Goal: Task Accomplishment & Management: Use online tool/utility

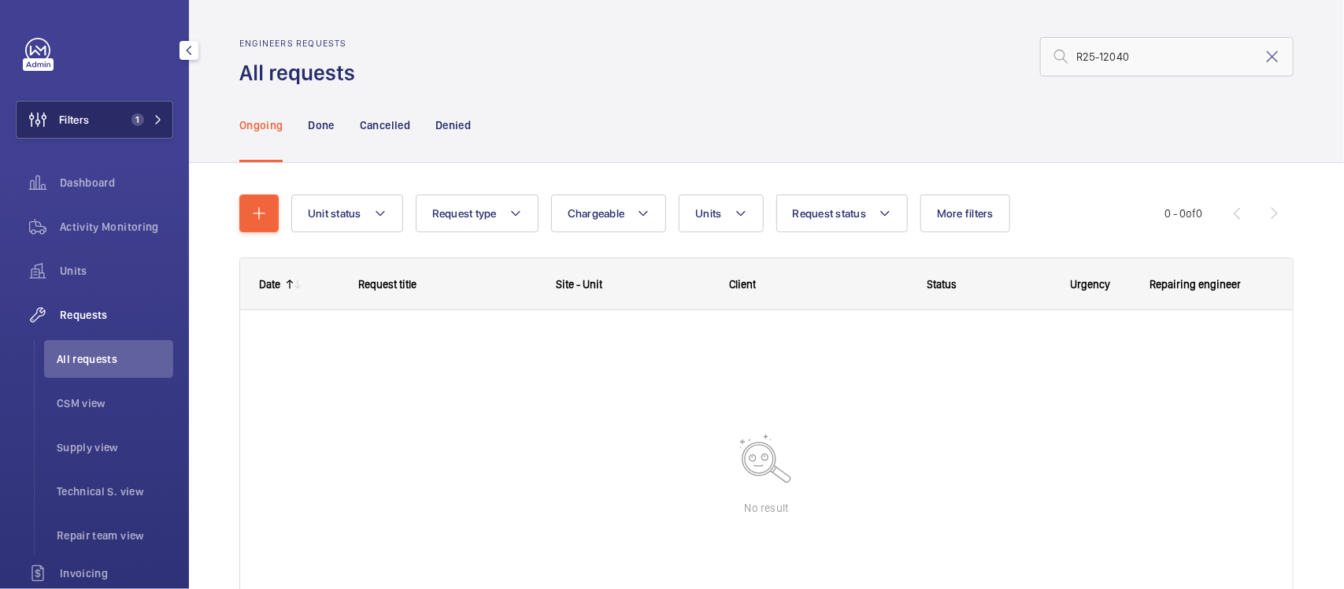
type input "R25-12040"
click at [138, 116] on span "1" at bounding box center [137, 119] width 13 height 13
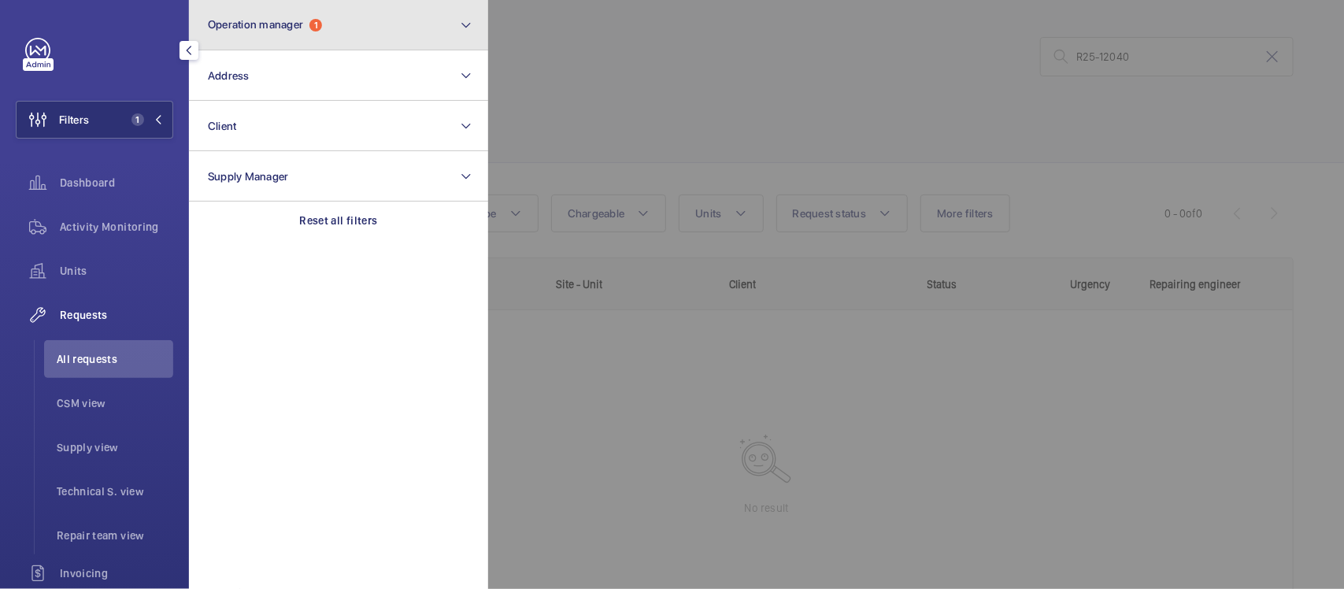
click at [305, 30] on span "Operation manager 1" at bounding box center [265, 24] width 114 height 13
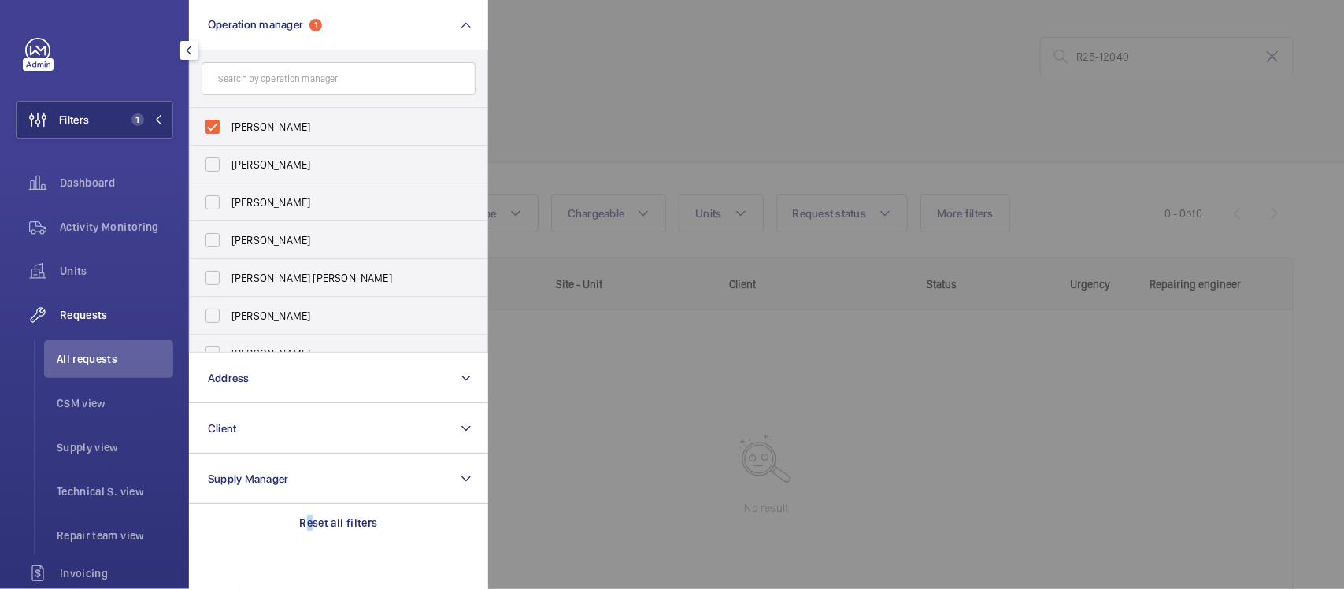
click at [309, 528] on p "Reset all filters" at bounding box center [339, 523] width 78 height 16
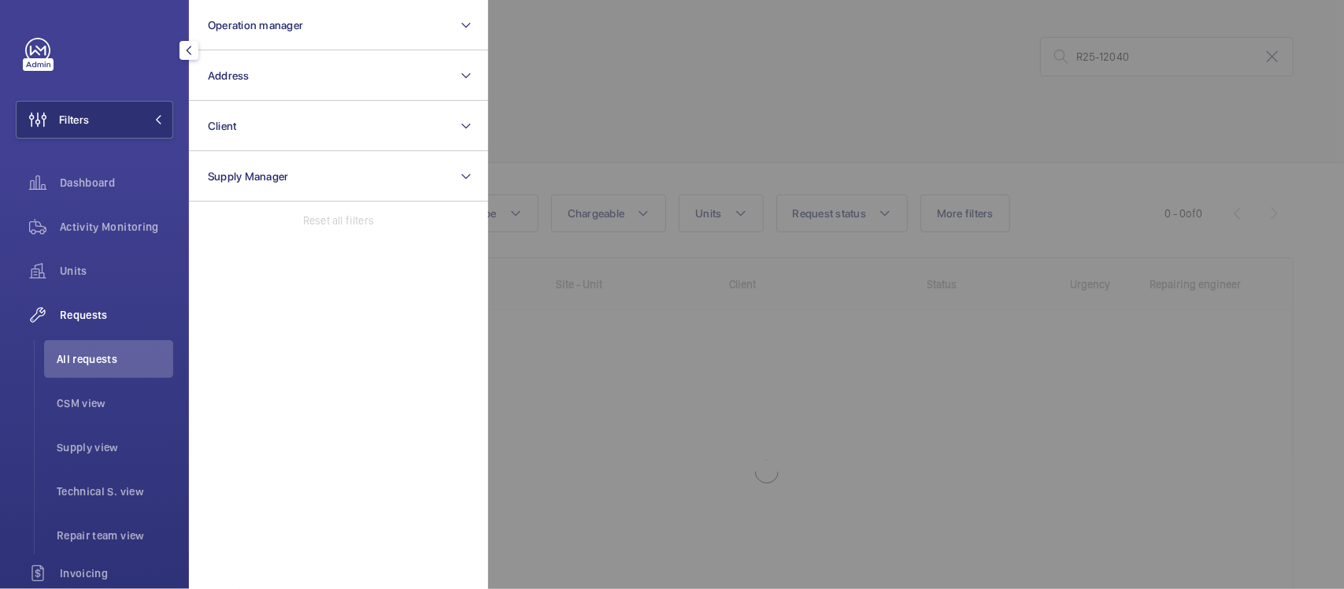
click at [642, 249] on div at bounding box center [1160, 294] width 1344 height 589
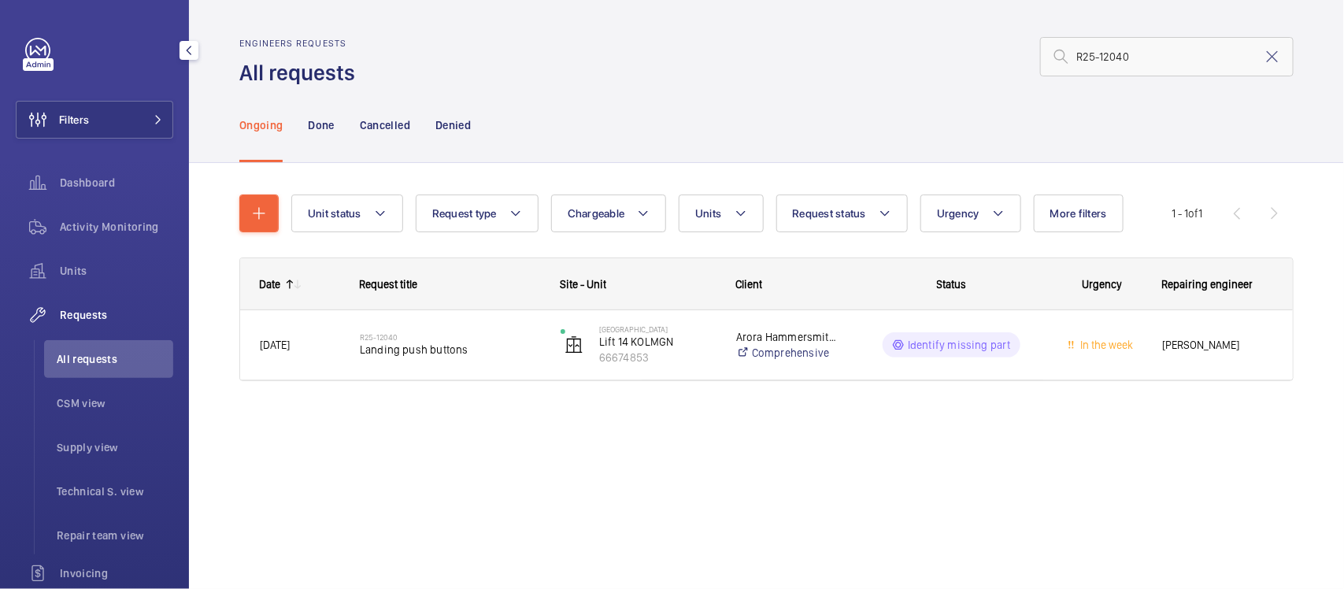
click at [463, 371] on div "R25-12040 Landing push buttons" at bounding box center [440, 344] width 199 height 71
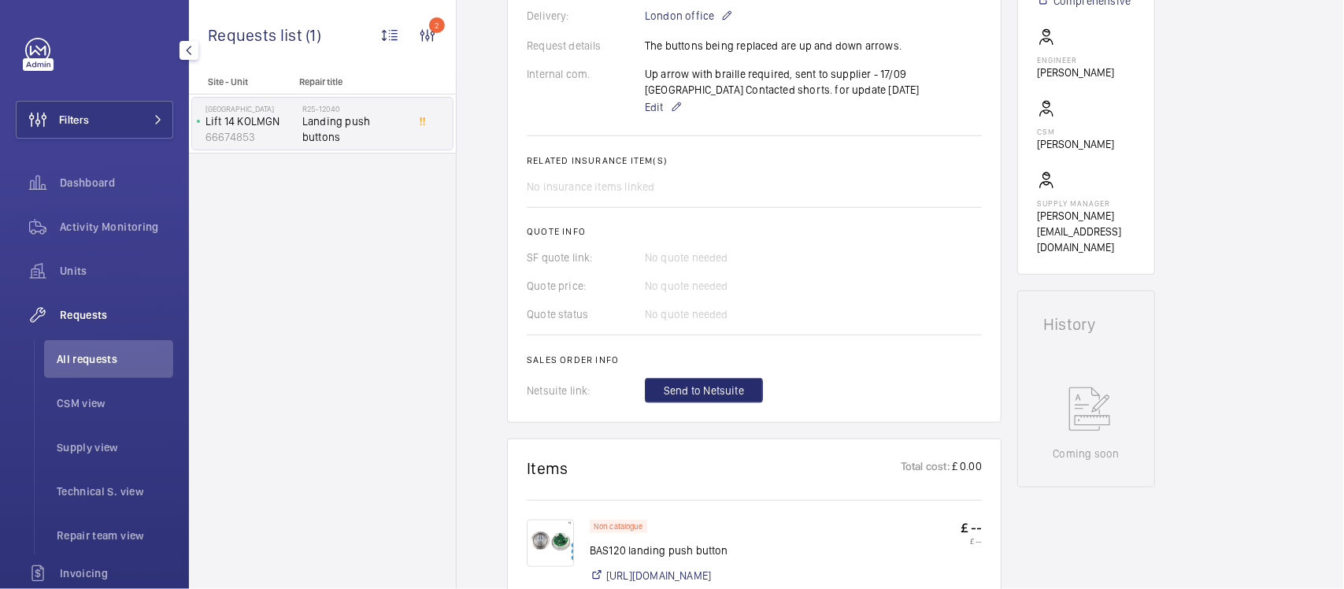
scroll to position [590, 0]
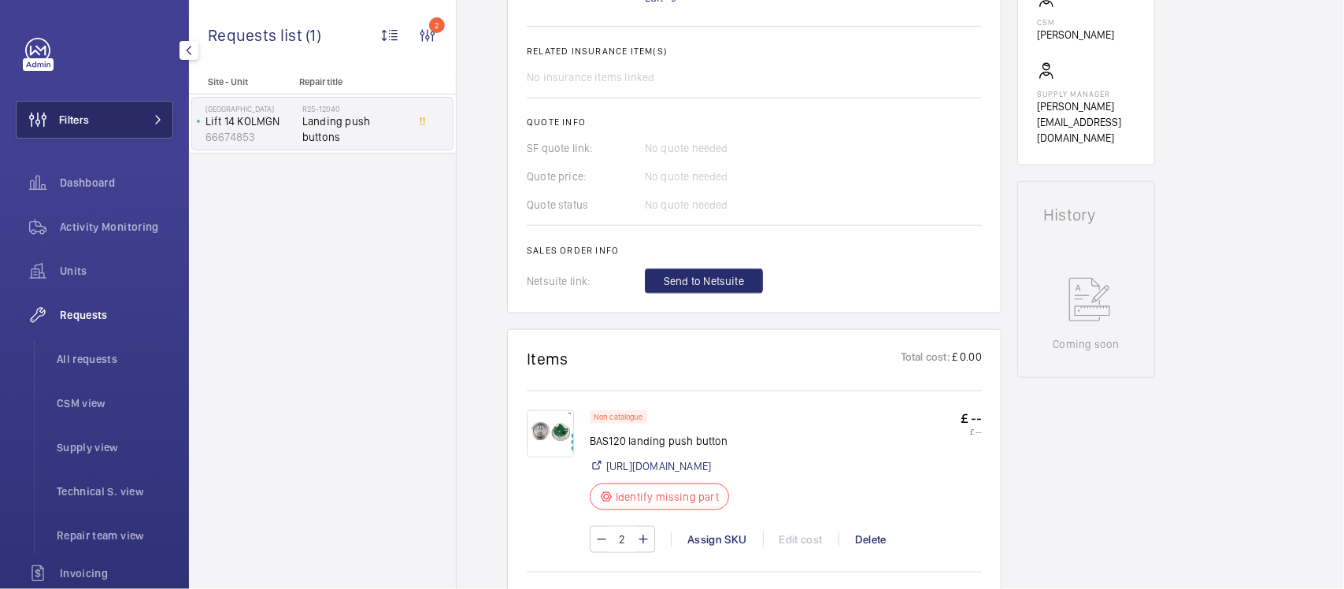
click at [81, 120] on span "Filters" at bounding box center [74, 120] width 30 height 16
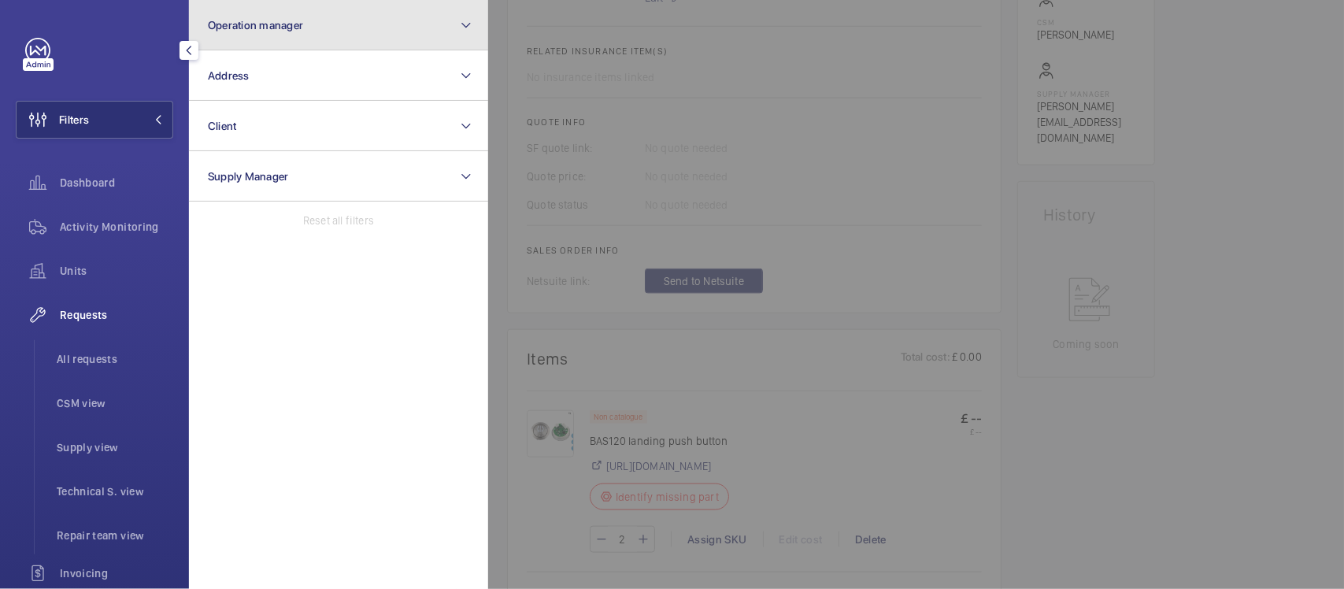
click at [321, 35] on button "Operation manager" at bounding box center [338, 25] width 299 height 50
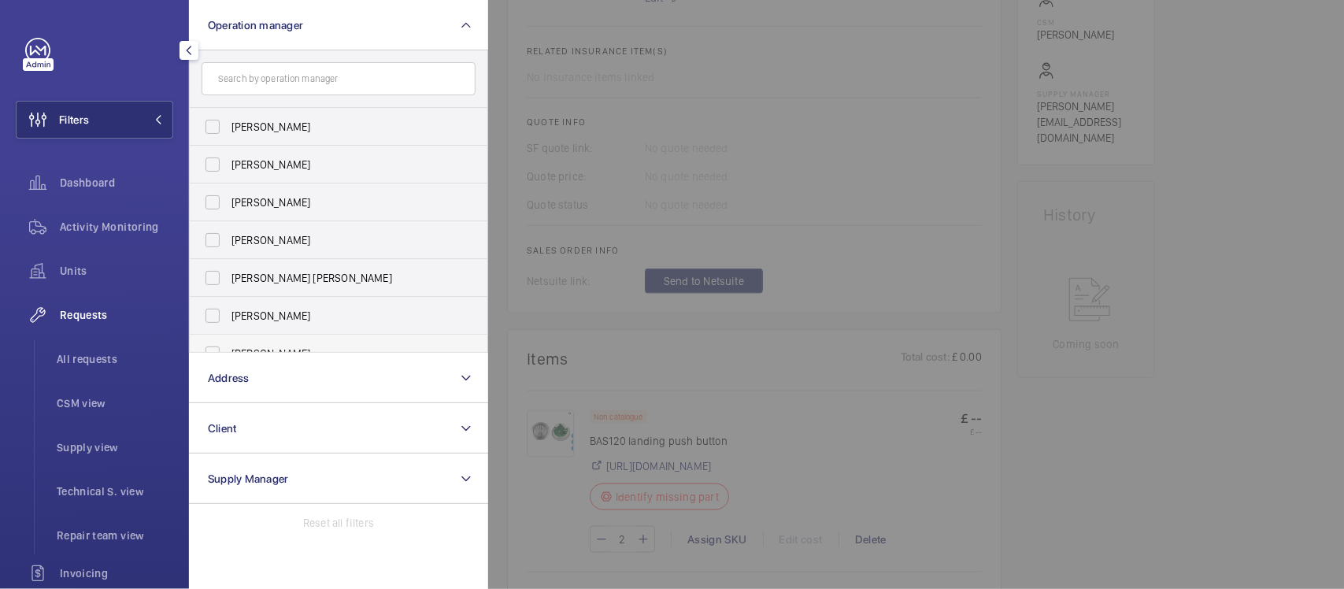
drag, startPoint x: 294, startPoint y: 341, endPoint x: 343, endPoint y: 329, distance: 51.0
click at [294, 342] on label "[PERSON_NAME]" at bounding box center [327, 354] width 274 height 38
click at [228, 342] on input "[PERSON_NAME]" at bounding box center [212, 353] width 31 height 31
checkbox input "true"
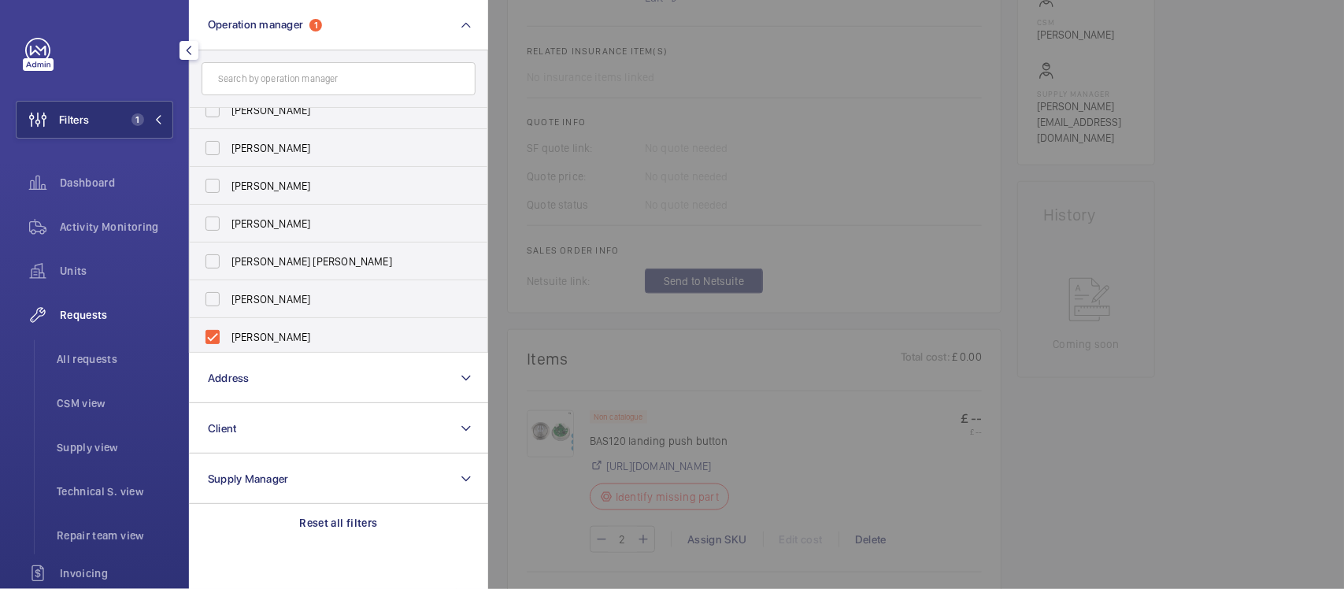
drag, startPoint x: 571, startPoint y: 269, endPoint x: 337, endPoint y: 244, distance: 235.2
click at [569, 268] on div at bounding box center [1160, 294] width 1344 height 589
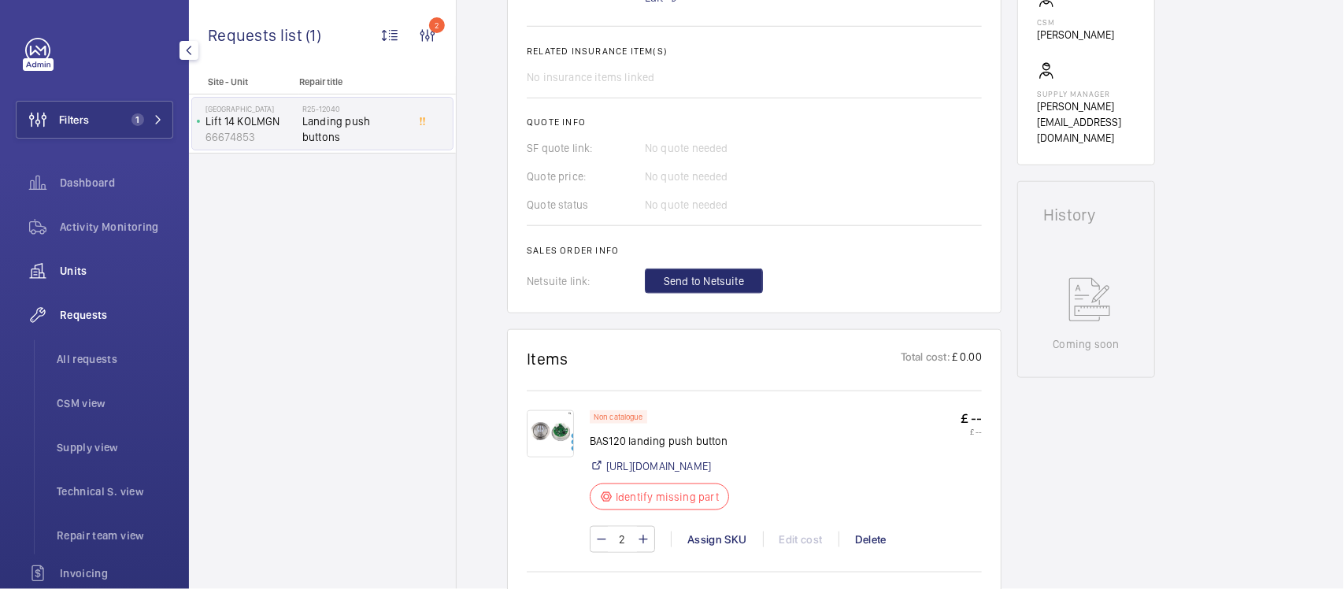
click at [107, 272] on span "Units" at bounding box center [116, 271] width 113 height 16
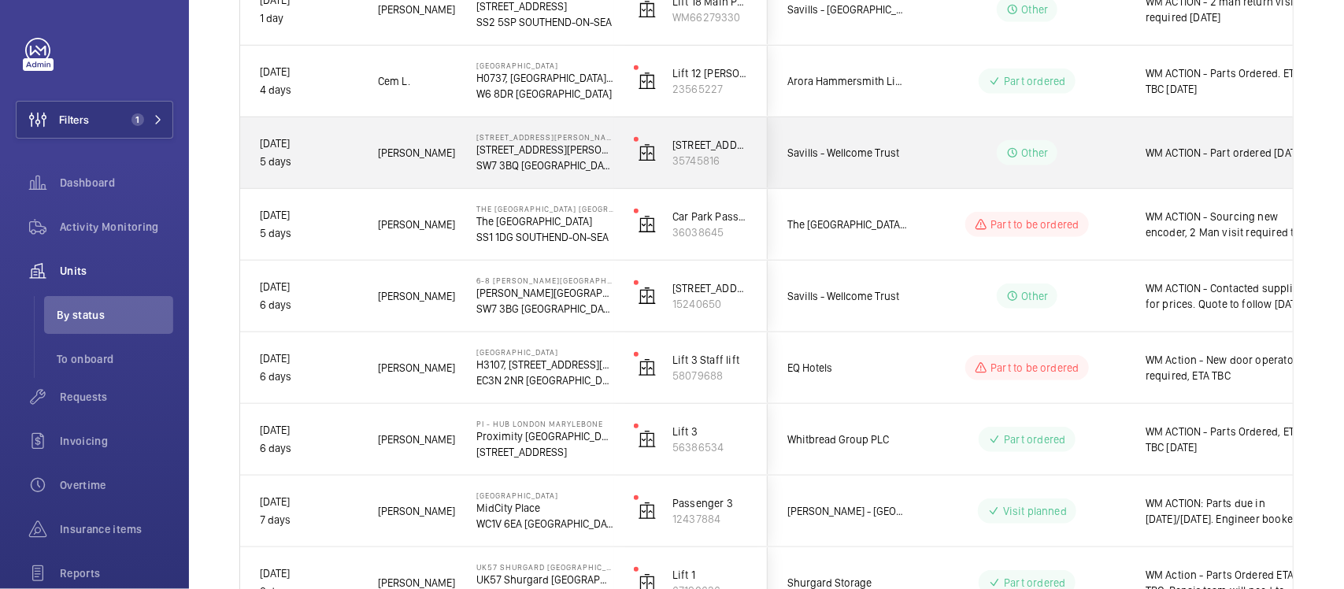
scroll to position [394, 0]
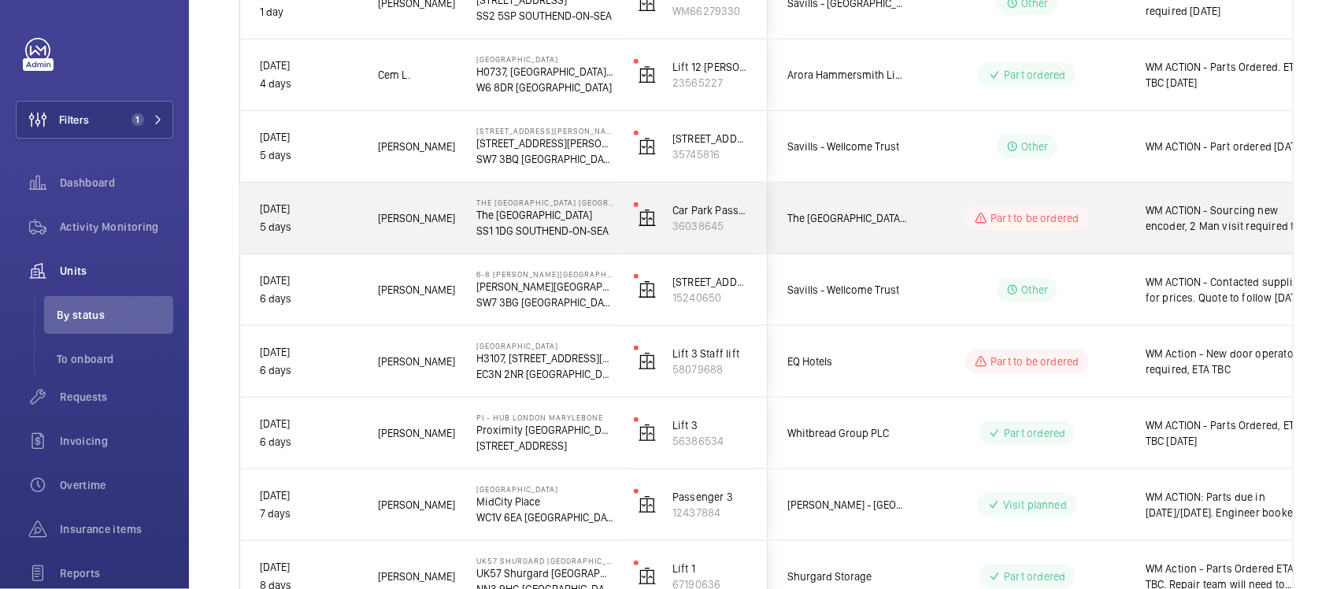
click at [908, 191] on div "The Royals Shopping Centre Southend" at bounding box center [839, 218] width 142 height 71
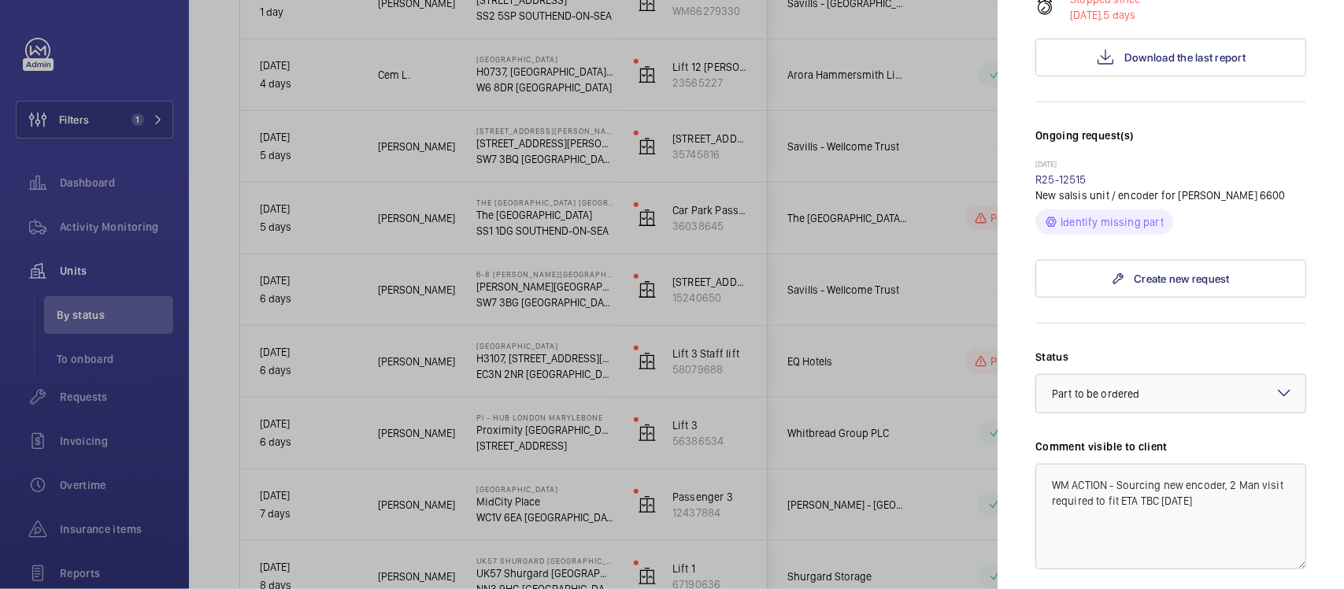
scroll to position [492, 0]
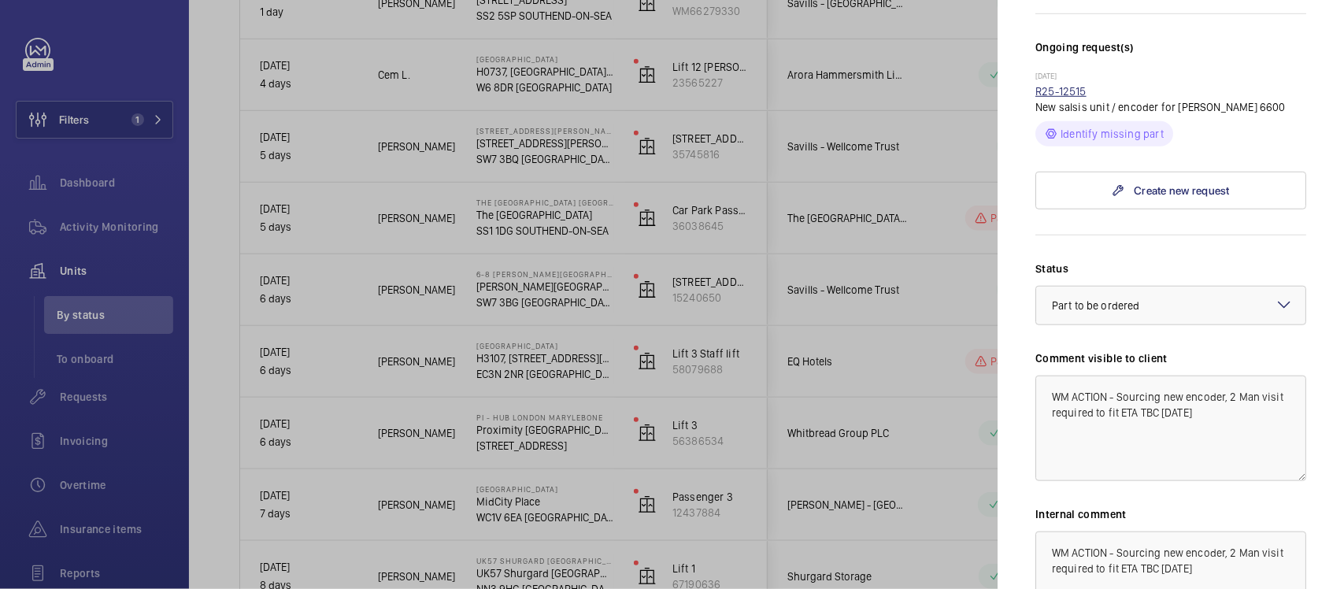
click at [1064, 98] on link "R25-12515" at bounding box center [1060, 91] width 51 height 13
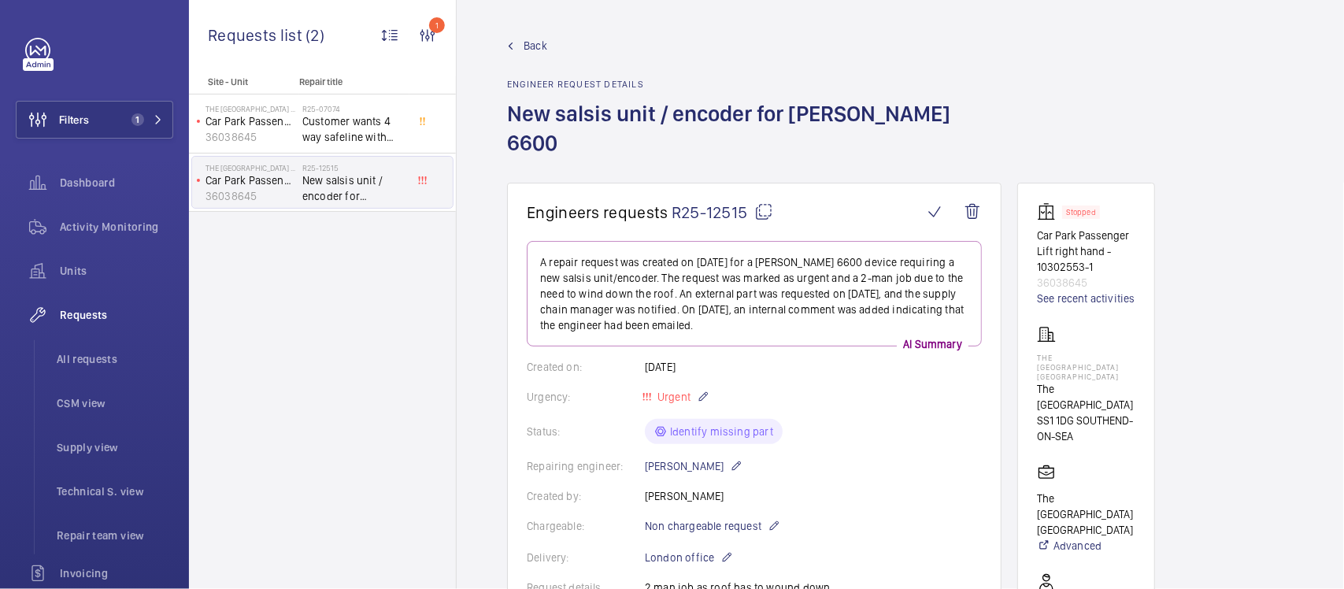
click at [539, 47] on span "Back" at bounding box center [536, 46] width 24 height 16
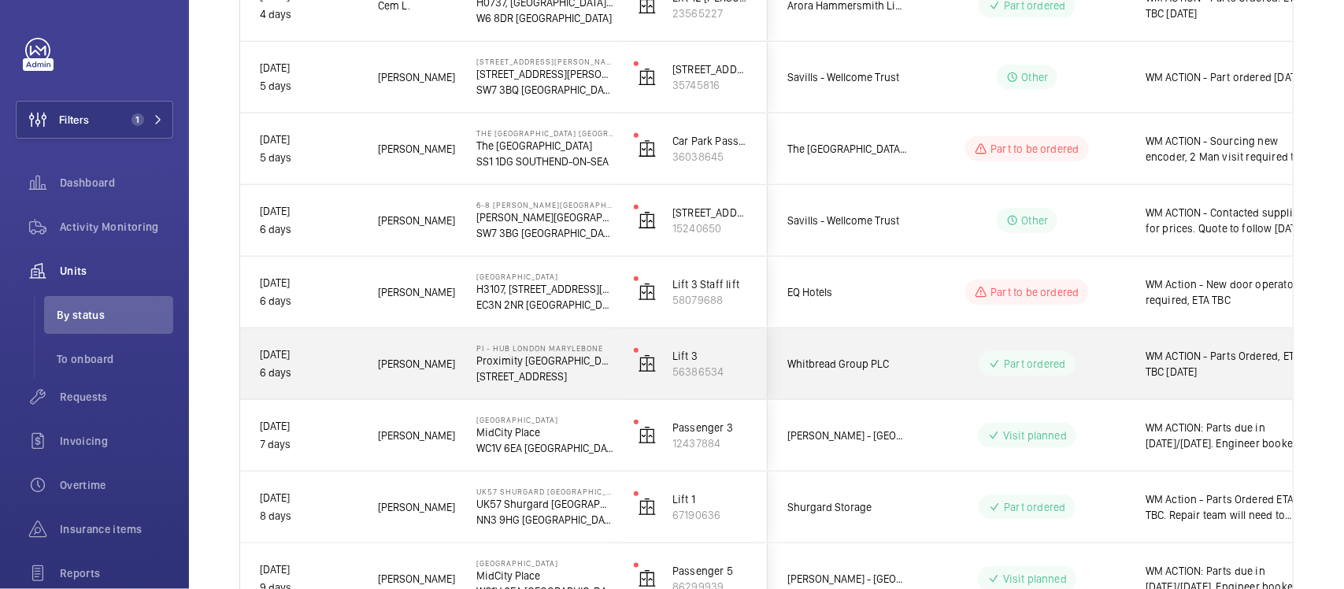
scroll to position [493, 0]
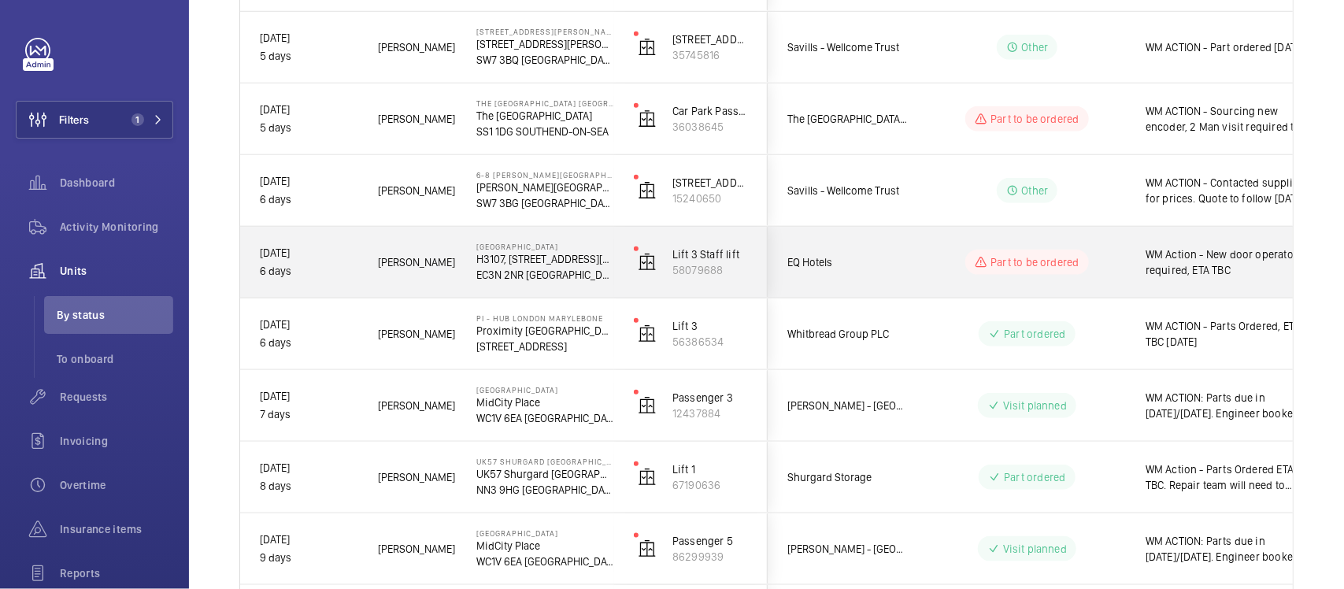
click at [923, 257] on div "Part to be ordered" at bounding box center [1017, 262] width 215 height 57
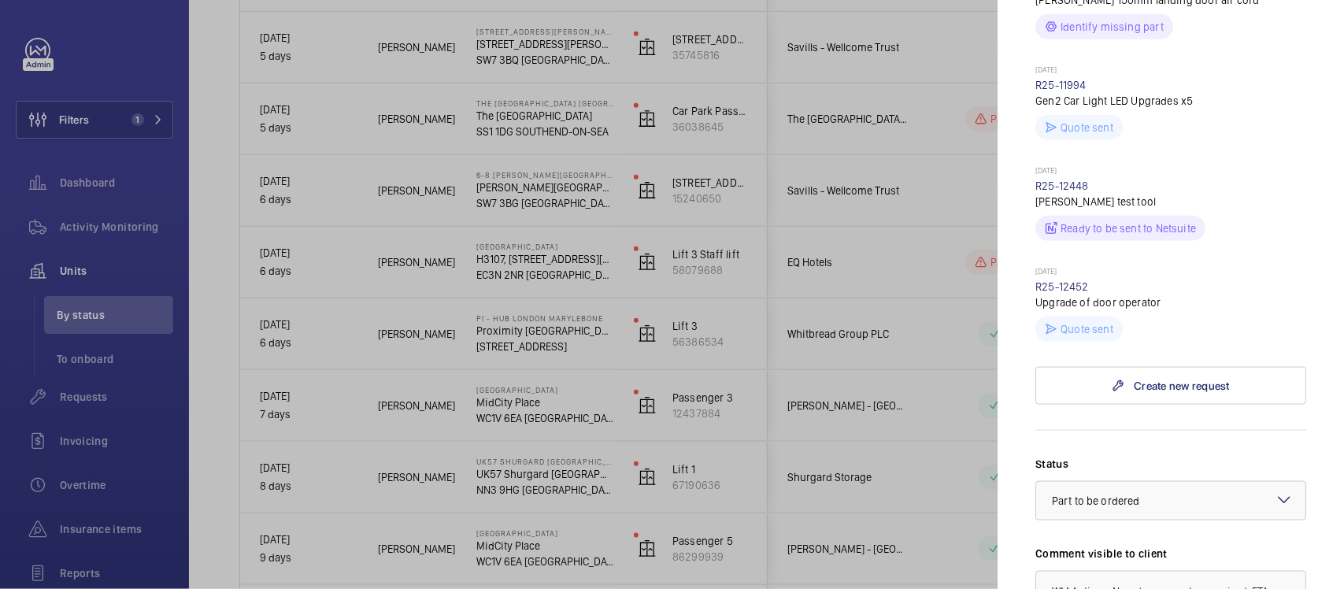
scroll to position [886, 0]
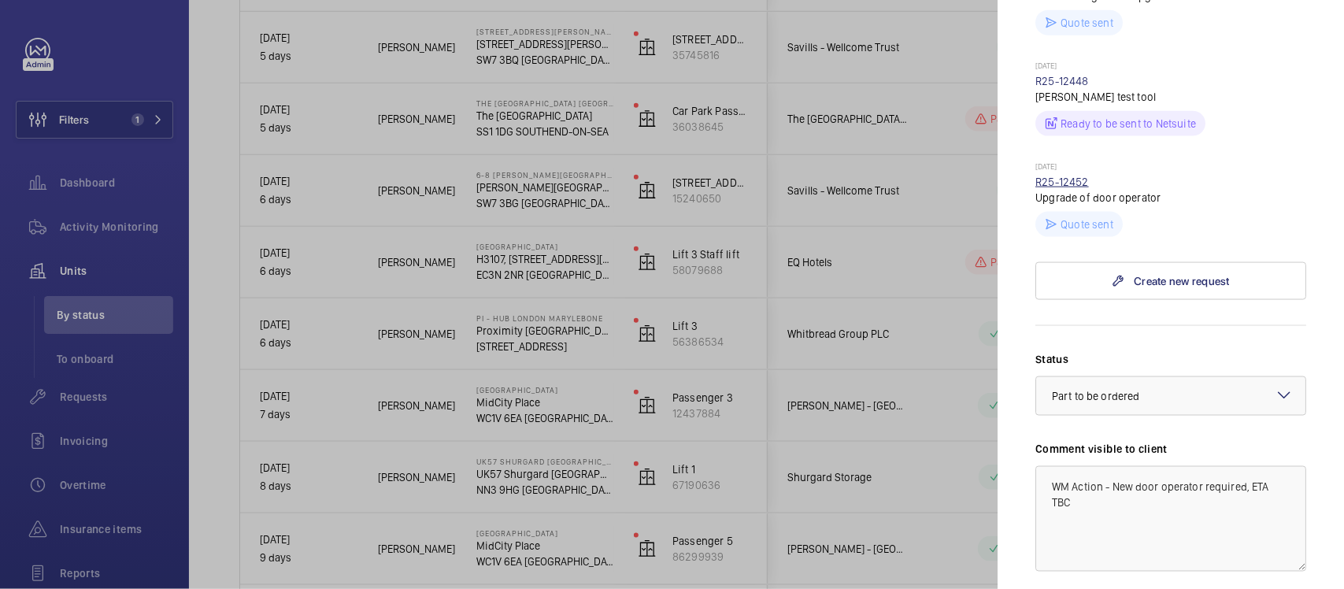
click at [1077, 188] on link "R25-12452" at bounding box center [1062, 182] width 54 height 13
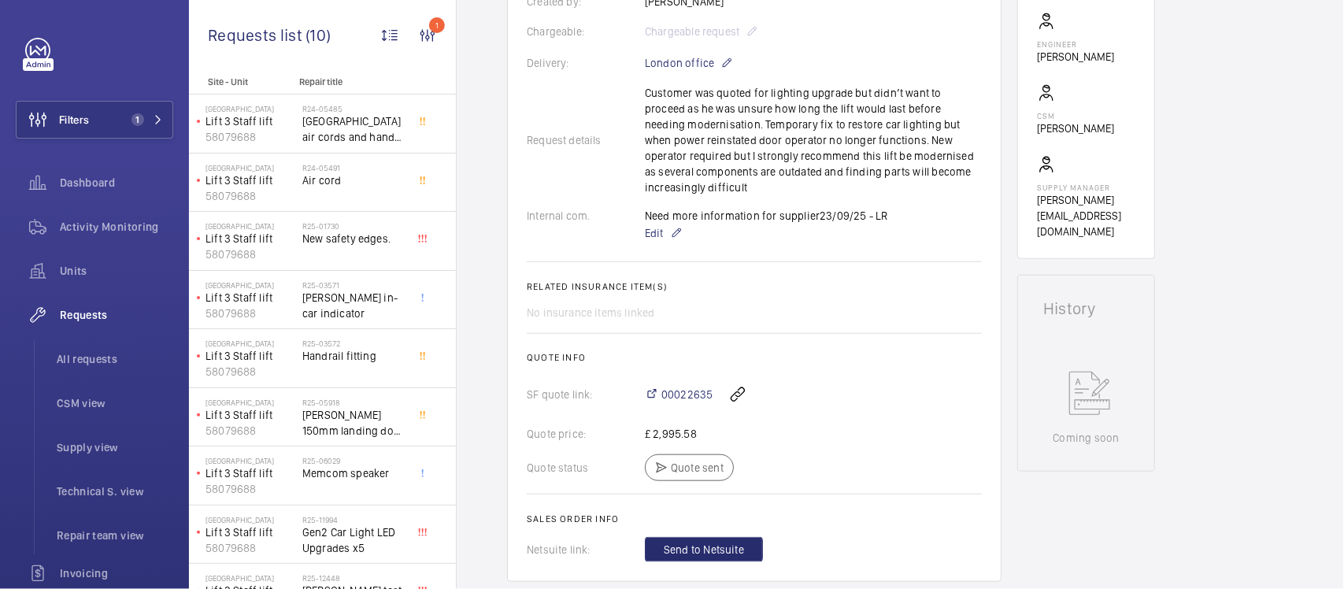
scroll to position [441, 0]
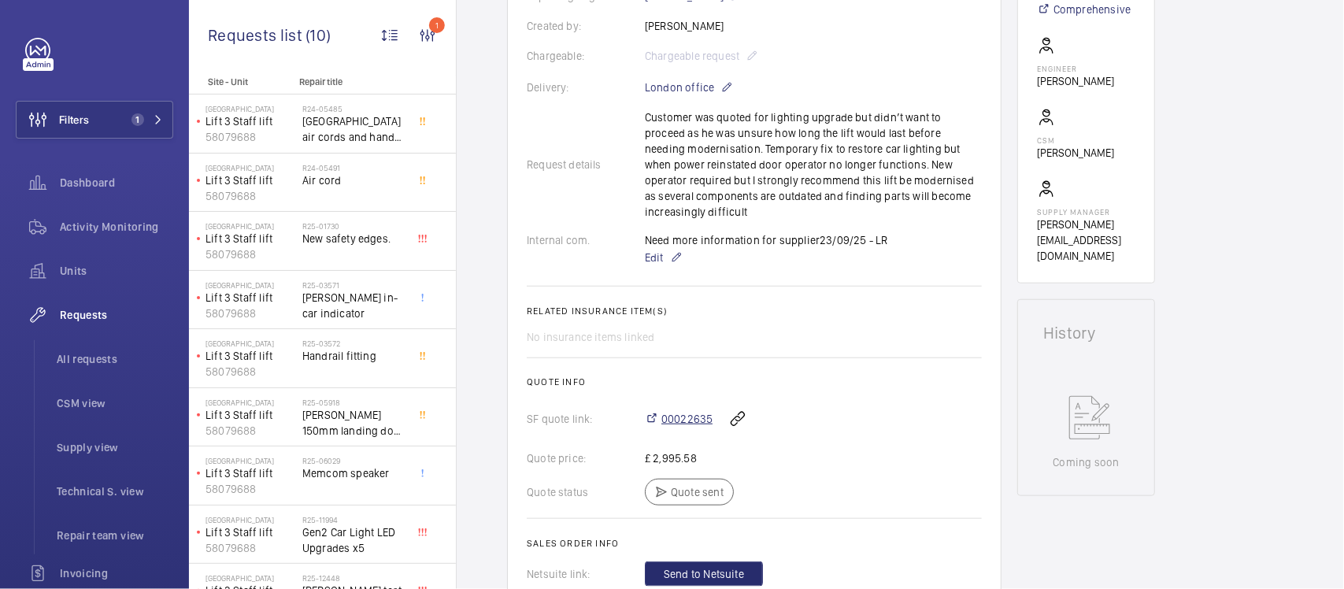
click at [703, 413] on span "00022635" at bounding box center [686, 419] width 51 height 16
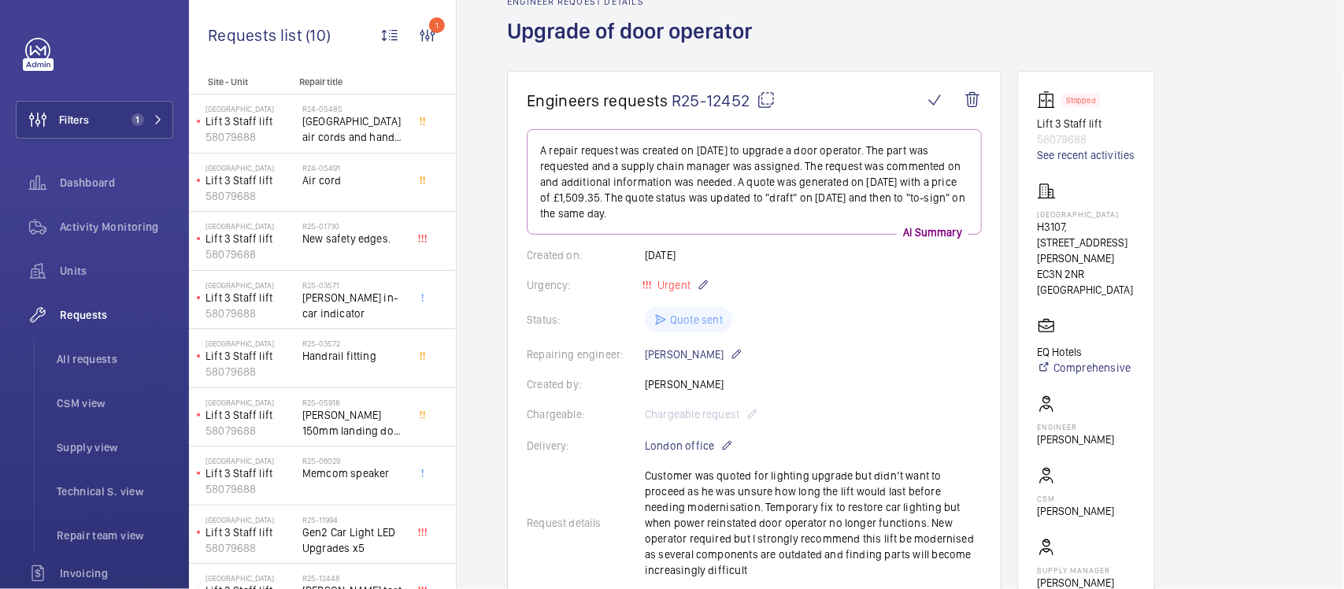
scroll to position [0, 0]
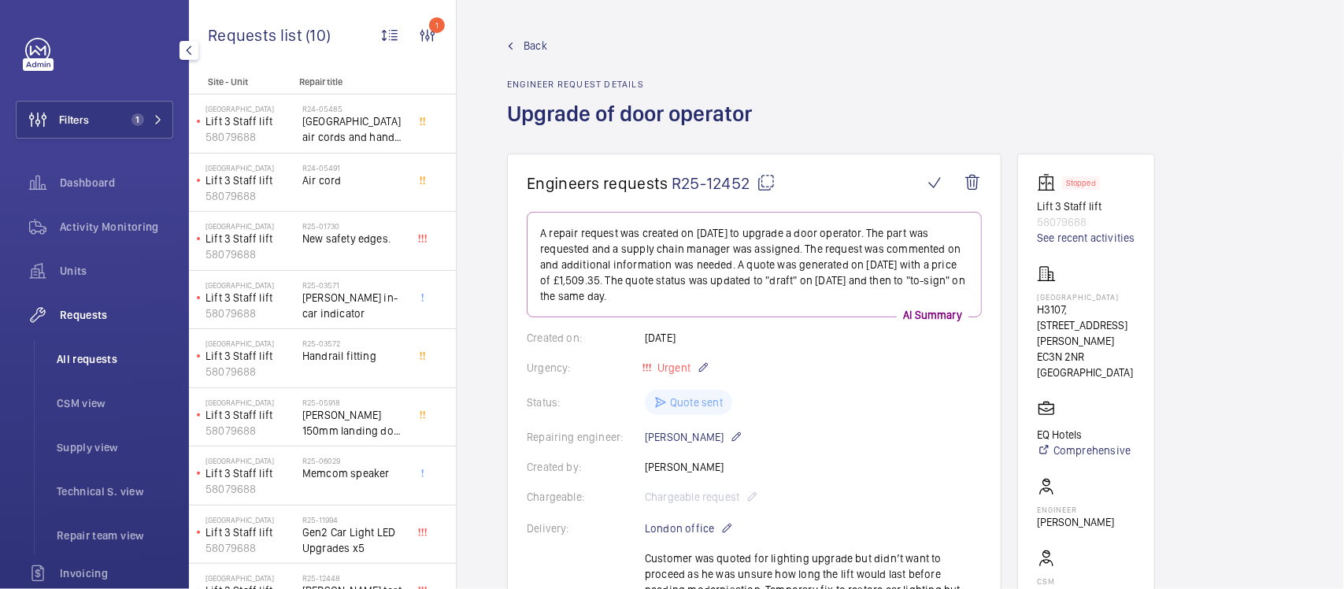
click at [87, 353] on span "All requests" at bounding box center [115, 359] width 117 height 16
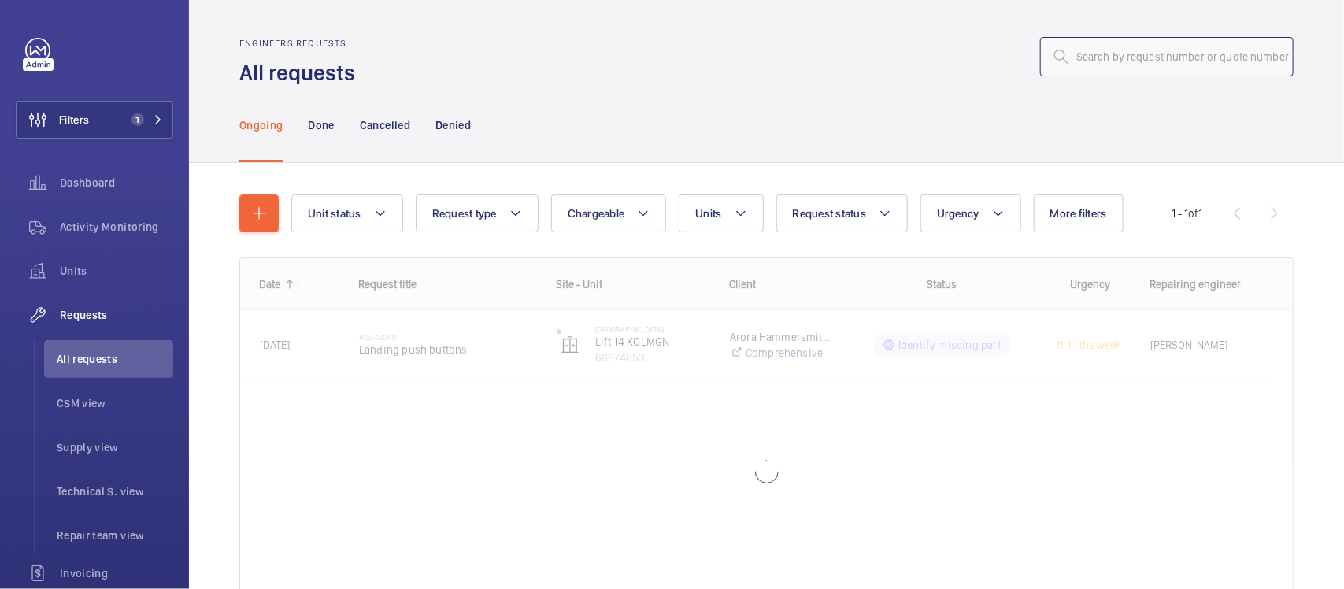
click at [1111, 56] on input "text" at bounding box center [1167, 56] width 254 height 39
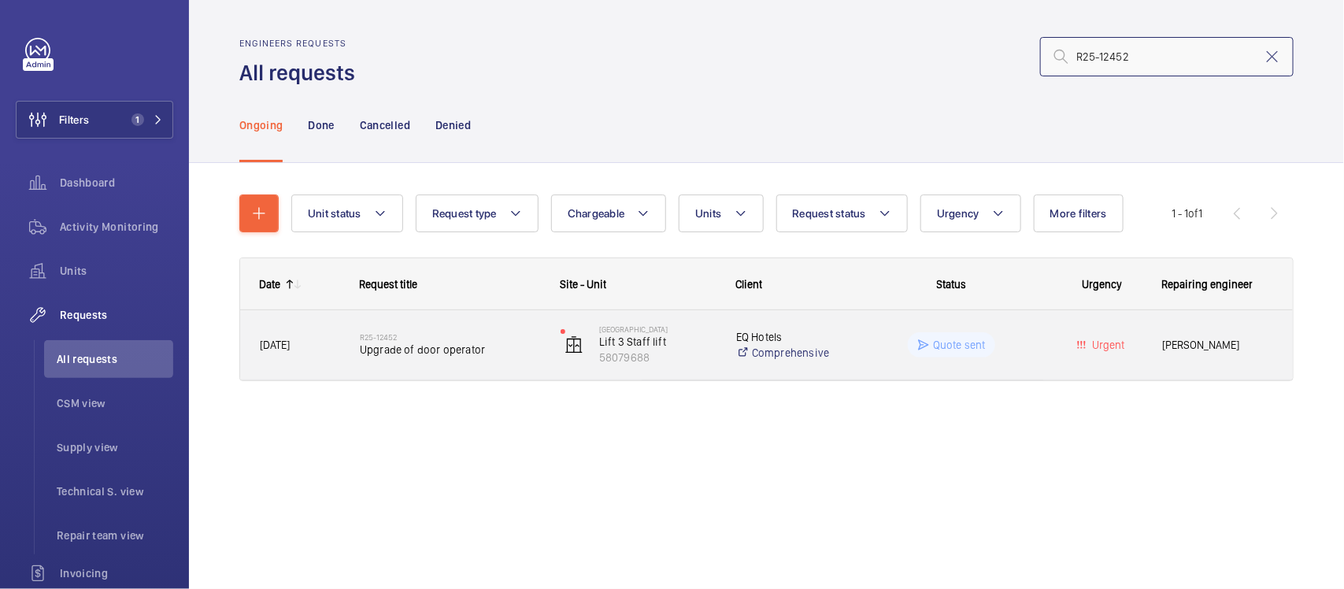
type input "R25-12452"
click at [449, 346] on span "Upgrade of door operator" at bounding box center [450, 350] width 180 height 16
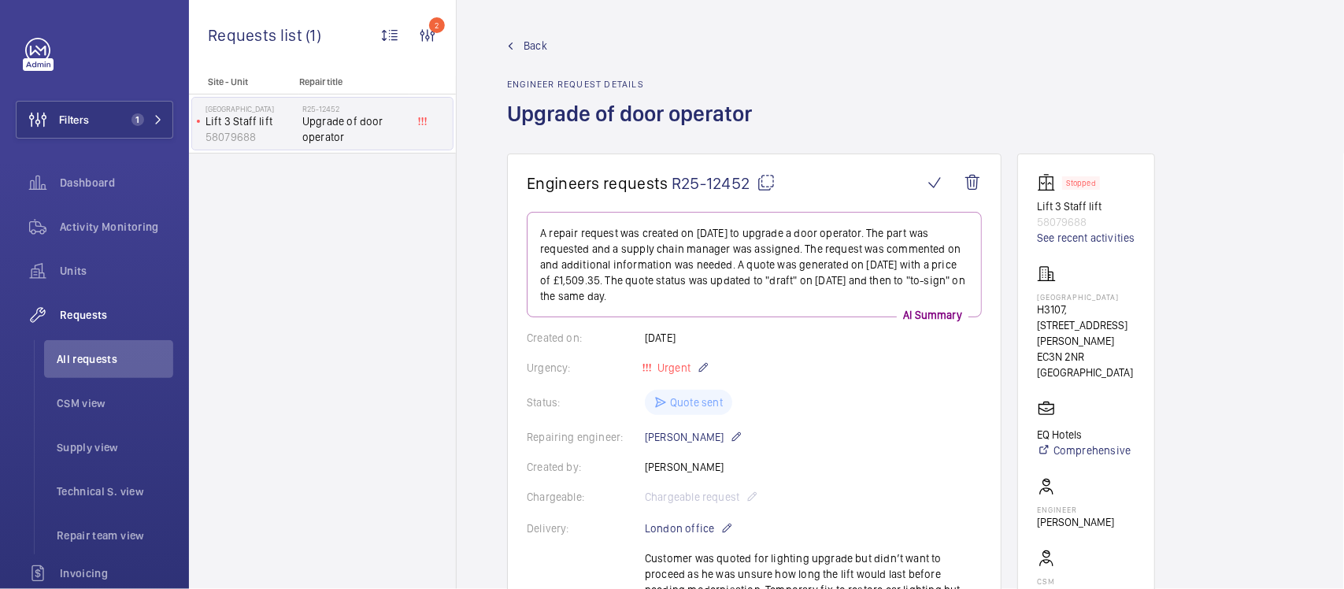
click at [556, 51] on link "Back" at bounding box center [634, 46] width 254 height 16
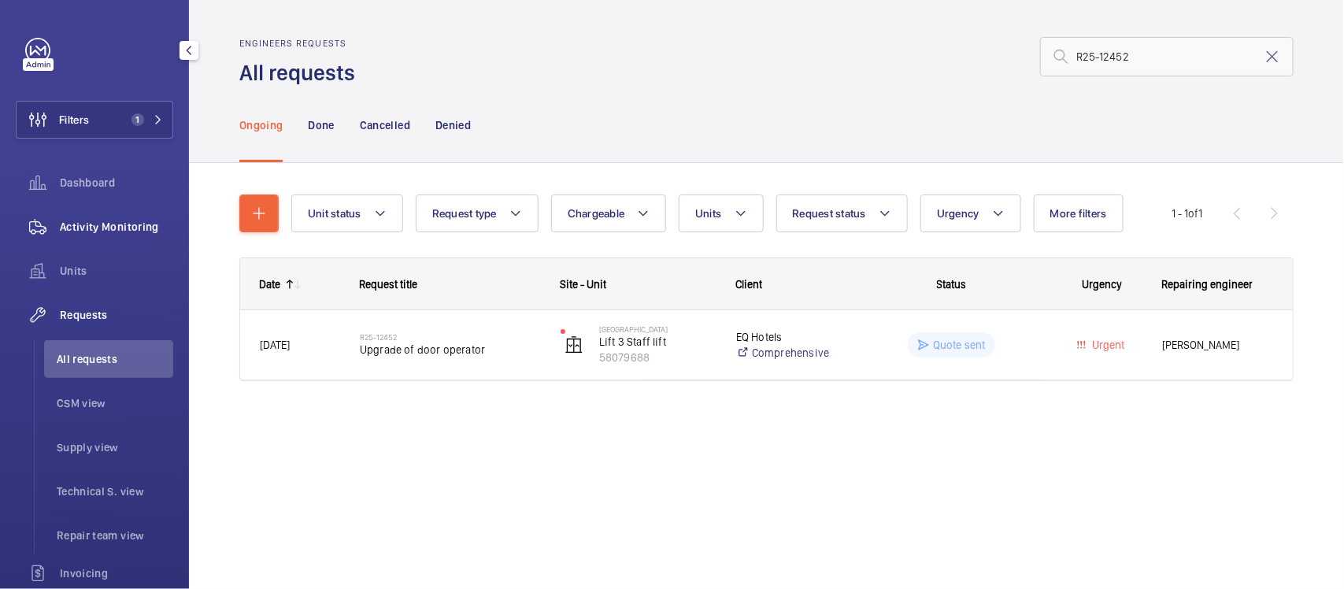
click at [104, 232] on span "Activity Monitoring" at bounding box center [116, 227] width 113 height 16
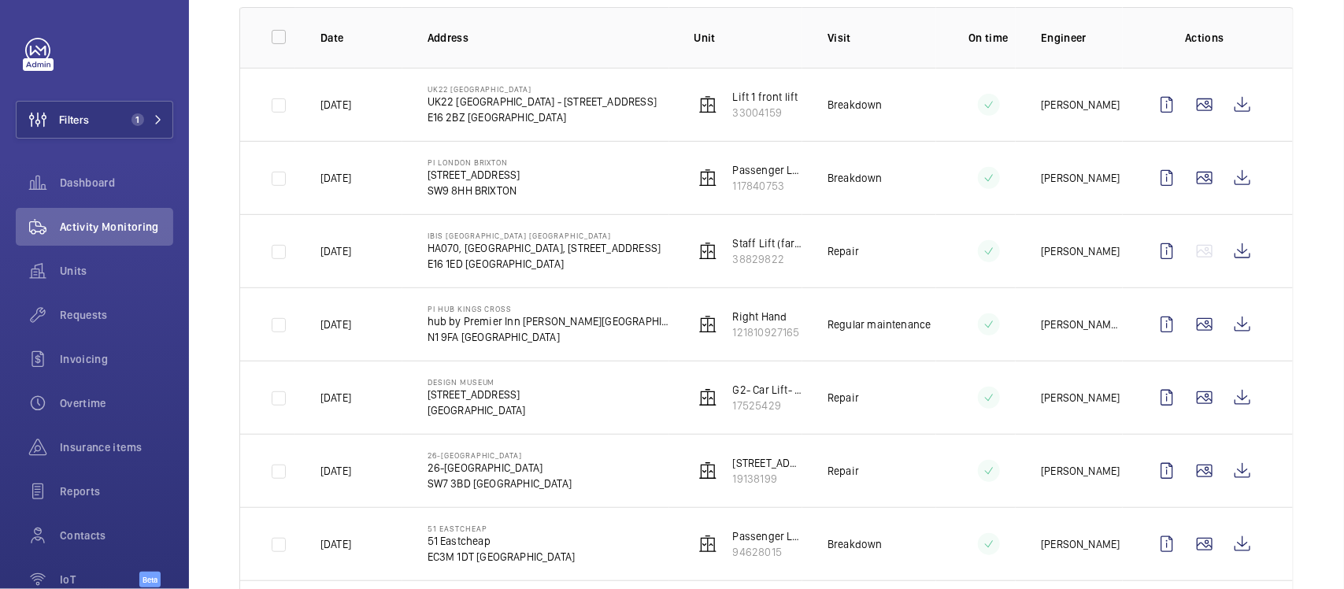
scroll to position [349, 0]
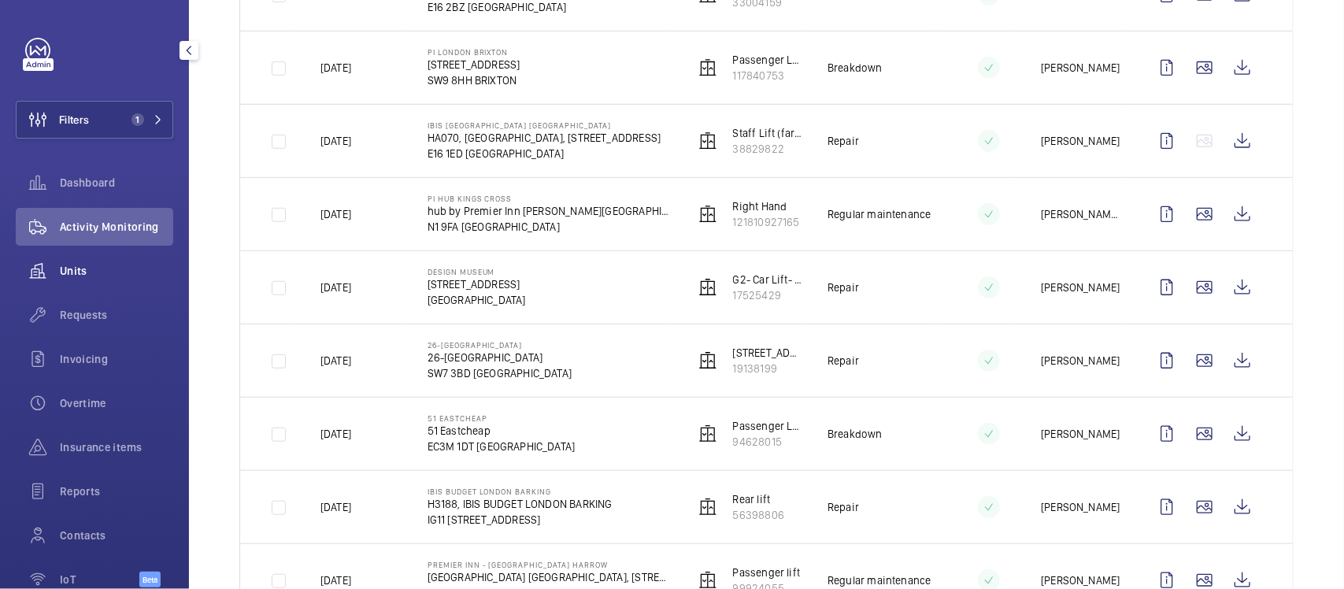
click at [92, 264] on span "Units" at bounding box center [116, 271] width 113 height 16
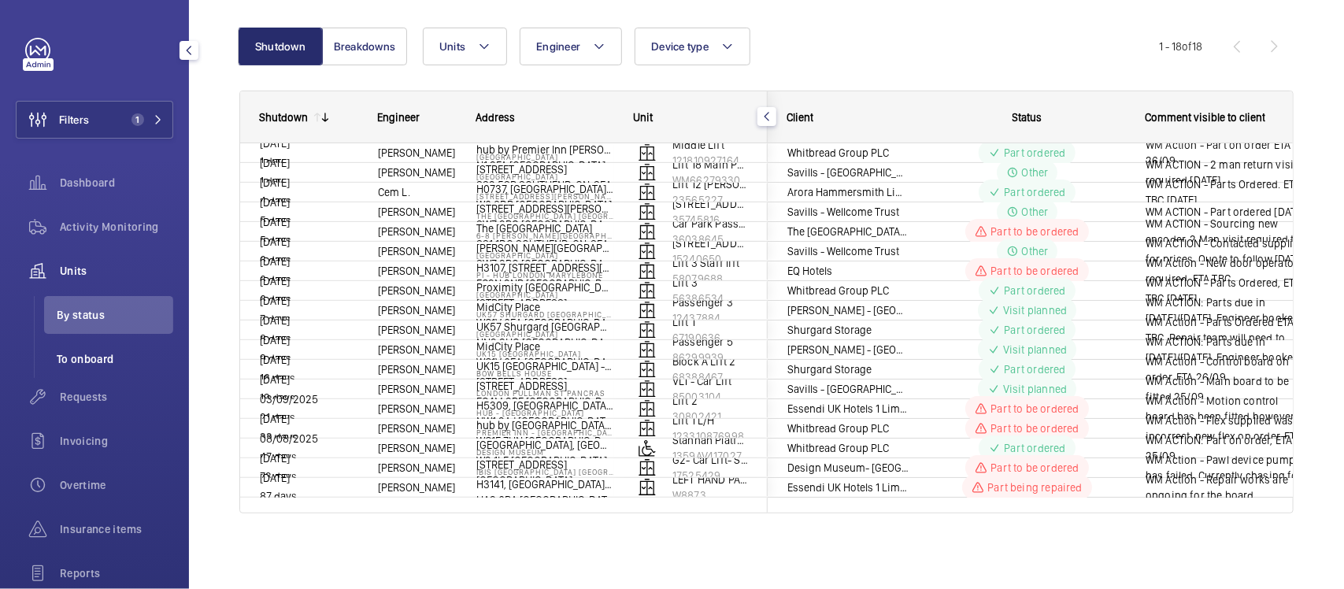
scroll to position [99, 0]
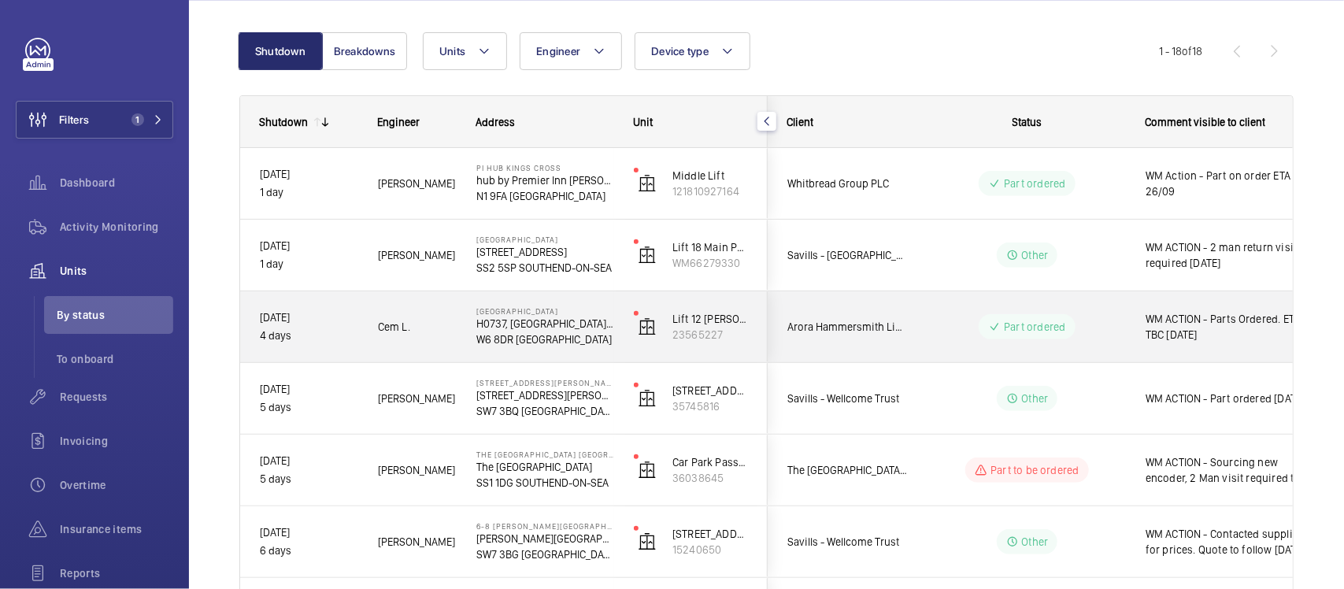
scroll to position [198, 0]
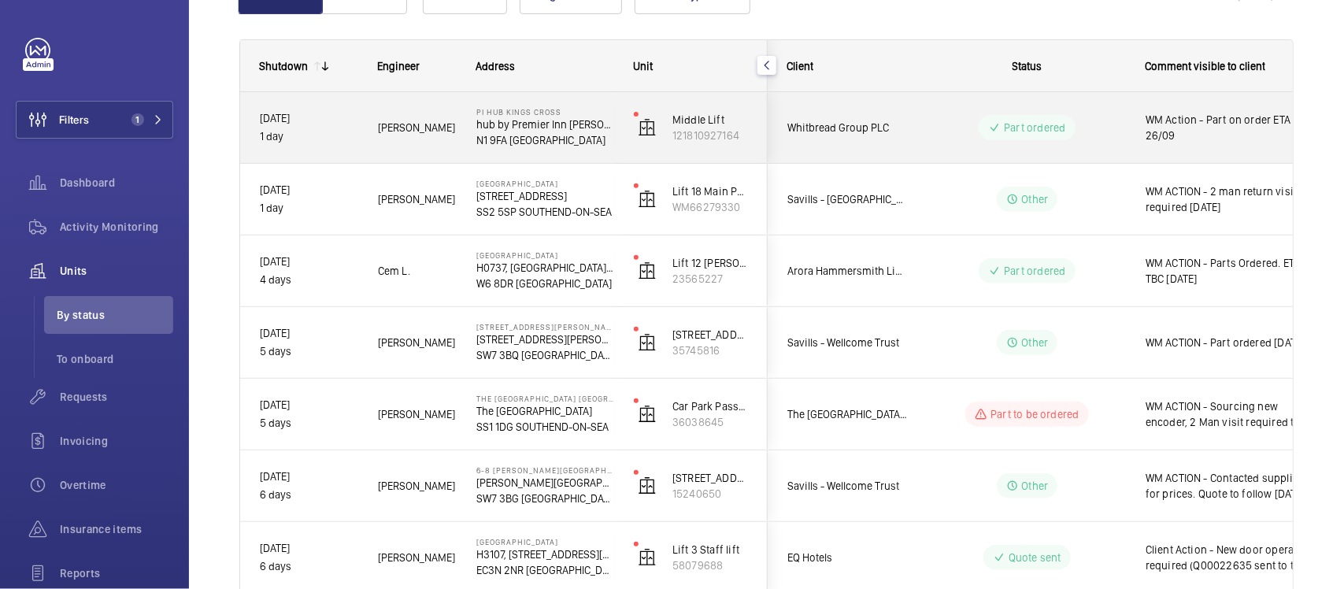
click at [902, 139] on div "Whitbread Group PLC" at bounding box center [838, 128] width 140 height 50
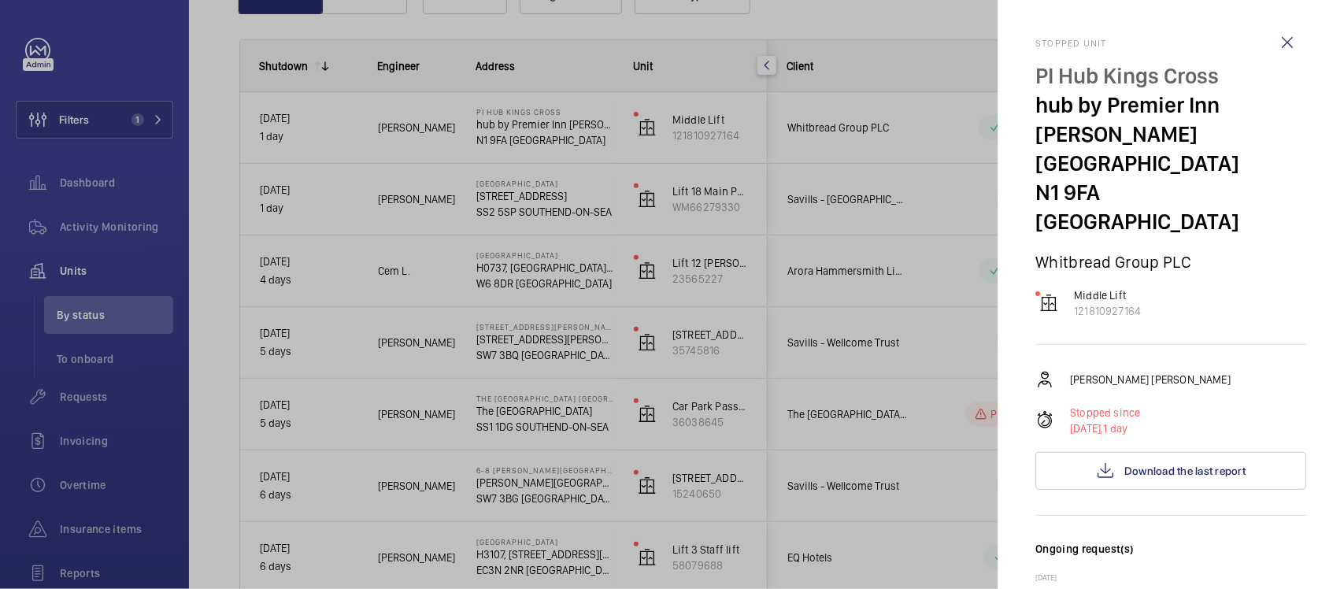
click at [840, 325] on div at bounding box center [672, 294] width 1344 height 589
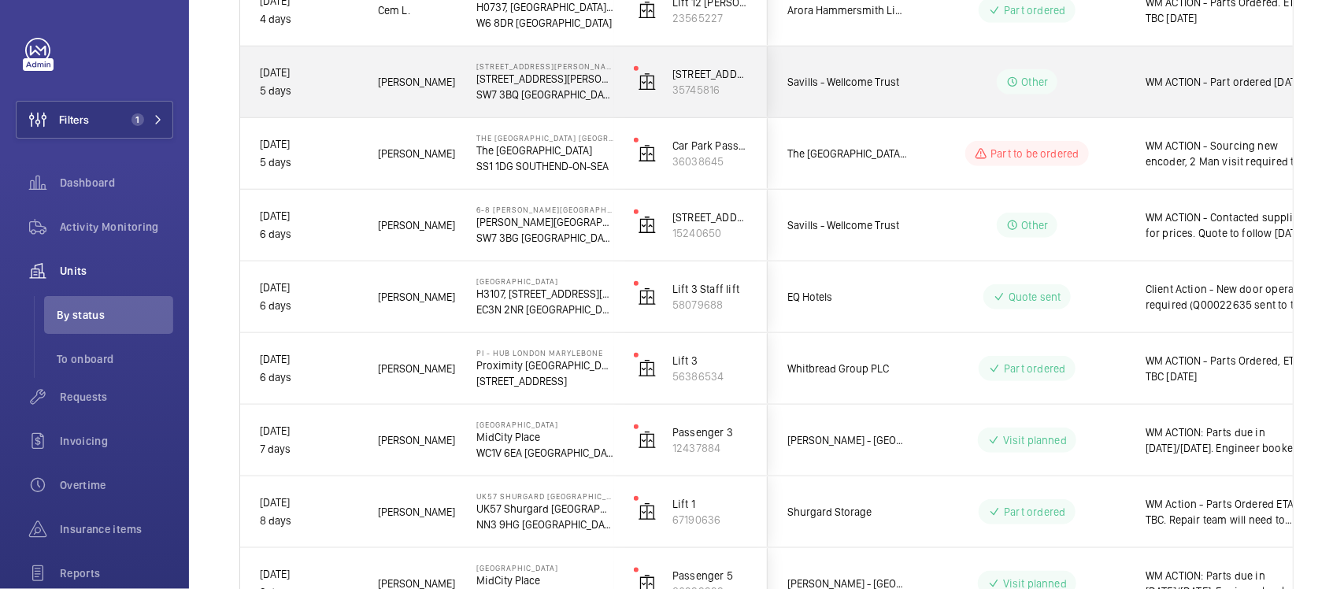
scroll to position [493, 0]
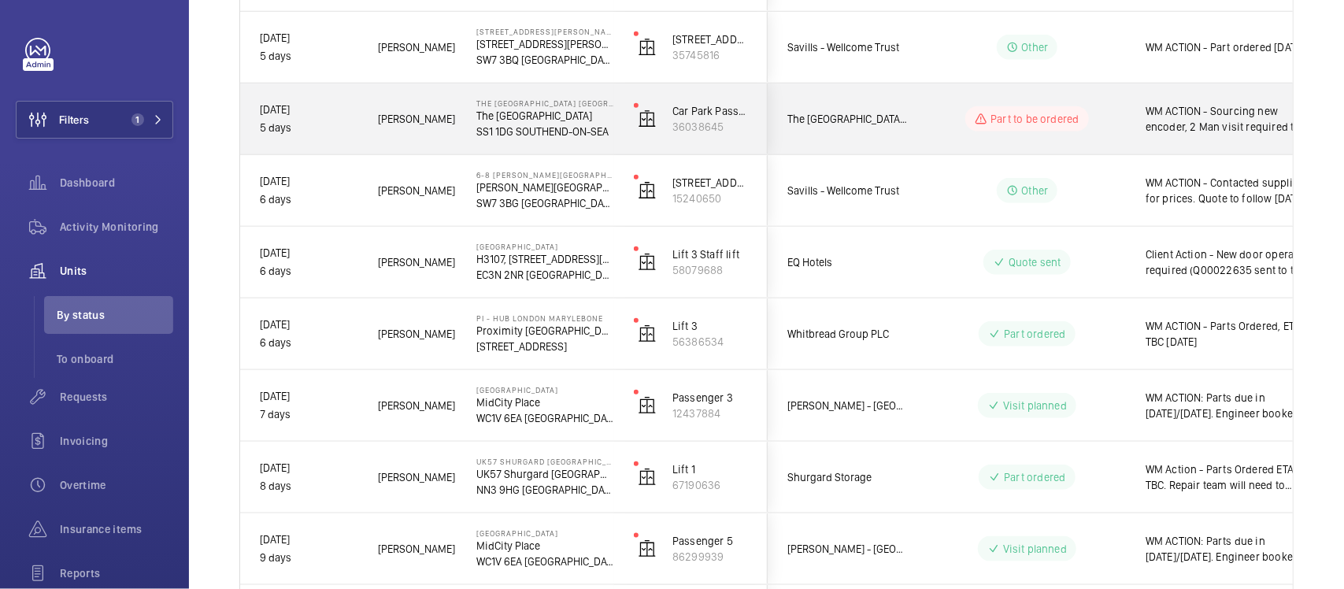
click at [958, 93] on div "Part to be ordered" at bounding box center [1017, 119] width 215 height 57
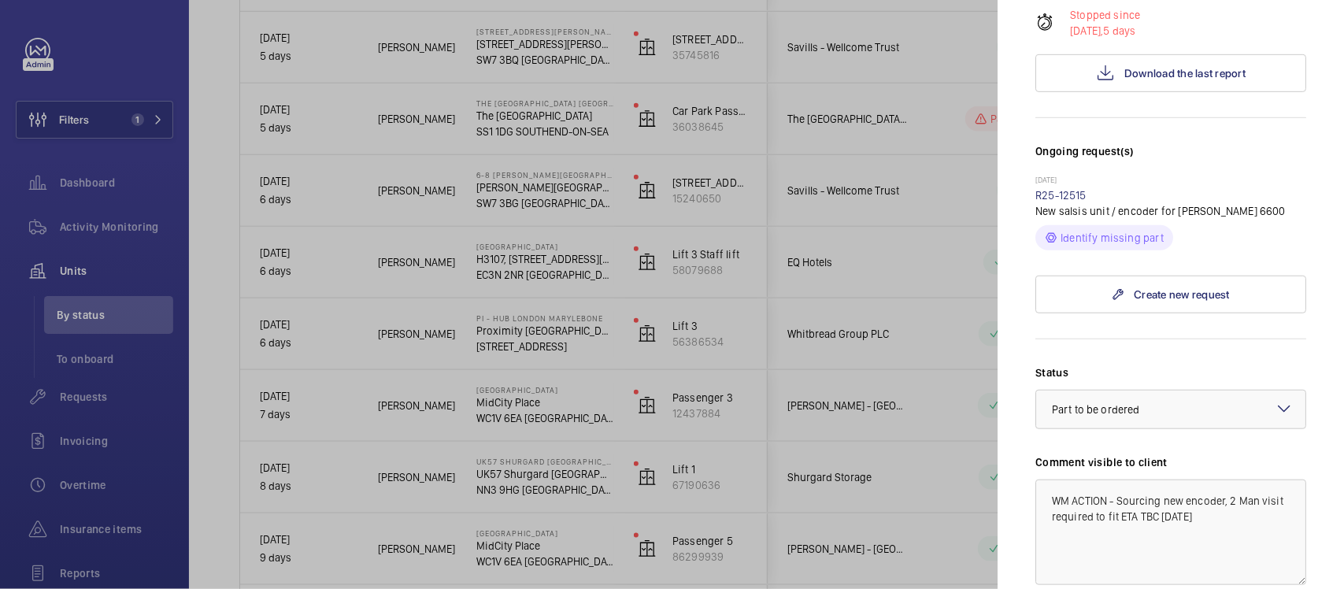
scroll to position [590, 0]
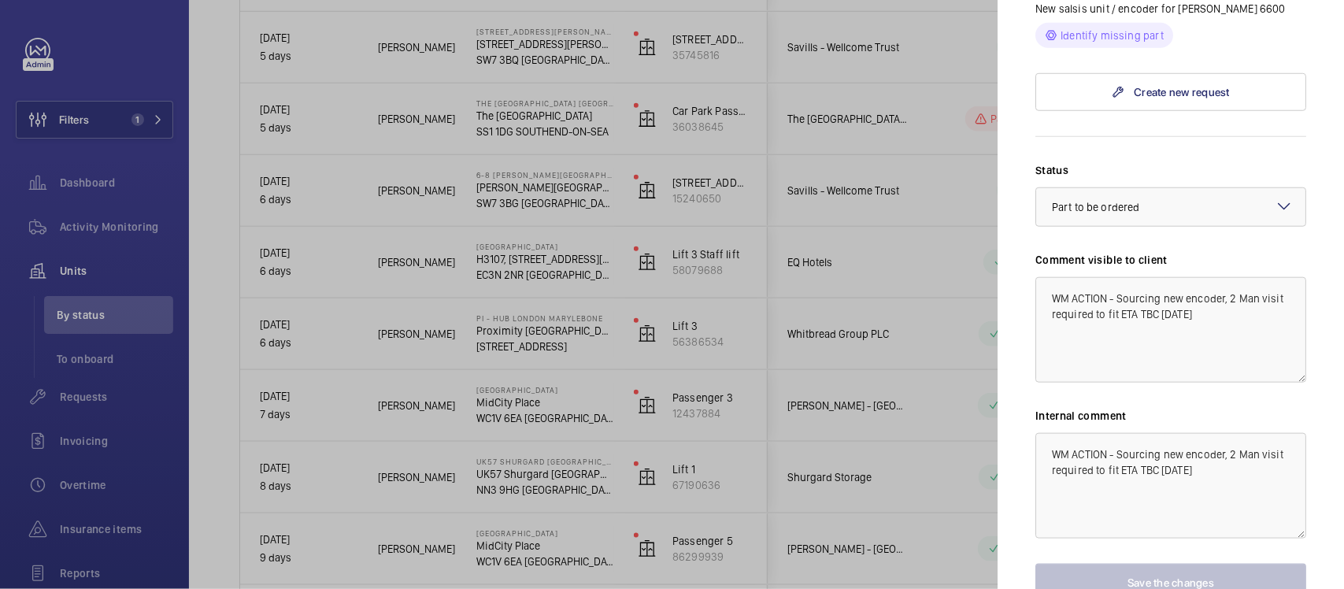
click at [846, 269] on div at bounding box center [672, 294] width 1344 height 589
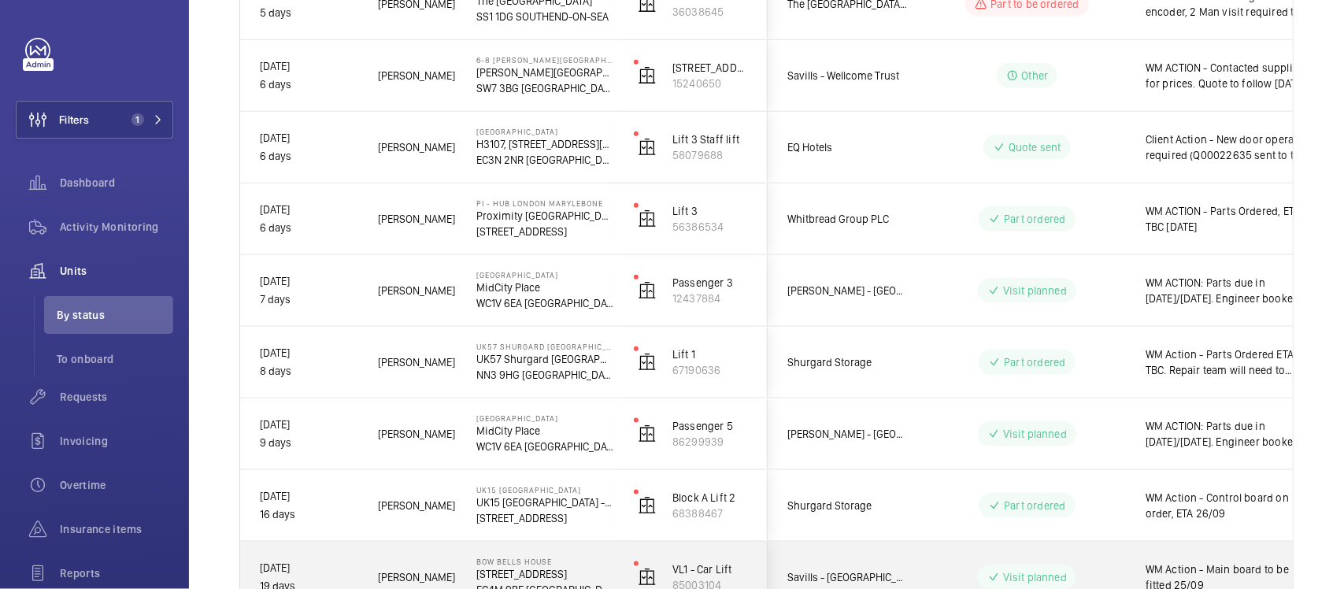
scroll to position [591, 0]
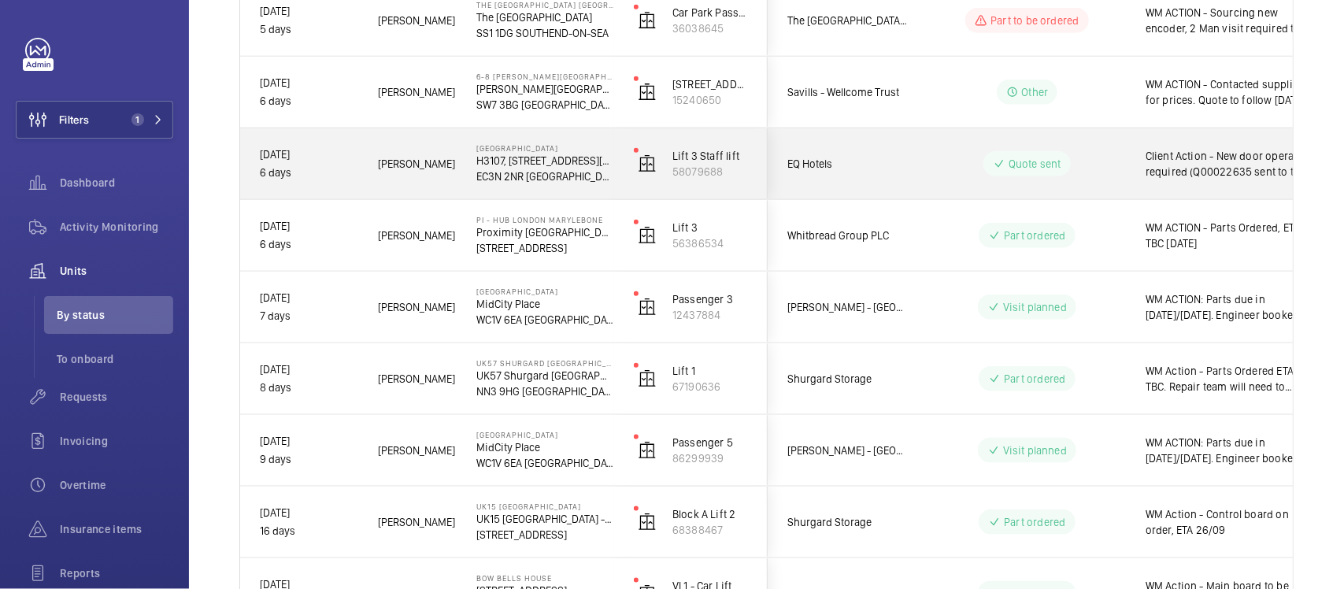
click at [929, 161] on wm-front-pills-cell "Quote sent" at bounding box center [1027, 163] width 196 height 25
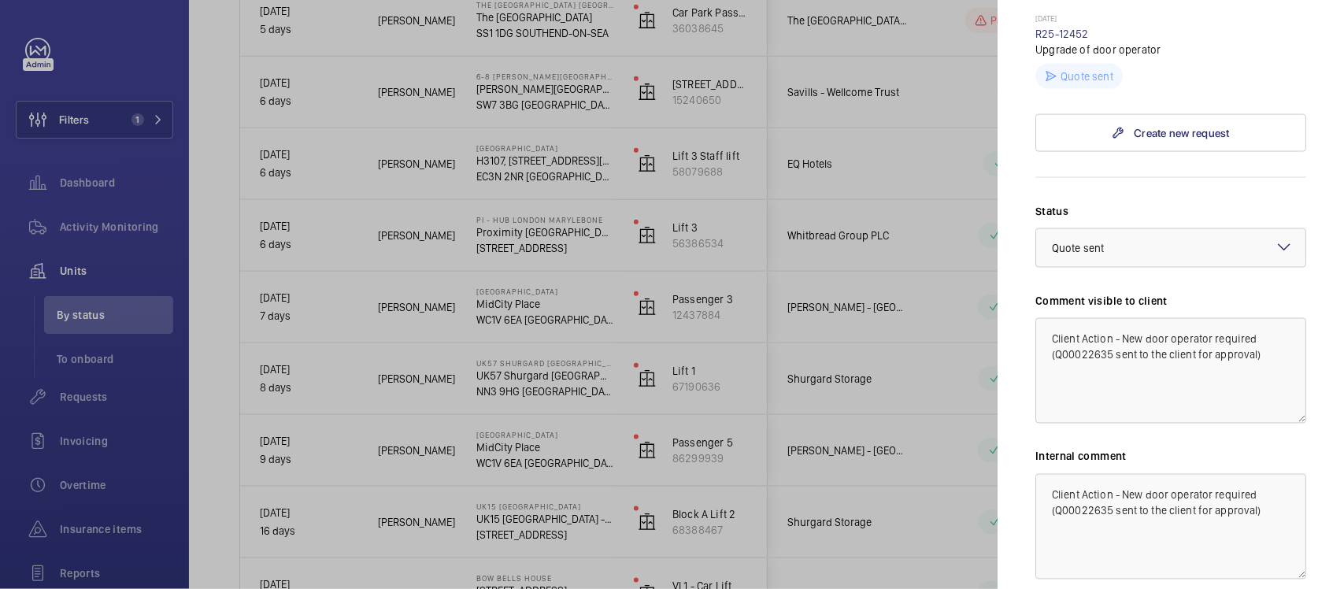
scroll to position [1083, 0]
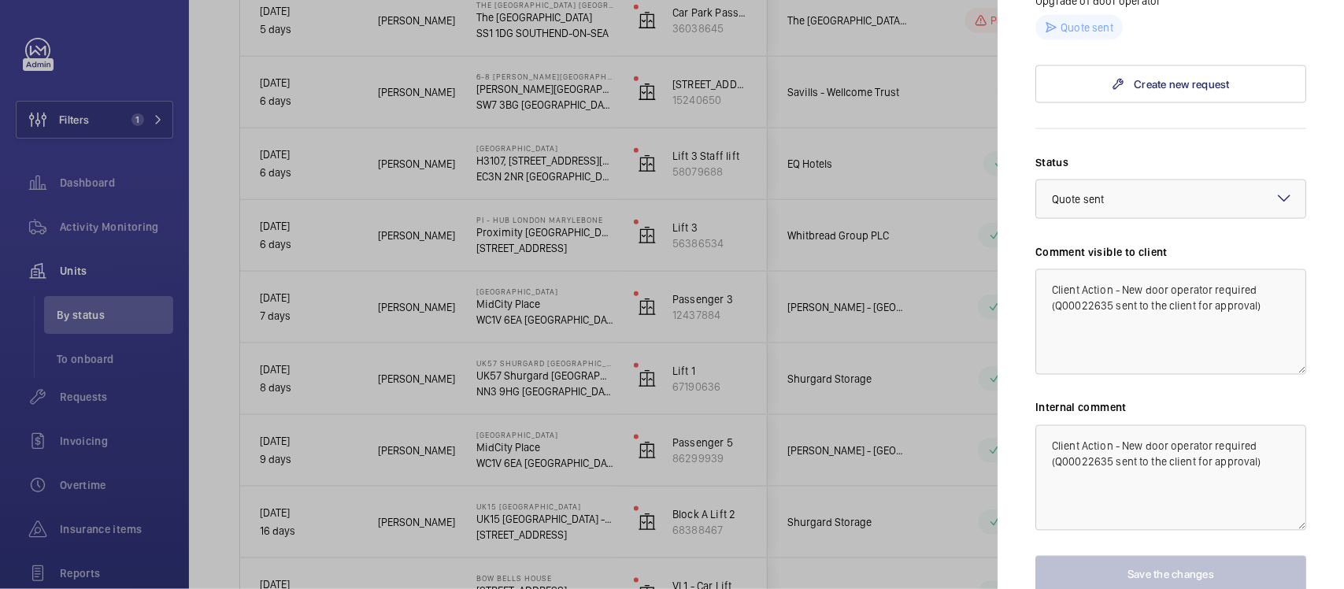
click at [917, 417] on div at bounding box center [672, 294] width 1344 height 589
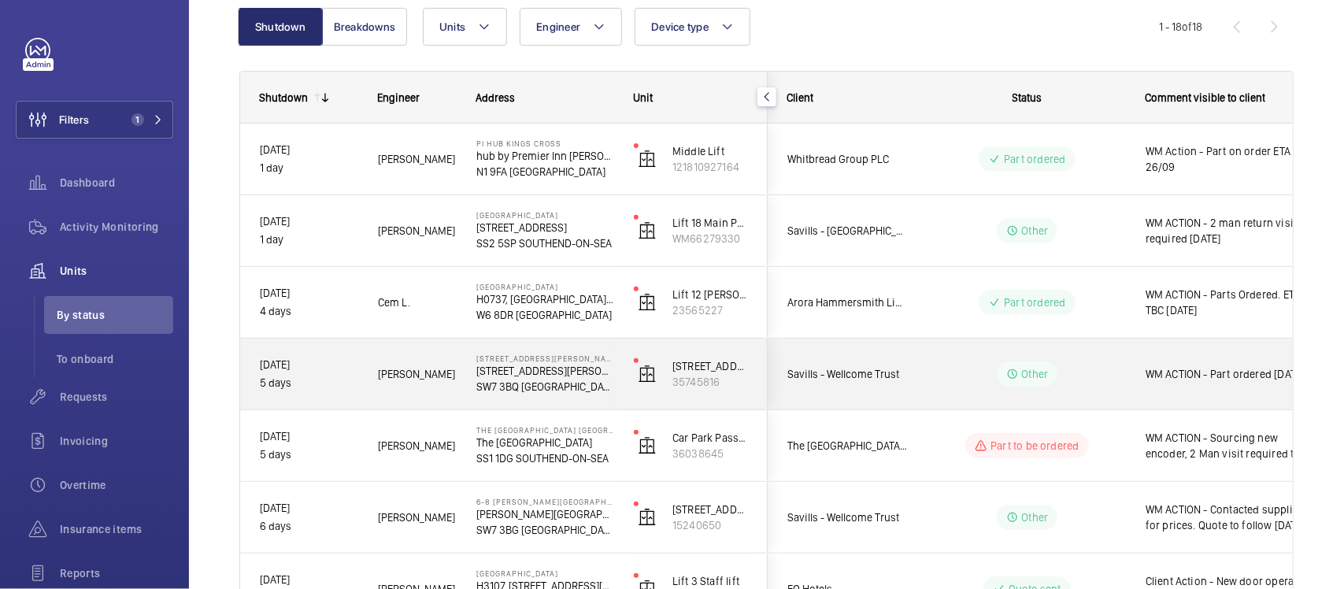
scroll to position [198, 0]
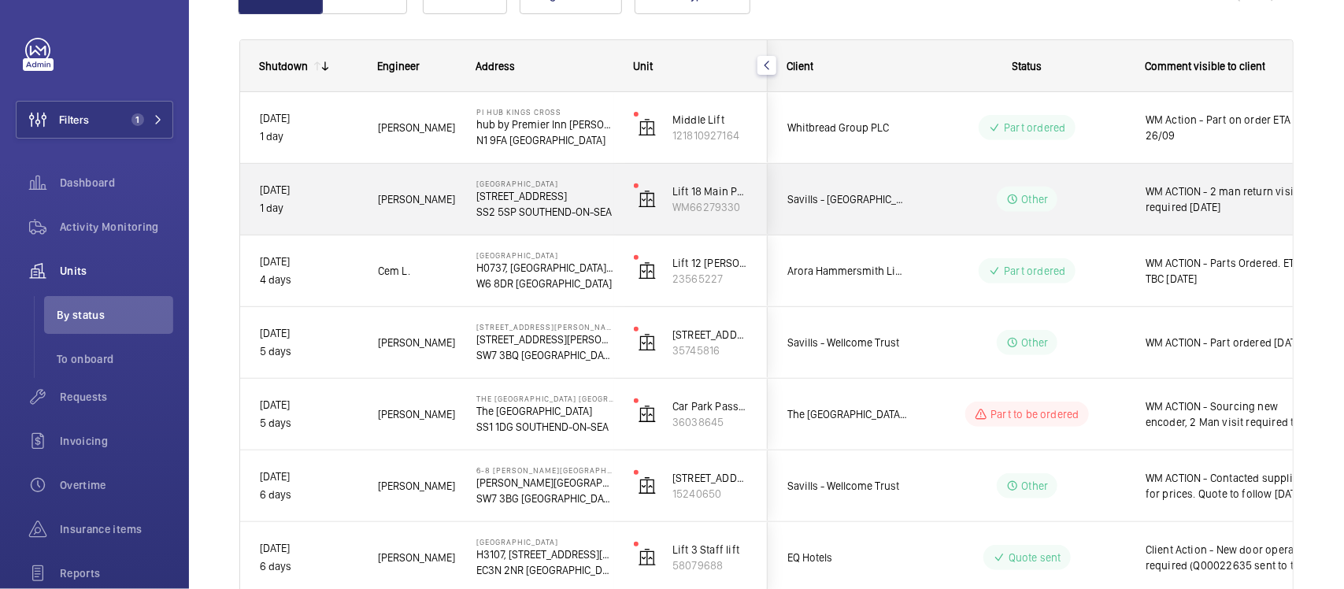
click at [1079, 213] on div "Other" at bounding box center [1017, 199] width 215 height 57
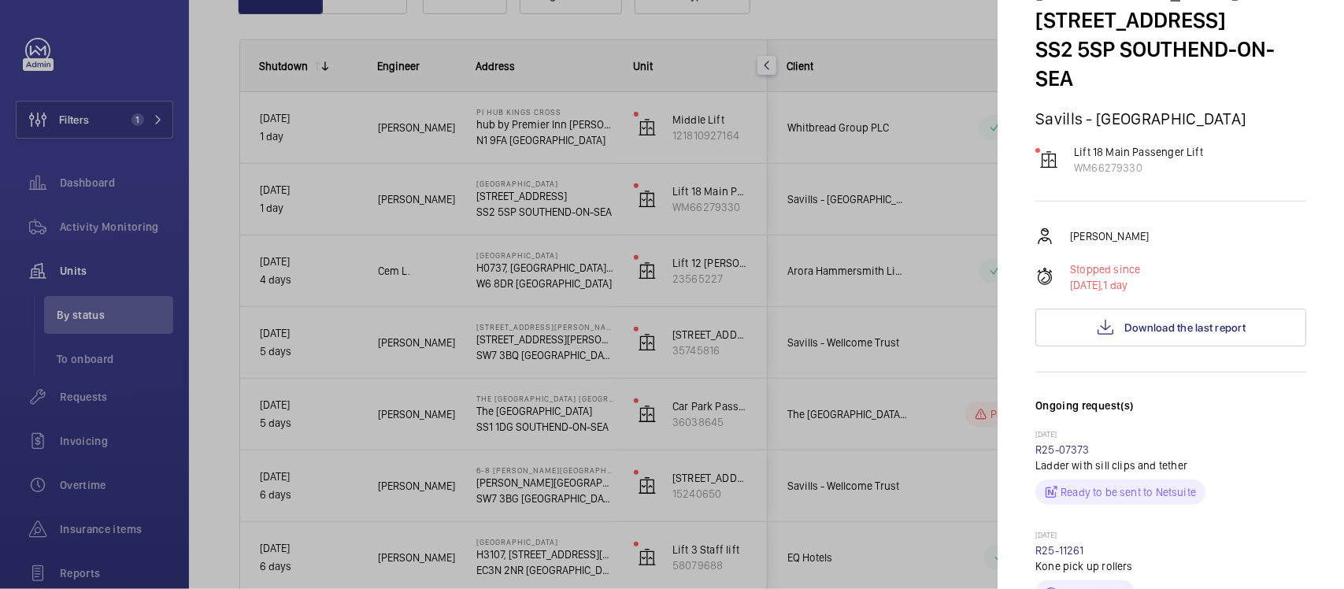
scroll to position [295, 0]
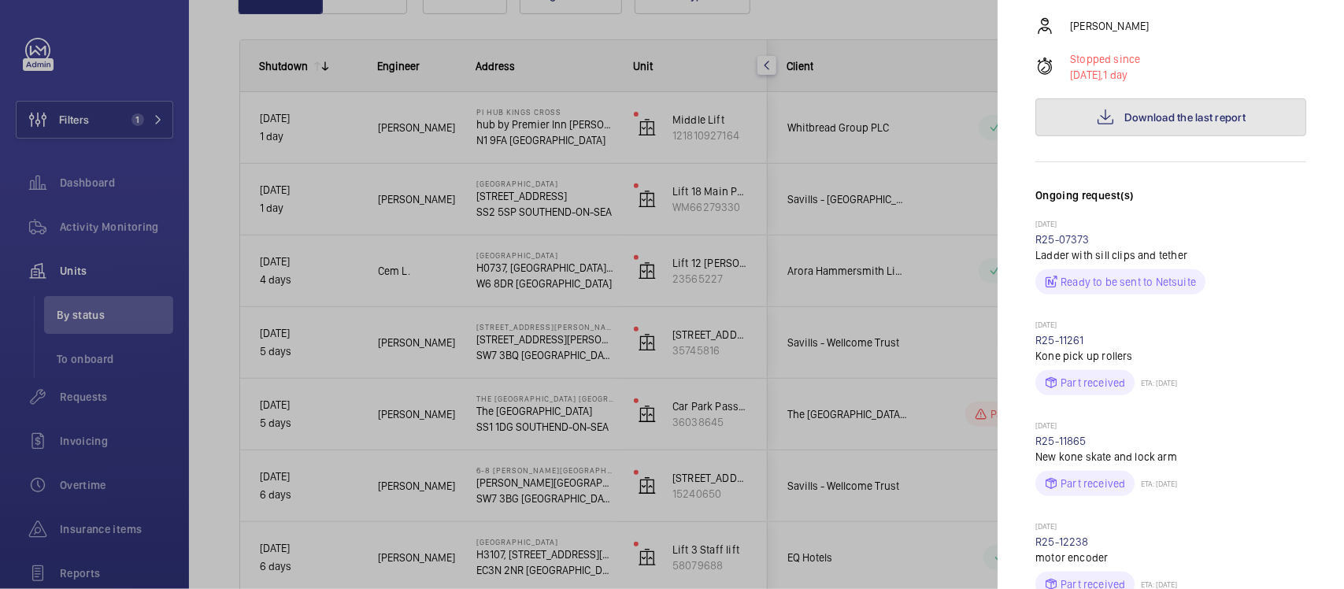
click at [1087, 135] on button "Download the last report" at bounding box center [1170, 117] width 271 height 38
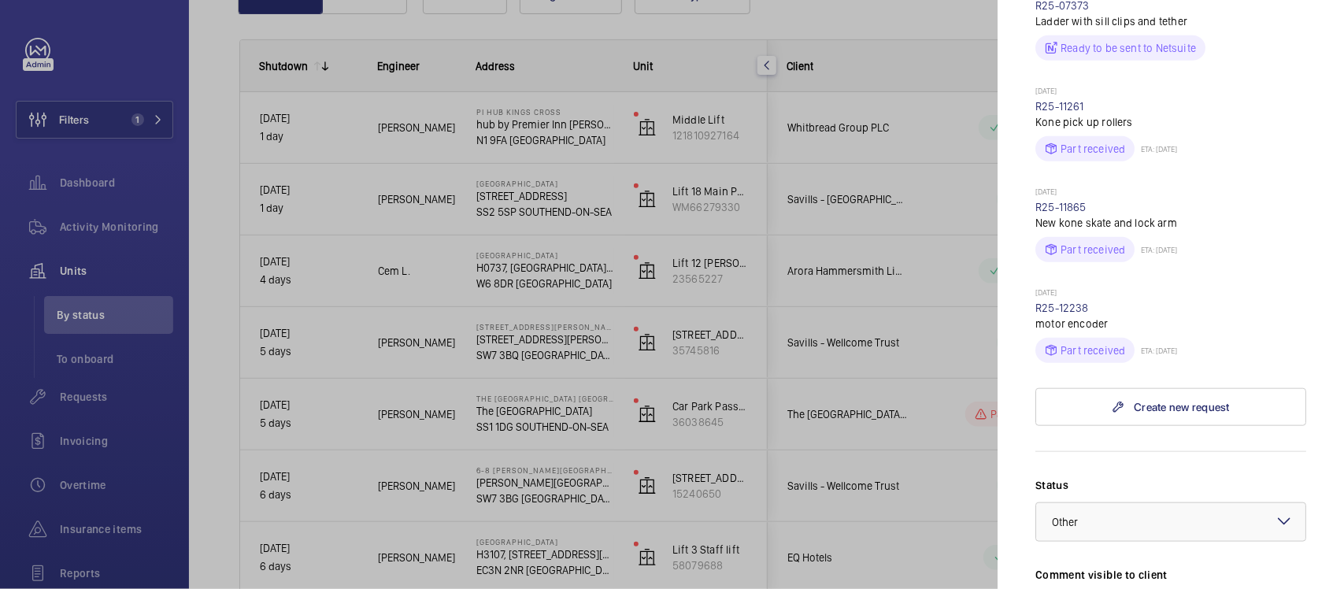
scroll to position [590, 0]
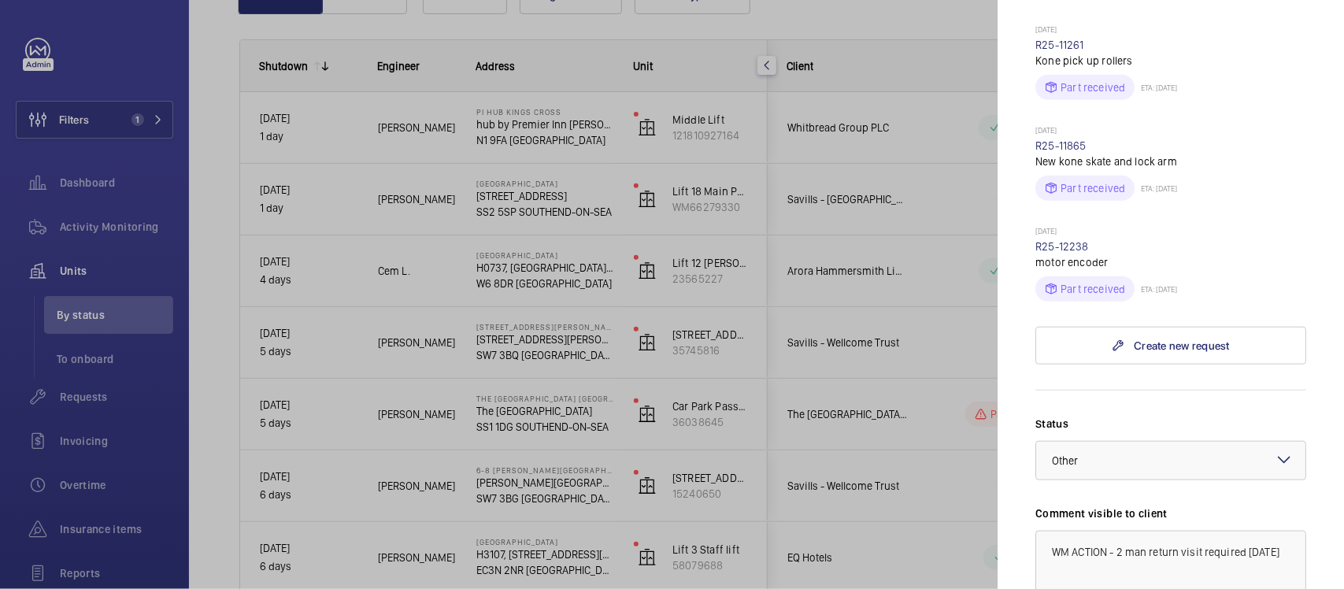
drag, startPoint x: 1049, startPoint y: 284, endPoint x: 1029, endPoint y: 273, distance: 22.6
click at [1029, 273] on mat-sidenav "Stopped unit Victoria Shopping Centre 362 Chartwell Square, Southend on Sea SS2…" at bounding box center [1171, 294] width 346 height 589
drag, startPoint x: 1035, startPoint y: 266, endPoint x: 1105, endPoint y: 292, distance: 74.0
click at [1109, 270] on p "motor encoder" at bounding box center [1170, 262] width 271 height 16
drag, startPoint x: 1101, startPoint y: 281, endPoint x: 1035, endPoint y: 281, distance: 65.3
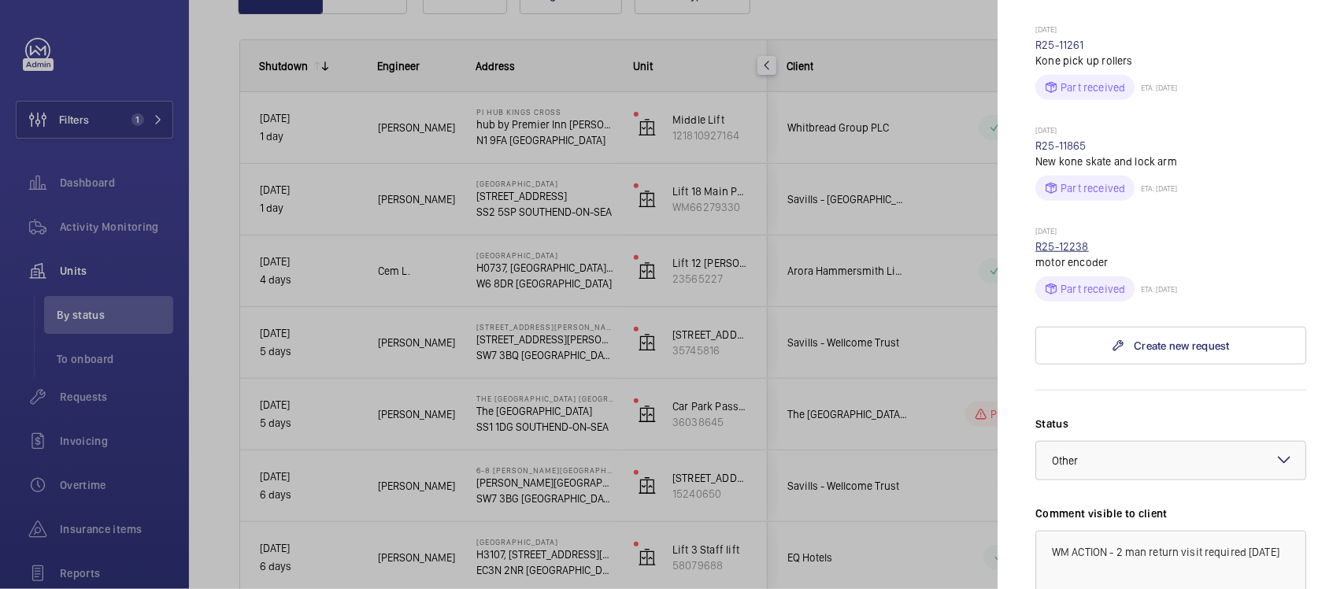
click at [1035, 281] on div "15/09/2025 R25-12238 motor encoder Part received ETA: 17/09/2025" at bounding box center [1170, 264] width 271 height 76
copy link "R25-12238"
click at [1013, 309] on mat-sidenav "Stopped unit Victoria Shopping Centre 362 Chartwell Square, Southend on Sea SS2…" at bounding box center [1171, 294] width 346 height 589
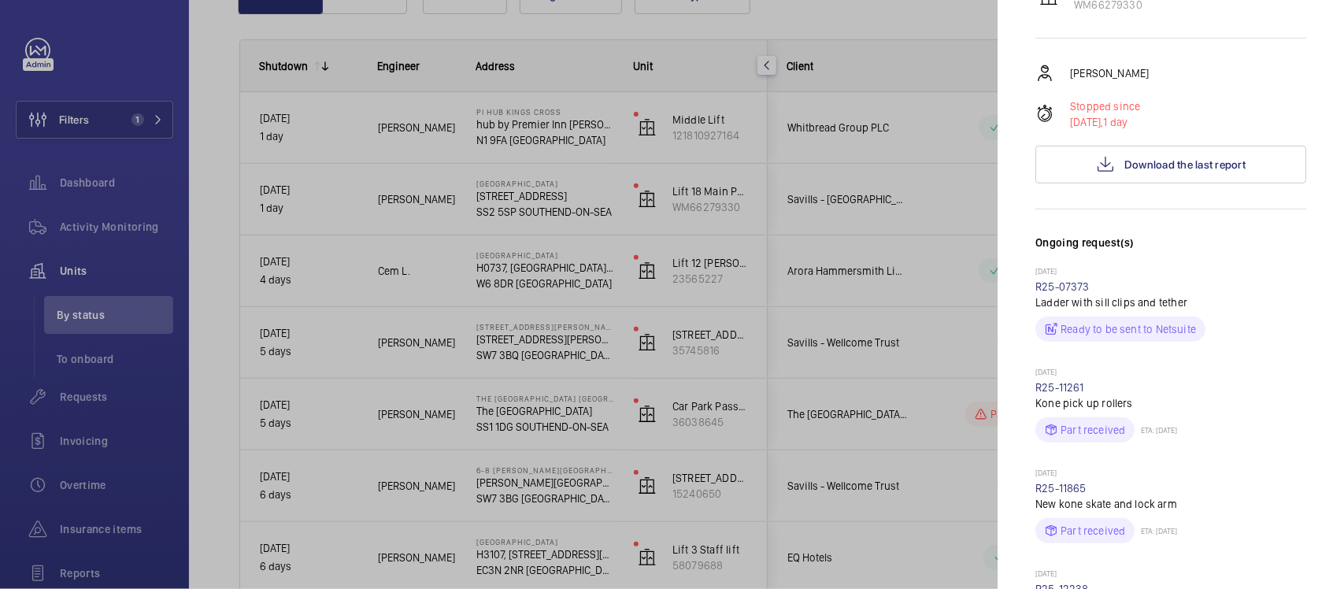
scroll to position [187, 0]
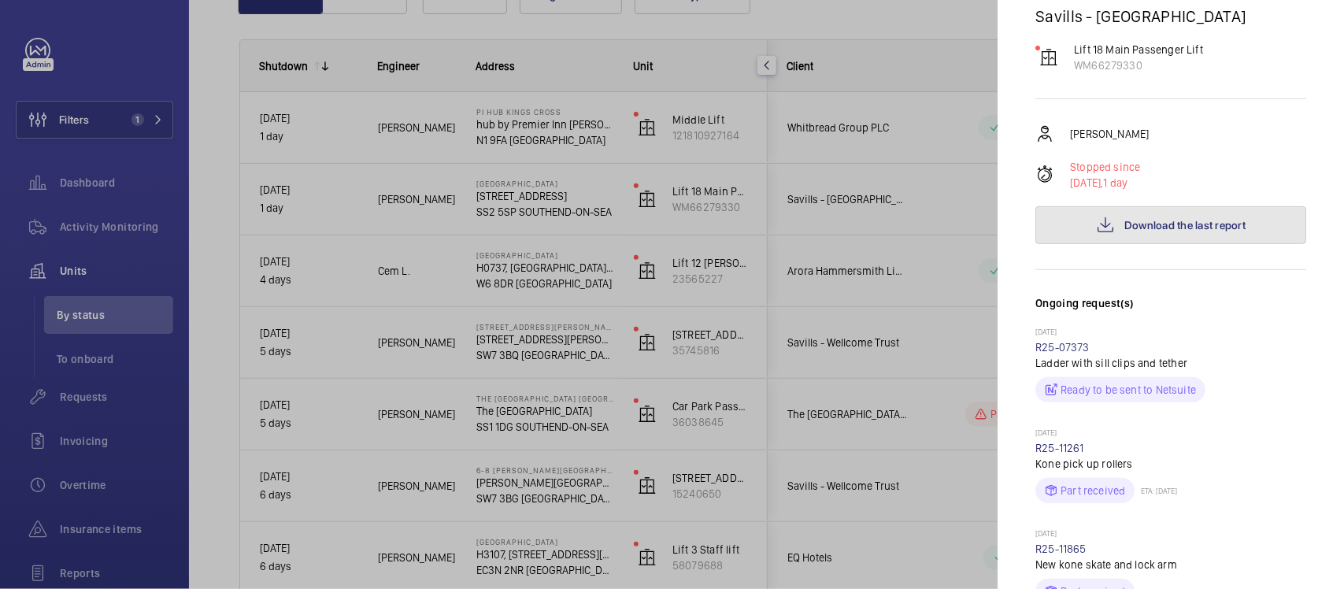
click at [1128, 231] on span "Download the last report" at bounding box center [1184, 225] width 121 height 13
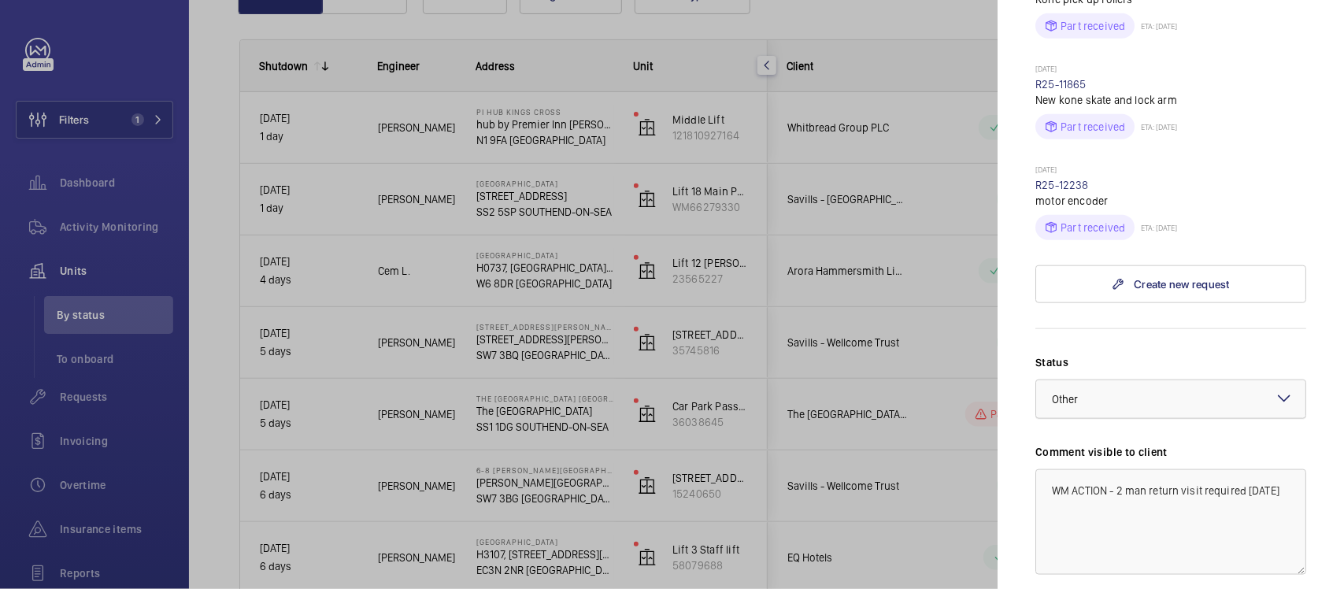
scroll to position [679, 0]
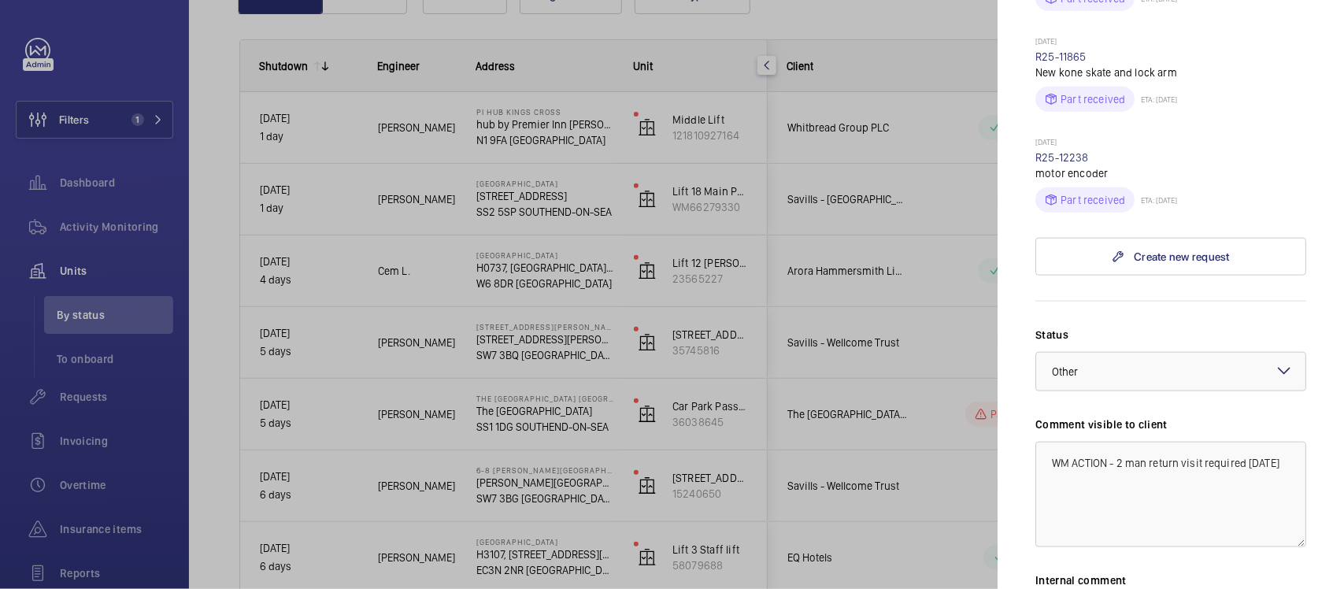
click at [524, 317] on div at bounding box center [672, 294] width 1344 height 589
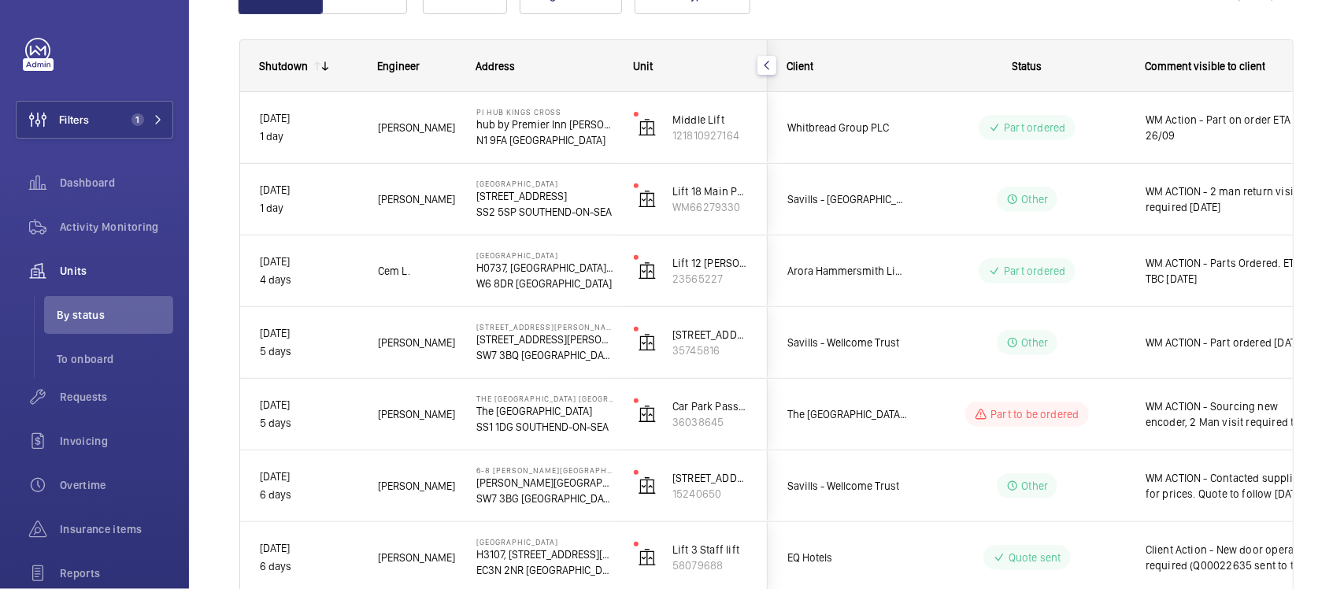
scroll to position [0, 0]
click at [103, 108] on button "Filters 1" at bounding box center [94, 120] width 157 height 38
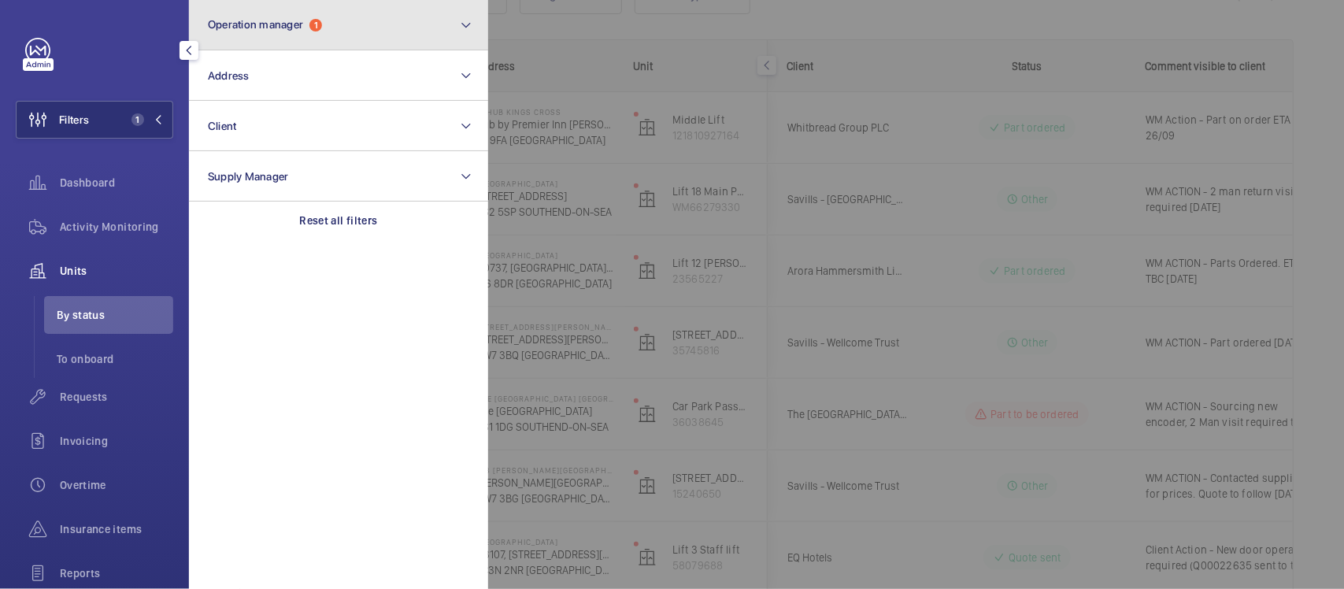
click at [308, 22] on span "Operation manager 1" at bounding box center [265, 24] width 114 height 13
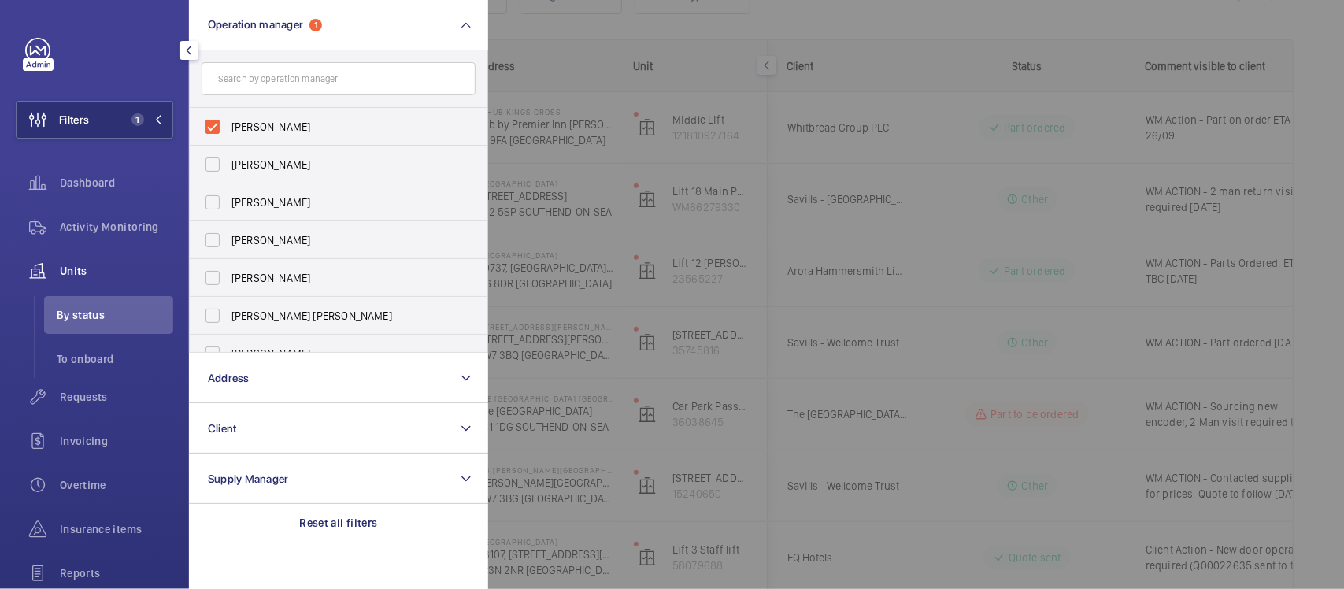
click at [626, 185] on div at bounding box center [1160, 294] width 1344 height 589
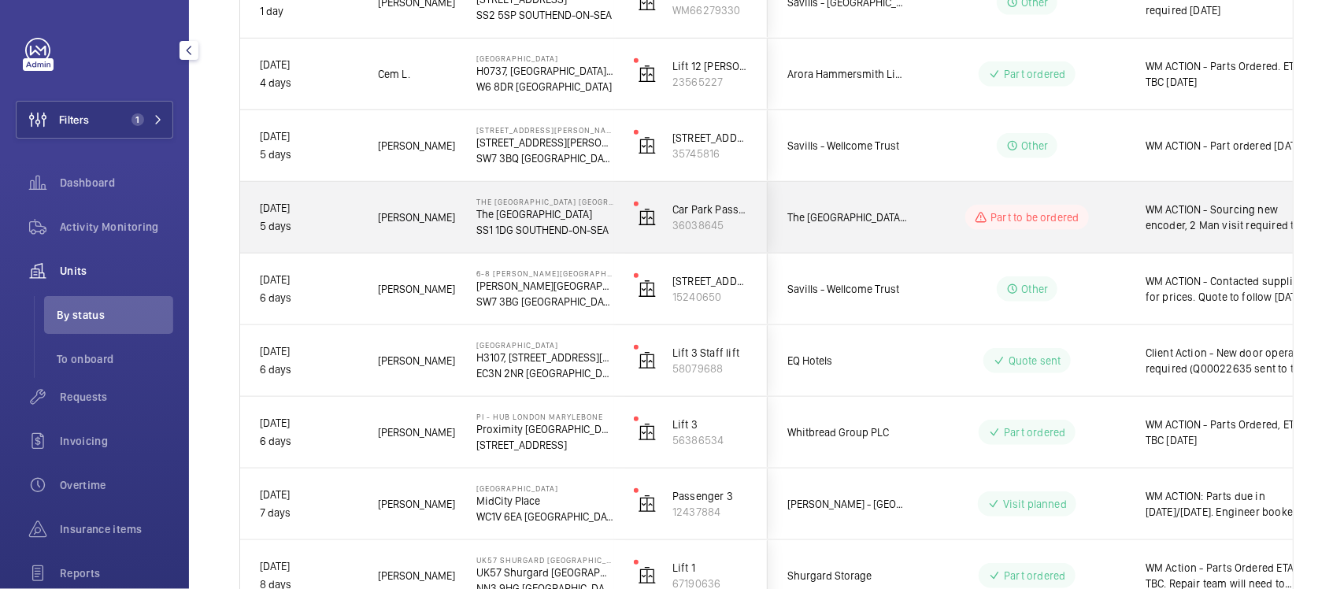
scroll to position [296, 0]
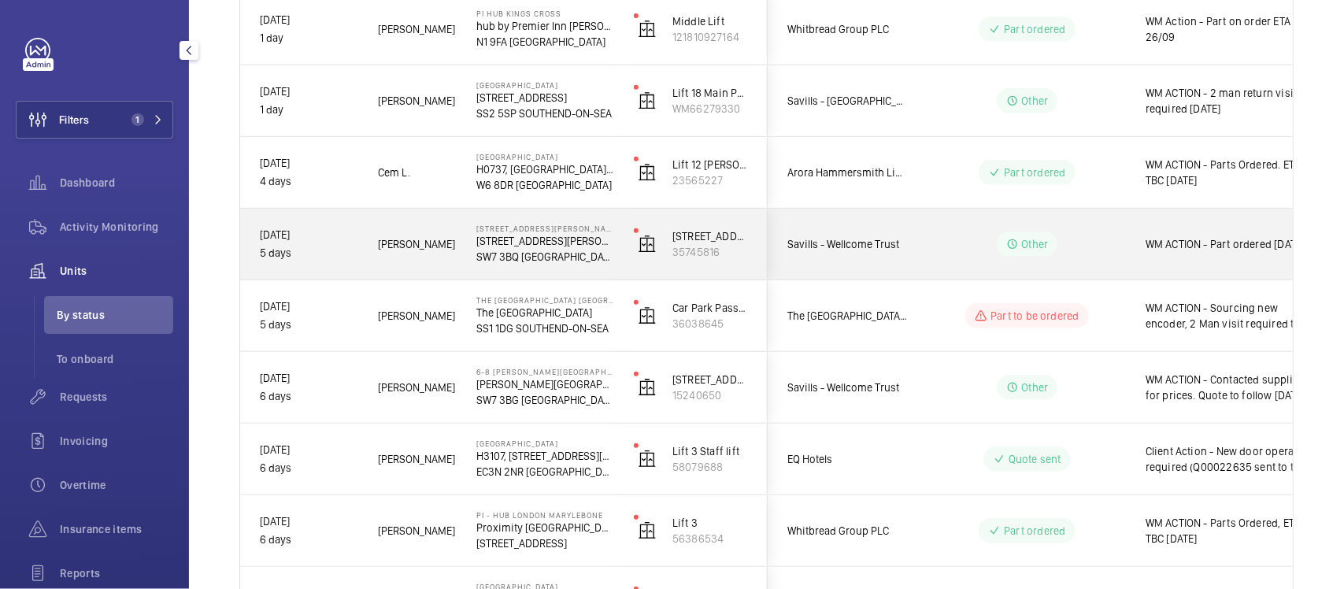
click at [768, 234] on div "70 Evelyn Gardens SW73BQ 35745816" at bounding box center [691, 244] width 154 height 71
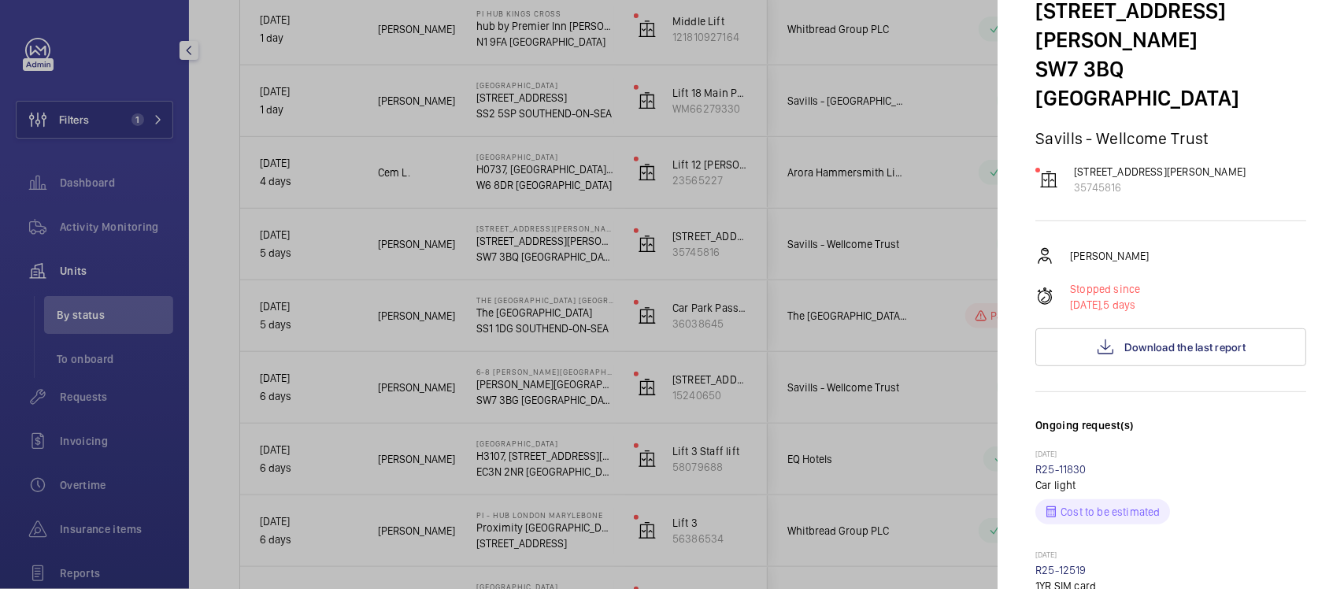
scroll to position [98, 0]
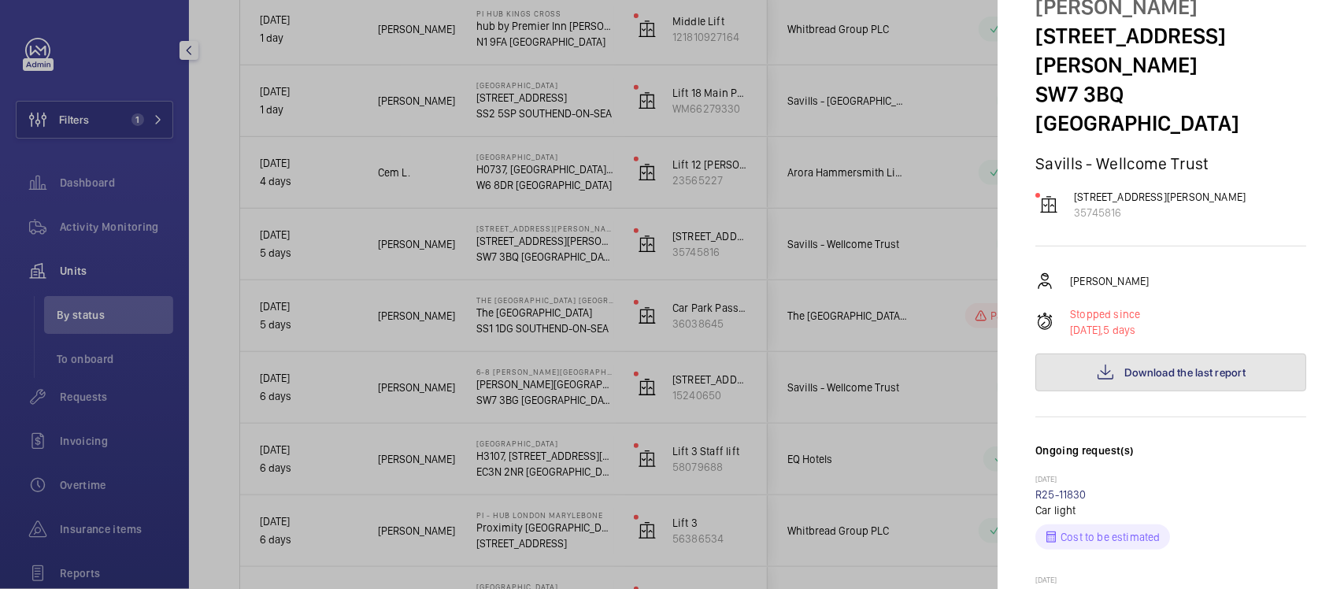
click at [1147, 366] on span "Download the last report" at bounding box center [1184, 372] width 121 height 13
click at [905, 320] on div at bounding box center [672, 294] width 1344 height 589
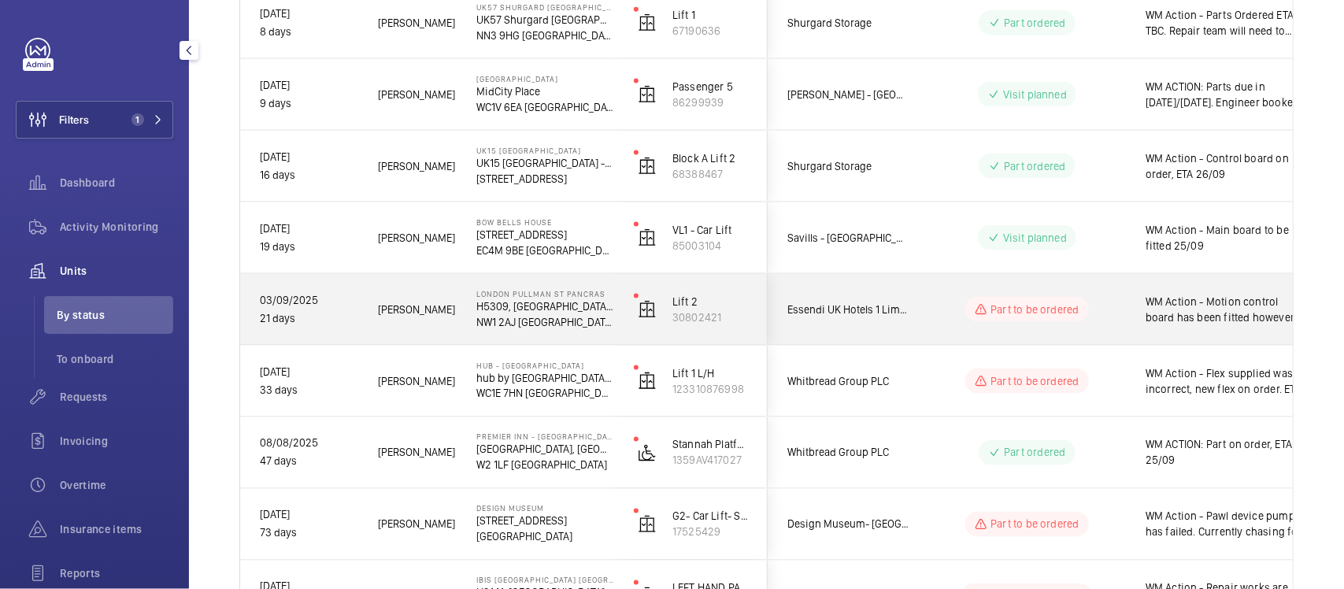
scroll to position [1081, 0]
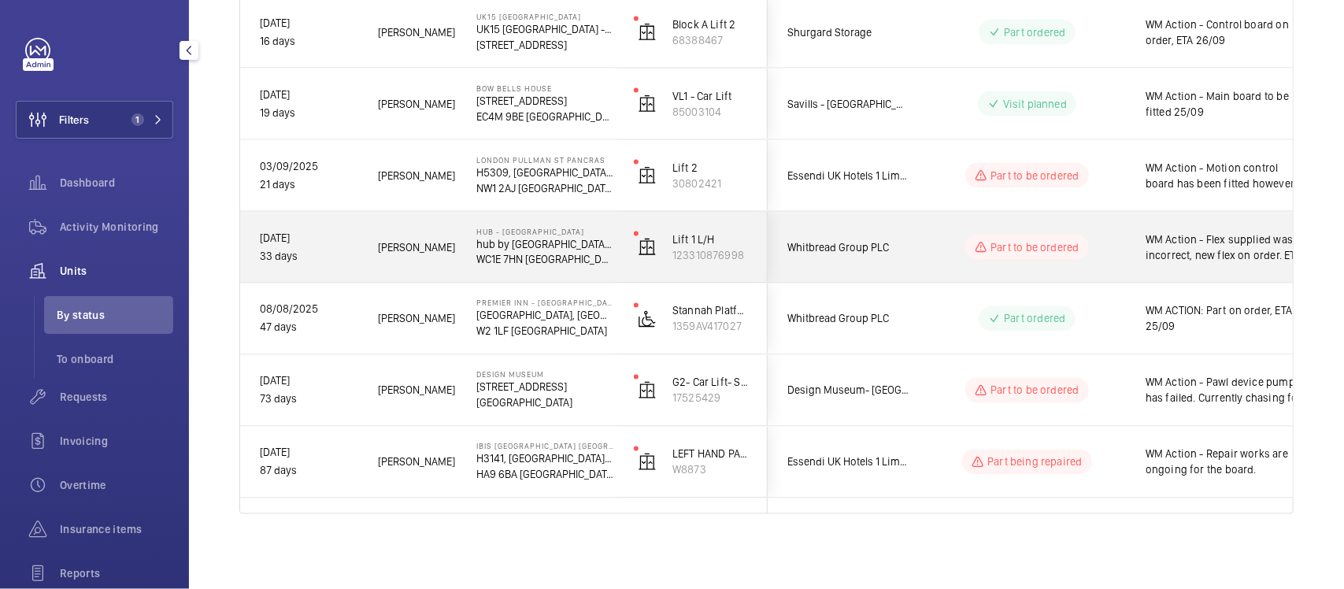
click at [857, 261] on div "Whitbread Group PLC" at bounding box center [838, 248] width 140 height 50
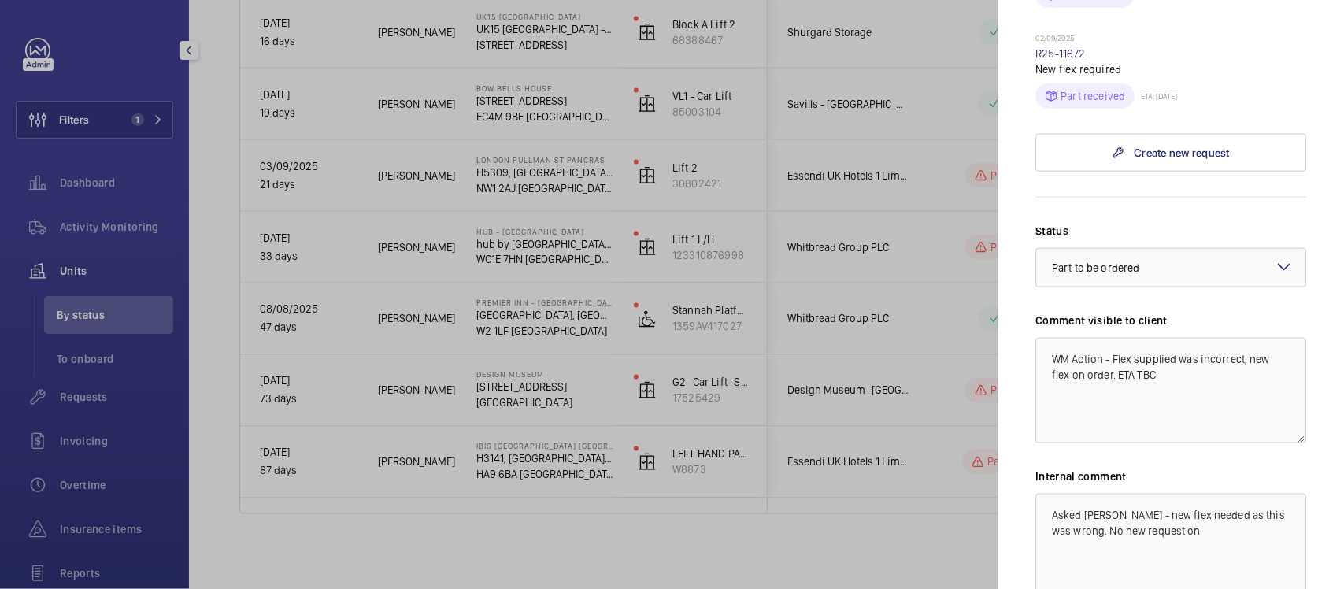
scroll to position [787, 0]
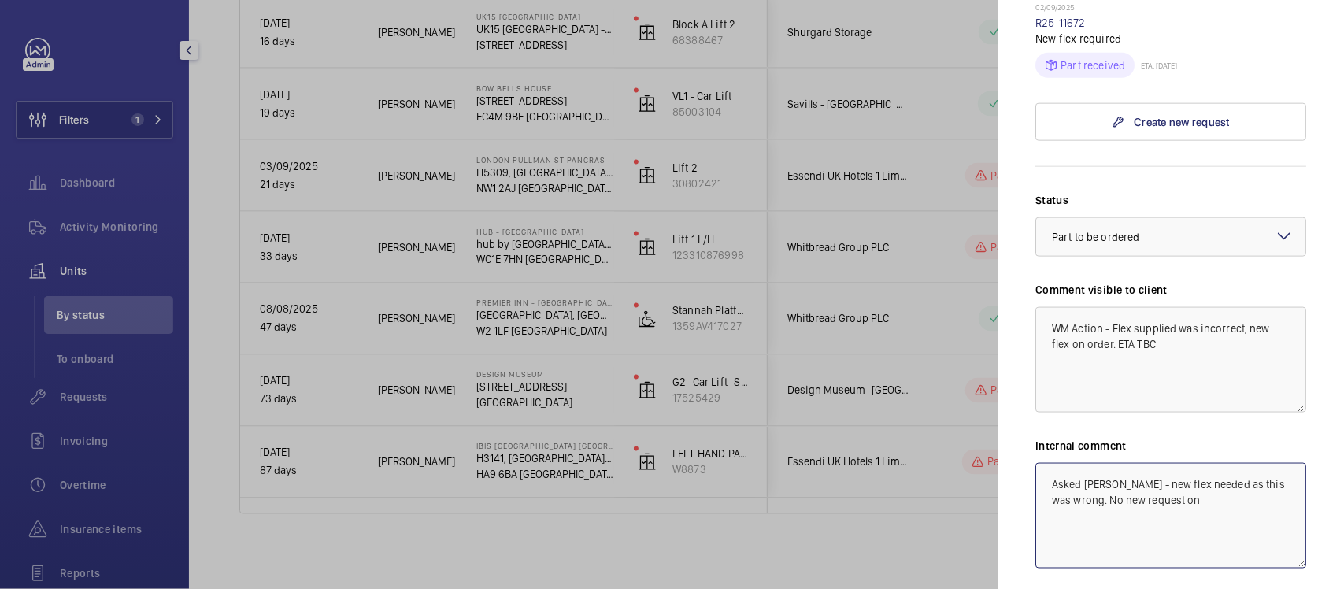
click at [1191, 478] on textarea "Asked [PERSON_NAME] - new flex needed as this was wrong. No new request on" at bounding box center [1170, 516] width 271 height 106
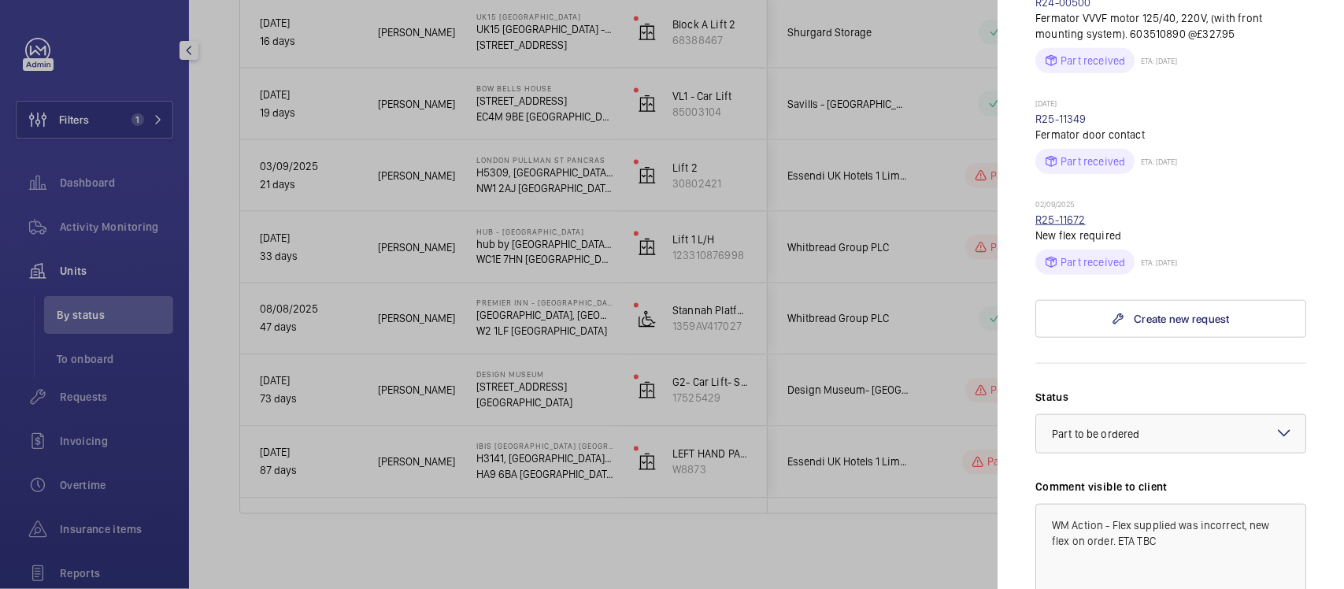
click at [1057, 213] on link "R25-11672" at bounding box center [1060, 219] width 50 height 13
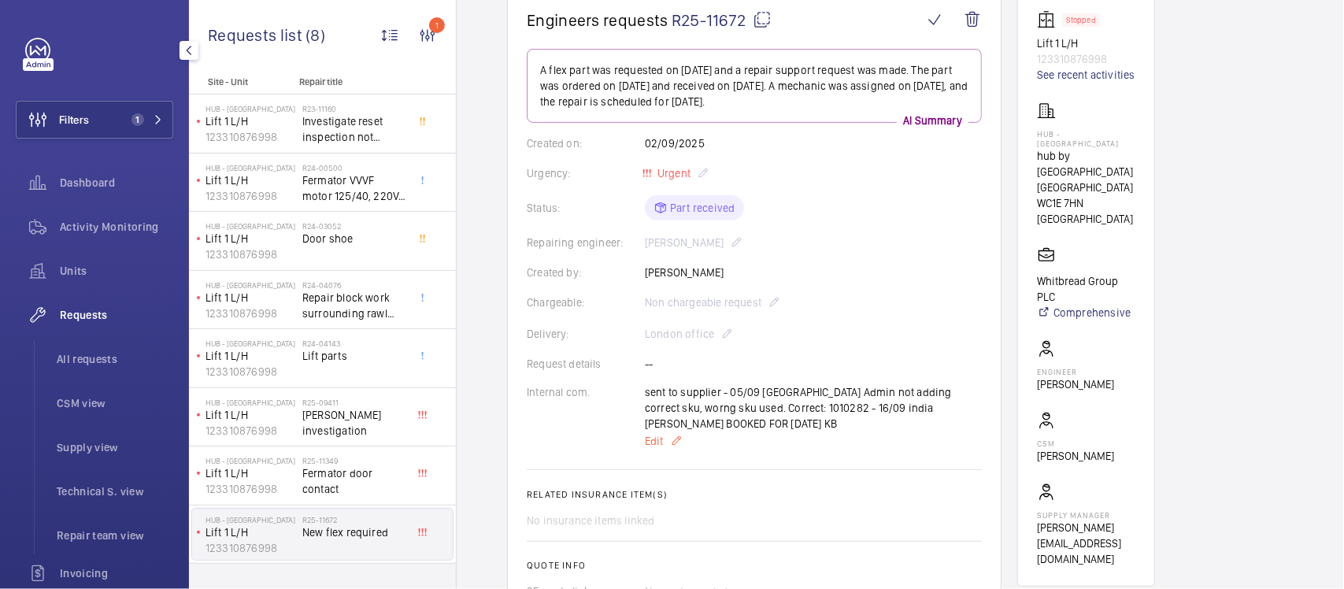
scroll to position [197, 0]
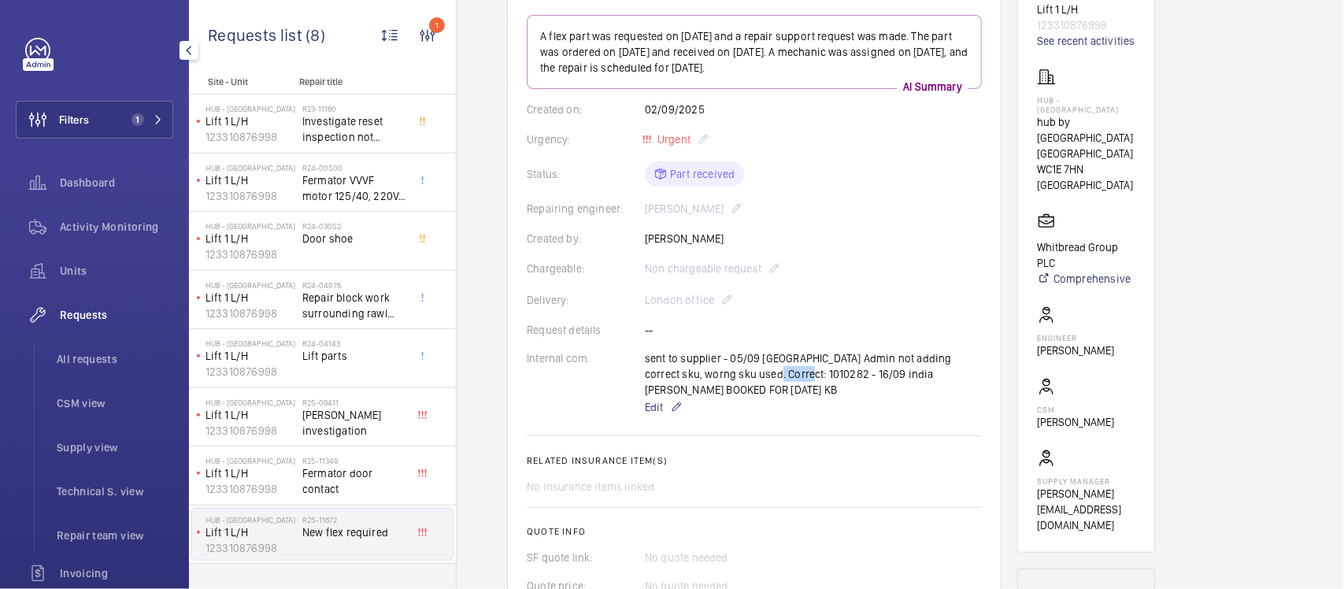
drag, startPoint x: 736, startPoint y: 375, endPoint x: 773, endPoint y: 376, distance: 37.0
click at [773, 376] on div "sent to supplier - 05/09 india Admin not adding correct sku, worng sku used. Co…" at bounding box center [813, 383] width 337 height 66
copy p "1010282"
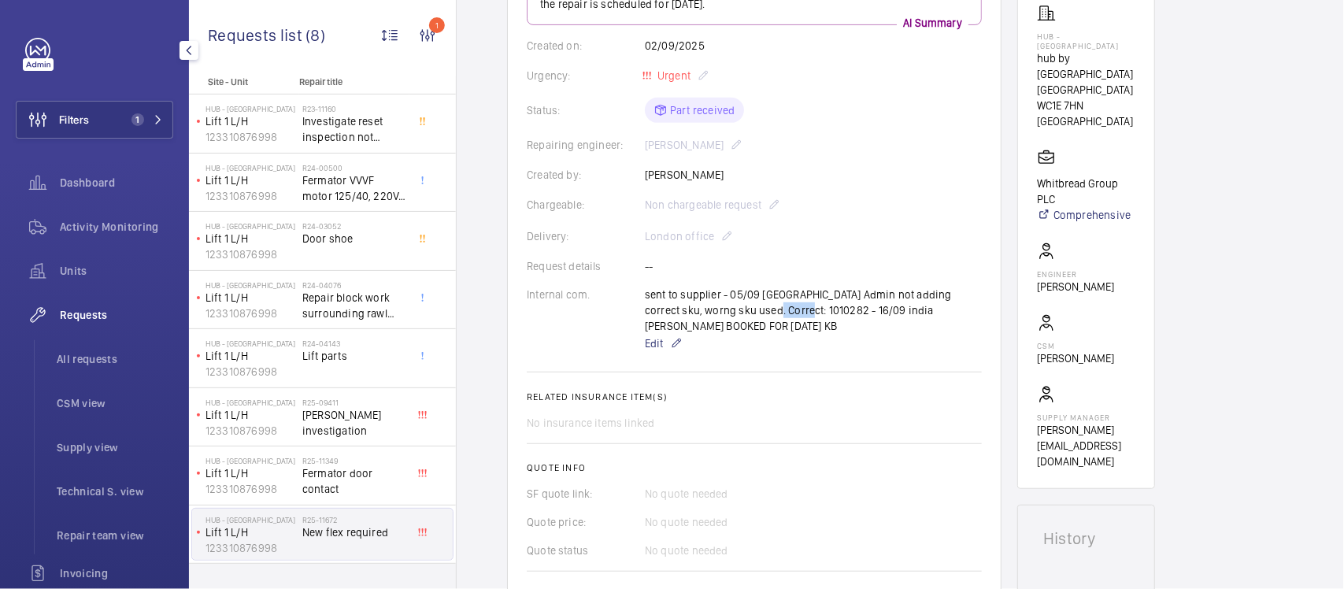
scroll to position [295, 0]
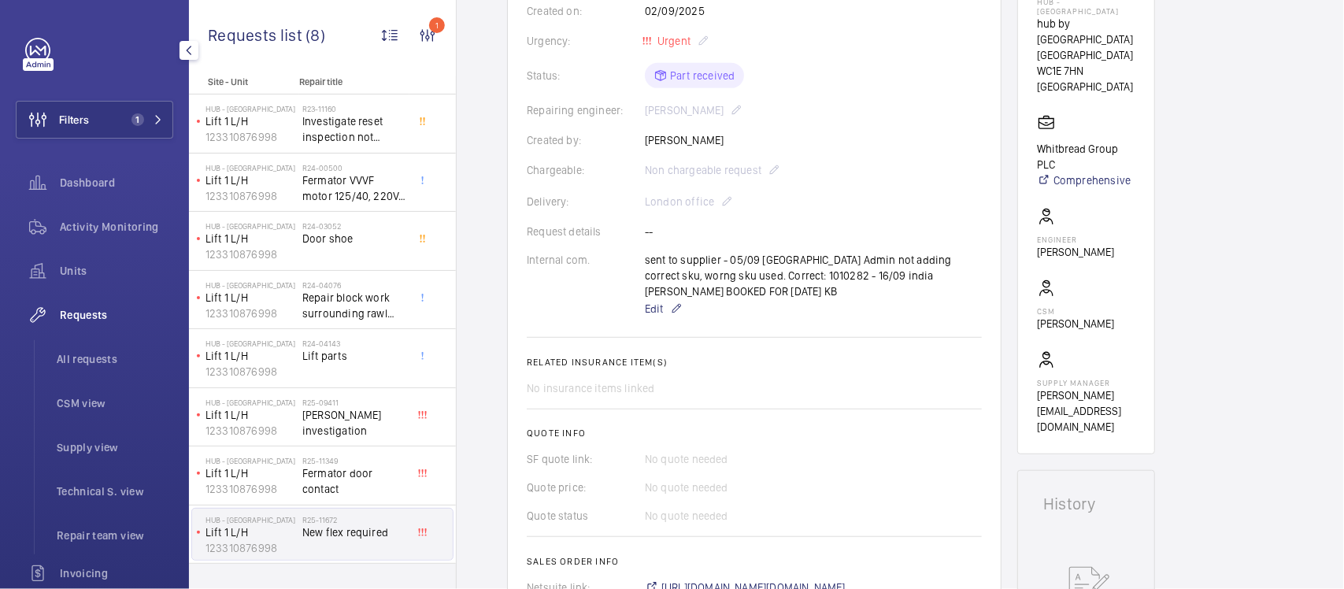
click at [813, 352] on wm-front-card-body "A flex part was requested on 2025-09-02 and a repair support request was made. …" at bounding box center [754, 256] width 455 height 679
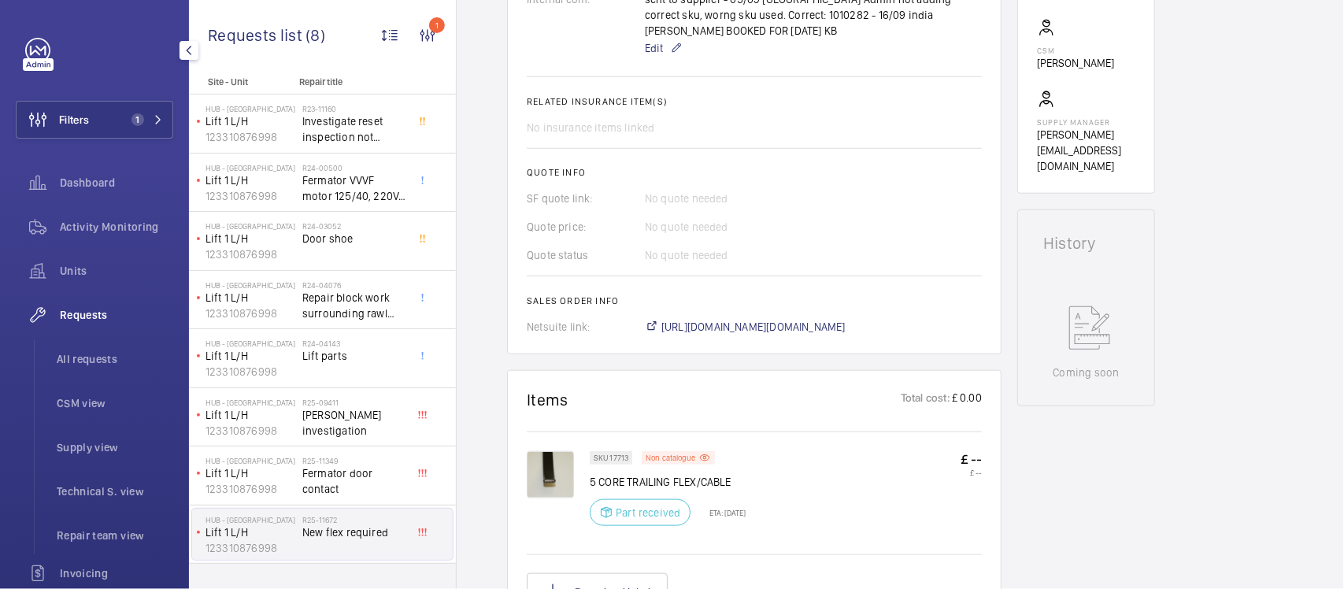
scroll to position [590, 0]
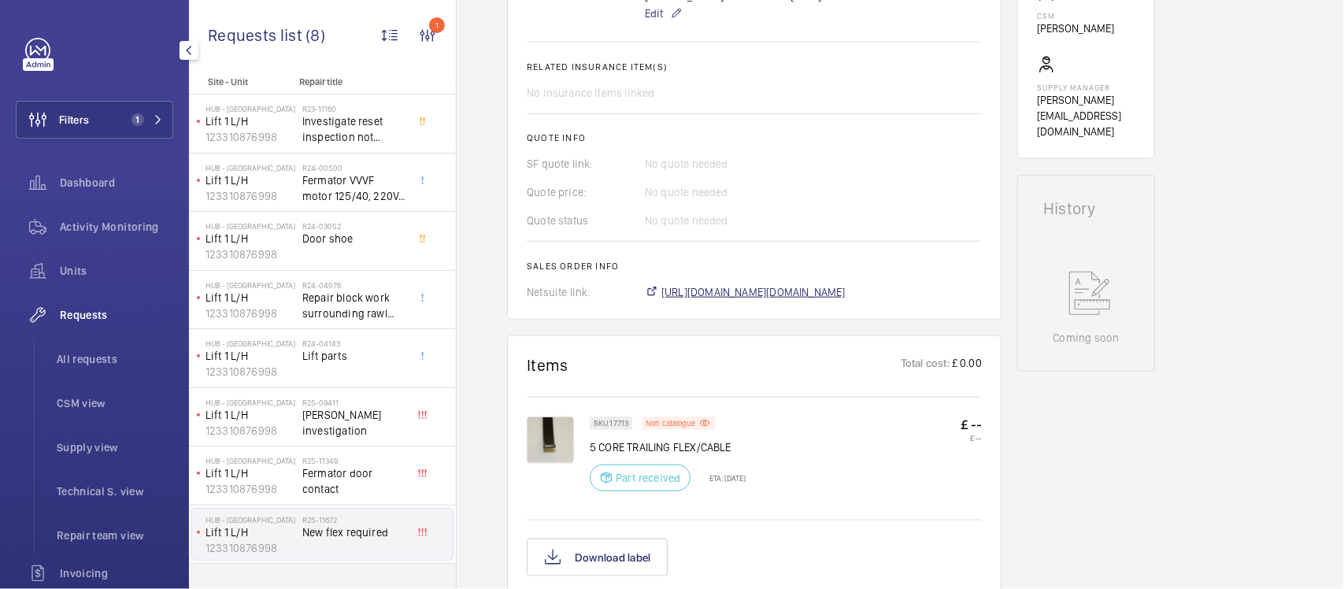
click at [813, 285] on span "https://6461500.app.netsuite.com/app/accounting/transactions/salesord.nl?id=300…" at bounding box center [753, 292] width 184 height 16
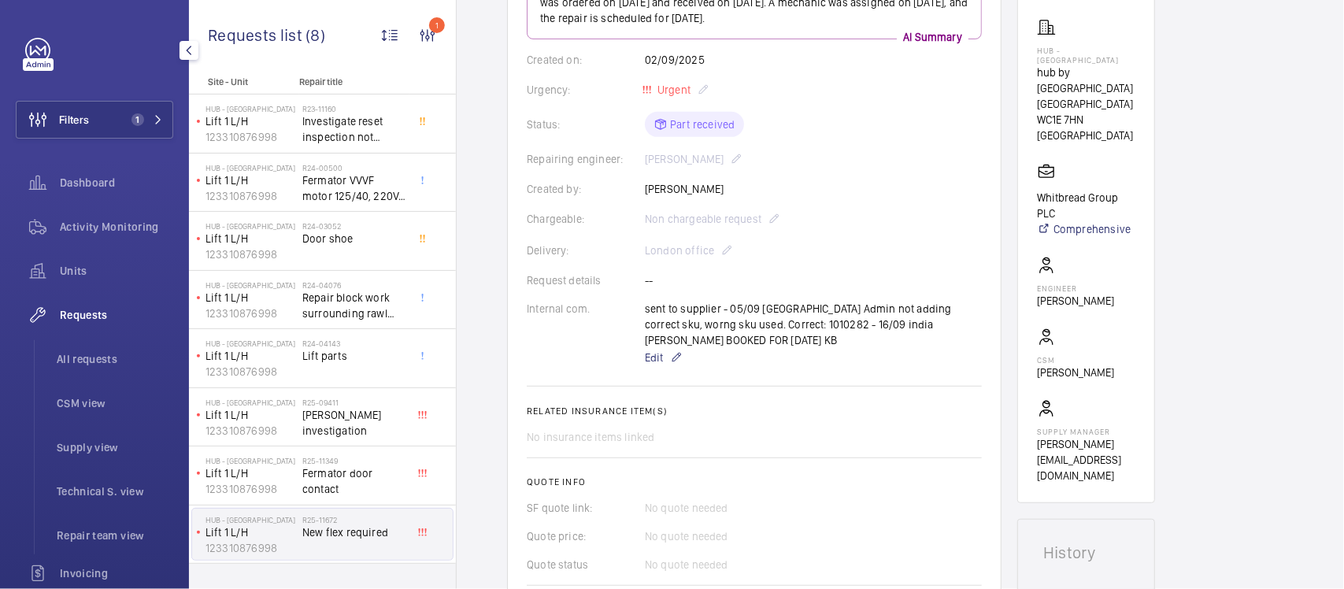
scroll to position [197, 0]
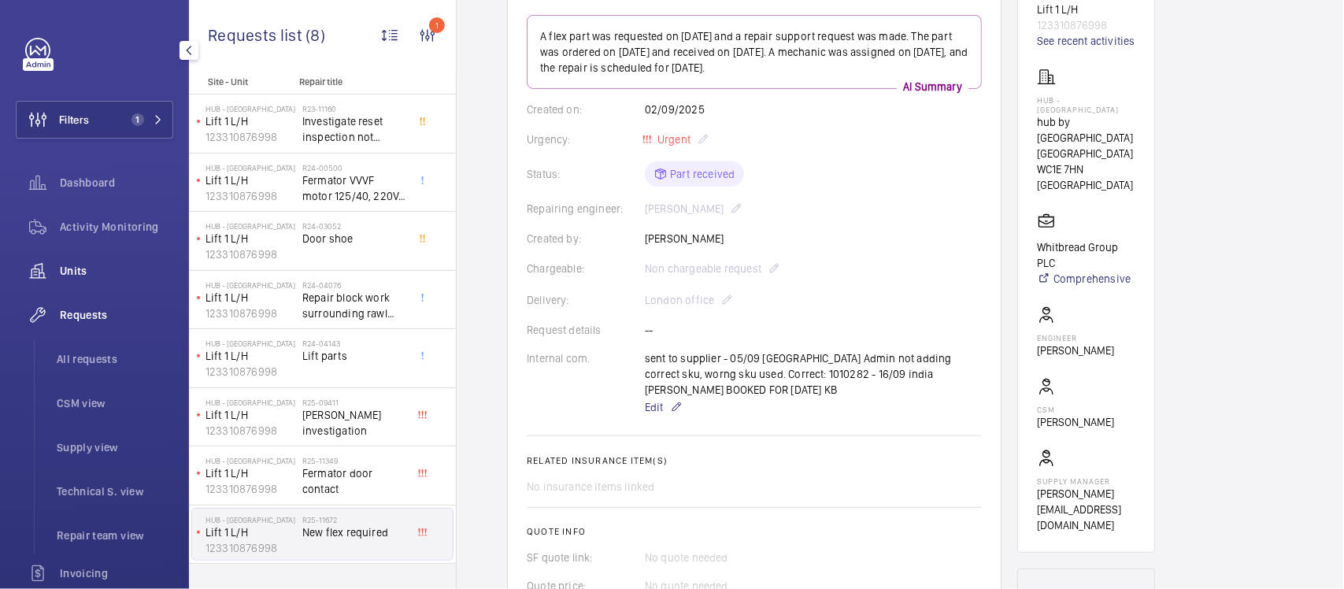
click at [89, 252] on div "Units" at bounding box center [94, 271] width 157 height 38
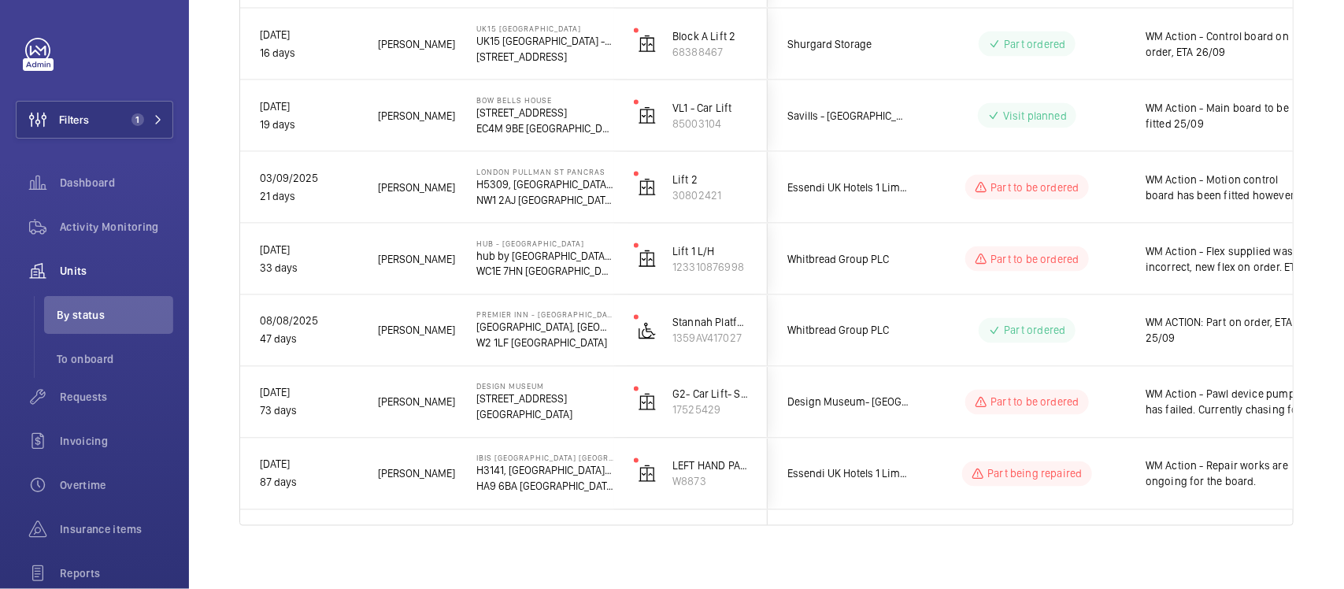
scroll to position [1081, 0]
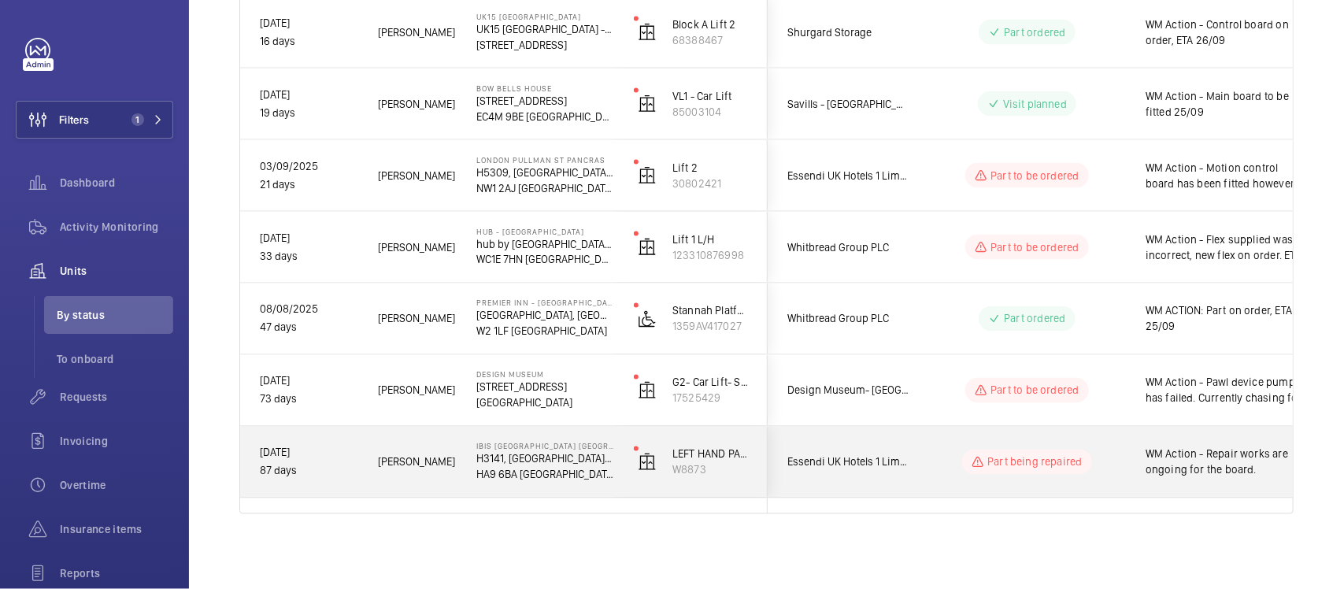
click at [918, 453] on div "Part being repaired" at bounding box center [1017, 462] width 215 height 57
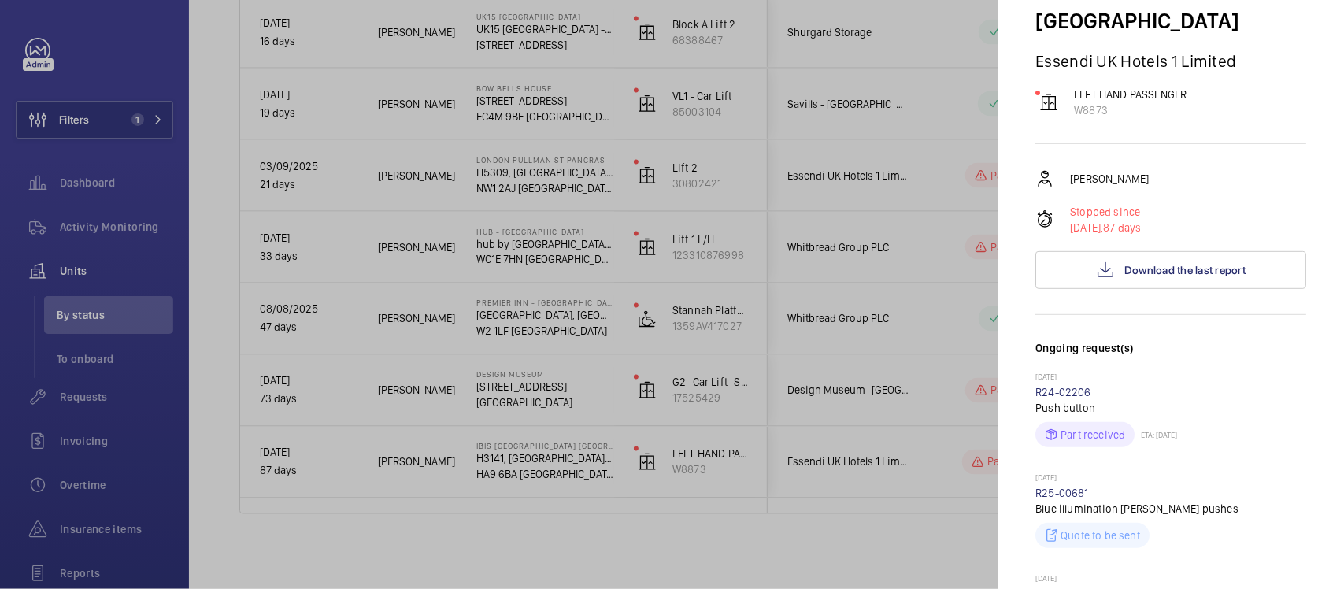
scroll to position [197, 0]
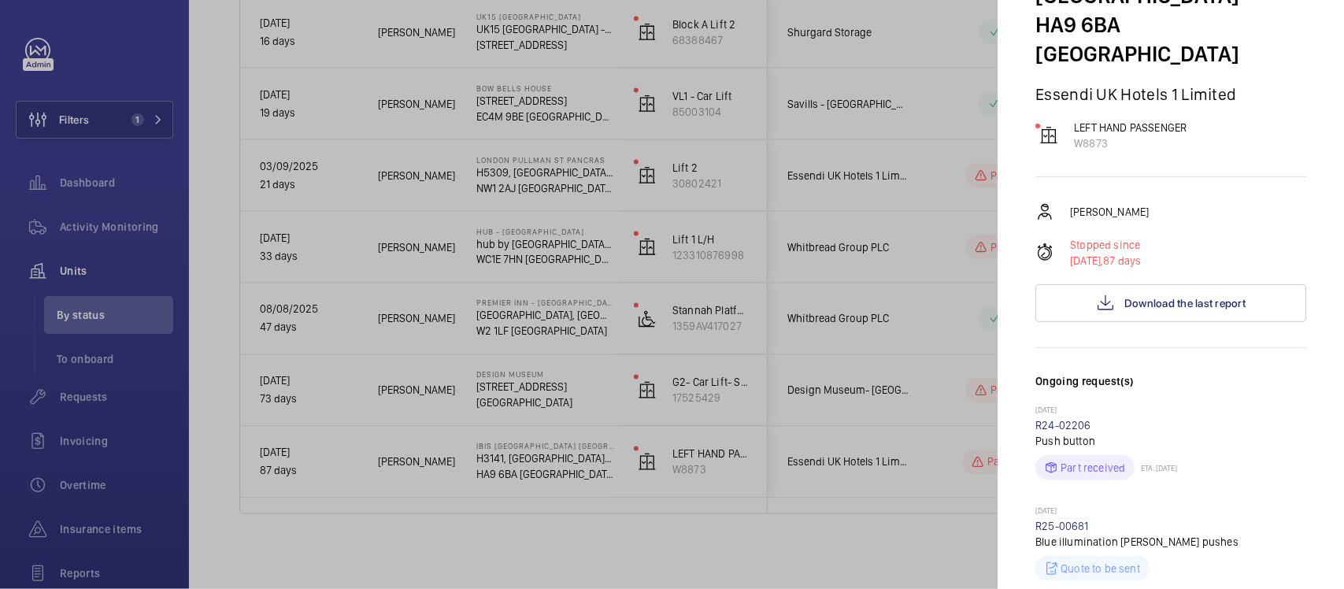
click at [841, 394] on div at bounding box center [672, 294] width 1344 height 589
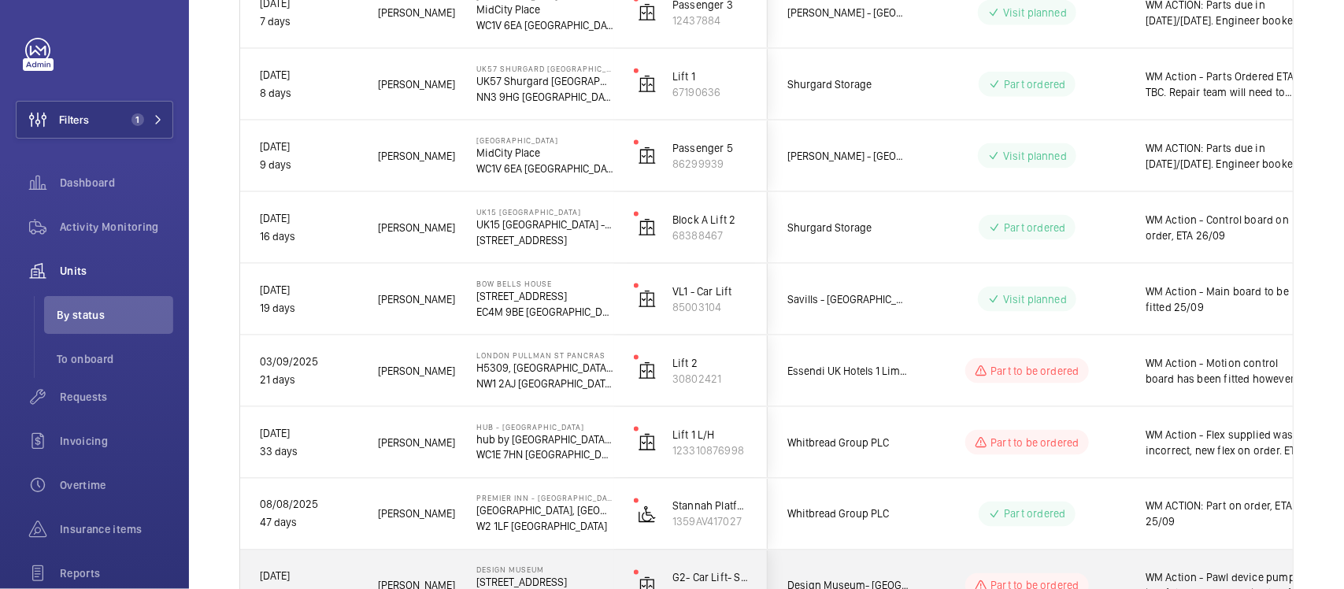
scroll to position [884, 0]
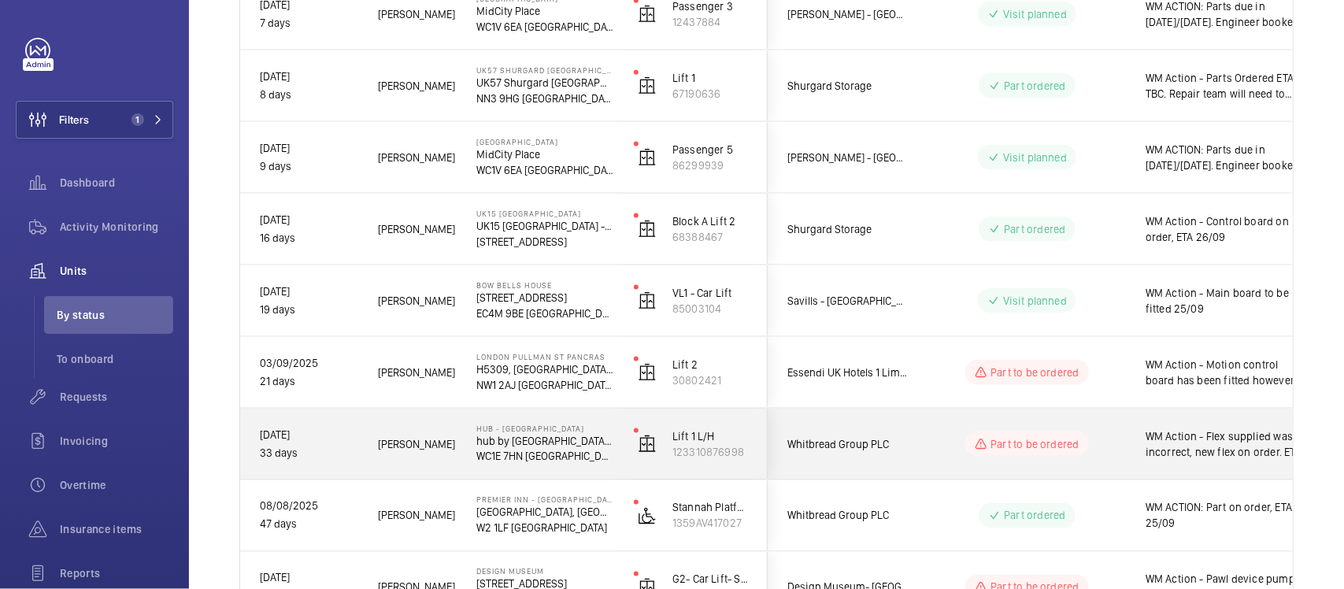
click at [931, 449] on wm-front-pills-cell "Part to be ordered" at bounding box center [1027, 443] width 196 height 25
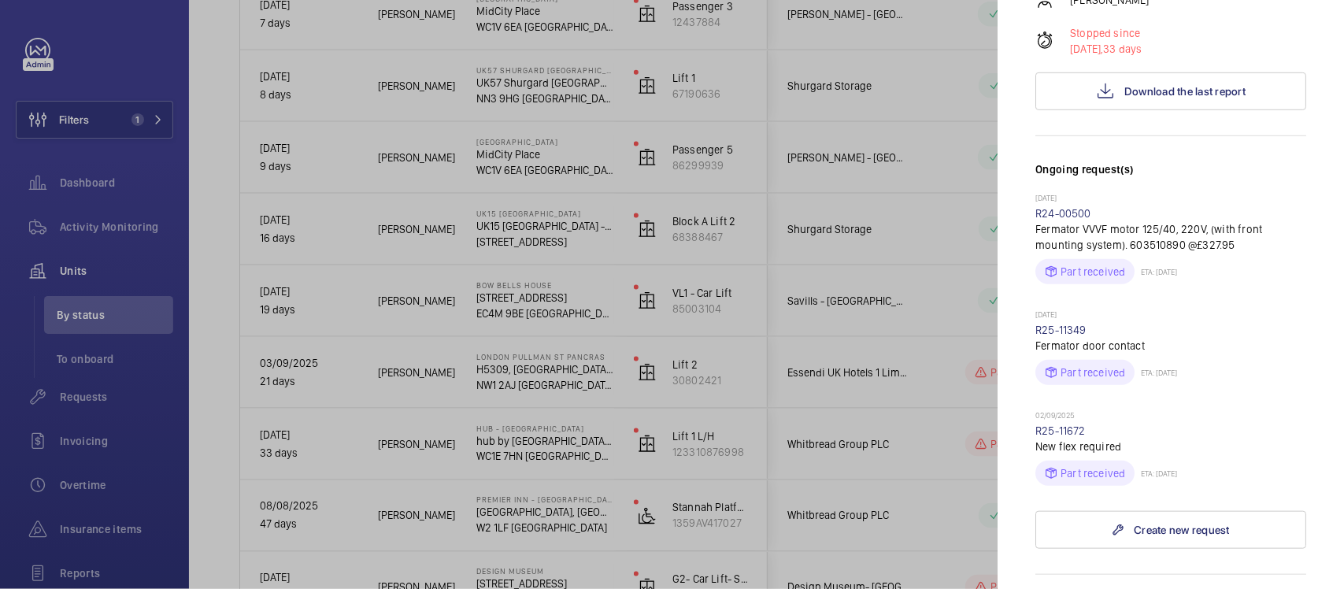
scroll to position [492, 0]
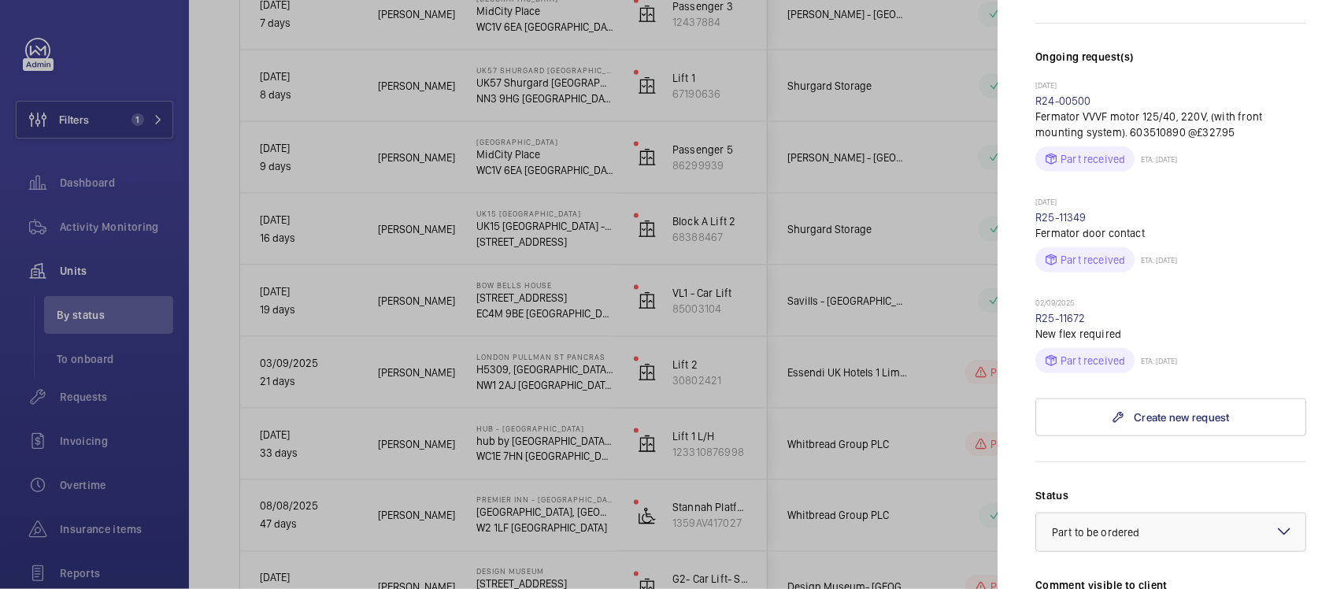
click at [856, 391] on div at bounding box center [672, 294] width 1344 height 589
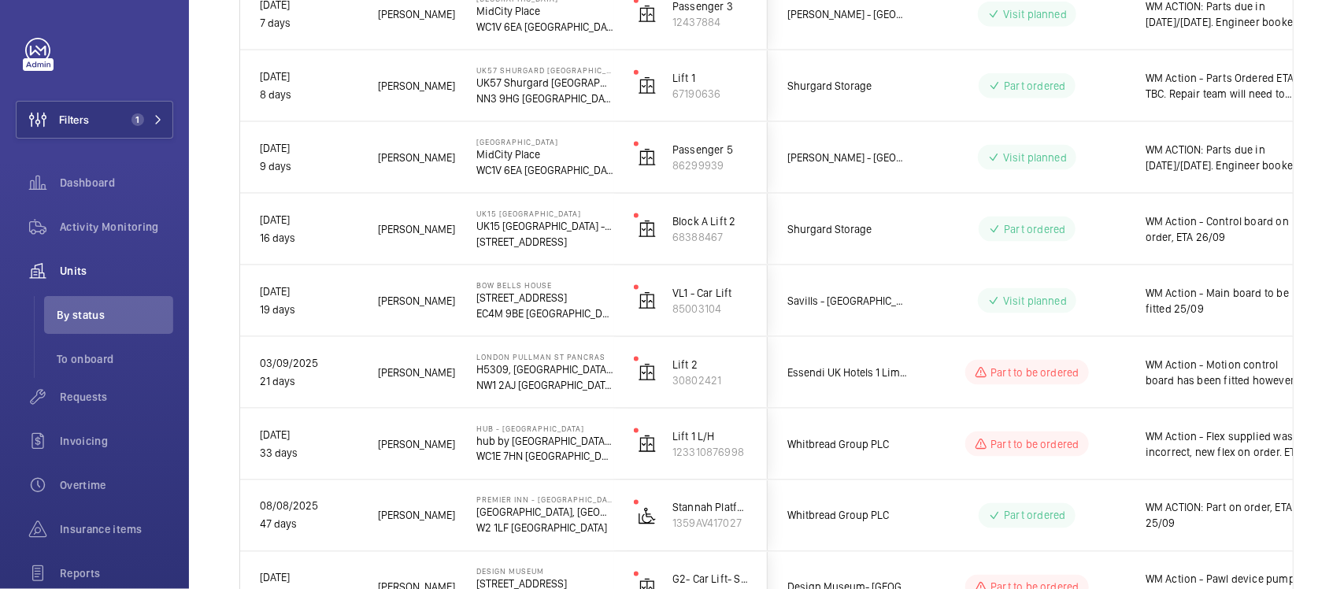
scroll to position [0, 0]
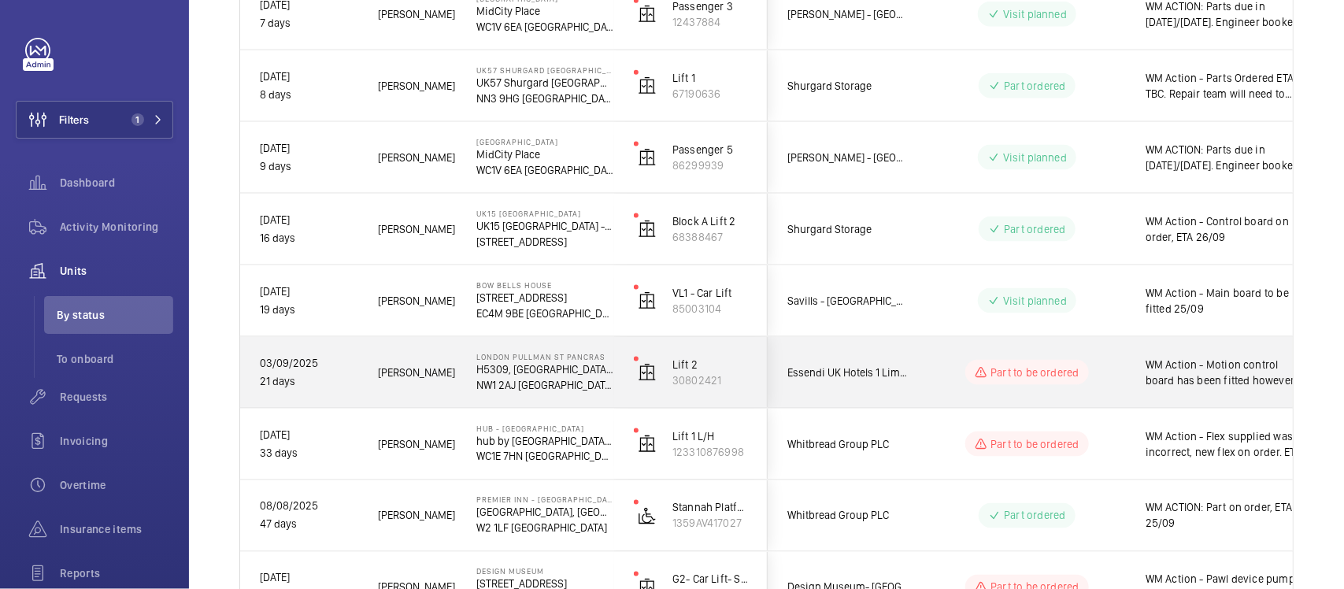
click at [951, 376] on wm-front-pills-cell "Part to be ordered" at bounding box center [1027, 372] width 196 height 25
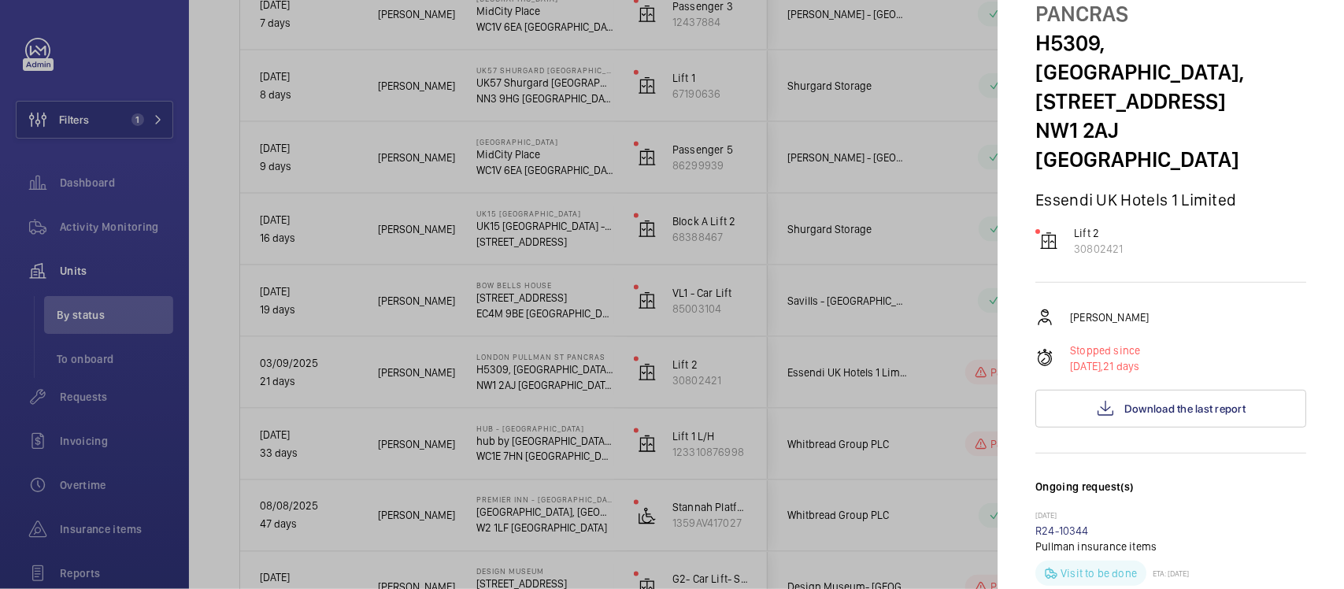
scroll to position [197, 0]
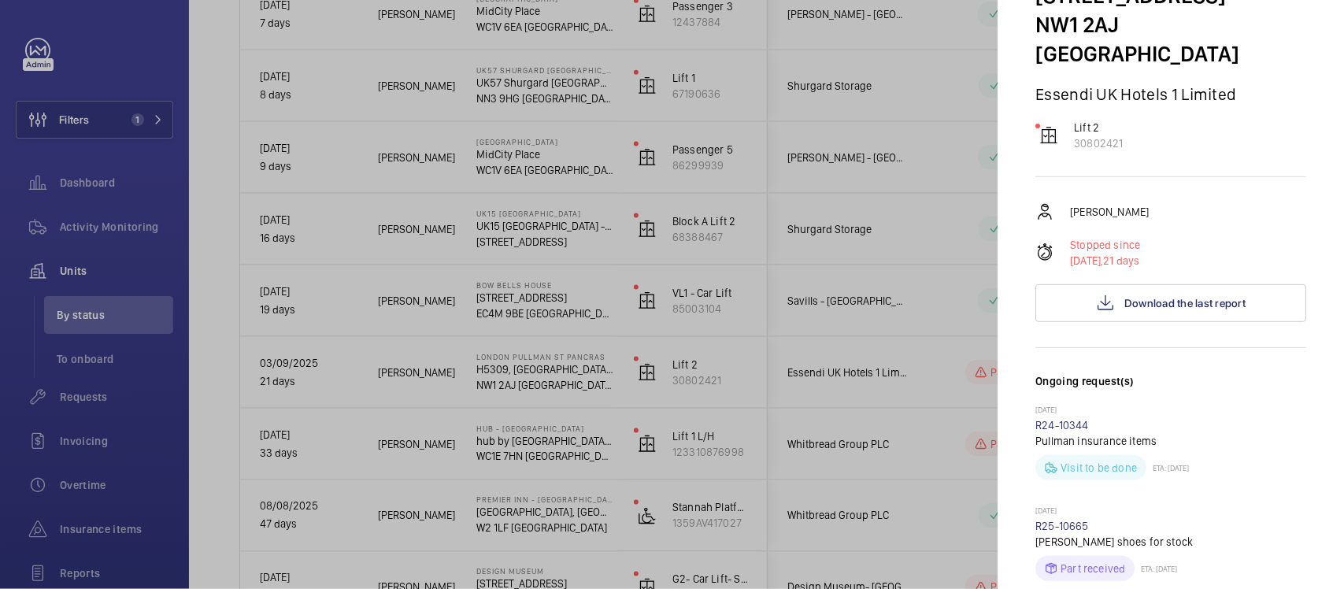
click at [668, 254] on div at bounding box center [672, 294] width 1344 height 589
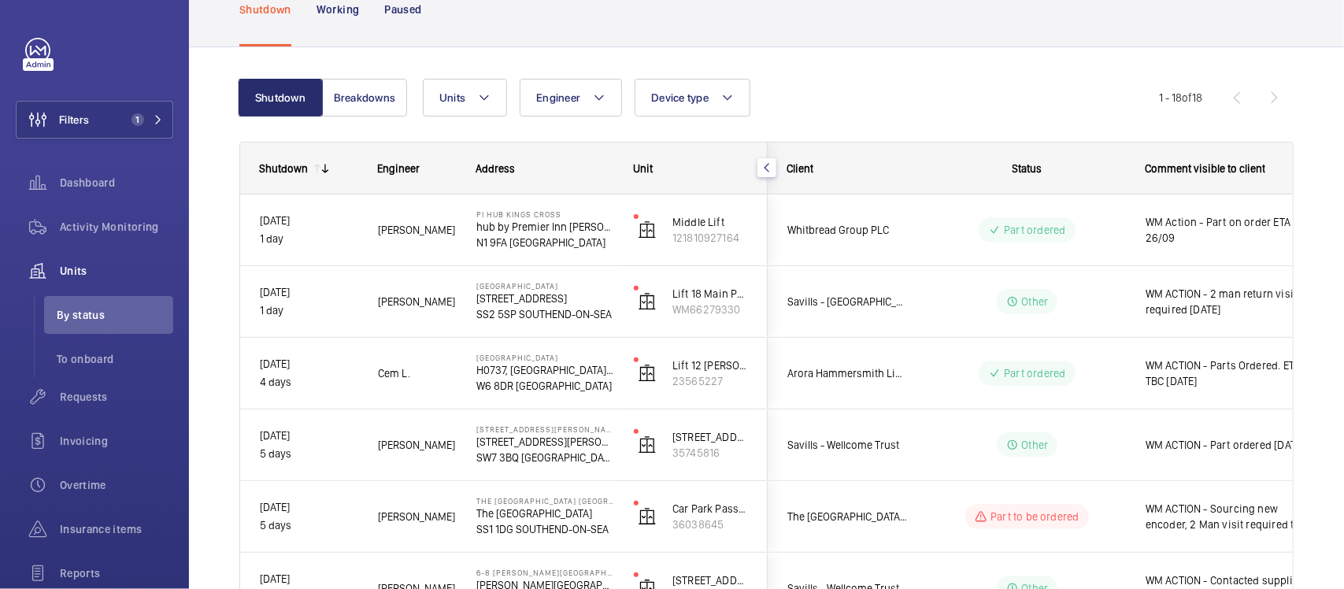
scroll to position [0, 0]
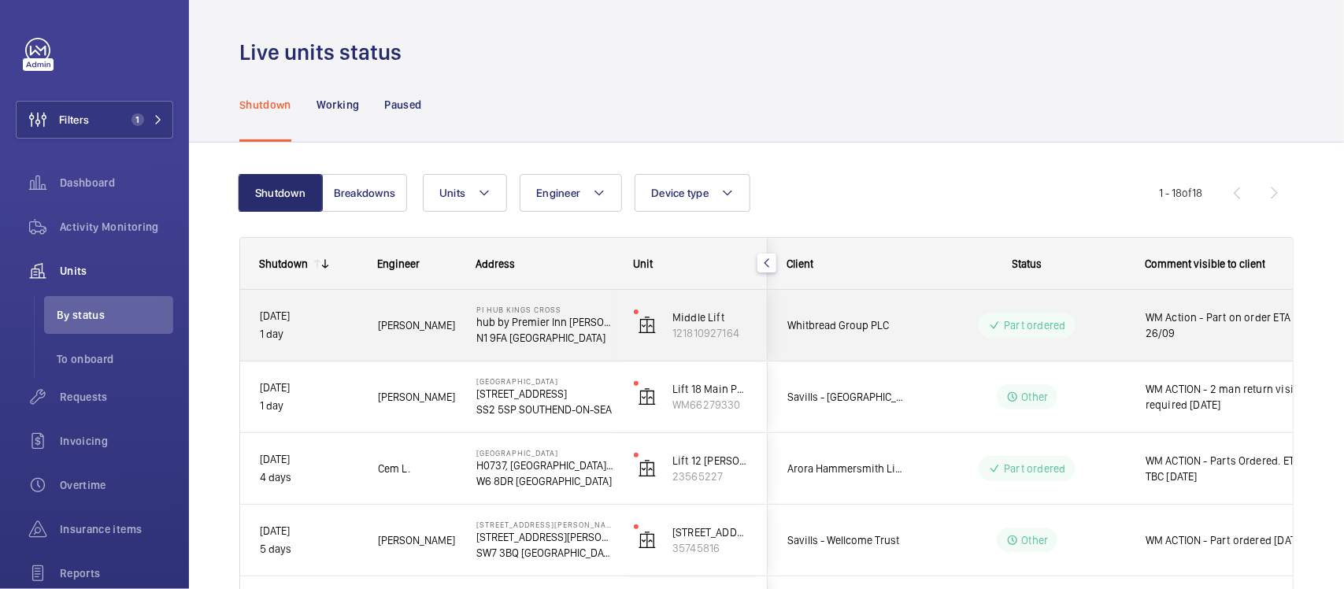
click at [933, 333] on wm-front-pills-cell "Part ordered" at bounding box center [1027, 325] width 196 height 25
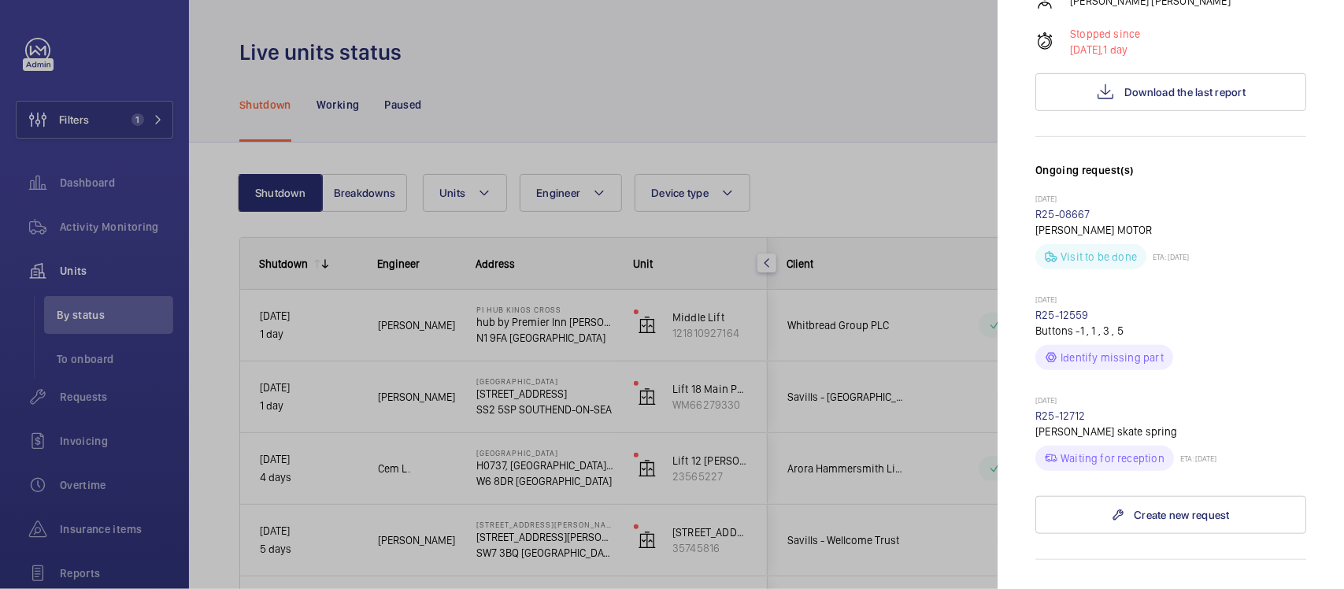
scroll to position [394, 0]
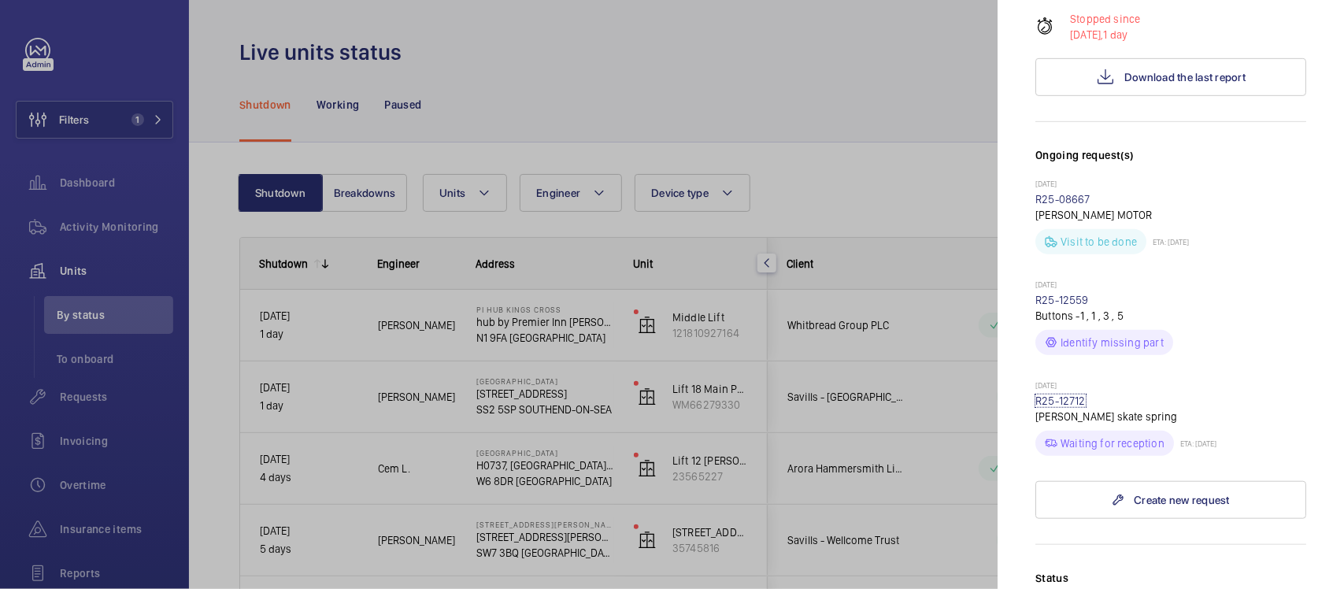
click at [1075, 394] on link "R25-12712" at bounding box center [1060, 400] width 50 height 13
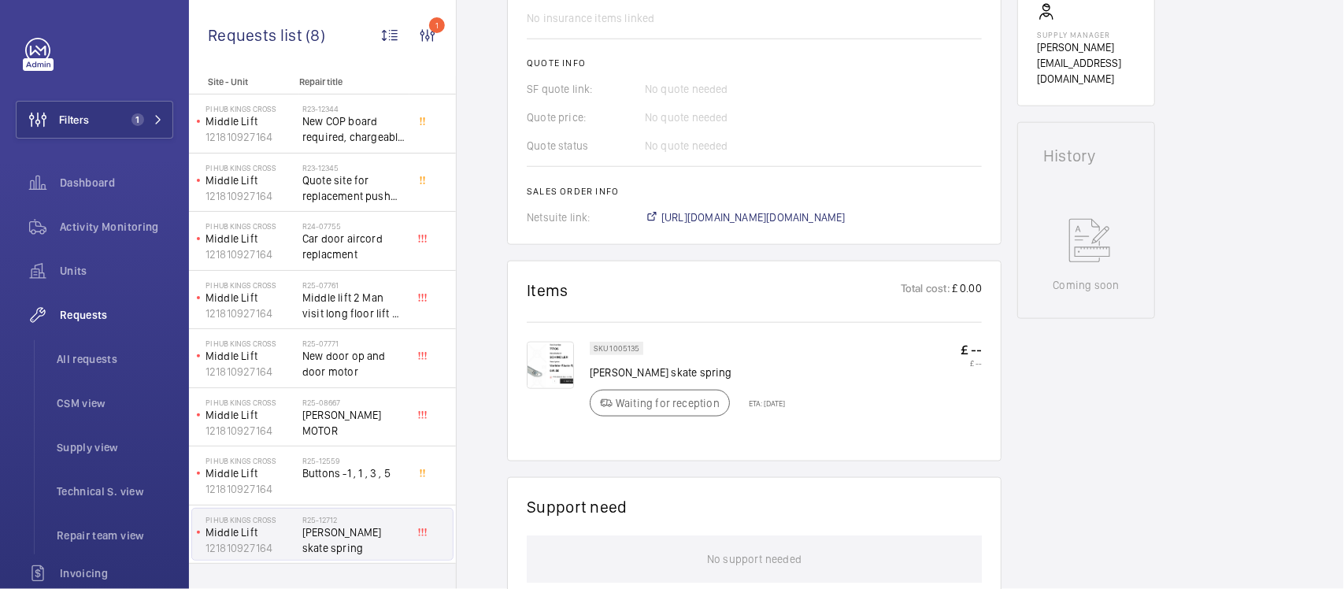
scroll to position [689, 0]
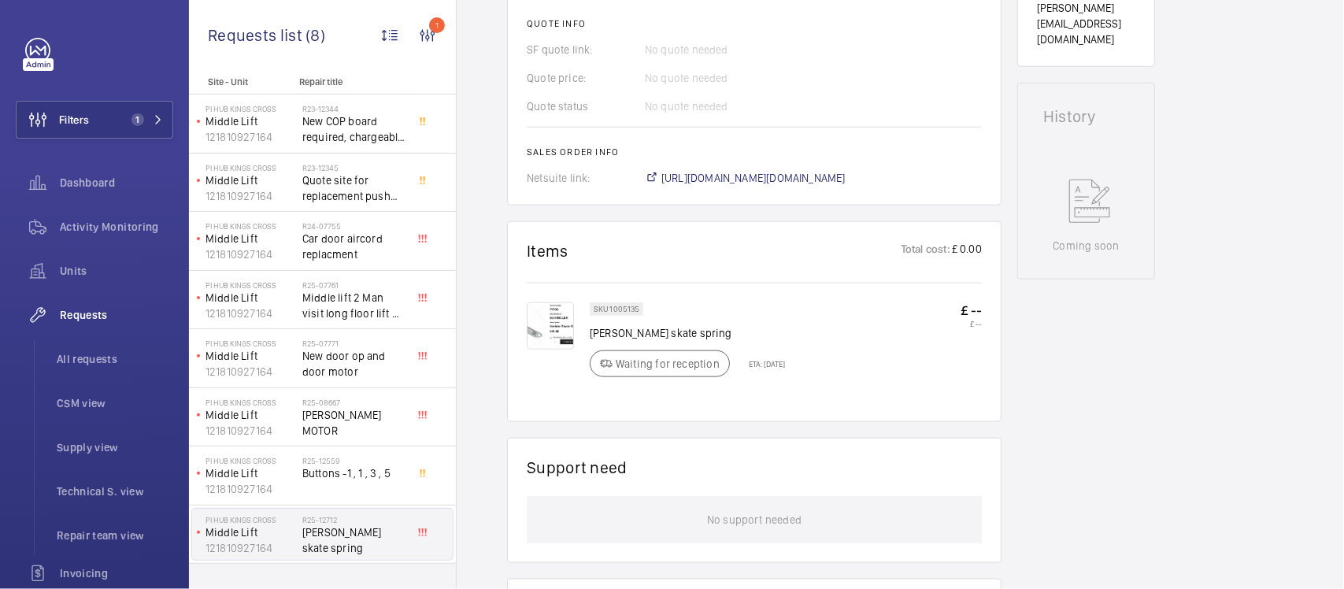
click at [561, 325] on img at bounding box center [550, 325] width 47 height 47
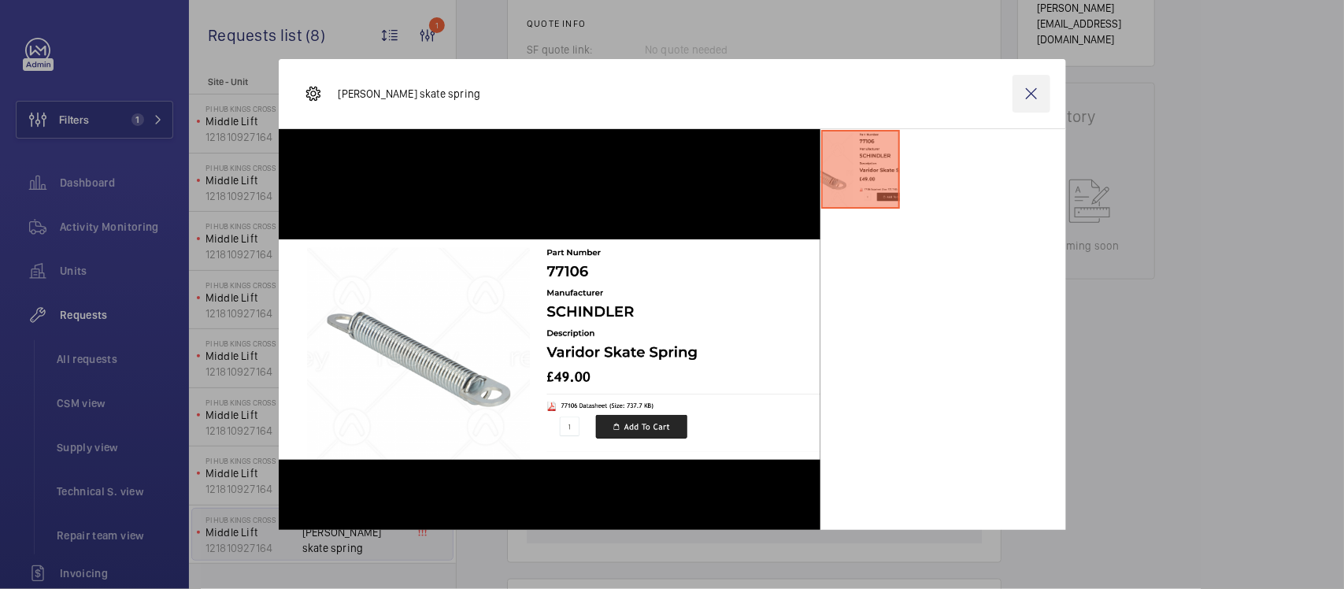
click at [1018, 94] on wm-front-icon-button at bounding box center [1032, 94] width 38 height 38
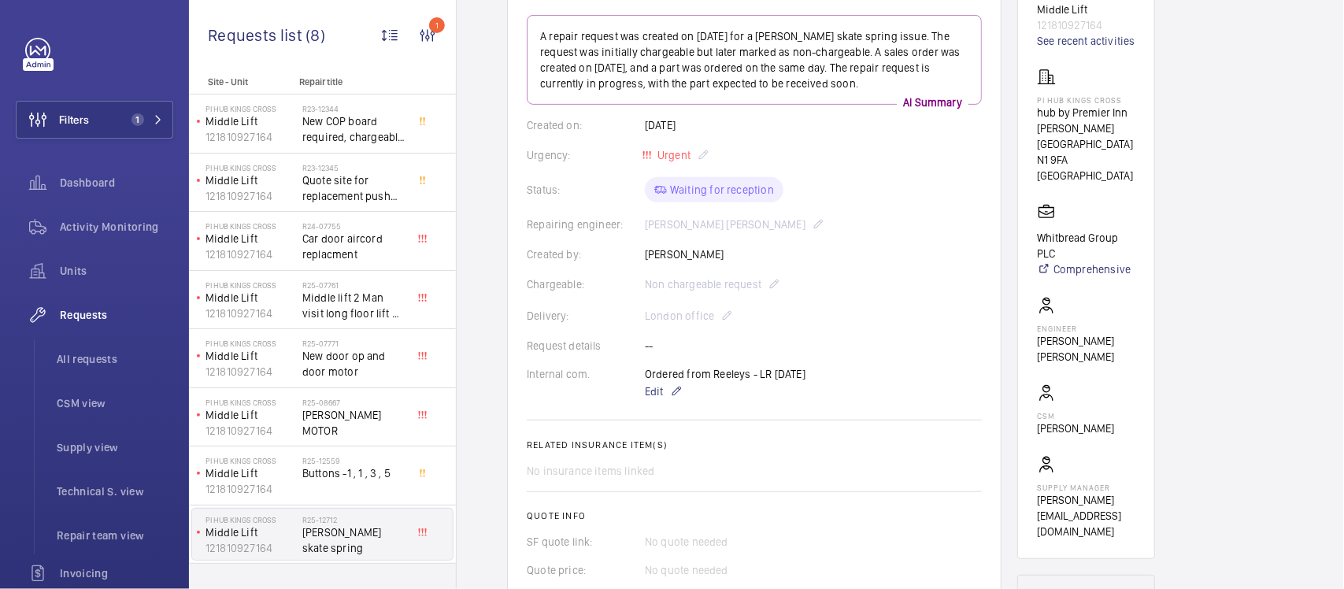
scroll to position [0, 0]
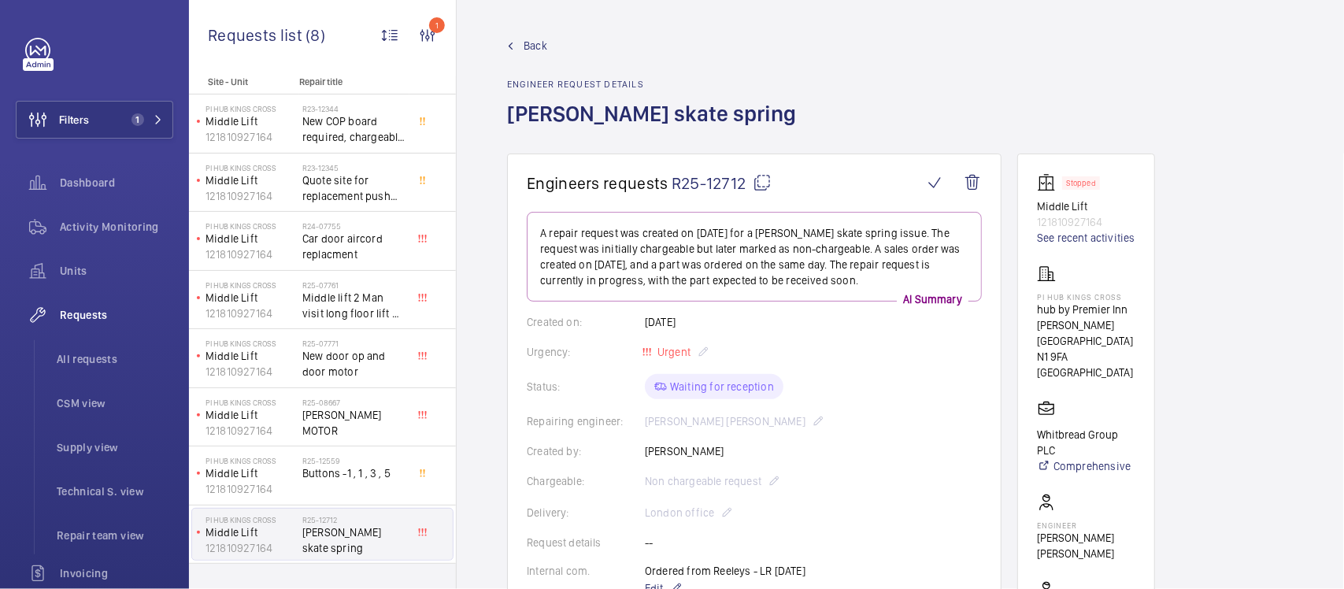
click at [517, 49] on link "Back" at bounding box center [656, 46] width 298 height 16
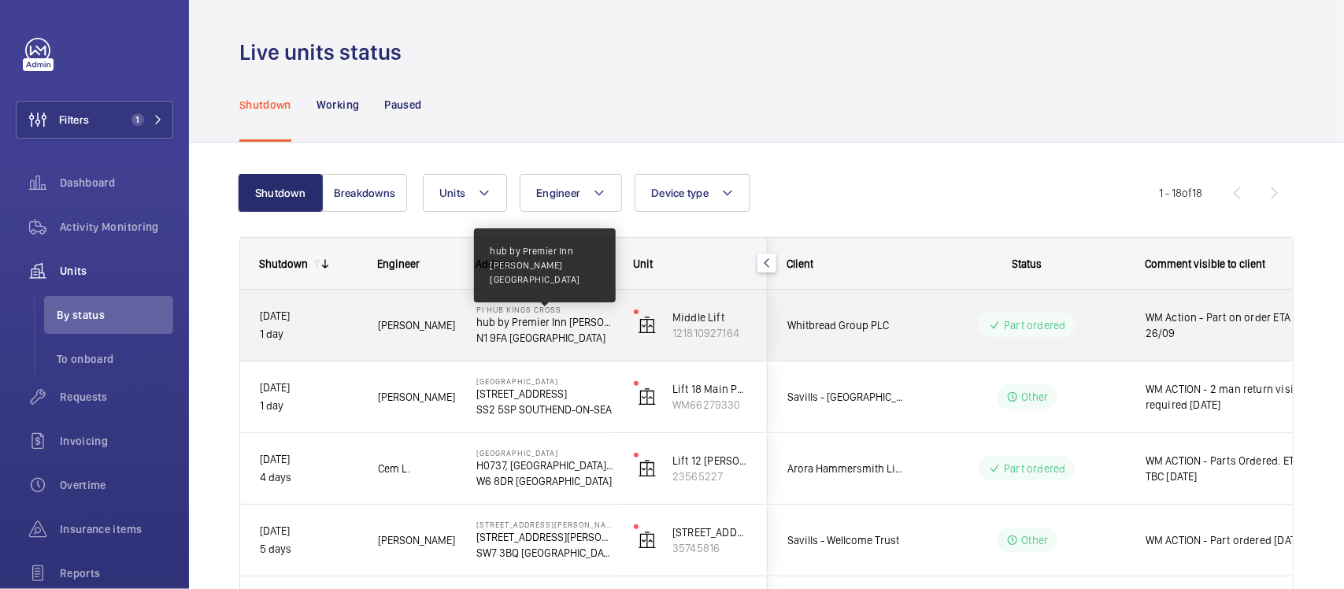
click at [575, 321] on p "hub by Premier Inn [PERSON_NAME][GEOGRAPHIC_DATA]" at bounding box center [544, 322] width 137 height 16
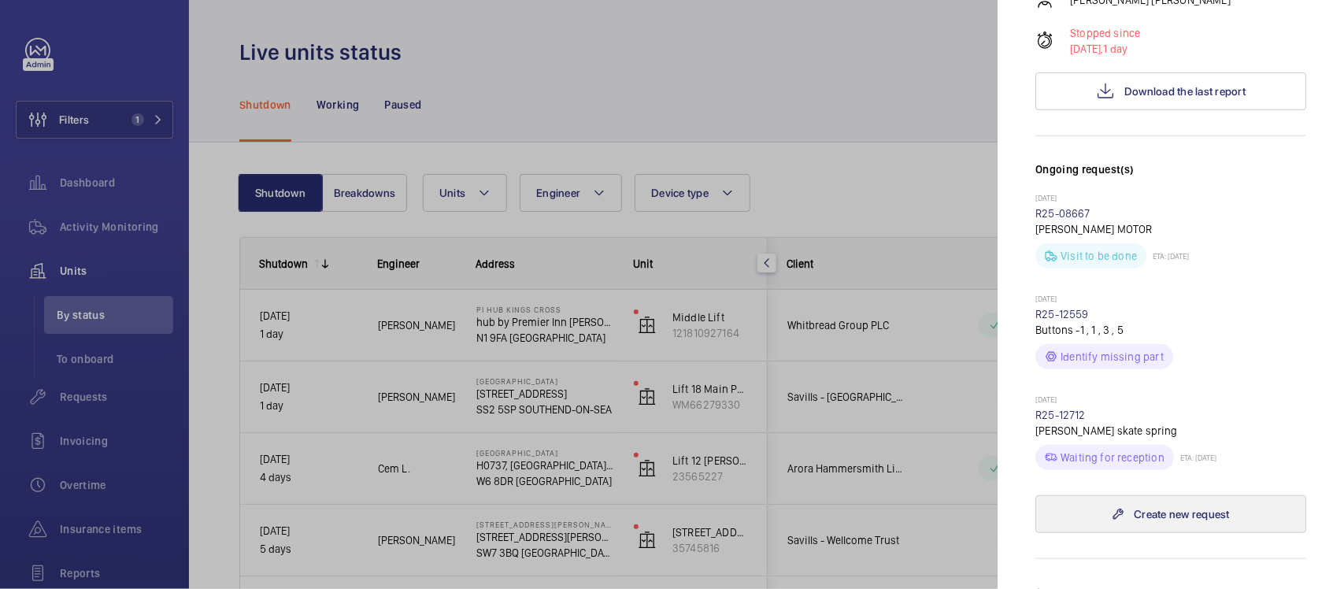
scroll to position [394, 0]
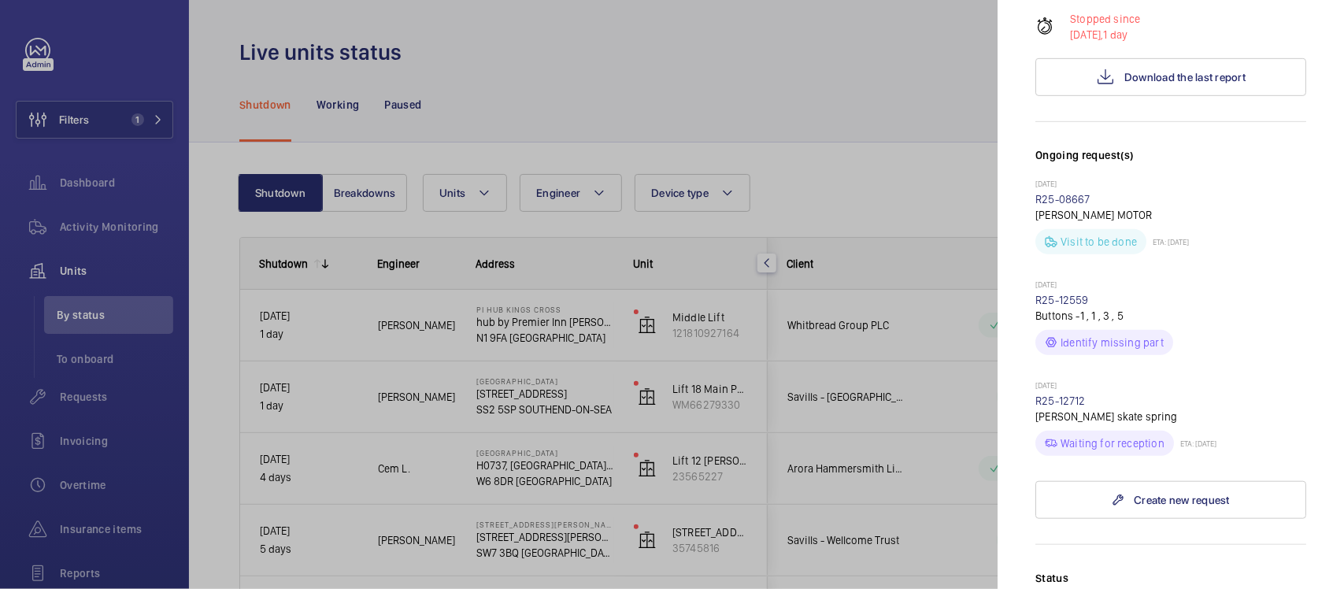
click at [981, 394] on div at bounding box center [672, 294] width 1344 height 589
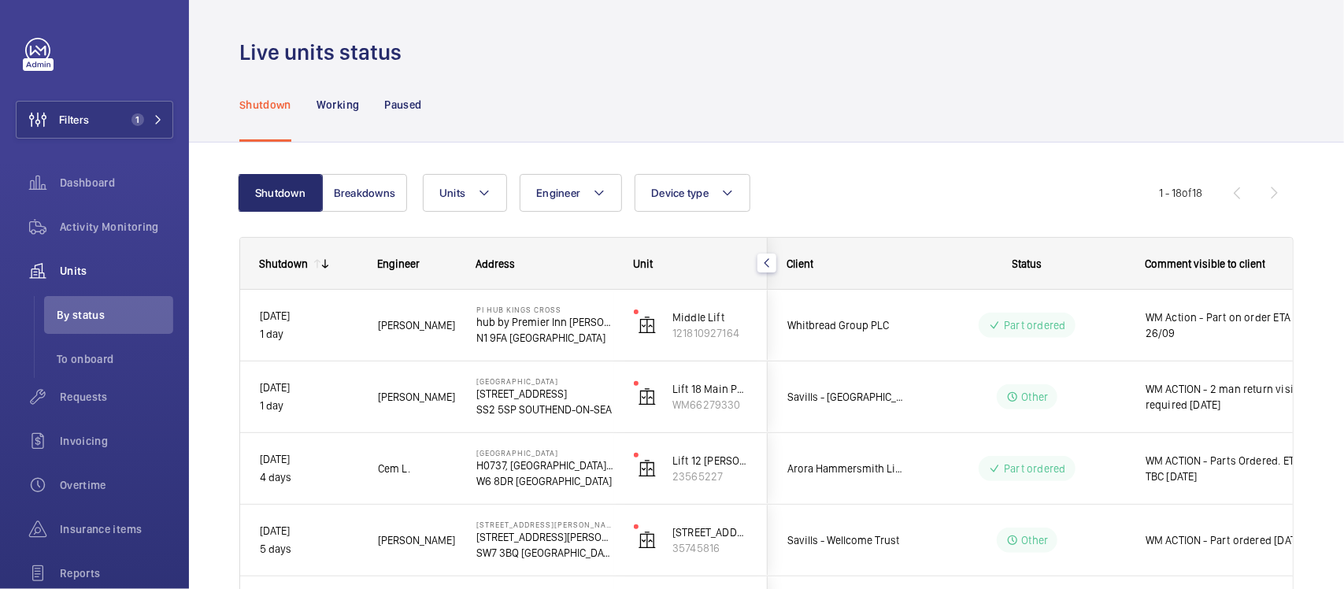
scroll to position [0, 0]
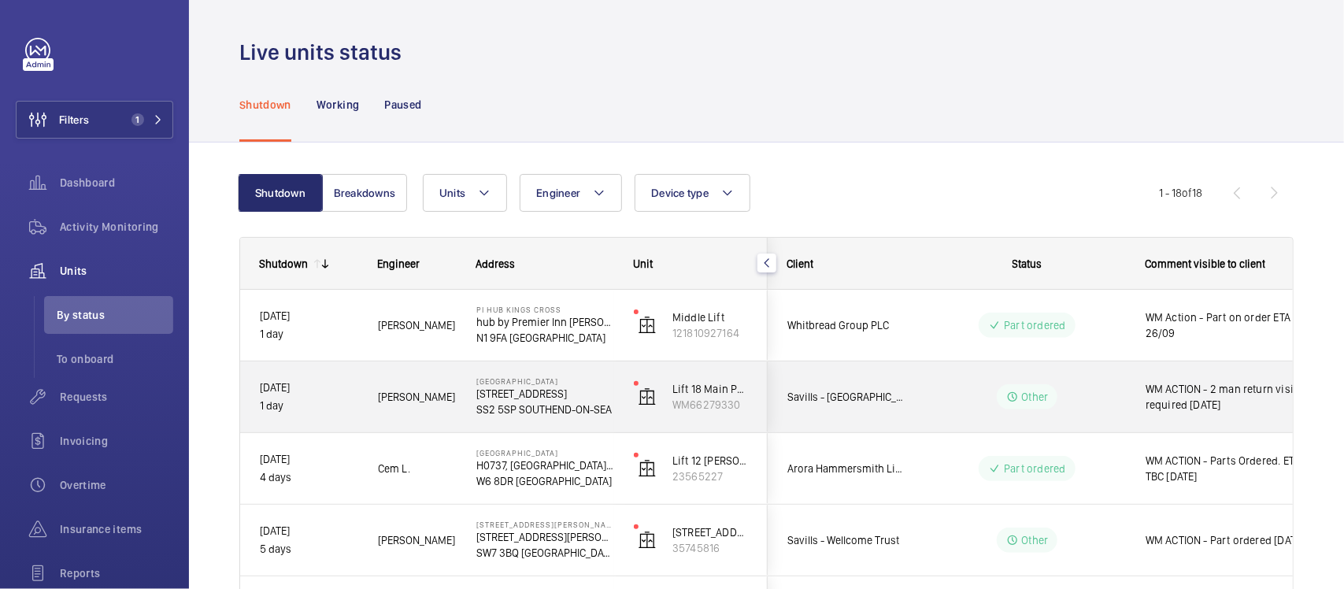
click at [962, 402] on wm-front-pills-cell "Other" at bounding box center [1027, 396] width 196 height 25
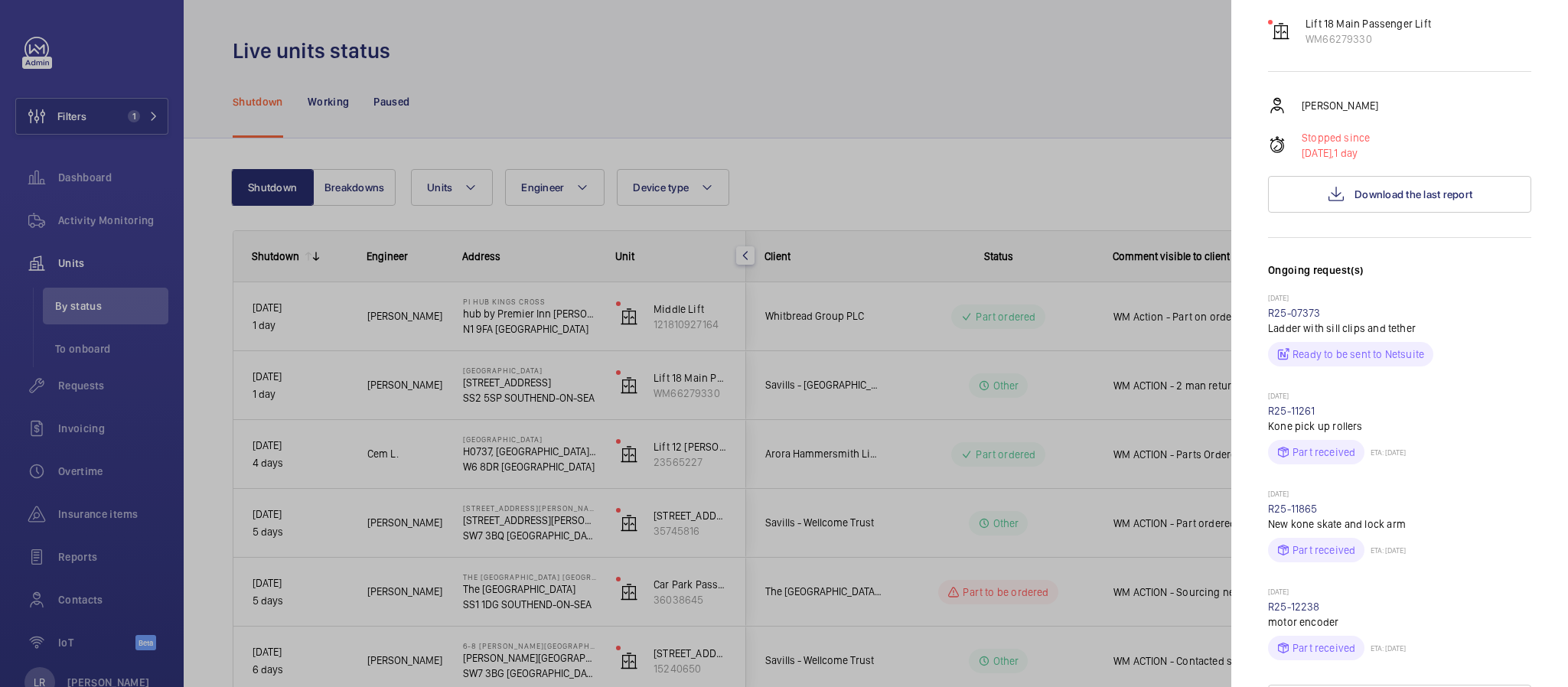
scroll to position [207, 0]
click at [1096, 404] on div at bounding box center [784, 343] width 1568 height 687
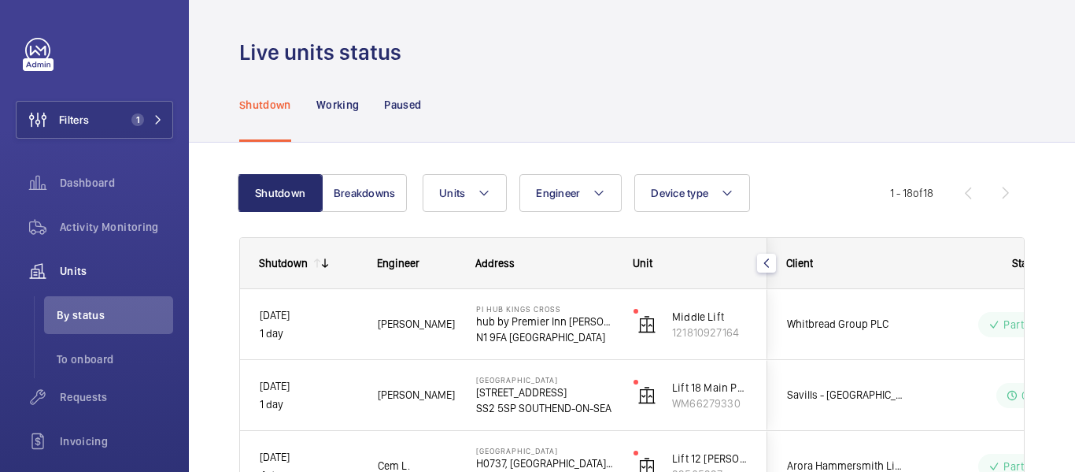
click at [872, 57] on div "Live units status" at bounding box center [632, 52] width 786 height 29
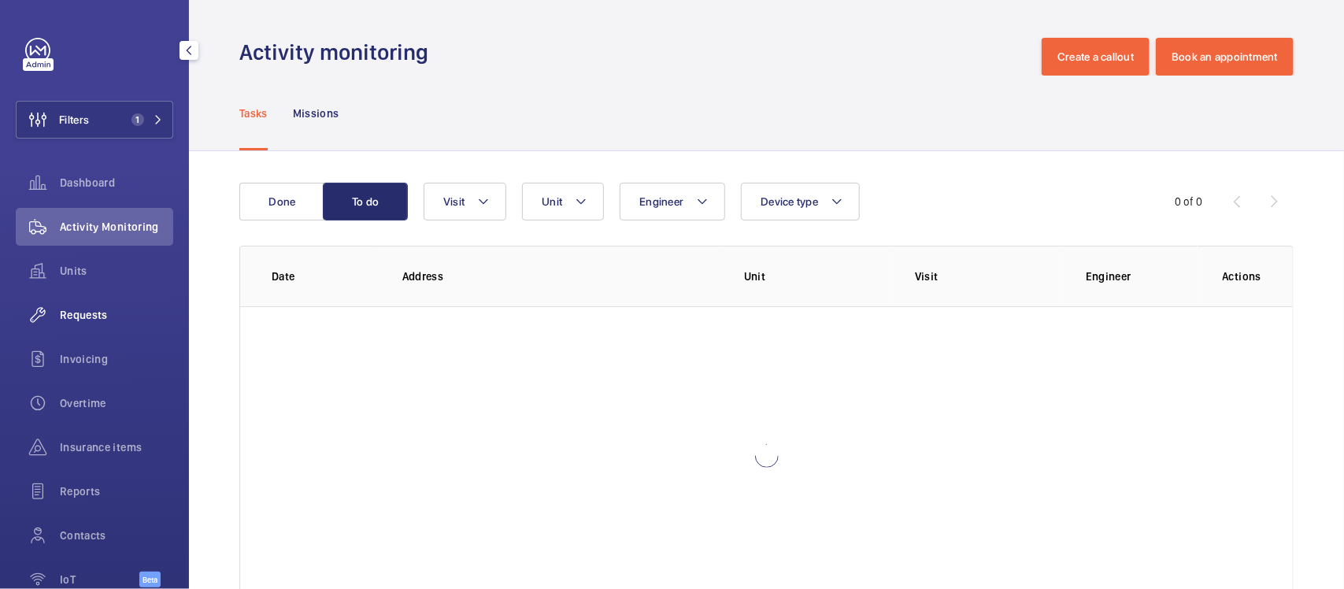
click at [148, 300] on div "Requests" at bounding box center [94, 315] width 157 height 38
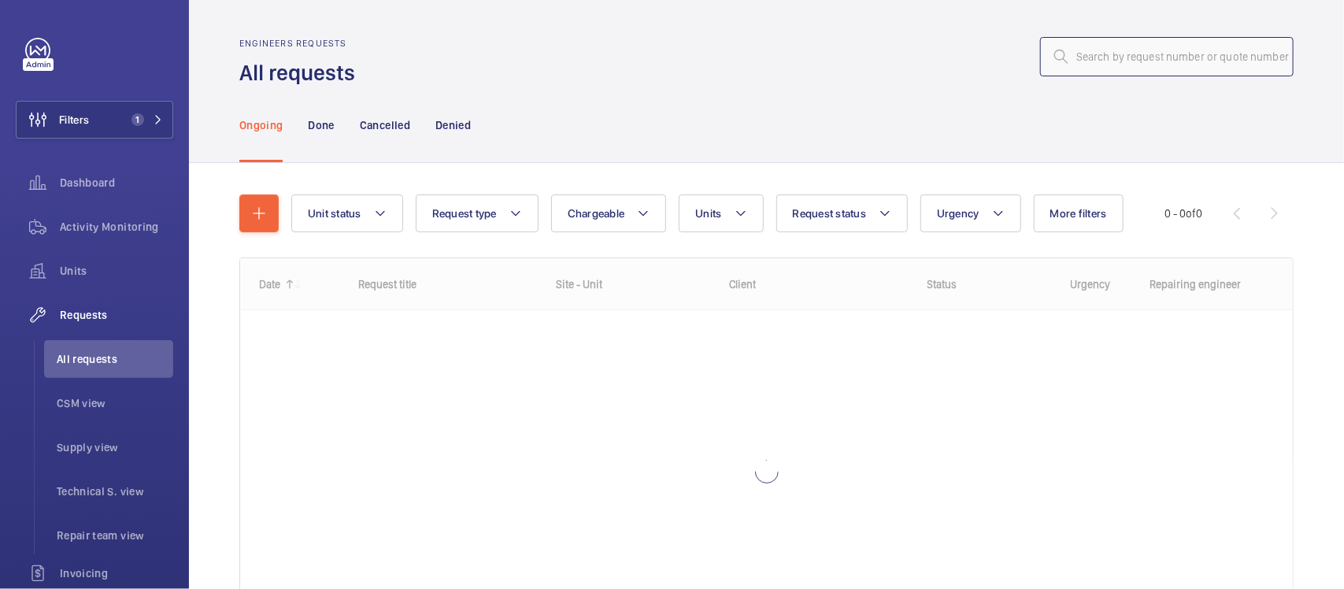
click at [1143, 73] on input "text" at bounding box center [1167, 56] width 254 height 39
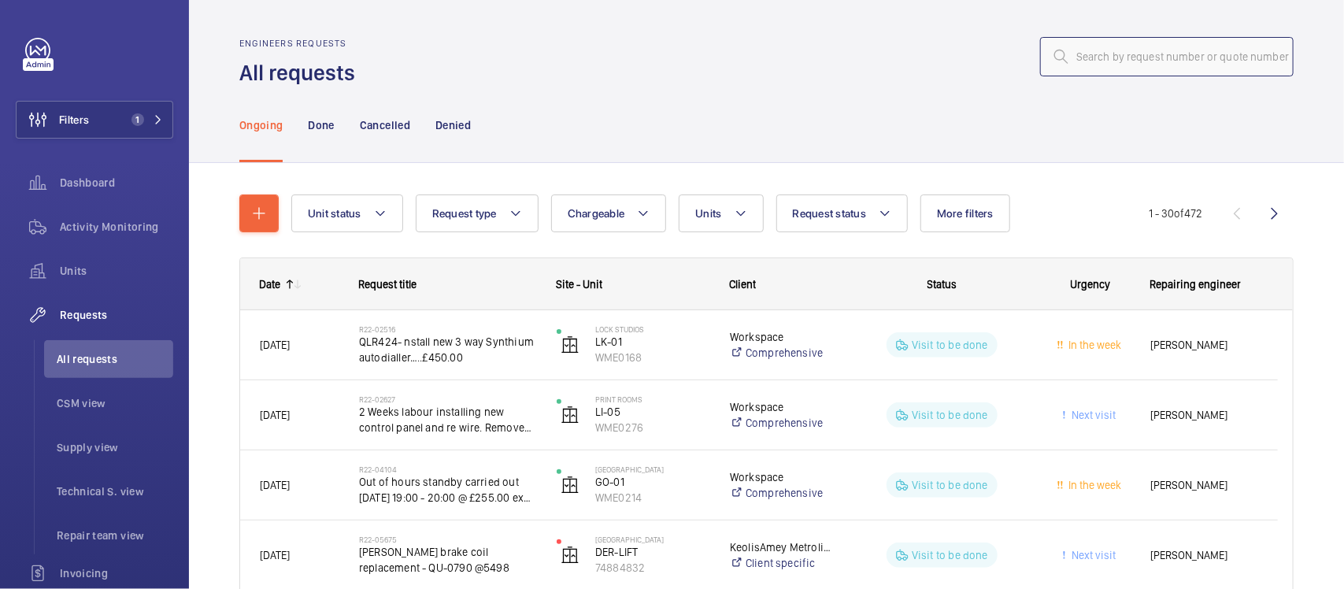
paste input "R25-11672"
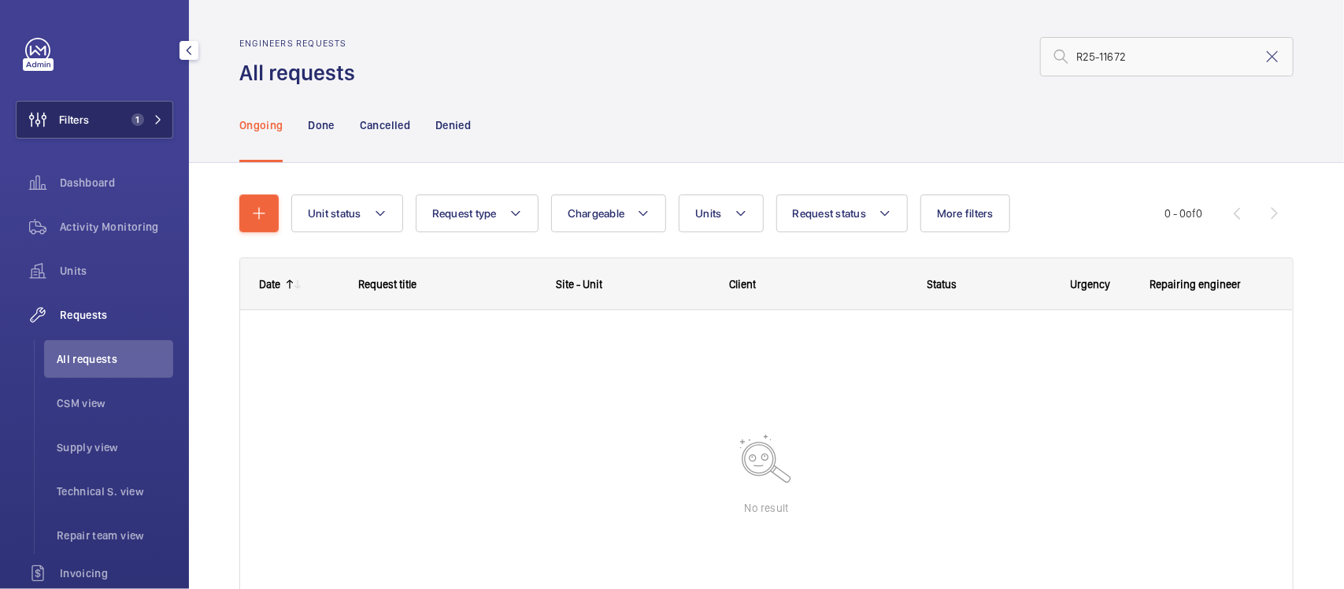
click at [112, 109] on button "Filters 1" at bounding box center [94, 120] width 157 height 38
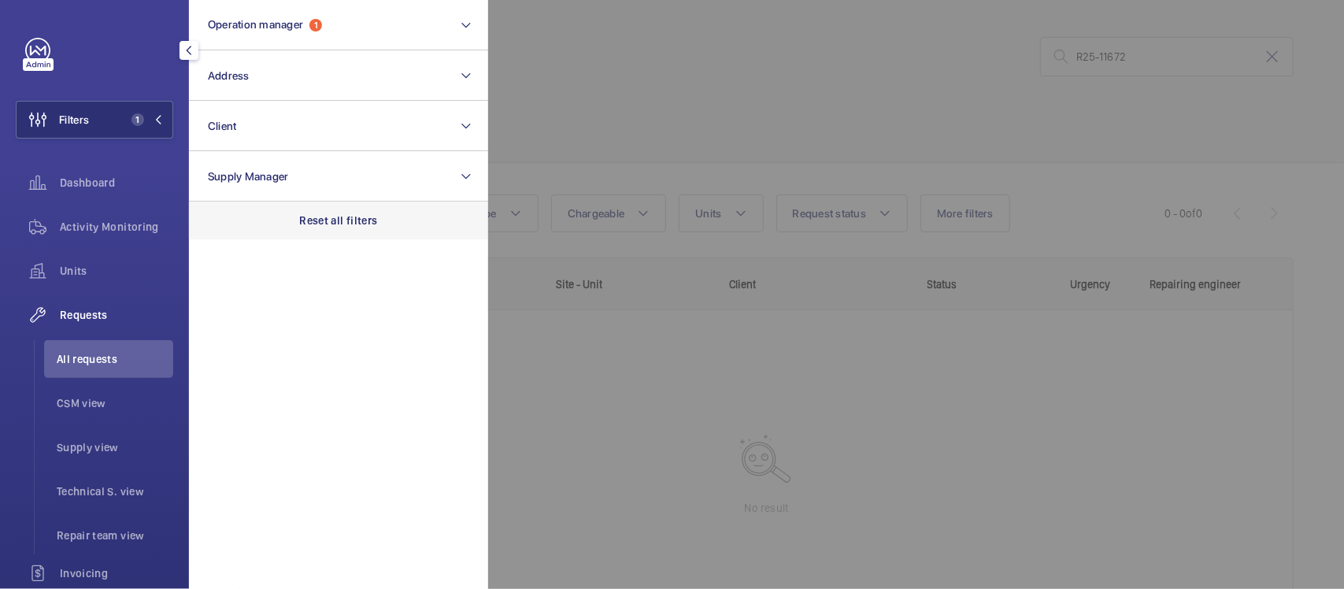
click at [249, 219] on div "Reset all filters" at bounding box center [338, 221] width 299 height 38
click at [690, 103] on div at bounding box center [1160, 294] width 1344 height 589
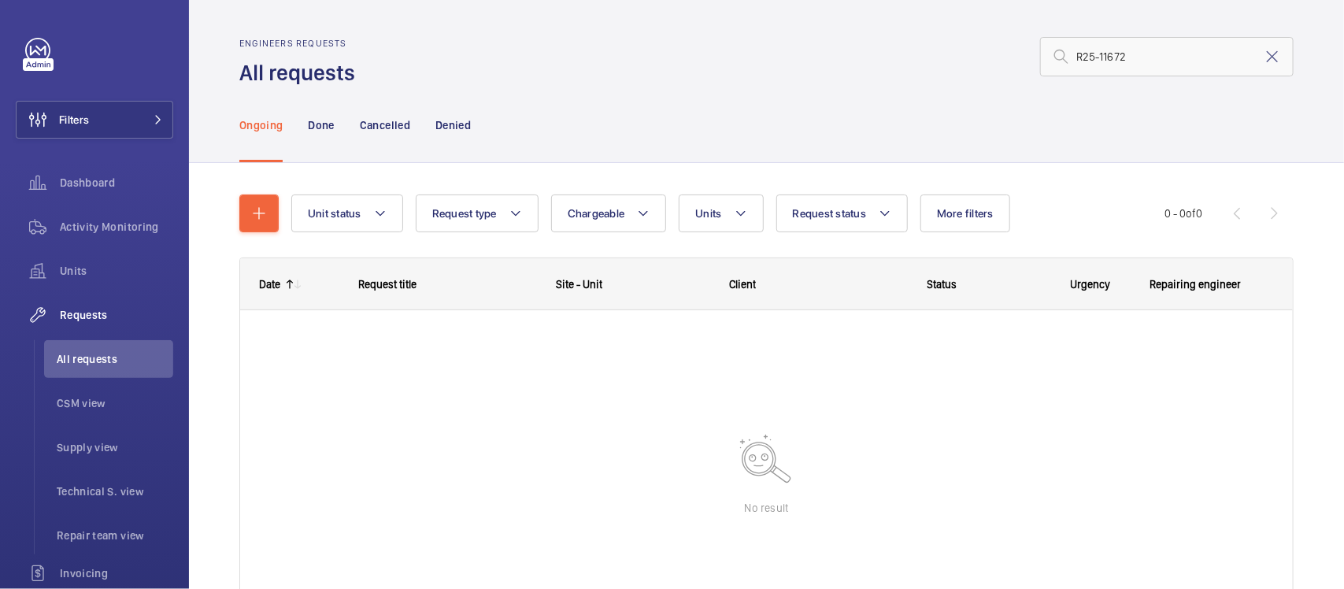
drag, startPoint x: 1156, startPoint y: 34, endPoint x: 1152, endPoint y: 46, distance: 12.4
click at [1153, 42] on wm-front-admin-header "Engineers requests All requests R25-11672" at bounding box center [766, 43] width 1155 height 87
click at [1146, 61] on input "R25-11672" at bounding box center [1167, 56] width 254 height 39
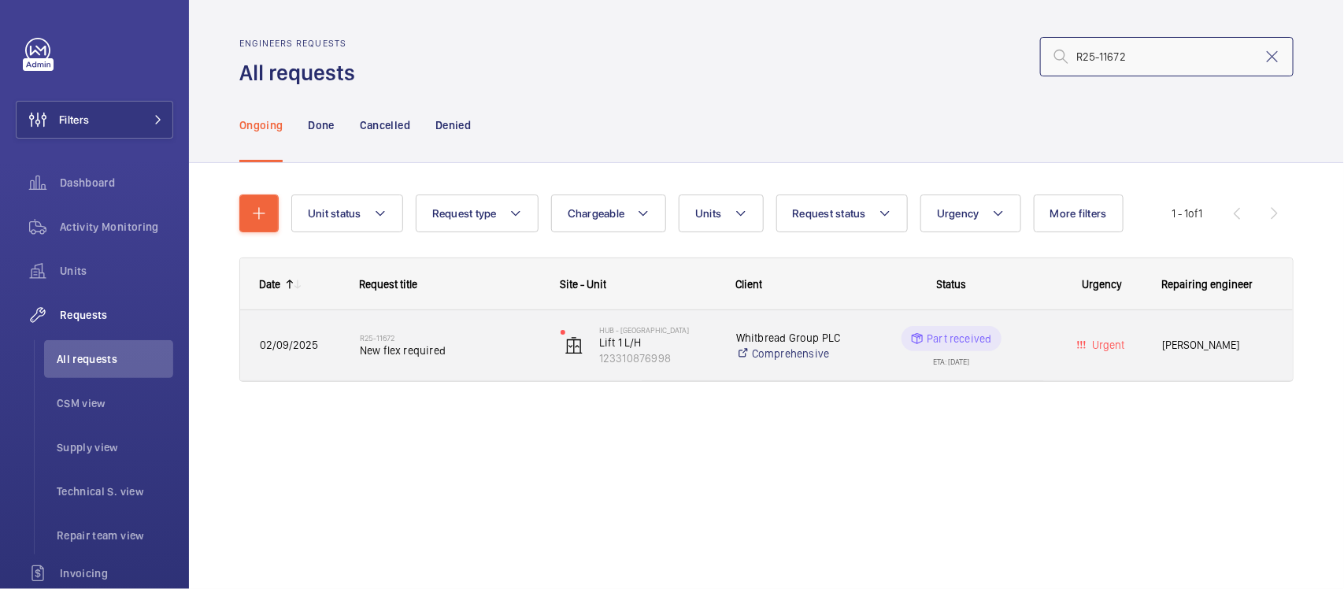
type input "R25-11672"
click at [416, 337] on h2 "R25-11672" at bounding box center [450, 337] width 180 height 9
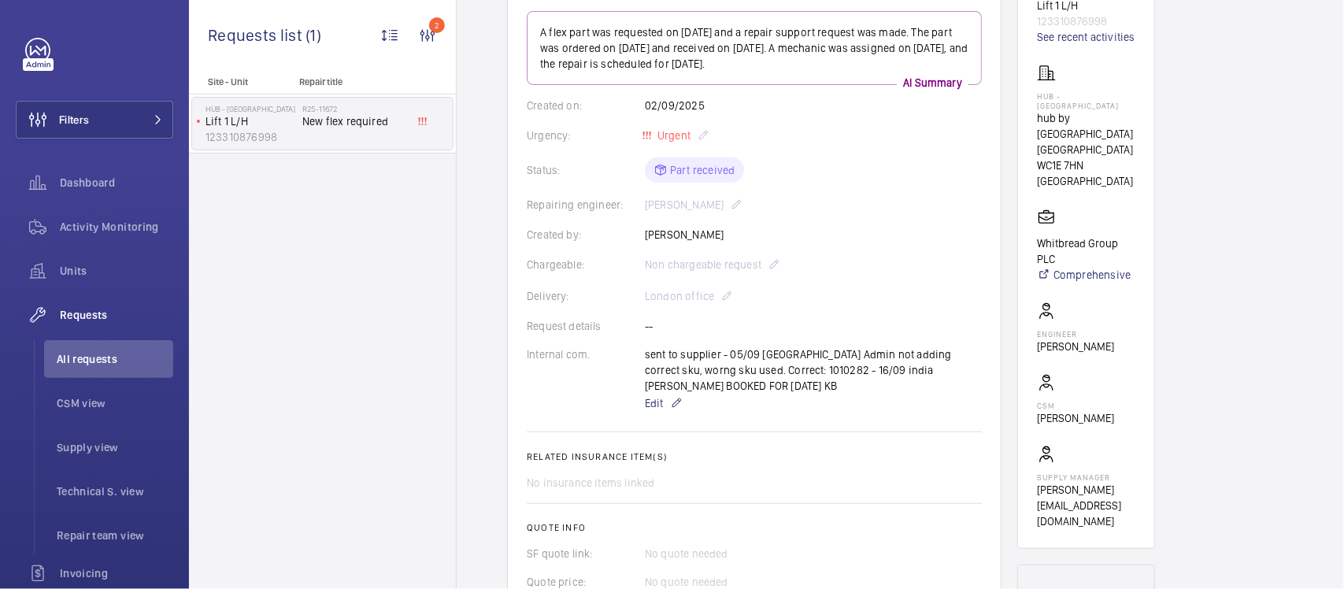
scroll to position [197, 0]
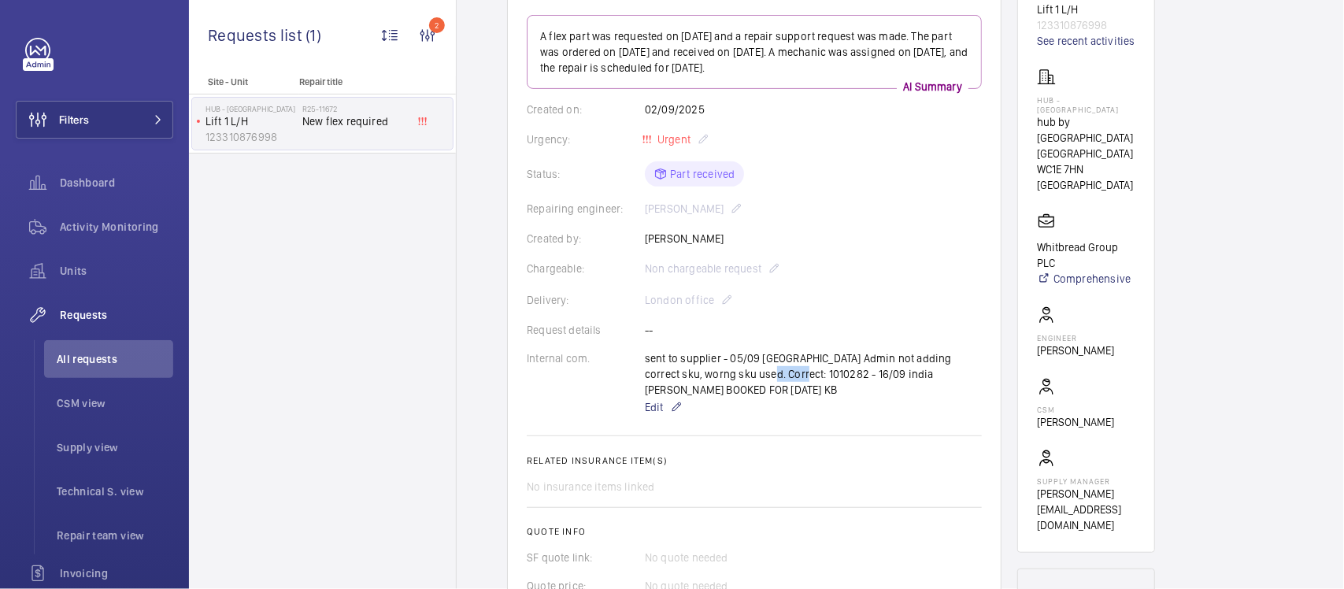
drag, startPoint x: 731, startPoint y: 372, endPoint x: 768, endPoint y: 375, distance: 37.9
click at [768, 375] on div "sent to supplier - 05/09 india Admin not adding correct sku, worng sku used. Co…" at bounding box center [813, 383] width 337 height 66
click at [757, 372] on div "sent to supplier - 05/09 india Admin not adding correct sku, worng sku used. Co…" at bounding box center [813, 383] width 337 height 66
click at [729, 368] on div "sent to supplier - 05/09 india Admin not adding correct sku, worng sku used. Co…" at bounding box center [813, 383] width 337 height 66
drag, startPoint x: 738, startPoint y: 372, endPoint x: 761, endPoint y: 372, distance: 22.8
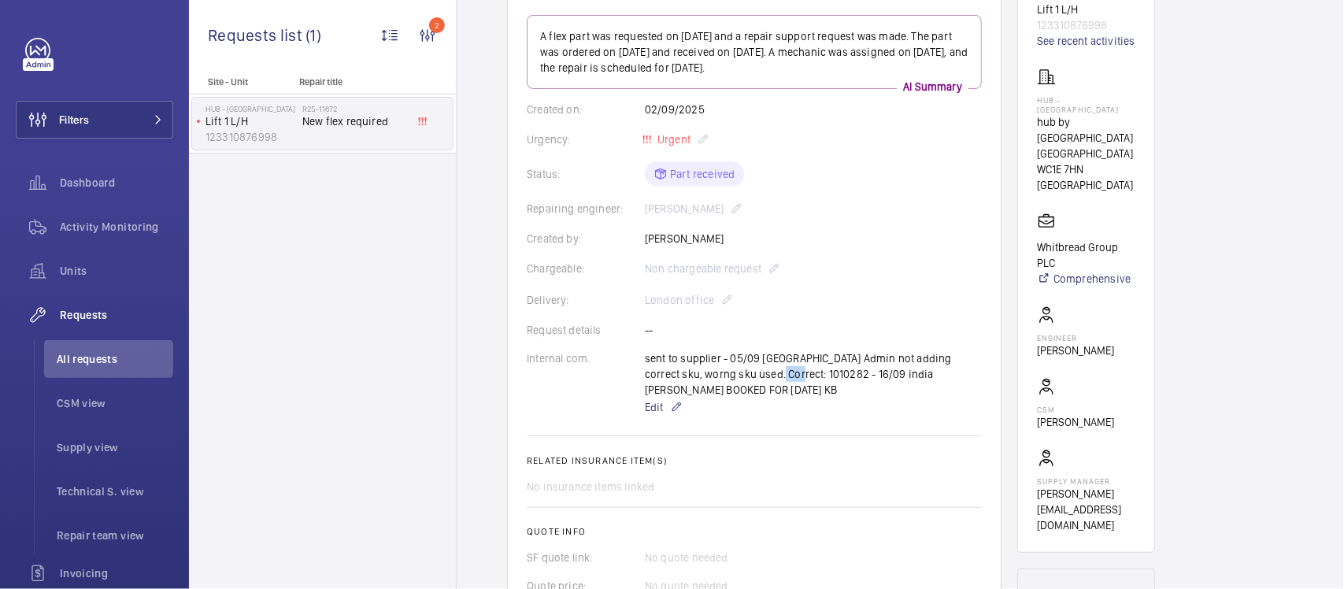
click at [761, 372] on div "sent to supplier - 05/09 india Admin not adding correct sku, worng sku used. Co…" at bounding box center [813, 383] width 337 height 66
click at [721, 372] on div "sent to supplier - 05/09 india Admin not adding correct sku, worng sku used. Co…" at bounding box center [813, 383] width 337 height 66
drag, startPoint x: 735, startPoint y: 374, endPoint x: 774, endPoint y: 376, distance: 39.4
click at [774, 376] on div "sent to supplier - 05/09 india Admin not adding correct sku, worng sku used. Co…" at bounding box center [813, 383] width 337 height 66
copy p "1010282"
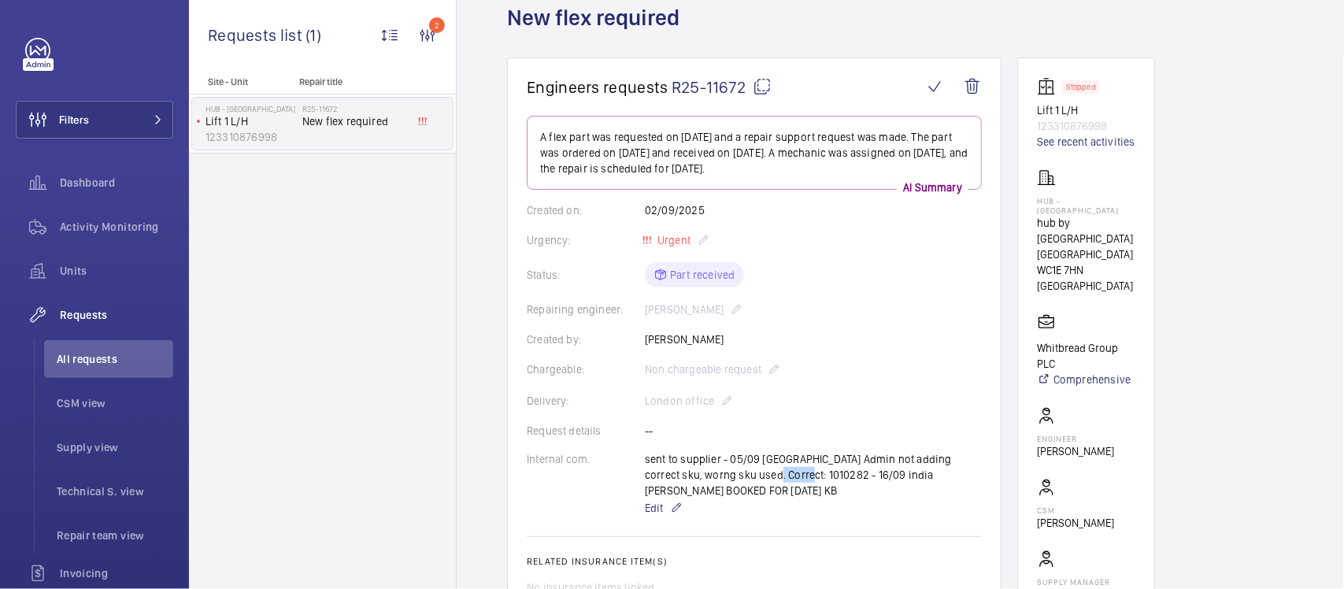
scroll to position [0, 0]
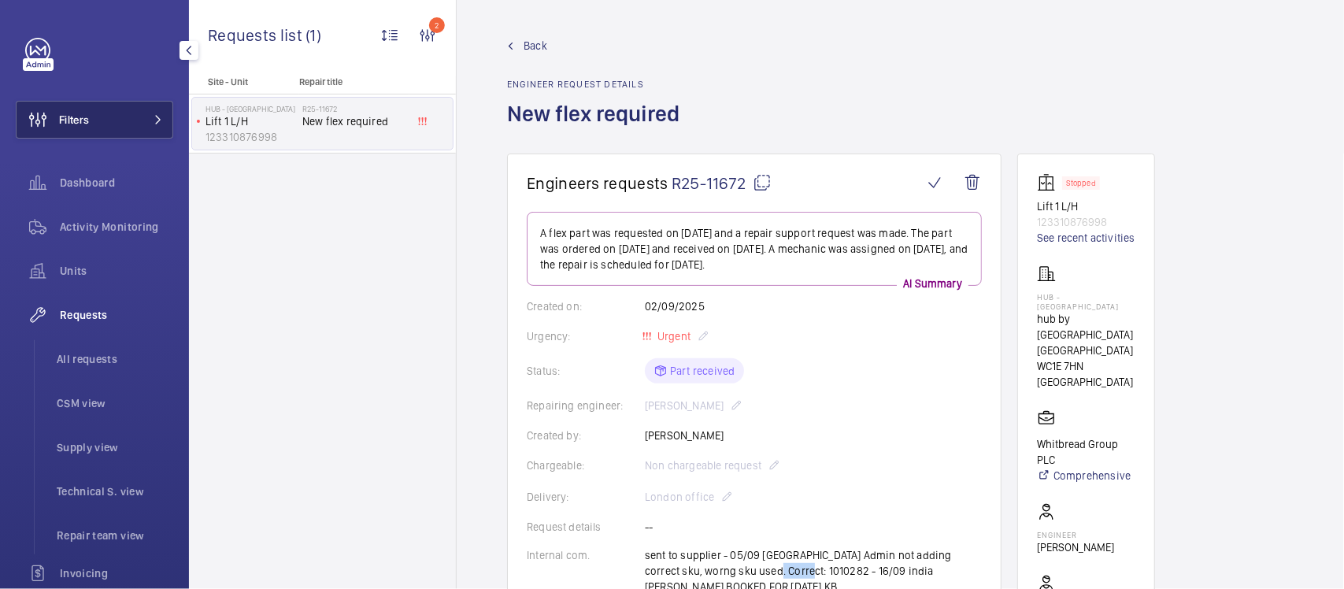
click at [143, 107] on button "Filters" at bounding box center [94, 120] width 157 height 38
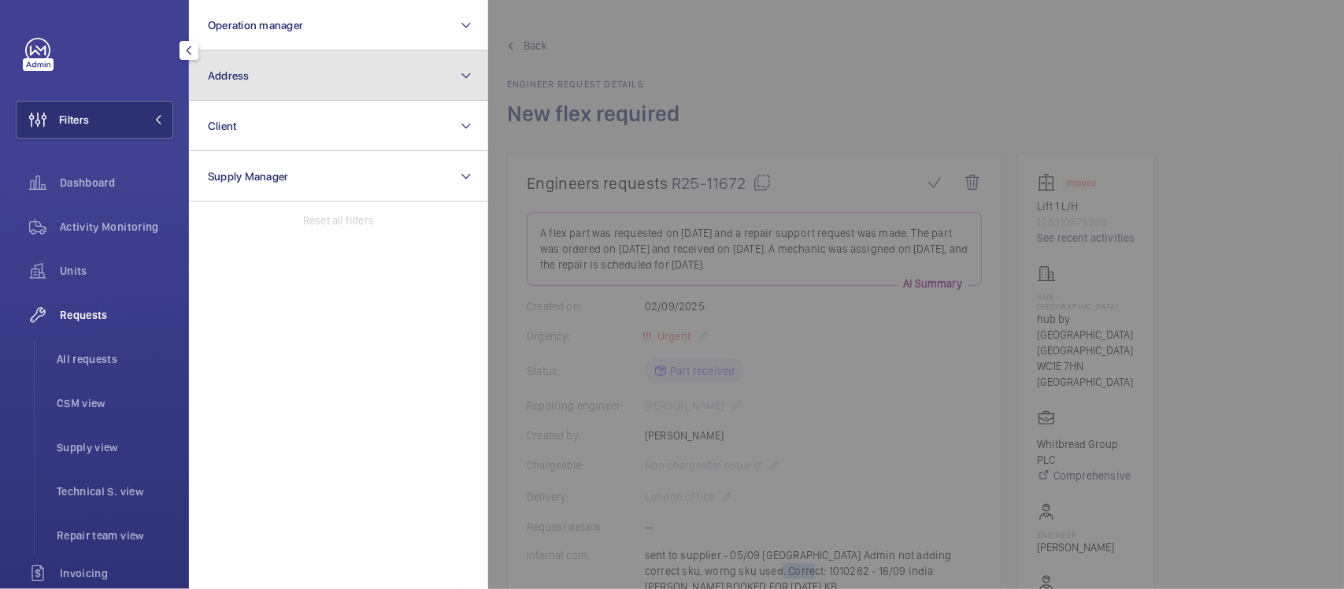
click at [242, 87] on button "Address" at bounding box center [338, 75] width 299 height 50
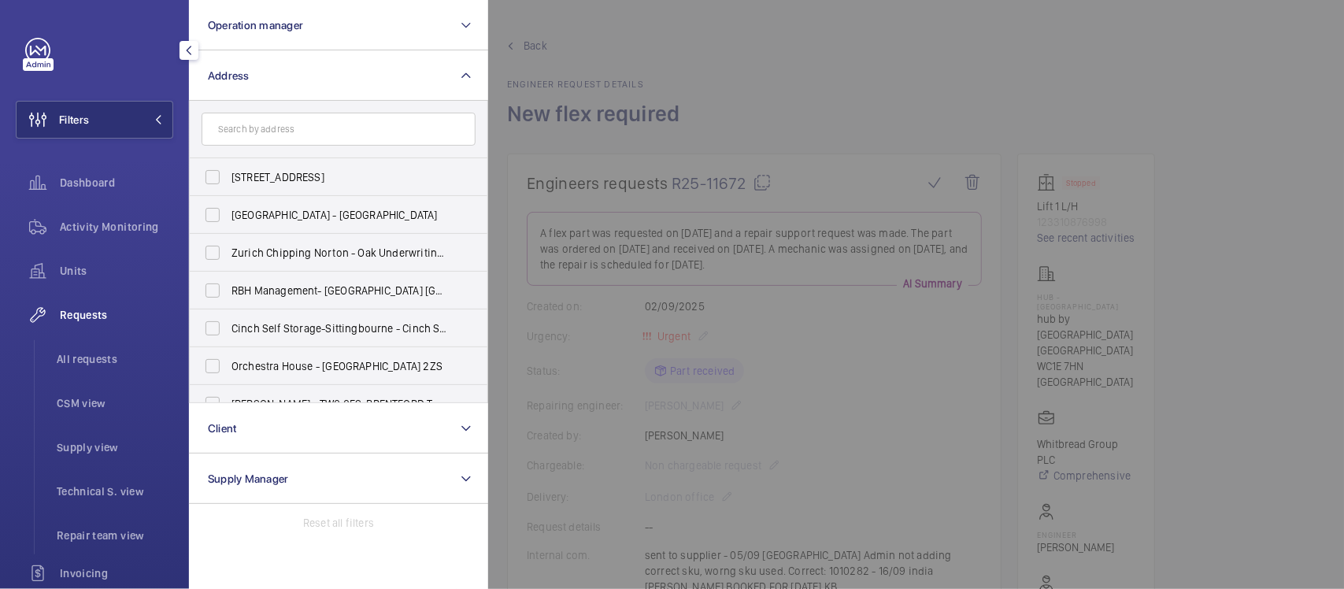
click at [305, 142] on input "text" at bounding box center [339, 129] width 274 height 33
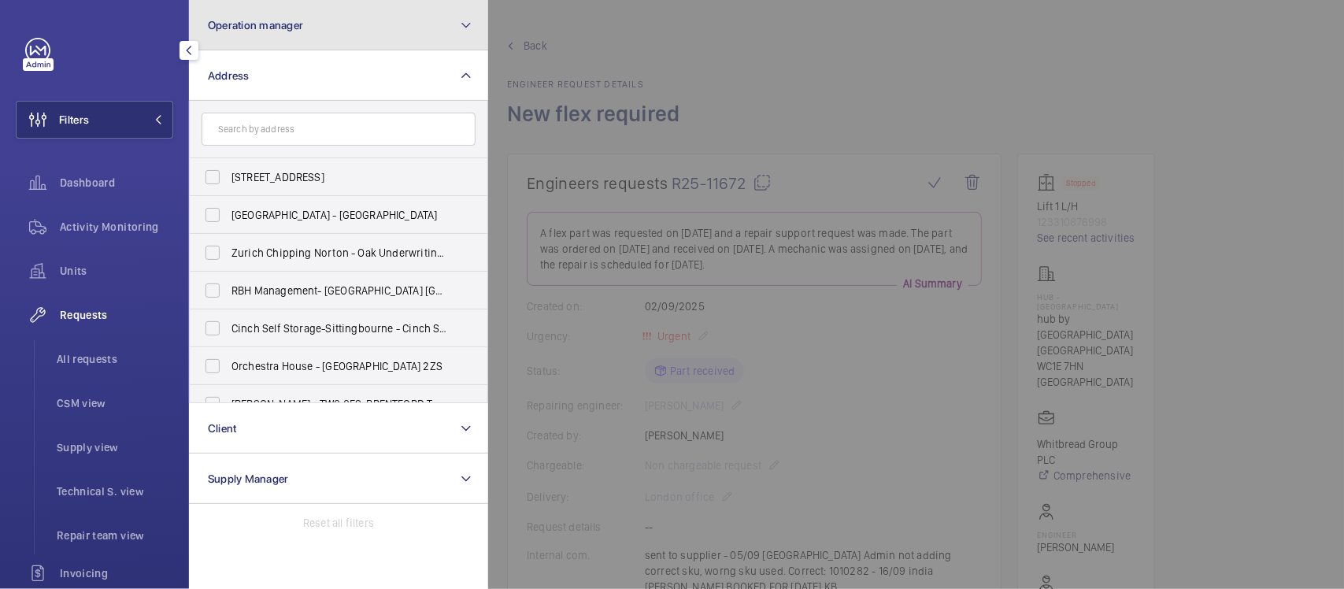
click at [289, 19] on span "Operation manager" at bounding box center [255, 25] width 95 height 13
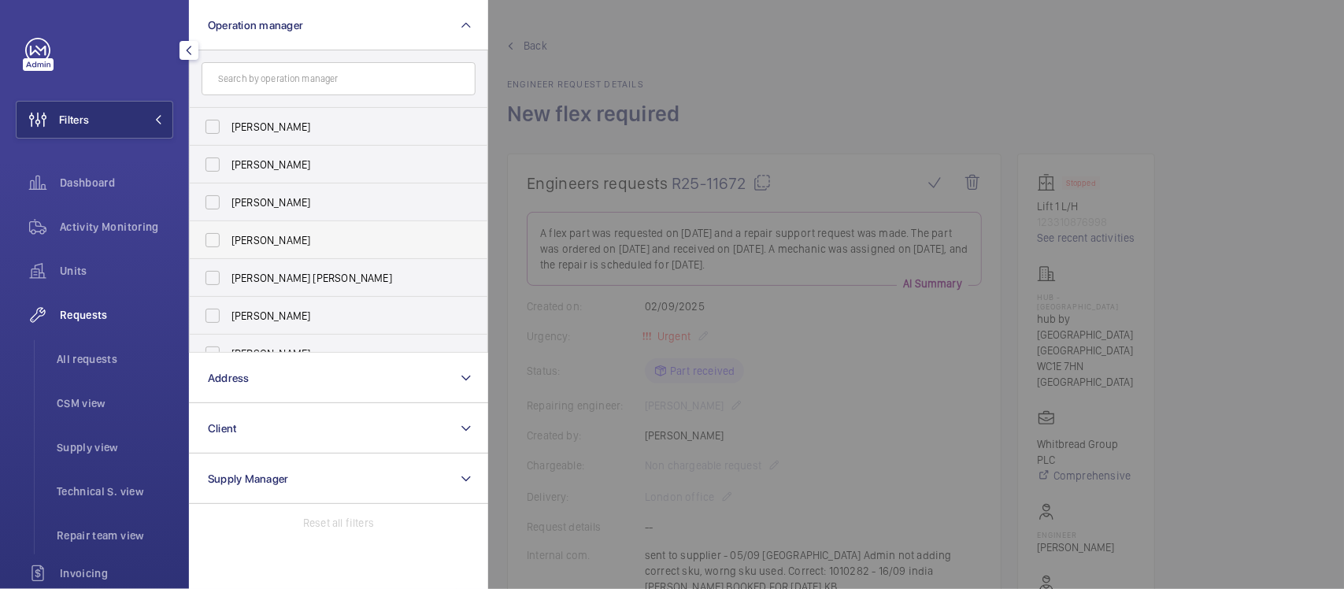
click at [340, 236] on span "[PERSON_NAME]" at bounding box center [339, 240] width 217 height 16
click at [228, 236] on input "[PERSON_NAME]" at bounding box center [212, 239] width 31 height 31
checkbox input "true"
click at [120, 270] on span "Units" at bounding box center [116, 271] width 113 height 16
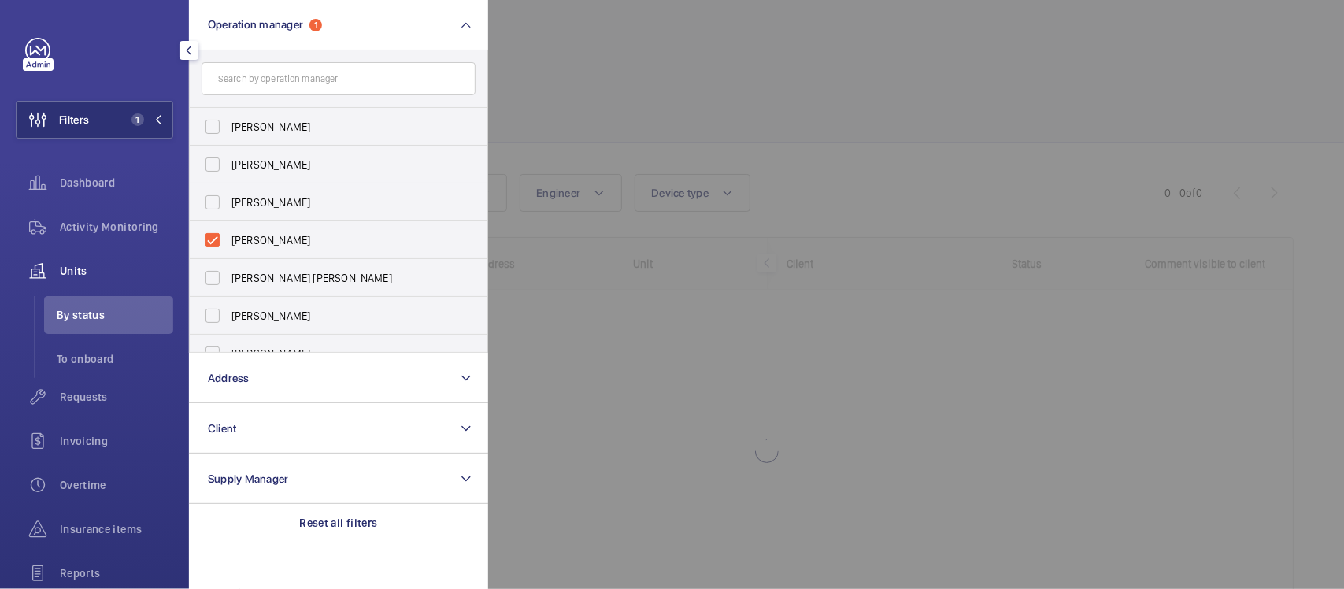
click at [666, 225] on div at bounding box center [1160, 294] width 1344 height 589
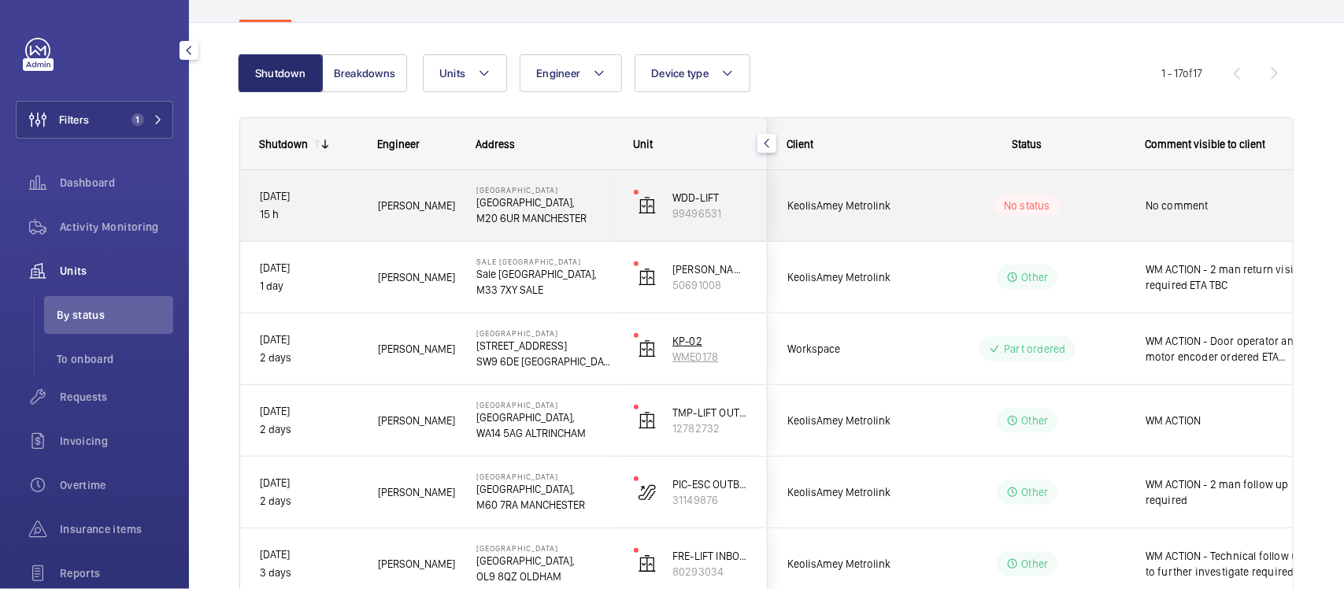
scroll to position [197, 0]
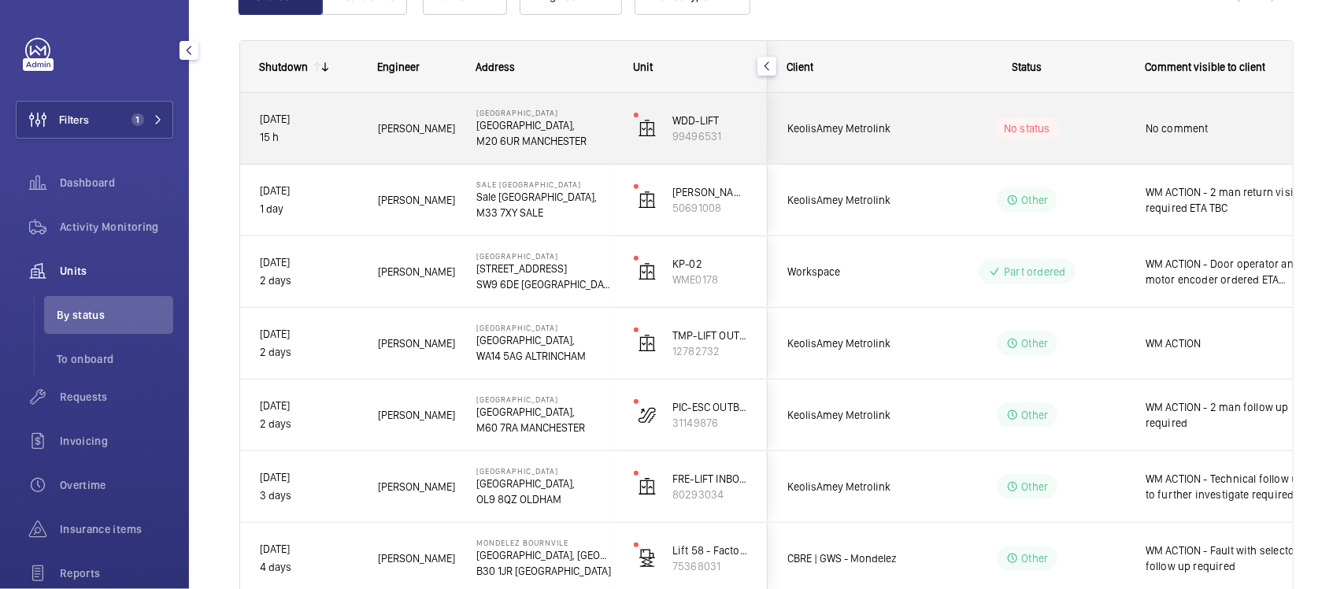
click at [980, 95] on div "No status" at bounding box center [1017, 128] width 217 height 71
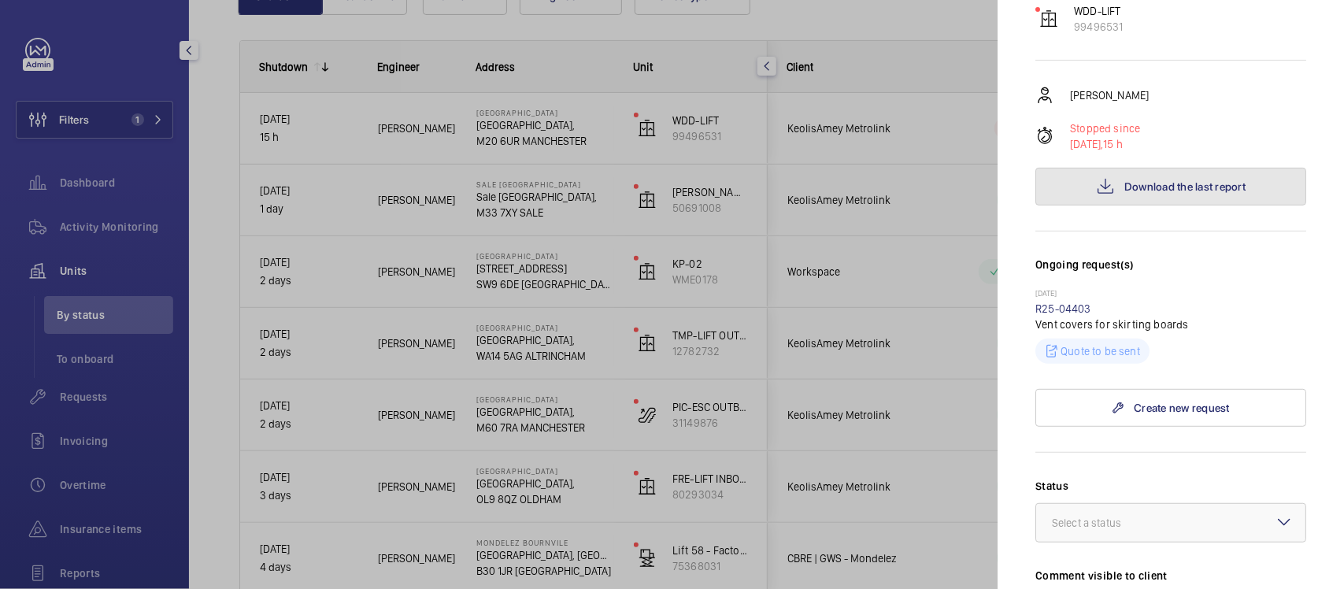
click at [1201, 205] on button "Download the last report" at bounding box center [1170, 187] width 271 height 38
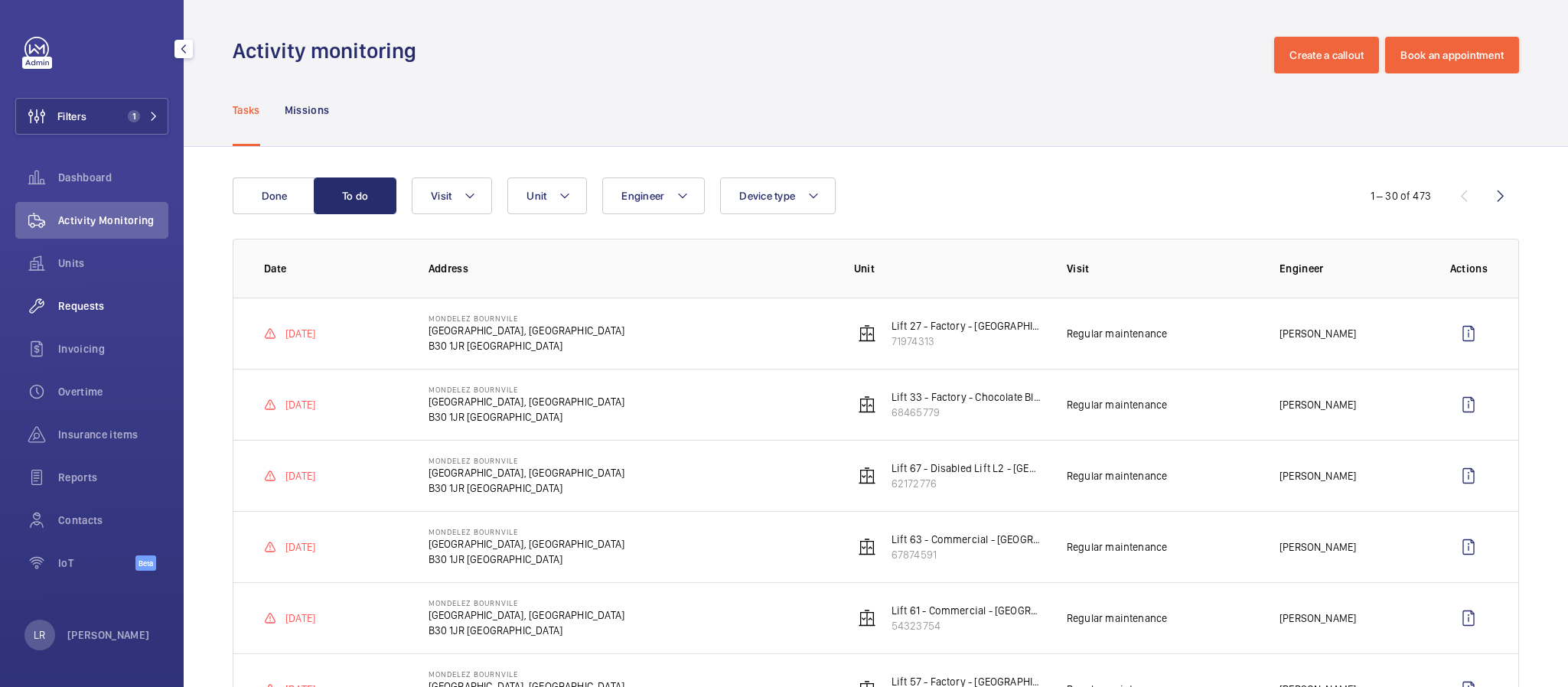
click at [116, 288] on div "Requests" at bounding box center [91, 306] width 153 height 37
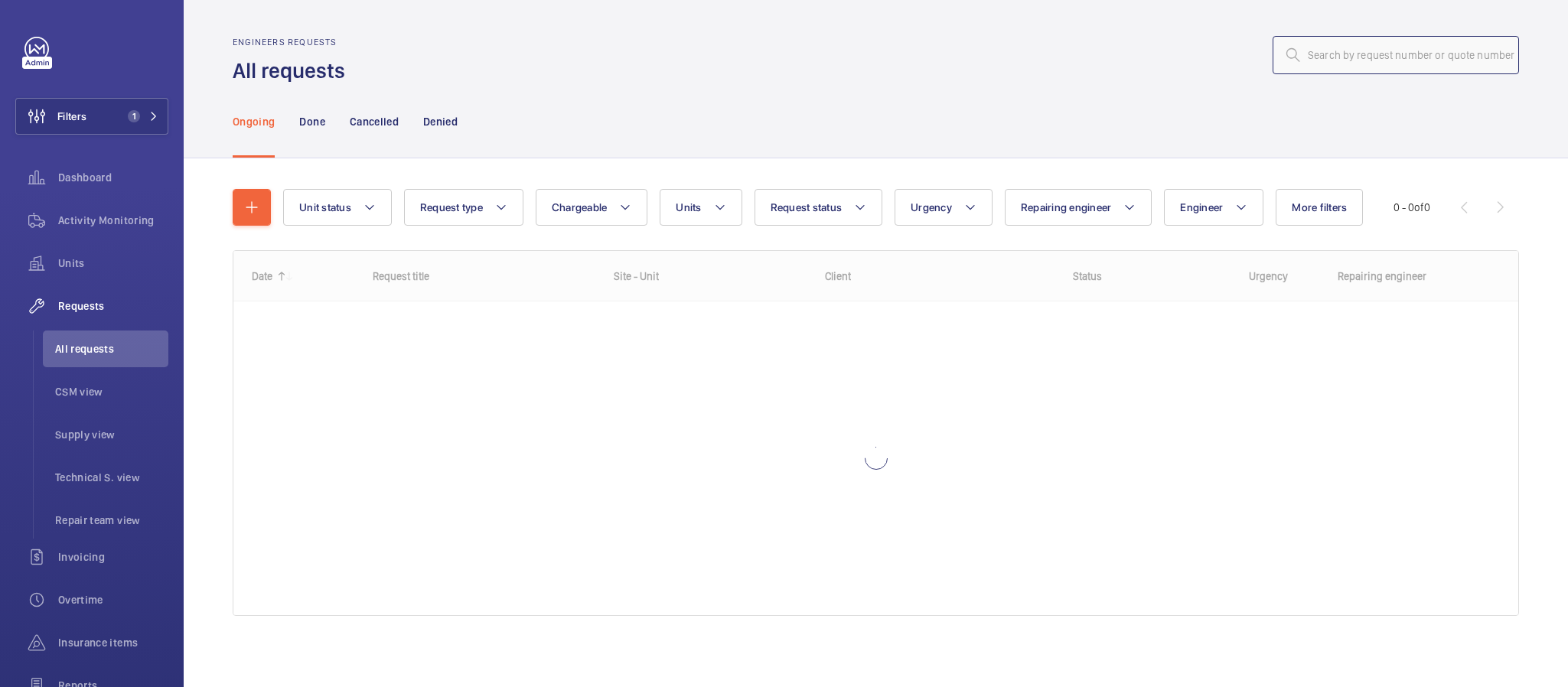
click at [1399, 66] on input "text" at bounding box center [1396, 54] width 247 height 38
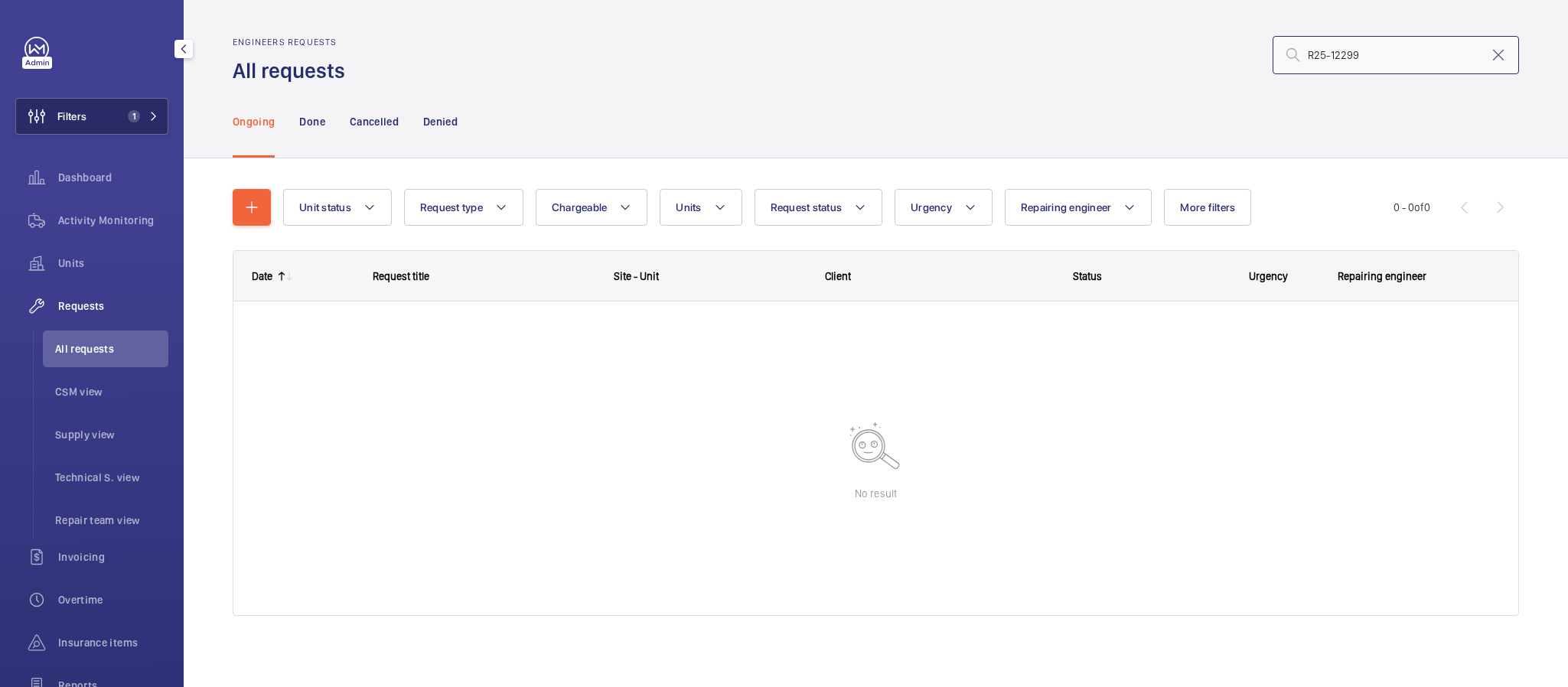
type input "R25-12299"
click at [103, 127] on button "Filters 1" at bounding box center [91, 117] width 153 height 37
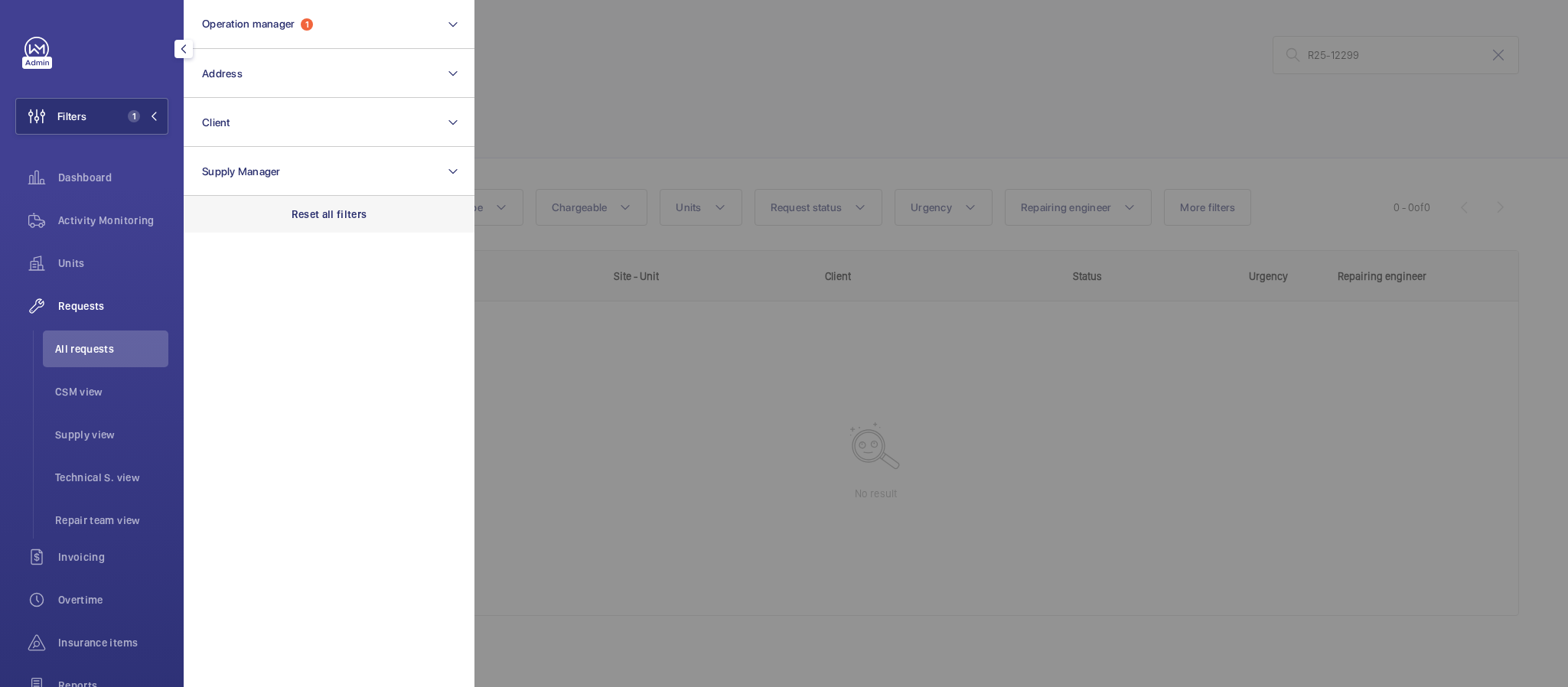
click at [287, 228] on div "Reset all filters" at bounding box center [329, 215] width 291 height 37
click at [807, 180] on div at bounding box center [1258, 343] width 1568 height 687
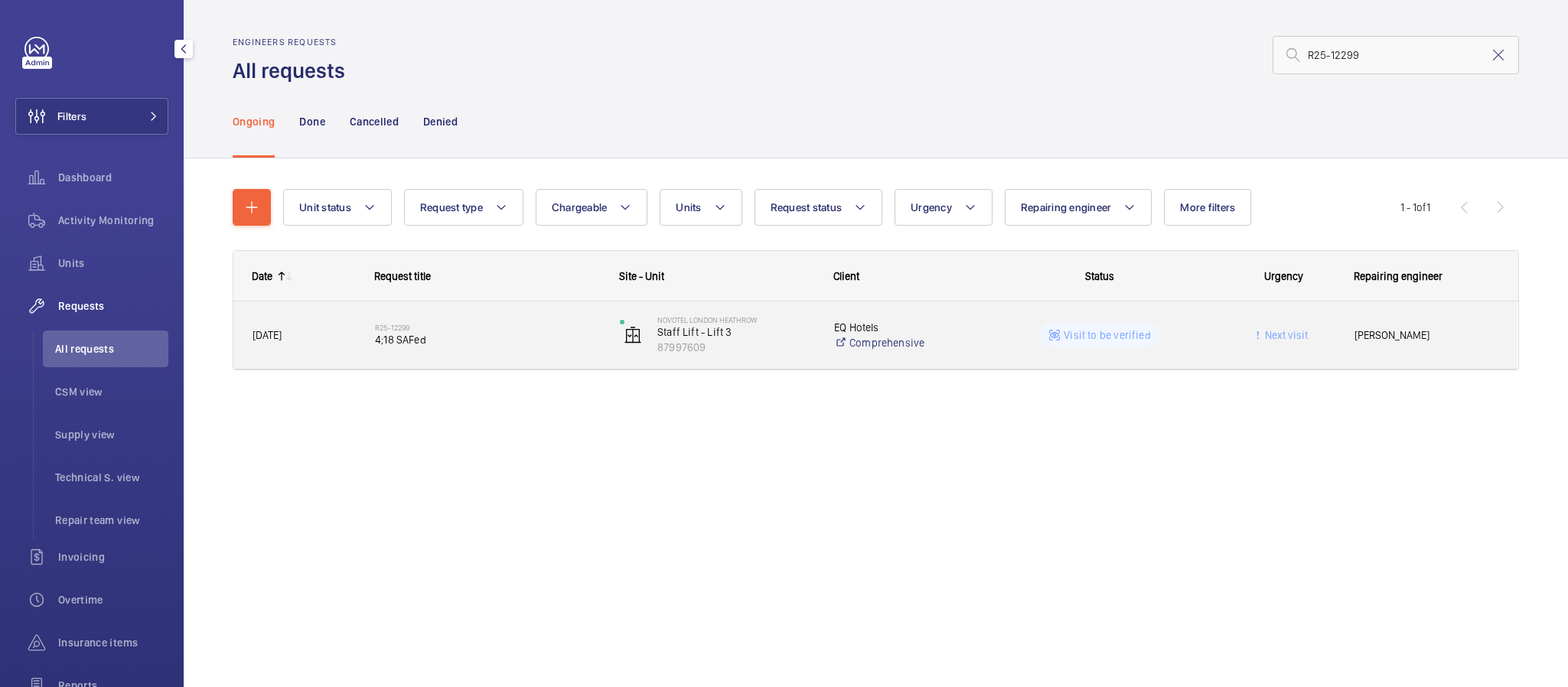
click at [571, 340] on span "4;18 SAFed" at bounding box center [487, 340] width 225 height 16
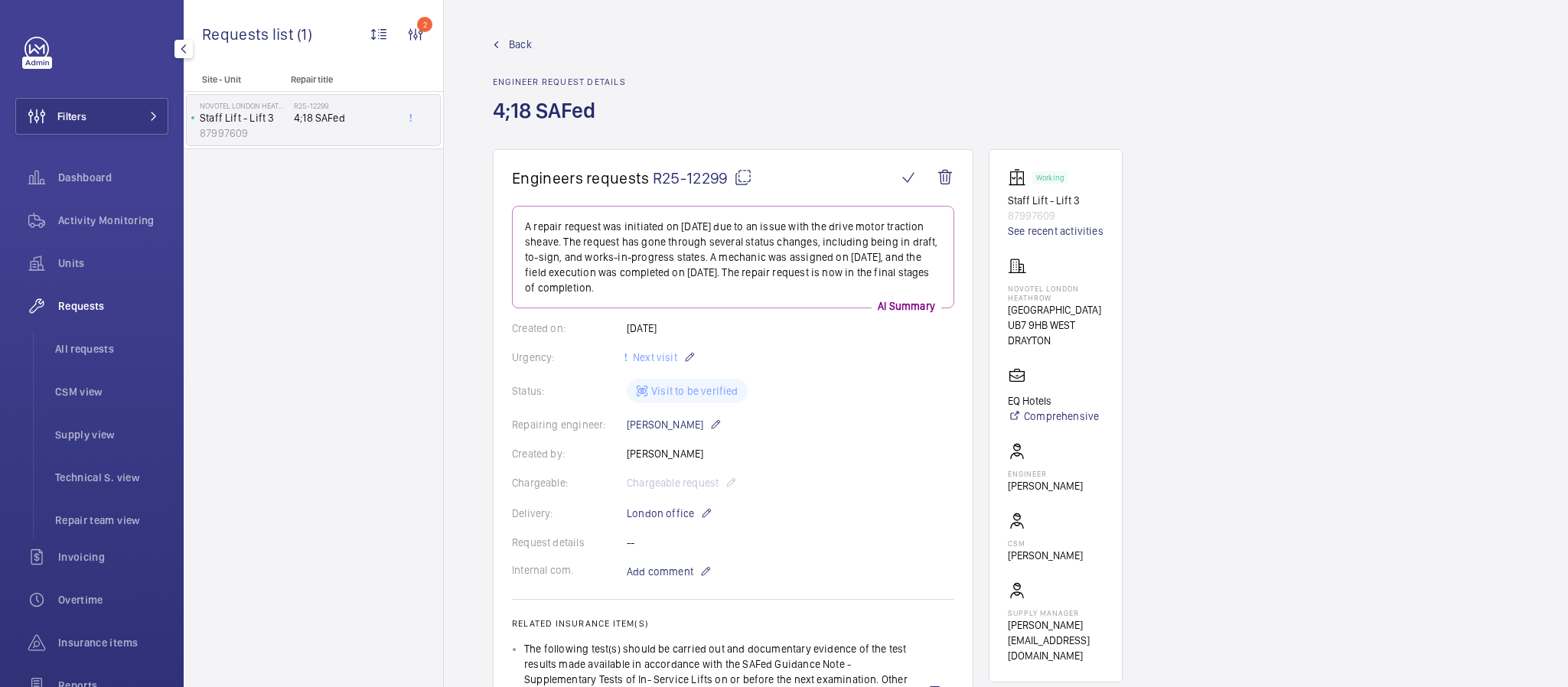
click at [114, 243] on div "Activity Monitoring" at bounding box center [91, 223] width 153 height 43
click at [121, 120] on button "Filters" at bounding box center [91, 117] width 153 height 37
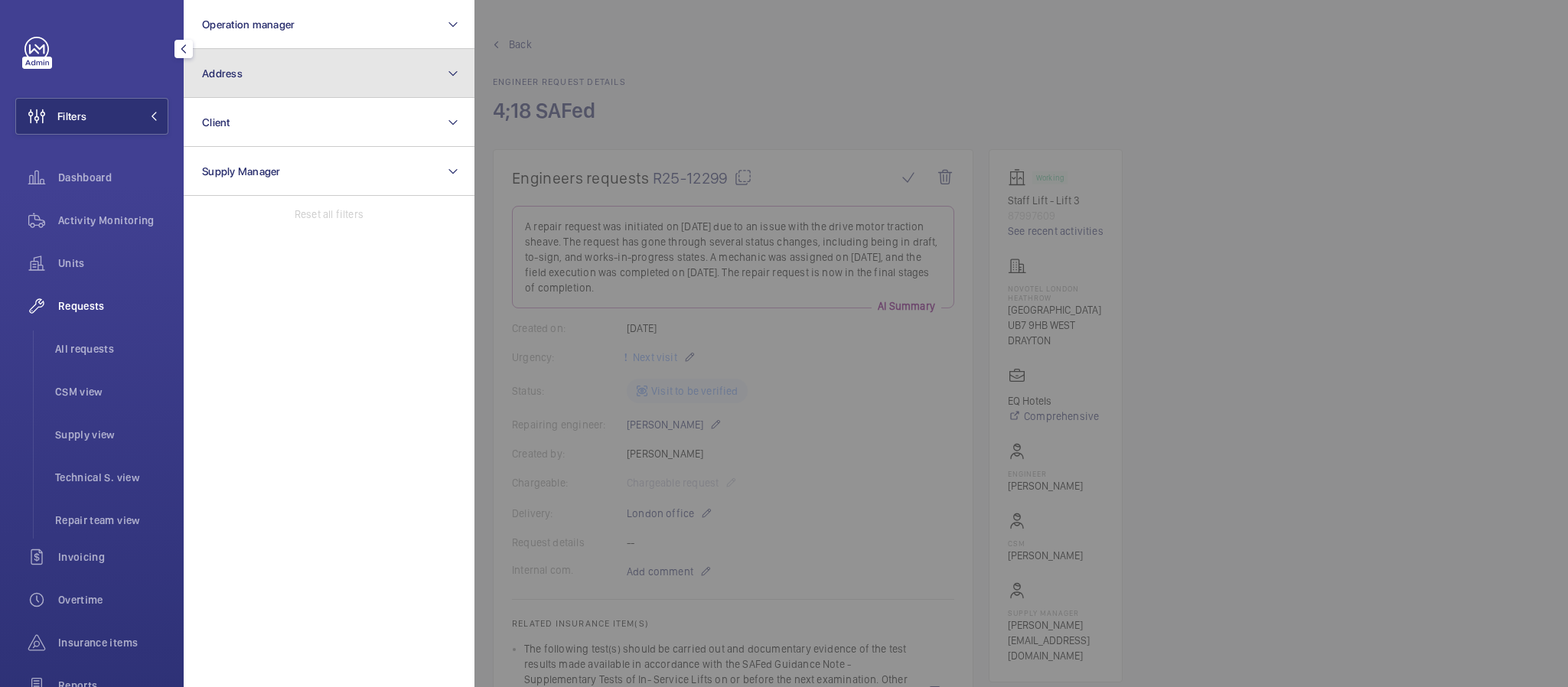
click at [275, 71] on button "Address" at bounding box center [329, 73] width 291 height 49
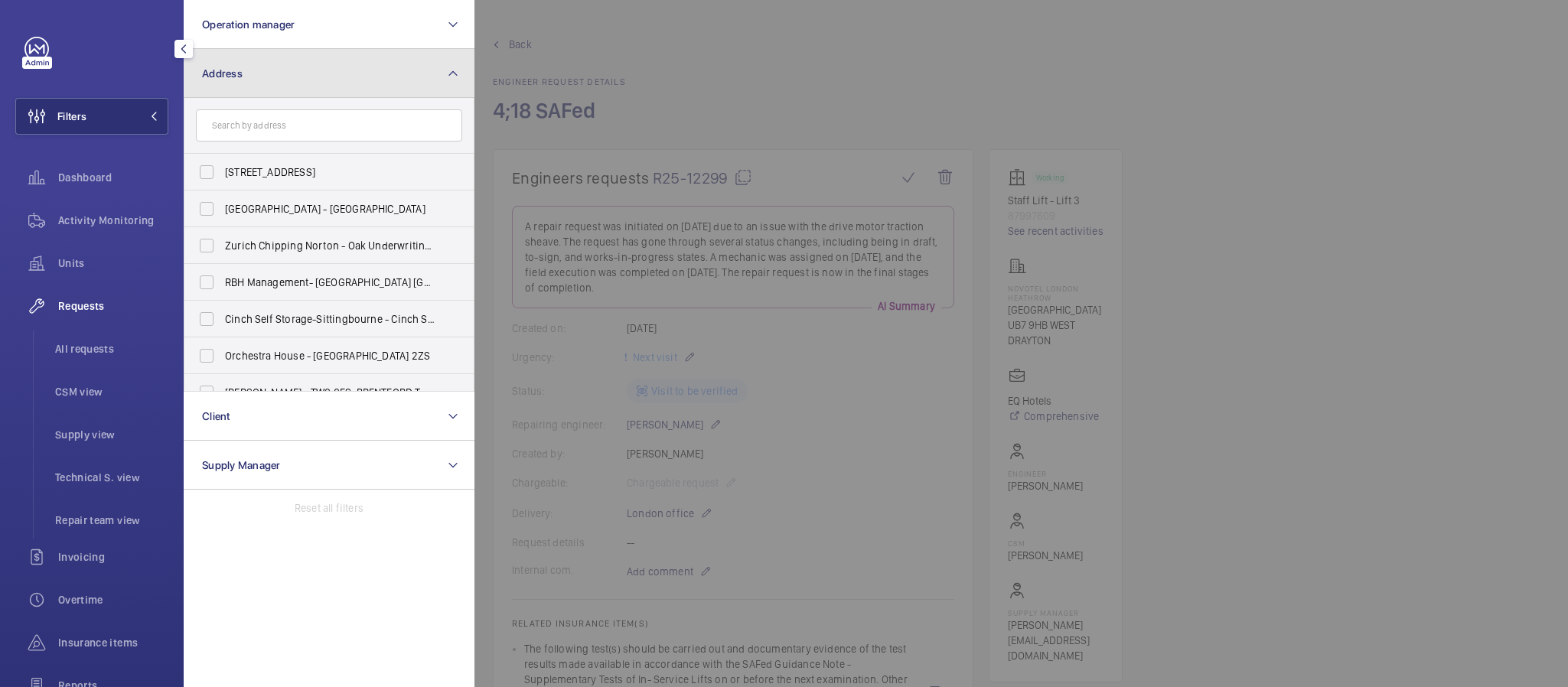
click at [345, 62] on button "Address" at bounding box center [329, 73] width 291 height 49
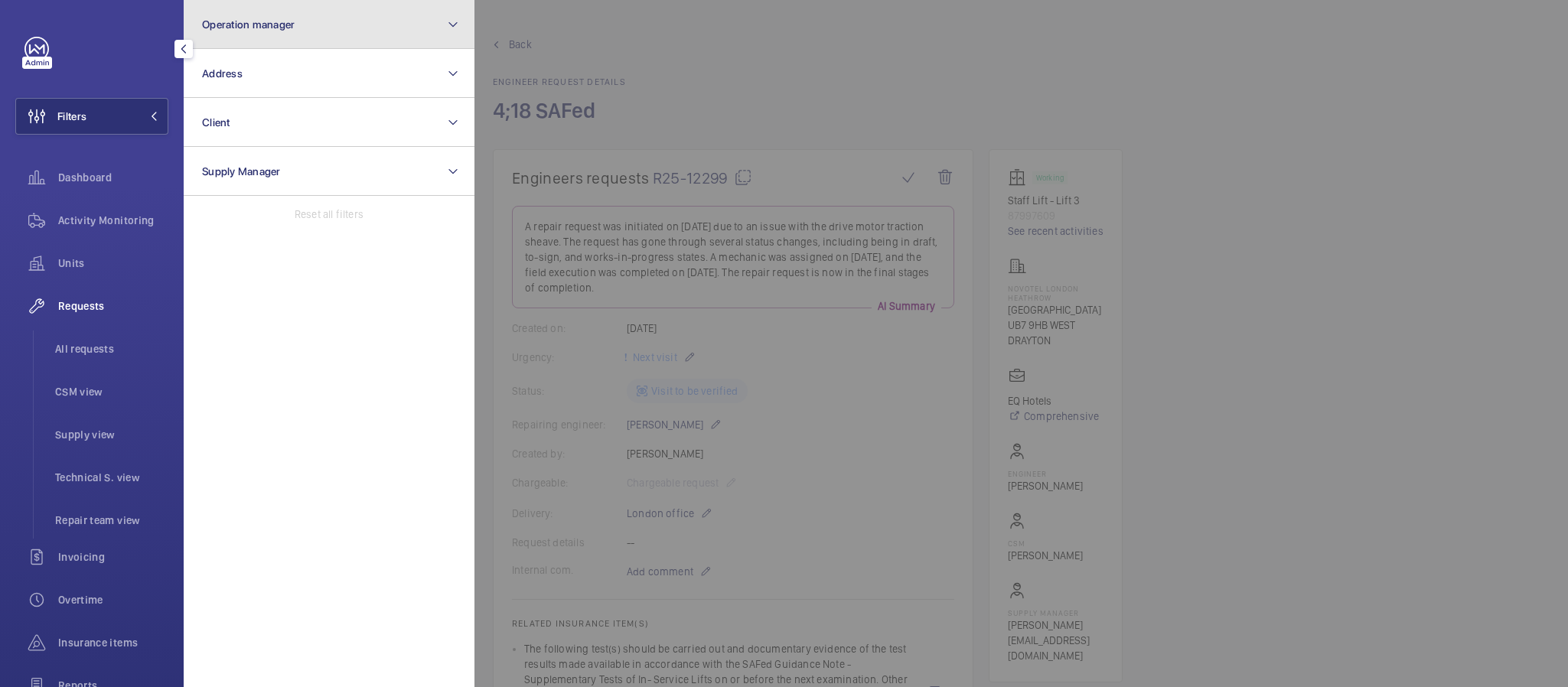
click at [351, 23] on button "Operation manager" at bounding box center [329, 24] width 291 height 49
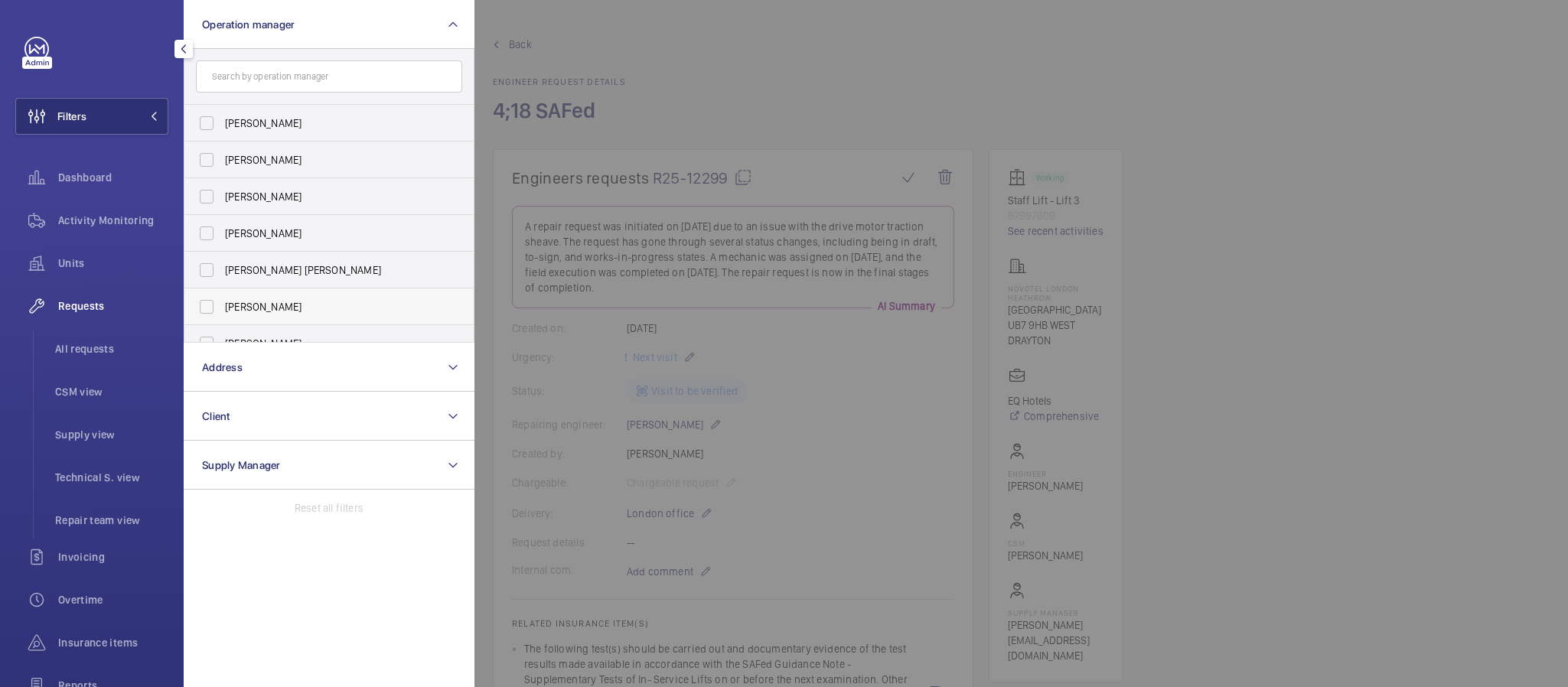
scroll to position [55, 0]
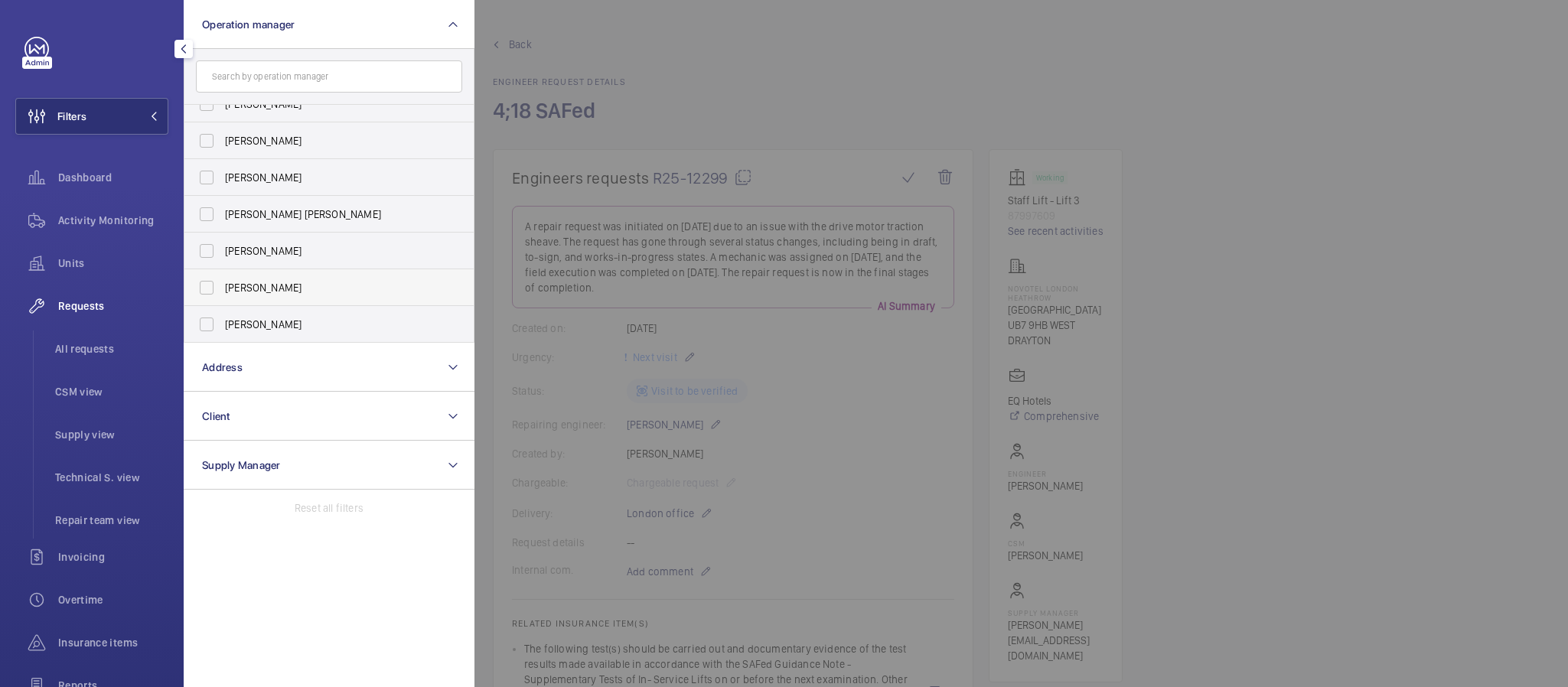
click at [333, 288] on span "[PERSON_NAME]" at bounding box center [330, 288] width 211 height 16
click at [222, 288] on input "[PERSON_NAME]" at bounding box center [206, 287] width 30 height 30
checkbox input "true"
click at [173, 280] on div "Filters 1 Operation manager 1 Abby Archer John Smith Rachael Hoskins Connor Dud…" at bounding box center [91, 343] width 184 height 687
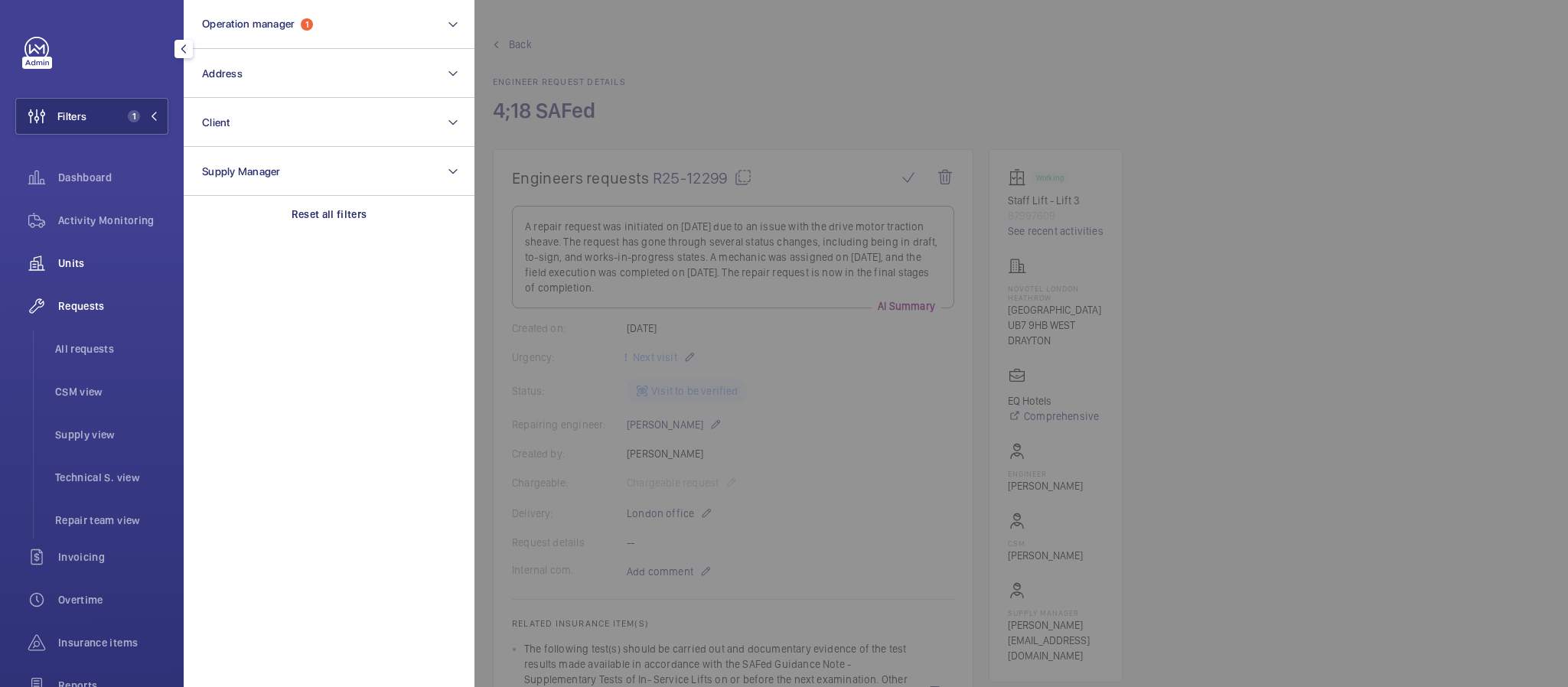
click at [35, 250] on wm-front-icon-button at bounding box center [37, 263] width 43 height 37
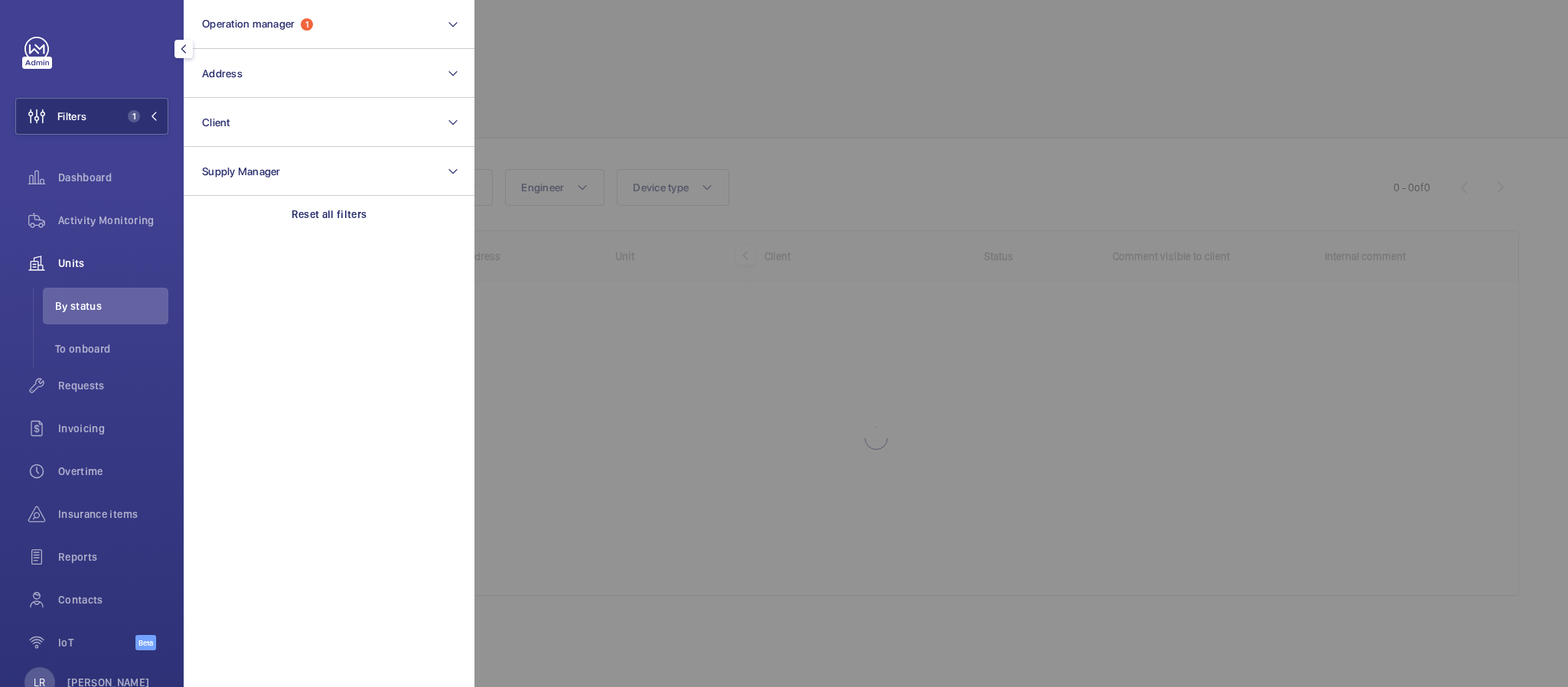
click at [553, 195] on div at bounding box center [1258, 343] width 1568 height 687
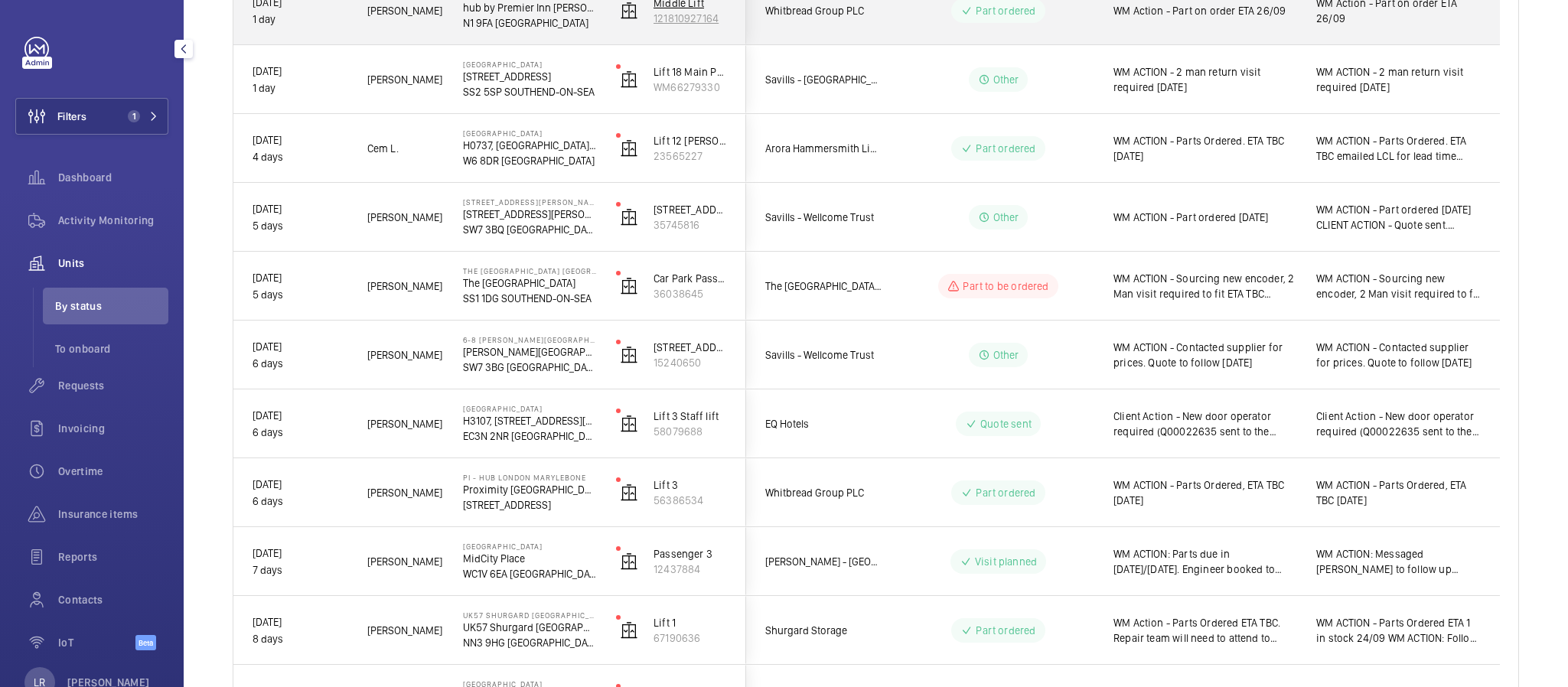
scroll to position [344, 0]
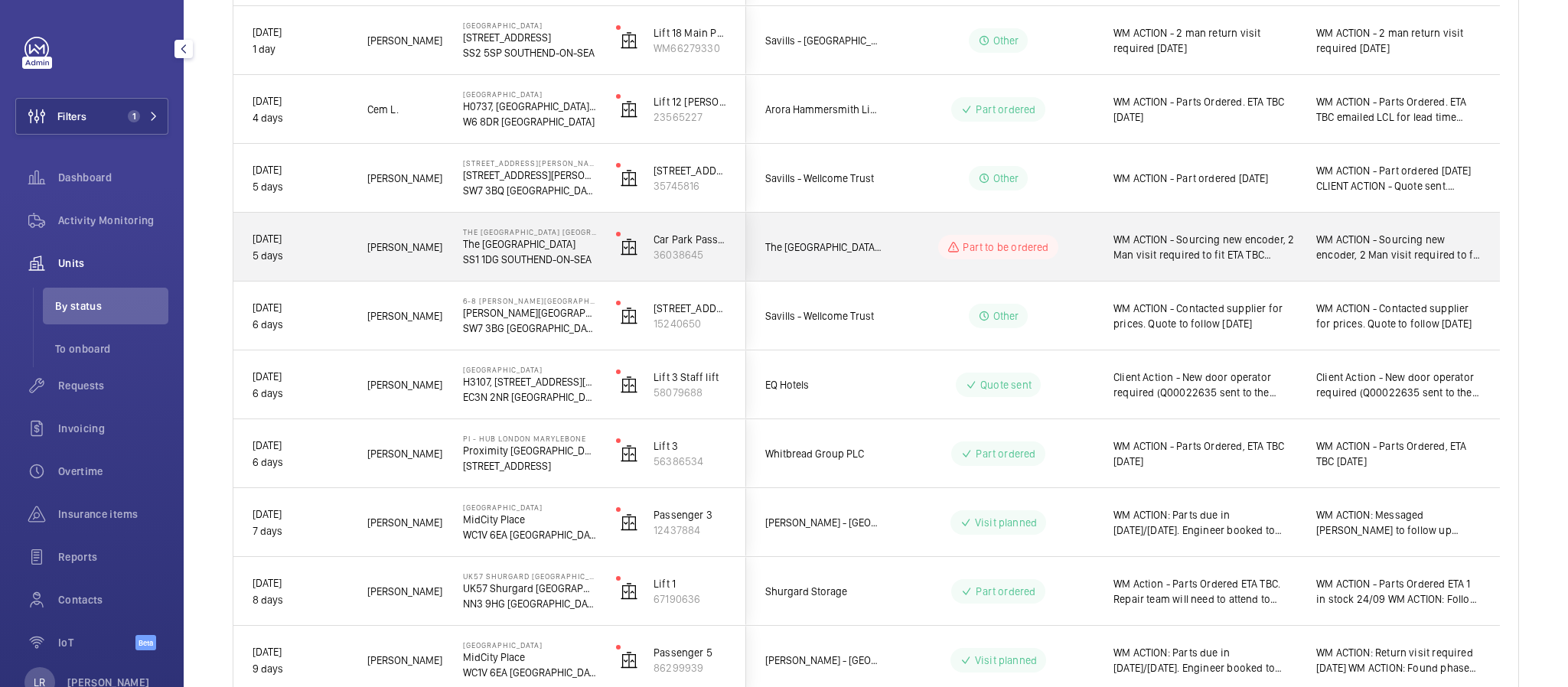
click at [870, 251] on span "The [GEOGRAPHIC_DATA] [GEOGRAPHIC_DATA]" at bounding box center [823, 247] width 118 height 17
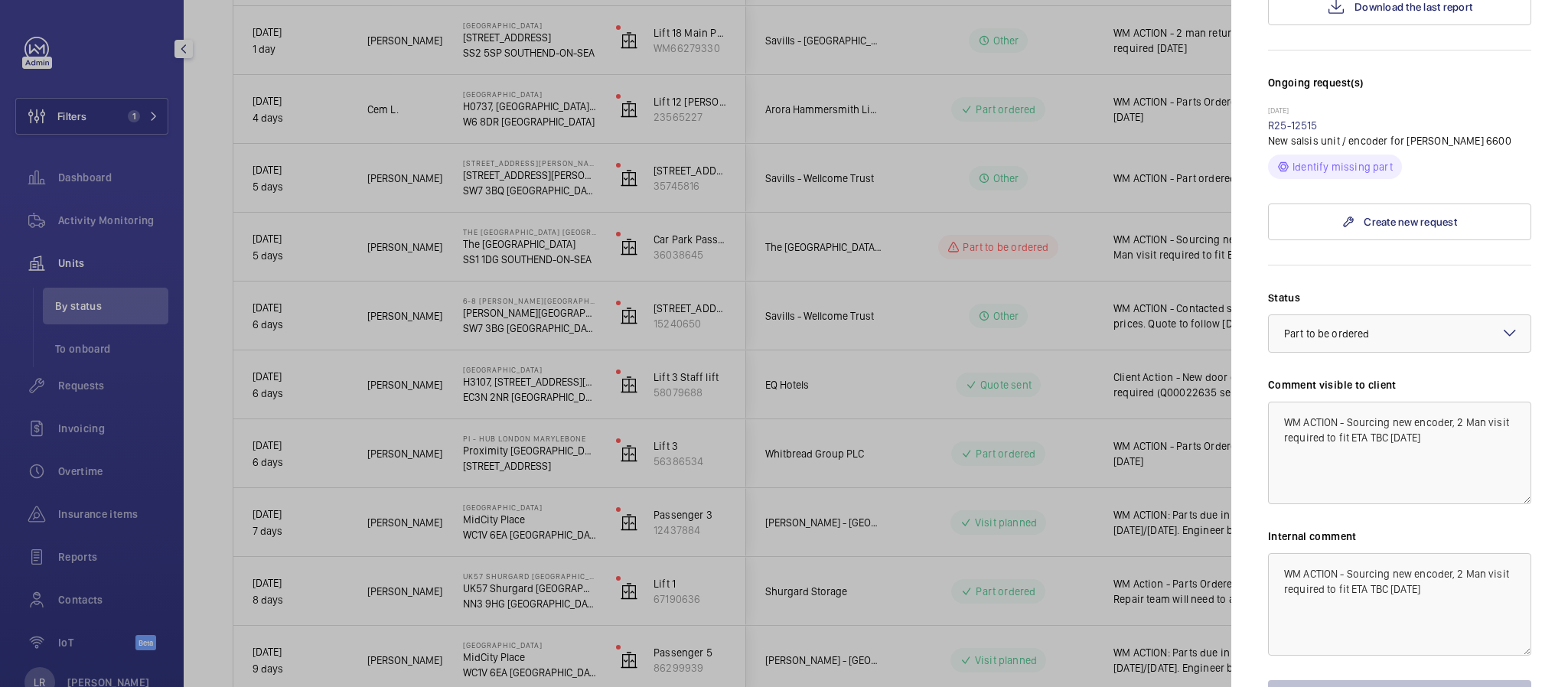
scroll to position [459, 0]
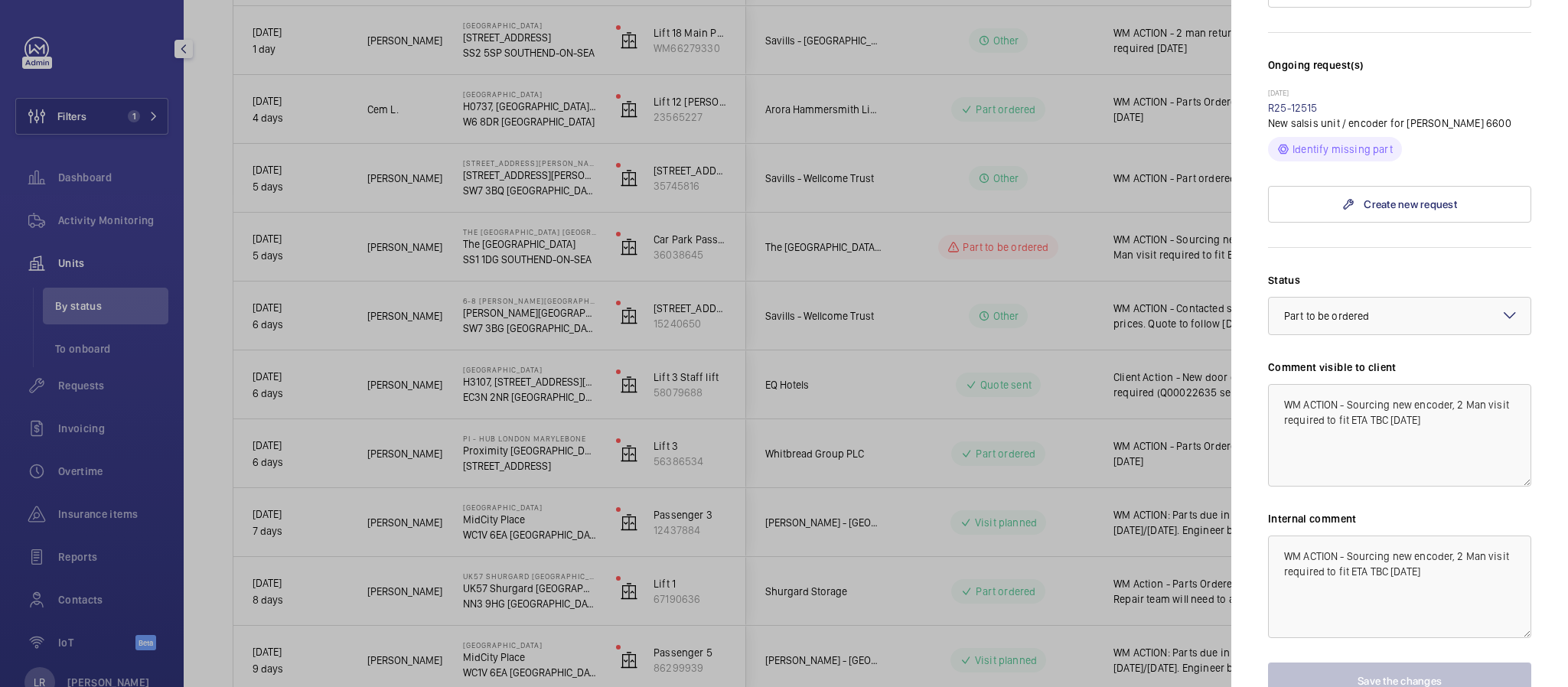
click at [1022, 520] on div at bounding box center [784, 343] width 1568 height 687
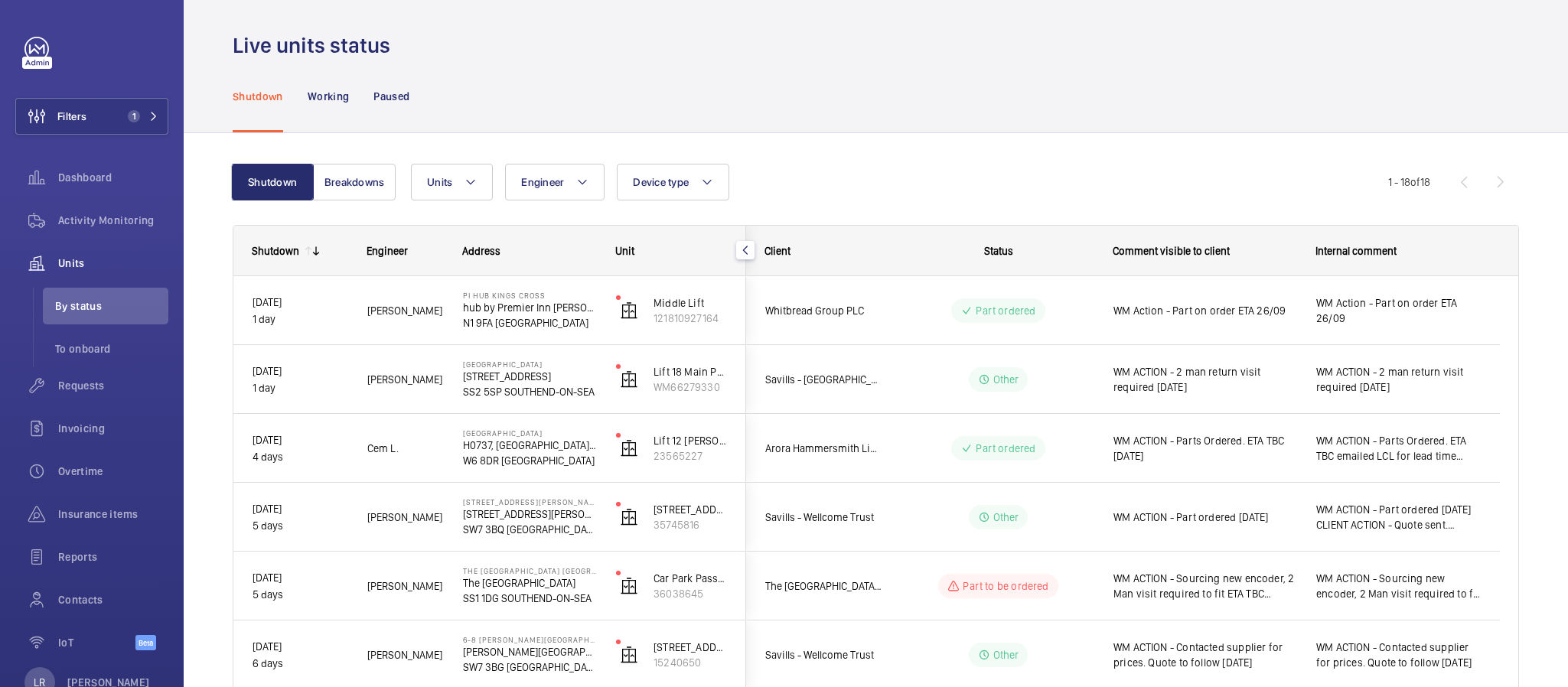
scroll to position [0, 0]
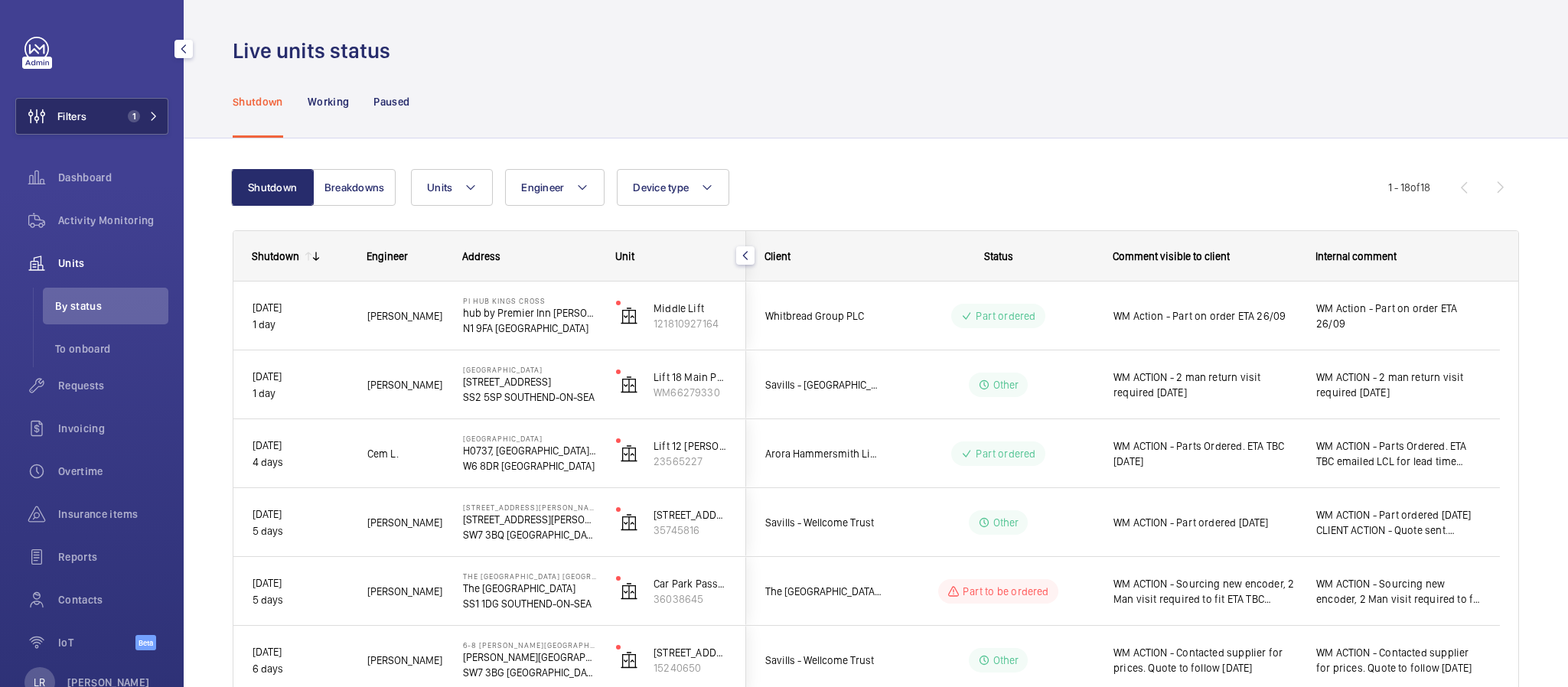
click at [122, 110] on span "1" at bounding box center [130, 116] width 18 height 13
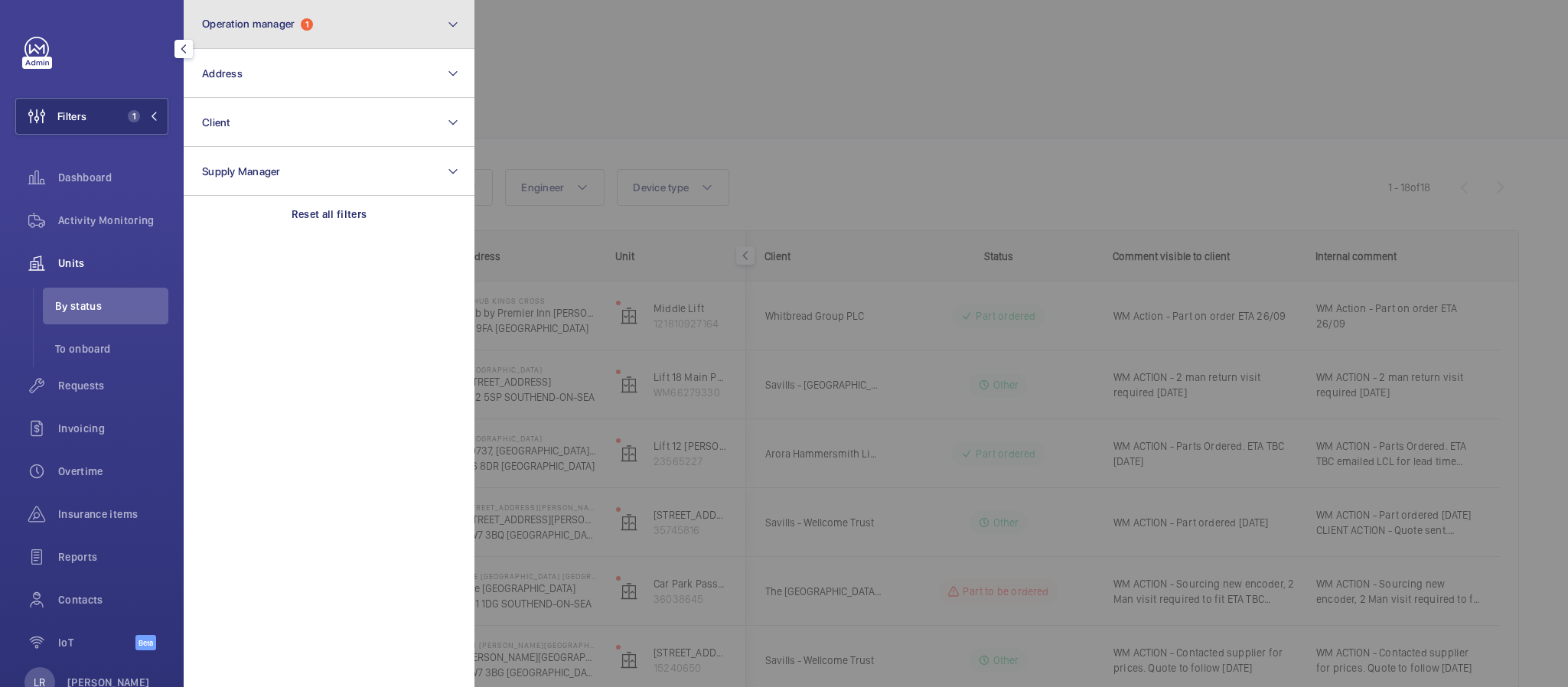
click at [312, 21] on span "1" at bounding box center [306, 24] width 13 height 13
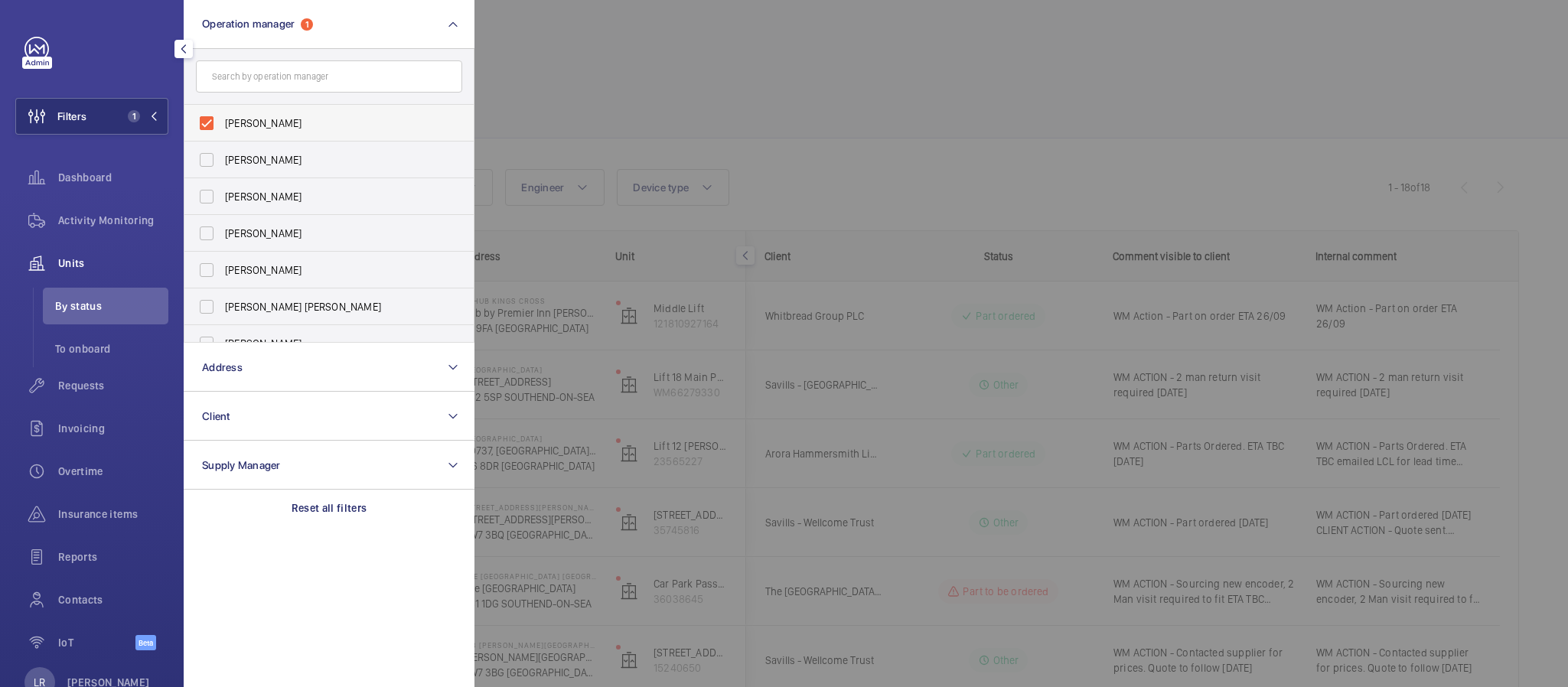
click at [312, 124] on span "[PERSON_NAME]" at bounding box center [330, 123] width 211 height 16
click at [222, 124] on input "[PERSON_NAME]" at bounding box center [206, 122] width 30 height 30
checkbox input "false"
click at [645, 120] on div at bounding box center [1258, 343] width 1568 height 687
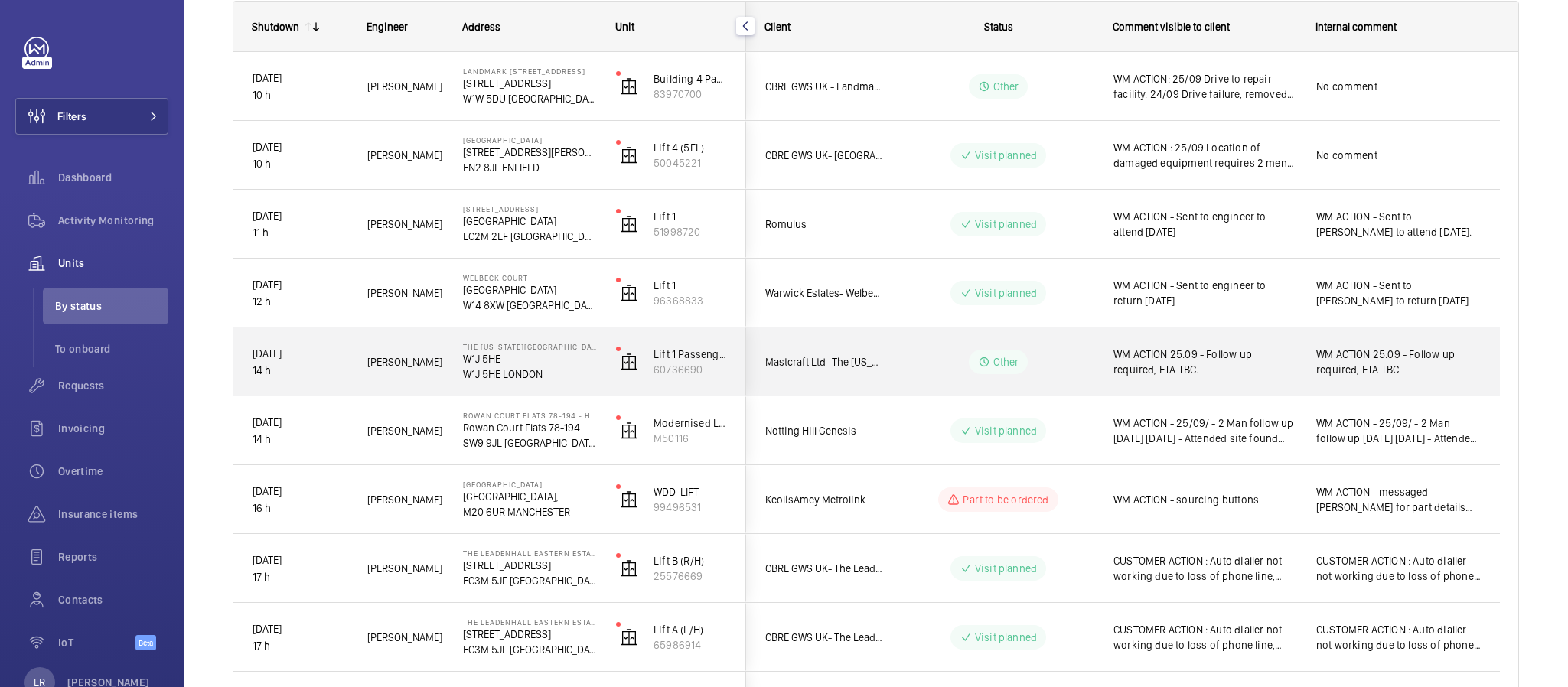
scroll to position [115, 0]
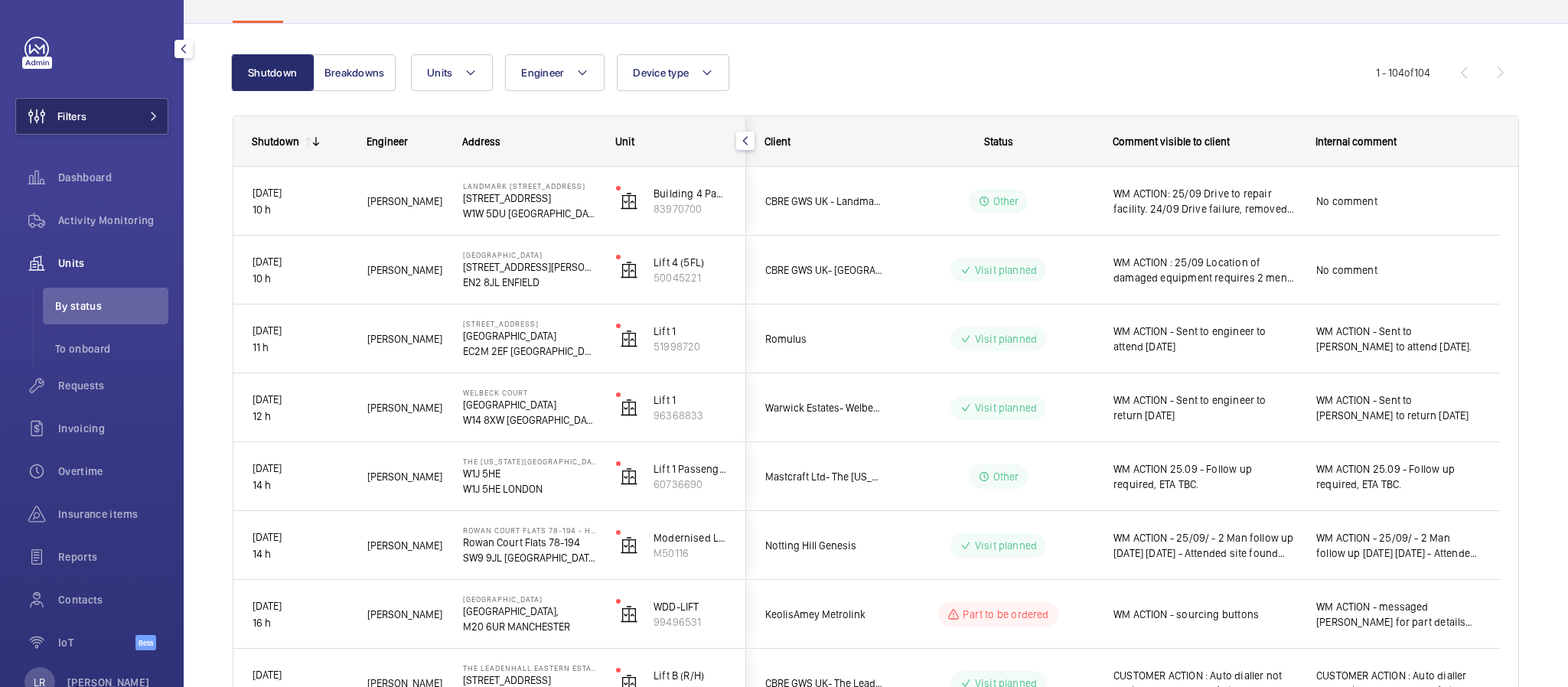
click at [99, 108] on button "Filters" at bounding box center [91, 117] width 153 height 37
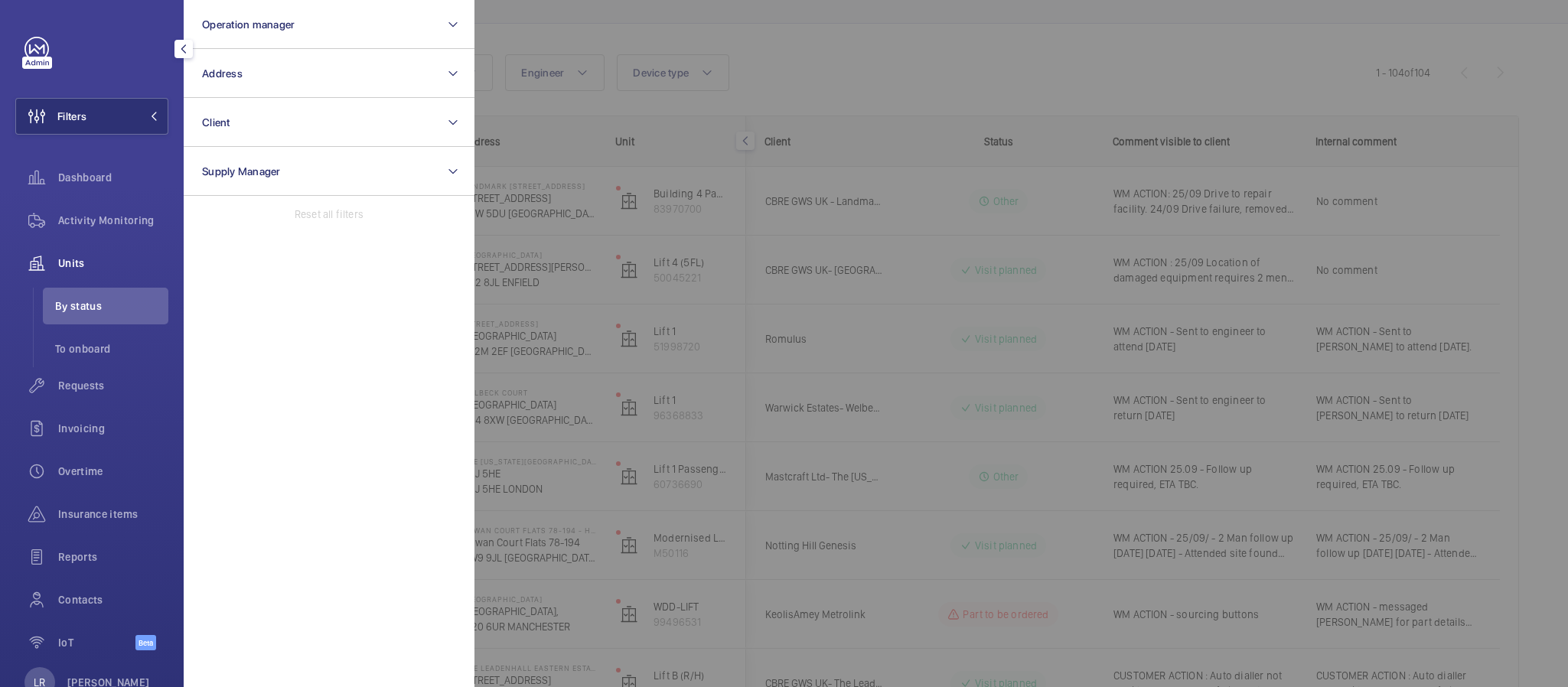
click at [896, 298] on div at bounding box center [1258, 343] width 1568 height 687
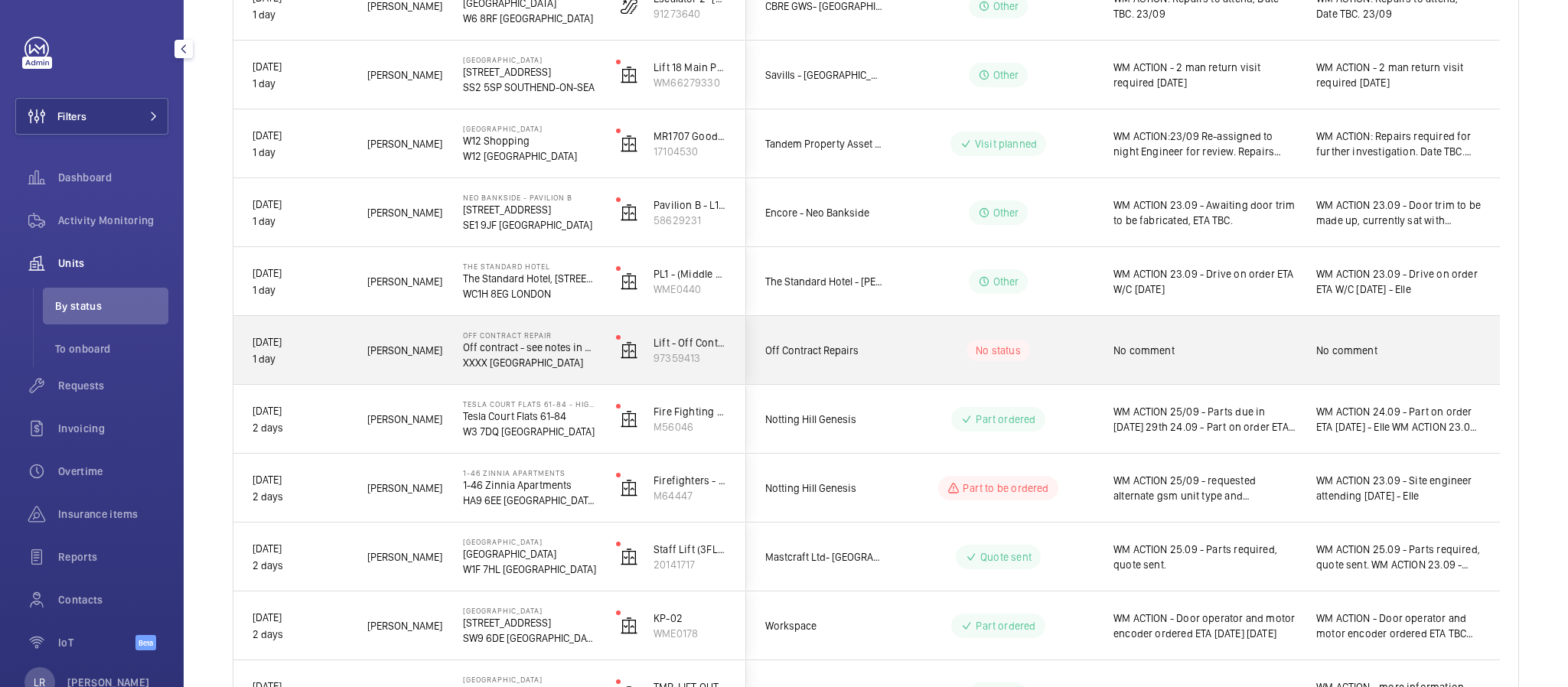
scroll to position [1377, 0]
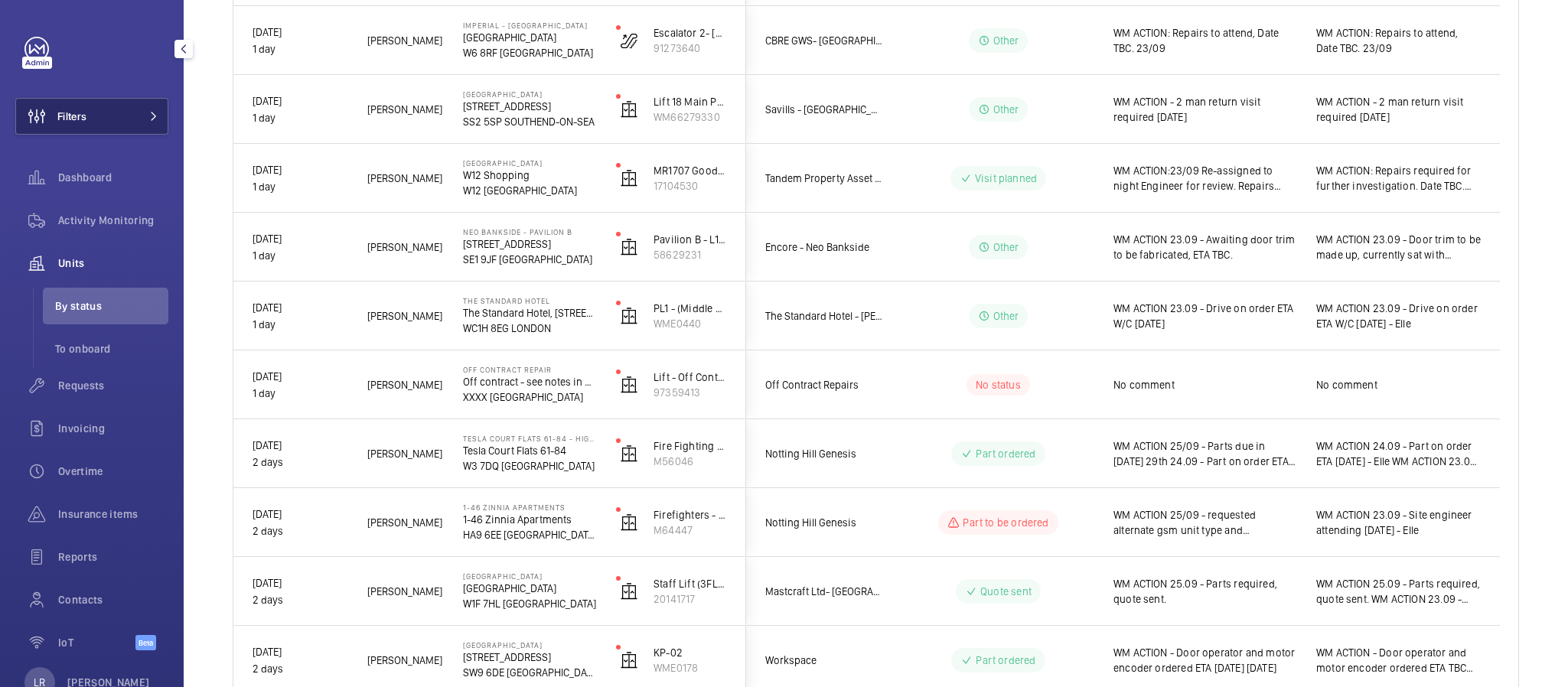
click at [103, 117] on button "Filters" at bounding box center [91, 117] width 153 height 37
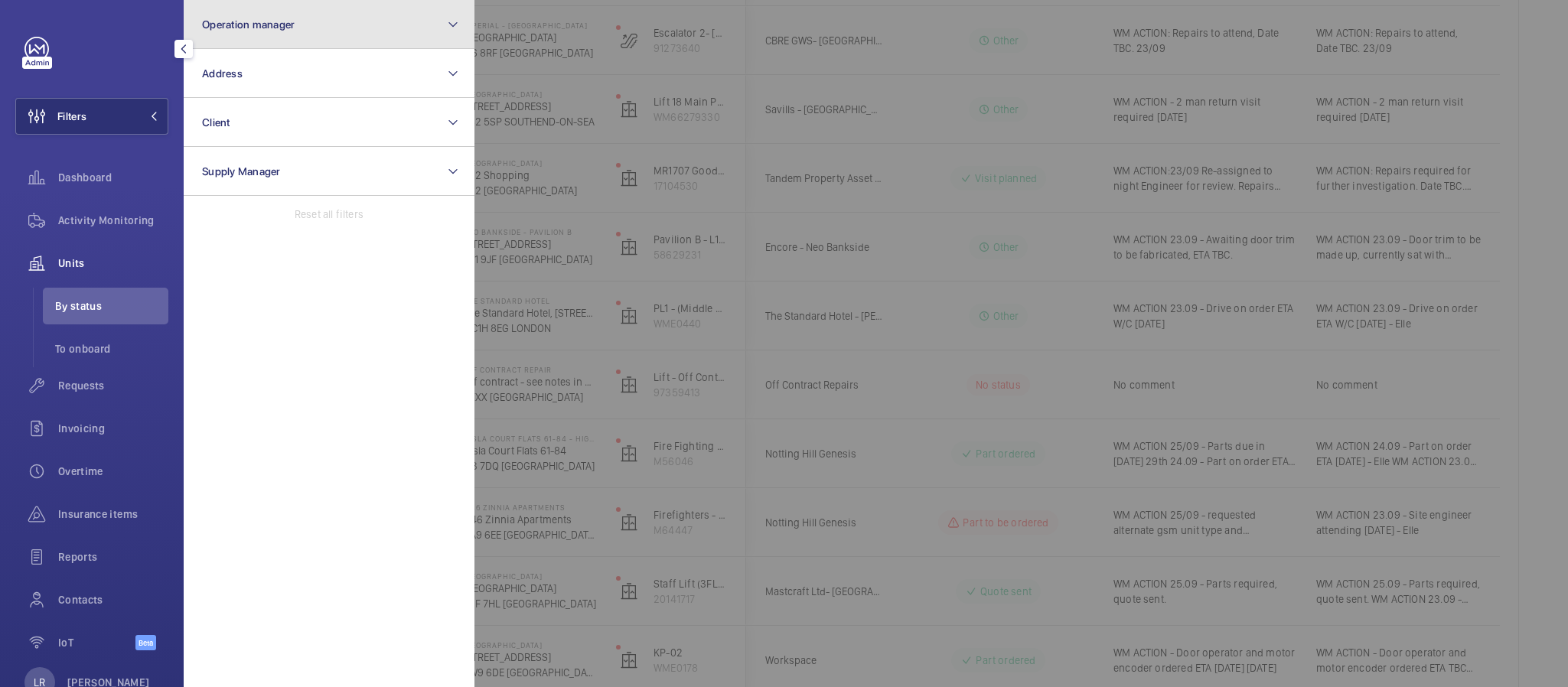
click at [310, 40] on button "Operation manager" at bounding box center [329, 24] width 291 height 49
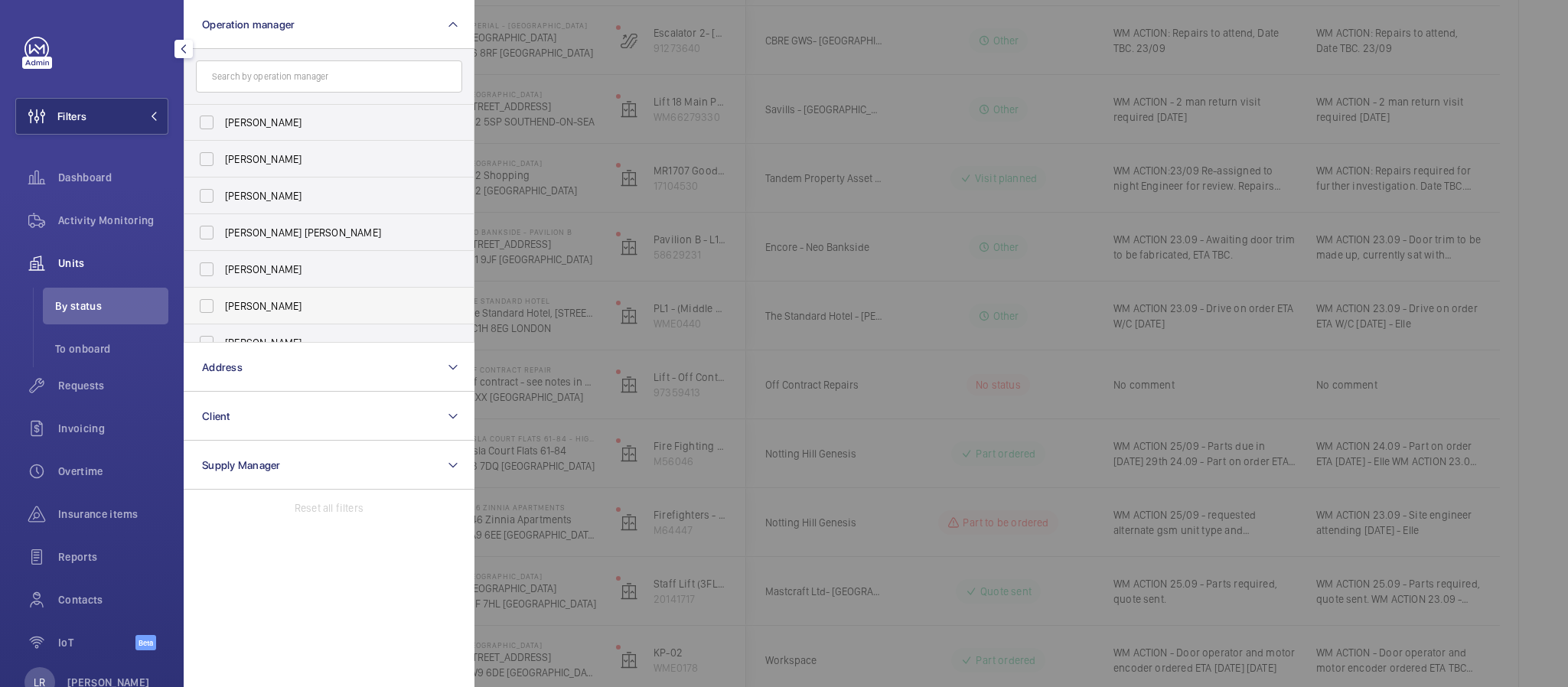
scroll to position [55, 0]
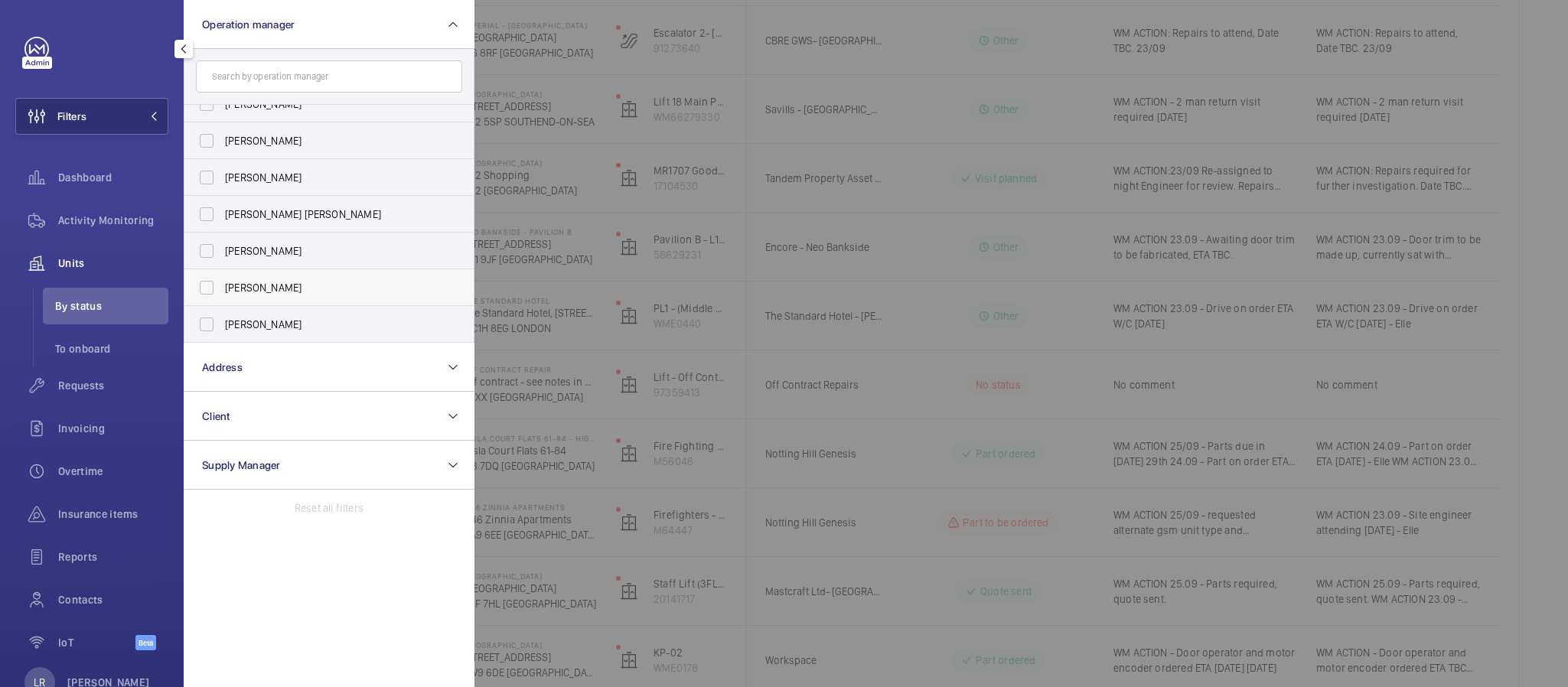
click at [287, 287] on span "[PERSON_NAME]" at bounding box center [330, 288] width 211 height 16
click at [222, 287] on input "[PERSON_NAME]" at bounding box center [206, 287] width 30 height 30
checkbox input "true"
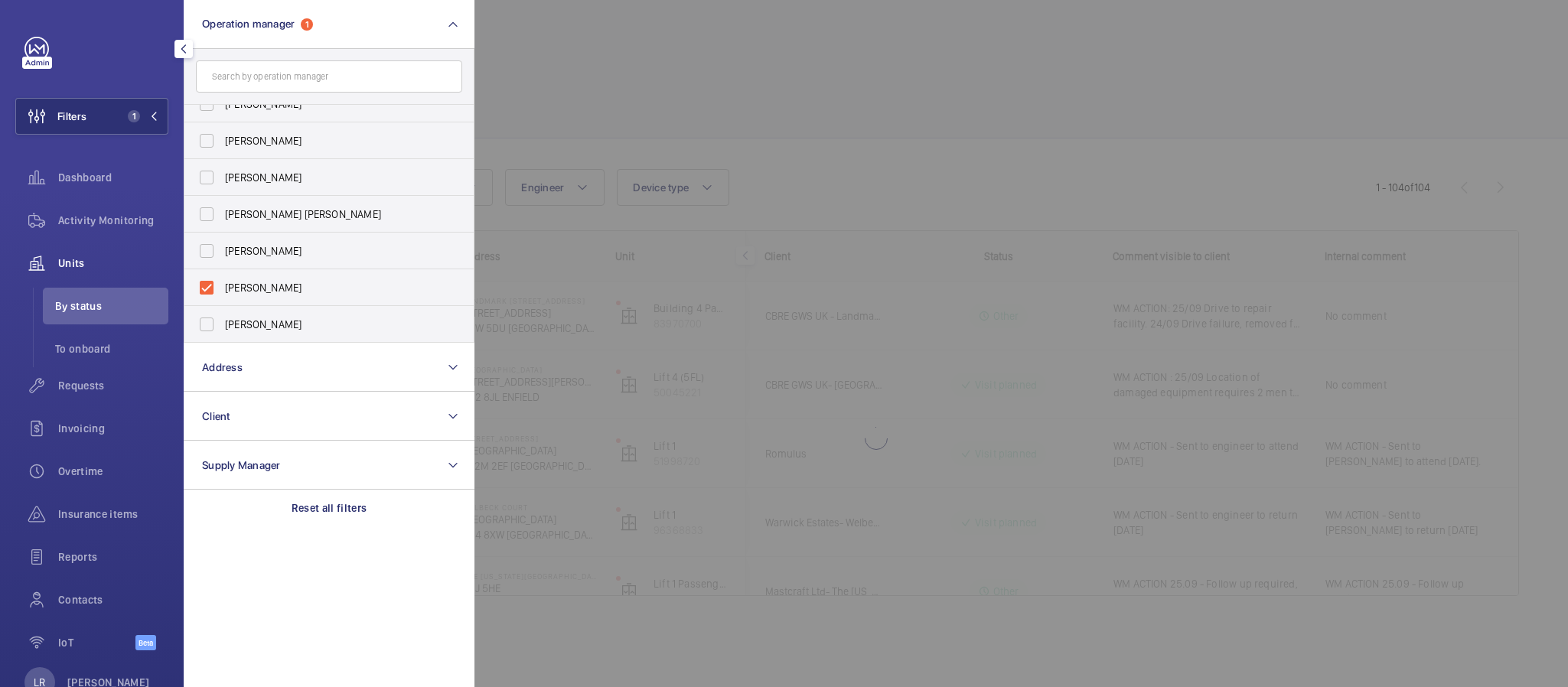
click at [639, 253] on div at bounding box center [1258, 343] width 1568 height 687
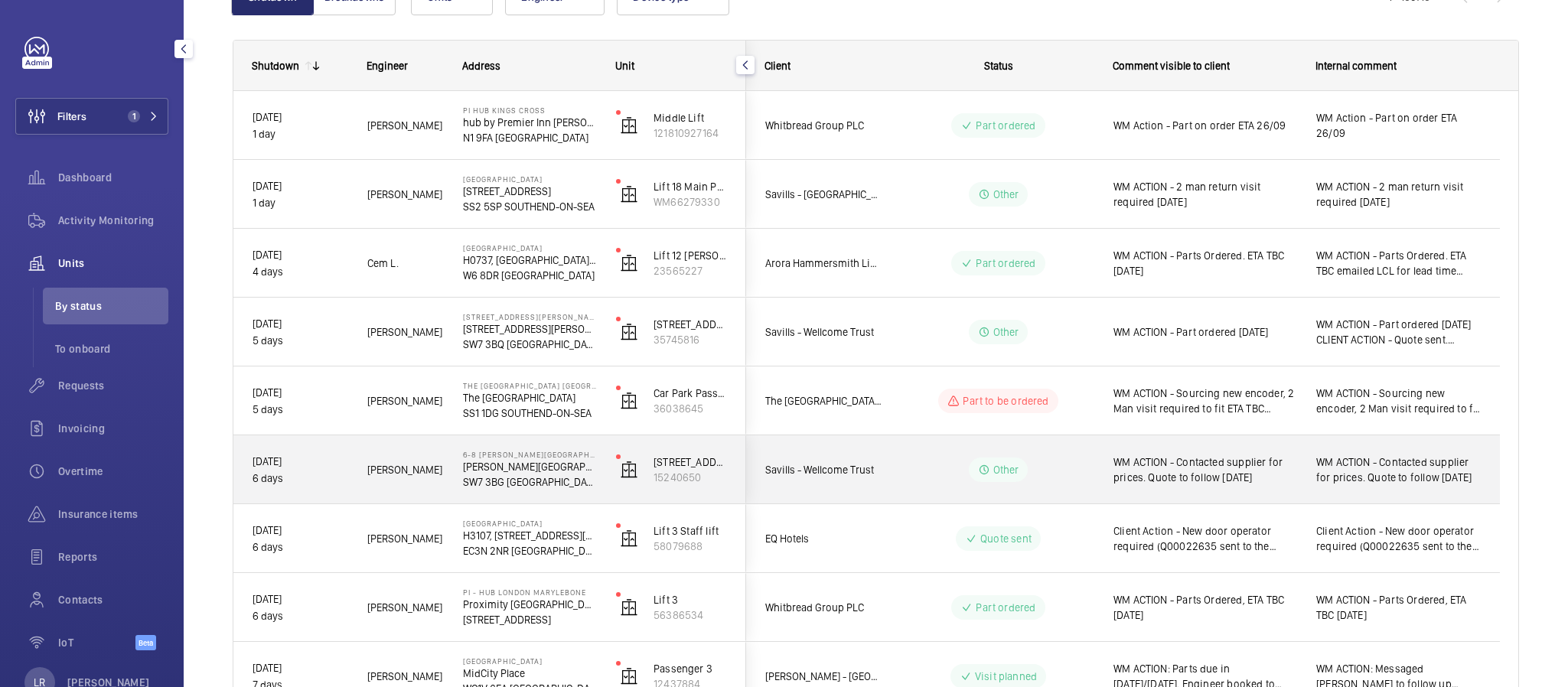
scroll to position [229, 0]
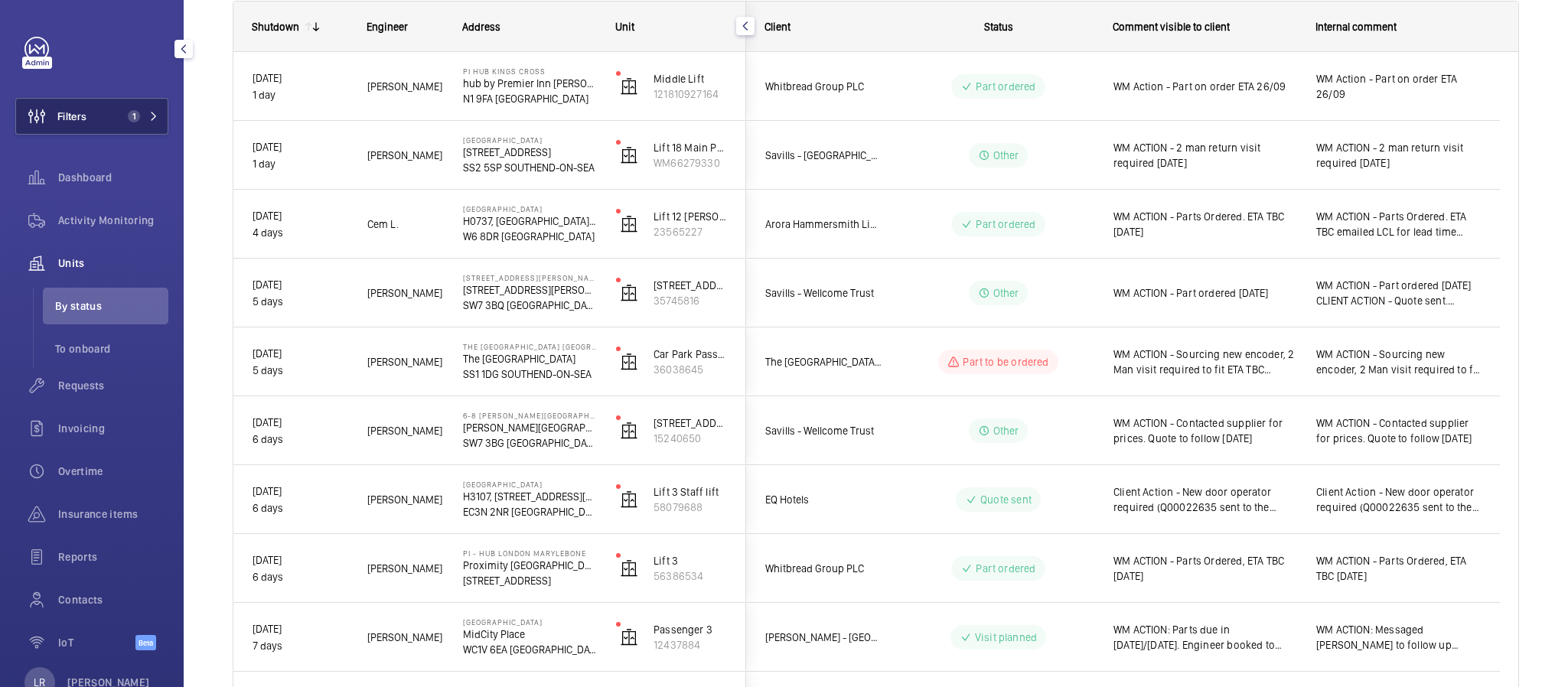
click at [129, 99] on button "Filters 1" at bounding box center [91, 117] width 153 height 37
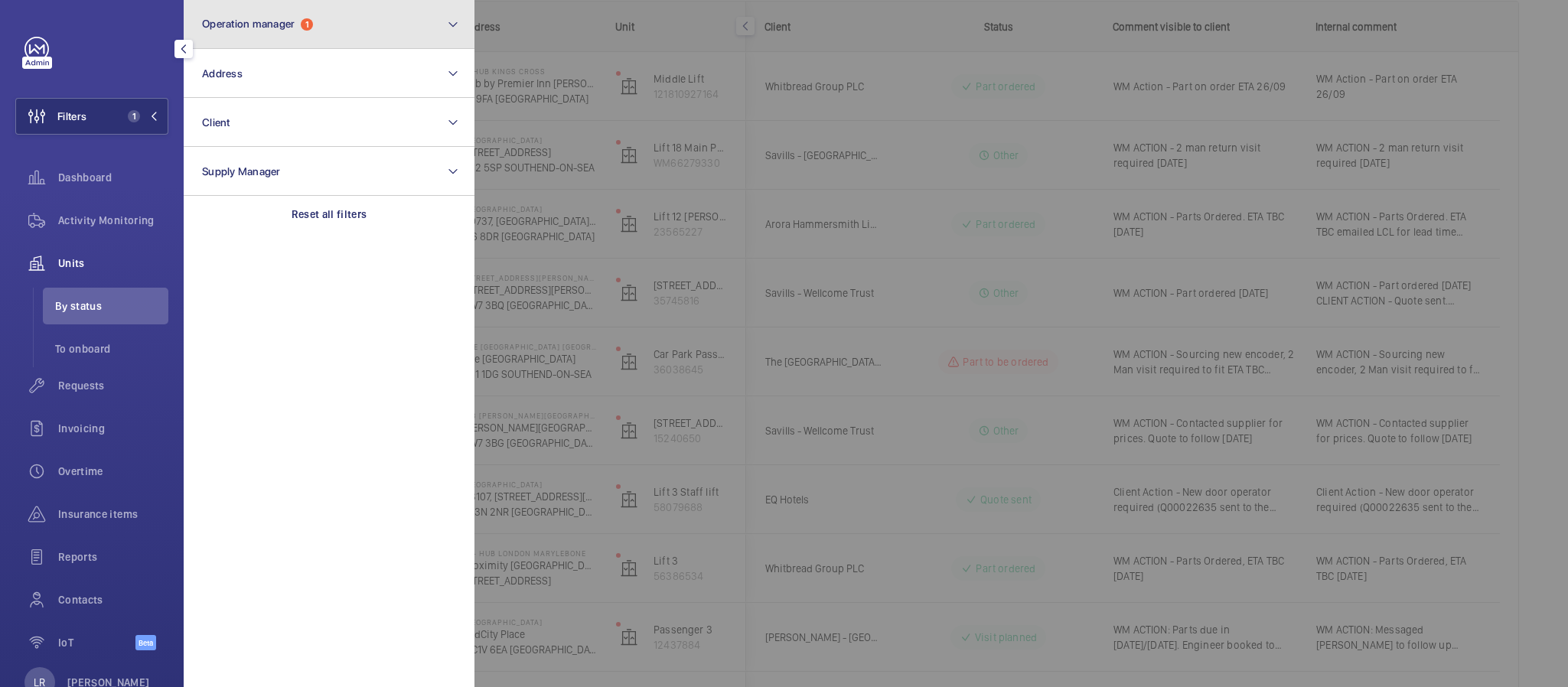
click at [280, 18] on span "Operation manager" at bounding box center [248, 23] width 92 height 13
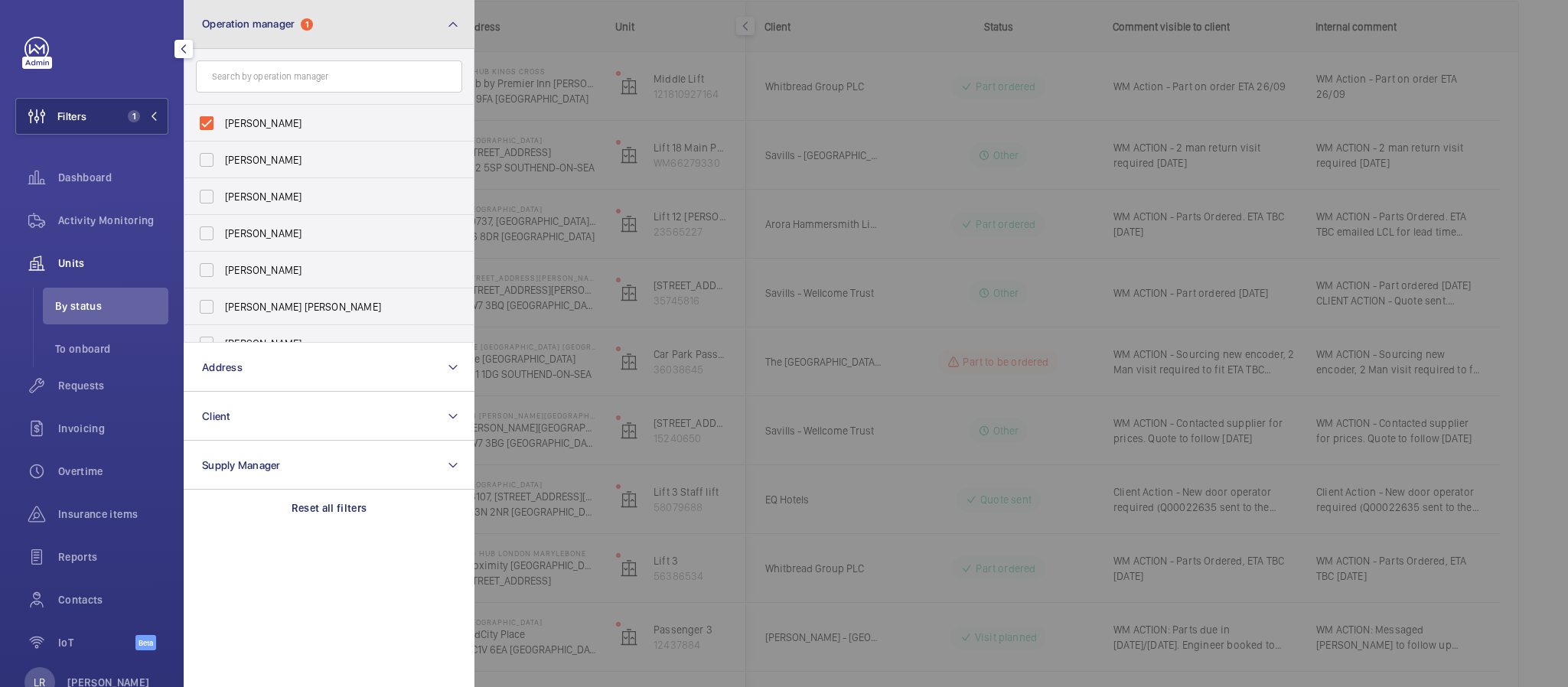
click at [330, 19] on button "Operation manager 1" at bounding box center [329, 24] width 291 height 49
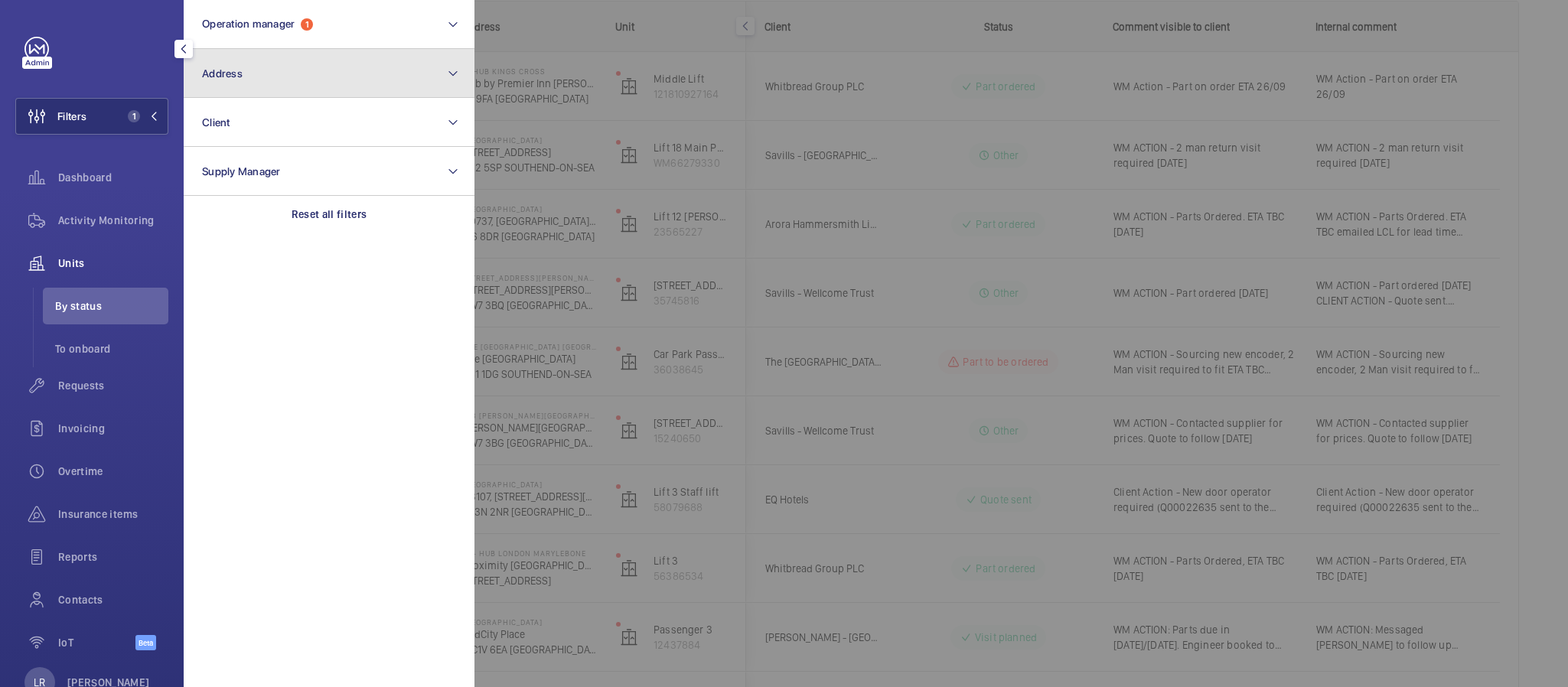
click at [310, 72] on button "Address" at bounding box center [329, 73] width 291 height 49
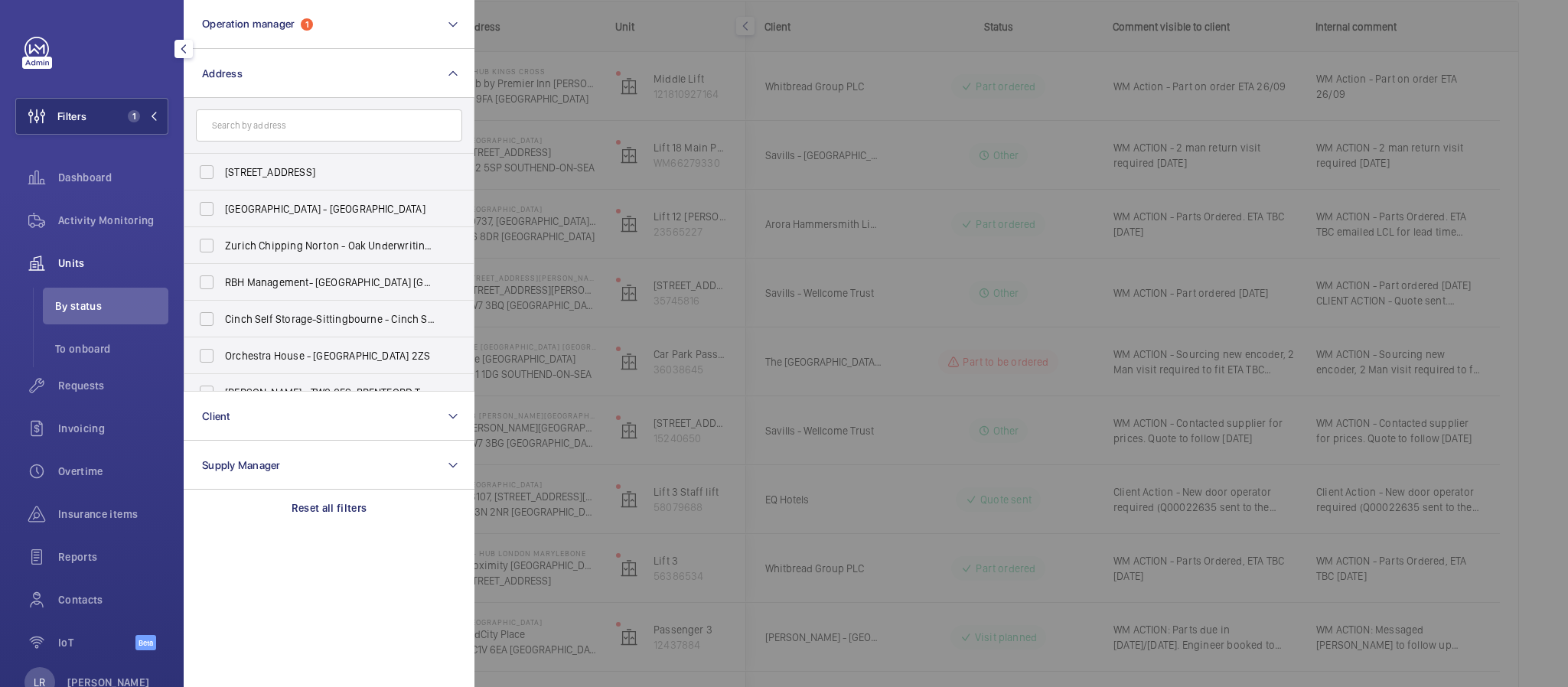
click at [680, 124] on div at bounding box center [1258, 343] width 1568 height 687
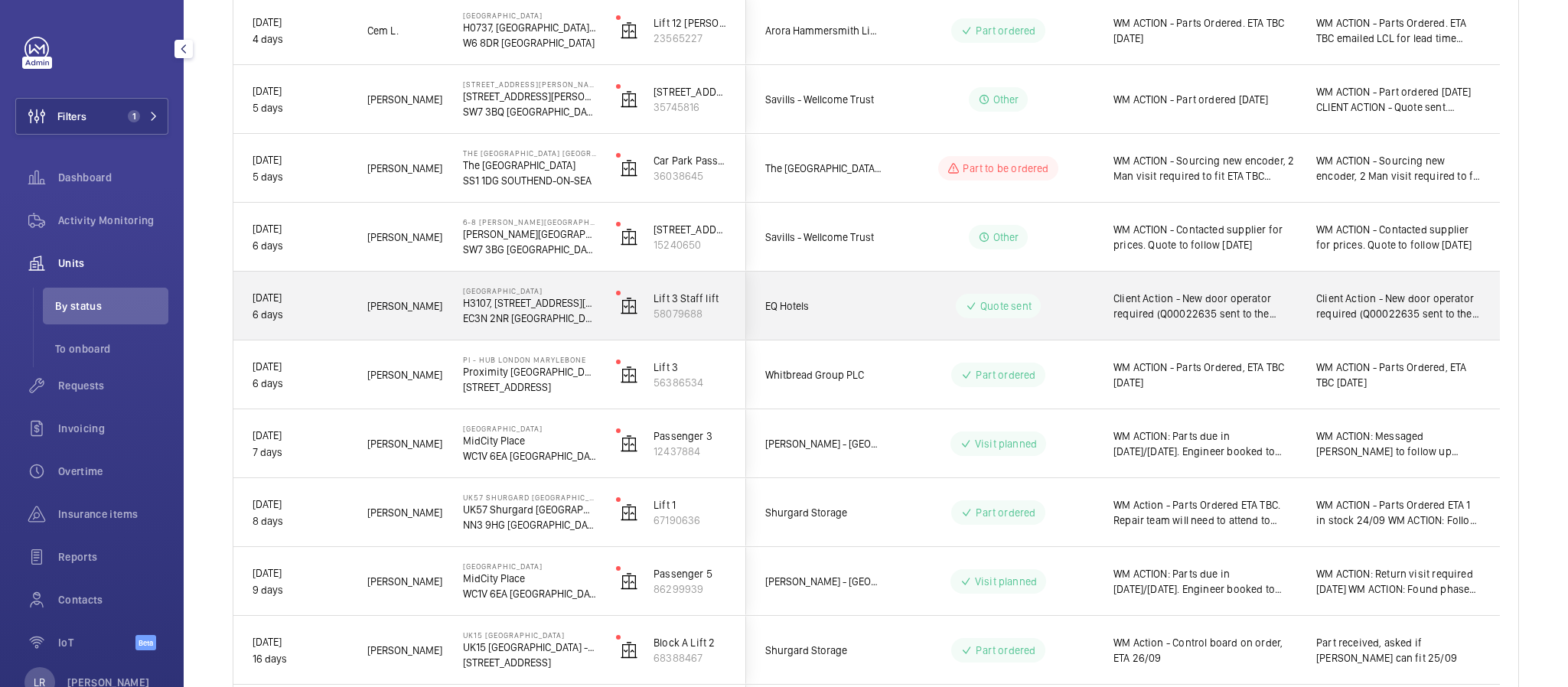
scroll to position [459, 0]
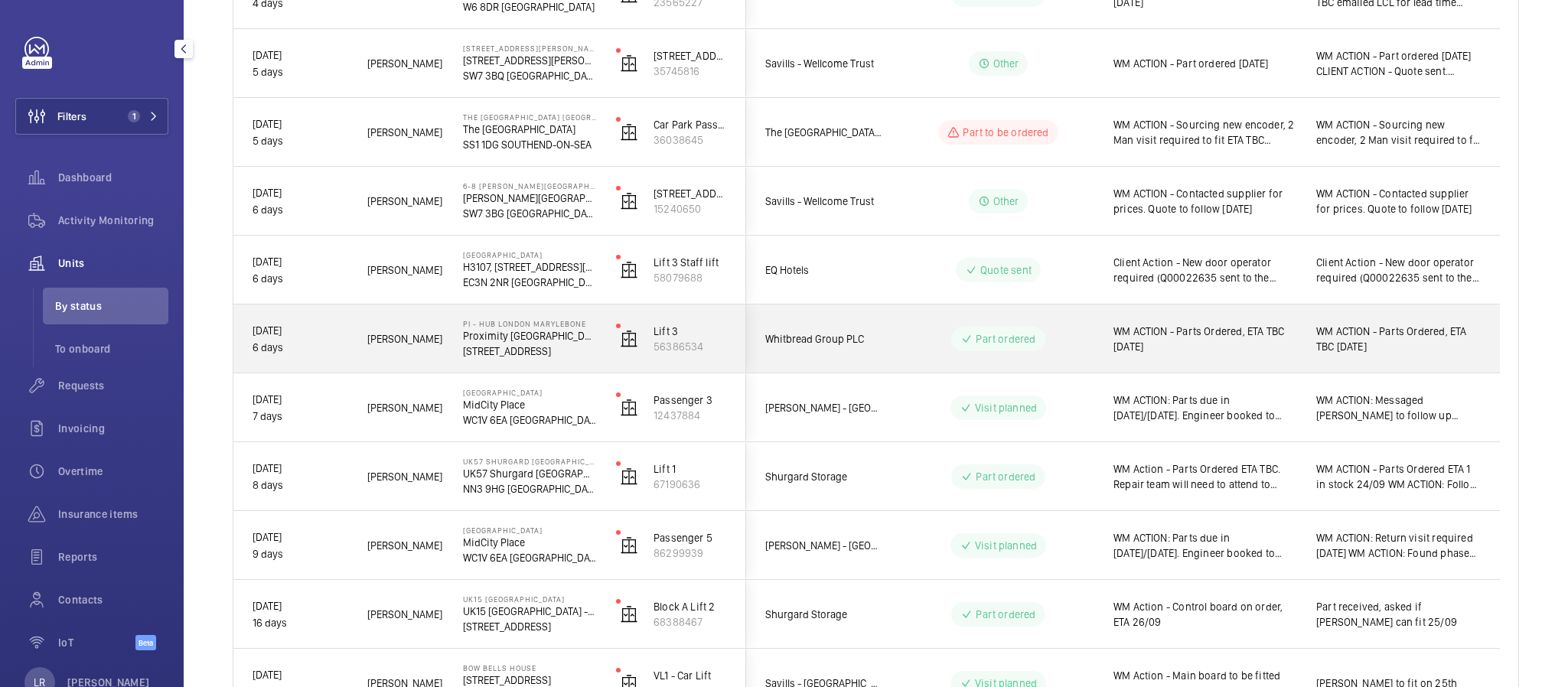
click at [811, 325] on div "Whitbread Group PLC" at bounding box center [815, 338] width 136 height 48
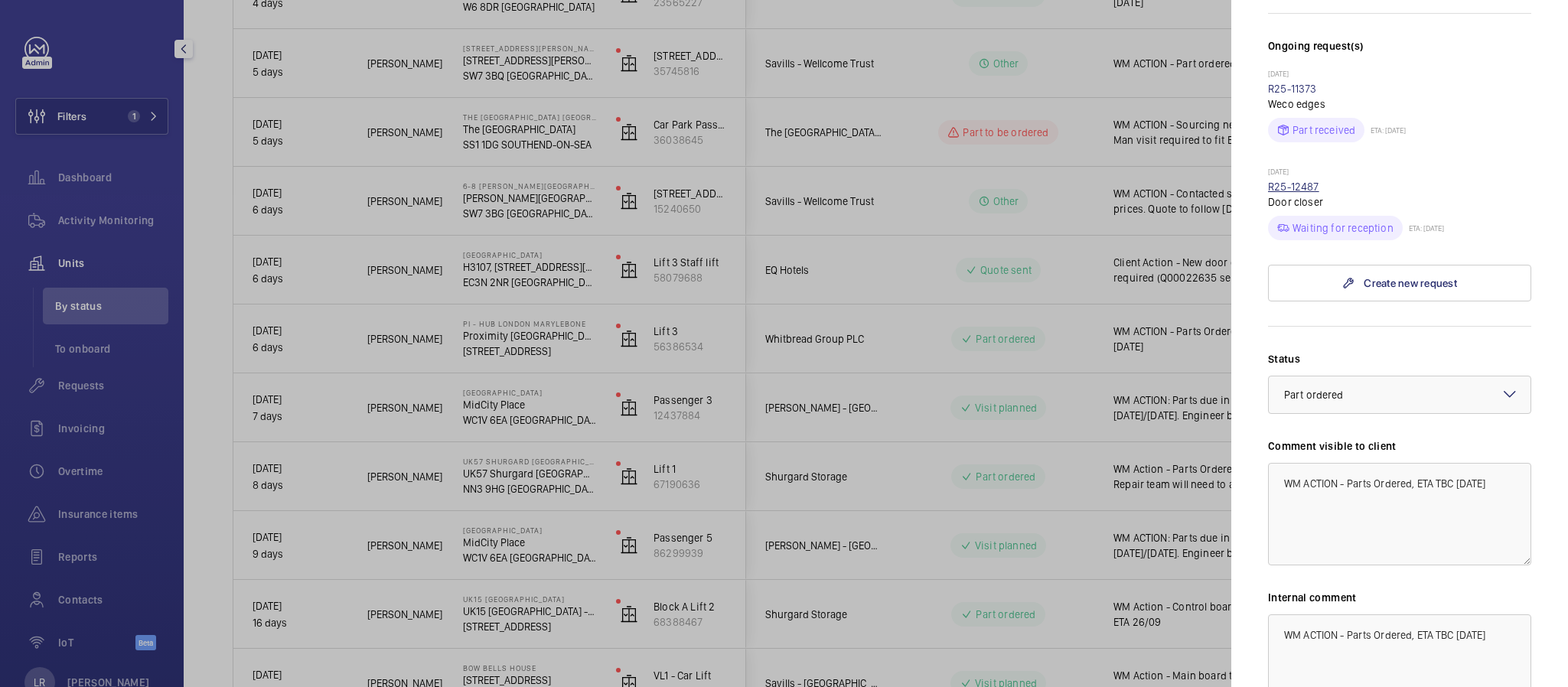
click at [1316, 181] on link "R25-12487" at bounding box center [1294, 187] width 52 height 13
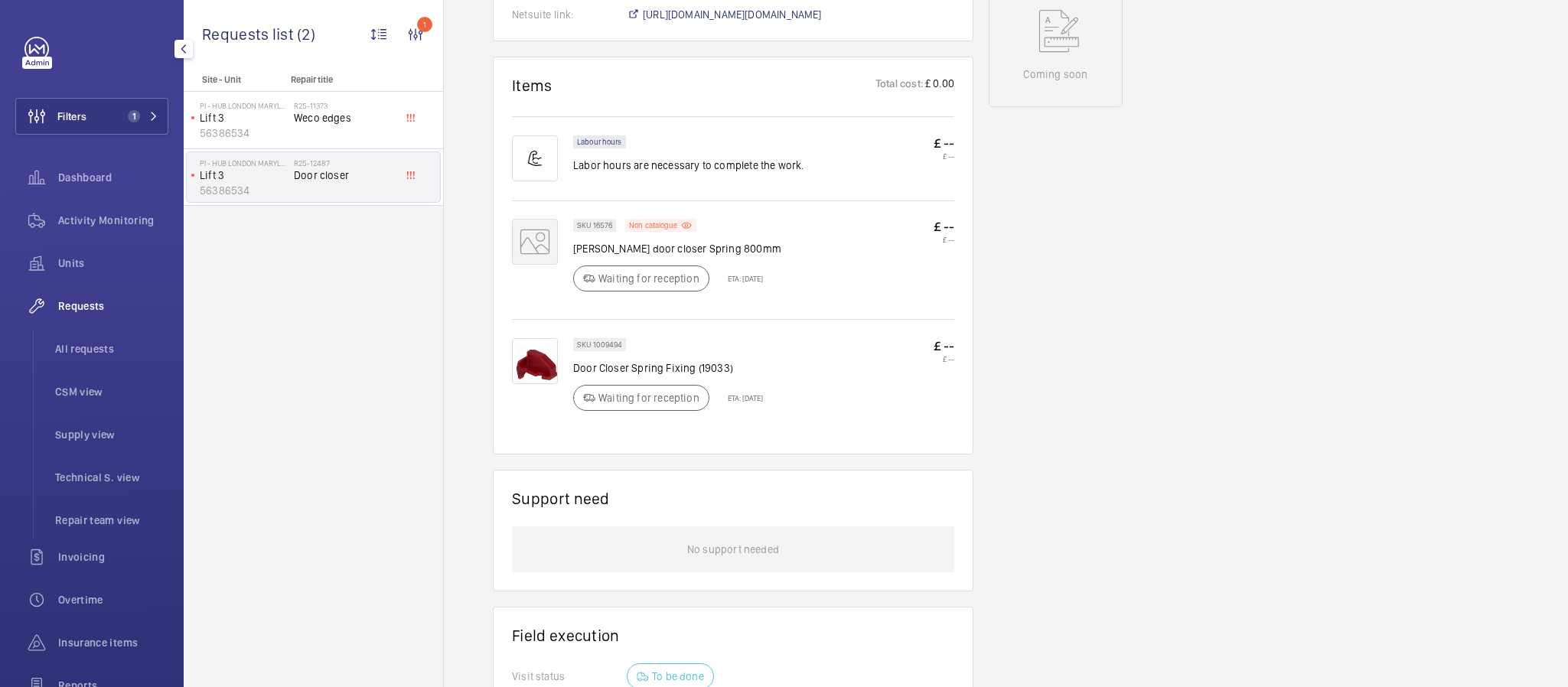
scroll to position [804, 0]
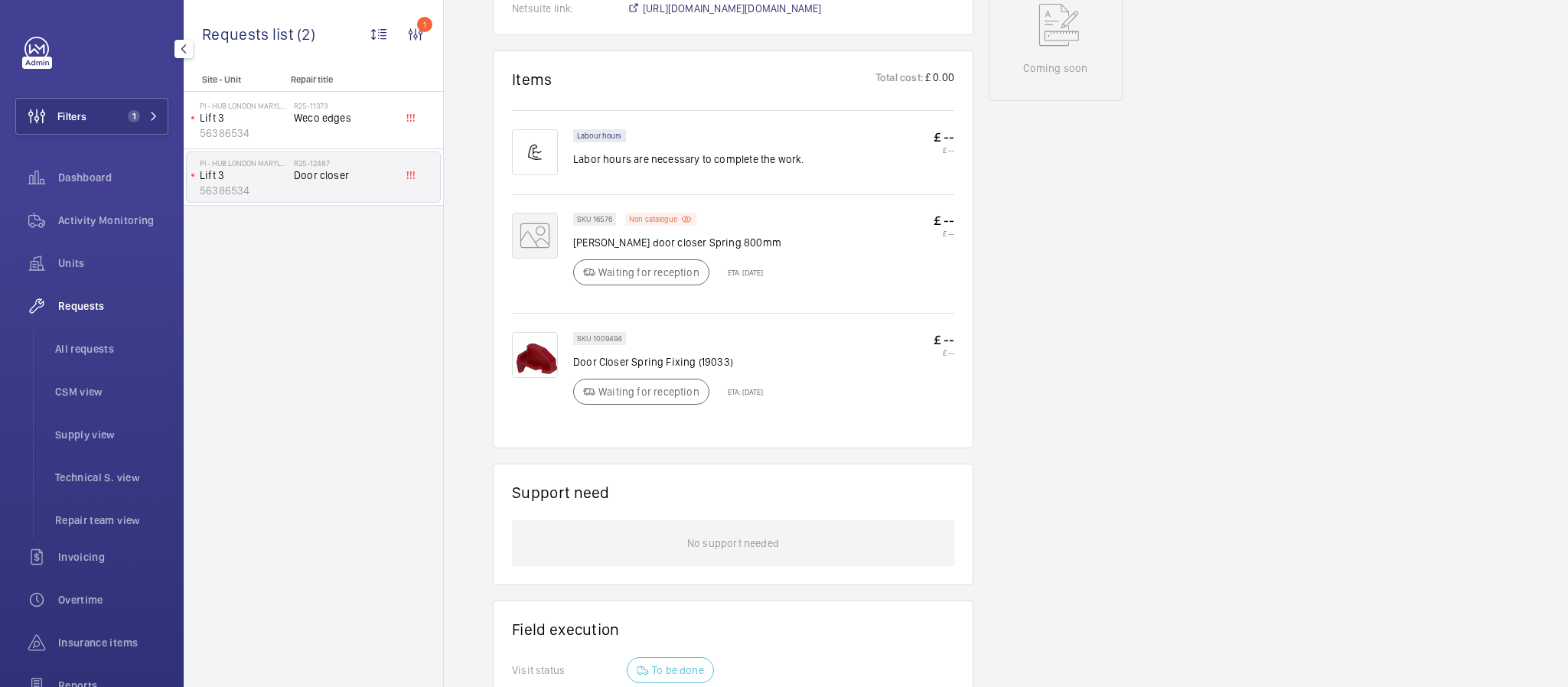
click img
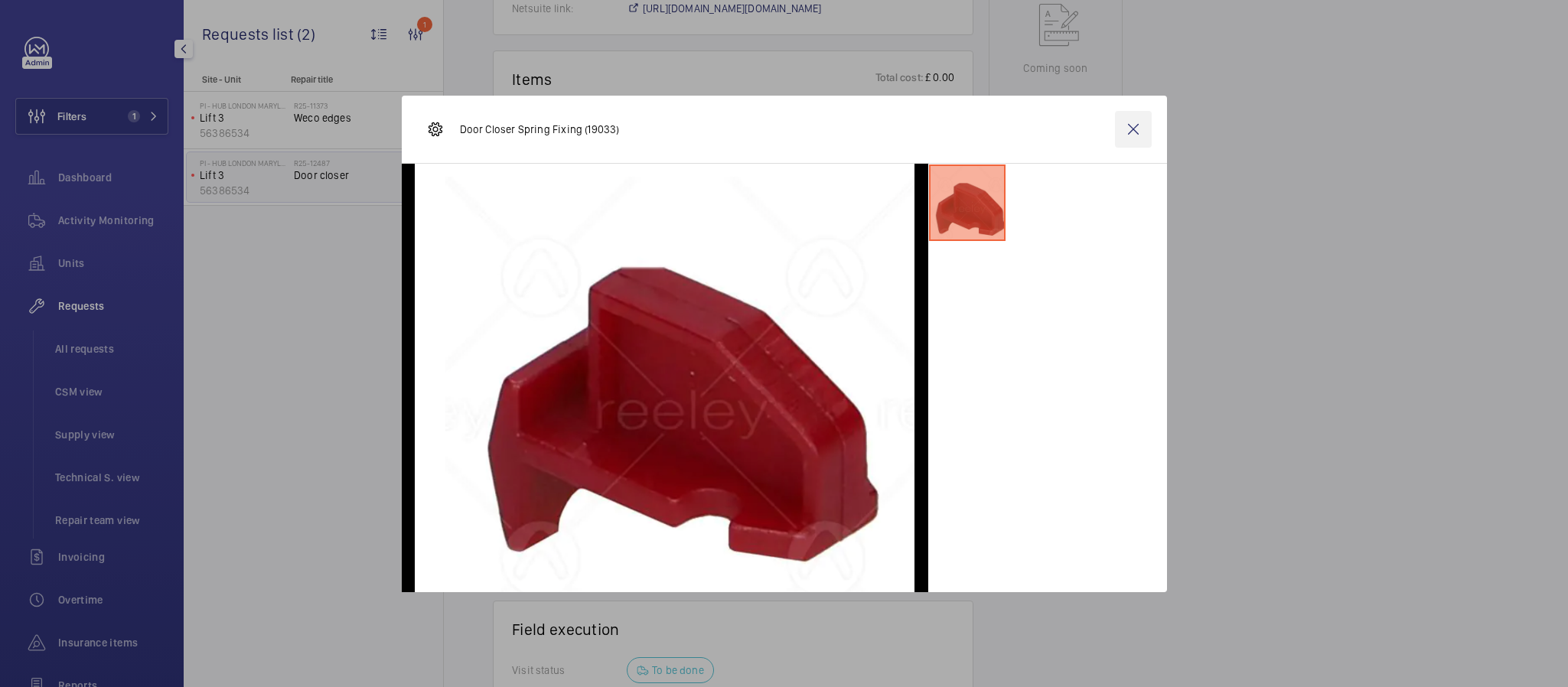
click wm-front-icon-button
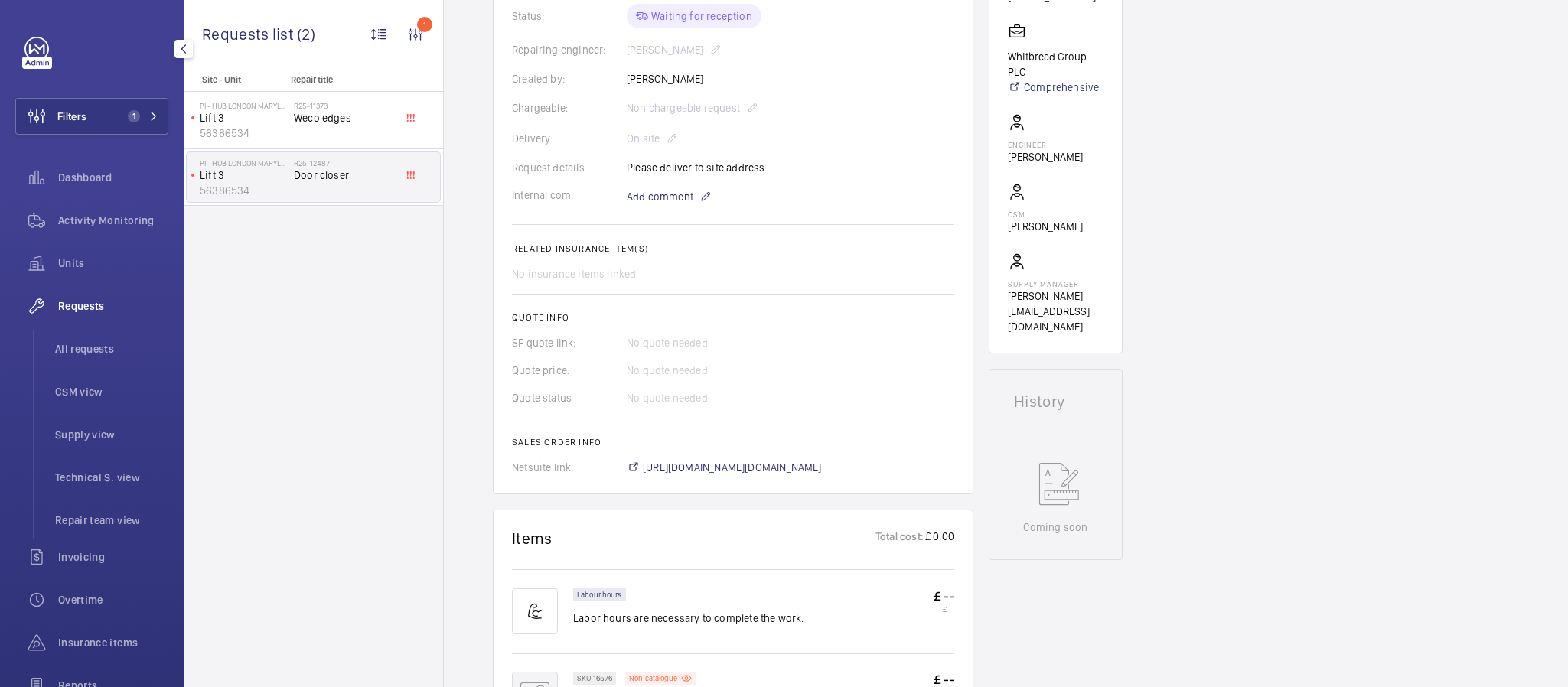
scroll to position [229, 0]
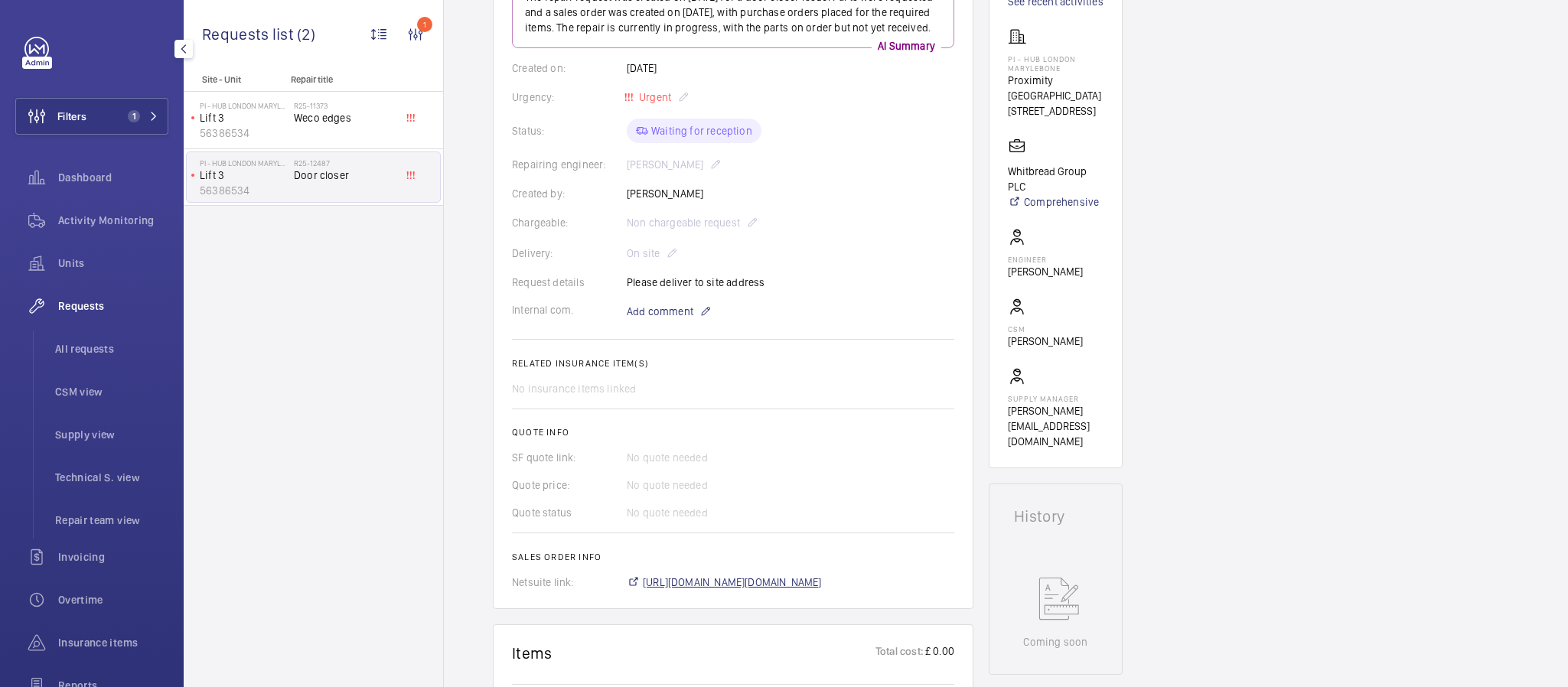
click span "https://6461500.app.netsuite.com/app/accounting/transactions/salesord.nl?id=302…"
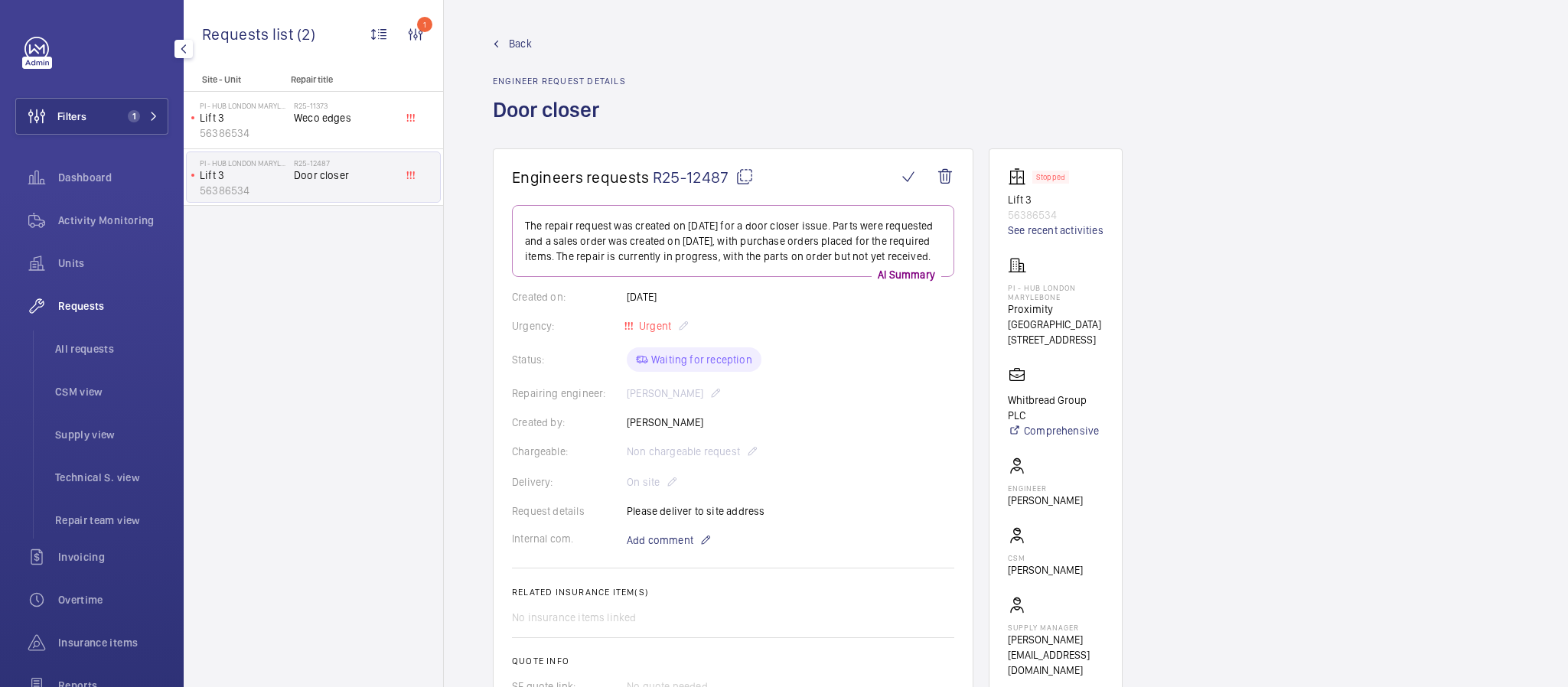
scroll to position [0, 0]
click mat-icon
click link "Back"
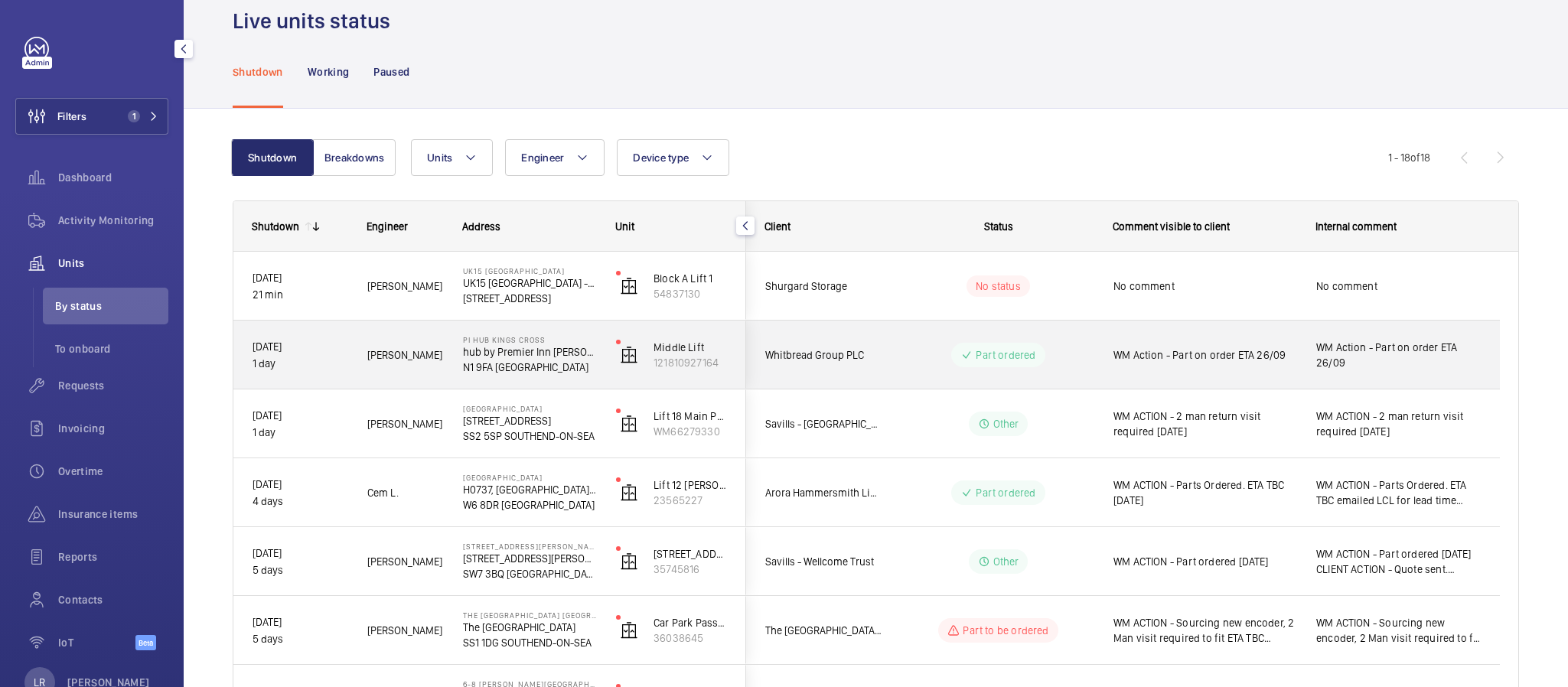
scroll to position [115, 0]
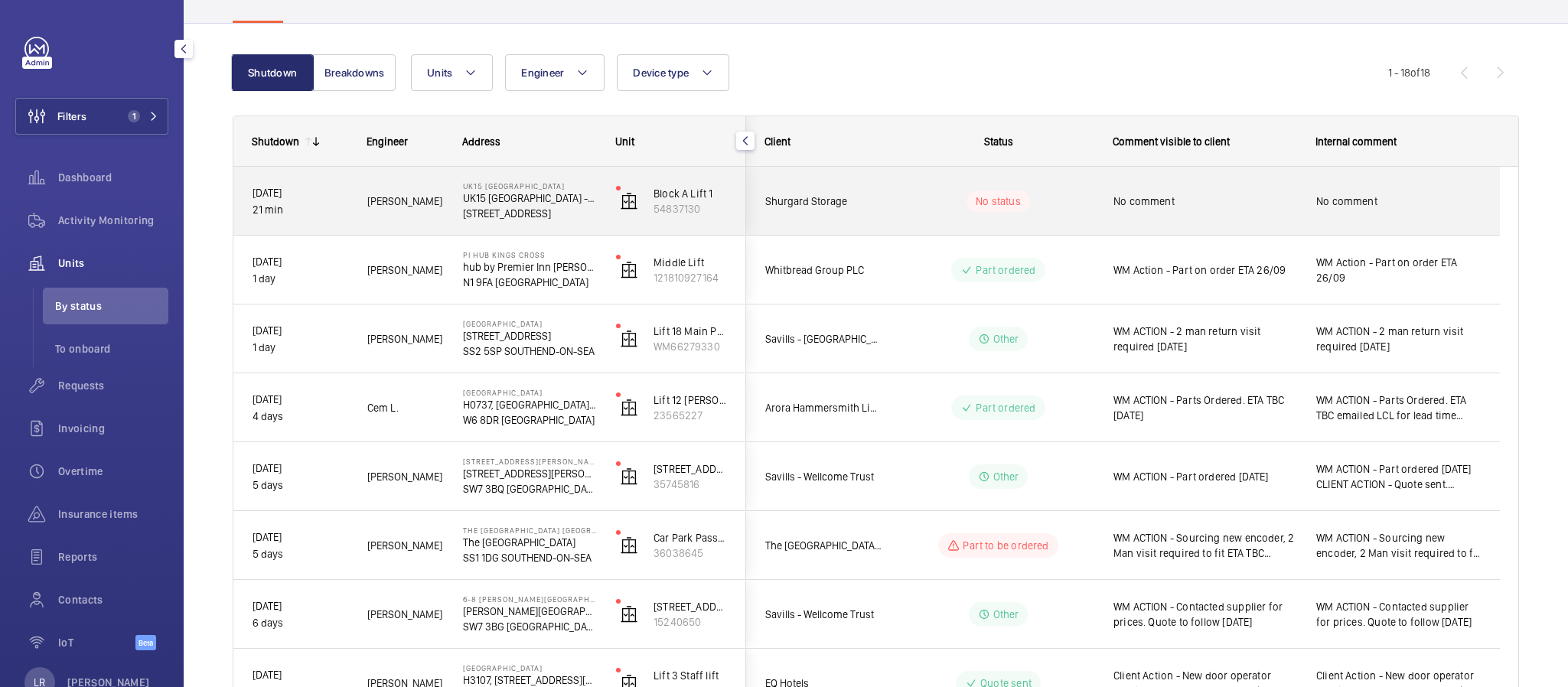
click wm-front-pills-cell "No status"
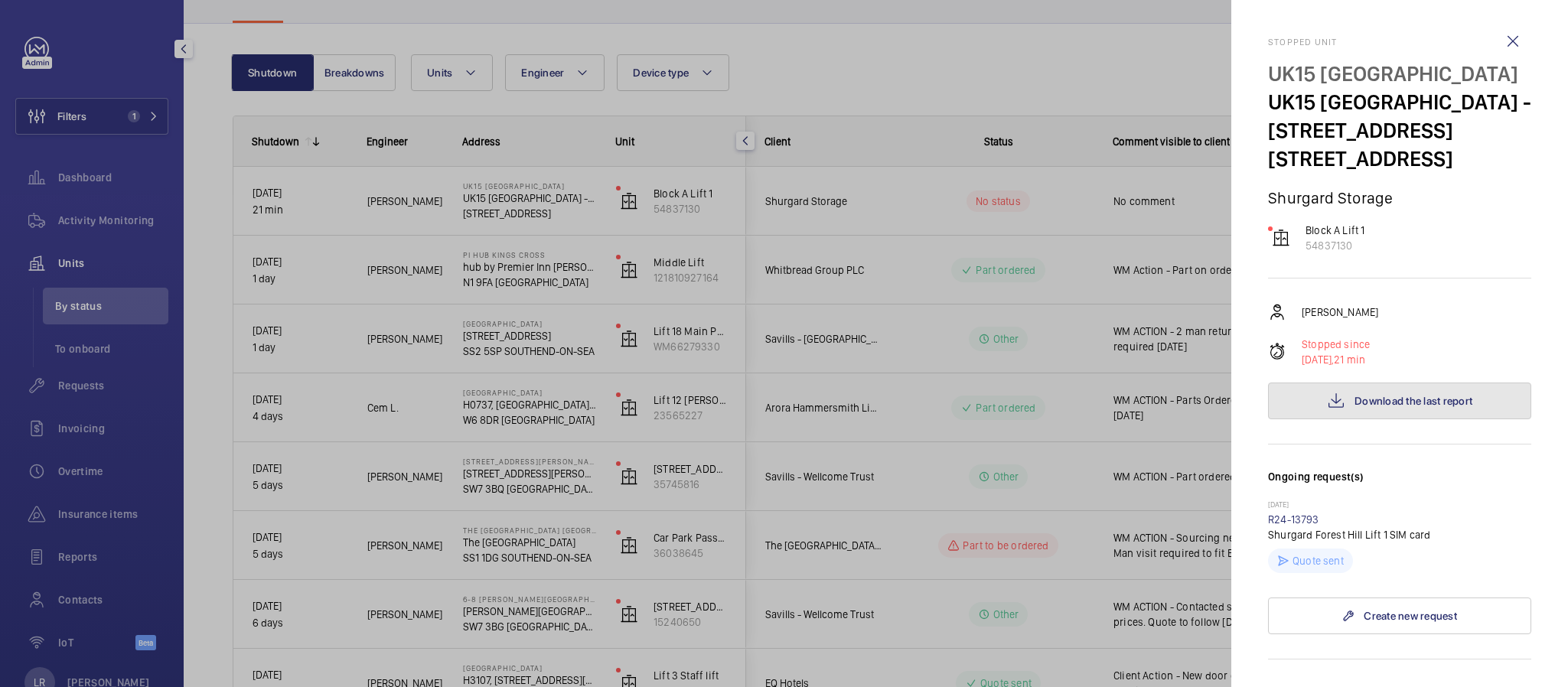
click span "Download the last report"
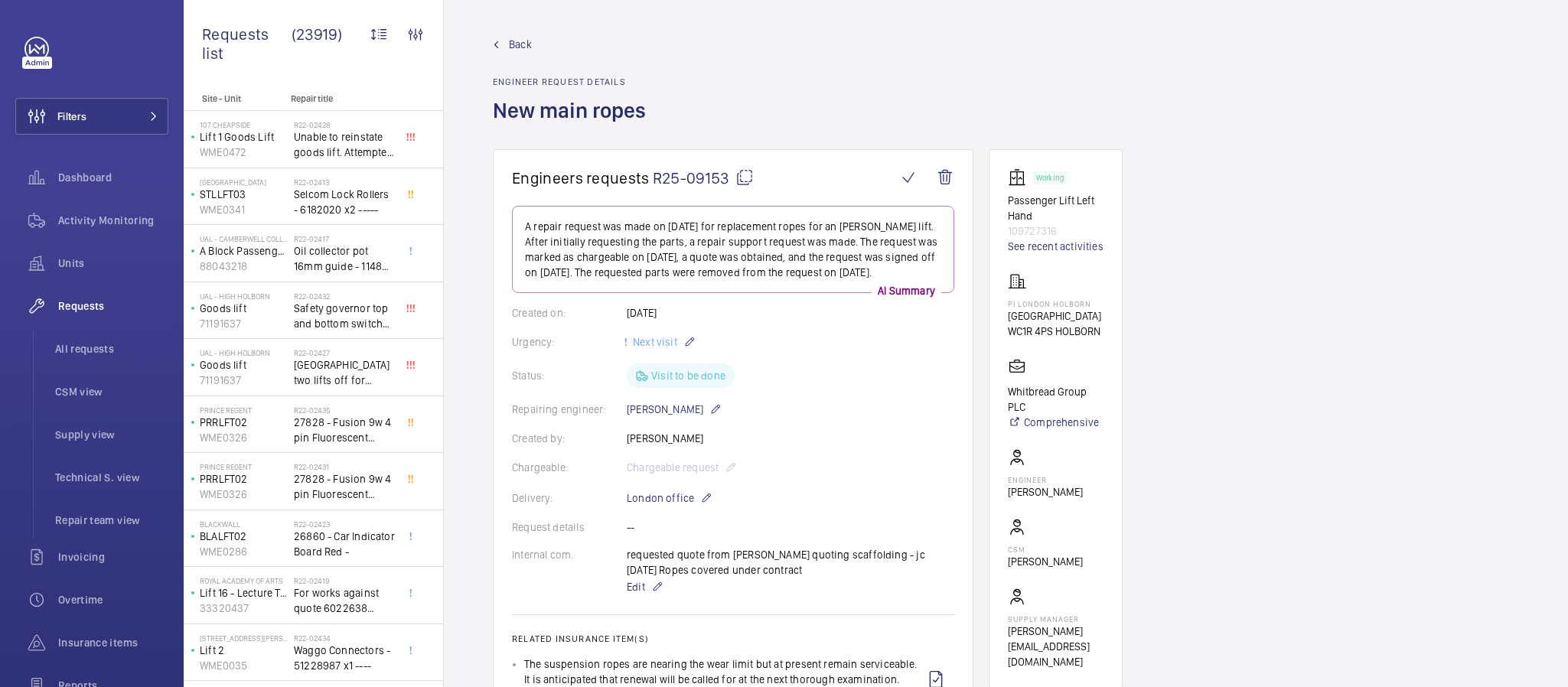
click at [738, 177] on mat-icon at bounding box center [745, 177] width 18 height 18
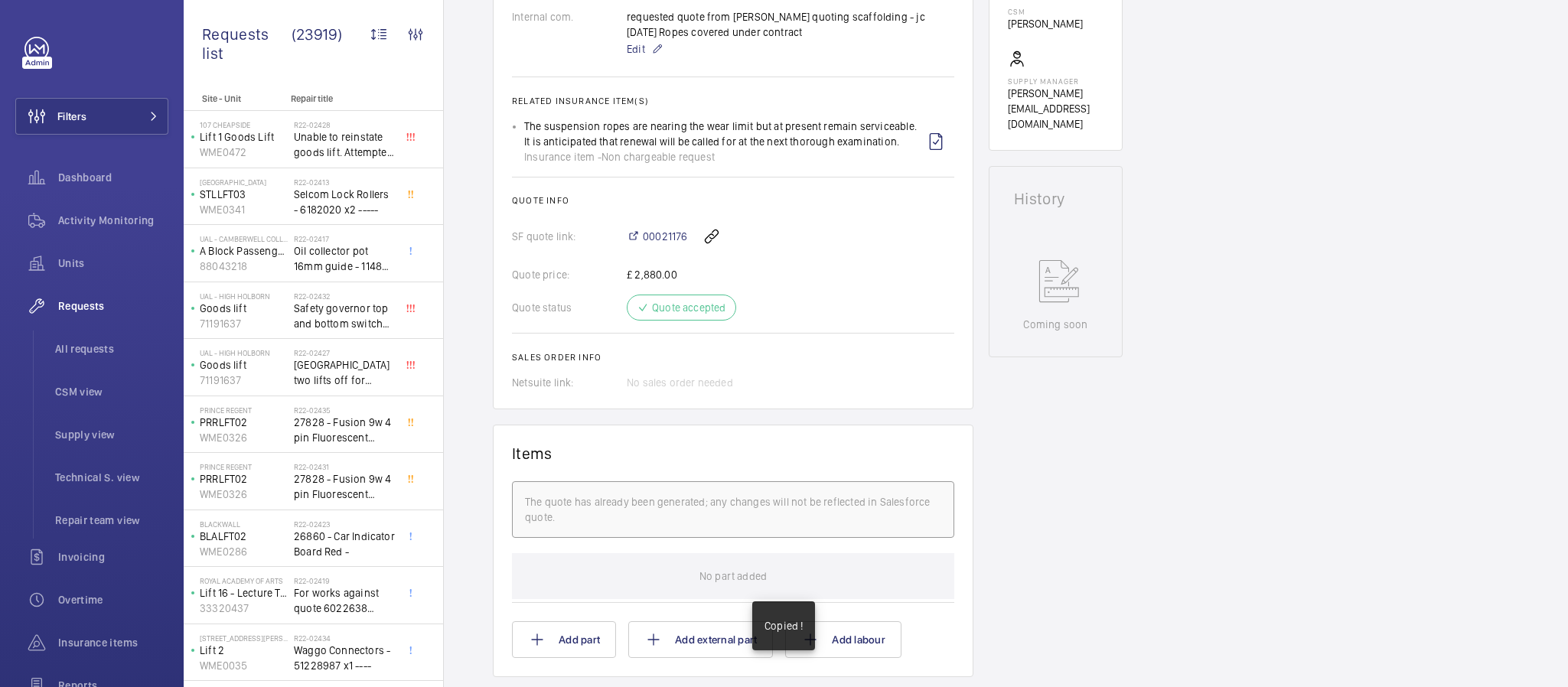
scroll to position [689, 0]
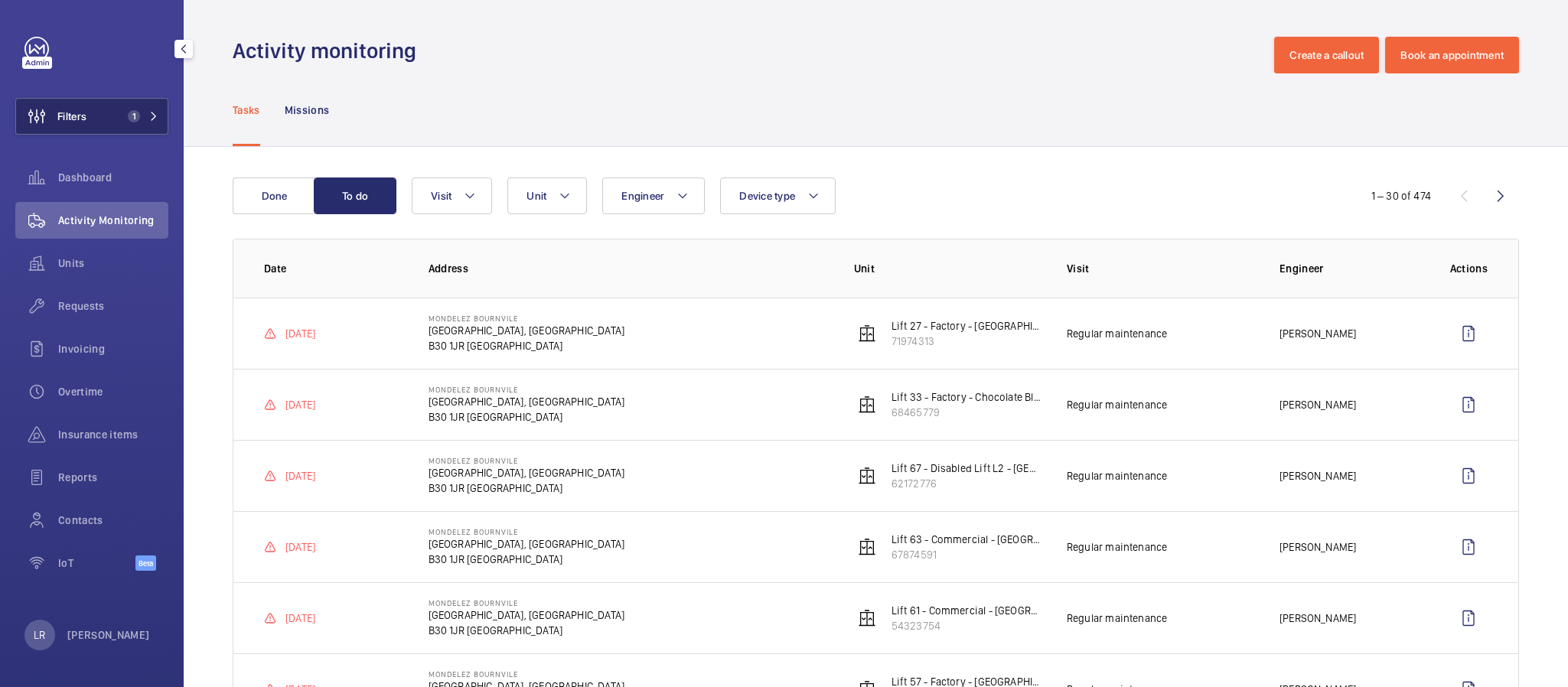
click at [114, 118] on button "Filters 1" at bounding box center [91, 117] width 153 height 37
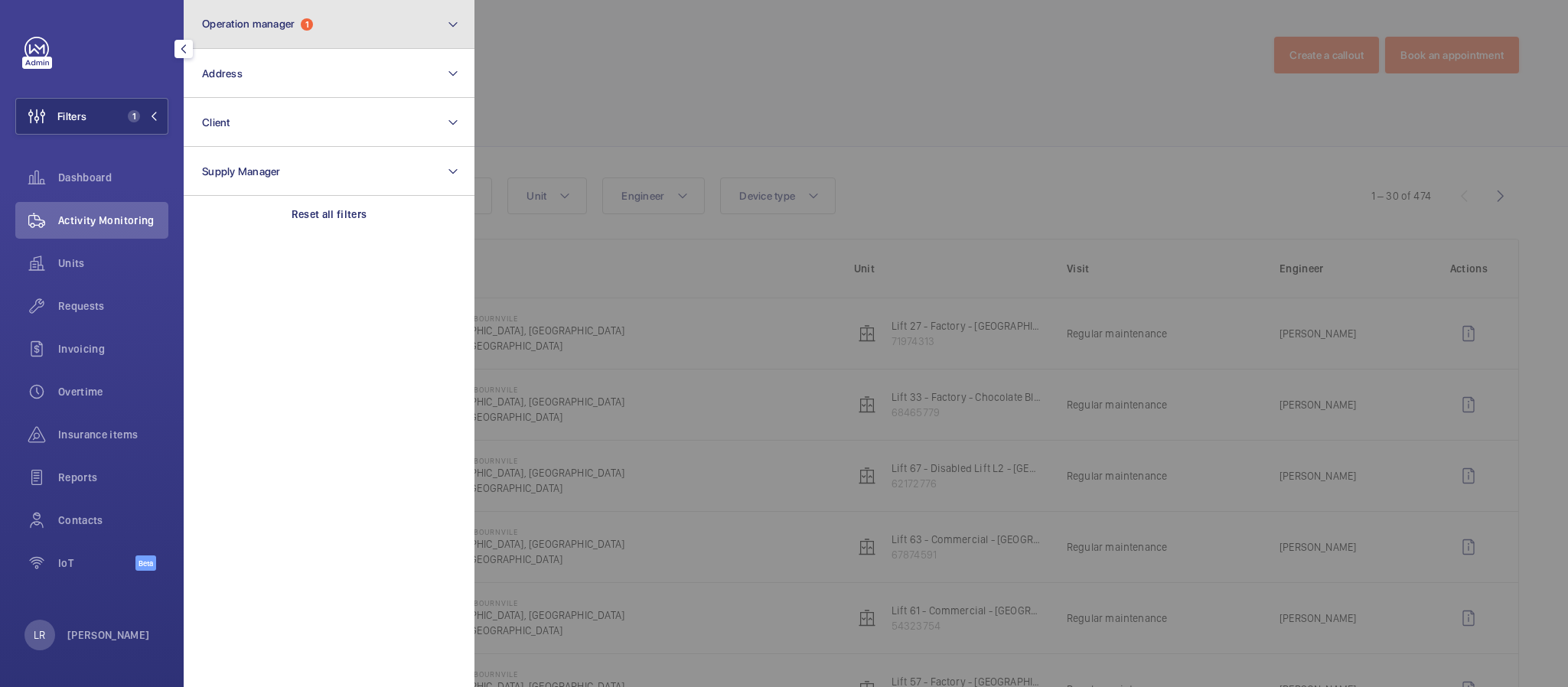
click at [303, 30] on button "Operation manager 1" at bounding box center [329, 24] width 291 height 49
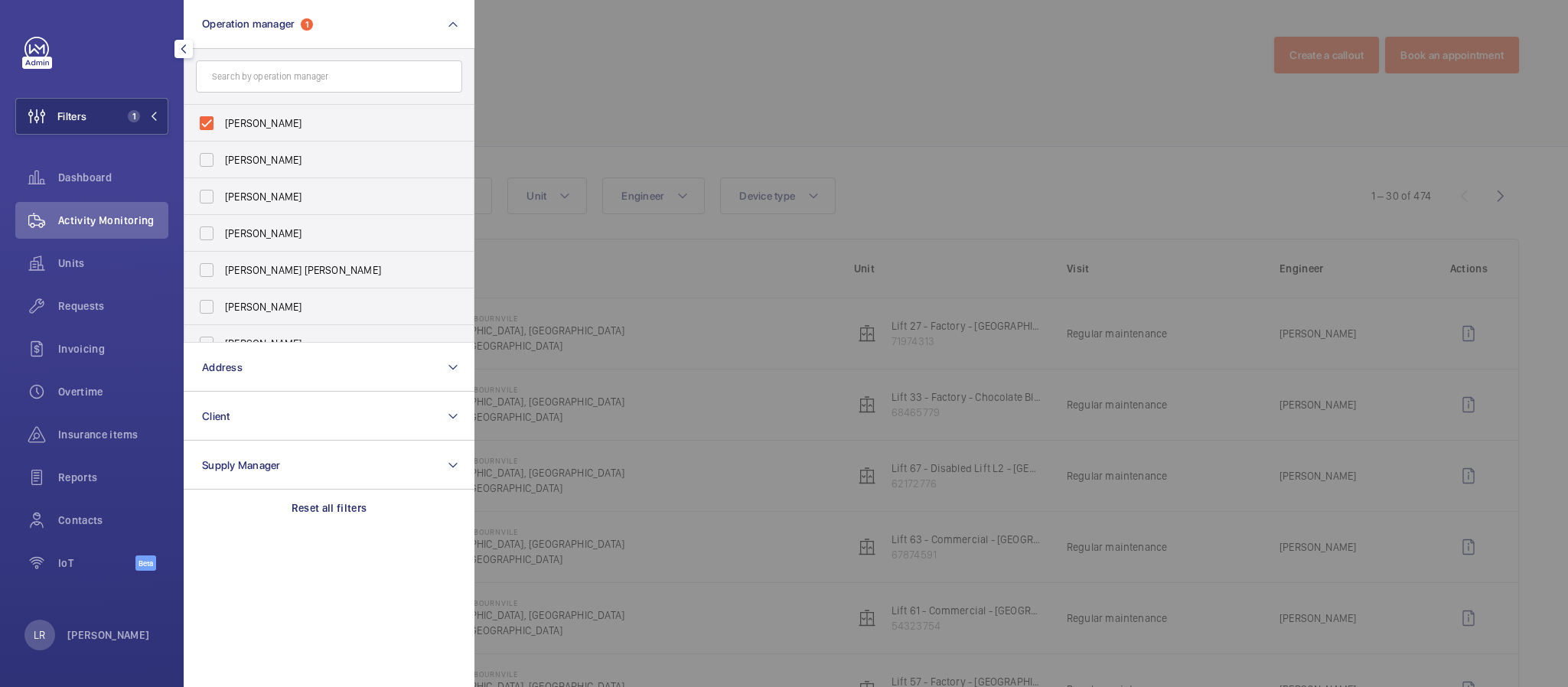
click at [1049, 120] on div at bounding box center [1258, 343] width 1568 height 687
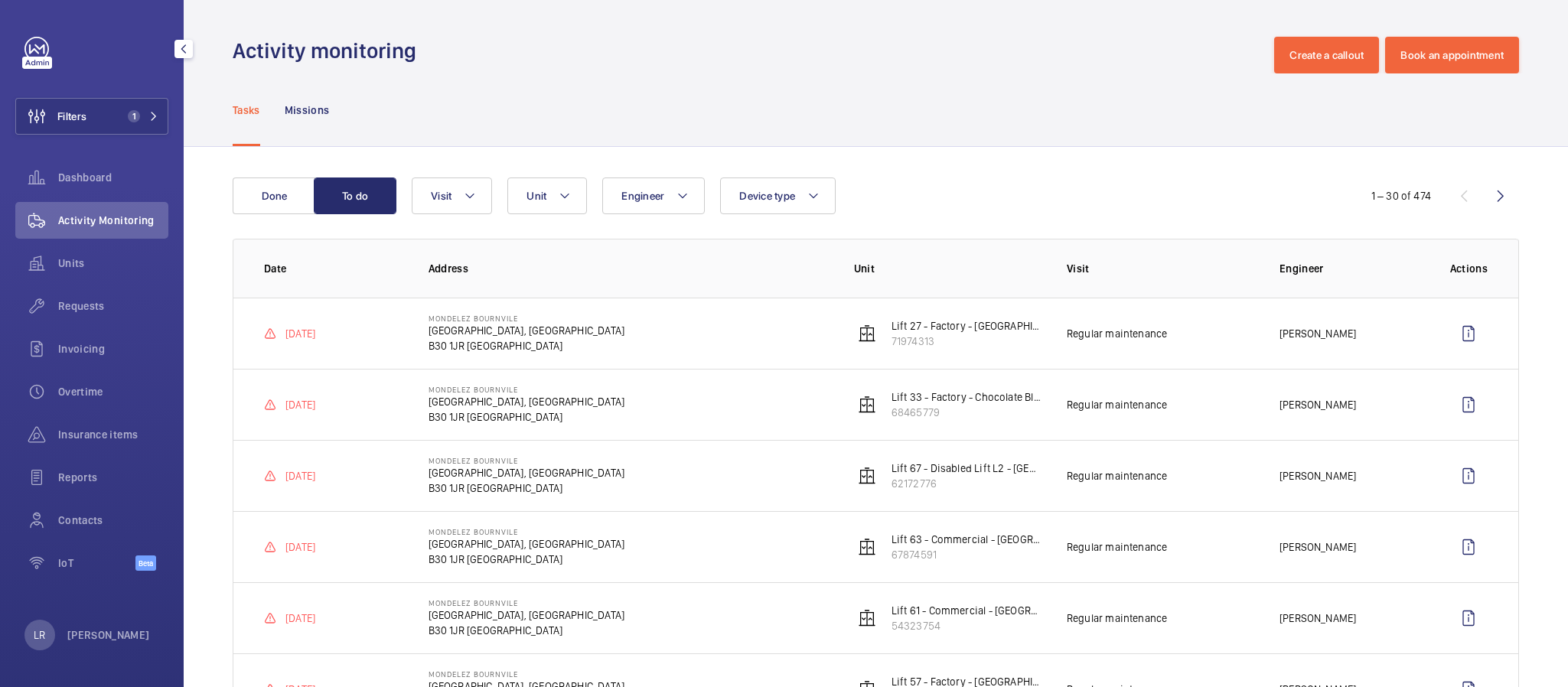
click at [139, 96] on div "Filters 1 Dashboard Activity Monitoring Units Requests Invoicing Overtime Insur…" at bounding box center [91, 312] width 153 height 551
click at [138, 113] on span "1" at bounding box center [133, 116] width 13 height 13
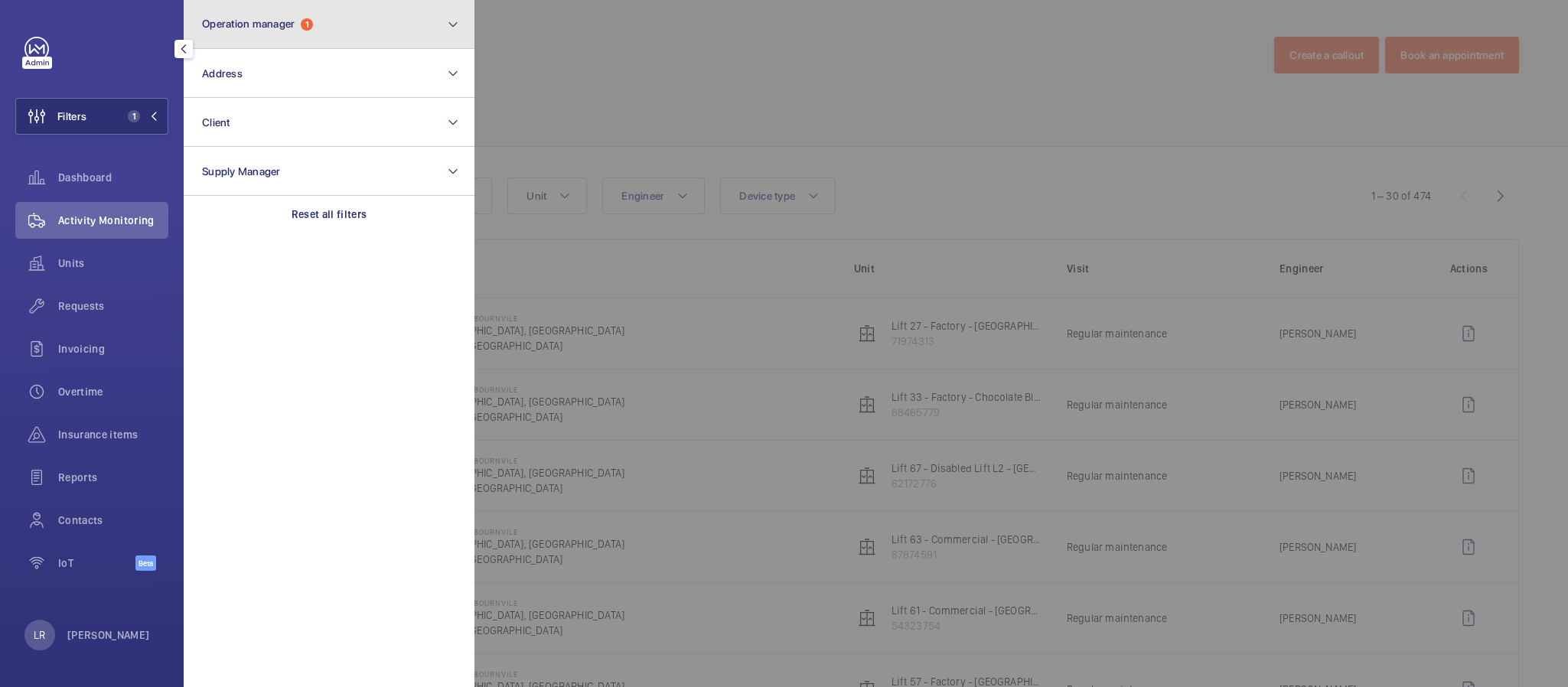
click at [268, 34] on button "Operation manager 1" at bounding box center [329, 24] width 291 height 49
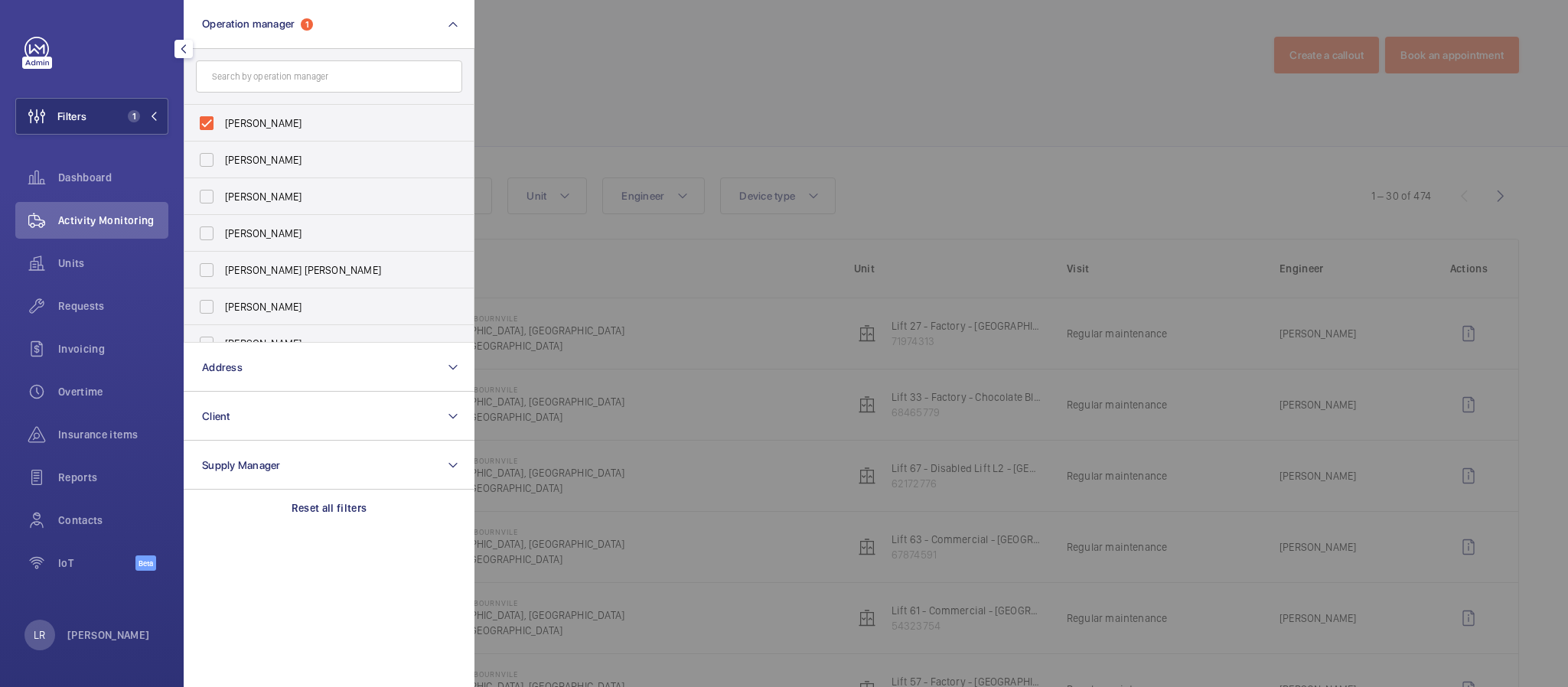
click at [628, 135] on div at bounding box center [1258, 343] width 1568 height 687
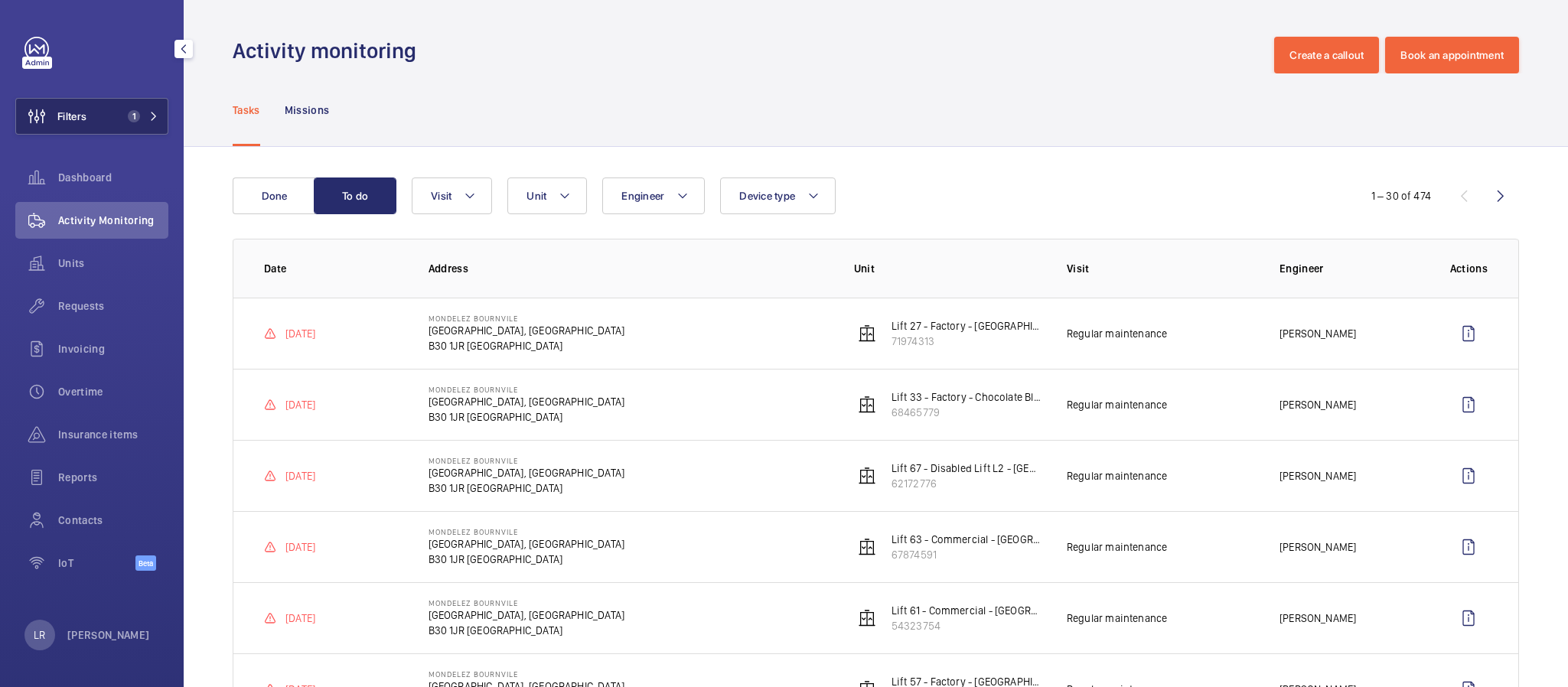
click at [129, 104] on button "Filters 1" at bounding box center [91, 117] width 153 height 37
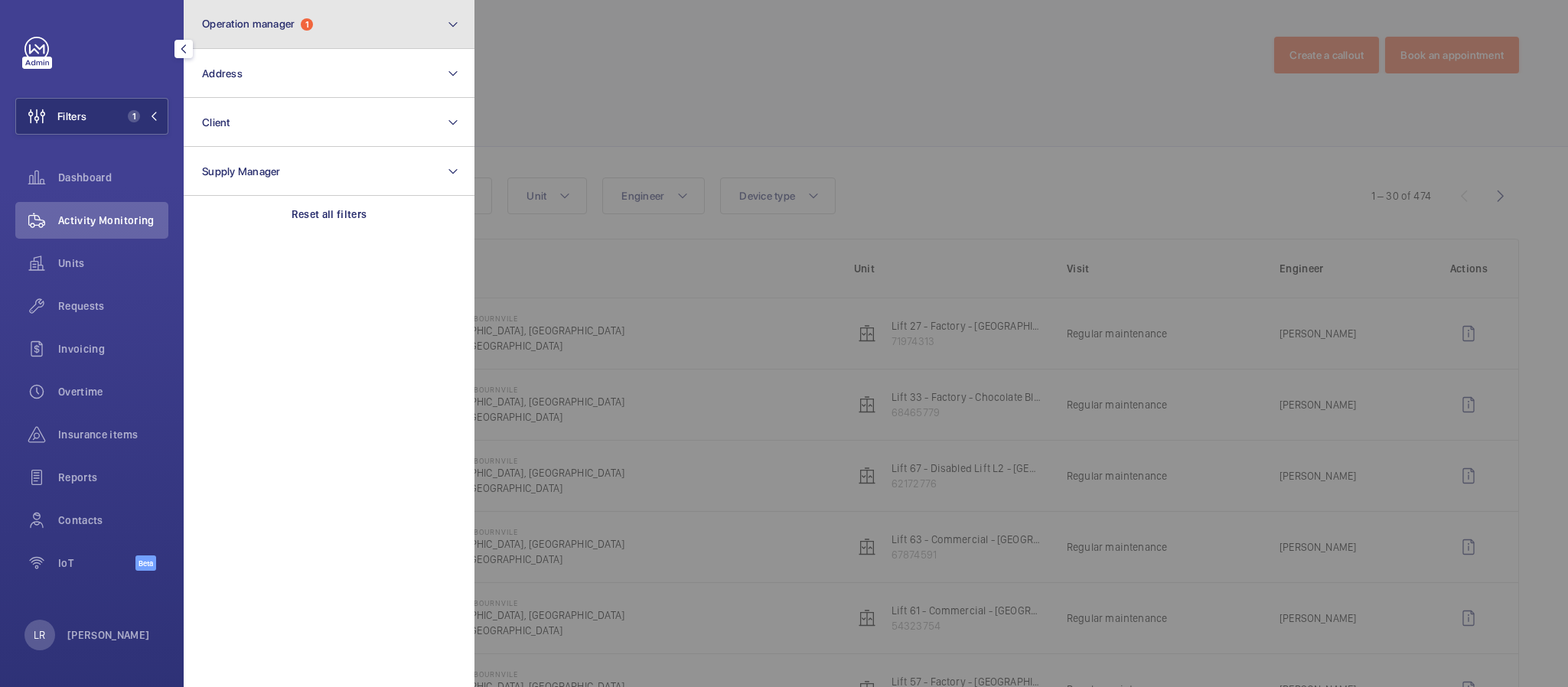
click at [267, 15] on button "Operation manager 1" at bounding box center [329, 24] width 291 height 49
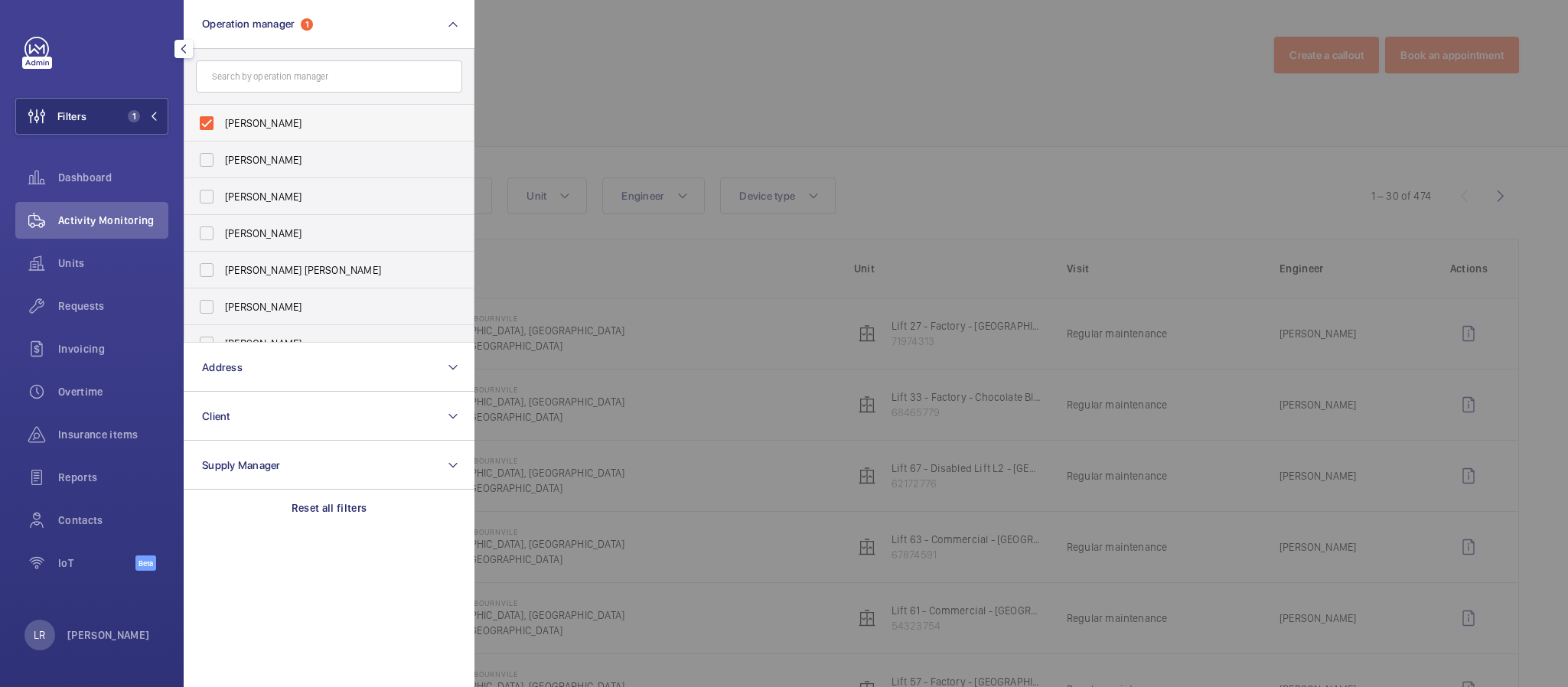
click at [294, 128] on span "[PERSON_NAME]" at bounding box center [330, 123] width 211 height 16
click at [222, 128] on input "[PERSON_NAME]" at bounding box center [206, 122] width 30 height 30
checkbox input "false"
click at [563, 97] on div at bounding box center [1258, 343] width 1568 height 687
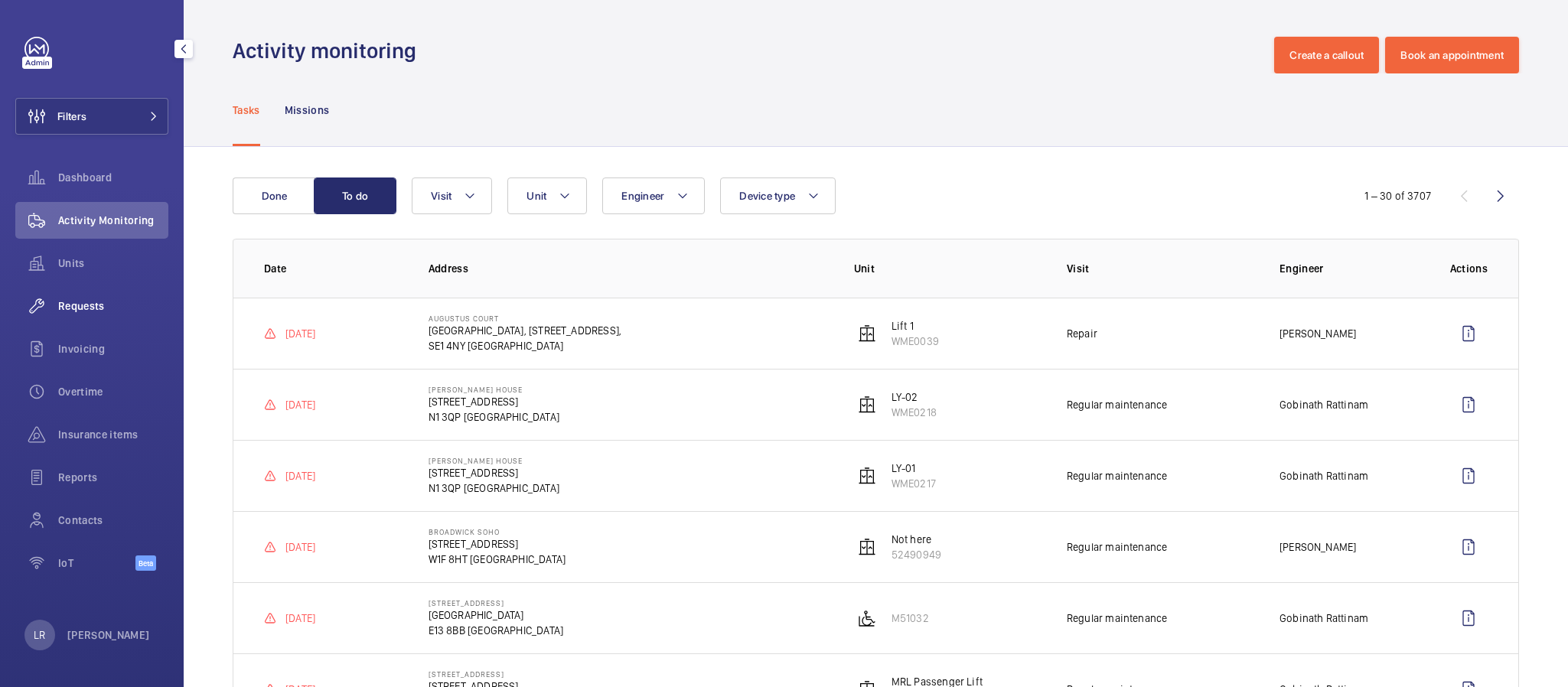
click at [104, 300] on span "Requests" at bounding box center [113, 306] width 110 height 16
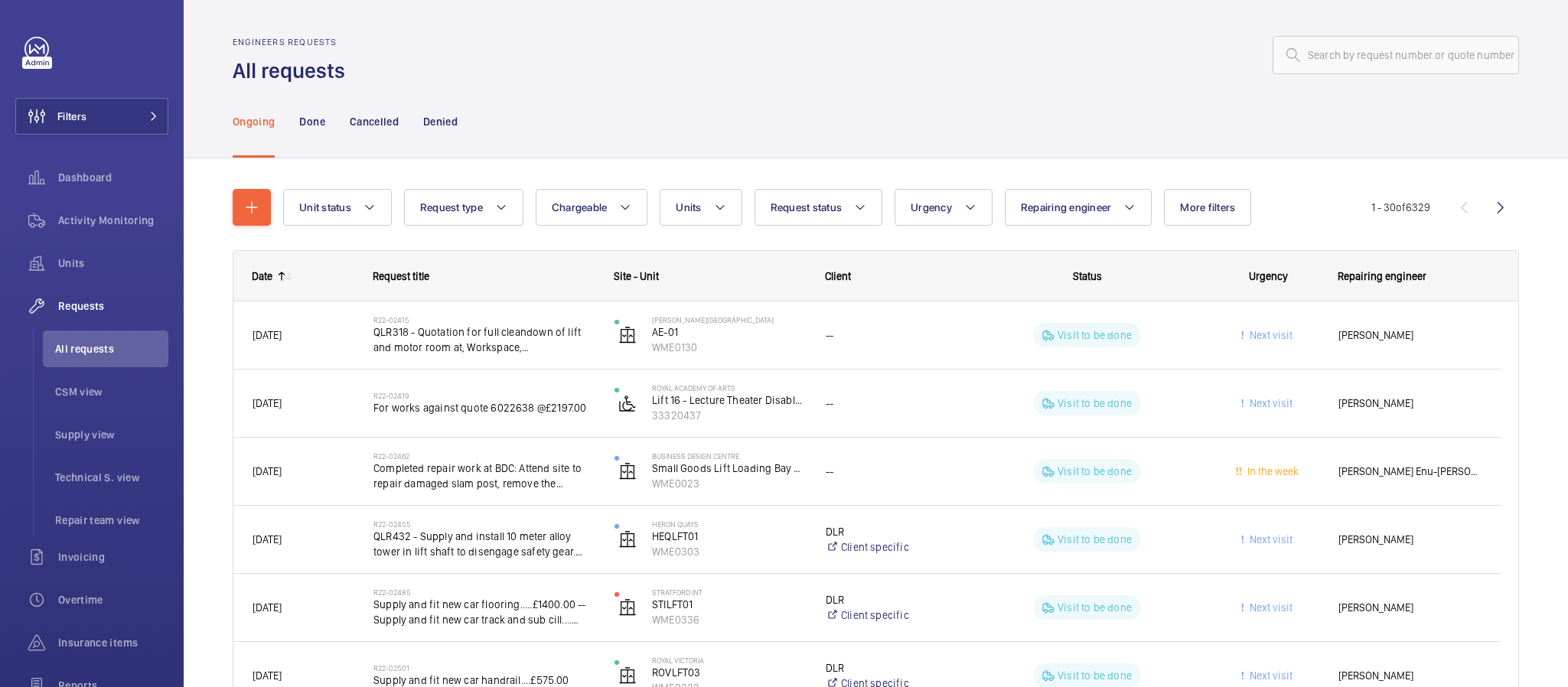
click at [1316, 30] on wm-front-admin-header "Engineers requests All requests" at bounding box center [876, 42] width 1384 height 85
click at [1320, 67] on input "text" at bounding box center [1396, 54] width 247 height 38
paste input "R25-11960"
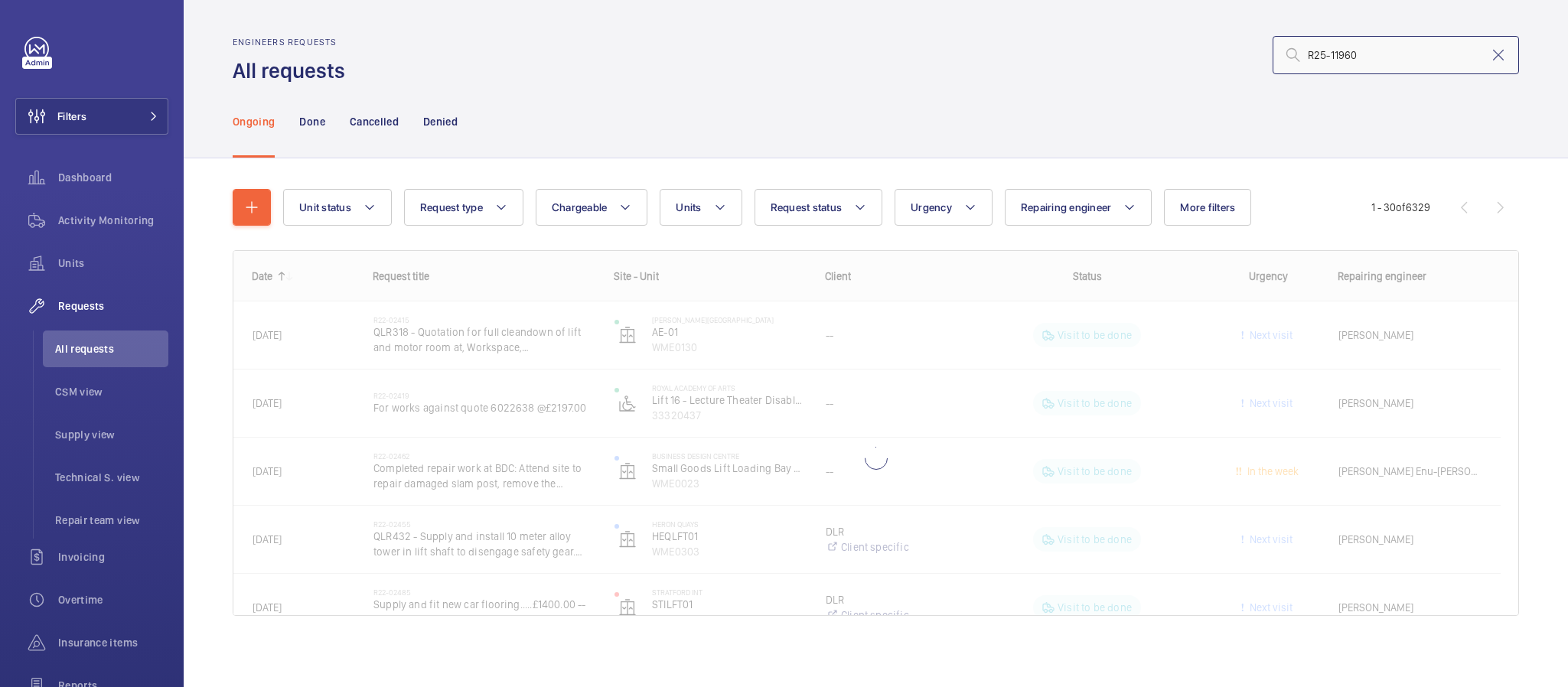
type input "R25-11960"
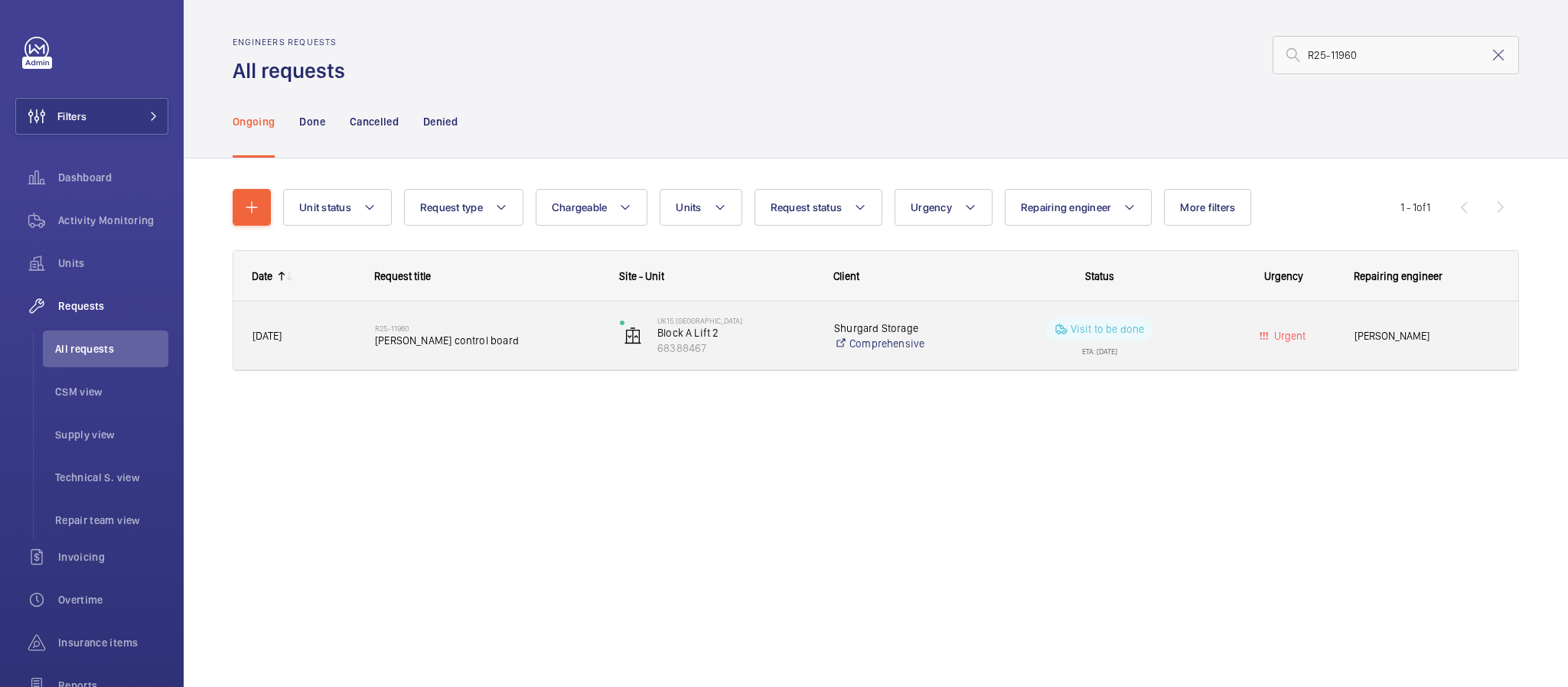
click at [475, 367] on div "R25-11960 Bucher control board" at bounding box center [478, 335] width 243 height 69
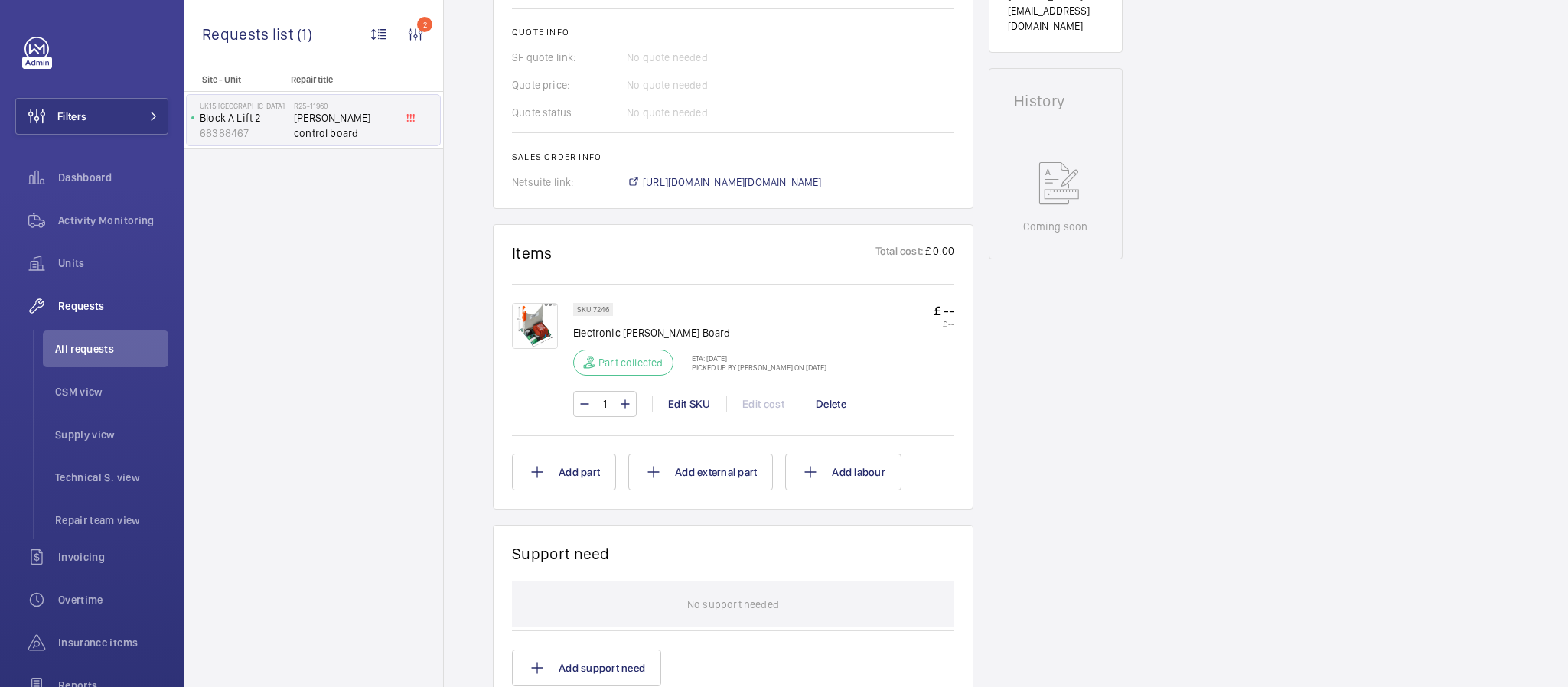
scroll to position [689, 0]
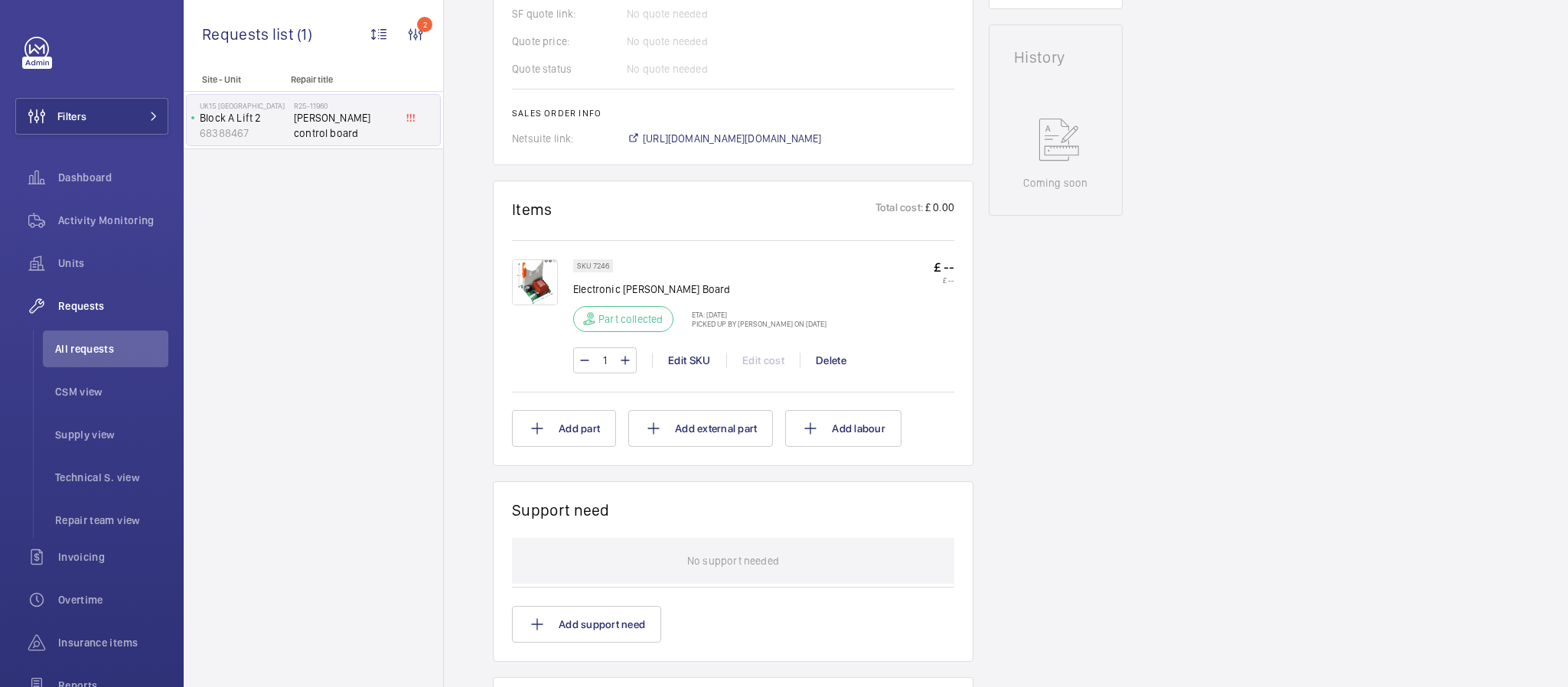
click at [531, 272] on img at bounding box center [535, 282] width 46 height 46
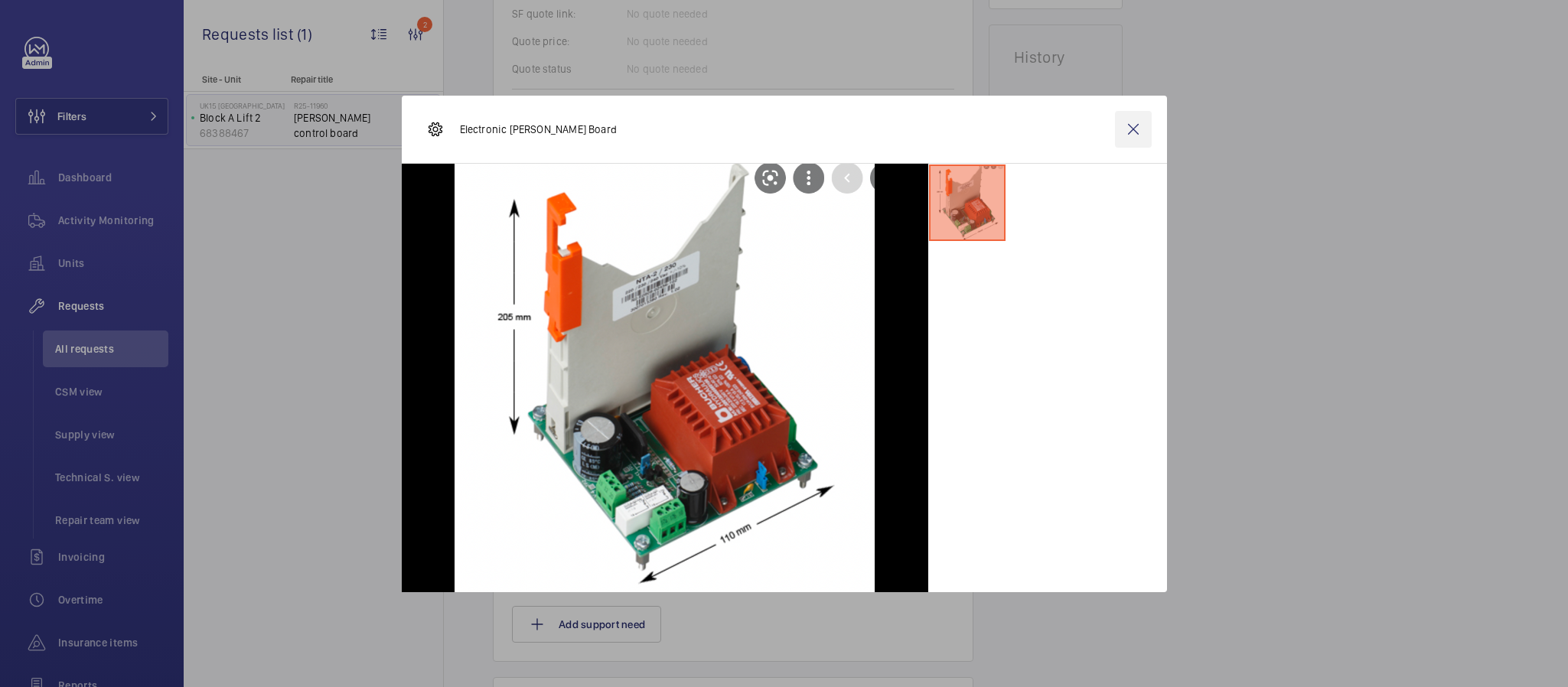
click at [1137, 124] on wm-front-icon-button at bounding box center [1133, 129] width 37 height 37
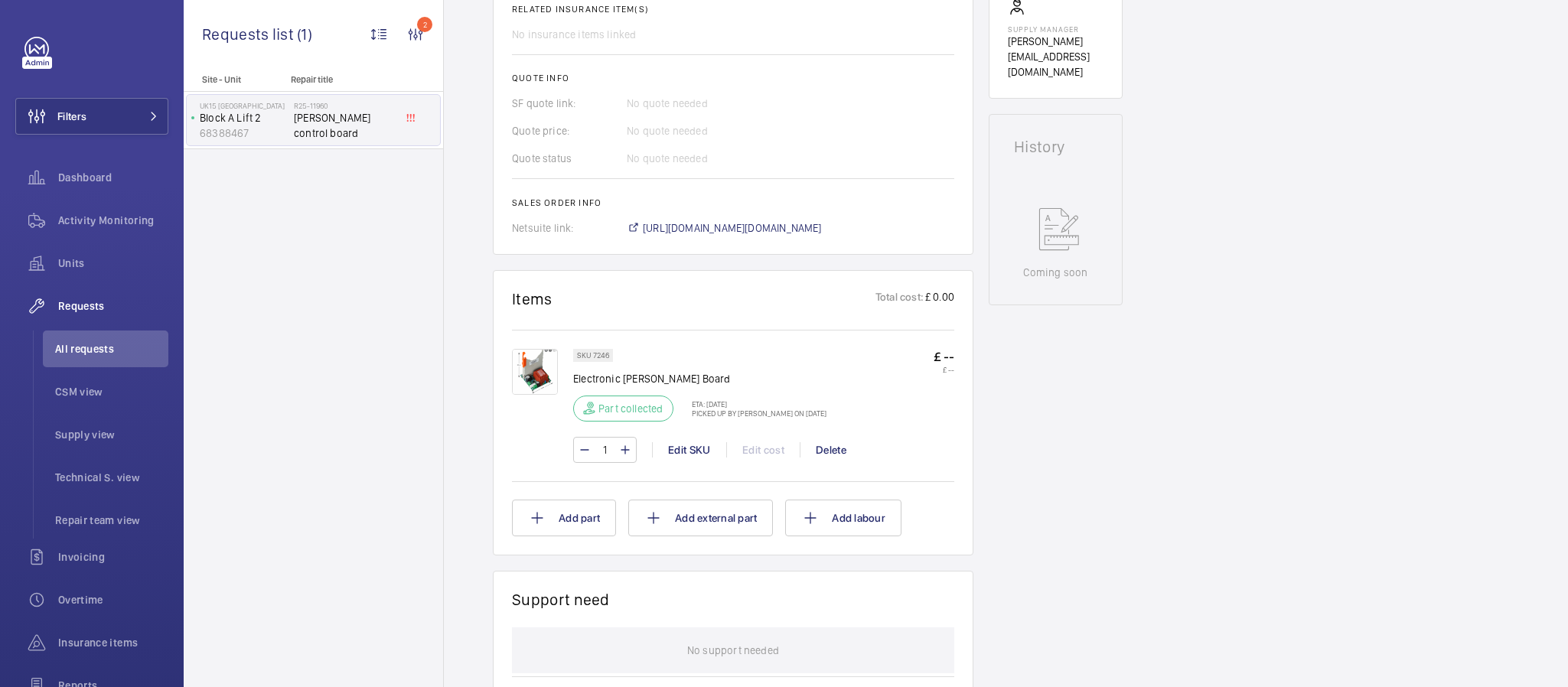
scroll to position [573, 0]
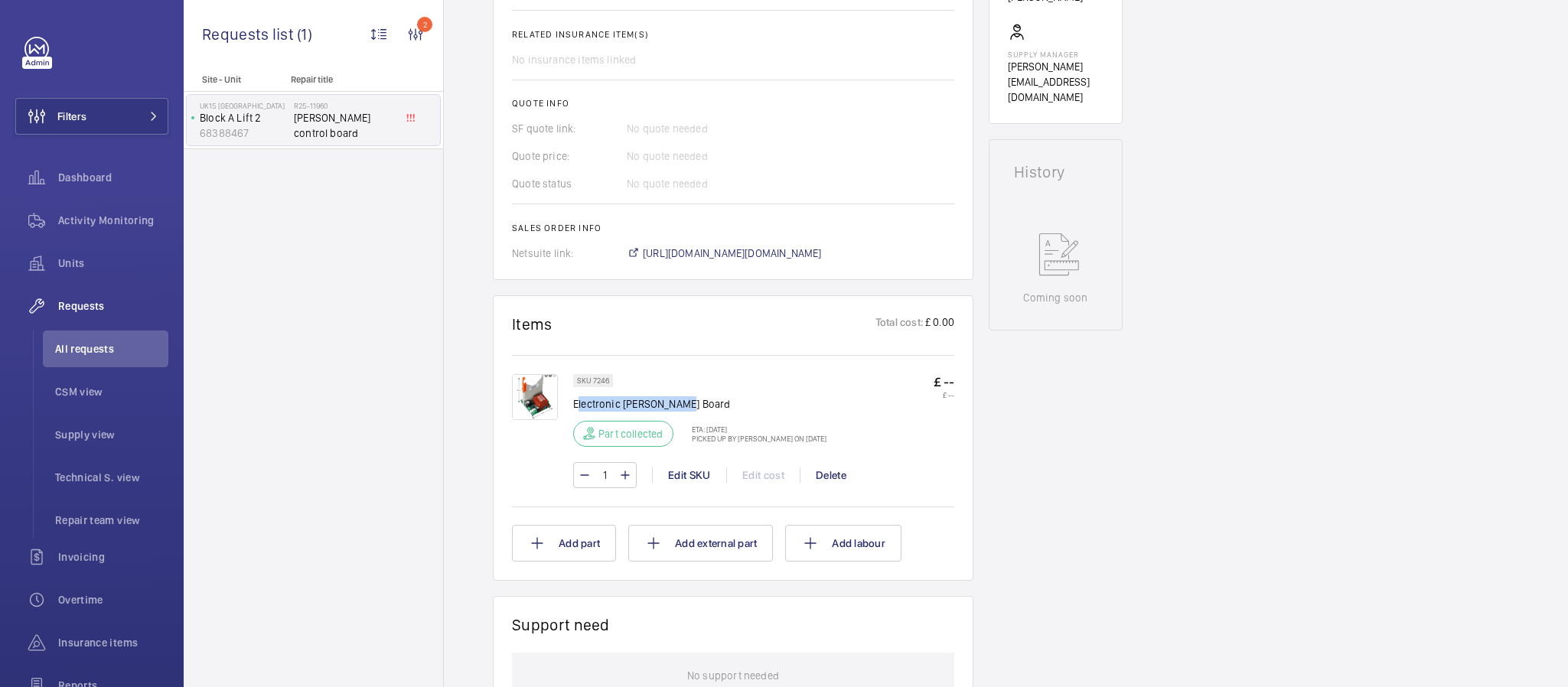
drag, startPoint x: 711, startPoint y: 404, endPoint x: 577, endPoint y: 406, distance: 134.0
click at [577, 406] on p "Electronic [PERSON_NAME] Board" at bounding box center [700, 404] width 254 height 16
click at [704, 406] on p "Electronic [PERSON_NAME] Board" at bounding box center [700, 404] width 254 height 16
drag, startPoint x: 704, startPoint y: 406, endPoint x: 686, endPoint y: 406, distance: 18.0
click at [686, 406] on p "Electronic [PERSON_NAME] Board" at bounding box center [700, 404] width 254 height 16
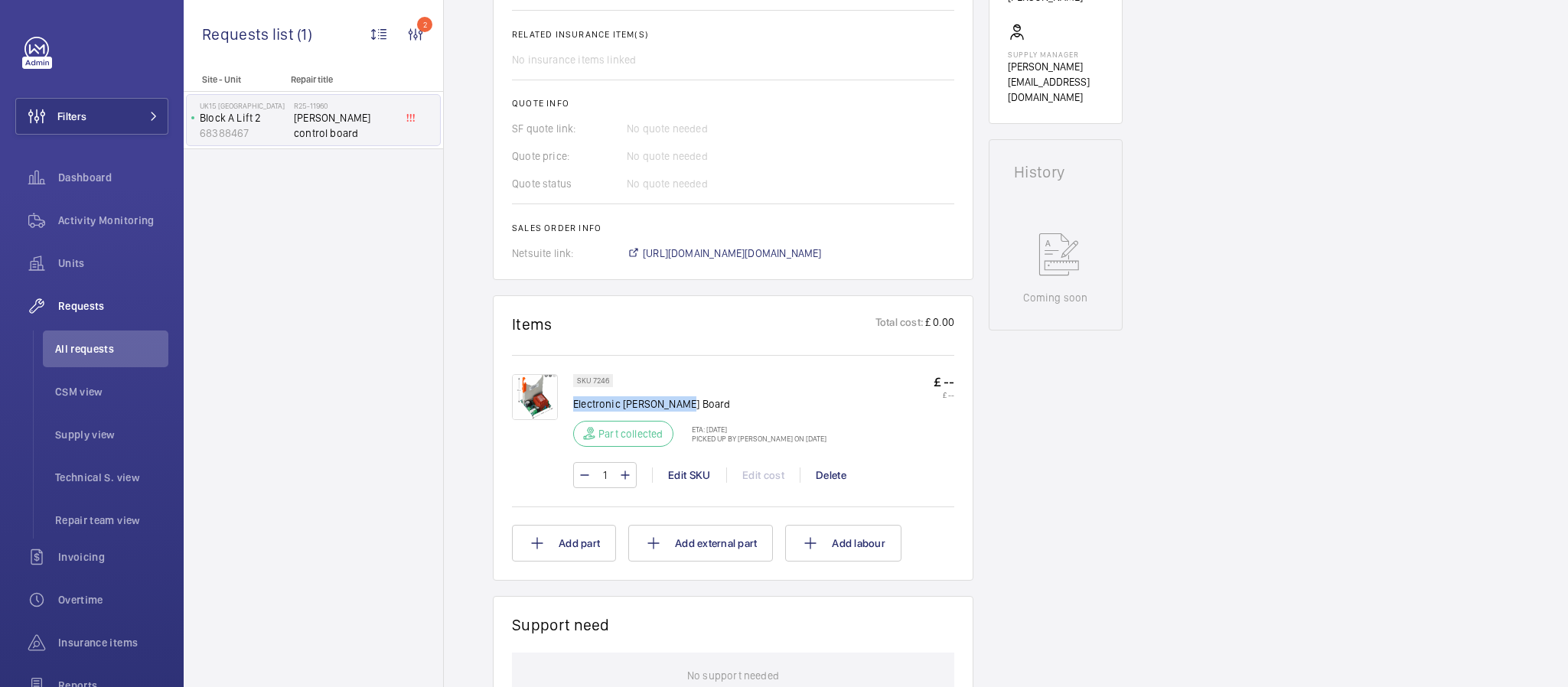
drag, startPoint x: 712, startPoint y: 400, endPoint x: 574, endPoint y: 406, distance: 138.1
click at [574, 406] on p "Electronic [PERSON_NAME] Board" at bounding box center [700, 404] width 254 height 16
copy p "Electronic [PERSON_NAME] Board"
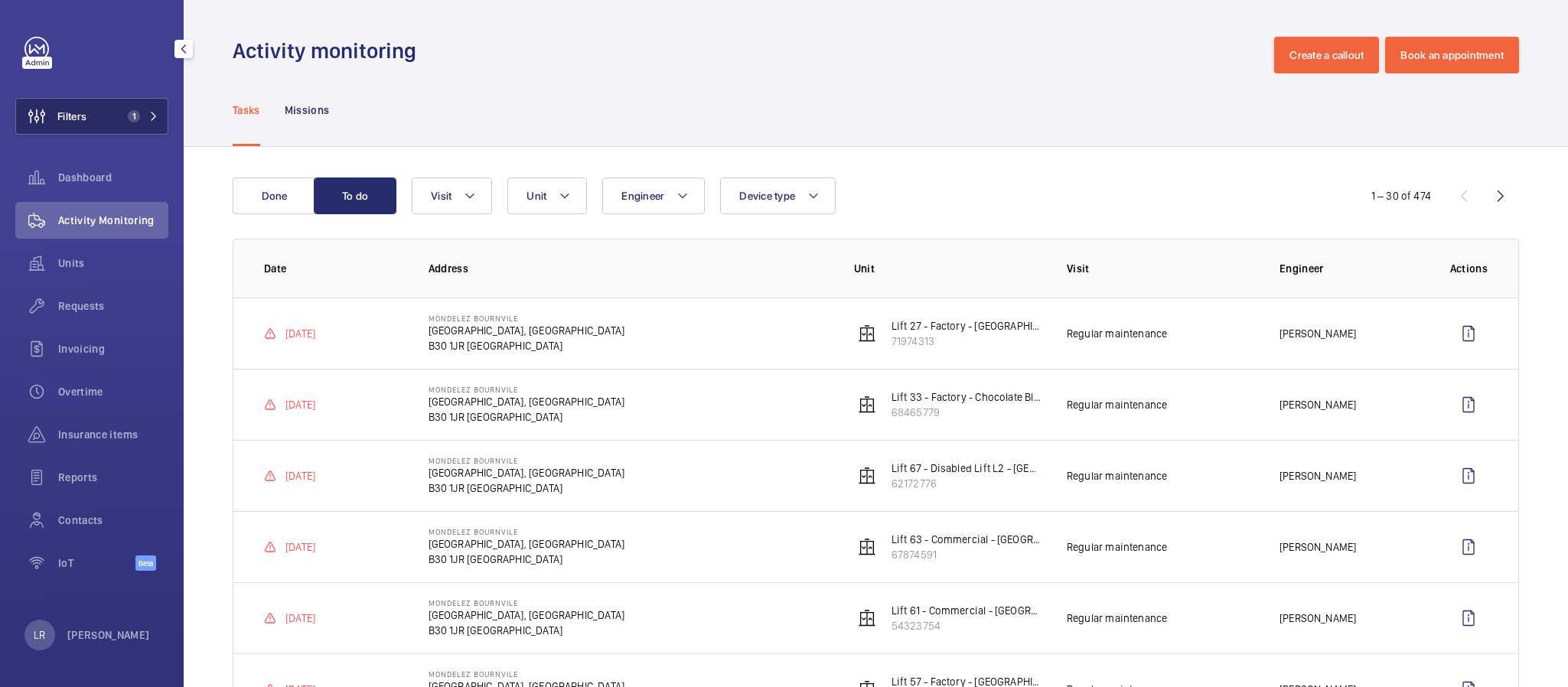
click at [69, 116] on span "Filters" at bounding box center [72, 117] width 29 height 16
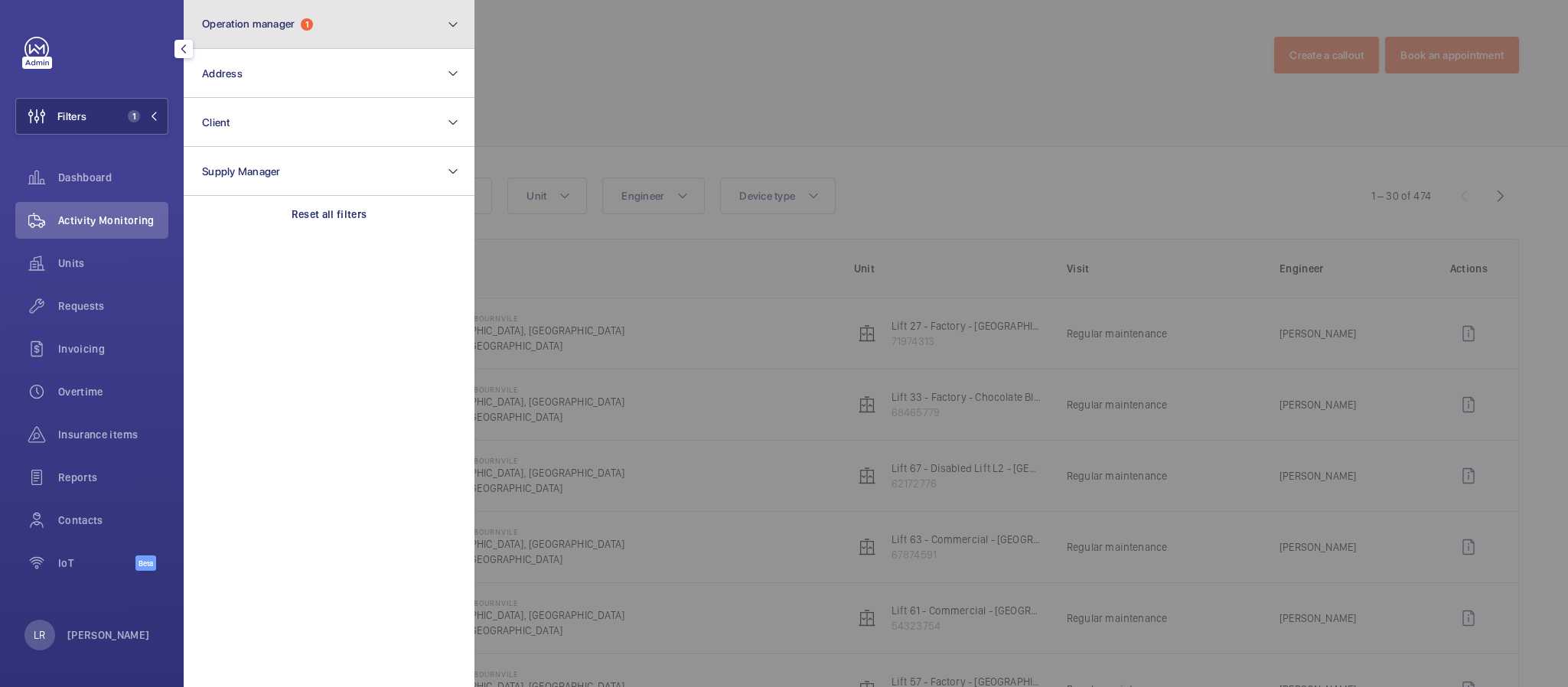
click at [267, 39] on button "Operation manager 1" at bounding box center [329, 24] width 291 height 49
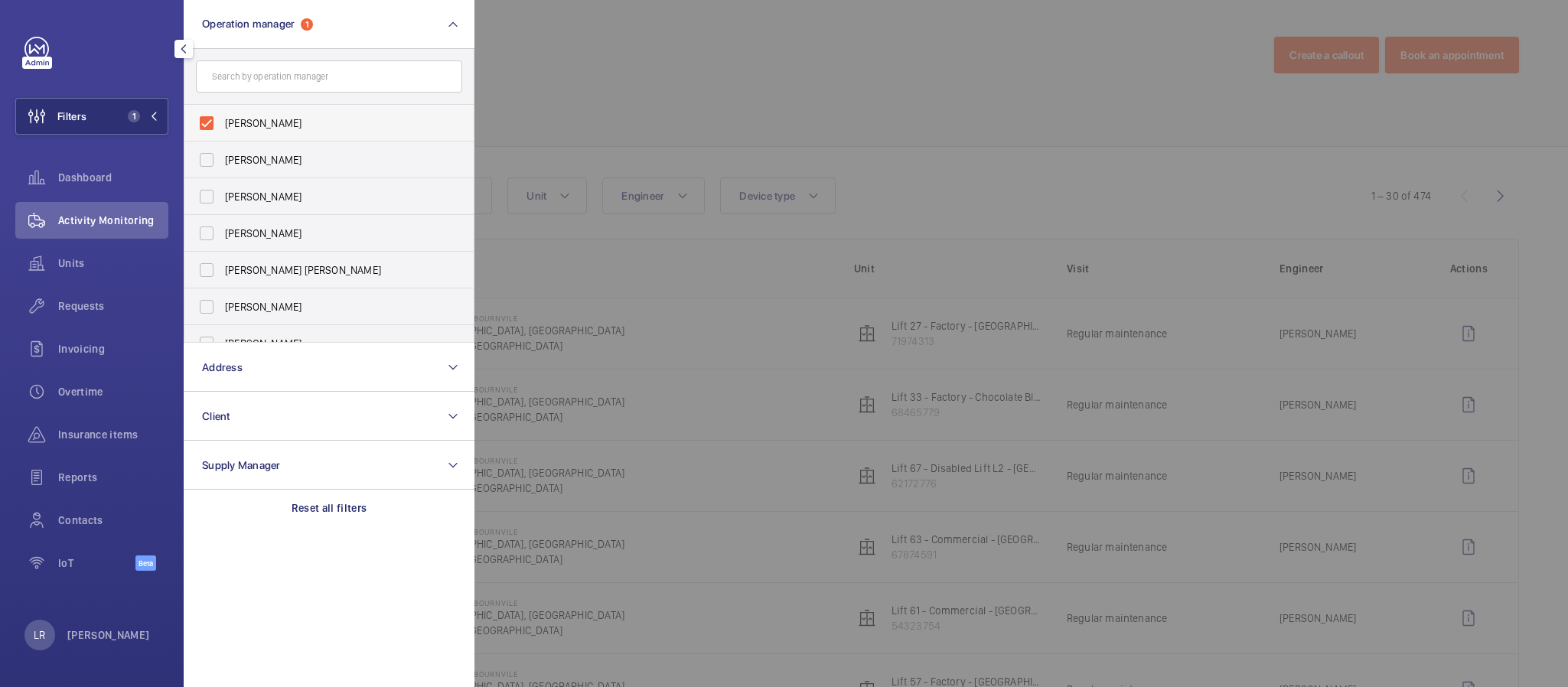
click at [308, 118] on span "[PERSON_NAME]" at bounding box center [330, 123] width 211 height 16
click at [222, 118] on input "[PERSON_NAME]" at bounding box center [206, 122] width 30 height 30
checkbox input "false"
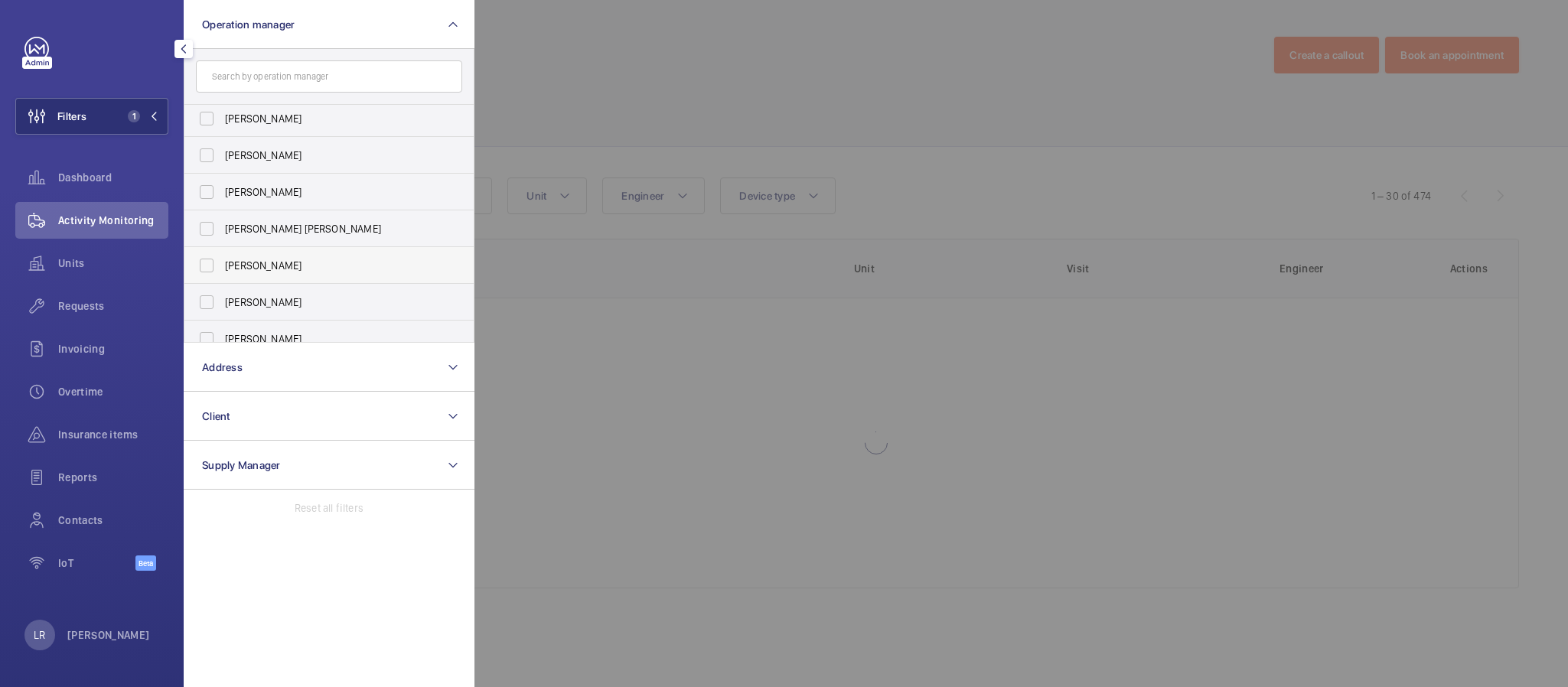
scroll to position [55, 0]
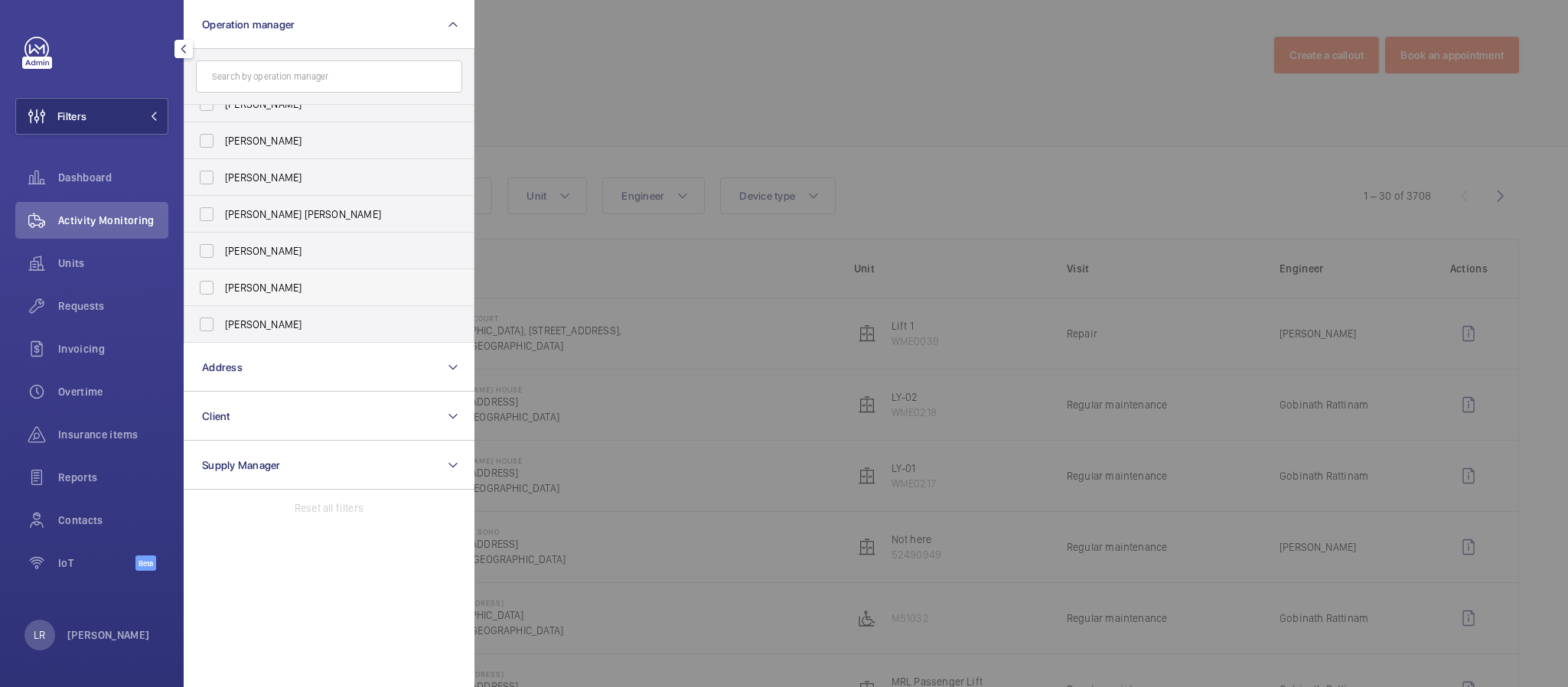
click at [296, 281] on span "[PERSON_NAME]" at bounding box center [330, 288] width 211 height 16
click at [222, 281] on input "[PERSON_NAME]" at bounding box center [206, 287] width 30 height 30
checkbox input "true"
click at [667, 69] on div at bounding box center [1258, 343] width 1568 height 687
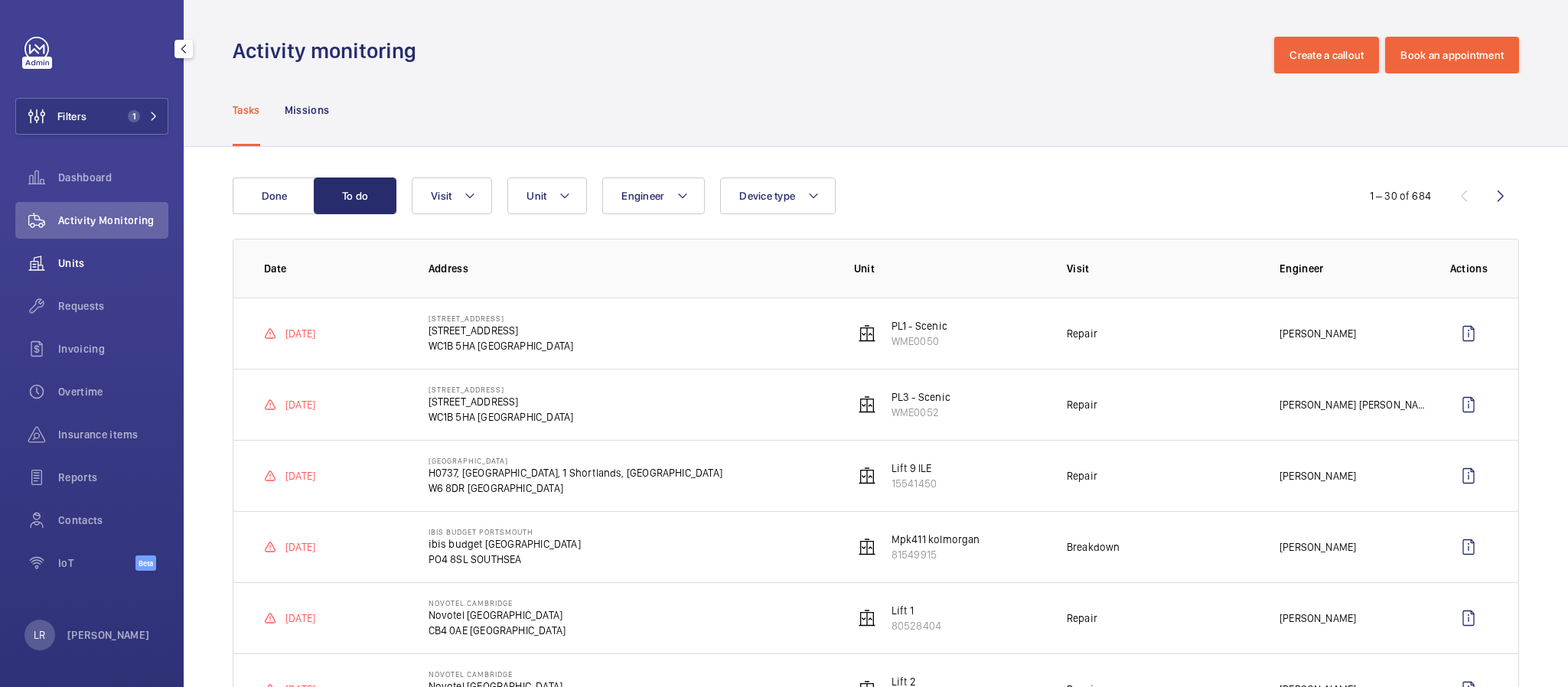
click at [70, 275] on div "Units" at bounding box center [91, 263] width 153 height 37
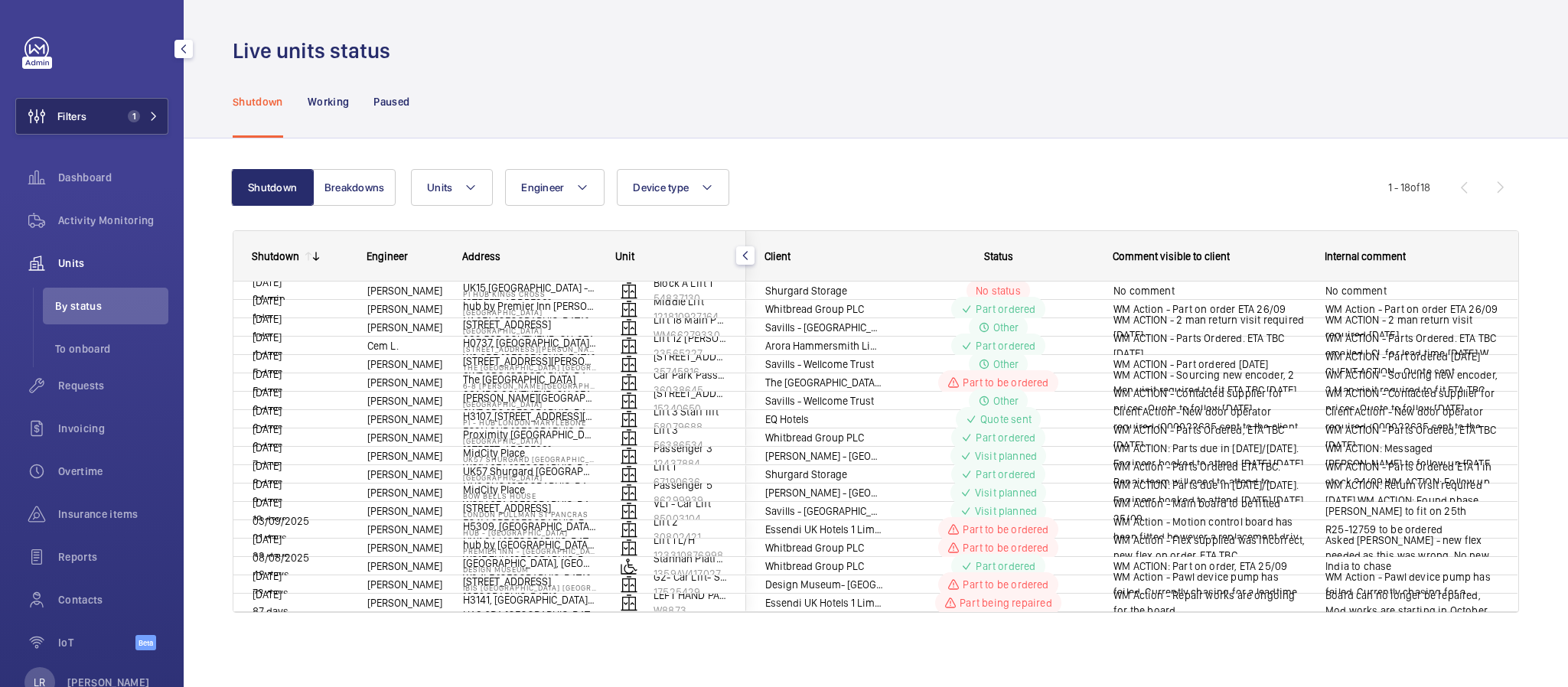
click at [106, 114] on button "Filters 1" at bounding box center [91, 117] width 153 height 37
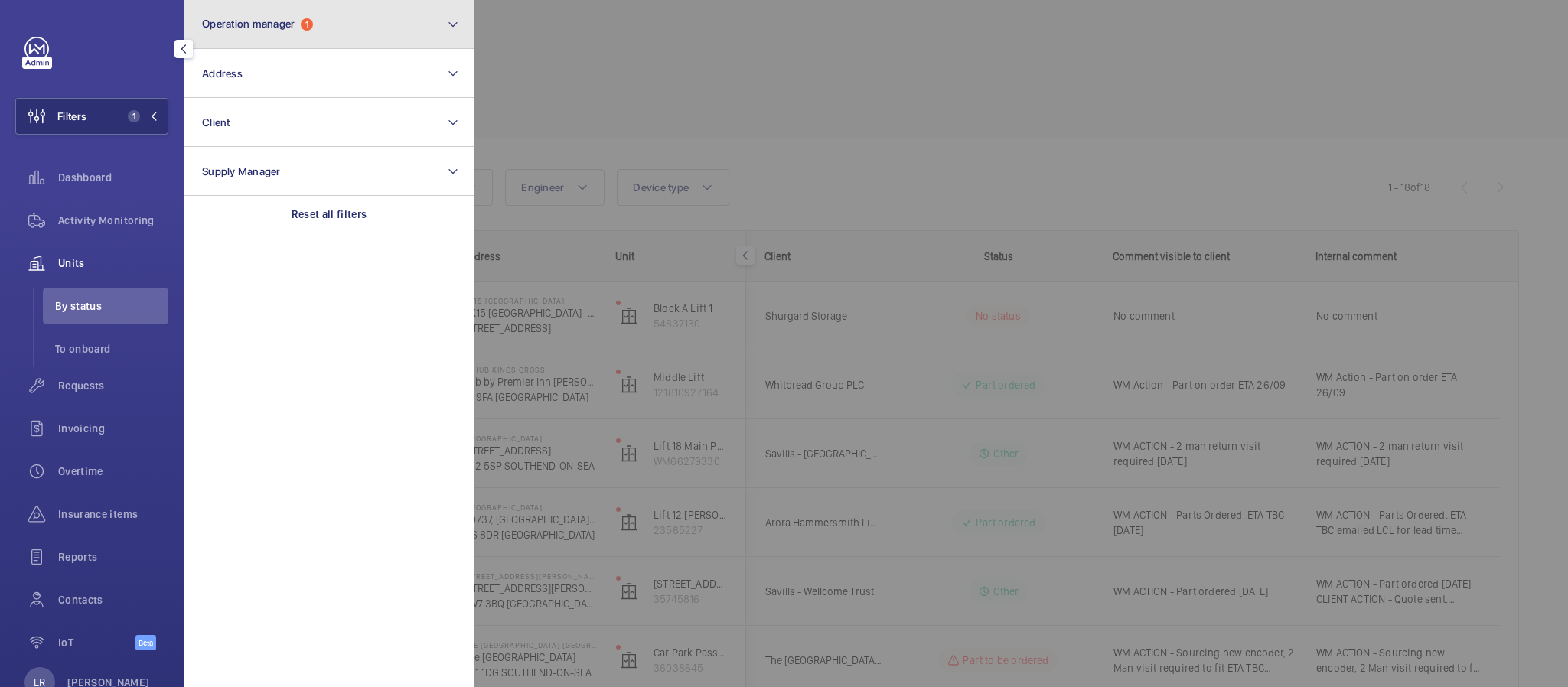
click at [313, 14] on button "Operation manager 1" at bounding box center [329, 24] width 291 height 49
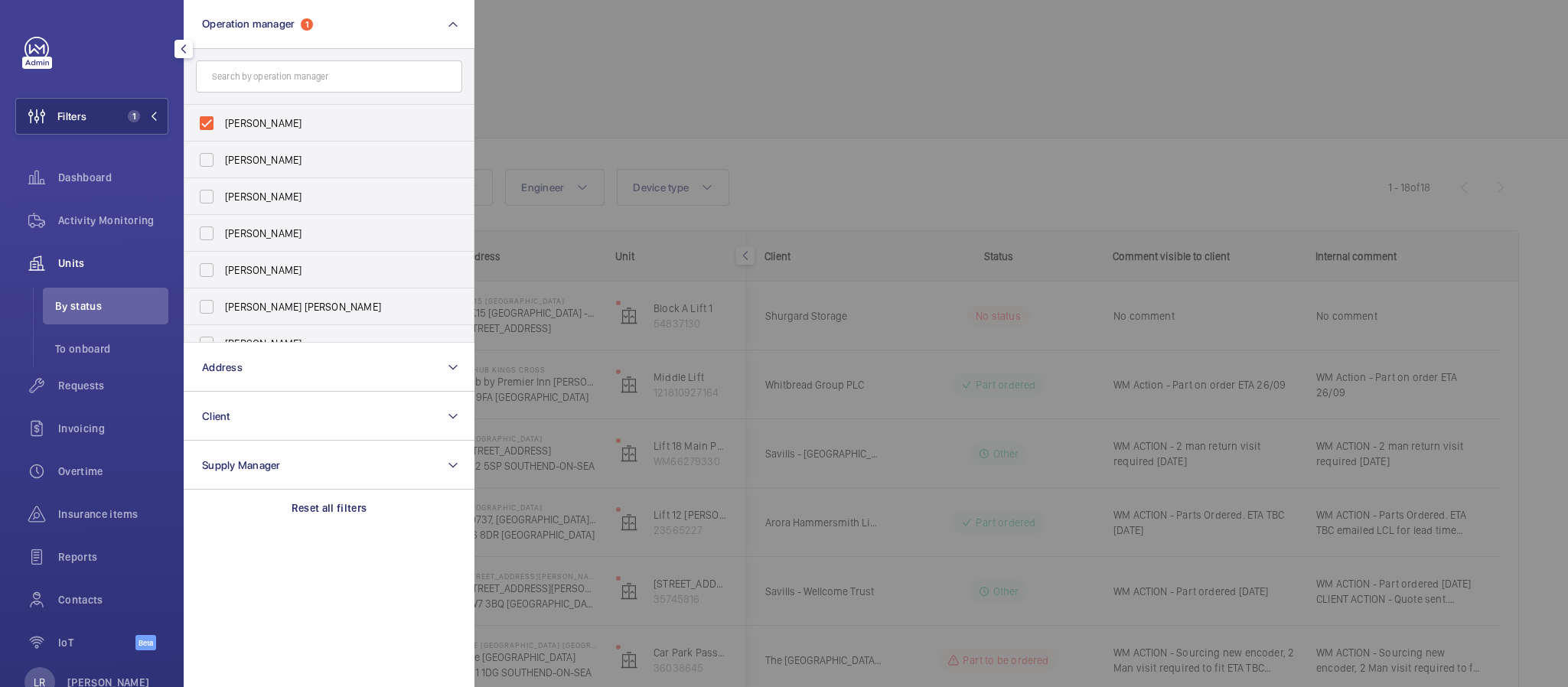
click at [775, 227] on div at bounding box center [1258, 343] width 1568 height 687
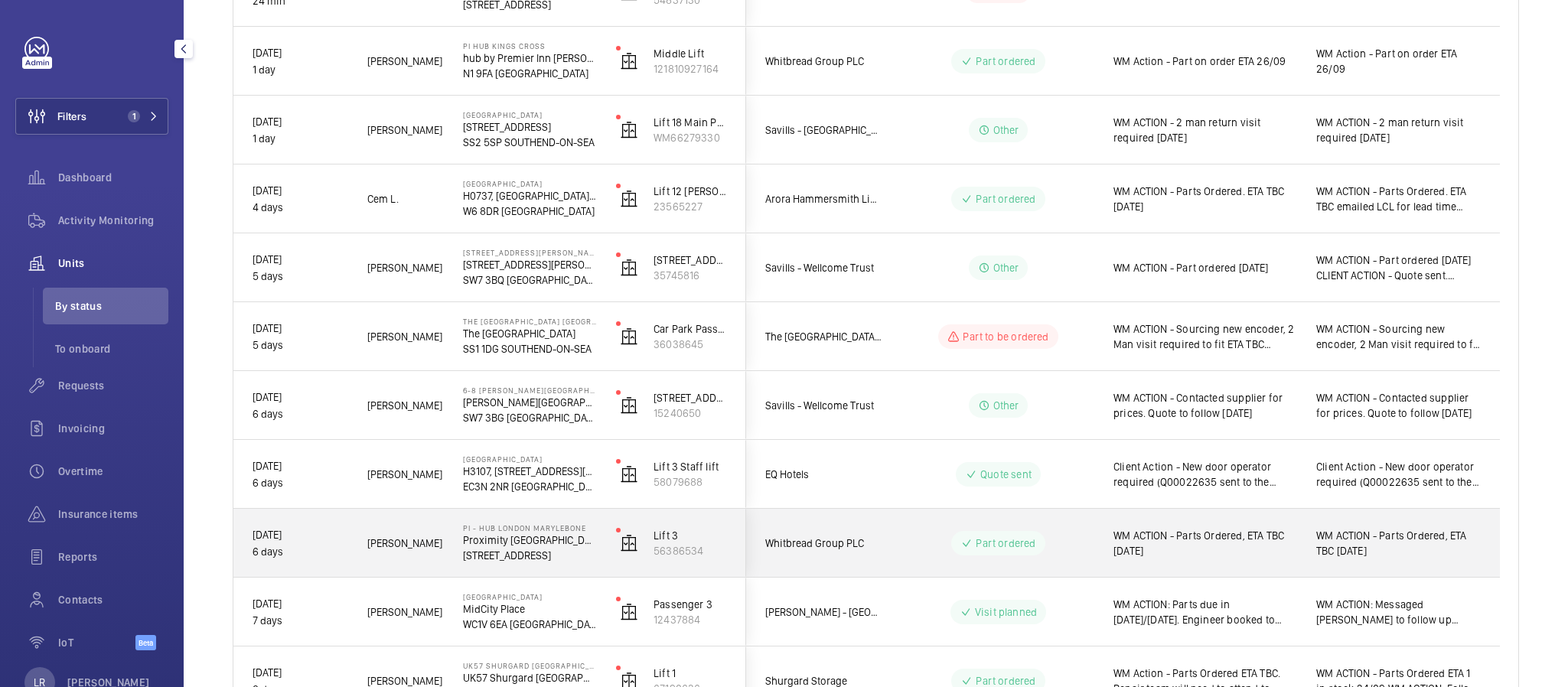
scroll to position [344, 0]
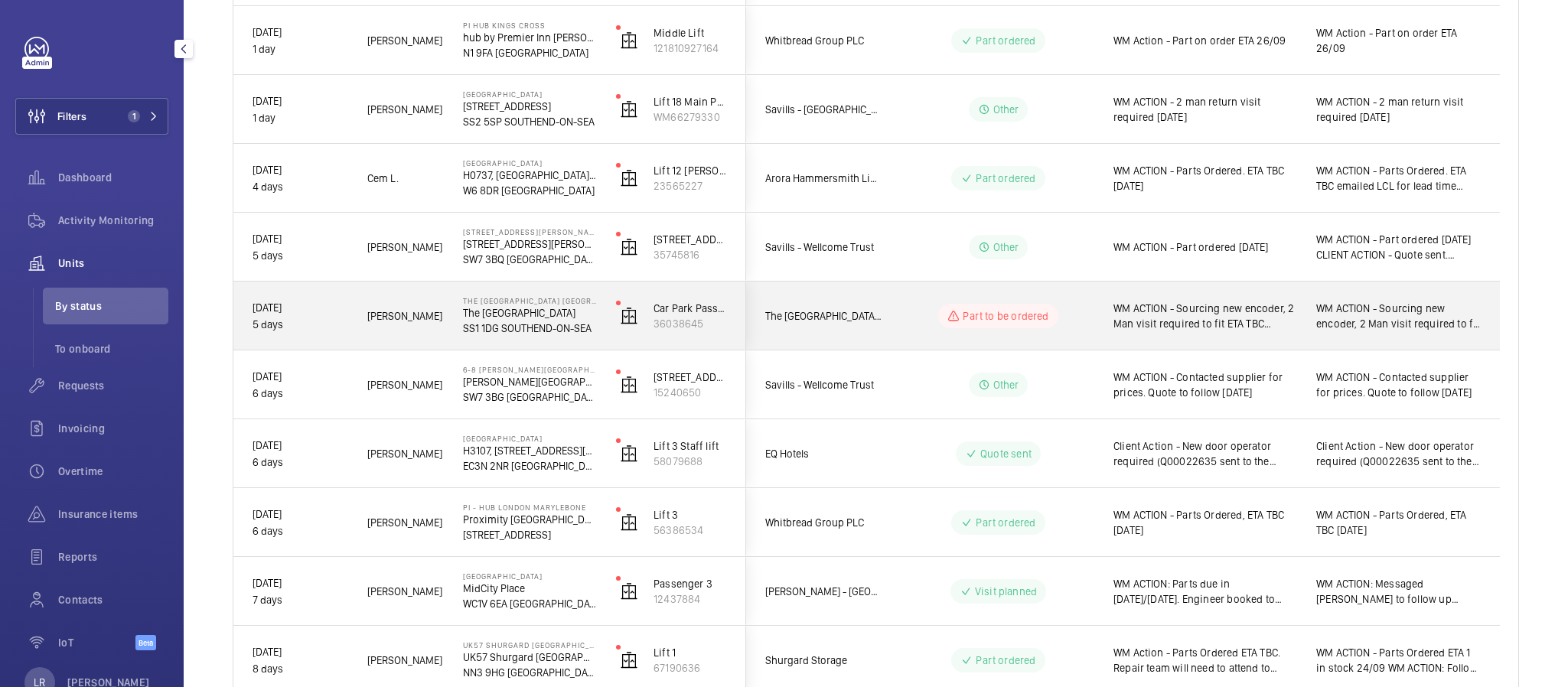
click at [960, 299] on div "Part to be ordered" at bounding box center [989, 316] width 209 height 55
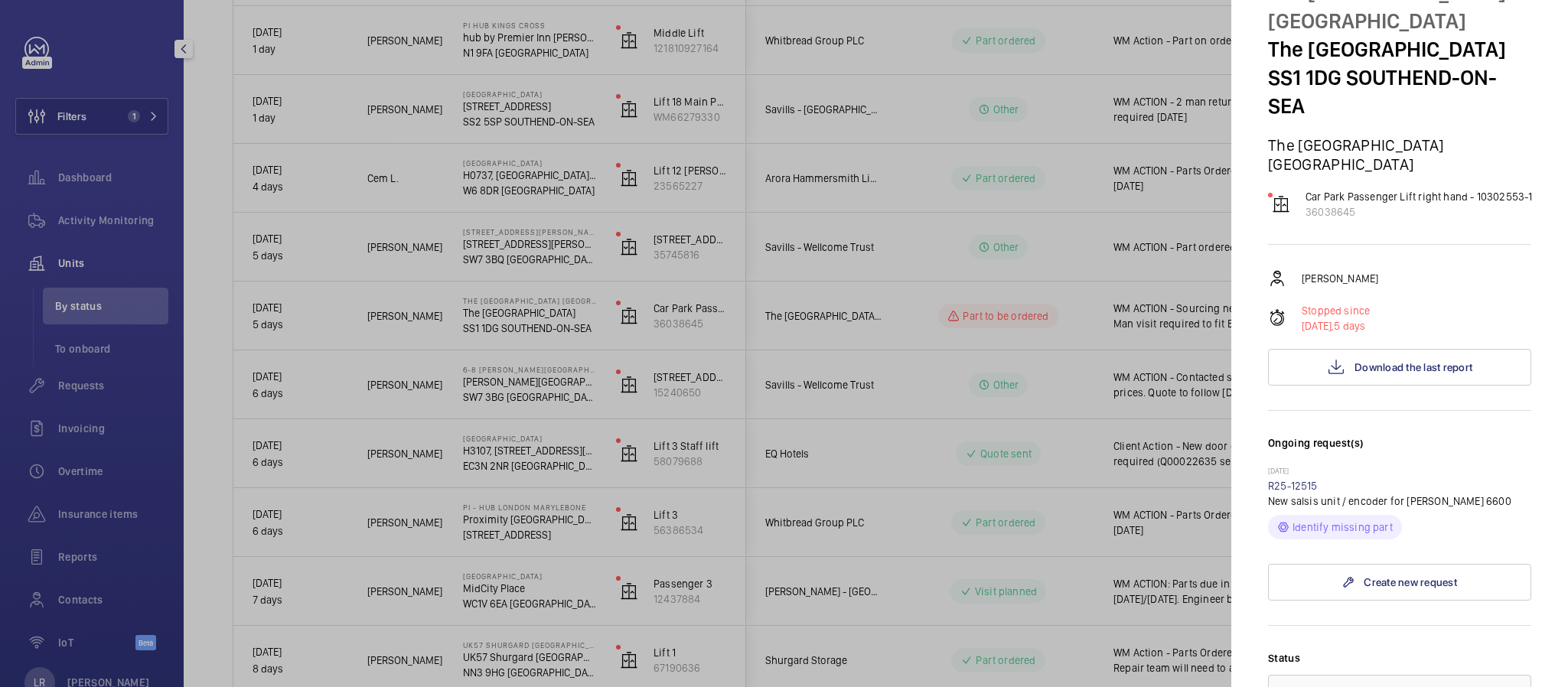
scroll to position [115, 0]
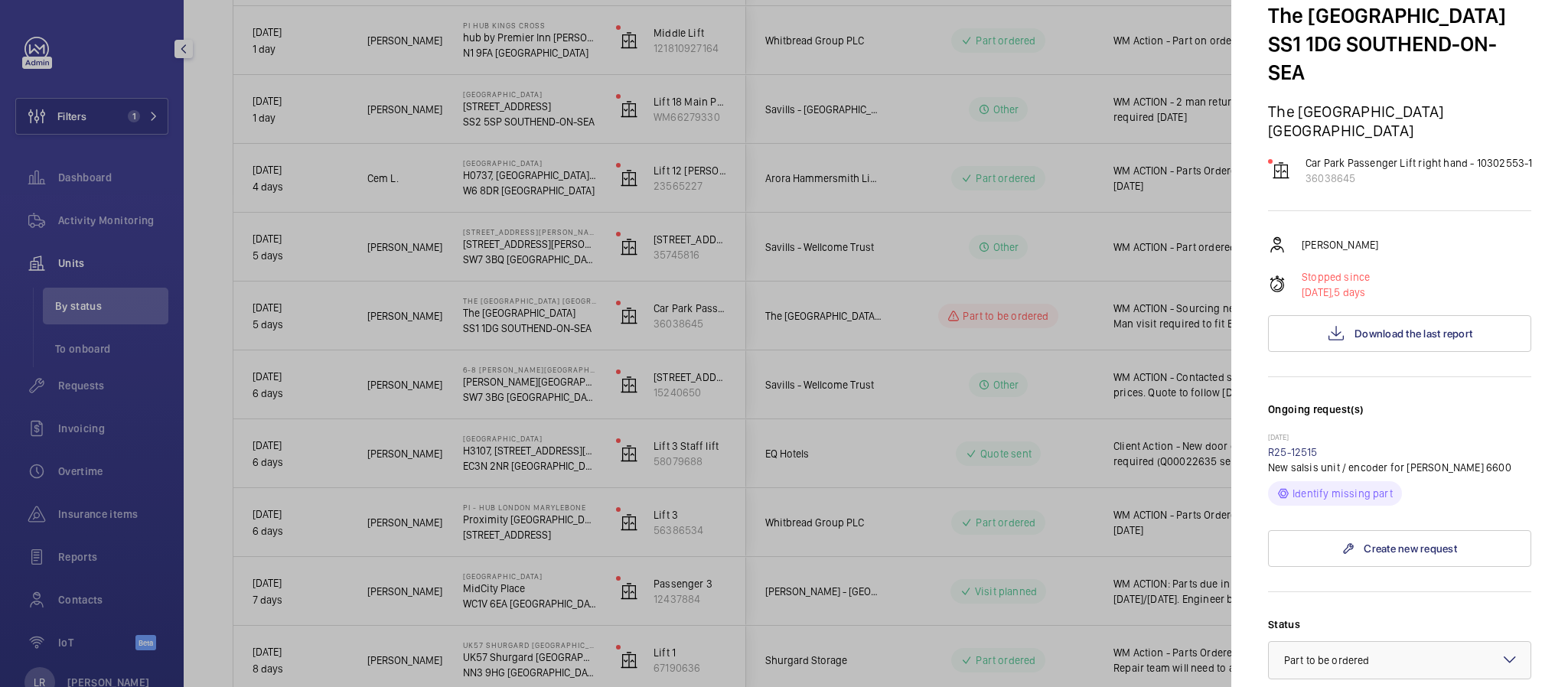
click at [1284, 471] on div "[DATE] R25-12515 New salsis unit / encoder for [PERSON_NAME] 6600 Identify miss…" at bounding box center [1400, 469] width 263 height 74
click at [1289, 459] on link "R25-12515" at bounding box center [1293, 452] width 50 height 13
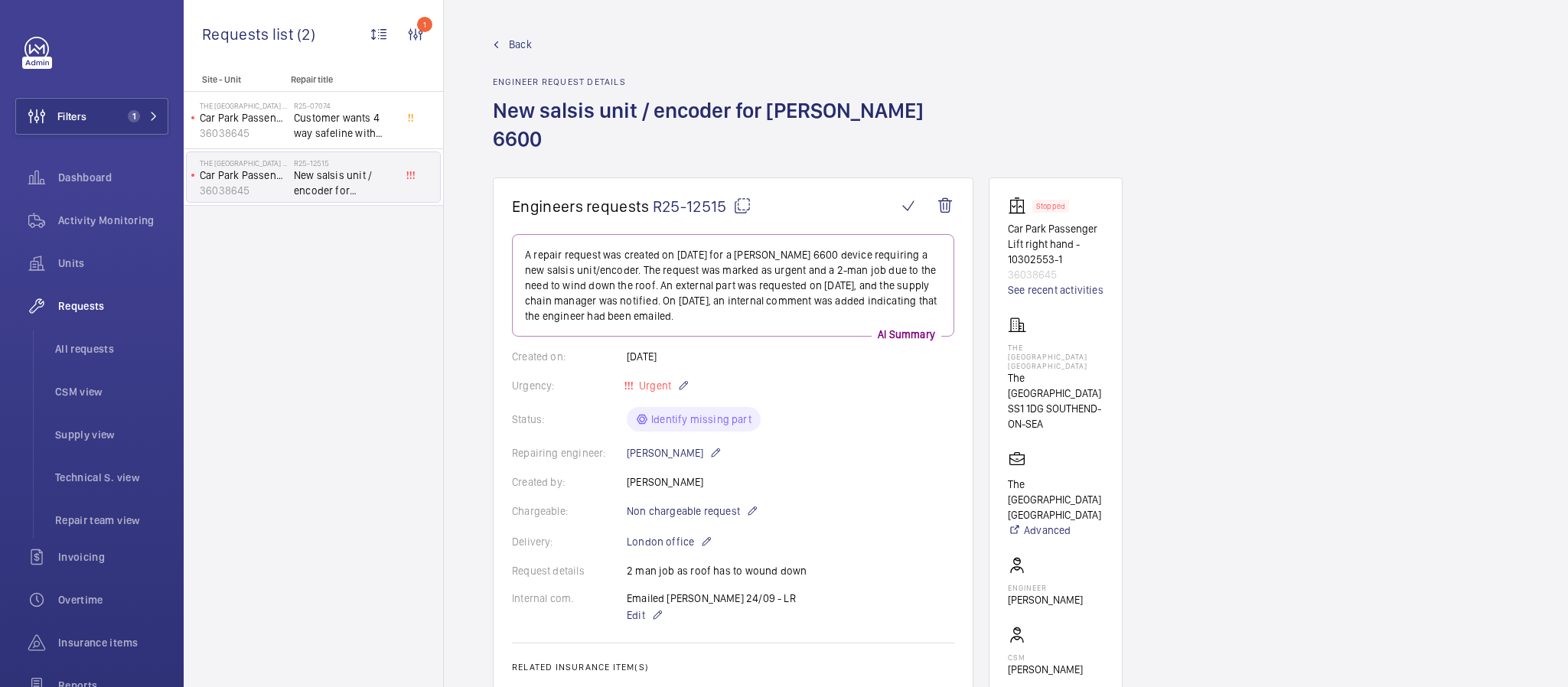
click at [509, 30] on wm-front-admin-header "Back Engineer request details New salsis unit / encoder for [PERSON_NAME] 6600" at bounding box center [1006, 88] width 1125 height 178
click at [512, 42] on span "Back" at bounding box center [521, 45] width 23 height 16
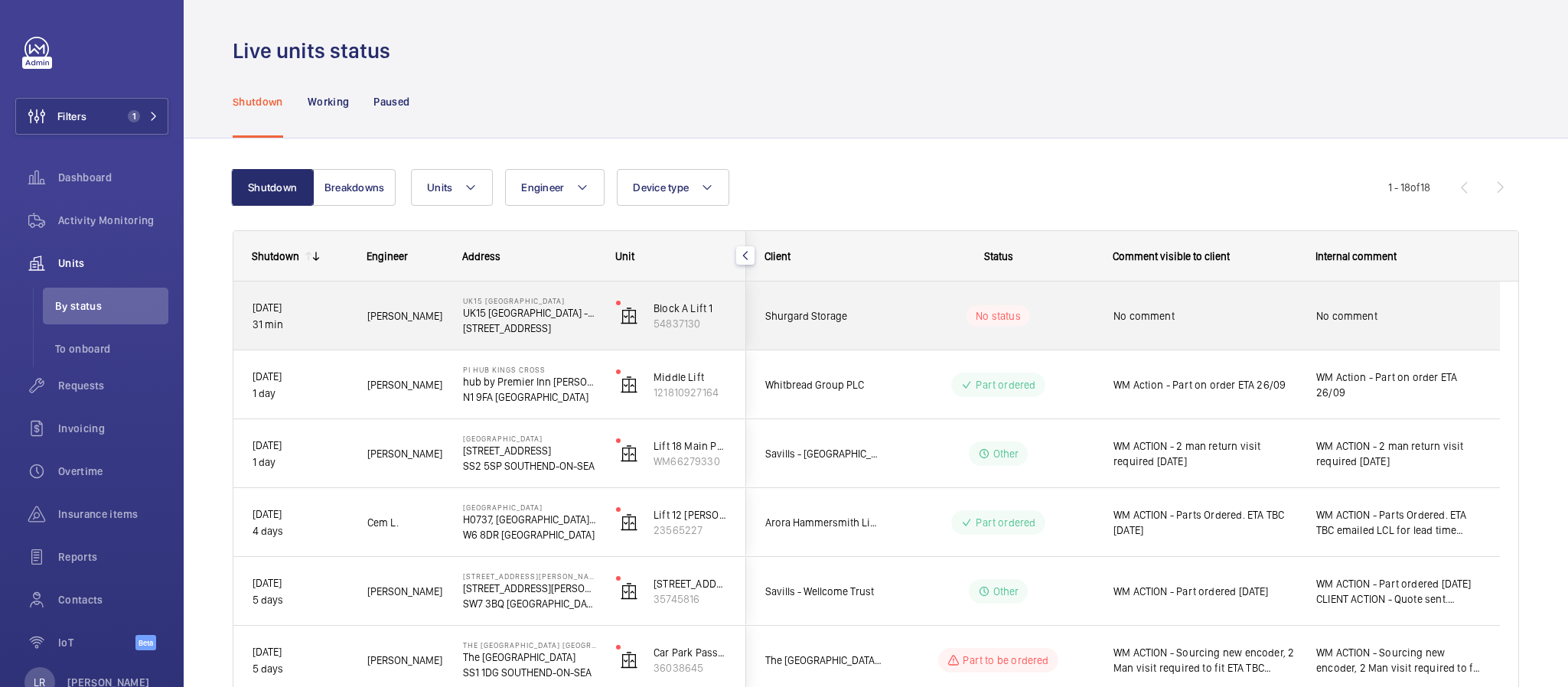
click at [880, 311] on span "Shurgard Storage" at bounding box center [823, 316] width 118 height 17
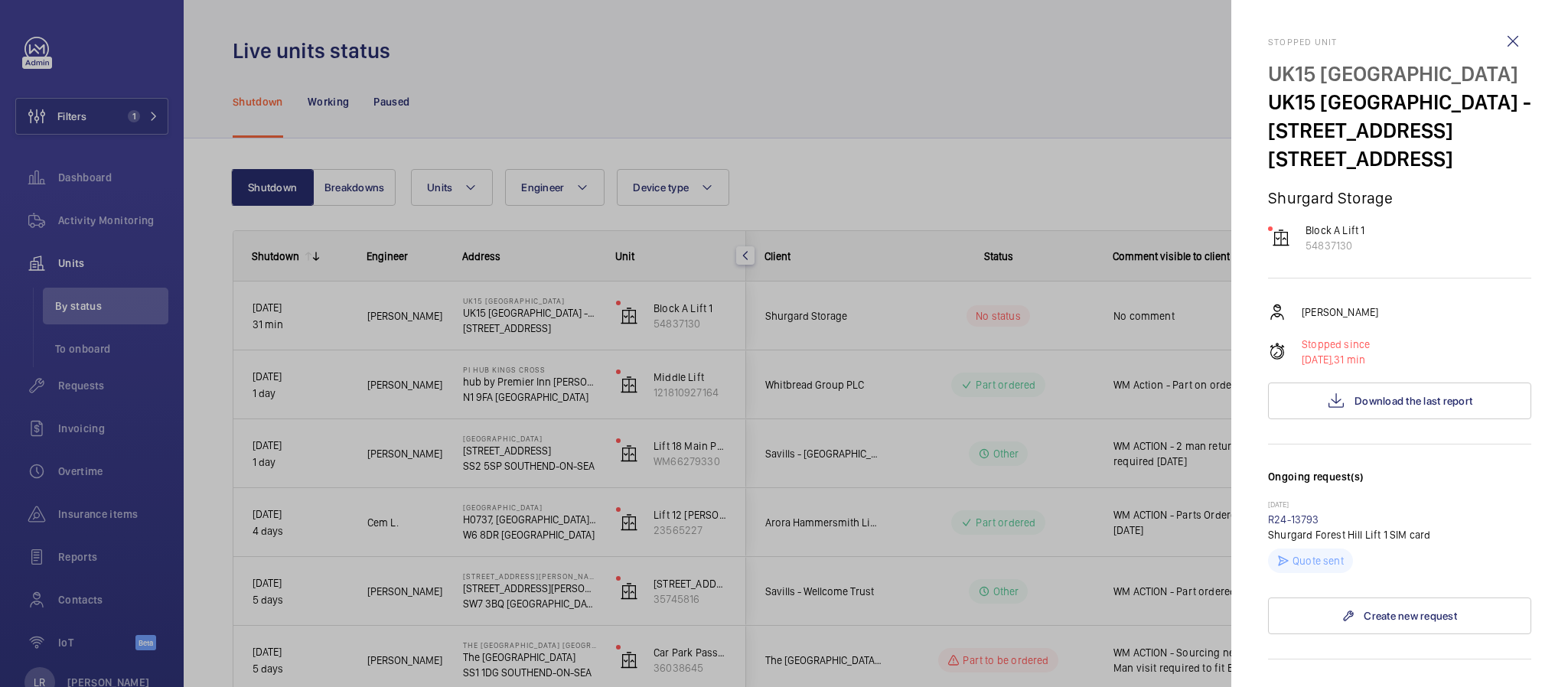
drag, startPoint x: 930, startPoint y: 186, endPoint x: 939, endPoint y: 168, distance: 20.1
click at [933, 184] on div at bounding box center [784, 343] width 1568 height 687
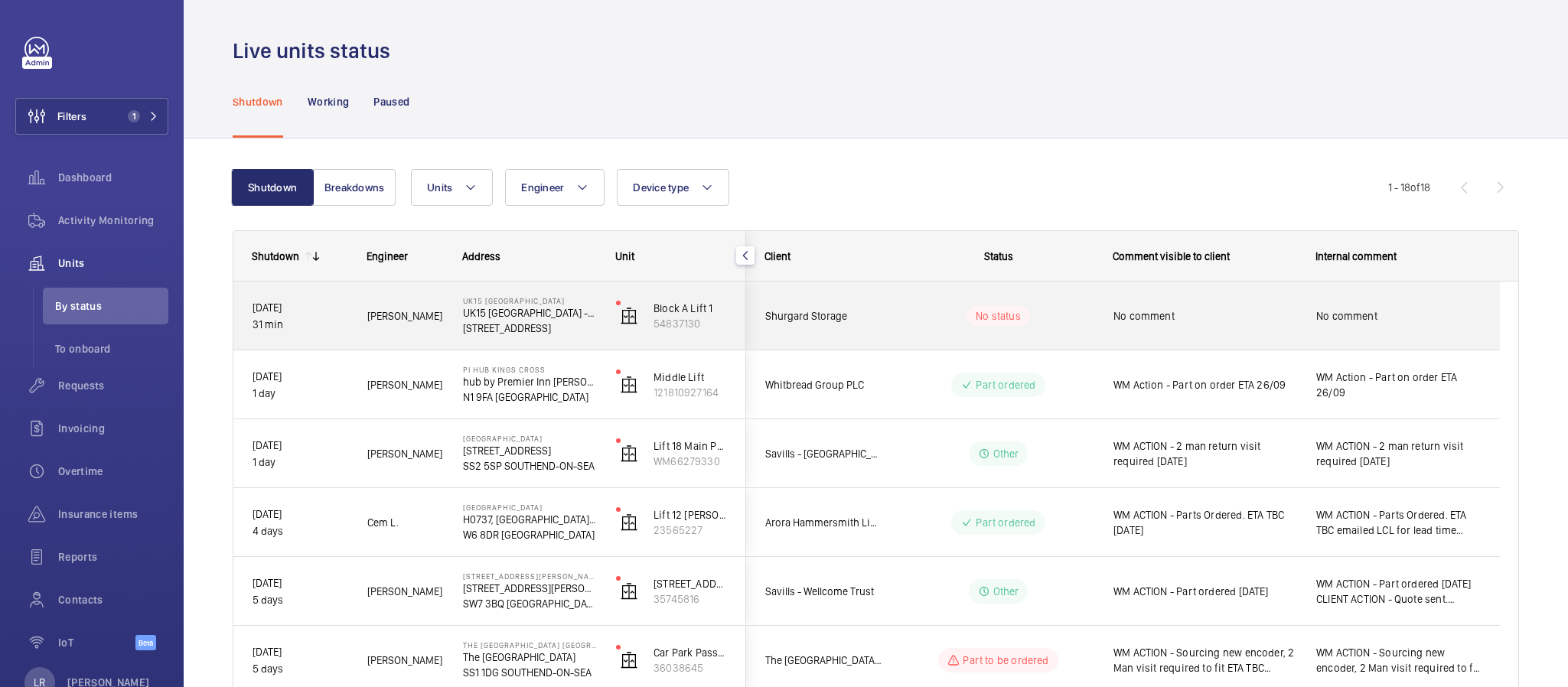
click at [922, 290] on div "No status" at bounding box center [989, 316] width 209 height 52
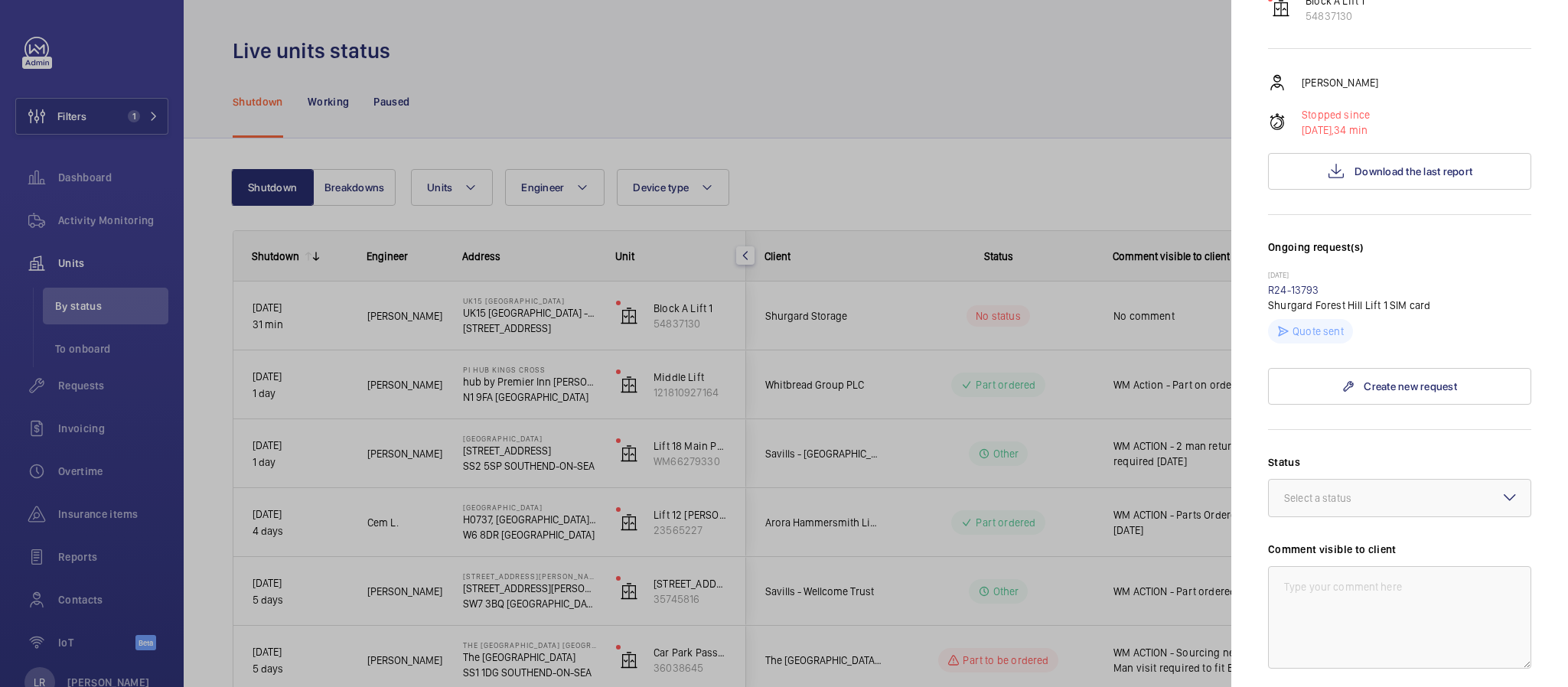
scroll to position [344, 0]
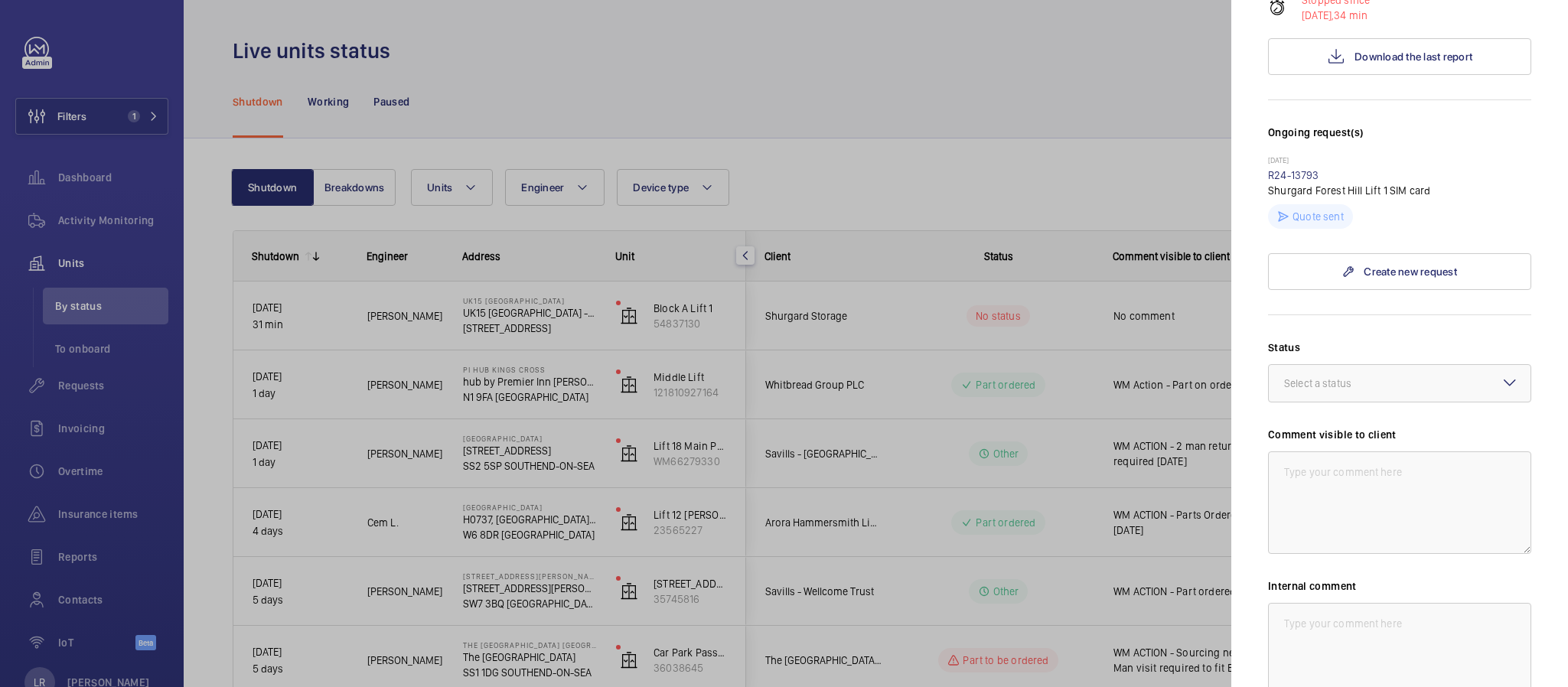
click at [1360, 358] on wm-front-input-dropdown "Status Select a status" at bounding box center [1400, 371] width 263 height 63
click at [1364, 379] on div "Select a status" at bounding box center [1337, 384] width 106 height 16
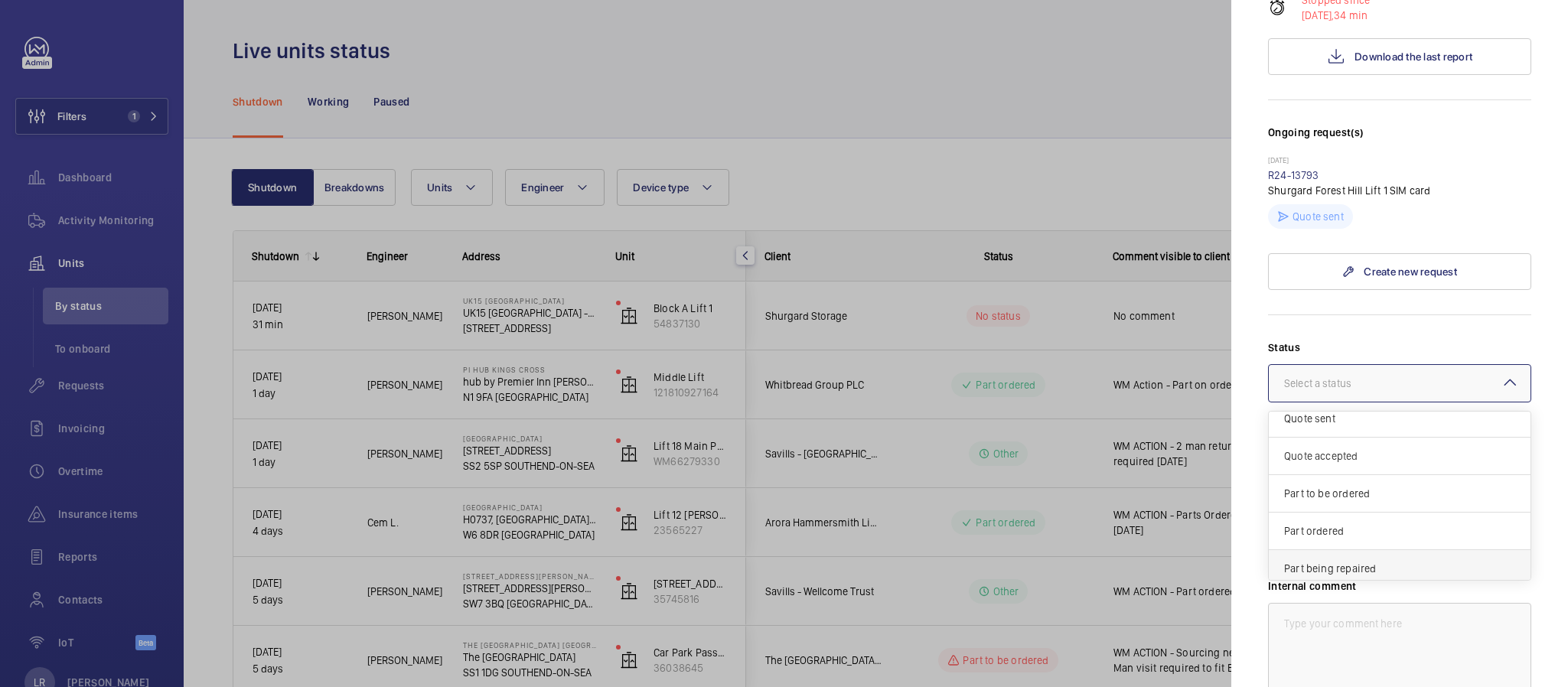
scroll to position [115, 0]
click at [1341, 426] on span "Part to be ordered" at bounding box center [1400, 428] width 231 height 16
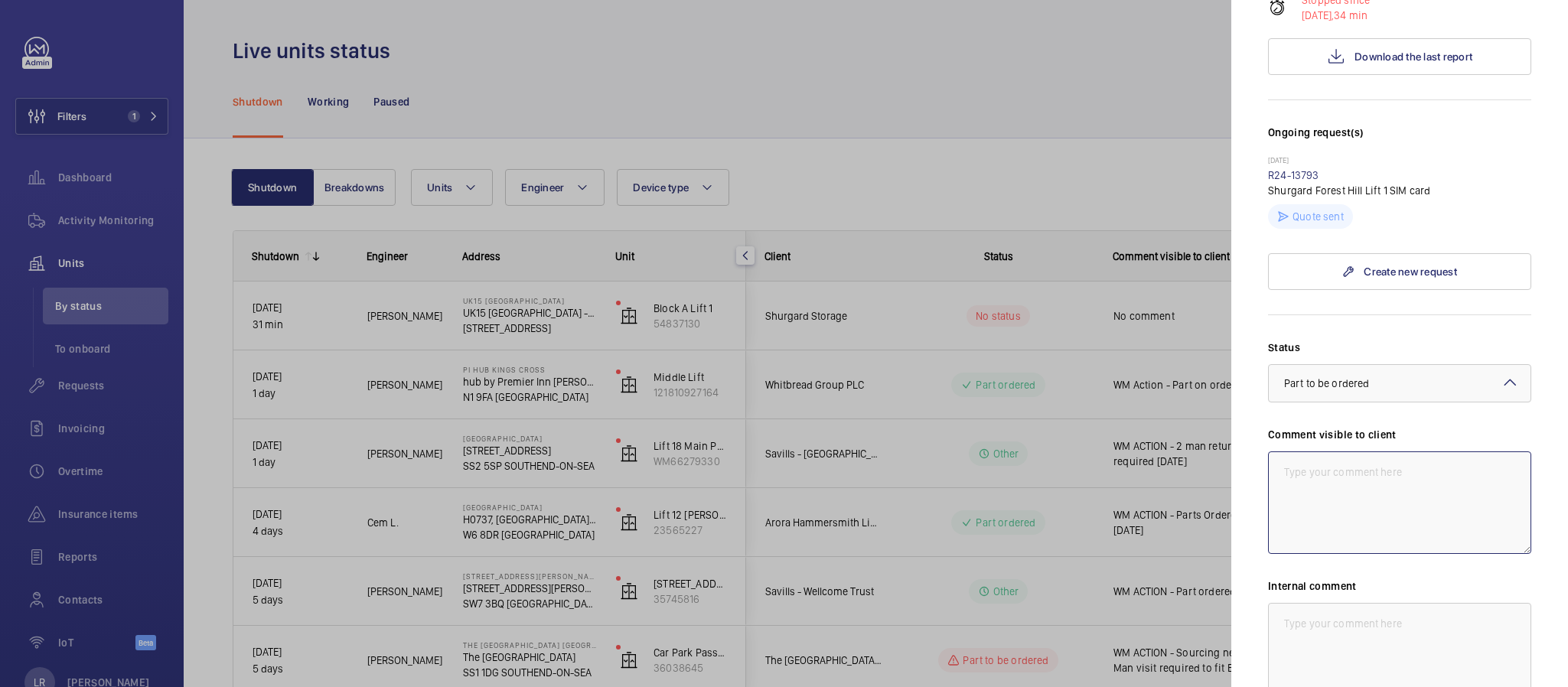
click at [1366, 495] on textarea at bounding box center [1400, 503] width 263 height 103
click at [1355, 473] on textarea "WM ACTION - Sourcing" at bounding box center [1400, 503] width 263 height 103
click at [1524, 483] on mat-sidenav "Stopped unit UK15 [GEOGRAPHIC_DATA] [GEOGRAPHIC_DATA] [GEOGRAPHIC_DATA] - [STRE…" at bounding box center [1400, 343] width 336 height 687
click at [1396, 485] on textarea "WM ACTION - Sourcing" at bounding box center [1400, 503] width 263 height 103
type textarea "WM ACTION - Sourcing replacement part"
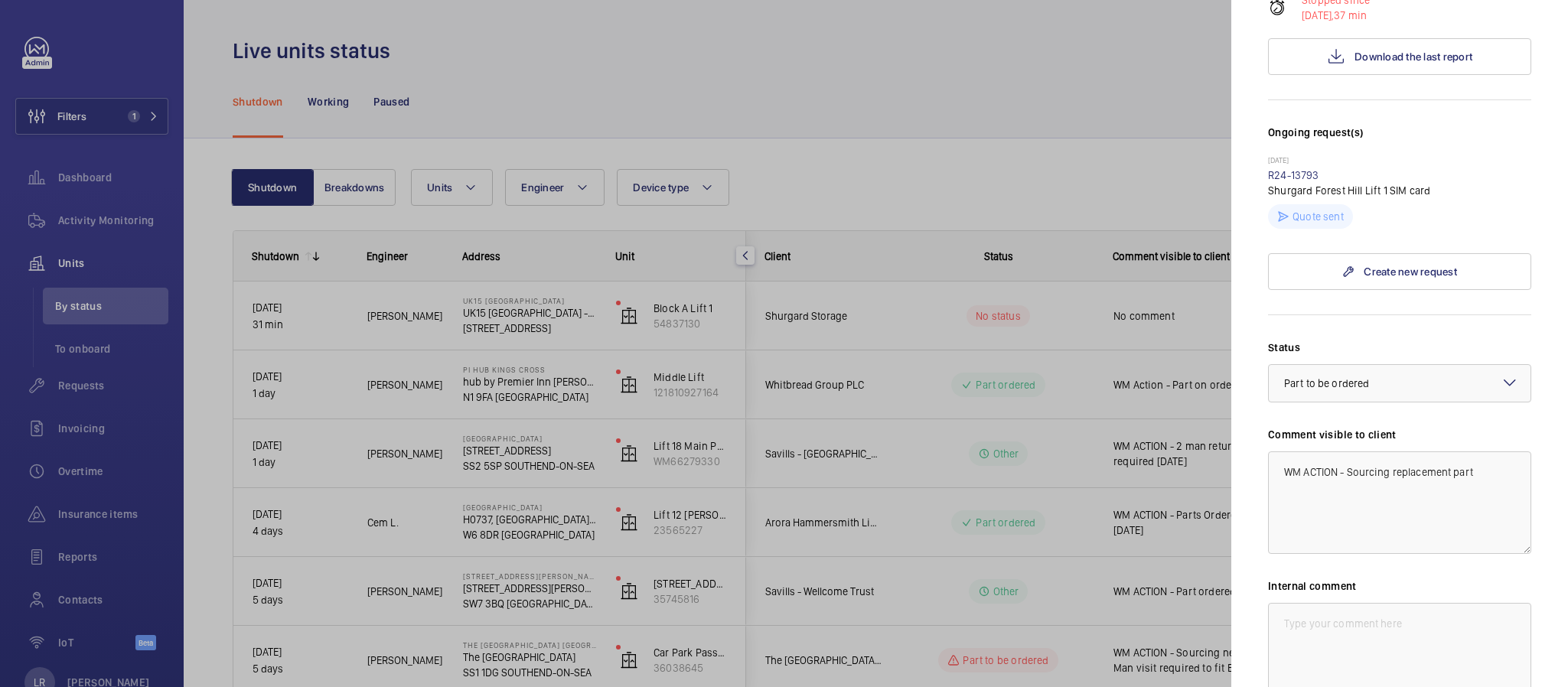
drag, startPoint x: 822, startPoint y: 274, endPoint x: 1296, endPoint y: 337, distance: 478.2
click at [1296, 337] on form "Status Select a status × Part to be ordered × Comment visible to client WM ACTI…" at bounding box center [1400, 540] width 263 height 452
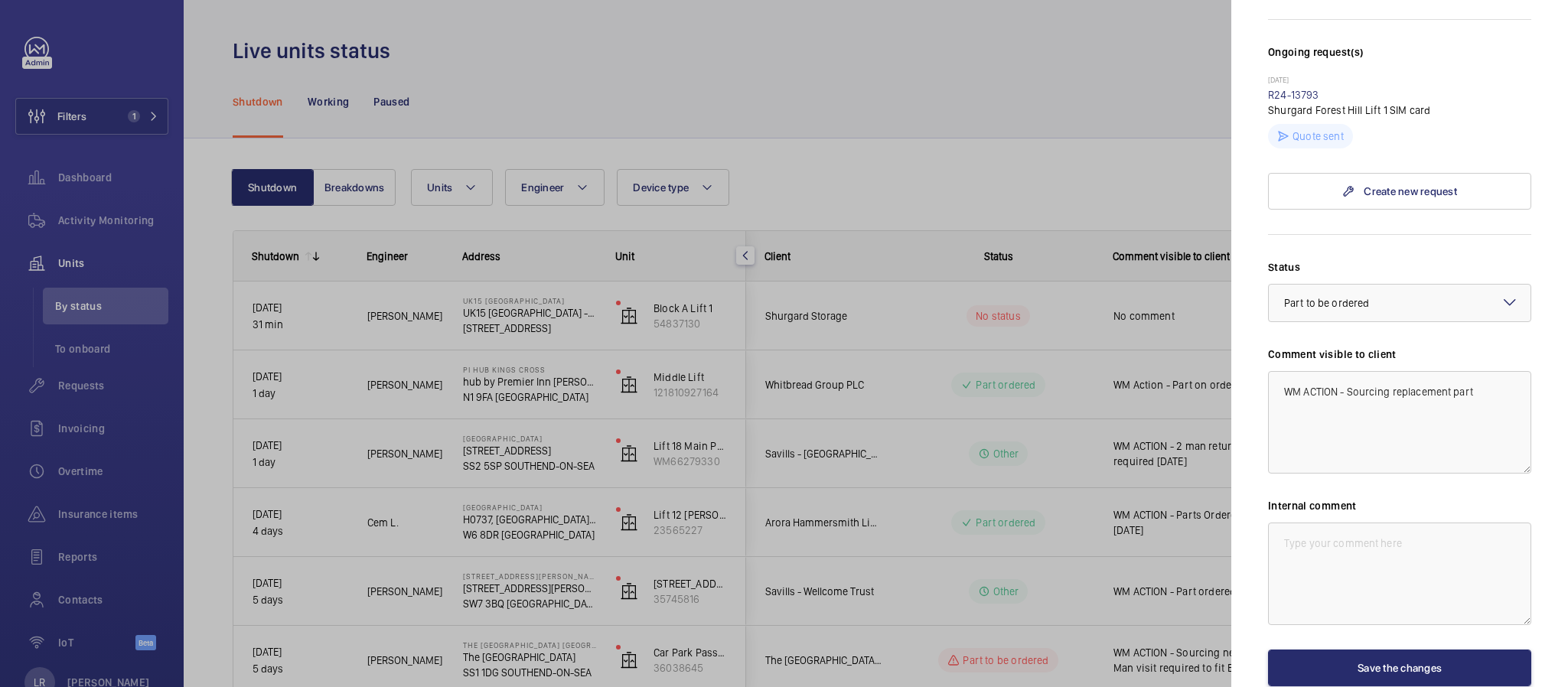
scroll to position [459, 0]
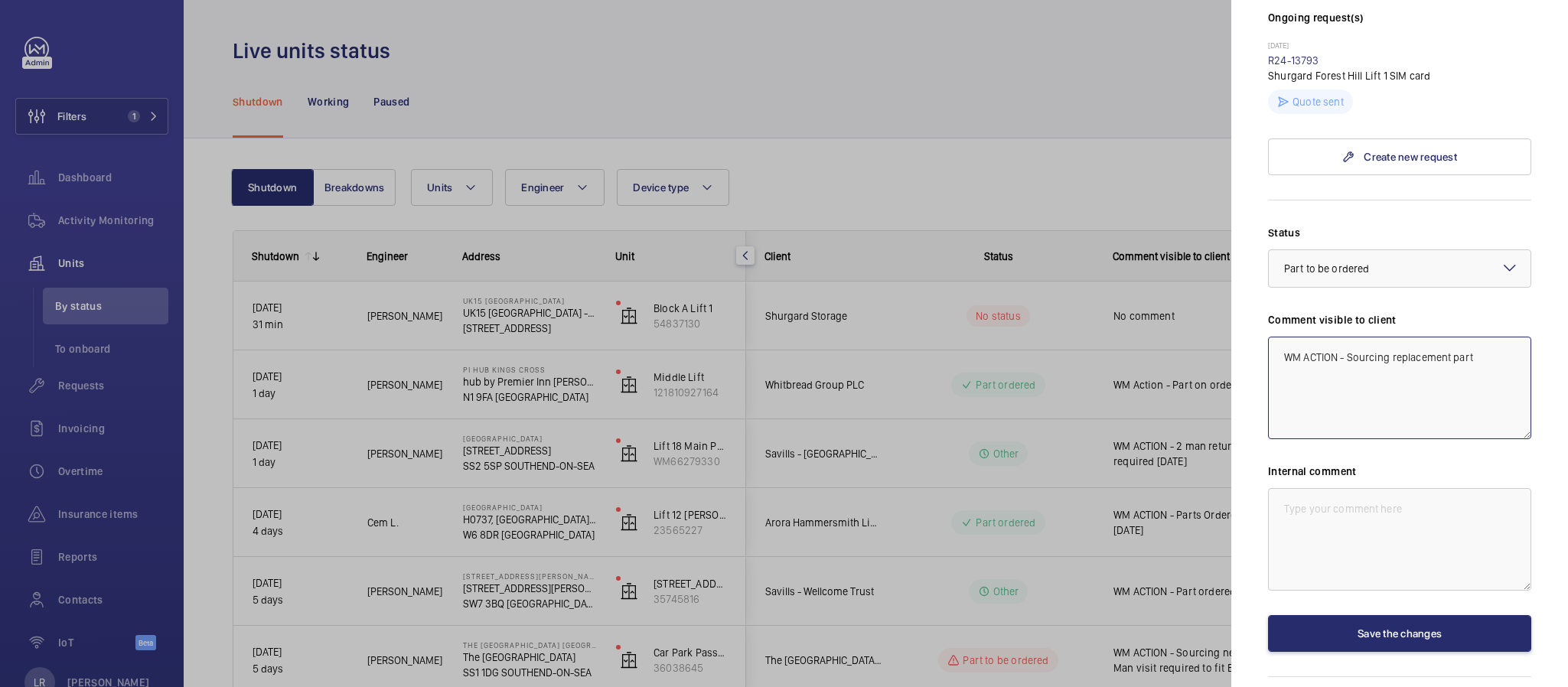
drag, startPoint x: 1484, startPoint y: 377, endPoint x: 1236, endPoint y: 370, distance: 248.1
click at [1236, 370] on mat-sidenav "Stopped unit UK15 [GEOGRAPHIC_DATA] [GEOGRAPHIC_DATA] [GEOGRAPHIC_DATA] - [STRE…" at bounding box center [1400, 343] width 336 height 687
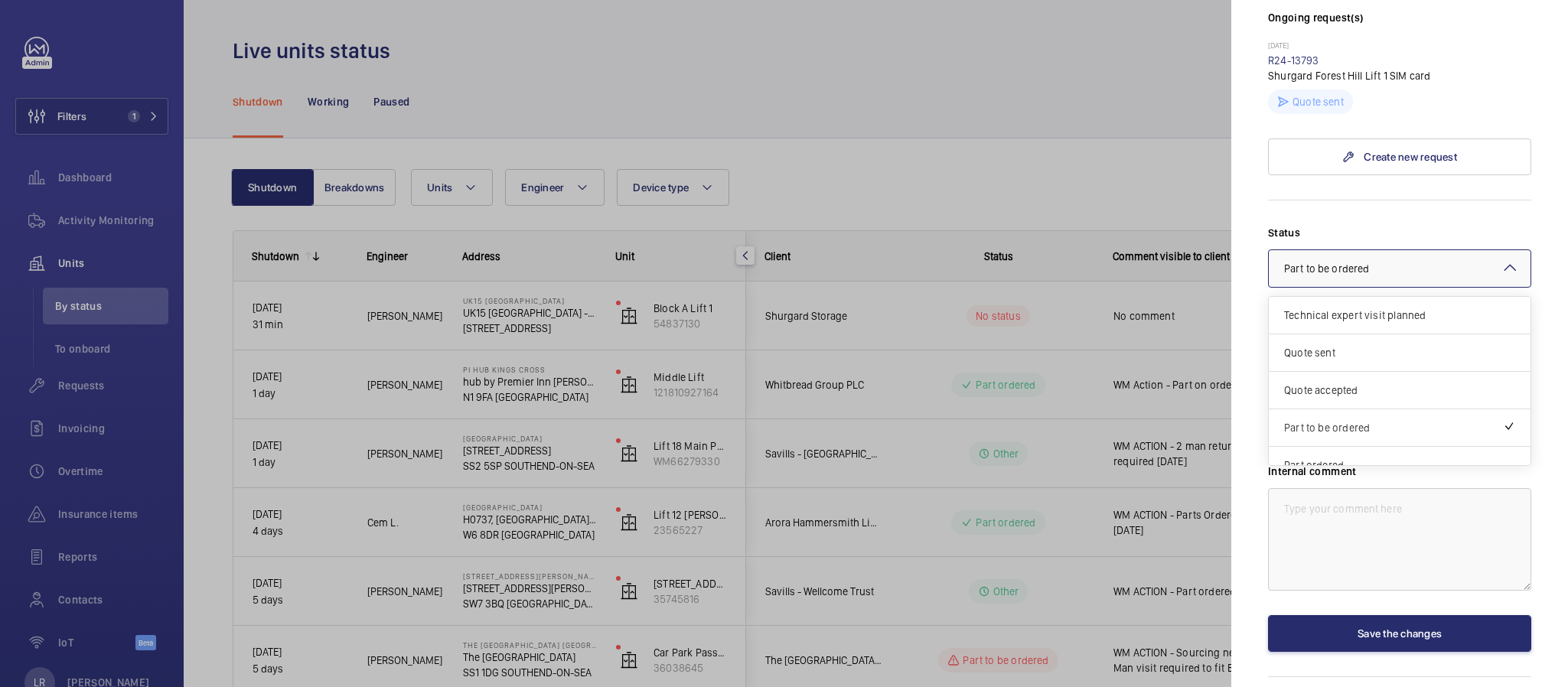
click at [1391, 274] on div "× Part to be ordered" at bounding box center [1345, 268] width 123 height 16
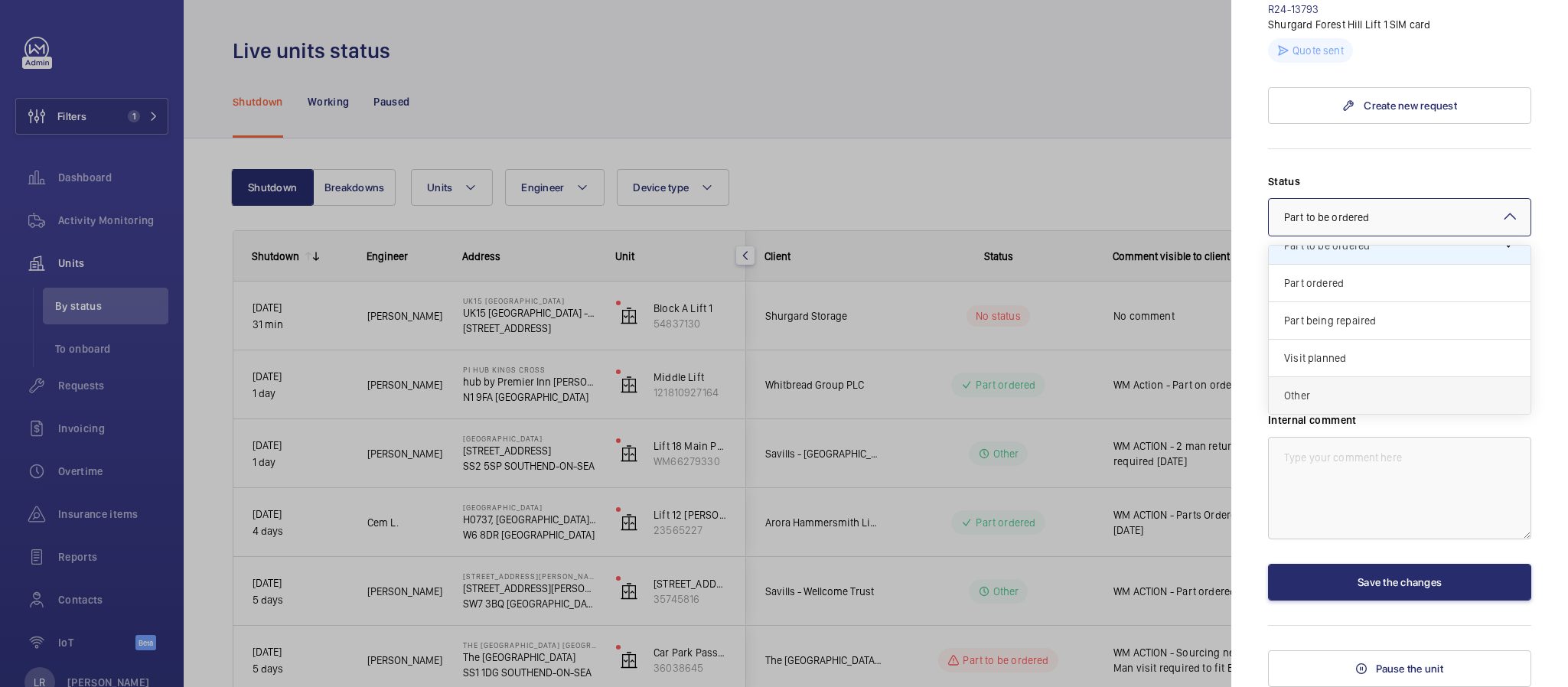
scroll to position [133, 0]
click at [1353, 381] on div "Other" at bounding box center [1399, 395] width 261 height 37
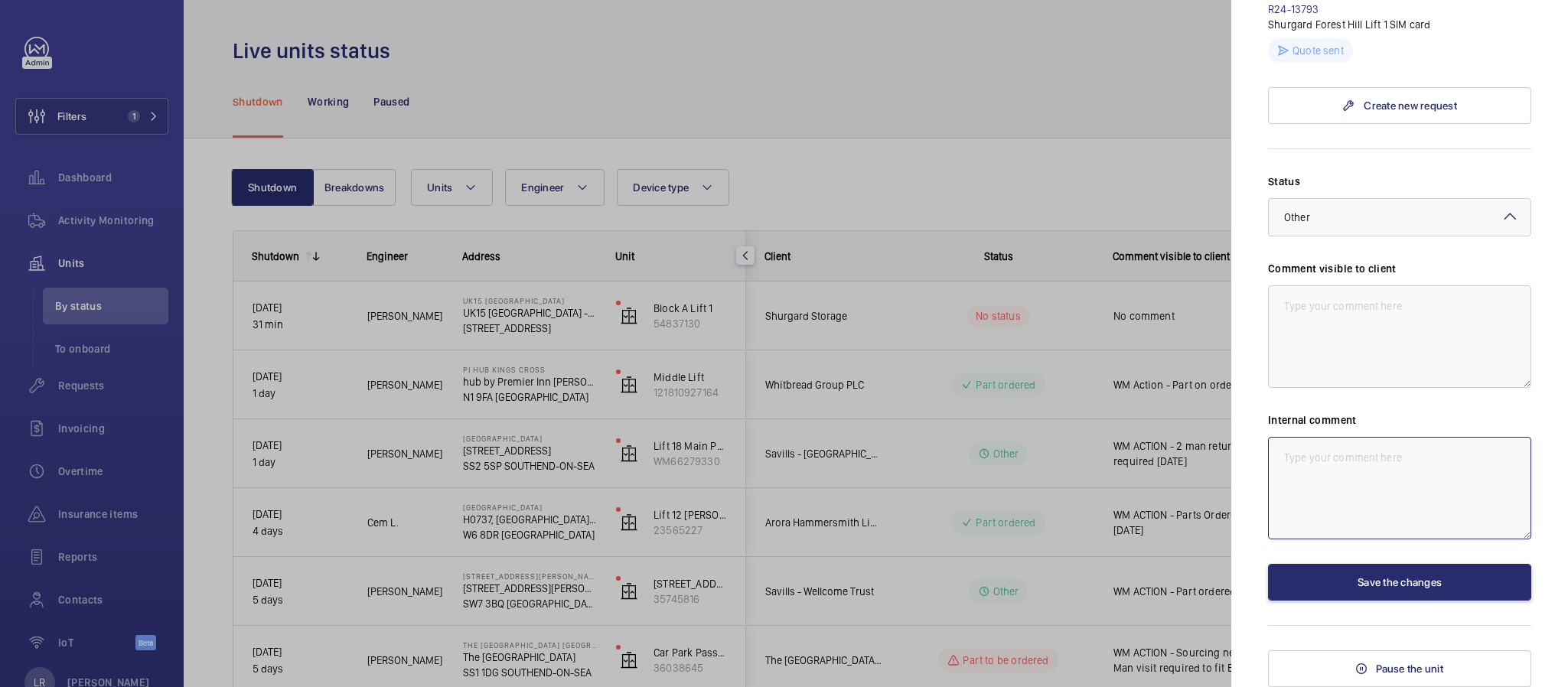
click at [1353, 468] on textarea at bounding box center [1400, 489] width 263 height 103
type textarea "S"
click at [1502, 463] on textarea "Drive is wrong voltage, sourcing correct drive" at bounding box center [1400, 489] width 263 height 103
type textarea "Drive is wrong voltage, sourcing correct drive. - LR"
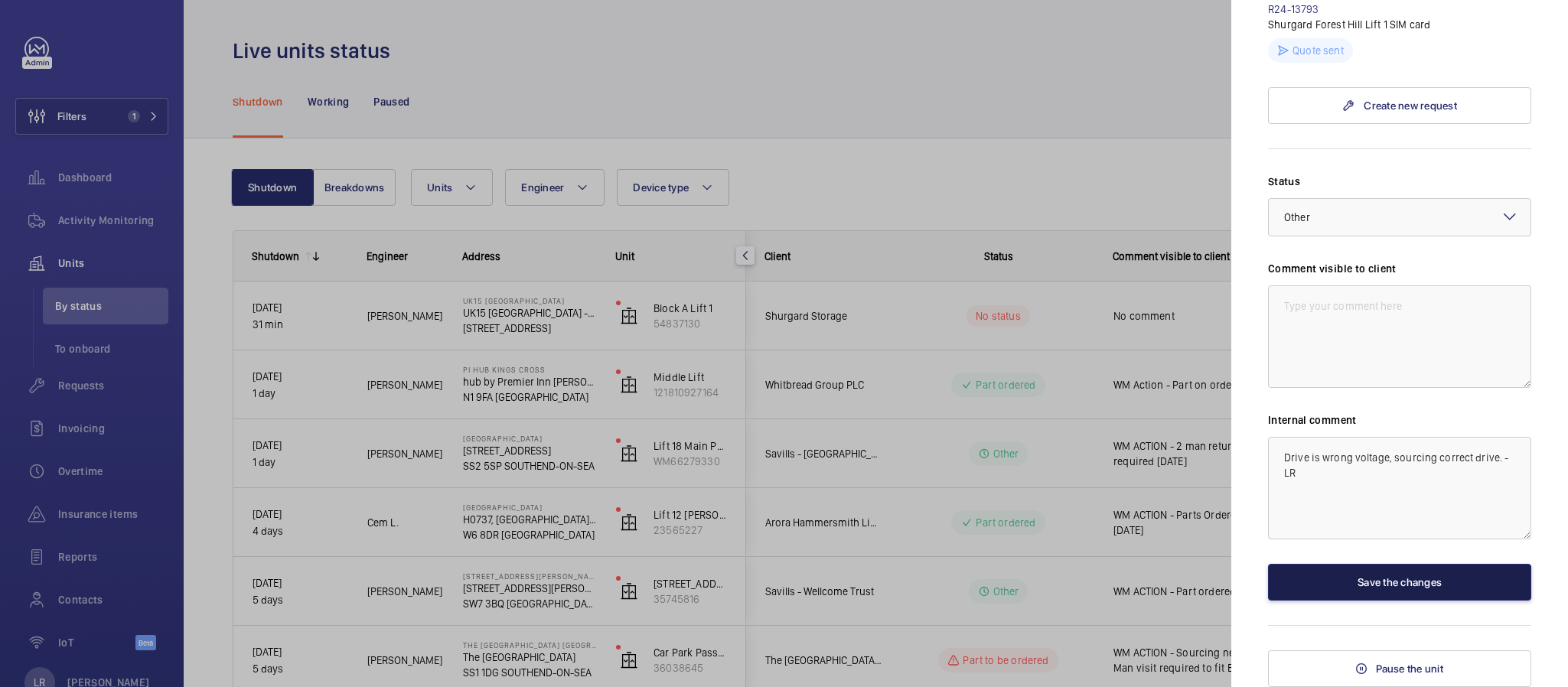
click at [1442, 590] on button "Save the changes" at bounding box center [1400, 582] width 263 height 37
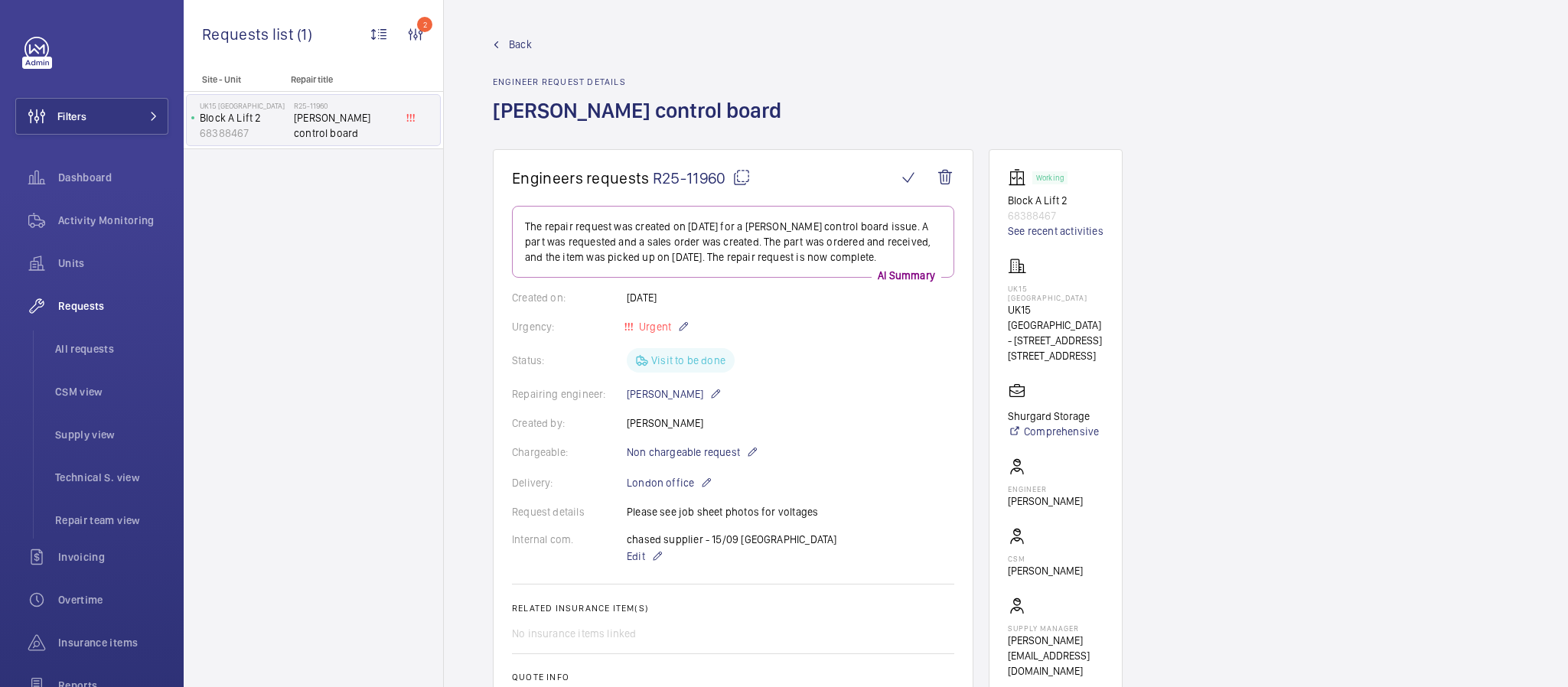
click at [527, 49] on span "Back" at bounding box center [521, 45] width 23 height 16
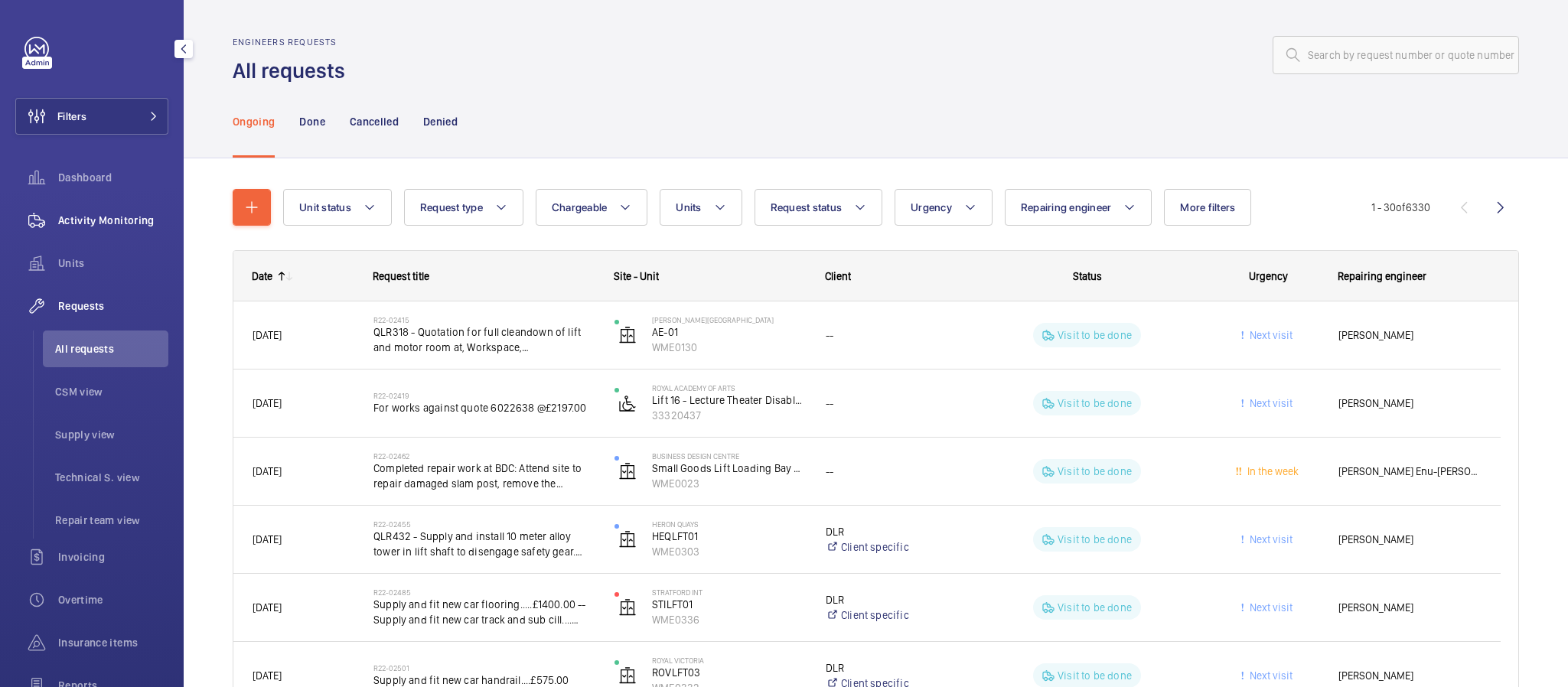
click at [86, 216] on span "Activity Monitoring" at bounding box center [113, 221] width 110 height 16
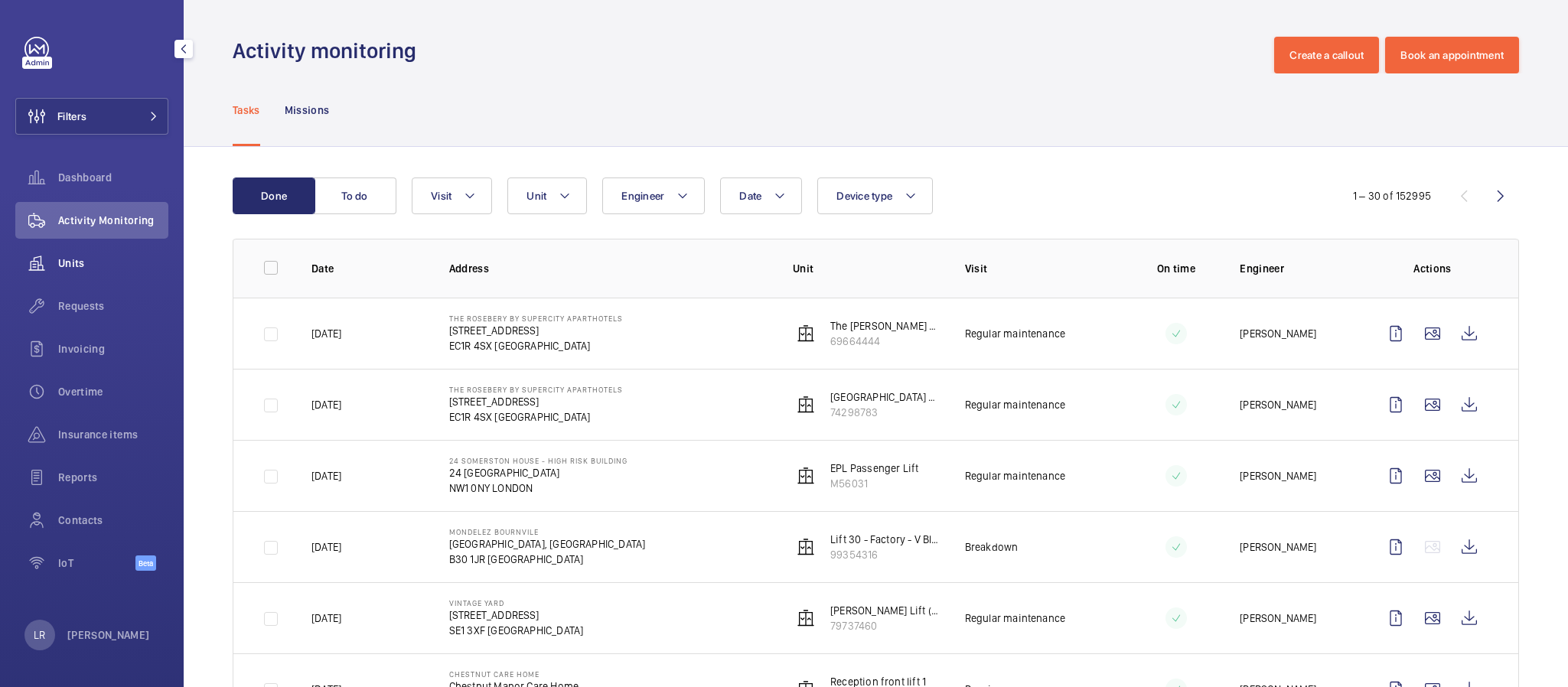
click at [122, 260] on span "Units" at bounding box center [113, 263] width 110 height 16
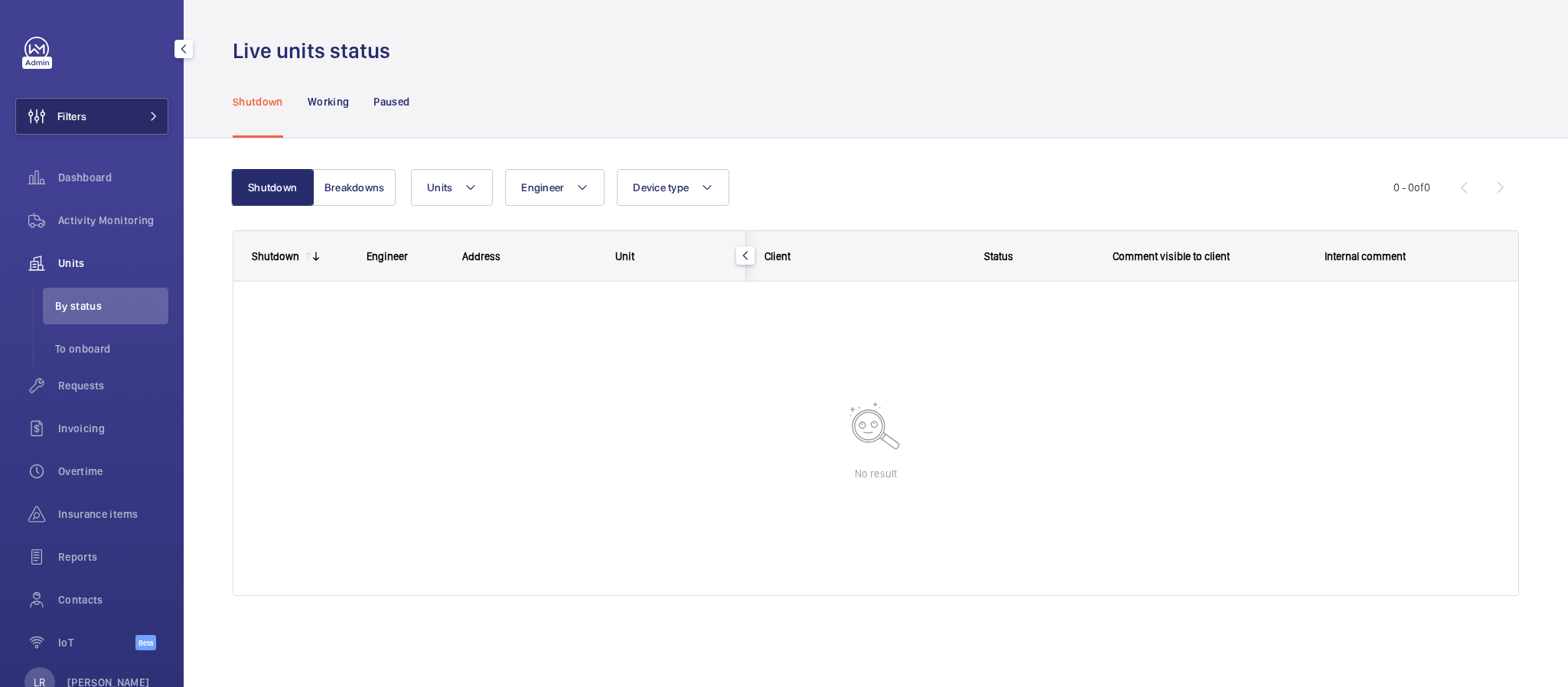
click at [158, 109] on button "Filters" at bounding box center [91, 117] width 153 height 37
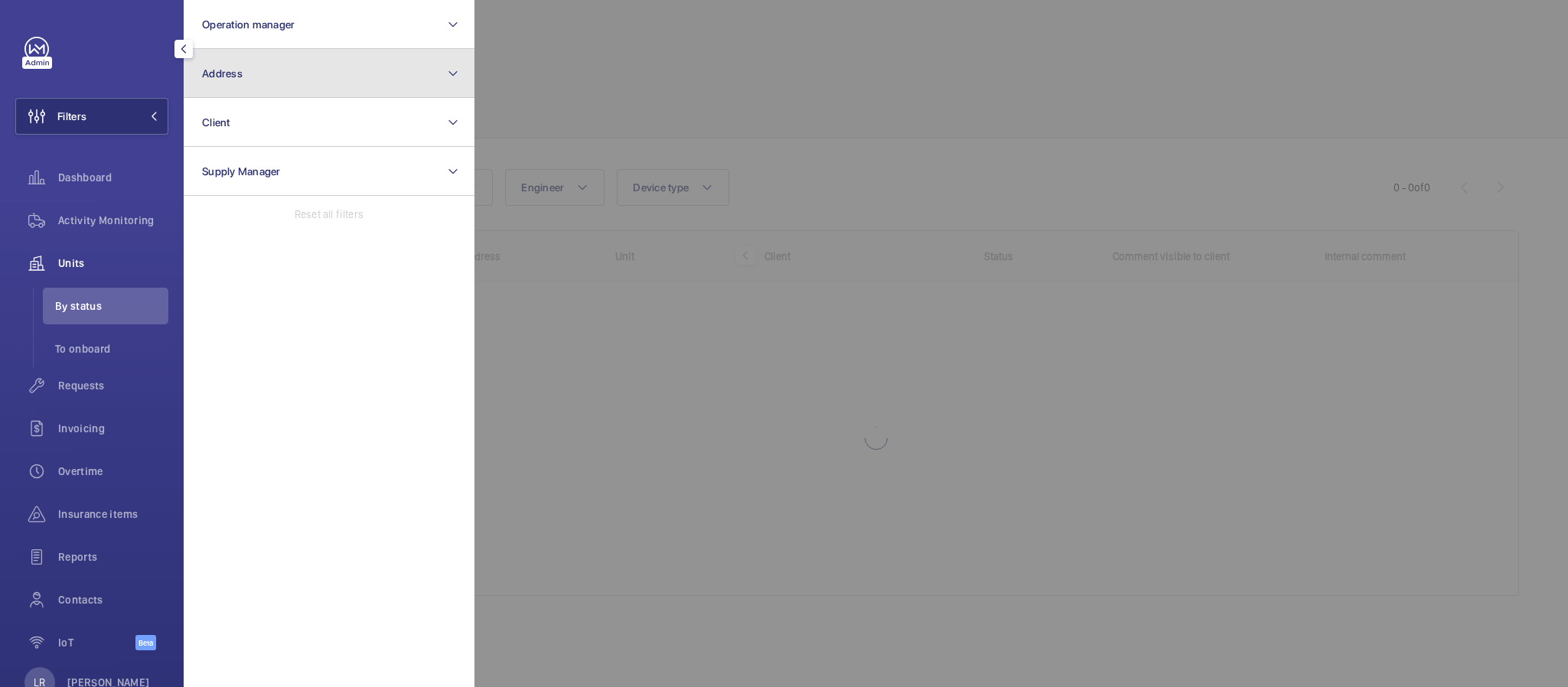
click at [361, 83] on button "Address" at bounding box center [329, 73] width 291 height 49
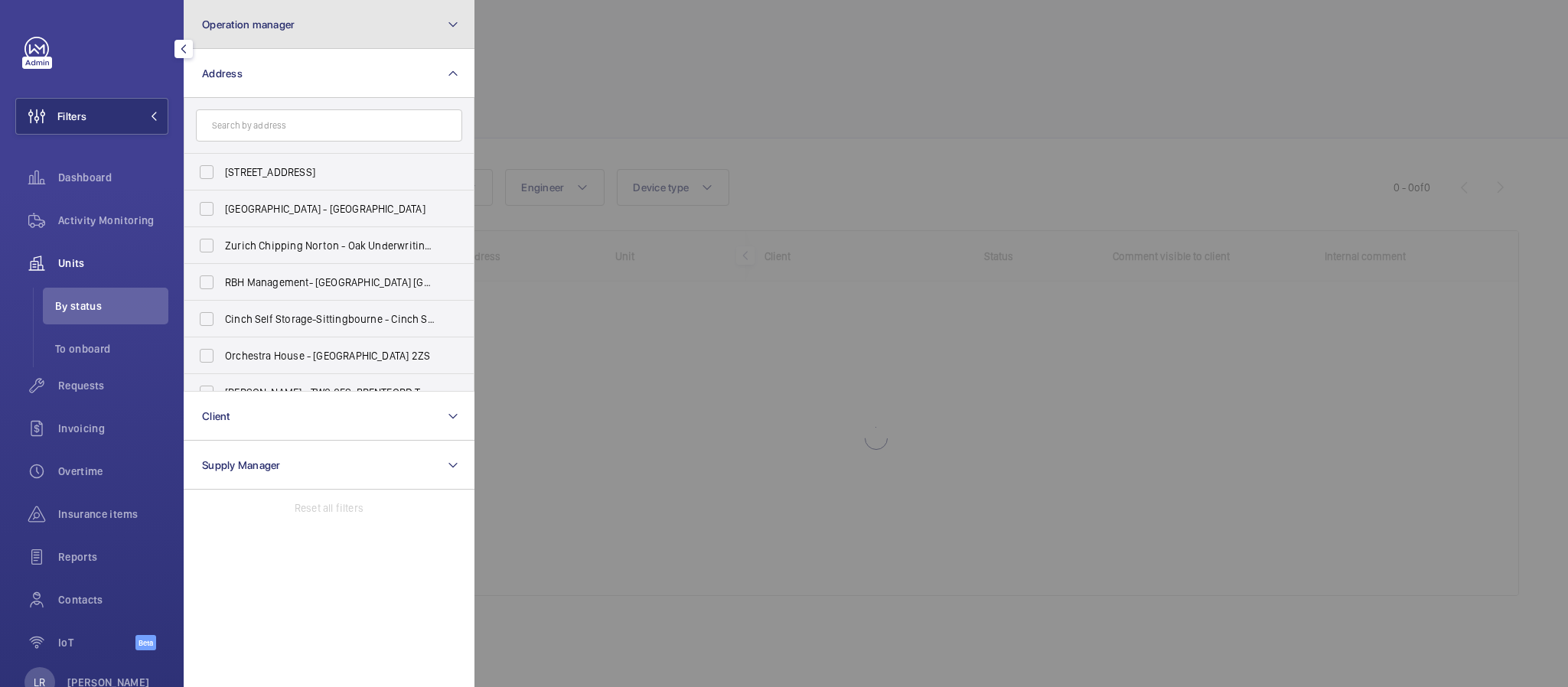
click at [389, 14] on button "Operation manager" at bounding box center [329, 24] width 291 height 49
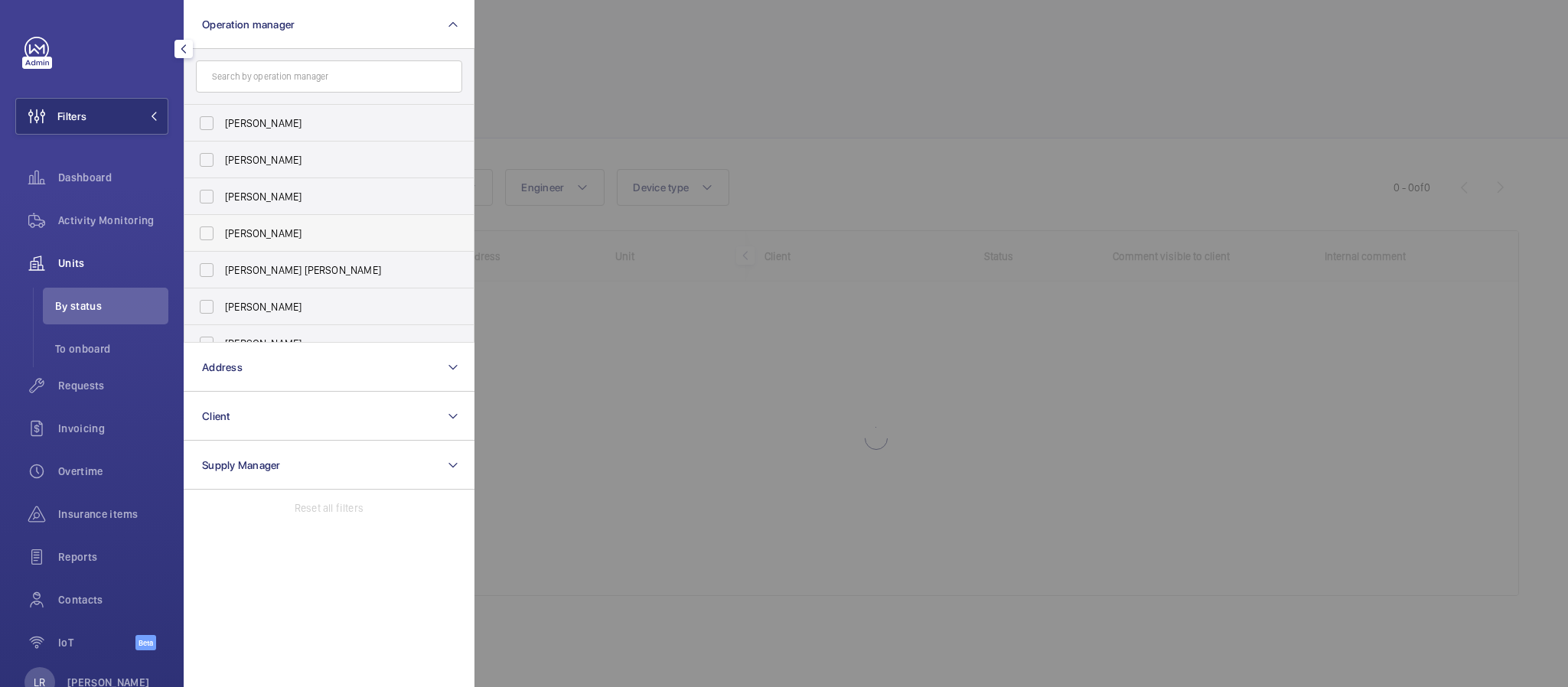
click at [330, 236] on span "[PERSON_NAME]" at bounding box center [330, 233] width 211 height 16
click at [222, 236] on input "[PERSON_NAME]" at bounding box center [206, 232] width 30 height 30
checkbox input "true"
click at [445, 150] on label "[PERSON_NAME]" at bounding box center [318, 160] width 266 height 37
click at [222, 150] on input "[PERSON_NAME]" at bounding box center [206, 159] width 30 height 30
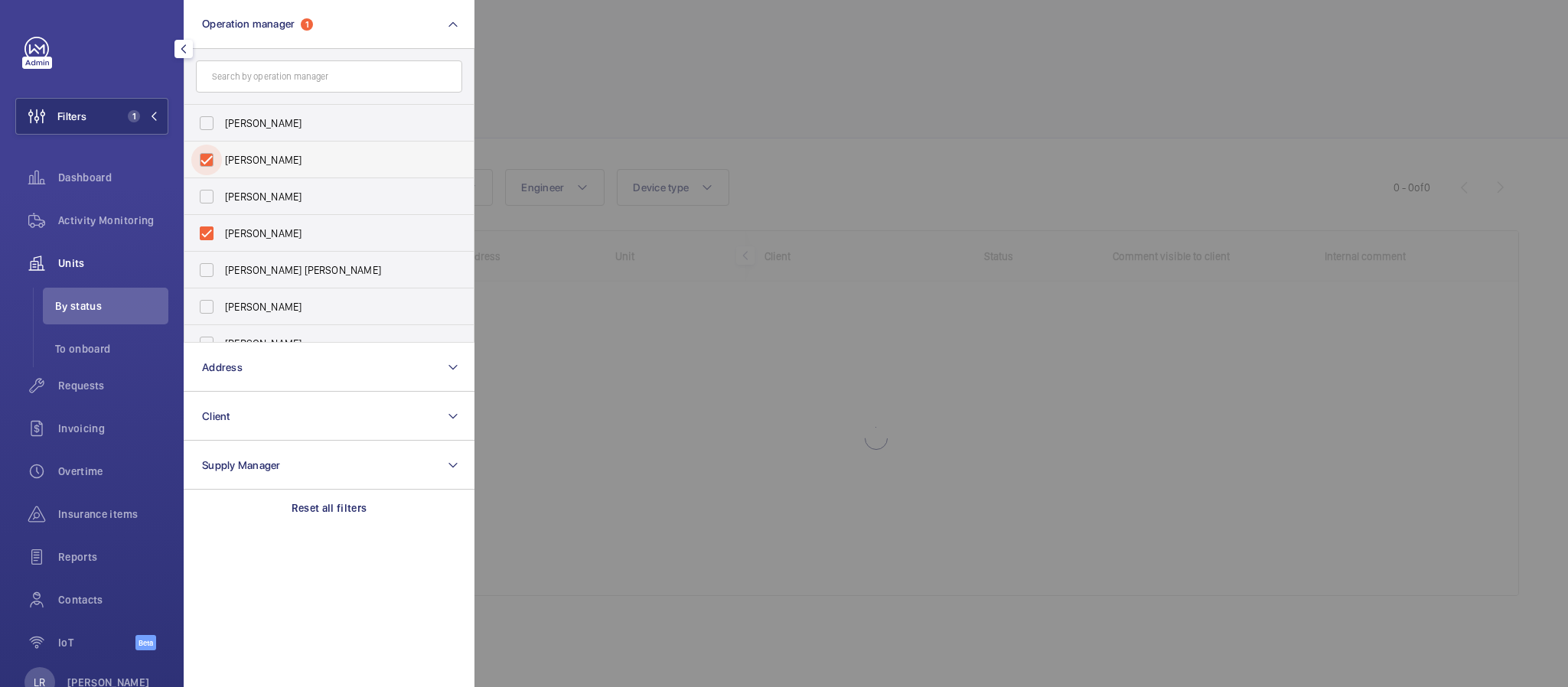
checkbox input "true"
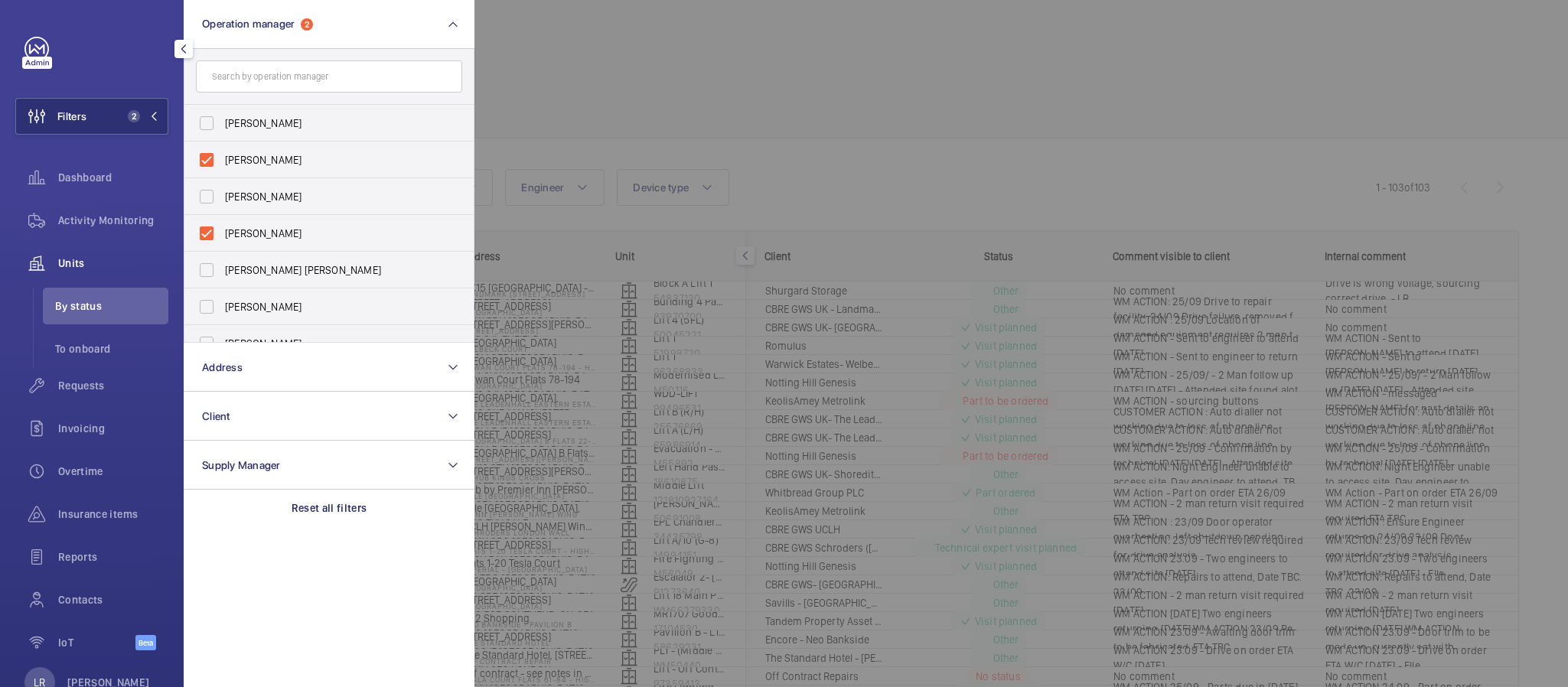
drag, startPoint x: 345, startPoint y: 152, endPoint x: 682, endPoint y: 127, distance: 337.9
click at [344, 153] on span "[PERSON_NAME]" at bounding box center [330, 160] width 211 height 16
click at [222, 152] on input "[PERSON_NAME]" at bounding box center [206, 159] width 30 height 30
click at [684, 126] on div at bounding box center [1258, 343] width 1568 height 687
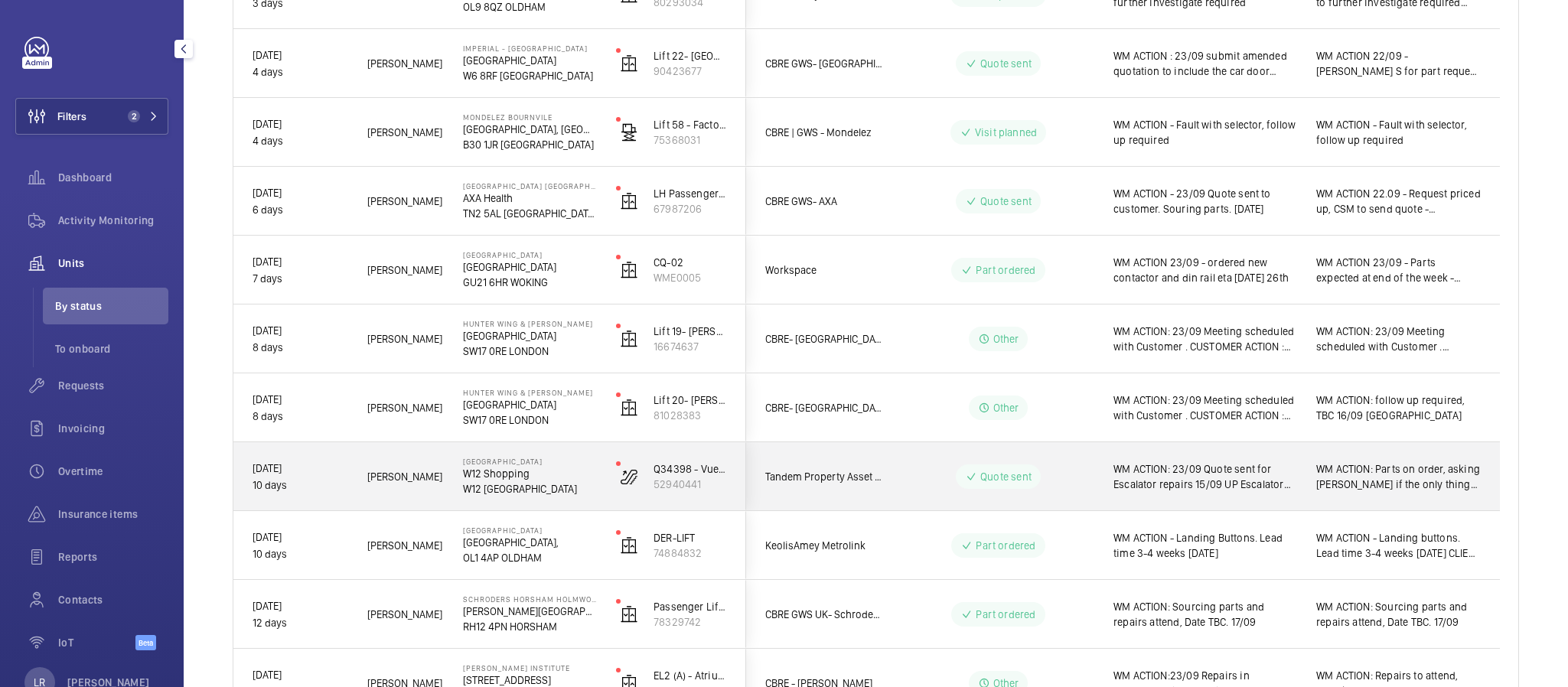
scroll to position [1721, 0]
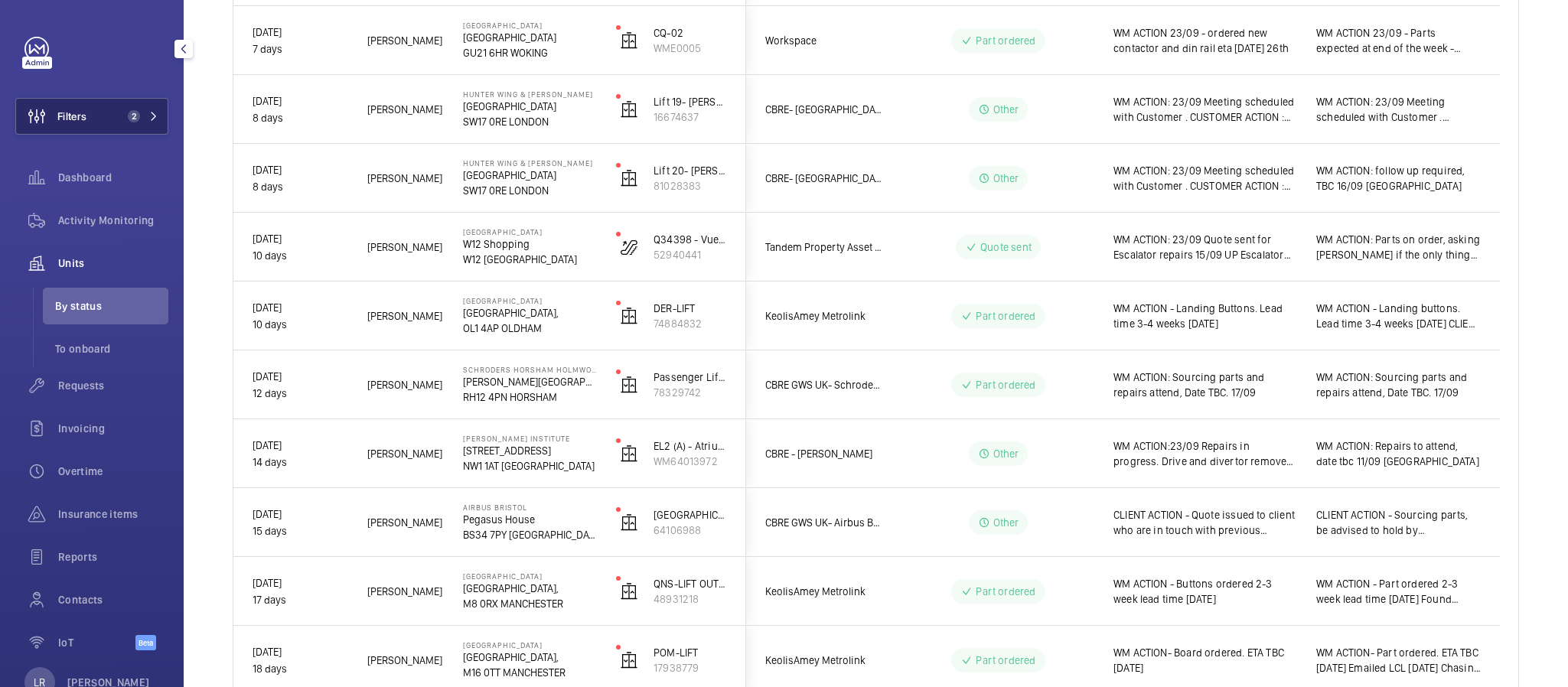
click at [139, 115] on span "2" at bounding box center [140, 116] width 37 height 13
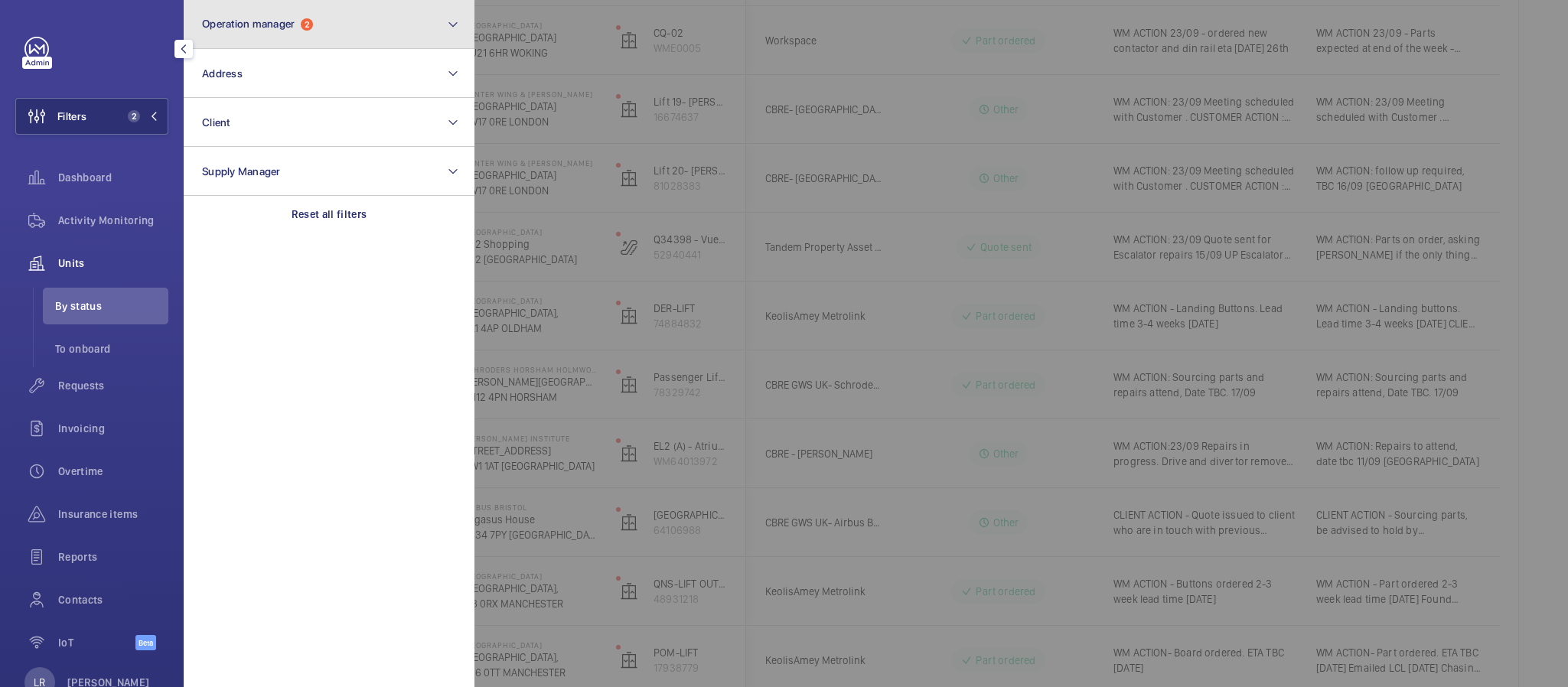
click at [286, 5] on button "Operation manager 2" at bounding box center [329, 24] width 291 height 49
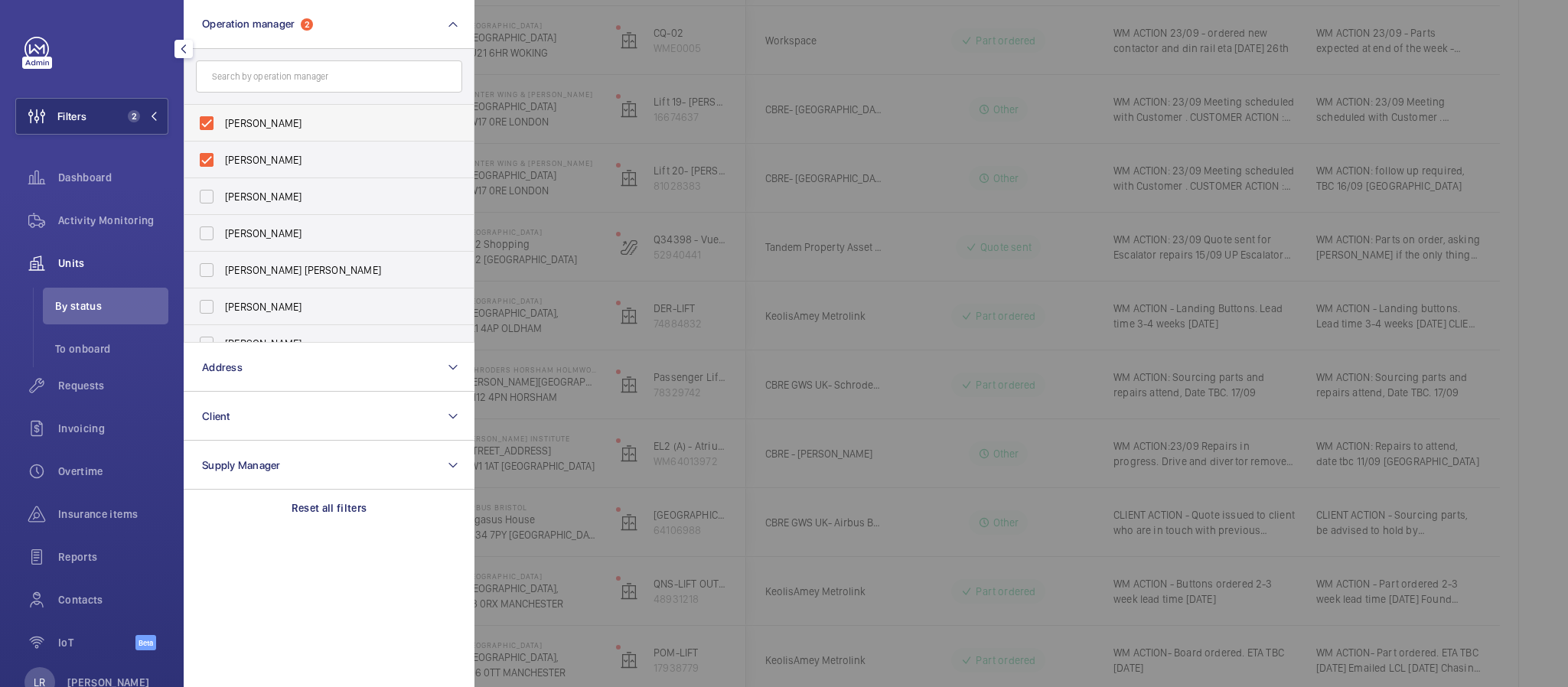
click at [322, 122] on span "[PERSON_NAME]" at bounding box center [330, 123] width 211 height 16
click at [222, 122] on input "[PERSON_NAME]" at bounding box center [206, 122] width 30 height 30
checkbox input "false"
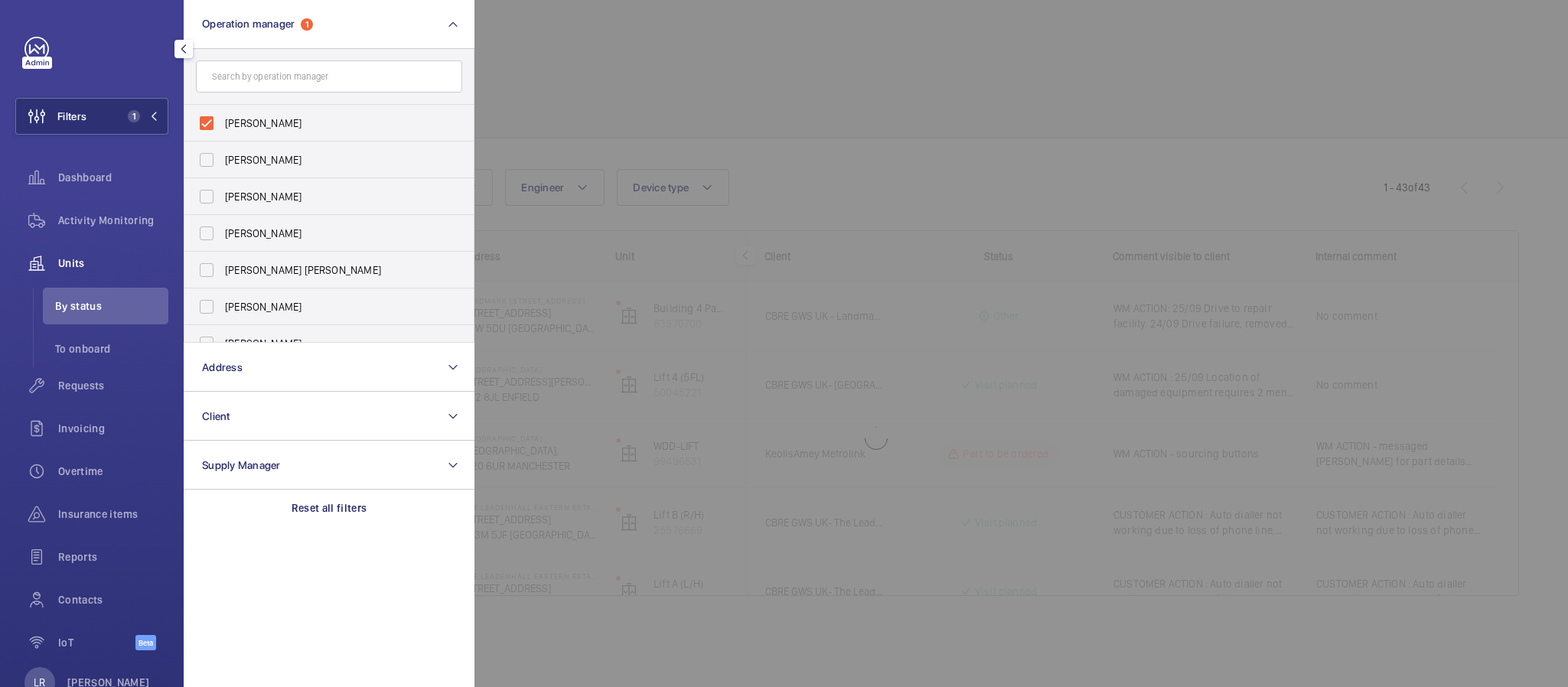
click at [538, 126] on div at bounding box center [1258, 343] width 1568 height 687
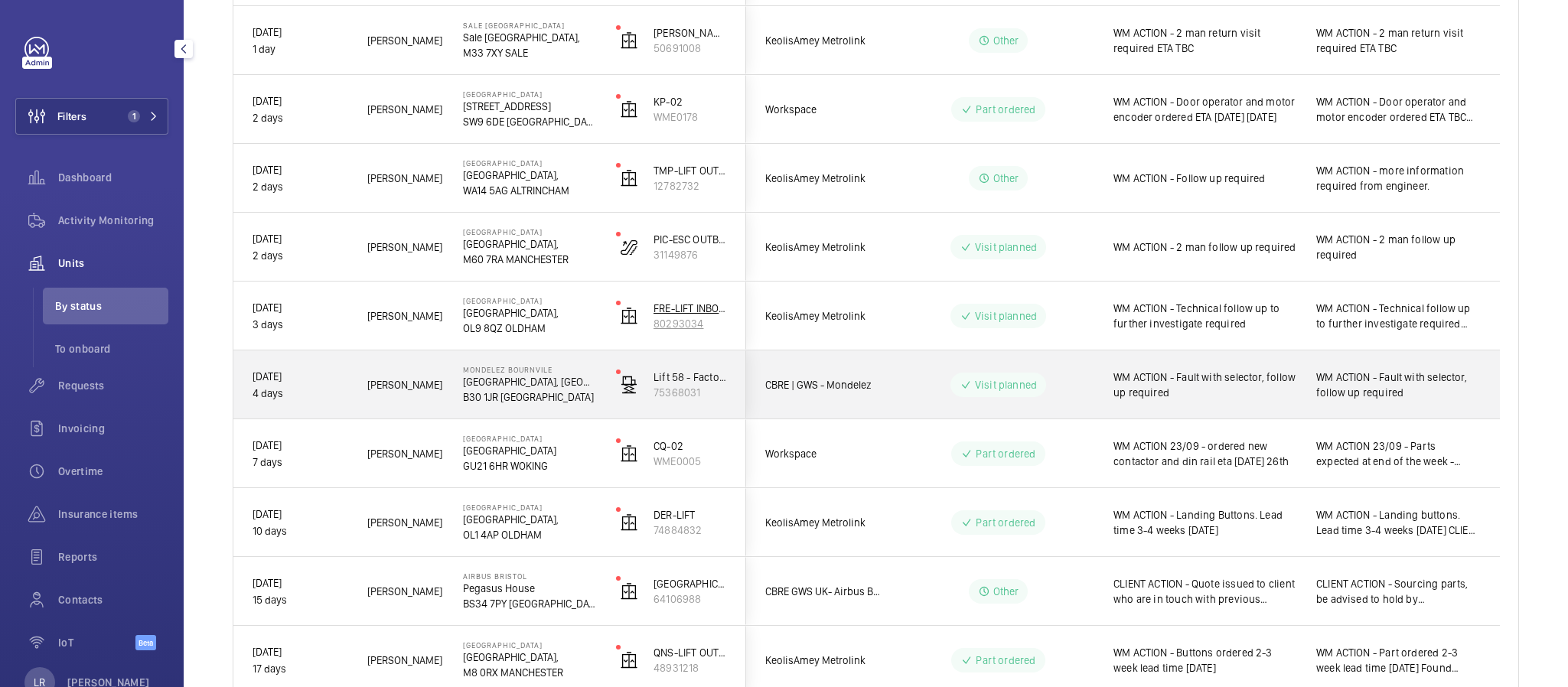
scroll to position [459, 0]
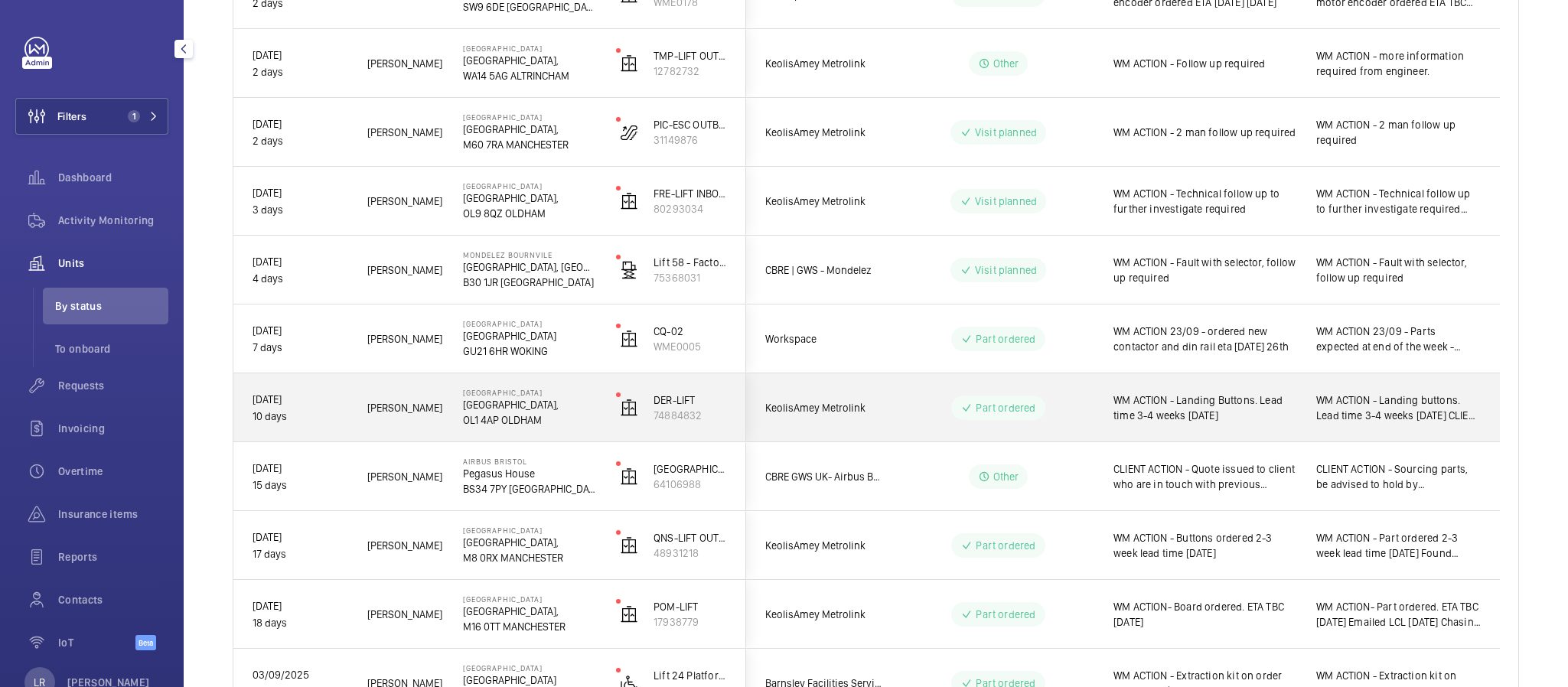
click at [958, 414] on div "Part ordered" at bounding box center [998, 407] width 93 height 24
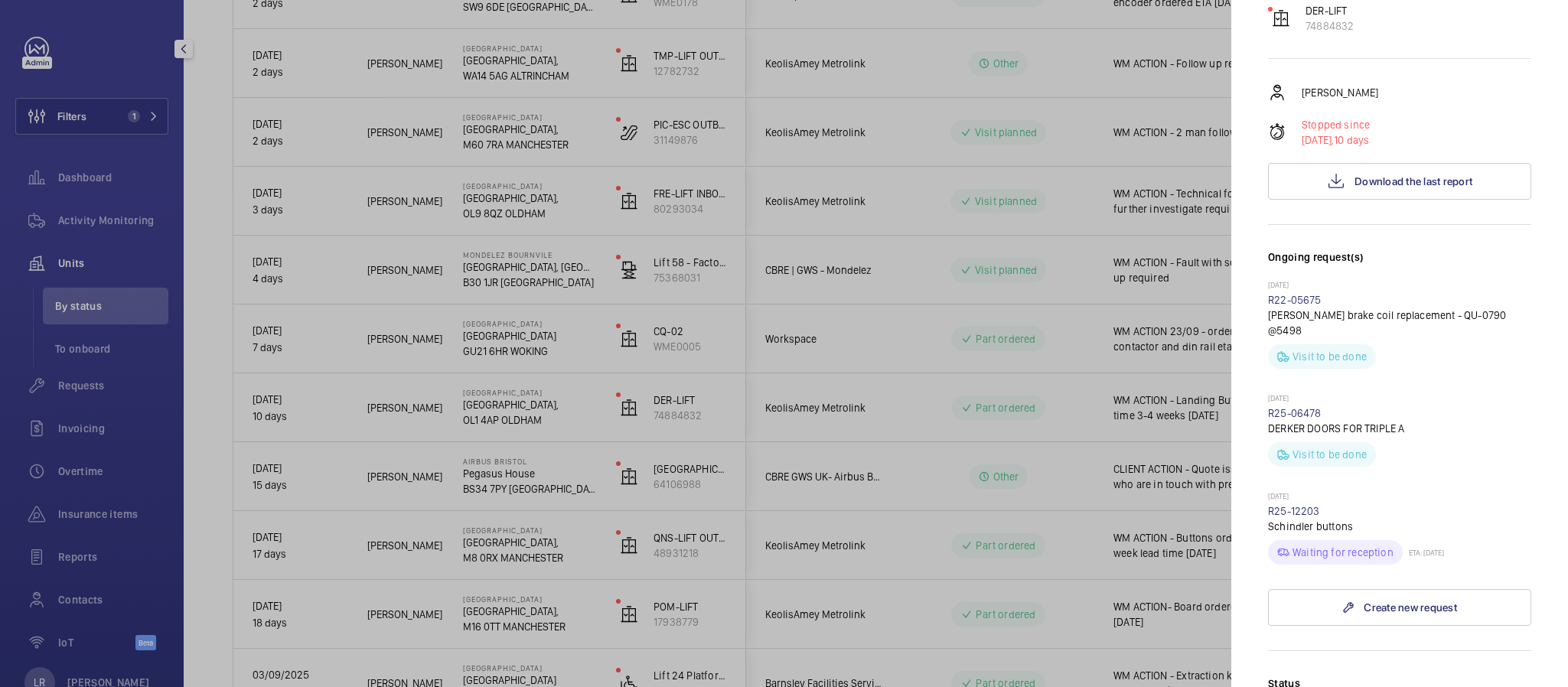
scroll to position [229, 0]
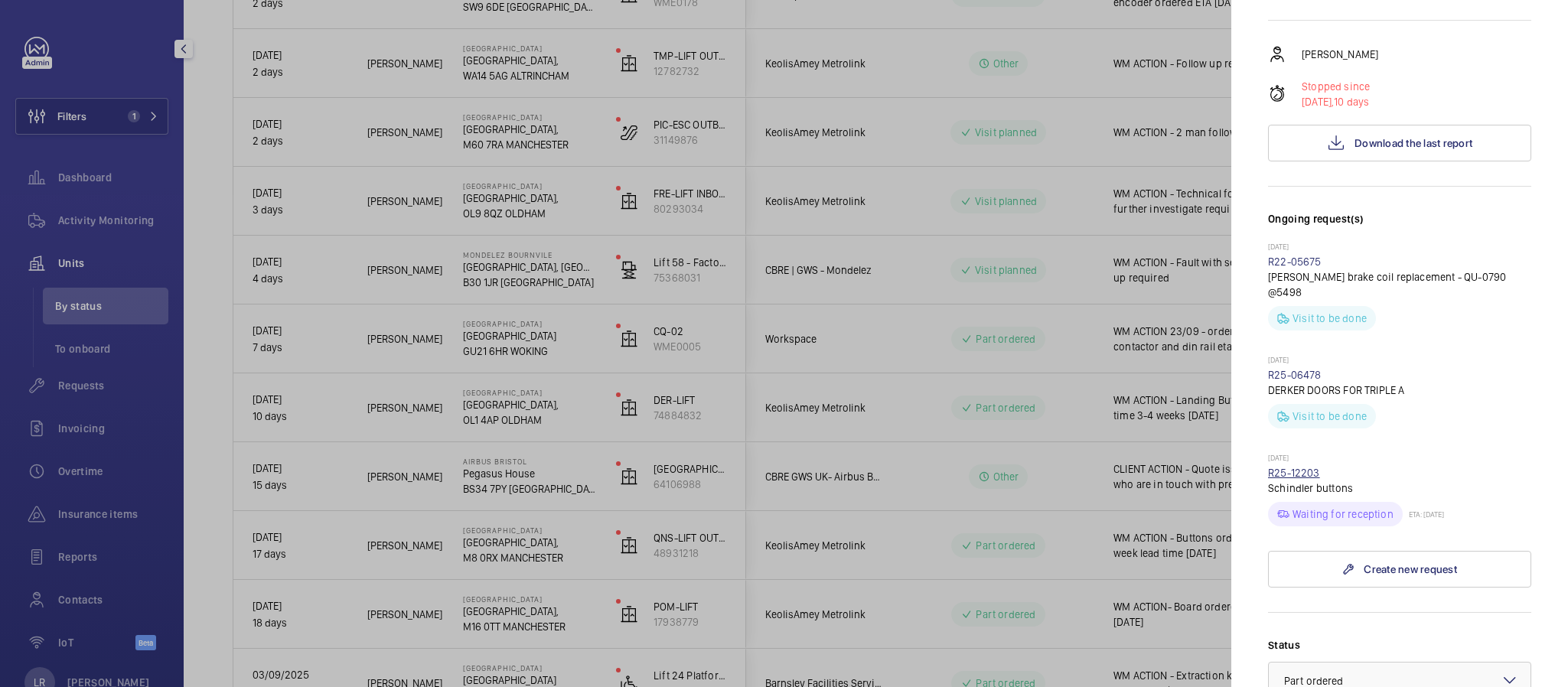
click at [1298, 480] on p "Schindler buttons" at bounding box center [1400, 488] width 263 height 16
click at [1300, 466] on link "R25-12203" at bounding box center [1295, 472] width 52 height 13
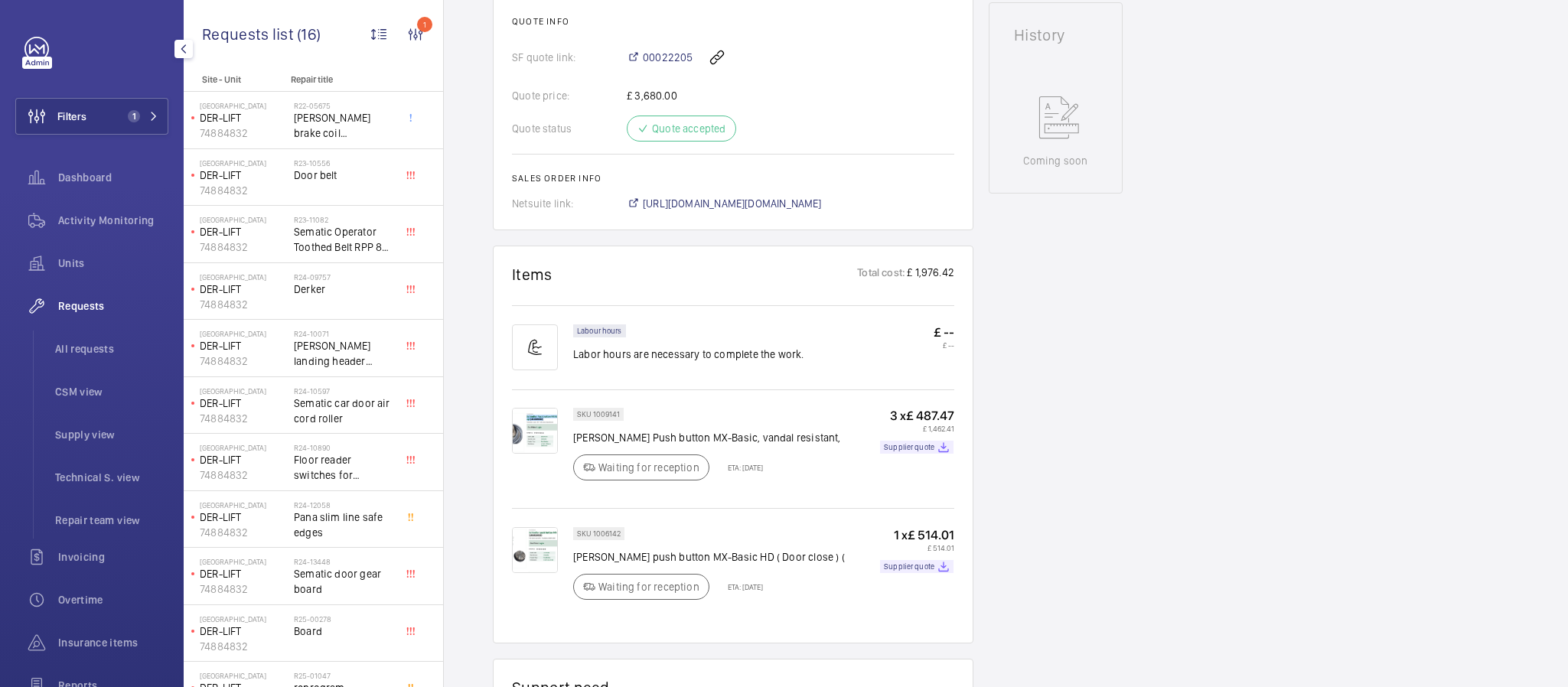
scroll to position [689, 0]
click at [549, 414] on img at bounding box center [535, 428] width 46 height 46
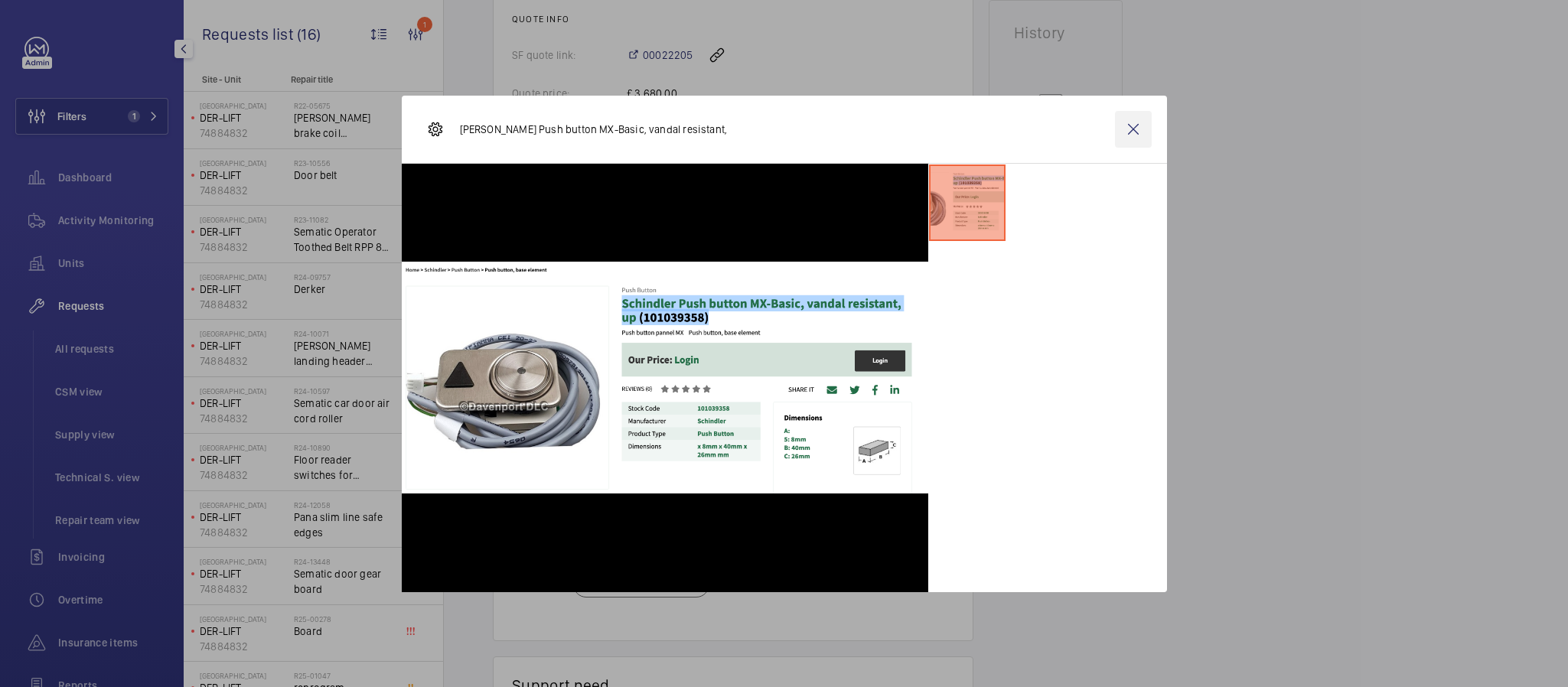
click at [1129, 121] on wm-front-icon-button at bounding box center [1133, 129] width 37 height 37
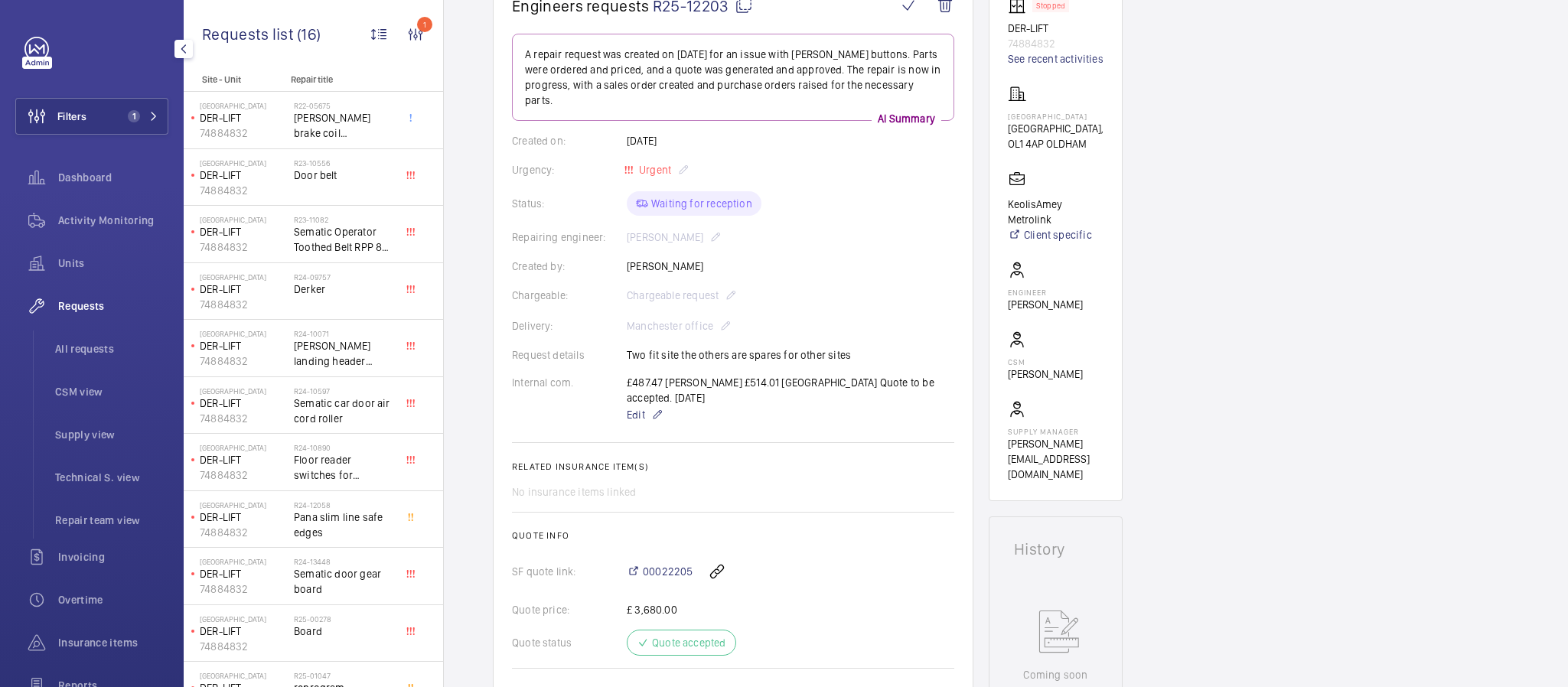
scroll to position [115, 0]
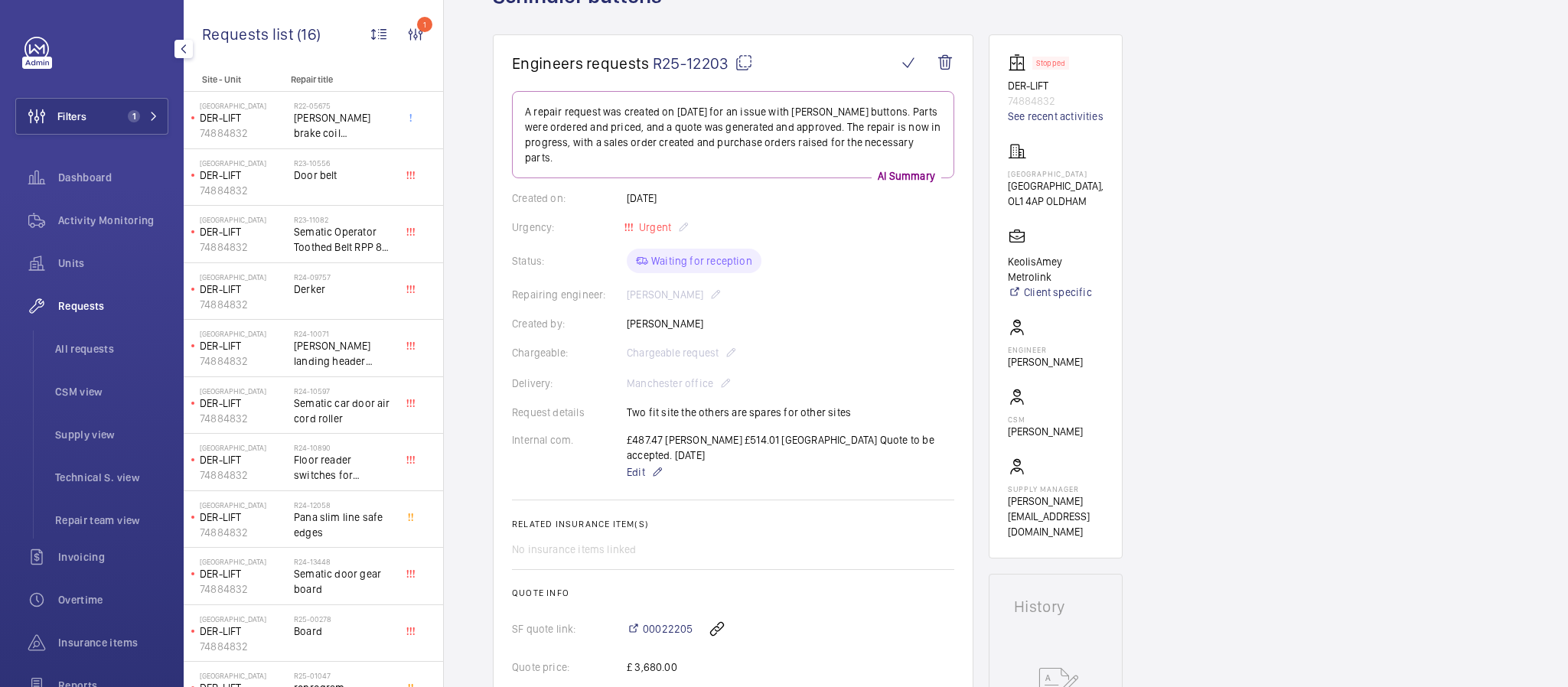
click at [749, 66] on mat-icon at bounding box center [744, 62] width 18 height 18
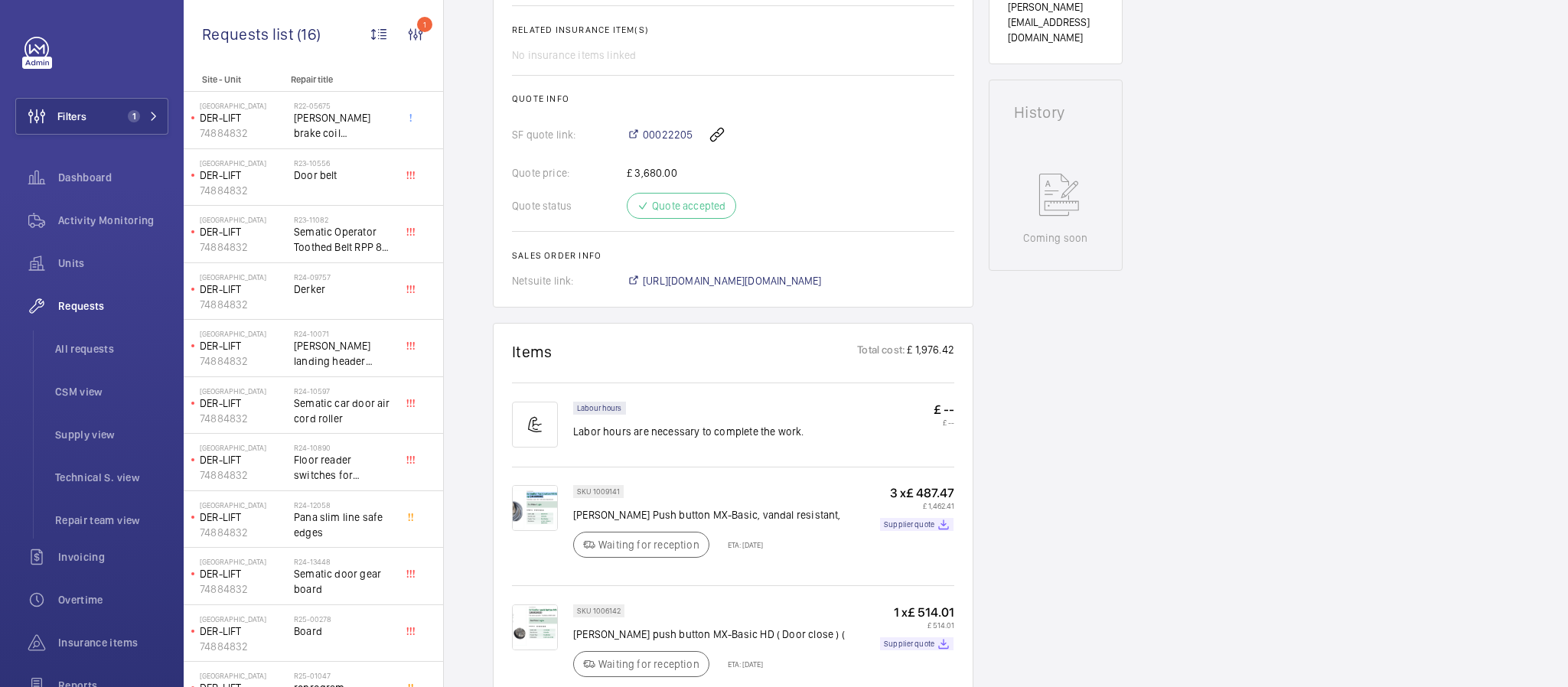
scroll to position [689, 0]
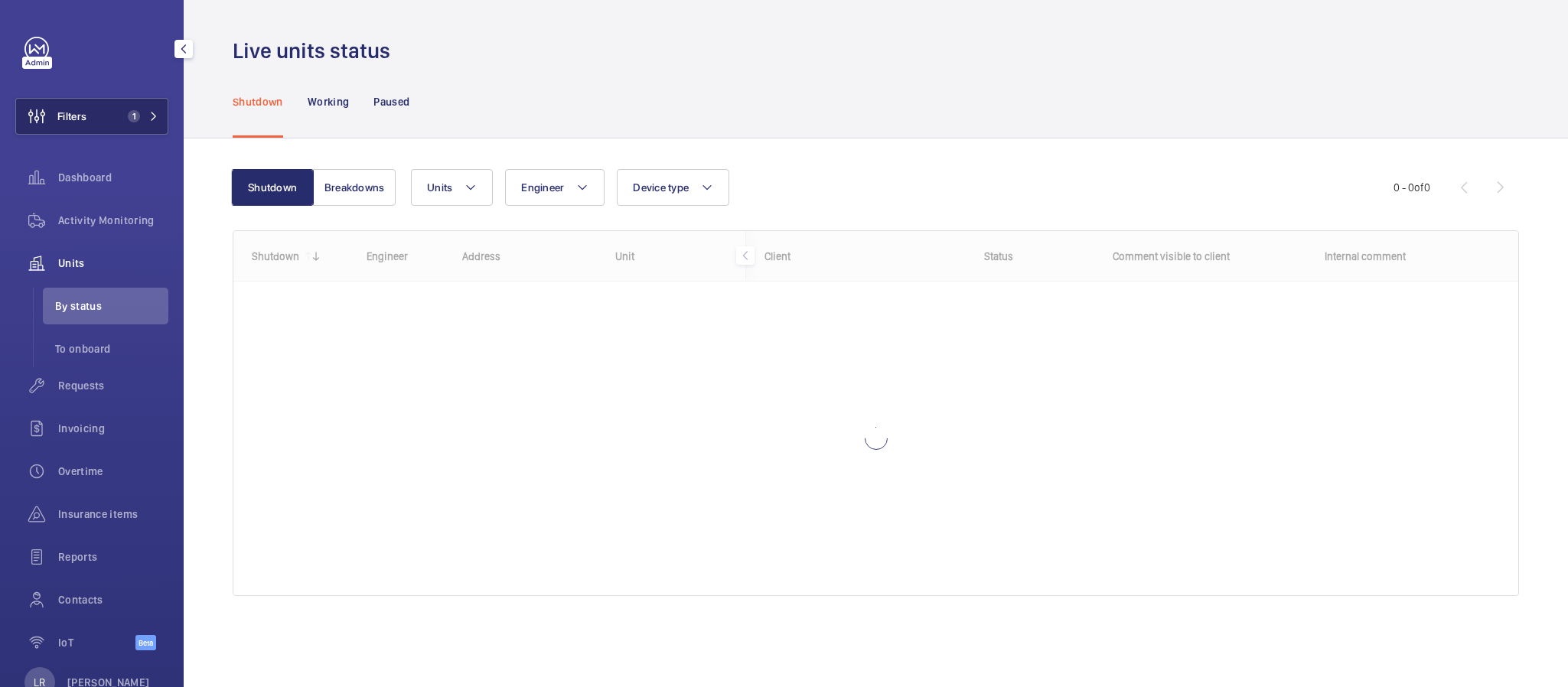
click at [113, 111] on button "Filters 1" at bounding box center [91, 117] width 153 height 37
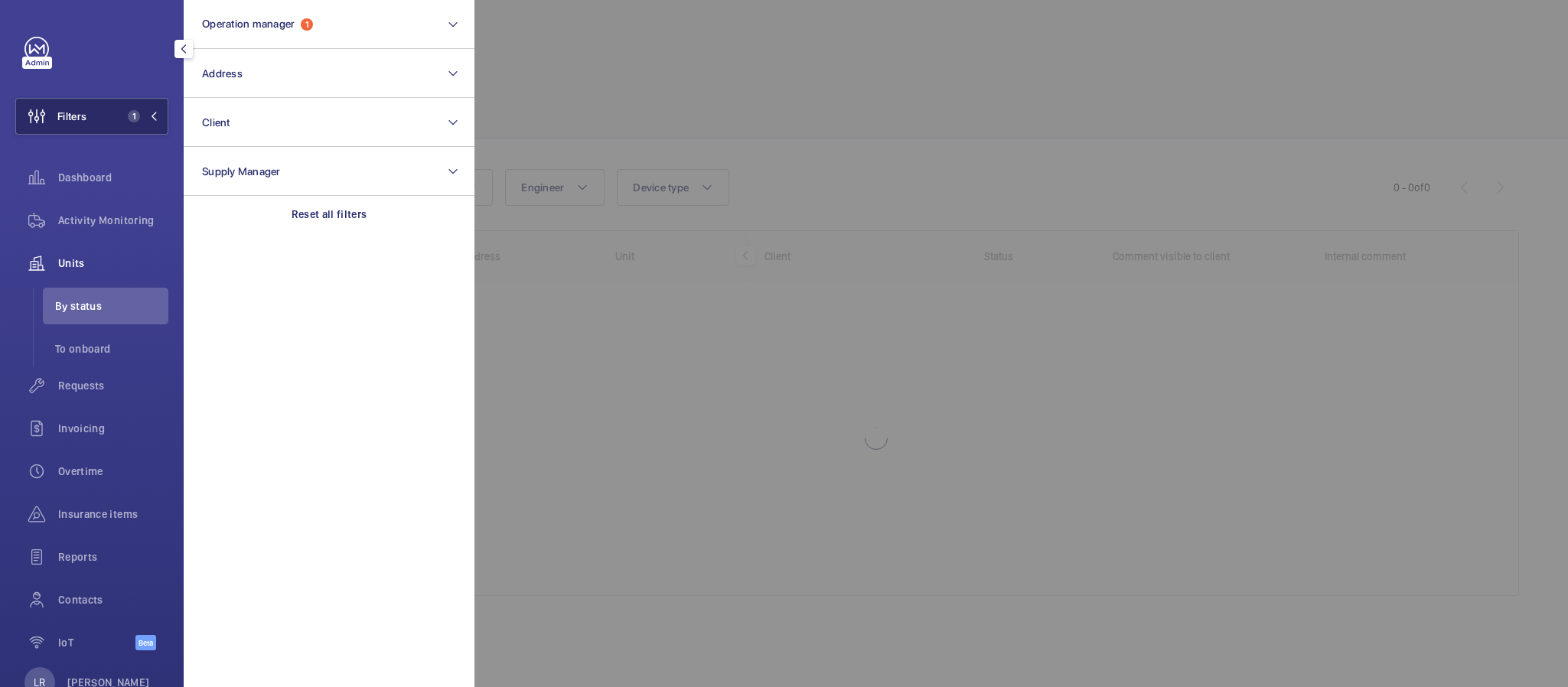
click at [113, 111] on button "Filters 1" at bounding box center [91, 117] width 153 height 37
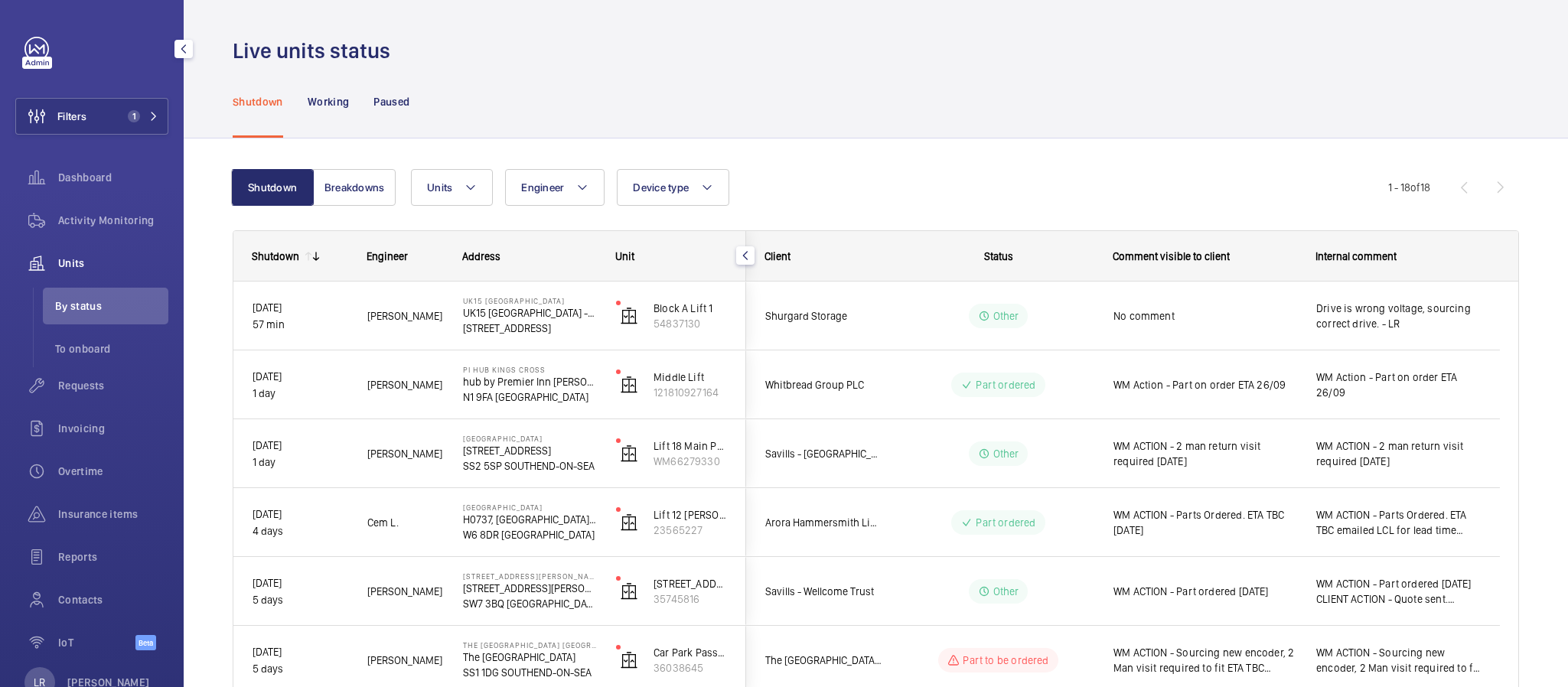
click at [65, 381] on span "Requests" at bounding box center [113, 386] width 110 height 16
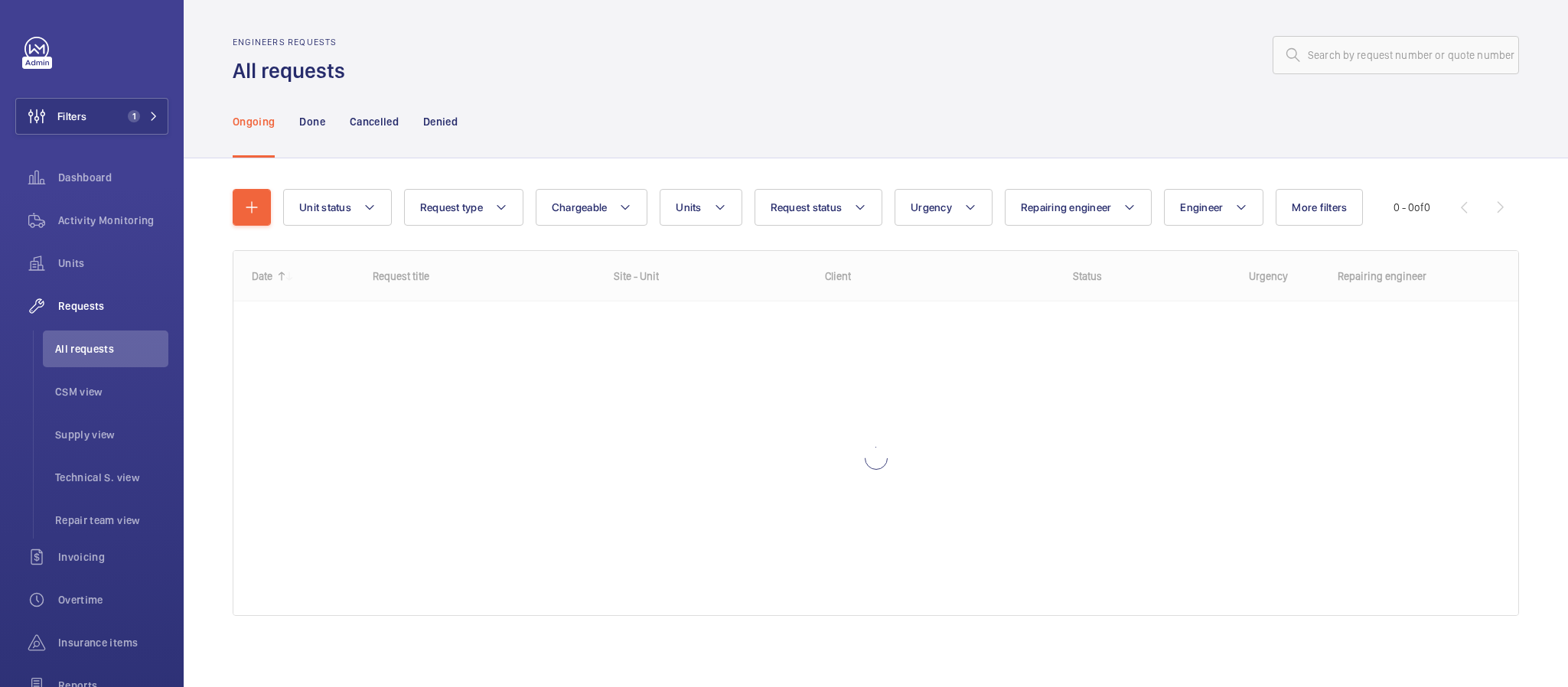
click at [1339, 34] on wm-front-admin-header "Engineers requests All requests" at bounding box center [876, 42] width 1384 height 85
click at [1335, 45] on input "text" at bounding box center [1396, 54] width 247 height 38
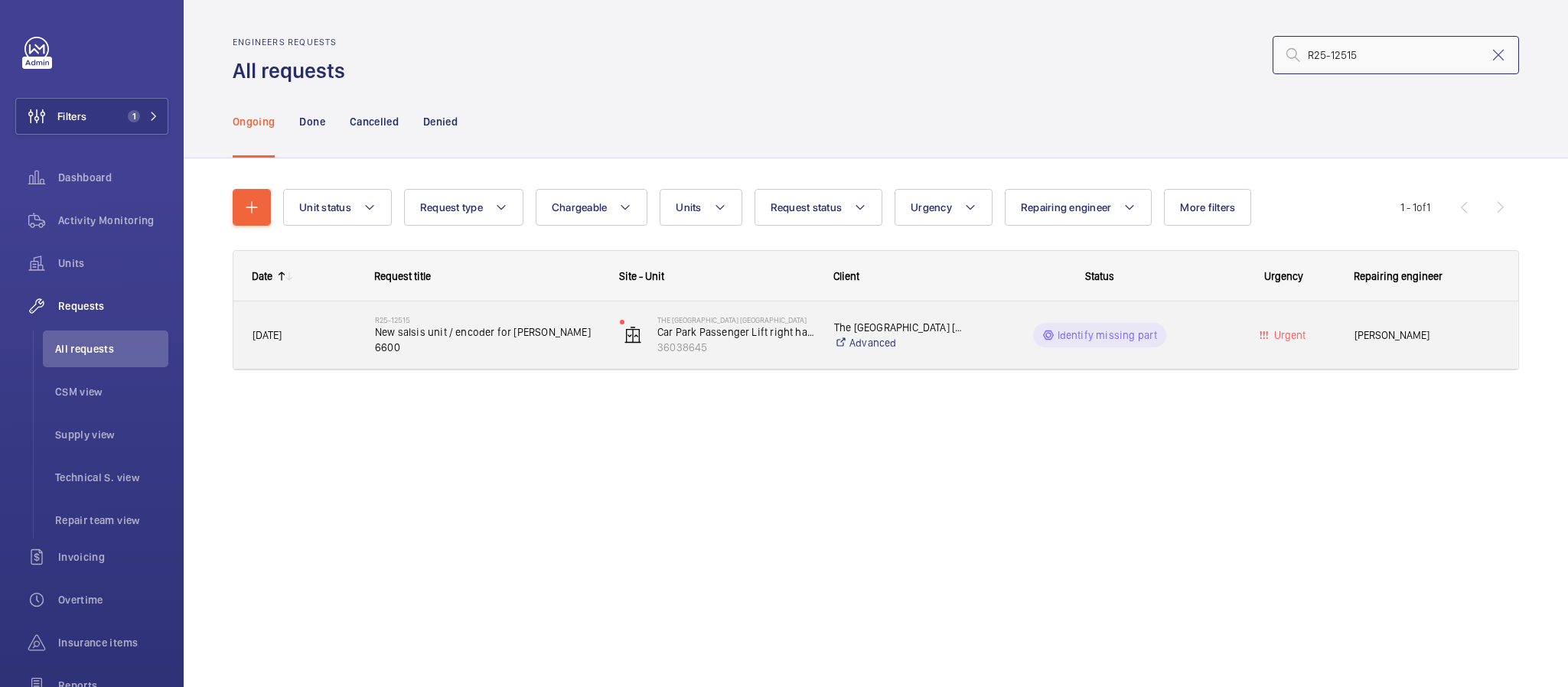
type input "R25-12515"
click at [364, 345] on div "R25-12515 New salsis unit / encoder for [PERSON_NAME] 6600" at bounding box center [478, 334] width 243 height 69
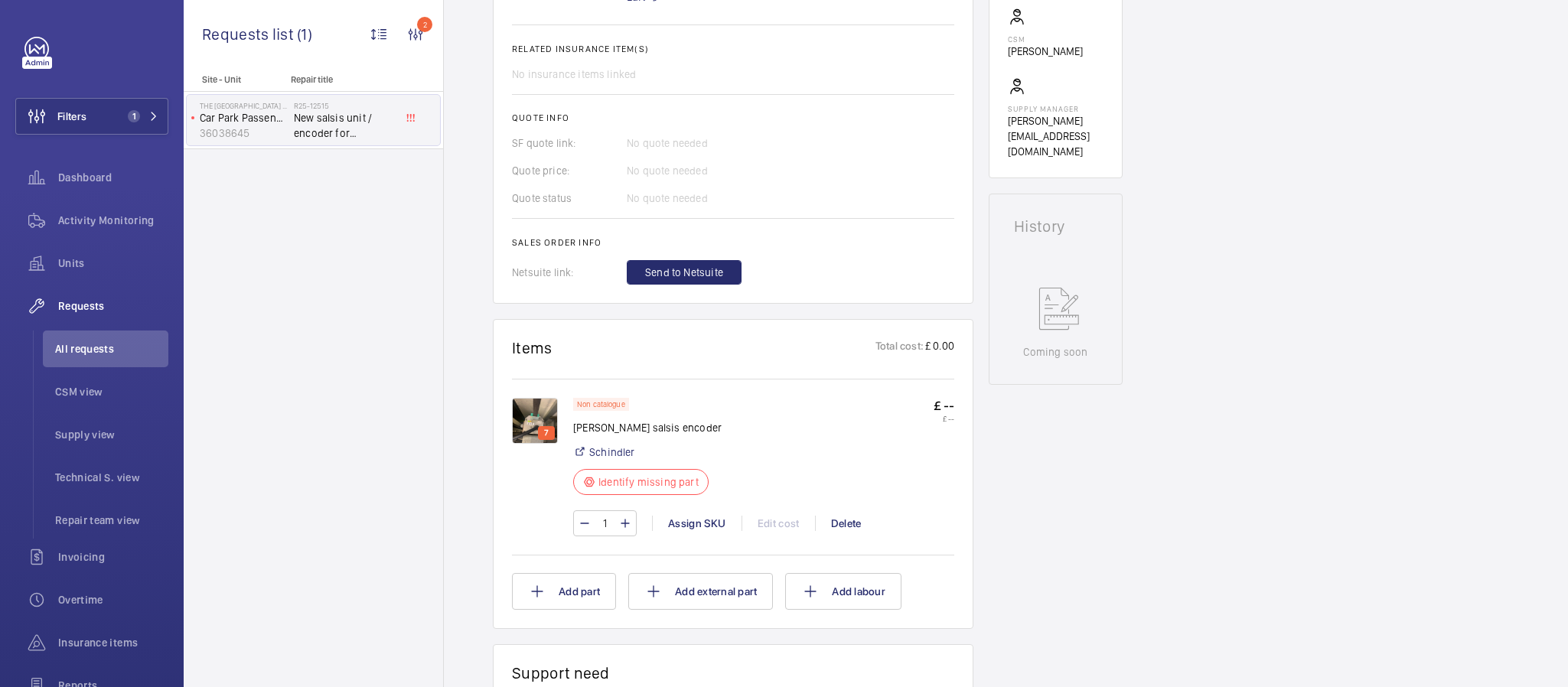
scroll to position [689, 0]
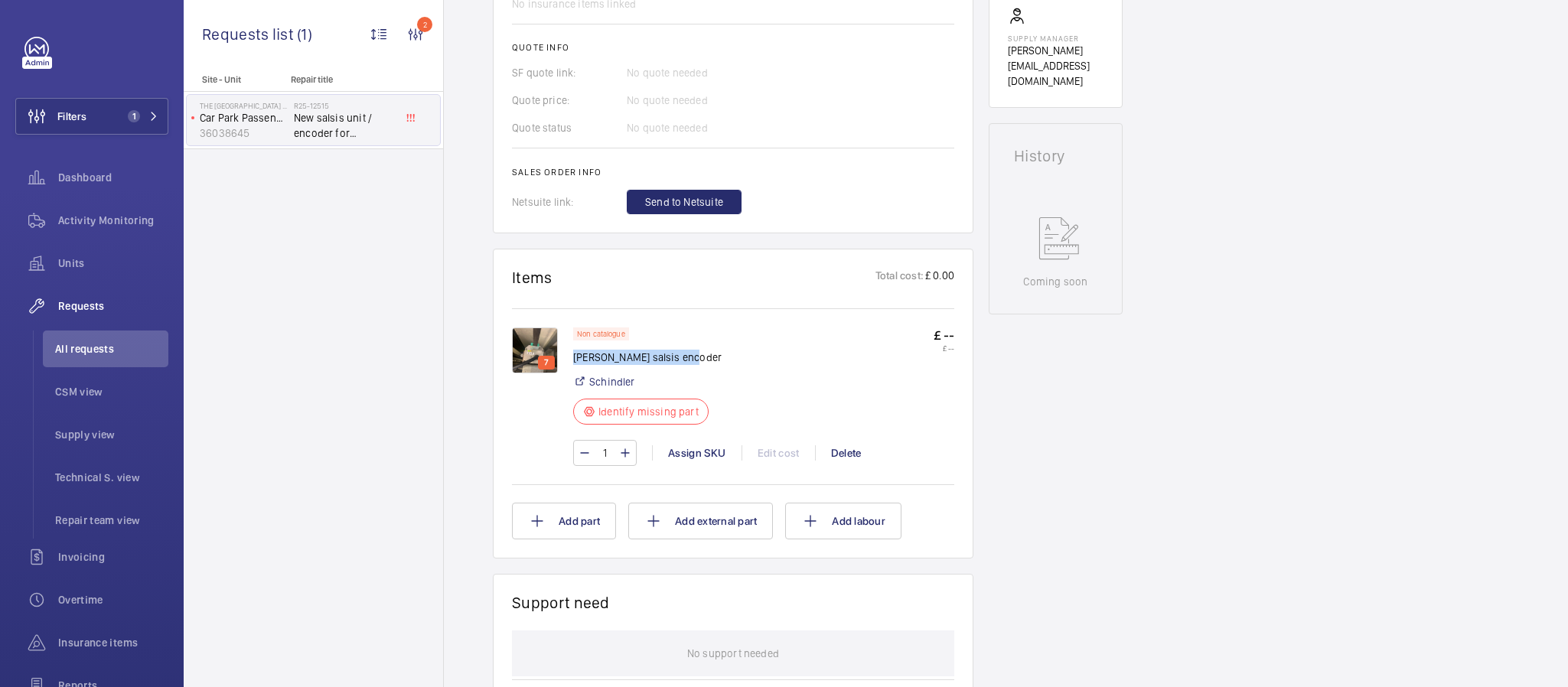
drag, startPoint x: 696, startPoint y: 317, endPoint x: 574, endPoint y: 326, distance: 122.3
click at [574, 327] on div "Non catalogue [PERSON_NAME] salsis encoder [PERSON_NAME] Identify missing part" at bounding box center [647, 380] width 149 height 106
copy p "[PERSON_NAME] salsis encoder"
click at [704, 445] on div "Assign SKU" at bounding box center [697, 453] width 89 height 16
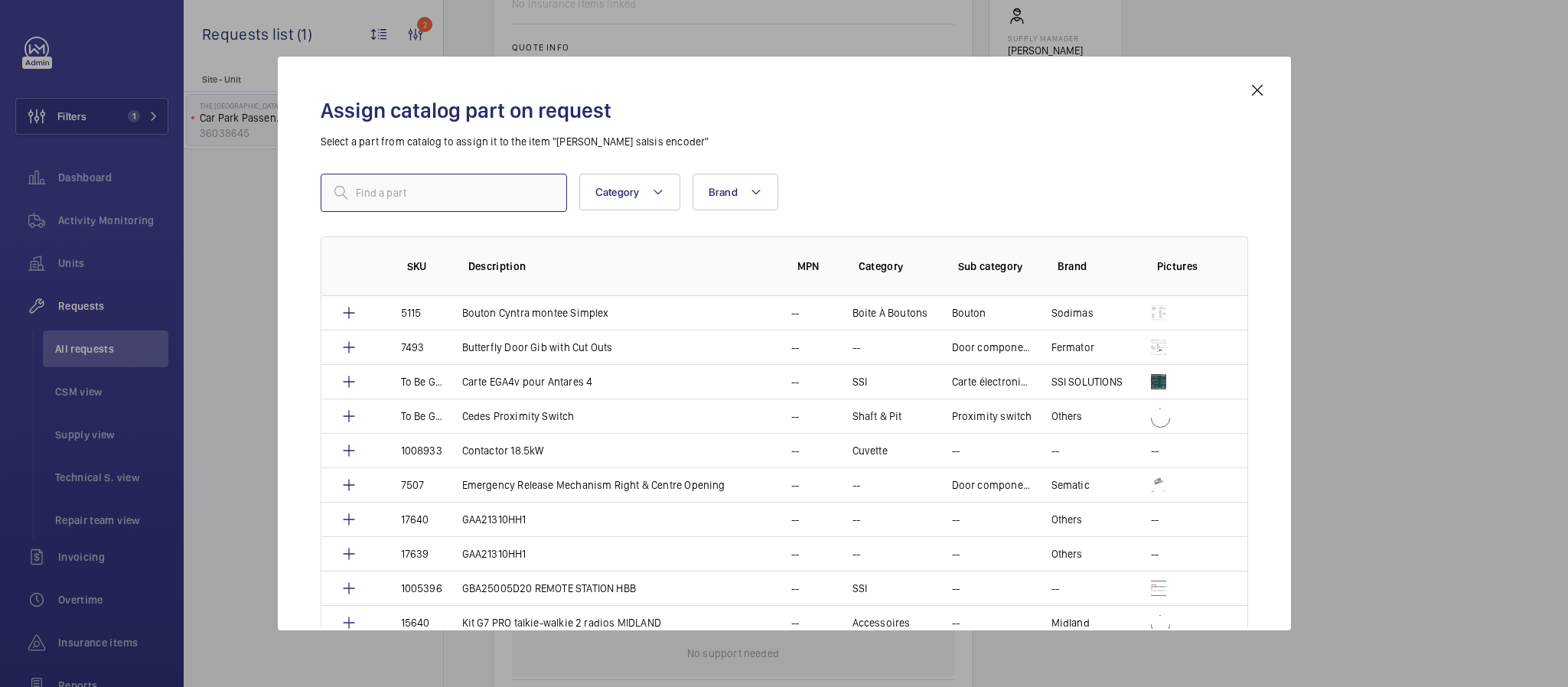
click at [480, 196] on input "text" at bounding box center [444, 192] width 247 height 38
paste input "1010370"
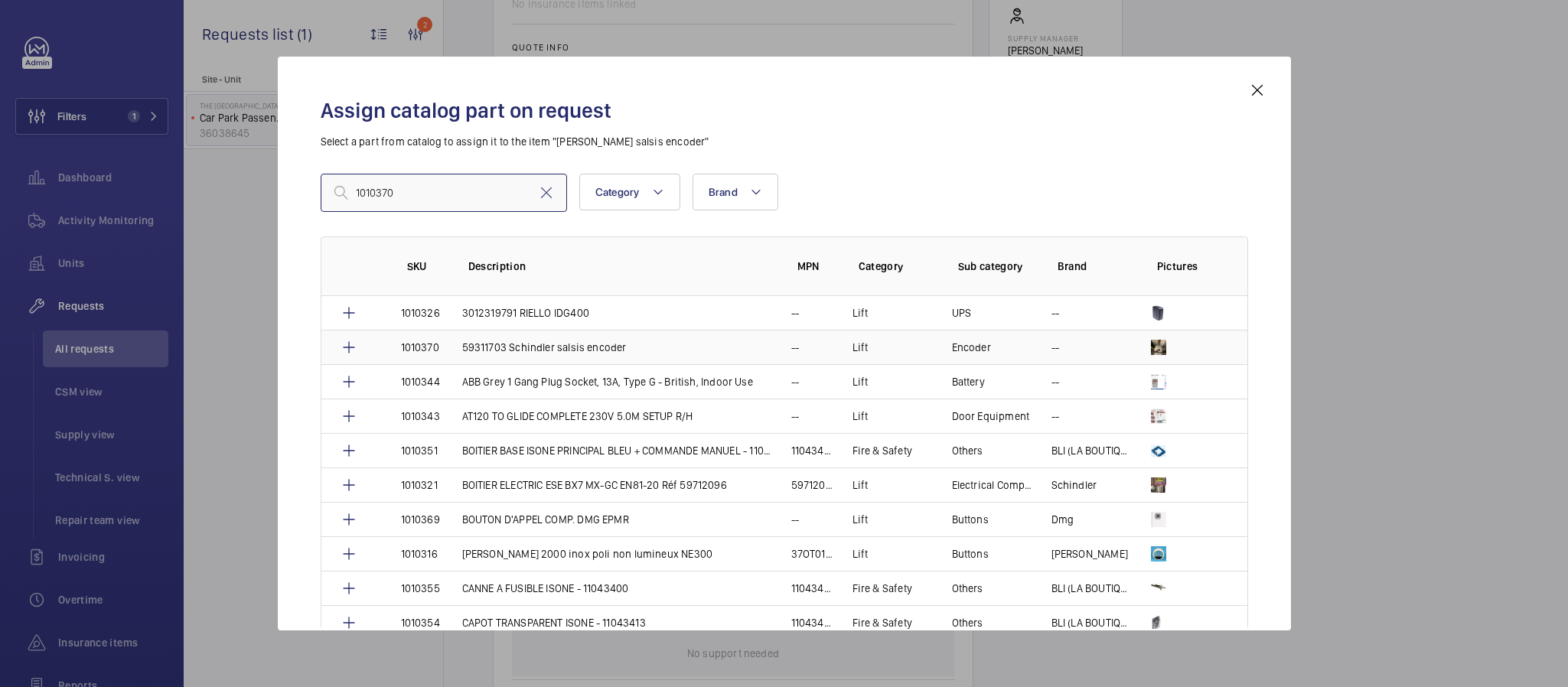
type input "1010370"
click at [581, 342] on p "59311703 Schindler salsis encoder" at bounding box center [544, 348] width 164 height 16
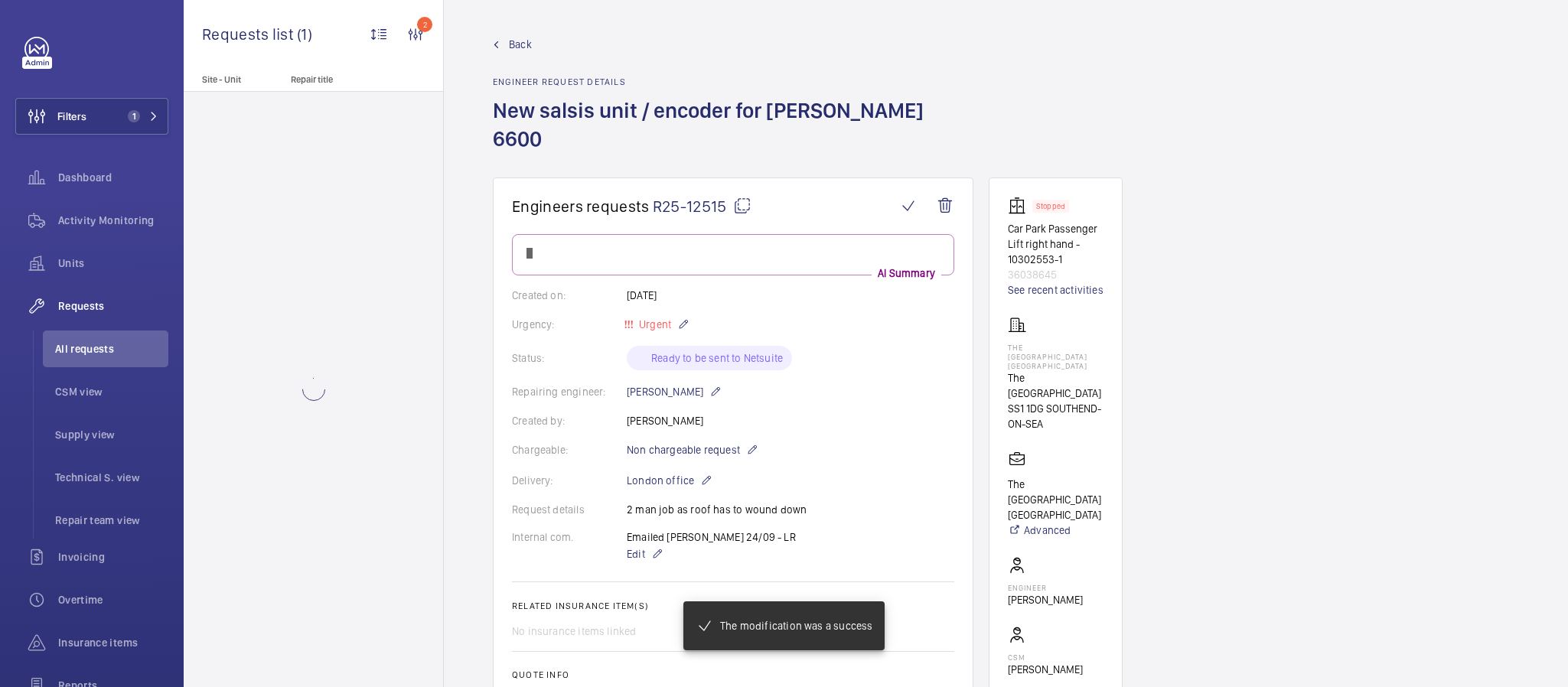
scroll to position [689, 0]
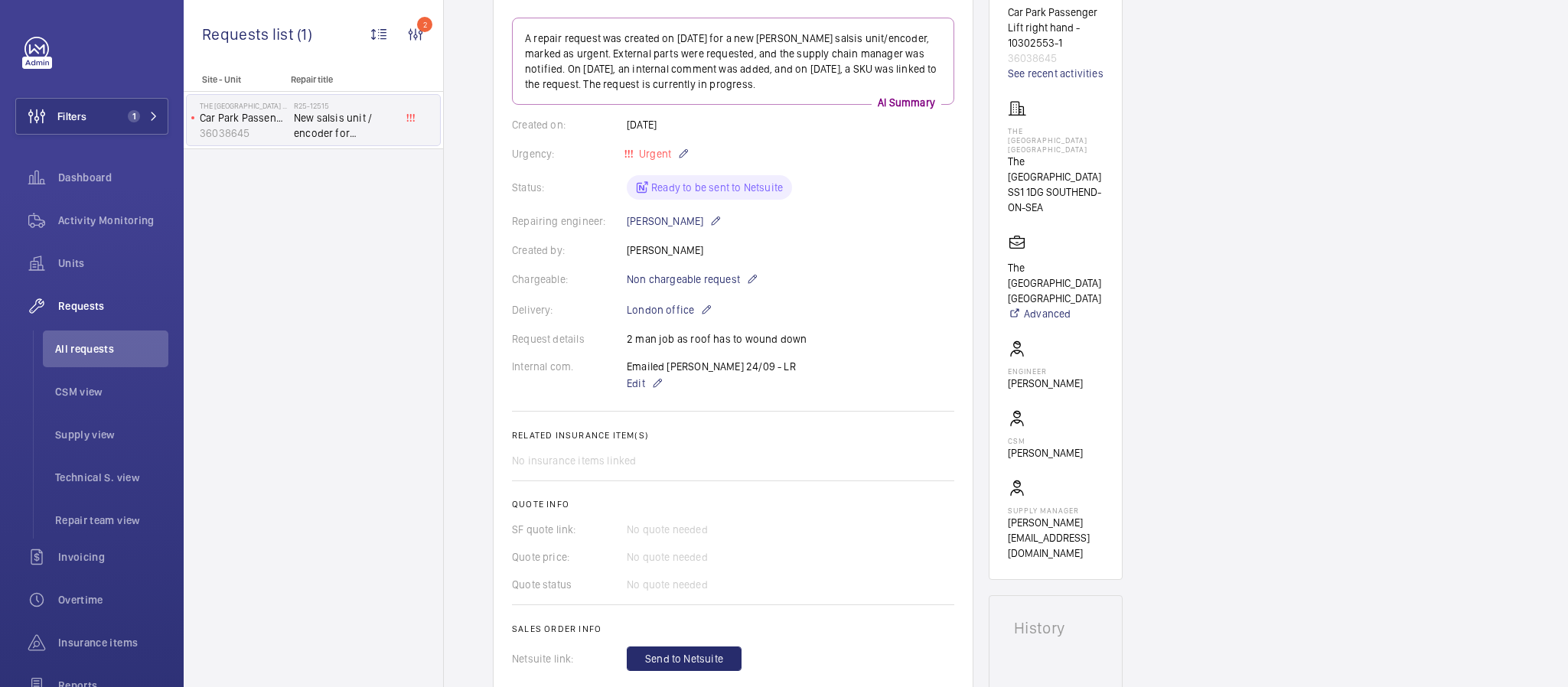
scroll to position [391, 0]
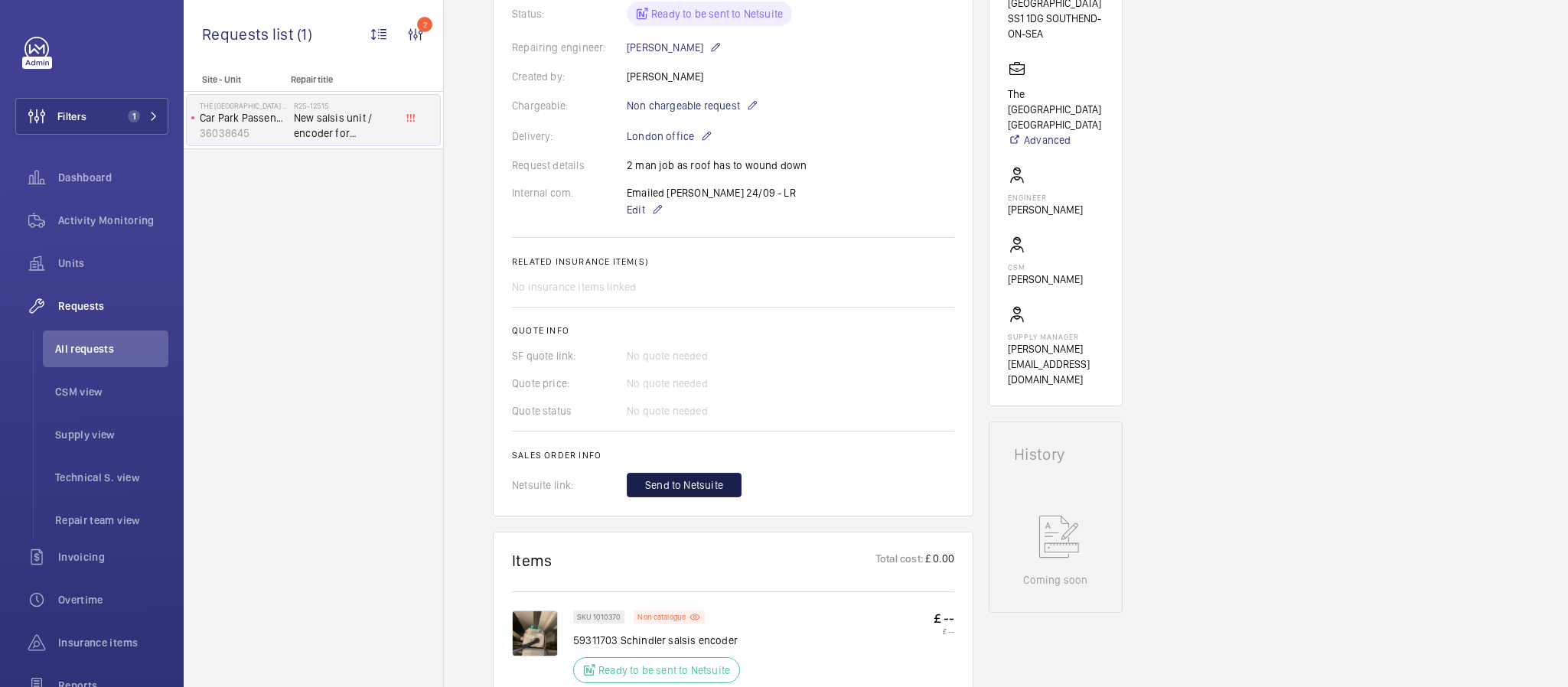
click at [708, 473] on button "Send to Netsuite" at bounding box center [684, 485] width 115 height 24
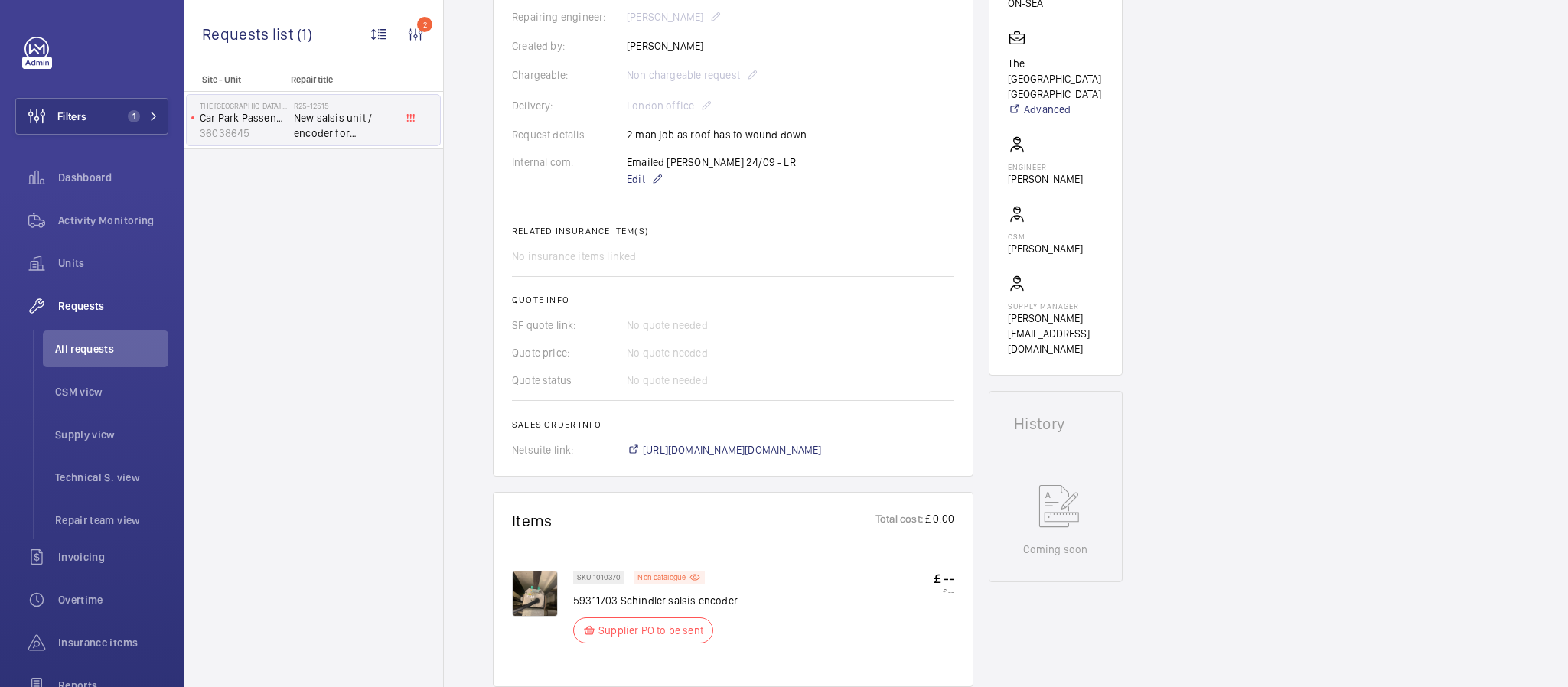
scroll to position [436, 0]
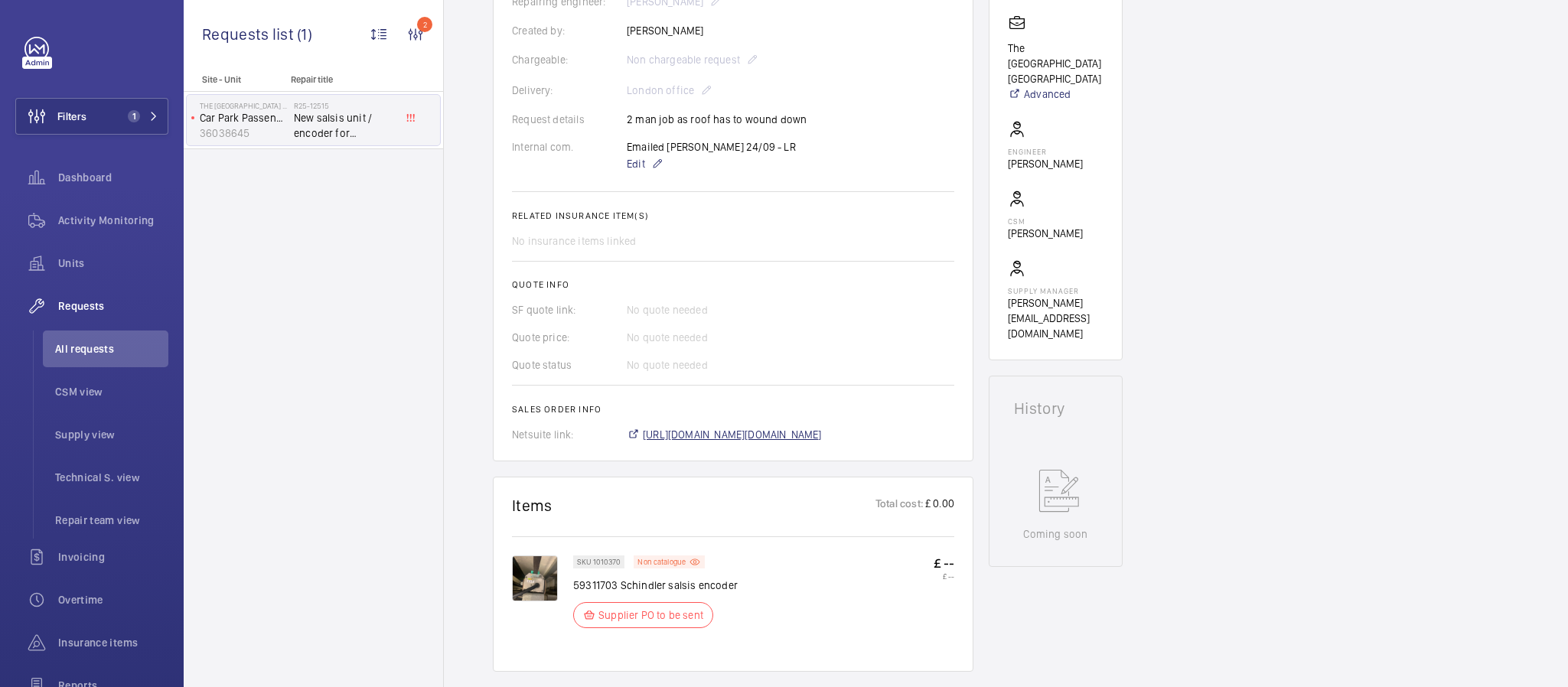
click at [774, 427] on span "https://6461500.app.netsuite.com/app/accounting/transactions/salesord.nl?id=303…" at bounding box center [732, 434] width 179 height 16
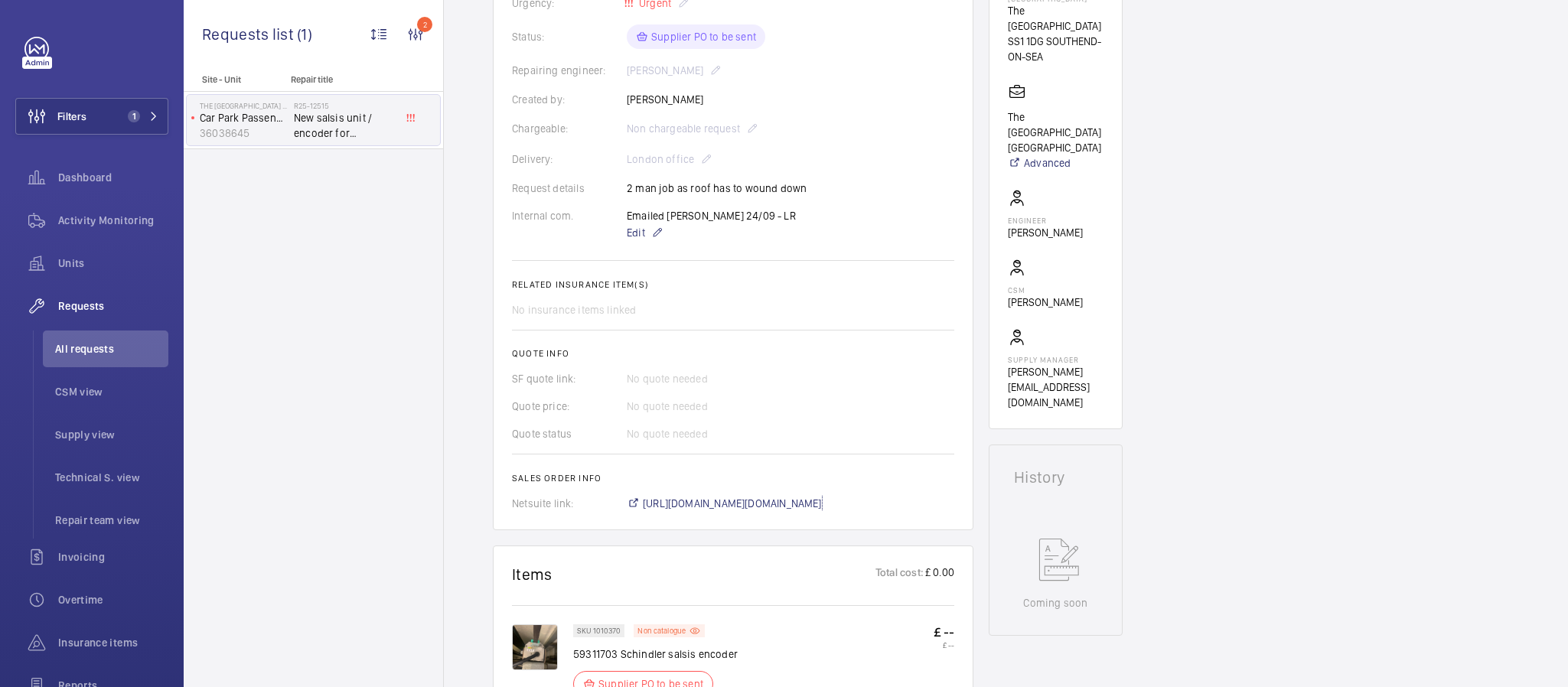
scroll to position [322, 0]
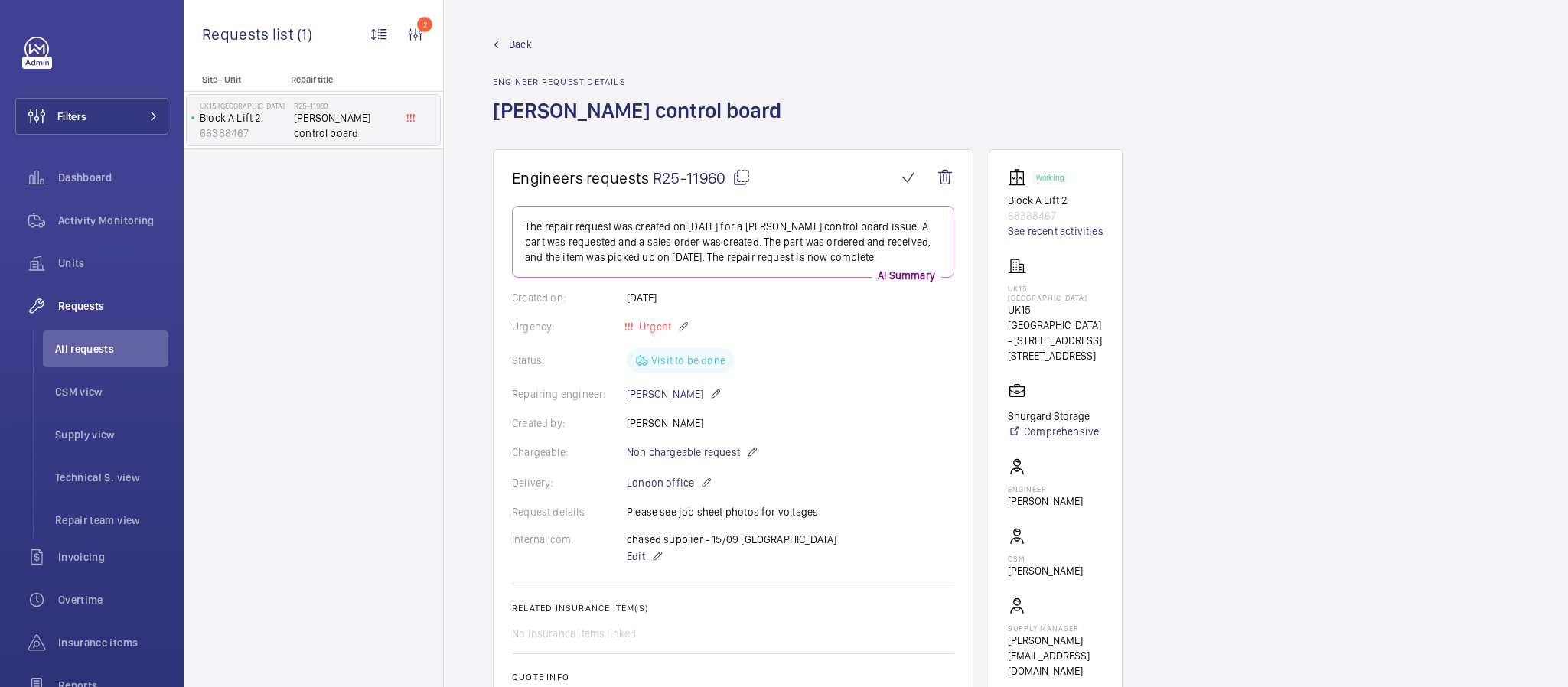
scroll to position [573, 0]
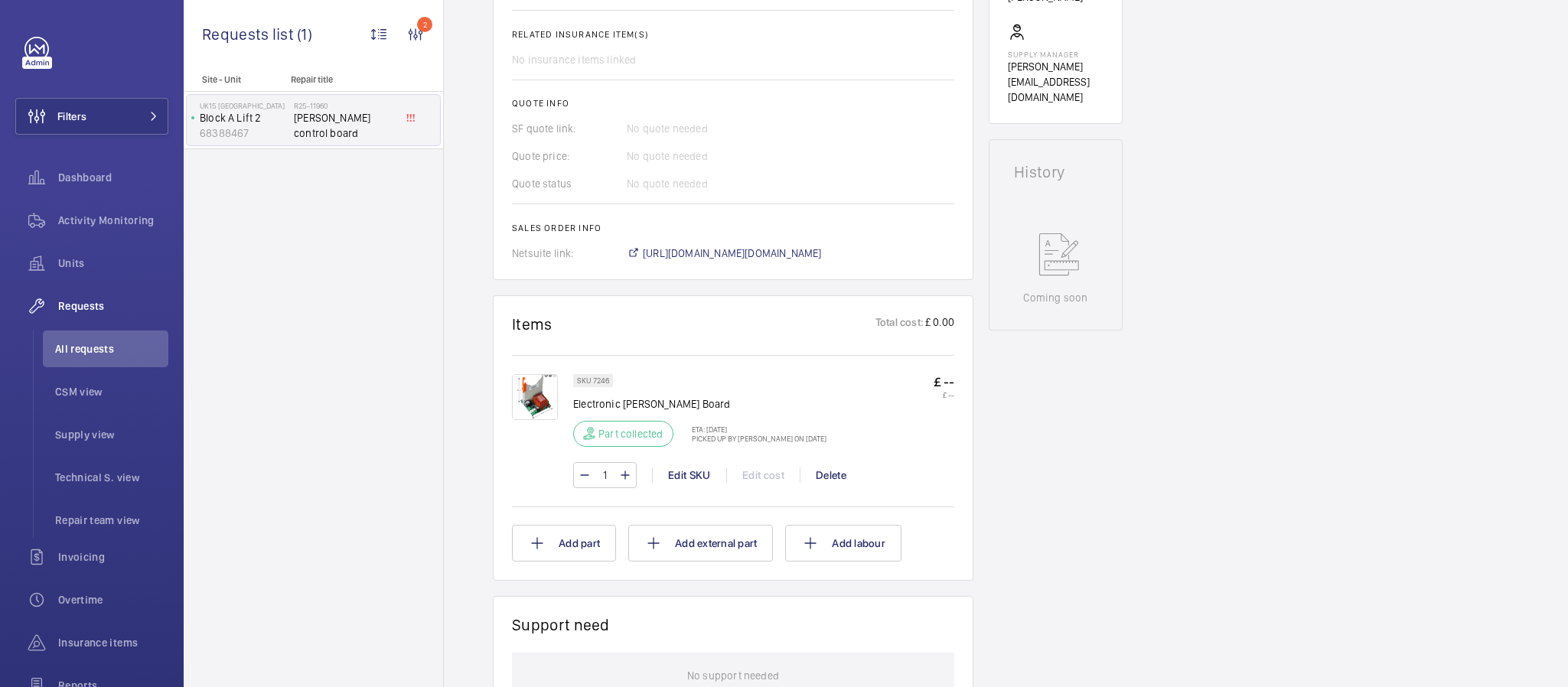
click at [753, 352] on wm-front-card-header "Items Total cost: £ 0.00" at bounding box center [733, 333] width 442 height 38
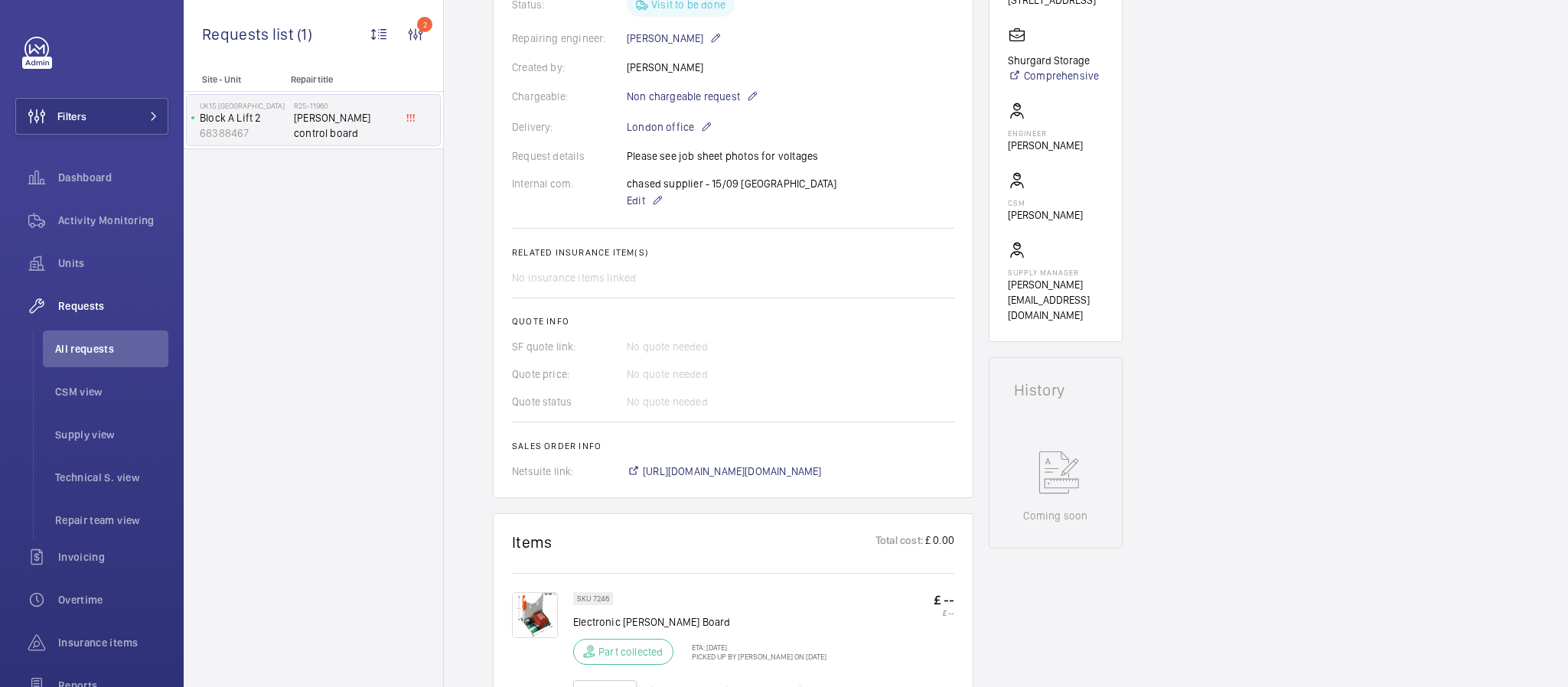
scroll to position [459, 0]
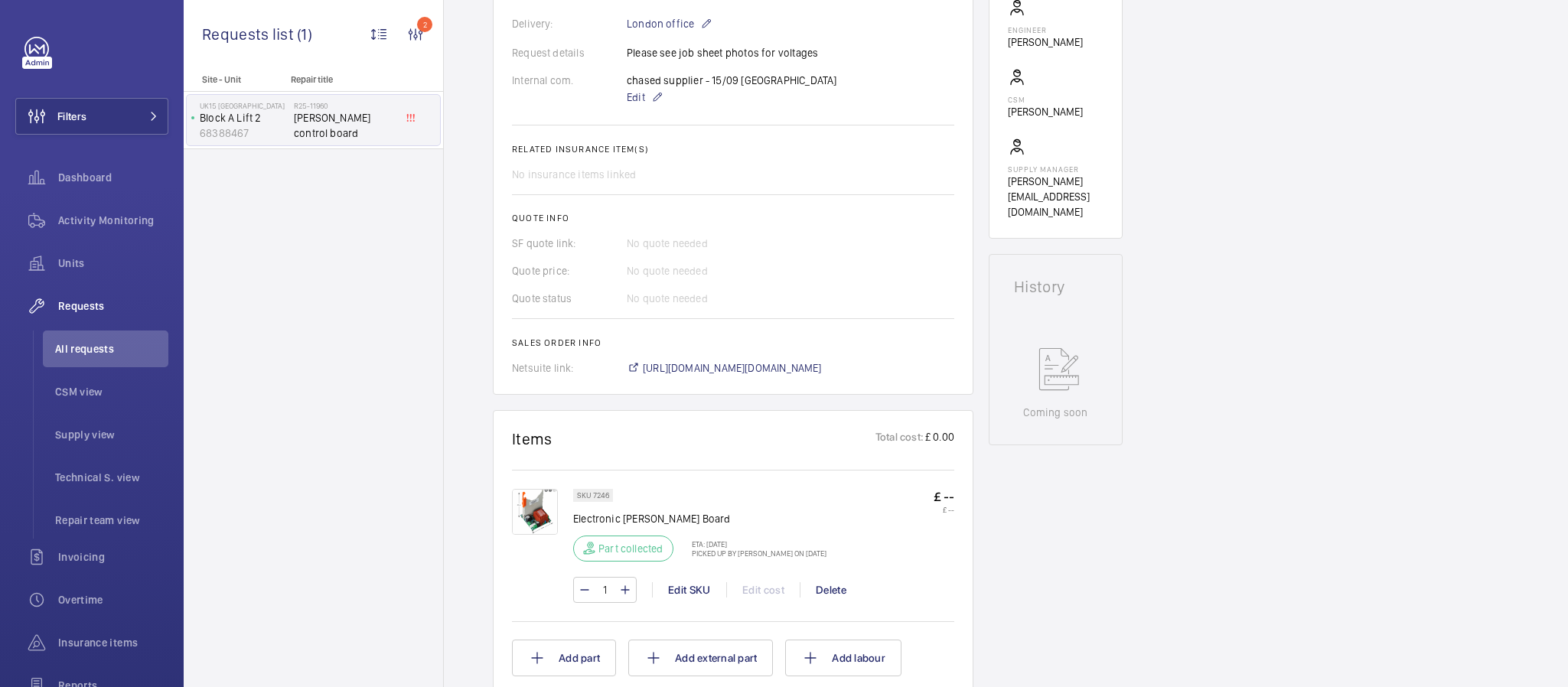
click at [538, 515] on img at bounding box center [535, 511] width 46 height 46
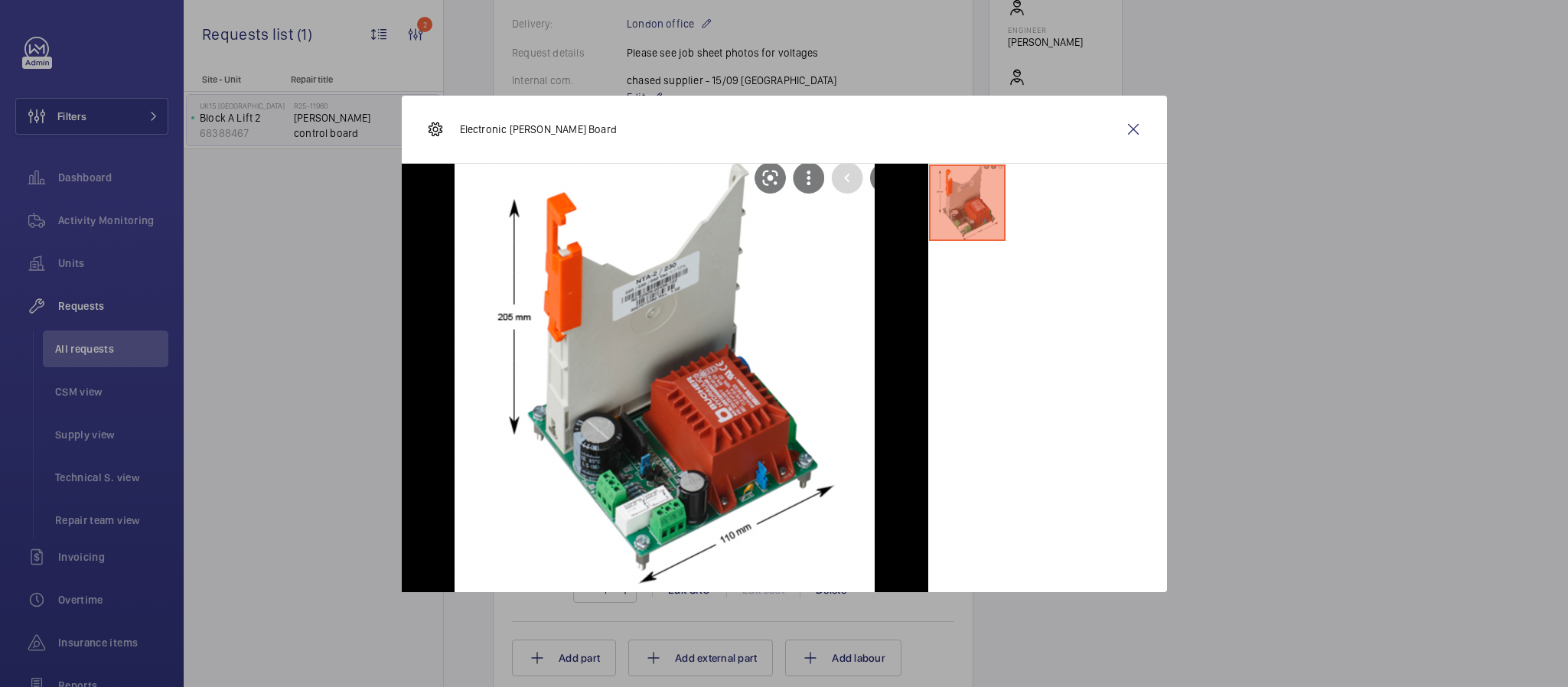
click at [1154, 122] on div "Electronic [PERSON_NAME] Board" at bounding box center [784, 129] width 765 height 68
click at [1141, 126] on wm-front-icon-button at bounding box center [1133, 129] width 37 height 37
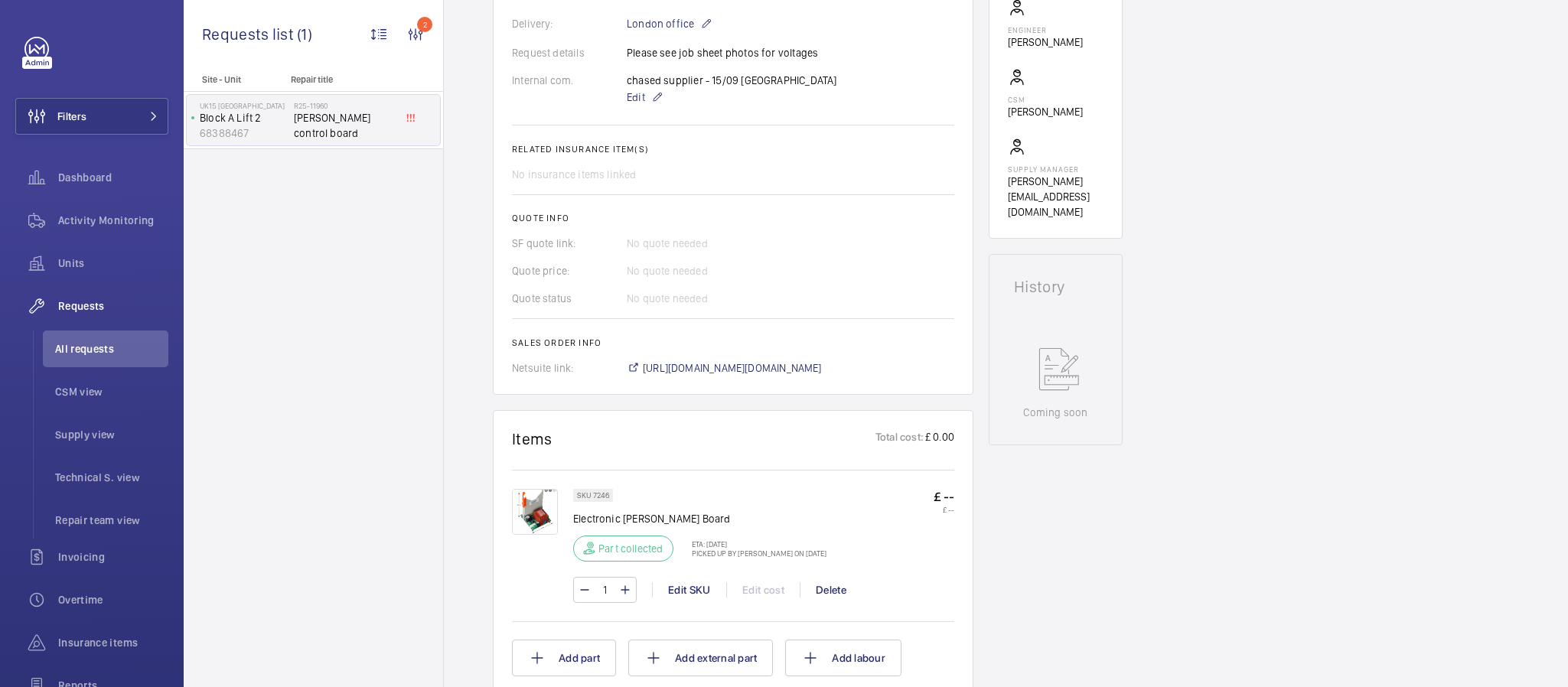
click at [261, 345] on div "Site - Unit Repair title UK15 [GEOGRAPHIC_DATA] A Lift 2 68388467 R25-11960 [PE…" at bounding box center [313, 380] width 260 height 613
click at [1470, 241] on div "Engineers requests R25-11960 The repair request was created on 2025-09-09 for a…" at bounding box center [1006, 497] width 1125 height 1613
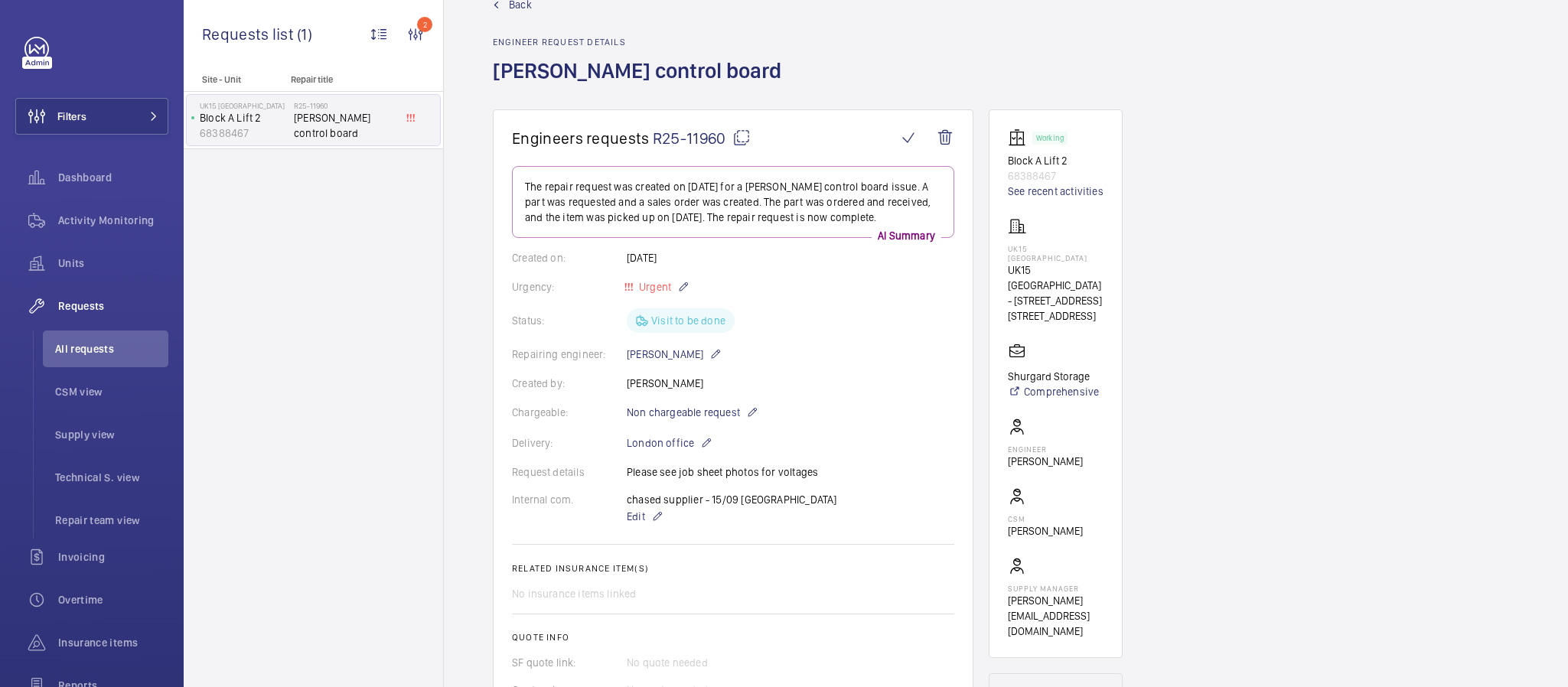
scroll to position [0, 0]
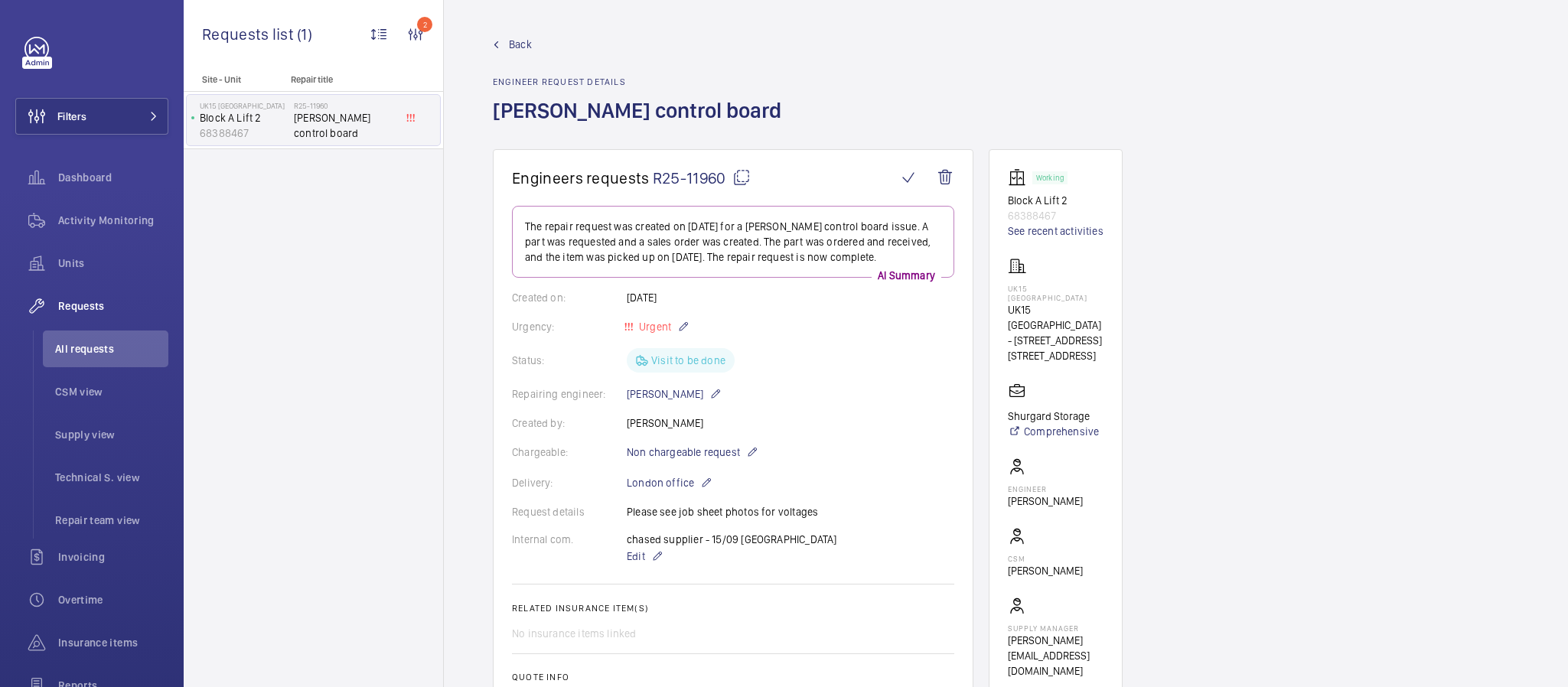
click at [509, 42] on span "Back" at bounding box center [521, 45] width 23 height 16
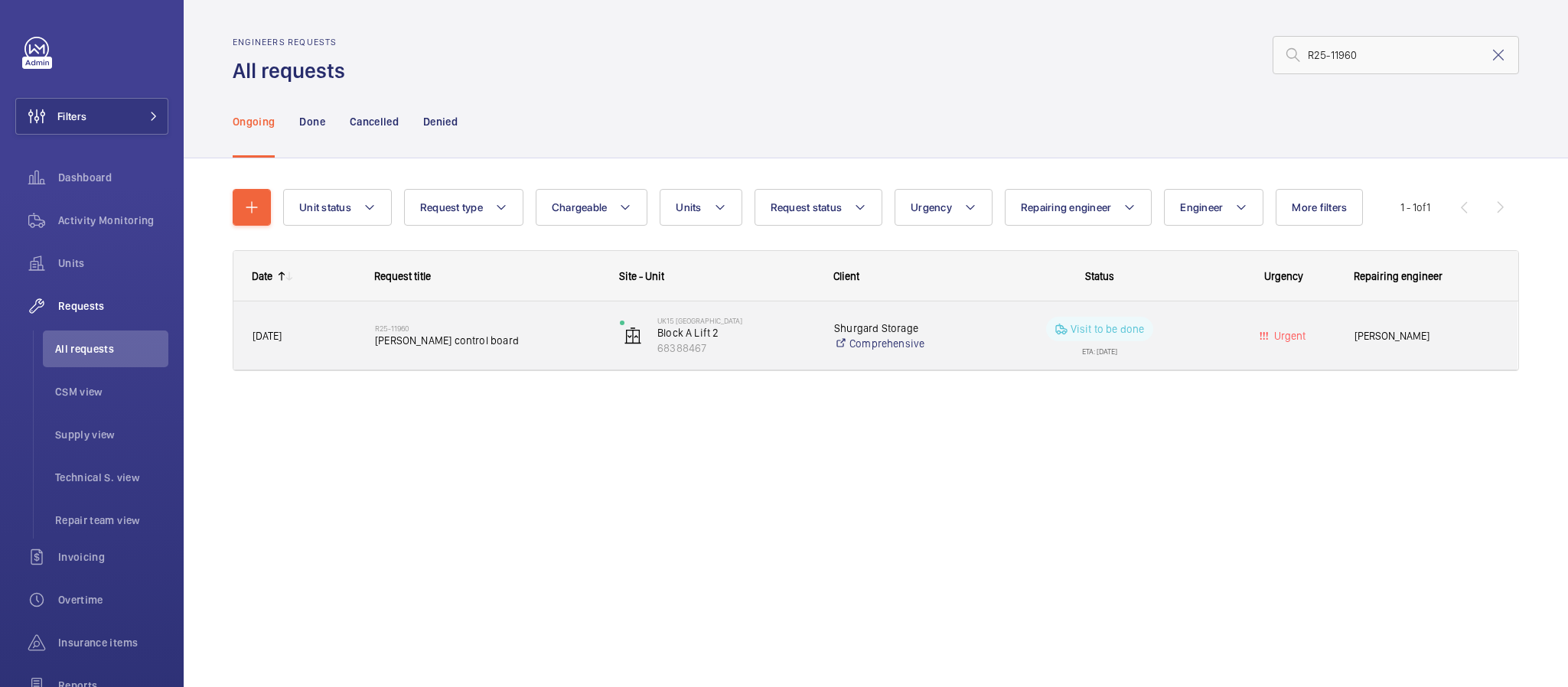
click at [526, 352] on div "R25-11960 Bucher control board" at bounding box center [487, 336] width 225 height 45
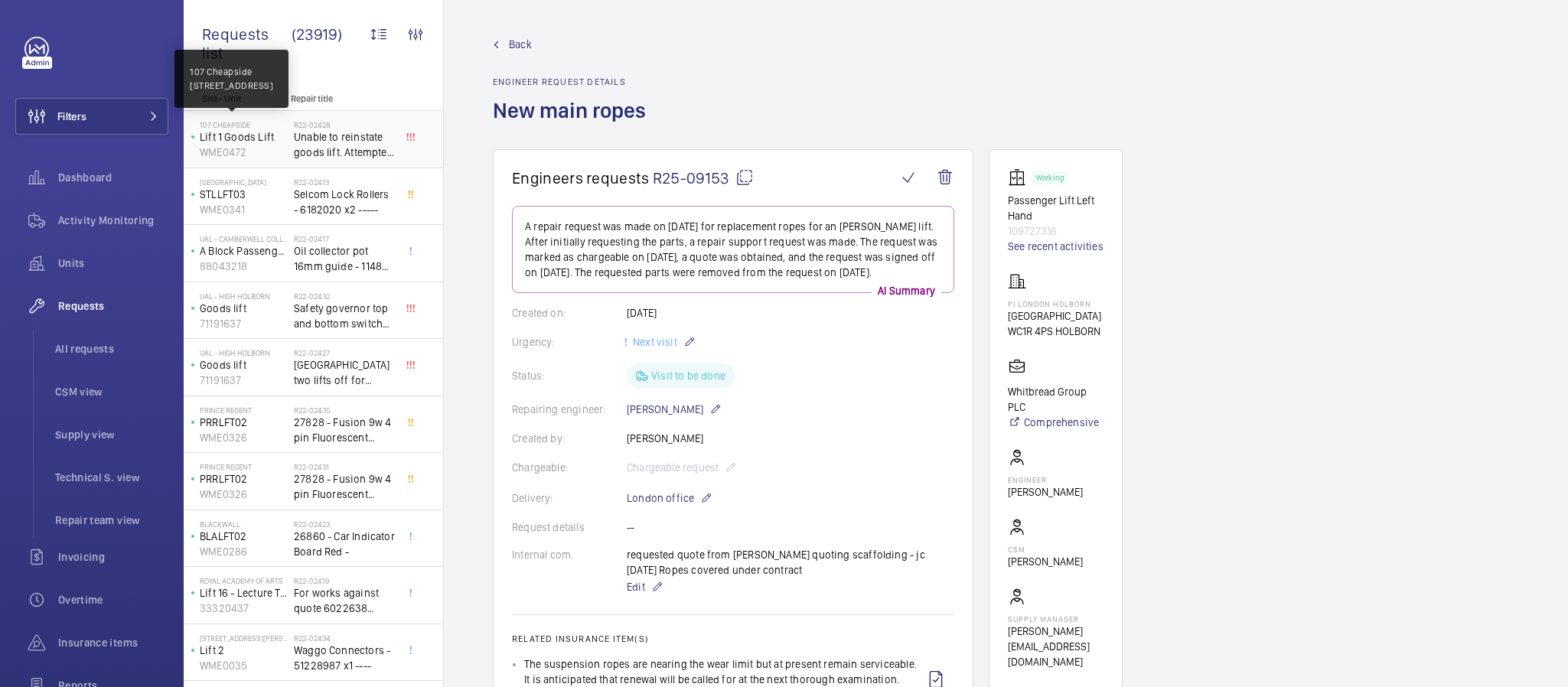
scroll to position [689, 0]
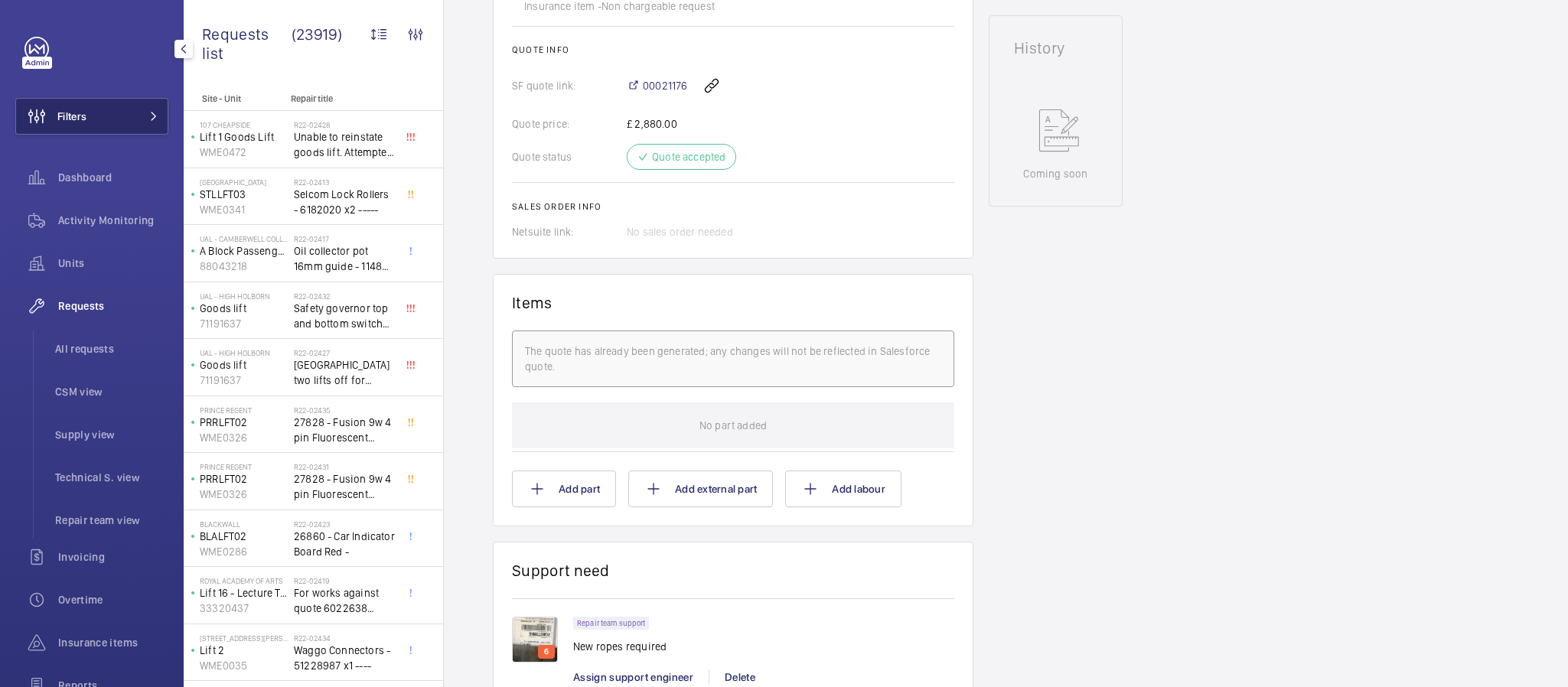
click at [62, 116] on span "Filters" at bounding box center [72, 117] width 29 height 16
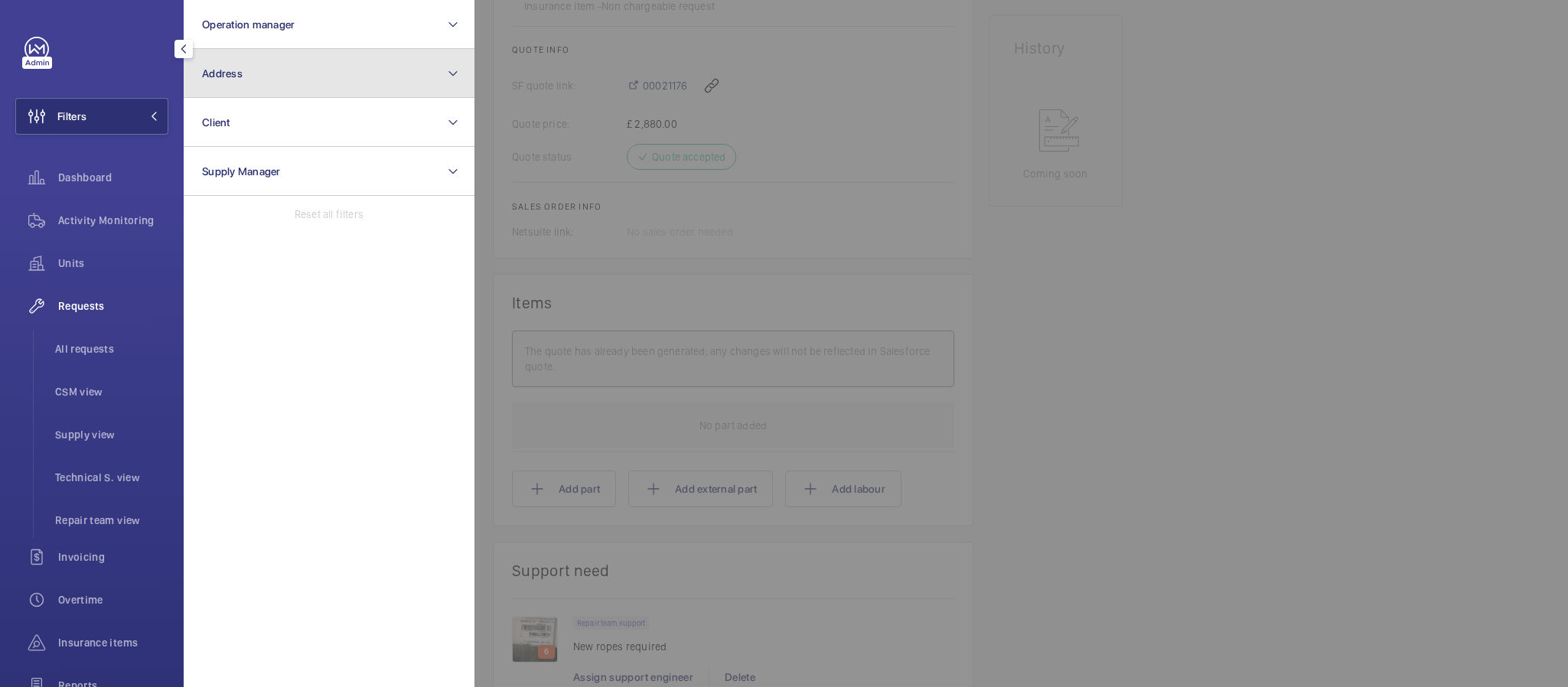
click at [266, 60] on button "Address" at bounding box center [329, 73] width 291 height 49
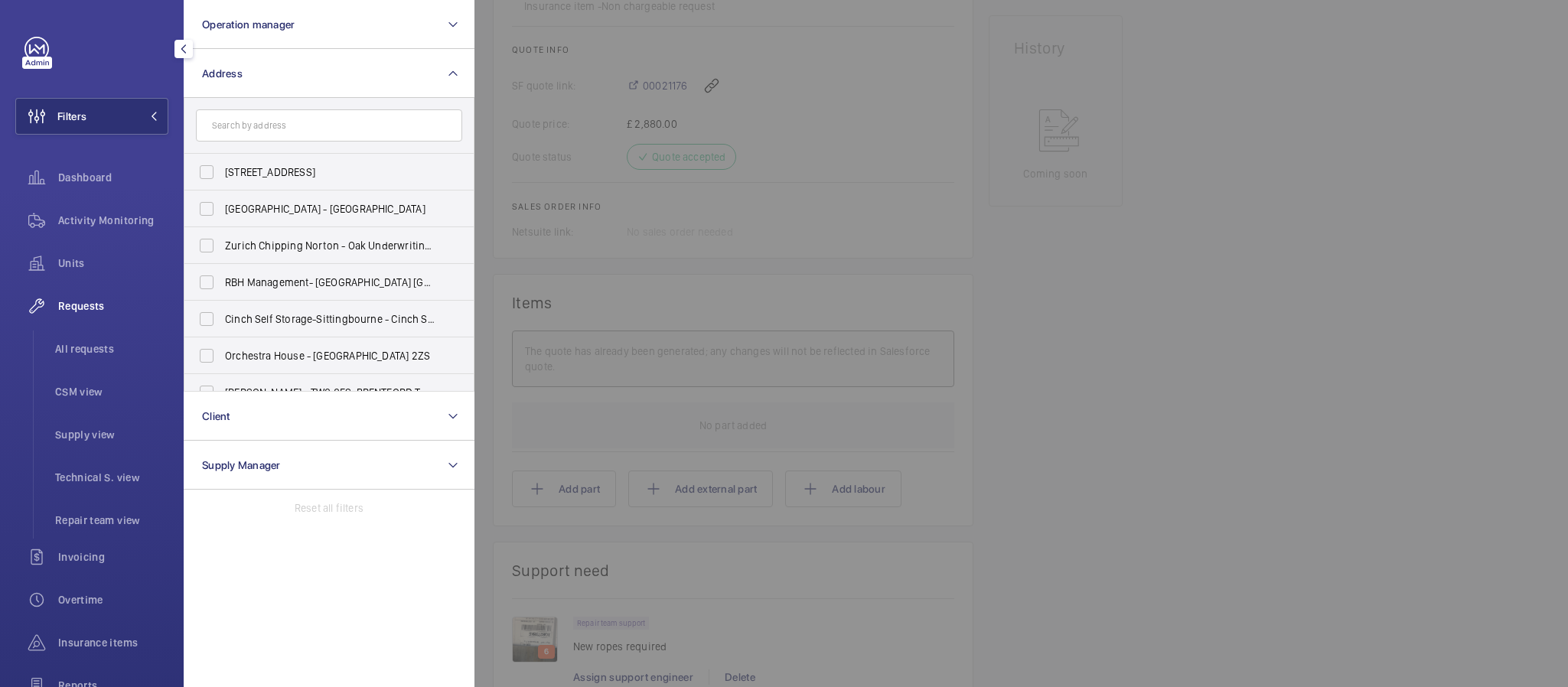
click at [262, 126] on input "text" at bounding box center [330, 125] width 266 height 32
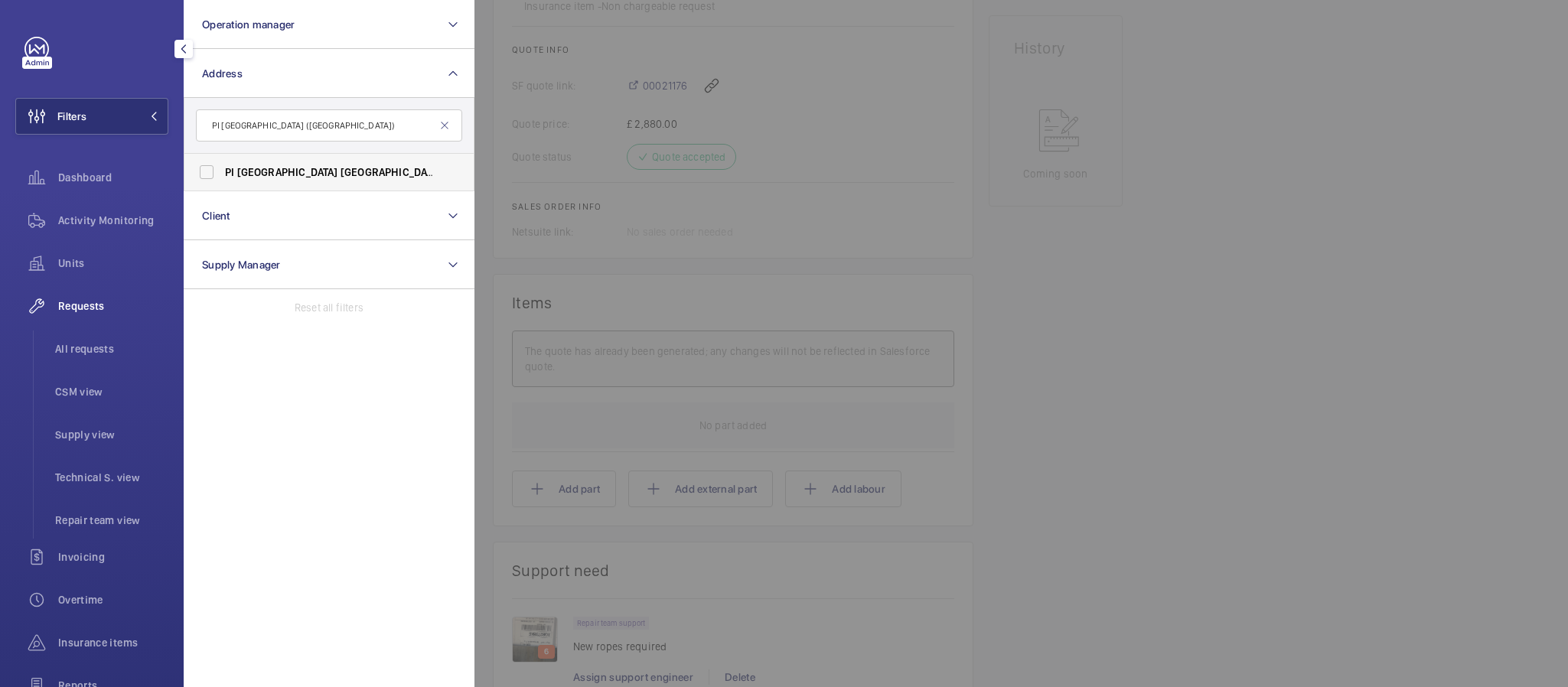
type input "PI [GEOGRAPHIC_DATA] ([GEOGRAPHIC_DATA])"
click at [340, 172] on span "[GEOGRAPHIC_DATA]" at bounding box center [391, 172] width 101 height 13
click at [222, 172] on input "[GEOGRAPHIC_DATA] ([GEOGRAPHIC_DATA]) - [STREET_ADDRESS]" at bounding box center [206, 171] width 30 height 30
checkbox input "true"
click at [571, 222] on div at bounding box center [1258, 343] width 1568 height 687
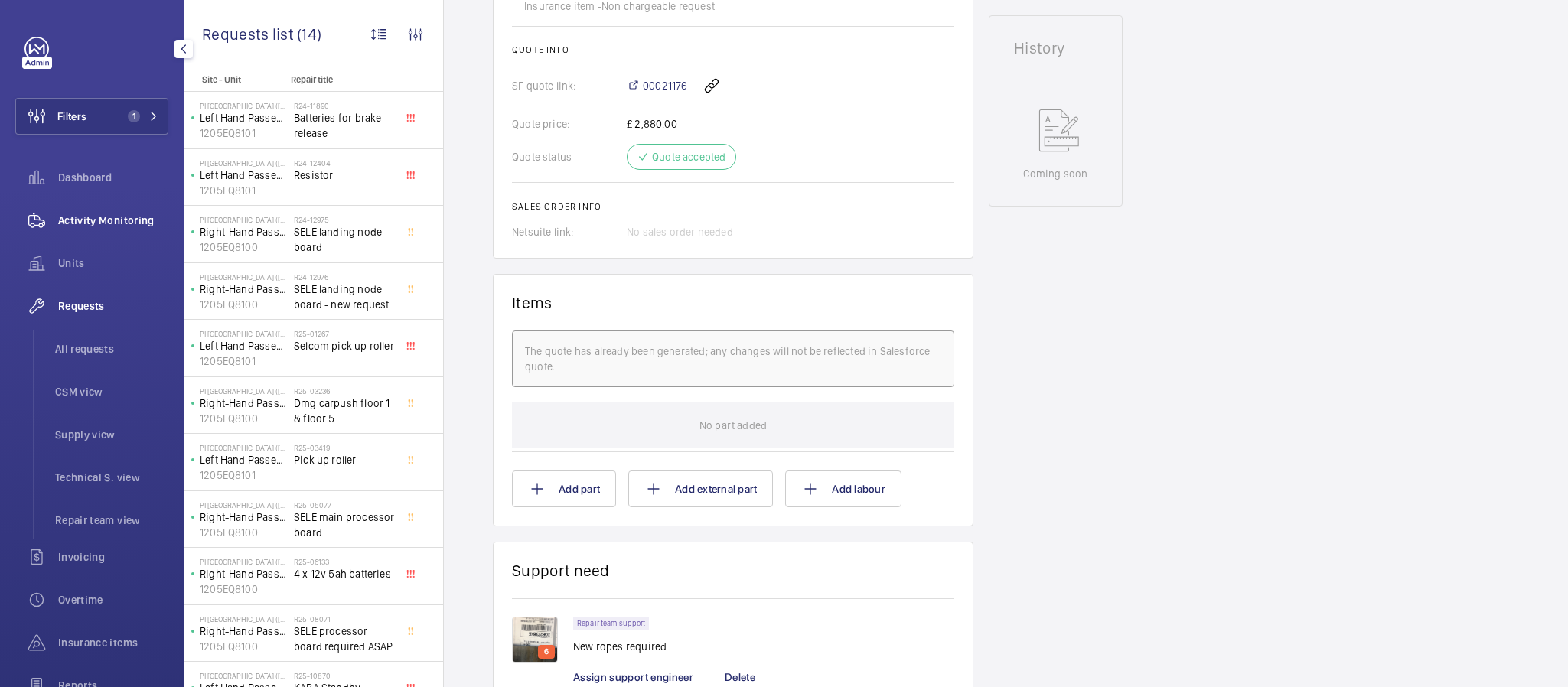
drag, startPoint x: 109, startPoint y: 210, endPoint x: 122, endPoint y: 214, distance: 13.6
click at [109, 209] on div "Activity Monitoring" at bounding box center [91, 221] width 153 height 37
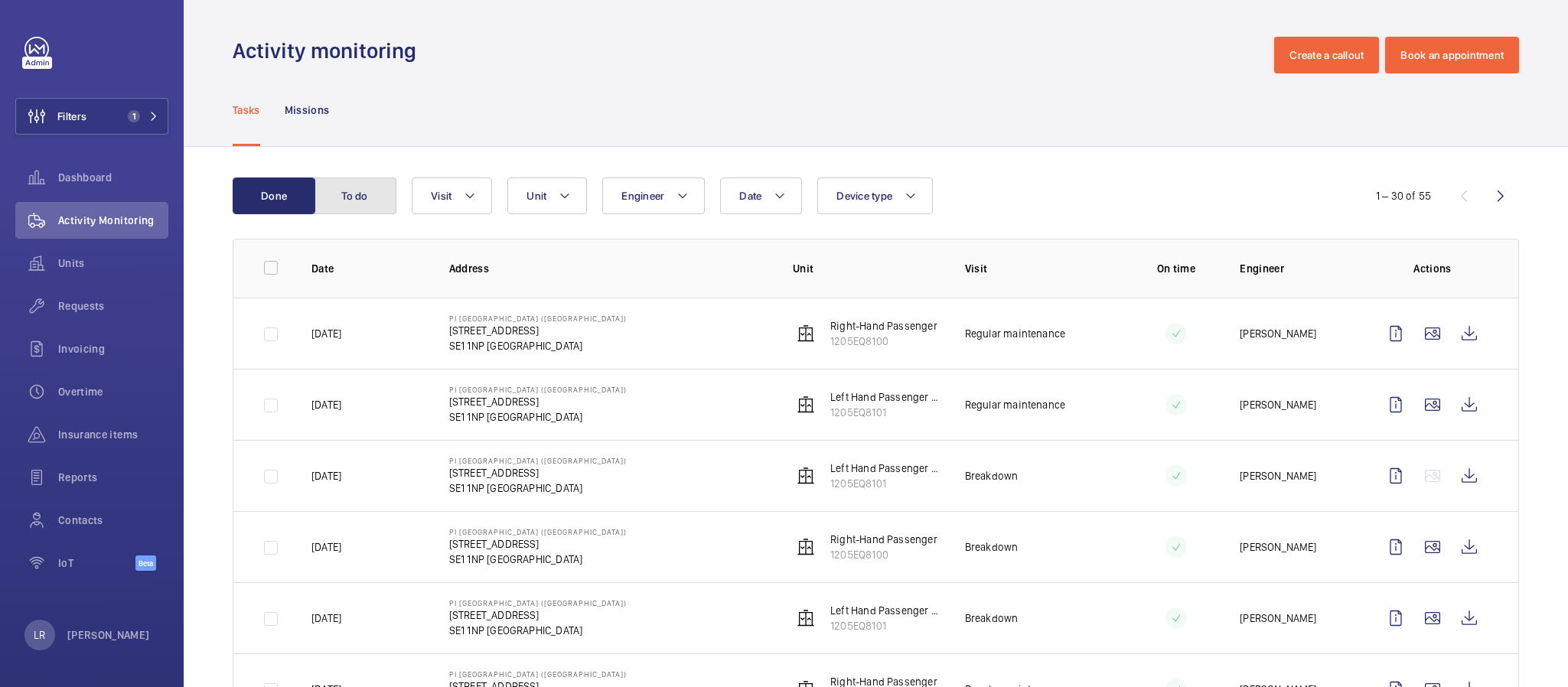
click at [356, 199] on button "To do" at bounding box center [355, 196] width 83 height 37
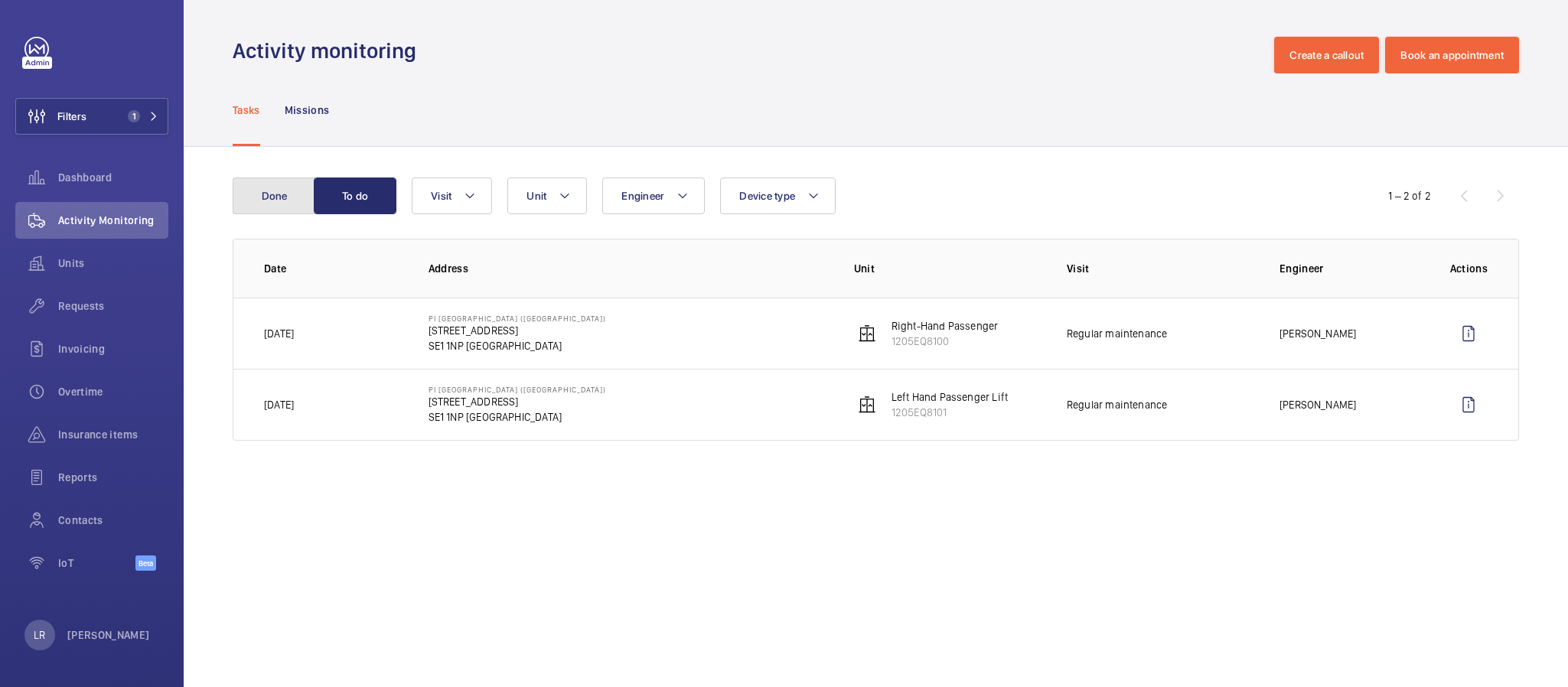
click at [276, 186] on button "Done" at bounding box center [273, 196] width 83 height 37
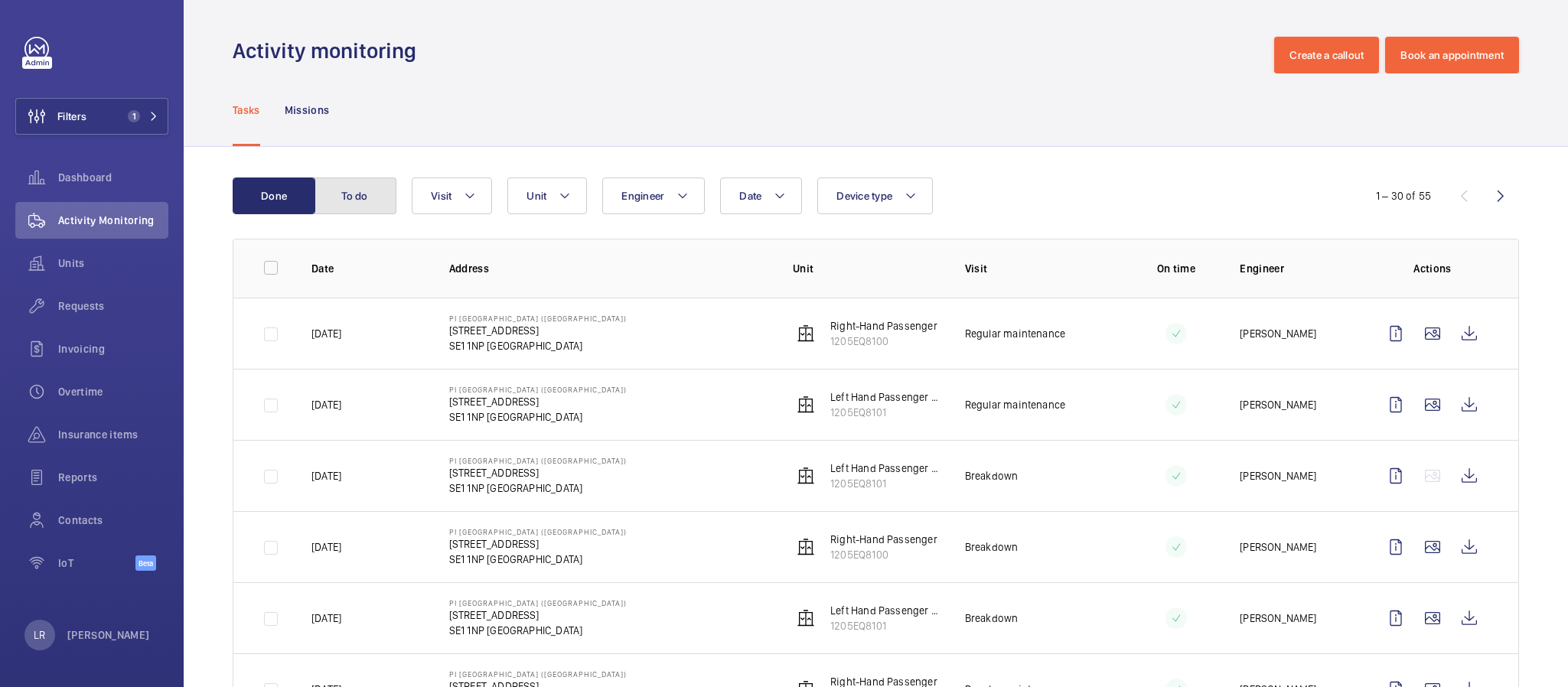
click at [352, 196] on button "To do" at bounding box center [355, 196] width 83 height 37
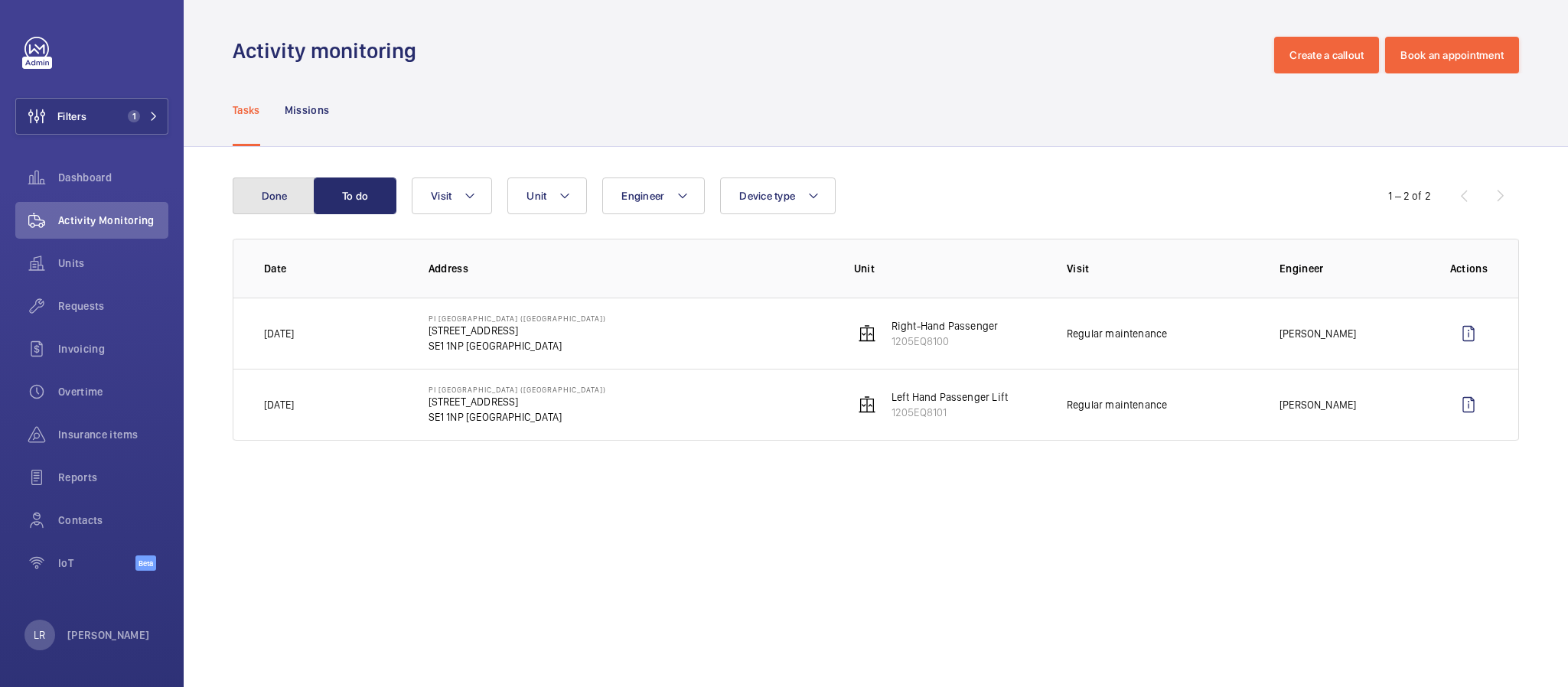
click at [281, 185] on button "Done" at bounding box center [273, 196] width 83 height 37
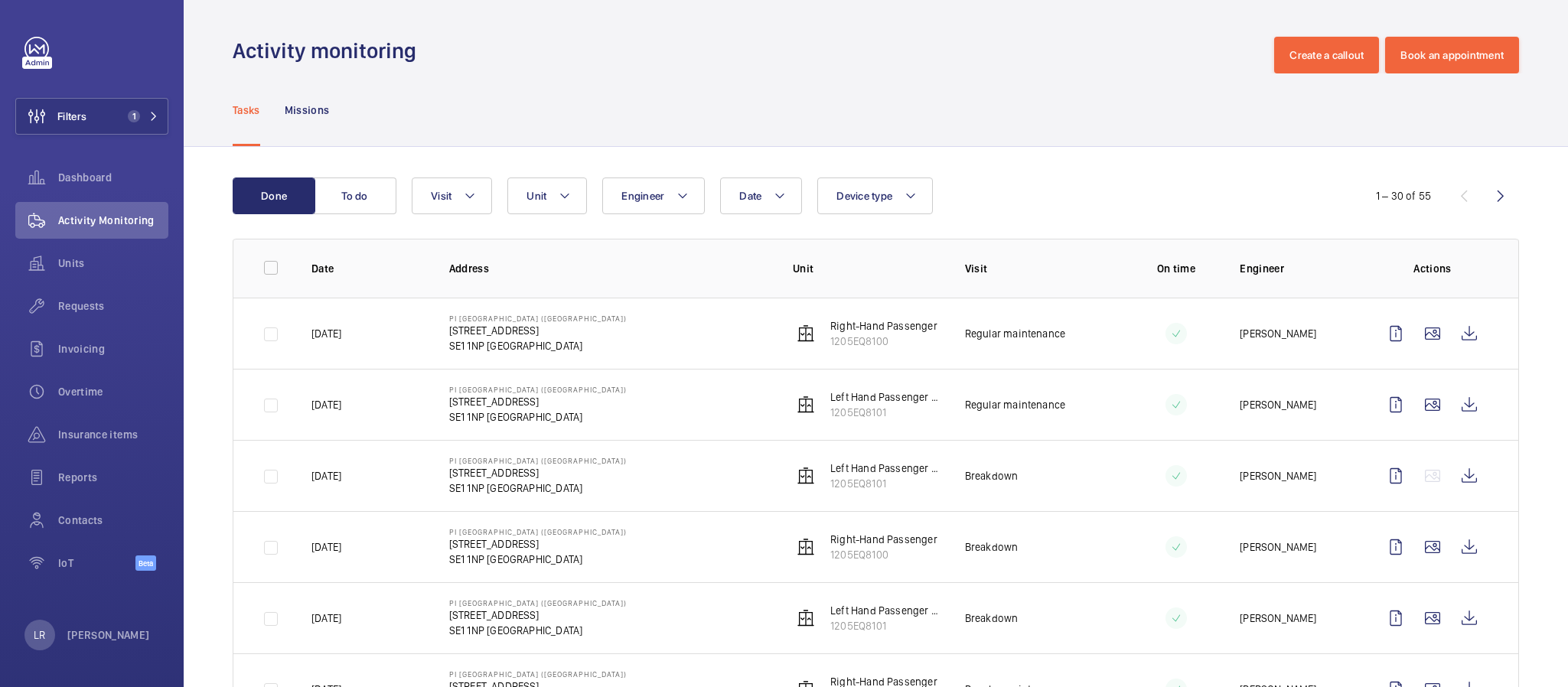
scroll to position [115, 0]
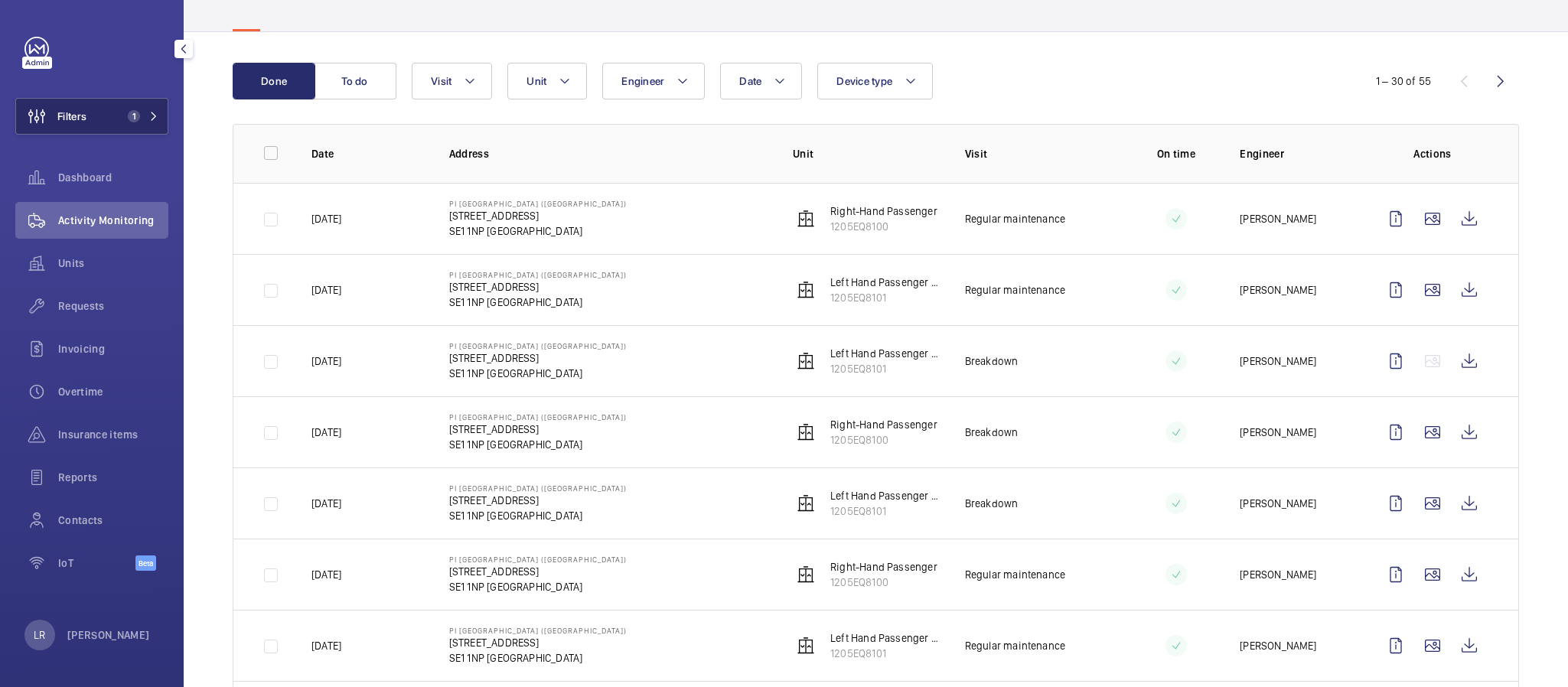
click at [138, 108] on button "Filters 1" at bounding box center [91, 117] width 153 height 37
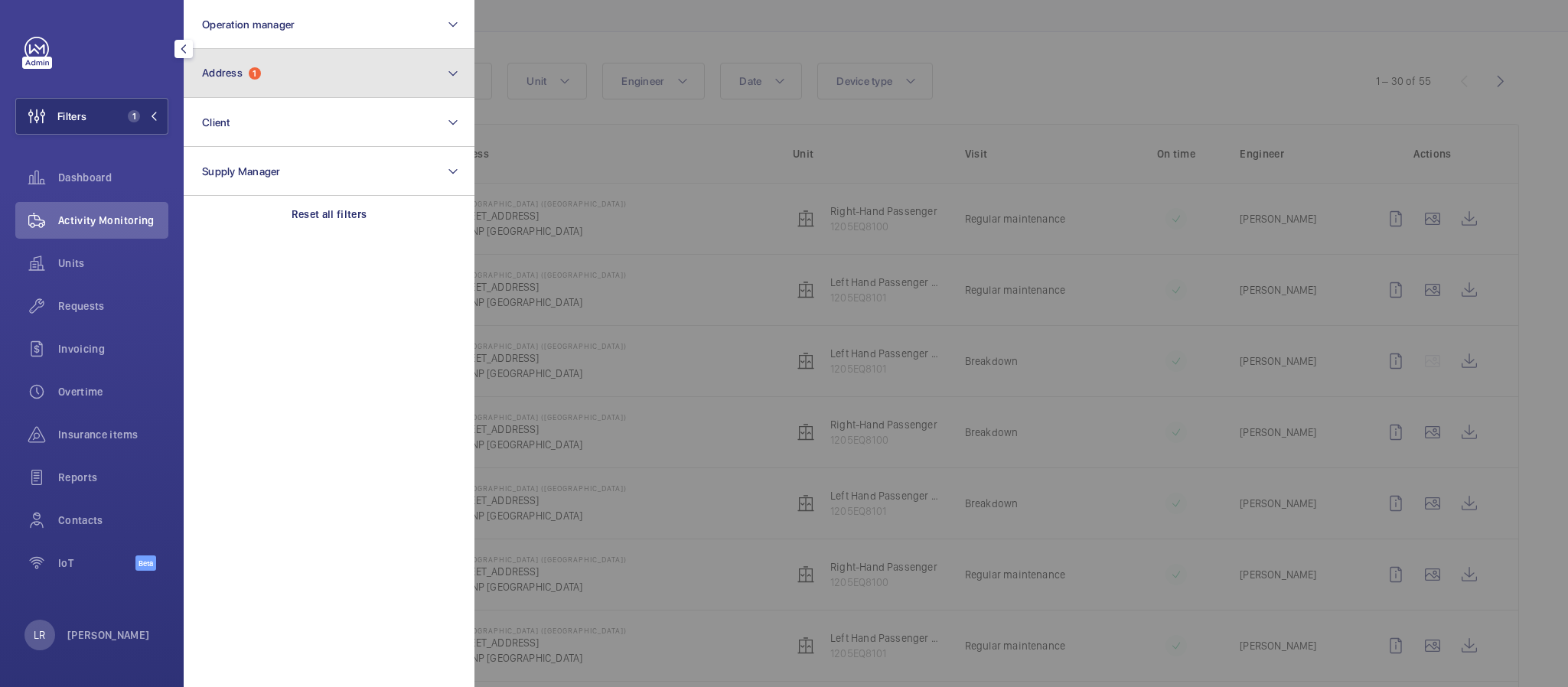
click at [256, 84] on button "Address 1" at bounding box center [329, 73] width 291 height 49
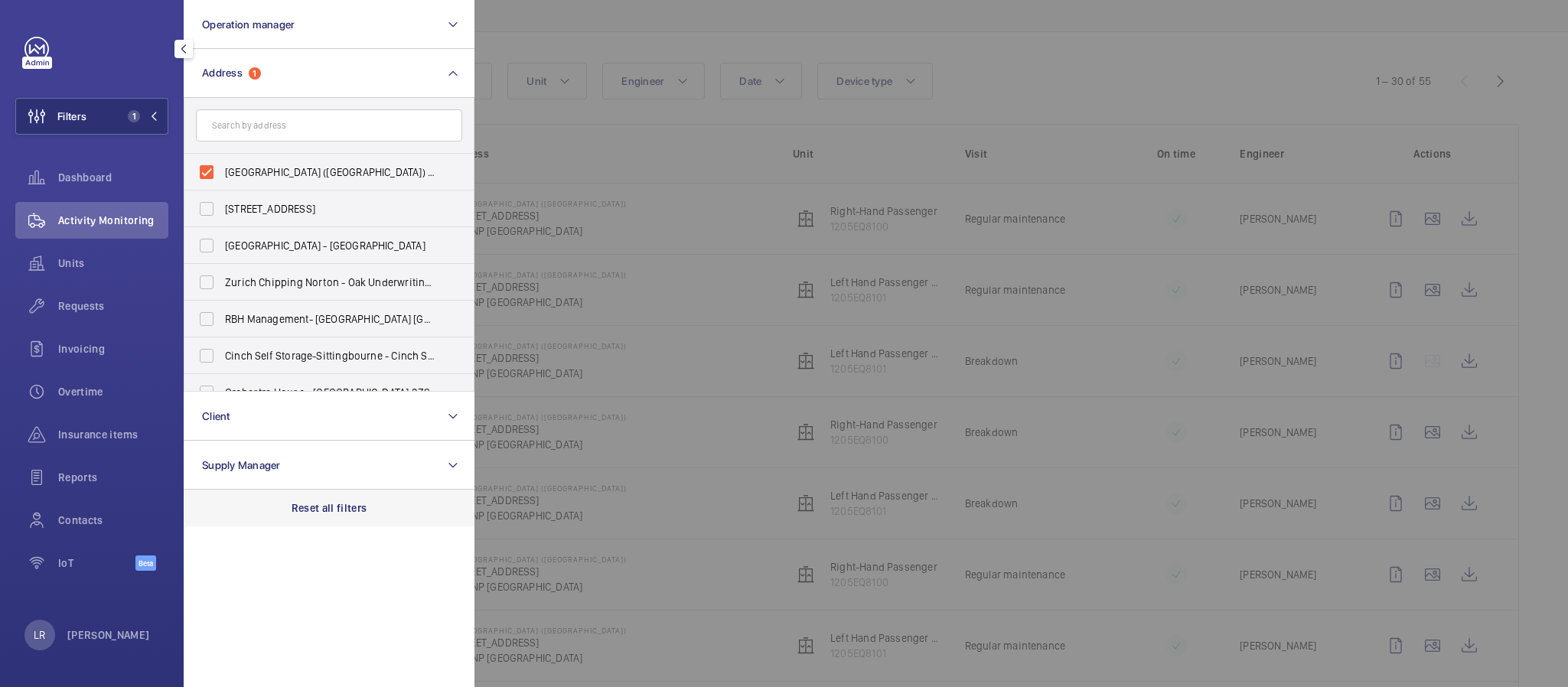
click at [311, 512] on p "Reset all filters" at bounding box center [330, 508] width 76 height 16
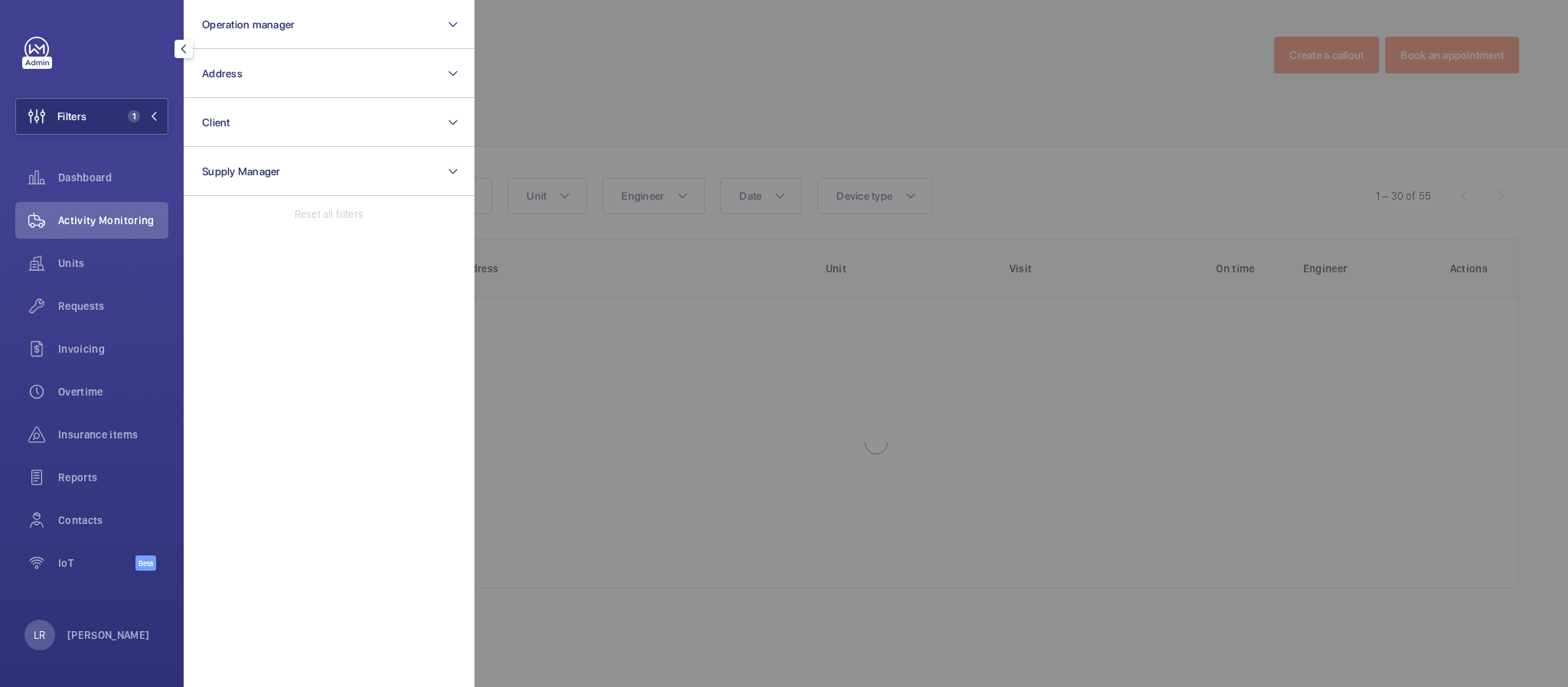
click at [588, 393] on div at bounding box center [1258, 343] width 1568 height 687
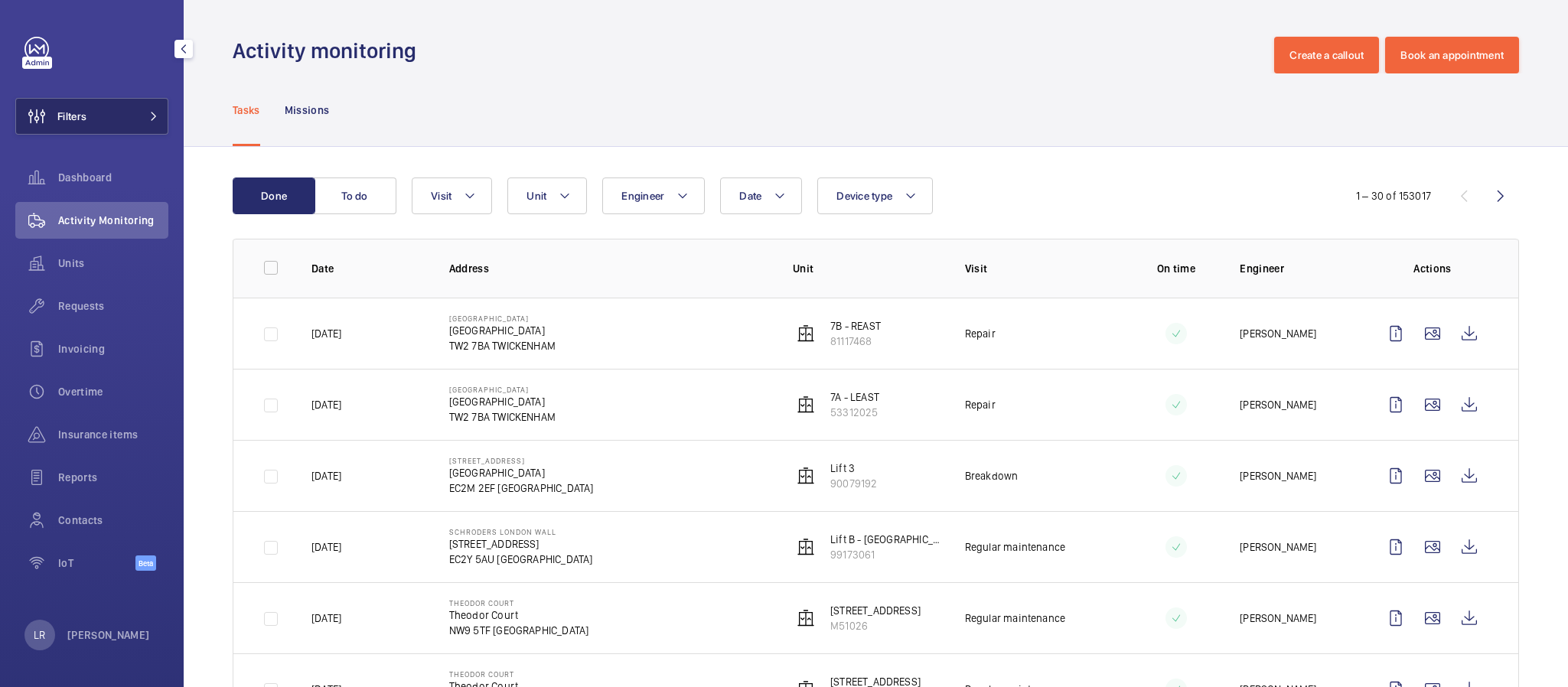
click at [124, 115] on button "Filters" at bounding box center [91, 117] width 153 height 37
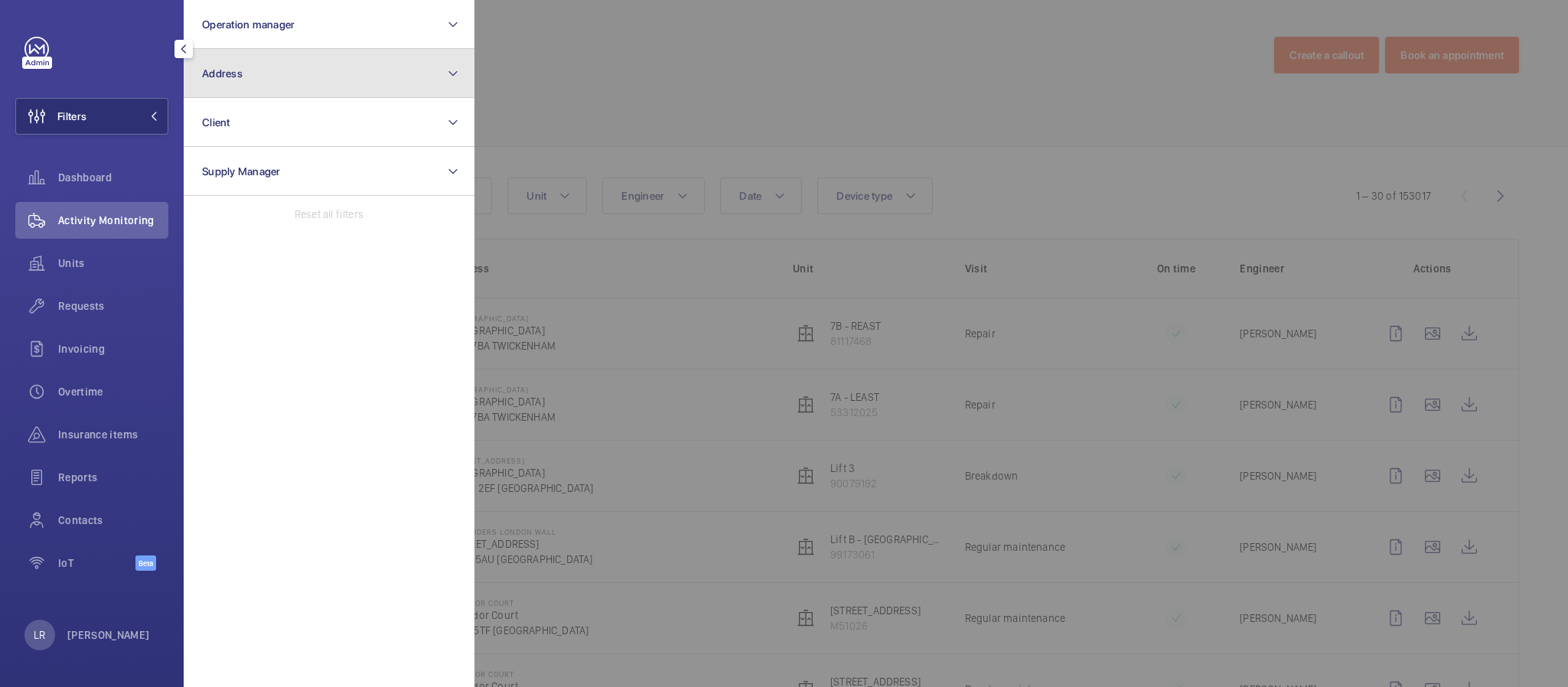
click at [283, 81] on button "Address" at bounding box center [329, 73] width 291 height 49
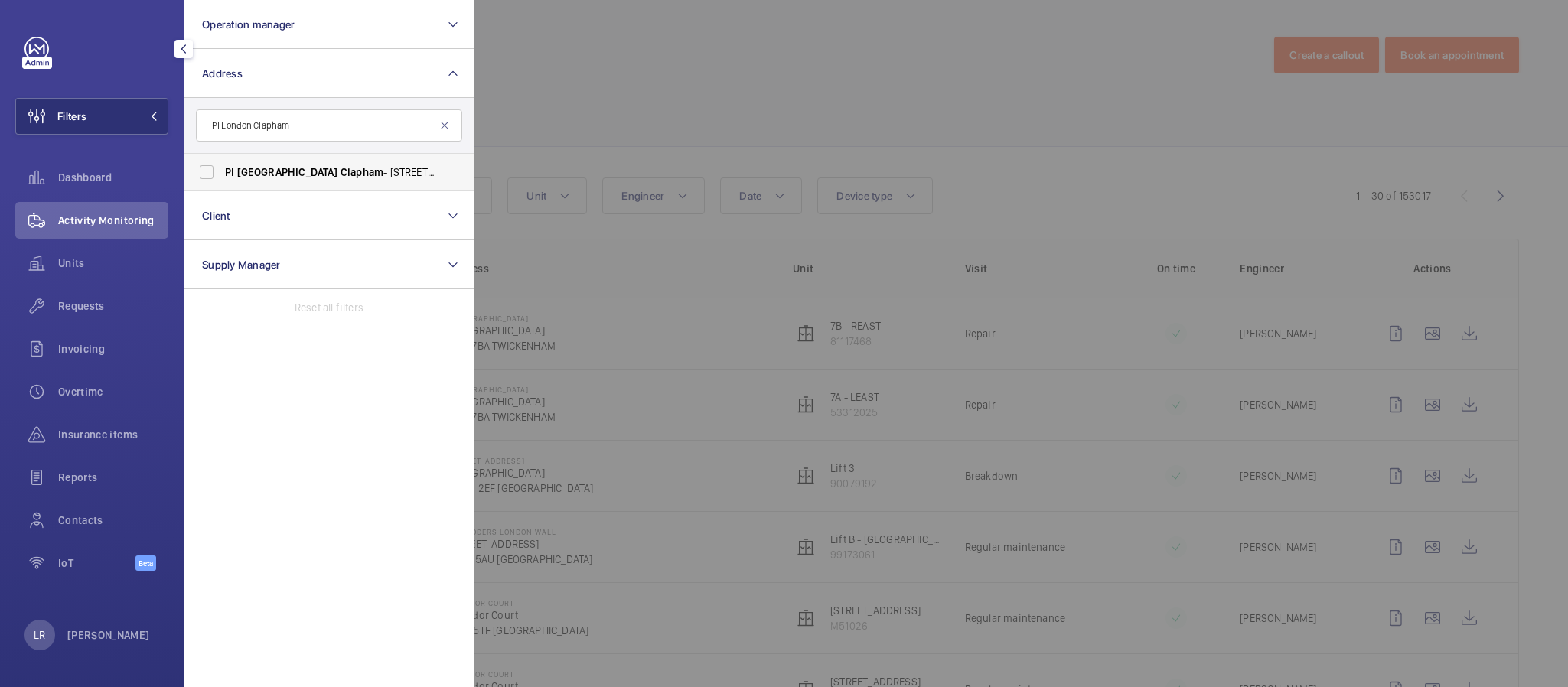
type input "PI London Clapham"
click at [336, 163] on label "PI London Clapham - 638-640 Wandsworth Road, CLAPHAM SW8 3JW" at bounding box center [318, 172] width 266 height 37
click at [222, 163] on input "PI London Clapham - 638-640 Wandsworth Road, CLAPHAM SW8 3JW" at bounding box center [206, 171] width 30 height 30
checkbox input "true"
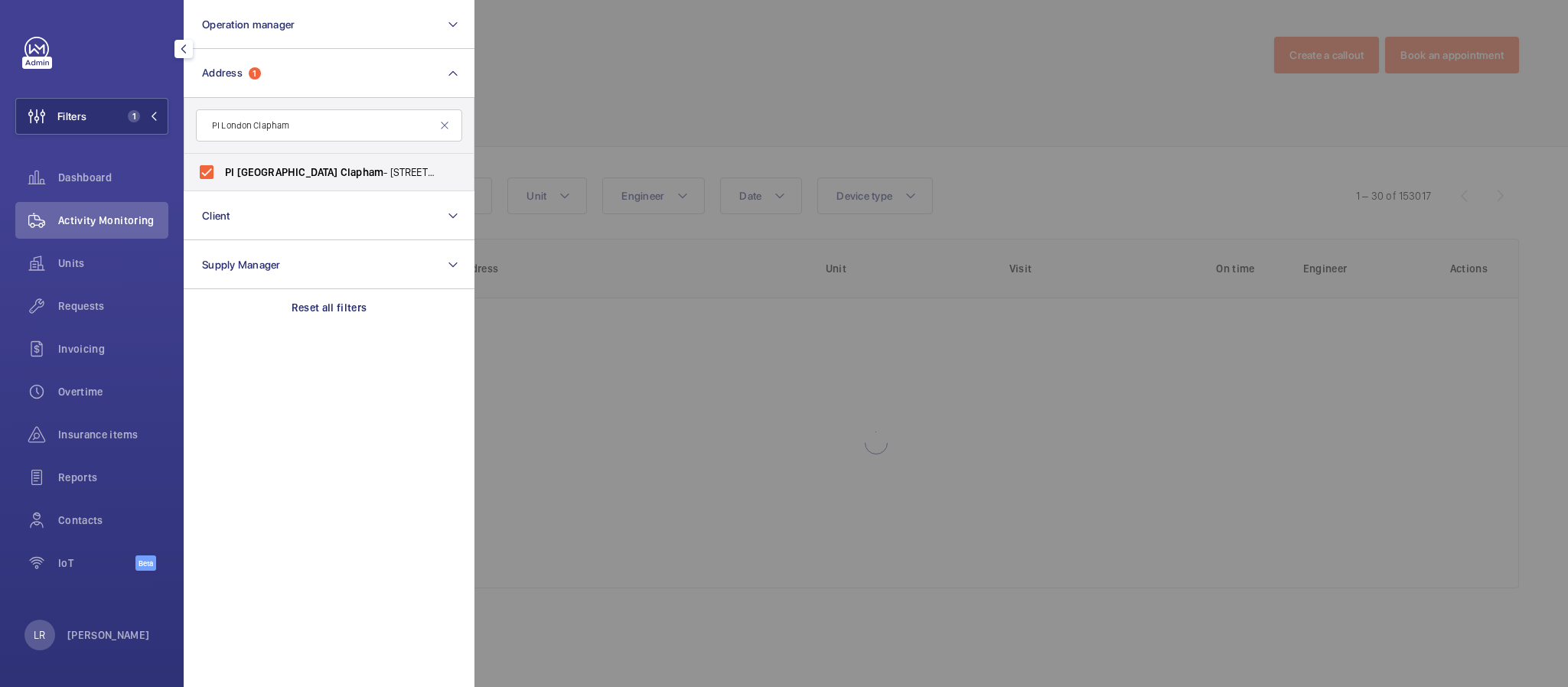
drag, startPoint x: 639, startPoint y: 120, endPoint x: 628, endPoint y: 118, distance: 11.2
click at [636, 118] on div at bounding box center [1258, 343] width 1568 height 687
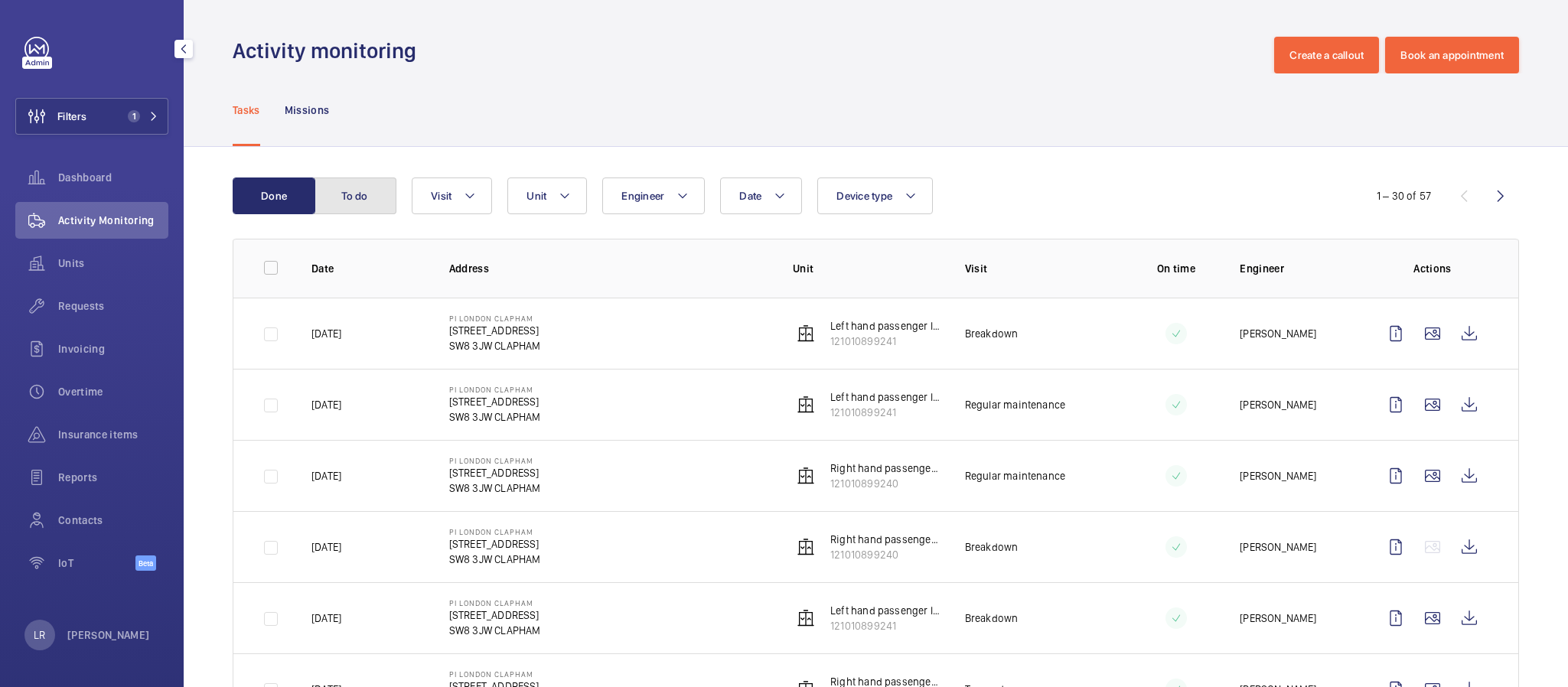
click at [351, 197] on button "To do" at bounding box center [355, 196] width 83 height 37
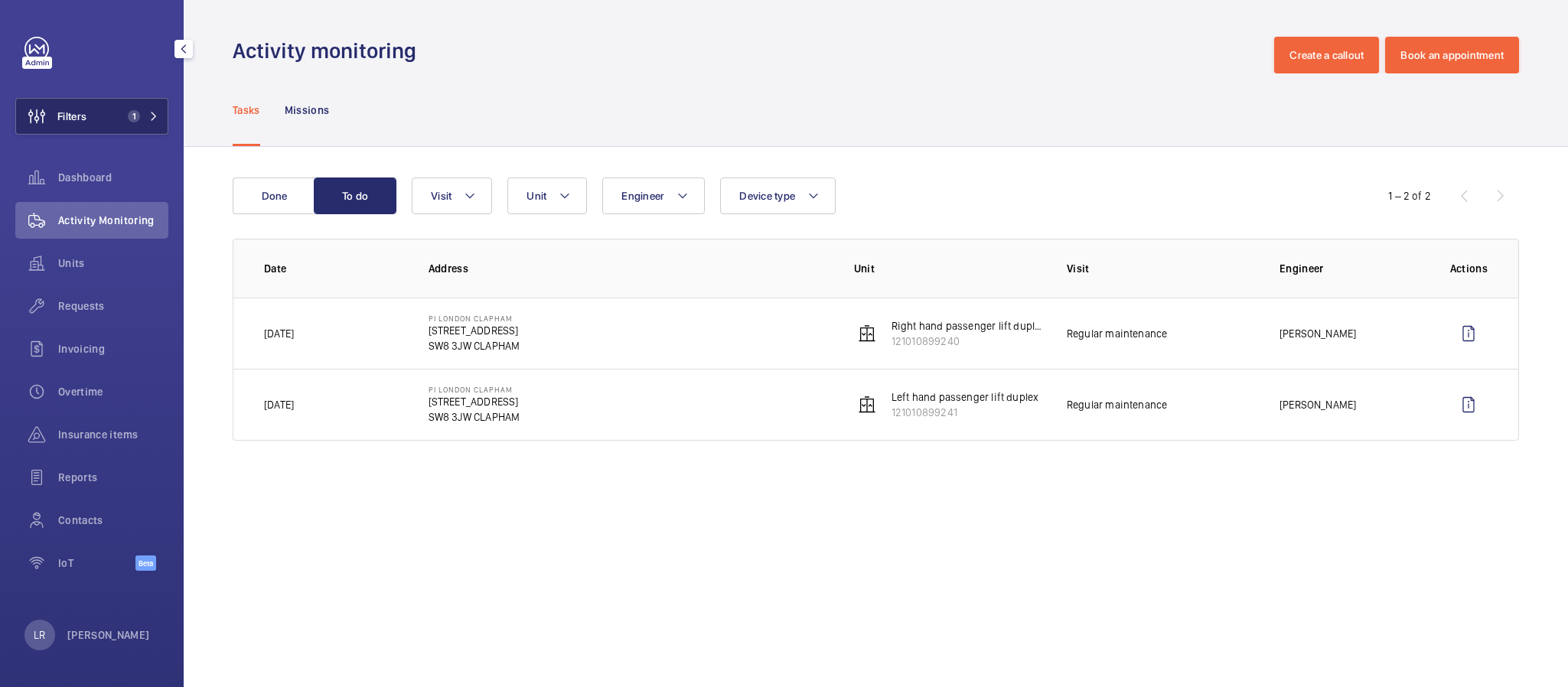
click at [121, 106] on button "Filters 1" at bounding box center [91, 117] width 153 height 37
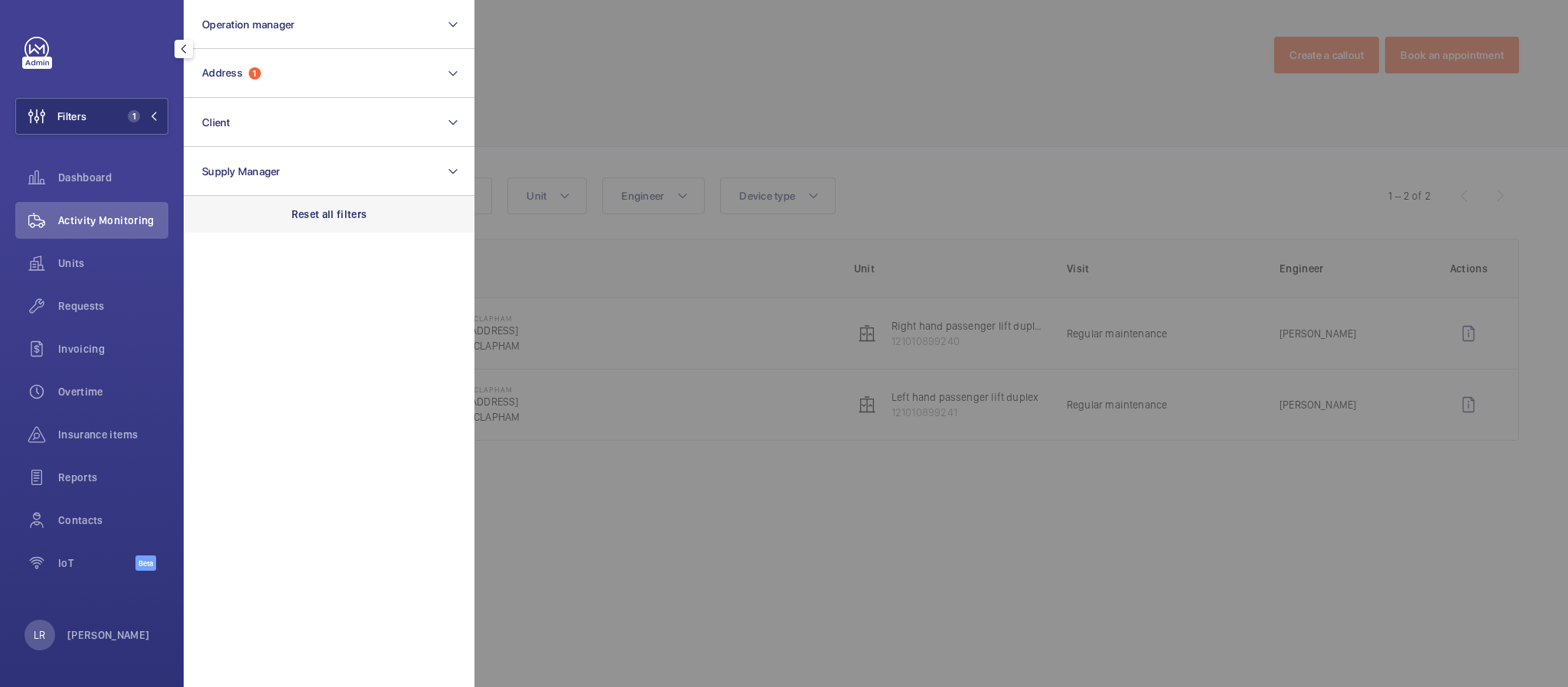
click at [319, 209] on p "Reset all filters" at bounding box center [330, 215] width 76 height 16
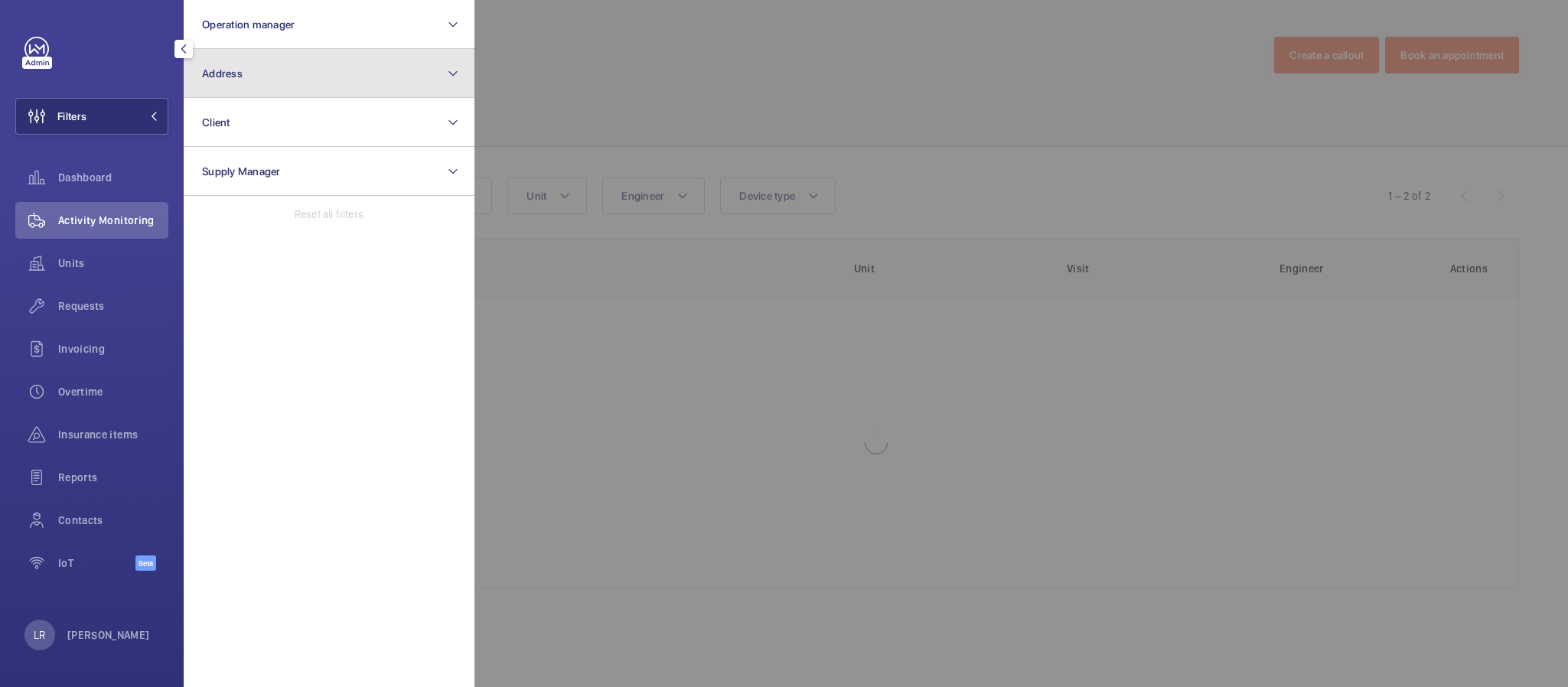
click at [315, 94] on button "Address" at bounding box center [329, 73] width 291 height 49
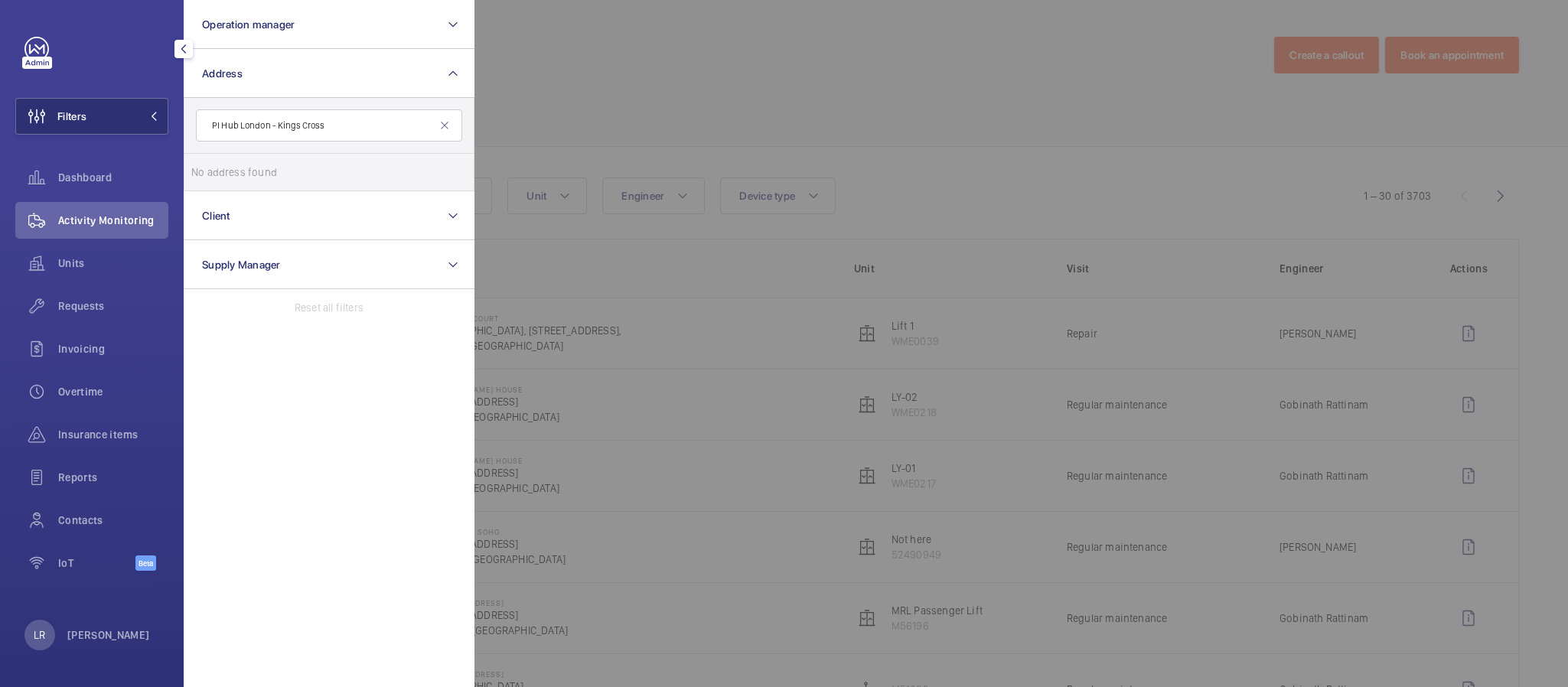
click at [273, 127] on input "PI Hub London - Kings Cross" at bounding box center [330, 125] width 266 height 32
click at [275, 126] on input "PI Hub London - Kings Cross" at bounding box center [330, 125] width 266 height 32
type input "PI Hub Kings Cross"
click at [258, 164] on span "PI Hub Kings Cross - hub by Premier Inn London King's Cross hotel, LONDON N1 9FA" at bounding box center [330, 172] width 211 height 16
click at [222, 163] on input "PI Hub Kings Cross - hub by Premier Inn London King's Cross hotel, LONDON N1 9FA" at bounding box center [206, 171] width 30 height 30
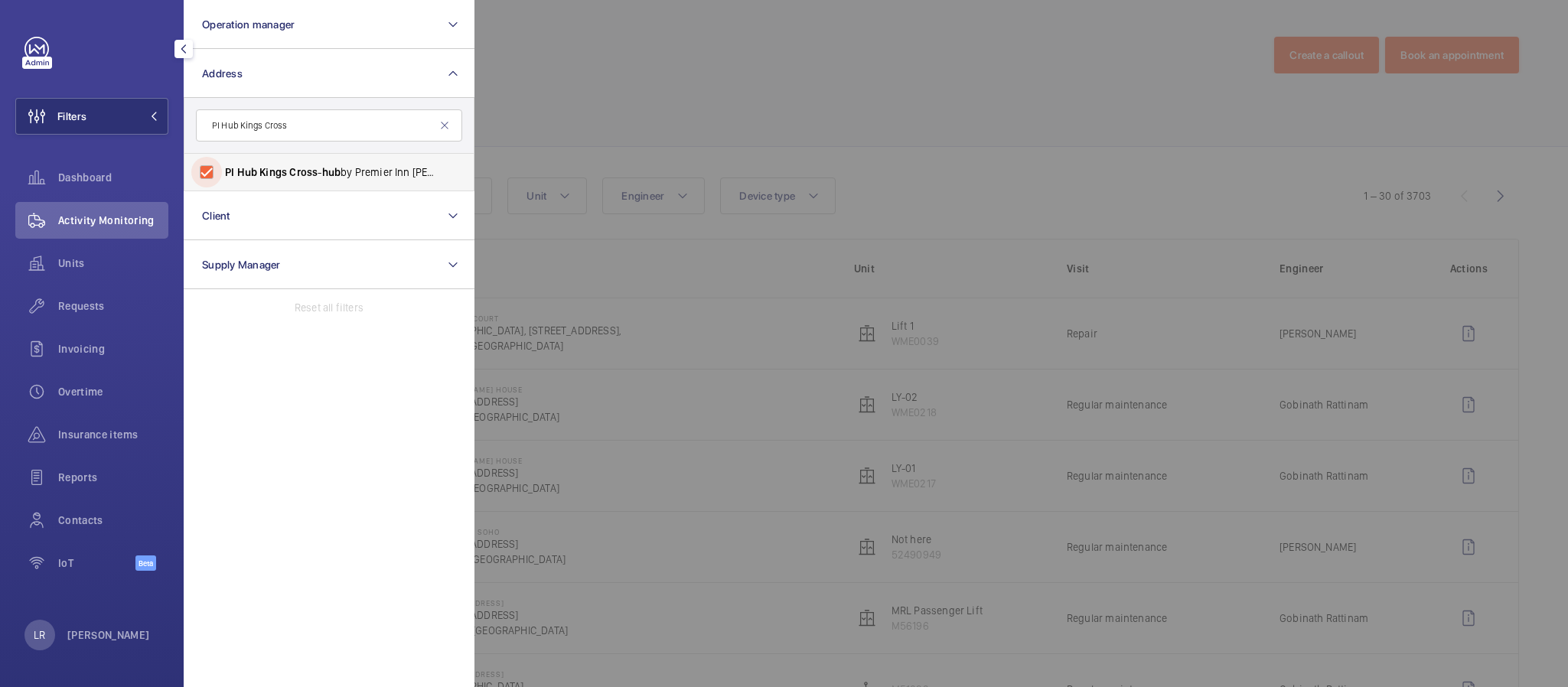
checkbox input "true"
click at [624, 89] on div at bounding box center [1258, 343] width 1568 height 687
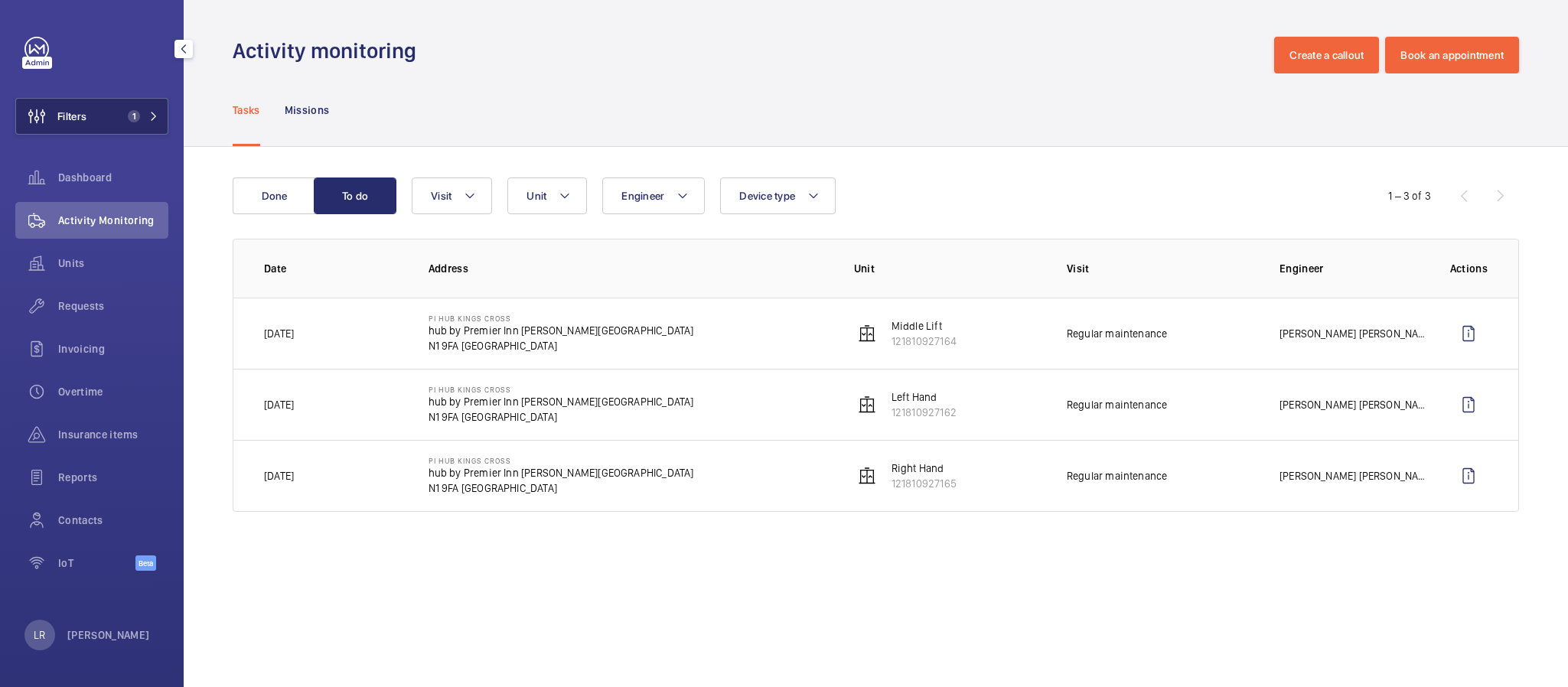
click at [116, 108] on button "Filters 1" at bounding box center [91, 117] width 153 height 37
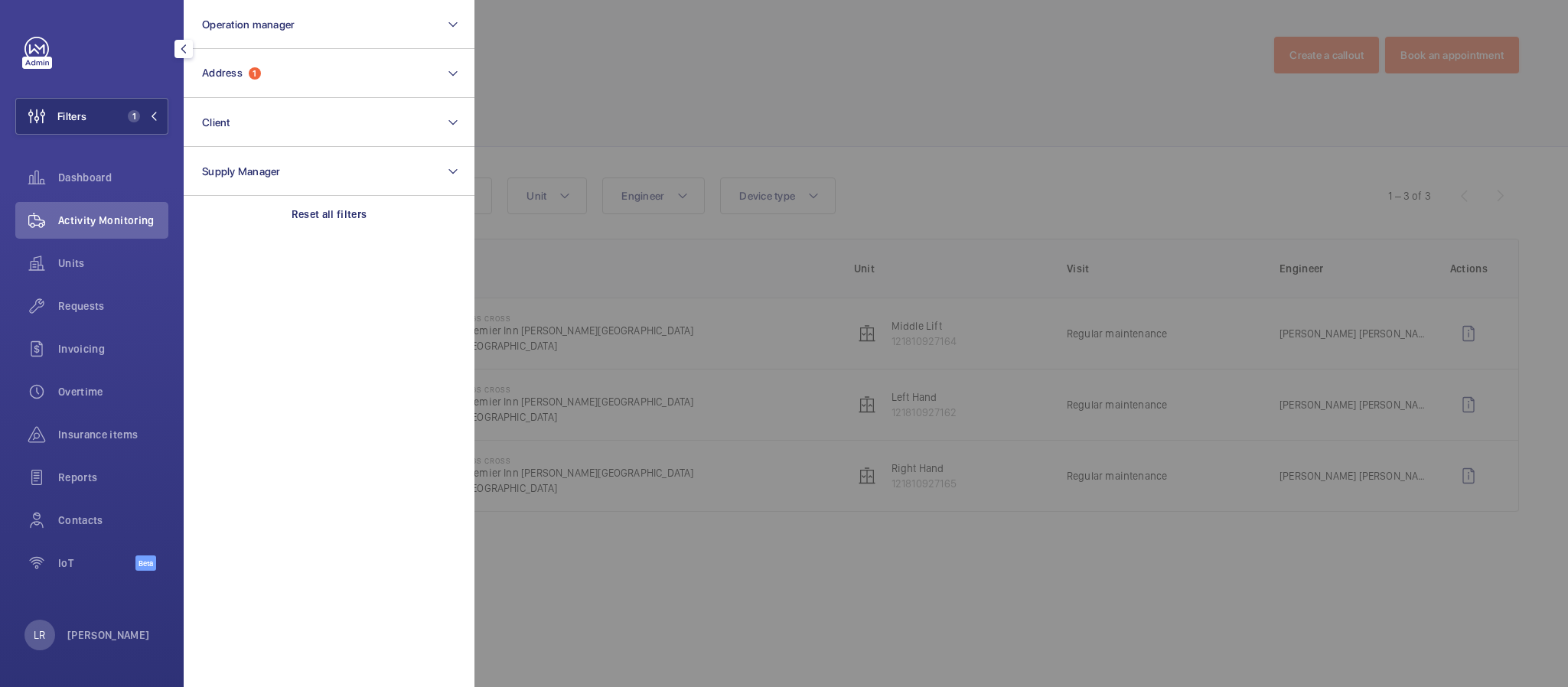
click at [268, 246] on section "Operation manager Address 1 Client Supply Manager Reset all filters" at bounding box center [329, 343] width 291 height 687
click at [288, 221] on div "Reset all filters" at bounding box center [329, 215] width 291 height 37
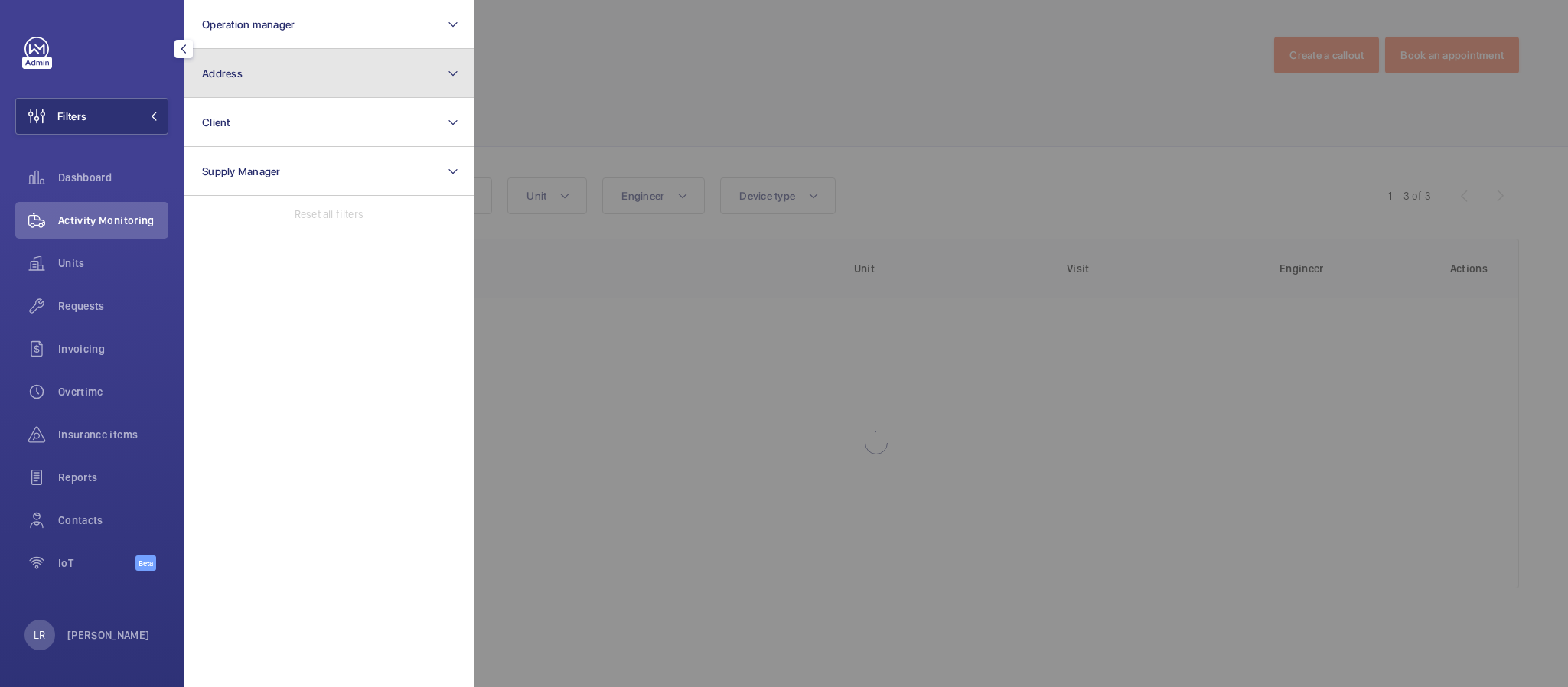
click at [327, 65] on button "Address" at bounding box center [329, 73] width 291 height 49
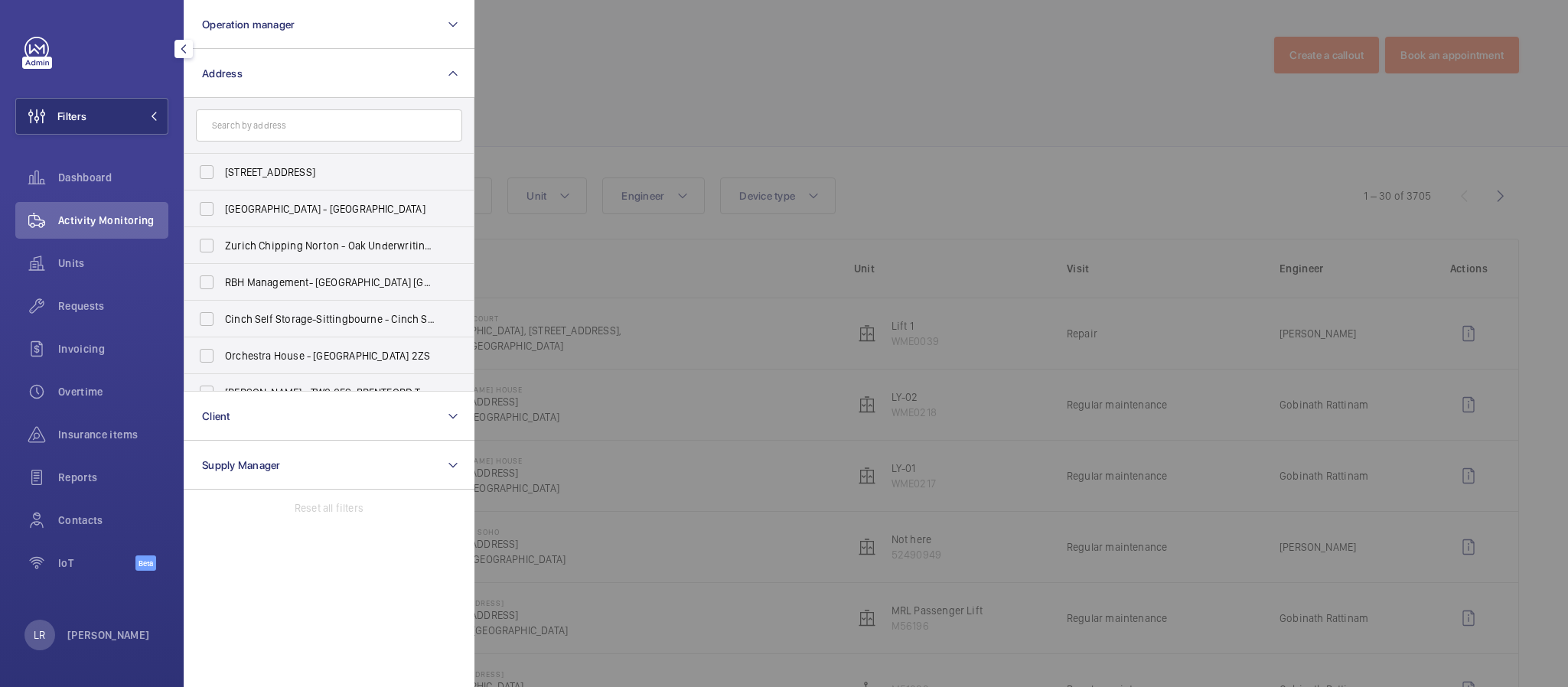
click at [313, 106] on form at bounding box center [330, 125] width 290 height 55
click at [331, 117] on input "text" at bounding box center [330, 125] width 266 height 32
paste input "PI London Woolwich (Royal Arsenal)"
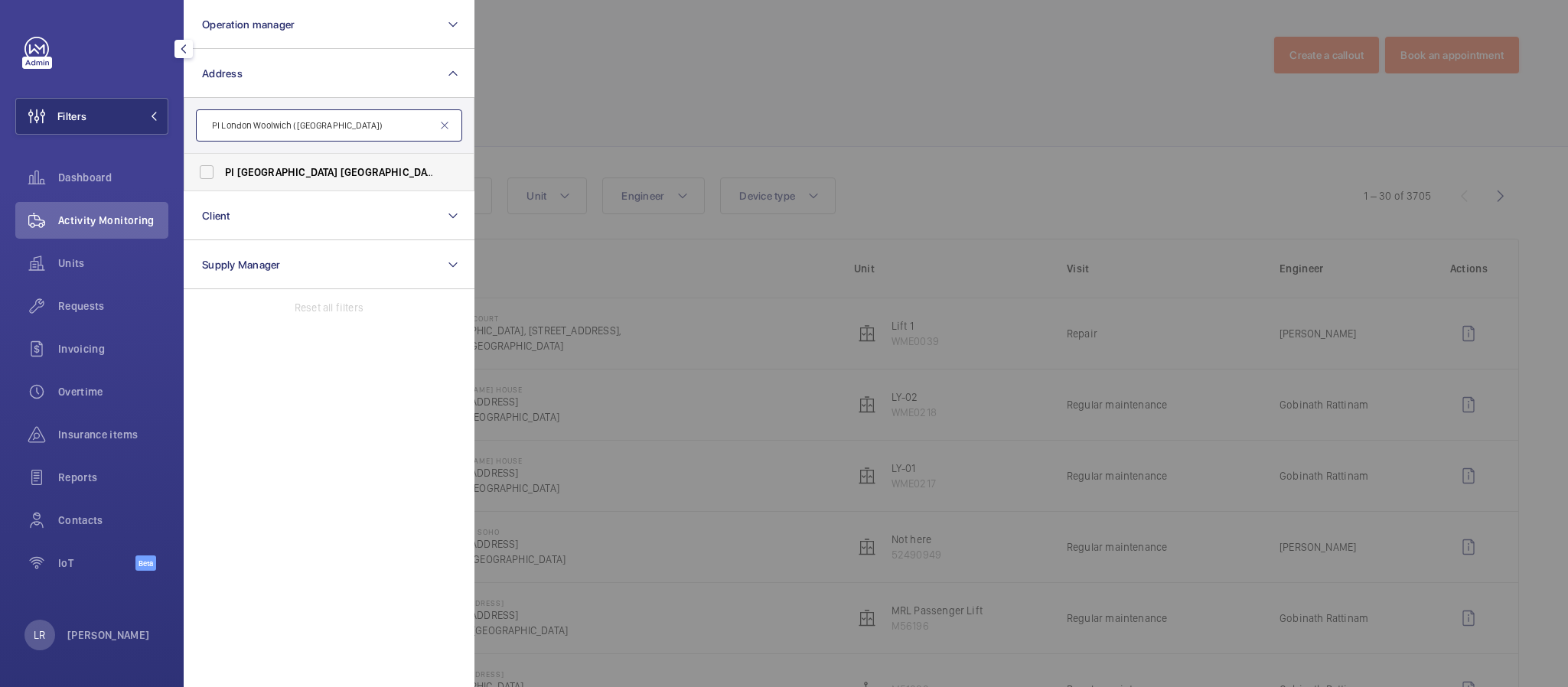
type input "PI London Woolwich (Royal Arsenal)"
click at [477, 168] on span "Arsenal)" at bounding box center [497, 172] width 39 height 13
click at [222, 168] on input "PI London Woolwich (Royal Arsenal) - Beresford, WOOLWICH SE18 6BF" at bounding box center [206, 171] width 30 height 30
checkbox input "true"
click at [605, 102] on div at bounding box center [1258, 343] width 1568 height 687
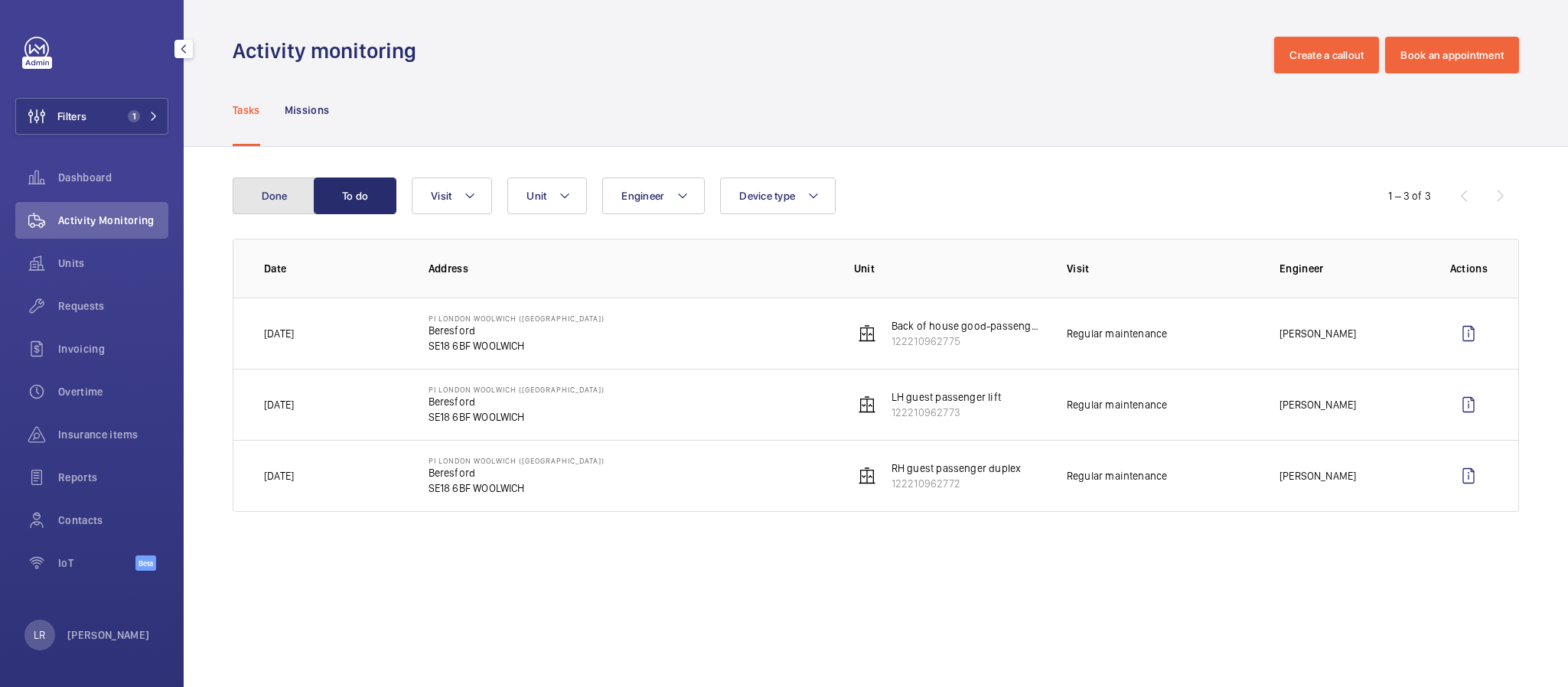
click at [281, 200] on button "Done" at bounding box center [273, 196] width 83 height 37
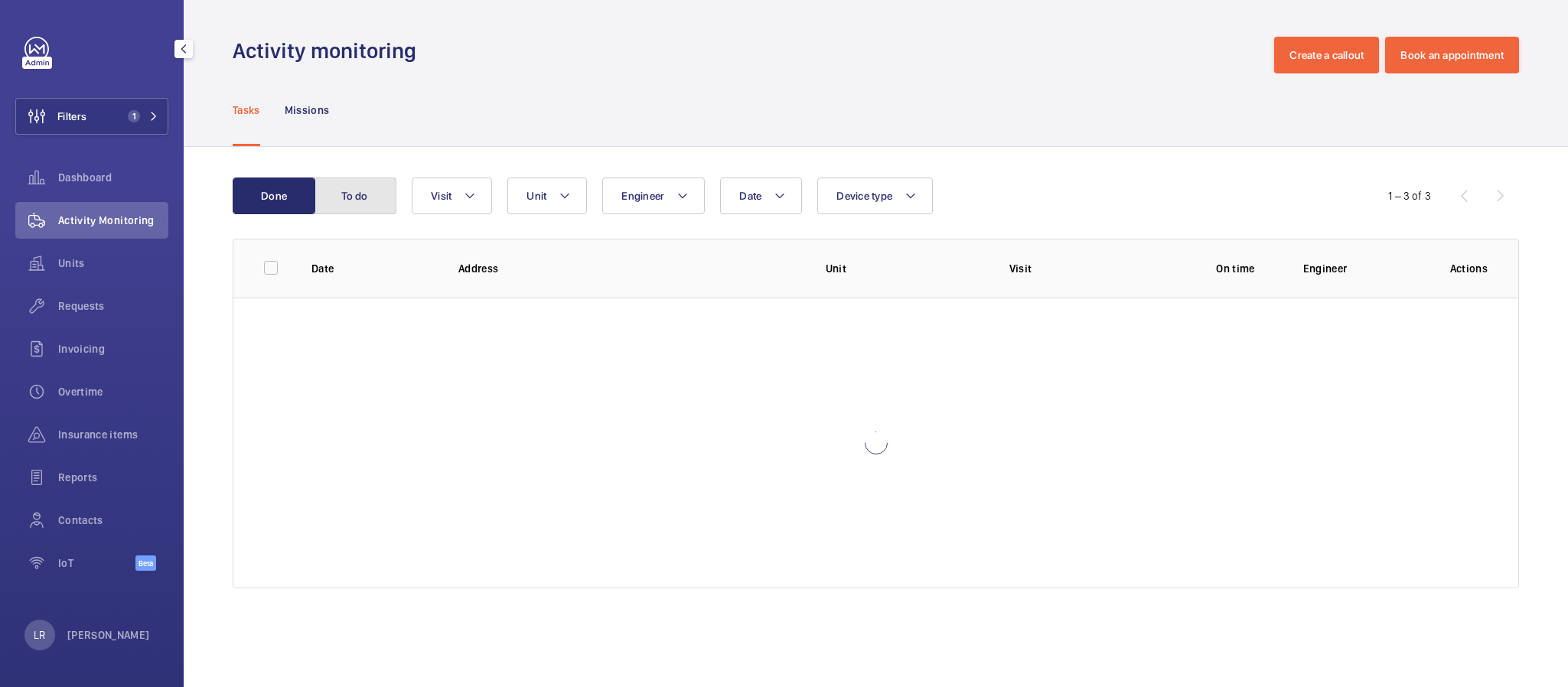
click at [354, 196] on button "To do" at bounding box center [355, 196] width 83 height 37
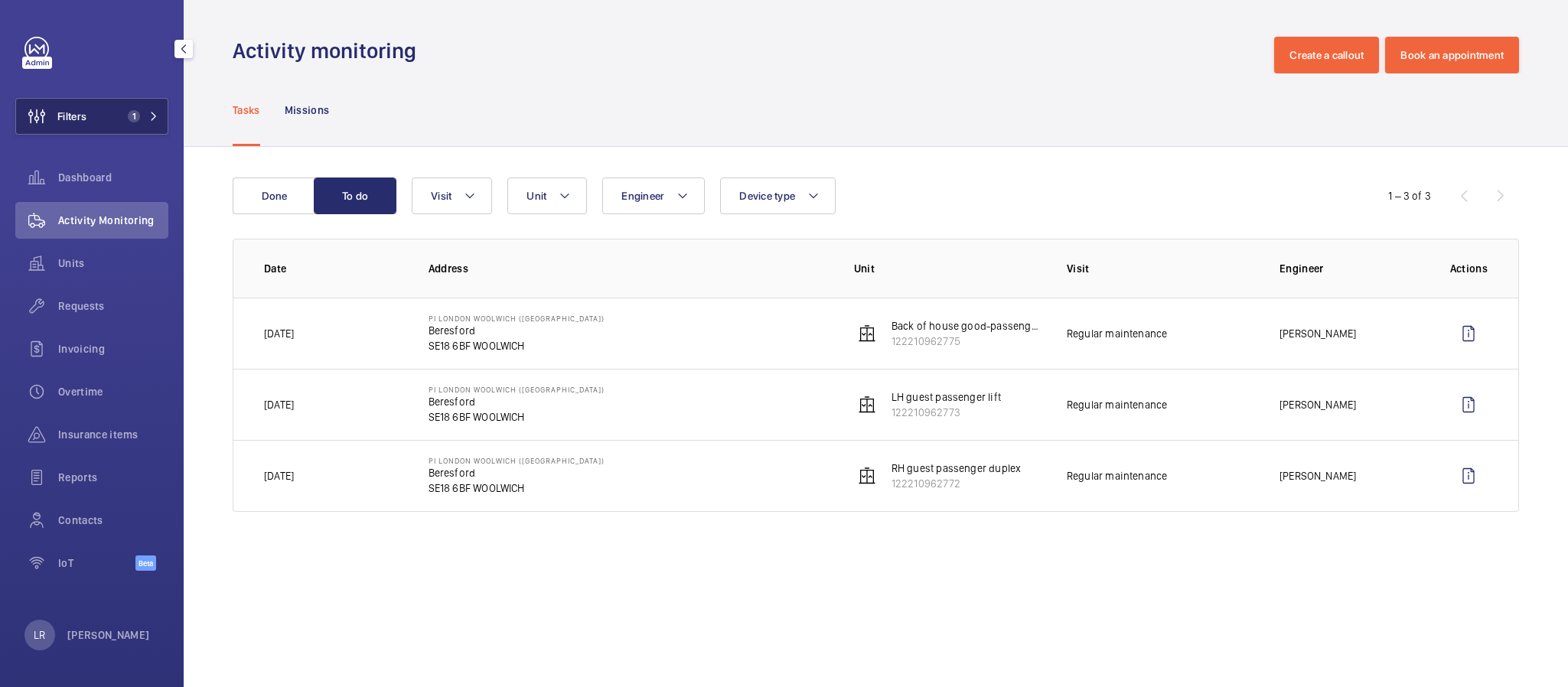
click at [136, 121] on span "1" at bounding box center [133, 116] width 13 height 13
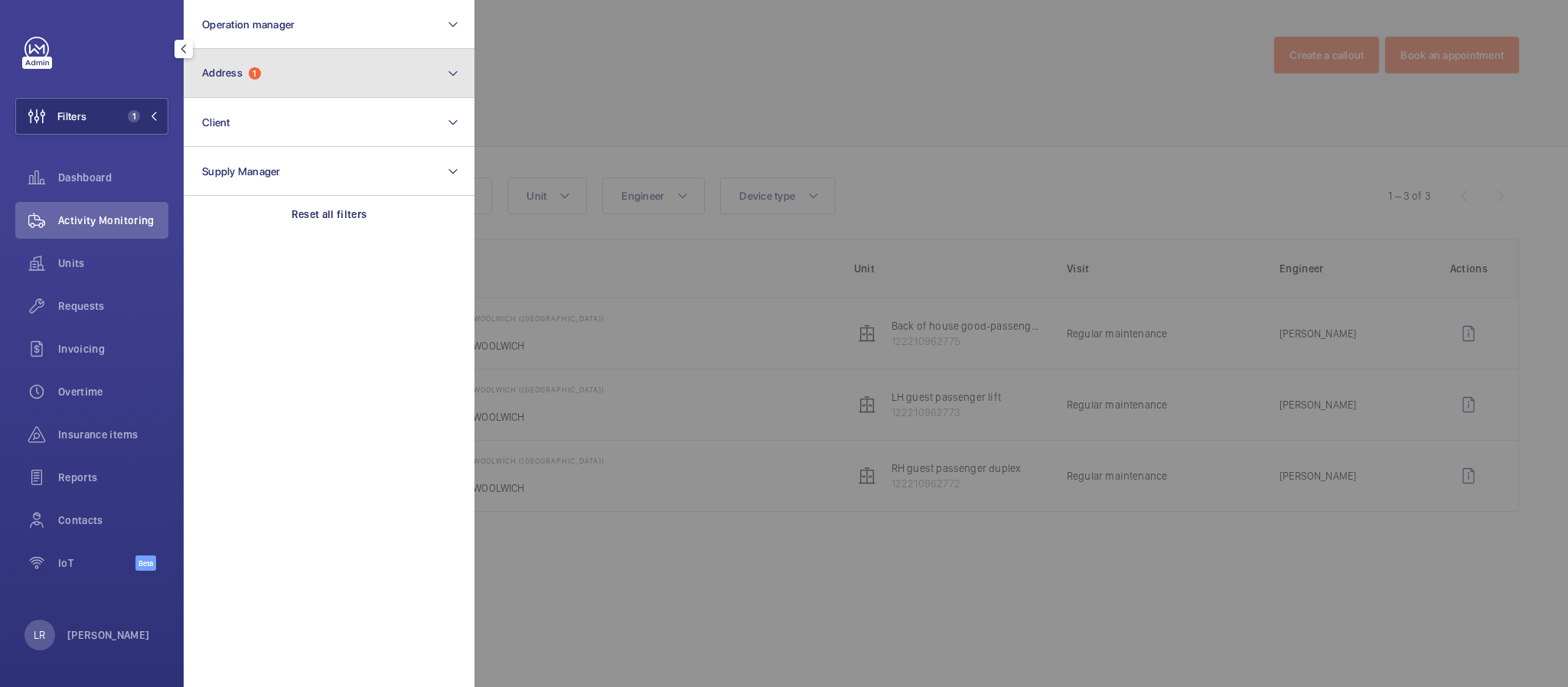
click at [266, 86] on button "Address 1" at bounding box center [329, 73] width 291 height 49
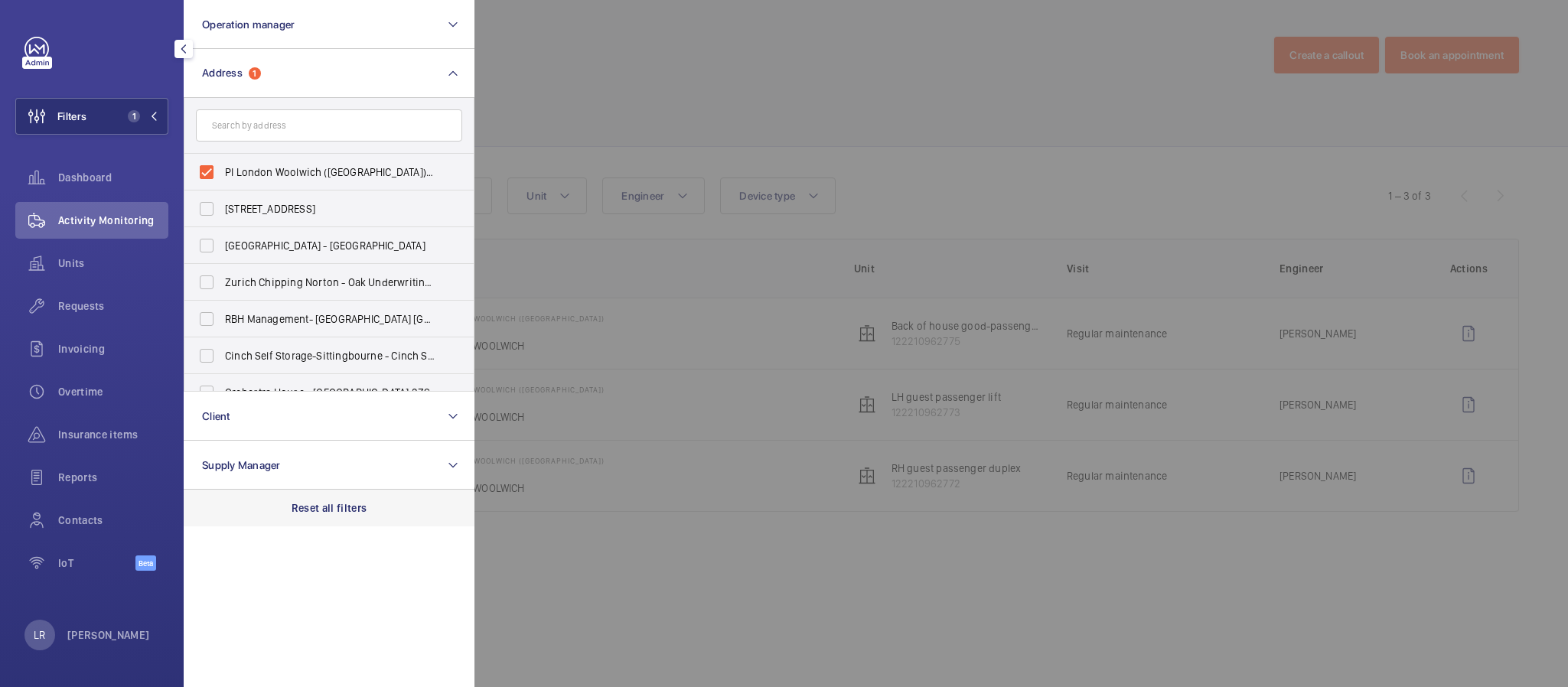
click at [324, 514] on p "Reset all filters" at bounding box center [330, 508] width 76 height 16
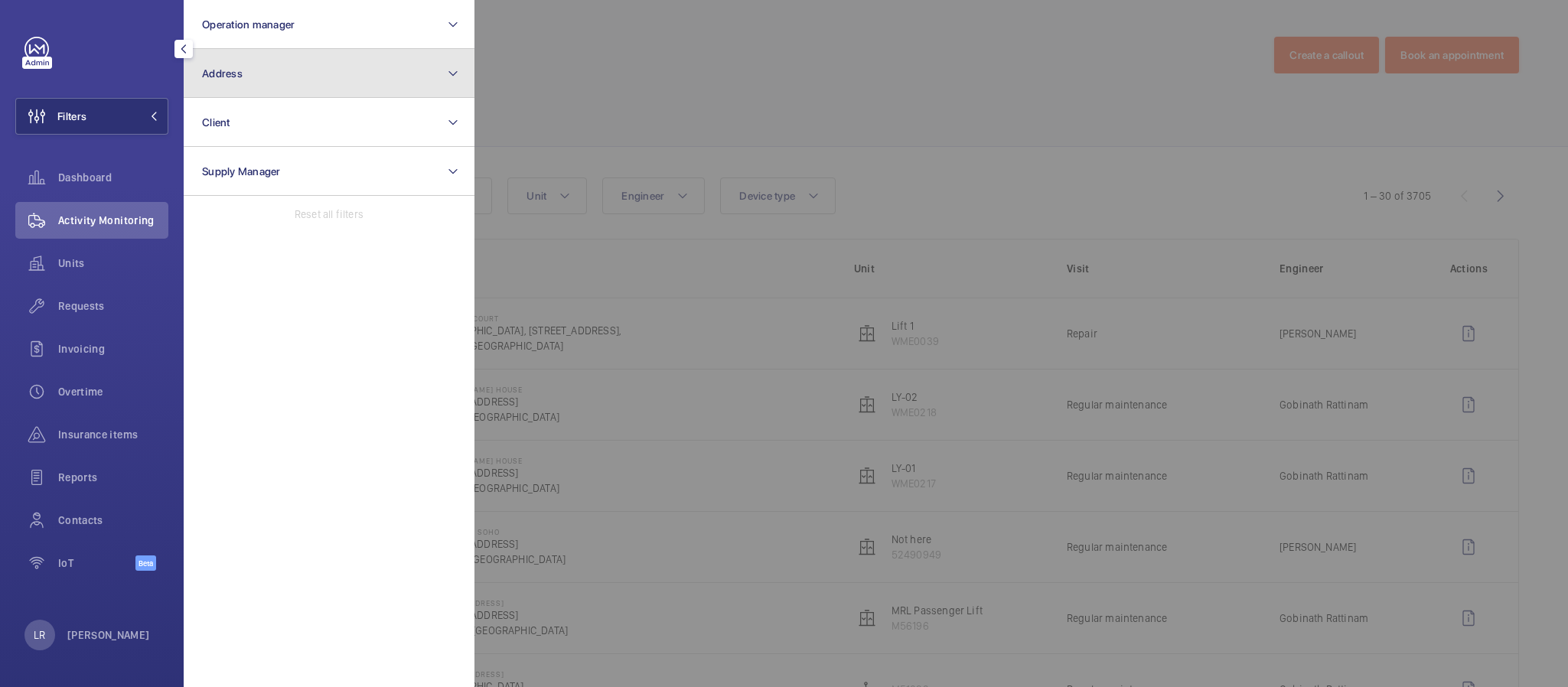
click at [322, 60] on button "Address" at bounding box center [329, 73] width 291 height 49
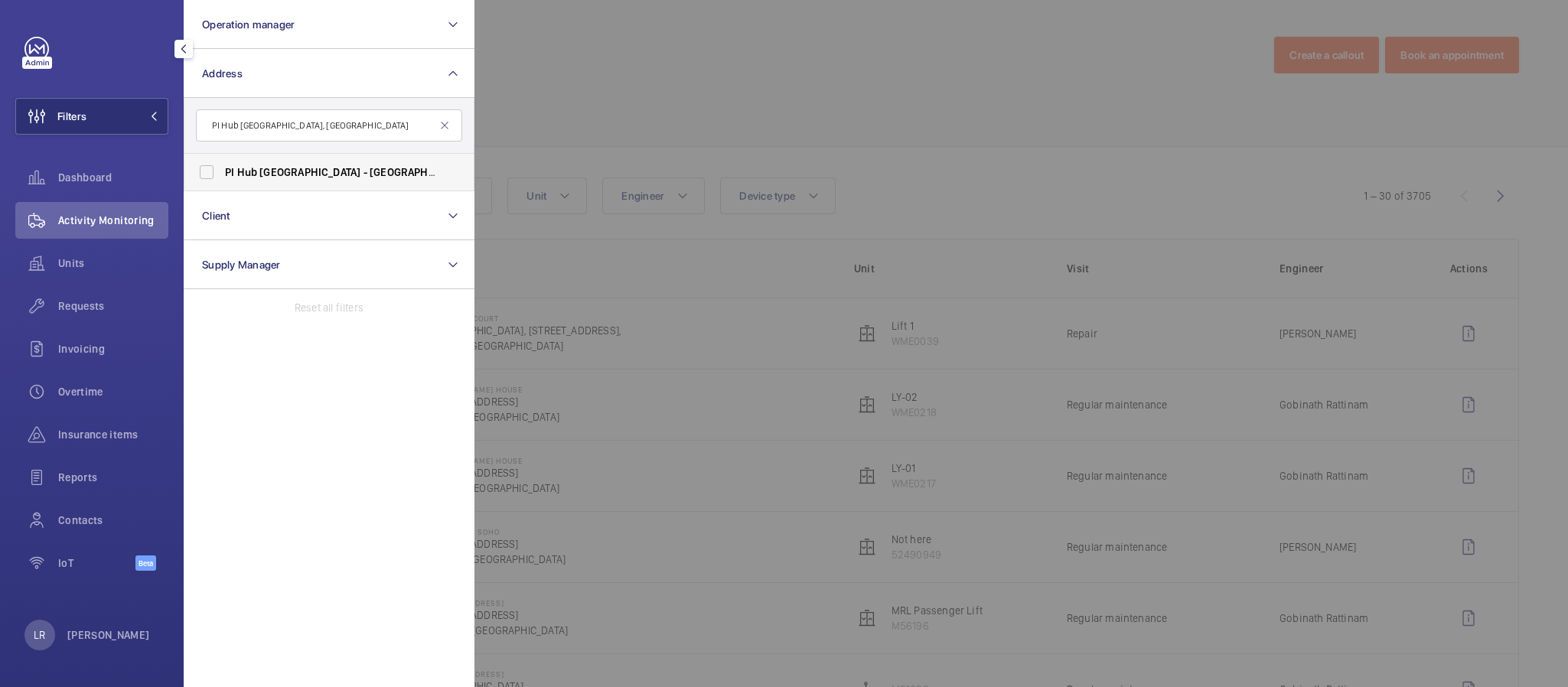
type input "PI Hub London - Westminster, Westminster Abbey"
click at [369, 171] on span "Westminster," at bounding box center [421, 172] width 103 height 13
click at [222, 171] on input "PI Hub London - Westminster, Westminster Abbey - 21 Tothill Street, WESTMINSTER…" at bounding box center [206, 171] width 30 height 30
checkbox input "true"
click at [721, 66] on div at bounding box center [1258, 343] width 1568 height 687
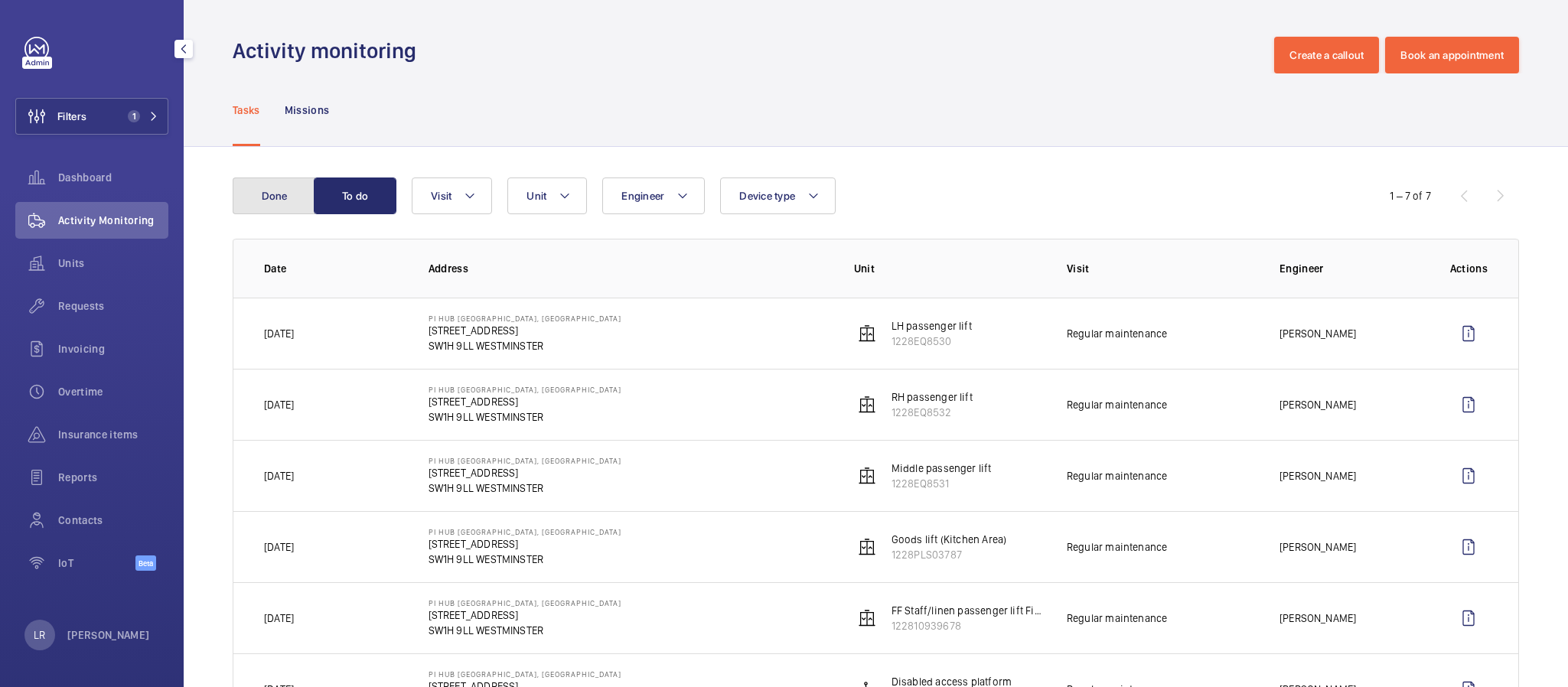
click at [285, 198] on button "Done" at bounding box center [273, 196] width 83 height 37
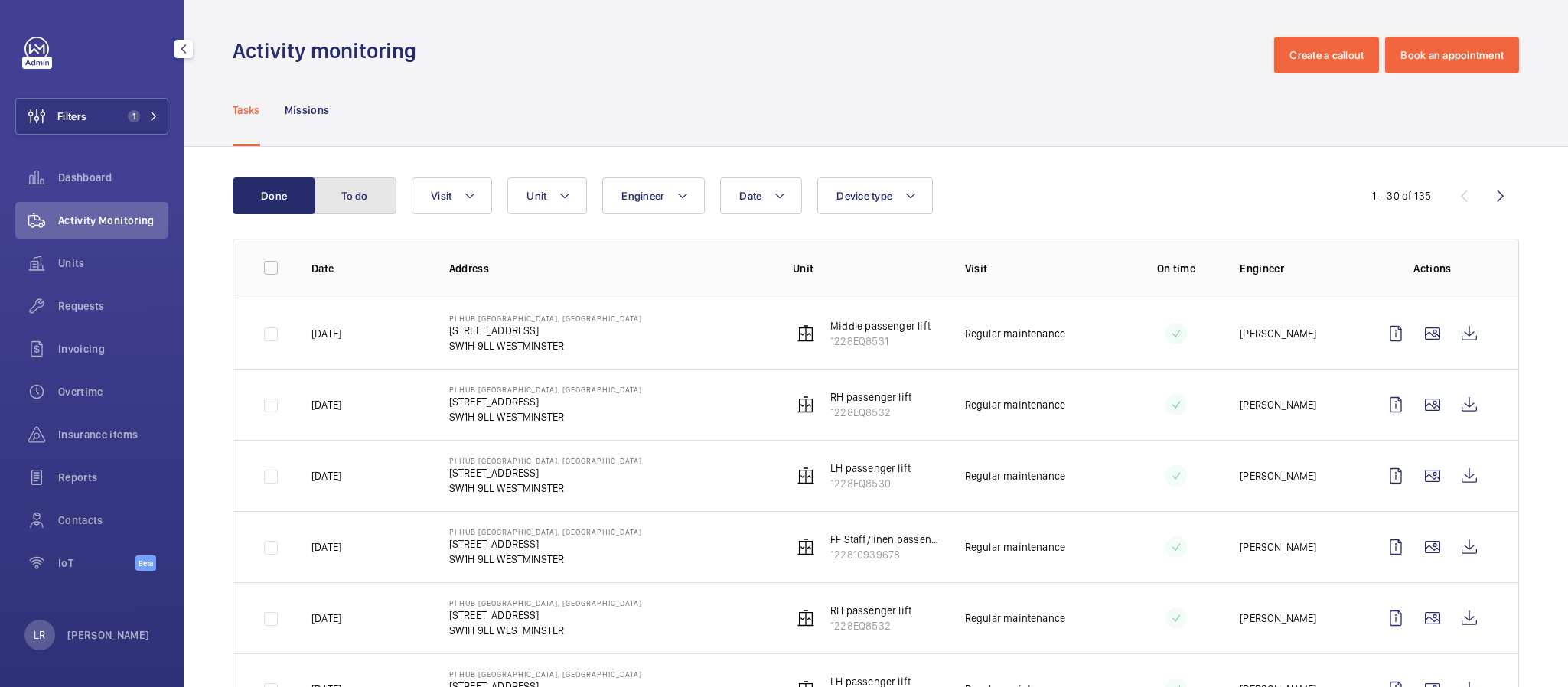
click at [347, 187] on button "To do" at bounding box center [355, 196] width 83 height 37
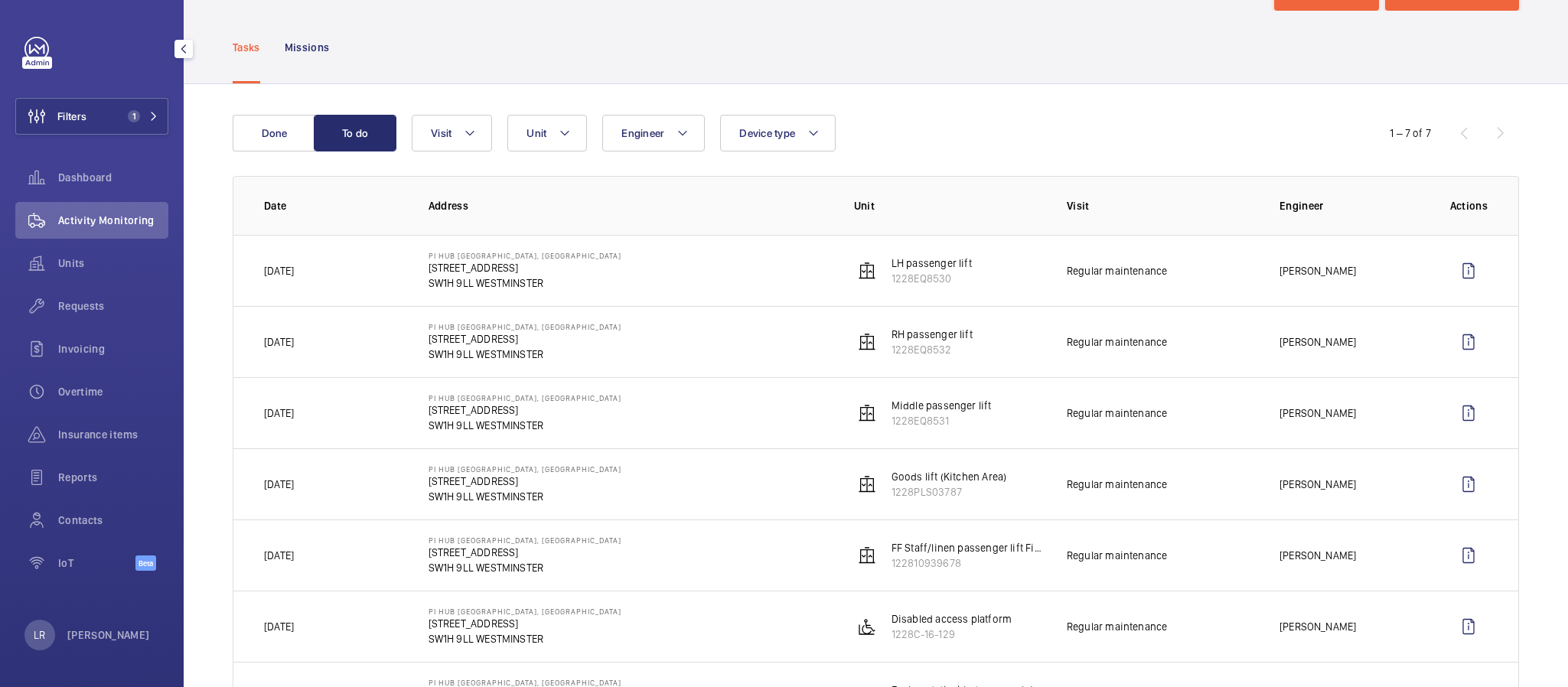
scroll to position [115, 0]
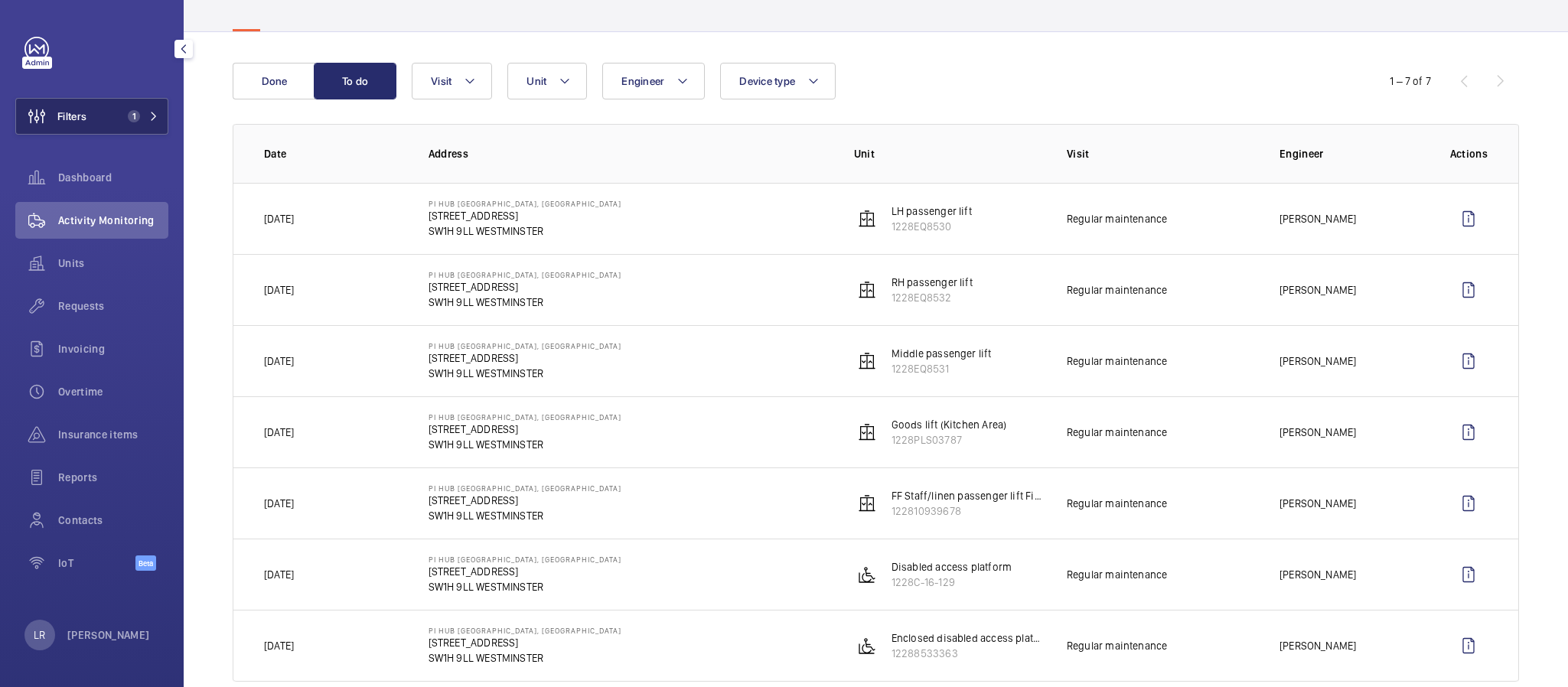
click at [134, 115] on span "1" at bounding box center [133, 116] width 13 height 13
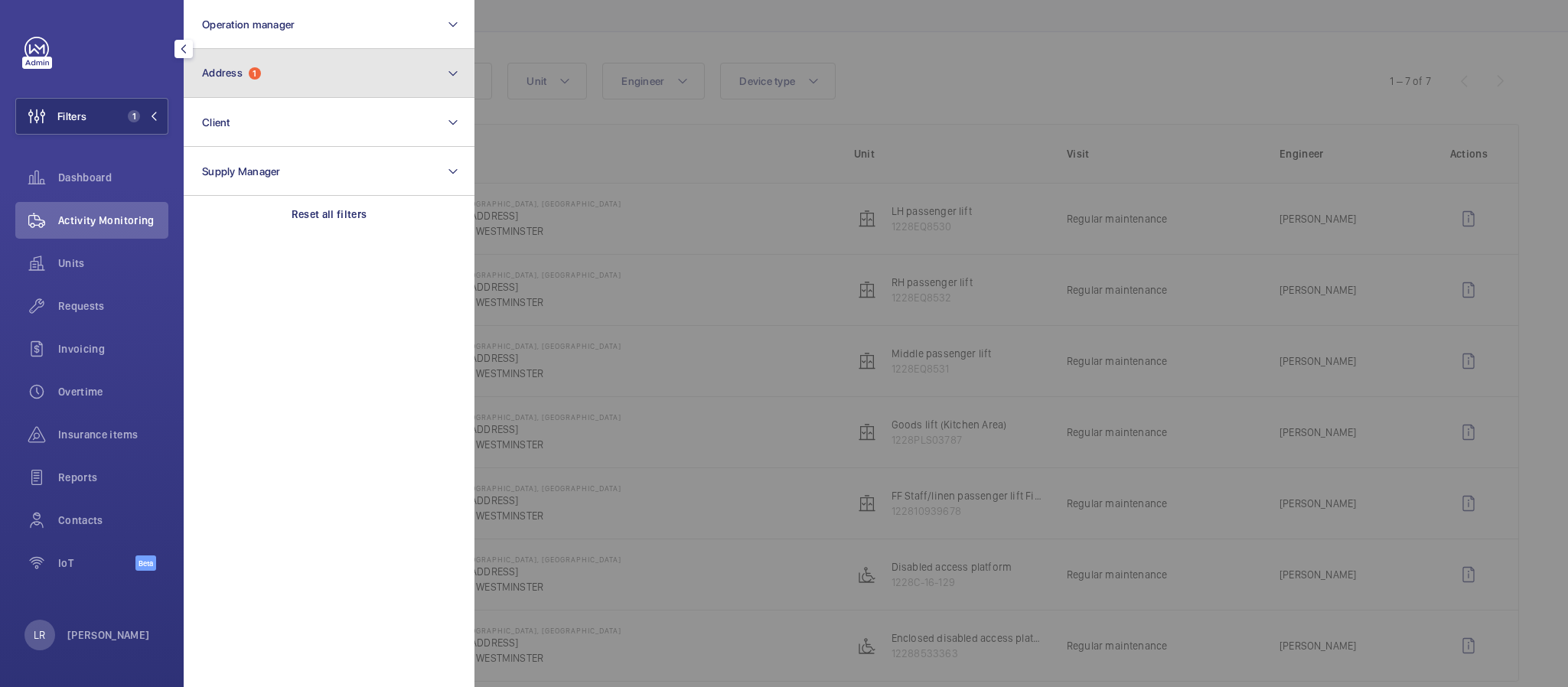
click at [248, 59] on button "Address 1" at bounding box center [329, 73] width 291 height 49
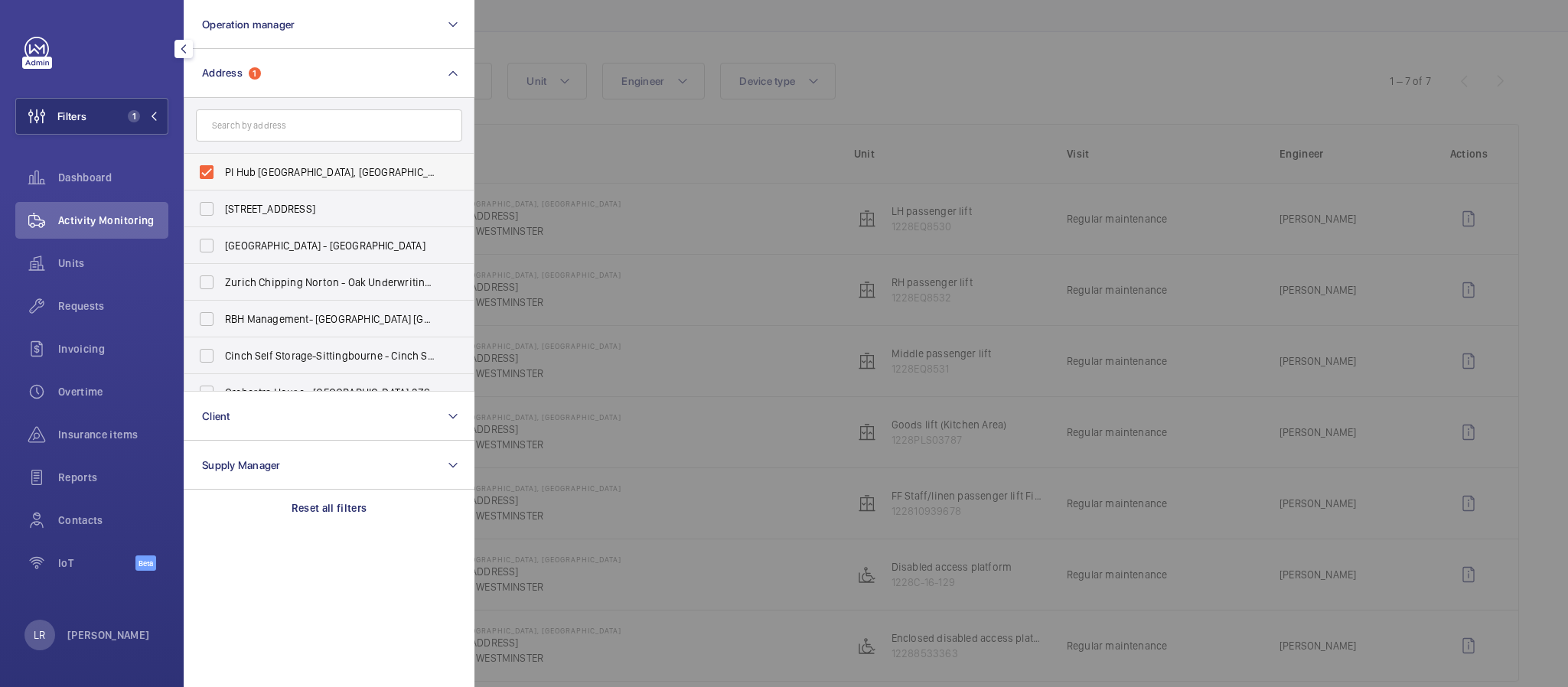
click at [290, 160] on label "PI Hub London - Westminster, Westminster Abbey - 21 Tothill Street, WESTMINSTER…" at bounding box center [318, 172] width 266 height 37
click at [222, 160] on input "PI Hub London - Westminster, Westminster Abbey - 21 Tothill Street, WESTMINSTER…" at bounding box center [206, 171] width 30 height 30
checkbox input "false"
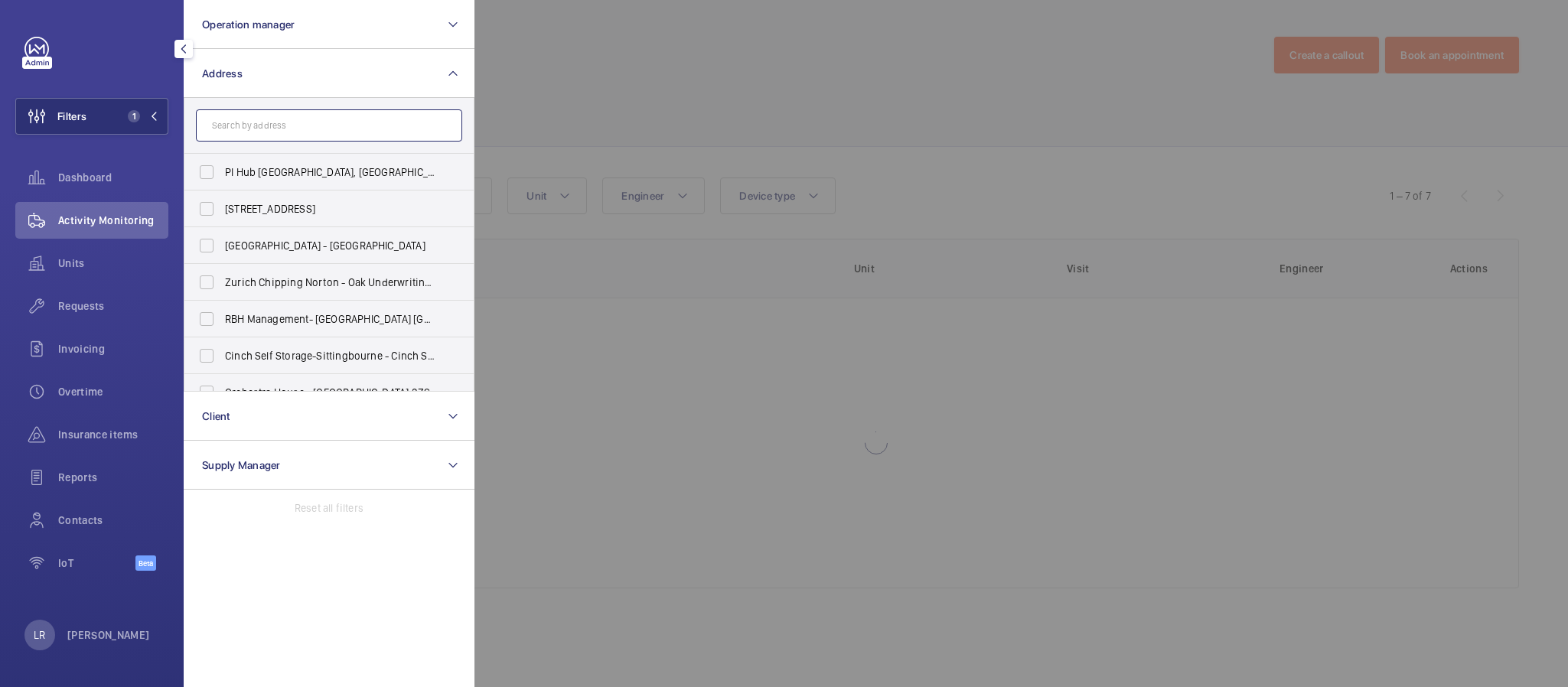
click at [305, 127] on input "text" at bounding box center [330, 125] width 266 height 32
paste input "PI Hub London - Goodge Street"
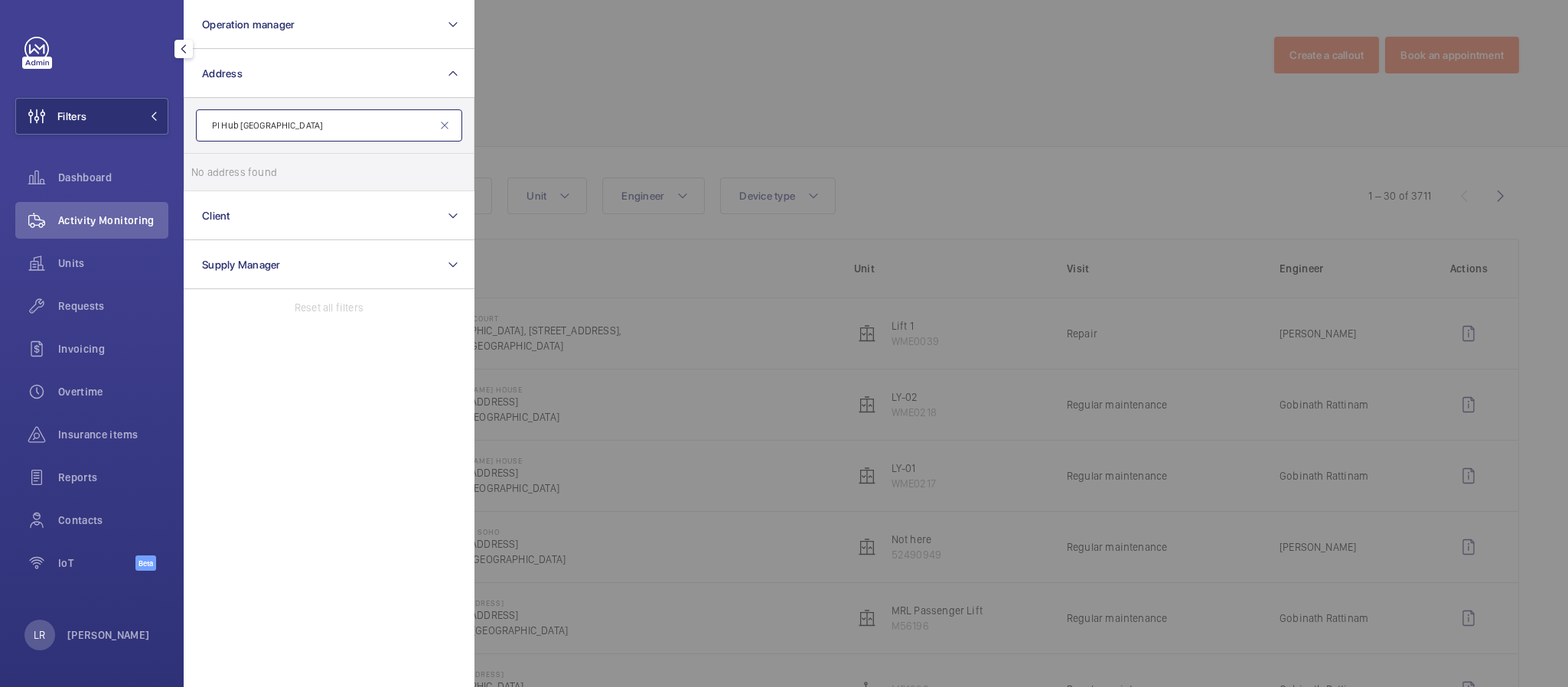
click at [276, 129] on input "PI Hub London - Goodge Street" at bounding box center [330, 125] width 266 height 32
type input "Goodge Street"
click at [303, 159] on label "Hub - Goodge Street - hub by Premier Inn London Goodge Street hotel, LONDON WC1…" at bounding box center [318, 172] width 266 height 37
click at [222, 159] on input "Hub - Goodge Street - hub by Premier Inn London Goodge Street hotel, LONDON WC1…" at bounding box center [206, 171] width 30 height 30
checkbox input "true"
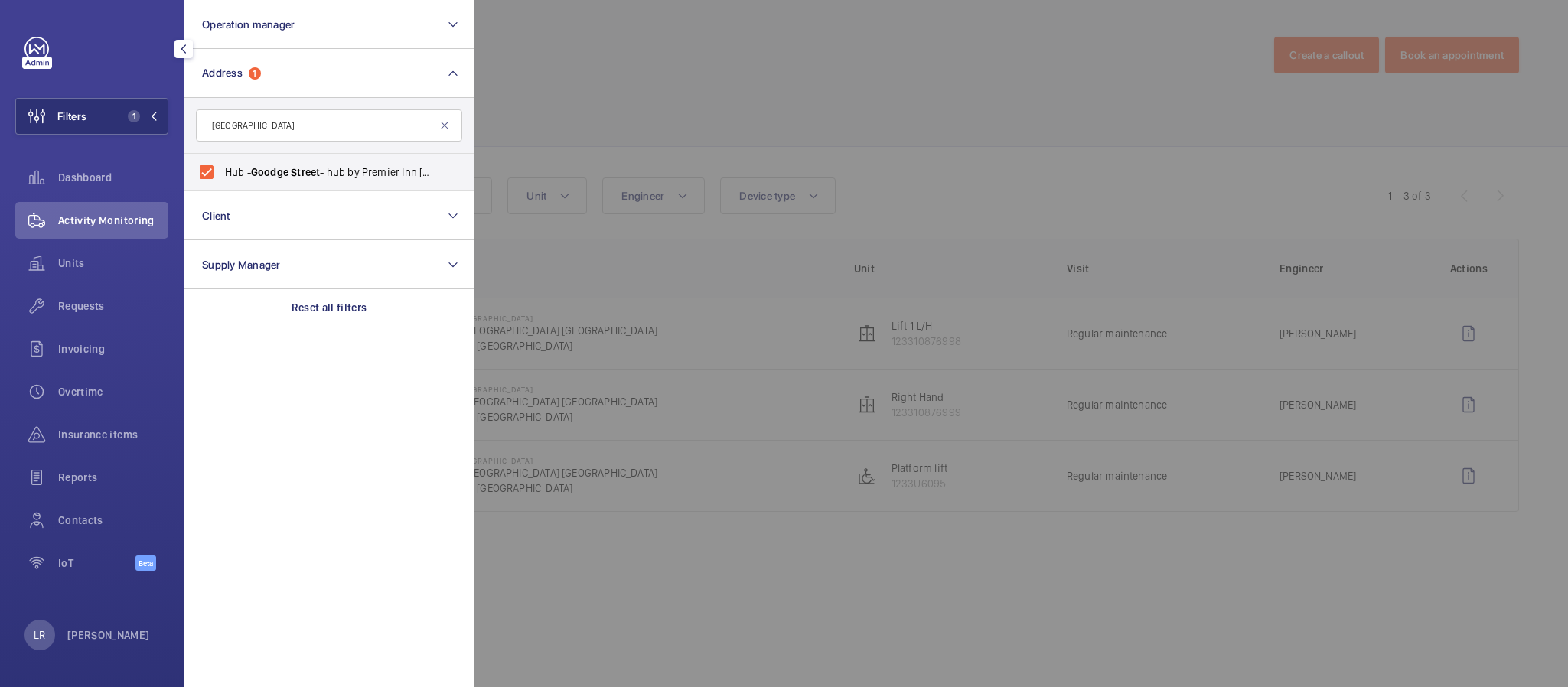
click at [669, 23] on div at bounding box center [1258, 343] width 1568 height 687
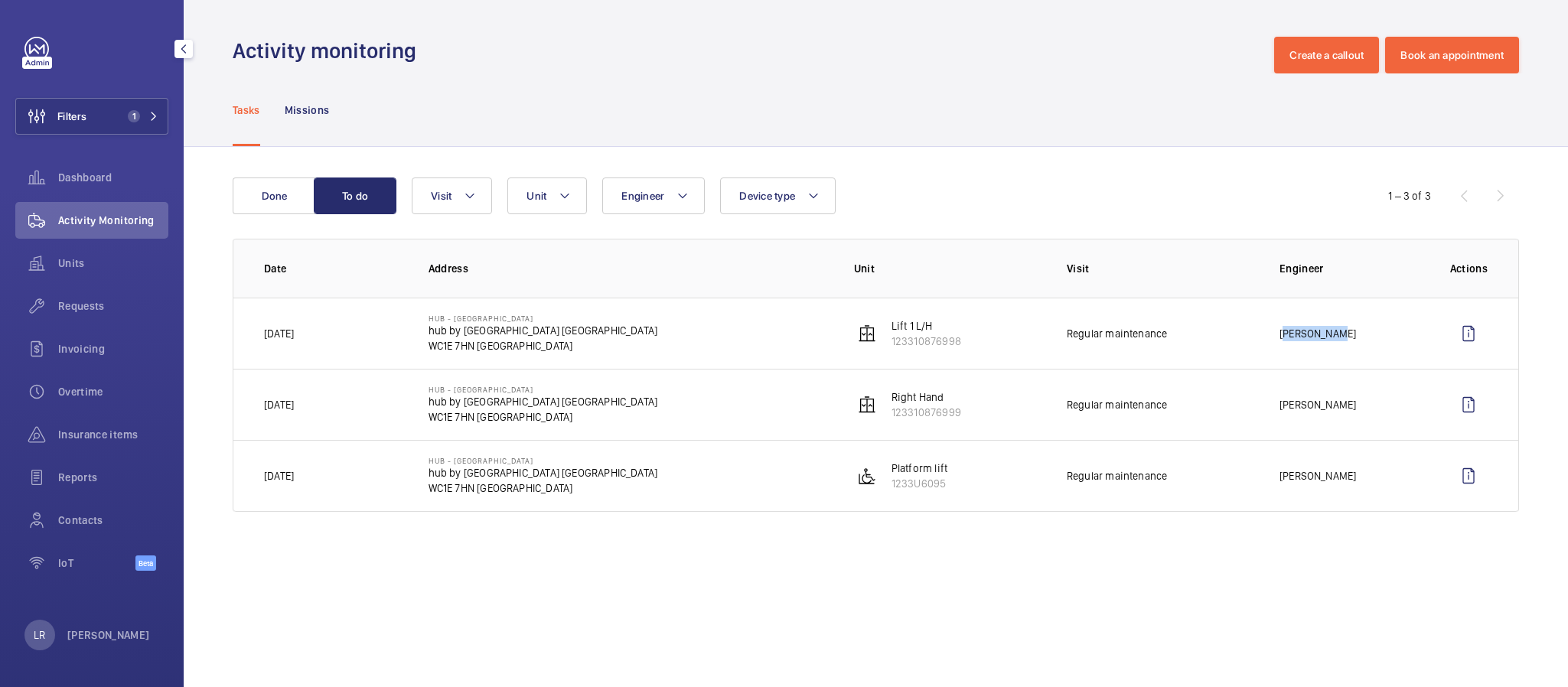
drag, startPoint x: 1339, startPoint y: 332, endPoint x: 1281, endPoint y: 333, distance: 58.0
click at [1281, 333] on td "Kari Onuma" at bounding box center [1341, 332] width 171 height 71
copy p "Kari Onuma"
click at [264, 202] on button "Done" at bounding box center [273, 196] width 83 height 37
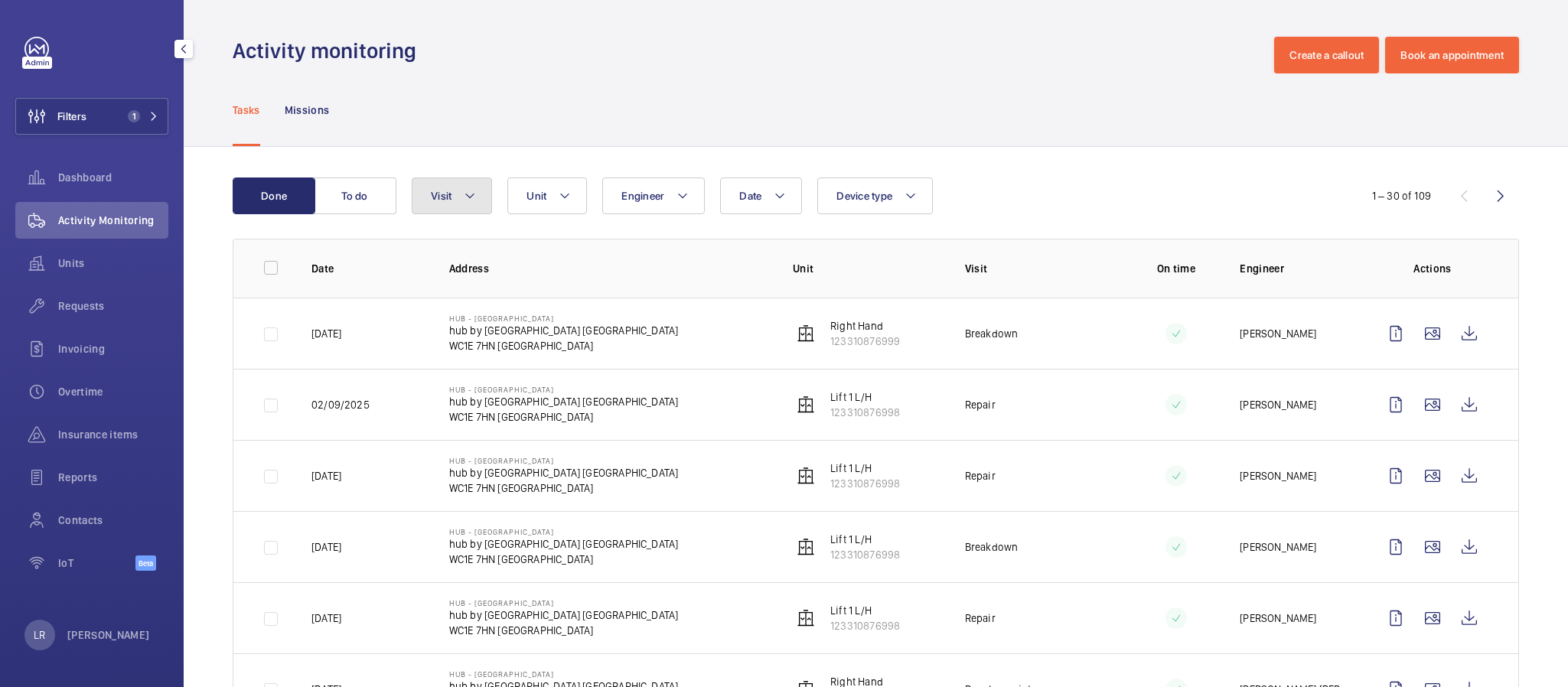
click at [450, 204] on button "Visit" at bounding box center [452, 196] width 81 height 37
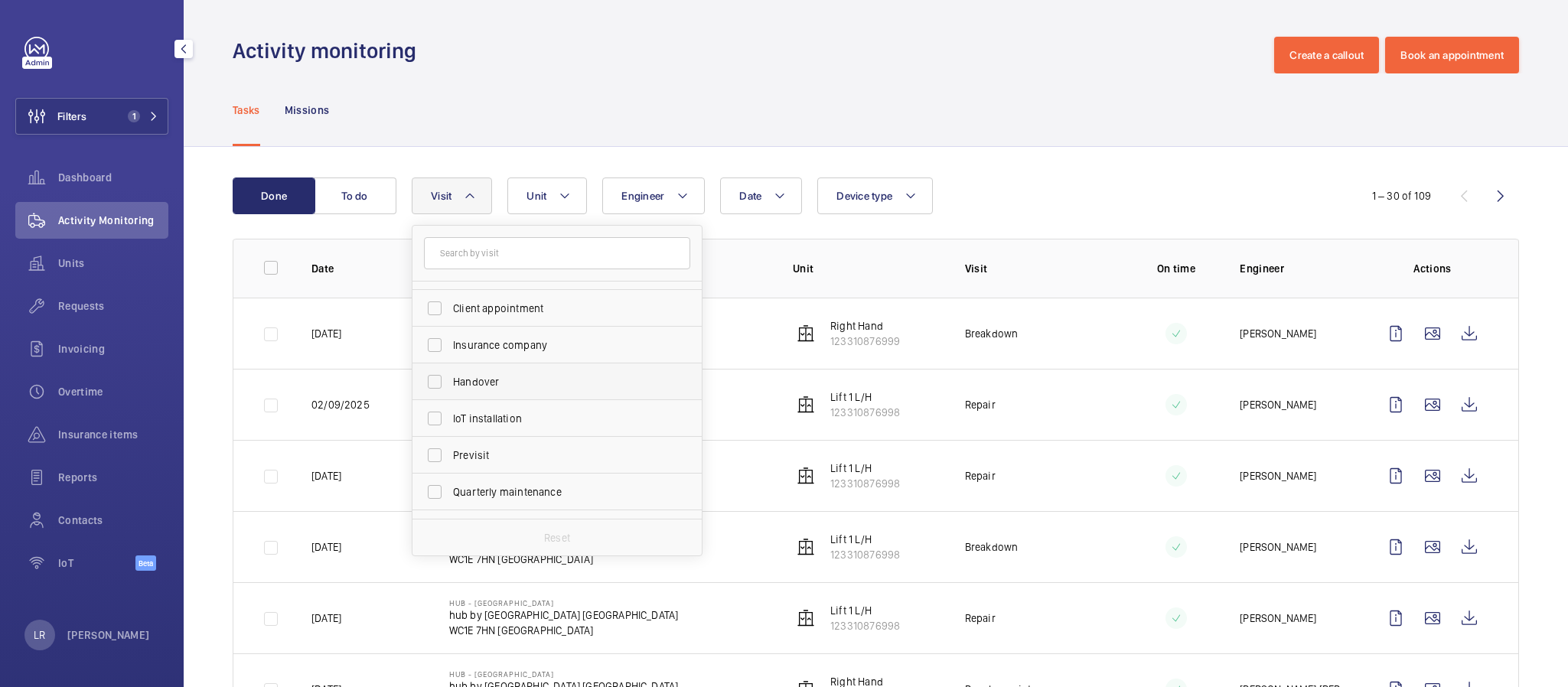
scroll to position [115, 0]
click at [531, 480] on span "Regular maintenance" at bounding box center [558, 479] width 211 height 16
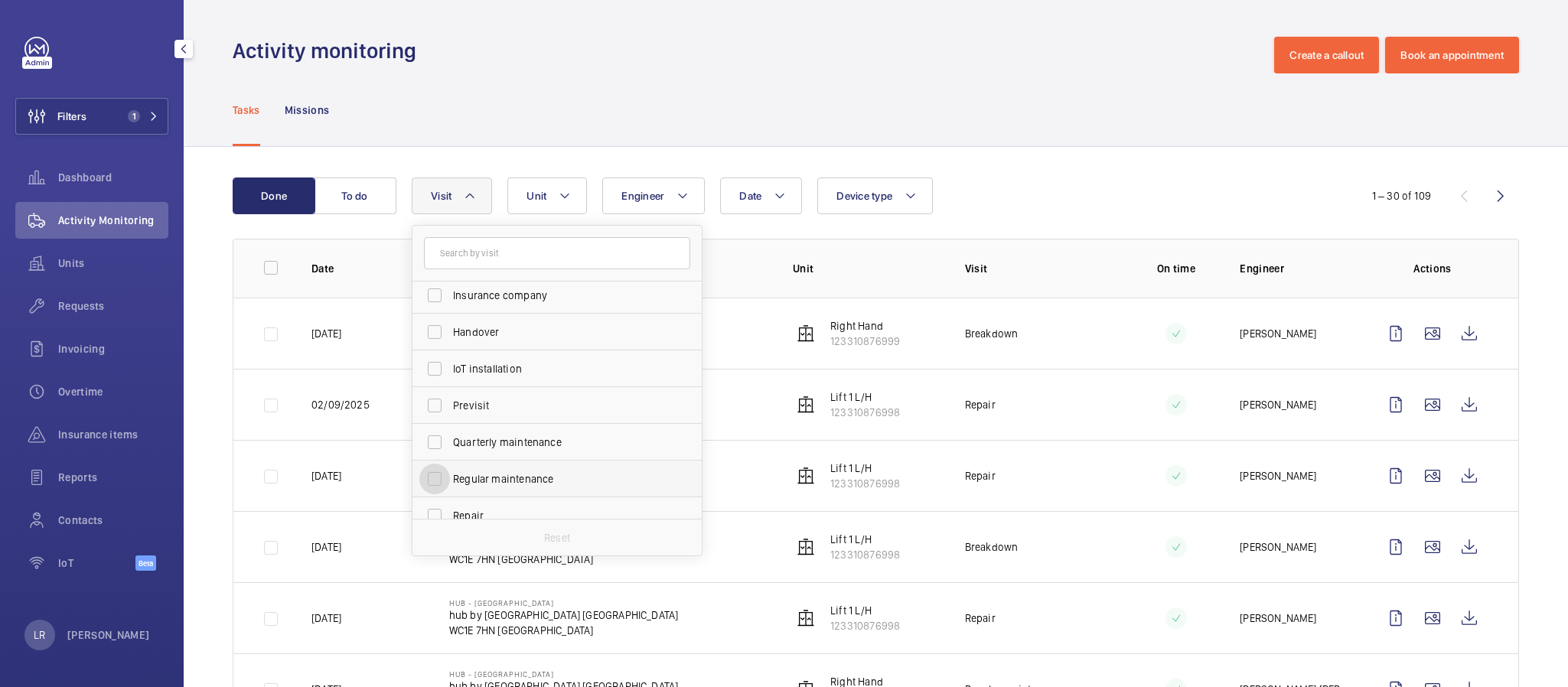
click at [450, 480] on input "Regular maintenance" at bounding box center [434, 478] width 30 height 30
checkbox input "true"
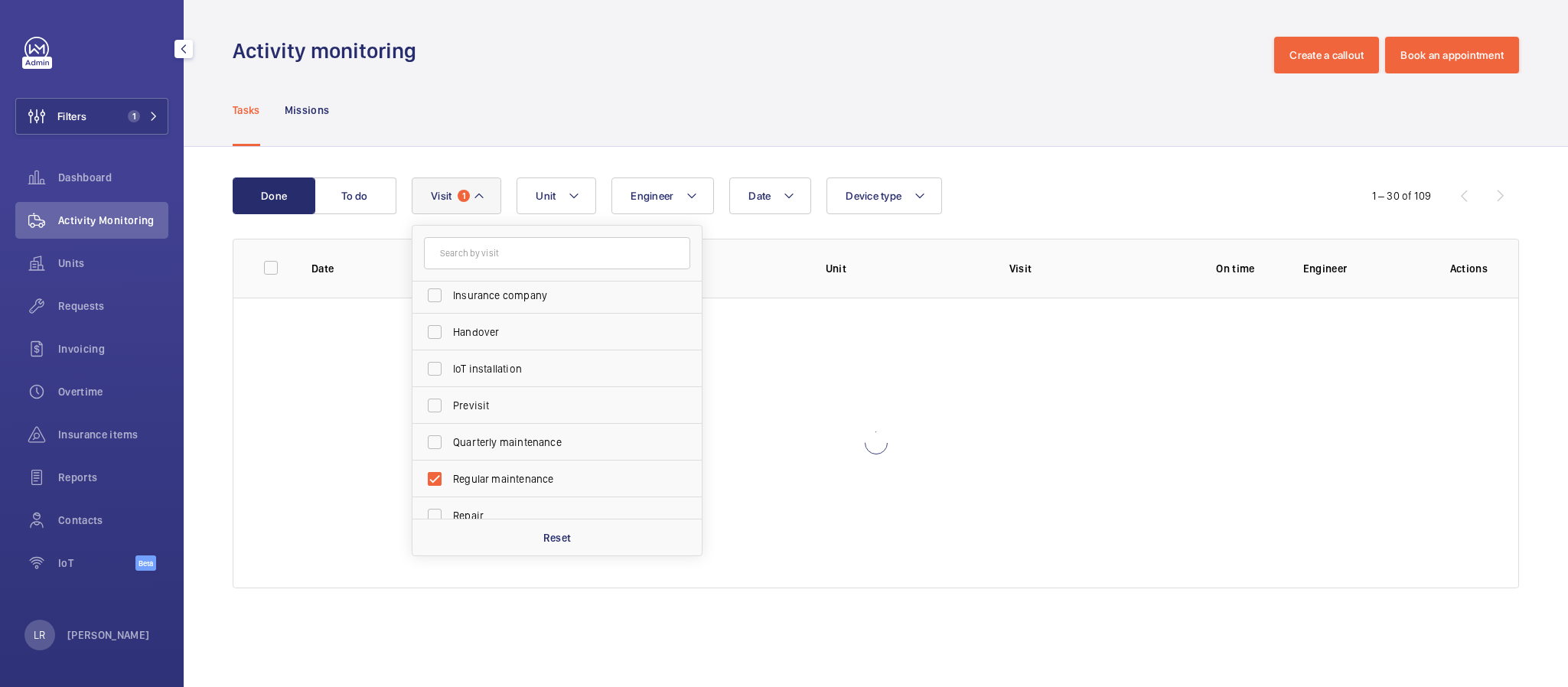
click at [613, 58] on div "Activity monitoring Create a callout Book an appointment" at bounding box center [876, 55] width 1287 height 37
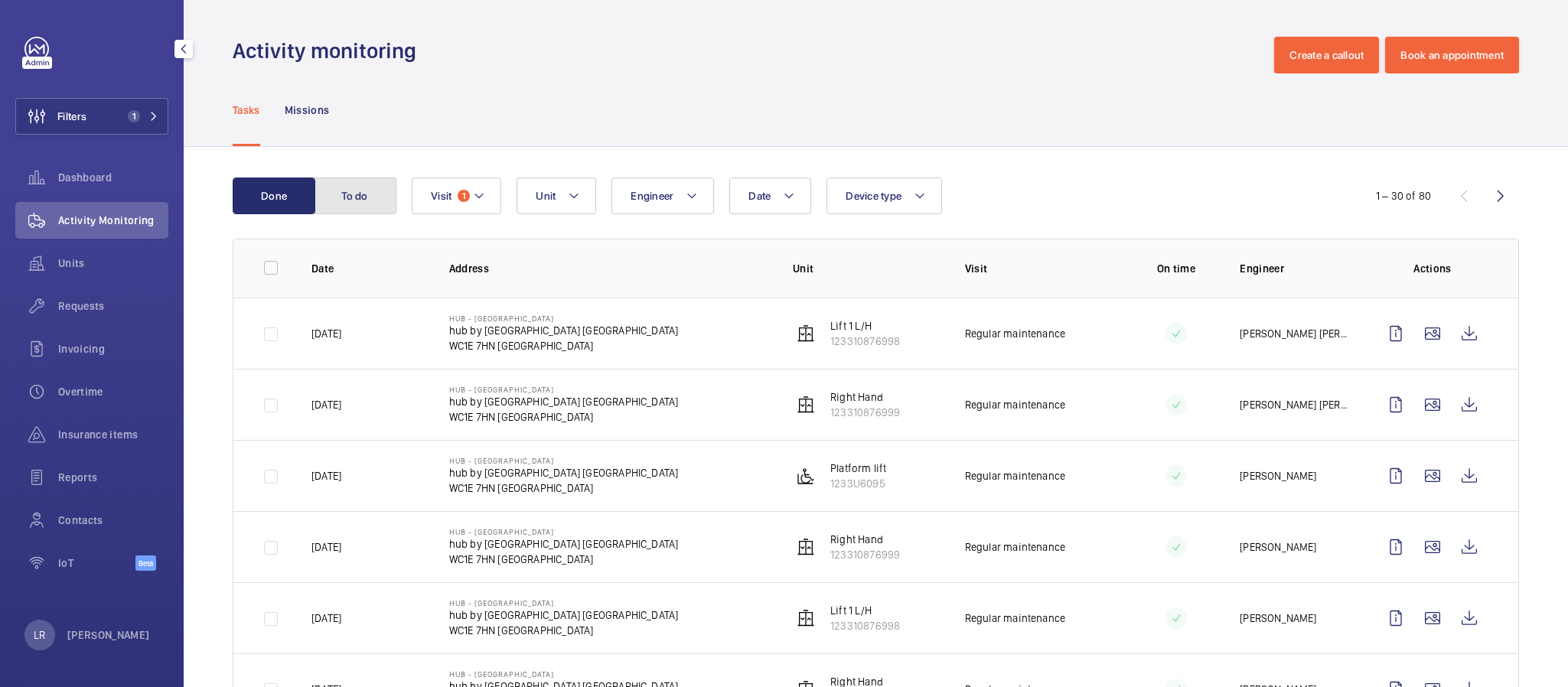
click at [380, 189] on button "To do" at bounding box center [355, 196] width 83 height 37
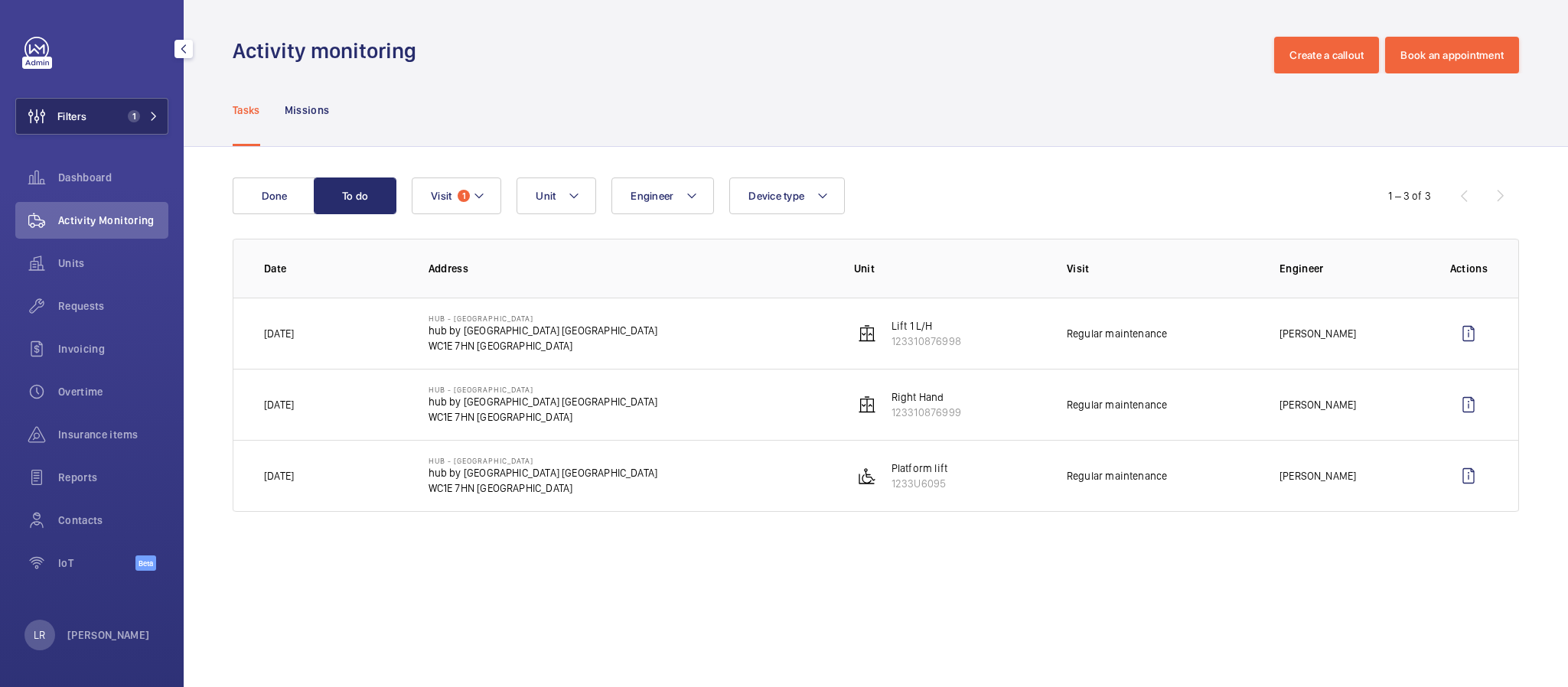
click at [155, 114] on mat-icon at bounding box center [154, 116] width 9 height 9
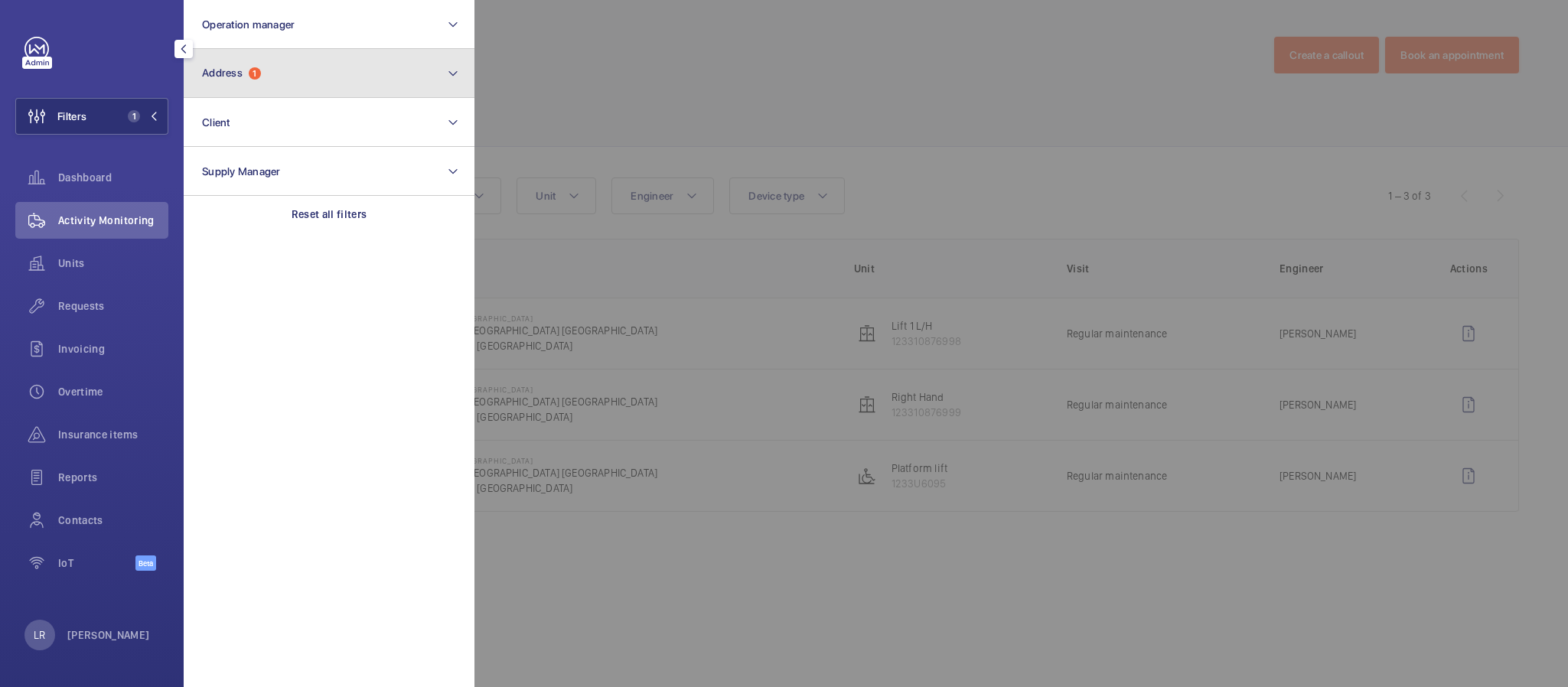
click at [237, 67] on span "Address" at bounding box center [223, 72] width 41 height 13
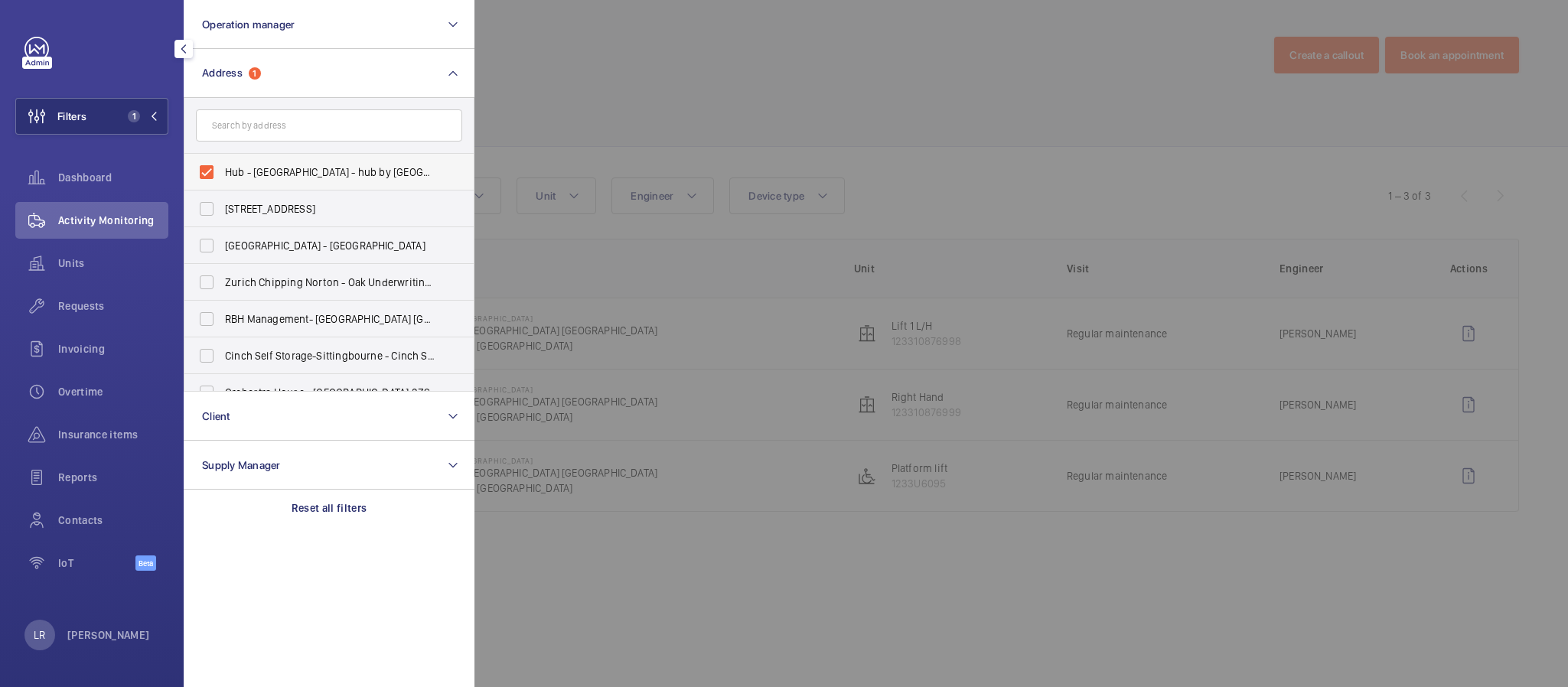
click at [295, 170] on span "Hub - Goodge Street - hub by Premier Inn London Goodge Street hotel, LONDON WC1…" at bounding box center [330, 172] width 211 height 16
click at [222, 170] on input "Hub - Goodge Street - hub by Premier Inn London Goodge Street hotel, LONDON WC1…" at bounding box center [206, 171] width 30 height 30
checkbox input "false"
click at [303, 118] on input "text" at bounding box center [330, 125] width 266 height 32
paste input "PI London Southgate"
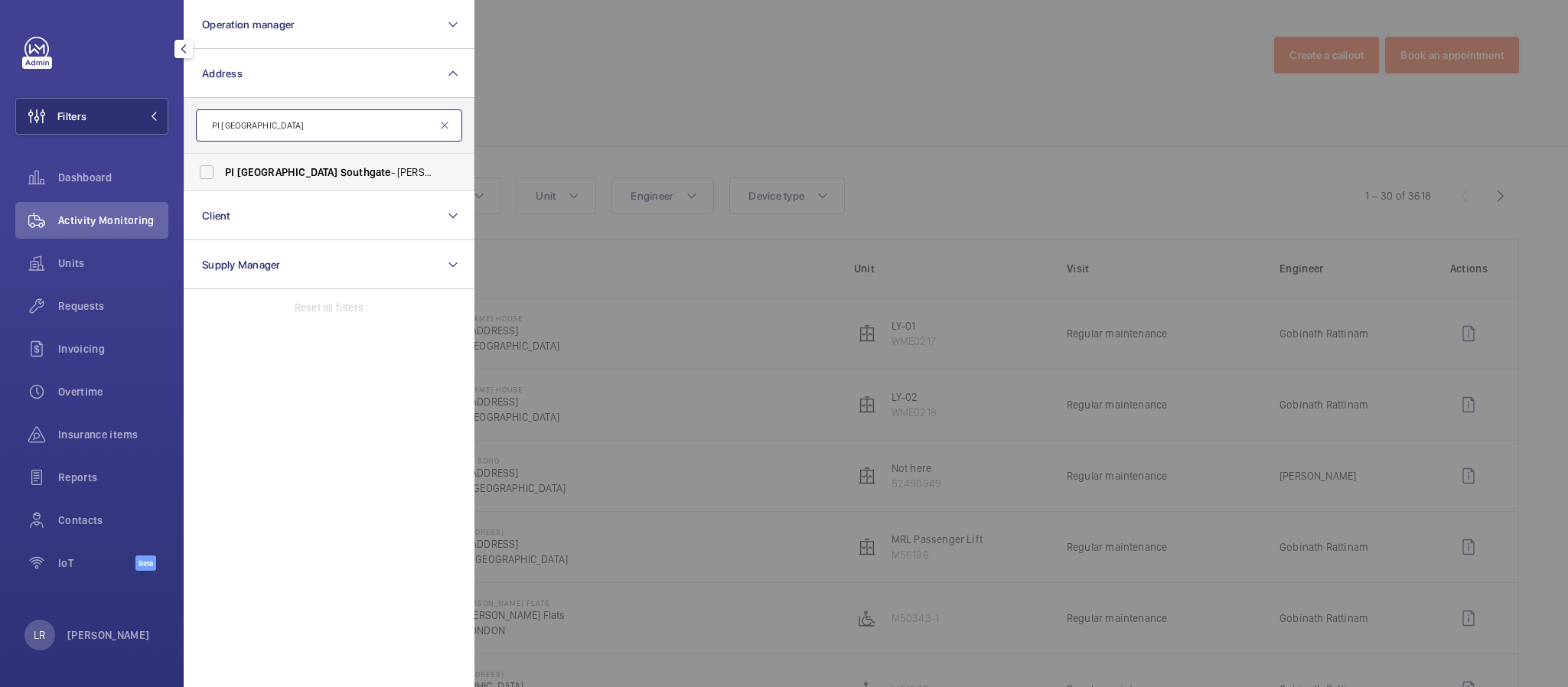
type input "PI London Southgate"
click at [416, 160] on label "PI London Southgate - John Bradshaw Road, SOUTHGATE N14 6BN" at bounding box center [318, 172] width 266 height 37
click at [222, 160] on input "PI London Southgate - John Bradshaw Road, SOUTHGATE N14 6BN" at bounding box center [206, 171] width 30 height 30
checkbox input "true"
click at [509, 131] on div at bounding box center [1258, 343] width 1568 height 687
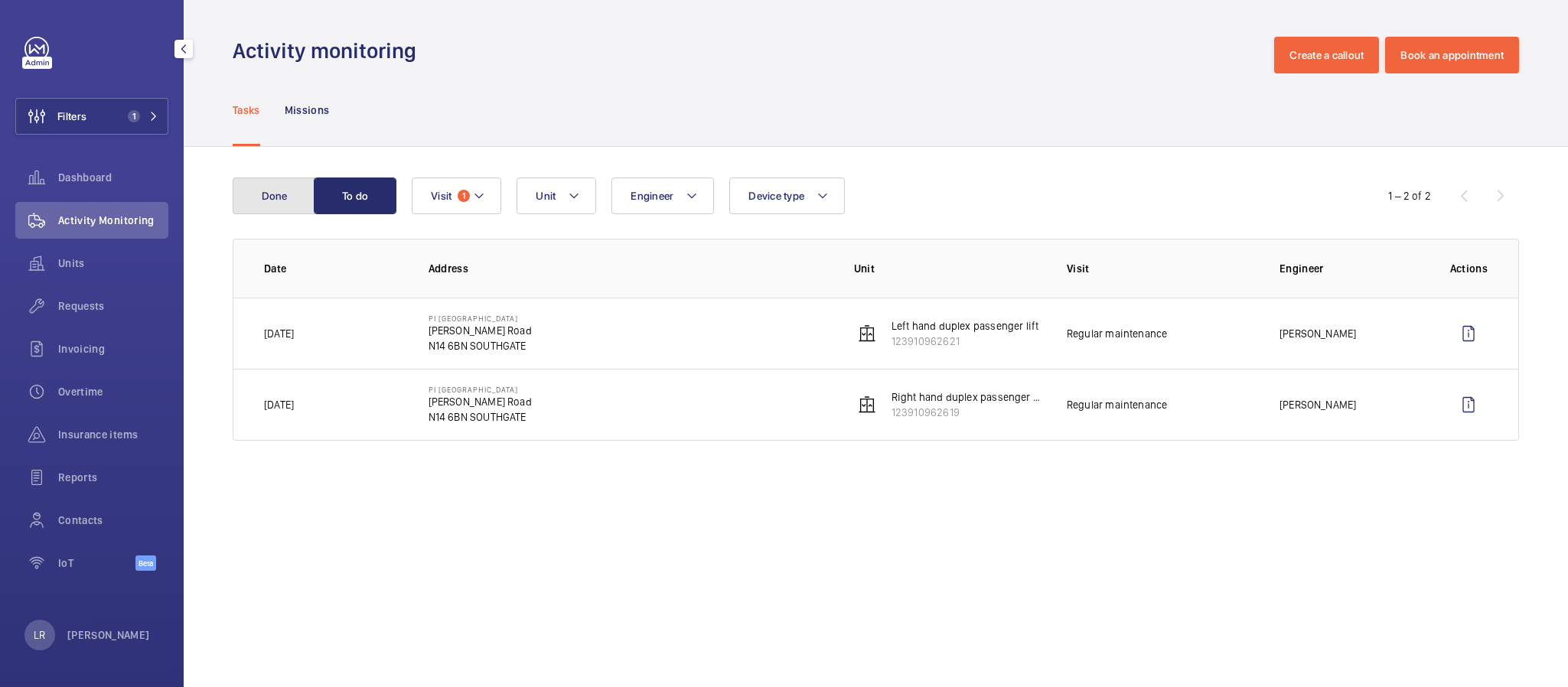
click at [278, 189] on button "Done" at bounding box center [273, 196] width 83 height 37
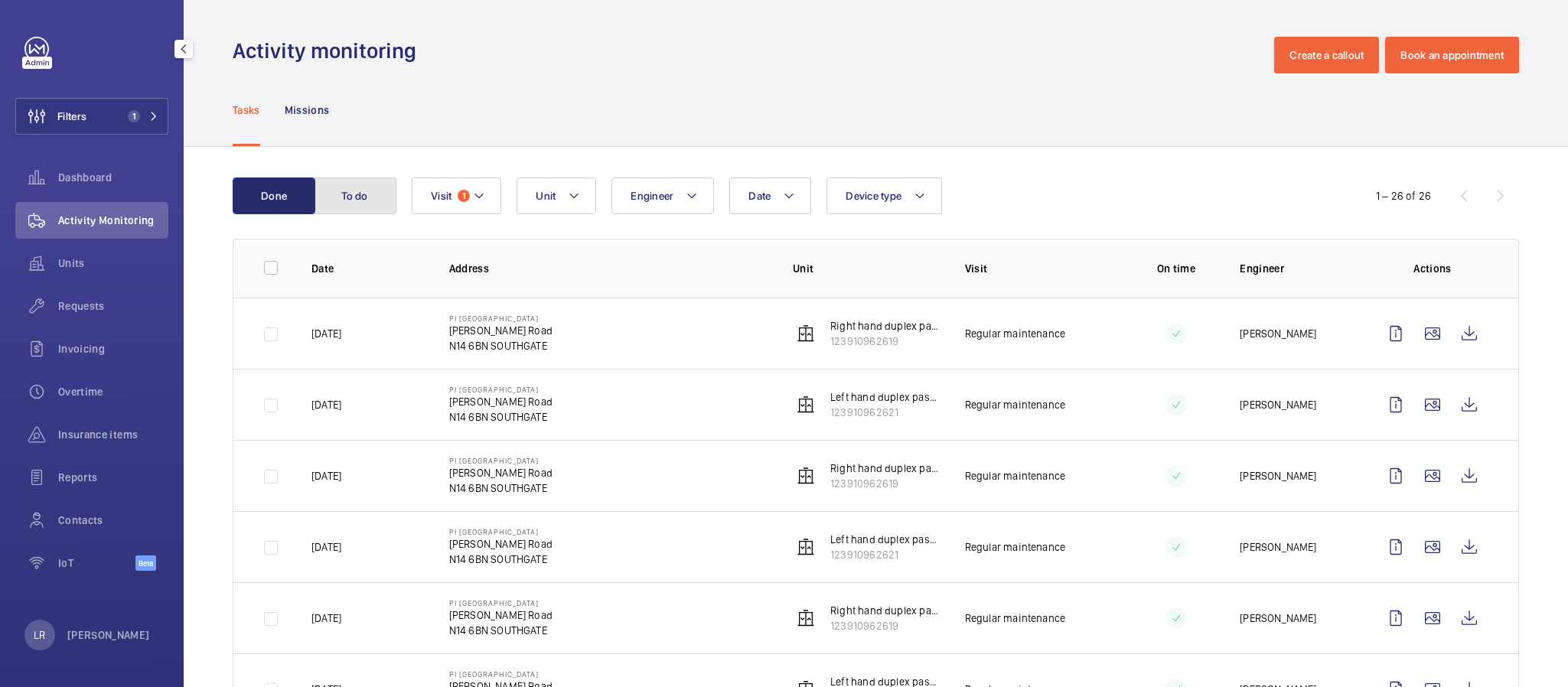
click at [345, 185] on button "To do" at bounding box center [355, 196] width 83 height 37
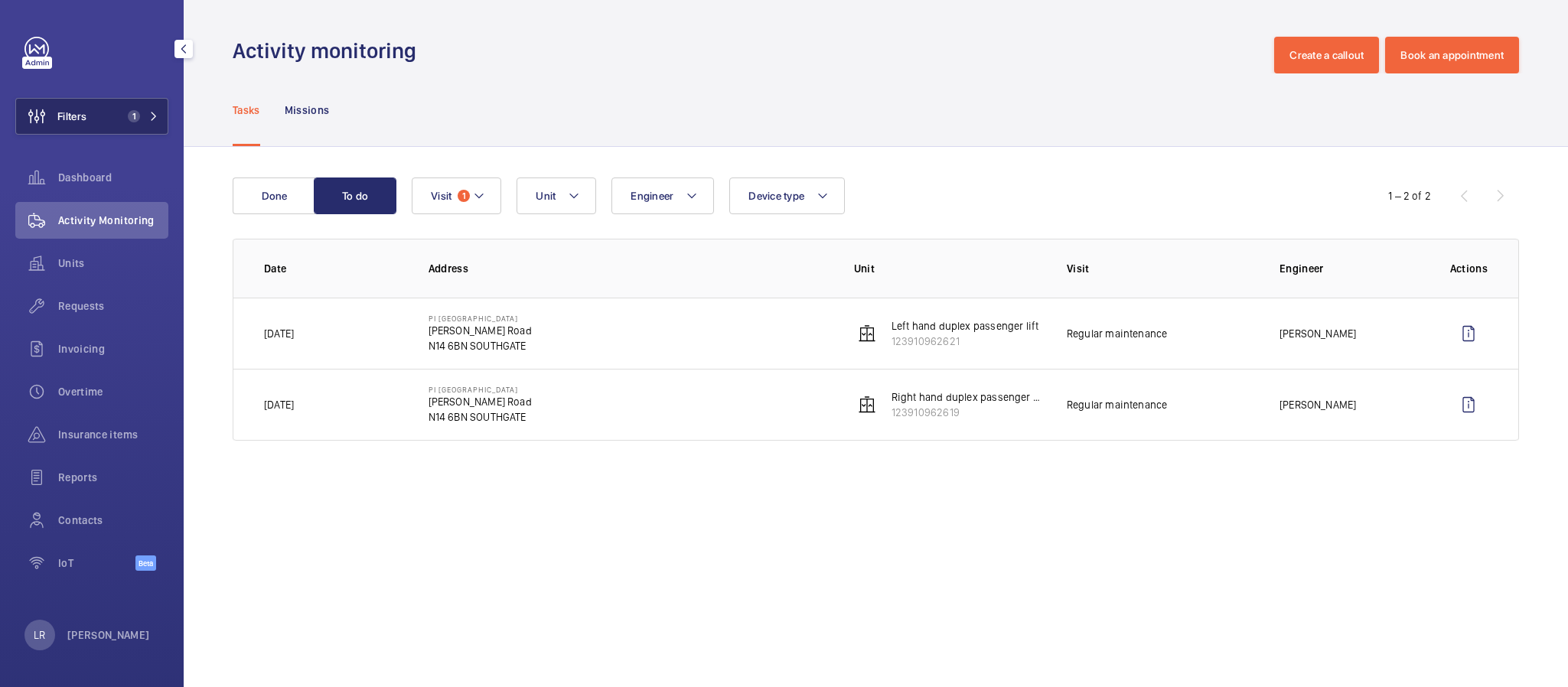
click at [111, 106] on button "Filters 1" at bounding box center [91, 117] width 153 height 37
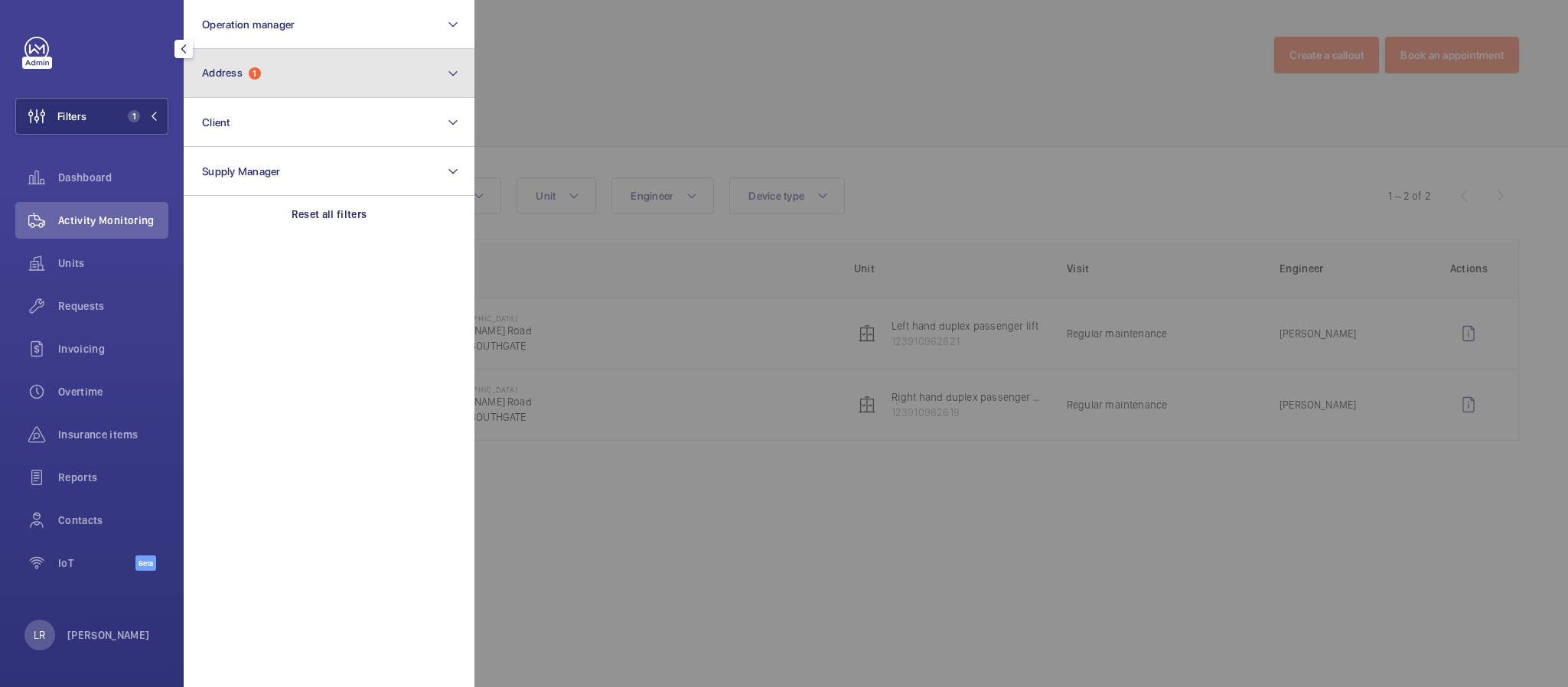
click at [261, 74] on span "1" at bounding box center [255, 73] width 13 height 13
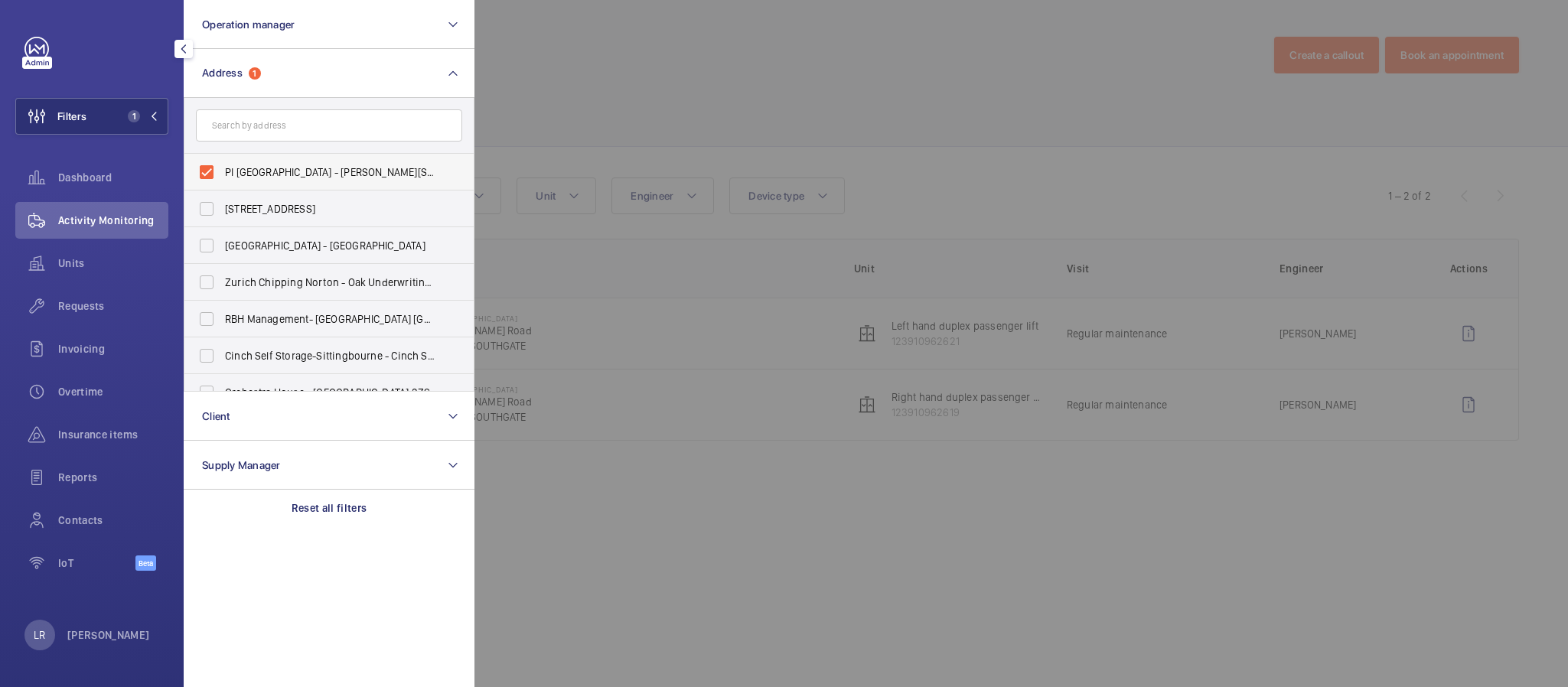
click at [279, 163] on label "PI London Southgate - John Bradshaw Road, SOUTHGATE N14 6BN" at bounding box center [318, 172] width 266 height 37
click at [222, 163] on input "PI London Southgate - John Bradshaw Road, SOUTHGATE N14 6BN" at bounding box center [206, 171] width 30 height 30
checkbox input "false"
click at [305, 113] on input "text" at bounding box center [330, 125] width 266 height 32
paste input "PI London Wimbledon ([GEOGRAPHIC_DATA])"
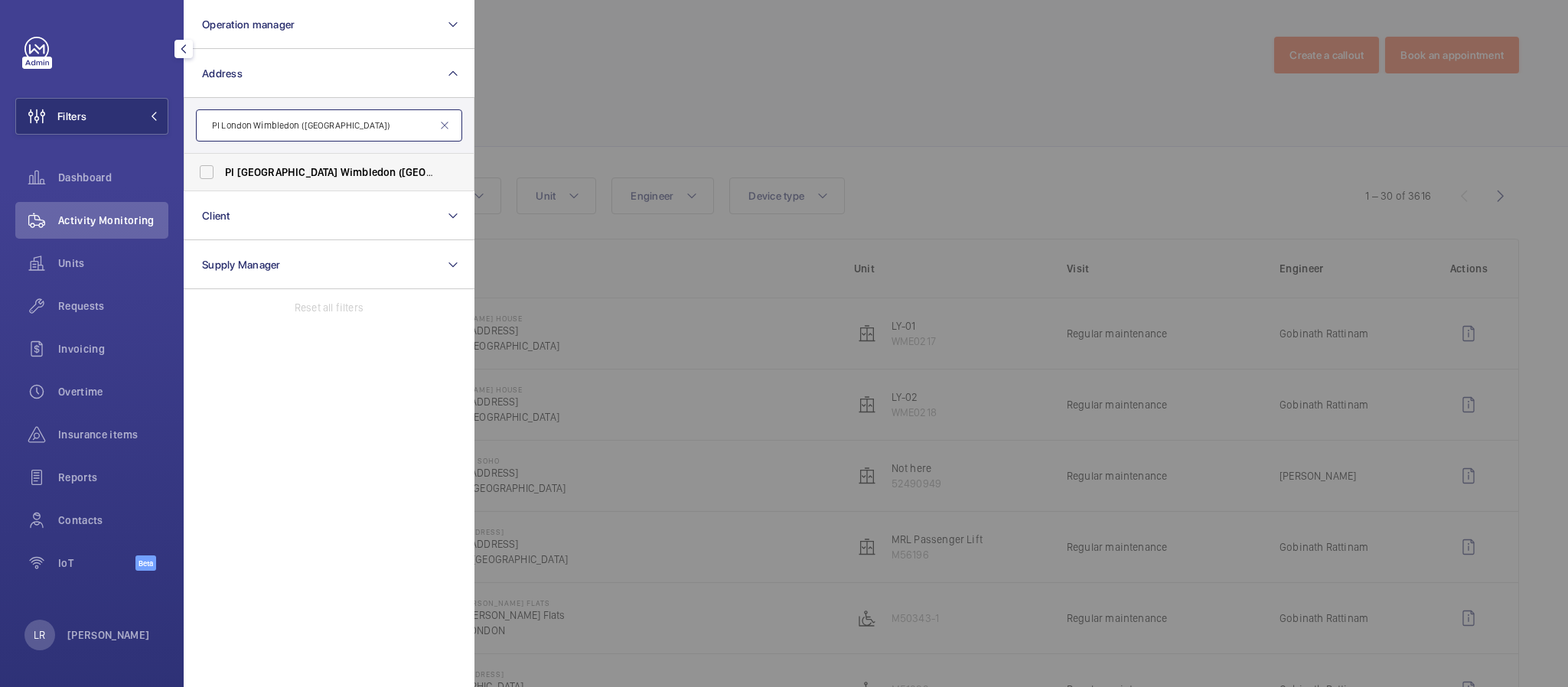
type input "PI London Wimbledon ([GEOGRAPHIC_DATA])"
click at [347, 160] on label "PI London Wimbledon ([GEOGRAPHIC_DATA]) - [STREET_ADDRESS]" at bounding box center [318, 172] width 266 height 37
click at [222, 160] on input "PI London Wimbledon ([GEOGRAPHIC_DATA]) - [STREET_ADDRESS]" at bounding box center [206, 171] width 30 height 30
checkbox input "true"
click at [563, 122] on div at bounding box center [1258, 343] width 1568 height 687
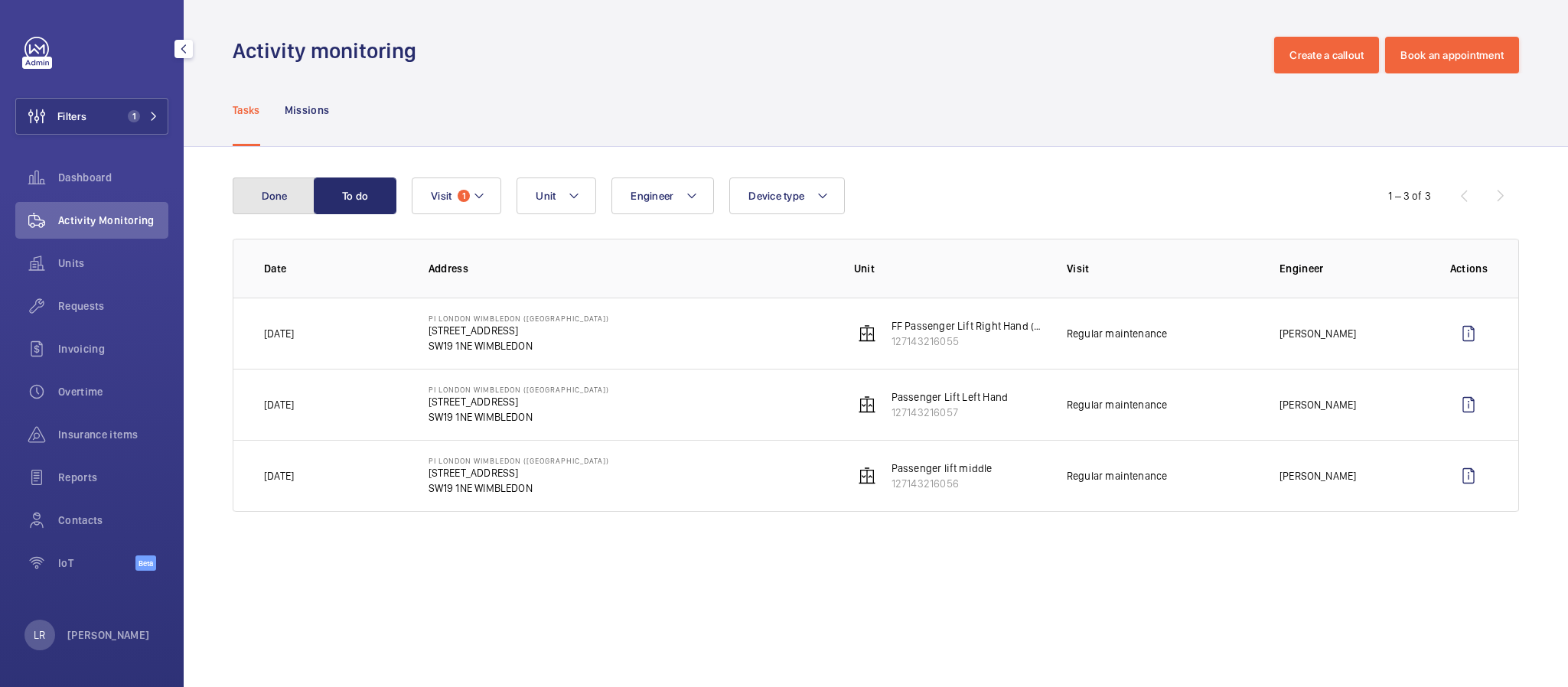
click at [283, 198] on button "Done" at bounding box center [273, 196] width 83 height 37
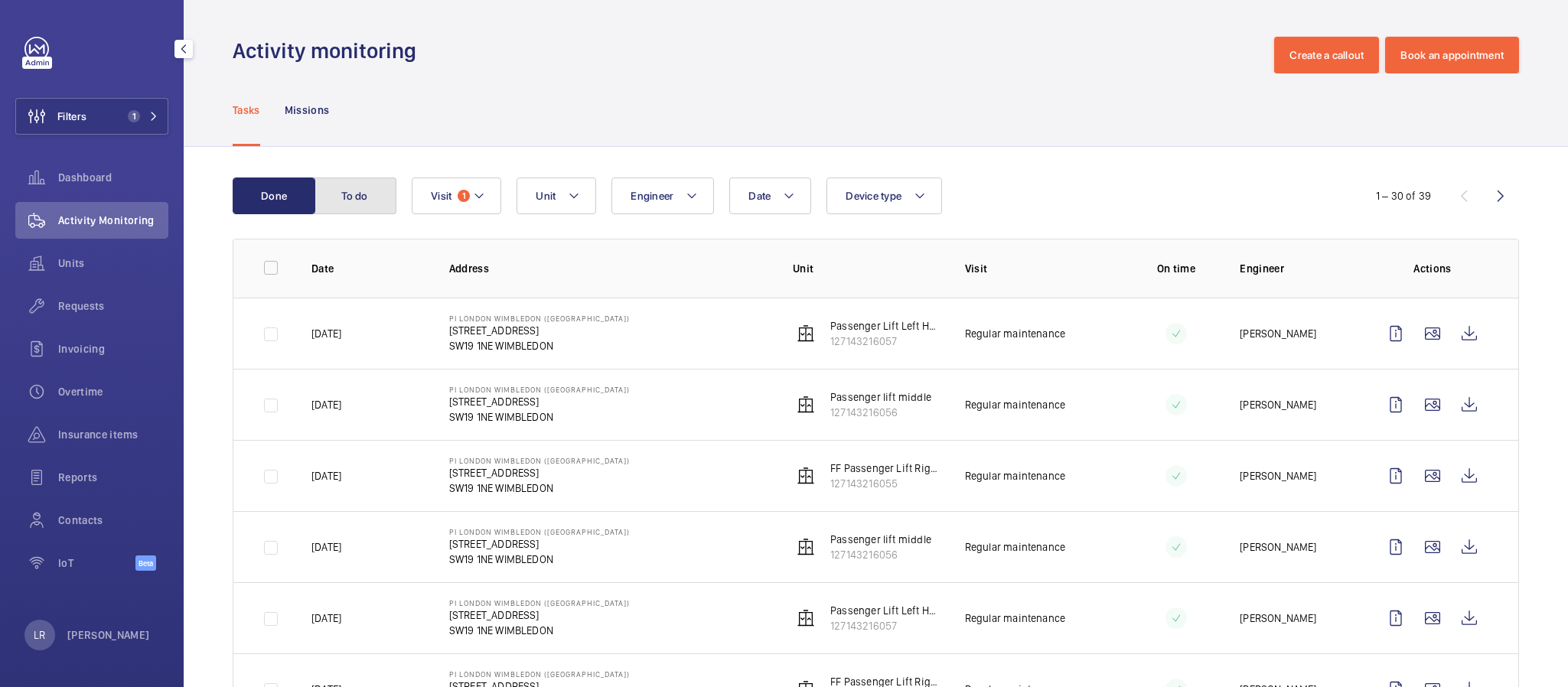
click at [372, 193] on button "To do" at bounding box center [355, 196] width 83 height 37
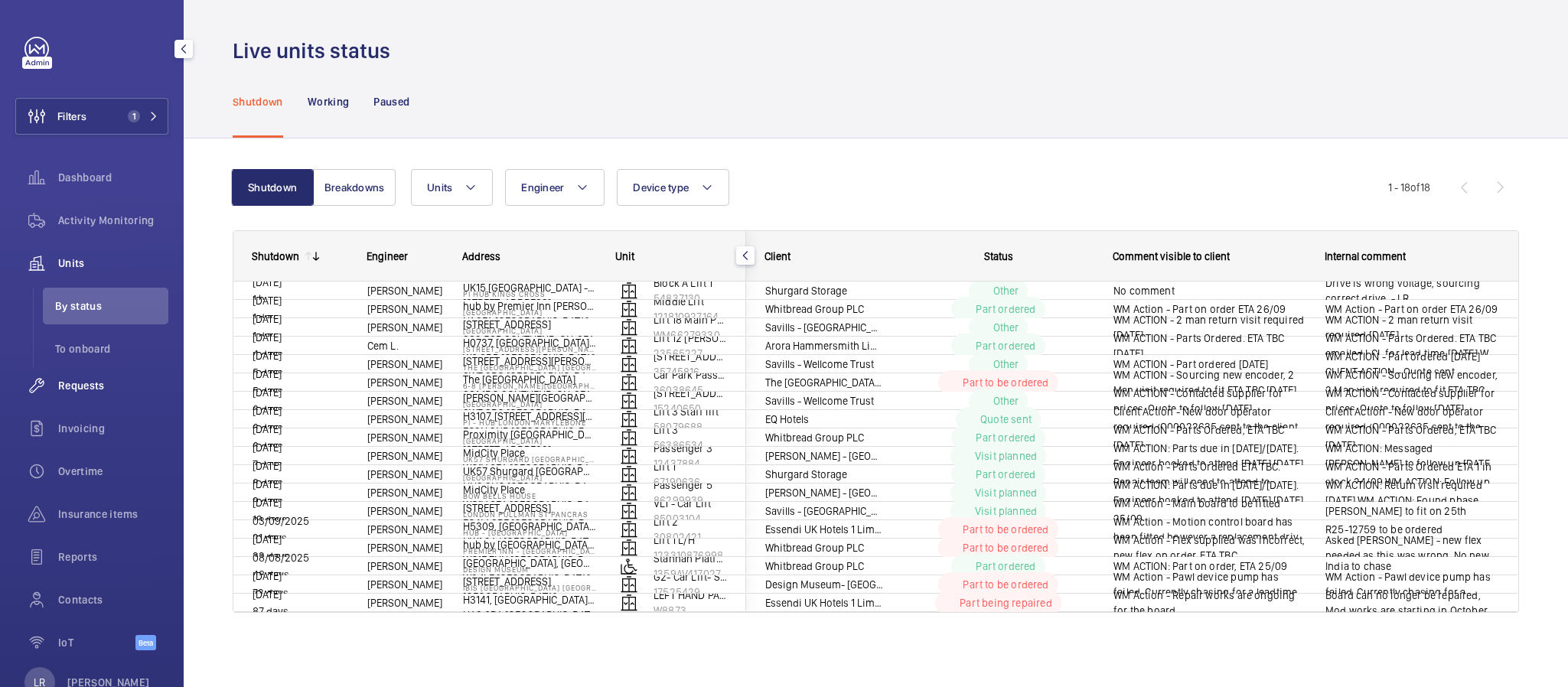
click at [99, 382] on span "Requests" at bounding box center [113, 386] width 110 height 16
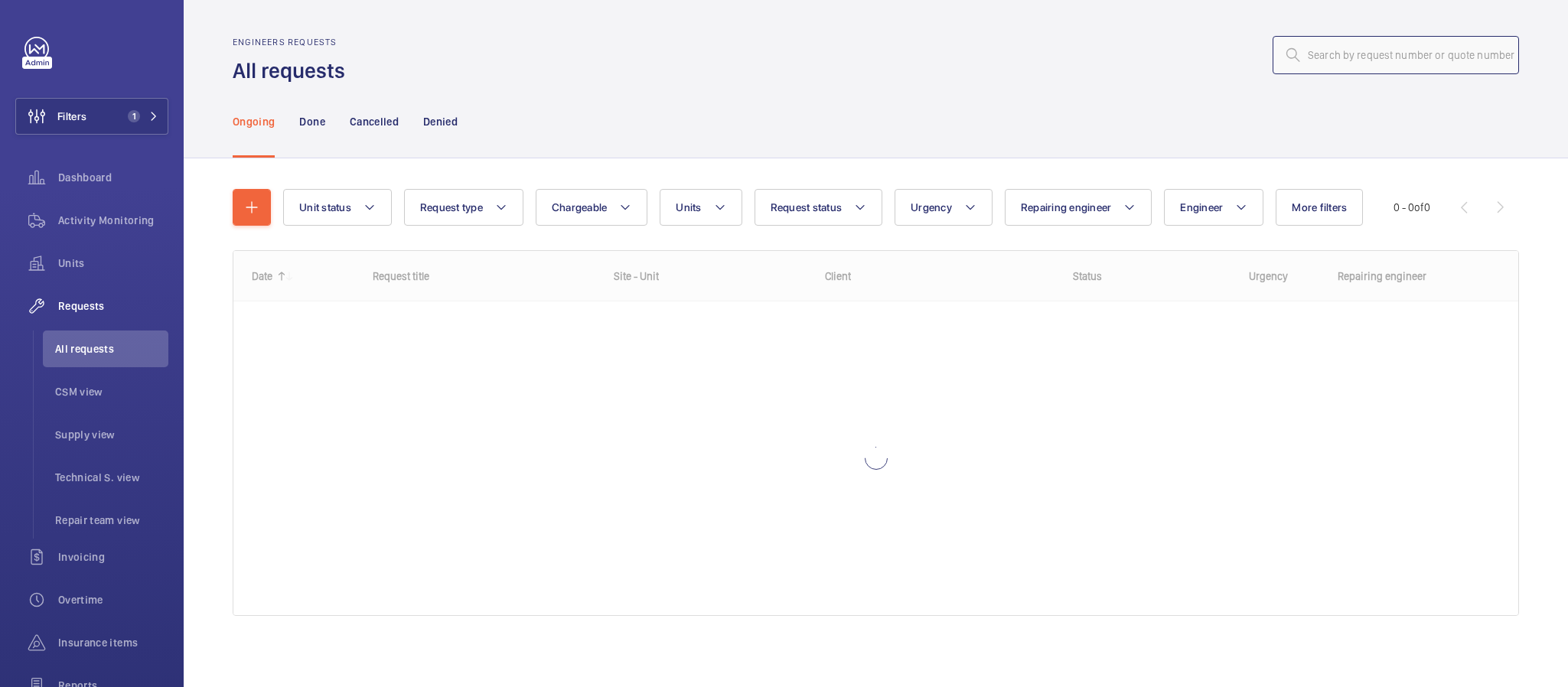
click at [1307, 63] on input "text" at bounding box center [1396, 54] width 247 height 38
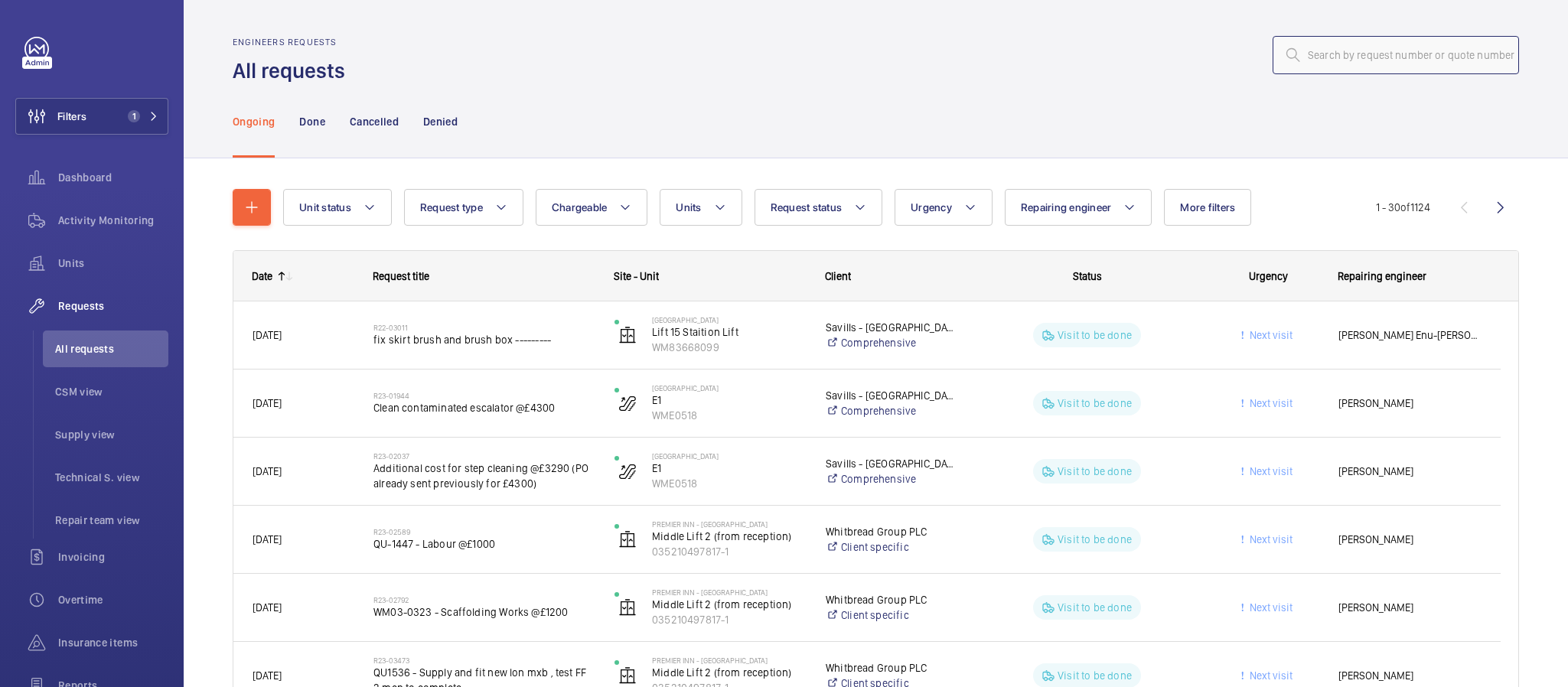
paste input "R25-12487"
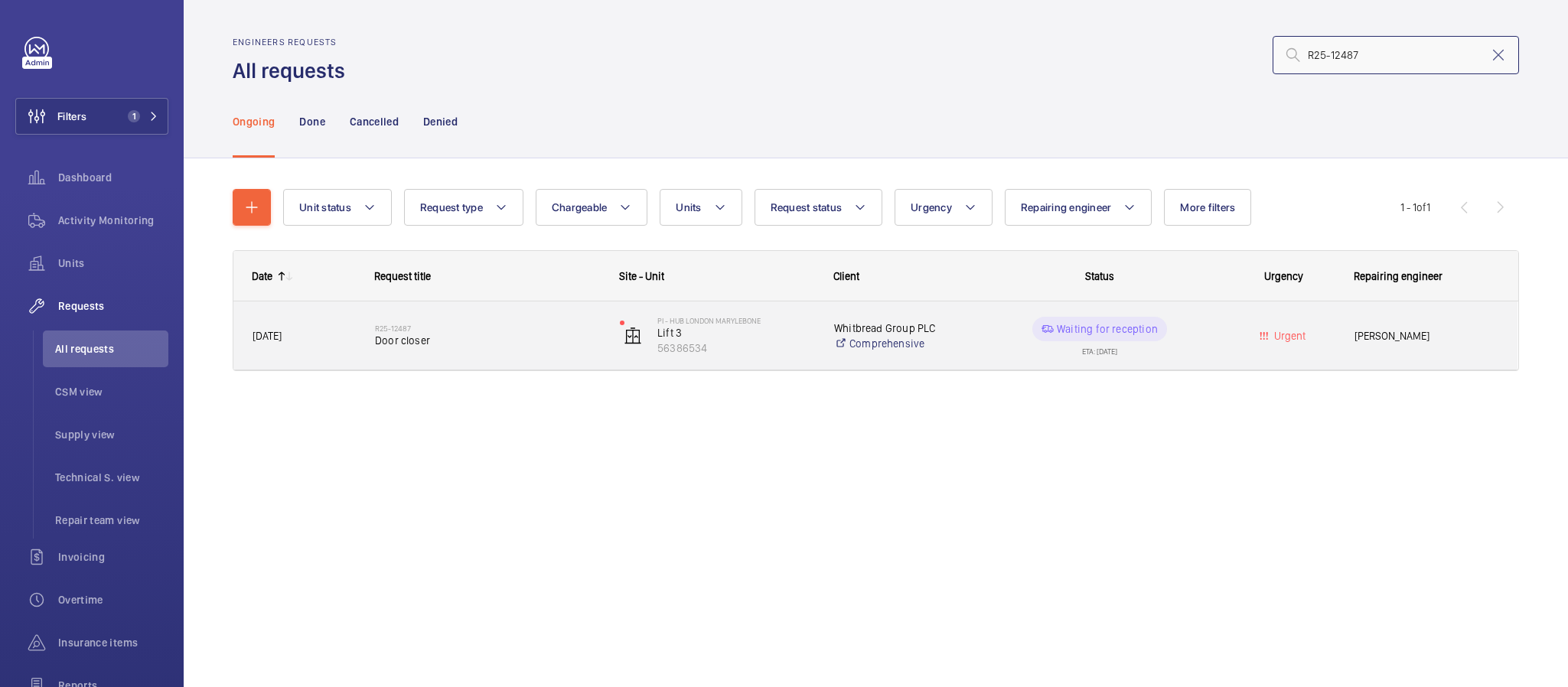
type input "R25-12487"
click at [473, 340] on span "Door closer" at bounding box center [487, 340] width 225 height 16
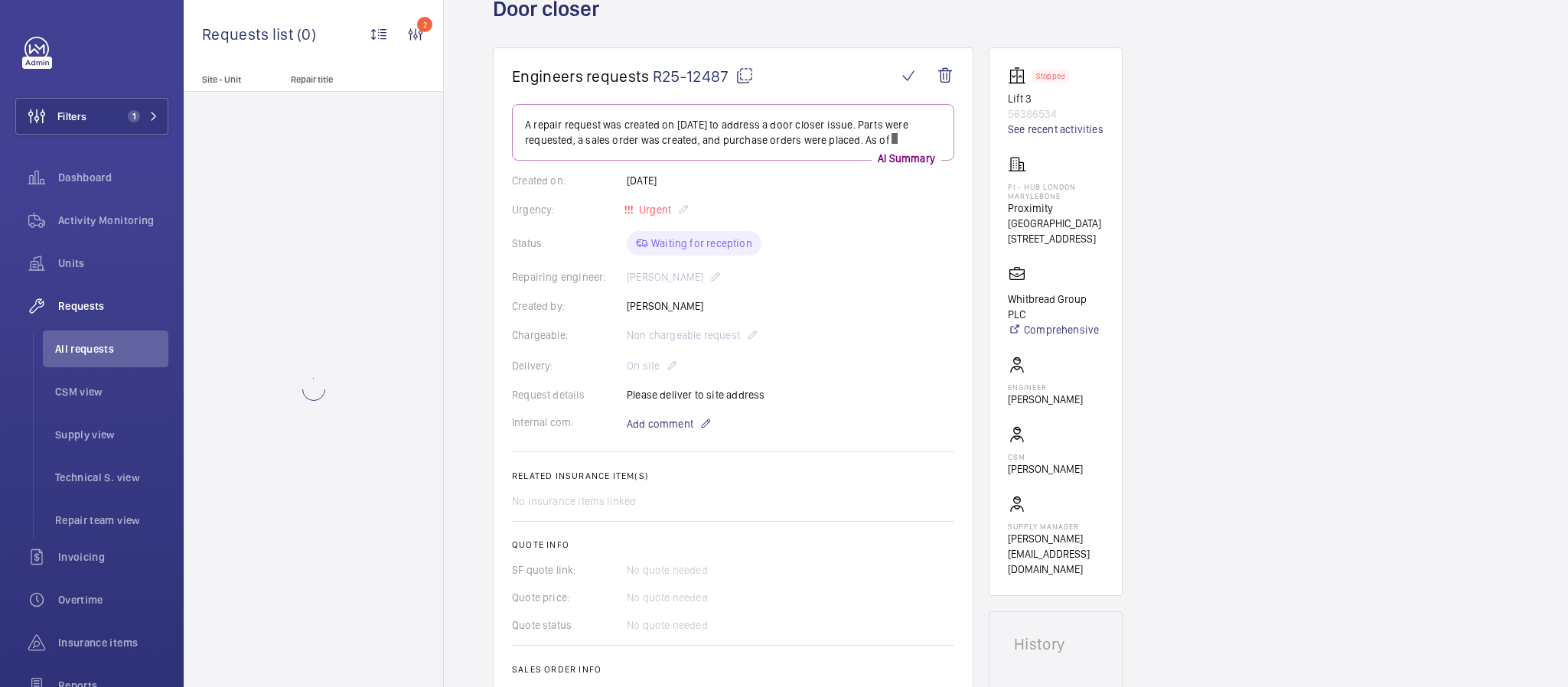
scroll to position [229, 0]
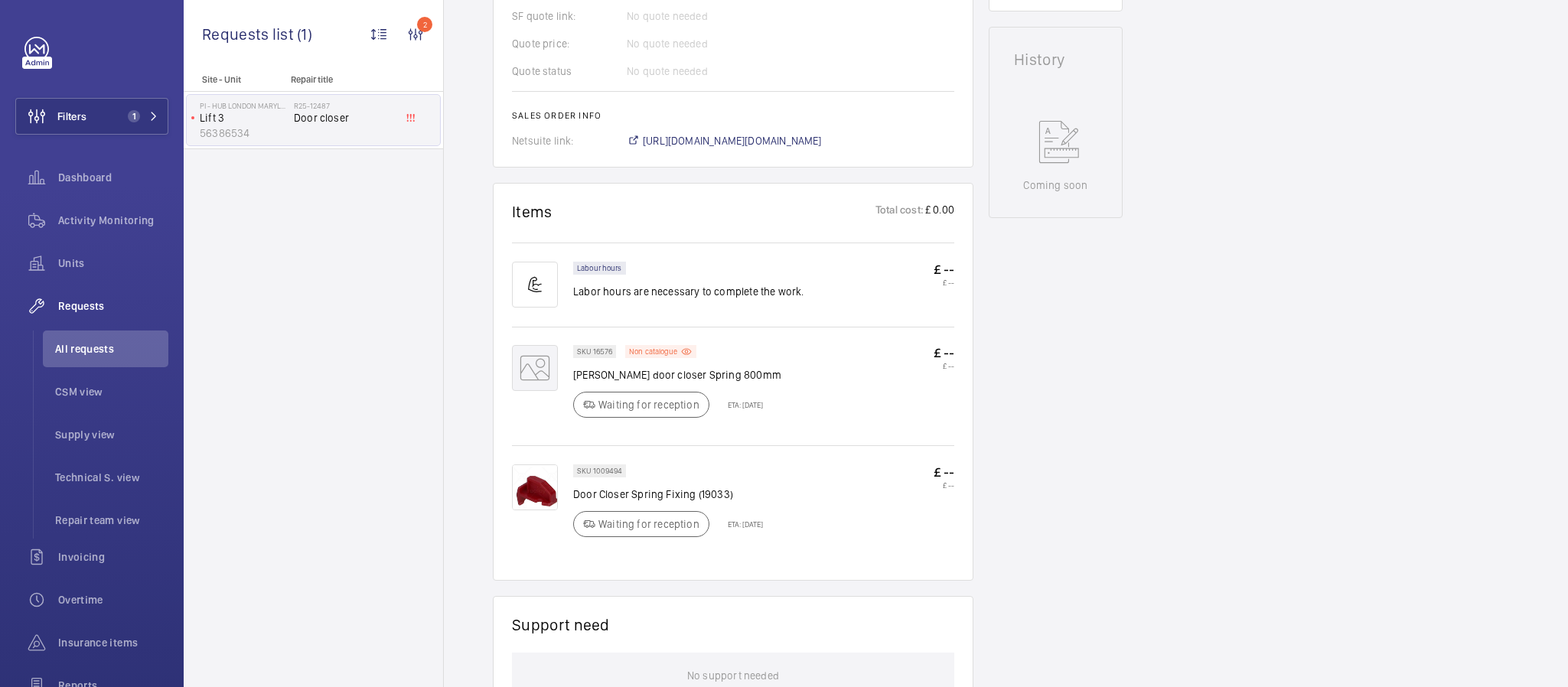
scroll to position [689, 0]
click at [861, 338] on div "SKU 16576 Non catalogue Otis door closer Spring 800mm Waiting for reception ETA…" at bounding box center [733, 383] width 442 height 117
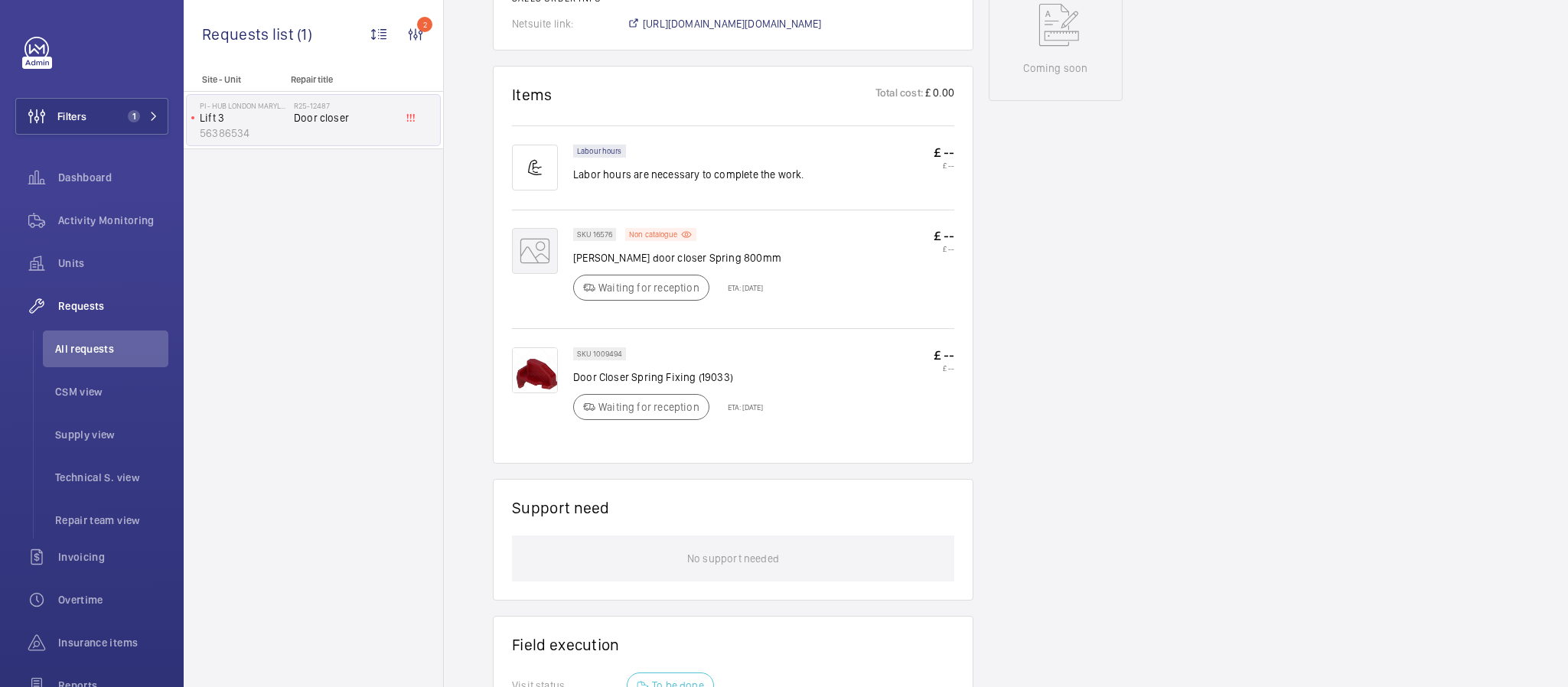
click at [877, 340] on div "SKU 1009494 Door Closer Spring Fixing (19033) Waiting for reception ETA: 24 Sep…" at bounding box center [733, 387] width 442 height 117
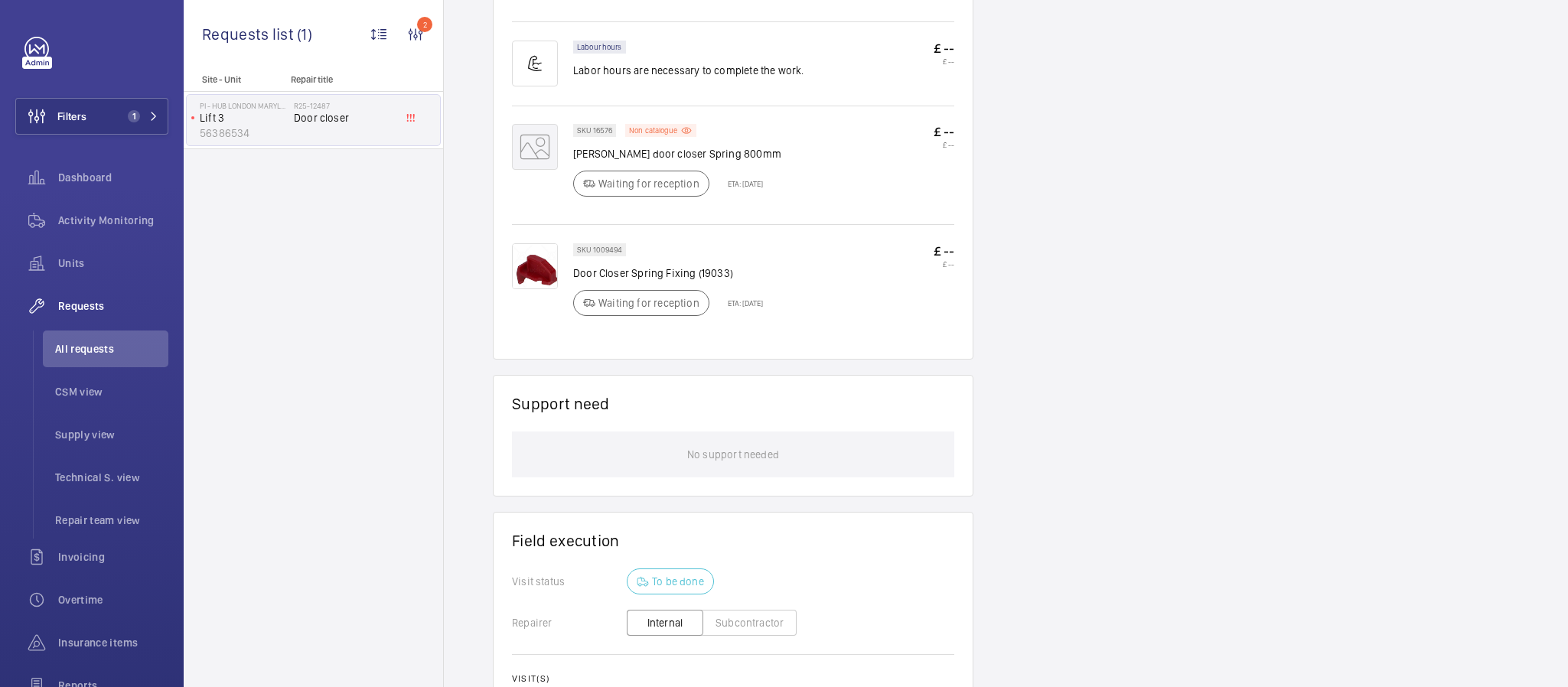
scroll to position [1033, 0]
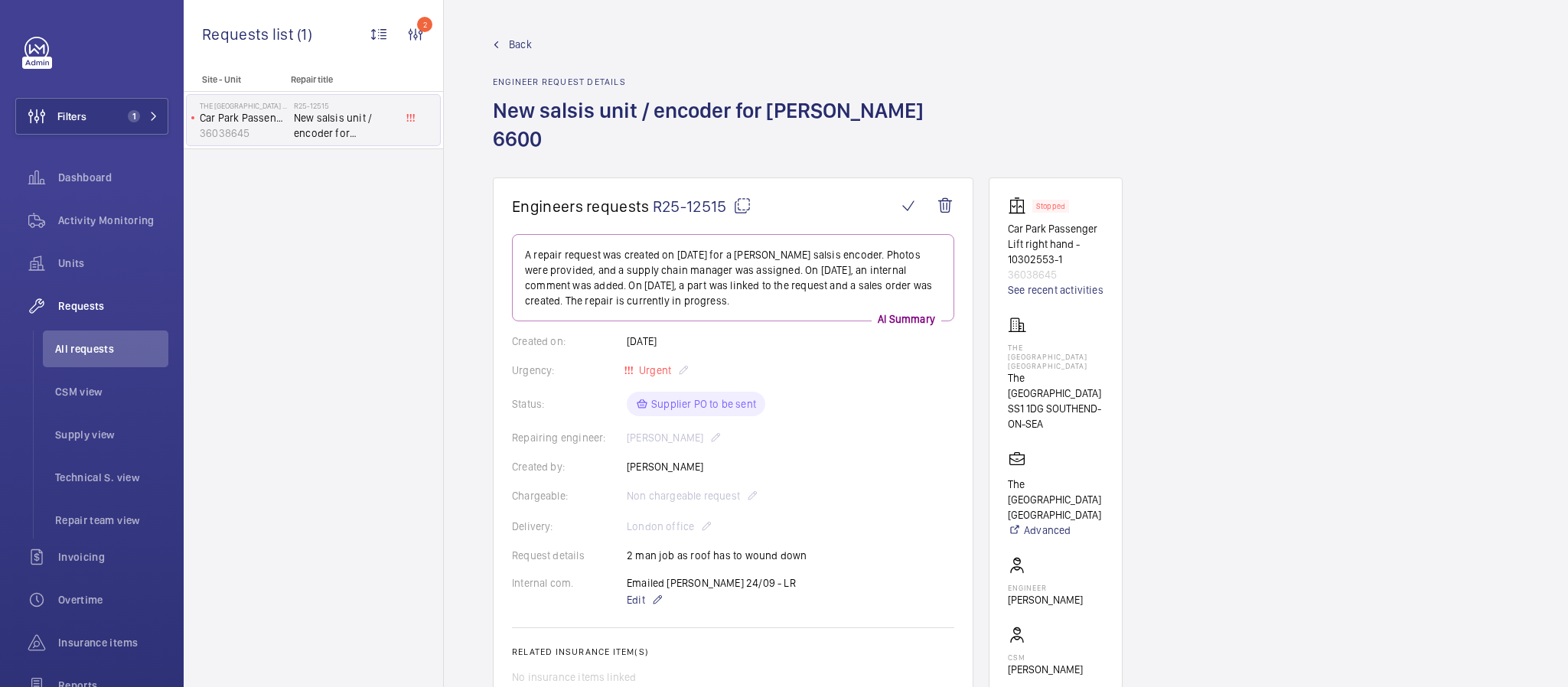
scroll to position [322, 0]
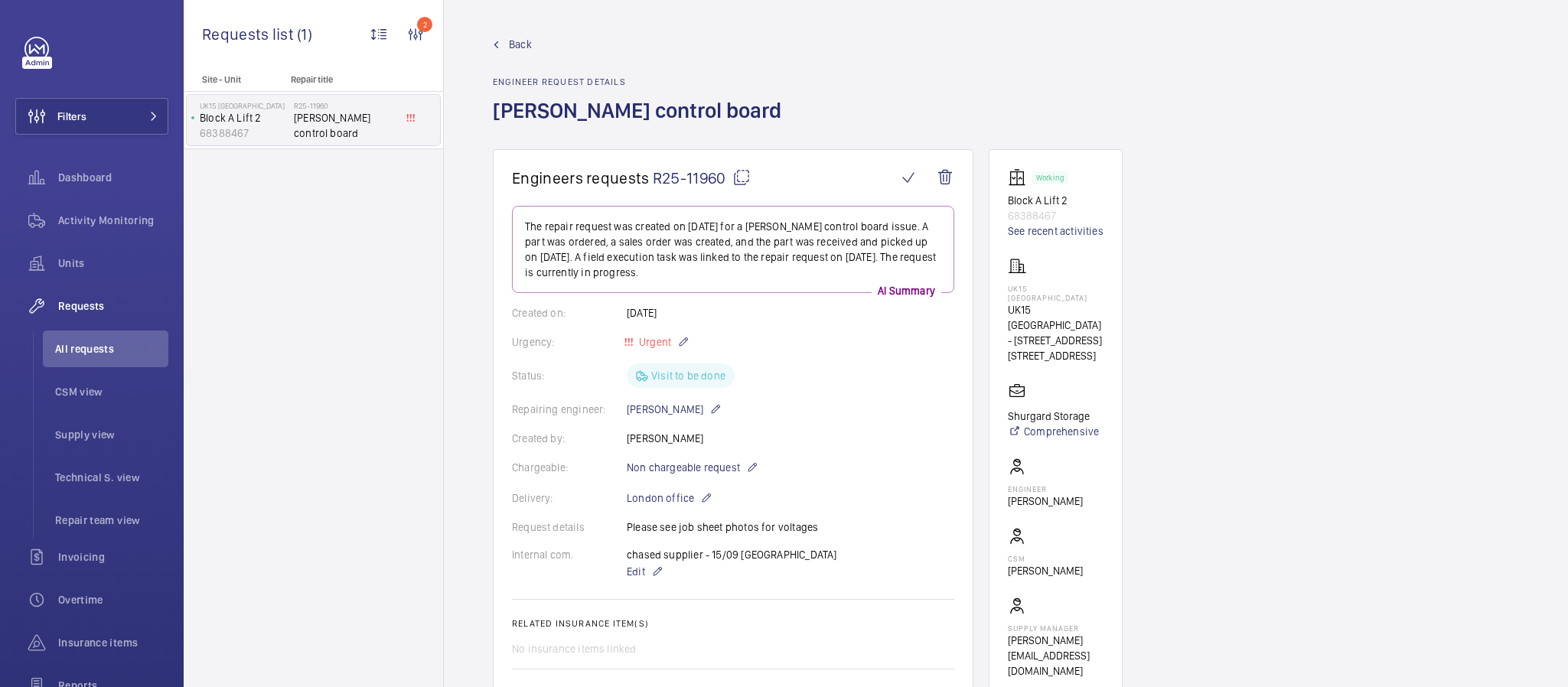
click at [528, 42] on span "Back" at bounding box center [521, 45] width 23 height 16
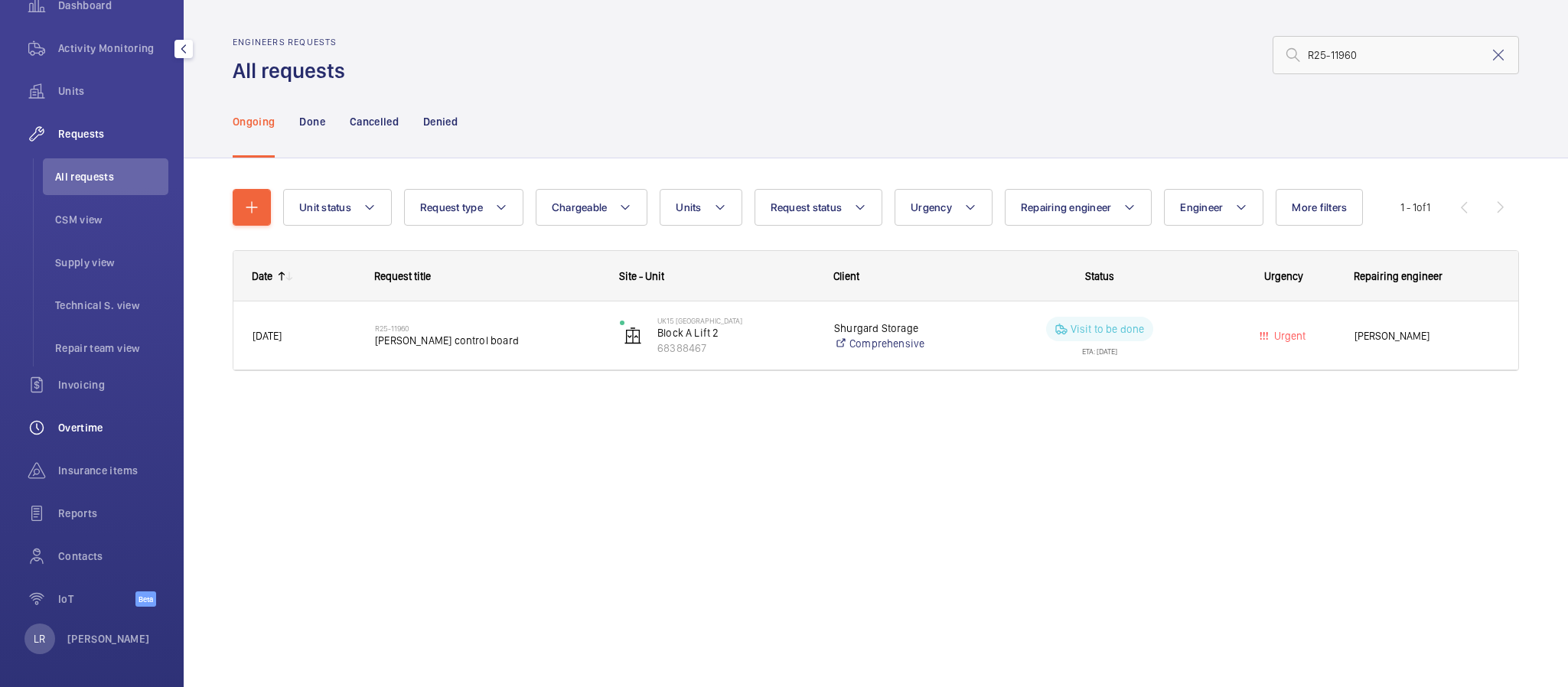
scroll to position [175, 0]
click at [106, 386] on span "Invoicing" at bounding box center [113, 382] width 110 height 16
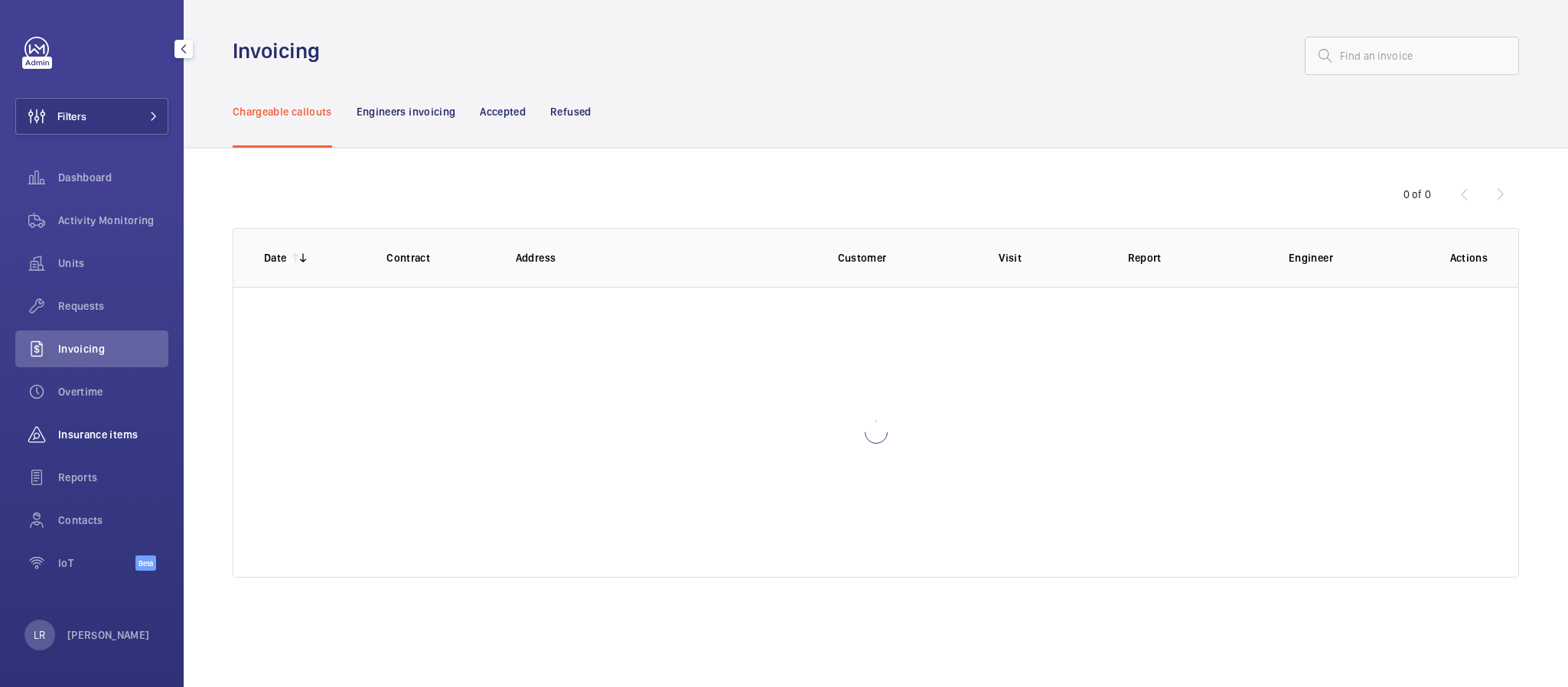
drag, startPoint x: 122, startPoint y: 439, endPoint x: 113, endPoint y: 432, distance: 11.4
click at [122, 438] on span "Insurance items" at bounding box center [113, 434] width 110 height 16
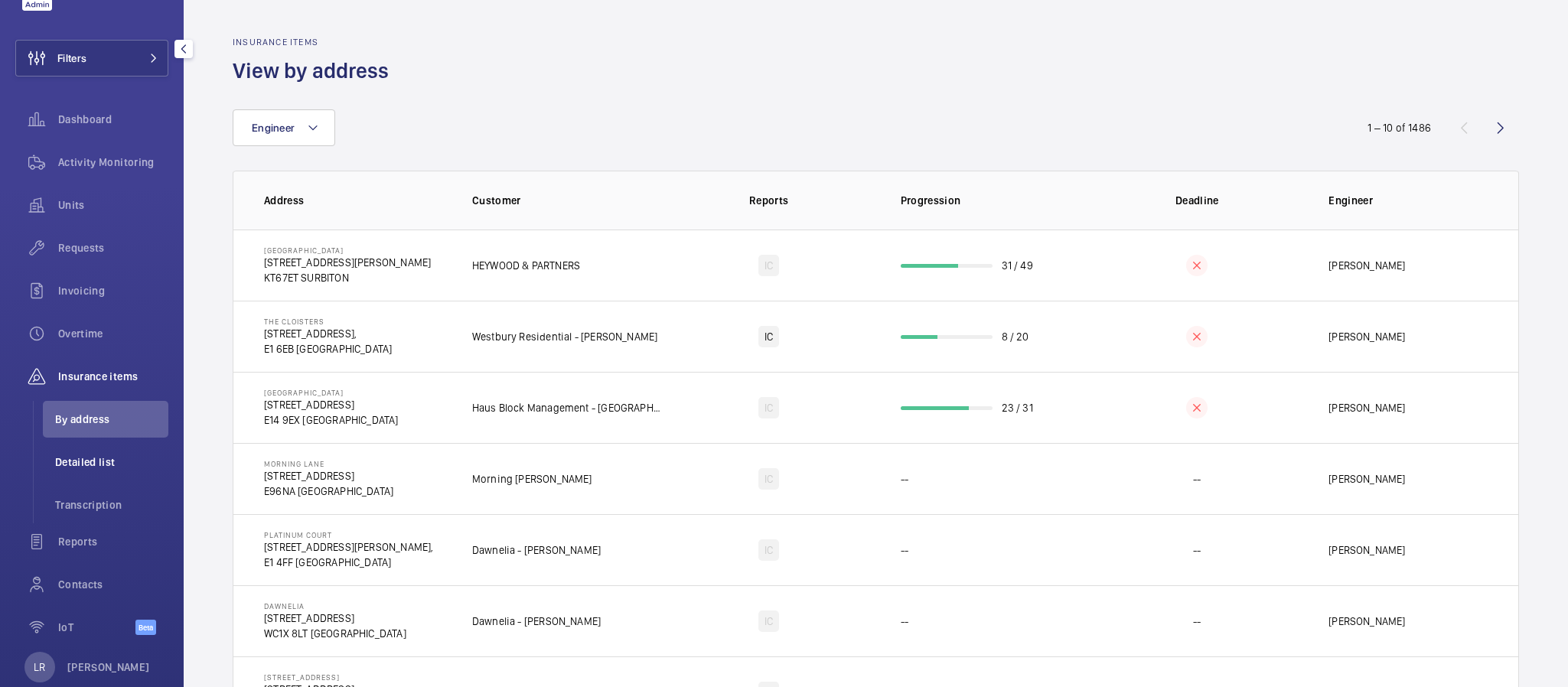
scroll to position [89, 0]
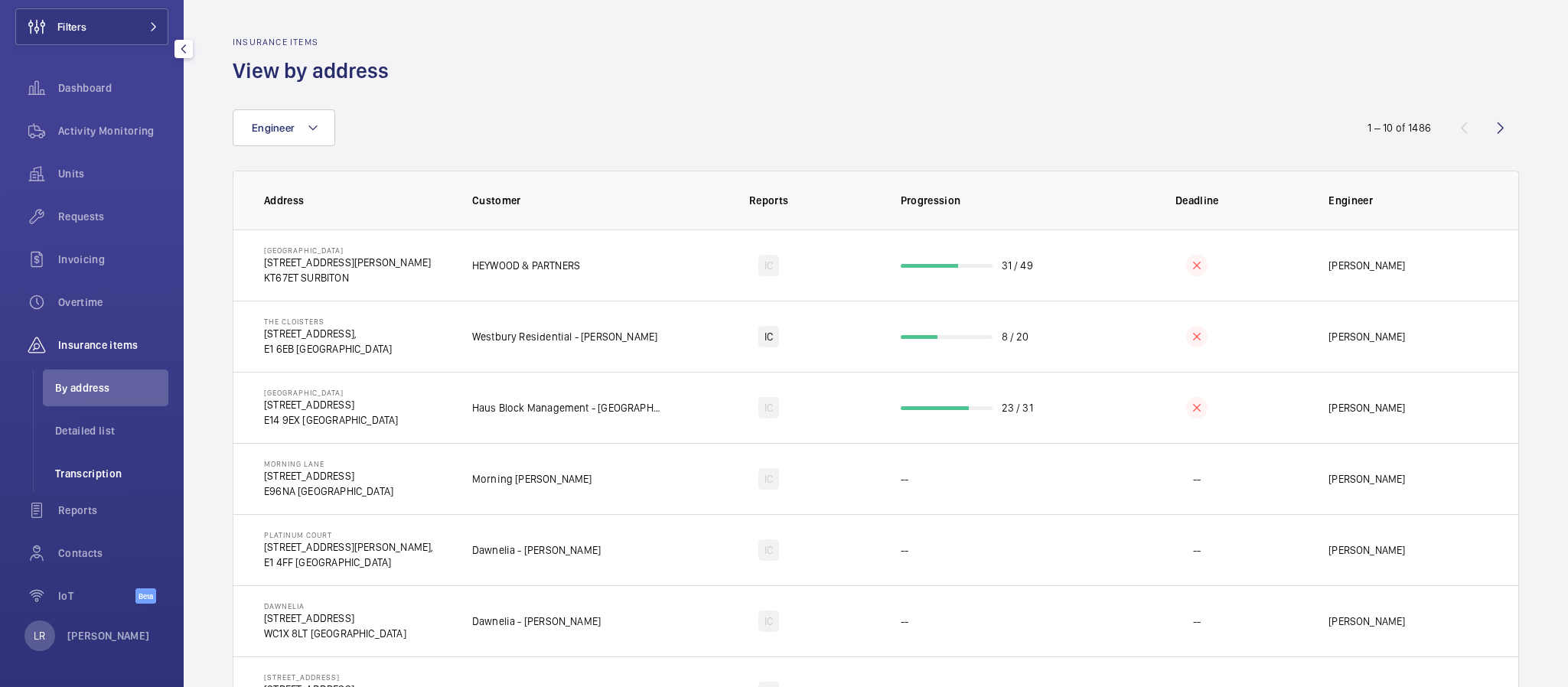
click at [127, 478] on span "Transcription" at bounding box center [112, 473] width 114 height 16
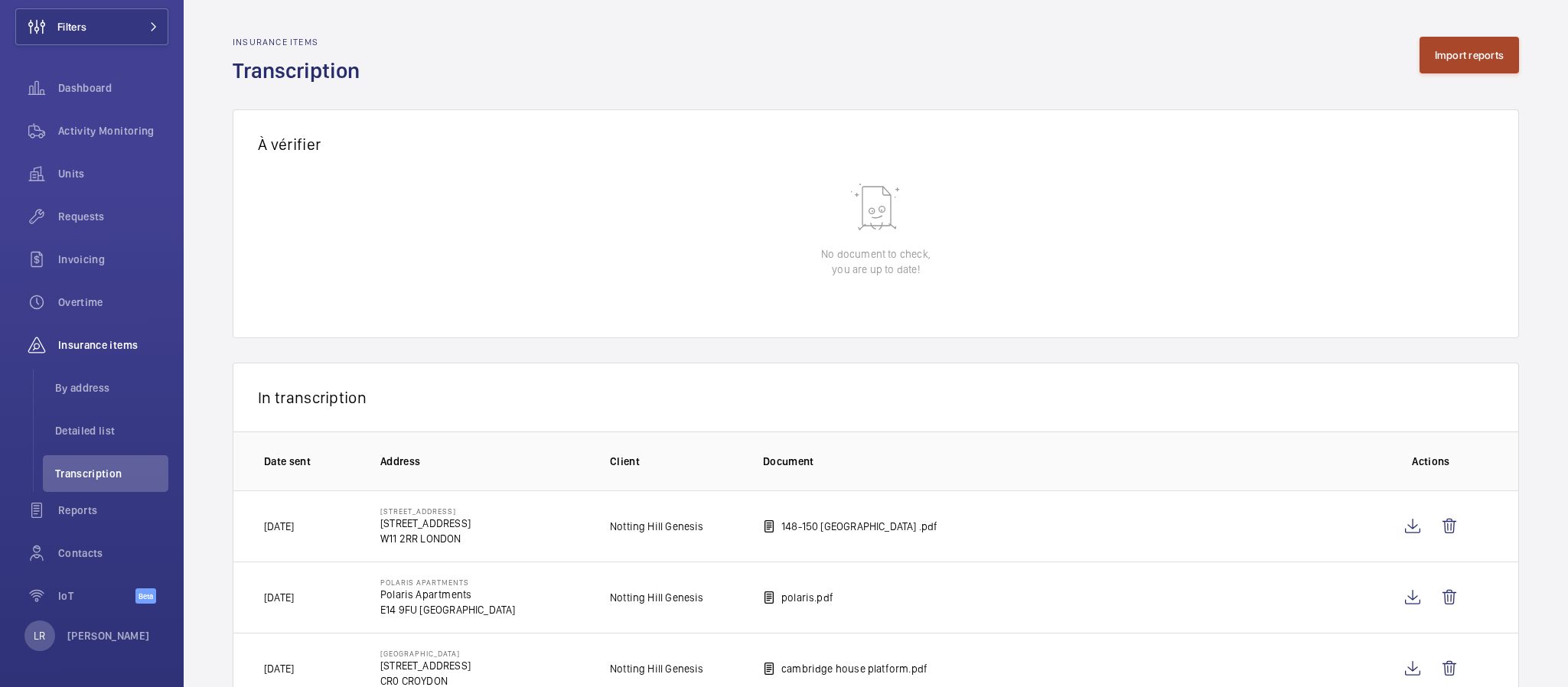
click at [1423, 62] on button "Import reports" at bounding box center [1469, 55] width 100 height 37
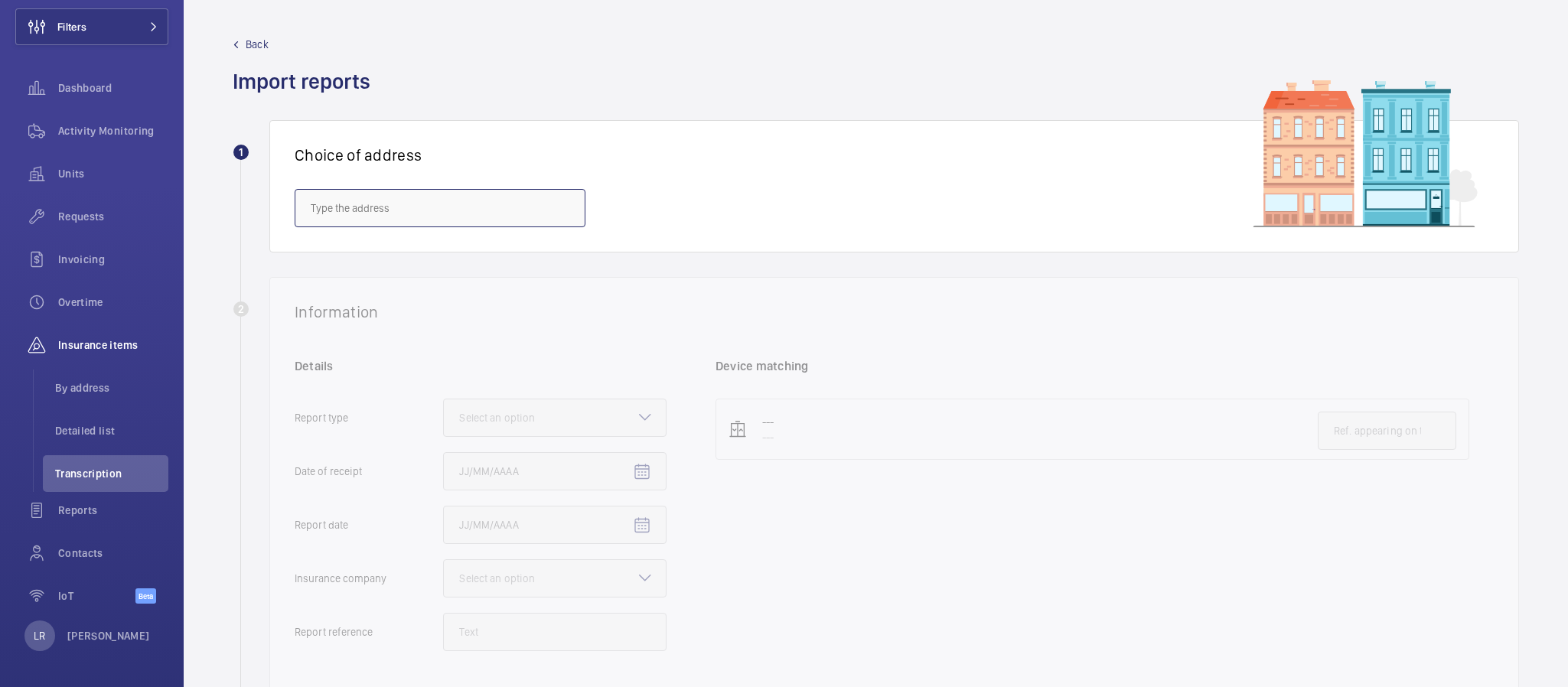
click at [504, 219] on input "text" at bounding box center [439, 207] width 291 height 38
click at [542, 207] on input "text" at bounding box center [439, 207] width 291 height 38
click at [528, 256] on span "IBIS BUDGET WHITECHAPEL - H8033, IBIS BUDGET WHITECHAPEL, [STREET_ADDRESS]" at bounding box center [440, 254] width 259 height 16
type input "IBIS BUDGET WHITECHAPEL - H8033, IBIS BUDGET WHITECHAPEL, [STREET_ADDRESS]"
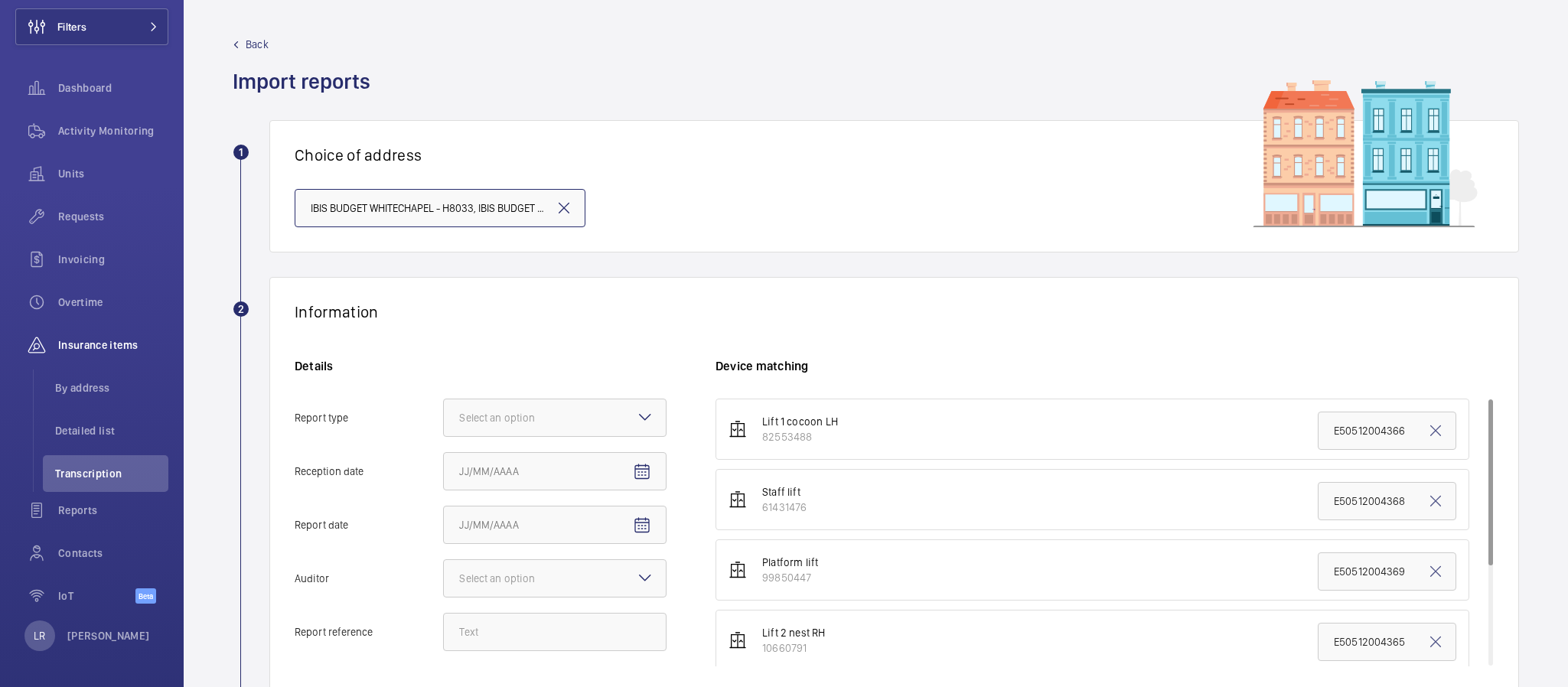
scroll to position [0, 223]
click at [617, 431] on div at bounding box center [555, 418] width 222 height 37
click at [444, 431] on input "Report type Select an option Insurance company Consultant" at bounding box center [444, 418] width 0 height 37
click at [621, 470] on span "Insurance company" at bounding box center [554, 464] width 192 height 16
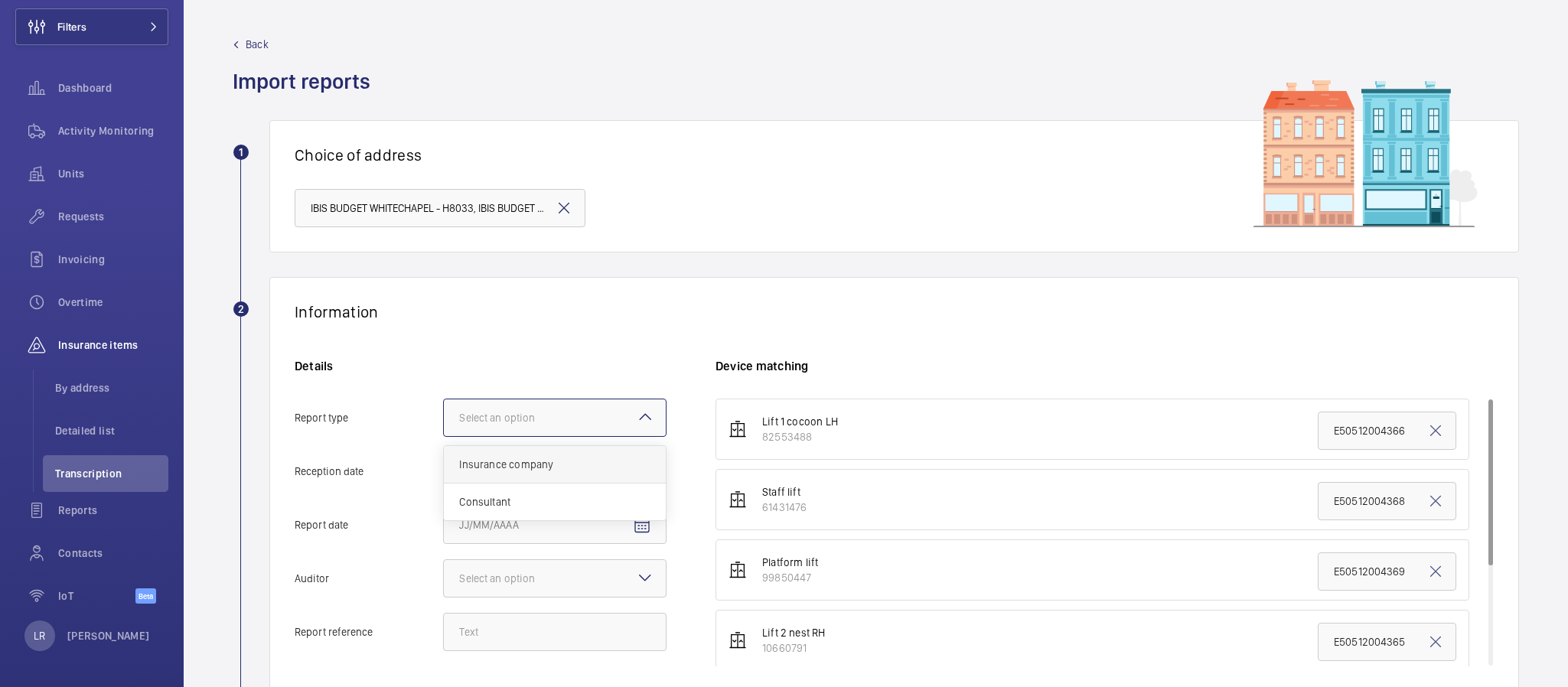
click at [444, 436] on input "Report type Select an option Insurance company Consultant" at bounding box center [444, 418] width 0 height 37
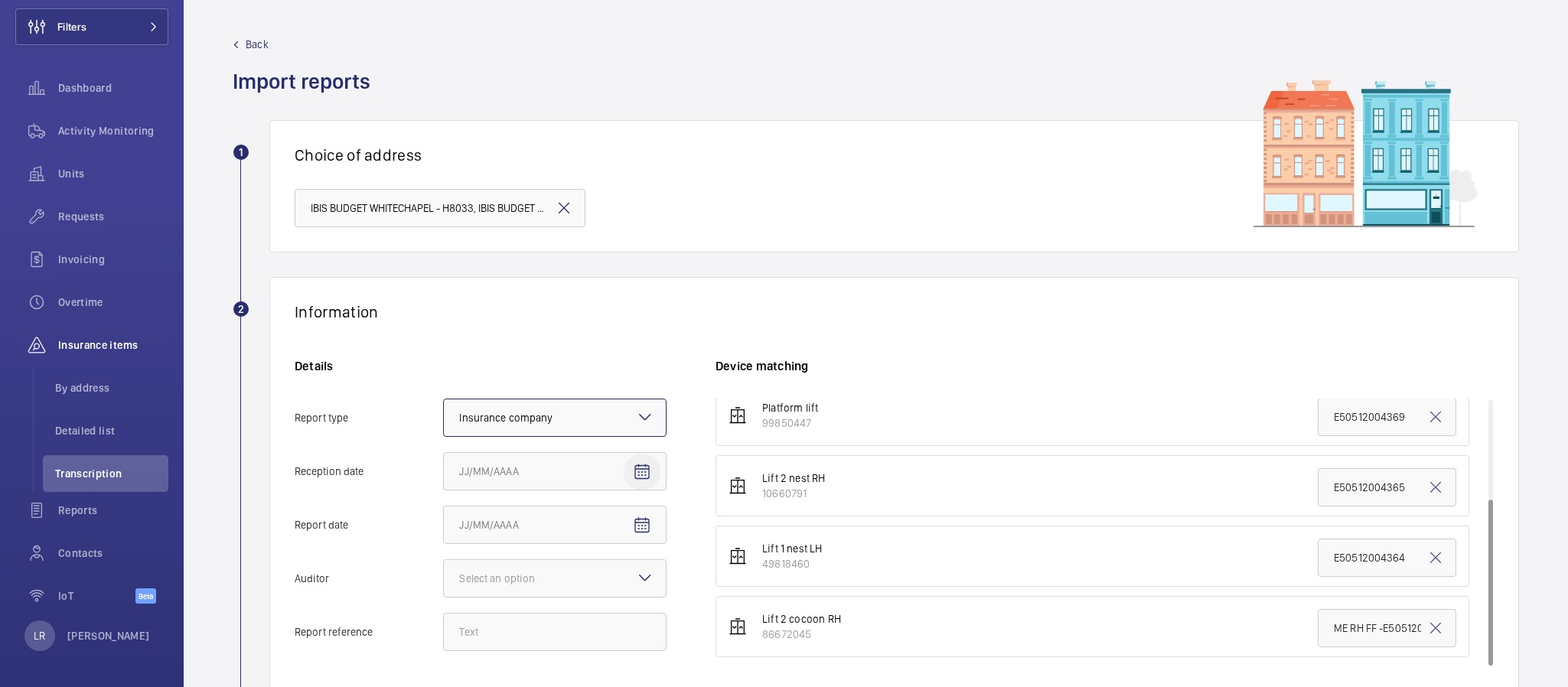
click at [635, 470] on mat-icon "Open calendar" at bounding box center [642, 471] width 18 height 18
click at [583, 394] on span "25" at bounding box center [588, 398] width 27 height 27
type input "[DATE]"
click at [645, 527] on mat-icon "Open calendar" at bounding box center [642, 525] width 18 height 18
click at [552, 421] on span "17" at bounding box center [558, 422] width 27 height 27
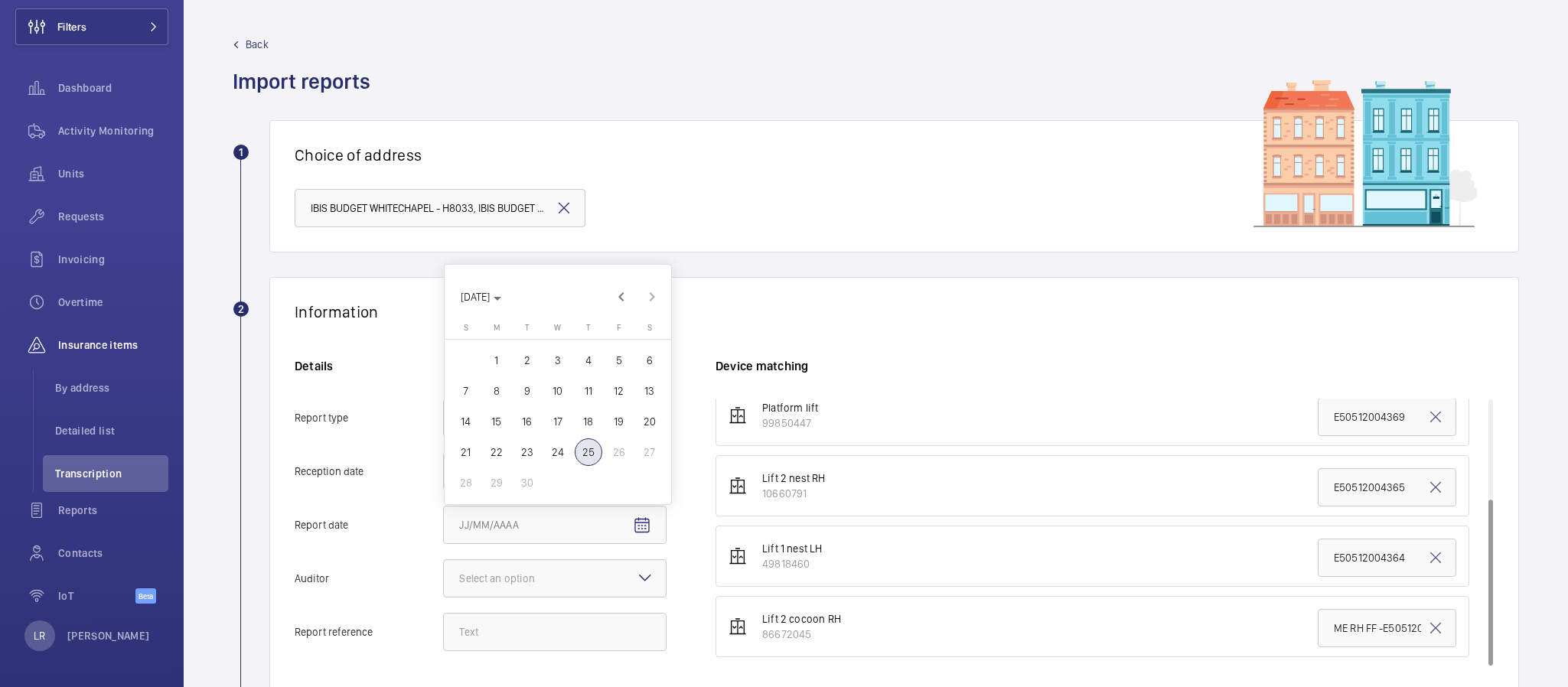
type input "[DATE]"
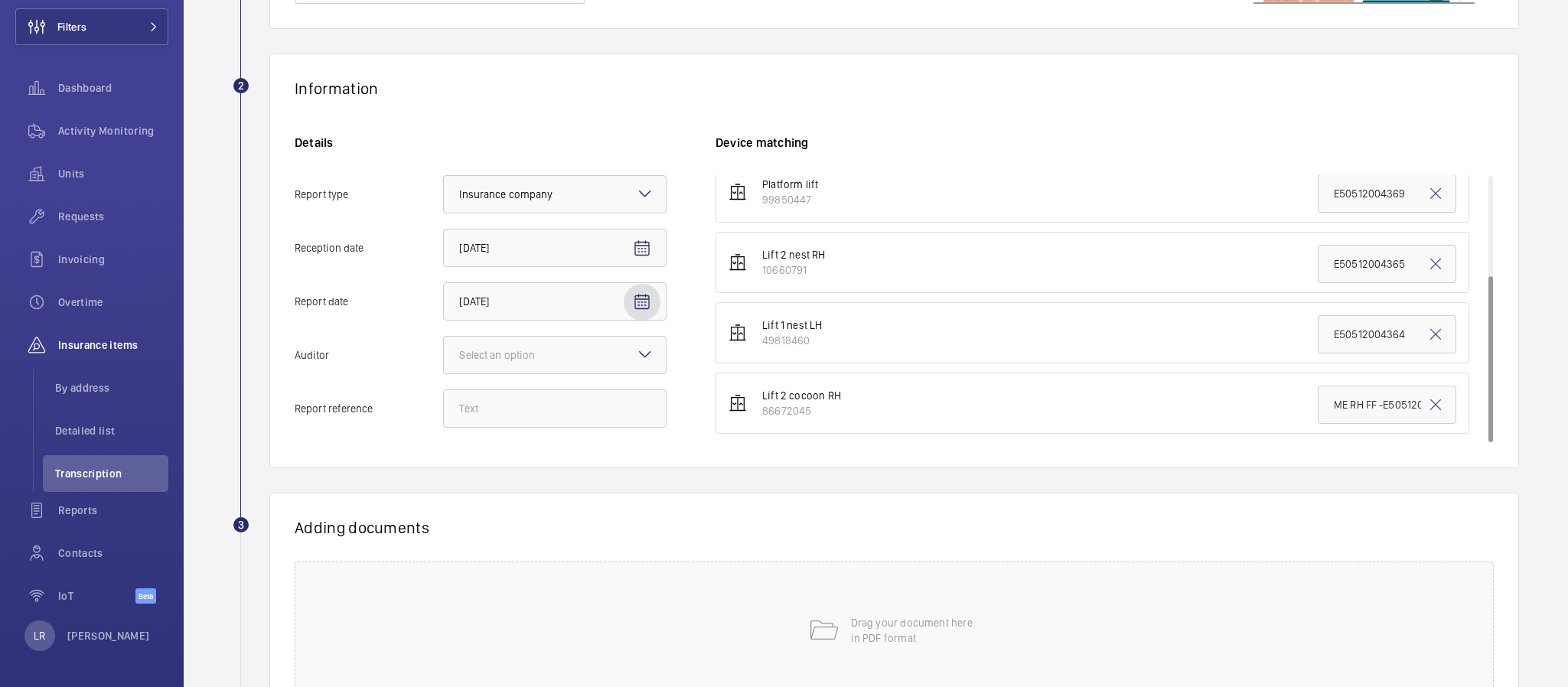
scroll to position [229, 0]
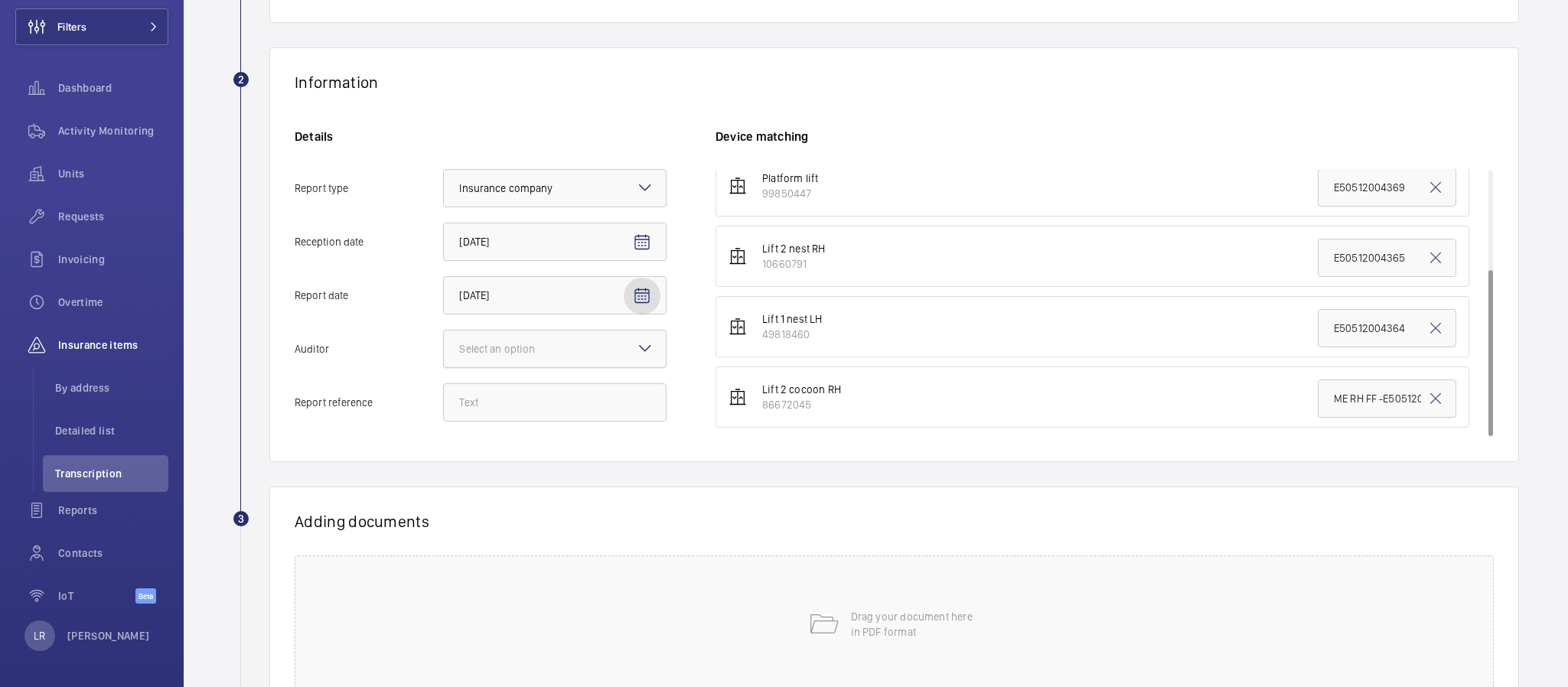
click at [604, 355] on div at bounding box center [555, 349] width 222 height 37
click at [444, 355] on input "Auditor Select an option" at bounding box center [444, 349] width 0 height 37
click at [559, 507] on span "Allianz" at bounding box center [554, 508] width 192 height 16
click at [444, 367] on input "Auditor Select an option Veritas Zurich British Engineering Allianz Other" at bounding box center [444, 349] width 0 height 37
click at [542, 402] on input "Report reference" at bounding box center [555, 401] width 224 height 38
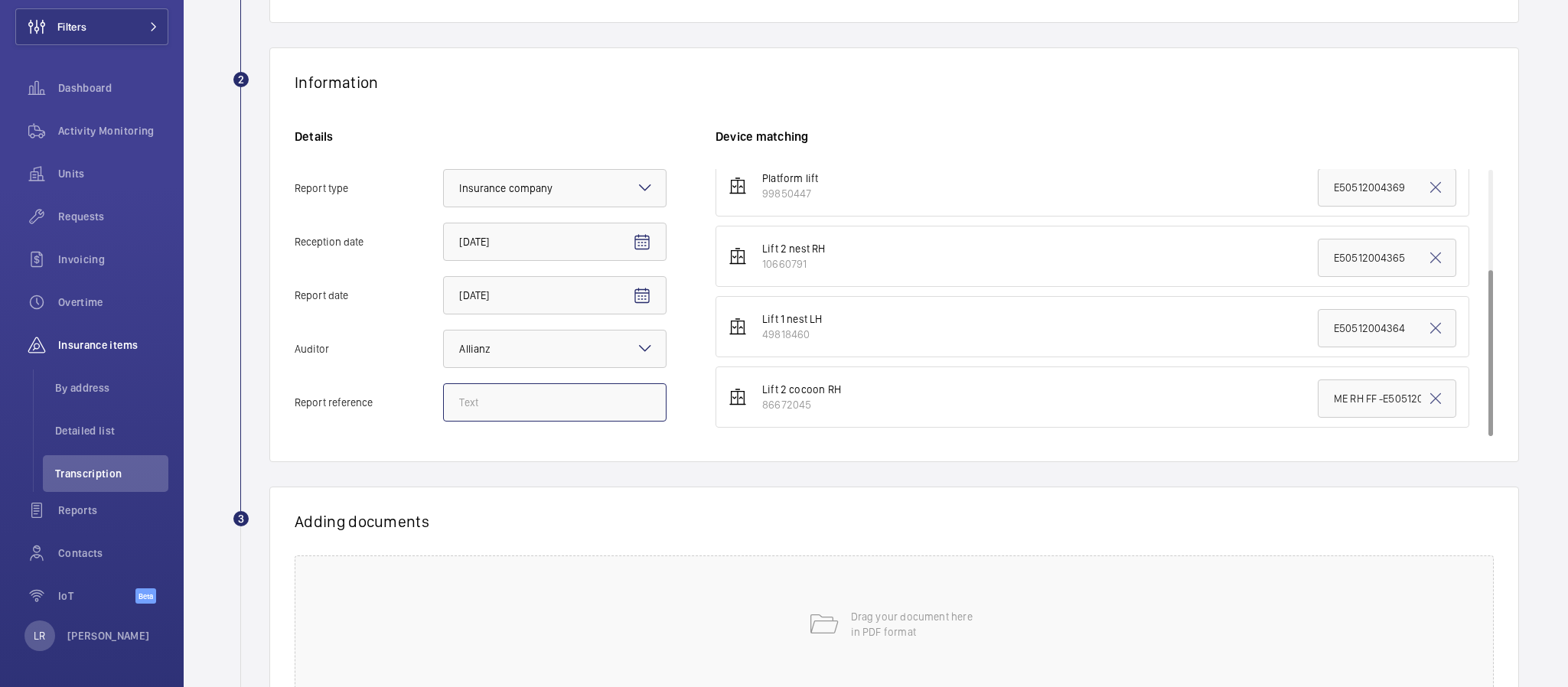
drag, startPoint x: 536, startPoint y: 421, endPoint x: 455, endPoint y: 416, distance: 81.2
click at [455, 416] on input "Report reference" at bounding box center [555, 401] width 224 height 38
paste input "E50512005126"
type input "E50512005126"
drag, startPoint x: 1311, startPoint y: 328, endPoint x: 1396, endPoint y: 328, distance: 85.0
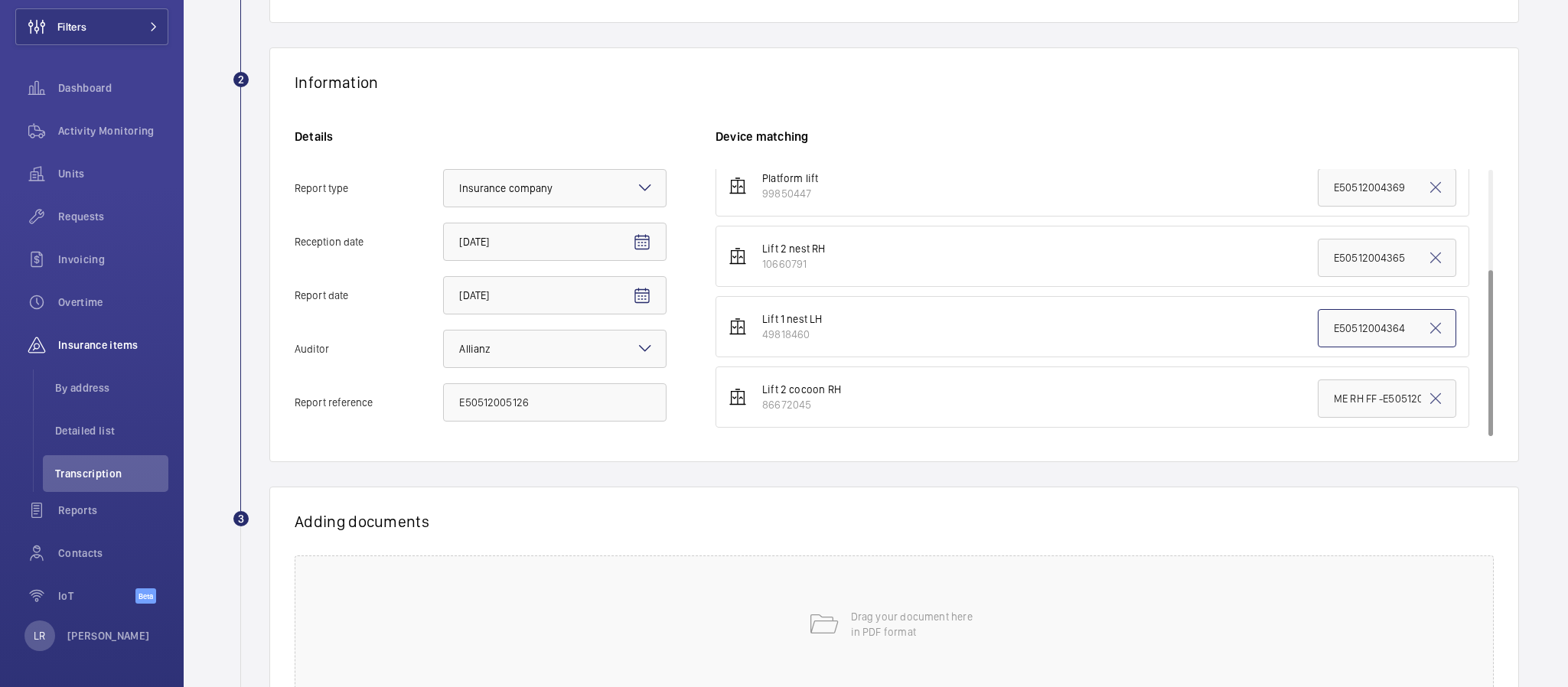
click at [1396, 328] on input "E50512004364" at bounding box center [1387, 327] width 139 height 38
paste input "5126"
click at [1318, 325] on input "E50512005126" at bounding box center [1387, 327] width 139 height 38
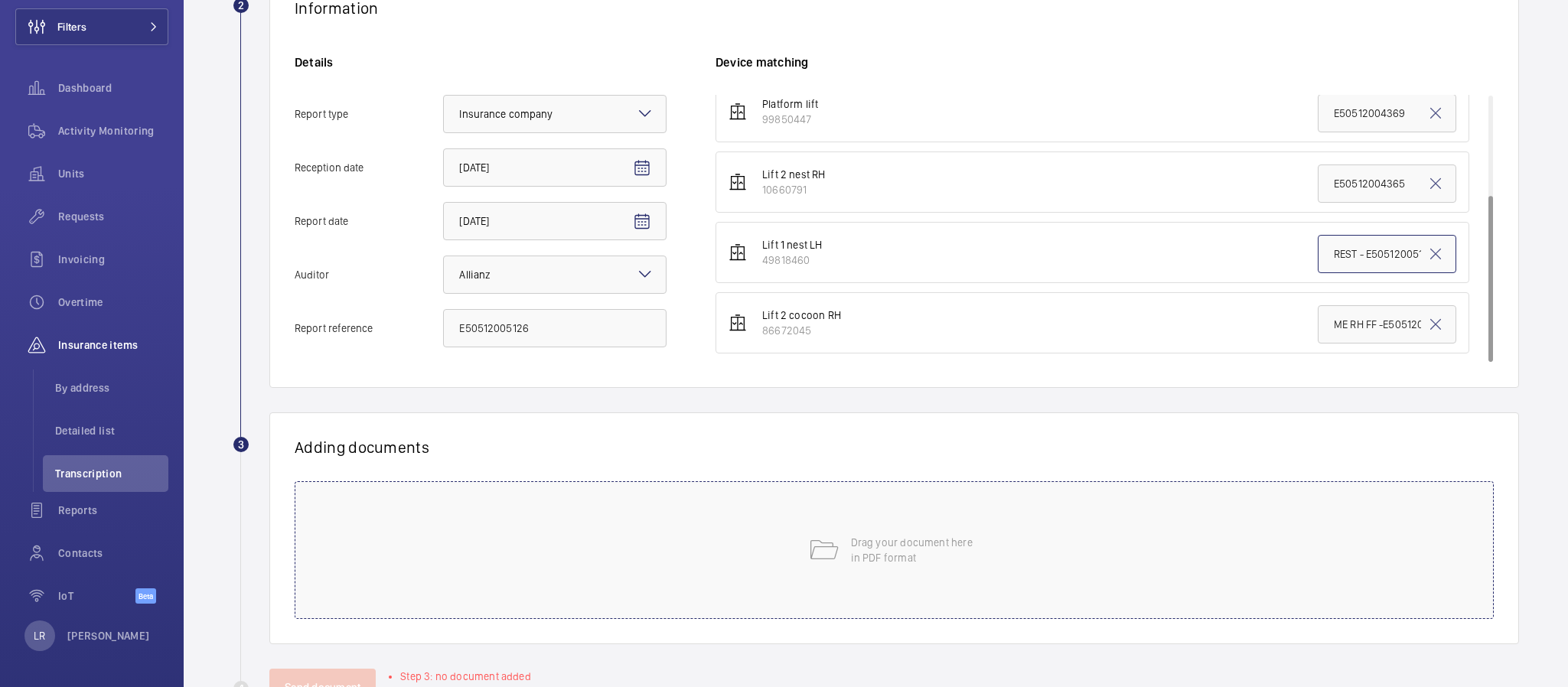
scroll to position [344, 0]
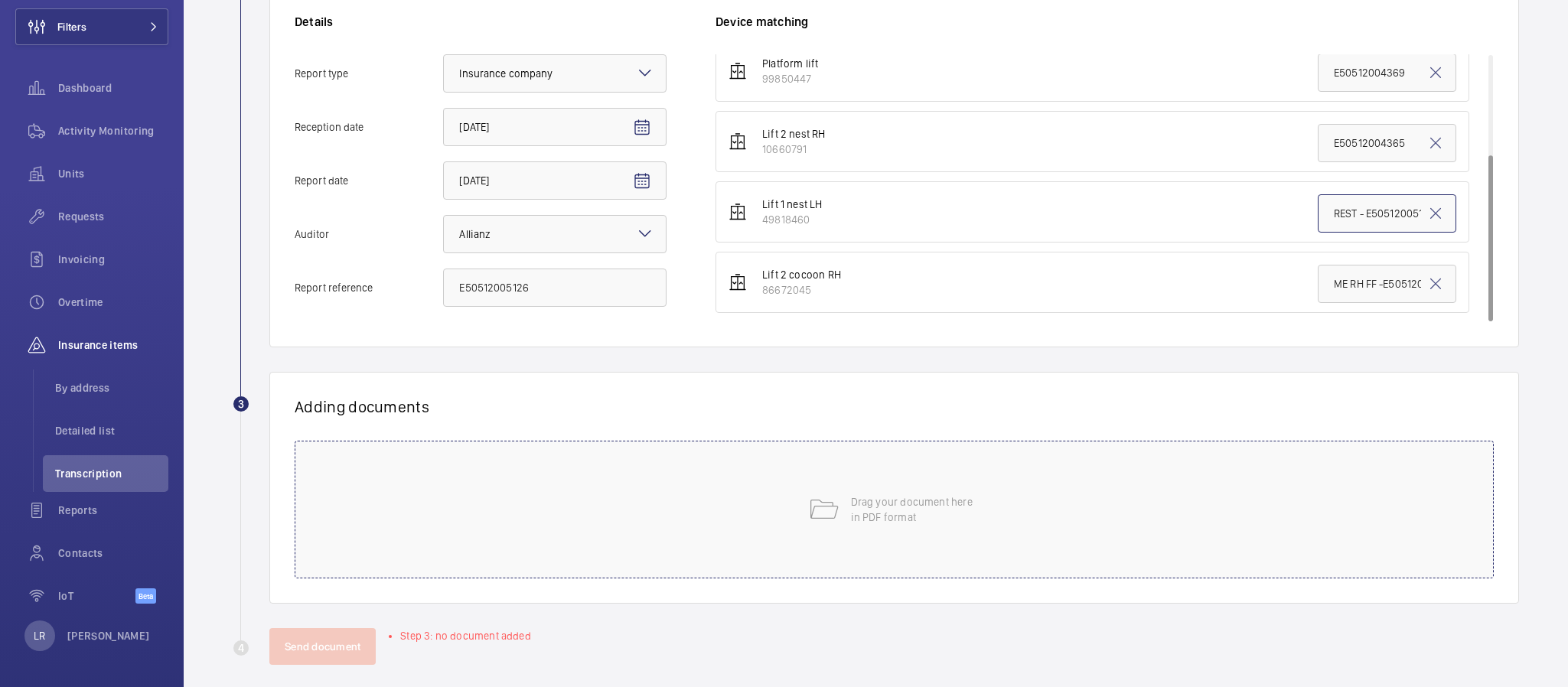
type input "REST - E50512005126"
click at [1013, 505] on div "Drag your document here in PDF format" at bounding box center [894, 510] width 1200 height 138
click at [1070, 478] on div "IBIS 100 WHITECHAPEL.pdf Select involved devices" at bounding box center [888, 471] width 1187 height 61
click at [1070, 466] on button "Select involved devices" at bounding box center [1067, 460] width 705 height 37
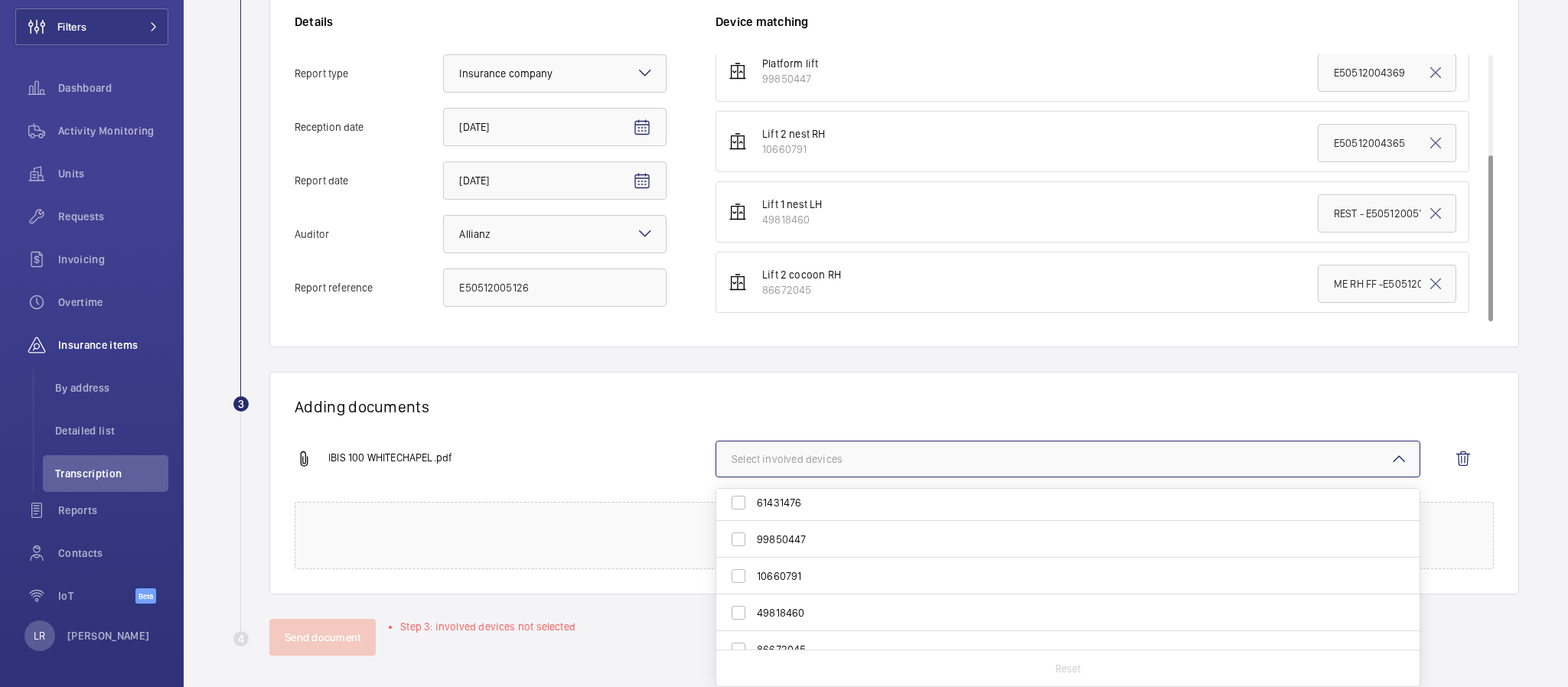
scroll to position [59, 0]
click at [877, 602] on label "49818460" at bounding box center [1057, 595] width 680 height 37
click at [754, 602] on input "49818460" at bounding box center [738, 594] width 30 height 30
checkbox input "true"
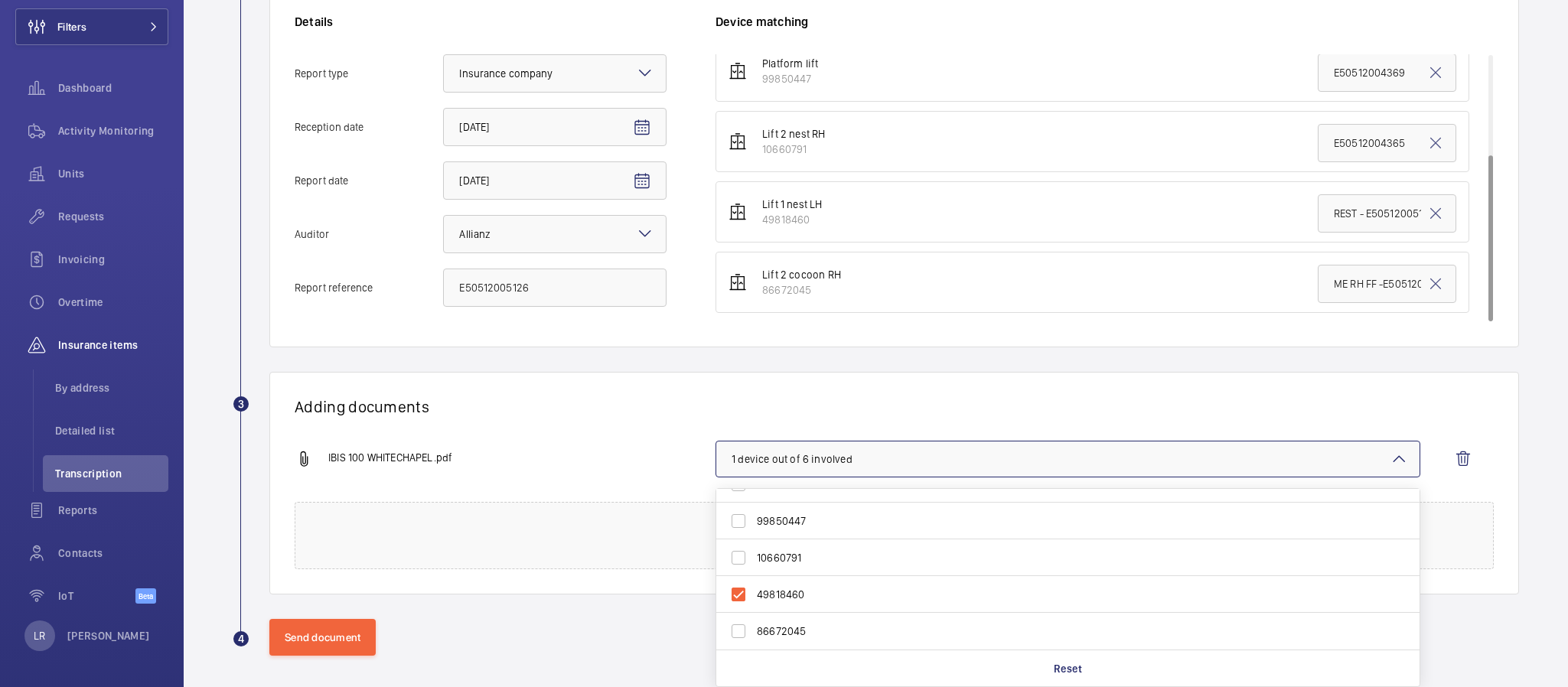
click at [1013, 333] on div "Information Details Report type Select an option × Insurance company × Receptio…" at bounding box center [894, 140] width 1250 height 415
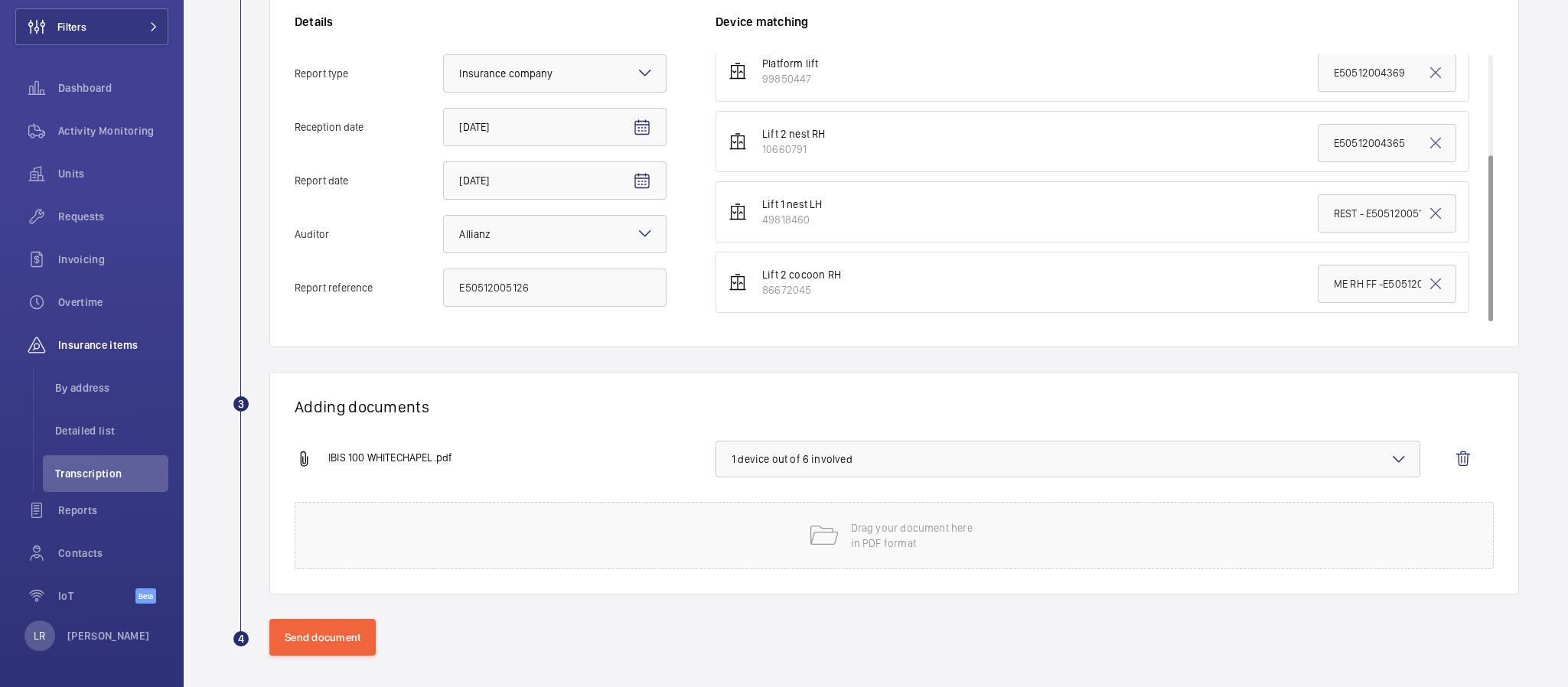
click at [999, 441] on button "1 device out of 6 involved" at bounding box center [1067, 460] width 705 height 37
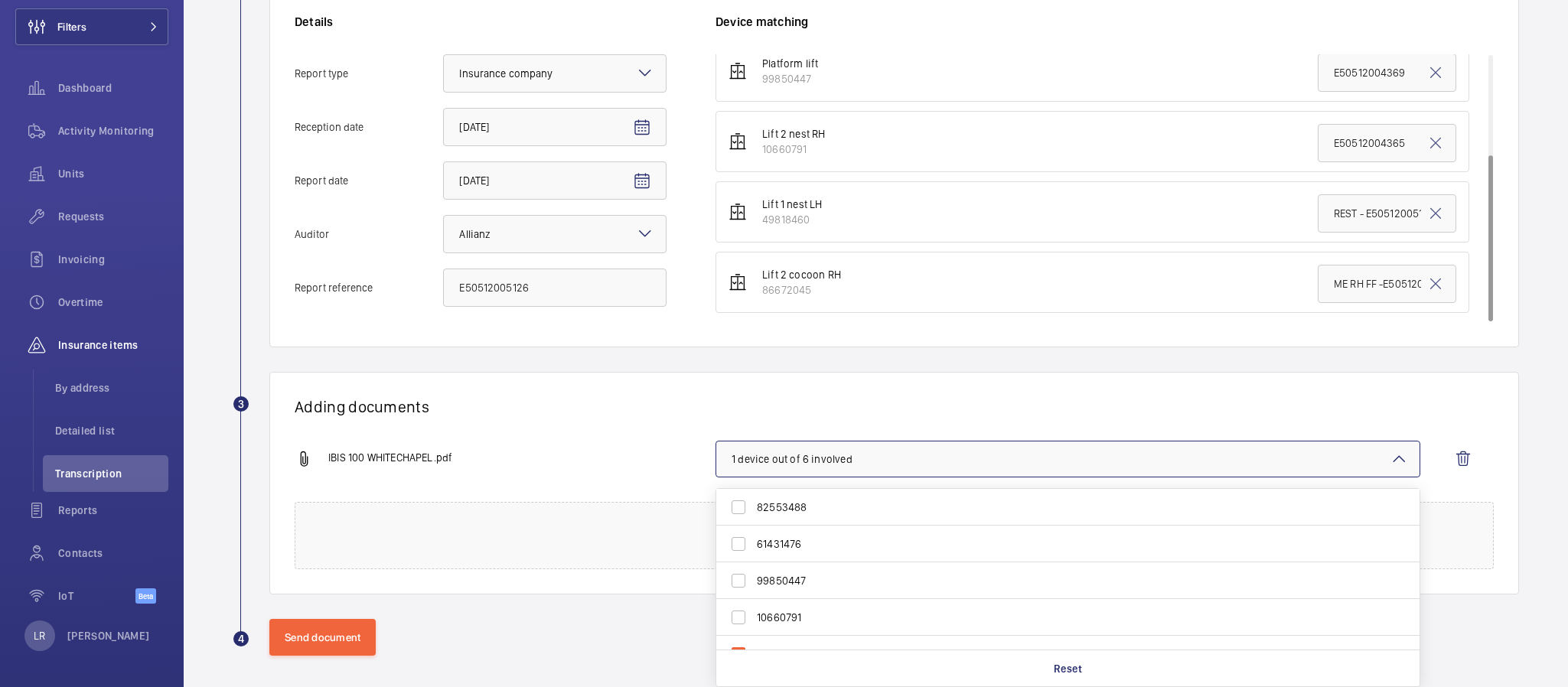
click at [642, 411] on h1 "Adding documents" at bounding box center [894, 407] width 1200 height 19
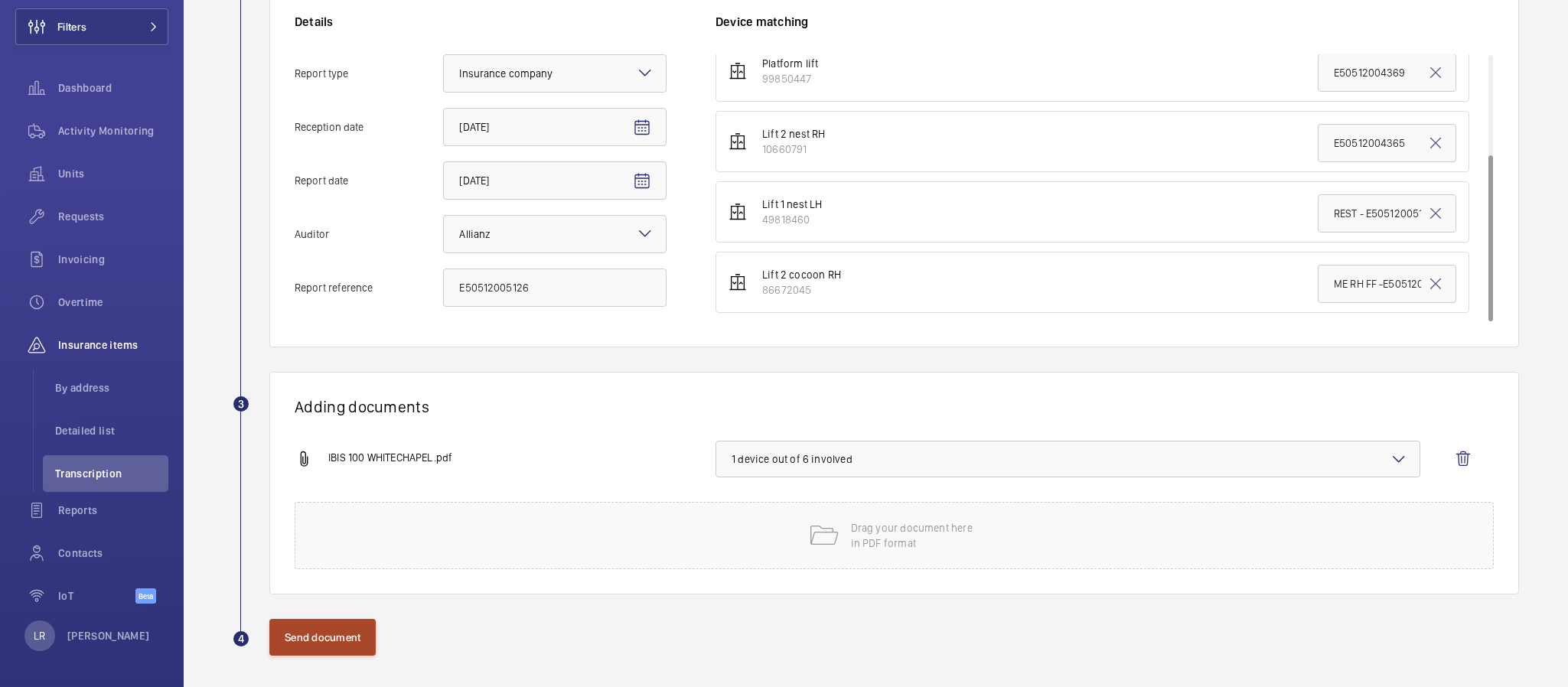
click at [374, 670] on wm-front-admin-audit-upload "Back Import reports 1 Choice of address IBIS BUDGET WHITECHAPEL - H8033, IBIS B…" at bounding box center [876, 174] width 1384 height 1037
click at [354, 638] on button "Send document" at bounding box center [322, 637] width 106 height 37
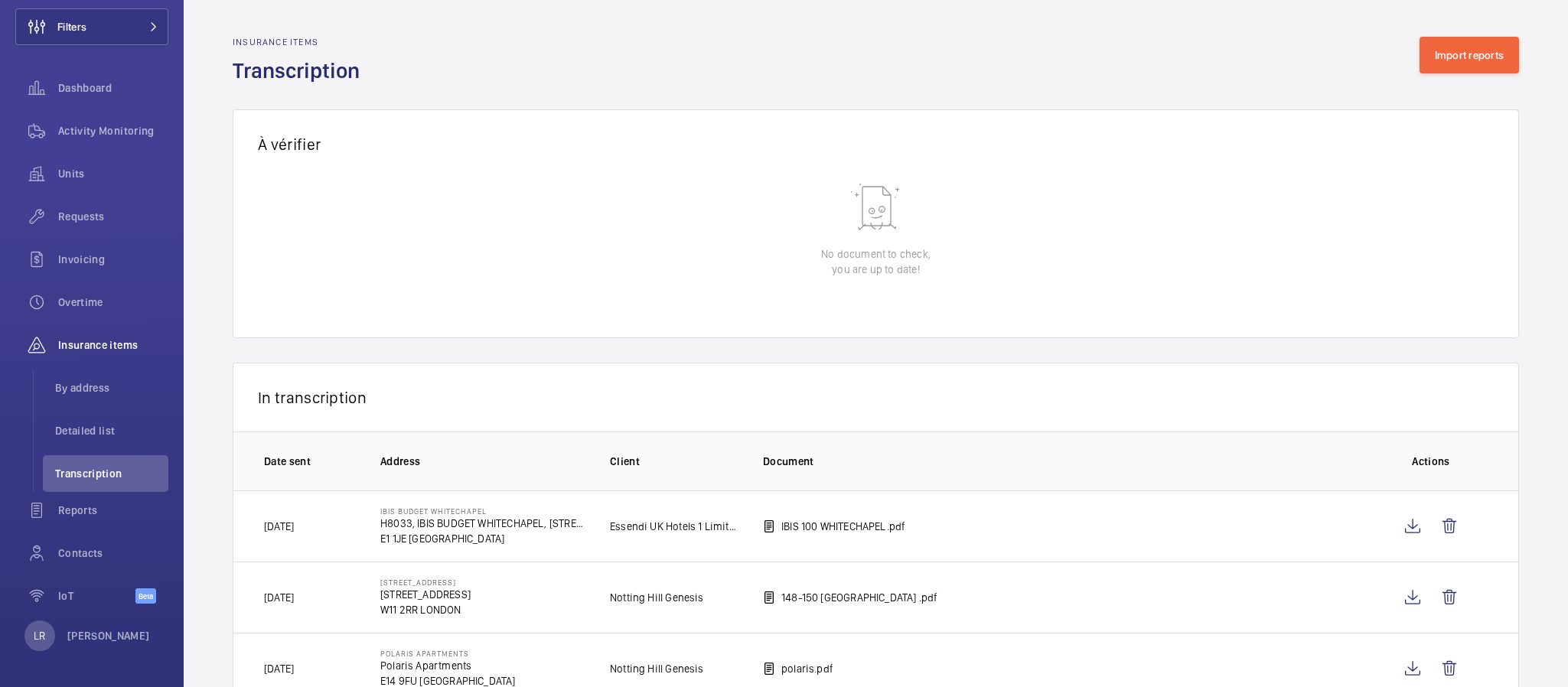
drag, startPoint x: 645, startPoint y: 574, endPoint x: 1234, endPoint y: 173, distance: 712.5
click at [1234, 173] on div "À vérifier" at bounding box center [876, 144] width 1287 height 69
click at [1472, 55] on button "Import reports" at bounding box center [1469, 55] width 100 height 37
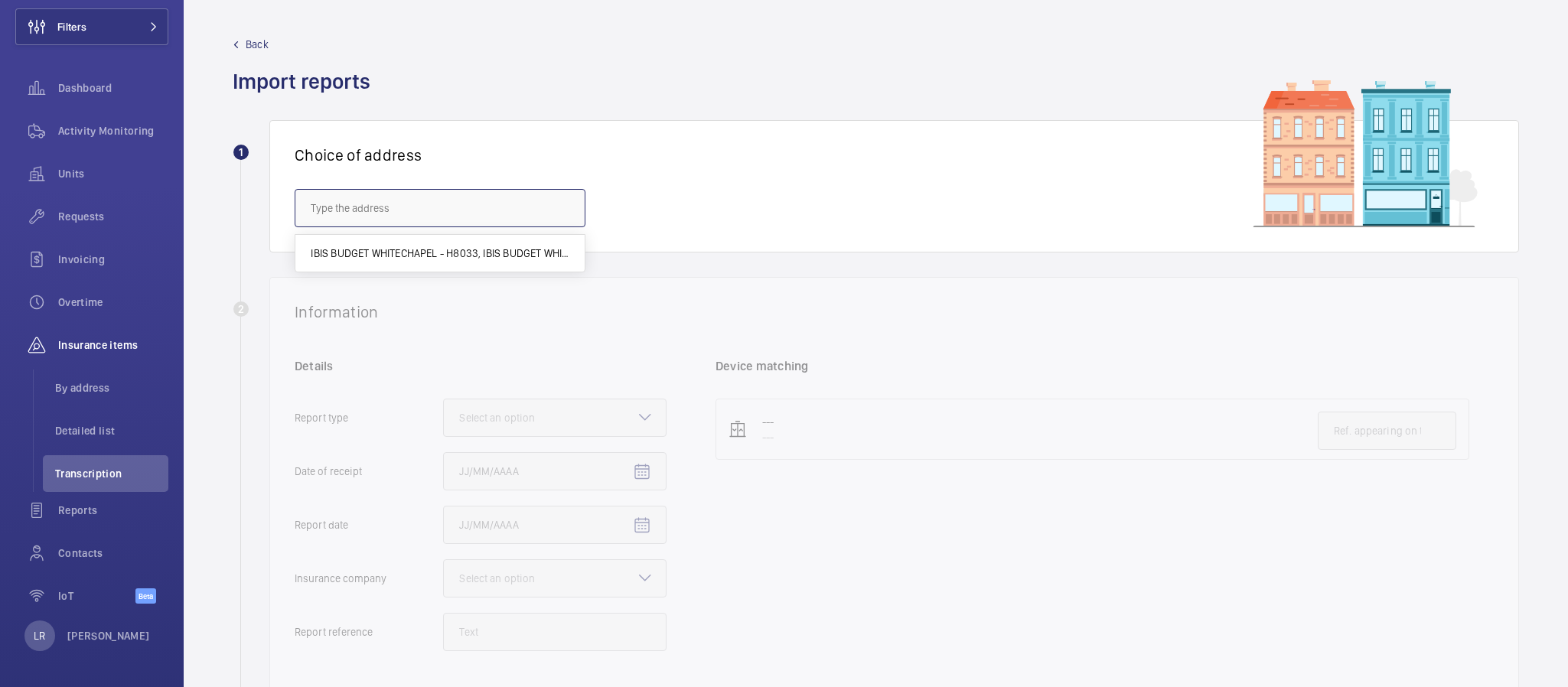
click at [470, 199] on input "text" at bounding box center [439, 207] width 291 height 38
click at [487, 253] on span "IBIS BUDGET WHITECHAPEL - H8033, IBIS BUDGET WHITECHAPEL, 100 Whitechapel Rd, L…" at bounding box center [440, 254] width 259 height 16
type input "IBIS BUDGET WHITECHAPEL - H8033, IBIS BUDGET WHITECHAPEL, 100 Whitechapel Rd, L…"
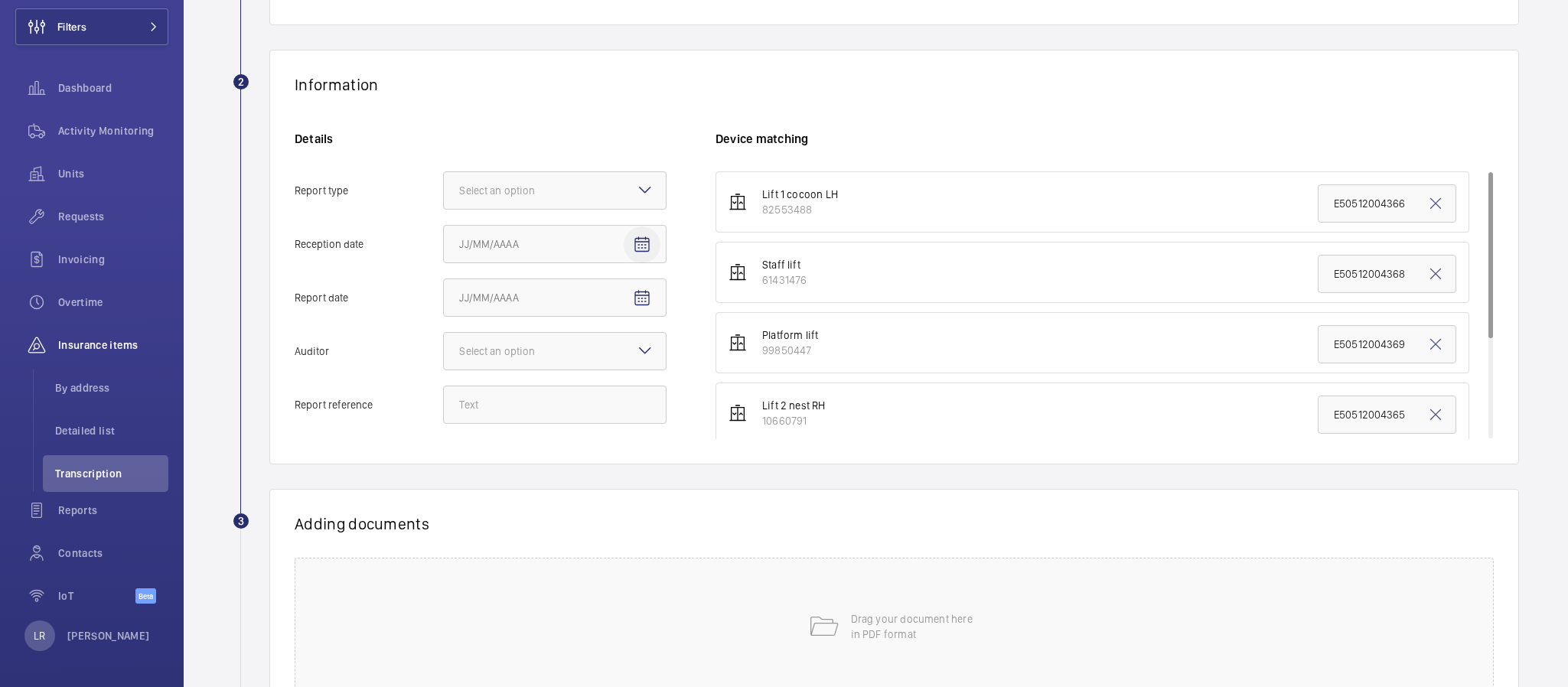
scroll to position [229, 0]
click at [607, 182] on div at bounding box center [555, 189] width 222 height 37
click at [444, 182] on input "Report type Select an option" at bounding box center [444, 189] width 0 height 37
click at [616, 235] on span "Insurance company" at bounding box center [554, 235] width 192 height 16
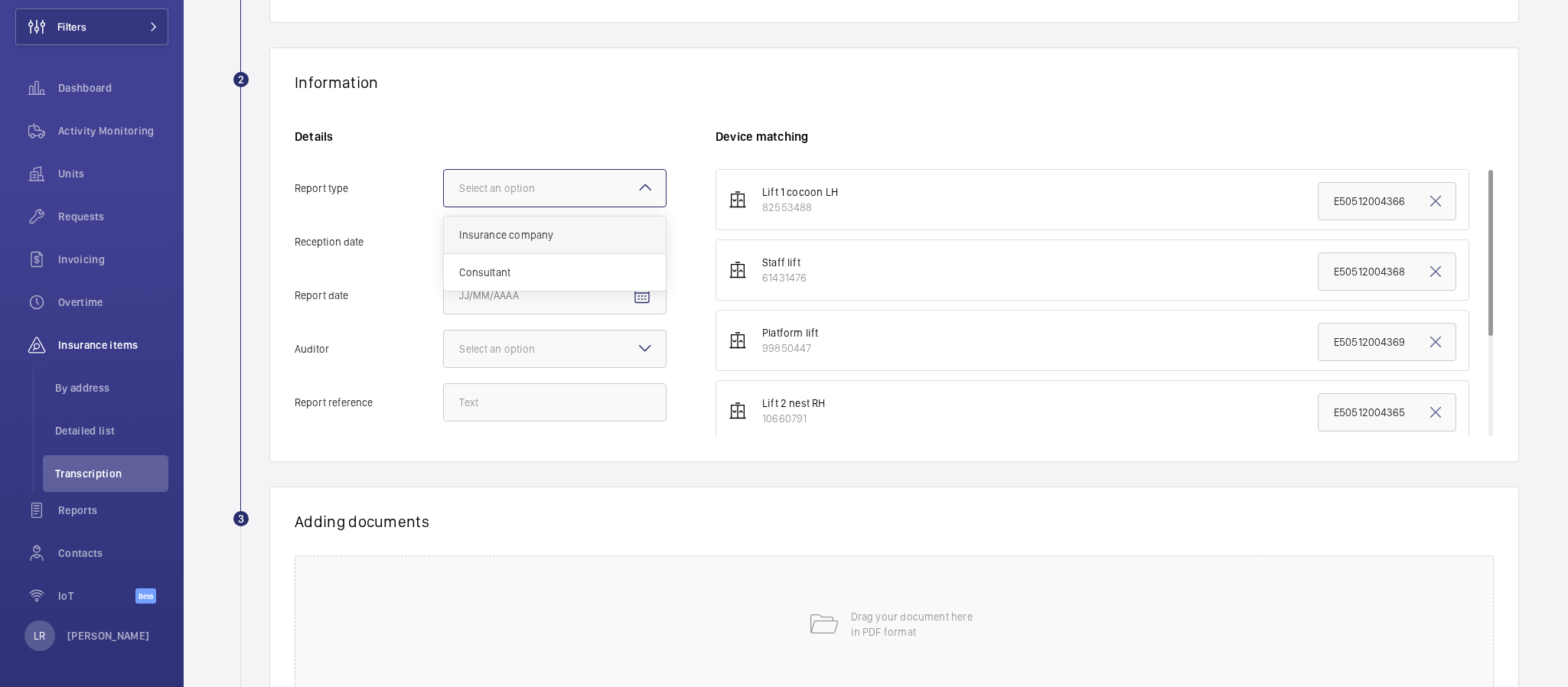
click at [444, 207] on input "Report type Select an option Insurance company Consultant" at bounding box center [444, 189] width 0 height 37
click at [653, 243] on span "Open calendar" at bounding box center [643, 243] width 37 height 37
click at [600, 458] on span "25" at bounding box center [588, 458] width 27 height 27
type input "9/25/2025"
click at [657, 286] on span "Open calendar" at bounding box center [643, 296] width 37 height 37
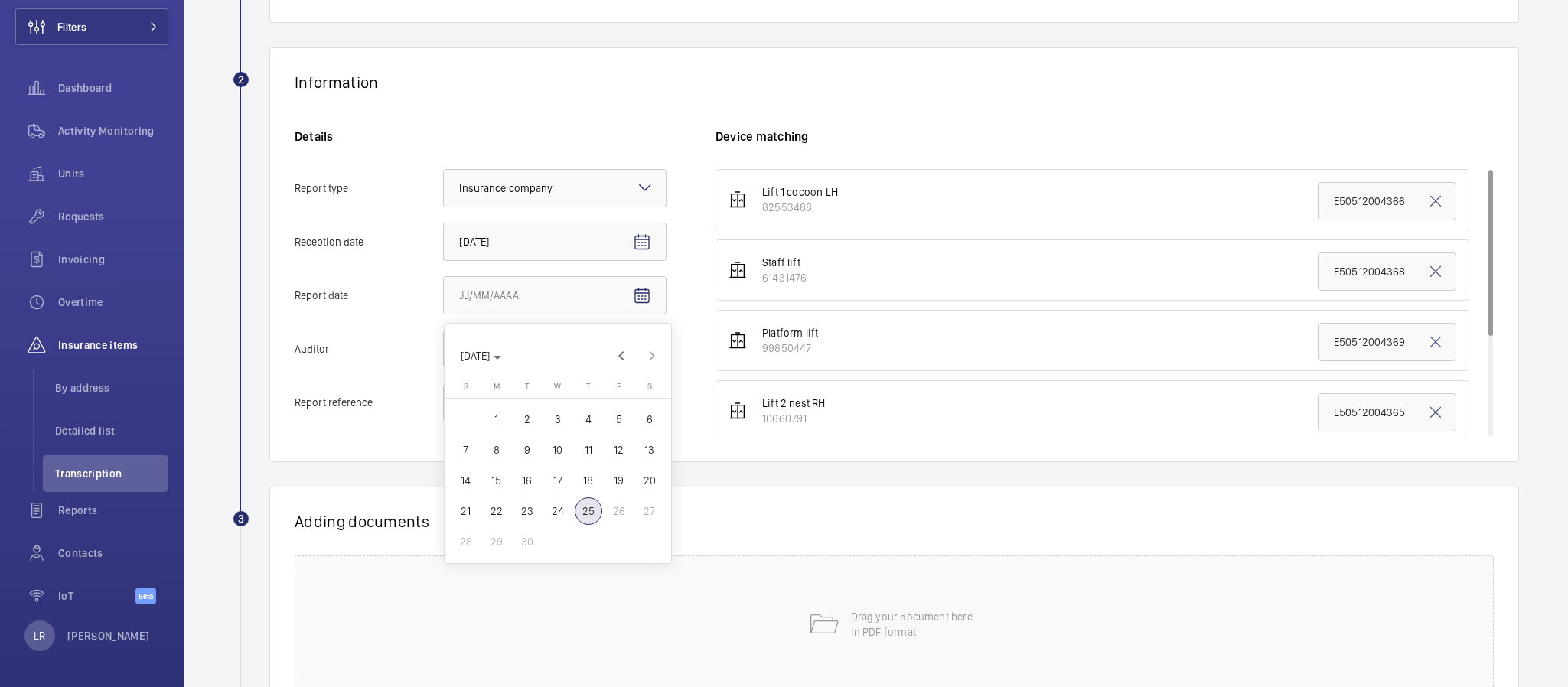
click at [563, 482] on span "17" at bounding box center [558, 480] width 27 height 27
type input "9/17/2025"
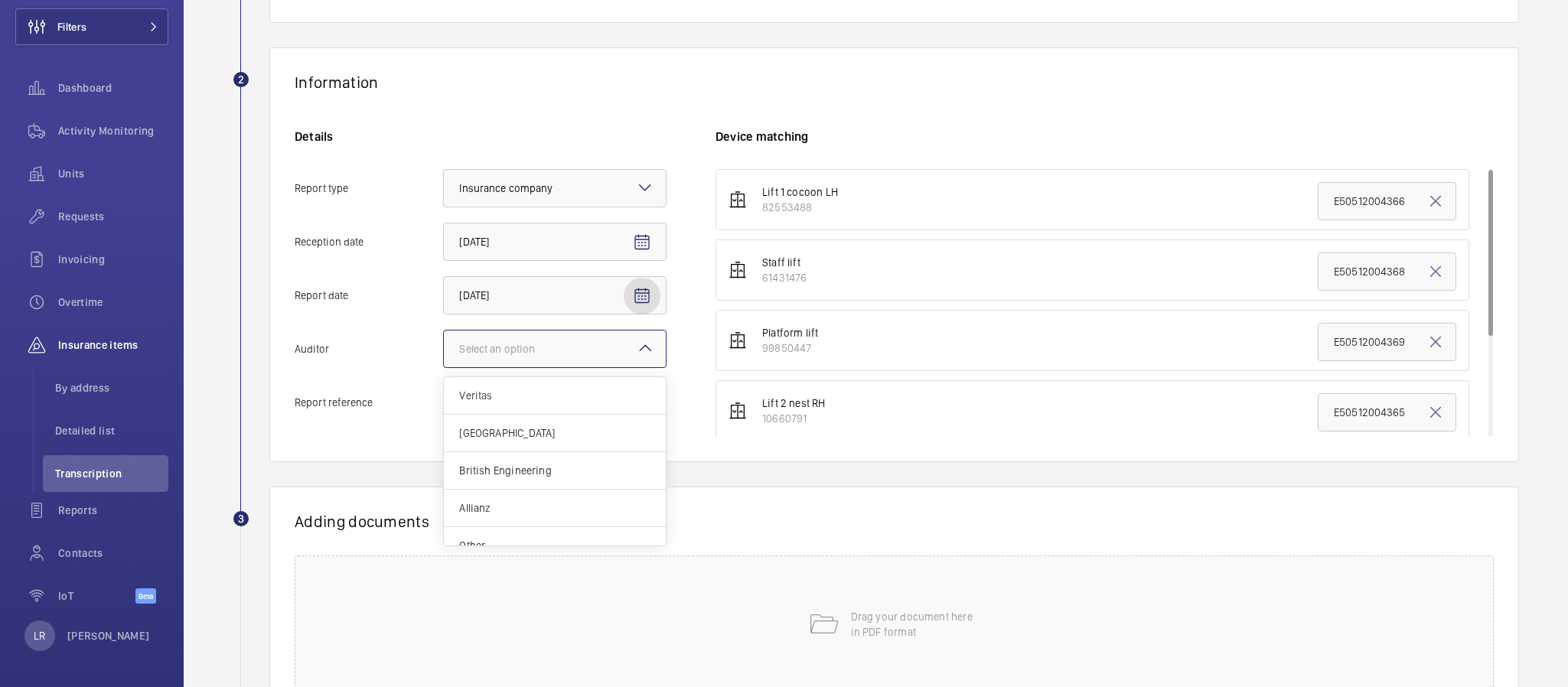
click at [627, 337] on div at bounding box center [555, 349] width 222 height 37
click at [444, 337] on input "Auditor Select an option Veritas Zurich British Engineering Allianz Other" at bounding box center [444, 349] width 0 height 37
click at [519, 497] on div "Allianz" at bounding box center [555, 508] width 222 height 38
click at [444, 367] on input "Auditor Select an option Veritas Zurich British Engineering Allianz Other" at bounding box center [444, 349] width 0 height 37
click at [536, 411] on input "Report reference" at bounding box center [555, 401] width 224 height 38
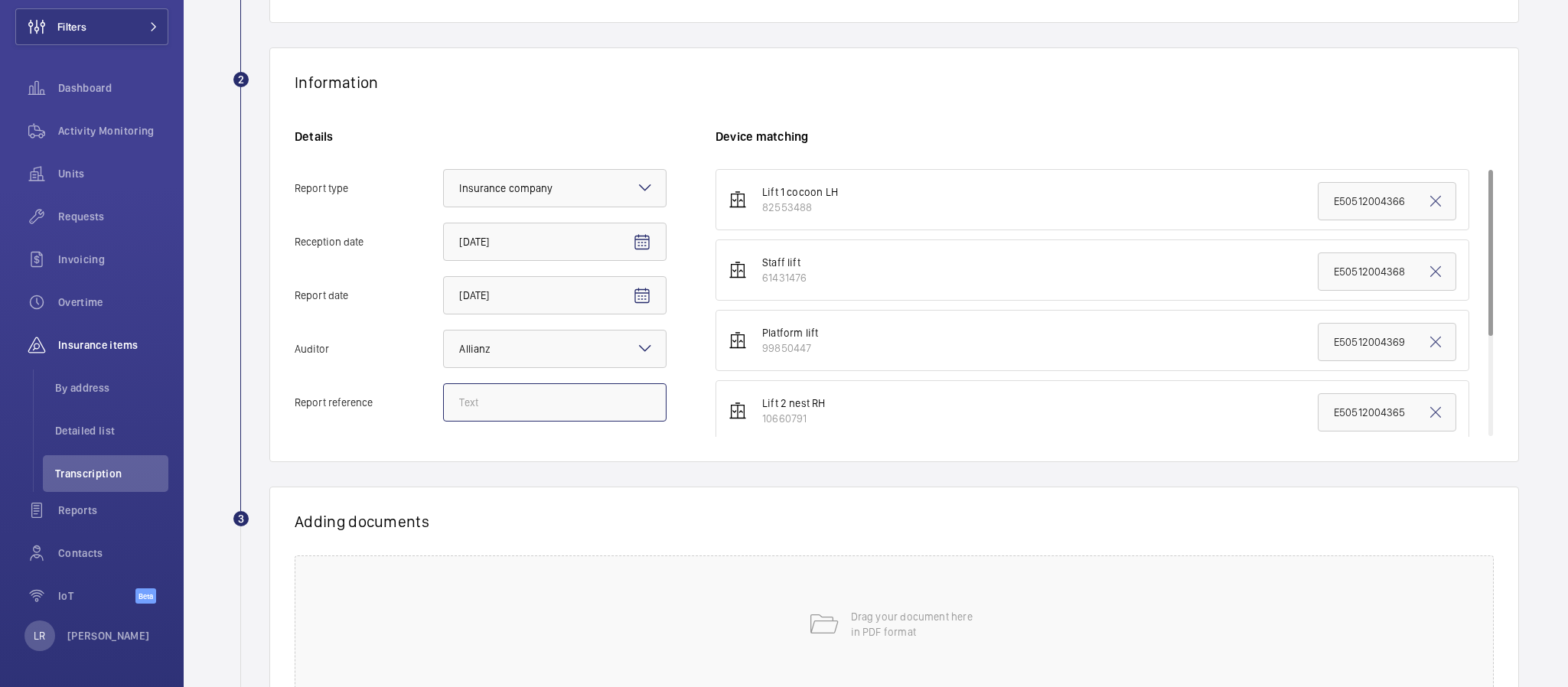
drag, startPoint x: 522, startPoint y: 397, endPoint x: 514, endPoint y: 395, distance: 8.2
paste input "E50512005127"
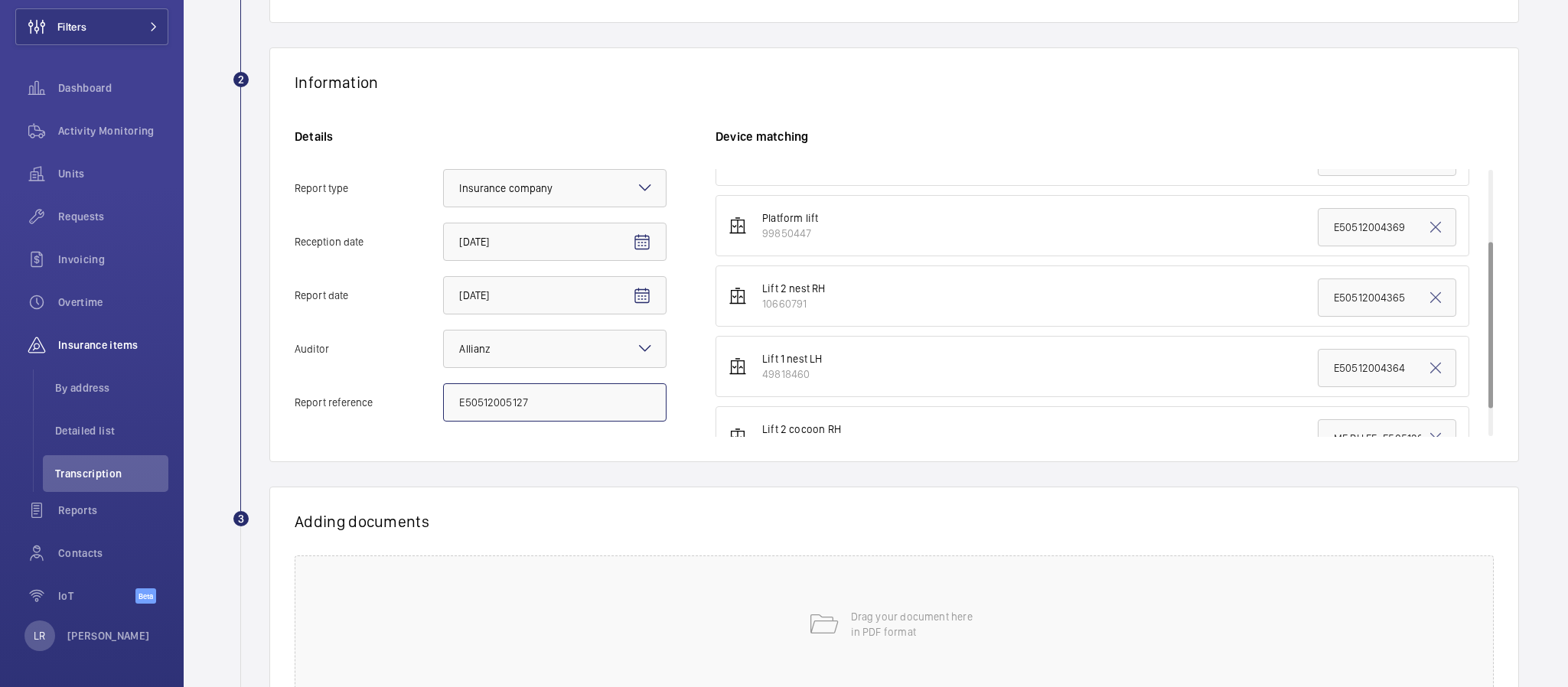
type input "E50512005127"
drag, startPoint x: 1314, startPoint y: 299, endPoint x: 1525, endPoint y: 300, distance: 211.0
click at [1525, 300] on wm-front-admin-audit-upload "Back Import reports 1 Choice of address IBIS BUDGET WHITECHAPEL - H8033, IBIS B…" at bounding box center [876, 293] width 1384 height 1046
paste input "5127"
click at [1318, 301] on input "E50512005127" at bounding box center [1387, 297] width 139 height 38
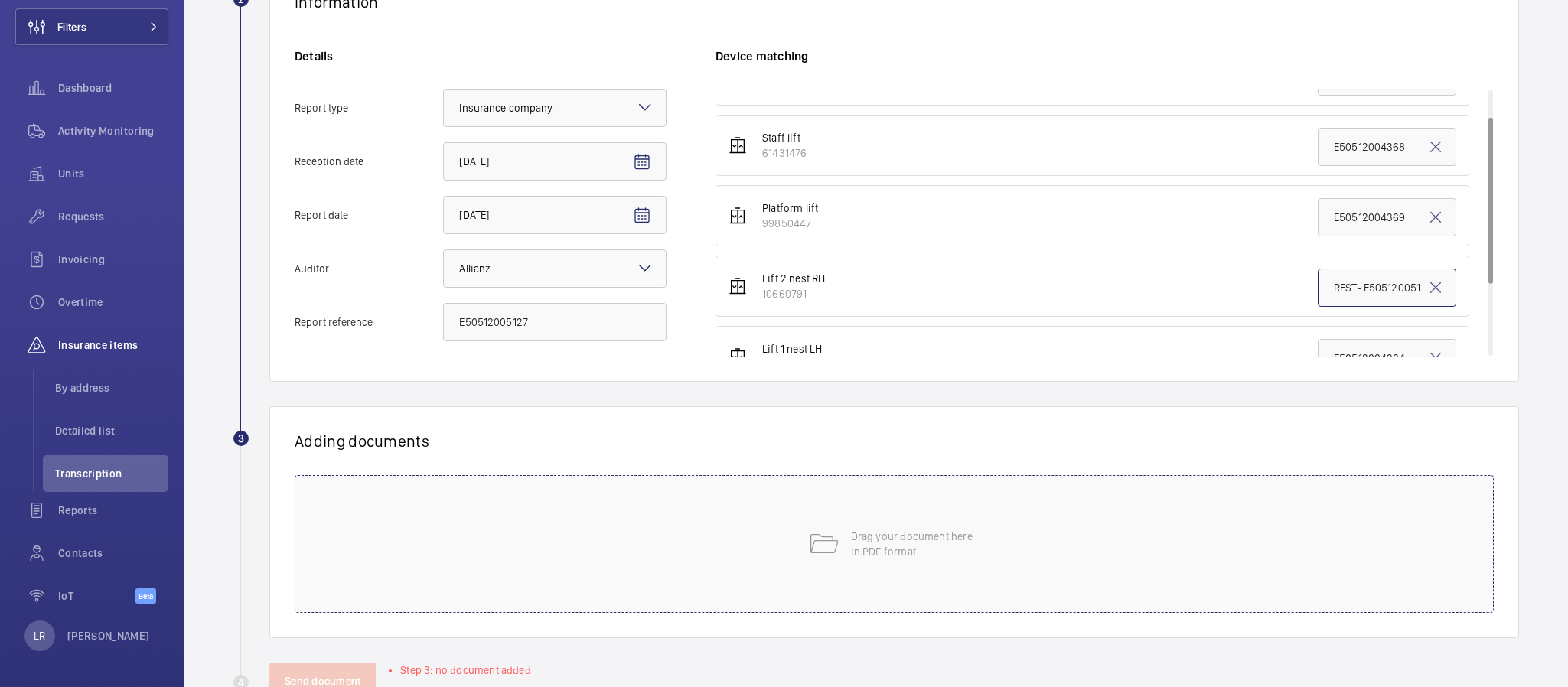
scroll to position [344, 0]
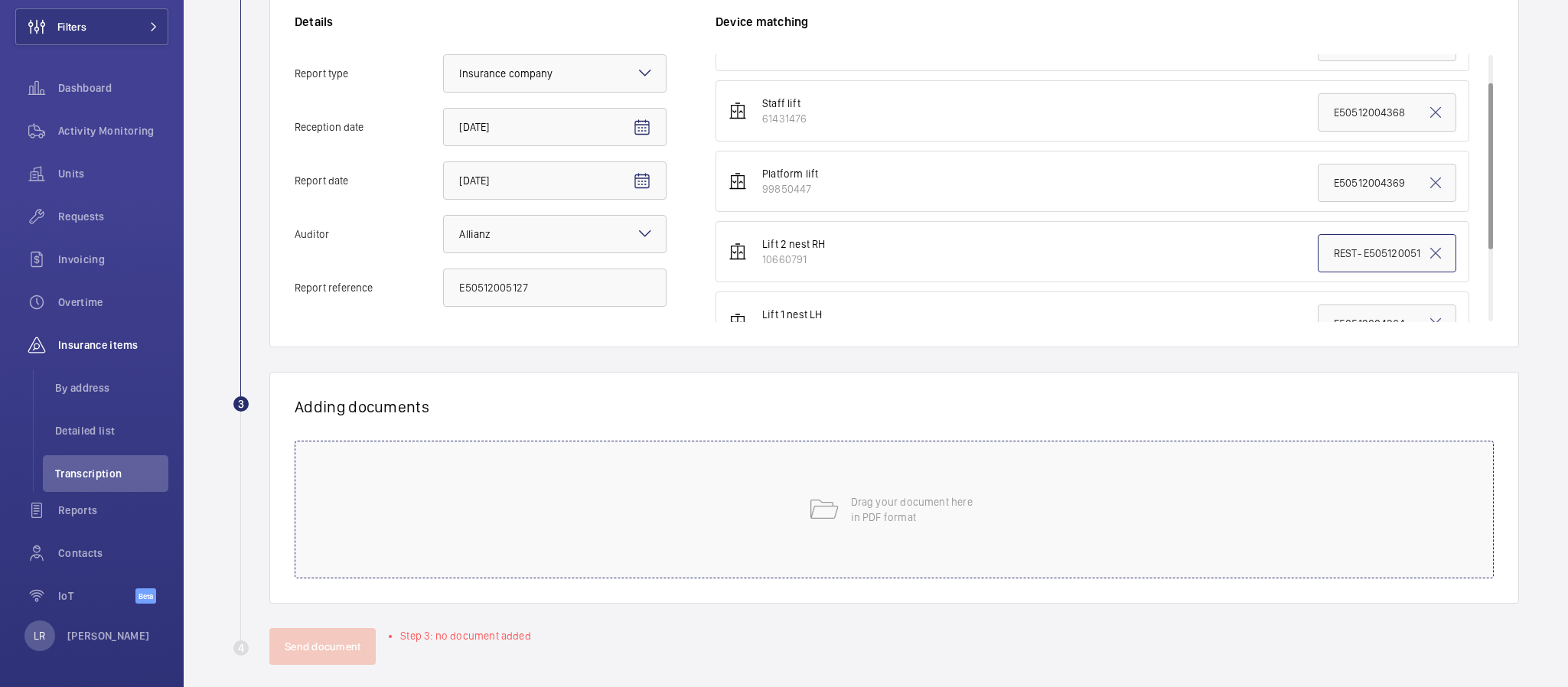
type input "REST- E50512005127"
click at [1031, 531] on div "Drag your document here in PDF format" at bounding box center [894, 510] width 1200 height 138
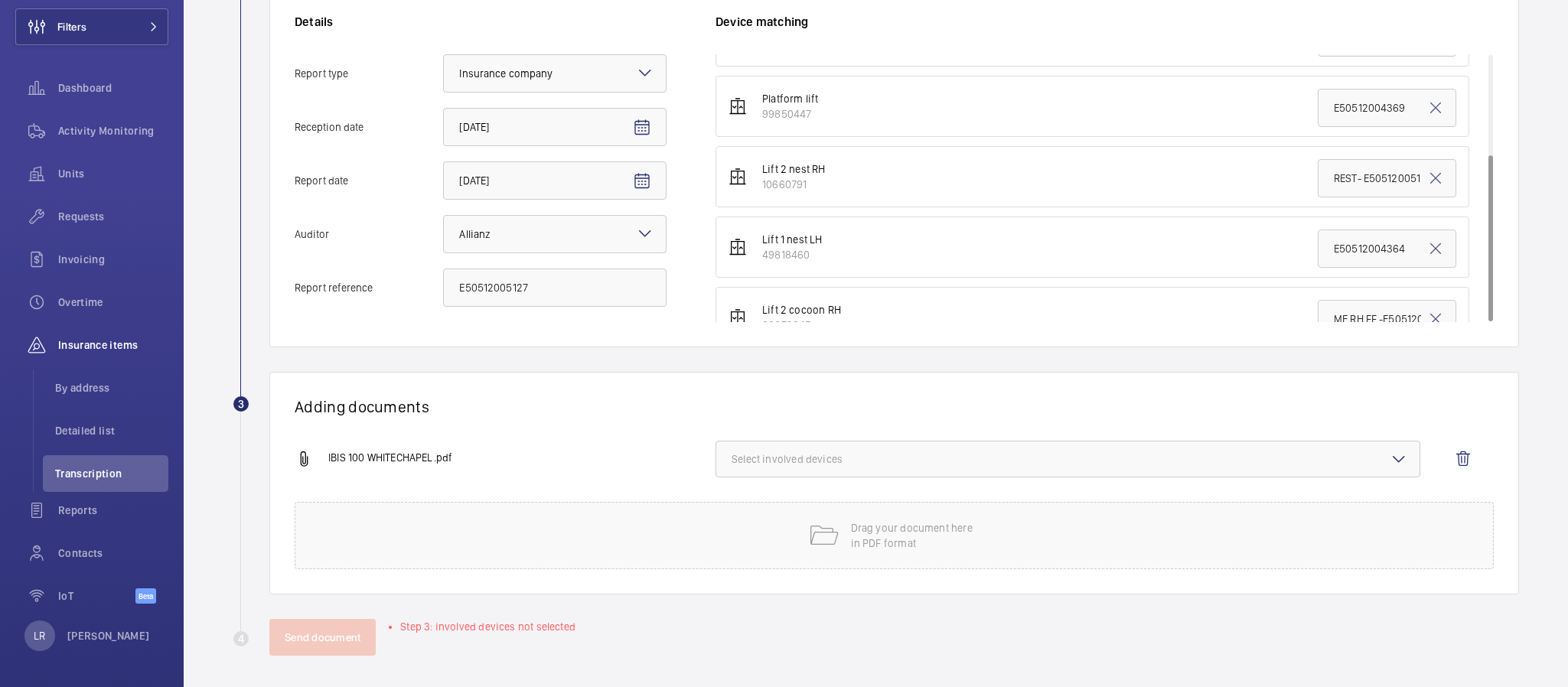
scroll to position [159, 0]
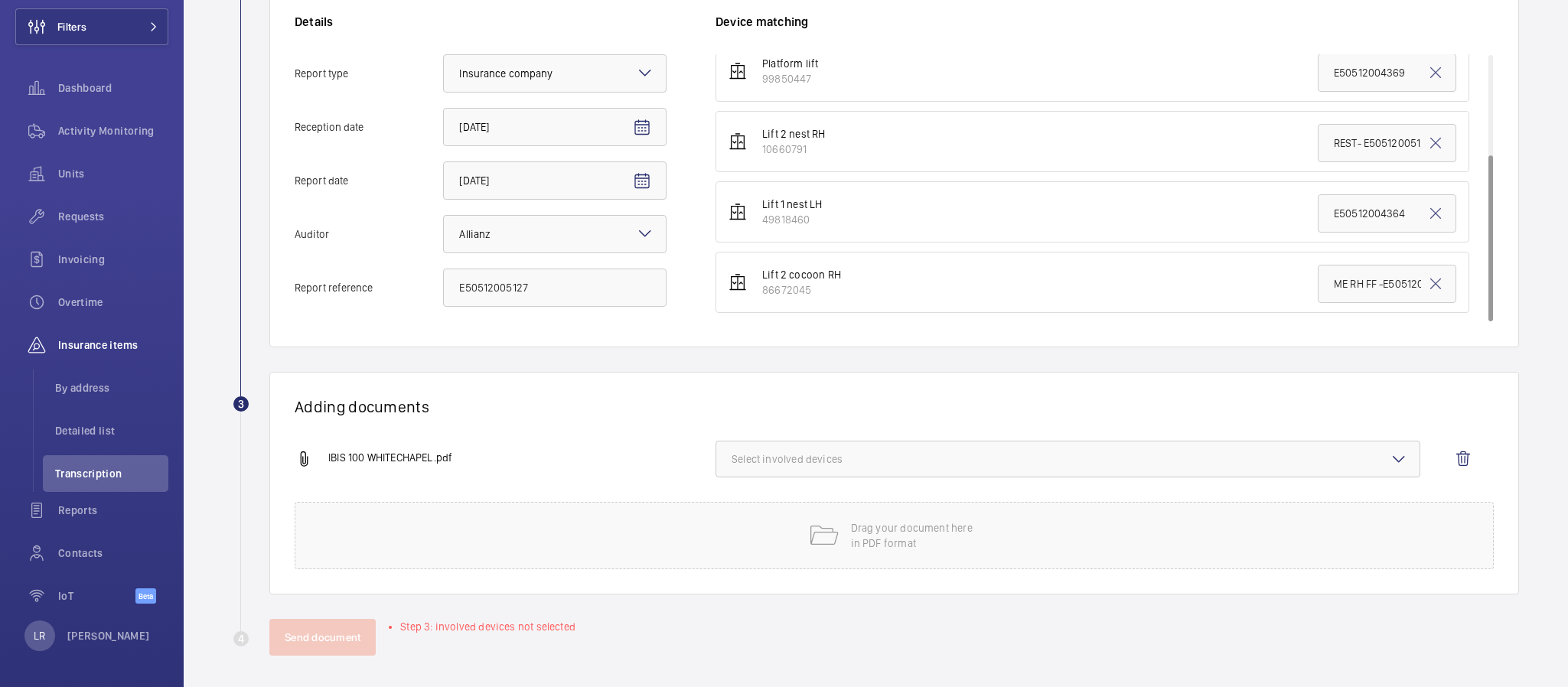
click at [922, 452] on span "Select involved devices" at bounding box center [1068, 460] width 673 height 16
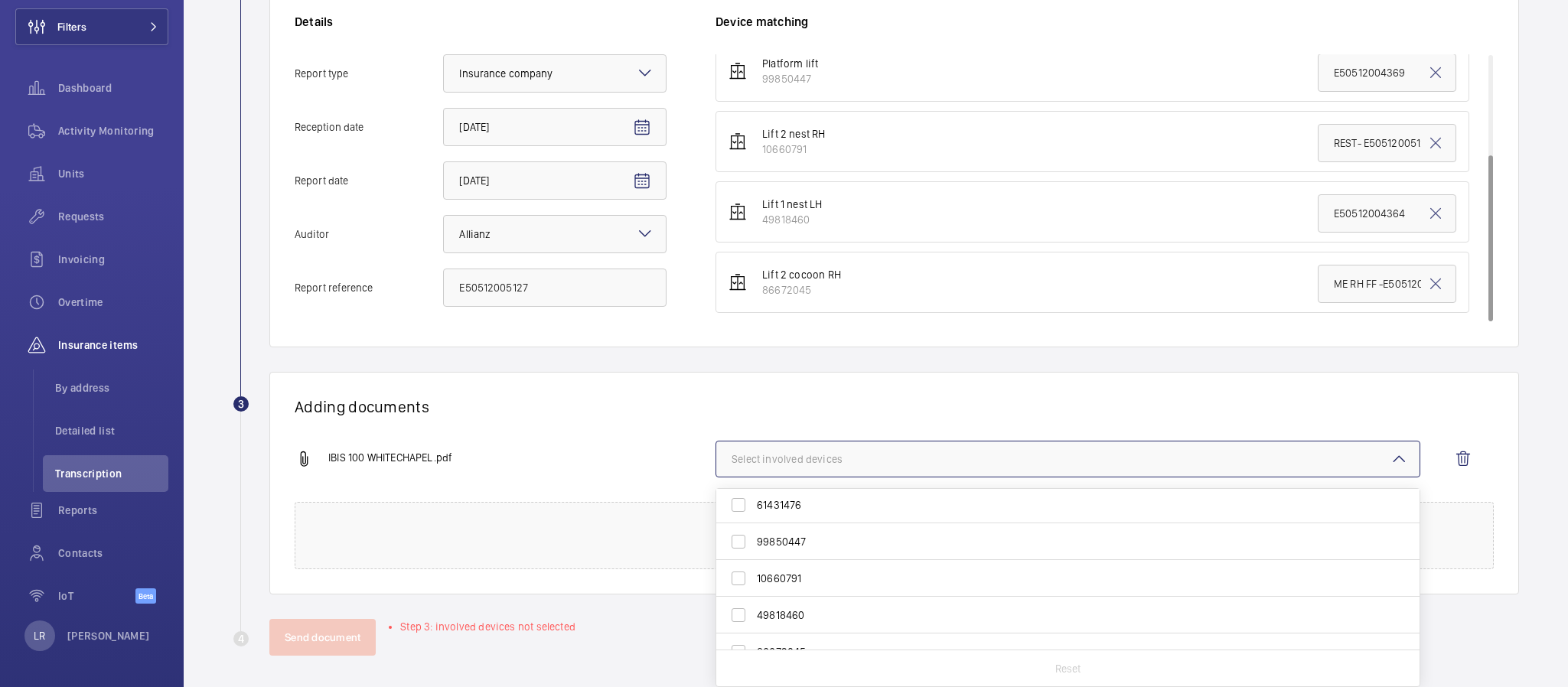
scroll to position [59, 0]
click at [808, 553] on span "10660791" at bounding box center [1069, 558] width 624 height 16
click at [754, 553] on input "10660791" at bounding box center [738, 557] width 30 height 30
checkbox input "true"
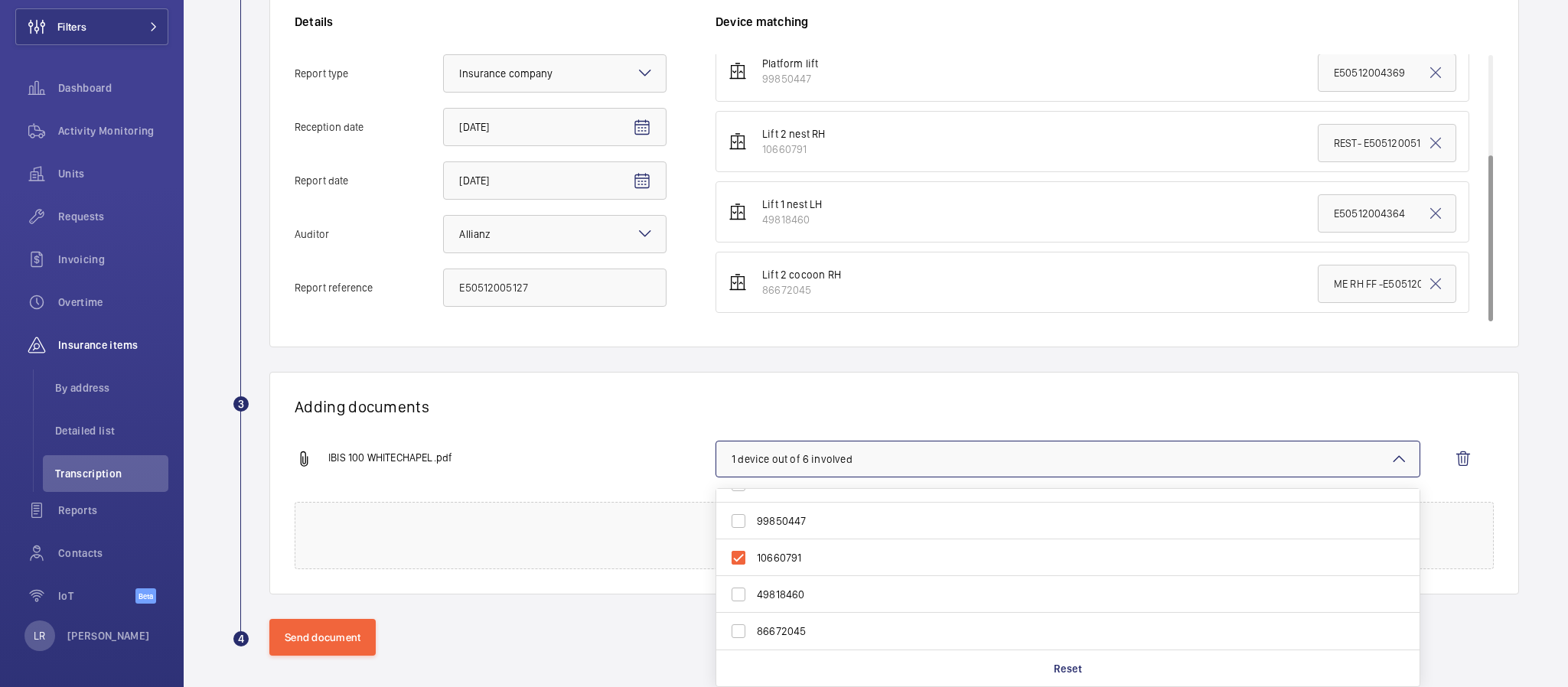
click at [678, 423] on div "Adding documents IBIS 100 WHITECHAPEL.pdf 1 device out of 6 involved 82553488 6…" at bounding box center [894, 483] width 1250 height 223
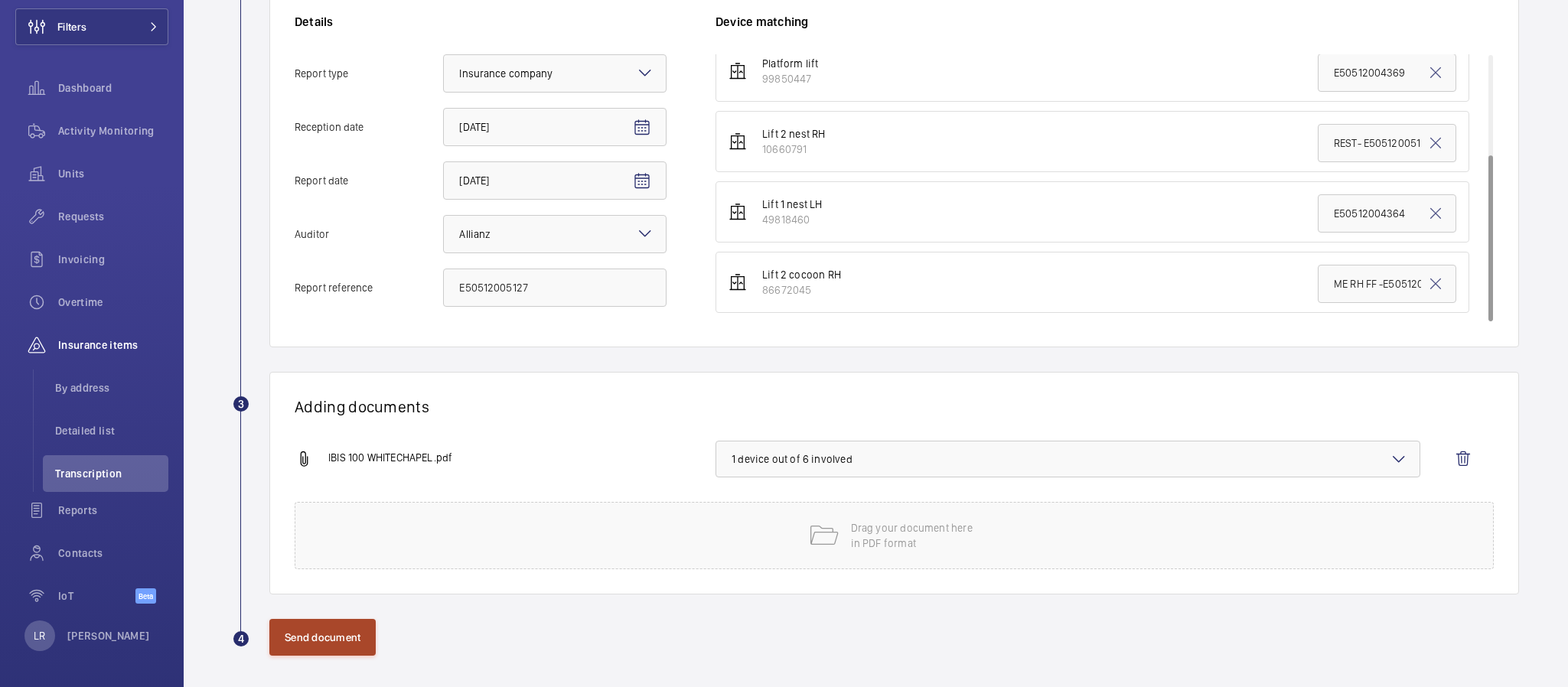
click at [343, 632] on button "Send document" at bounding box center [322, 637] width 106 height 37
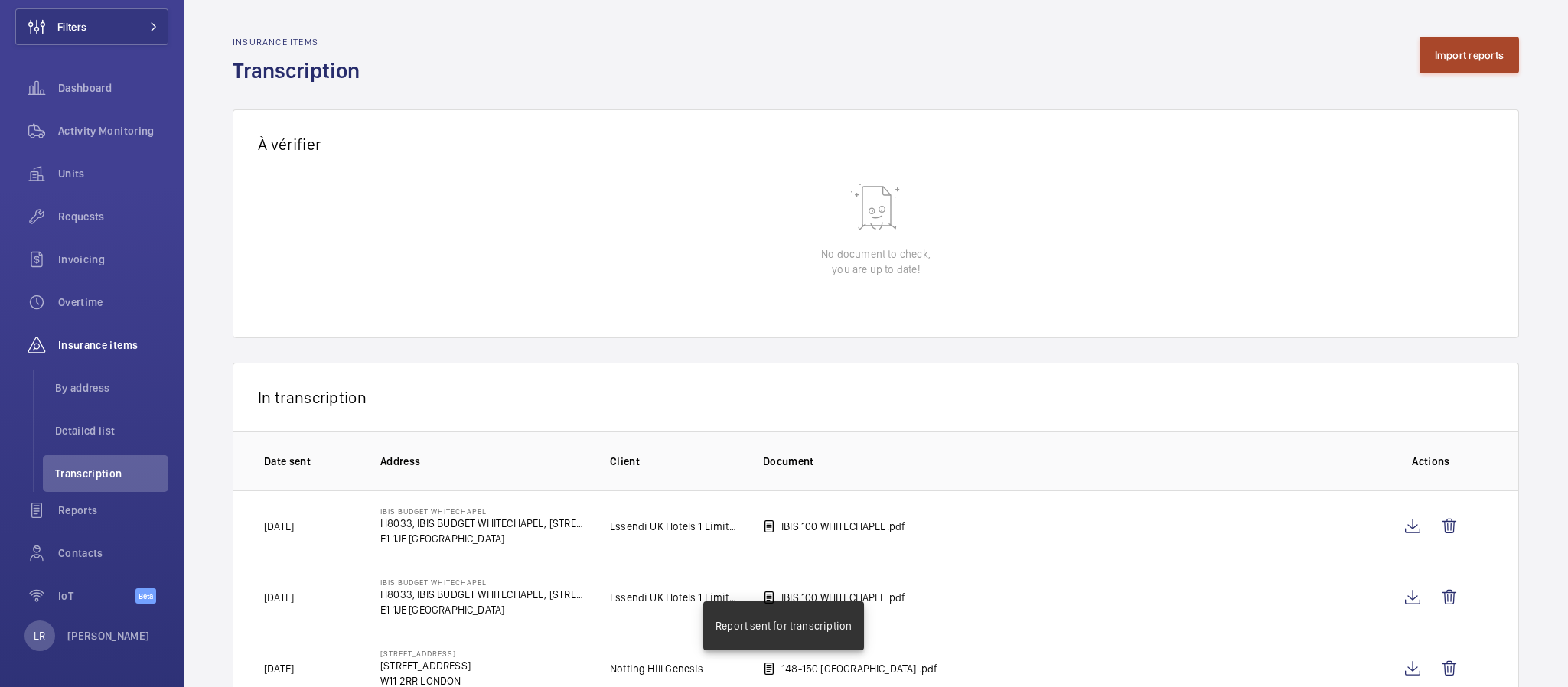
click at [1477, 49] on button "Import reports" at bounding box center [1469, 55] width 100 height 37
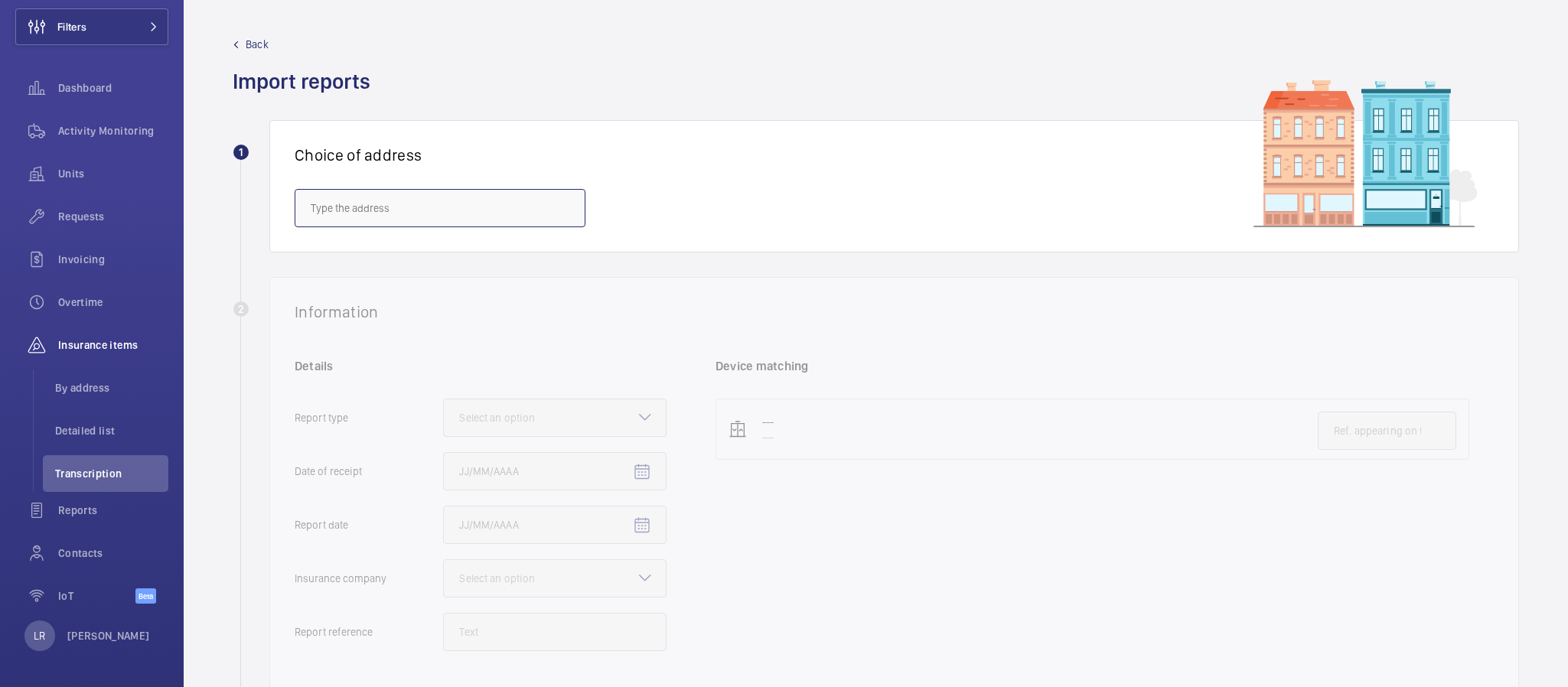
click at [563, 207] on input "text" at bounding box center [439, 207] width 291 height 38
click at [510, 253] on span "IBIS BUDGET WHITECHAPEL - H8033, IBIS BUDGET WHITECHAPEL, 100 Whitechapel Rd, L…" at bounding box center [440, 254] width 259 height 16
type input "IBIS BUDGET WHITECHAPEL - H8033, IBIS BUDGET WHITECHAPEL, 100 Whitechapel Rd, L…"
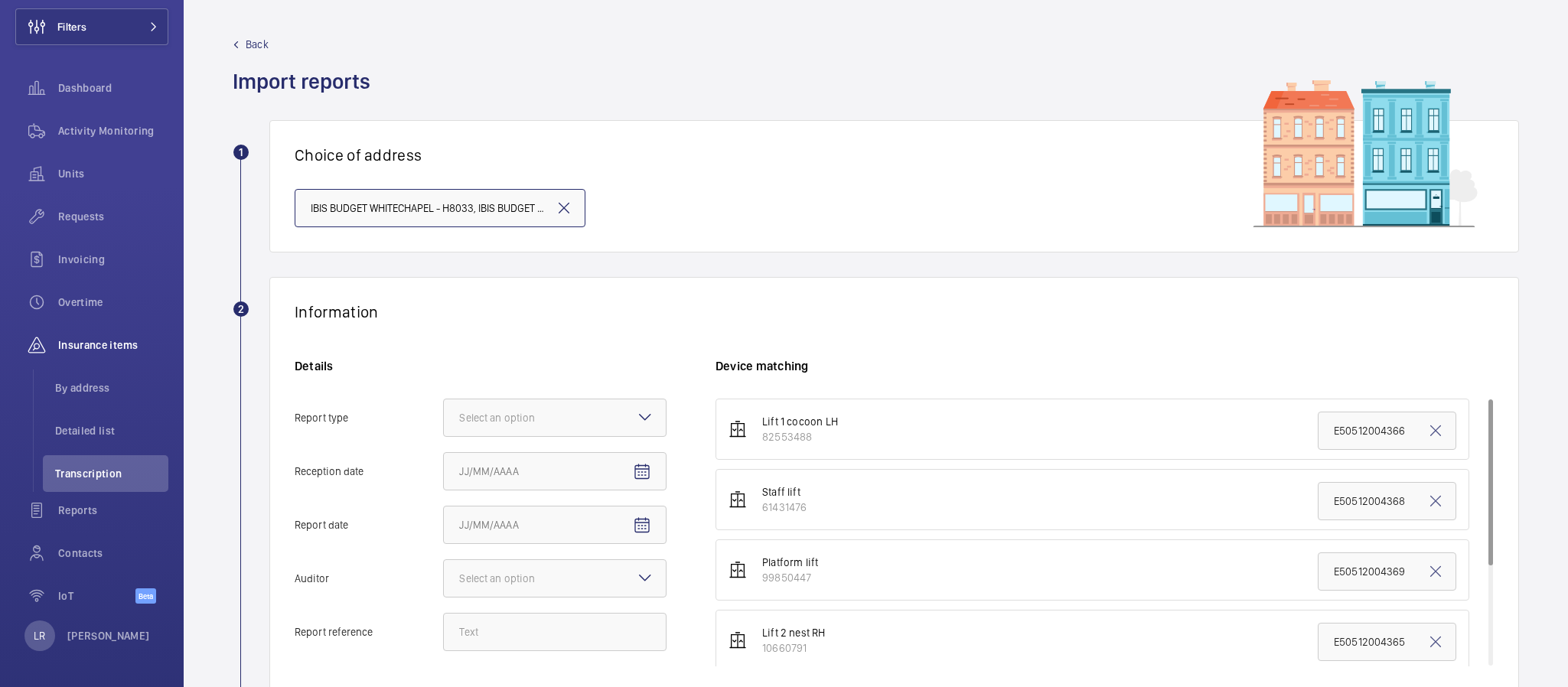
scroll to position [0, 223]
click at [617, 428] on div at bounding box center [555, 418] width 222 height 37
click at [444, 428] on input "Report type Select an option Insurance company Consultant" at bounding box center [444, 418] width 0 height 37
click at [617, 471] on div "Insurance company" at bounding box center [555, 464] width 222 height 38
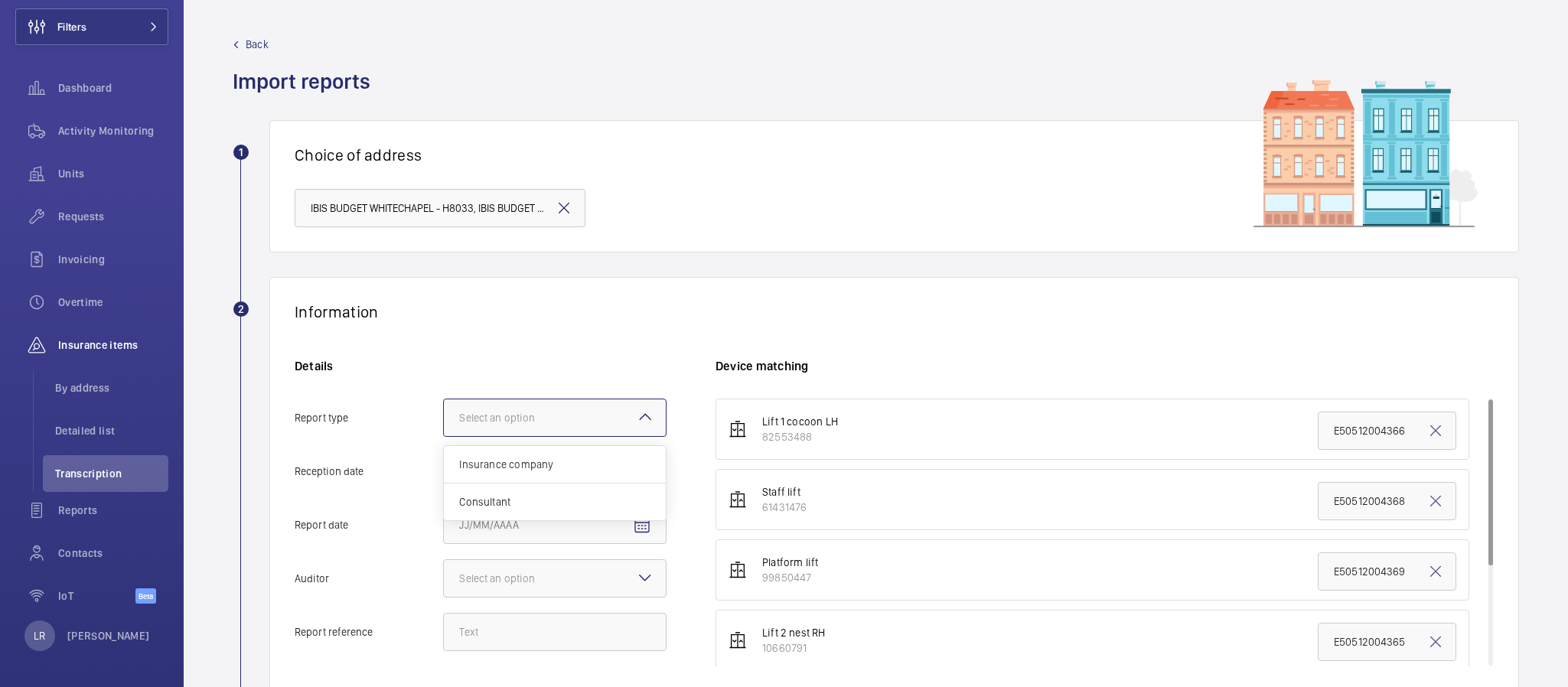
click at [444, 436] on input "Report type Select an option Insurance company Consultant" at bounding box center [444, 418] width 0 height 37
click at [639, 463] on mat-icon "Open calendar" at bounding box center [642, 471] width 18 height 18
click at [595, 393] on span "25" at bounding box center [588, 398] width 27 height 27
type input "9/25/2025"
click at [657, 527] on span "Open calendar" at bounding box center [643, 526] width 37 height 37
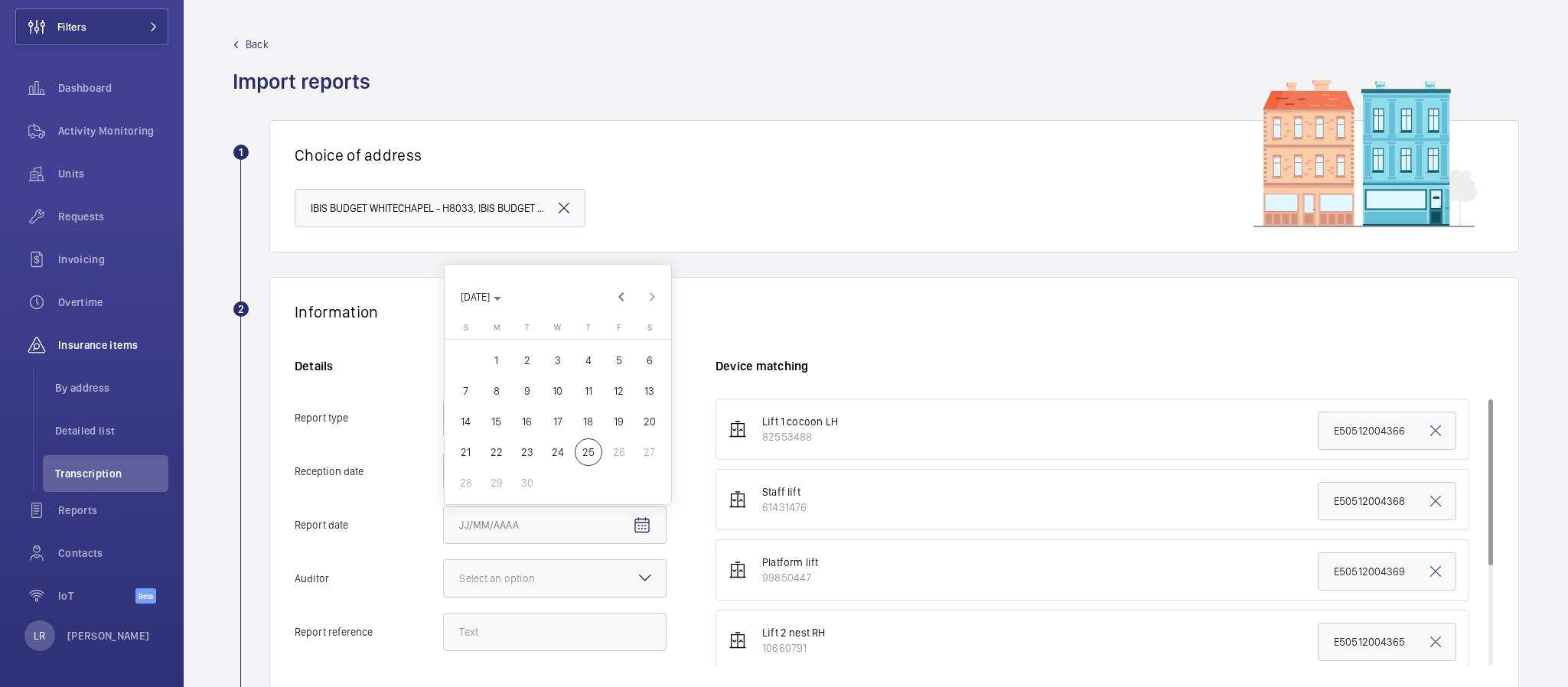
click at [552, 419] on span "17" at bounding box center [558, 422] width 27 height 27
type input "9/17/2025"
drag, startPoint x: 572, startPoint y: 574, endPoint x: 578, endPoint y: 558, distance: 17.1
click at [576, 571] on div "Select an option" at bounding box center [555, 578] width 222 height 16
click at [444, 571] on input "Auditor Select an option" at bounding box center [444, 578] width 0 height 37
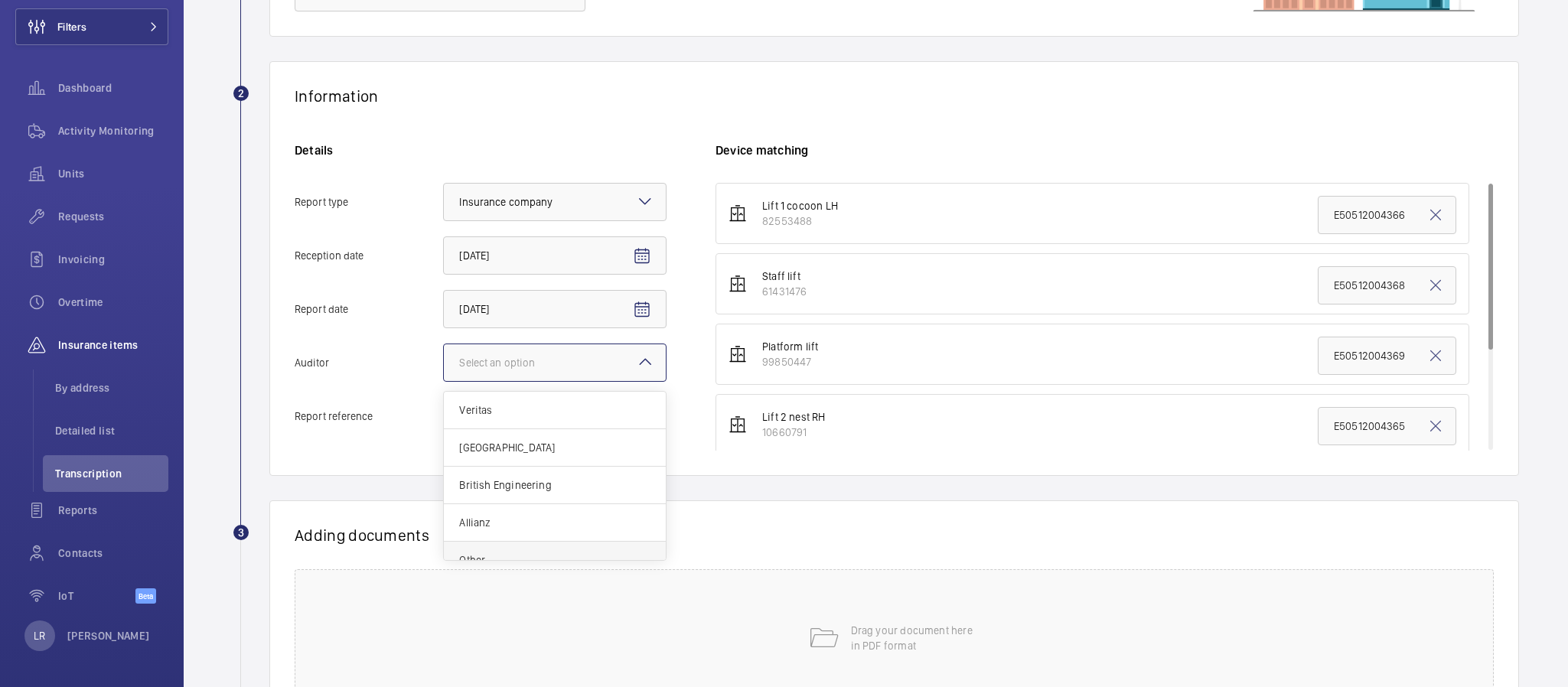
scroll to position [229, 0]
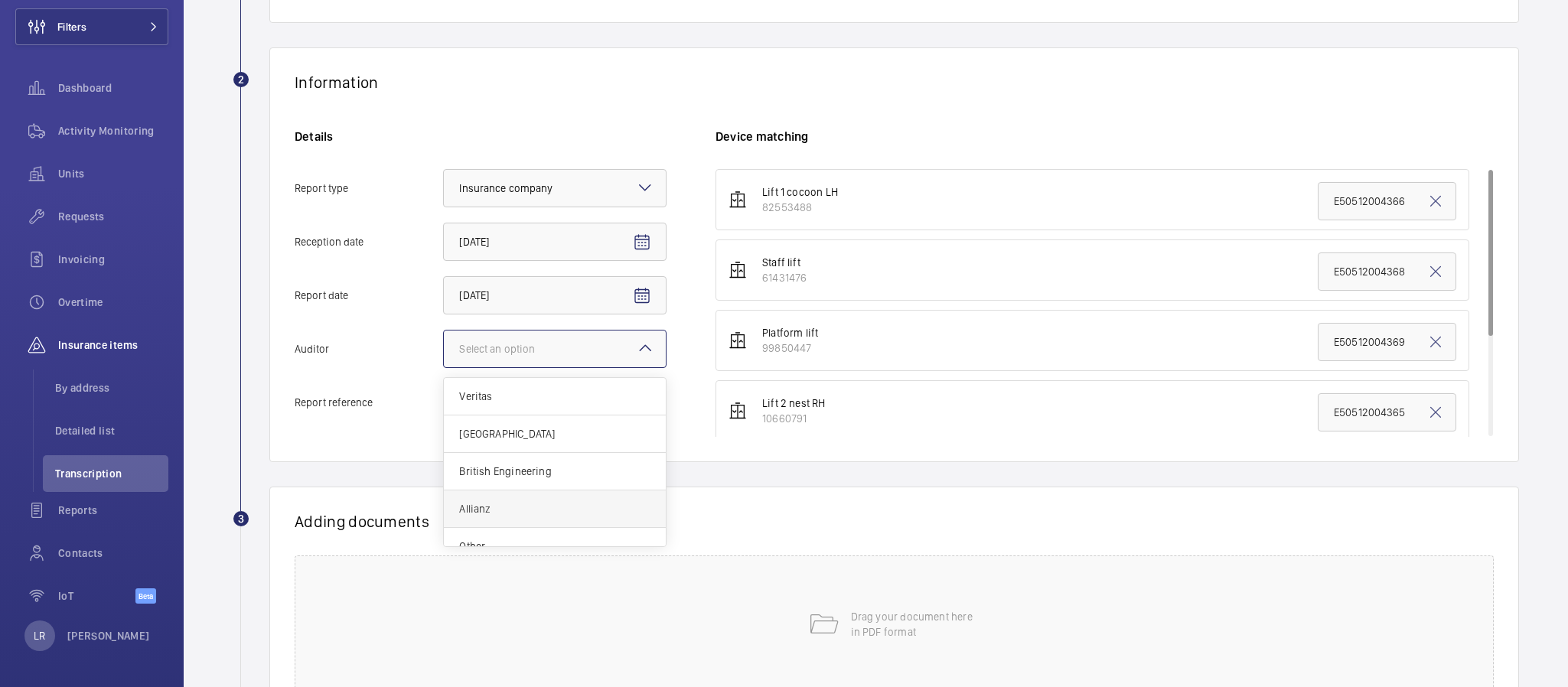
click at [565, 497] on div "Allianz" at bounding box center [555, 509] width 222 height 38
click at [444, 367] on input "Auditor Select an option Veritas Zurich British Engineering Allianz Other" at bounding box center [444, 349] width 0 height 37
click at [590, 393] on input "Report reference" at bounding box center [555, 401] width 224 height 38
paste input "E50512005128"
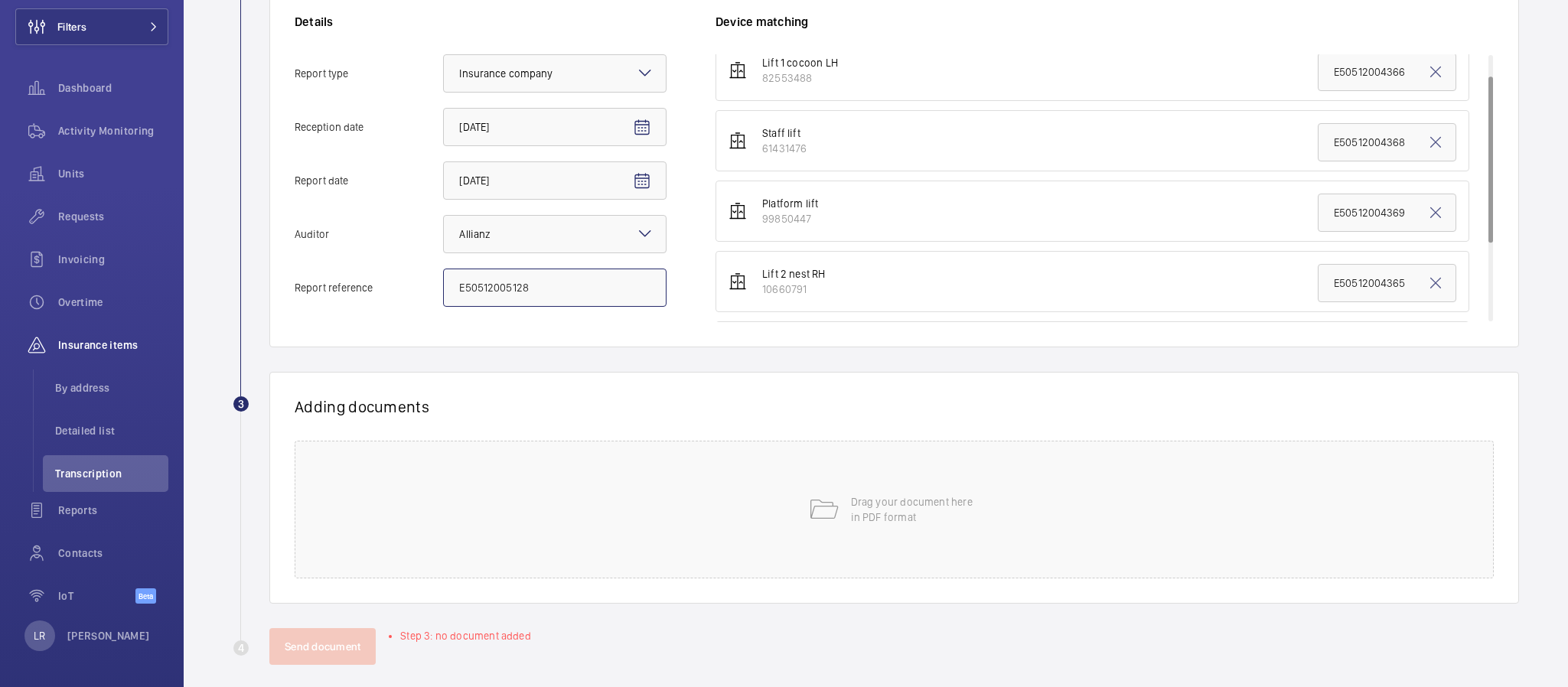
scroll to position [0, 0]
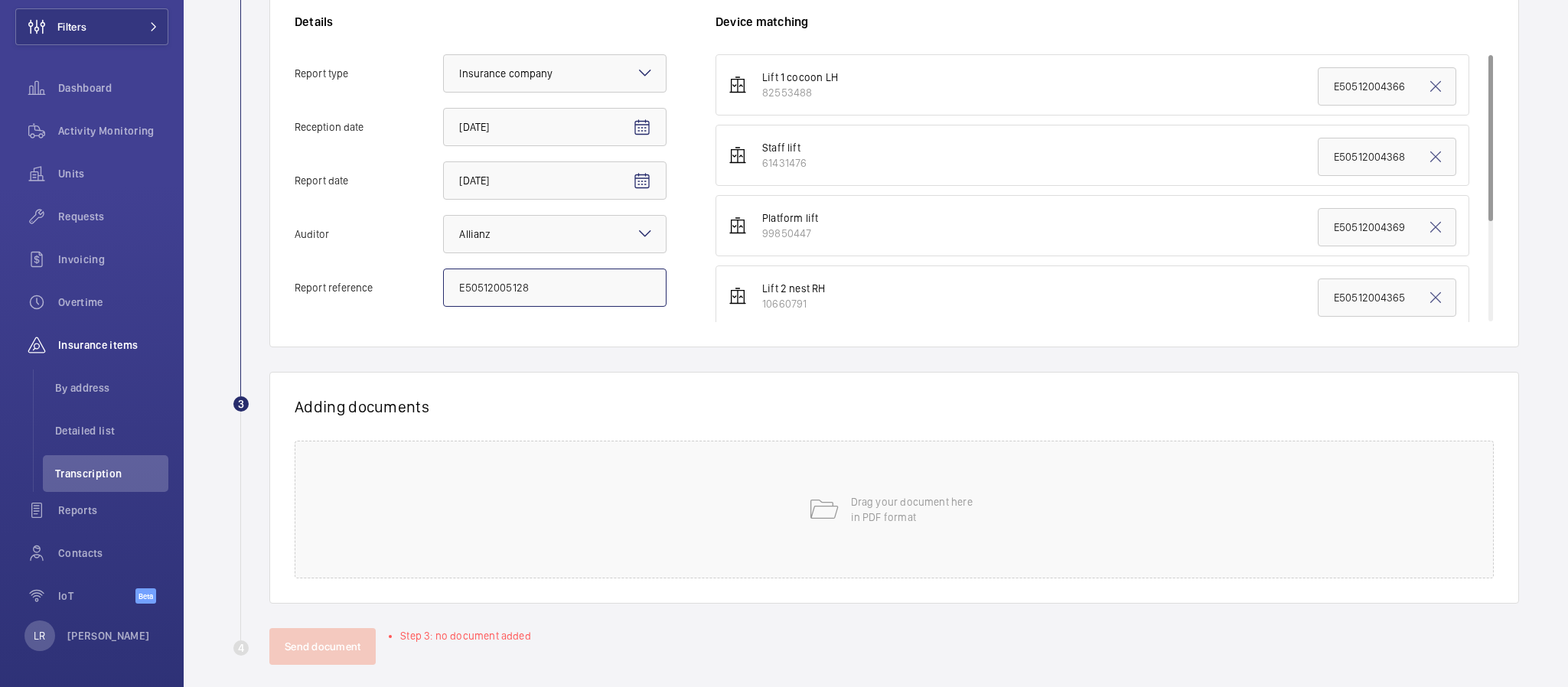
type input "E50512005128"
drag, startPoint x: 1313, startPoint y: 89, endPoint x: 1429, endPoint y: 89, distance: 116.0
click at [1429, 89] on input "E50512004366" at bounding box center [1387, 86] width 139 height 38
paste input "5128"
click at [1318, 84] on input "E50512005128" at bounding box center [1387, 86] width 139 height 38
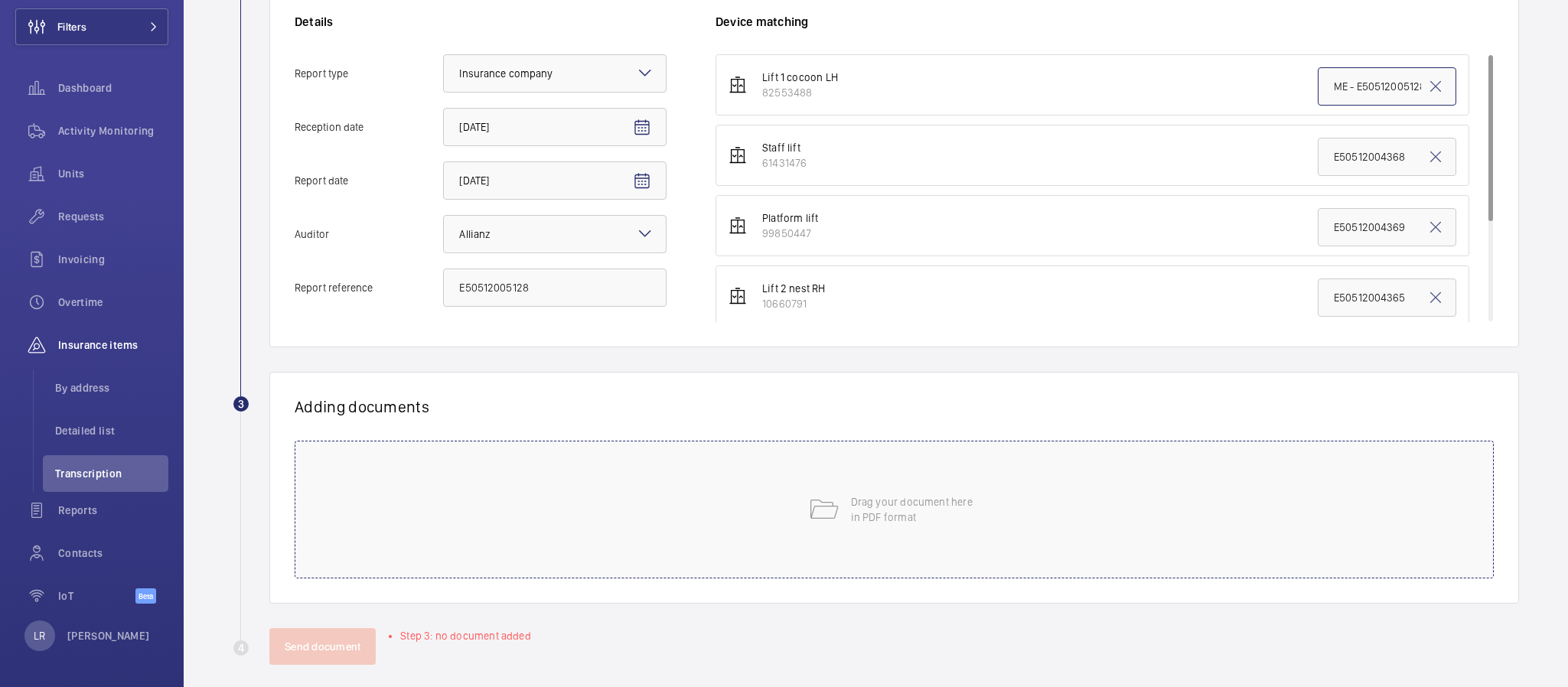
type input "ME - E50512005128"
click at [1073, 508] on div "Drag your document here in PDF format" at bounding box center [894, 510] width 1200 height 138
click at [909, 443] on button "Select involved devices" at bounding box center [1067, 460] width 705 height 37
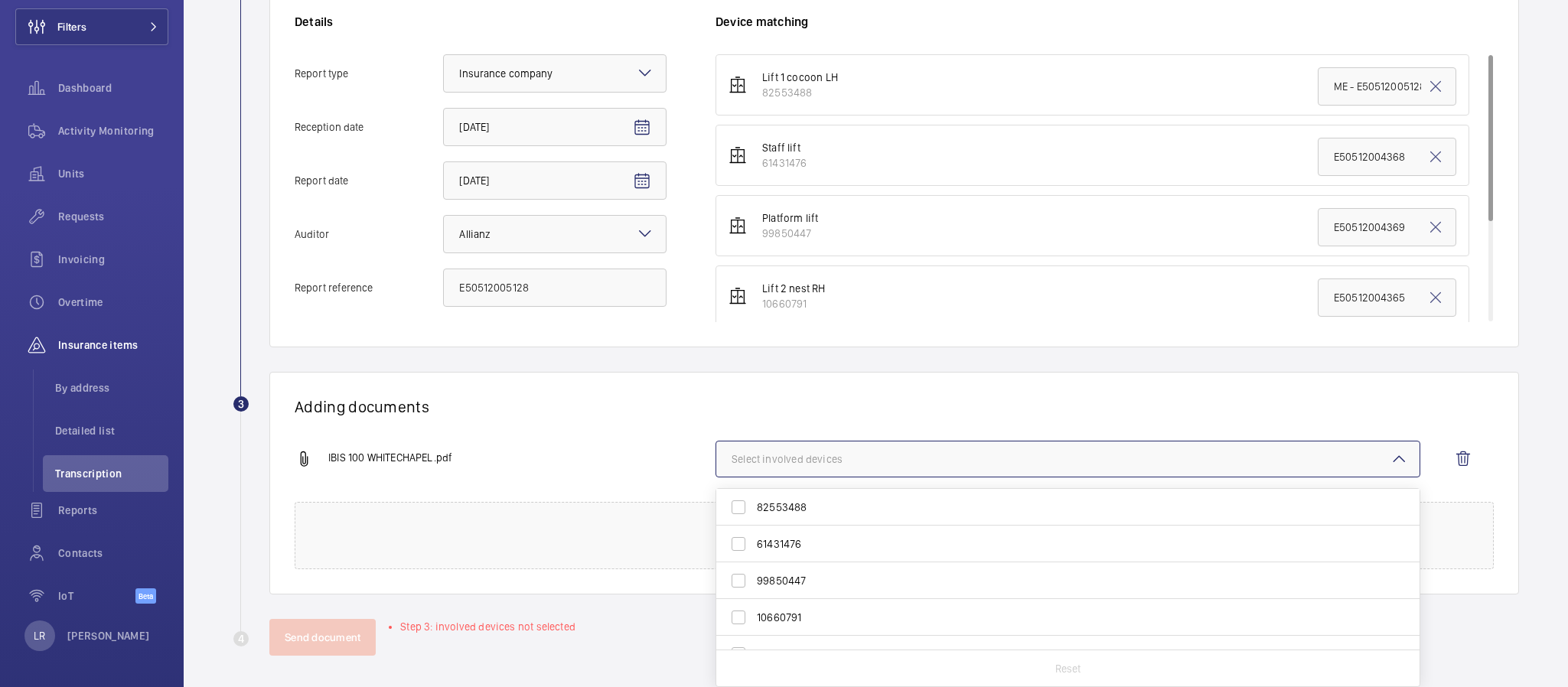
click at [864, 512] on span "82553488" at bounding box center [1069, 507] width 624 height 16
click at [754, 512] on input "82553488" at bounding box center [738, 506] width 30 height 30
checkbox input "true"
click at [863, 379] on div "Adding documents IBIS 100 WHITECHAPEL.pdf 1 device out of 6 involved 82553488 6…" at bounding box center [894, 483] width 1250 height 223
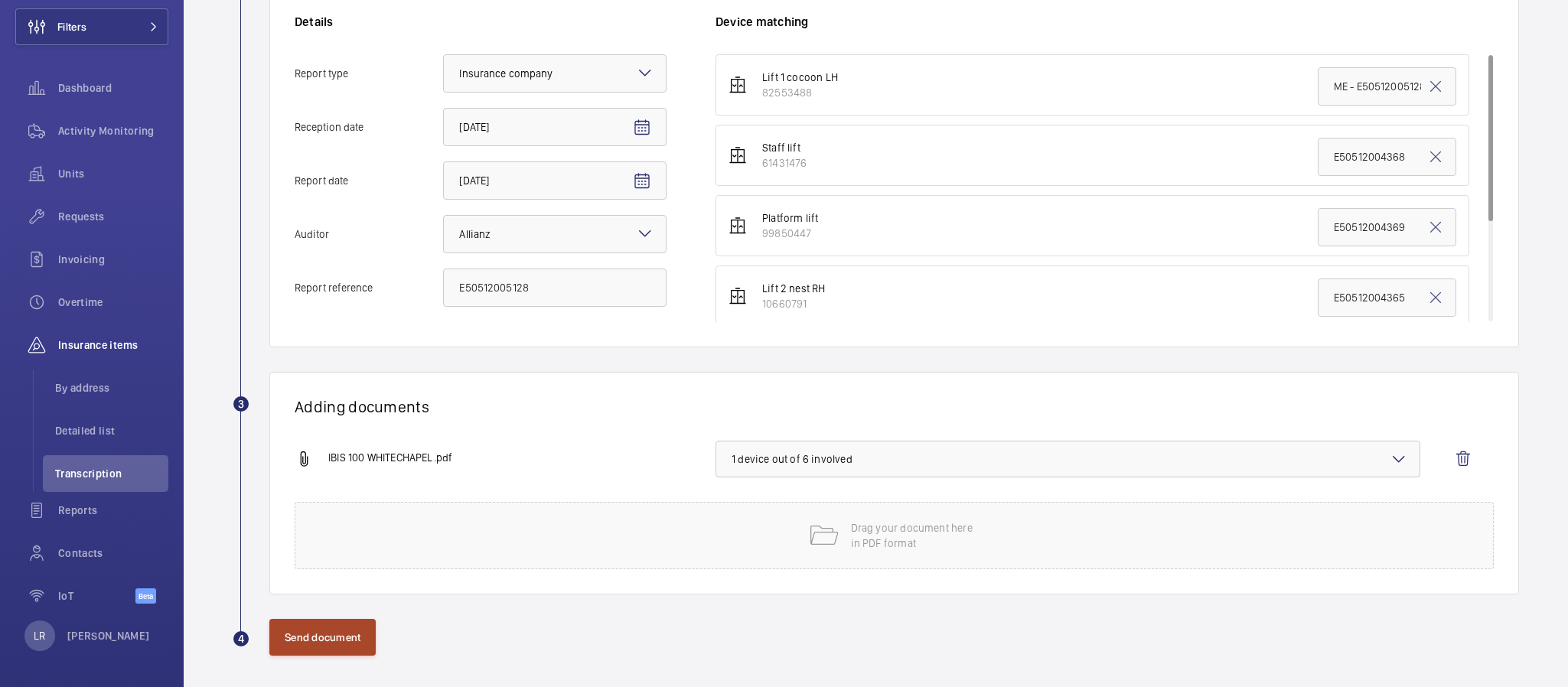
click at [347, 621] on button "Send document" at bounding box center [322, 637] width 106 height 37
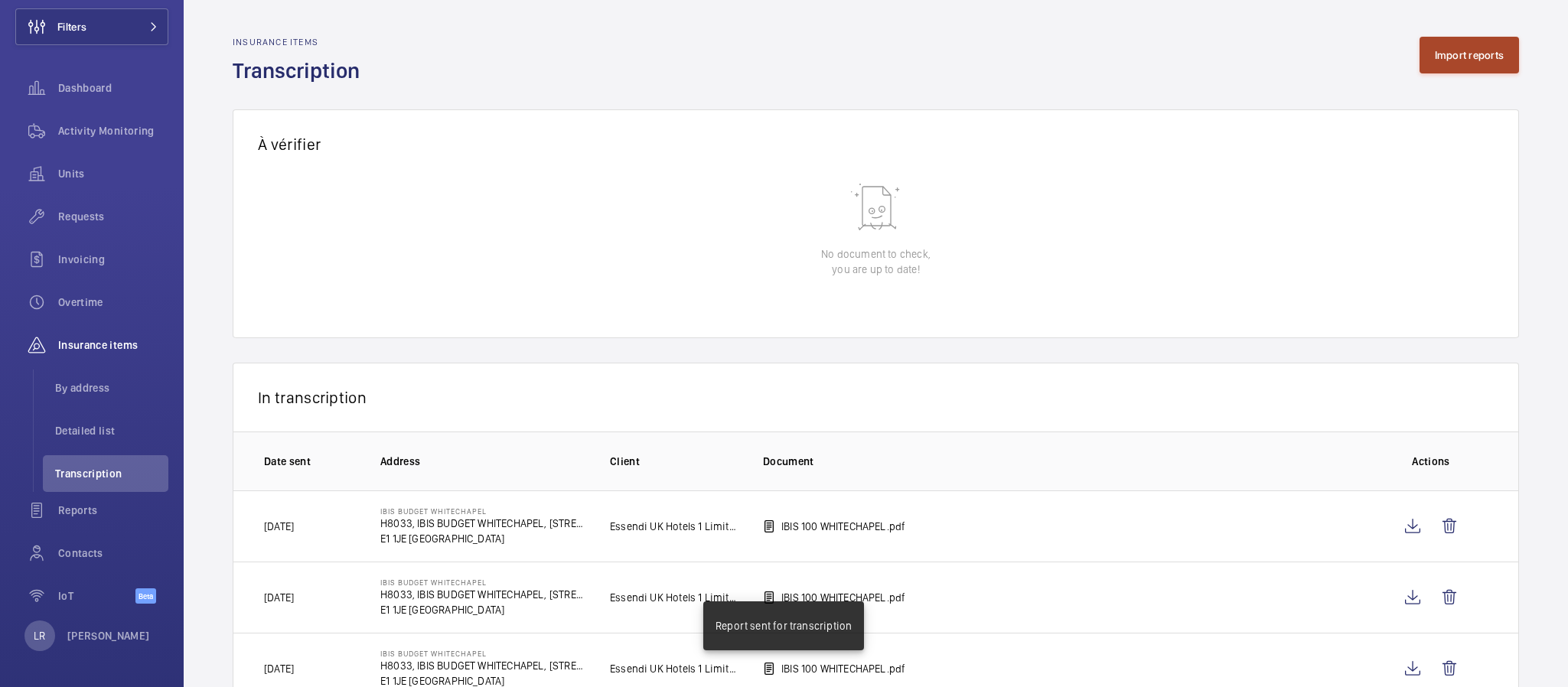
click at [1429, 55] on button "Import reports" at bounding box center [1469, 55] width 100 height 37
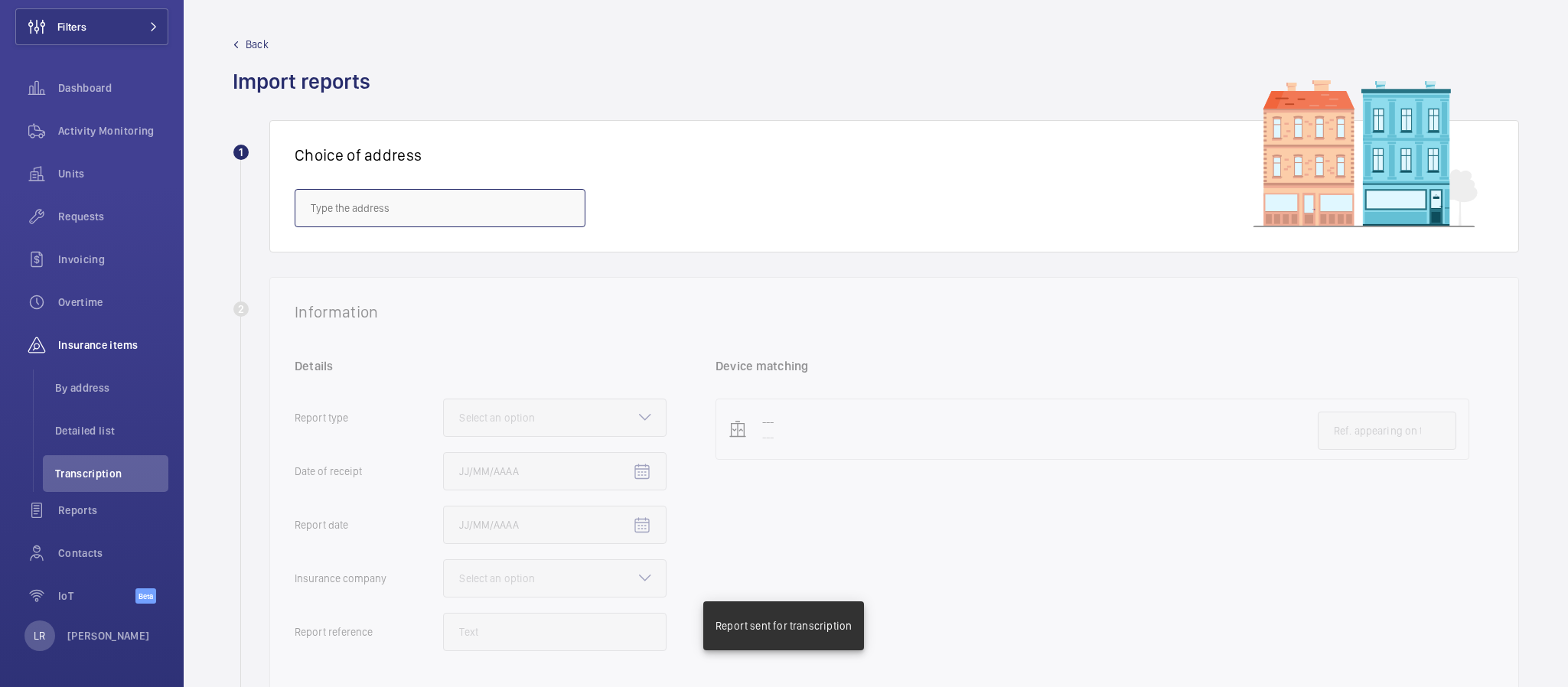
click at [535, 207] on input "text" at bounding box center [439, 207] width 291 height 38
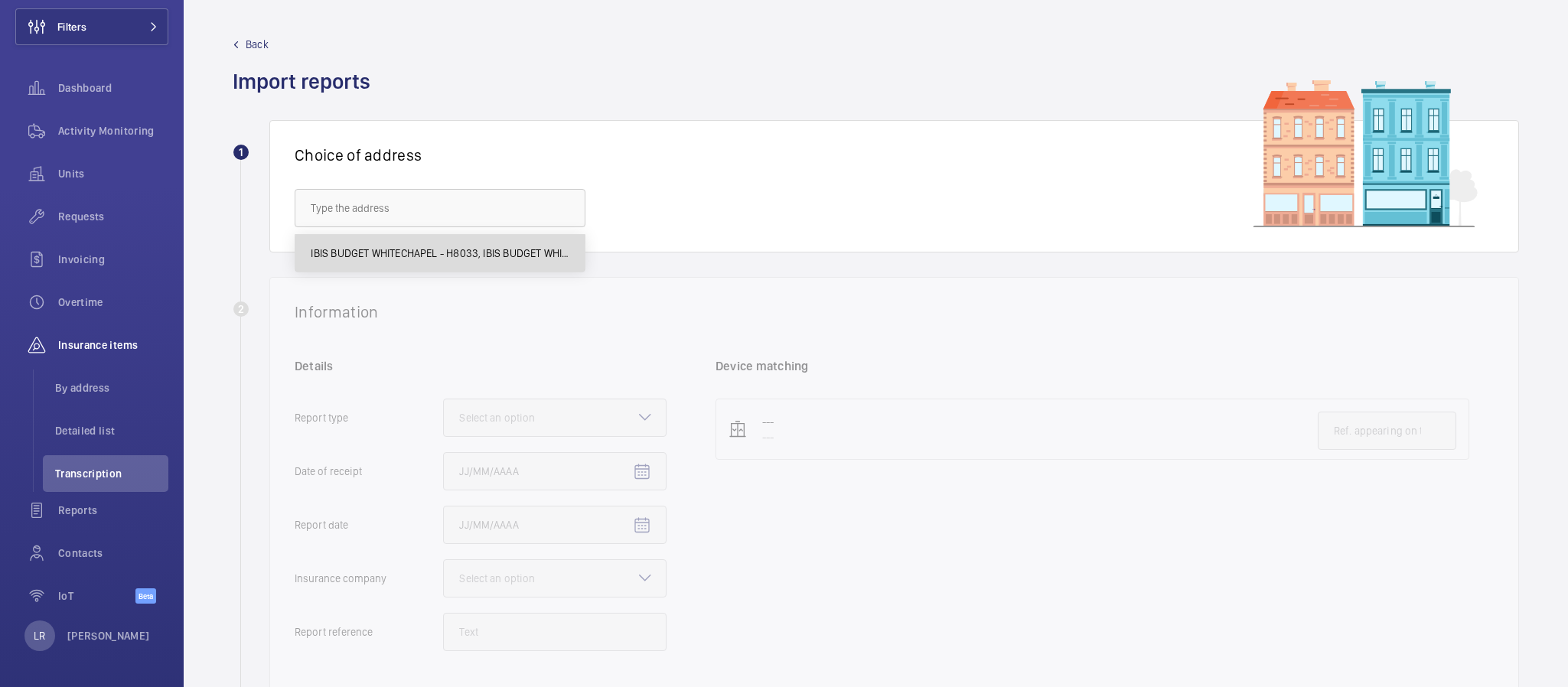
click at [526, 256] on span "IBIS BUDGET WHITECHAPEL - H8033, IBIS BUDGET WHITECHAPEL, 100 Whitechapel Rd, L…" at bounding box center [440, 254] width 259 height 16
type input "IBIS BUDGET WHITECHAPEL - H8033, IBIS BUDGET WHITECHAPEL, 100 Whitechapel Rd, L…"
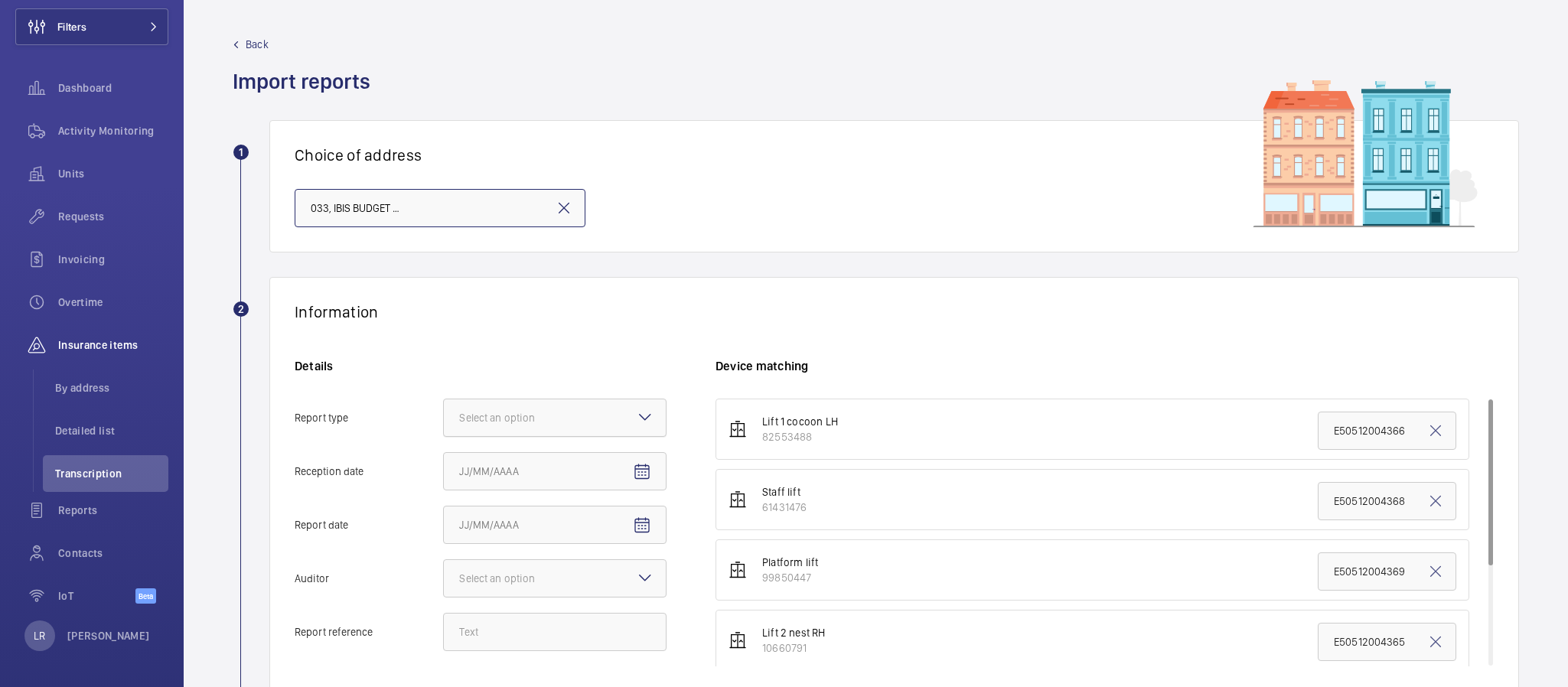
click at [628, 409] on div at bounding box center [555, 418] width 222 height 37
click at [444, 409] on input "Report type Select an option" at bounding box center [444, 418] width 0 height 37
click at [602, 463] on span "Insurance company" at bounding box center [554, 464] width 192 height 16
click at [444, 436] on input "Report type Select an option Insurance company Consultant" at bounding box center [444, 418] width 0 height 37
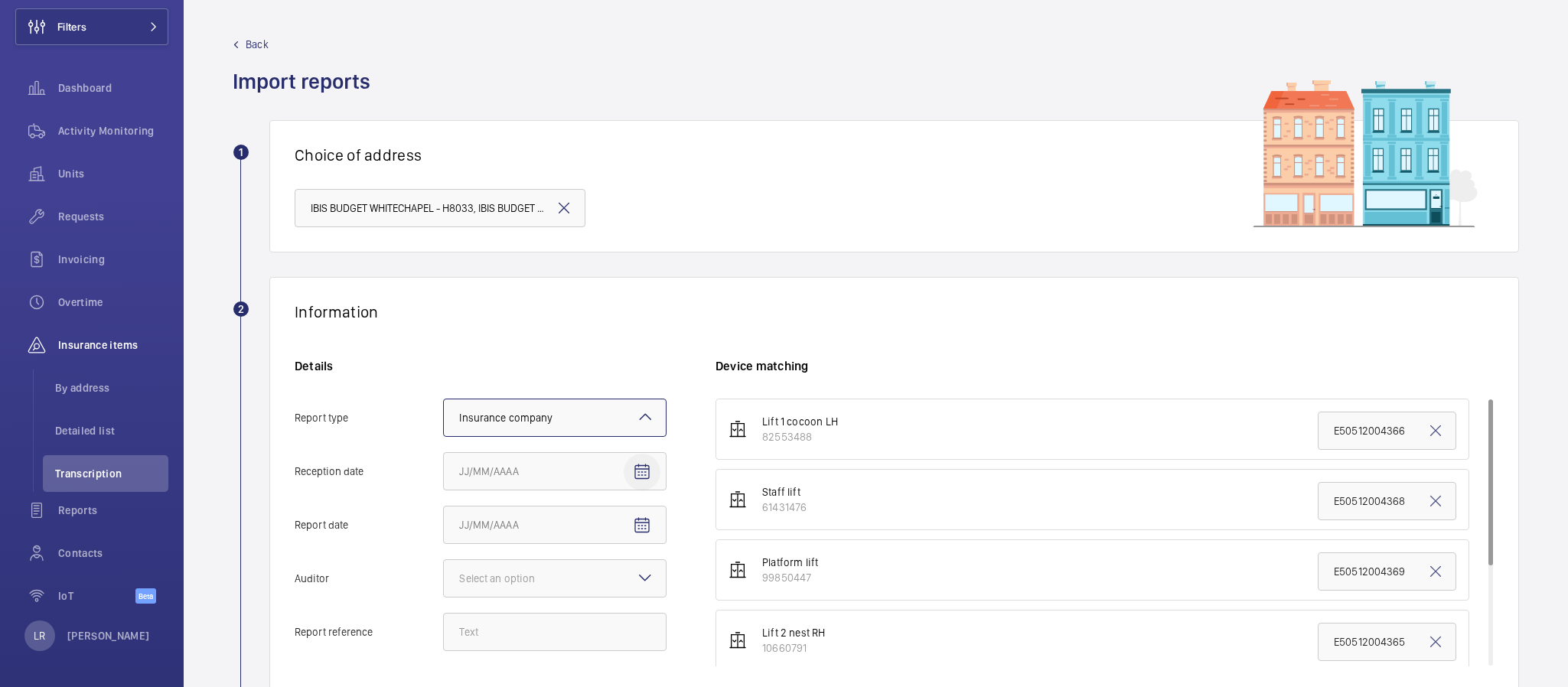
click at [641, 473] on mat-icon "Open calendar" at bounding box center [642, 471] width 18 height 18
click at [588, 406] on span "25" at bounding box center [588, 398] width 27 height 27
type input "9/25/2025"
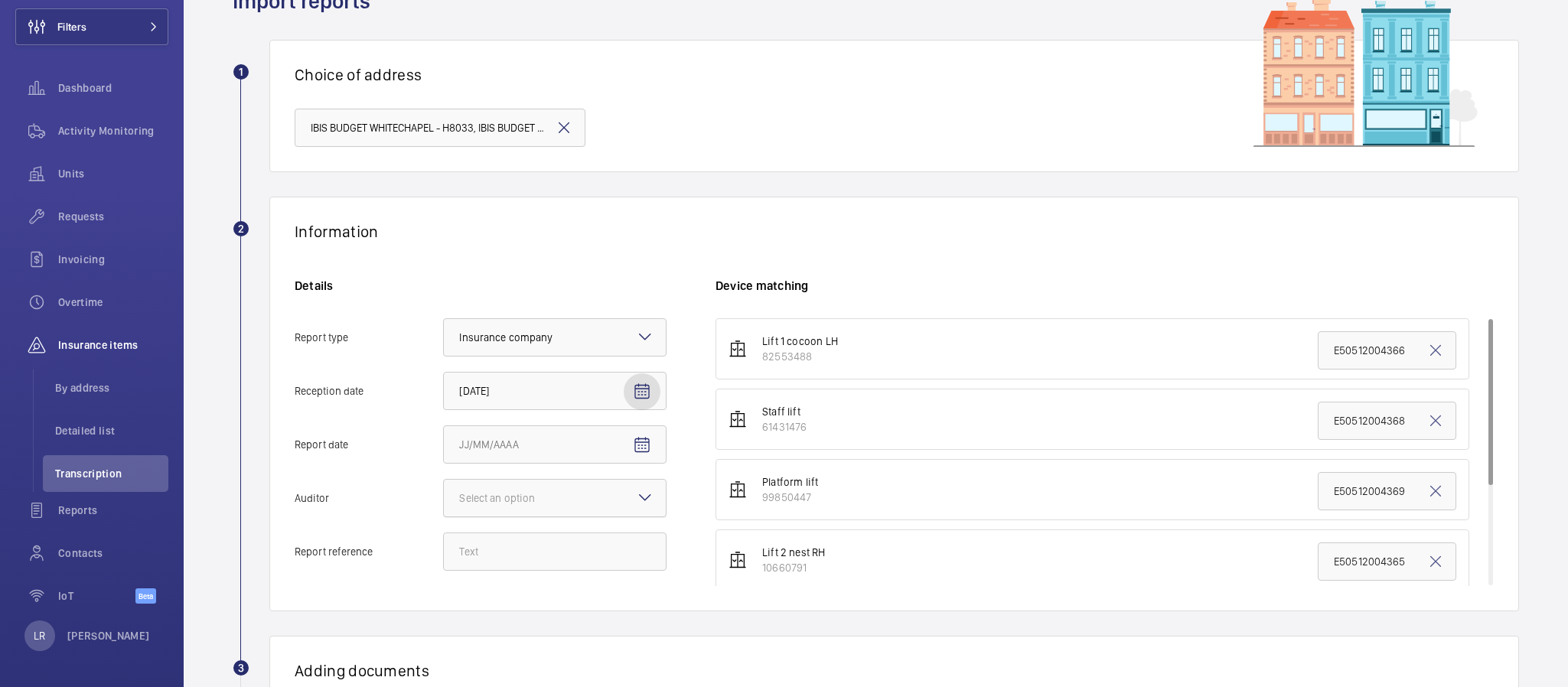
scroll to position [115, 0]
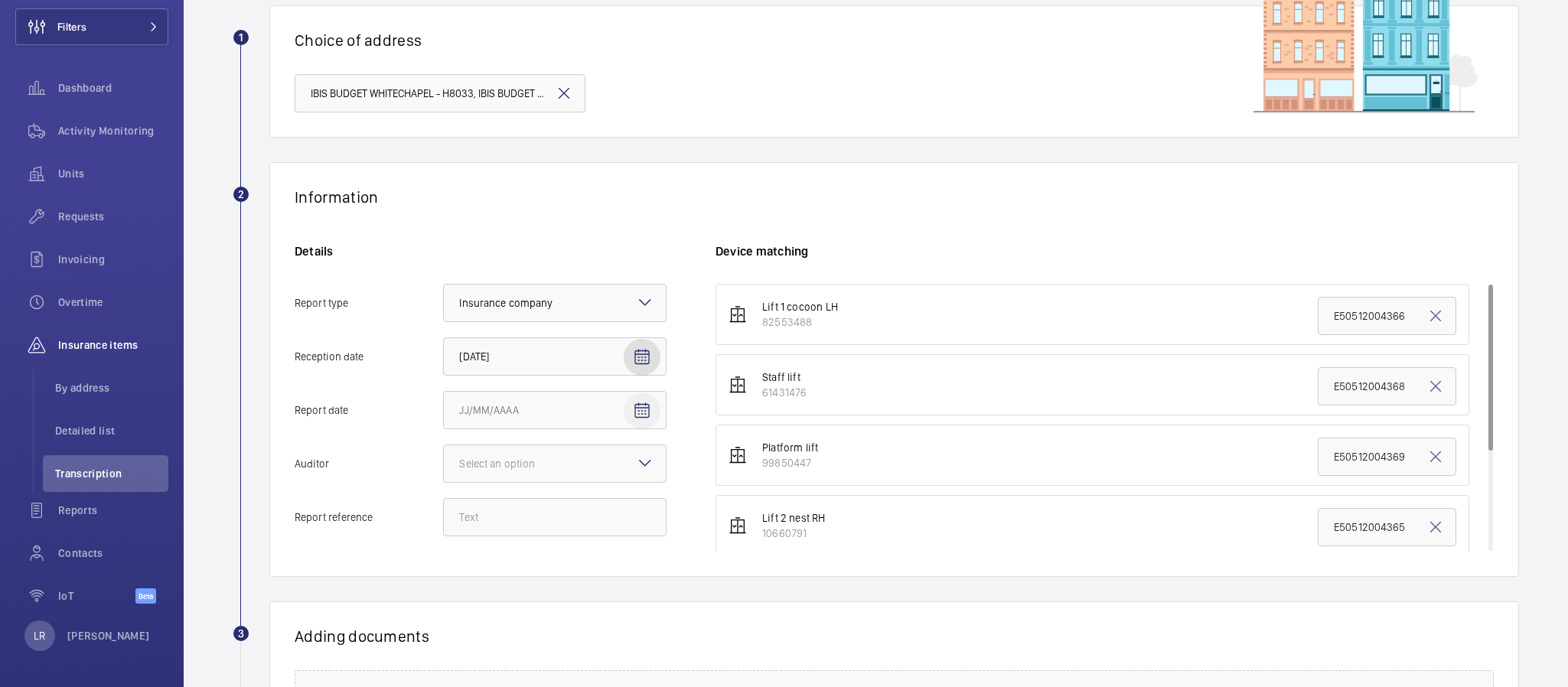
click at [649, 413] on mat-icon "Open calendar" at bounding box center [642, 410] width 18 height 18
click at [565, 593] on span "17" at bounding box center [558, 595] width 27 height 27
type input "9/17/2025"
click at [634, 459] on div at bounding box center [555, 464] width 222 height 37
click at [444, 459] on input "Auditor Select an option" at bounding box center [444, 464] width 0 height 37
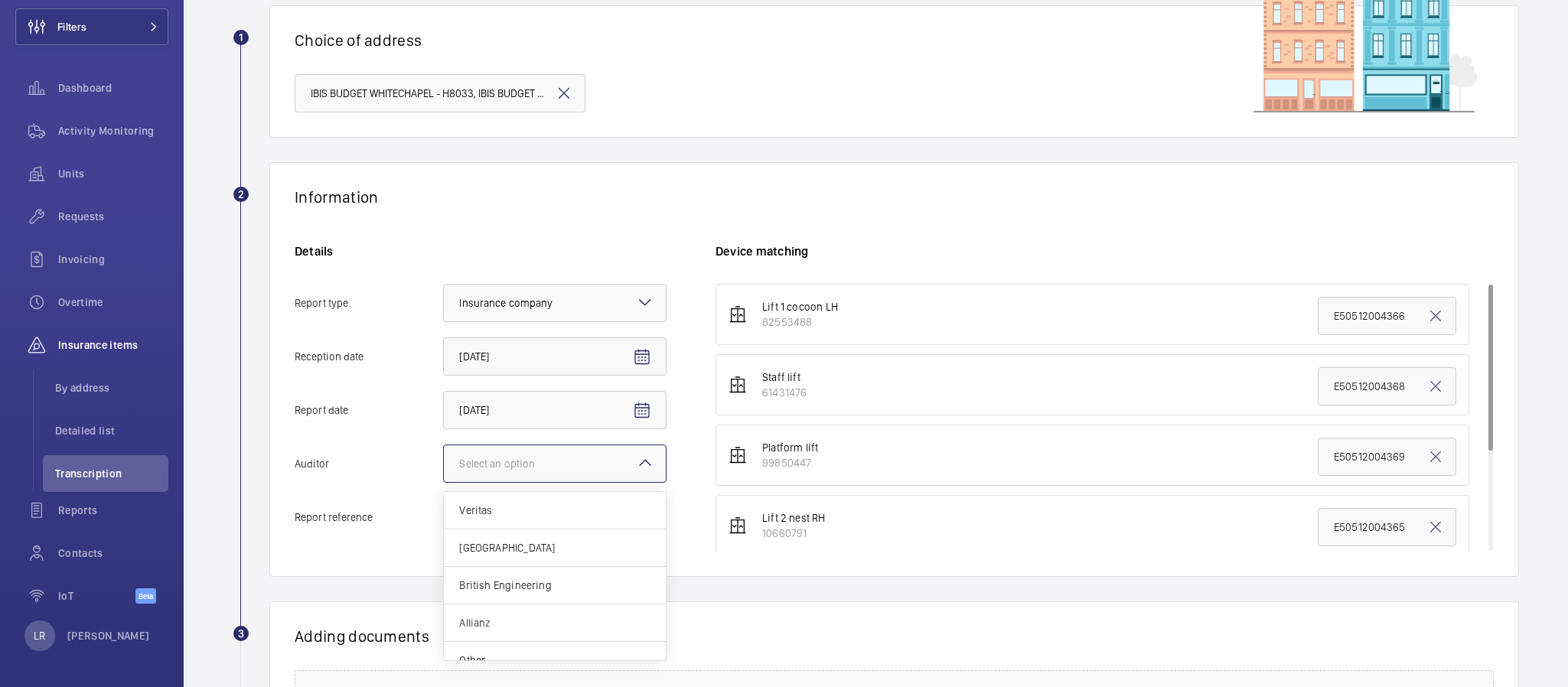
click at [556, 616] on div "Allianz" at bounding box center [555, 623] width 222 height 38
click at [444, 482] on input "Auditor Select an option Veritas Zurich British Engineering Allianz Other" at bounding box center [444, 464] width 0 height 37
click at [583, 526] on input "Report reference" at bounding box center [555, 517] width 224 height 38
drag, startPoint x: 547, startPoint y: 526, endPoint x: 571, endPoint y: 529, distance: 24.2
click at [549, 526] on input "Report reference" at bounding box center [555, 517] width 224 height 38
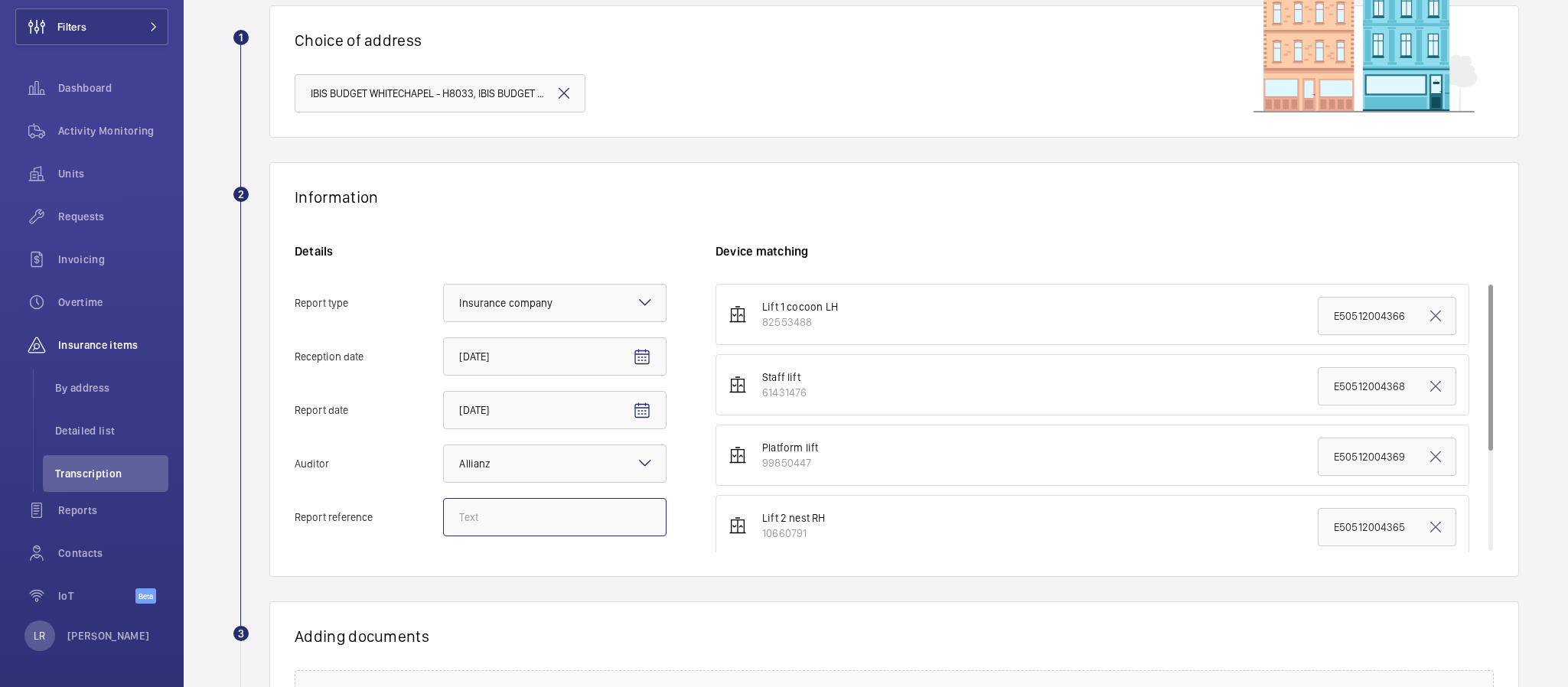
paste input "E50512005129"
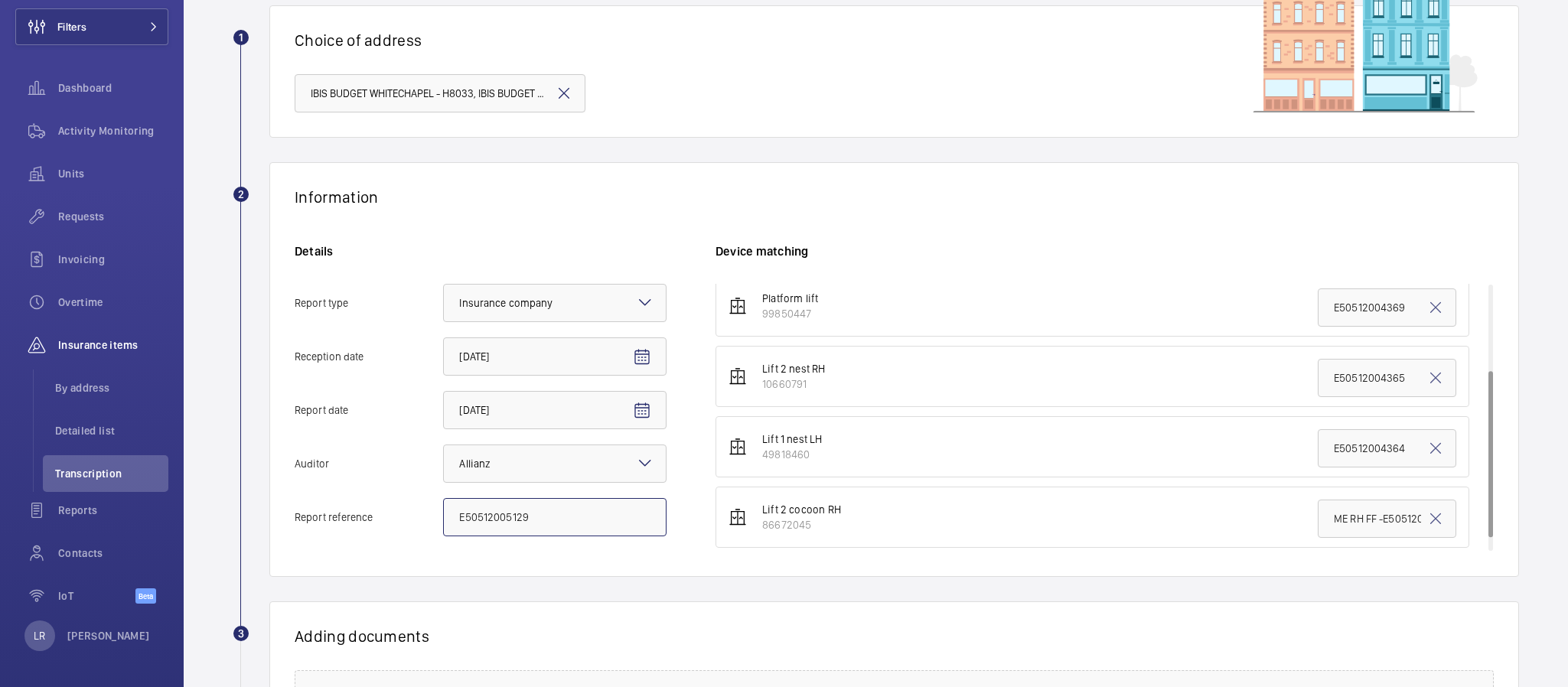
scroll to position [159, 0]
type input "E50512005129"
drag, startPoint x: 1366, startPoint y: 510, endPoint x: 1467, endPoint y: 513, distance: 101.0
click at [1467, 513] on ul "Lift 1 cocoon LH 82553488 E50512004366 Staff lift 61431476 E50512004368 Platfor…" at bounding box center [1104, 335] width 779 height 413
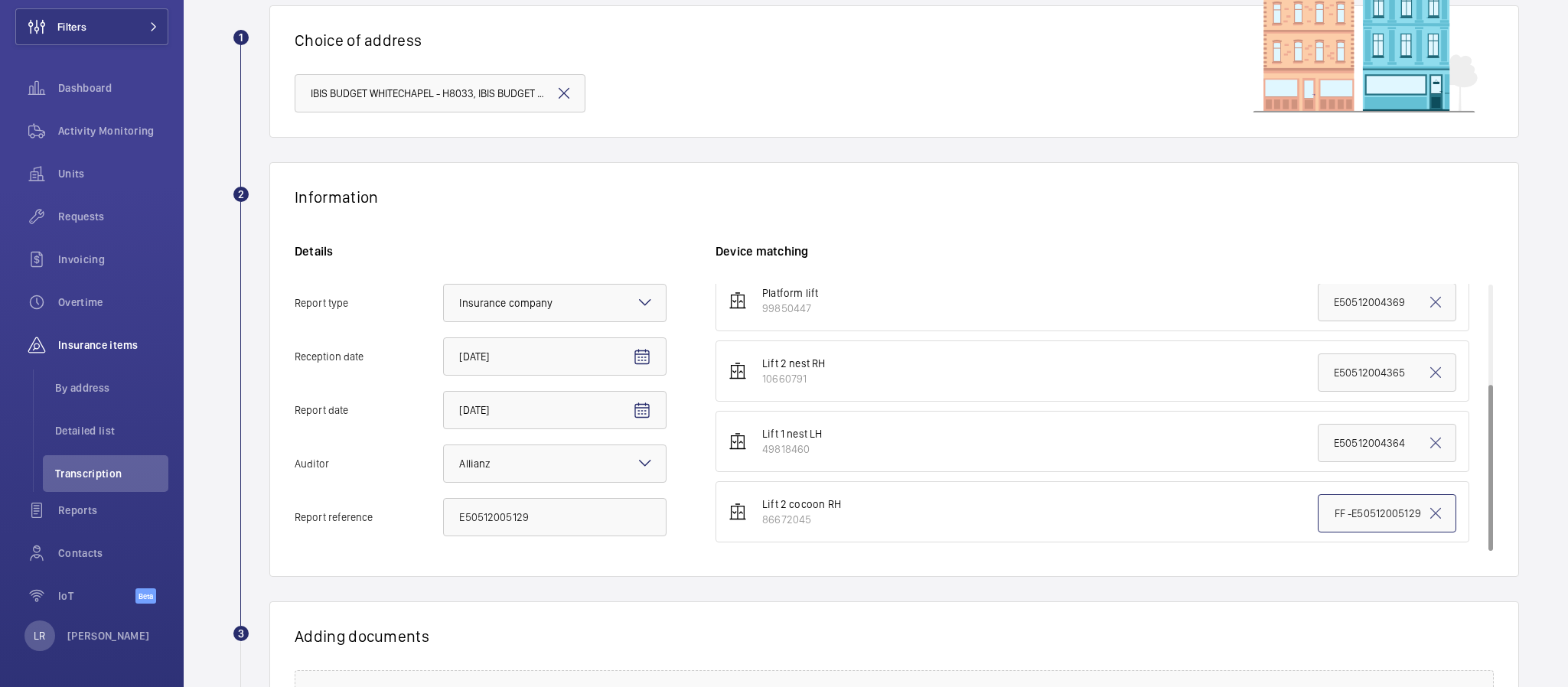
click at [1318, 513] on input "ME RH FF -E50512005129" at bounding box center [1387, 513] width 139 height 38
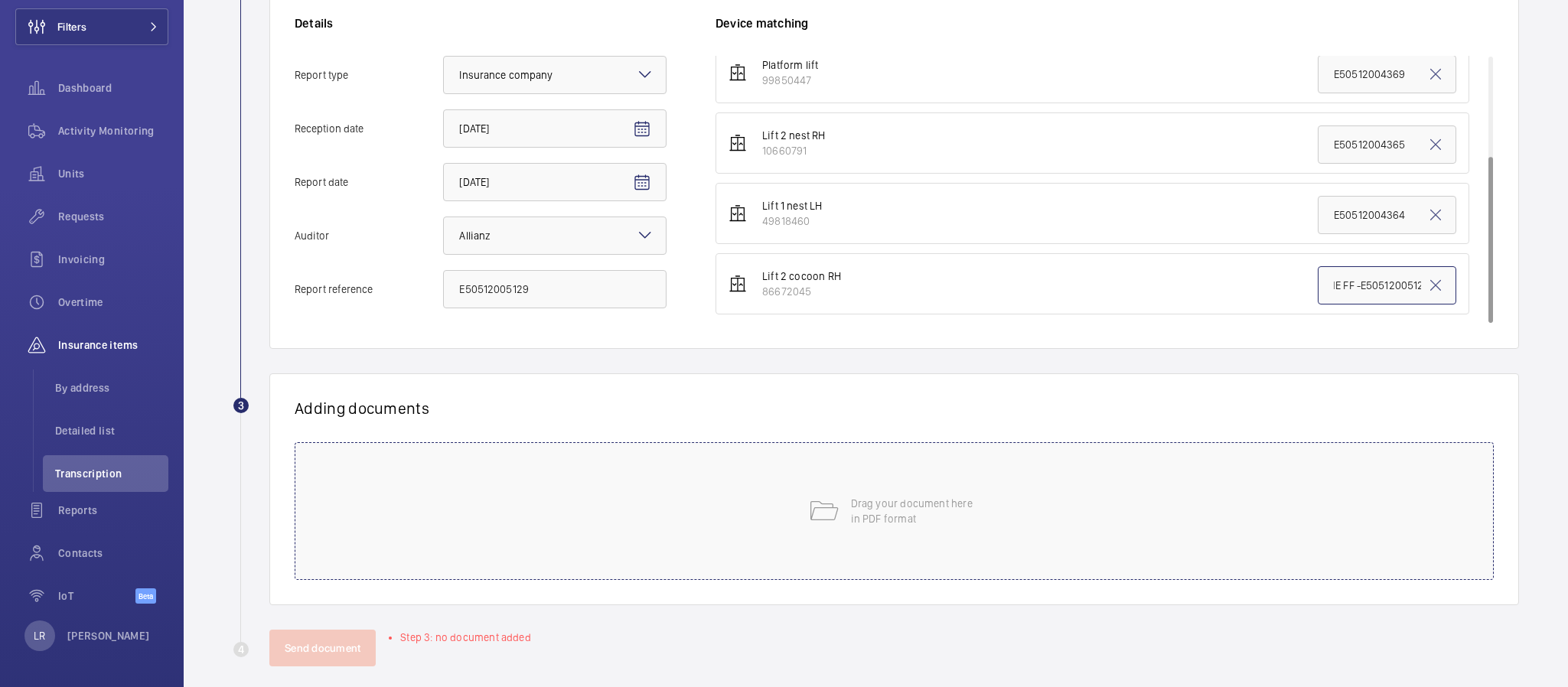
scroll to position [344, 0]
type input "ME FF -E50512005129"
click at [866, 522] on p "Drag your document here in PDF format" at bounding box center [917, 509] width 130 height 30
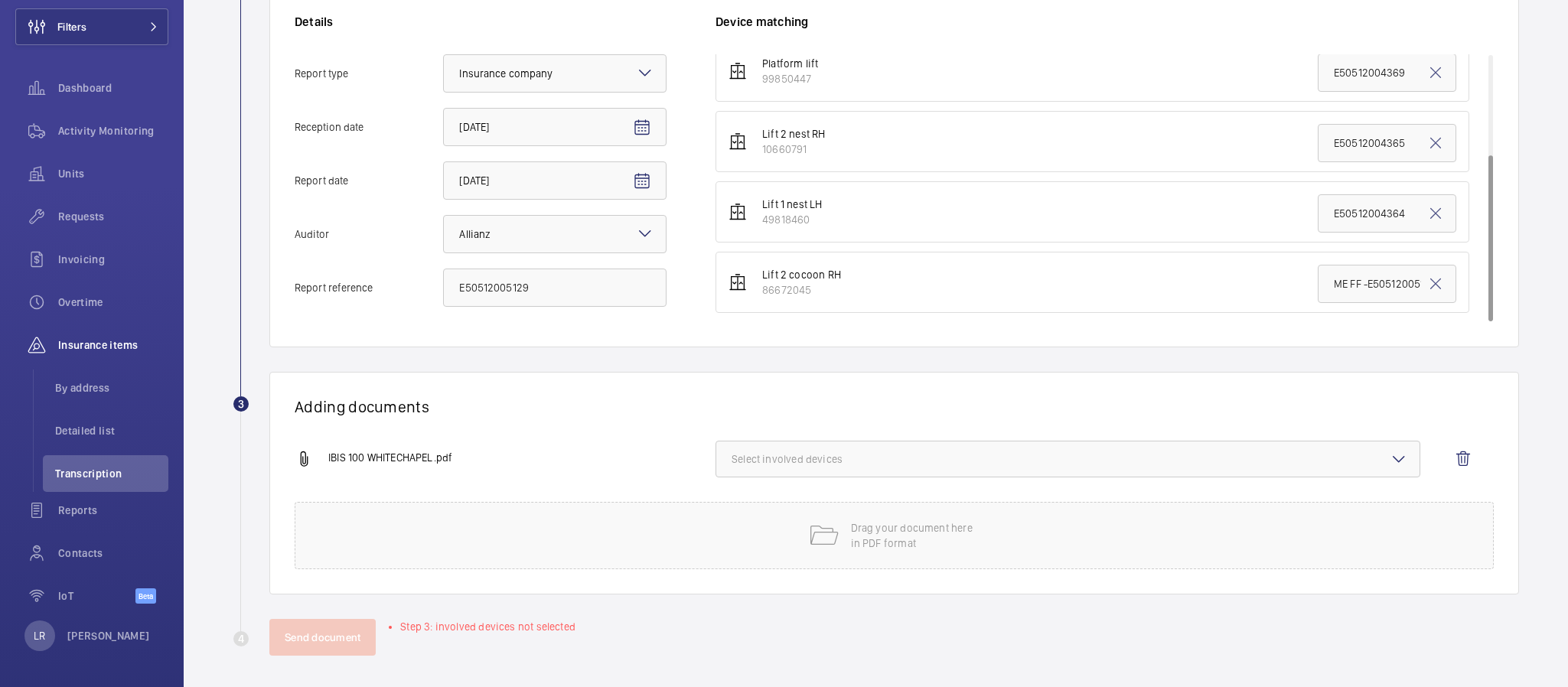
click at [804, 451] on button "Select involved devices" at bounding box center [1067, 460] width 705 height 37
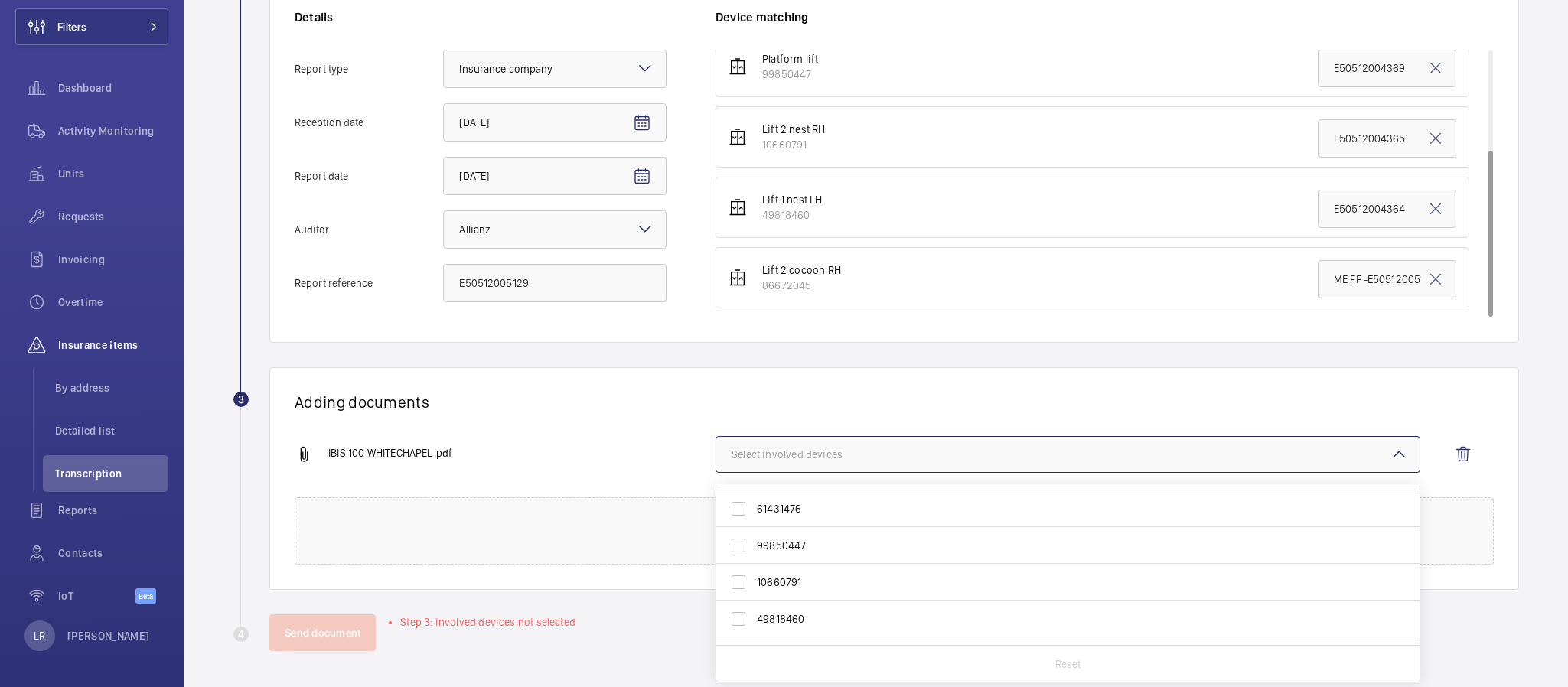
scroll to position [59, 0]
click at [1059, 625] on span "86672045" at bounding box center [1069, 627] width 624 height 16
click at [754, 625] on input "86672045" at bounding box center [738, 626] width 30 height 30
checkbox input "true"
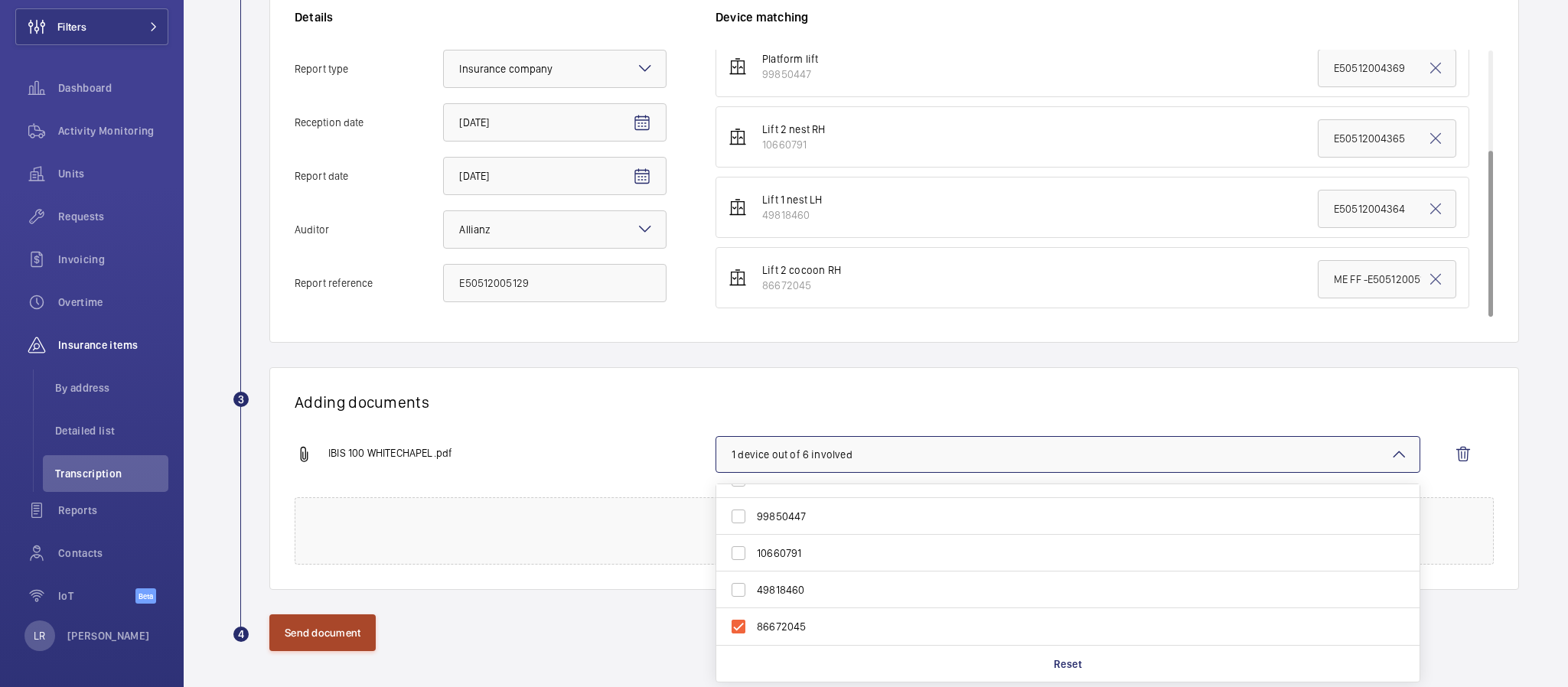
click at [283, 629] on button "Send document" at bounding box center [322, 633] width 106 height 37
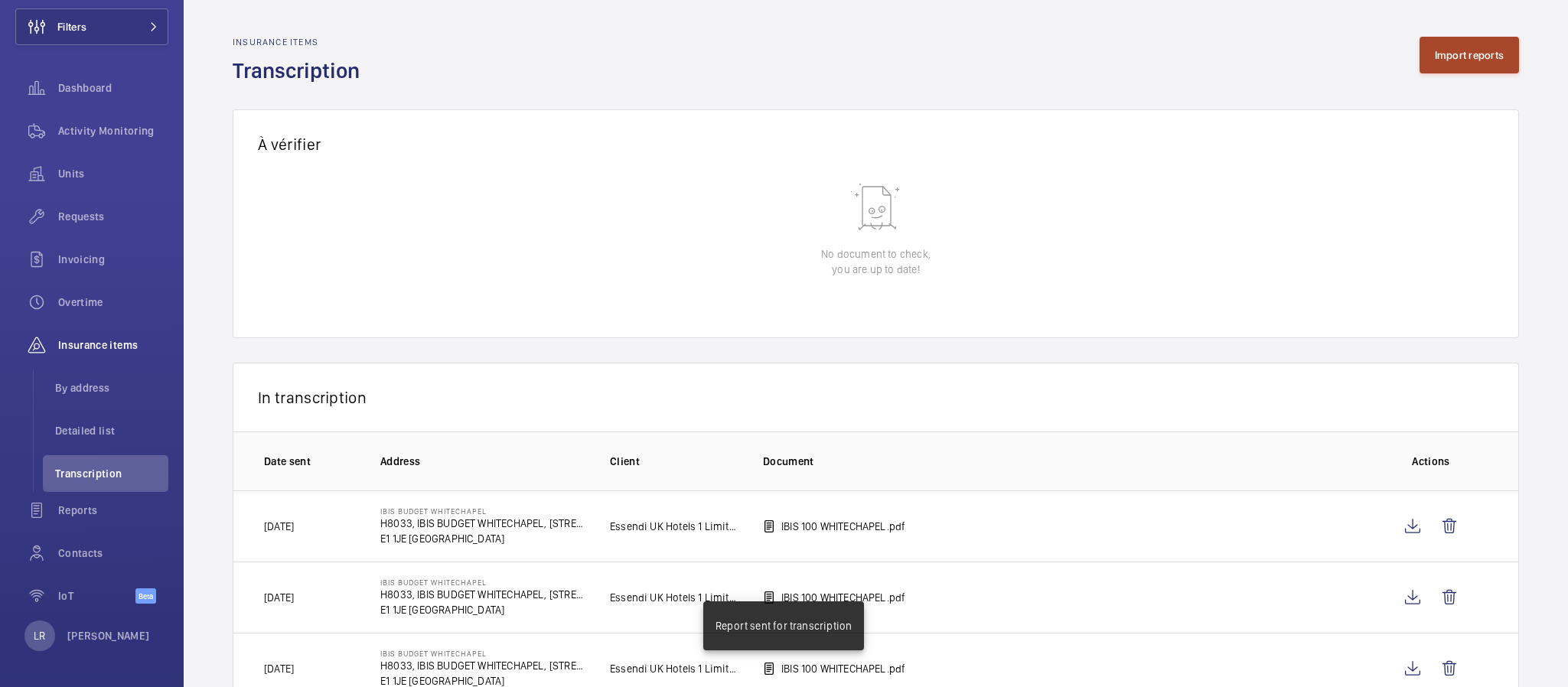
click at [1470, 57] on button "Import reports" at bounding box center [1469, 55] width 100 height 37
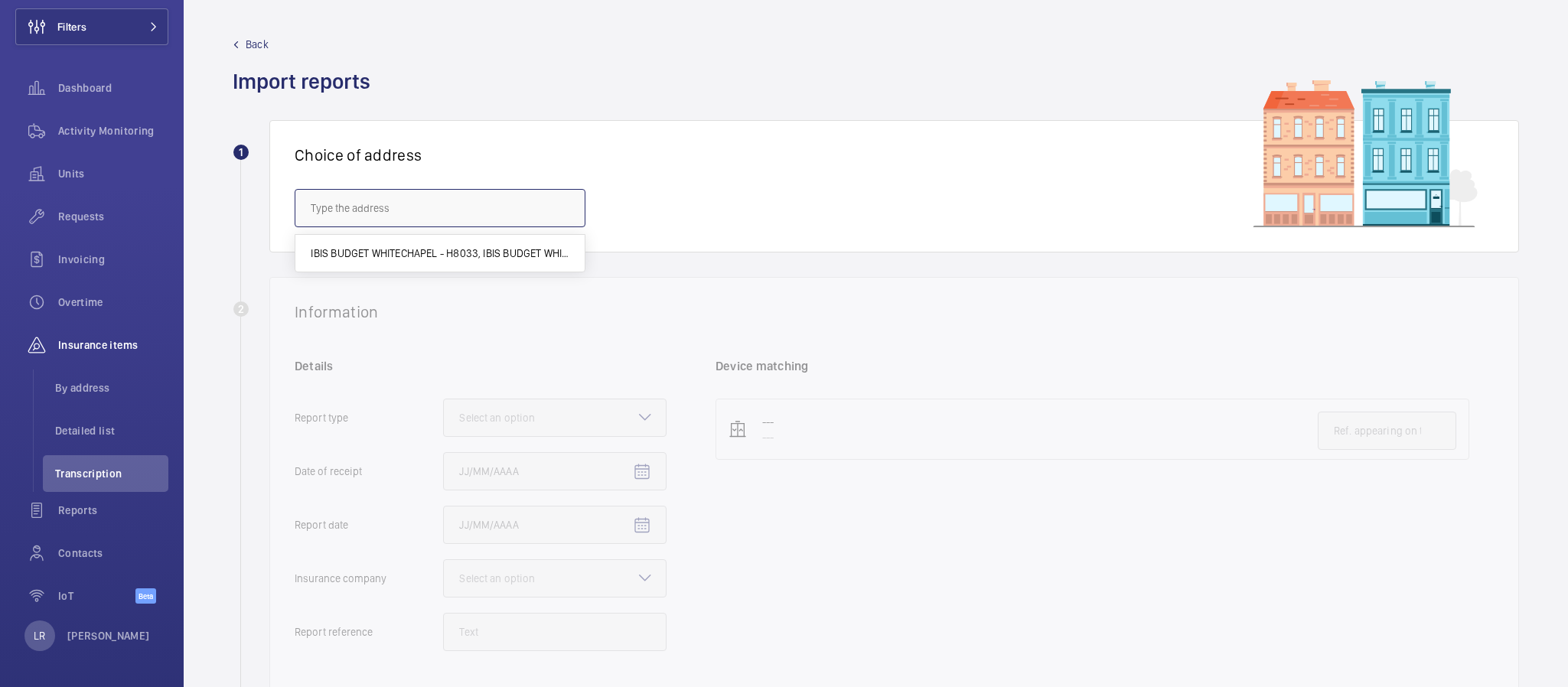
click at [470, 217] on input "text" at bounding box center [439, 207] width 291 height 38
click at [478, 258] on span "IBIS BUDGET WHITECHAPEL - H8033, IBIS BUDGET WHITECHAPEL, 100 Whitechapel Rd, L…" at bounding box center [440, 254] width 259 height 16
type input "IBIS BUDGET WHITECHAPEL - H8033, IBIS BUDGET WHITECHAPEL, 100 Whitechapel Rd, L…"
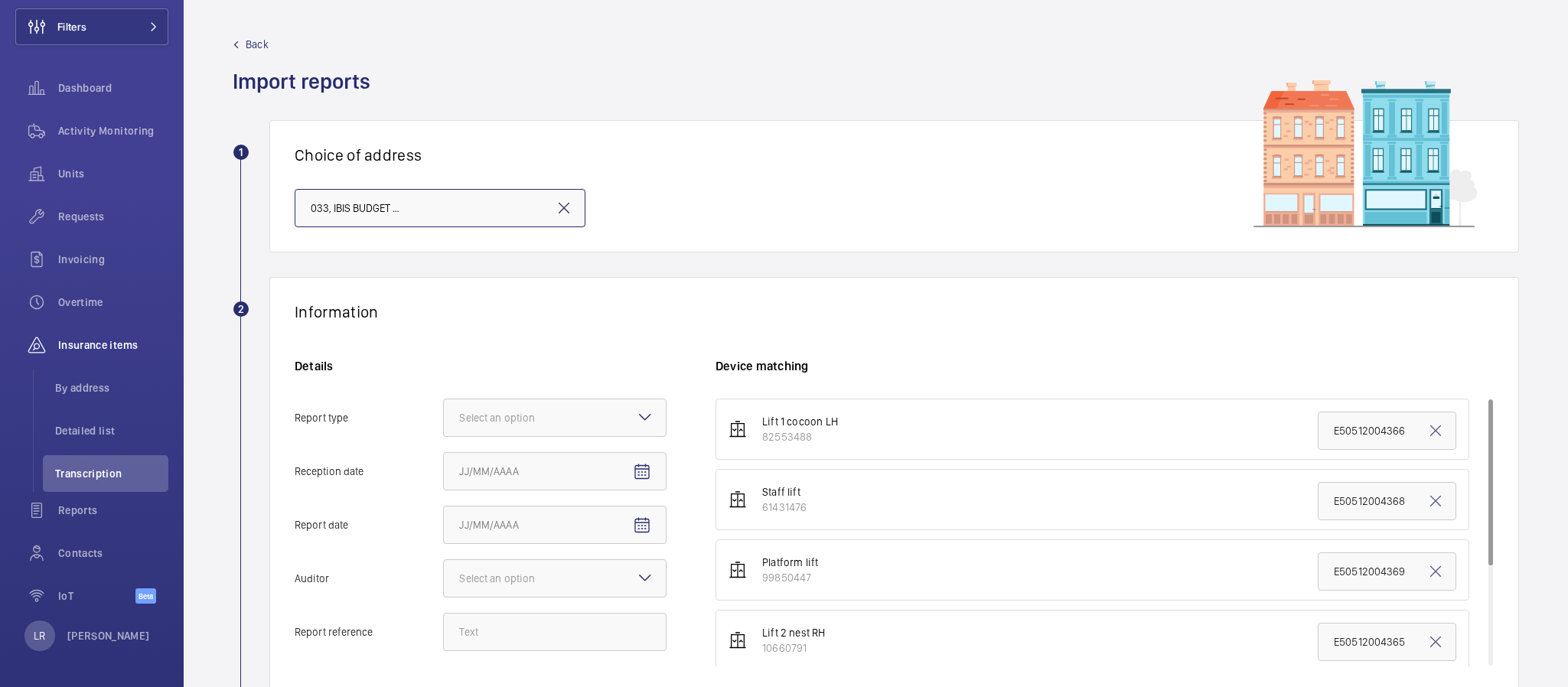
scroll to position [115, 0]
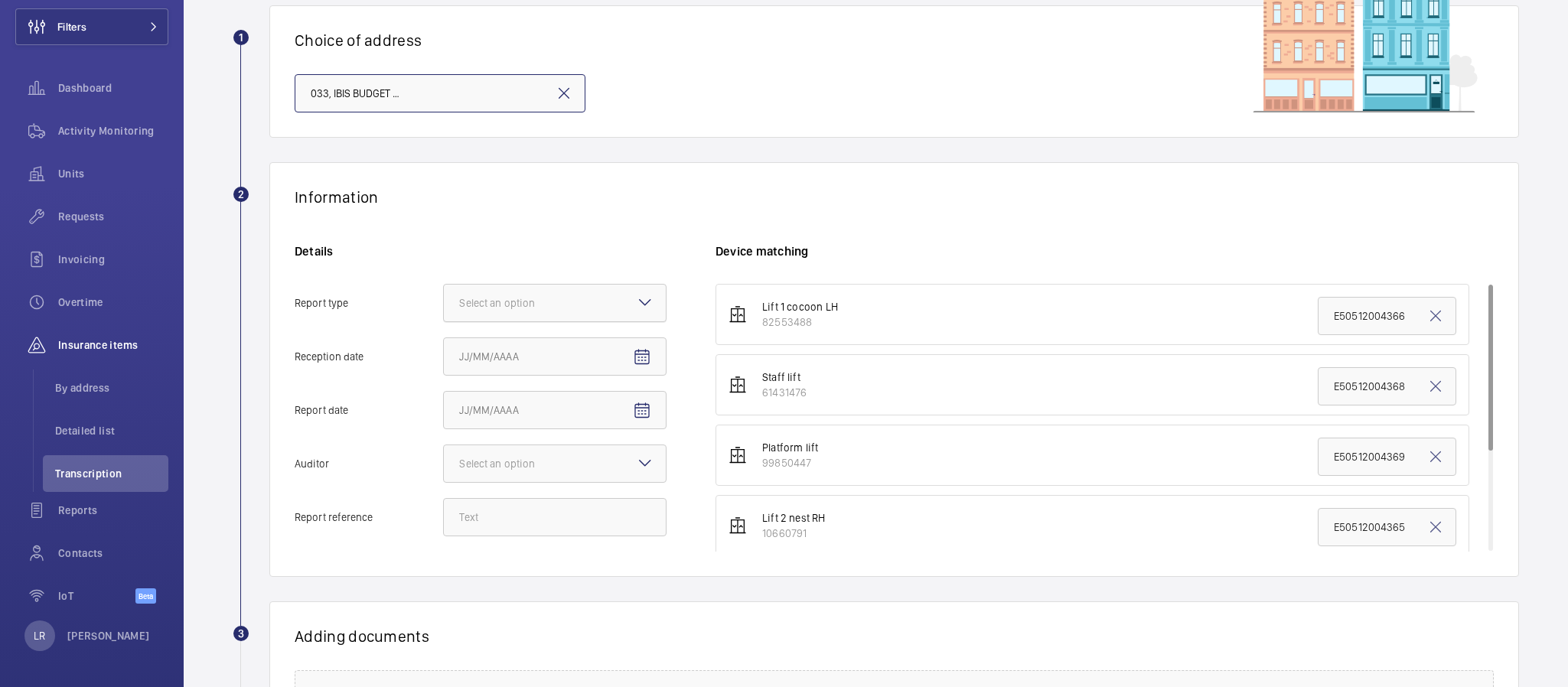
click at [622, 296] on div at bounding box center [555, 303] width 222 height 37
click at [444, 296] on input "Report type Select an option" at bounding box center [444, 303] width 0 height 37
click at [610, 342] on span "Insurance company" at bounding box center [554, 350] width 192 height 16
click at [444, 322] on input "Report type Select an option Insurance company Consultant" at bounding box center [444, 303] width 0 height 37
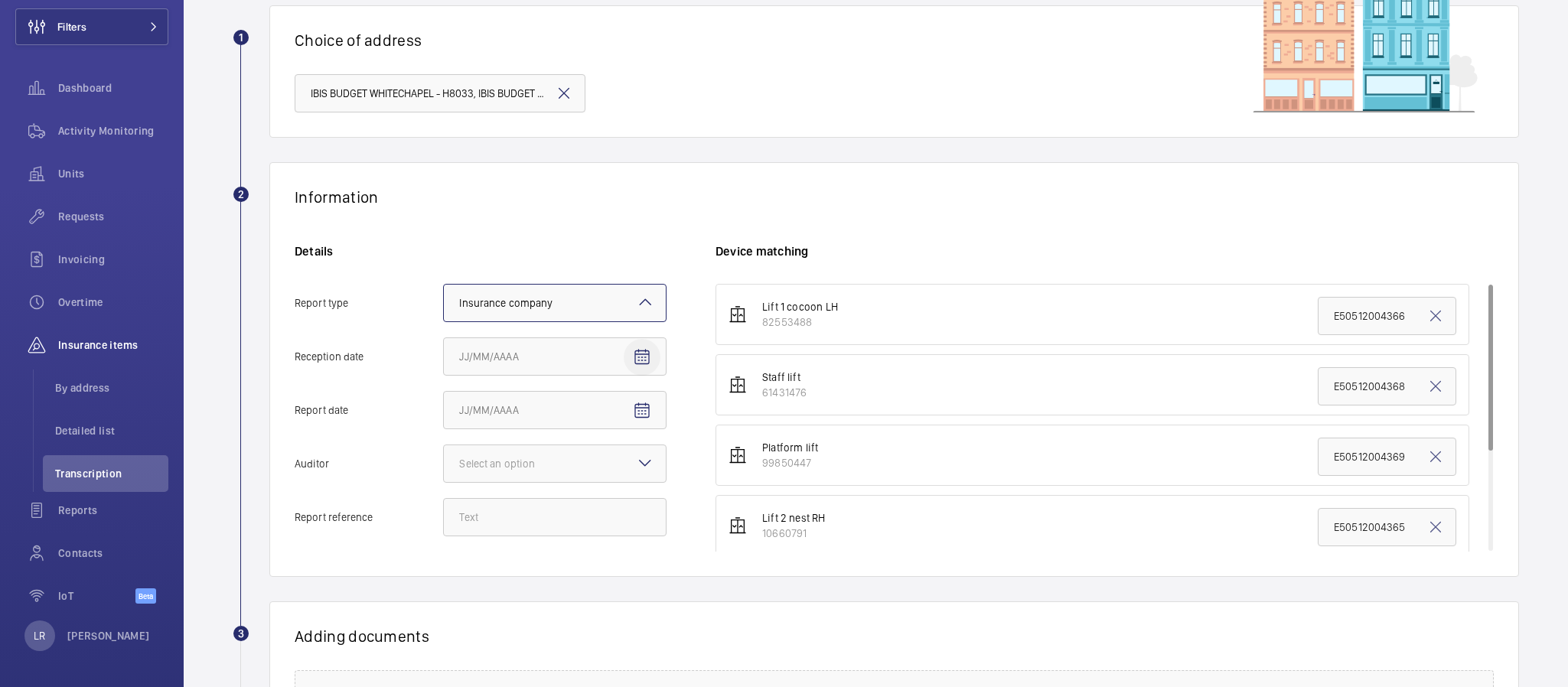
click at [645, 357] on mat-icon "Open calendar" at bounding box center [642, 357] width 18 height 18
click at [591, 560] on span "25" at bounding box center [588, 572] width 27 height 27
type input "9/25/2025"
click at [650, 404] on mat-icon "Open calendar" at bounding box center [642, 410] width 18 height 18
click at [546, 593] on span "17" at bounding box center [558, 595] width 27 height 27
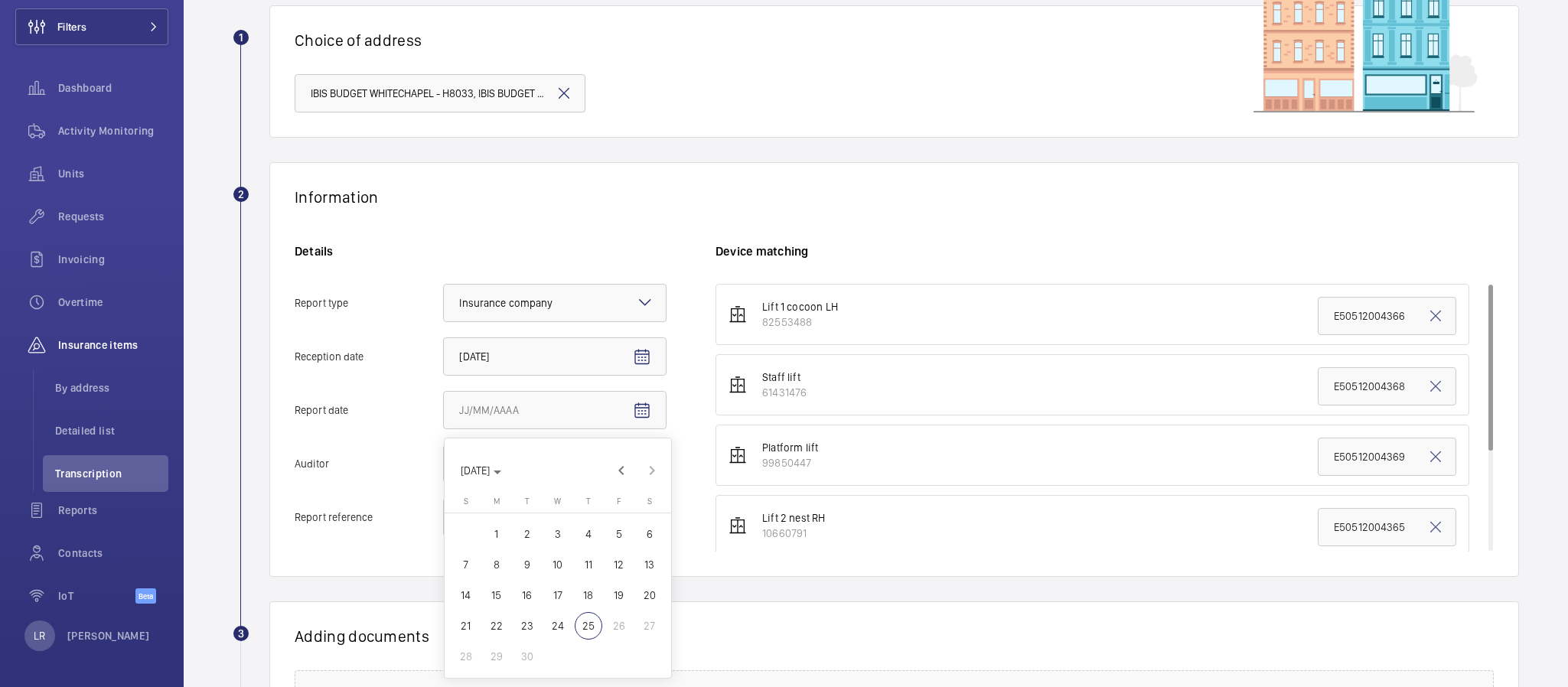
type input "9/17/2025"
click at [610, 464] on div at bounding box center [555, 464] width 222 height 37
click at [444, 464] on input "Auditor Select an option Veritas Zurich British Engineering Allianz Other" at bounding box center [444, 464] width 0 height 37
click at [540, 609] on div "Allianz" at bounding box center [555, 623] width 222 height 38
click at [444, 482] on input "Auditor Select an option Veritas Zurich British Engineering Allianz Other" at bounding box center [444, 464] width 0 height 37
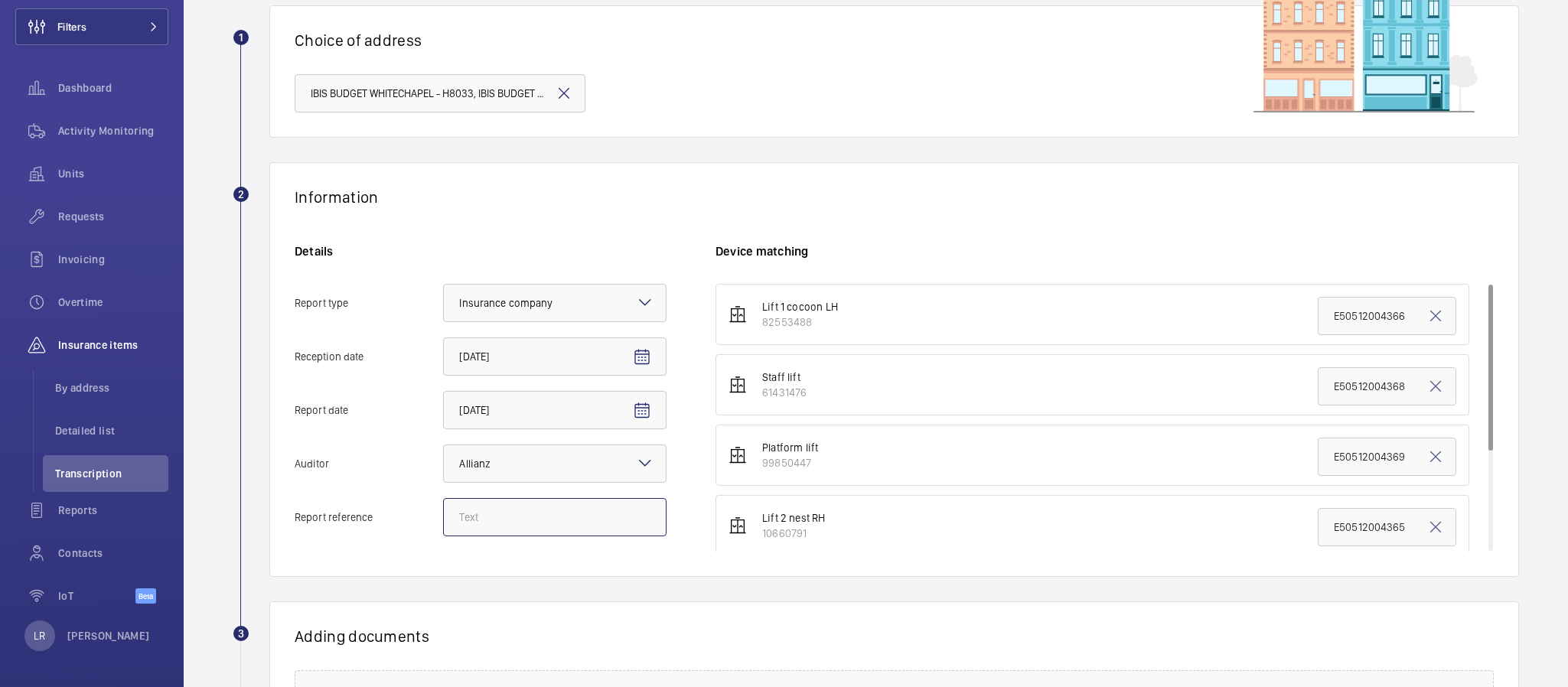
click at [652, 521] on input "Report reference" at bounding box center [555, 517] width 224 height 38
paste input "E50512005129"
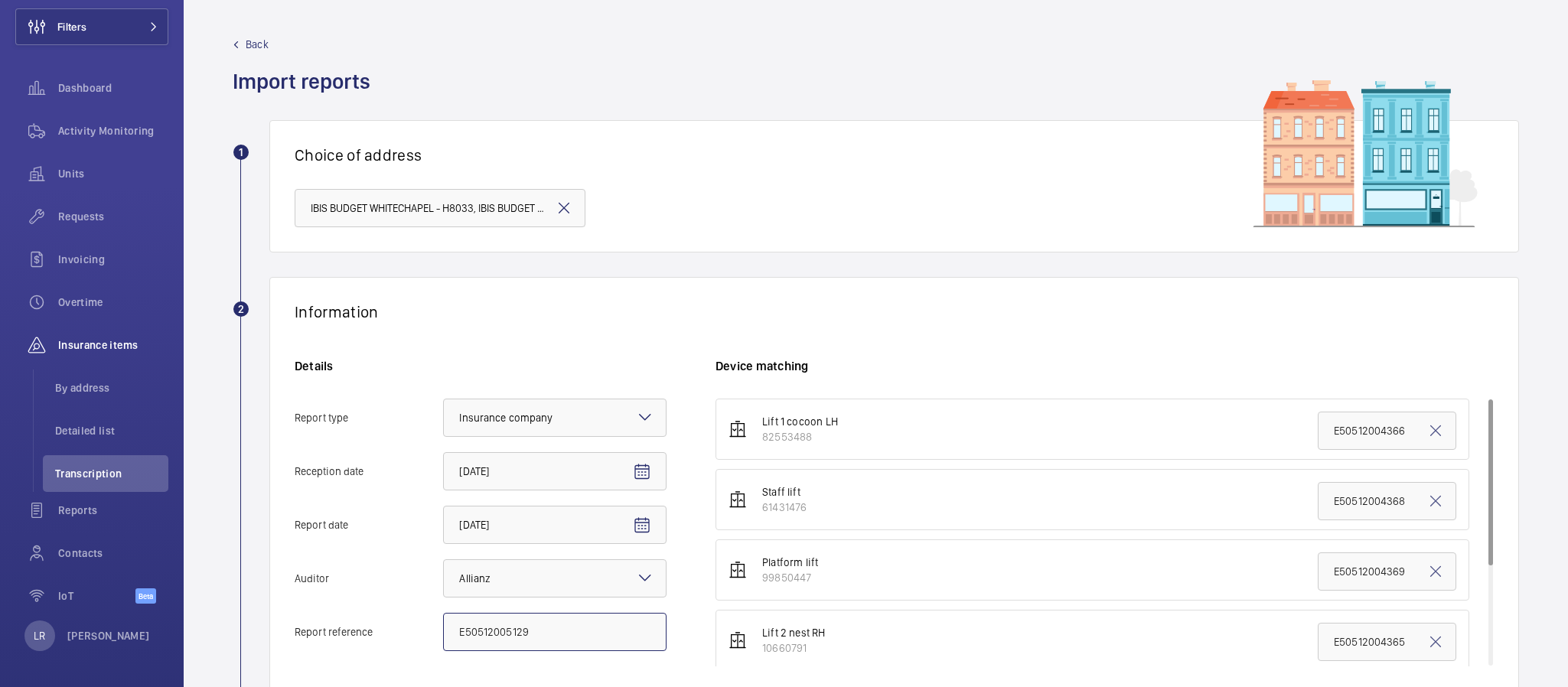
type input "E50512005129"
click at [255, 49] on span "Back" at bounding box center [258, 45] width 23 height 16
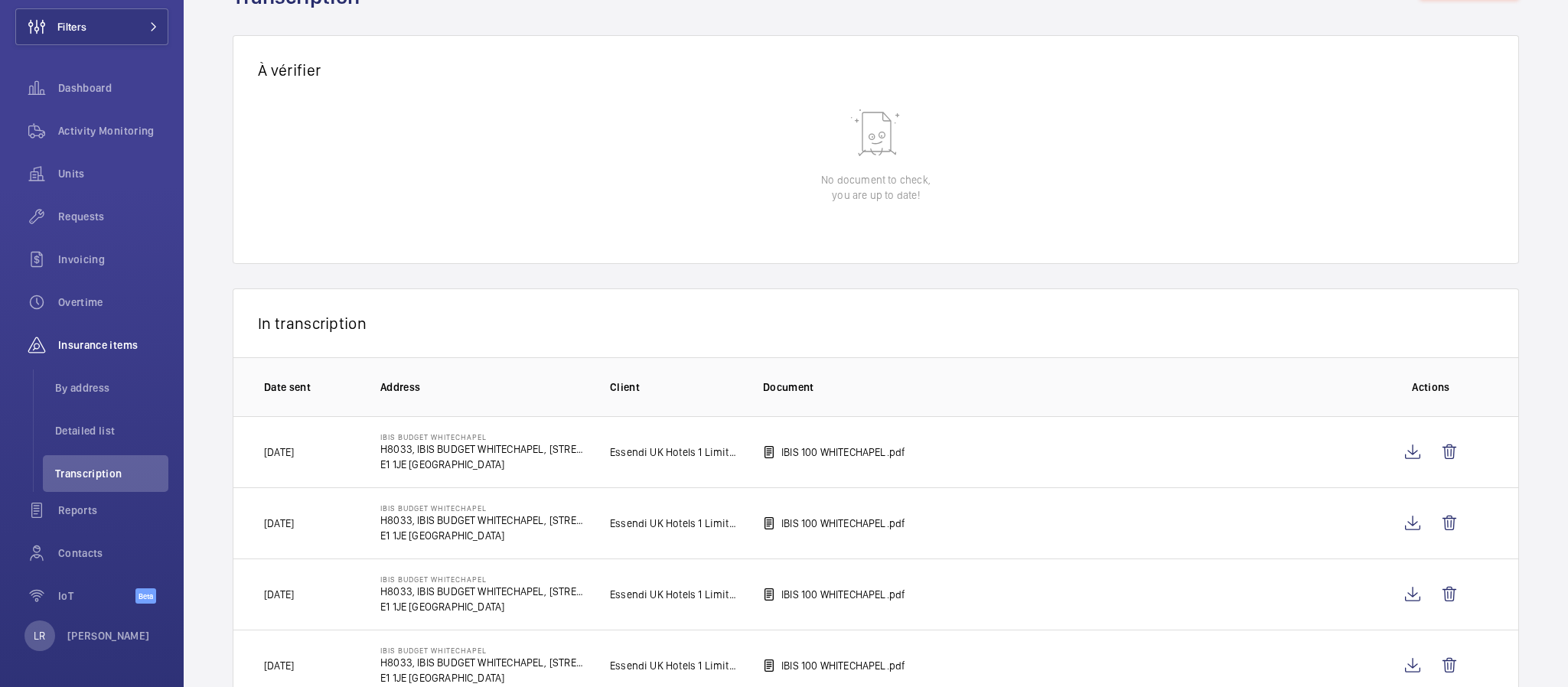
scroll to position [115, 0]
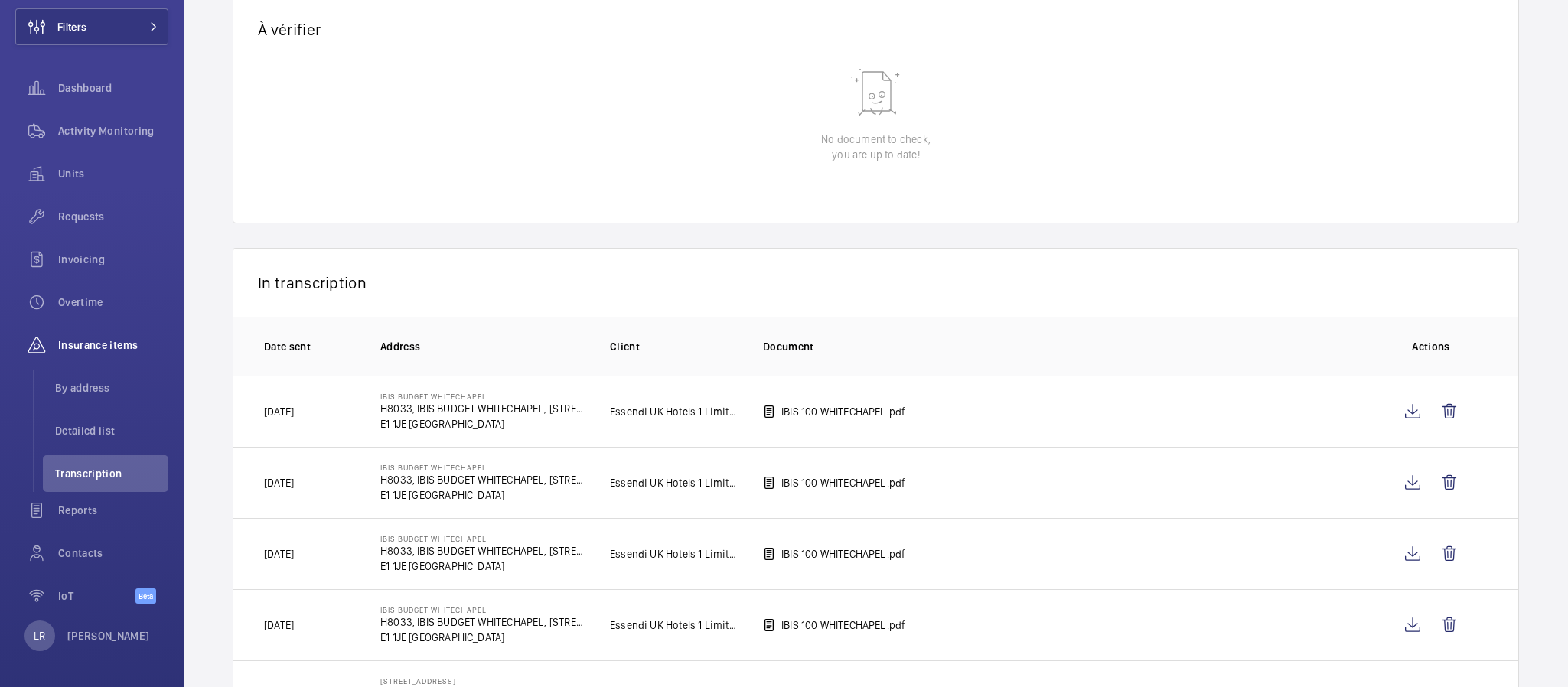
click at [832, 408] on p "IBIS 100 WHITECHAPEL.pdf" at bounding box center [844, 412] width 124 height 16
click at [1431, 411] on wm-front-icon-button at bounding box center [1449, 412] width 37 height 37
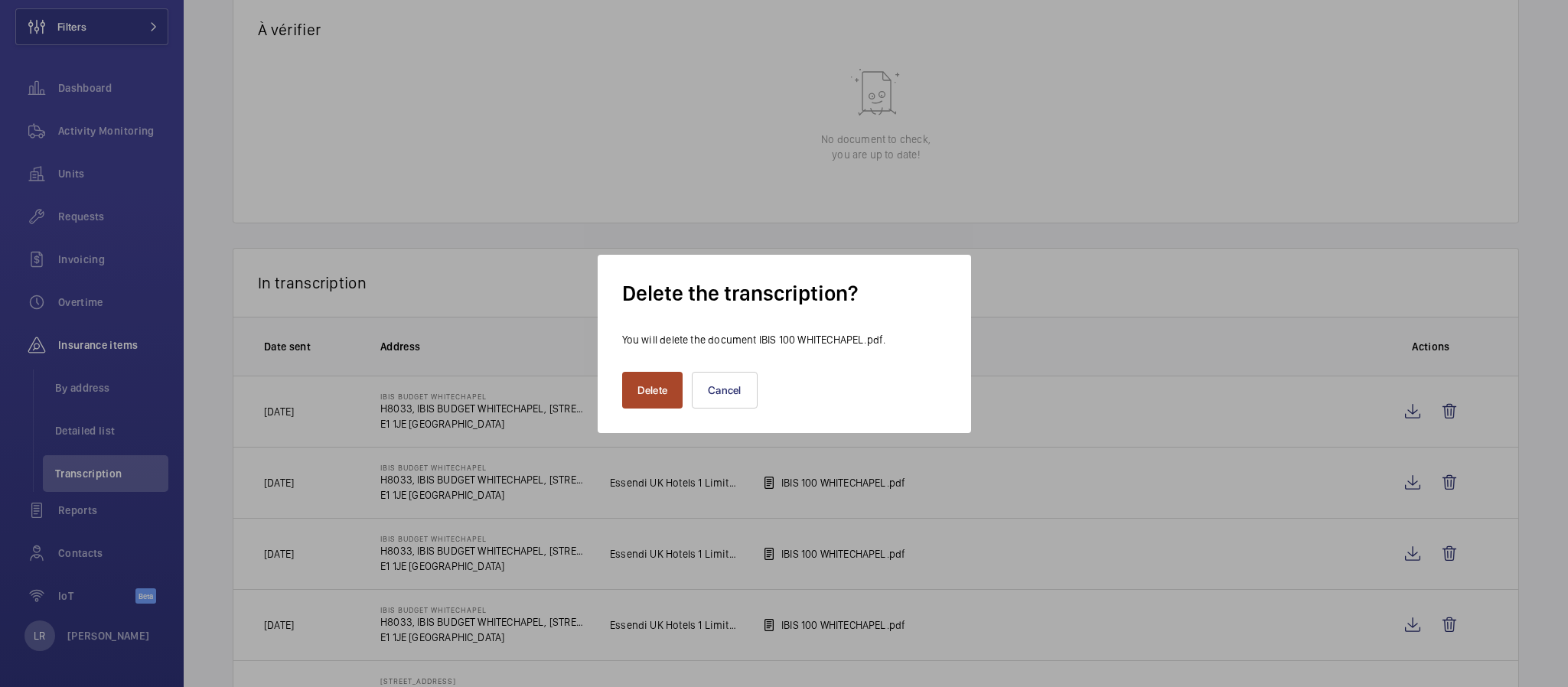
click at [642, 391] on button "Delete" at bounding box center [652, 391] width 61 height 37
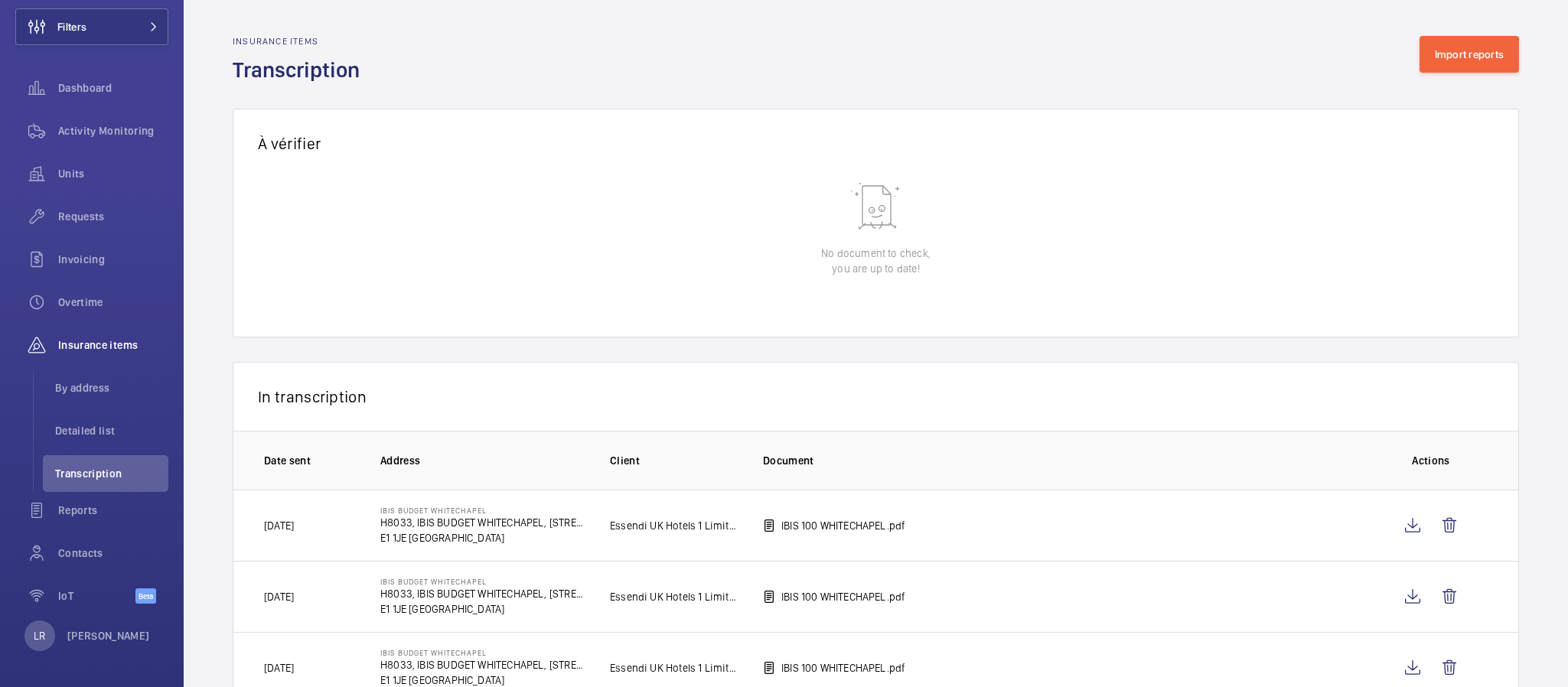
scroll to position [0, 0]
click at [1433, 55] on button "Import reports" at bounding box center [1469, 55] width 100 height 37
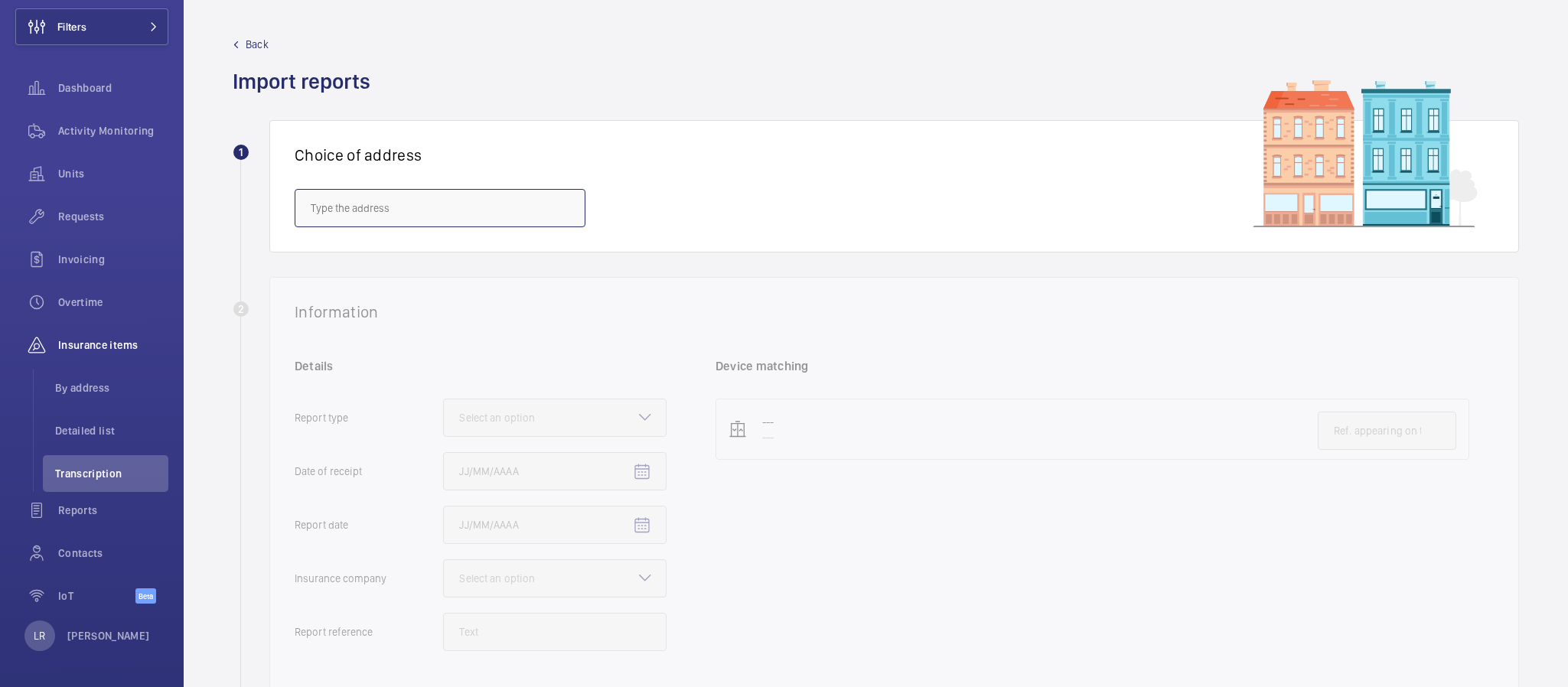
click at [527, 210] on input "text" at bounding box center [439, 207] width 291 height 38
click at [565, 255] on span "IBIS BUDGET WHITECHAPEL - H8033, IBIS BUDGET WHITECHAPEL, 100 Whitechapel Rd, L…" at bounding box center [440, 254] width 259 height 16
type input "IBIS BUDGET WHITECHAPEL - H8033, IBIS BUDGET WHITECHAPEL, 100 Whitechapel Rd, L…"
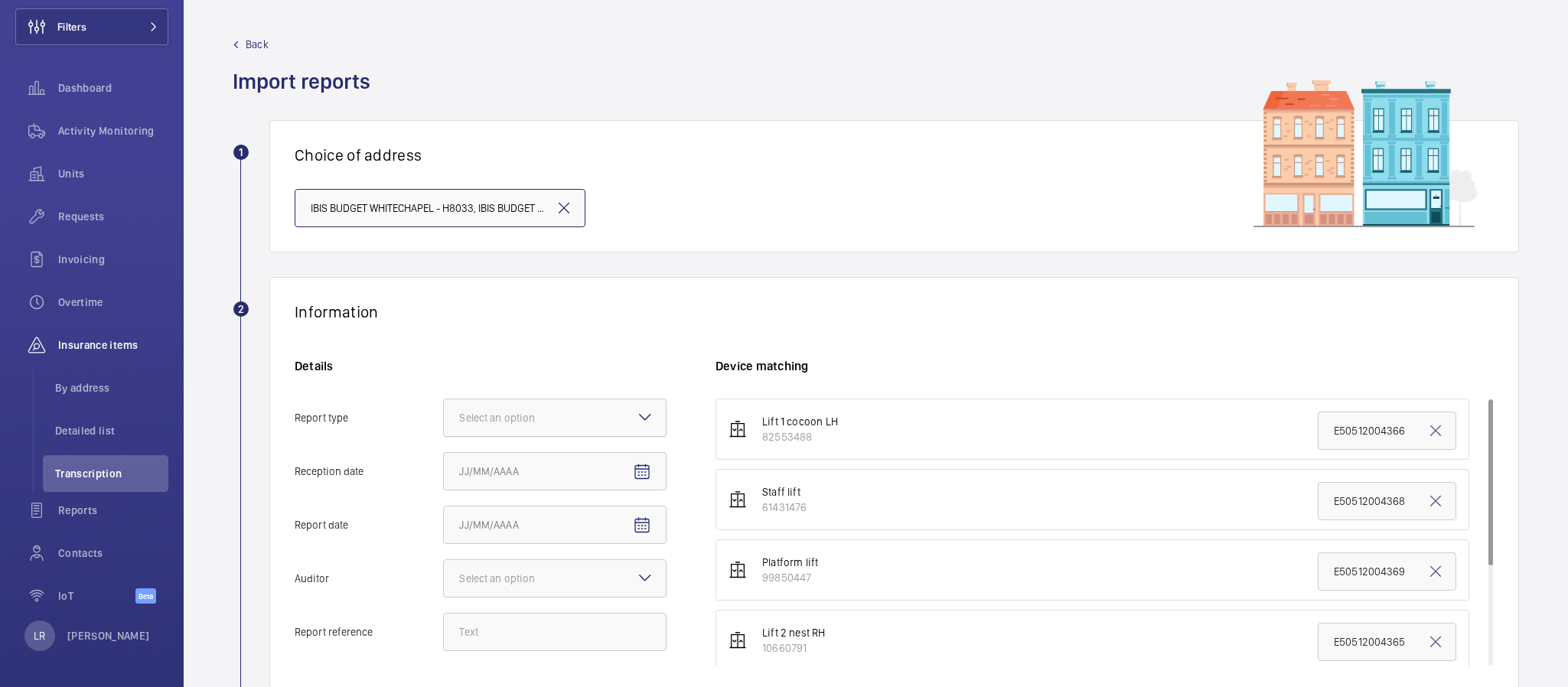
click at [611, 425] on div at bounding box center [555, 418] width 222 height 37
click at [444, 425] on input "Report type Select an option" at bounding box center [444, 418] width 0 height 37
click at [625, 462] on span "Insurance company" at bounding box center [554, 464] width 192 height 16
click at [444, 436] on input "Report type Select an option Insurance company Consultant" at bounding box center [444, 418] width 0 height 37
click at [637, 489] on div "Details Report type Select an option × Insurance company × Reception date Repor…" at bounding box center [505, 511] width 421 height 308
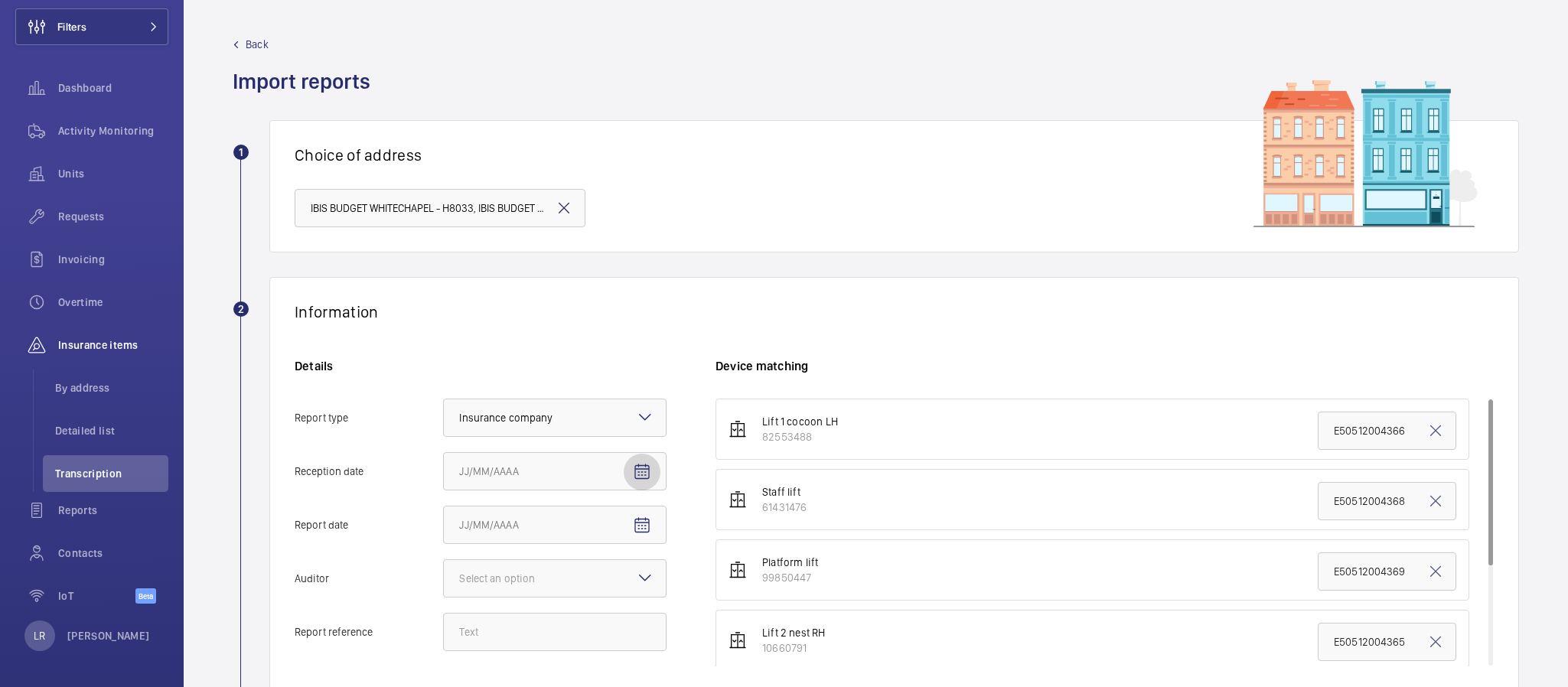
click at [641, 473] on mat-icon "Open calendar" at bounding box center [642, 471] width 18 height 18
click at [588, 397] on span "25" at bounding box center [588, 398] width 27 height 27
type input "9/25/2025"
click at [639, 520] on mat-icon "Open calendar" at bounding box center [642, 525] width 18 height 18
click at [566, 420] on span "17" at bounding box center [558, 422] width 27 height 27
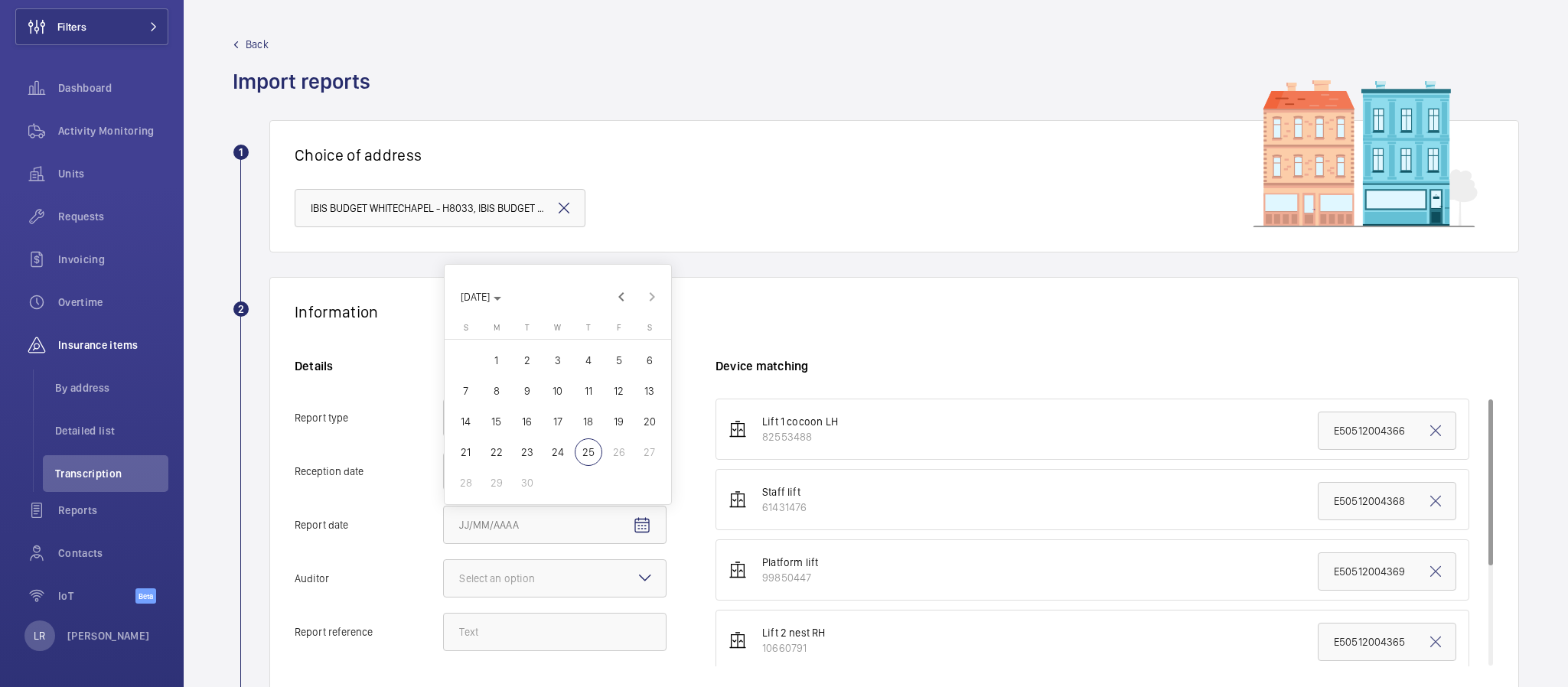
type input "9/17/2025"
click at [625, 567] on div at bounding box center [555, 578] width 222 height 37
click at [444, 567] on input "Auditor Select an option Veritas Zurich British Engineering Allianz Other" at bounding box center [444, 578] width 0 height 37
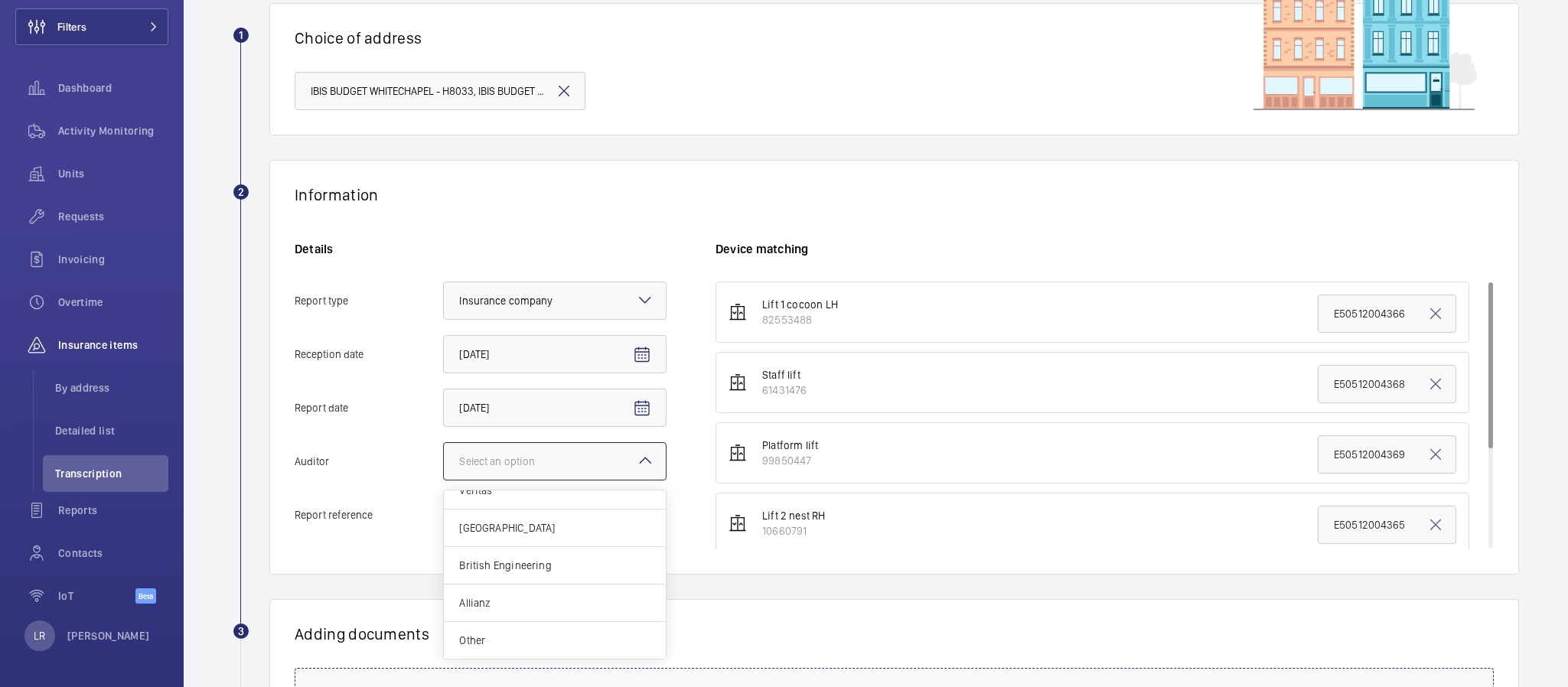
scroll to position [229, 0]
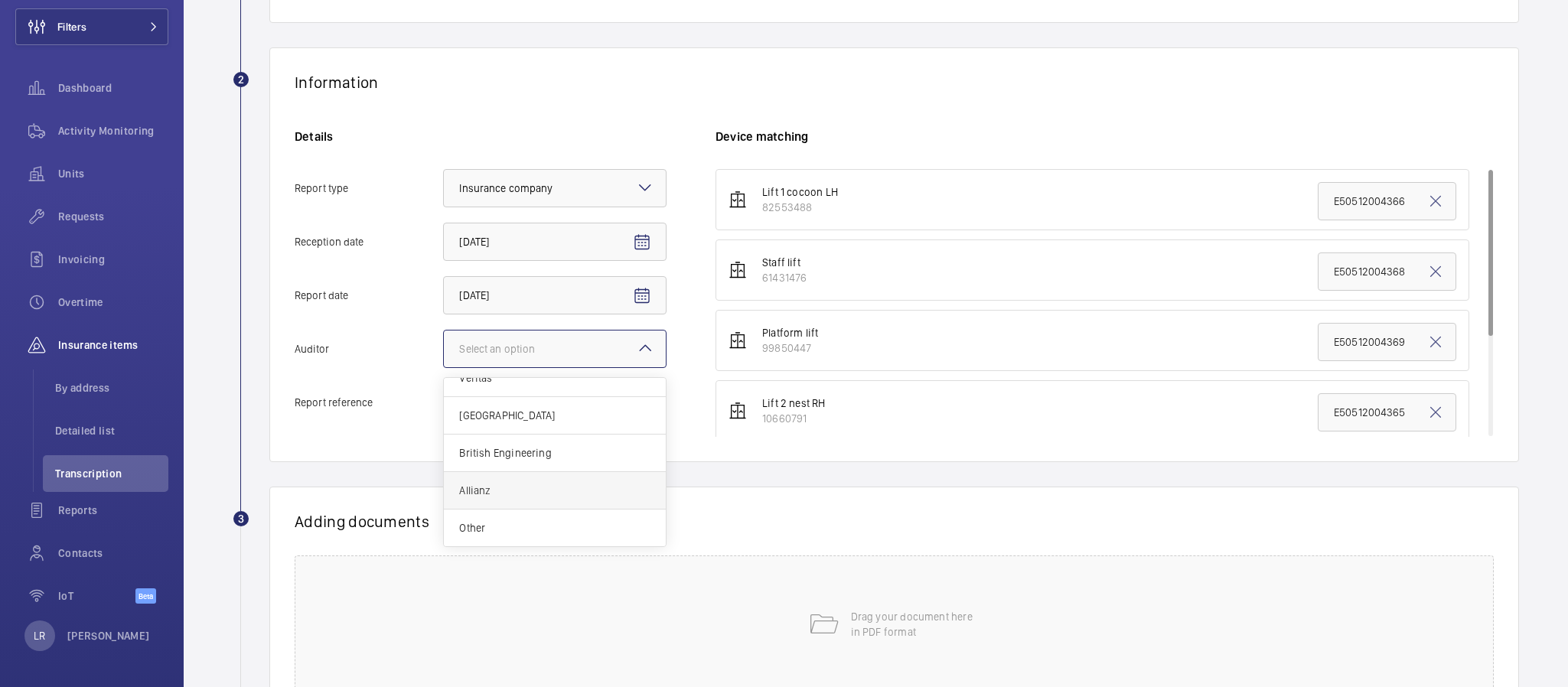
click at [599, 487] on span "Allianz" at bounding box center [554, 491] width 192 height 16
click at [444, 367] on input "Auditor Select an option Veritas Zurich British Engineering Allianz Other" at bounding box center [444, 349] width 0 height 37
click at [630, 406] on input "Report reference" at bounding box center [555, 401] width 224 height 38
paste input "E50512005128"
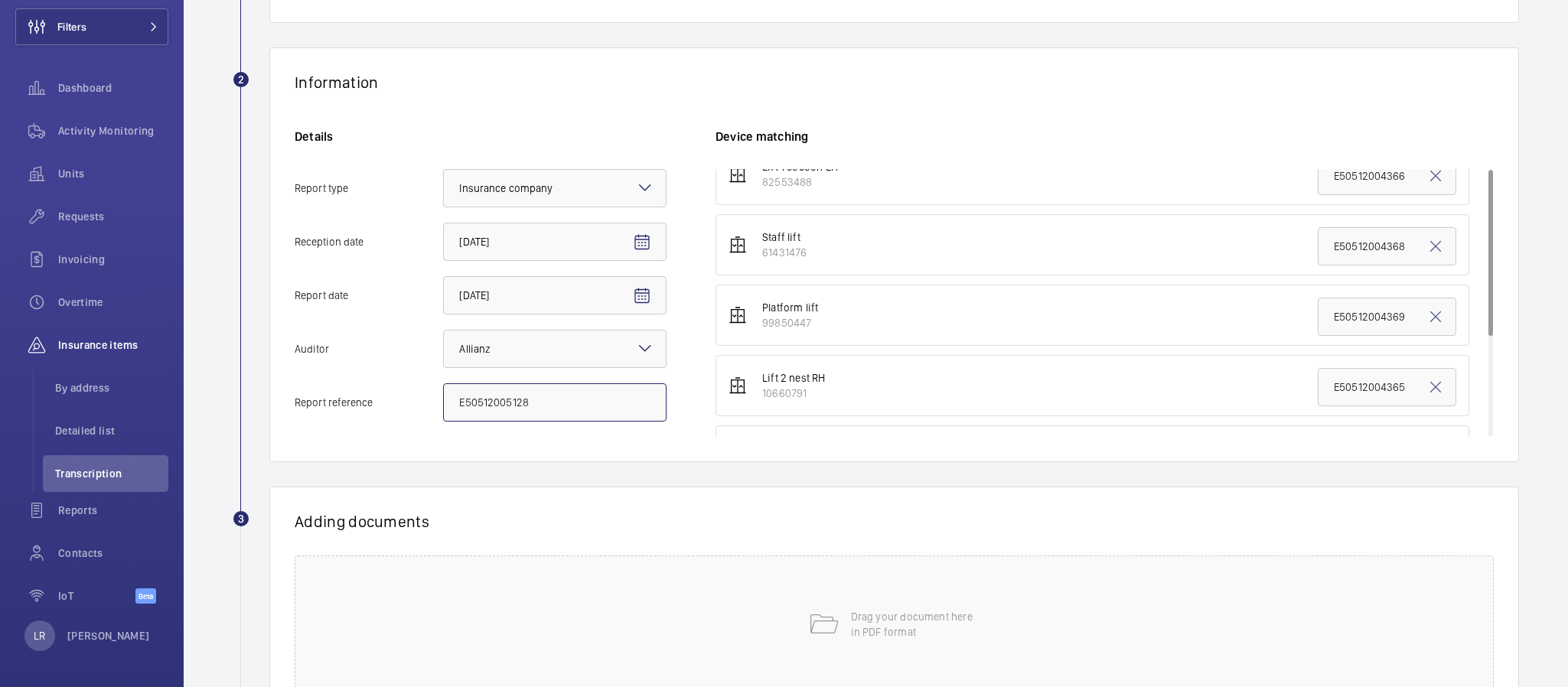
scroll to position [0, 0]
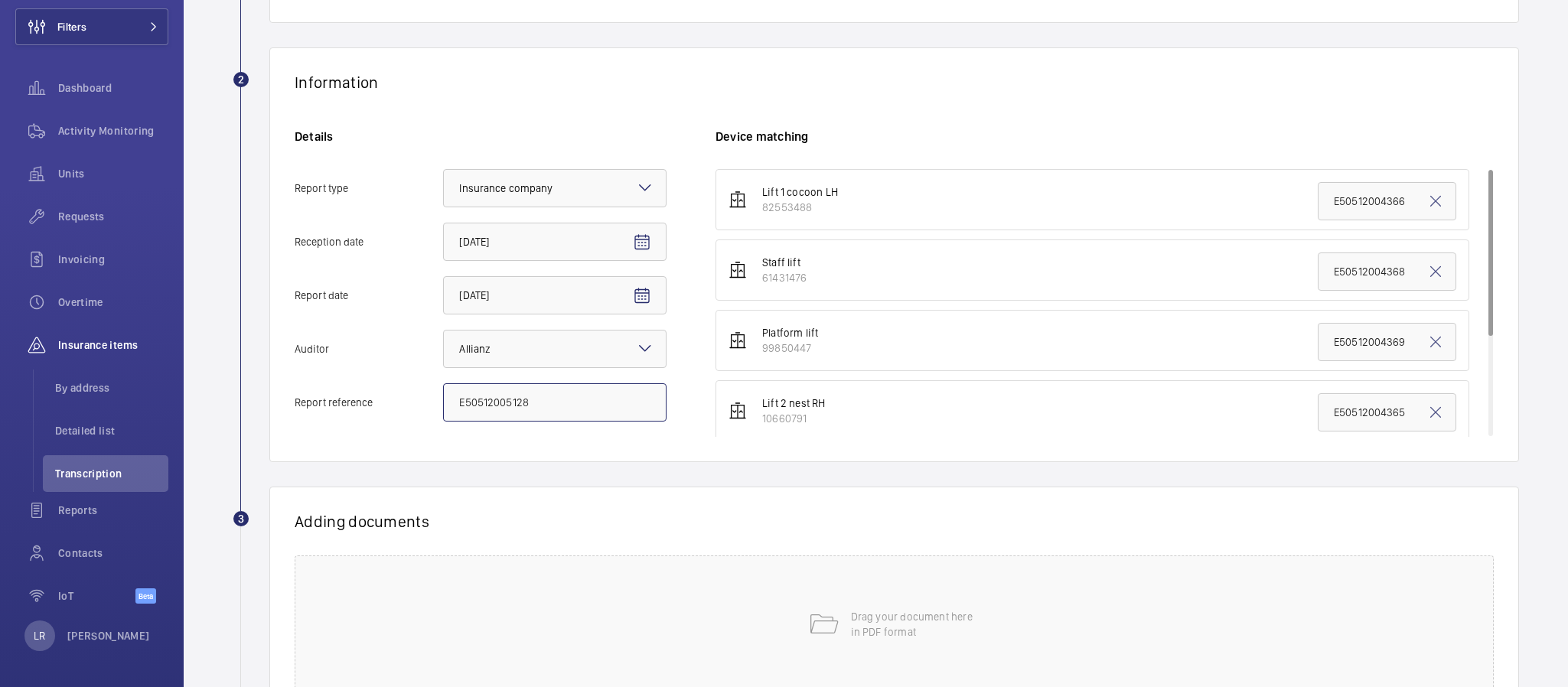
type input "E50512005128"
drag, startPoint x: 1341, startPoint y: 198, endPoint x: 1411, endPoint y: 199, distance: 70.0
click at [1411, 199] on div "E50512004366" at bounding box center [1387, 200] width 139 height 38
paste input "5128"
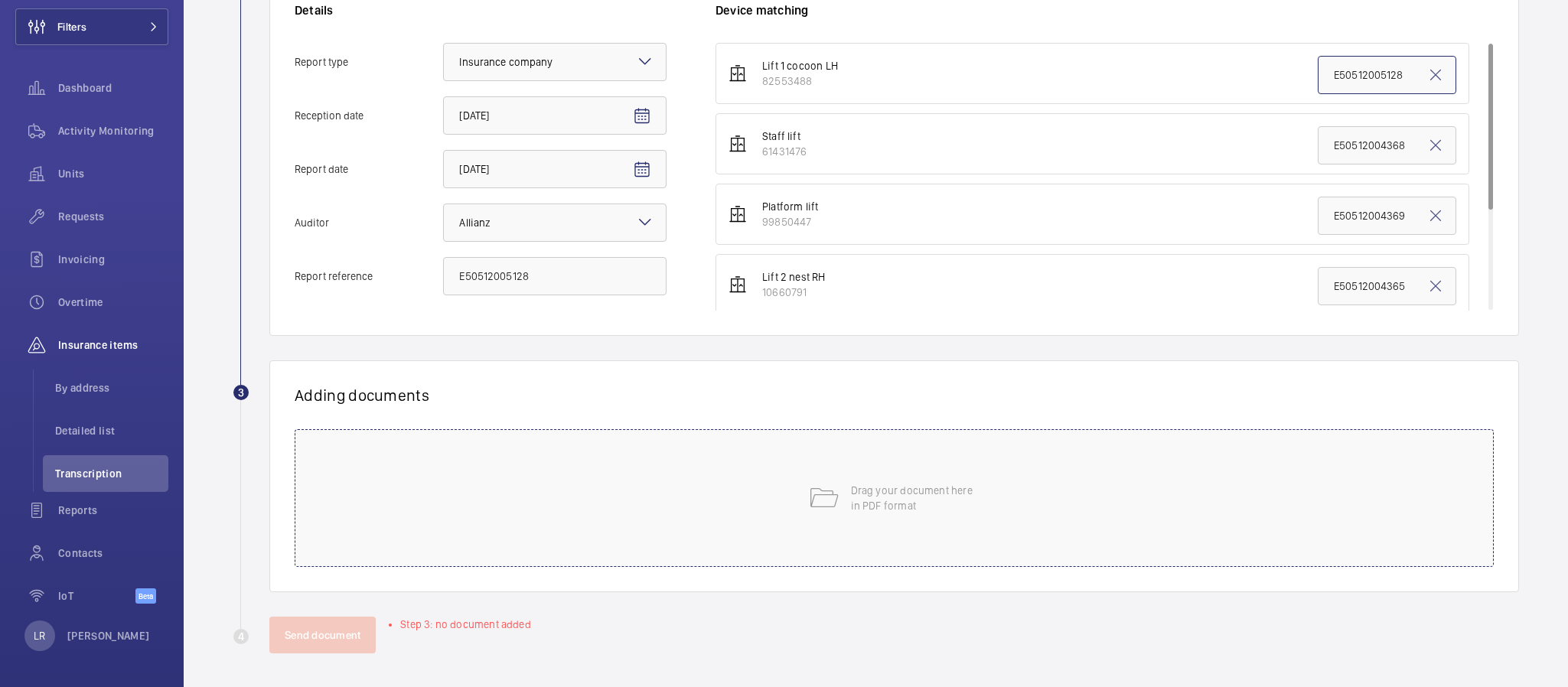
scroll to position [358, 0]
type input "E50512005128"
click at [921, 509] on p "Drag your document here in PDF format" at bounding box center [917, 495] width 130 height 30
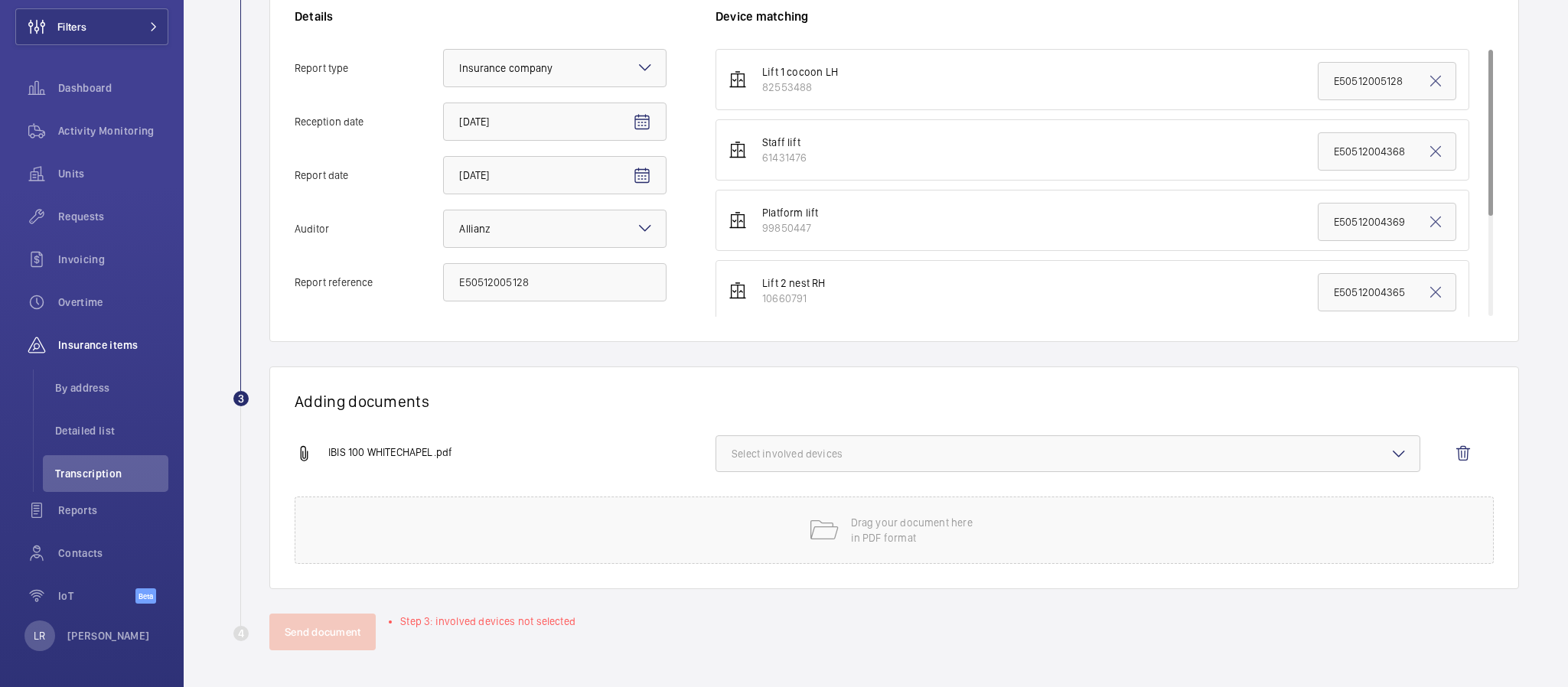
scroll to position [349, 0]
click at [870, 448] on span "Select involved devices" at bounding box center [1068, 455] width 673 height 16
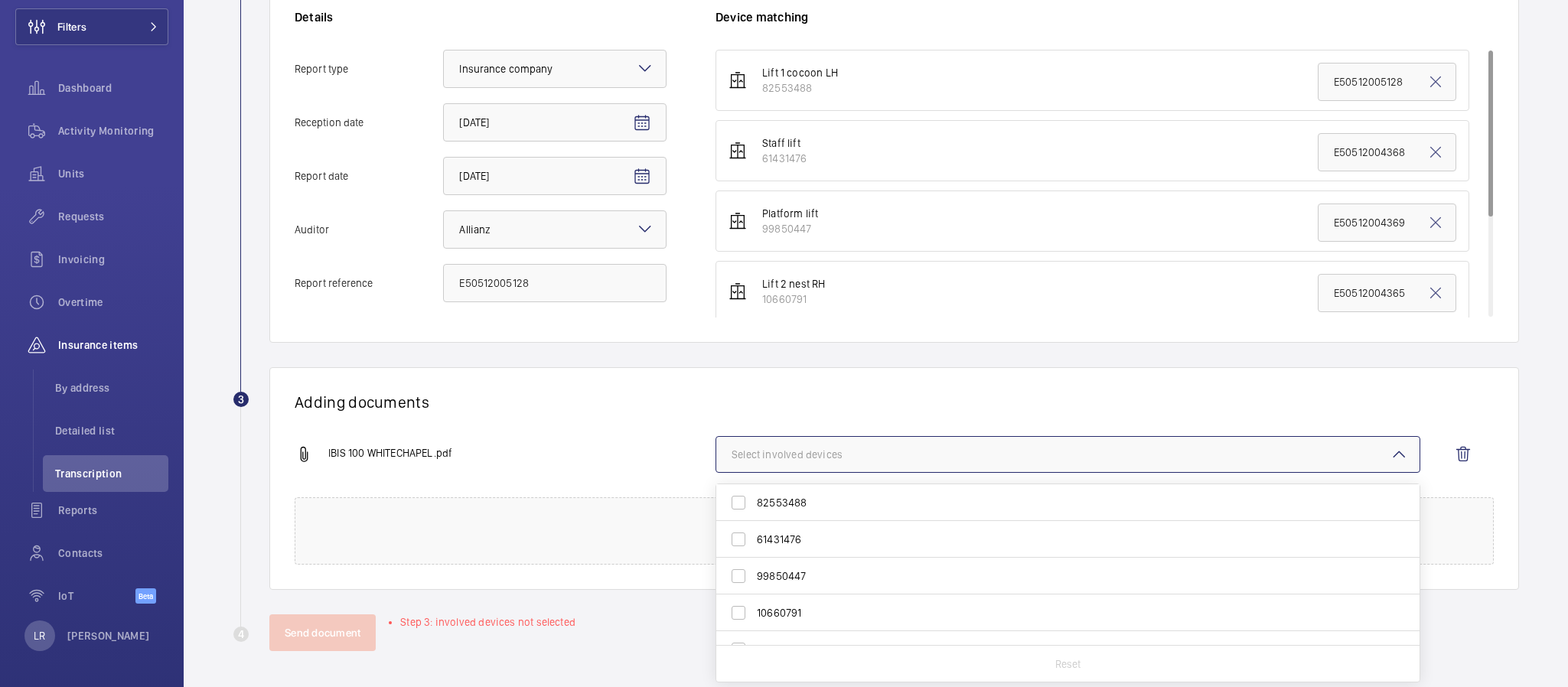
click at [866, 494] on label "82553488" at bounding box center [1057, 502] width 680 height 37
click at [754, 494] on input "82553488" at bounding box center [738, 502] width 30 height 30
checkbox input "true"
click at [877, 369] on div "Adding documents IBIS 100 WHITECHAPEL.pdf 1 device out of 6 involved 82553488 6…" at bounding box center [894, 478] width 1250 height 223
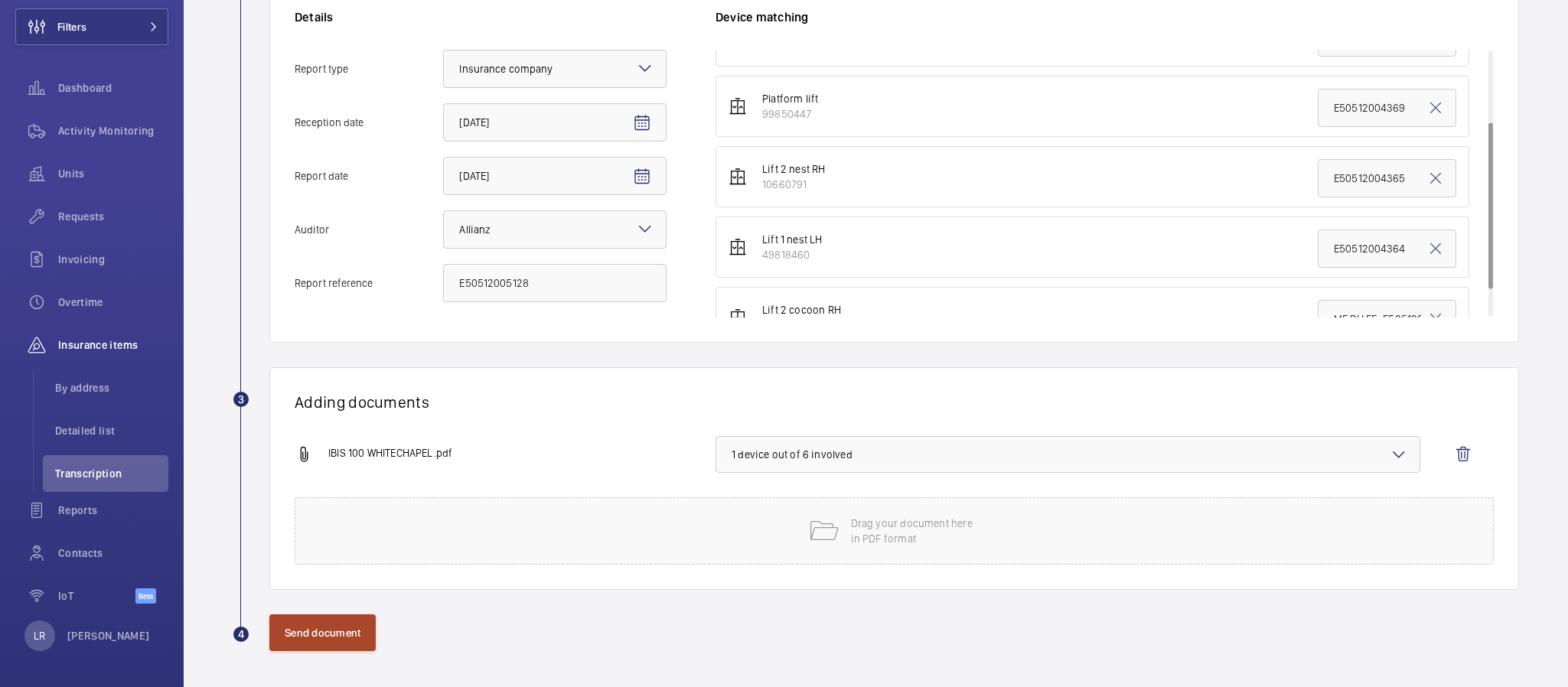
click at [342, 621] on button "Send document" at bounding box center [322, 633] width 106 height 37
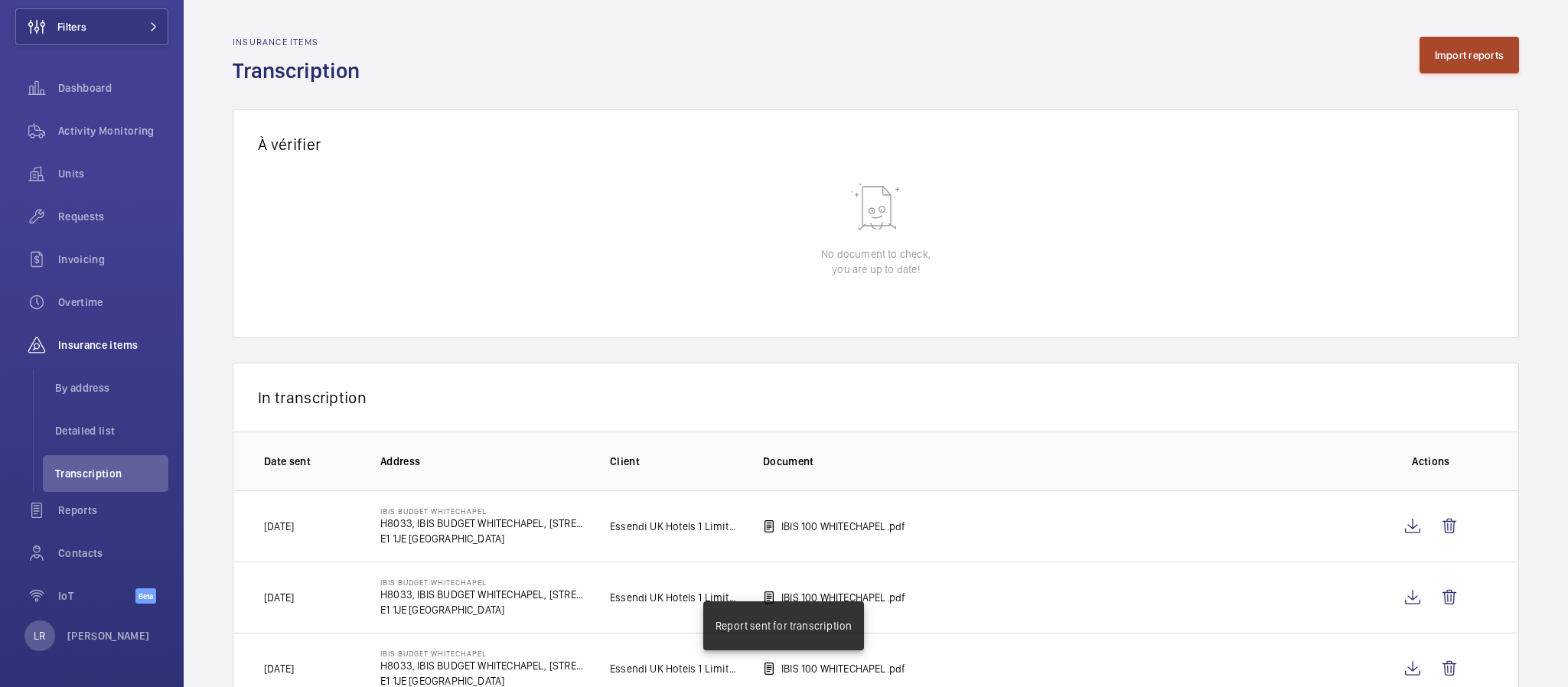
click at [1436, 55] on button "Import reports" at bounding box center [1469, 55] width 100 height 37
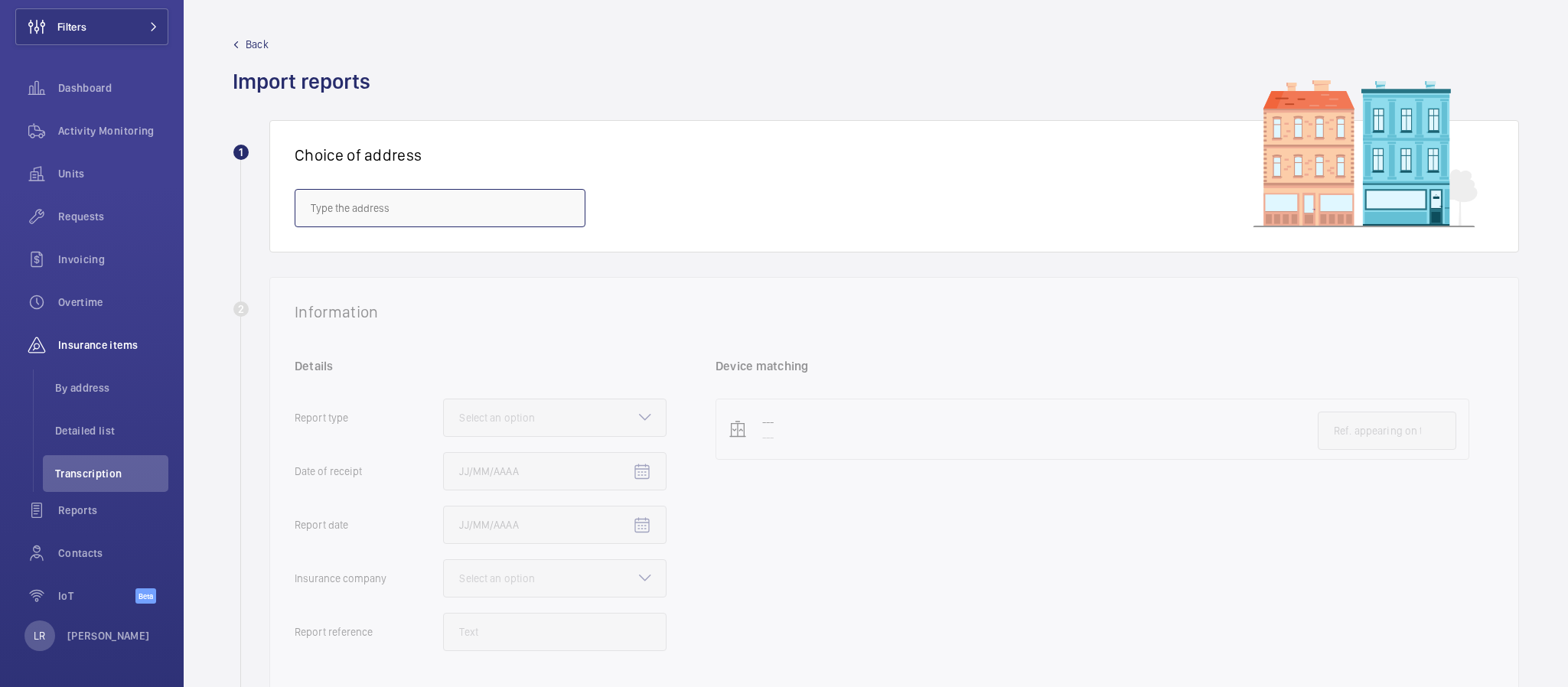
click at [470, 204] on input "text" at bounding box center [439, 207] width 291 height 38
click at [534, 250] on span "IBIS BUDGET WHITECHAPEL - H8033, IBIS BUDGET WHITECHAPEL, 100 Whitechapel Rd, L…" at bounding box center [440, 254] width 259 height 16
type input "IBIS BUDGET WHITECHAPEL - H8033, IBIS BUDGET WHITECHAPEL, 100 Whitechapel Rd, L…"
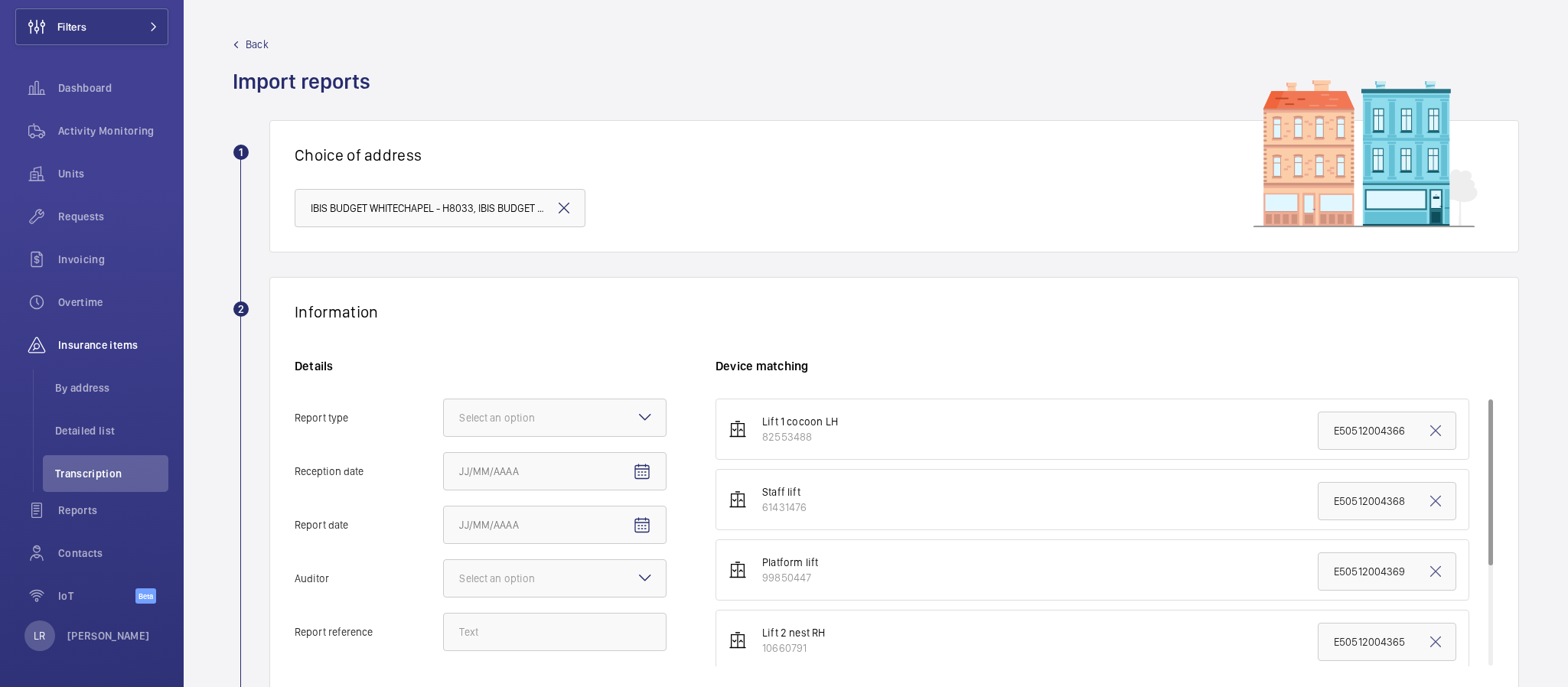
scroll to position [115, 0]
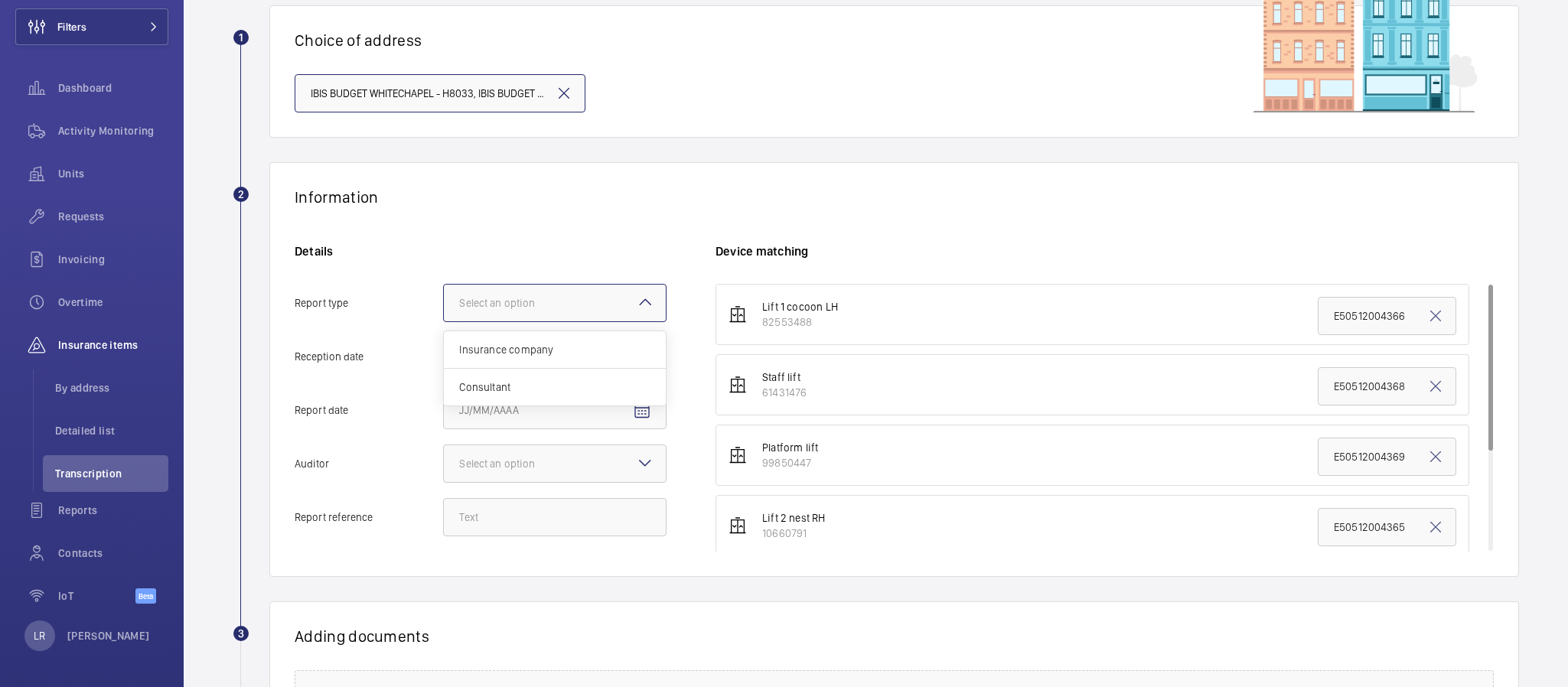
click at [556, 308] on div "Select an option" at bounding box center [515, 303] width 114 height 16
click at [444, 308] on input "Report type Select an option Insurance company Consultant" at bounding box center [444, 303] width 0 height 37
click at [540, 354] on span "Insurance company" at bounding box center [554, 350] width 192 height 16
click at [444, 322] on input "Report type Select an option Insurance company Consultant" at bounding box center [444, 303] width 0 height 37
click at [624, 368] on span "Open calendar" at bounding box center [643, 358] width 37 height 37
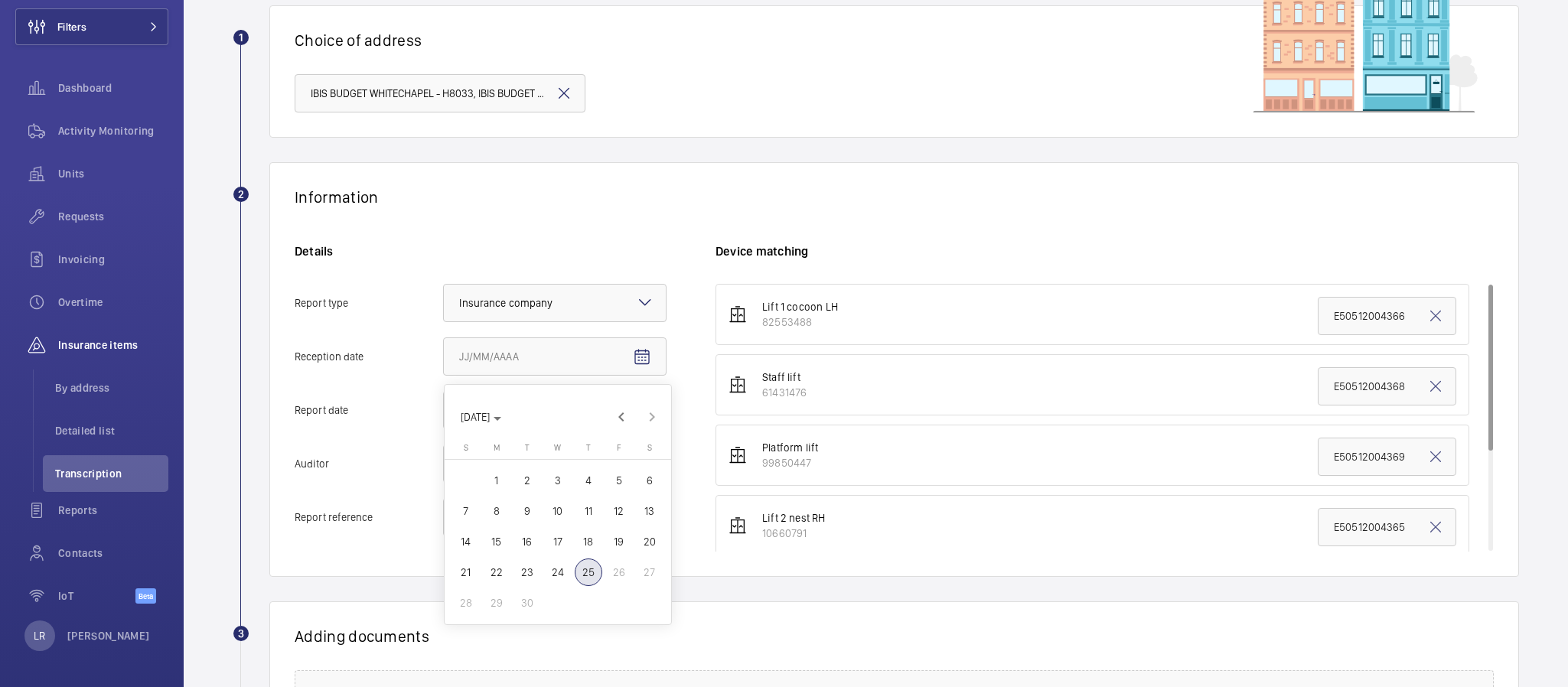
click at [588, 570] on span "25" at bounding box center [588, 572] width 27 height 27
type input "9/25/2025"
click at [629, 409] on span "Open calendar" at bounding box center [643, 411] width 37 height 37
click at [551, 604] on span "17" at bounding box center [558, 595] width 27 height 27
type input "9/17/2025"
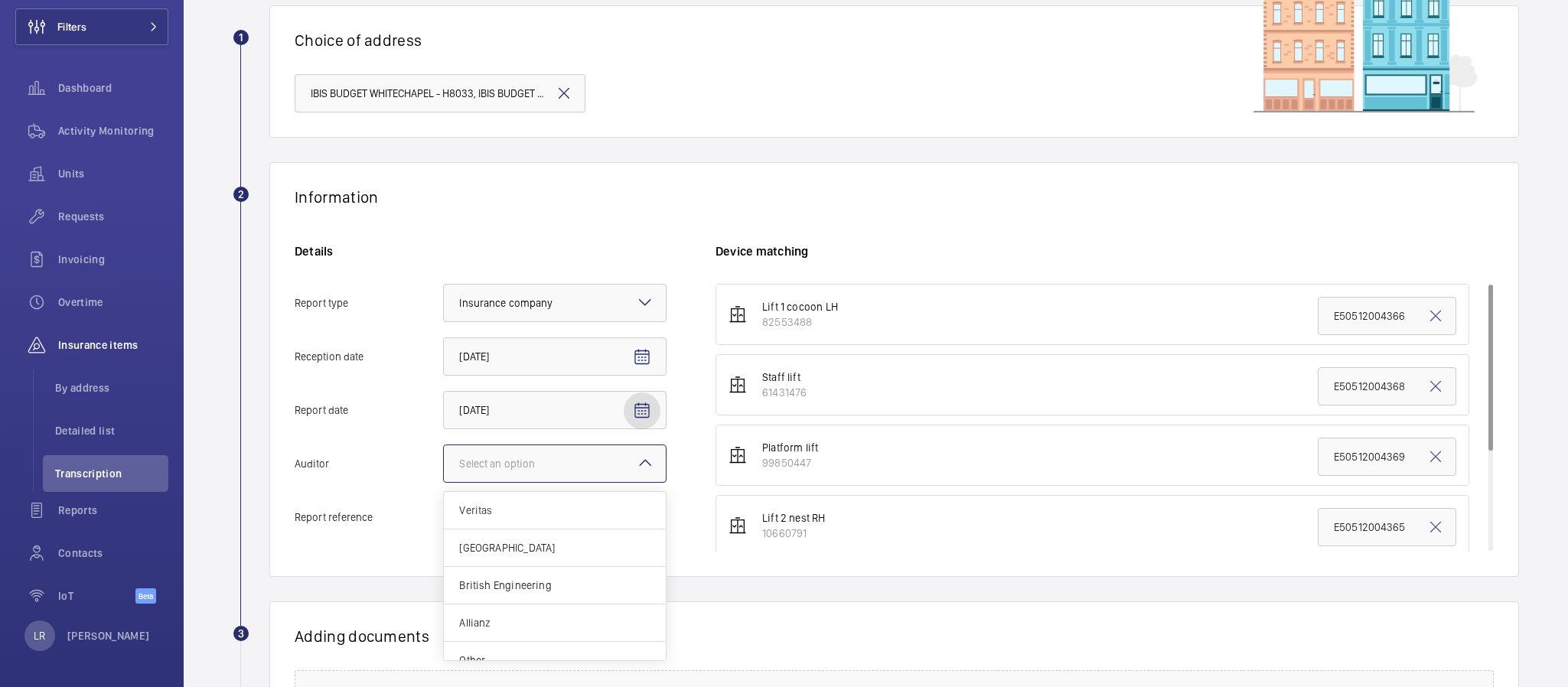
click at [632, 464] on div at bounding box center [555, 464] width 222 height 37
click at [444, 464] on input "Auditor Select an option Veritas Zurich British Engineering Allianz Other" at bounding box center [444, 464] width 0 height 37
click at [541, 618] on span "Allianz" at bounding box center [554, 623] width 192 height 16
click at [444, 482] on input "Auditor Select an option Veritas Zurich British Engineering Allianz Other" at bounding box center [444, 464] width 0 height 37
click at [579, 524] on input "Report reference" at bounding box center [555, 517] width 224 height 38
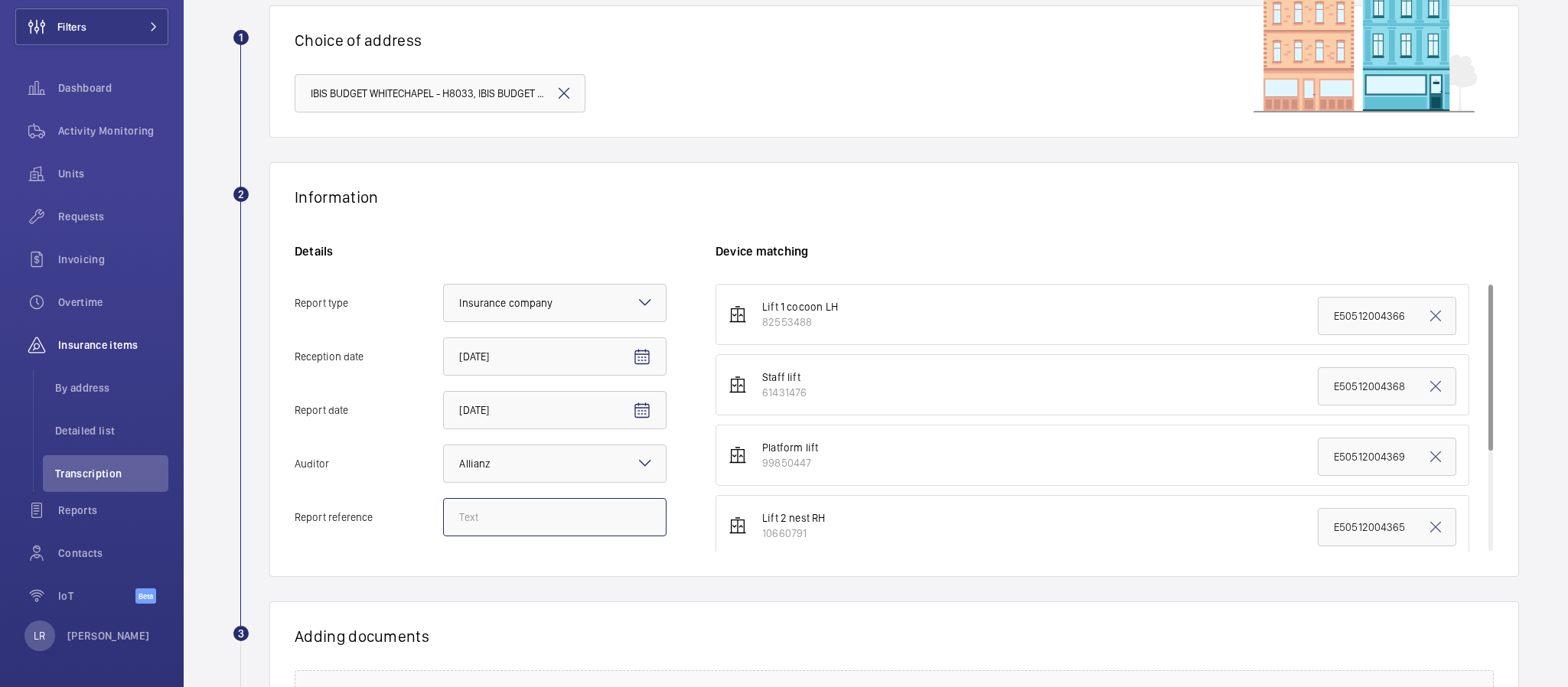
paste input "E50512005129"
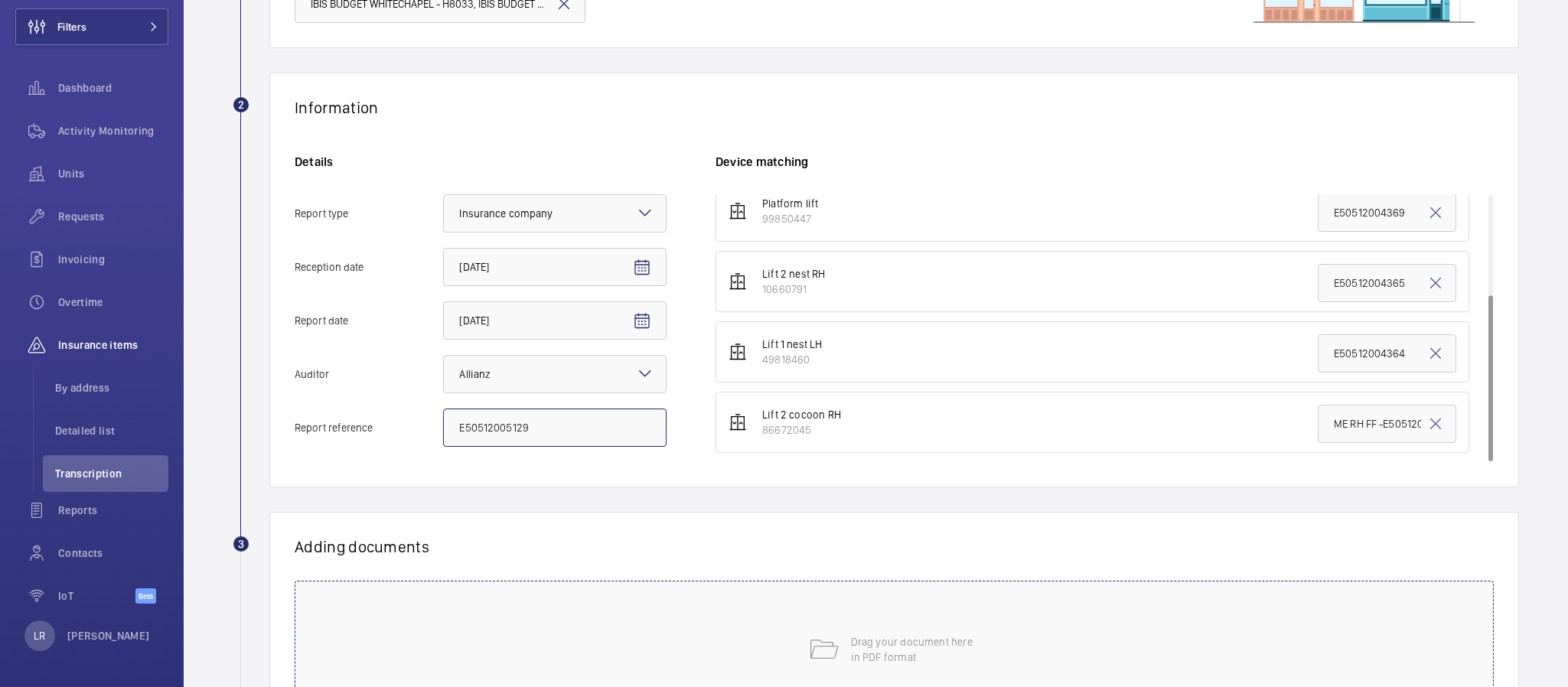
scroll to position [344, 0]
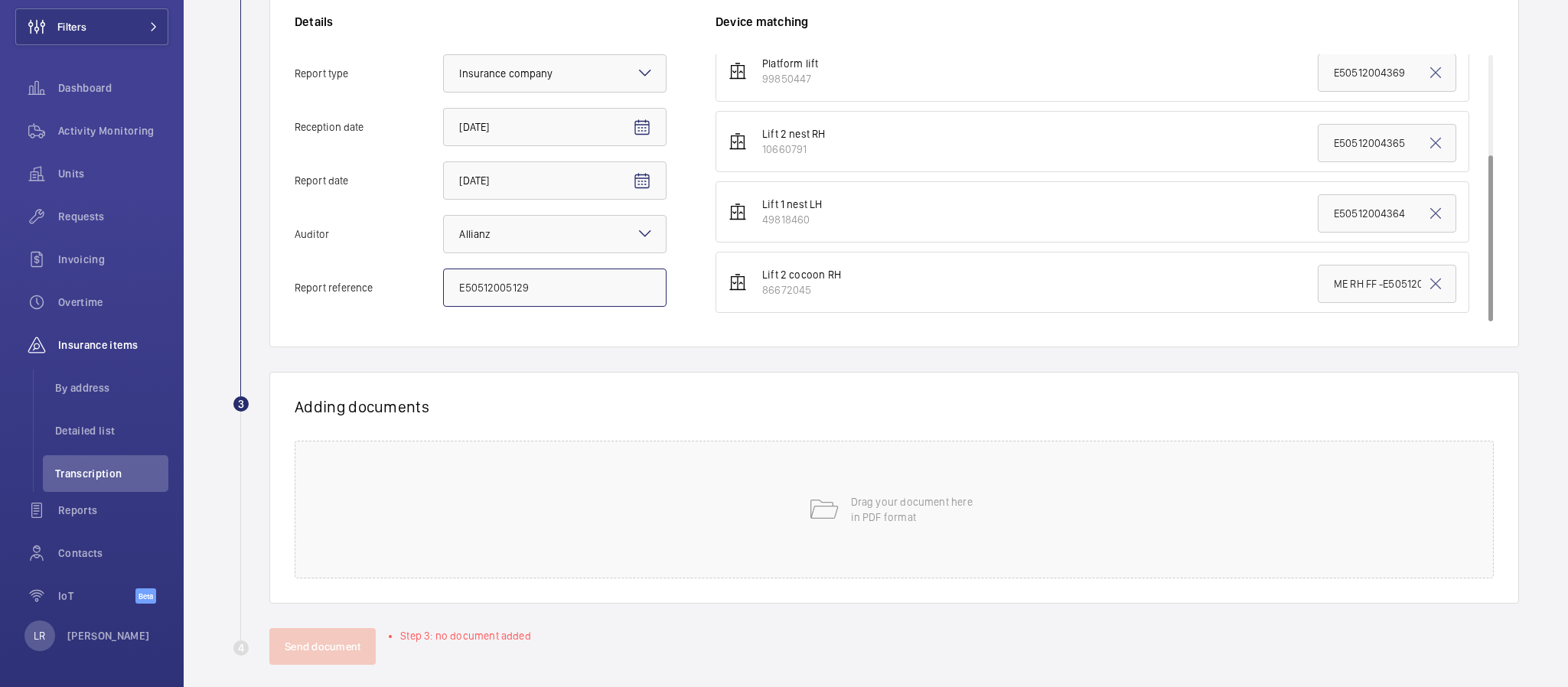
type input "E50512005129"
drag, startPoint x: 1365, startPoint y: 286, endPoint x: 1460, endPoint y: 283, distance: 95.0
click at [1460, 283] on ul "Lift 1 cocoon LH 82553488 E50512004366 Staff lift 61431476 E50512004368 Platfor…" at bounding box center [1104, 106] width 779 height 413
click at [809, 519] on mat-icon at bounding box center [822, 509] width 30 height 30
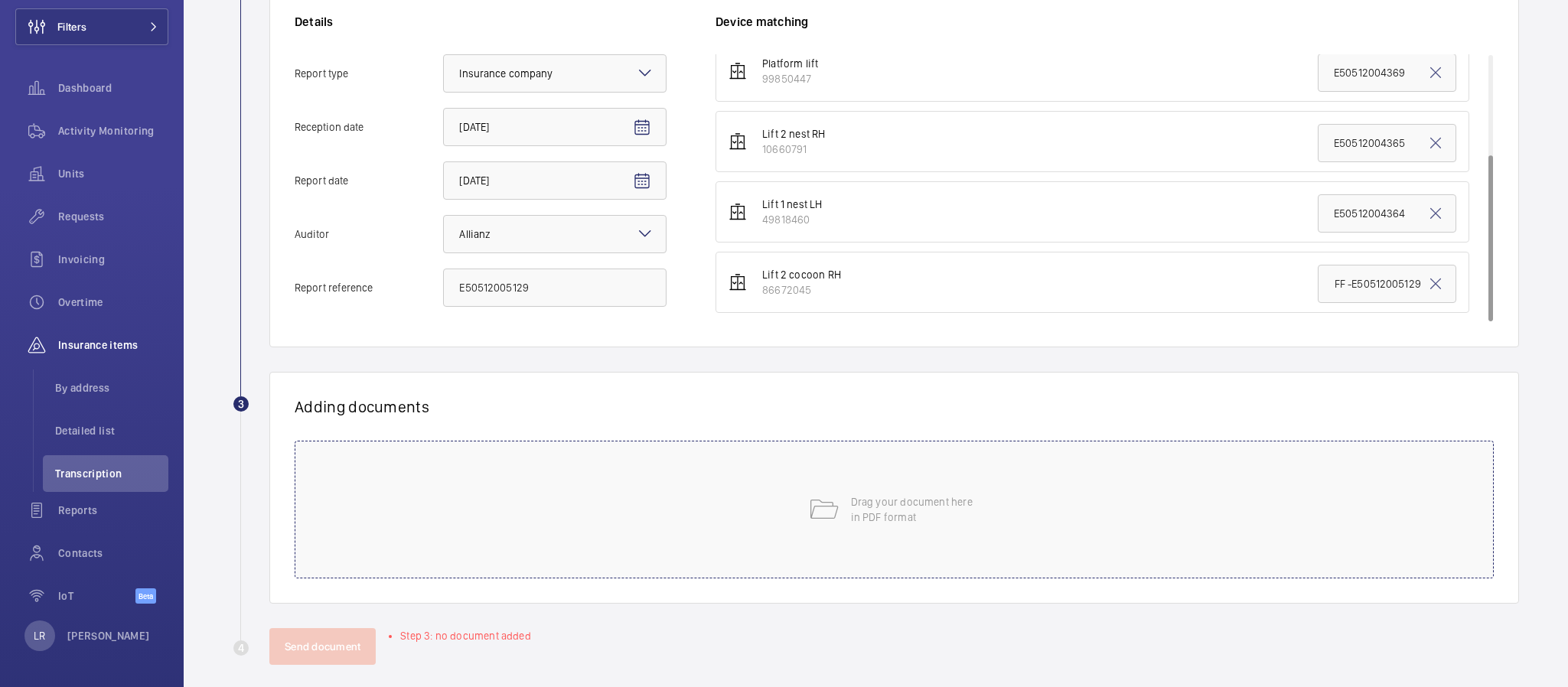
scroll to position [0, 0]
click at [839, 487] on div "IBIS 100 WHITECHAPEL.pdf Select involved devices" at bounding box center [888, 471] width 1187 height 61
click at [839, 463] on span "Select involved devices" at bounding box center [1068, 460] width 673 height 16
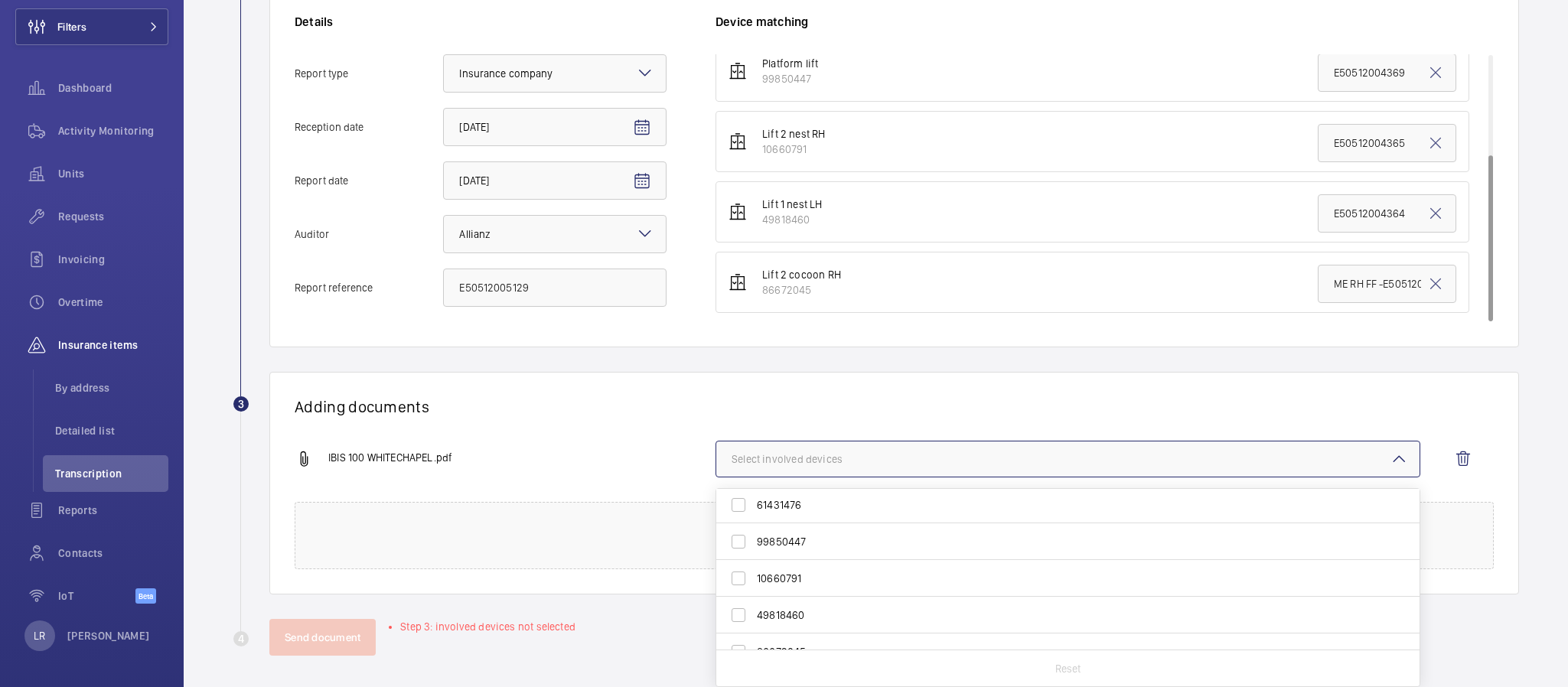
scroll to position [59, 0]
click at [786, 630] on span "86672045" at bounding box center [1069, 632] width 624 height 16
click at [754, 630] on input "86672045" at bounding box center [738, 631] width 30 height 30
checkbox input "true"
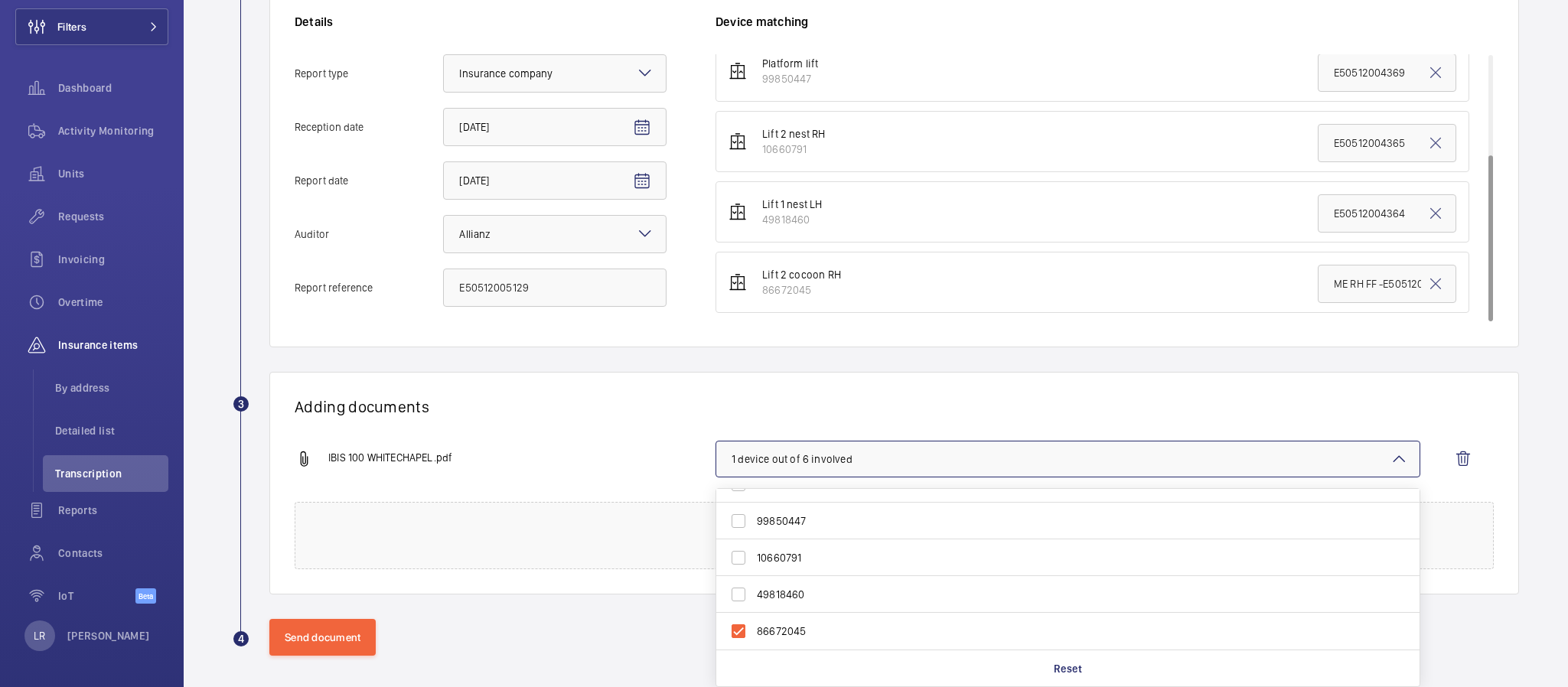
click at [635, 443] on div "IBIS 100 WHITECHAPEL.pdf 1 device out of 6 involved 82553488 61431476 99850447 …" at bounding box center [888, 471] width 1187 height 61
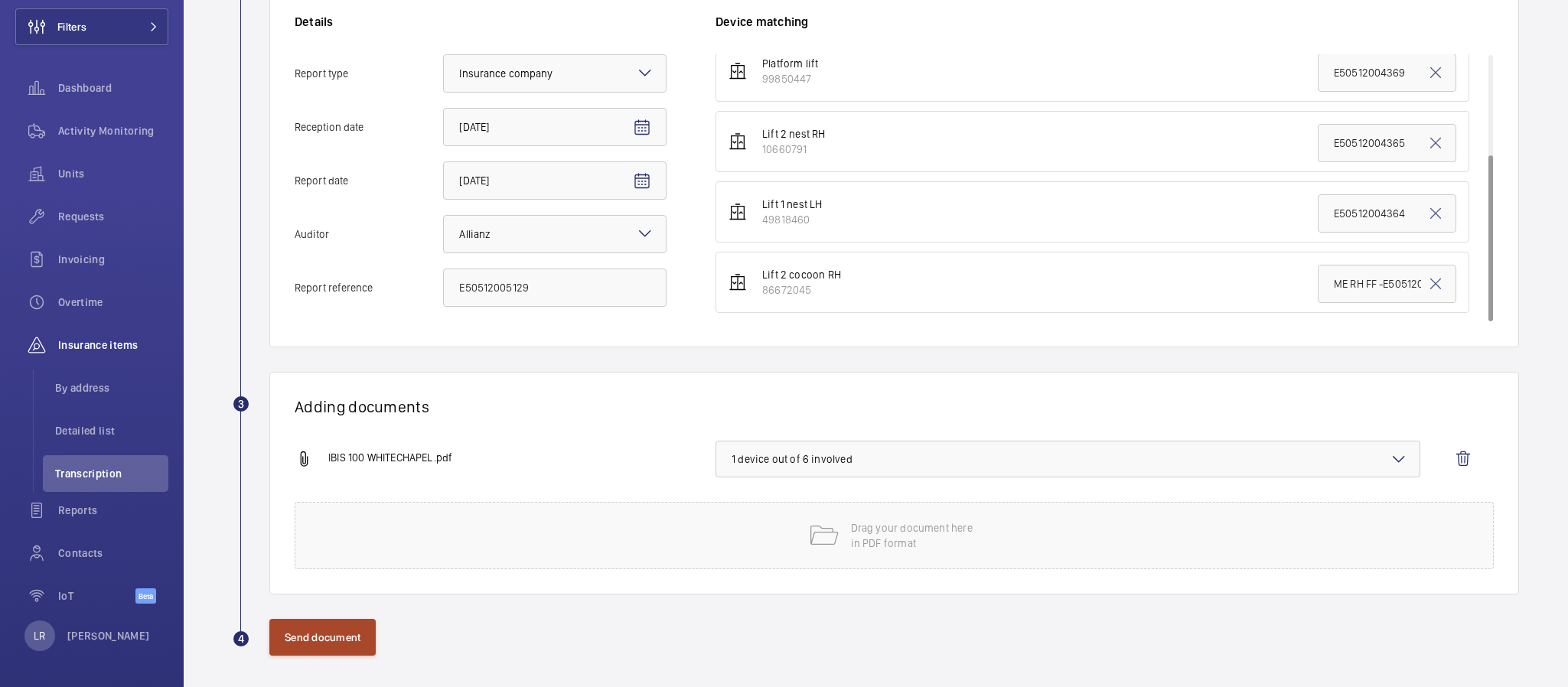
click at [350, 642] on button "Send document" at bounding box center [322, 637] width 106 height 37
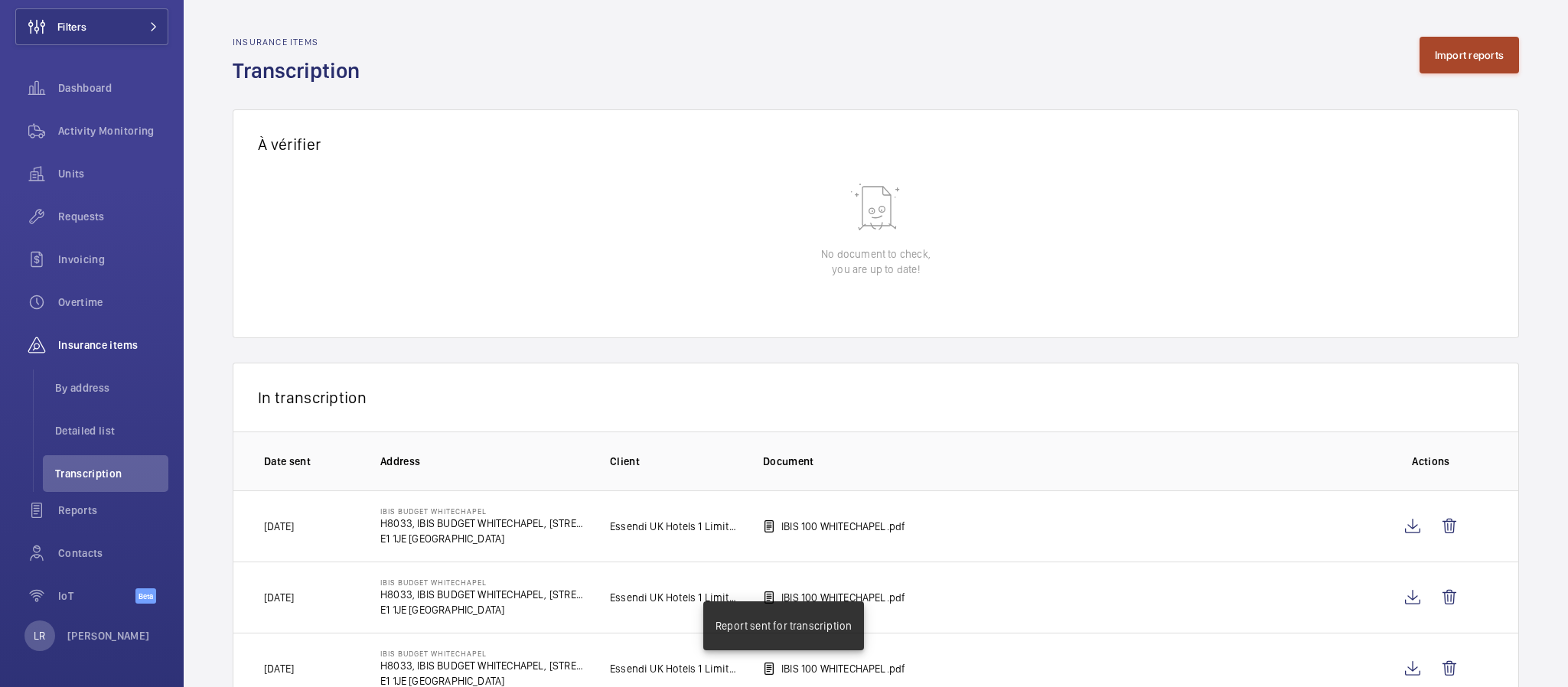
click at [1431, 40] on button "Import reports" at bounding box center [1469, 55] width 100 height 37
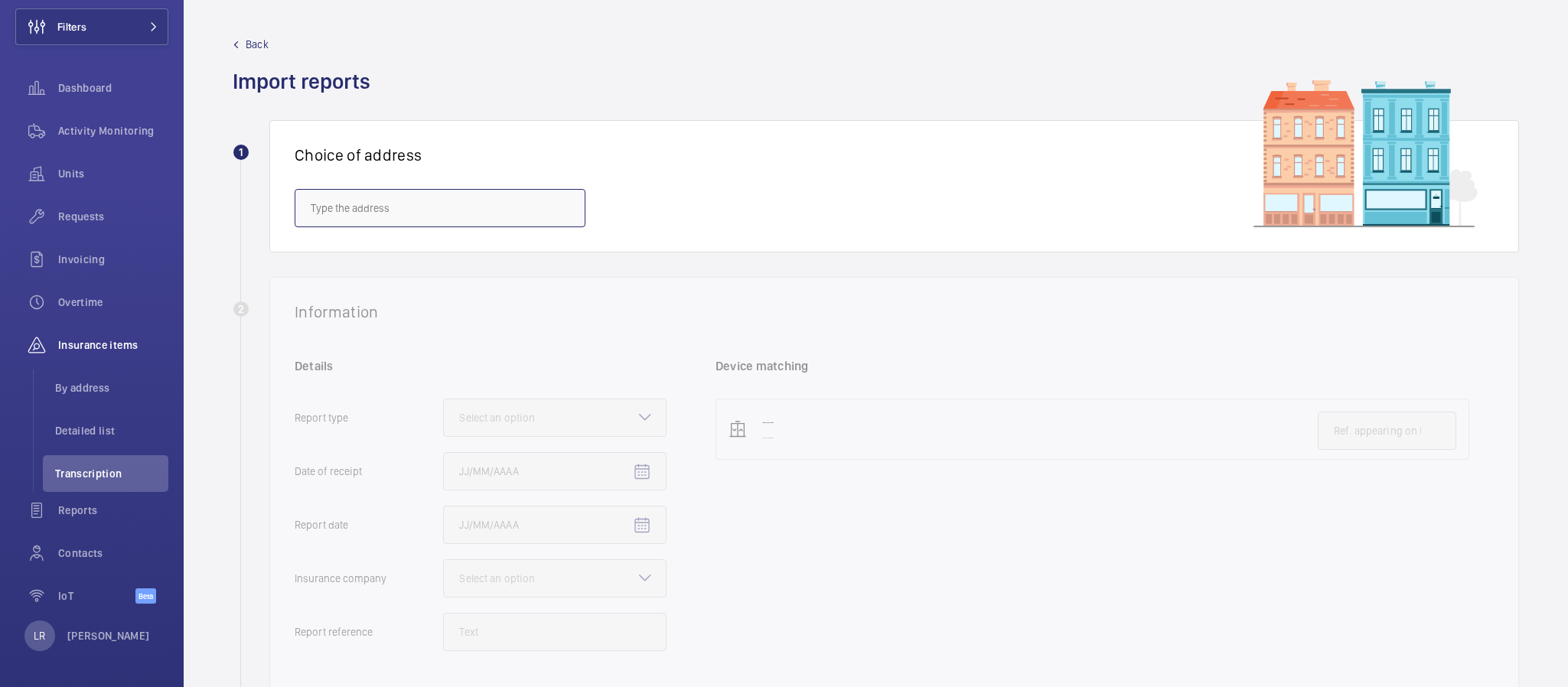
click at [514, 218] on input "text" at bounding box center [439, 207] width 291 height 38
click at [462, 262] on mat-option "IBIS BUDGET WHITECHAPEL - H8033, IBIS BUDGET WHITECHAPEL, 100 Whitechapel Rd, L…" at bounding box center [440, 254] width 290 height 37
type input "IBIS BUDGET WHITECHAPEL - H8033, IBIS BUDGET WHITECHAPEL, 100 Whitechapel Rd, L…"
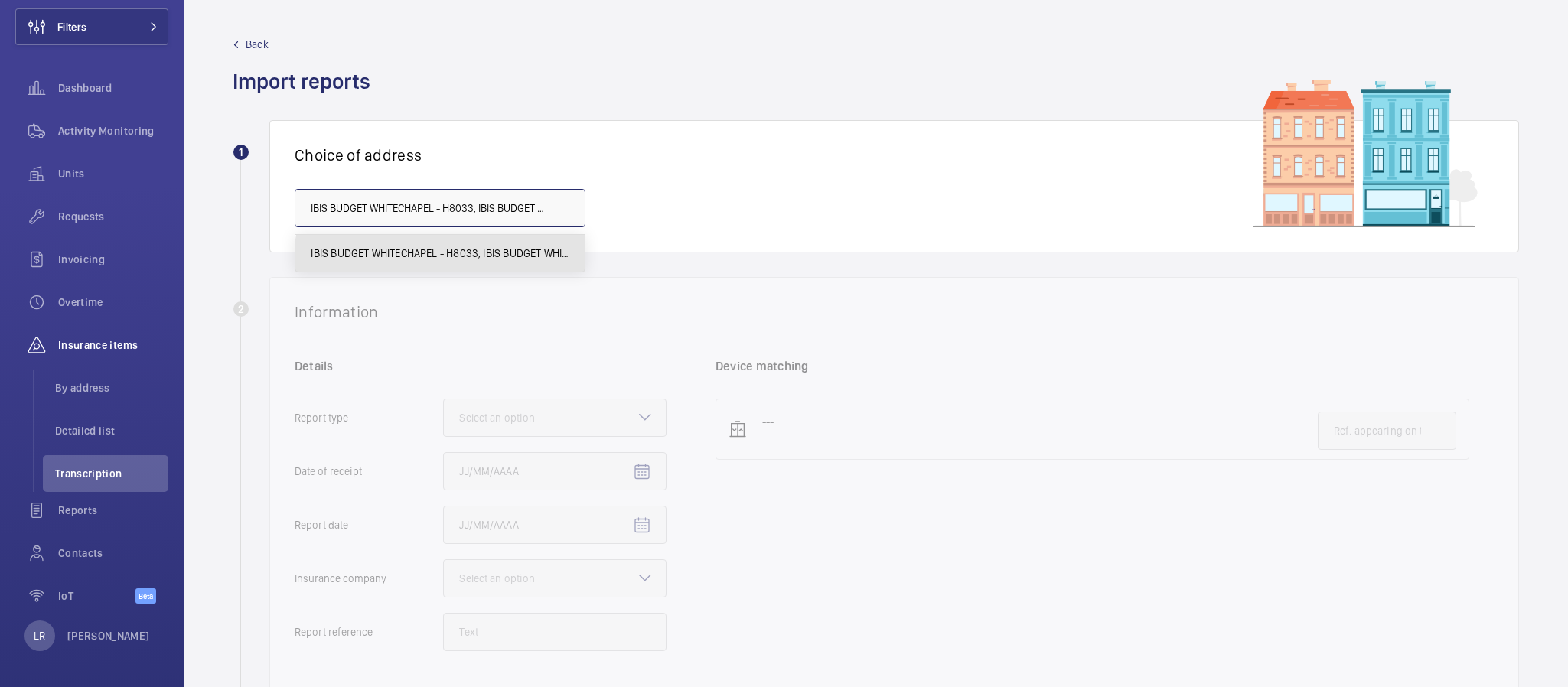
scroll to position [0, 223]
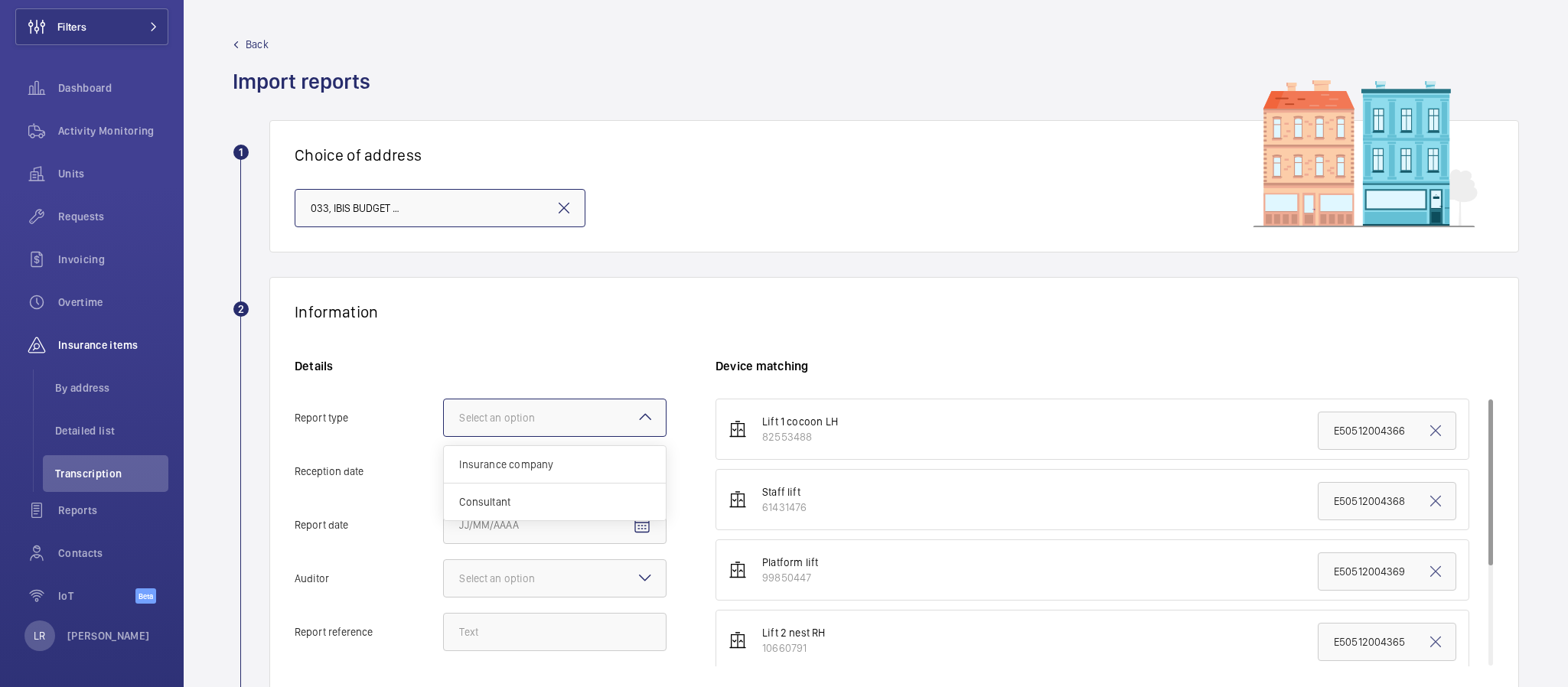
drag, startPoint x: 538, startPoint y: 409, endPoint x: 538, endPoint y: 428, distance: 19.0
click at [538, 423] on div "Select an option" at bounding box center [515, 418] width 114 height 16
click at [444, 423] on input "Report type Select an option Insurance company Consultant" at bounding box center [444, 418] width 0 height 37
click at [529, 463] on span "Insurance company" at bounding box center [554, 464] width 192 height 16
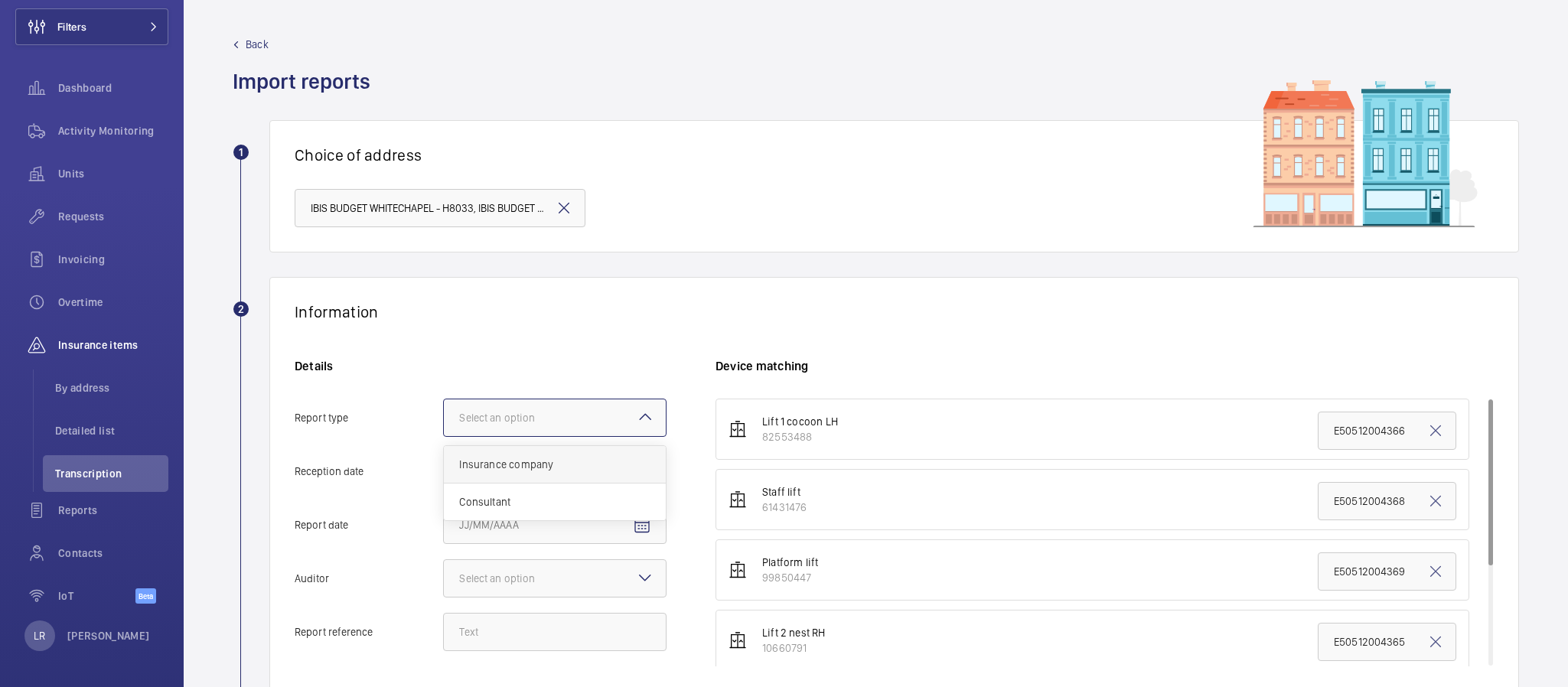
click at [444, 436] on input "Report type Select an option Insurance company Consultant" at bounding box center [444, 418] width 0 height 37
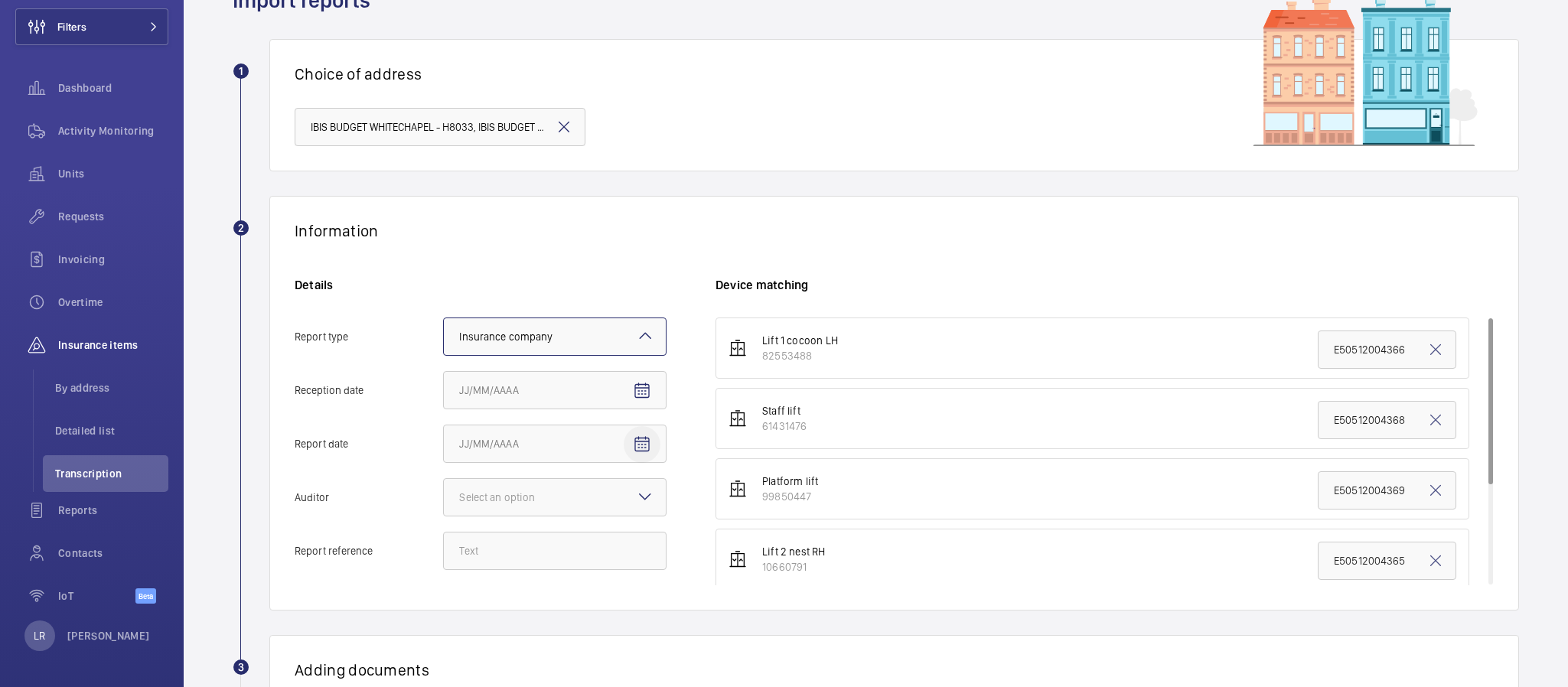
scroll to position [115, 0]
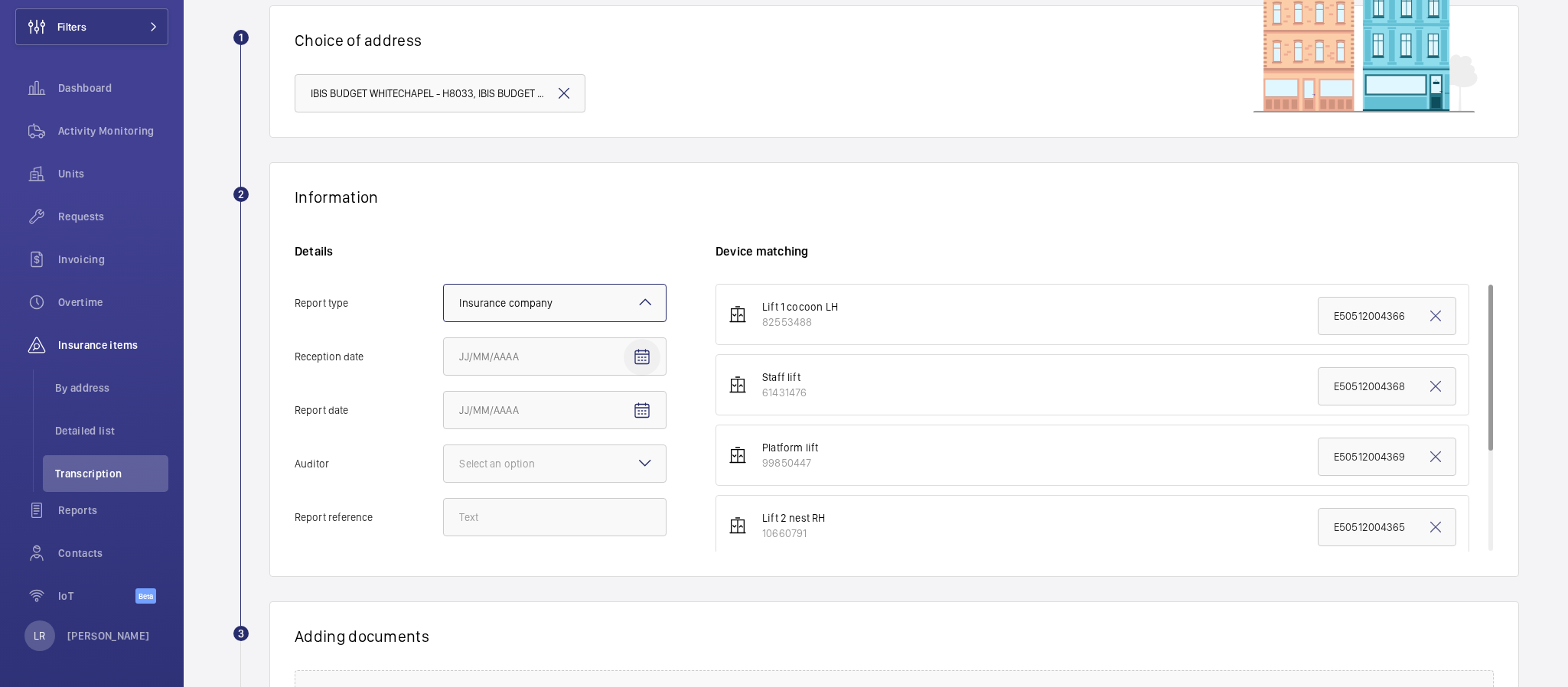
click at [630, 349] on span "Open calendar" at bounding box center [643, 358] width 37 height 37
click at [581, 569] on span "25" at bounding box center [588, 572] width 27 height 27
type input "9/25/2025"
click at [627, 397] on span "Open calendar" at bounding box center [643, 411] width 37 height 37
click at [554, 590] on span "17" at bounding box center [558, 595] width 27 height 27
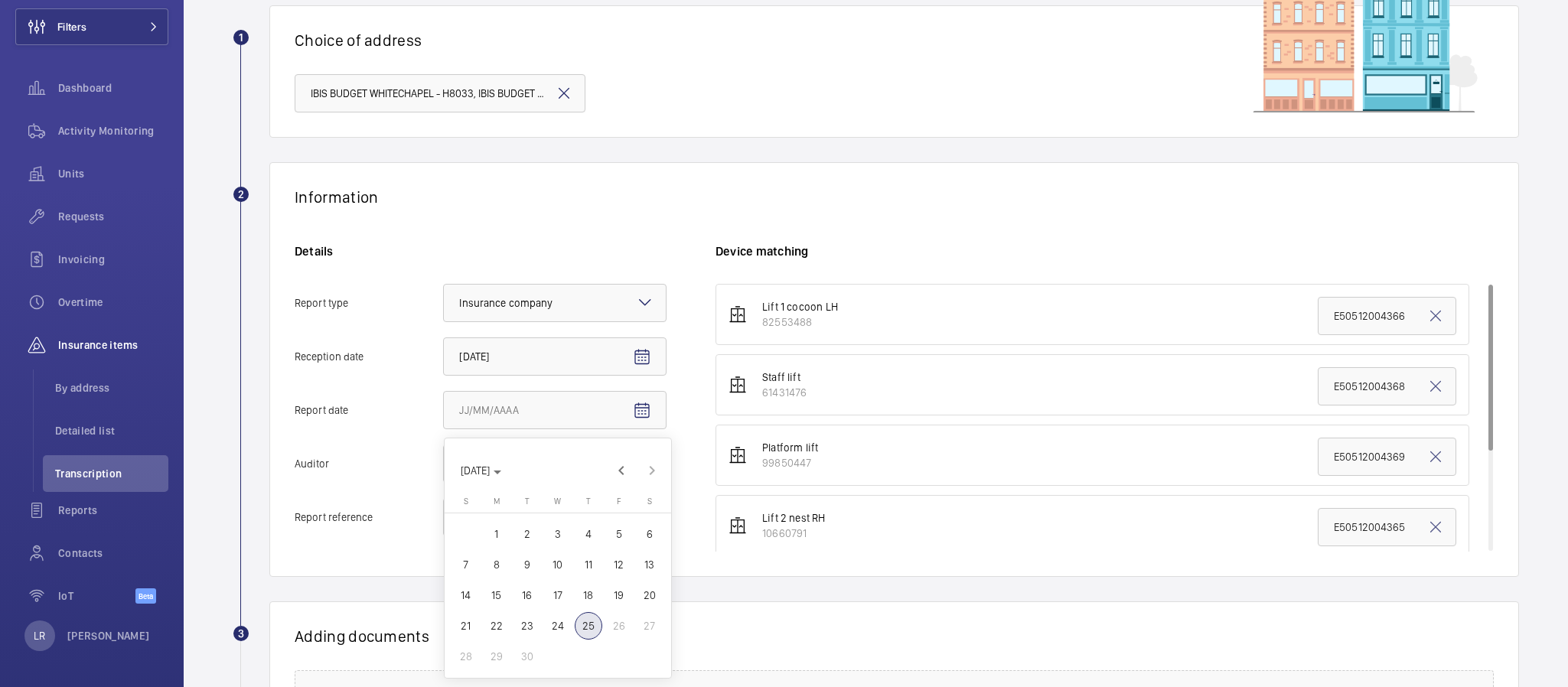
type input "9/17/2025"
click at [572, 464] on div "Select an option" at bounding box center [515, 464] width 114 height 16
click at [444, 464] on input "Auditor Select an option" at bounding box center [444, 464] width 0 height 37
click at [519, 621] on span "Allianz" at bounding box center [554, 623] width 192 height 16
click at [444, 482] on input "Auditor Select an option Veritas Zurich British Engineering Allianz Other" at bounding box center [444, 464] width 0 height 37
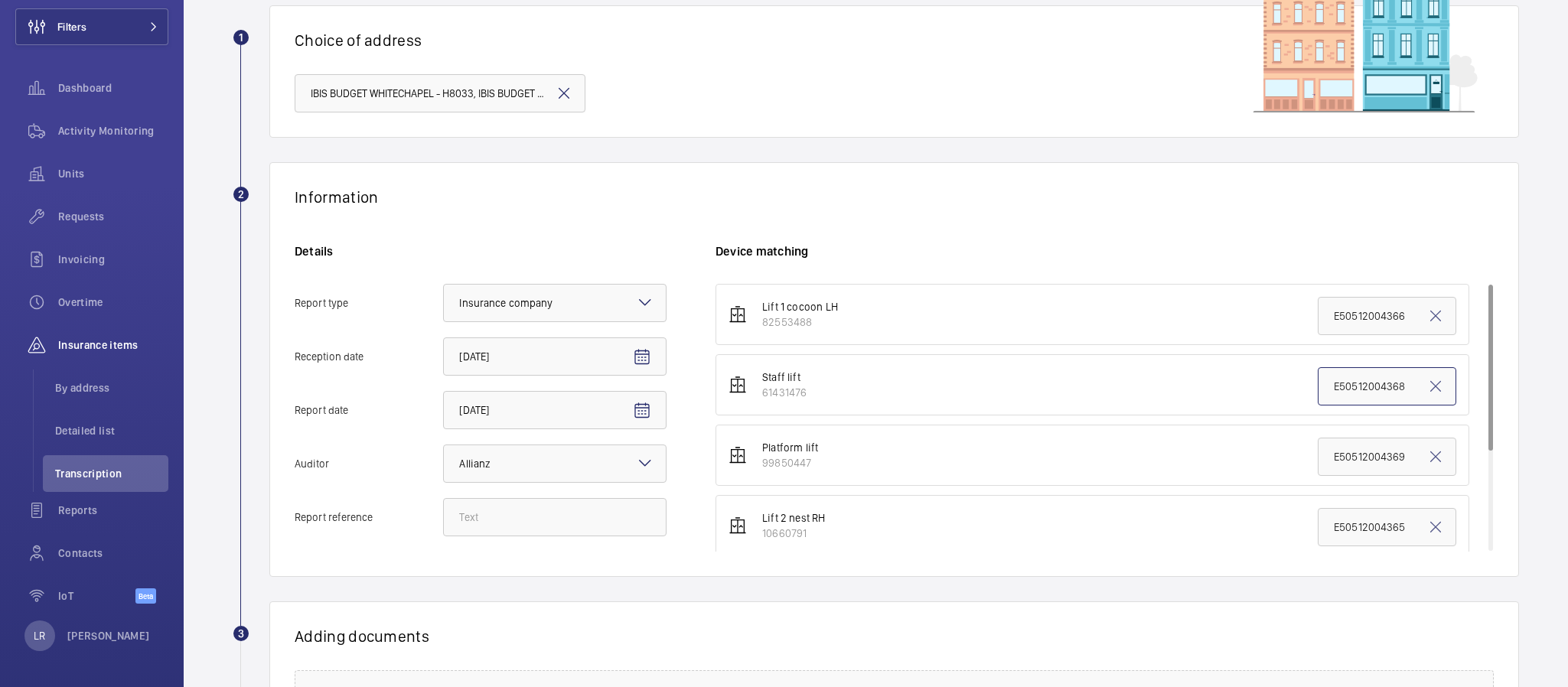
drag, startPoint x: 1314, startPoint y: 389, endPoint x: 1500, endPoint y: 387, distance: 186.0
click at [1500, 387] on div "Information Details Report type Select an option × Insurance company × Receptio…" at bounding box center [894, 369] width 1250 height 415
paste input "5130"
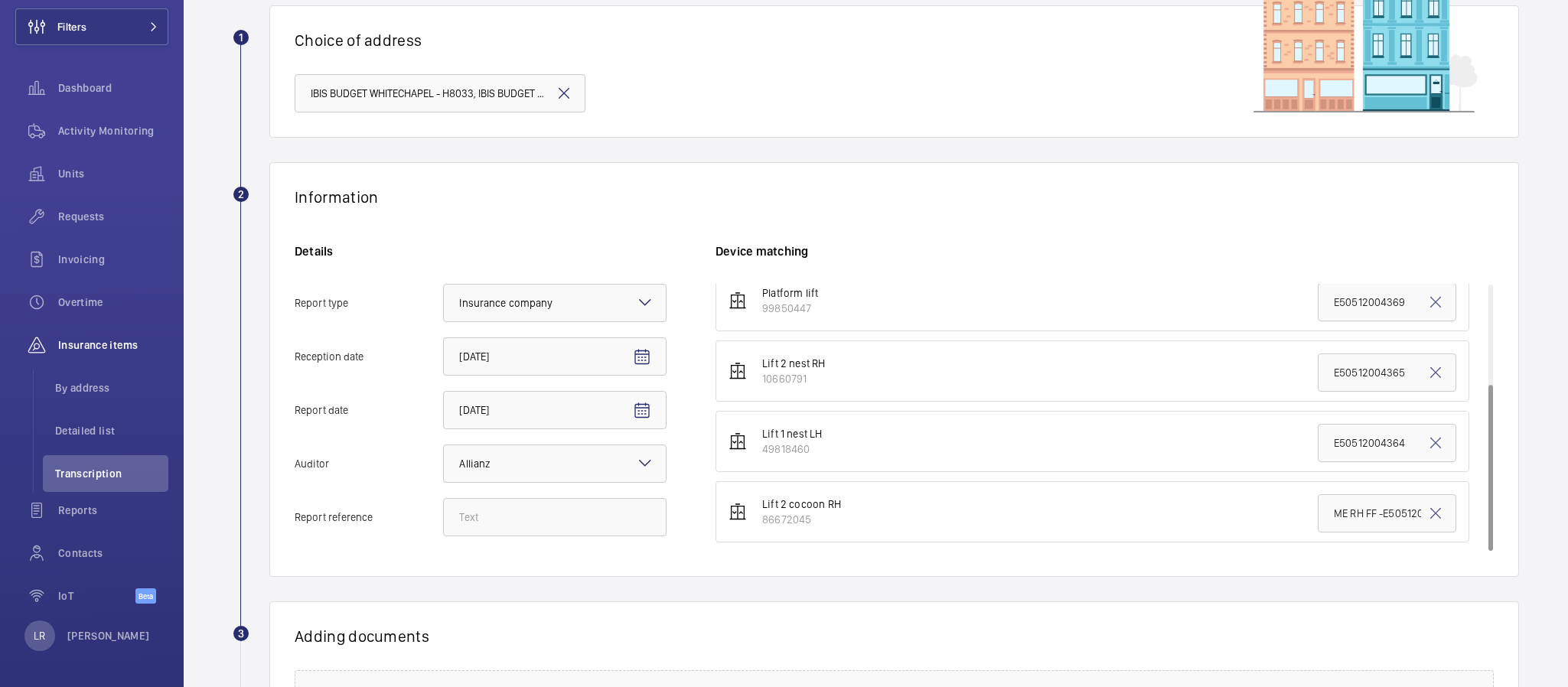
type input "E50512005130"
click at [574, 515] on input "Report reference" at bounding box center [555, 517] width 224 height 38
paste input "E50512005130"
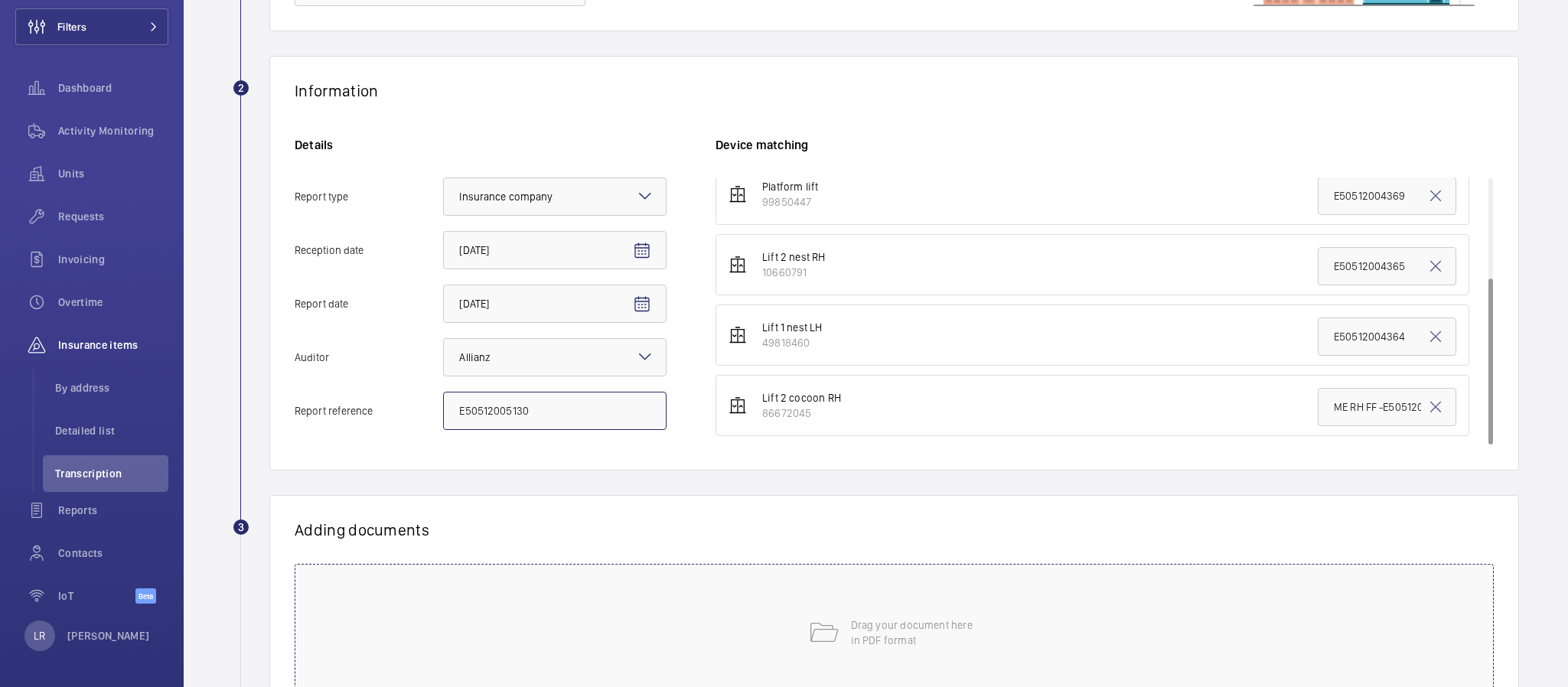
scroll to position [344, 0]
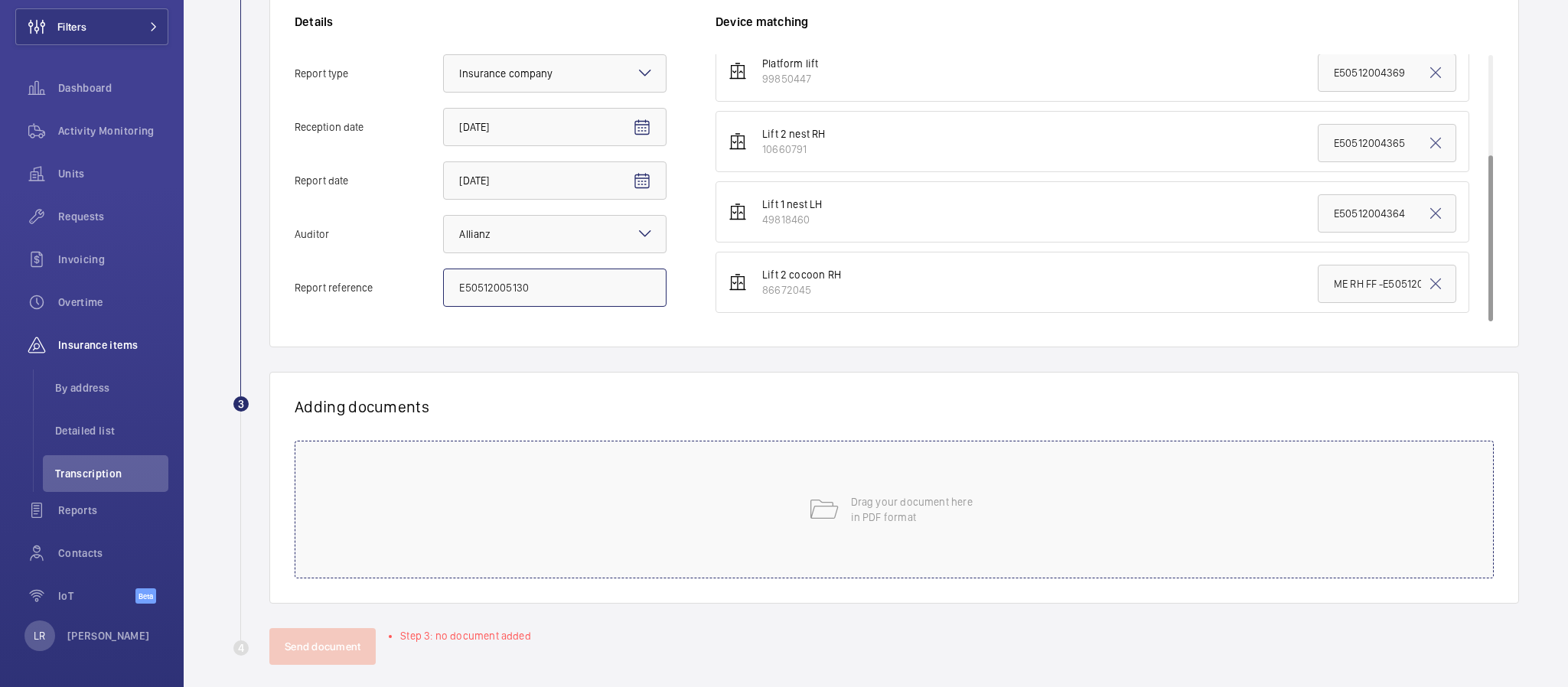
type input "E50512005130"
click at [691, 515] on div "Drag your document here in PDF format" at bounding box center [894, 510] width 1200 height 138
click at [816, 441] on button "Select involved devices" at bounding box center [1067, 460] width 705 height 37
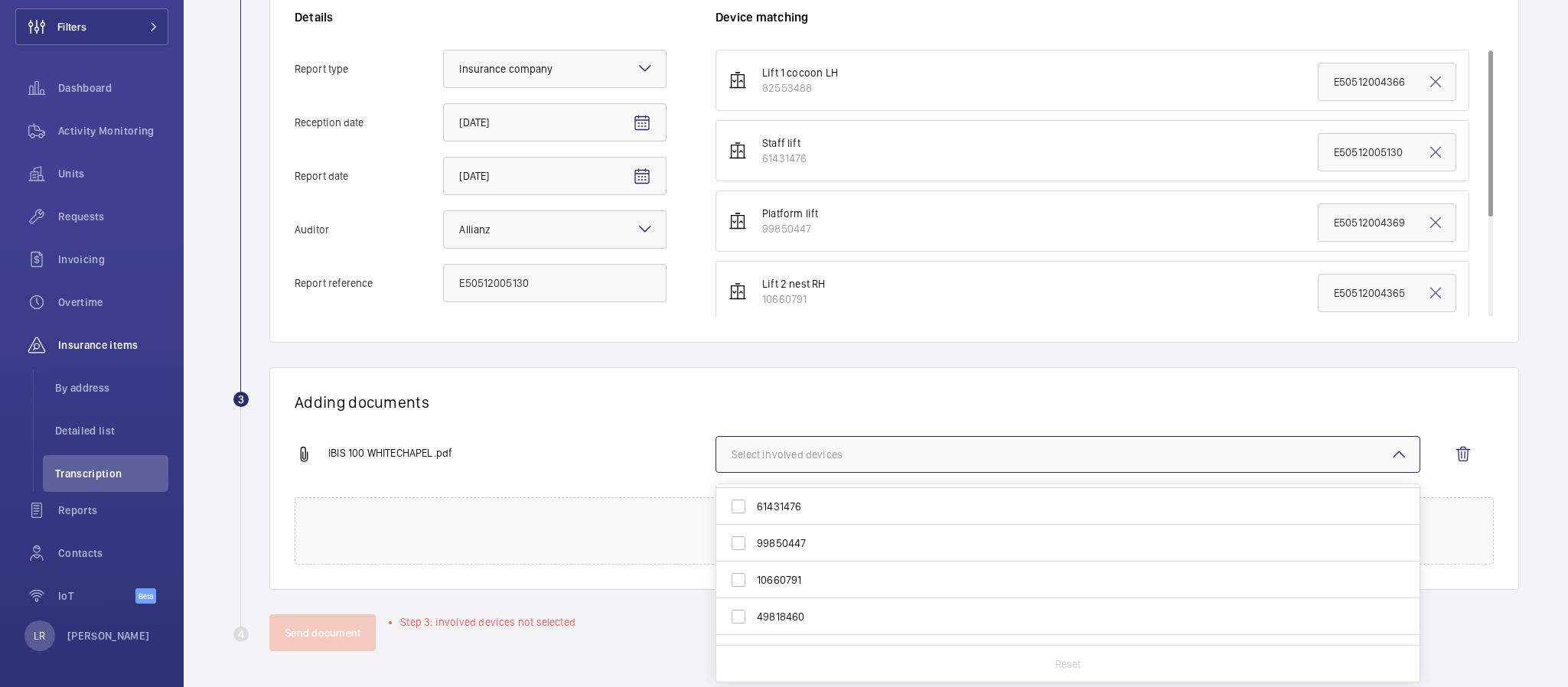
scroll to position [0, 0]
click at [822, 533] on span "61431476" at bounding box center [1069, 539] width 624 height 16
click at [754, 533] on input "61431476" at bounding box center [738, 538] width 30 height 30
checkbox input "true"
click at [581, 443] on div "IBIS 100 WHITECHAPEL.pdf 1 device out of 6 involved 82553488 61431476 99850447 …" at bounding box center [888, 466] width 1187 height 61
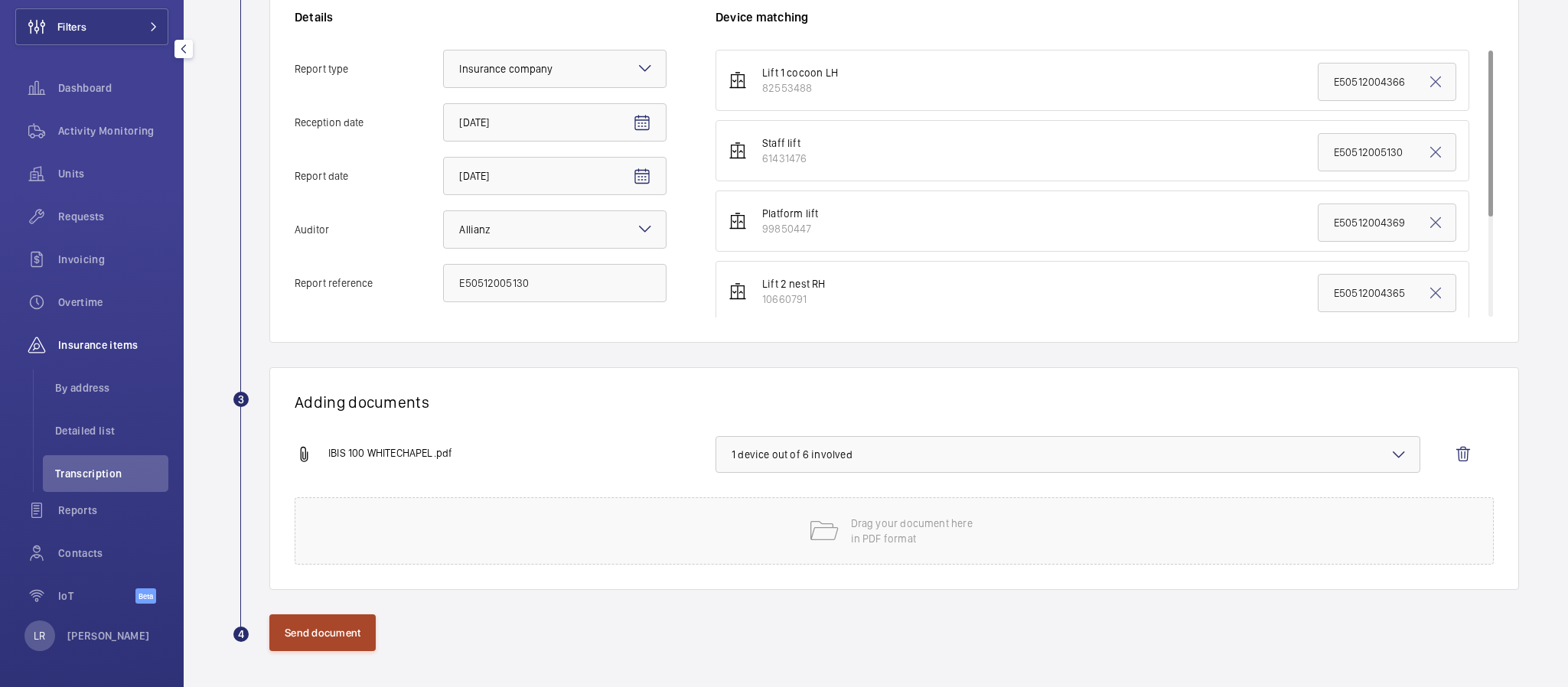
click at [322, 632] on button "Send document" at bounding box center [322, 633] width 106 height 37
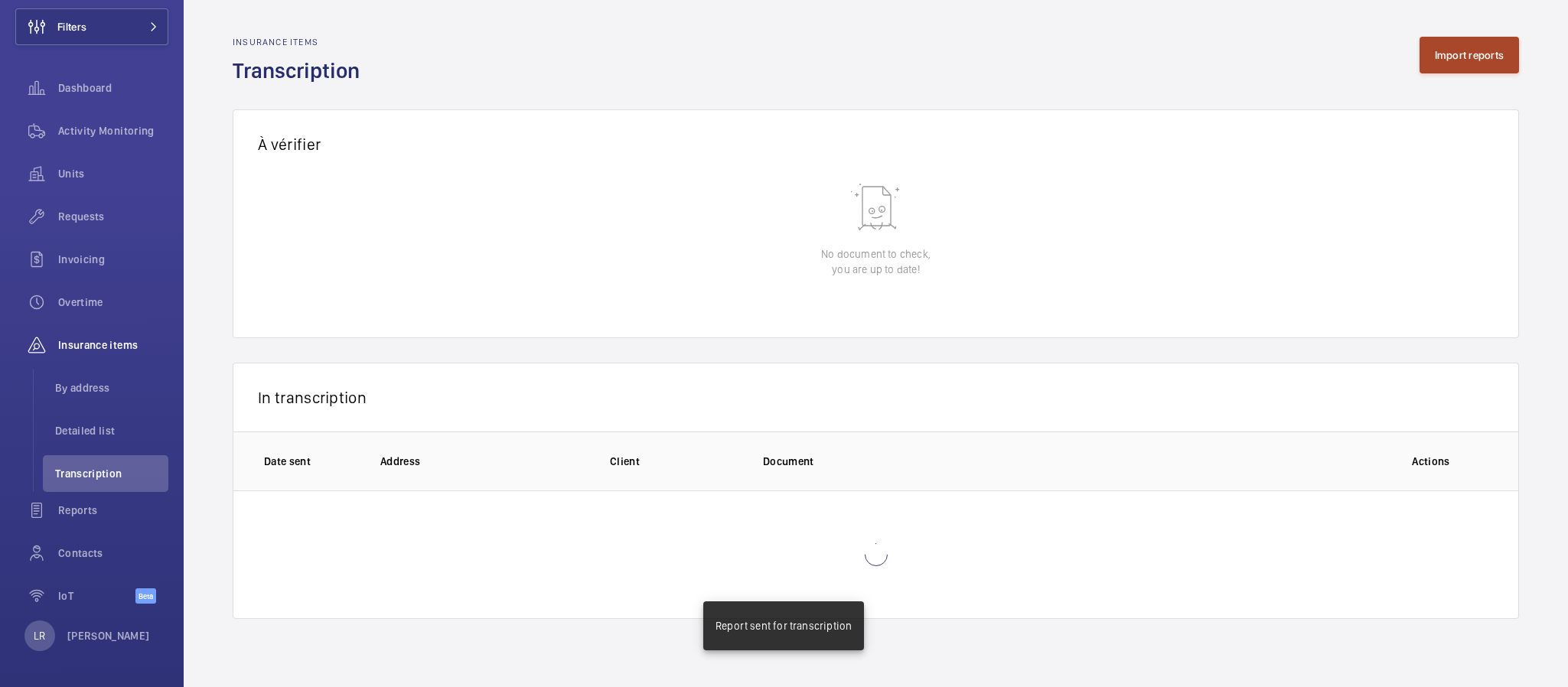
click at [1484, 57] on button "Import reports" at bounding box center [1469, 55] width 100 height 37
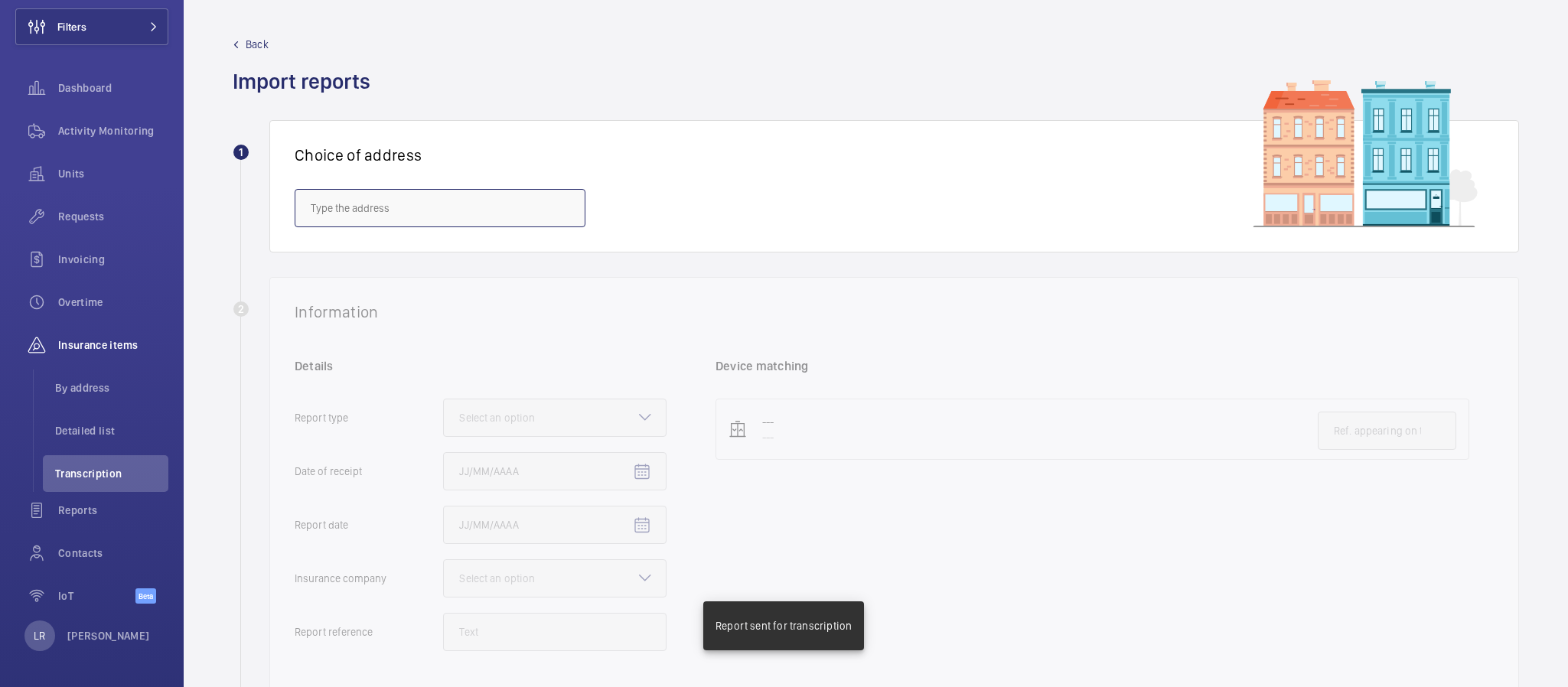
click at [541, 192] on input "text" at bounding box center [439, 207] width 291 height 38
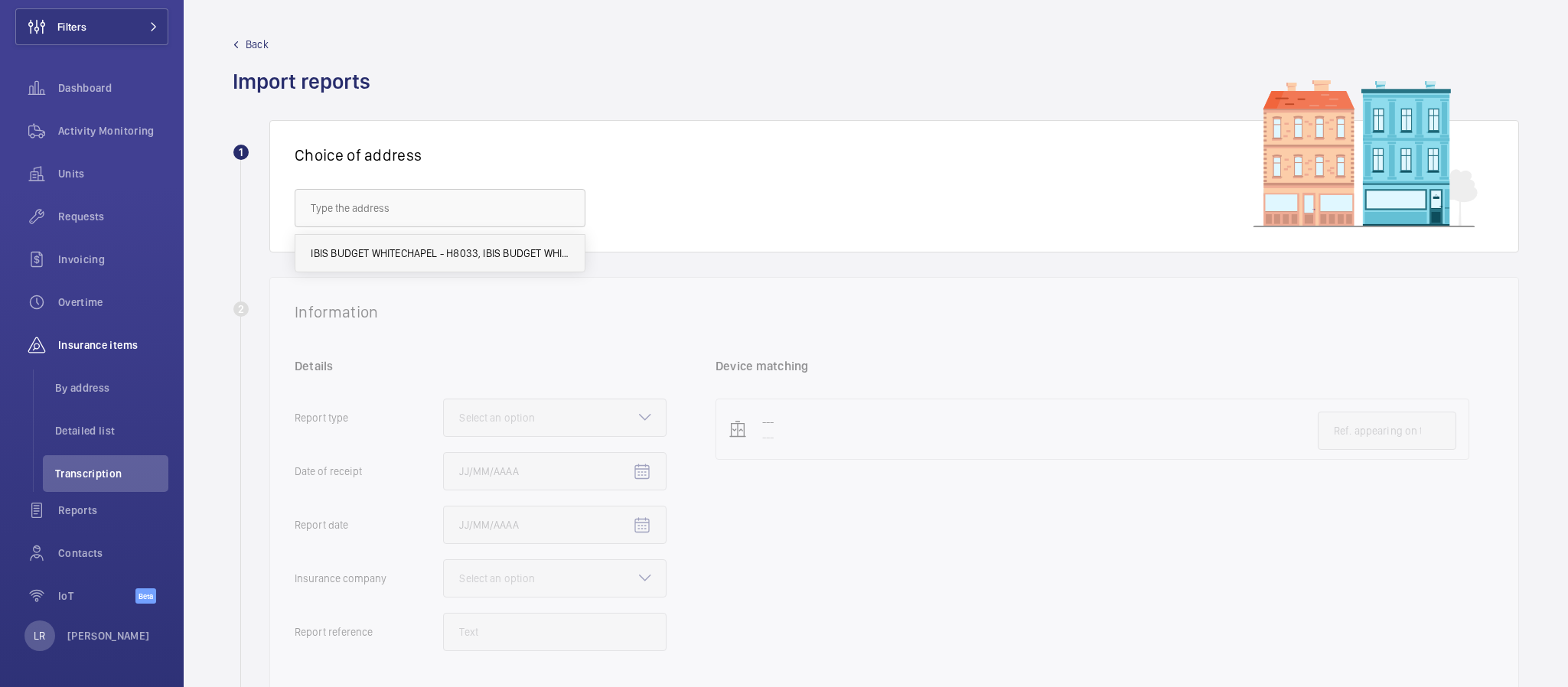
click at [534, 254] on span "IBIS BUDGET WHITECHAPEL - H8033, IBIS BUDGET WHITECHAPEL, 100 Whitechapel Rd, L…" at bounding box center [440, 254] width 259 height 16
type input "IBIS BUDGET WHITECHAPEL - H8033, IBIS BUDGET WHITECHAPEL, 100 Whitechapel Rd, L…"
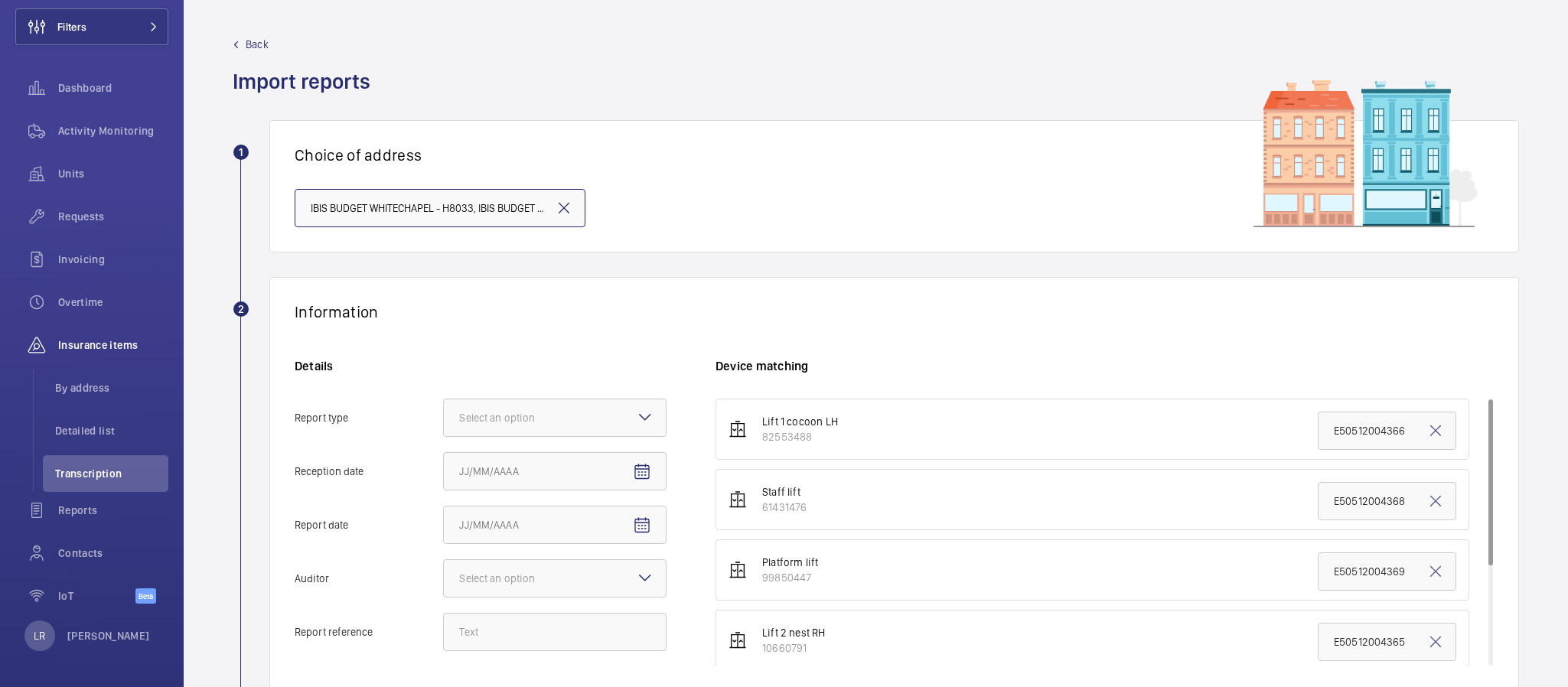
scroll to position [0, 223]
click at [565, 399] on div at bounding box center [555, 418] width 222 height 37
click at [444, 399] on input "Report type Select an option" at bounding box center [444, 418] width 0 height 37
click at [549, 457] on span "Insurance company" at bounding box center [554, 464] width 192 height 16
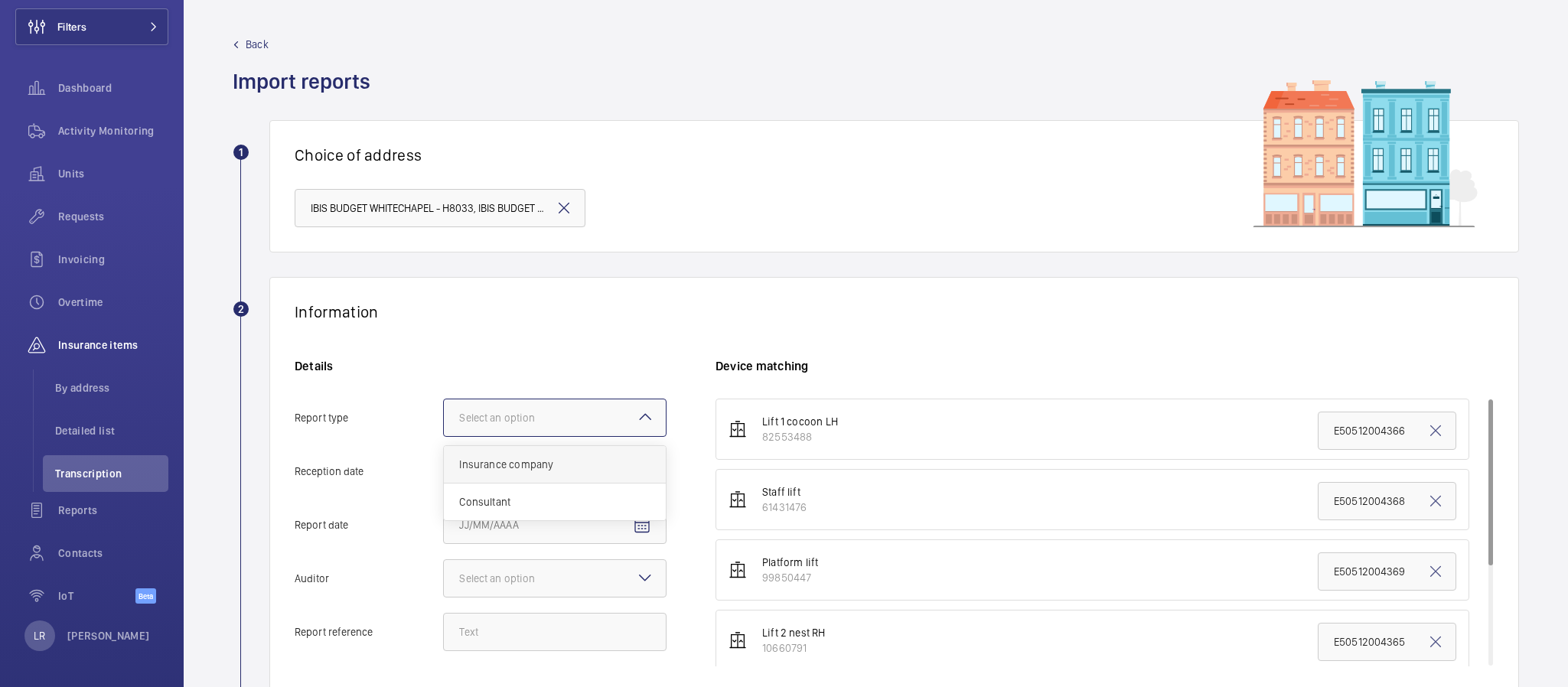
click at [444, 436] on input "Report type Select an option Insurance company Consultant" at bounding box center [444, 418] width 0 height 37
click at [649, 468] on mat-icon "Open calendar" at bounding box center [642, 471] width 18 height 18
click at [588, 394] on span "25" at bounding box center [588, 398] width 27 height 27
type input "9/25/2025"
click at [642, 529] on mat-icon "Open calendar" at bounding box center [642, 525] width 18 height 18
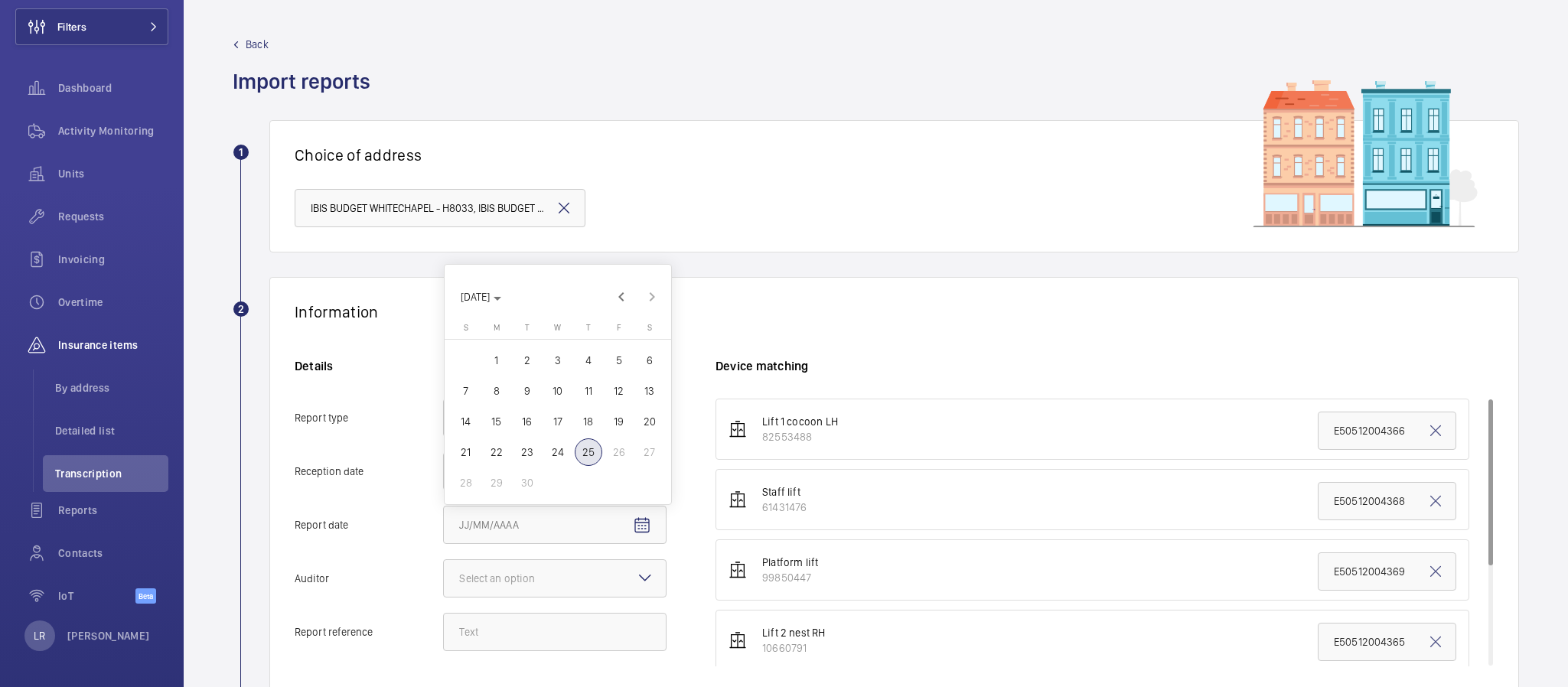
click at [547, 418] on span "17" at bounding box center [558, 422] width 27 height 27
type input "9/17/2025"
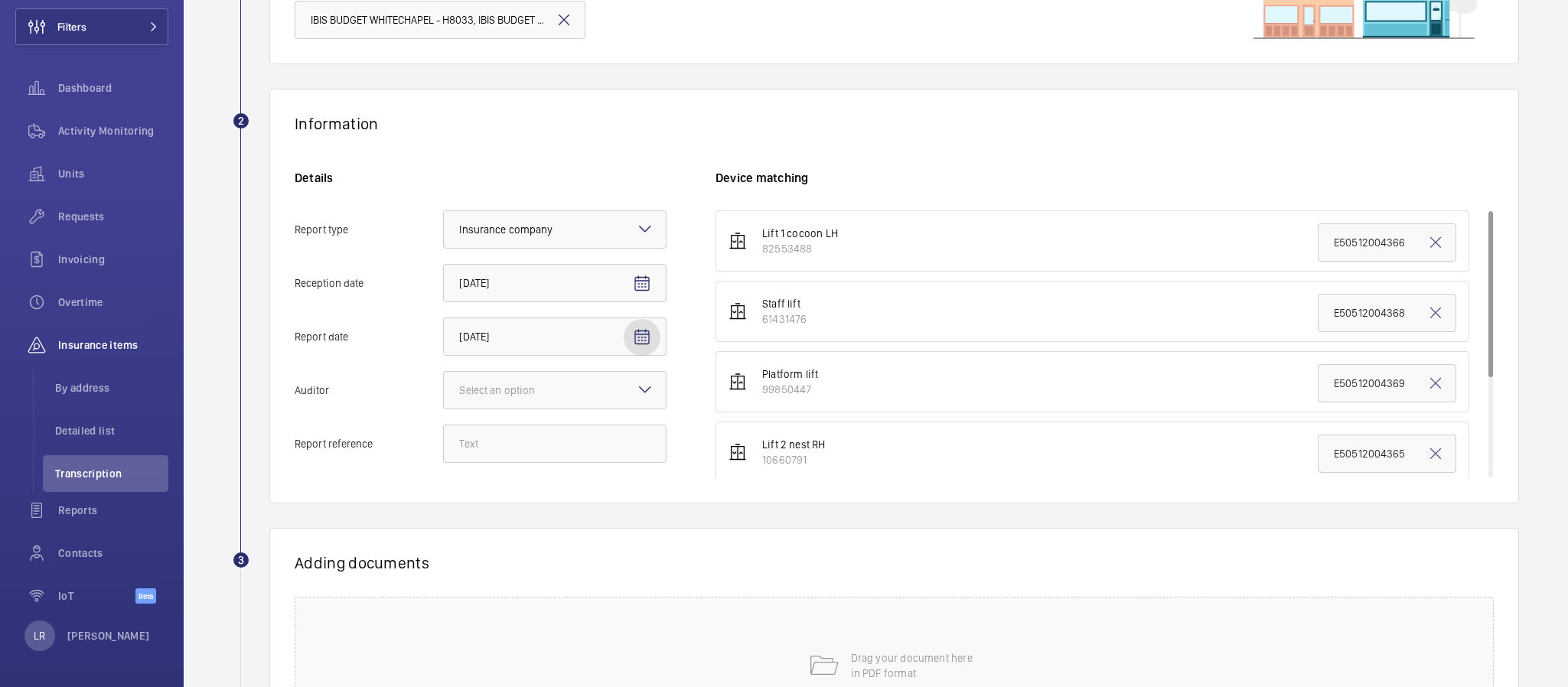
scroll to position [229, 0]
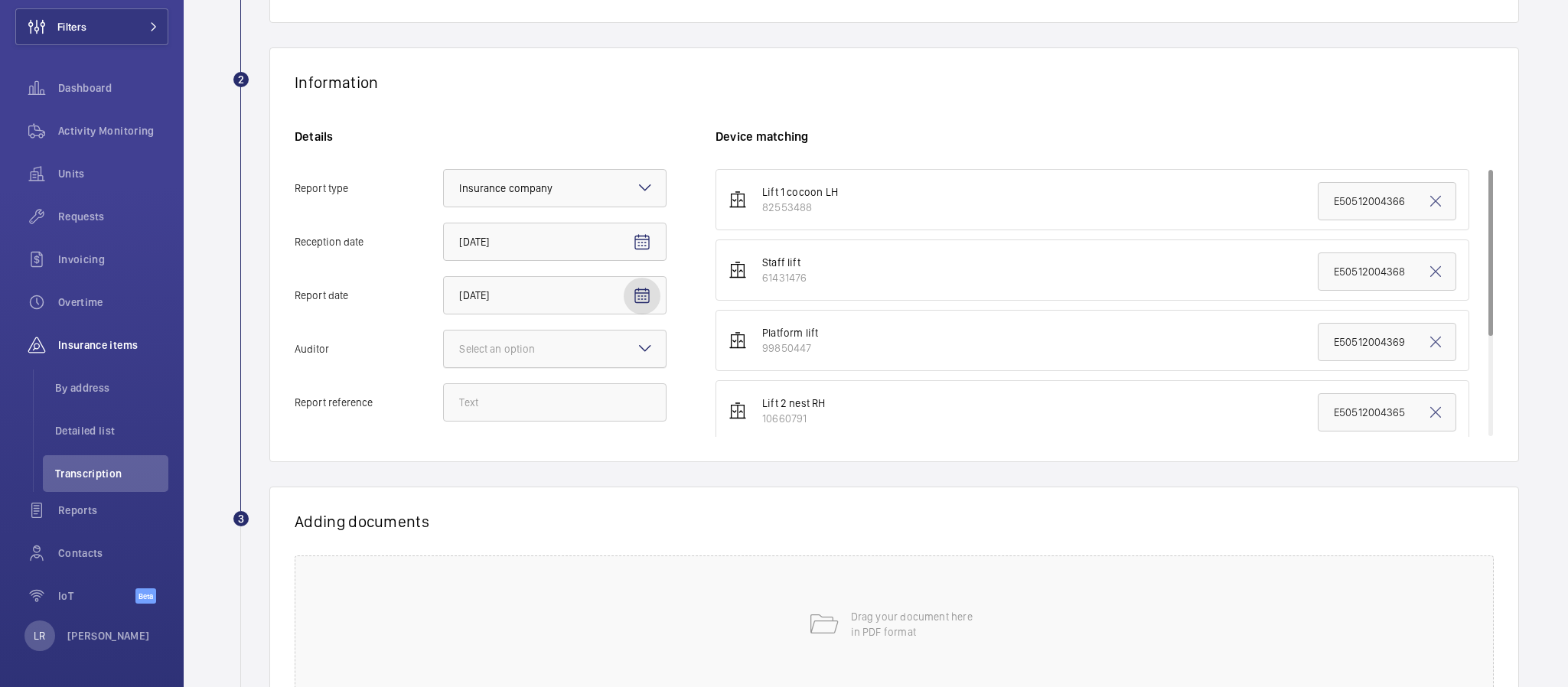
click at [581, 350] on div at bounding box center [555, 349] width 222 height 37
click at [444, 350] on input "Auditor Select an option" at bounding box center [444, 349] width 0 height 37
click at [551, 508] on span "Allianz" at bounding box center [554, 508] width 192 height 16
click at [444, 367] on input "Auditor Select an option Veritas Zurich British Engineering Allianz Other" at bounding box center [444, 349] width 0 height 37
drag, startPoint x: 1313, startPoint y: 345, endPoint x: 1445, endPoint y: 345, distance: 132.0
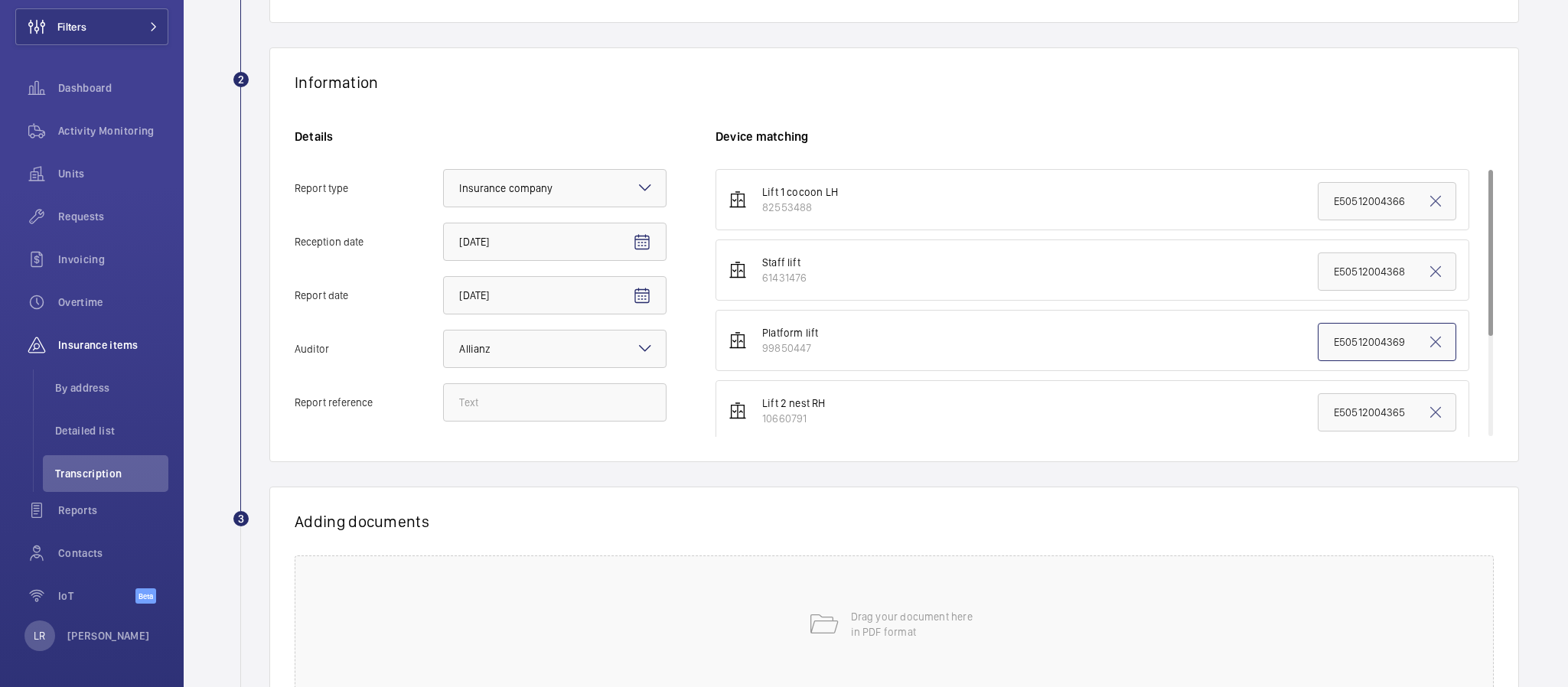
click at [1445, 345] on li "Platform lift 99850447 E50512004369" at bounding box center [1093, 340] width 754 height 61
paste input "5131"
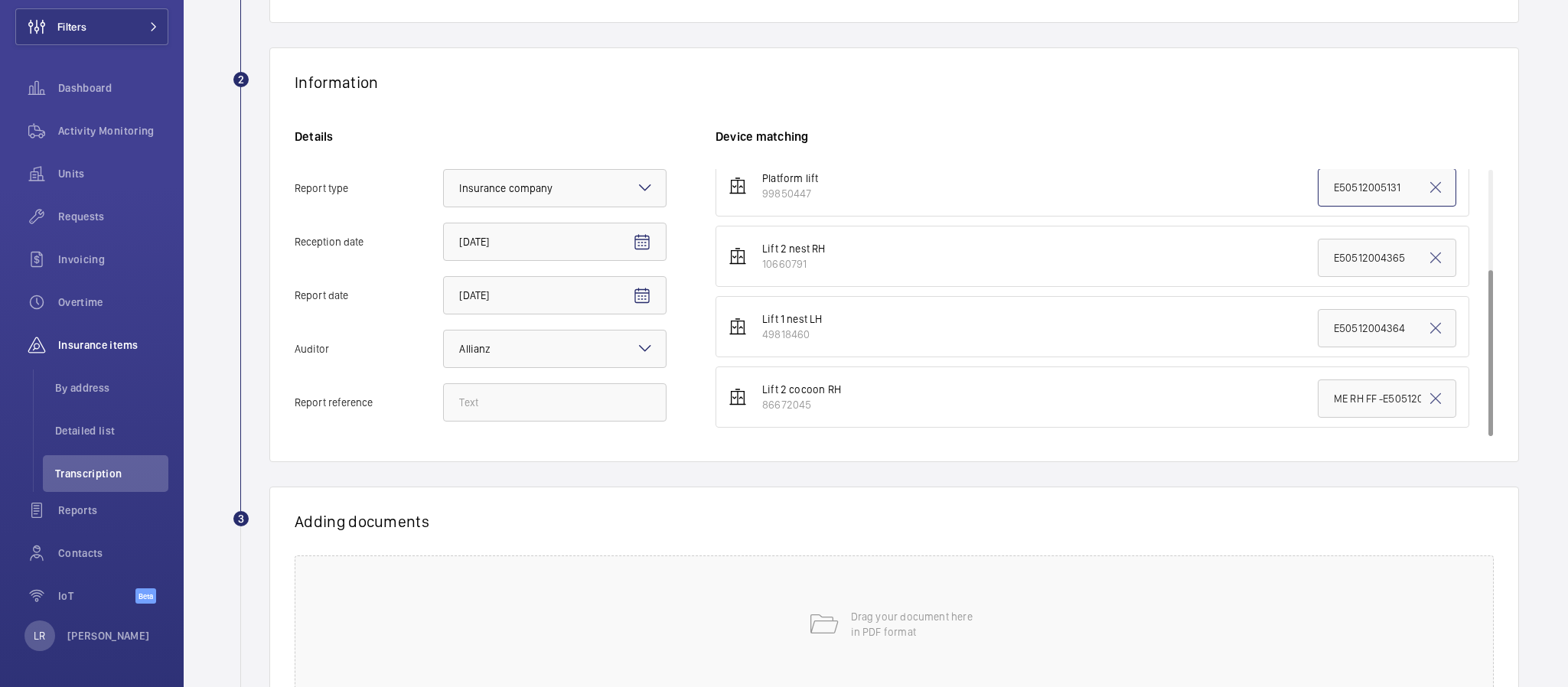
type input "E50512005131"
click at [553, 391] on input "Report reference" at bounding box center [555, 401] width 224 height 38
paste input "E50512005131"
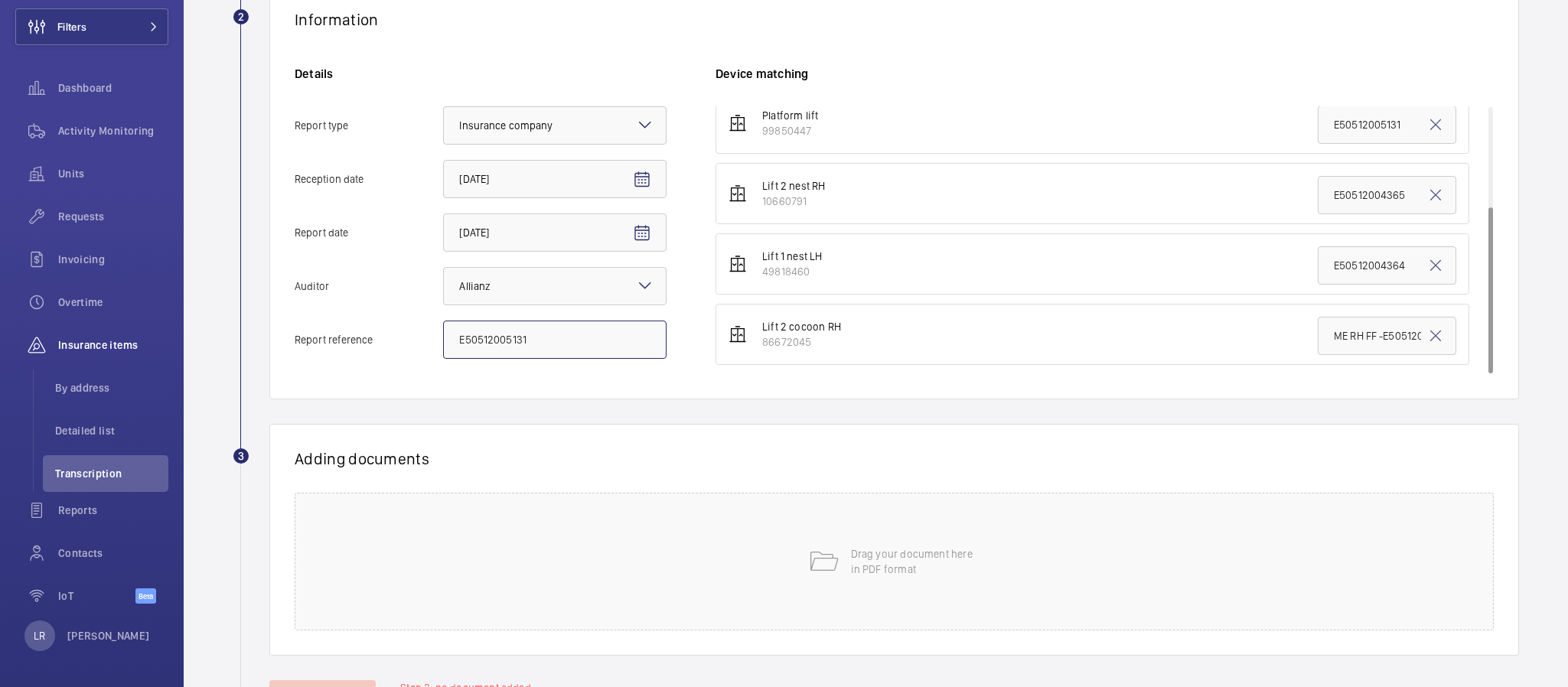
scroll to position [358, 0]
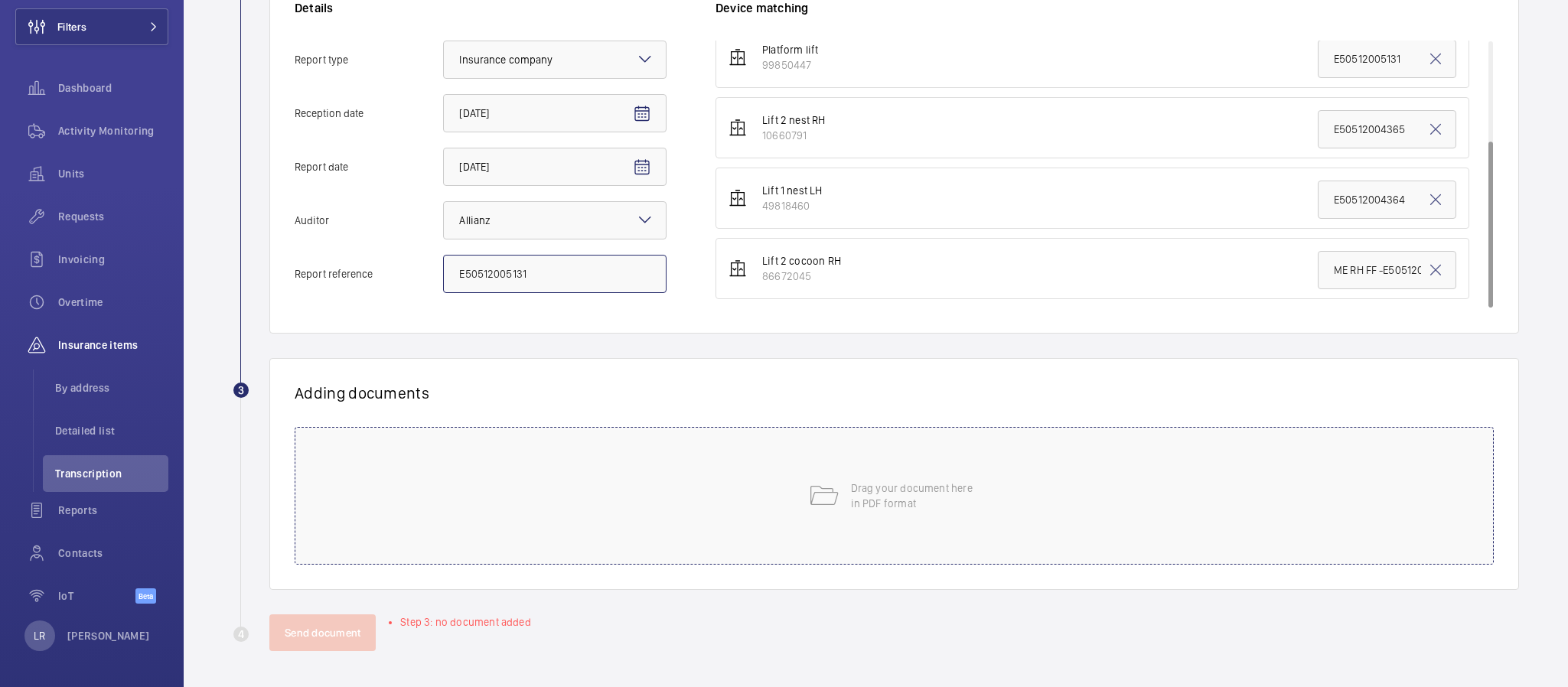
type input "E50512005131"
click at [685, 471] on div "Drag your document here in PDF format" at bounding box center [894, 496] width 1200 height 138
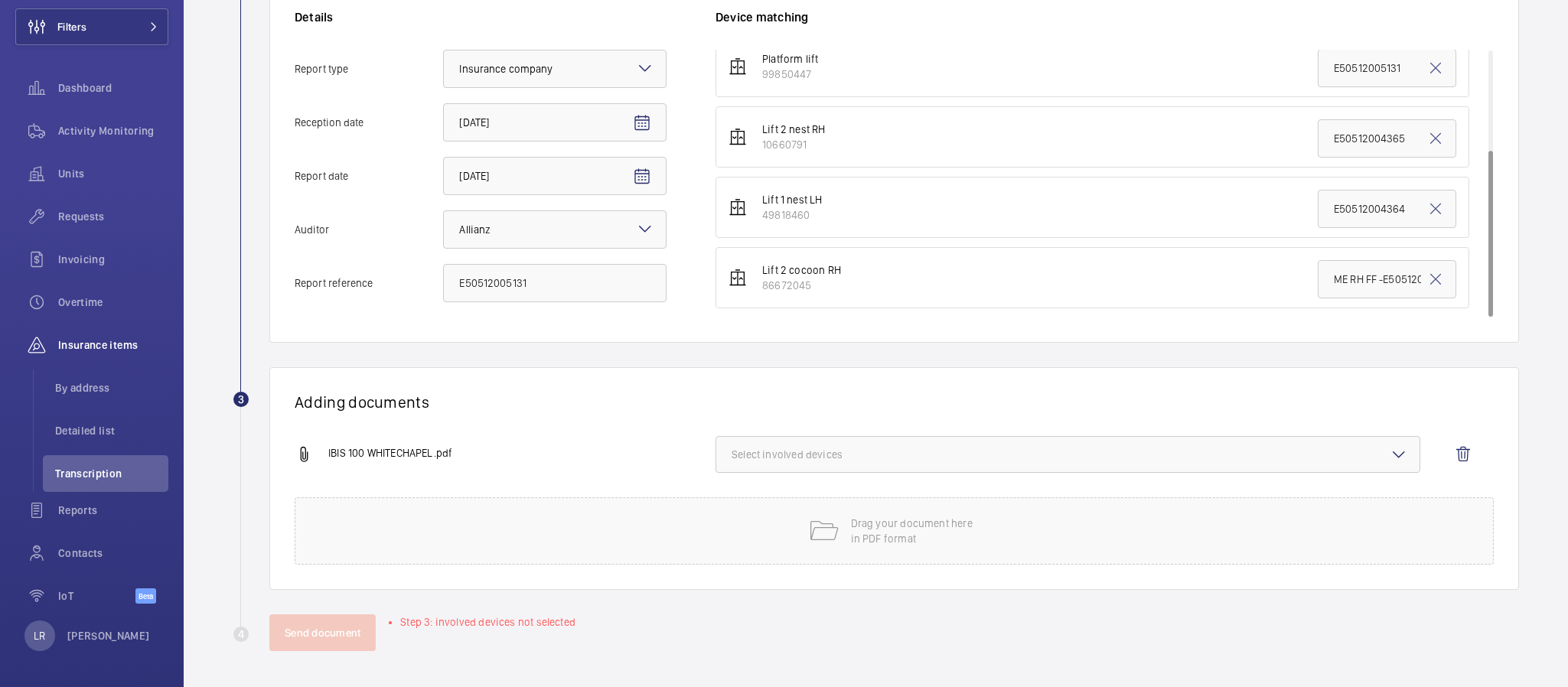
click at [840, 464] on button "Select involved devices" at bounding box center [1067, 455] width 705 height 37
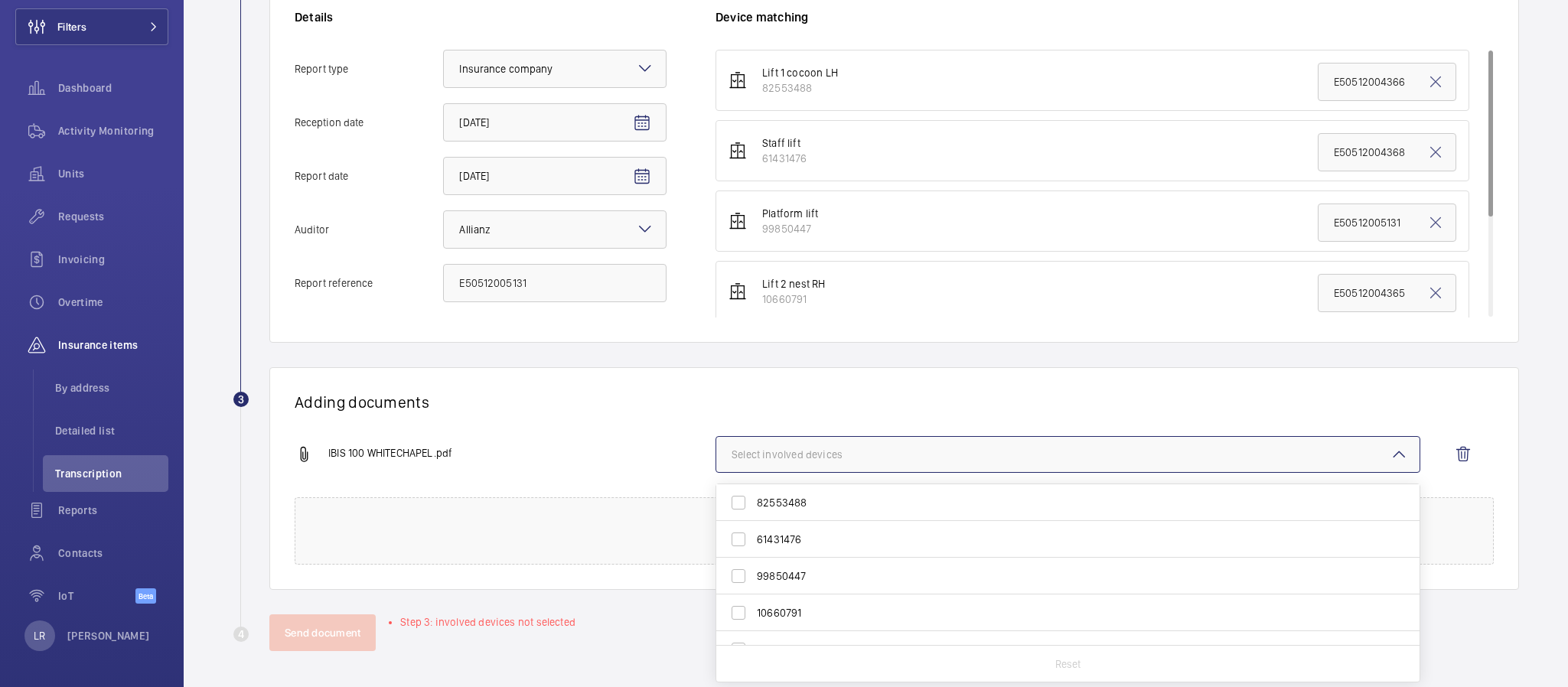
click at [776, 583] on span "99850447" at bounding box center [1069, 576] width 624 height 16
click at [754, 583] on input "99850447" at bounding box center [738, 575] width 30 height 30
checkbox input "true"
click at [642, 445] on div "IBIS 100 WHITECHAPEL.pdf" at bounding box center [505, 454] width 421 height 18
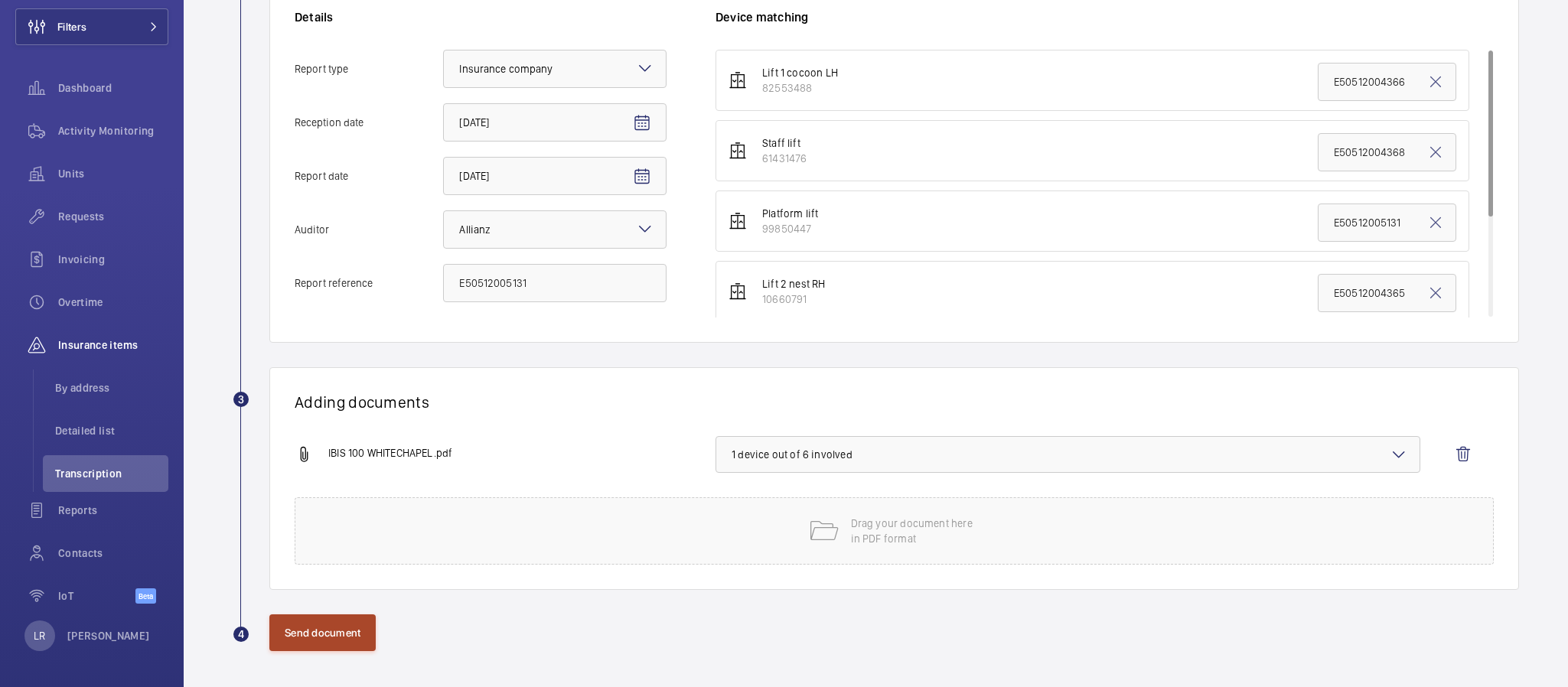
click at [340, 638] on button "Send document" at bounding box center [322, 633] width 106 height 37
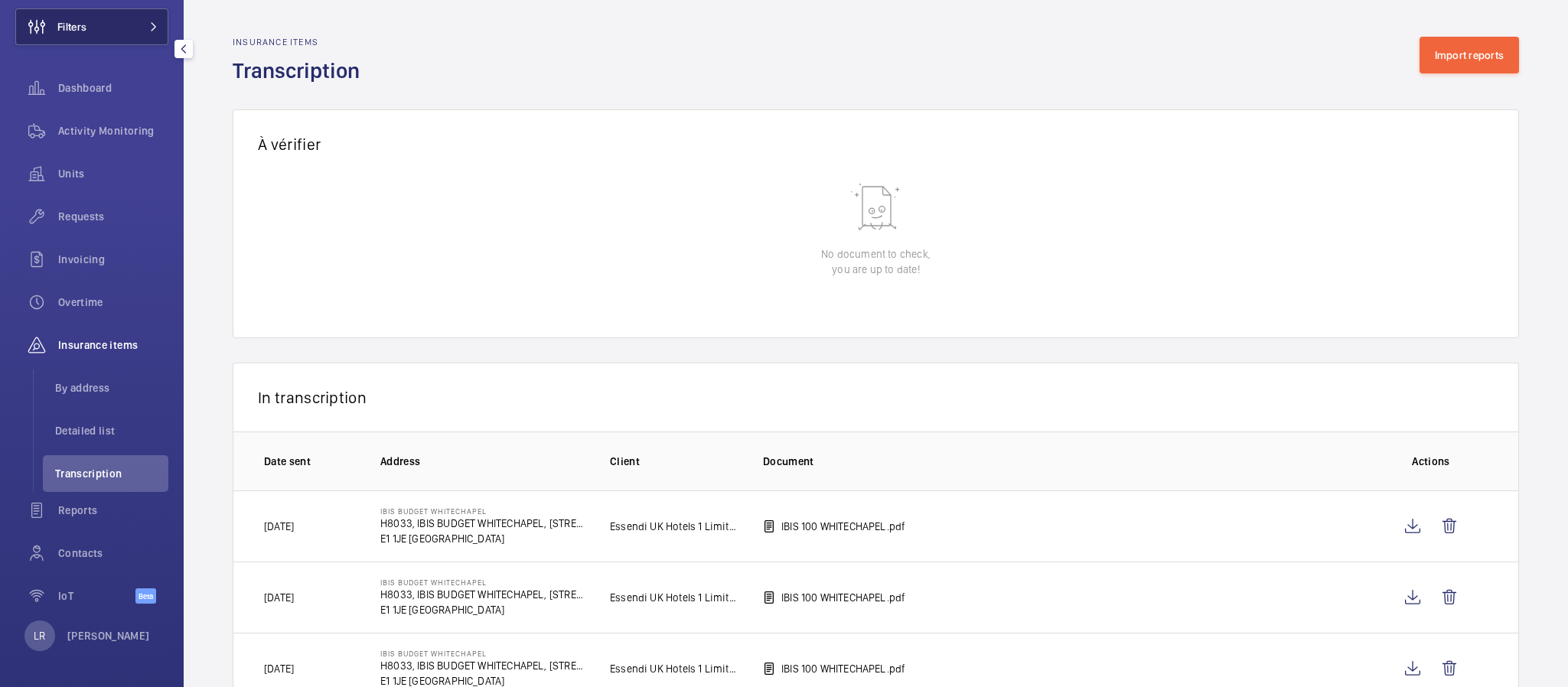
click at [122, 28] on button "Filters" at bounding box center [91, 27] width 153 height 37
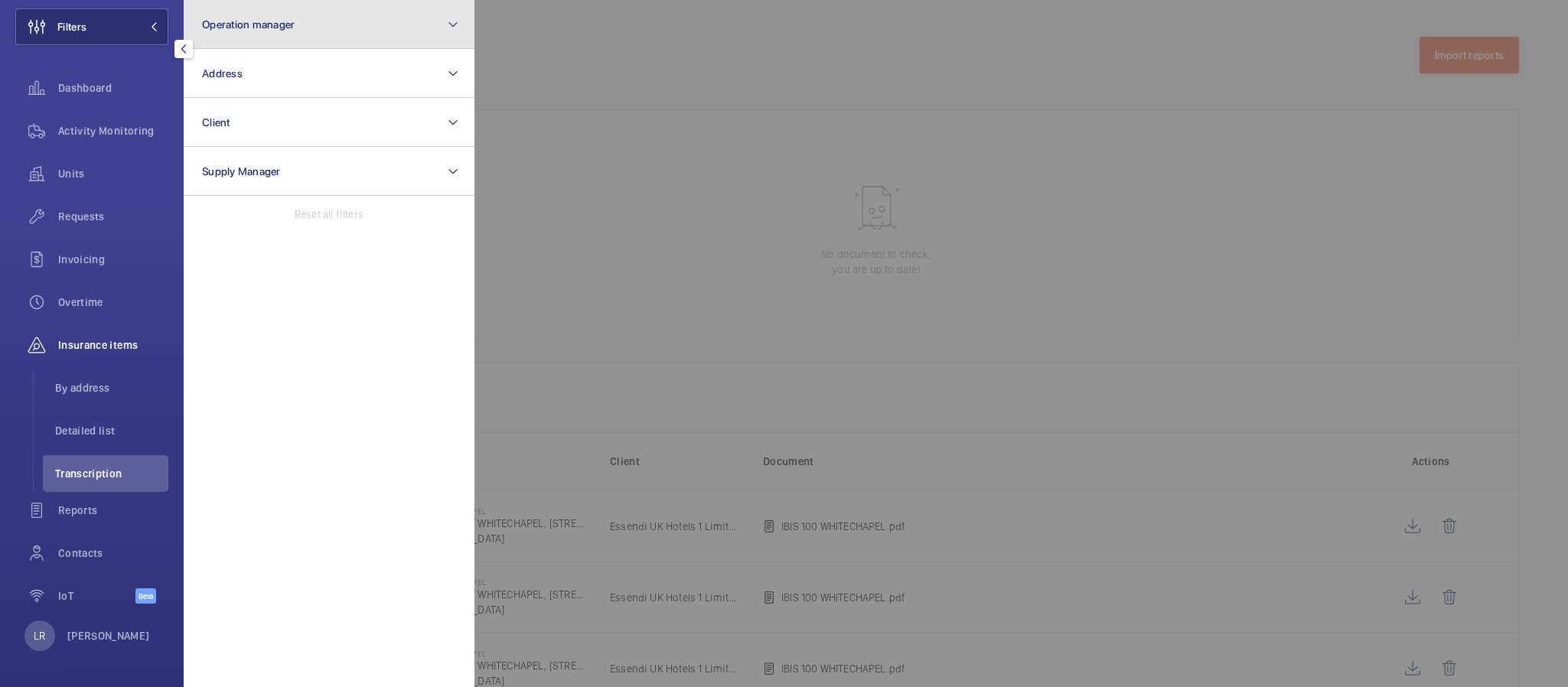
click at [232, 26] on span "Operation manager" at bounding box center [248, 24] width 92 height 13
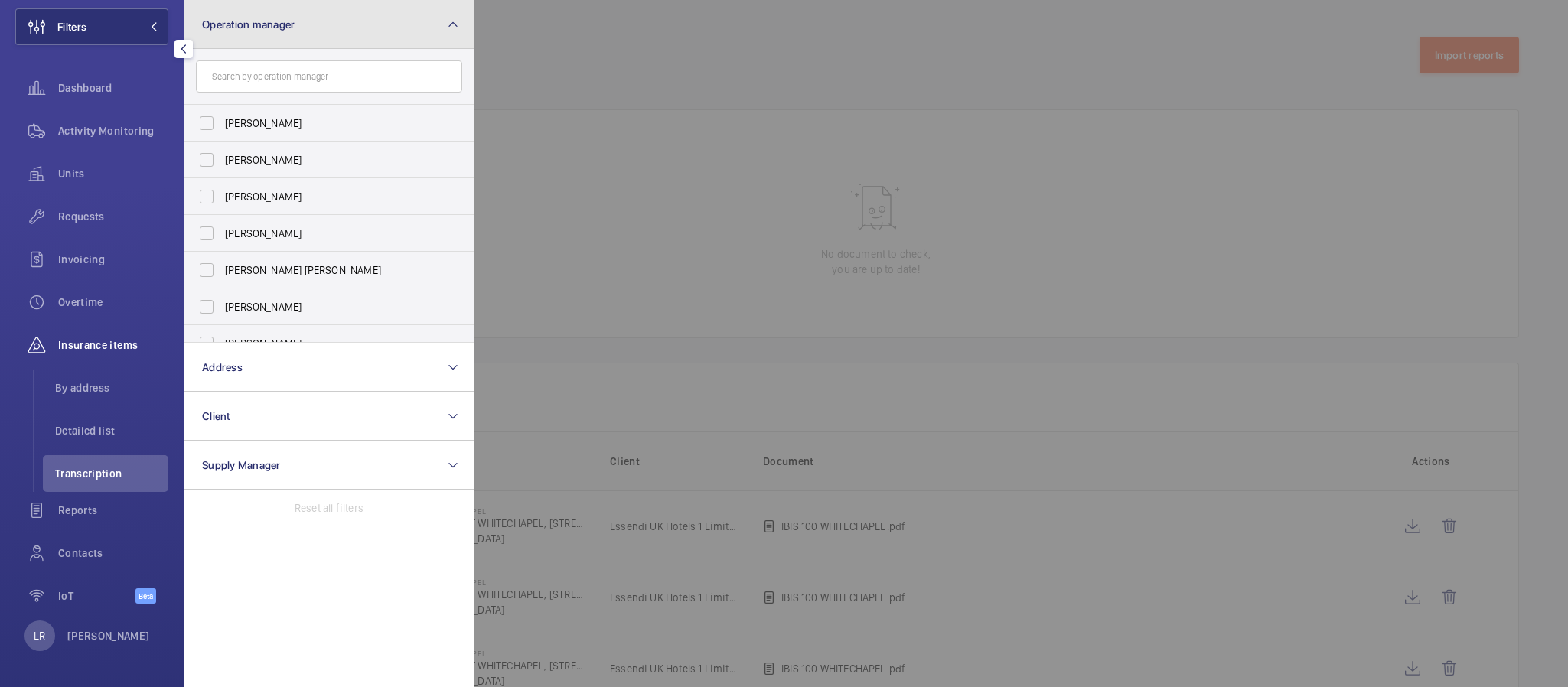
click at [239, 28] on span "Operation manager" at bounding box center [248, 24] width 92 height 13
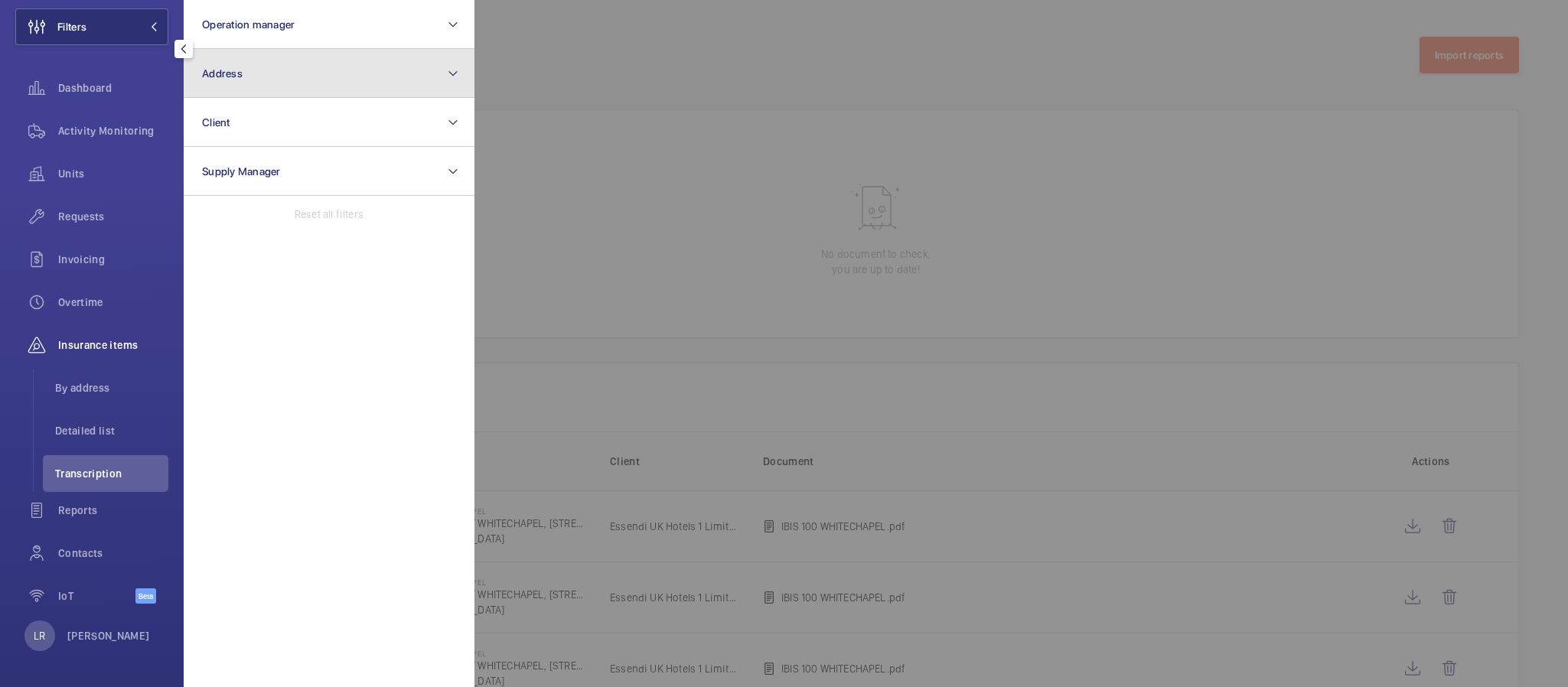
click at [253, 74] on button "Address" at bounding box center [329, 73] width 291 height 49
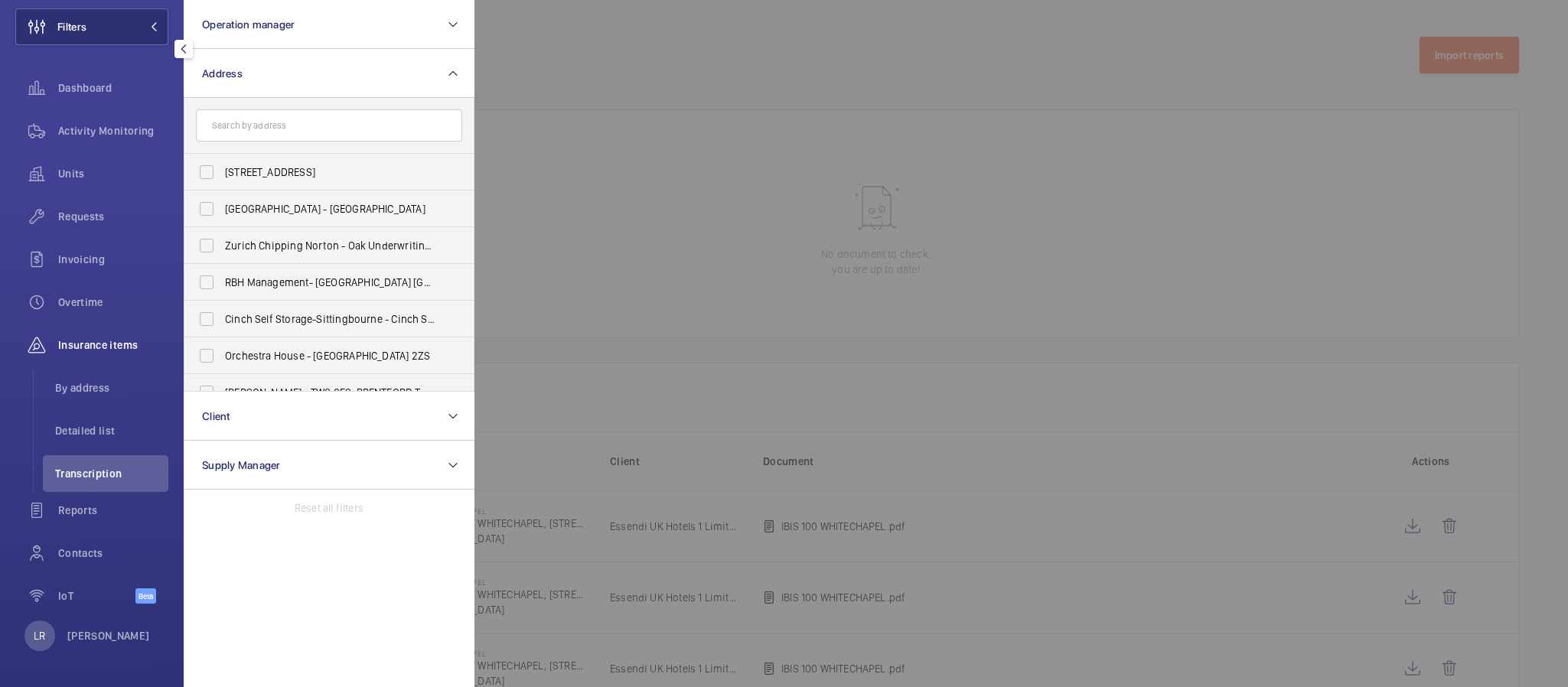
click at [363, 120] on input "text" at bounding box center [330, 125] width 266 height 32
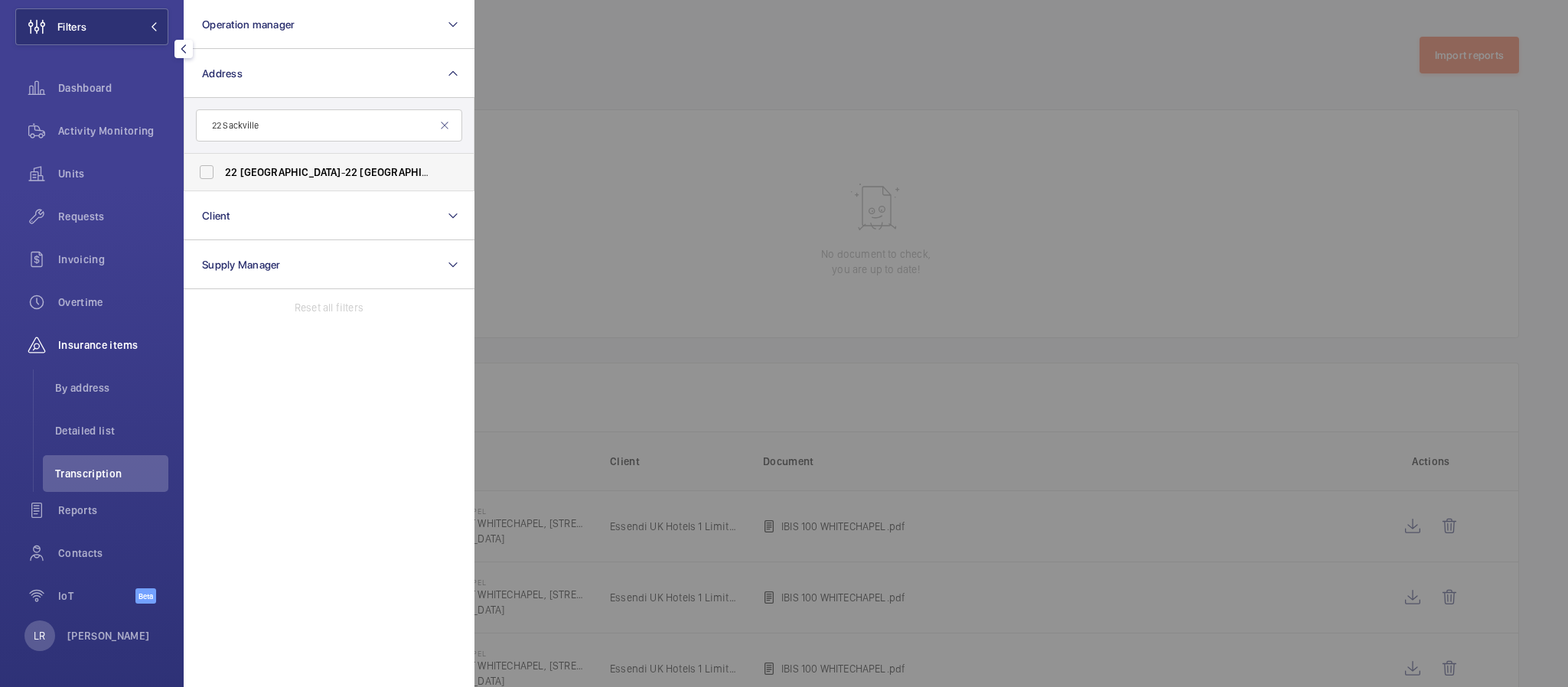
type input "22 Sackville"
click at [318, 159] on label "22 Sackville - 22 Sackville St, LONDON W1S 3DN" at bounding box center [318, 172] width 266 height 37
click at [222, 159] on input "22 Sackville - 22 Sackville St, LONDON W1S 3DN" at bounding box center [206, 171] width 30 height 30
checkbox input "true"
click at [534, 159] on div at bounding box center [1258, 343] width 1568 height 687
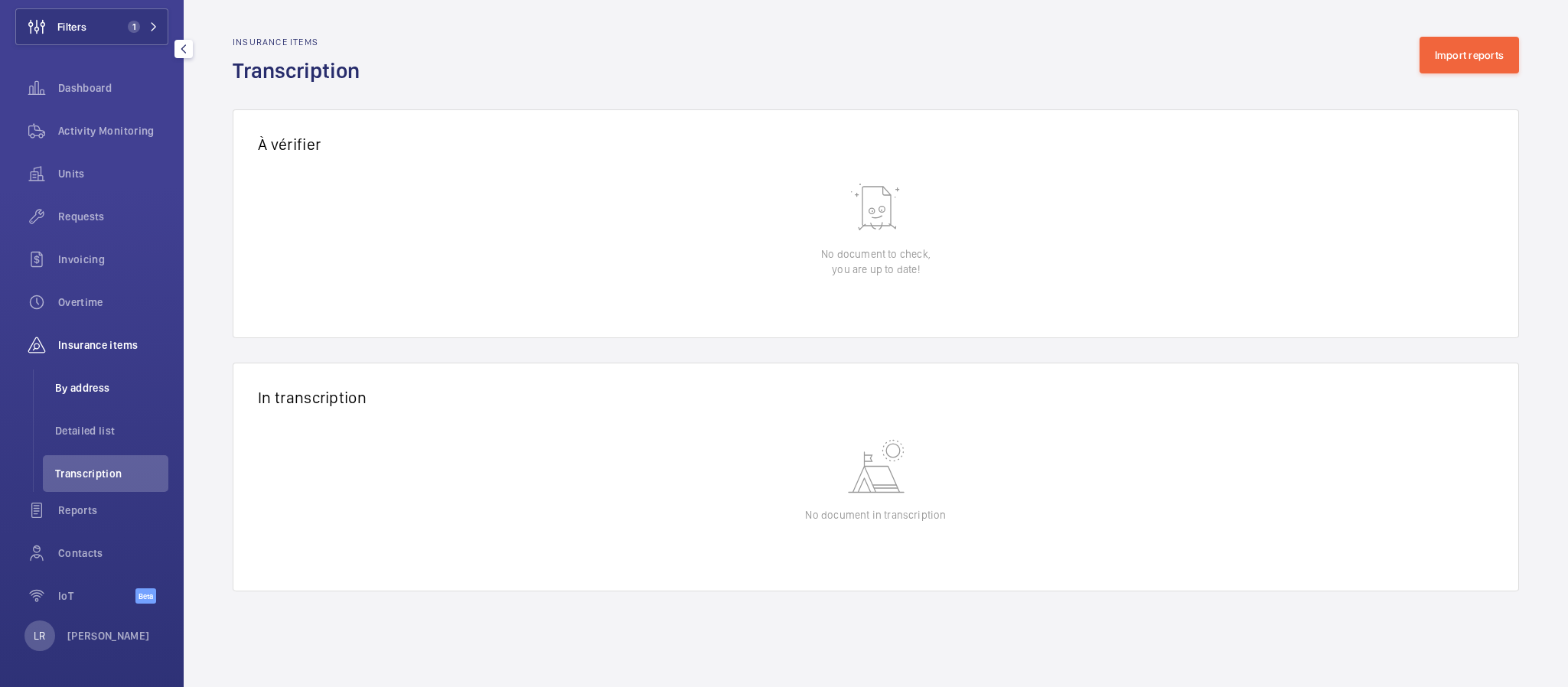
click at [113, 388] on span "By address" at bounding box center [112, 388] width 114 height 16
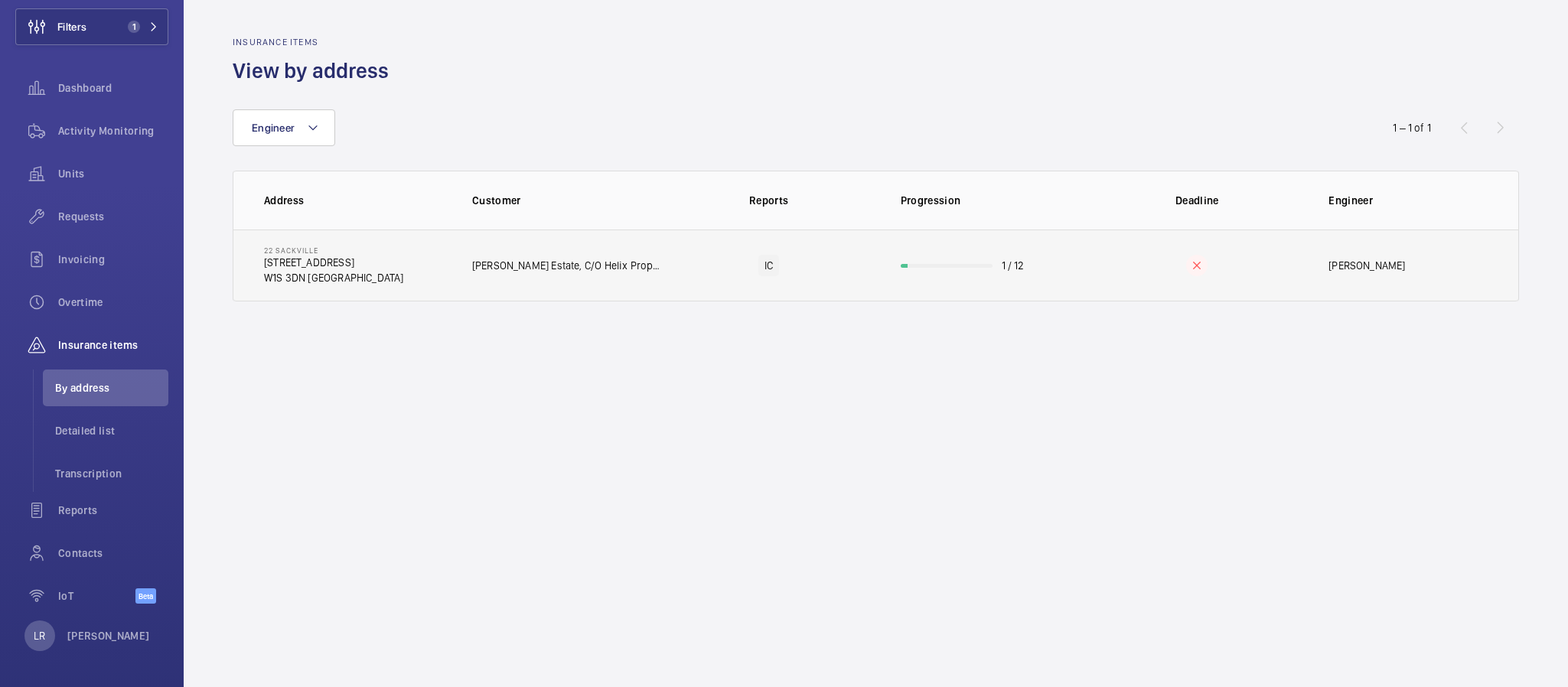
click at [475, 281] on td "Sir Richard Sutton Estate, C/O Helix Property Advisors Limited" at bounding box center [555, 265] width 214 height 72
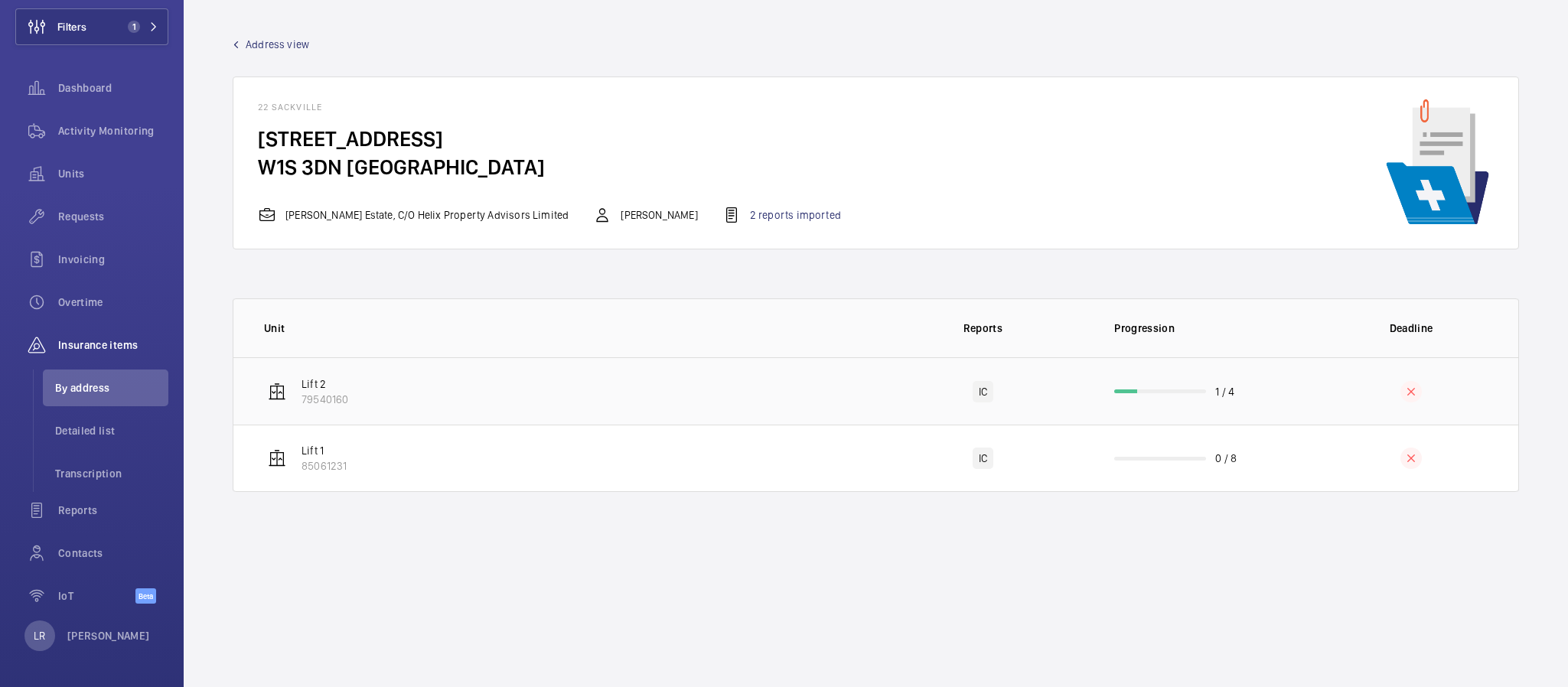
click at [712, 400] on td "Lift 2 79540160" at bounding box center [554, 391] width 643 height 67
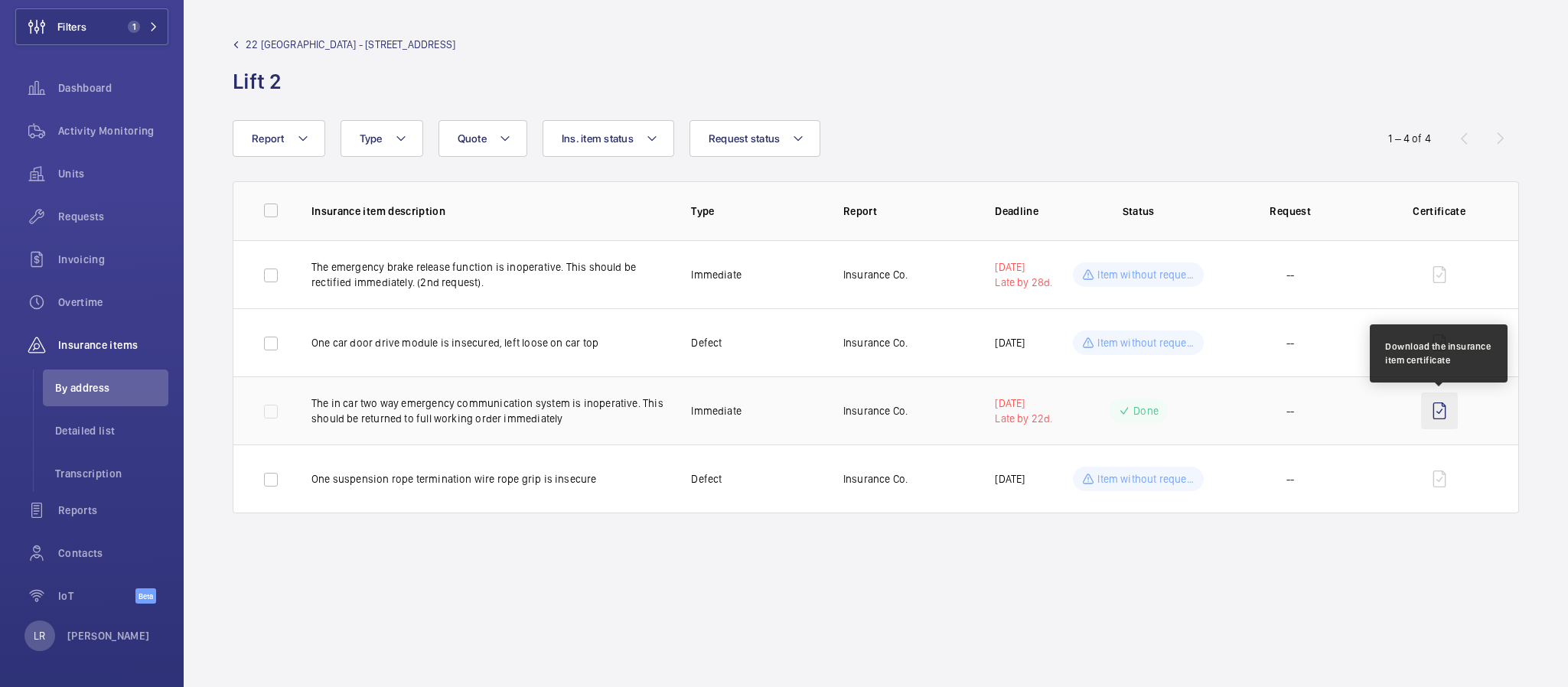
click at [1442, 407] on wm-front-icon-button at bounding box center [1440, 411] width 37 height 37
click at [264, 34] on wm-front-admin-header "22 Sackville - 22 Sackville St Lift 2" at bounding box center [876, 60] width 1384 height 120
click at [266, 38] on span "22 Sackville - 22 Sackville St" at bounding box center [351, 45] width 210 height 16
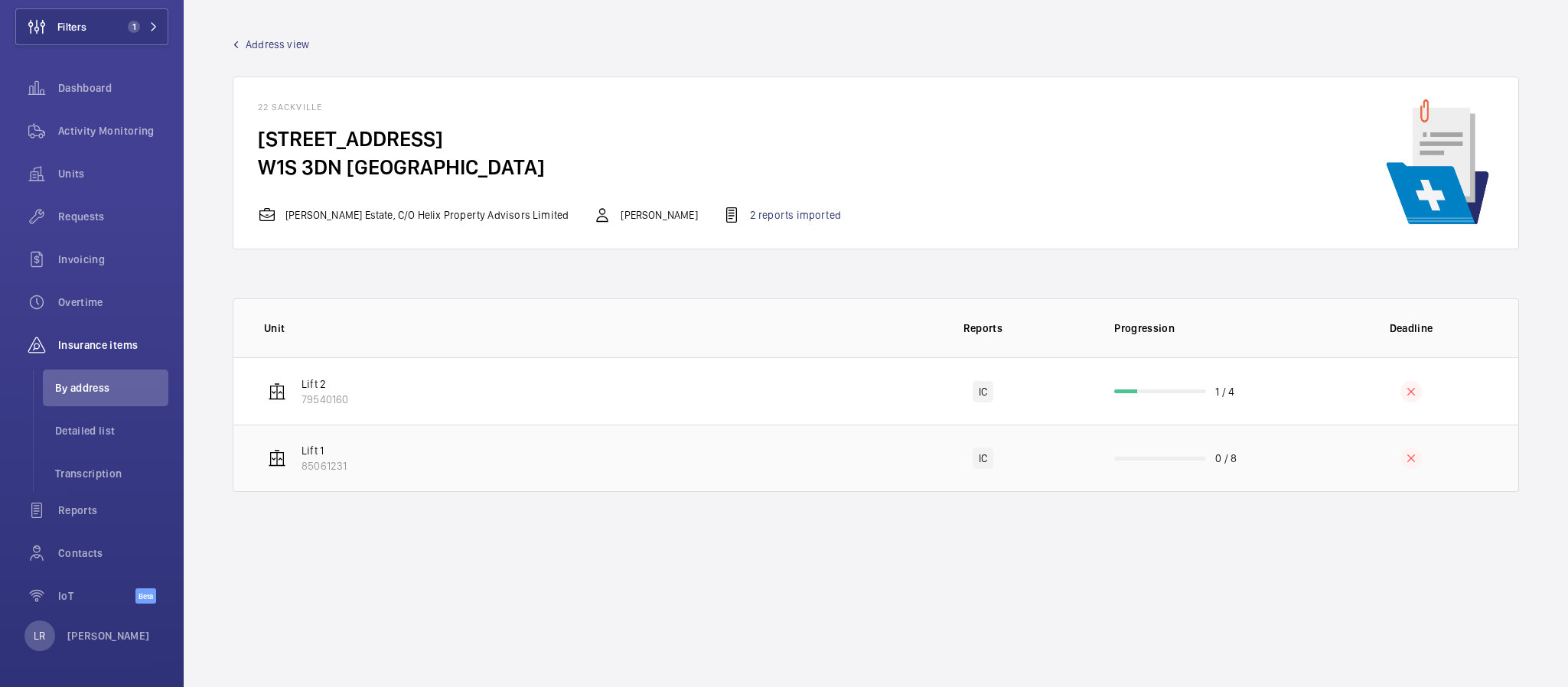
click at [441, 443] on td "Lift 1 85061231" at bounding box center [554, 458] width 643 height 67
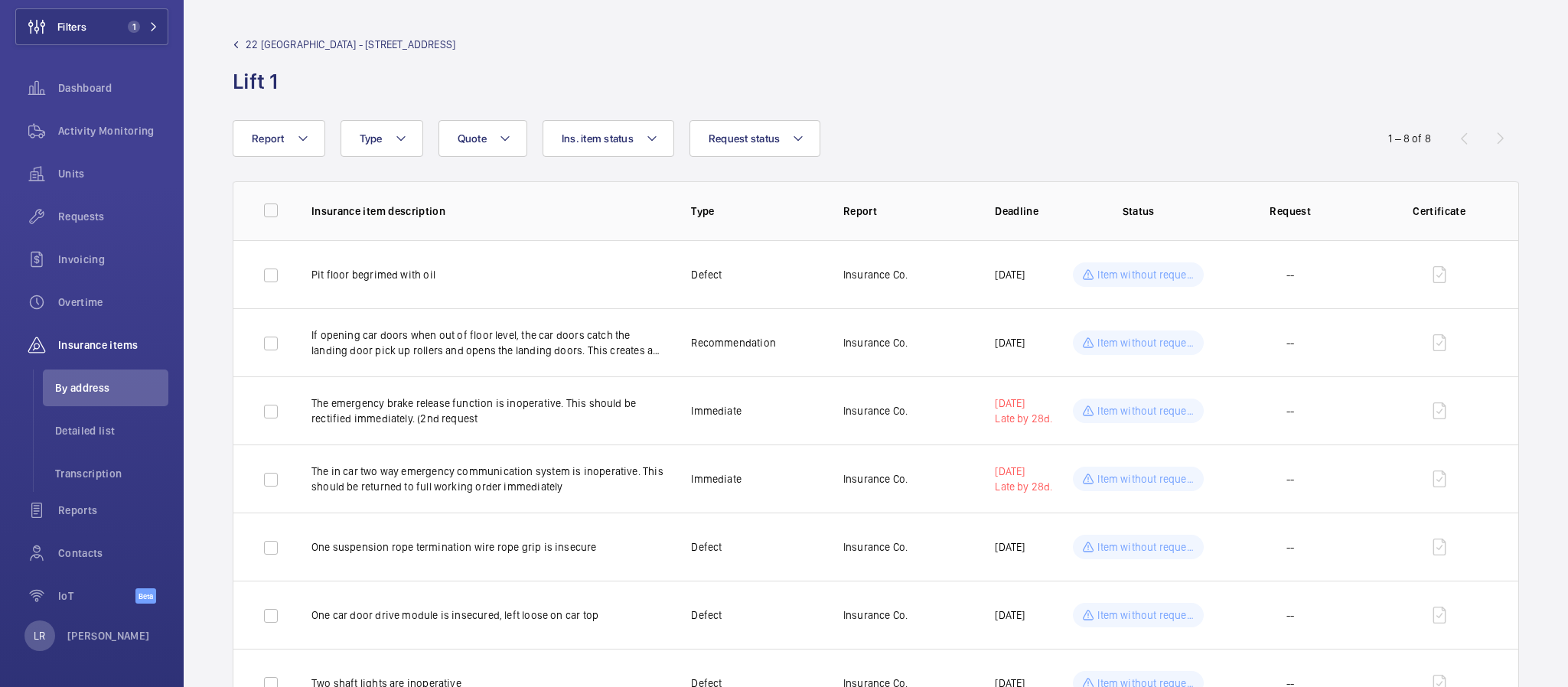
click at [247, 38] on span "22 Sackville - 22 Sackville St" at bounding box center [351, 45] width 210 height 16
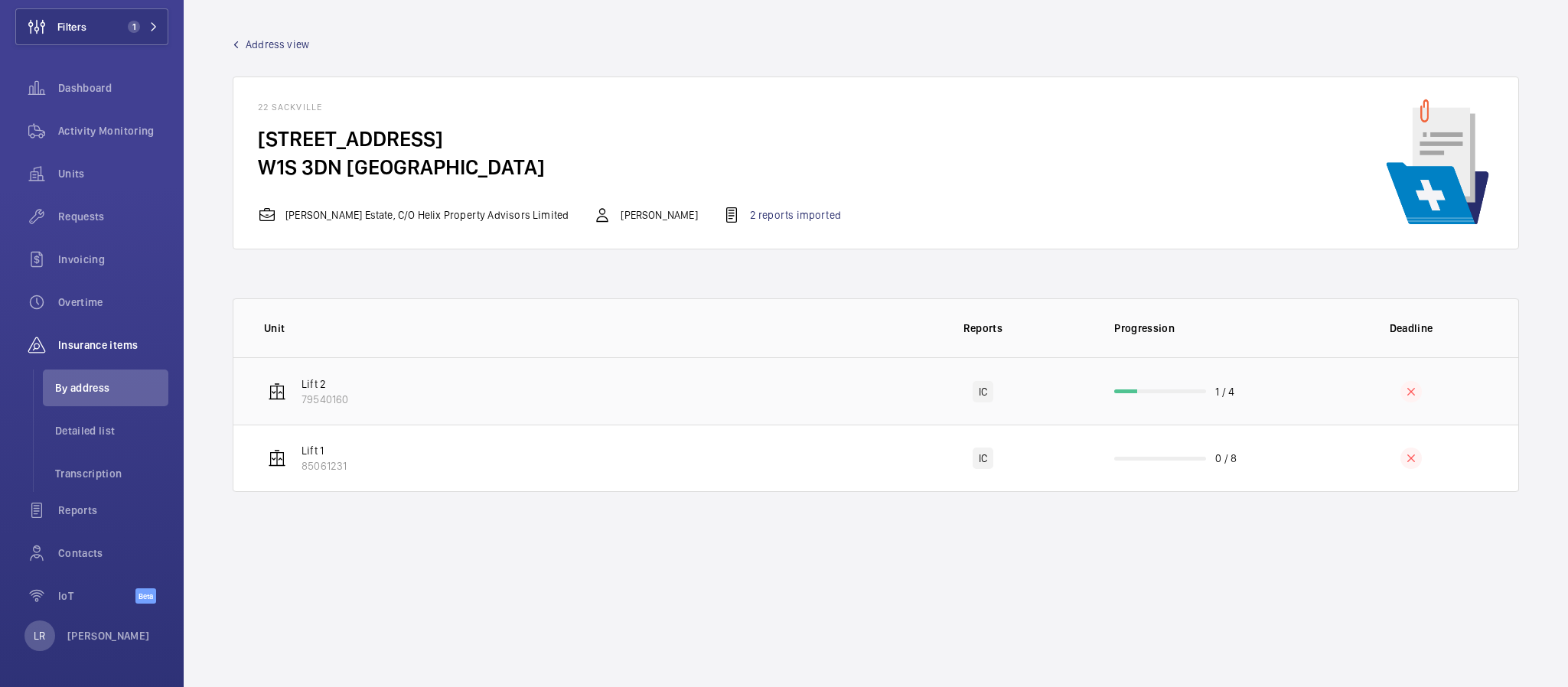
click at [451, 388] on td "Lift 2 79540160" at bounding box center [554, 391] width 643 height 67
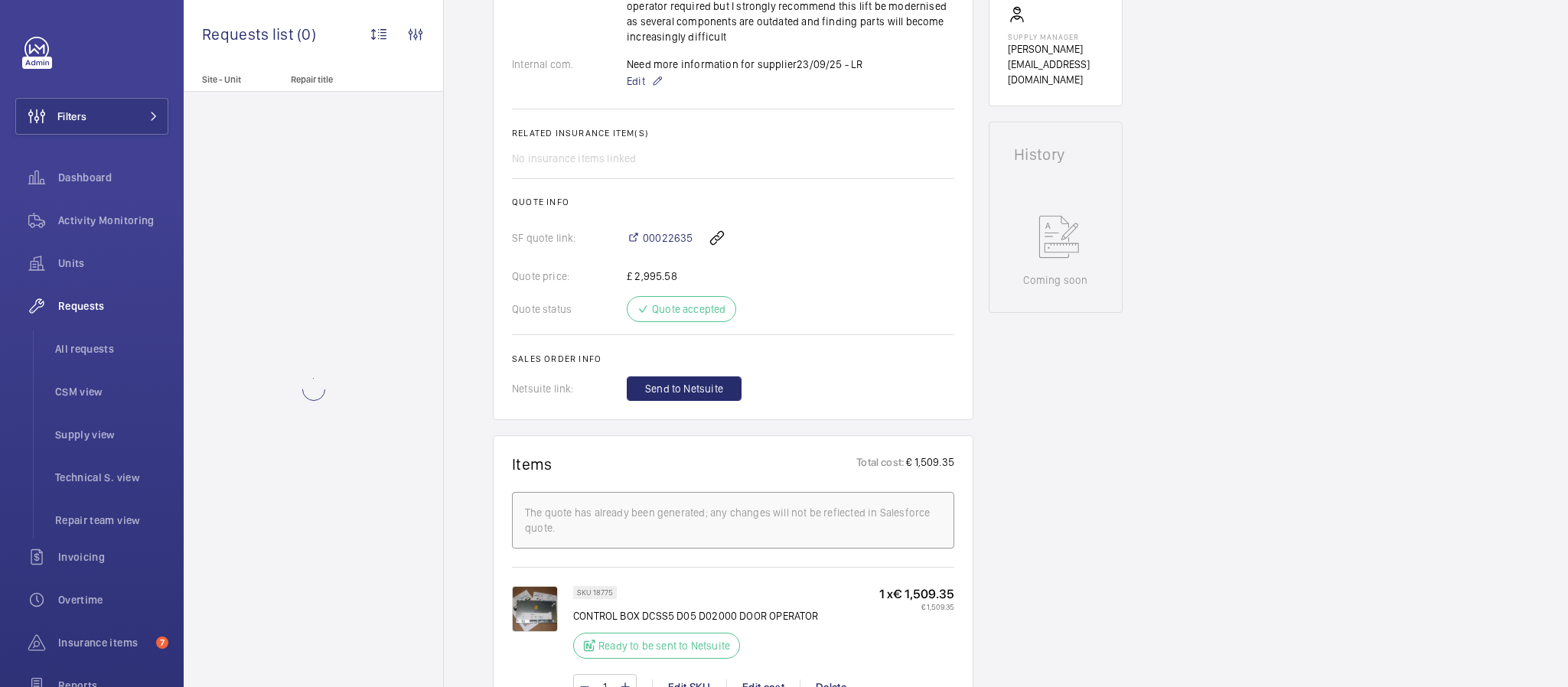
scroll to position [719, 0]
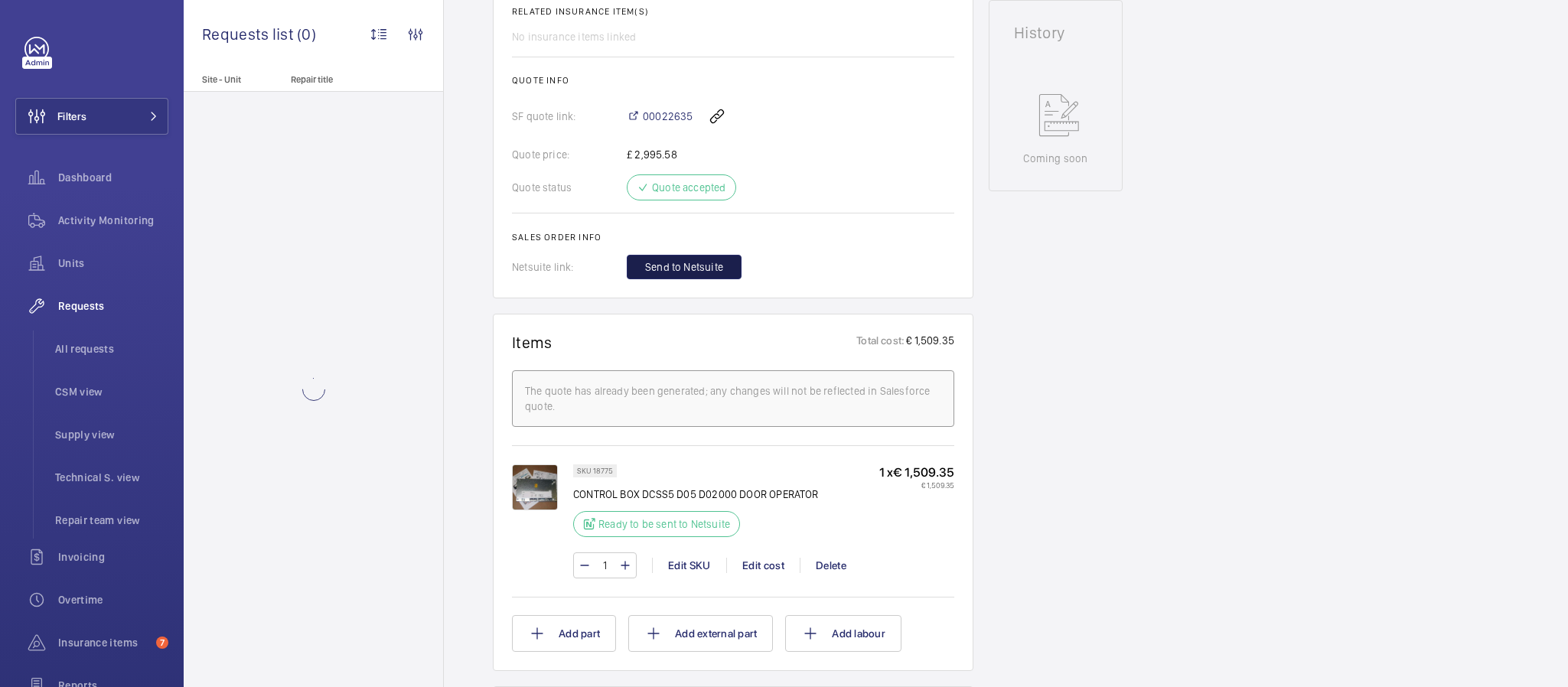
click at [674, 267] on span "Send to Netsuite" at bounding box center [684, 267] width 78 height 16
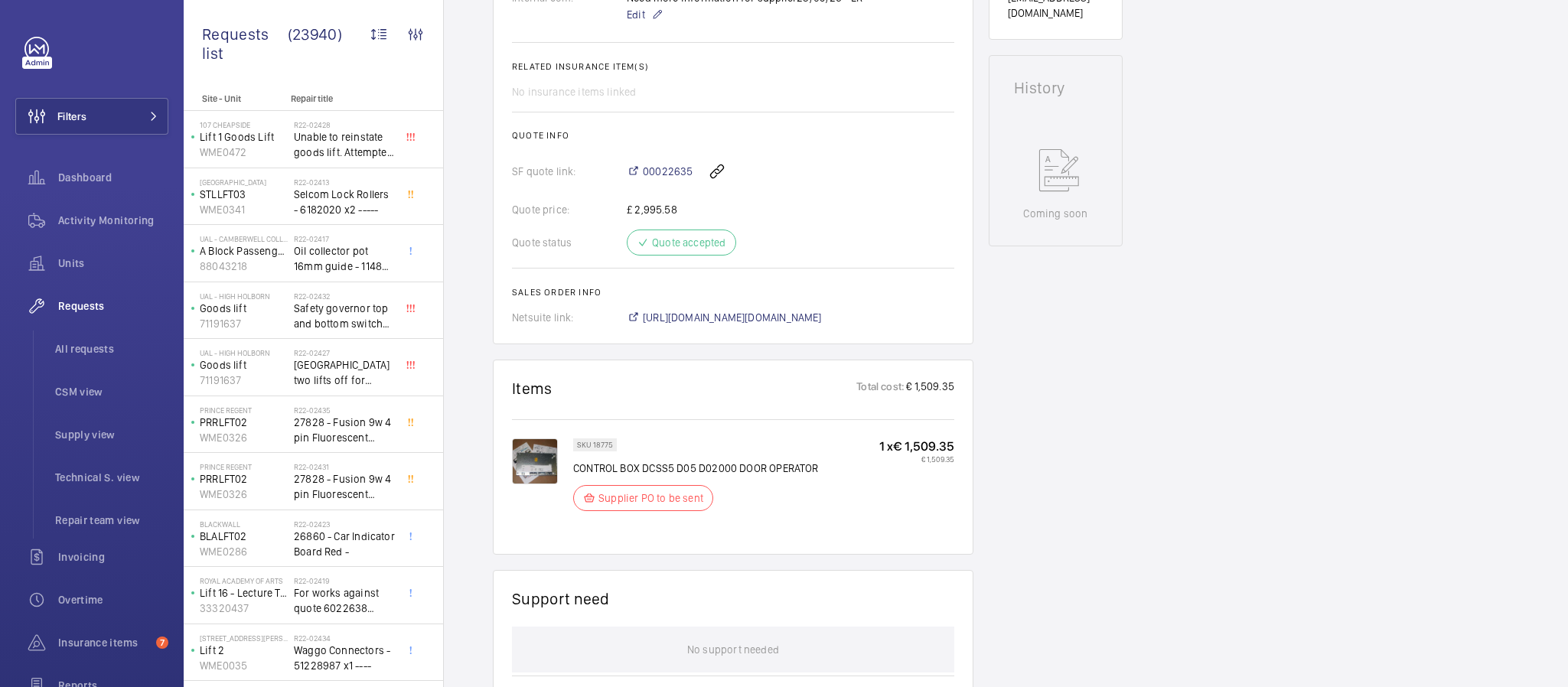
scroll to position [667, 0]
click at [731, 317] on span "[URL][DOMAIN_NAME][DOMAIN_NAME]" at bounding box center [732, 316] width 179 height 16
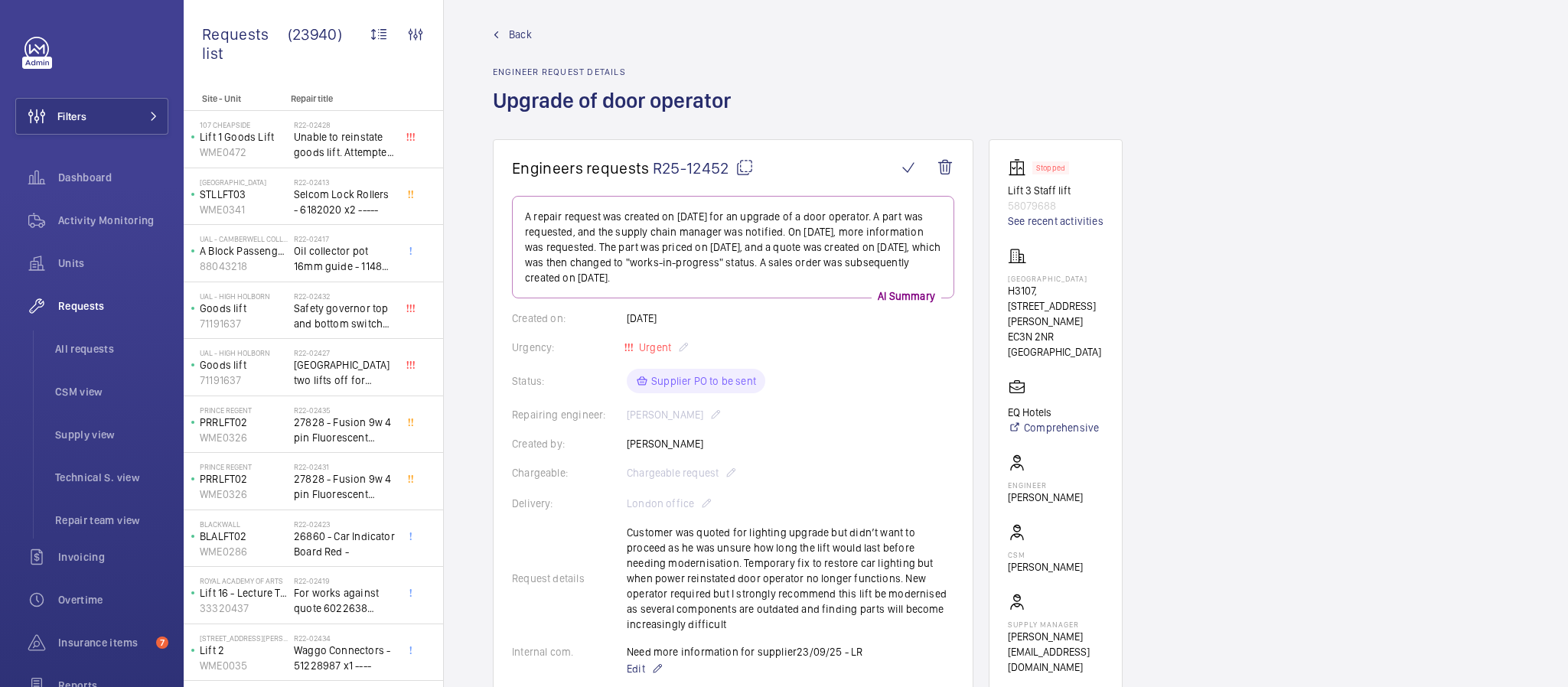
scroll to position [0, 0]
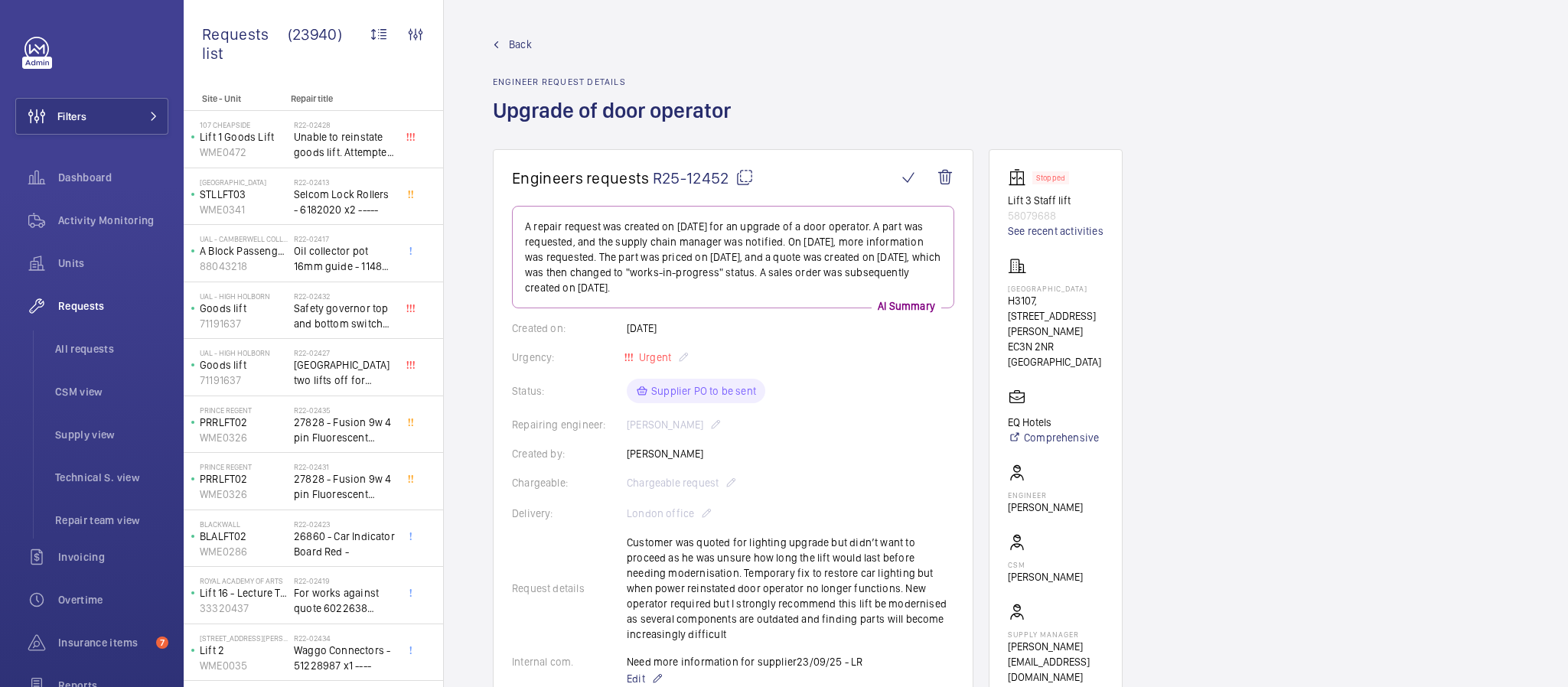
drag, startPoint x: 519, startPoint y: 42, endPoint x: 538, endPoint y: 46, distance: 19.4
click at [521, 38] on span "Back" at bounding box center [521, 45] width 23 height 16
click at [520, 45] on span "Back" at bounding box center [521, 45] width 23 height 16
click at [94, 354] on span "All requests" at bounding box center [112, 349] width 114 height 16
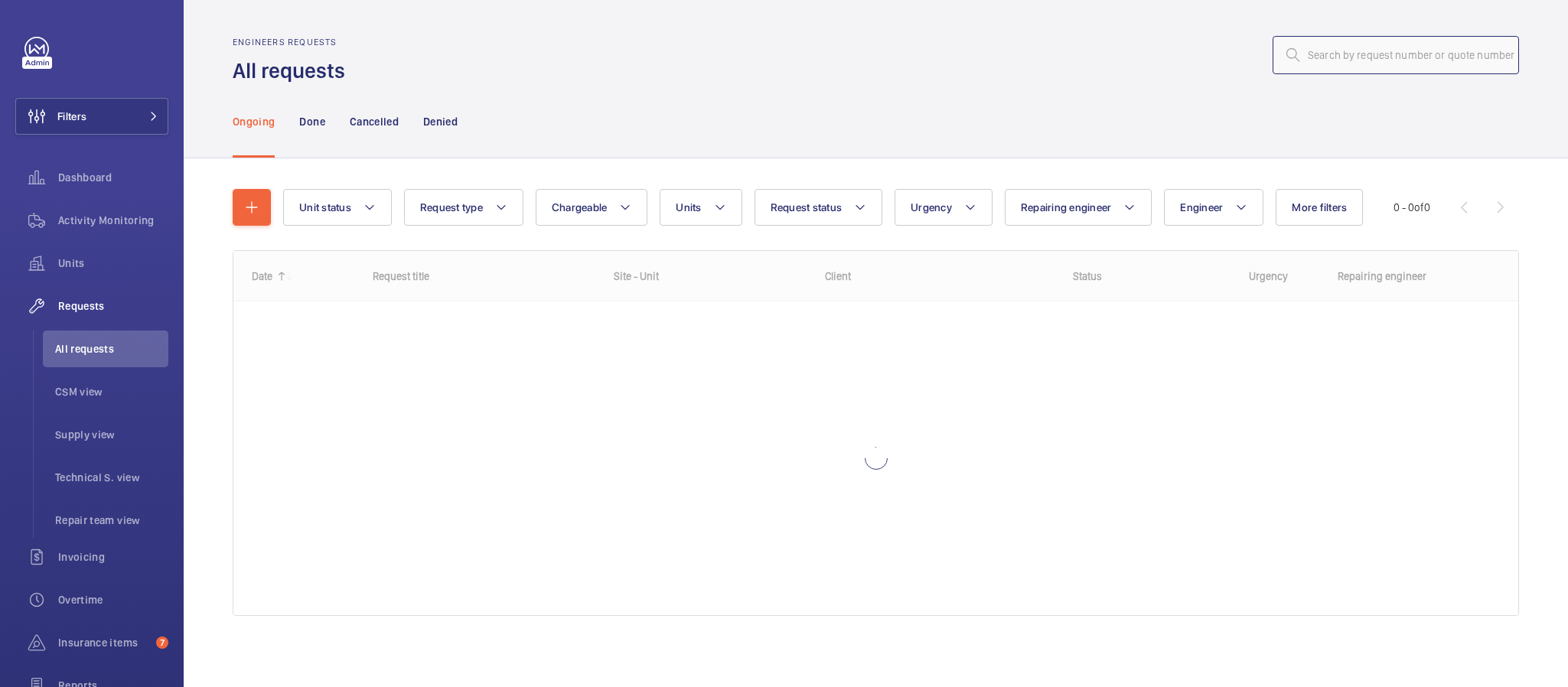
click at [1303, 52] on input "text" at bounding box center [1396, 54] width 247 height 38
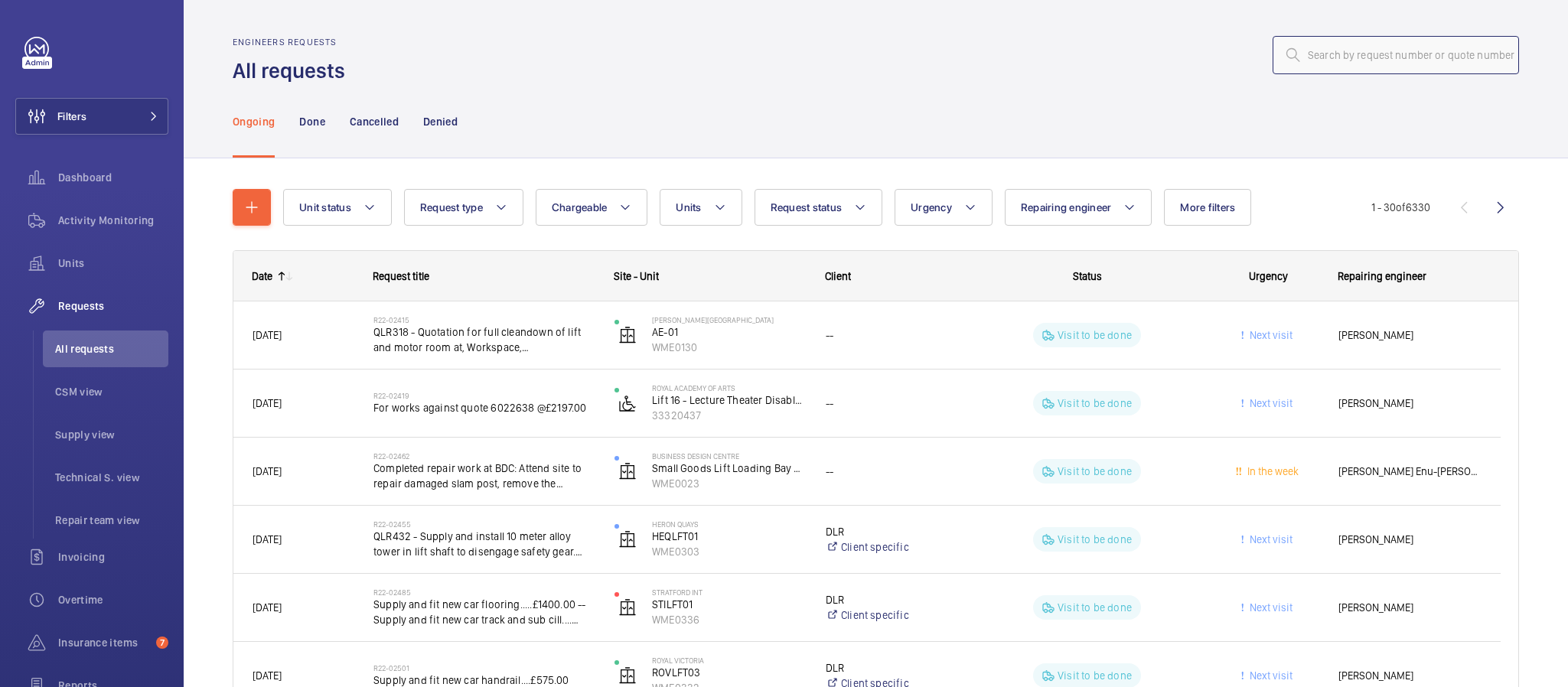
paste input "R25-12759"
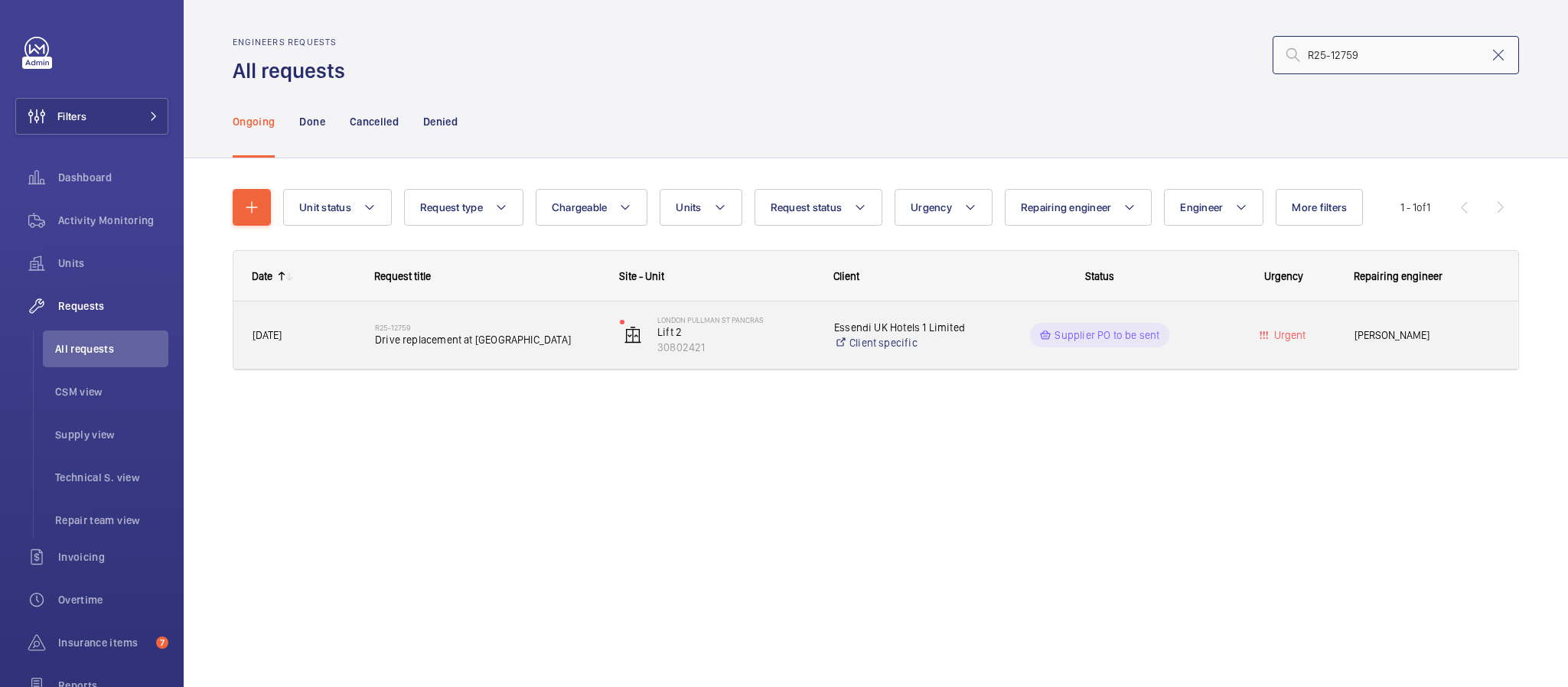
type input "R25-12759"
click at [516, 347] on span "Drive replacement at [GEOGRAPHIC_DATA]" at bounding box center [487, 340] width 225 height 16
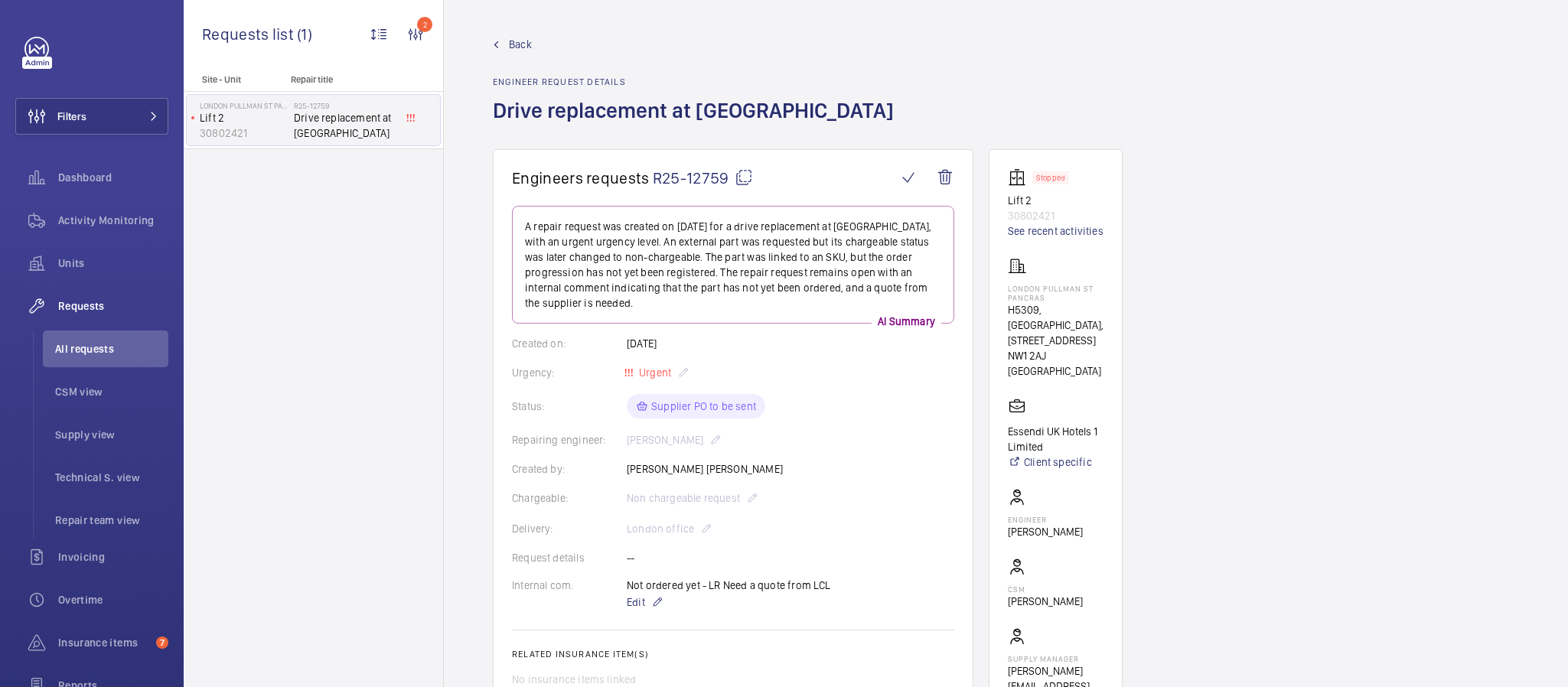
click at [502, 51] on link "Back" at bounding box center [698, 45] width 410 height 16
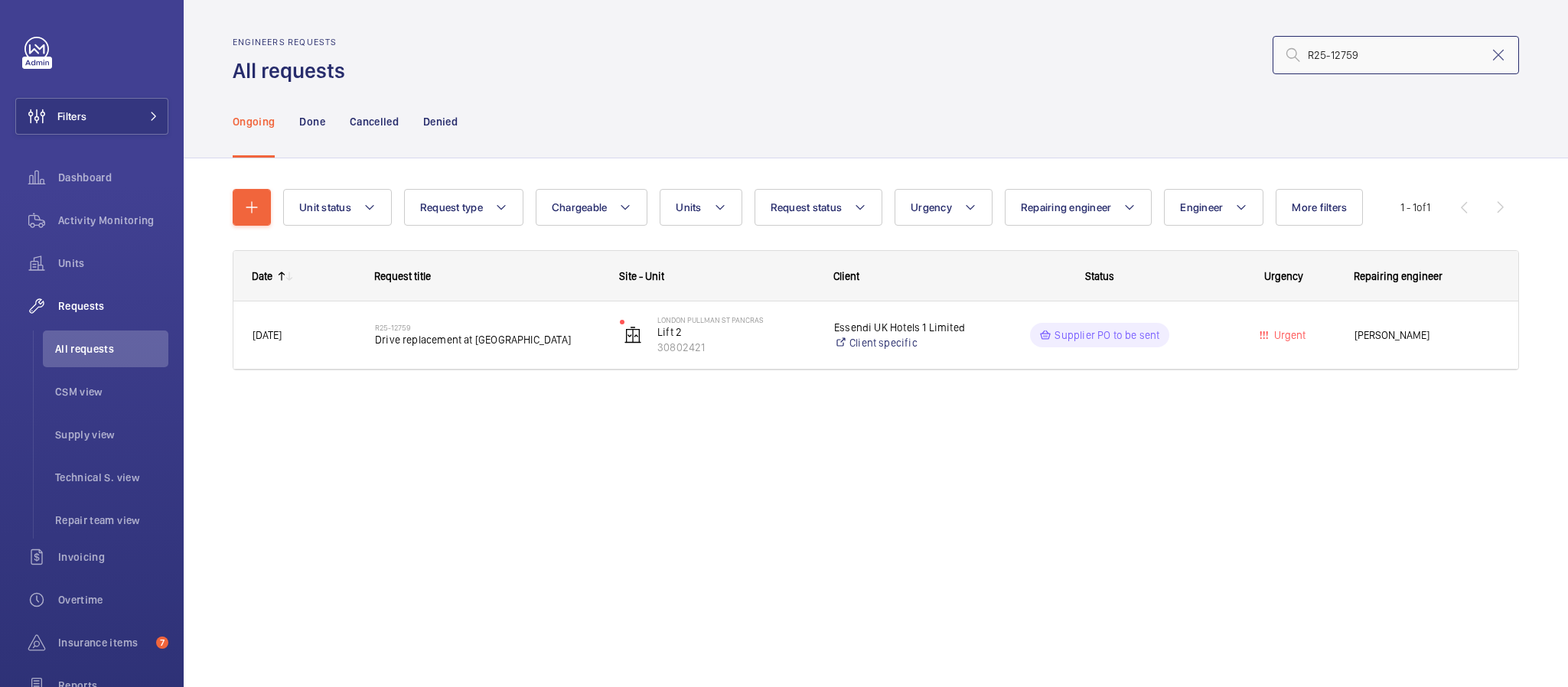
drag, startPoint x: 1376, startPoint y: 63, endPoint x: 1272, endPoint y: 62, distance: 104.0
click at [1272, 62] on input "R25-12759" at bounding box center [1396, 54] width 247 height 38
paste input "09153"
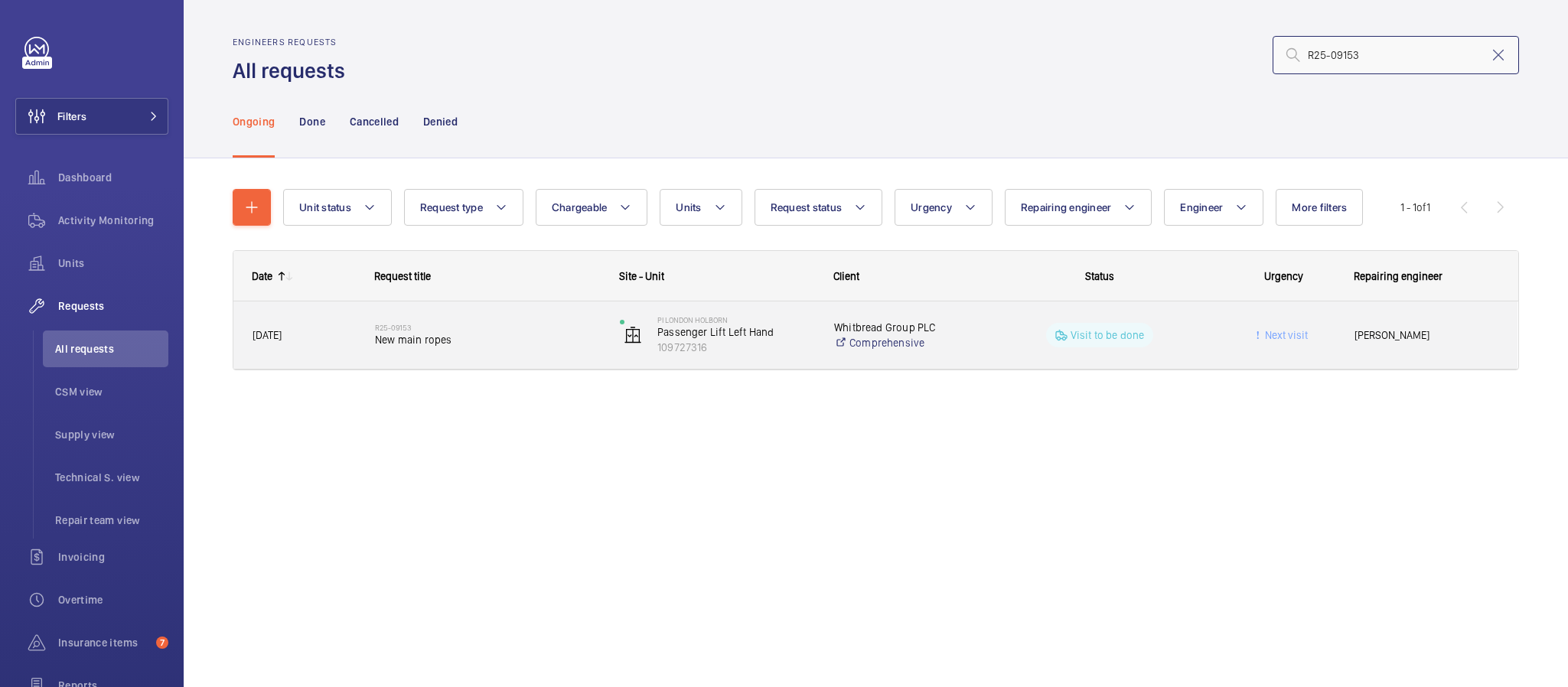
type input "R25-09153"
click at [524, 337] on span "New main ropes" at bounding box center [487, 340] width 225 height 16
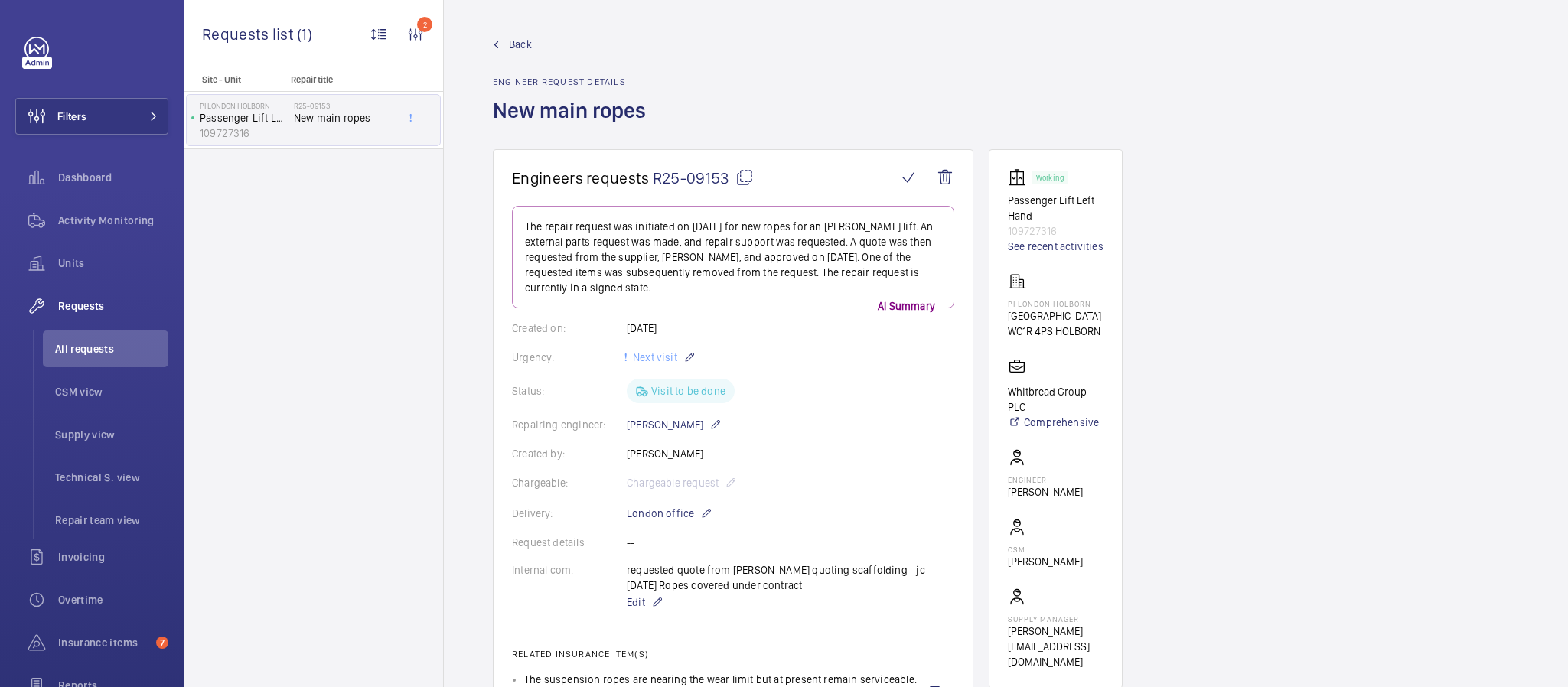
click at [515, 49] on span "Back" at bounding box center [521, 45] width 23 height 16
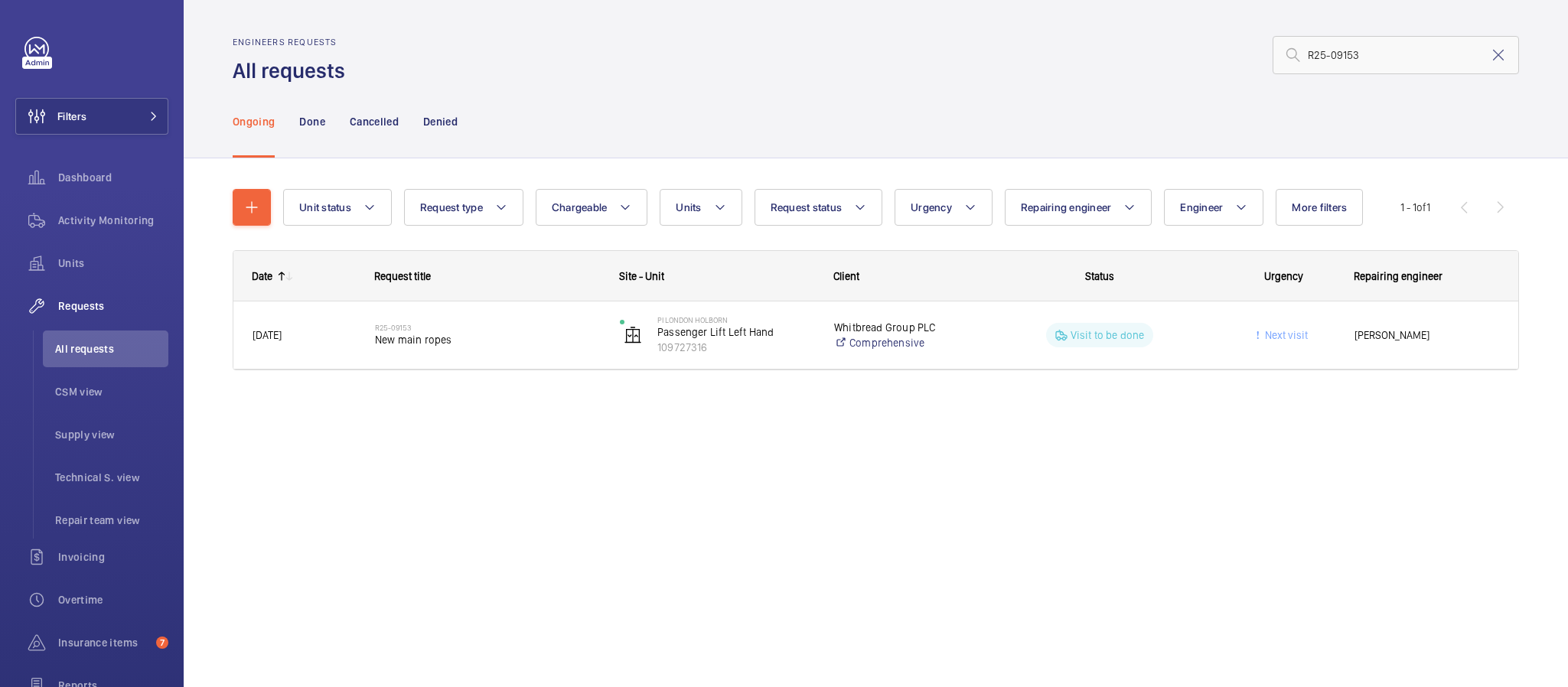
drag, startPoint x: 1503, startPoint y: 57, endPoint x: 1438, endPoint y: 52, distance: 65.2
click at [1504, 57] on mat-icon at bounding box center [1498, 54] width 18 height 18
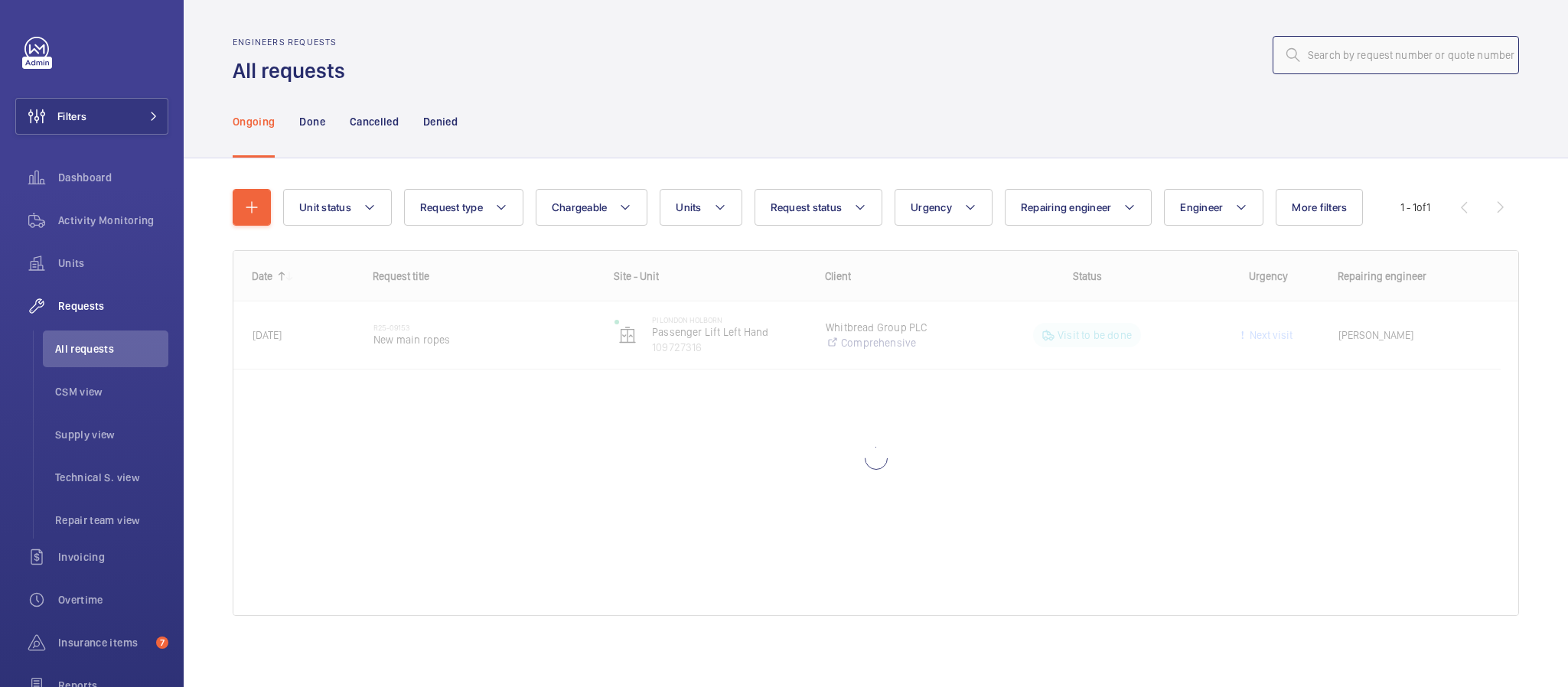
click at [1401, 46] on input "text" at bounding box center [1396, 54] width 247 height 38
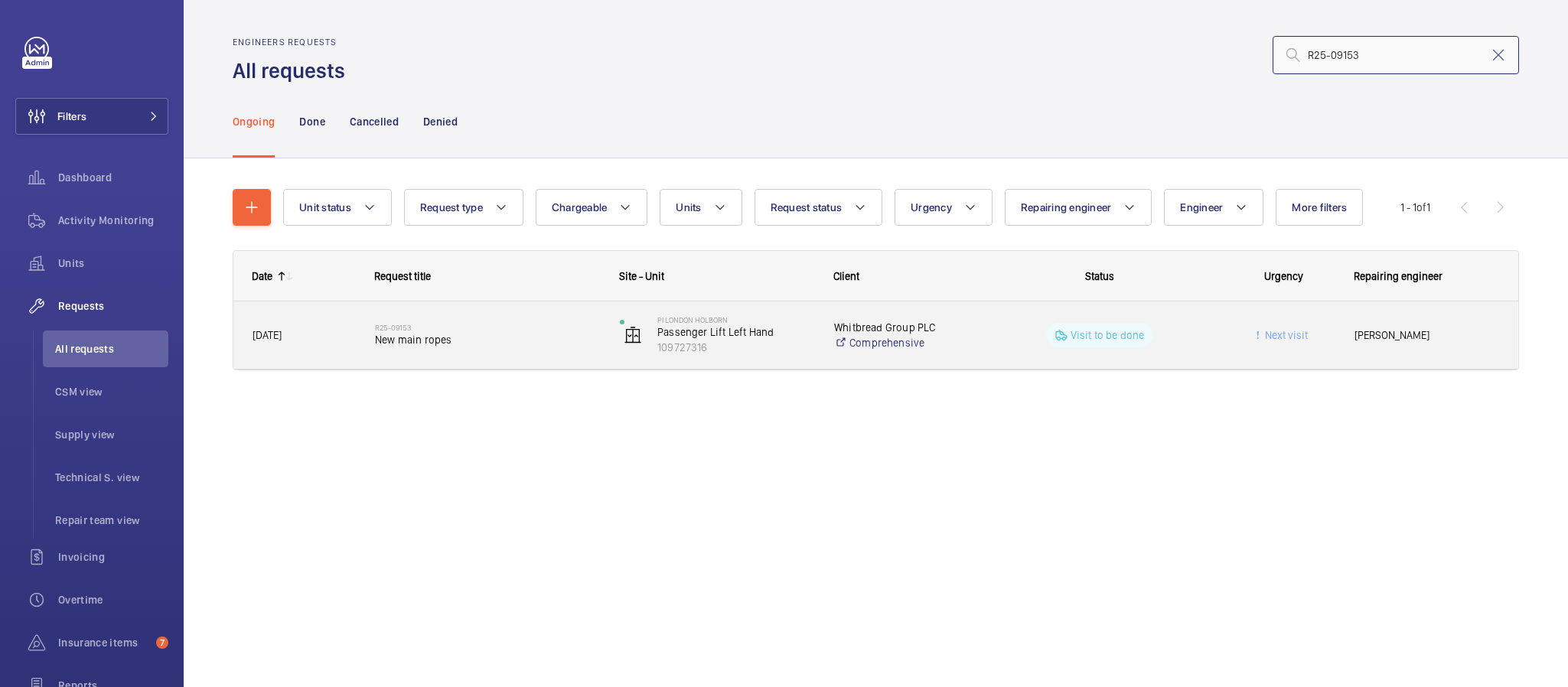
type input "R25-09153"
click at [541, 333] on span "New main ropes" at bounding box center [487, 340] width 225 height 16
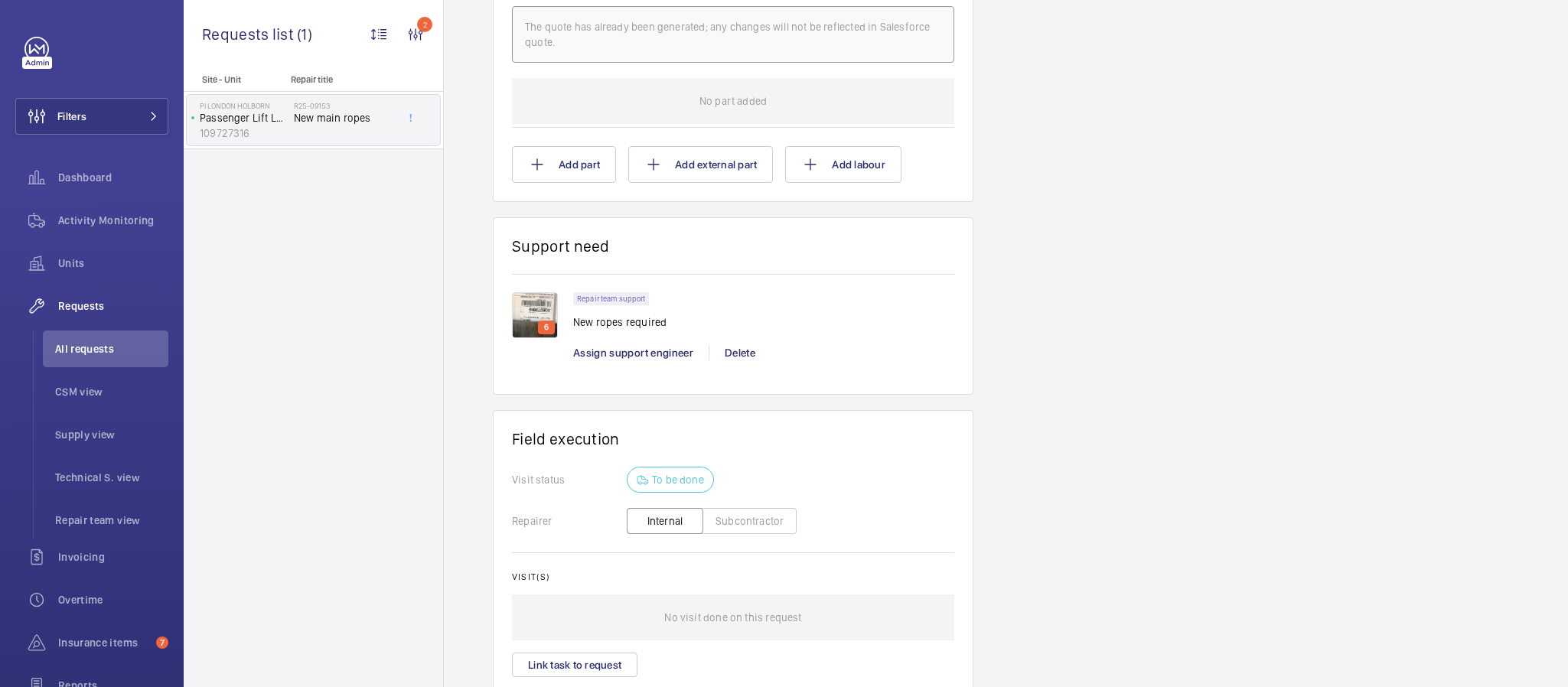
scroll to position [918, 0]
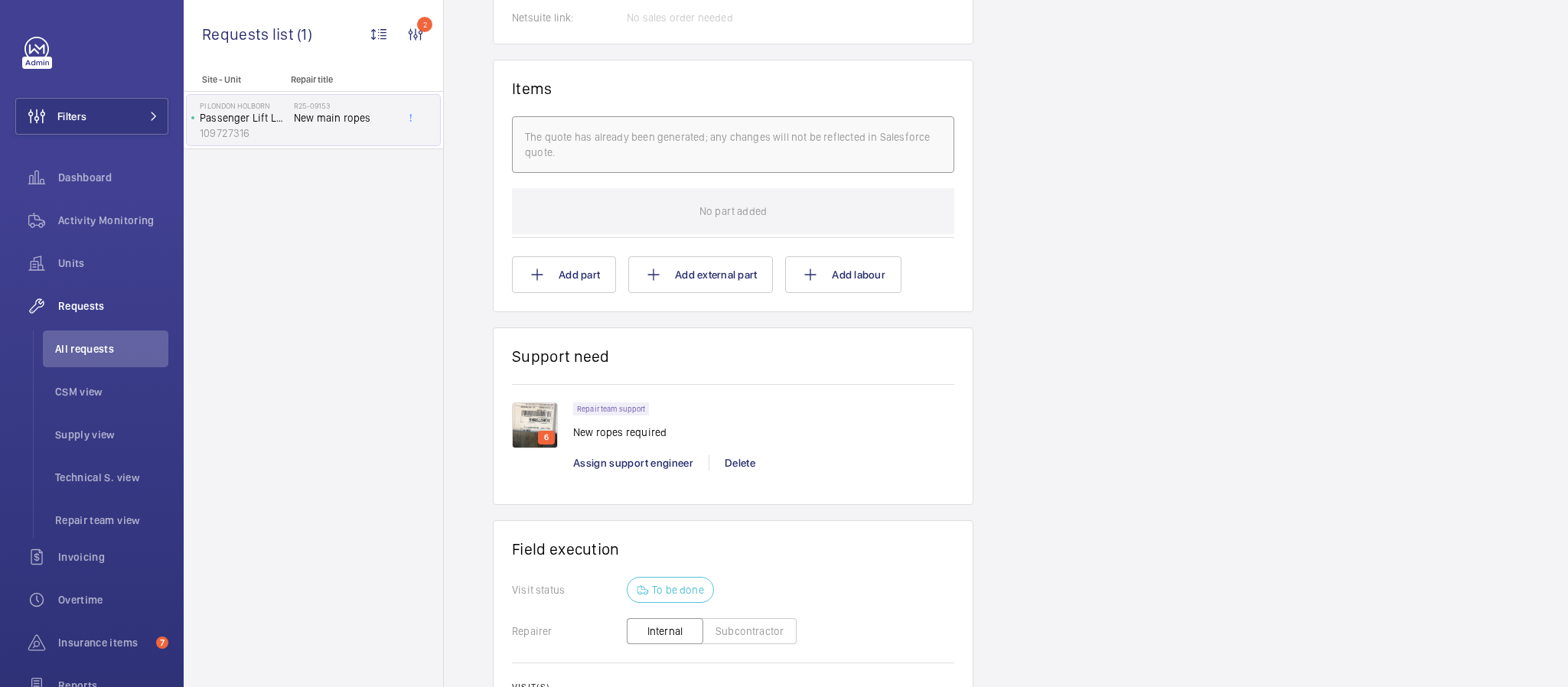
click at [542, 434] on p "6" at bounding box center [546, 437] width 11 height 14
click at [541, 423] on img at bounding box center [535, 425] width 46 height 46
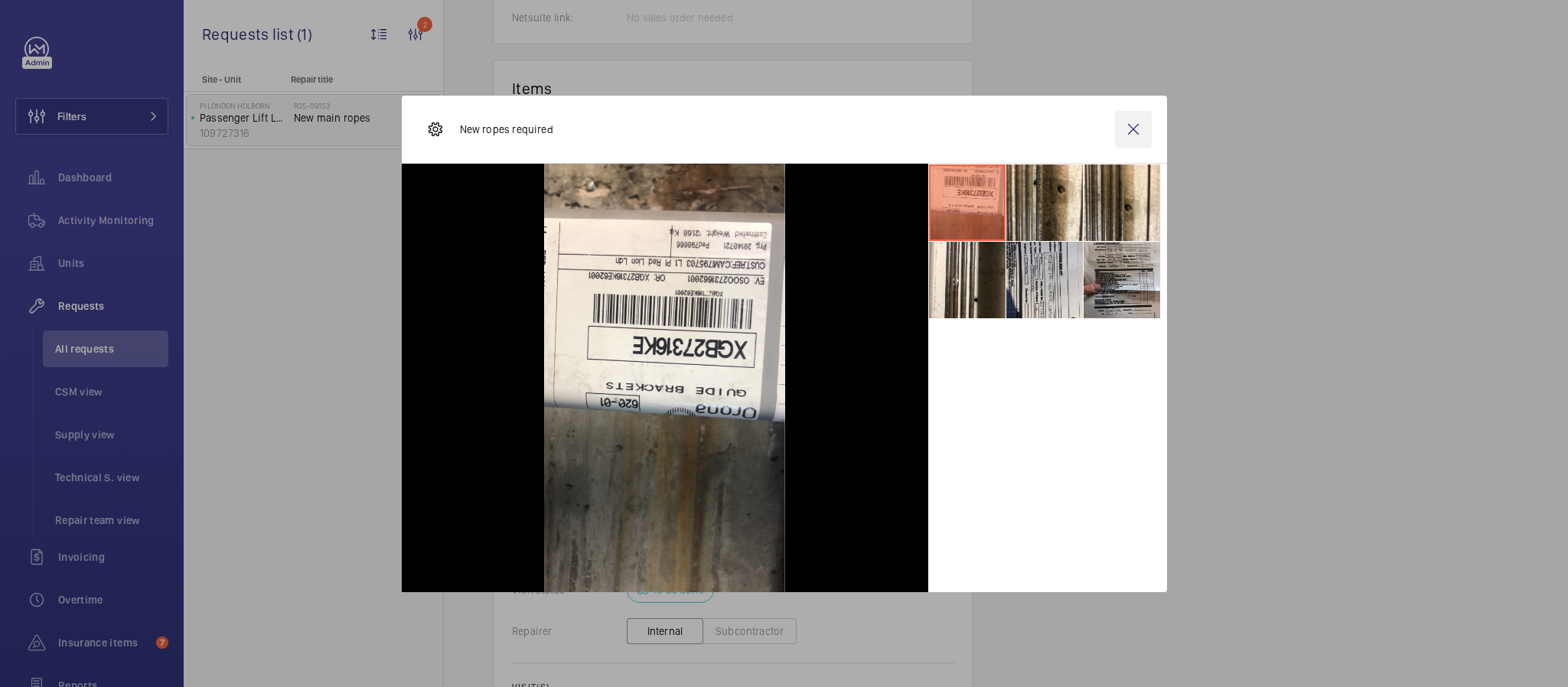
click at [1150, 126] on wm-front-icon-button at bounding box center [1133, 129] width 37 height 37
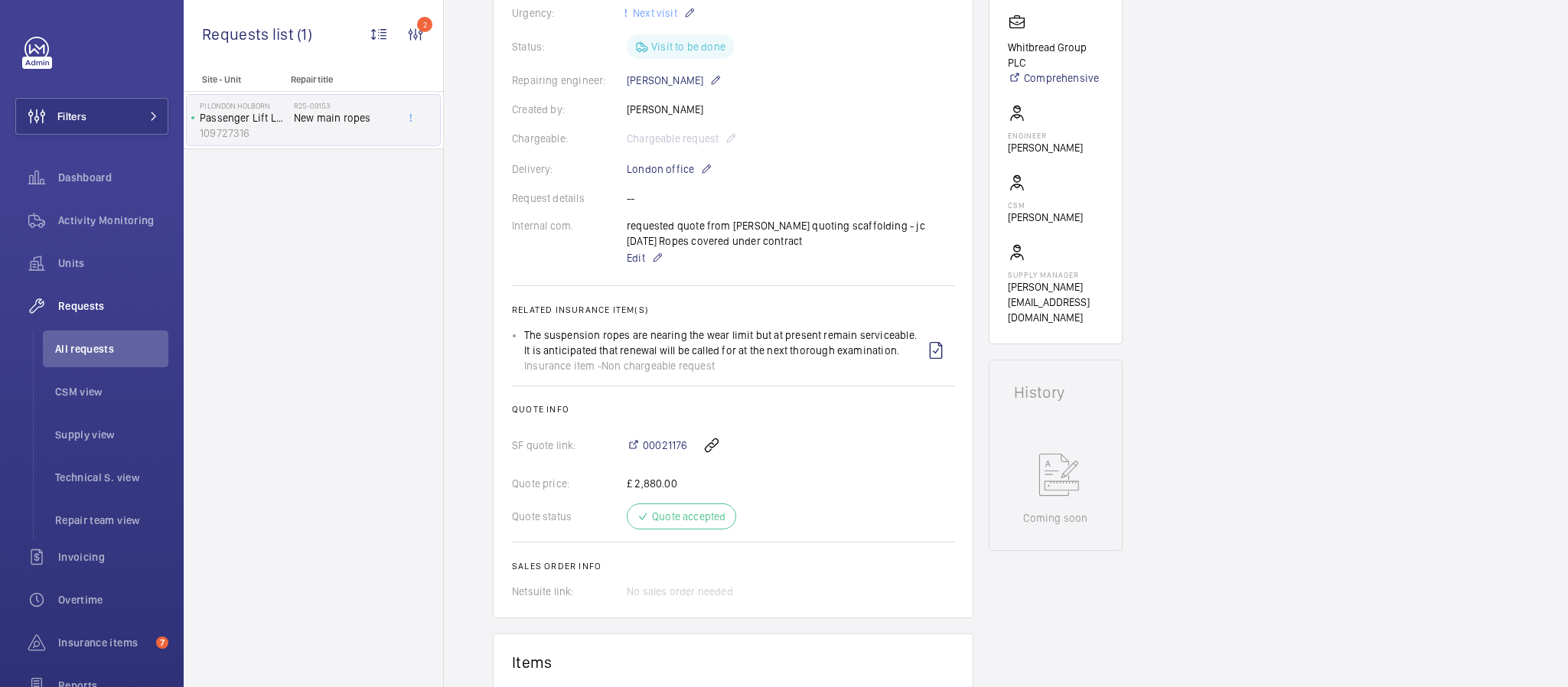
scroll to position [459, 0]
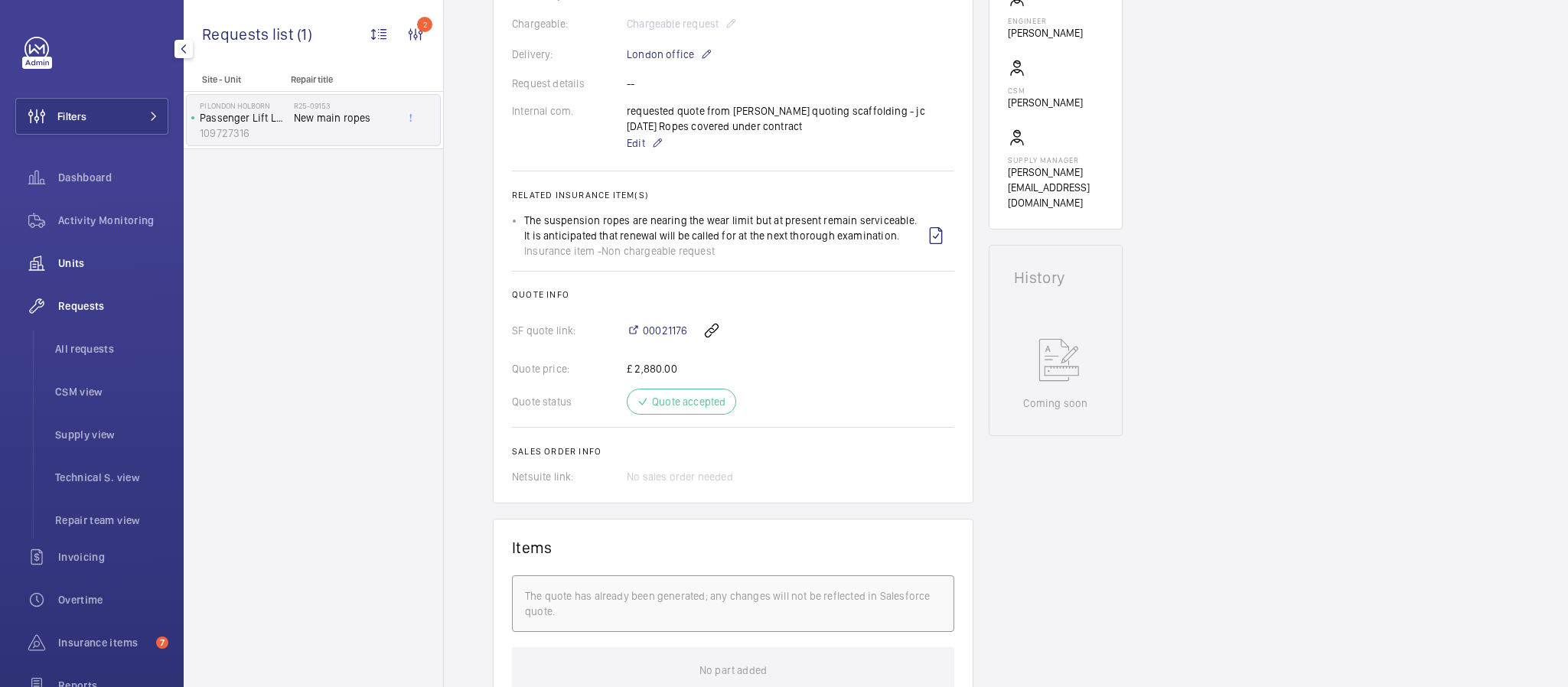
click at [99, 261] on span "Units" at bounding box center [113, 263] width 110 height 16
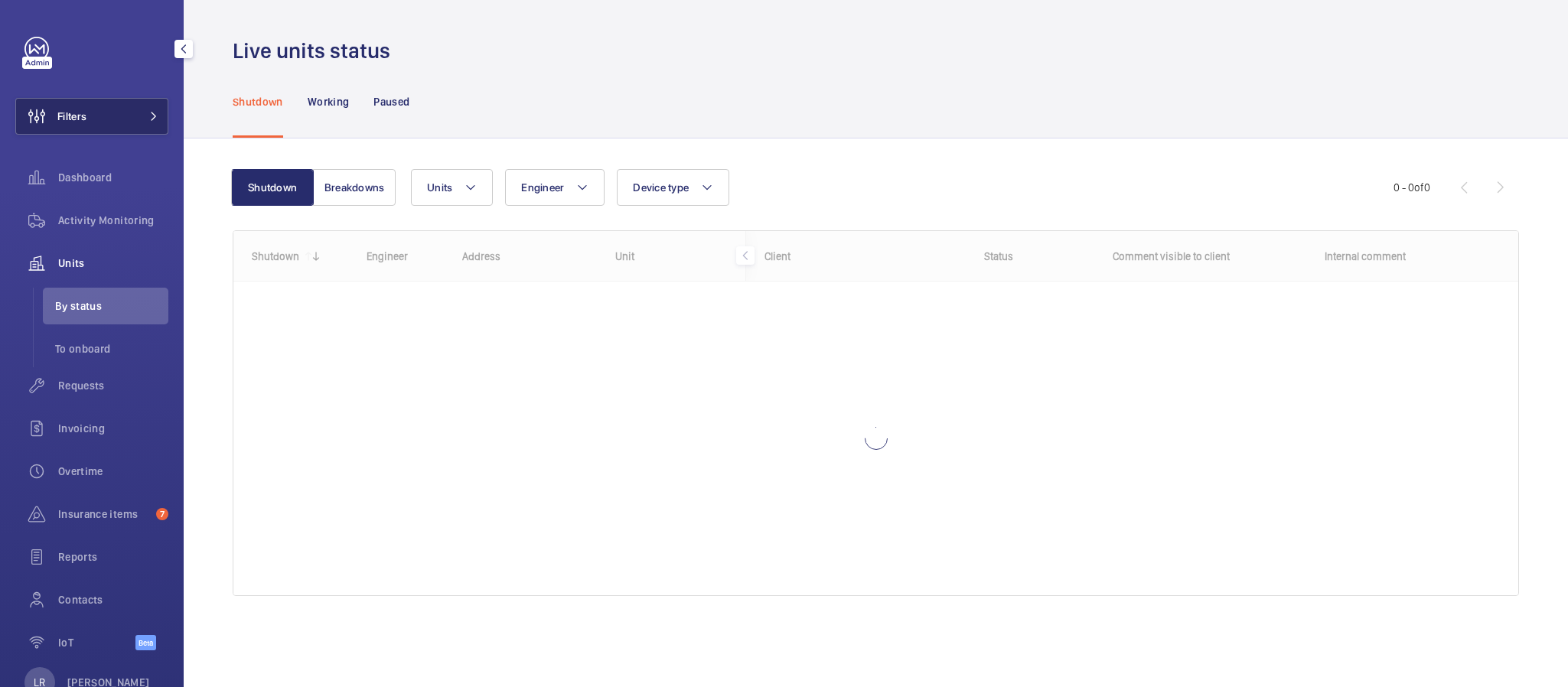
click at [110, 104] on button "Filters" at bounding box center [91, 117] width 153 height 37
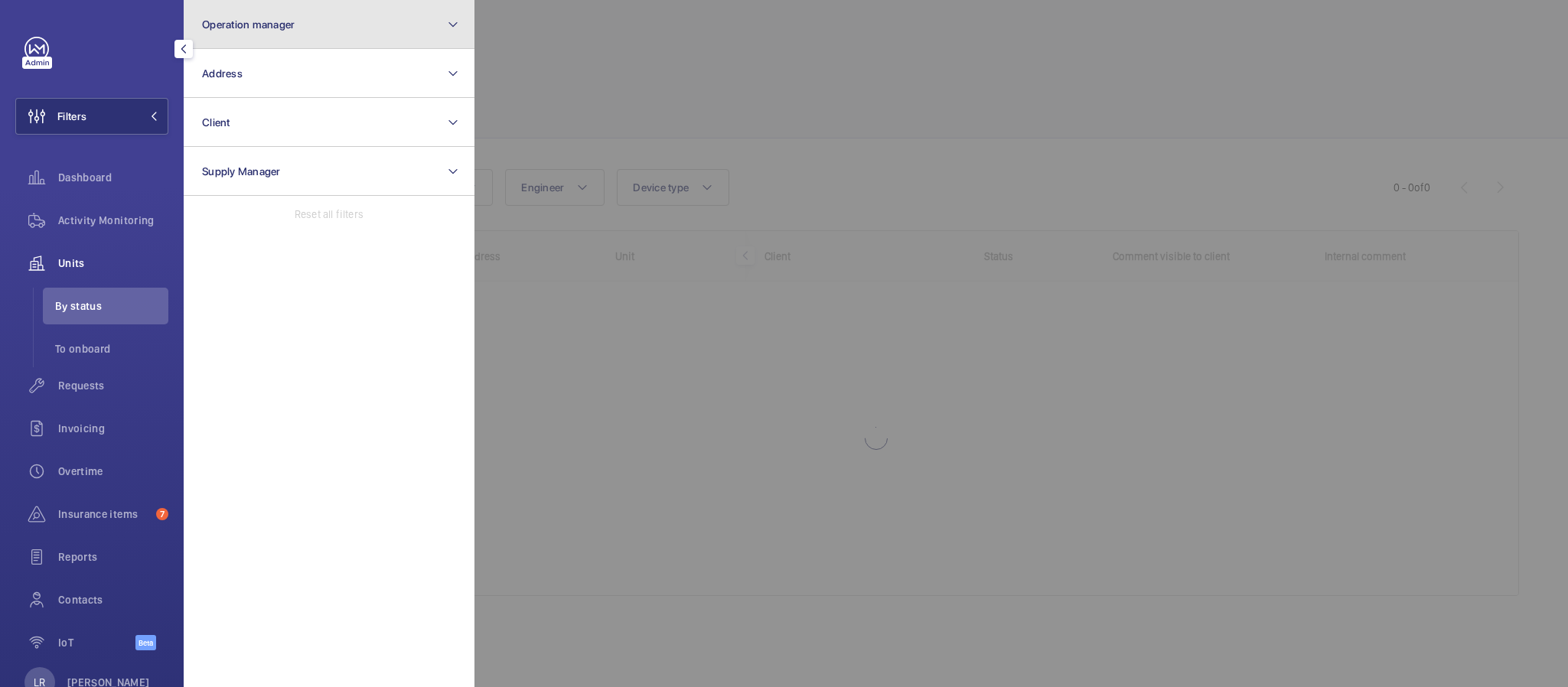
click at [254, 18] on span "Operation manager" at bounding box center [248, 24] width 92 height 13
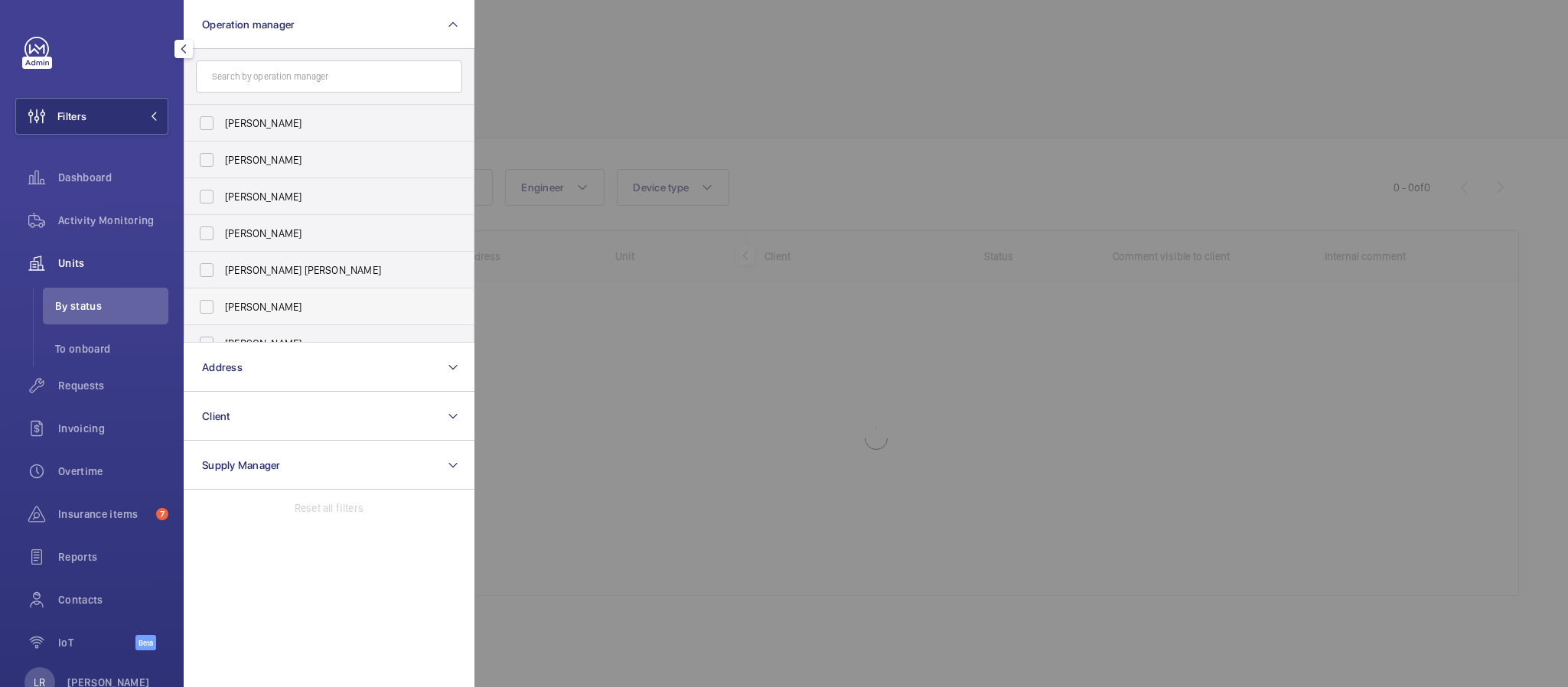
scroll to position [55, 0]
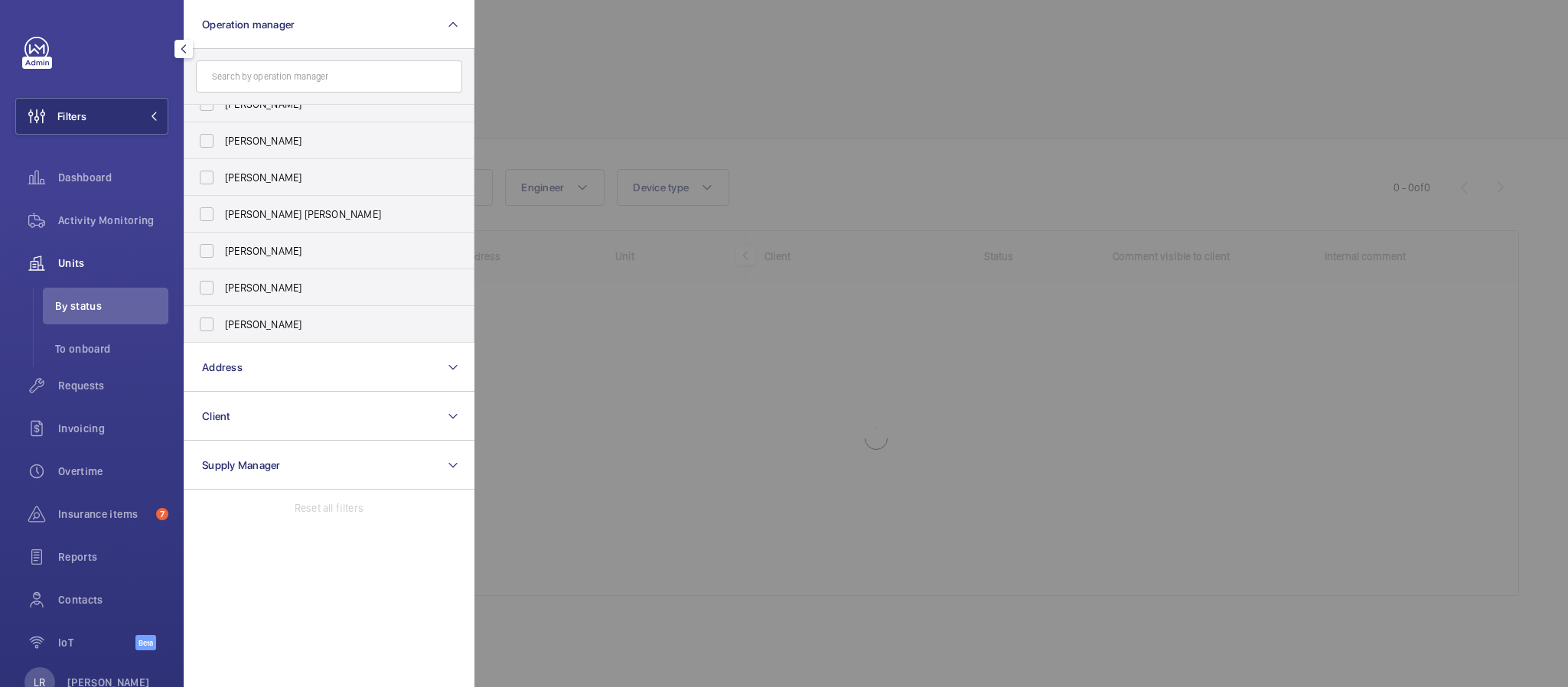
drag, startPoint x: 276, startPoint y: 281, endPoint x: 586, endPoint y: 196, distance: 321.4
click at [276, 280] on span "[PERSON_NAME]" at bounding box center [330, 288] width 211 height 16
click at [222, 280] on input "[PERSON_NAME]" at bounding box center [206, 287] width 30 height 30
click at [588, 196] on div at bounding box center [1258, 343] width 1568 height 687
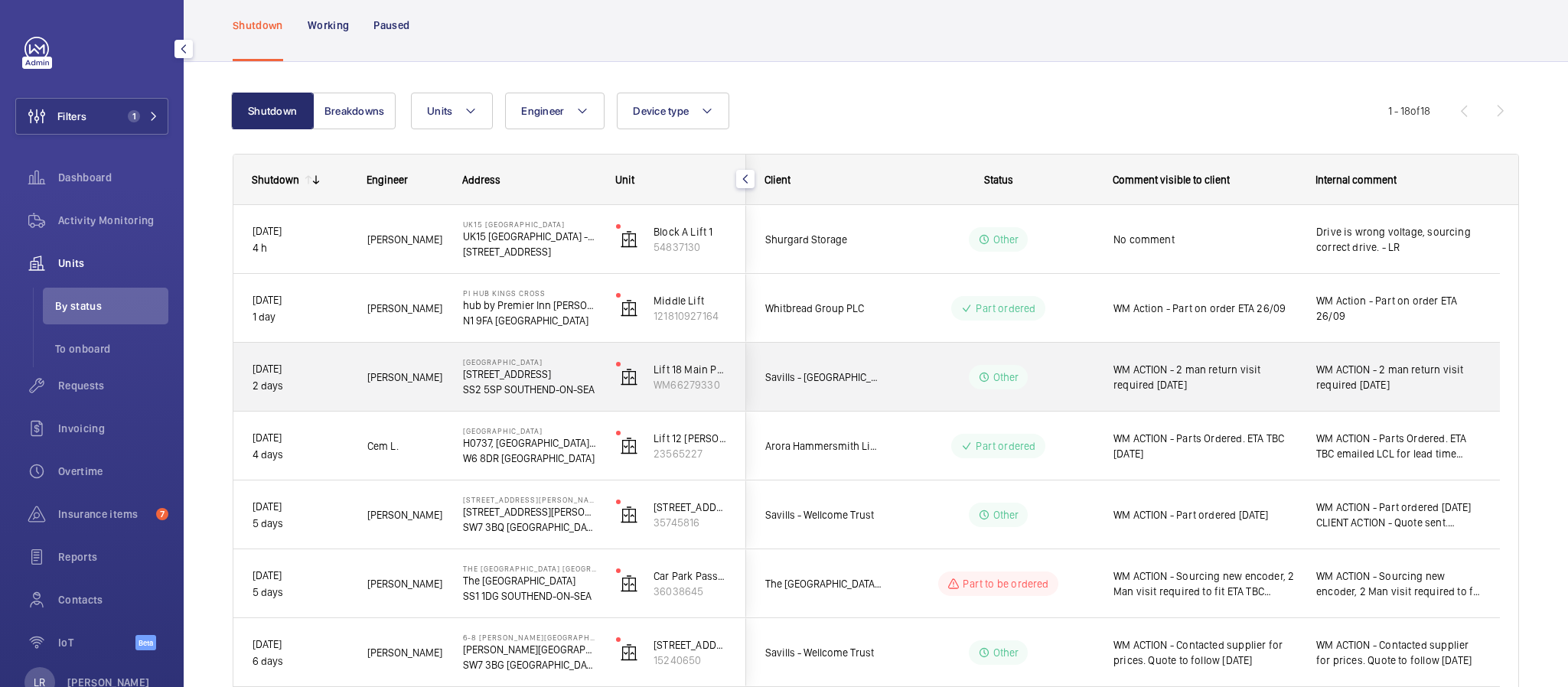
scroll to position [115, 0]
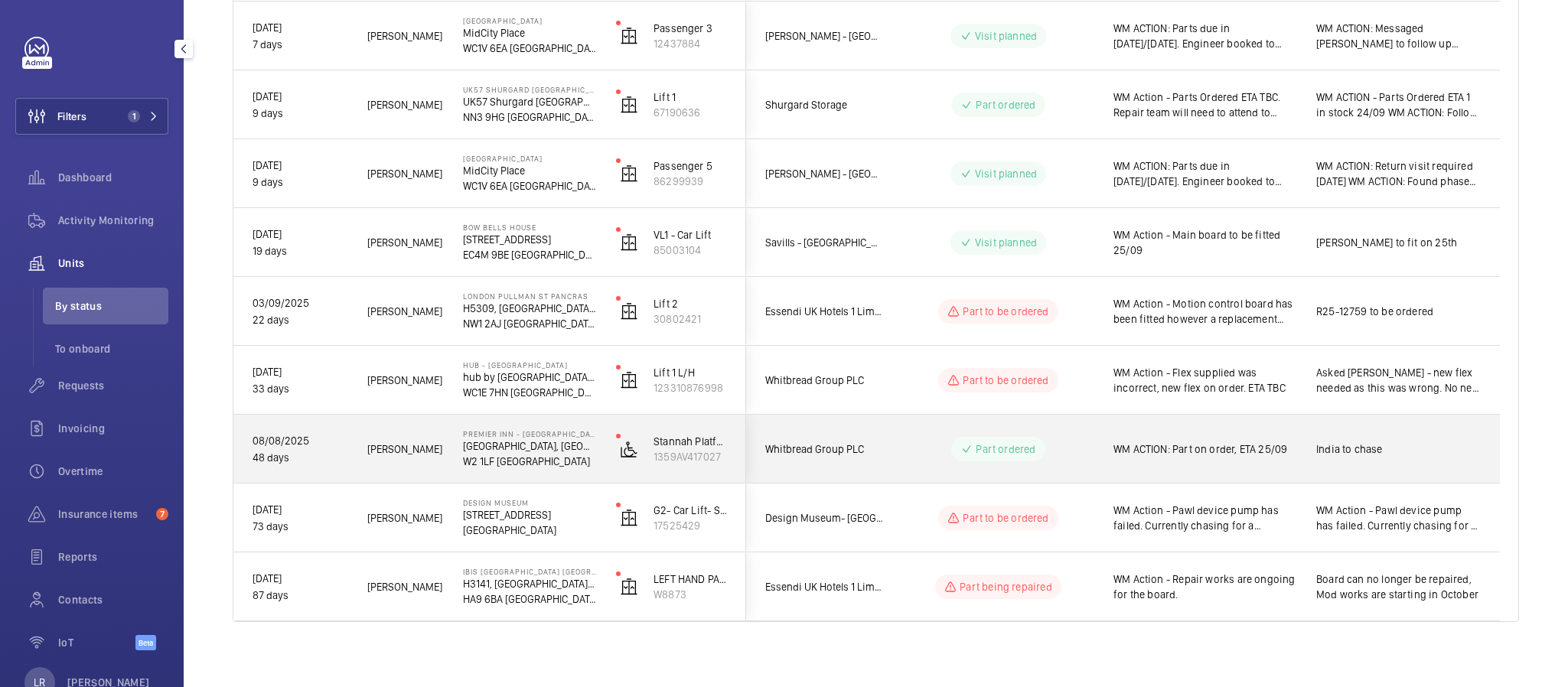
scroll to position [909, 0]
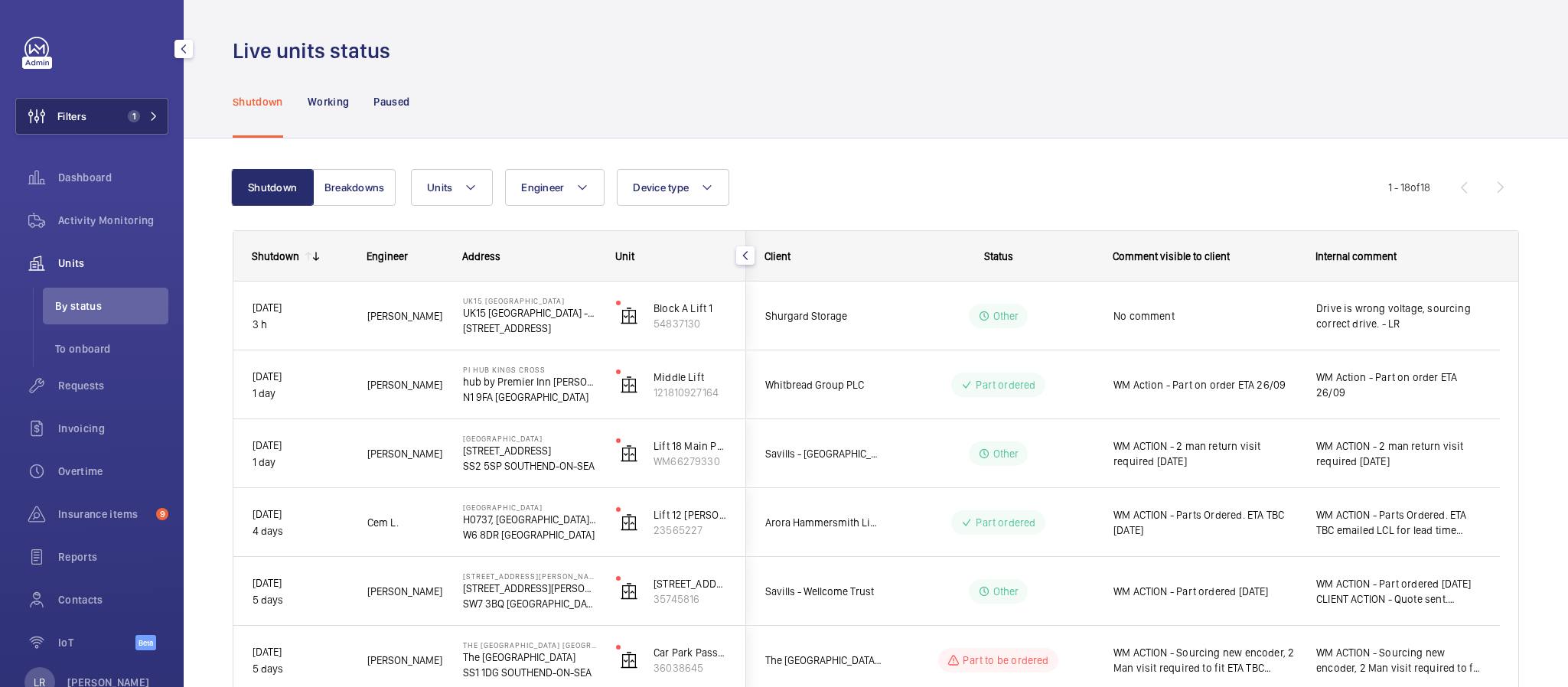
click at [71, 99] on span "Filters" at bounding box center [52, 117] width 70 height 37
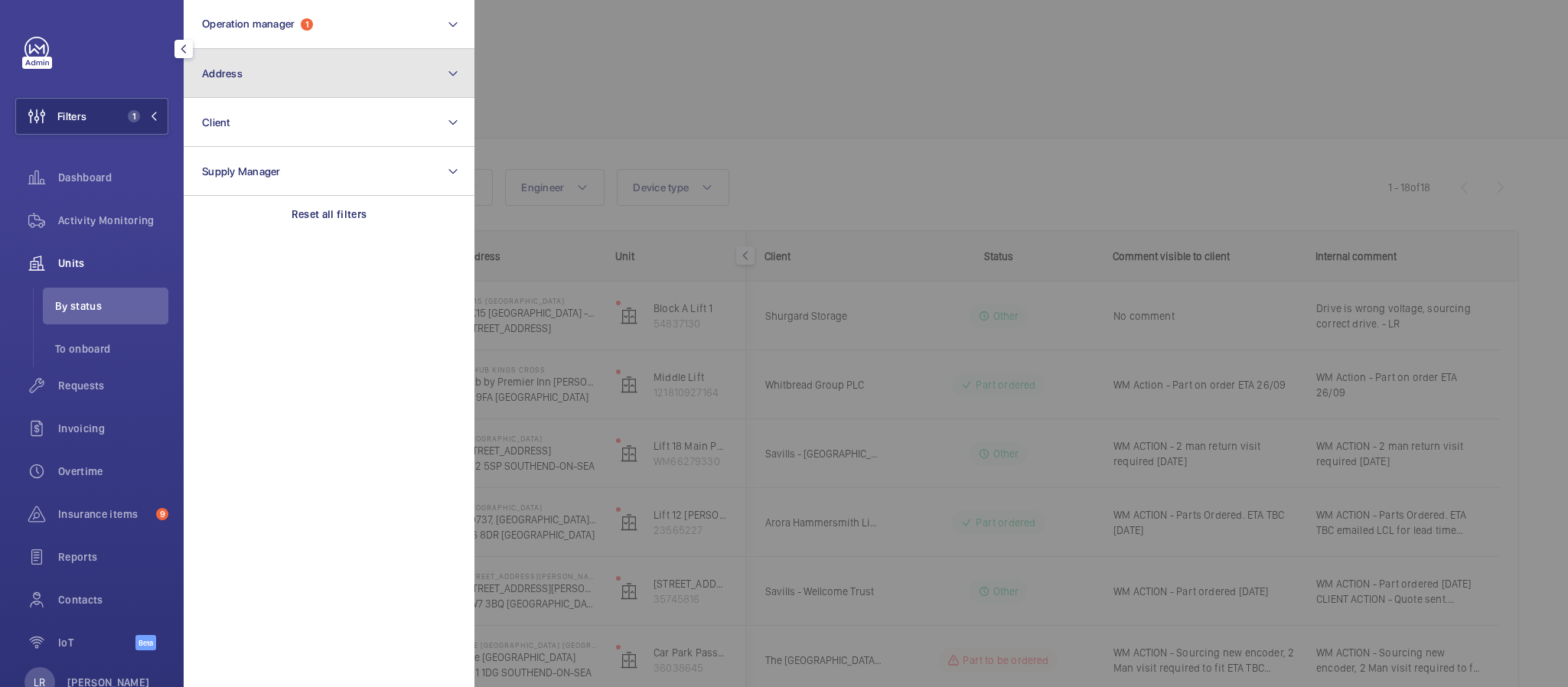
click at [250, 85] on button "Address" at bounding box center [329, 73] width 291 height 49
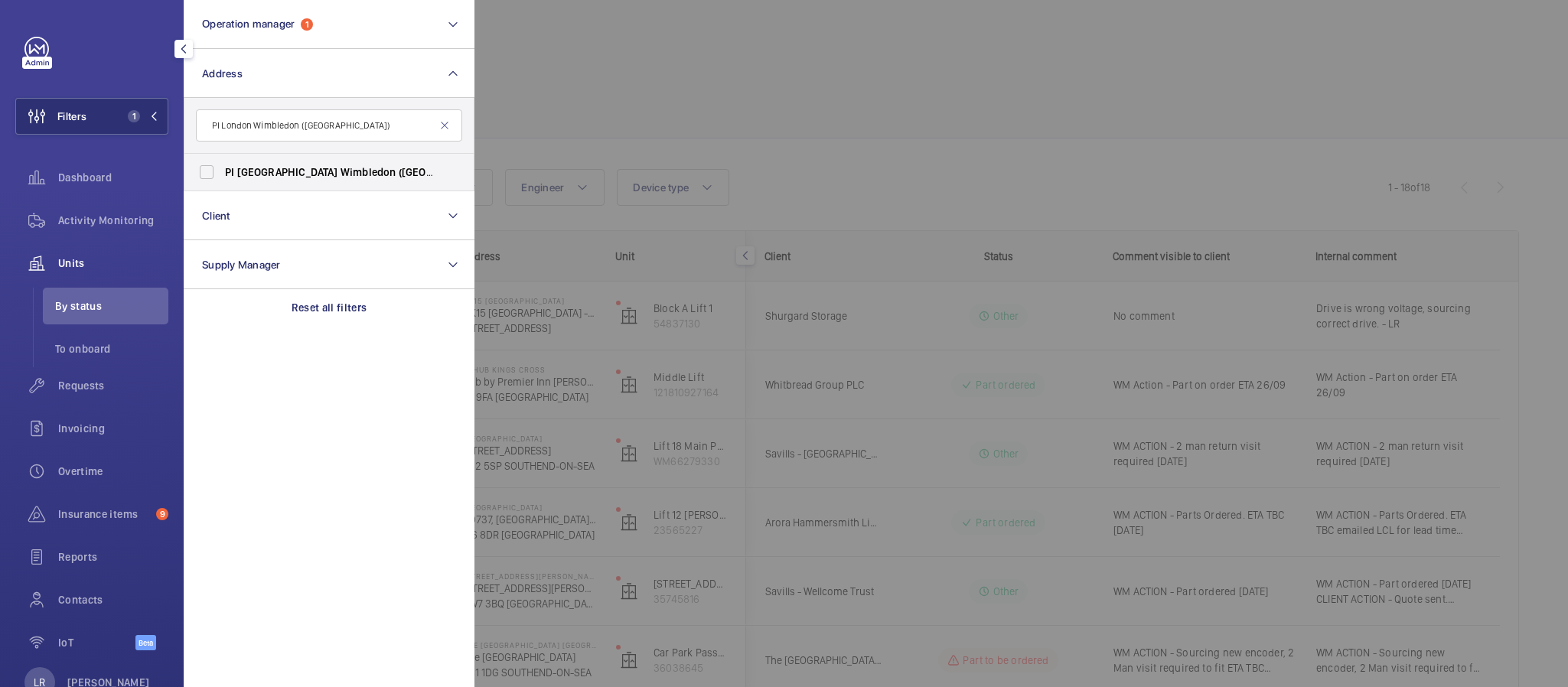
type input "PI London Wimbledon ([GEOGRAPHIC_DATA])"
click at [326, 153] on form "PI London Wimbledon ([GEOGRAPHIC_DATA])" at bounding box center [330, 125] width 290 height 55
click at [336, 163] on label "PI London Wimbledon ([GEOGRAPHIC_DATA]) - [STREET_ADDRESS]" at bounding box center [318, 172] width 266 height 37
click at [222, 163] on input "PI London Wimbledon ([GEOGRAPHIC_DATA]) - [STREET_ADDRESS]" at bounding box center [206, 171] width 30 height 30
checkbox input "true"
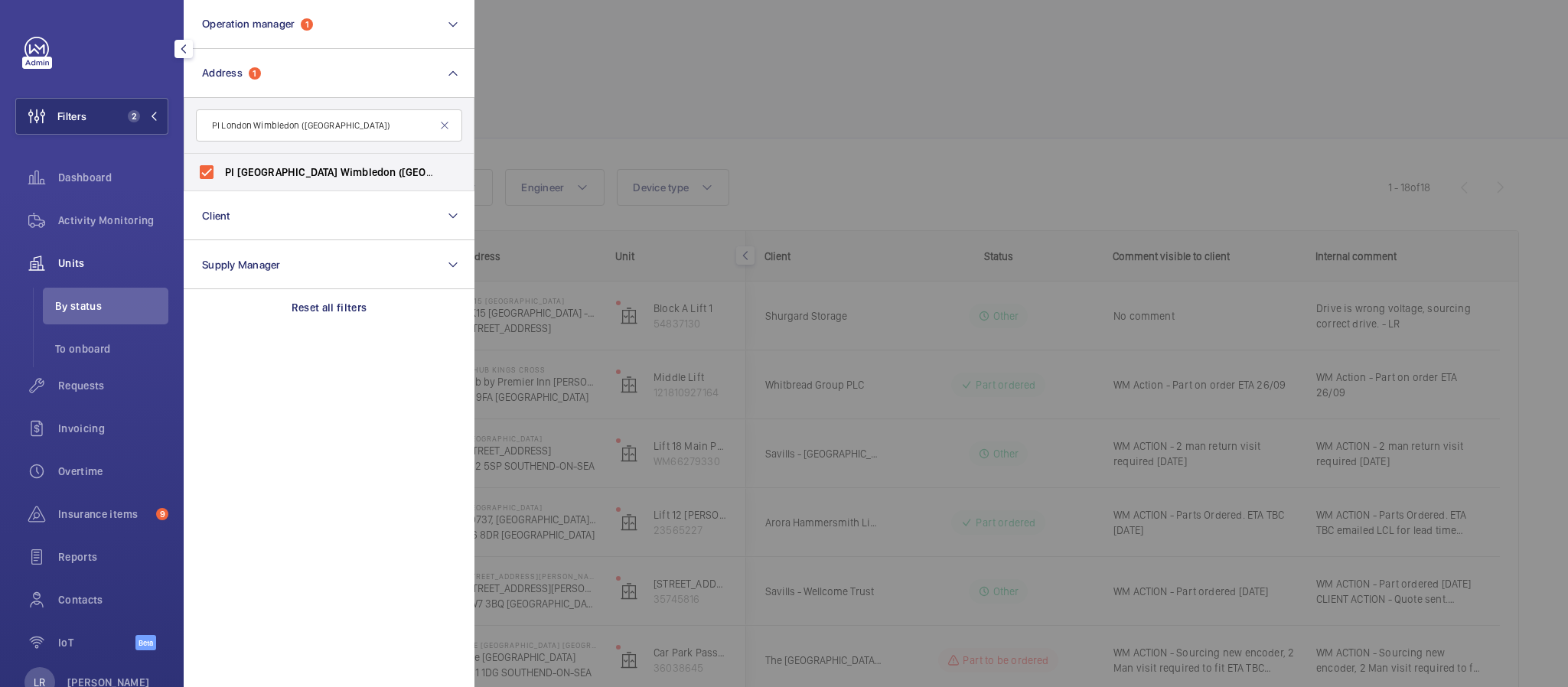
click at [579, 81] on div at bounding box center [1258, 343] width 1568 height 687
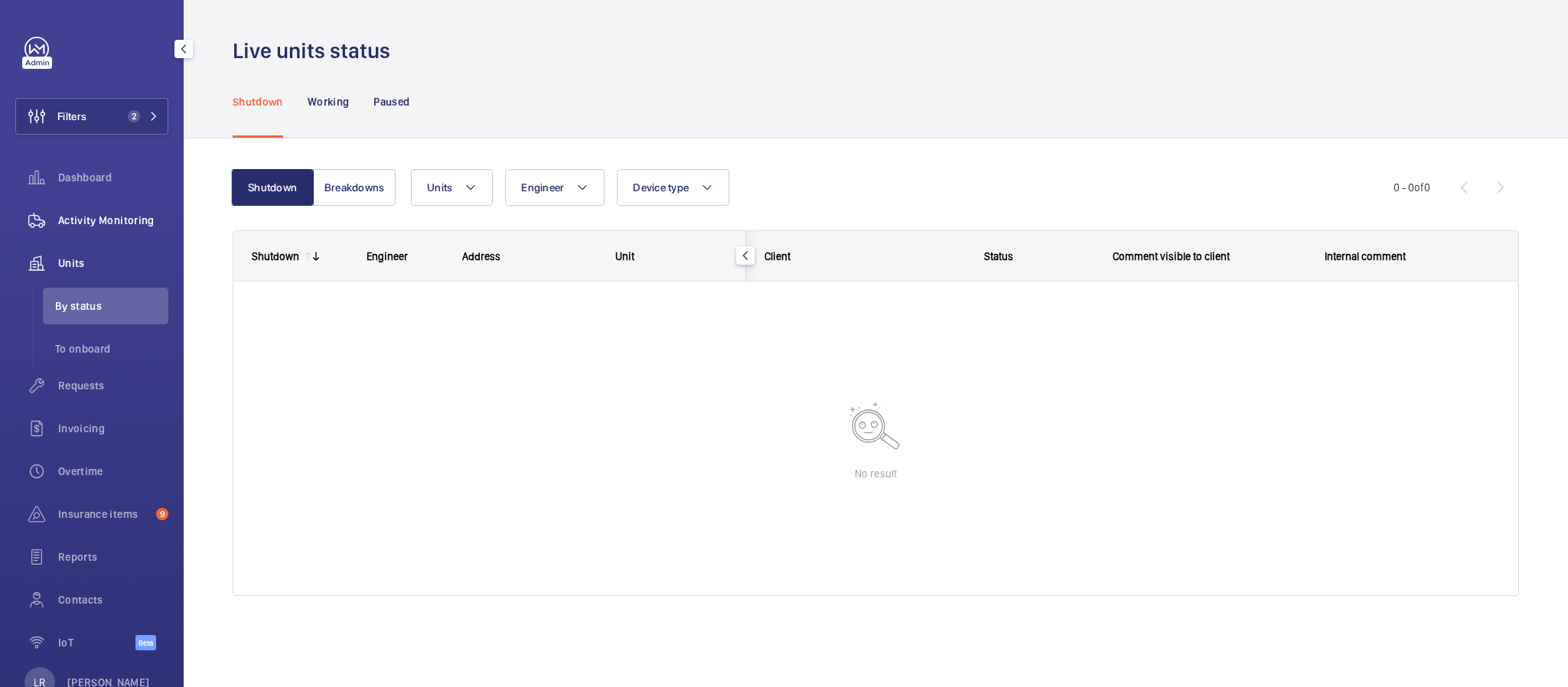
click at [101, 213] on span "Activity Monitoring" at bounding box center [113, 221] width 110 height 16
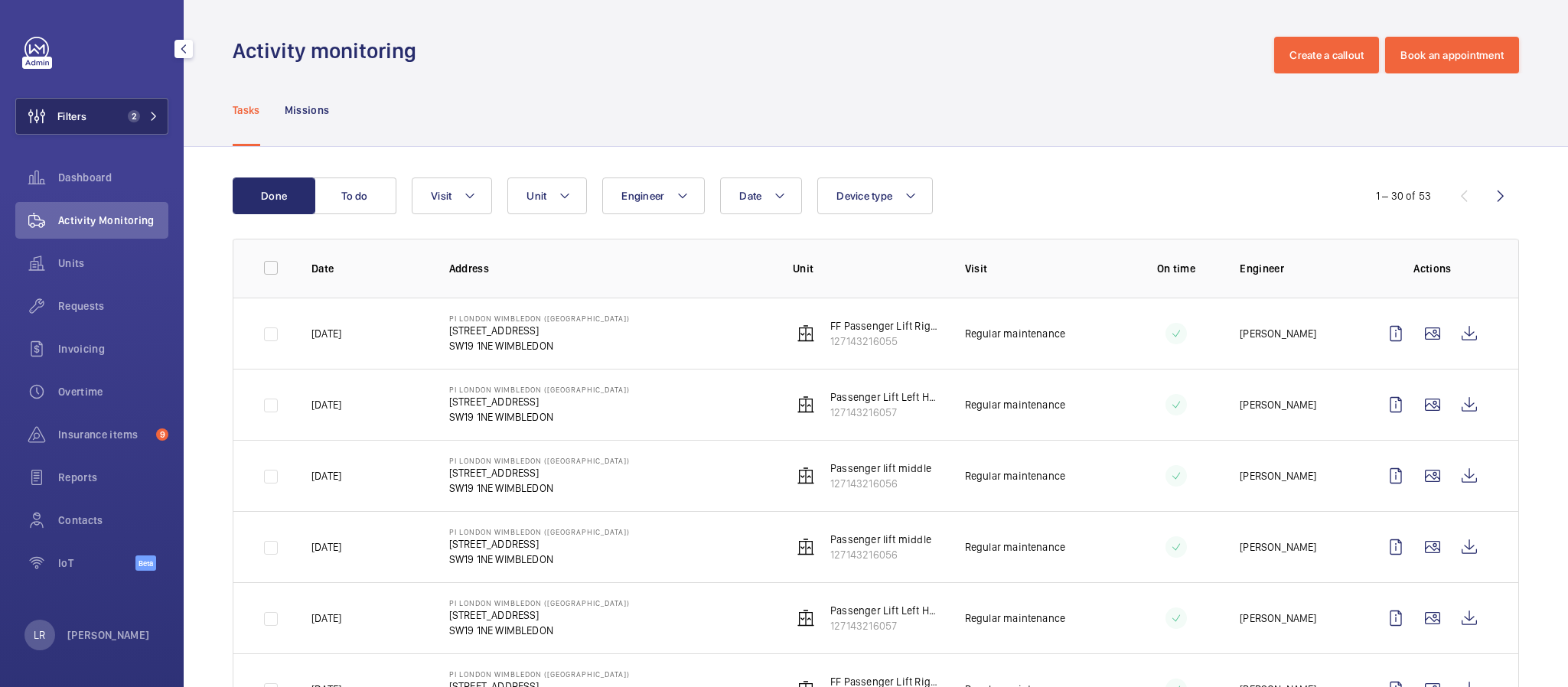
click at [143, 135] on div "Filters 2 Dashboard Activity Monitoring Units Requests Invoicing Overtime Insur…" at bounding box center [91, 312] width 153 height 551
drag, startPoint x: 139, startPoint y: 115, endPoint x: 152, endPoint y: 114, distance: 13.0
click at [140, 114] on span "2" at bounding box center [140, 116] width 37 height 13
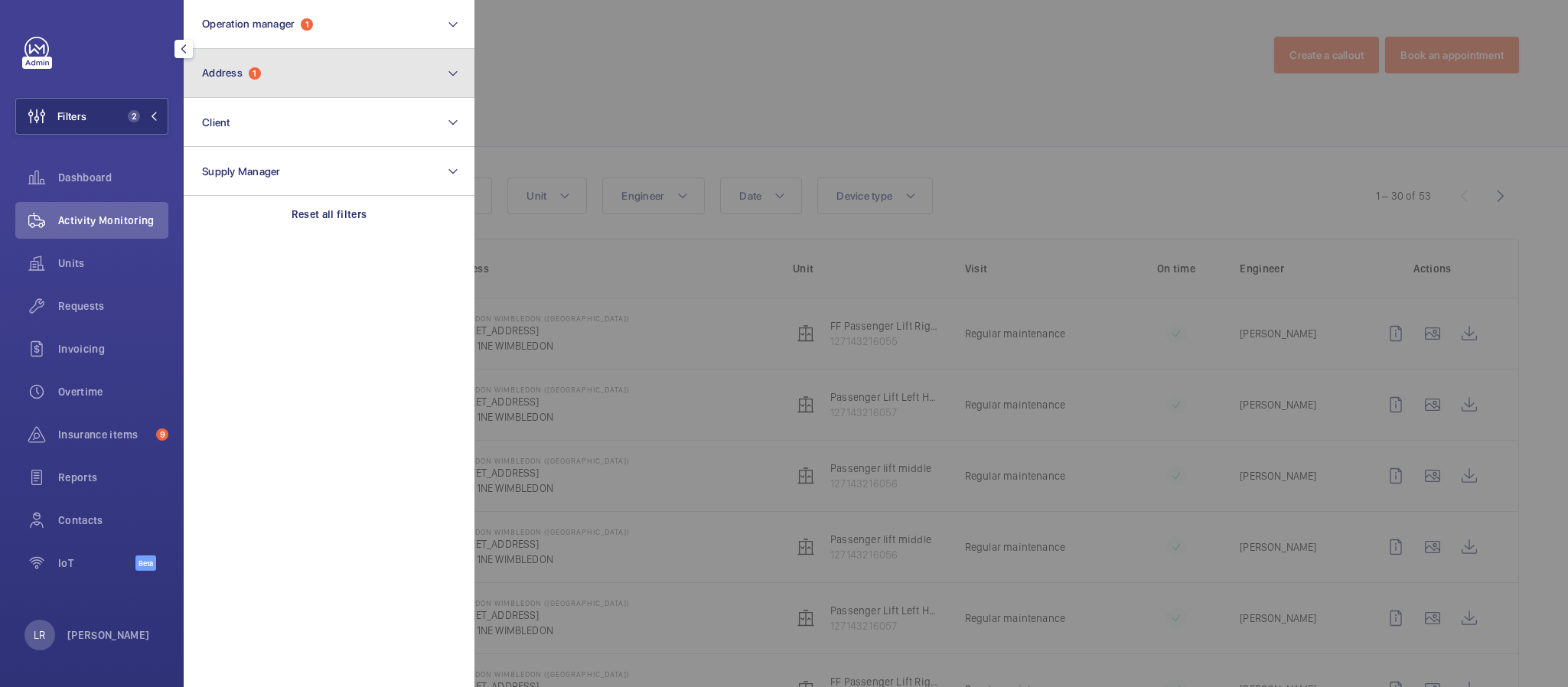
click at [320, 70] on button "Address 1" at bounding box center [329, 73] width 291 height 49
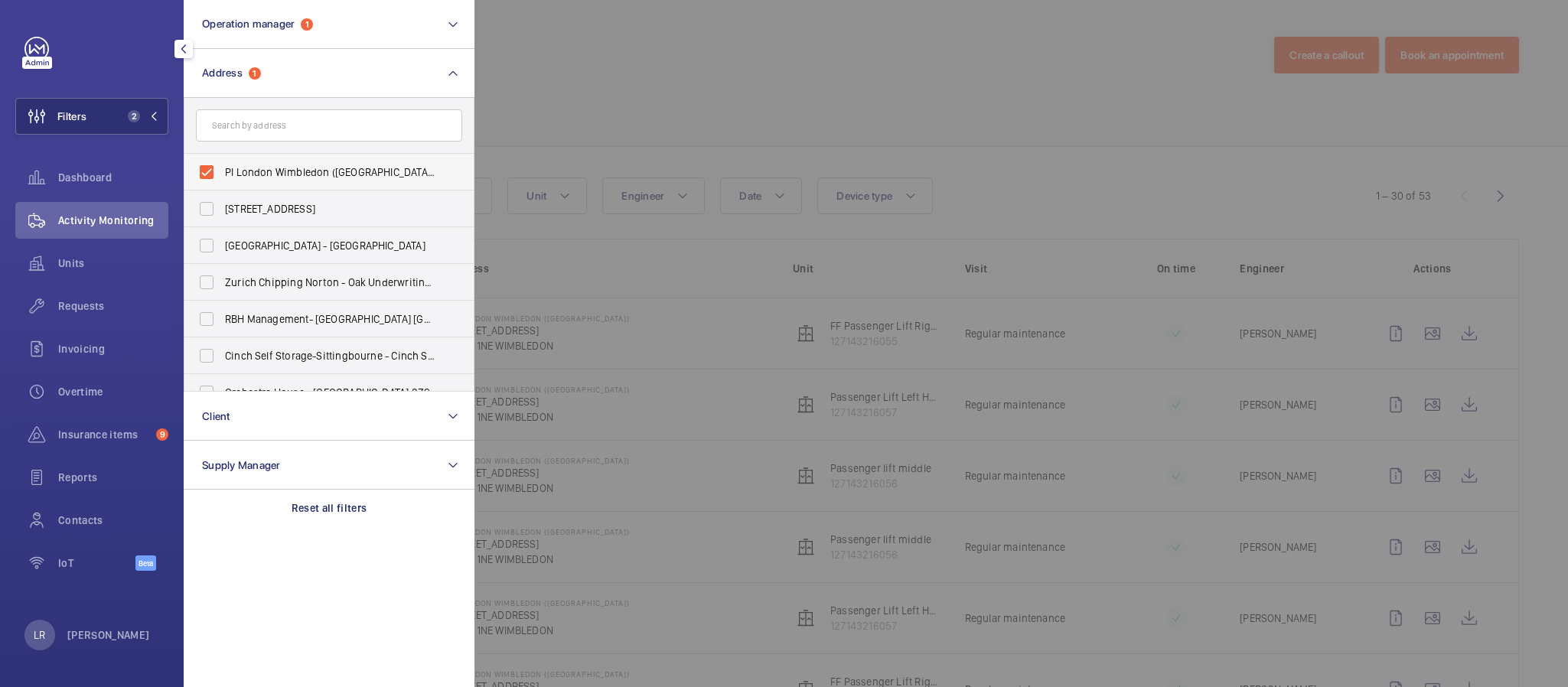
click at [295, 175] on span "PI London Wimbledon ([GEOGRAPHIC_DATA]) - [STREET_ADDRESS]" at bounding box center [330, 172] width 211 height 16
click at [222, 175] on input "PI London Wimbledon ([GEOGRAPHIC_DATA]) - [STREET_ADDRESS]" at bounding box center [206, 171] width 30 height 30
checkbox input "false"
click at [322, 101] on form at bounding box center [330, 125] width 290 height 55
click at [315, 118] on input "text" at bounding box center [330, 125] width 266 height 32
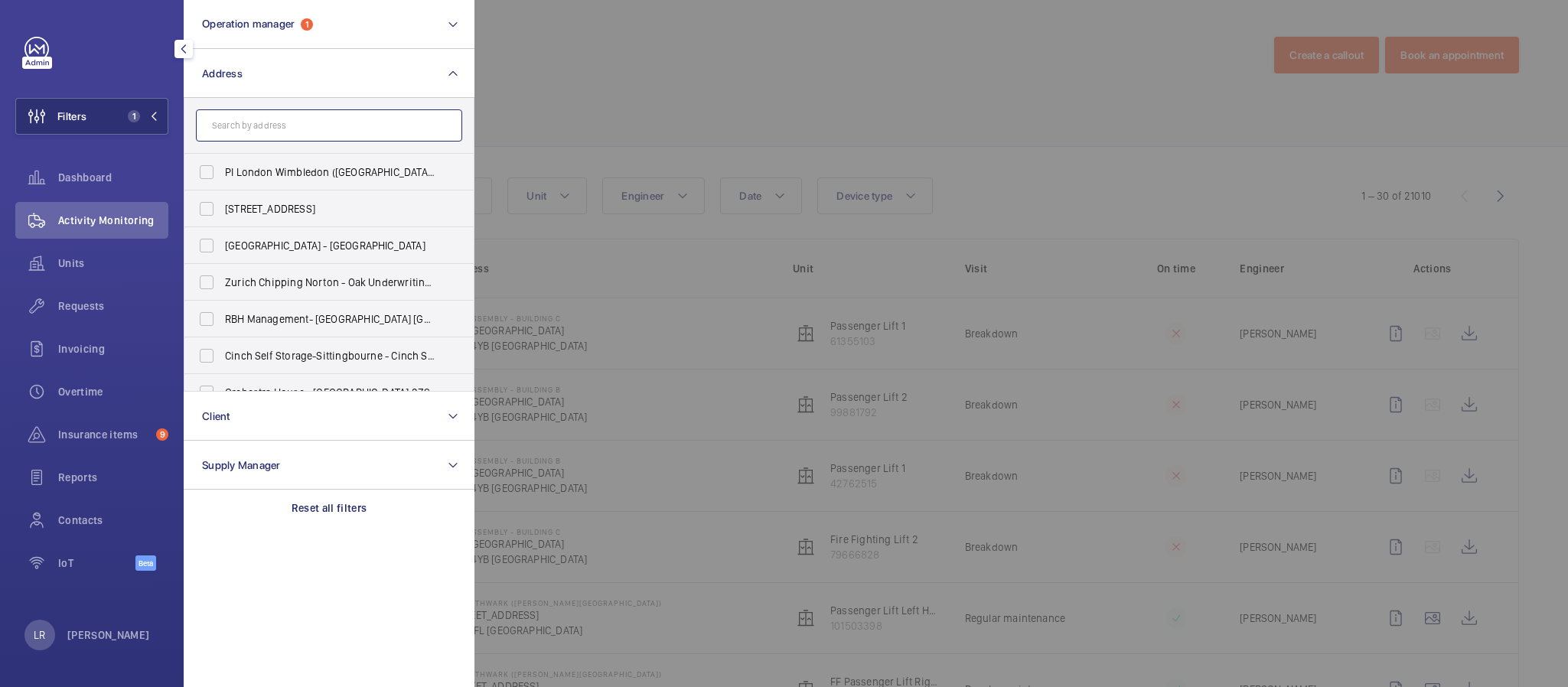
paste input "PI Hub [GEOGRAPHIC_DATA], [GEOGRAPHIC_DATA]"
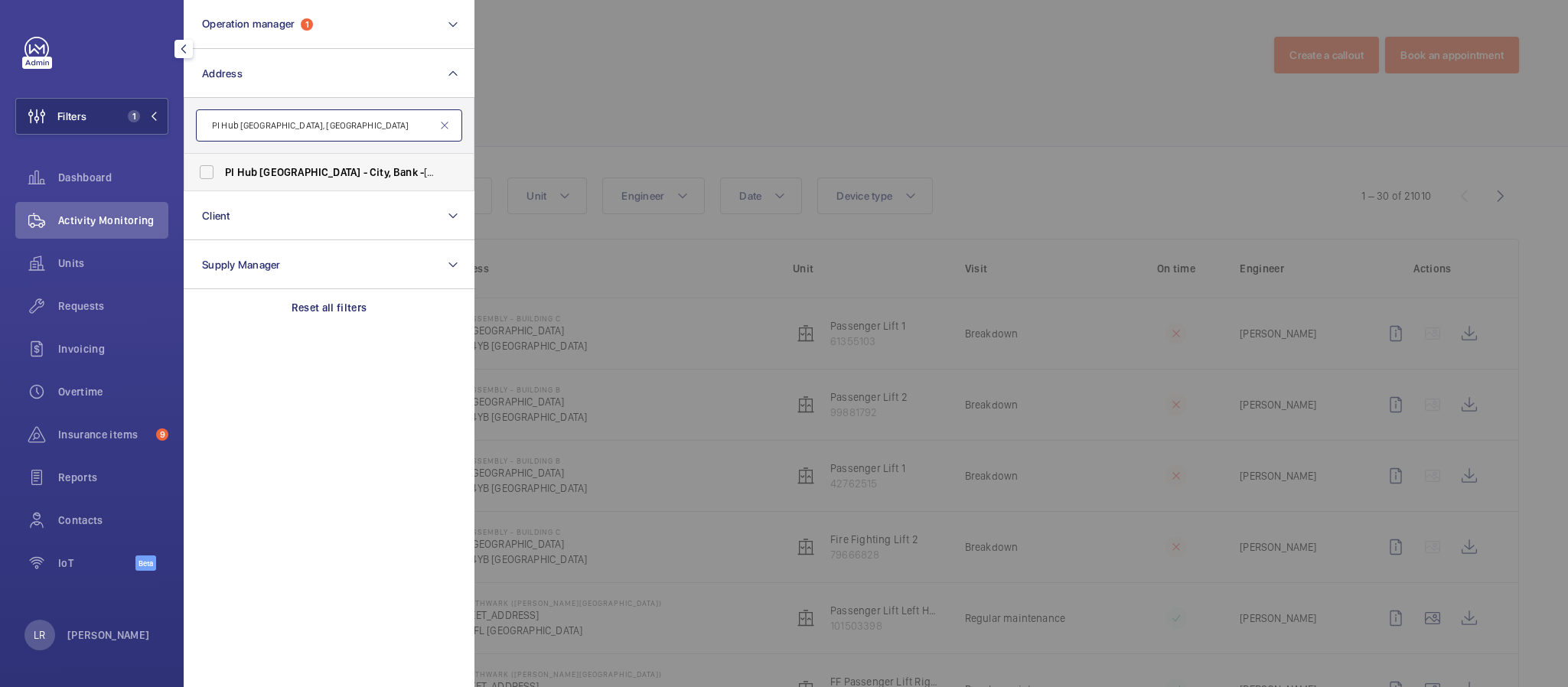
type input "PI Hub [GEOGRAPHIC_DATA], [GEOGRAPHIC_DATA]"
click at [340, 184] on label "PI Hub [GEOGRAPHIC_DATA], Bank - [STREET_ADDRESS][PERSON_NAME]" at bounding box center [318, 172] width 266 height 37
click at [222, 184] on input "PI Hub [GEOGRAPHIC_DATA], Bank - [STREET_ADDRESS][PERSON_NAME]" at bounding box center [206, 171] width 30 height 30
checkbox input "true"
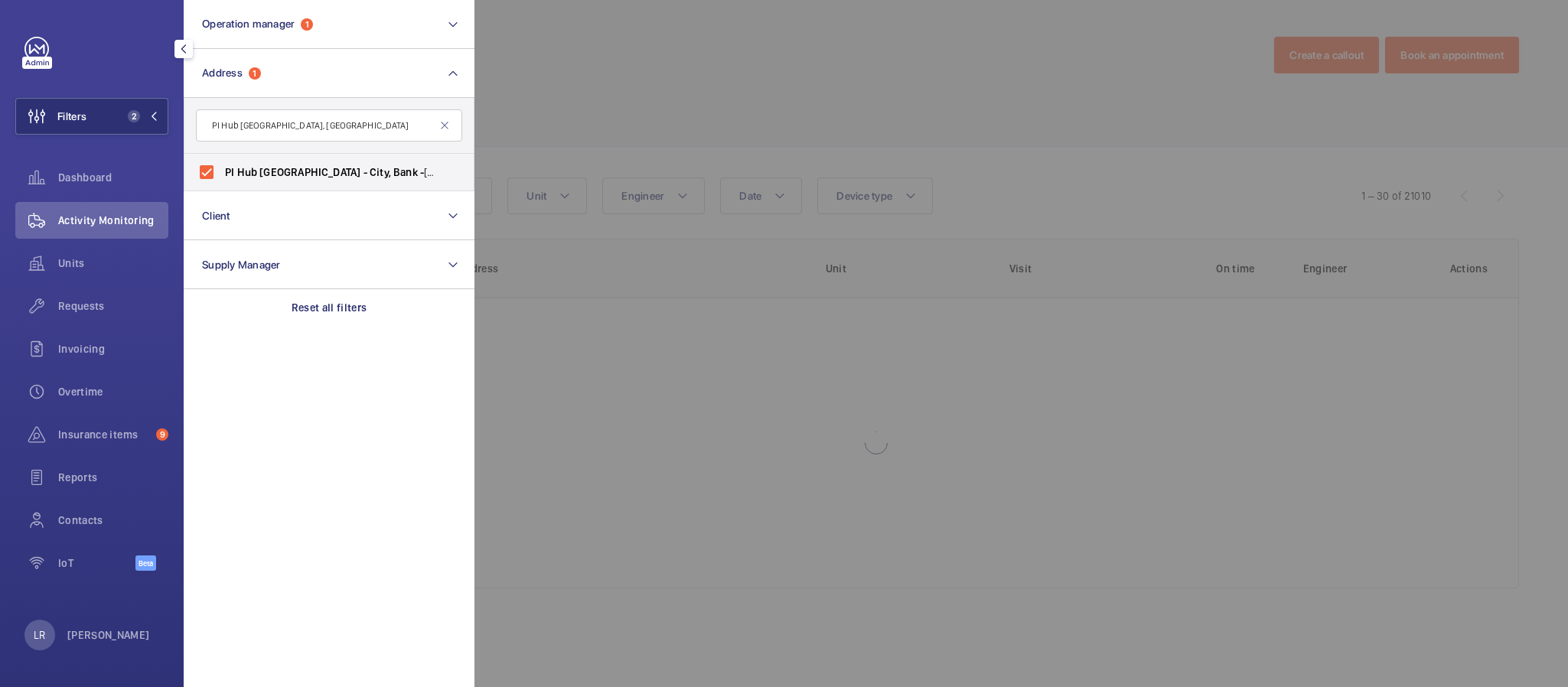
click at [648, 153] on div at bounding box center [1258, 343] width 1568 height 687
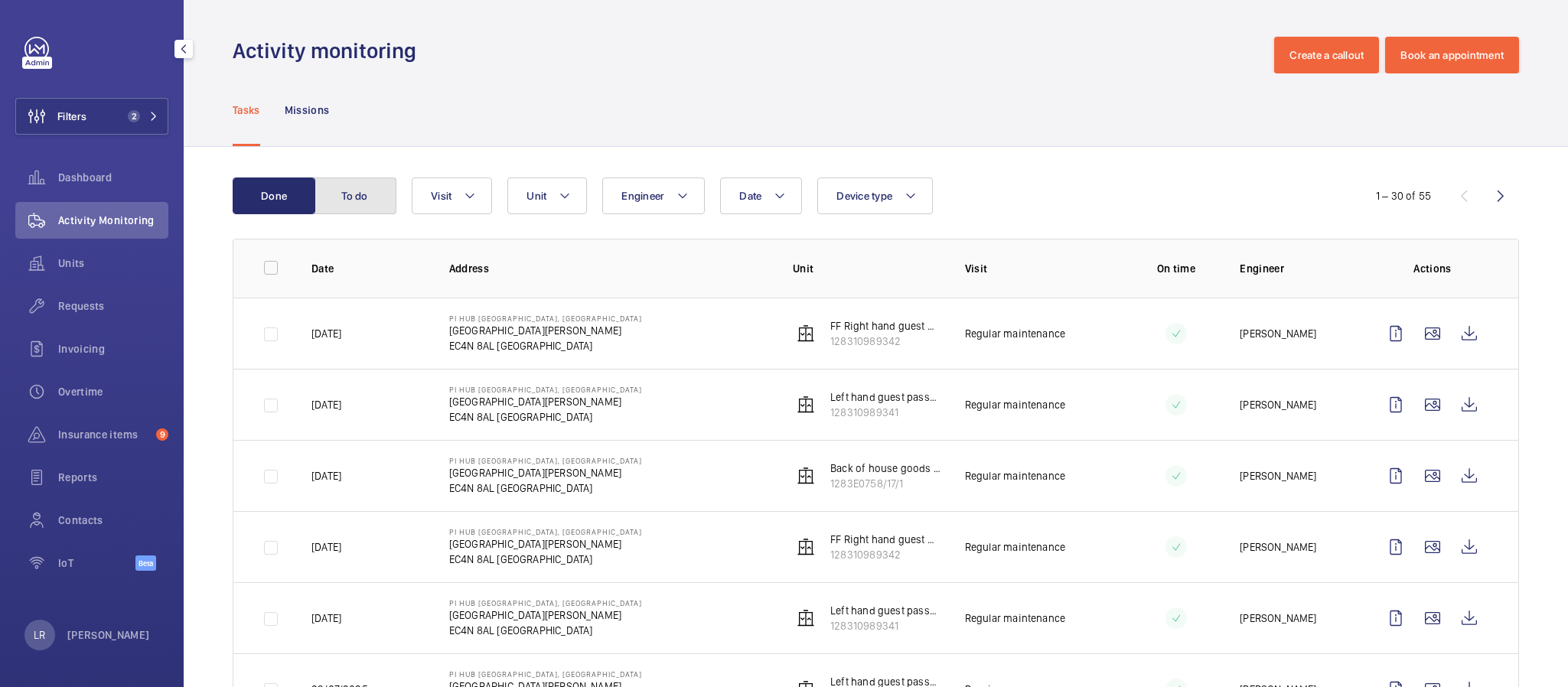
click at [366, 195] on button "To do" at bounding box center [355, 196] width 83 height 37
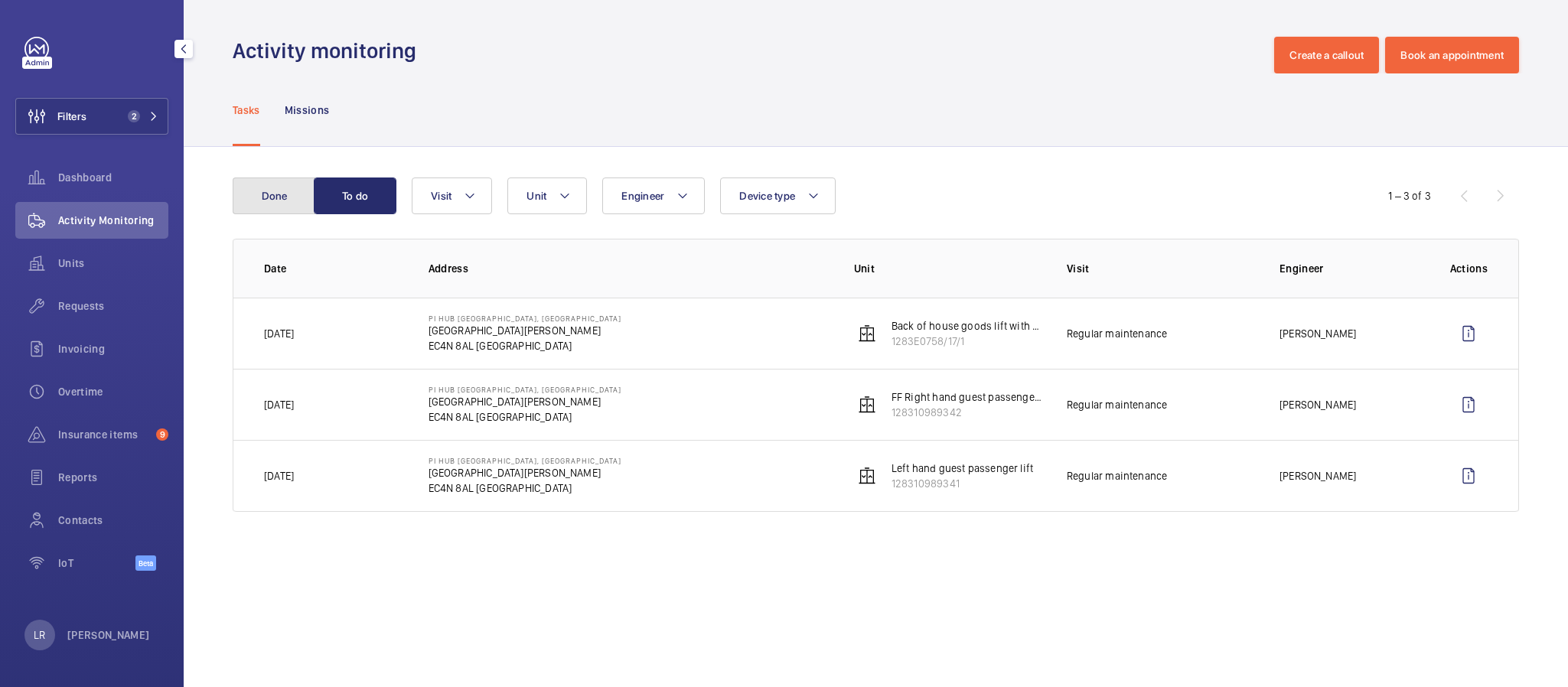
click at [281, 190] on button "Done" at bounding box center [273, 196] width 83 height 37
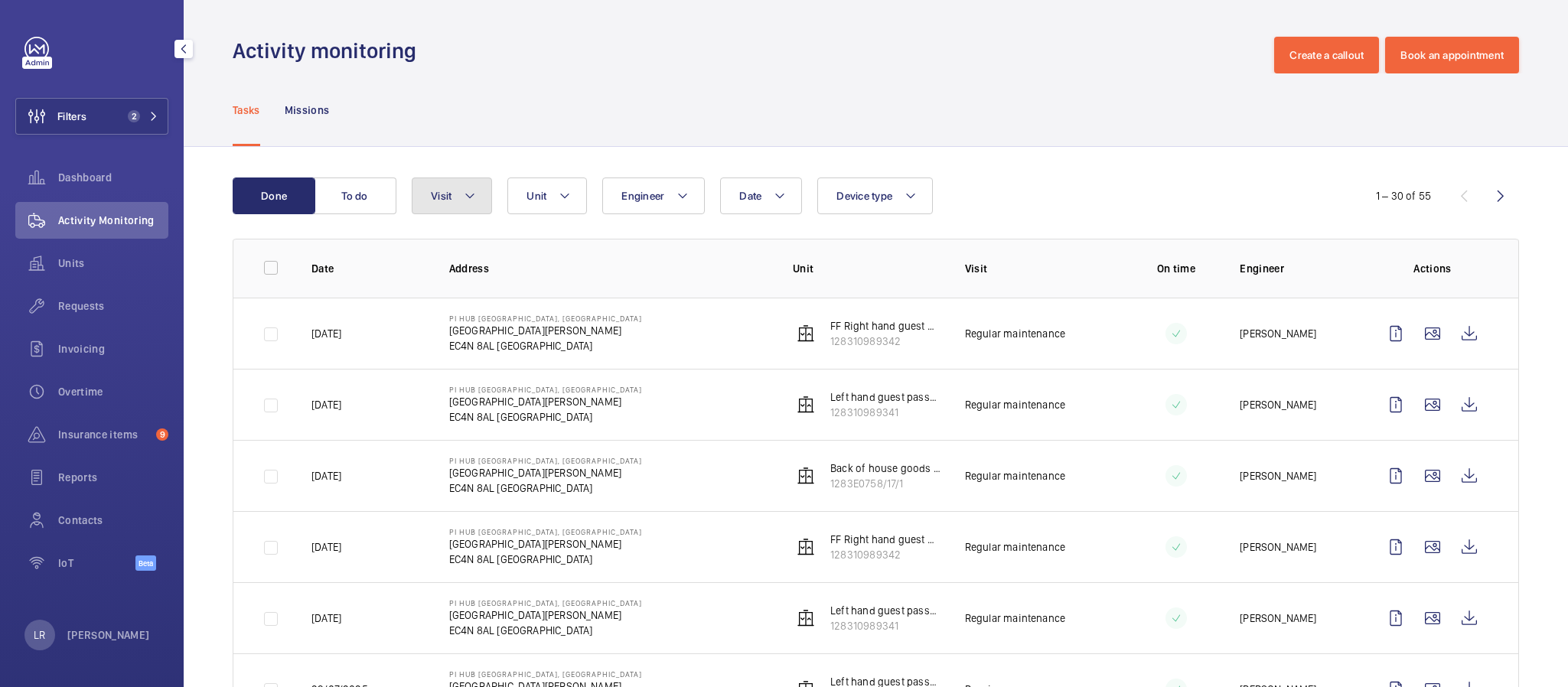
click at [437, 191] on span "Visit" at bounding box center [440, 195] width 20 height 13
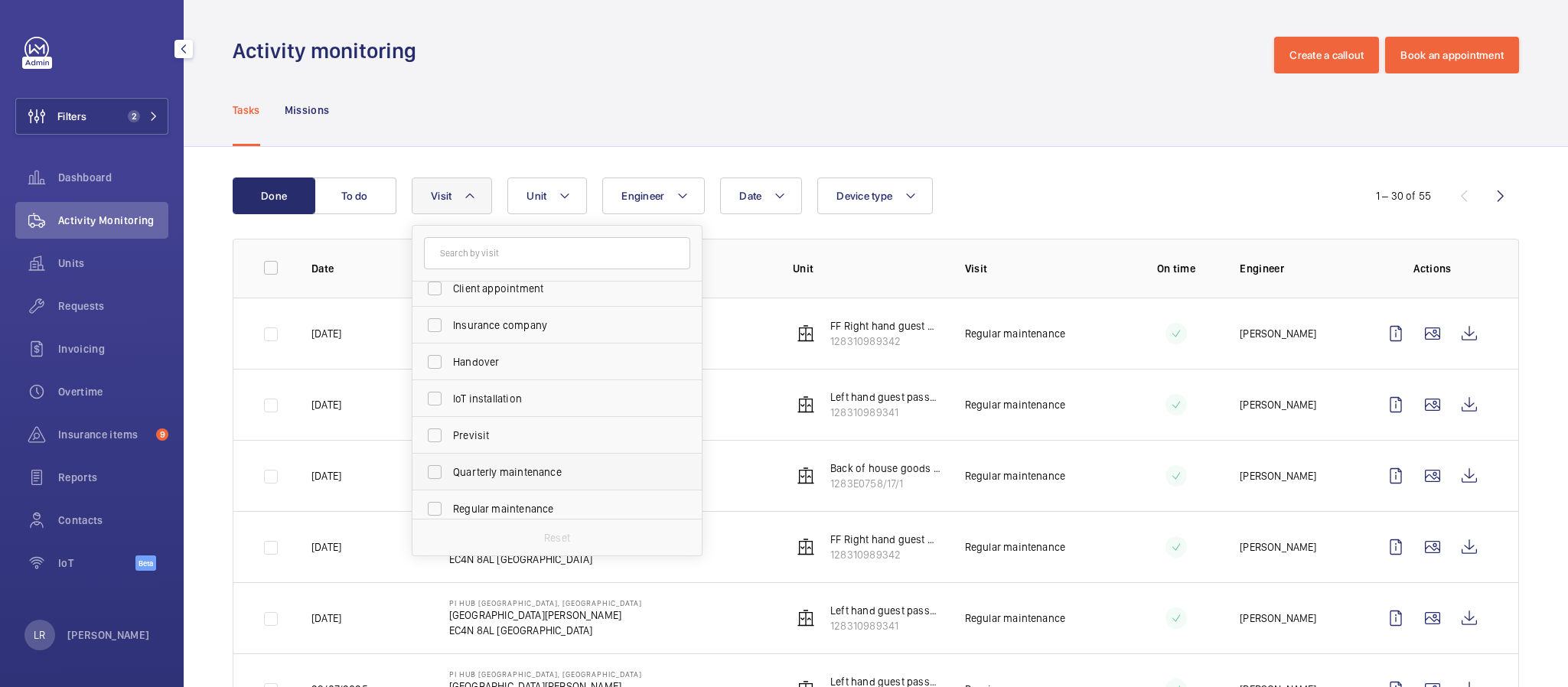
scroll to position [229, 0]
click at [499, 350] on label "Regular maintenance" at bounding box center [545, 364] width 266 height 37
click at [450, 350] on input "Regular maintenance" at bounding box center [434, 363] width 30 height 30
checkbox input "true"
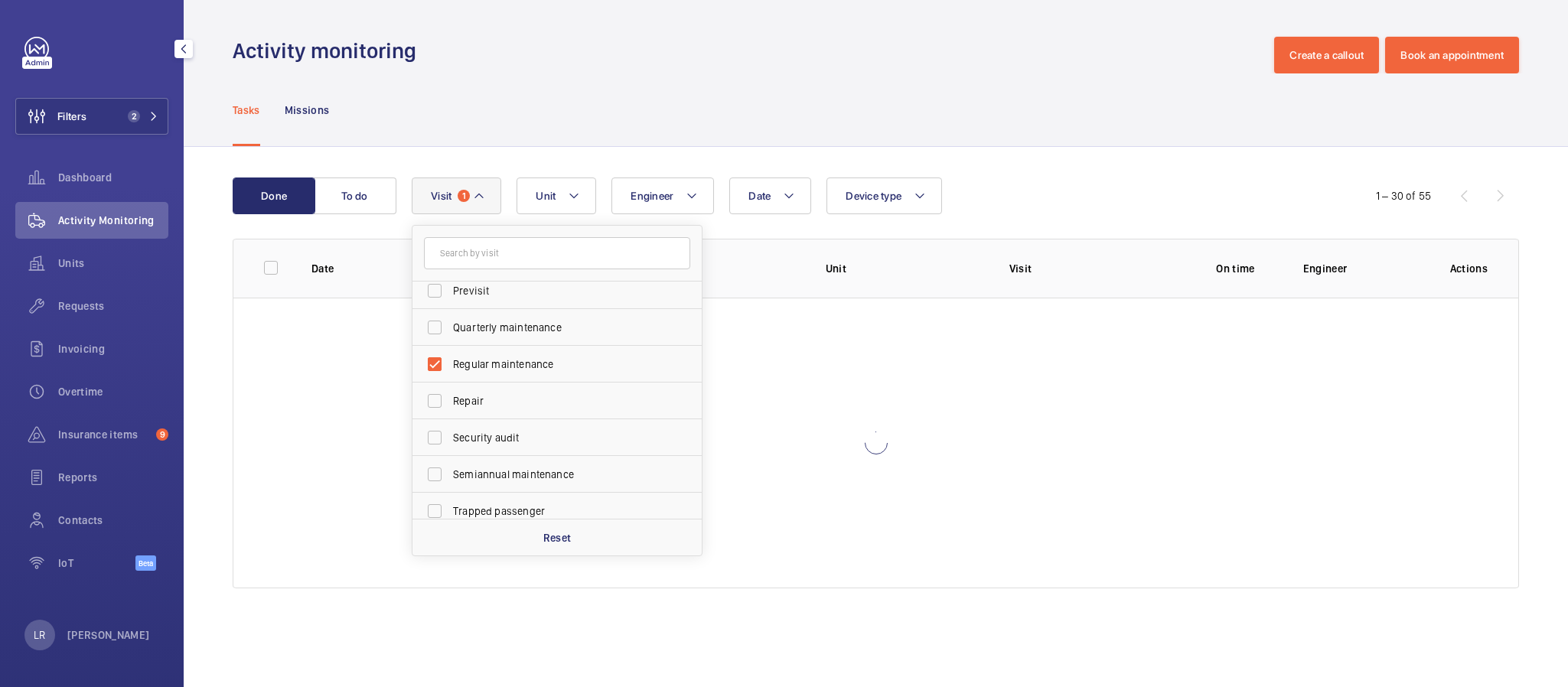
click at [497, 88] on div "Tasks Missions" at bounding box center [876, 110] width 1287 height 73
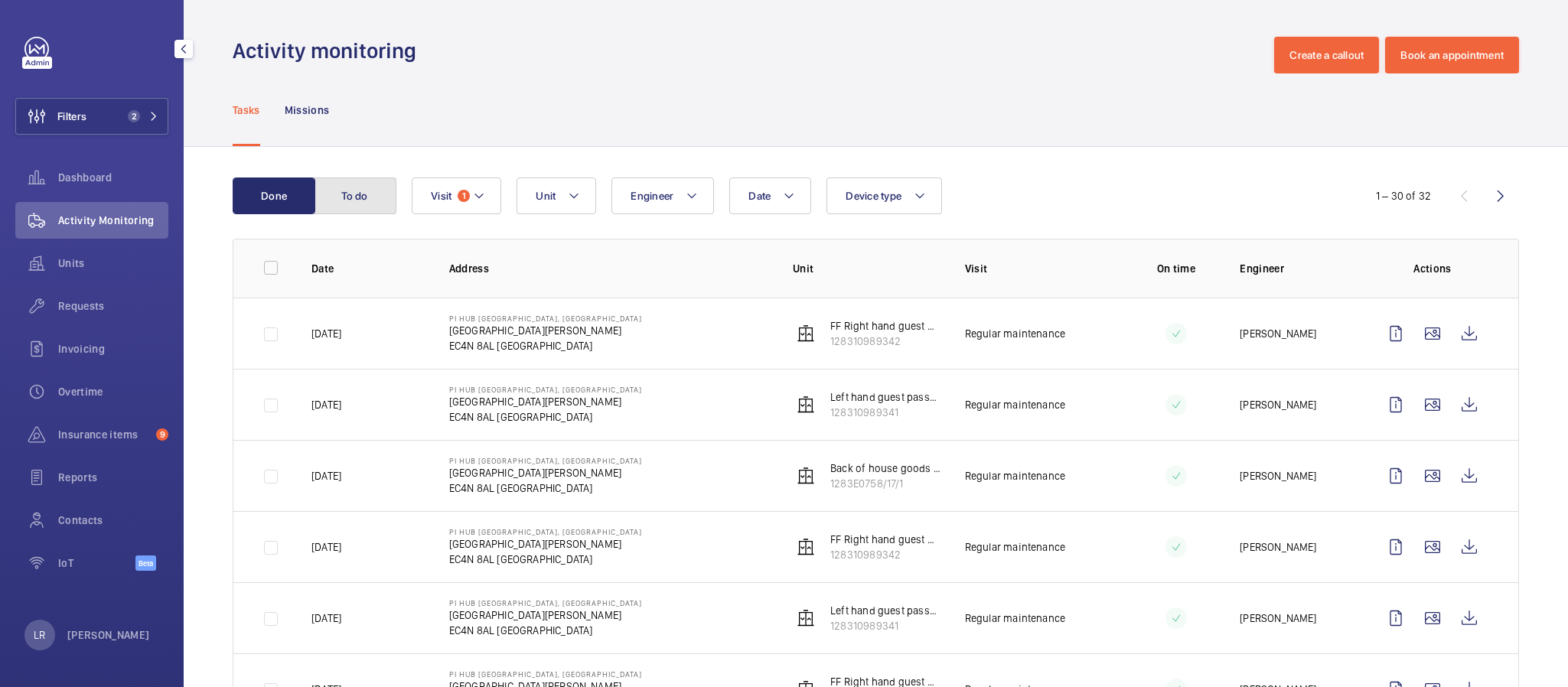
click at [379, 198] on button "To do" at bounding box center [355, 196] width 83 height 37
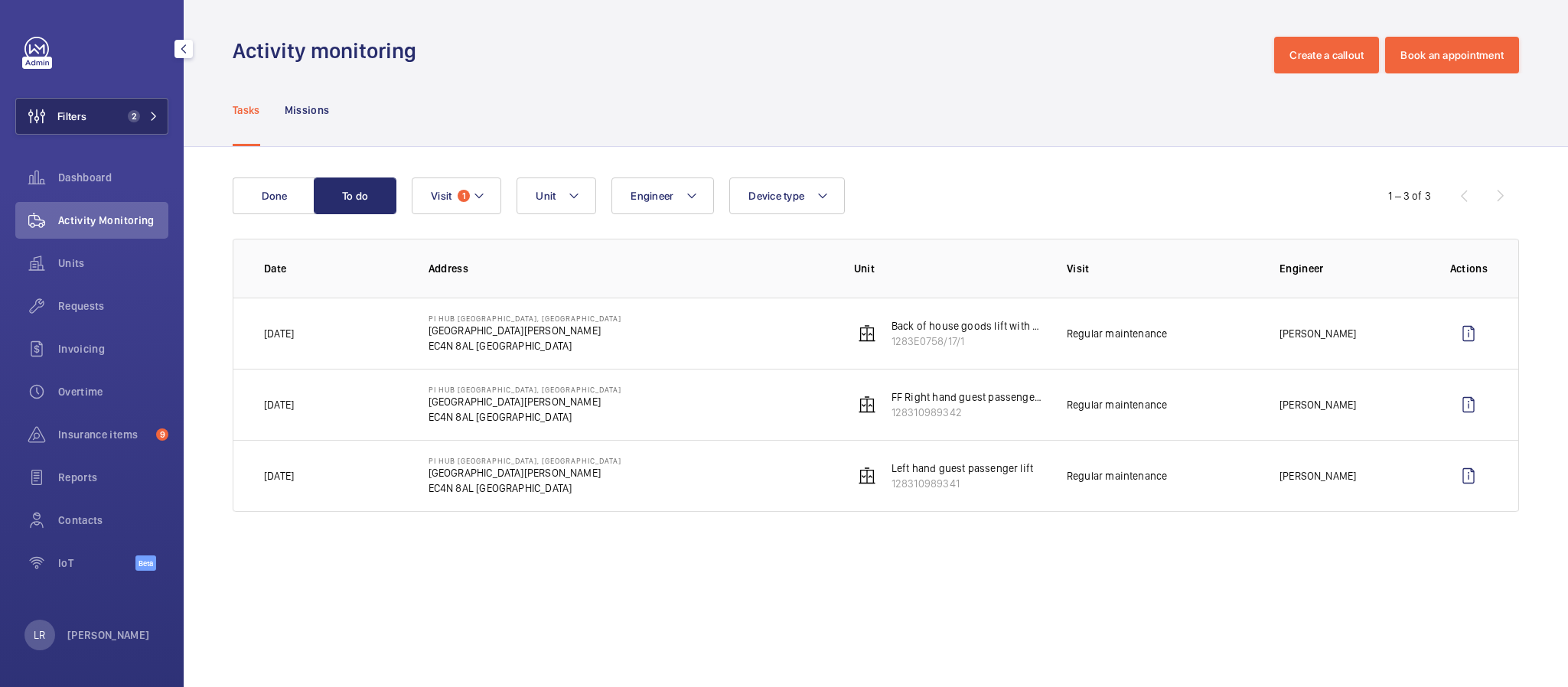
click at [159, 128] on button "Filters 2" at bounding box center [91, 117] width 153 height 37
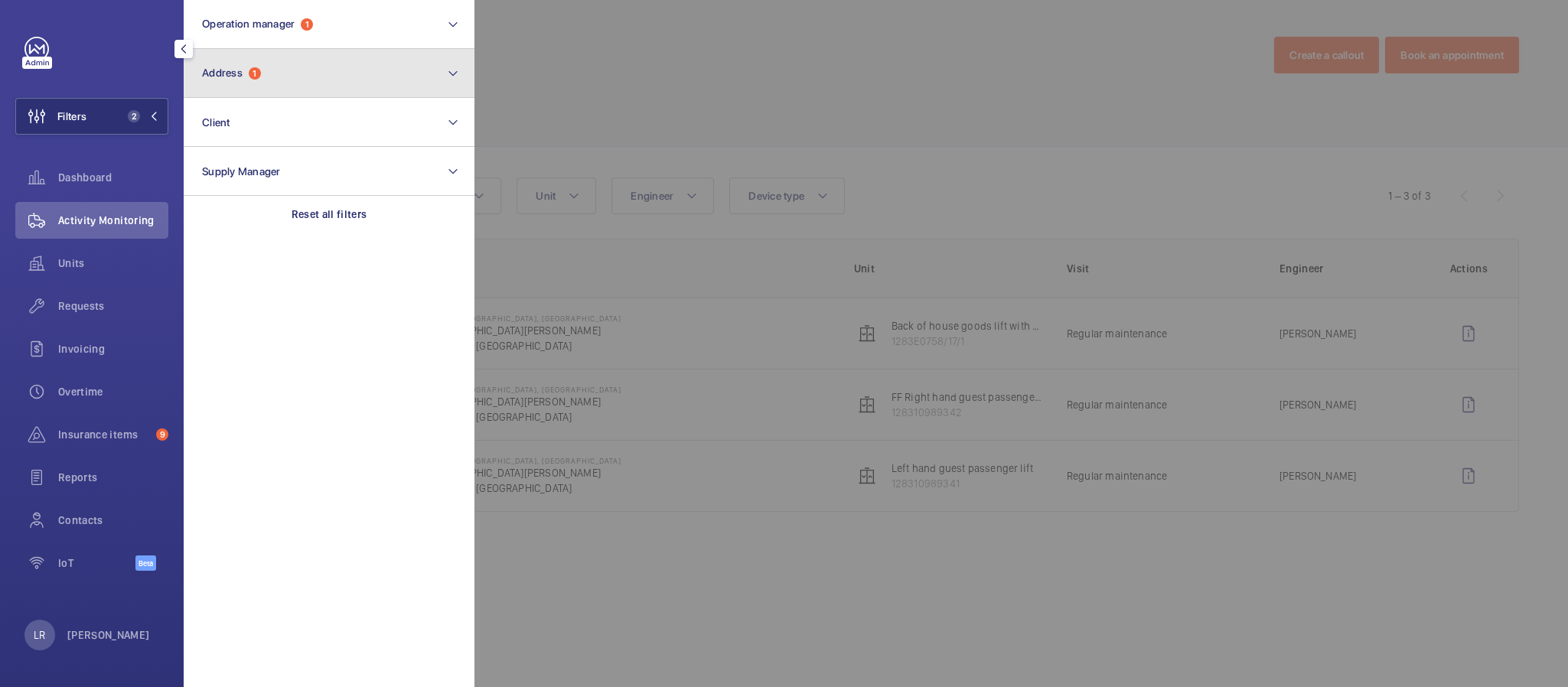
click at [275, 79] on button "Address 1" at bounding box center [329, 73] width 291 height 49
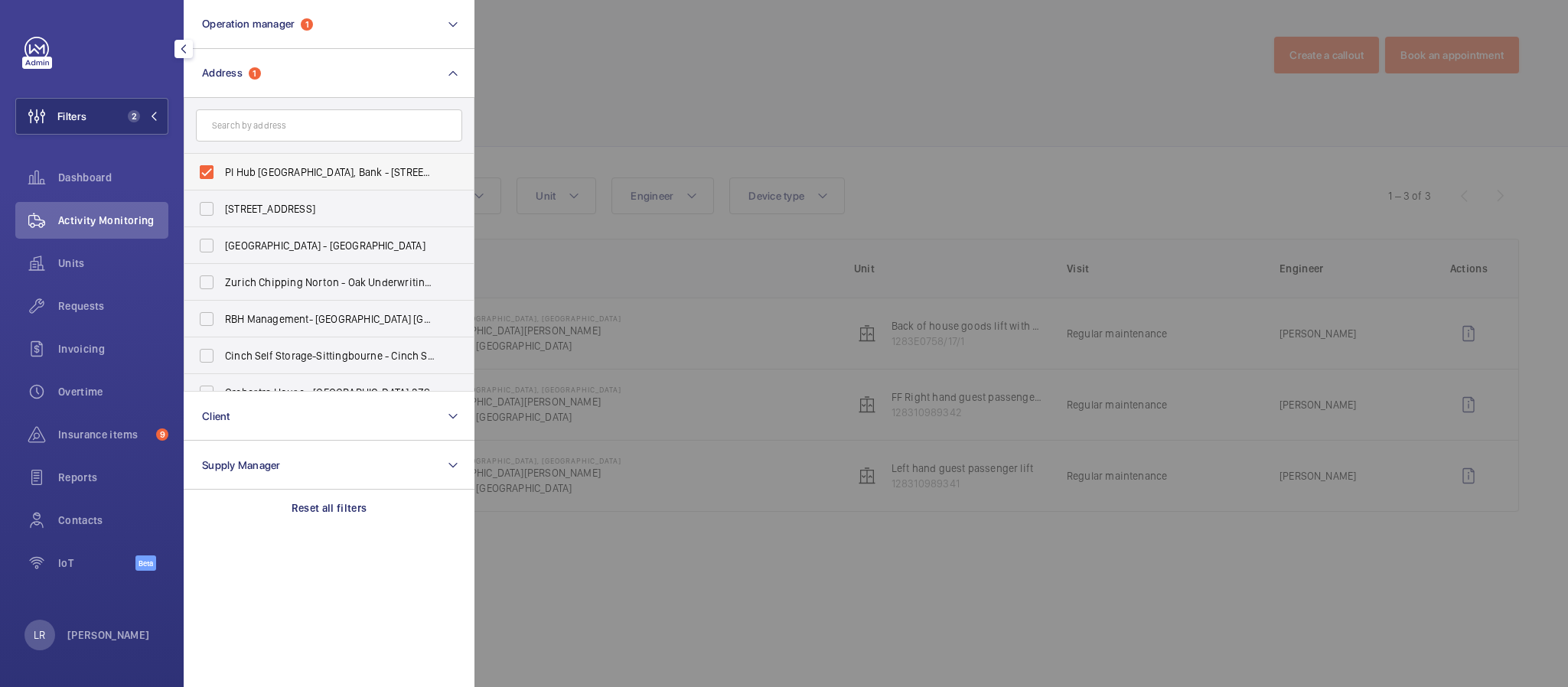
click at [285, 180] on label "PI Hub [GEOGRAPHIC_DATA], Bank - [STREET_ADDRESS][PERSON_NAME]" at bounding box center [318, 172] width 266 height 37
click at [222, 180] on input "PI Hub [GEOGRAPHIC_DATA], Bank - [STREET_ADDRESS][PERSON_NAME]" at bounding box center [206, 171] width 30 height 30
checkbox input "false"
click at [331, 128] on input "text" at bounding box center [330, 125] width 266 height 32
paste input "PI [GEOGRAPHIC_DATA] [GEOGRAPHIC_DATA]"
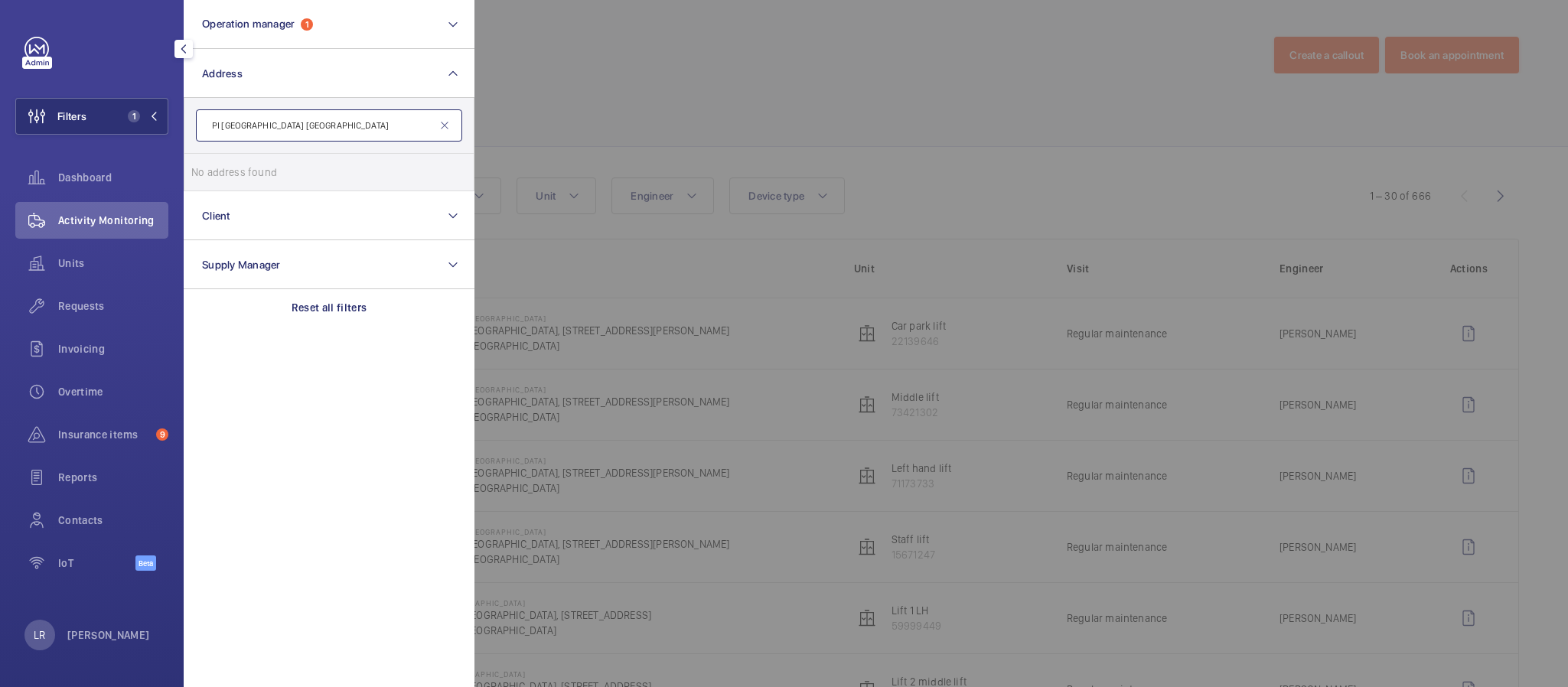
click at [253, 126] on input "PI [GEOGRAPHIC_DATA] [GEOGRAPHIC_DATA]" at bounding box center [330, 125] width 266 height 32
click at [241, 124] on input "PI [GEOGRAPHIC_DATA]" at bounding box center [330, 125] width 266 height 32
type input "PI Southgate"
drag, startPoint x: 267, startPoint y: 124, endPoint x: 186, endPoint y: 127, distance: 81.1
click at [184, 127] on div "[GEOGRAPHIC_DATA] - [GEOGRAPHIC_DATA] [GEOGRAPHIC_DATA] 1TP Reset" at bounding box center [329, 145] width 291 height 93
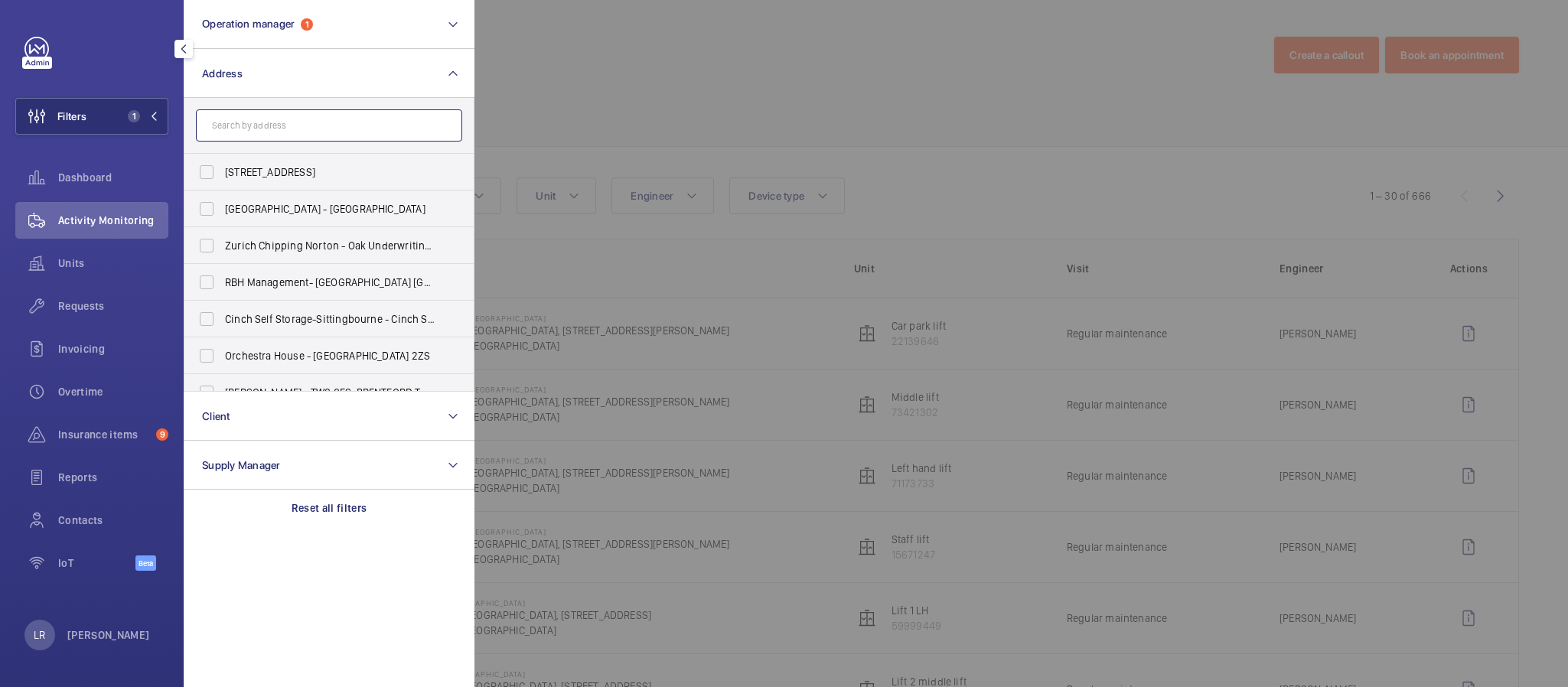
click at [347, 129] on input "text" at bounding box center [330, 125] width 266 height 32
paste input "N11 1FH"
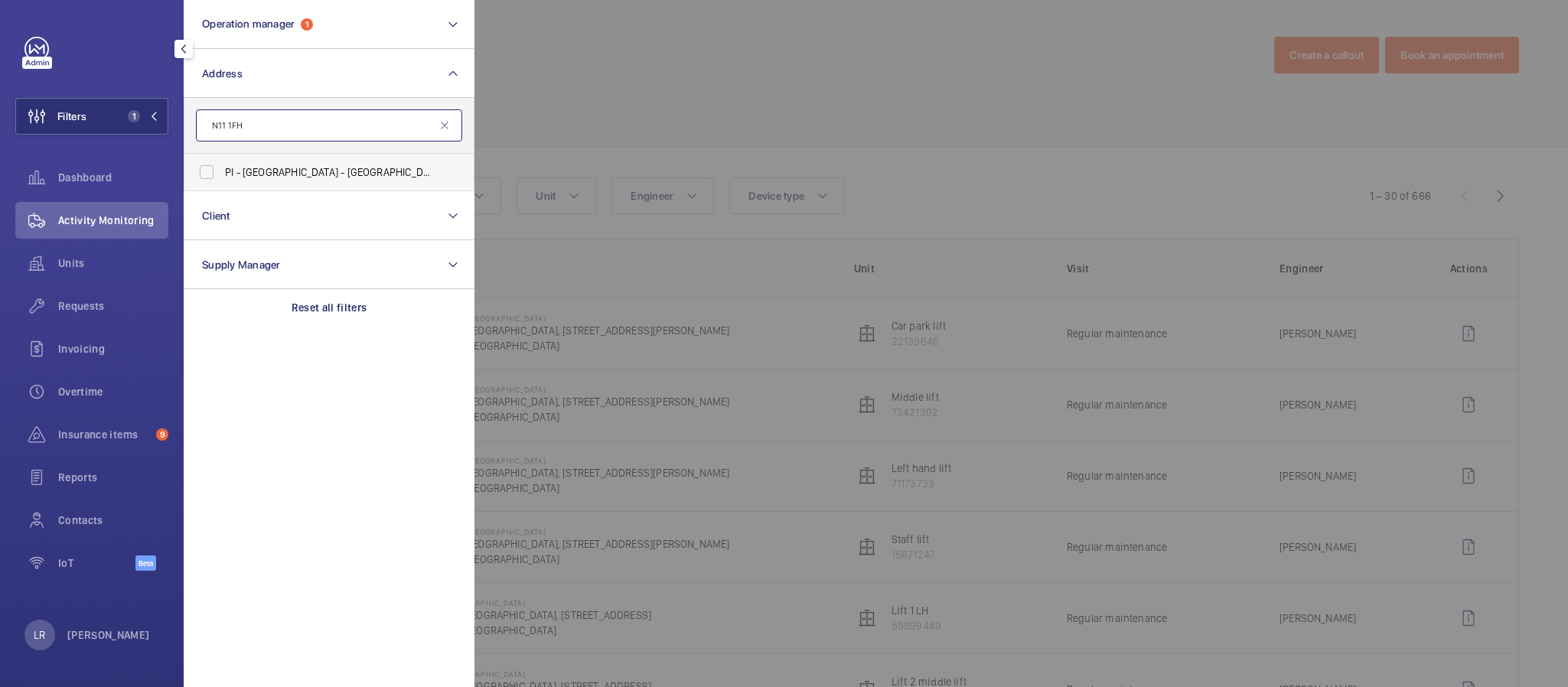
type input "N11 1FH"
click at [350, 175] on span "PI - New [STREET_ADDRESS]" at bounding box center [330, 172] width 211 height 16
click at [588, 81] on div at bounding box center [1258, 343] width 1568 height 687
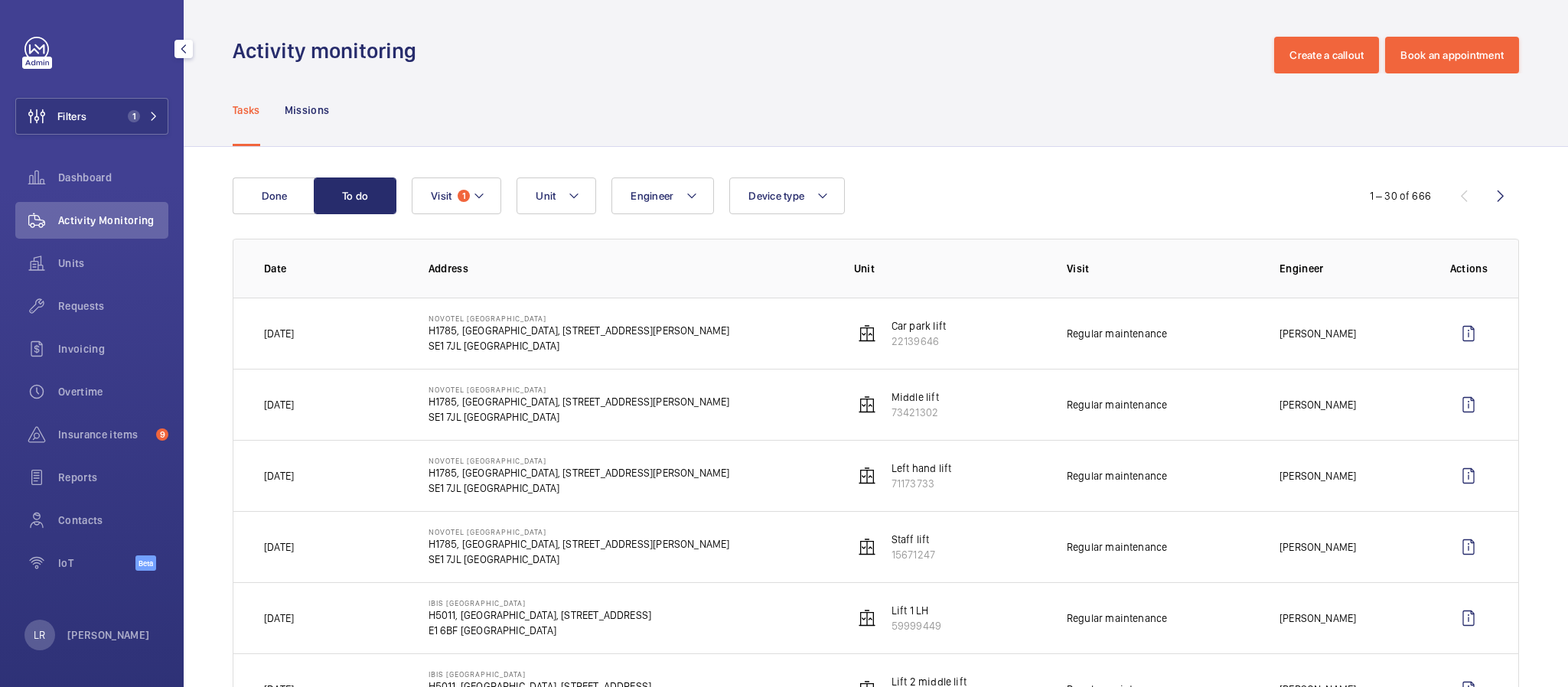
click at [120, 210] on div "Activity Monitoring" at bounding box center [91, 221] width 153 height 37
click at [171, 227] on div "Filters 1 Dashboard Activity Monitoring Units Requests Invoicing Overtime Insur…" at bounding box center [91, 343] width 184 height 687
click at [140, 91] on div "Filters 1 Dashboard Activity Monitoring Units Requests Invoicing Overtime Insur…" at bounding box center [91, 312] width 153 height 551
drag, startPoint x: 135, startPoint y: 110, endPoint x: 179, endPoint y: 106, distance: 44.2
click at [135, 111] on span "1" at bounding box center [133, 116] width 13 height 13
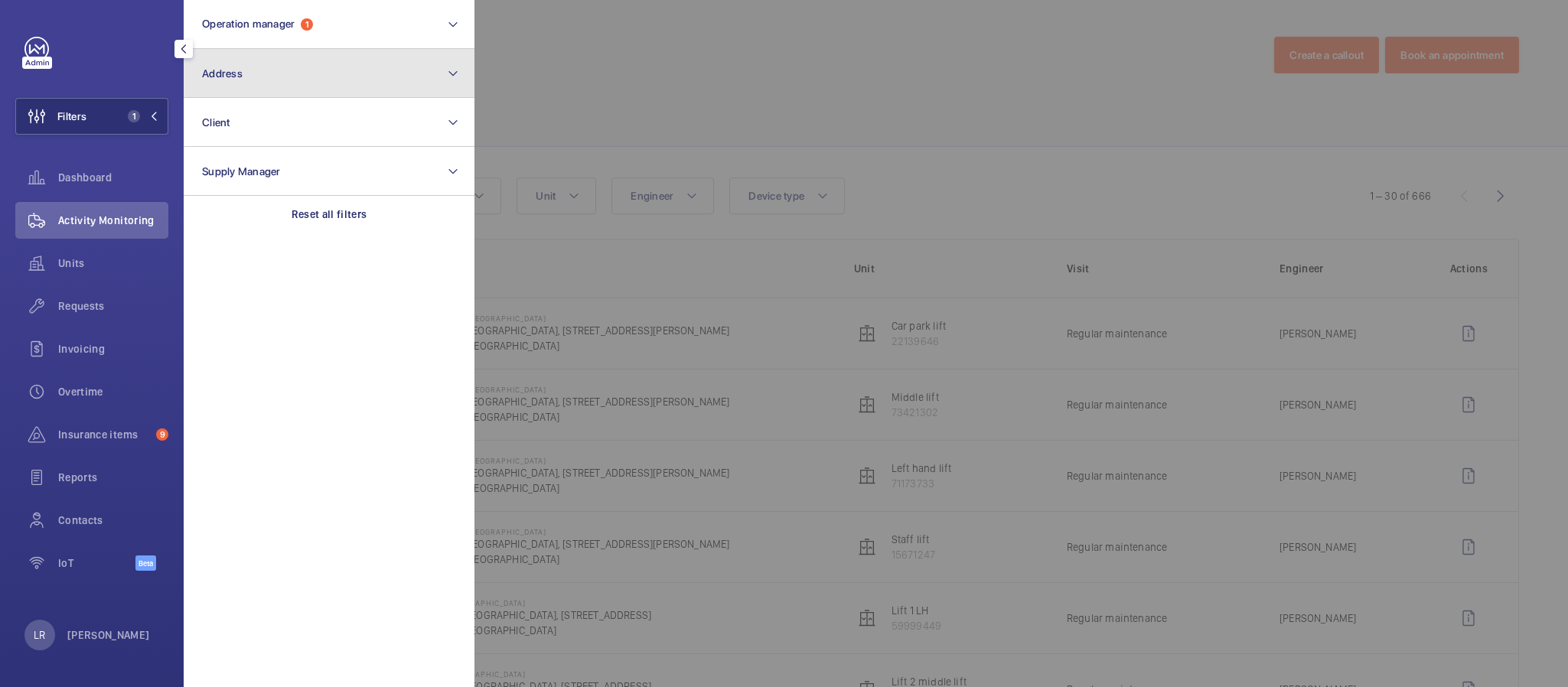
click at [256, 72] on button "Address" at bounding box center [329, 73] width 291 height 49
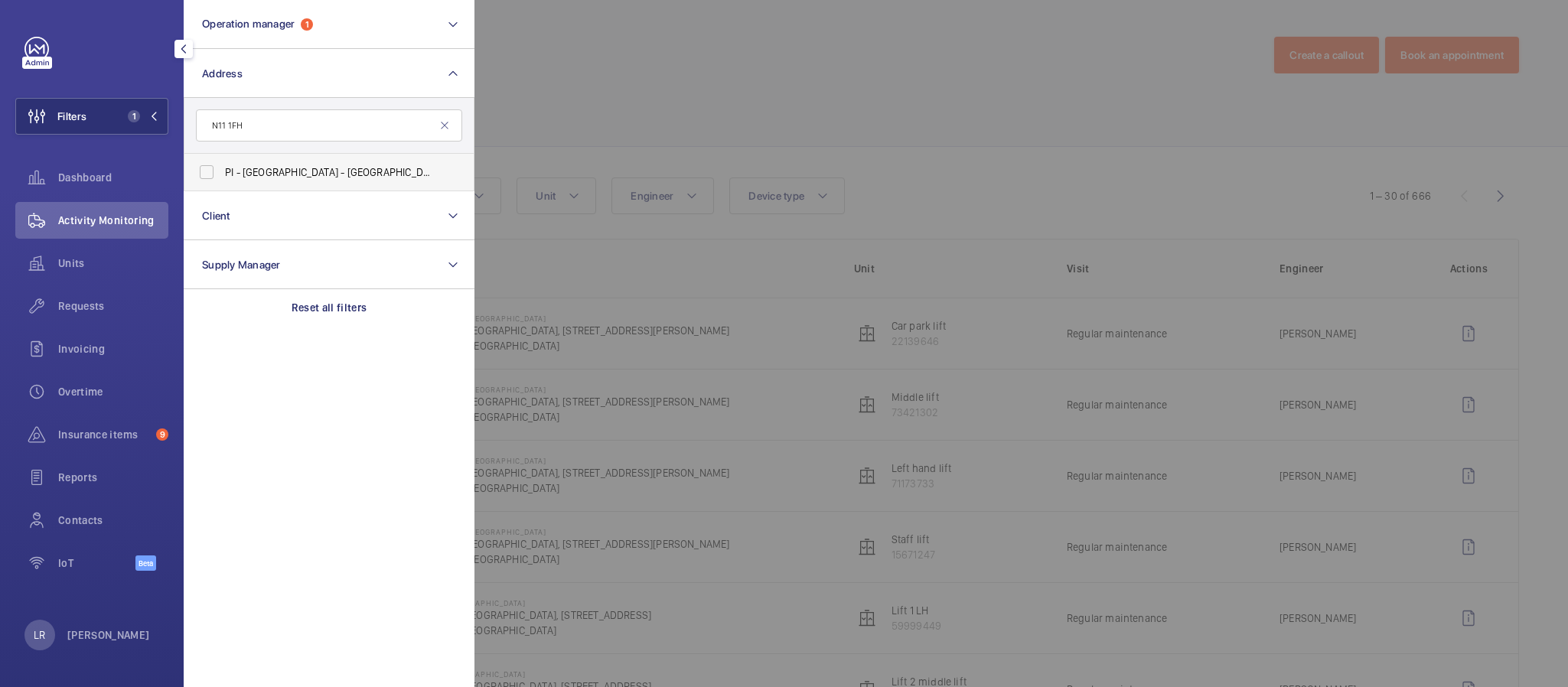
type input "N11 1FH"
click at [279, 179] on span "PI - New [STREET_ADDRESS]" at bounding box center [330, 172] width 211 height 16
click at [222, 179] on input "PI - New [STREET_ADDRESS]" at bounding box center [206, 171] width 30 height 30
checkbox input "true"
click at [637, 104] on div at bounding box center [1258, 343] width 1568 height 687
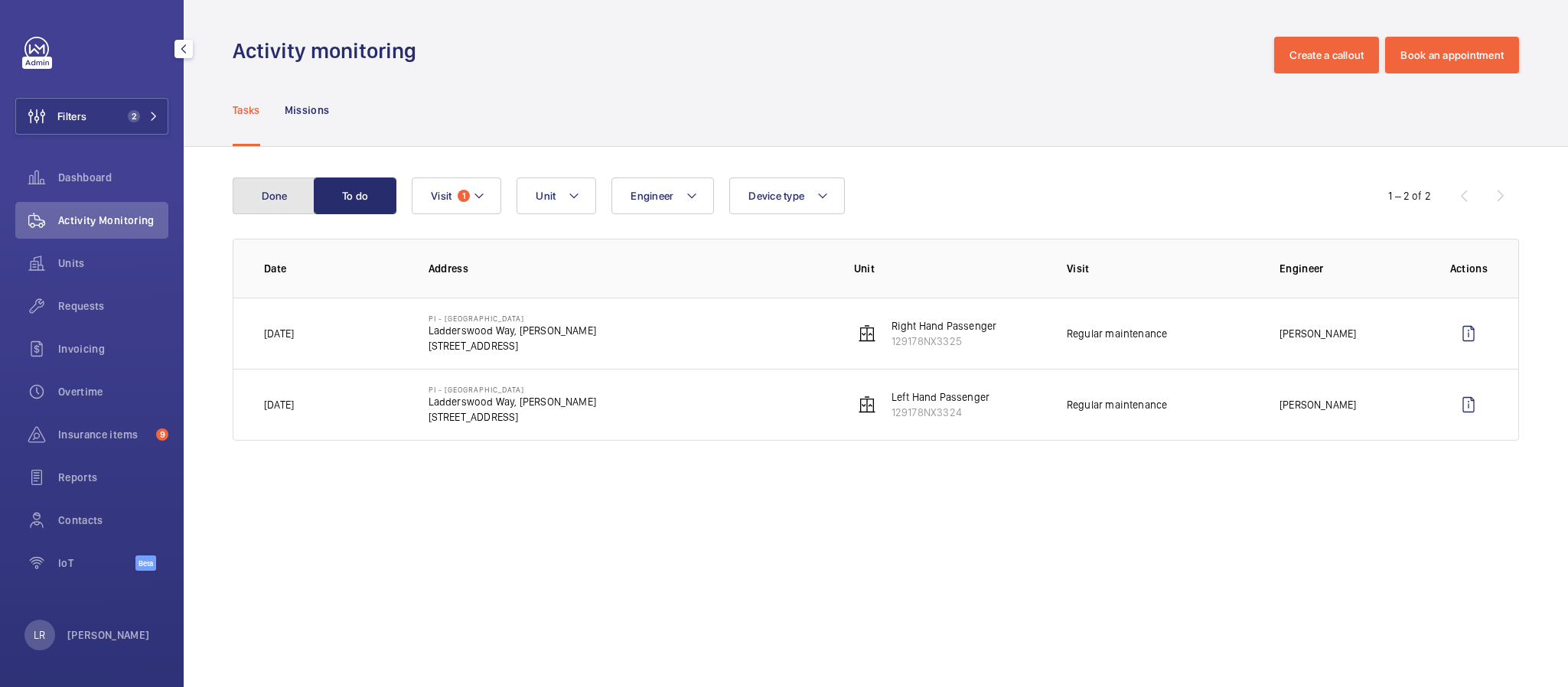
click at [258, 187] on button "Done" at bounding box center [273, 196] width 83 height 37
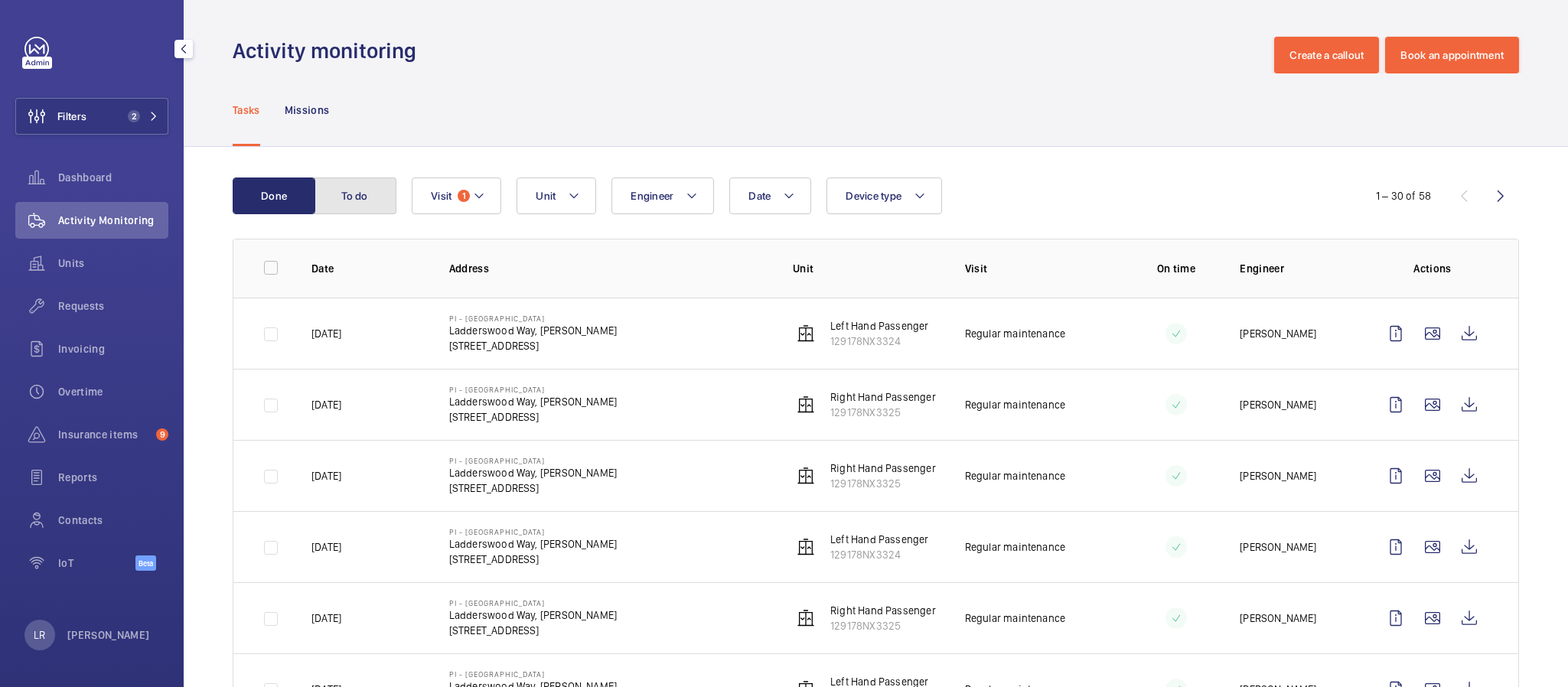
click at [375, 192] on button "To do" at bounding box center [355, 196] width 83 height 37
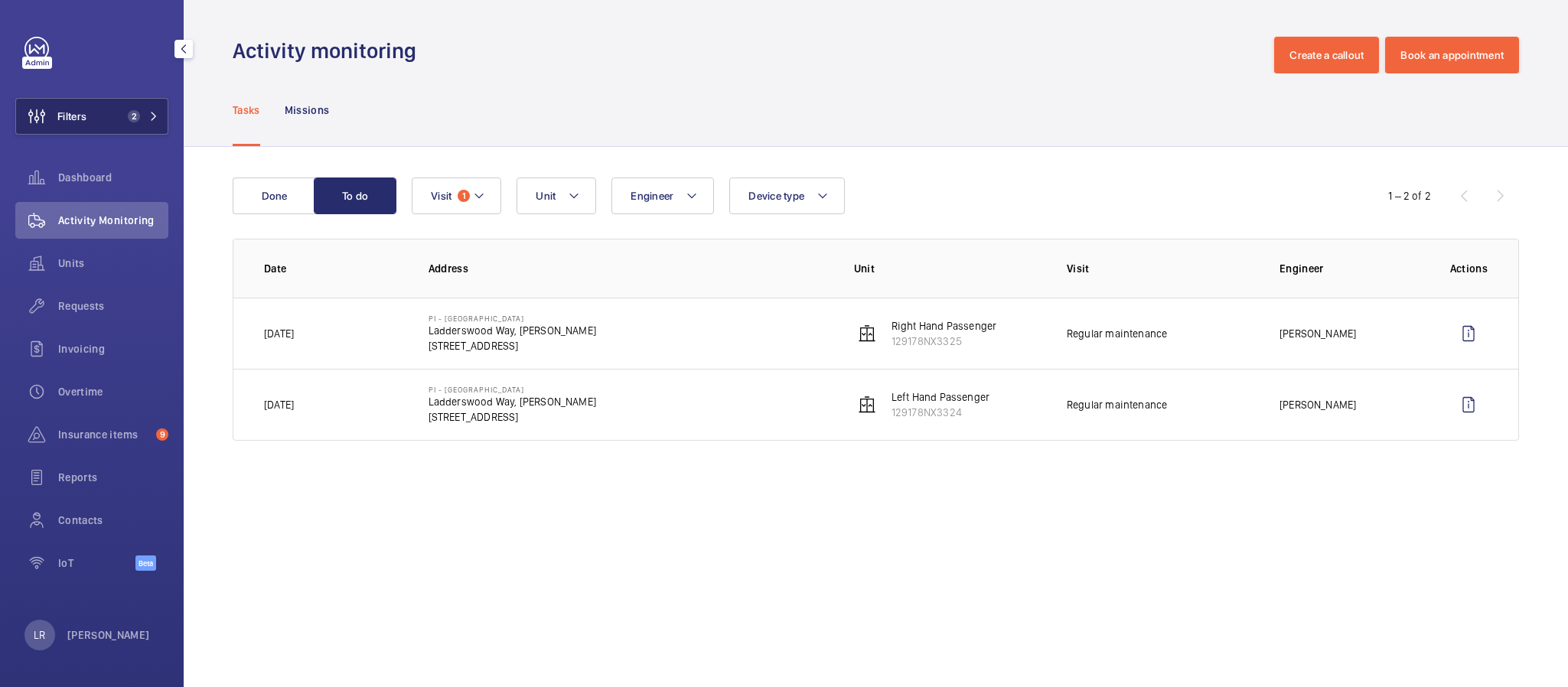
click at [96, 115] on button "Filters 2" at bounding box center [91, 117] width 153 height 37
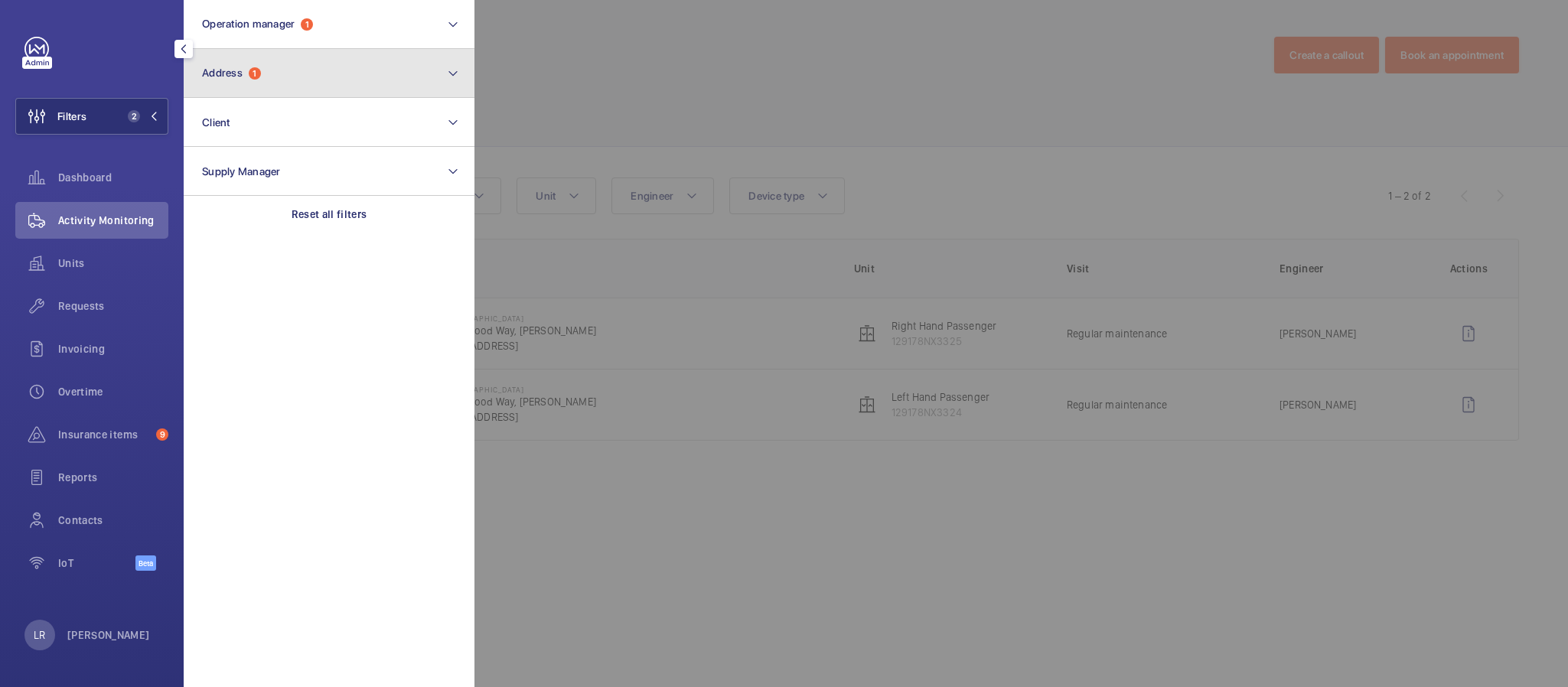
click at [275, 53] on button "Address 1" at bounding box center [329, 73] width 291 height 49
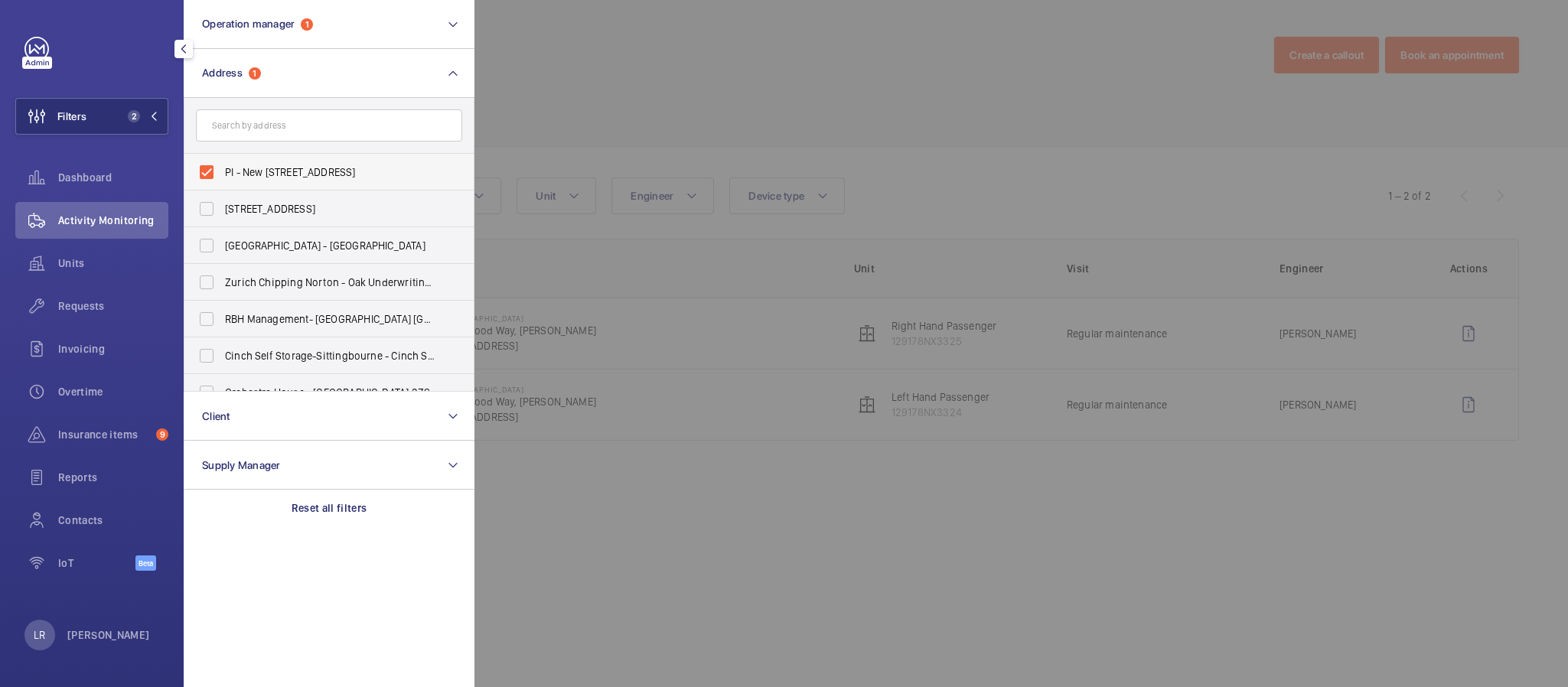
click at [281, 177] on span "PI - New Southgate - Ladderswood Way, Arnos Grove, LONDON N11 1FH" at bounding box center [330, 172] width 211 height 16
click at [222, 177] on input "PI - New Southgate - Ladderswood Way, Arnos Grove, LONDON N11 1FH" at bounding box center [206, 171] width 30 height 30
checkbox input "false"
click at [294, 131] on input "text" at bounding box center [330, 125] width 266 height 32
paste input "PI Hub London - West Brompton"
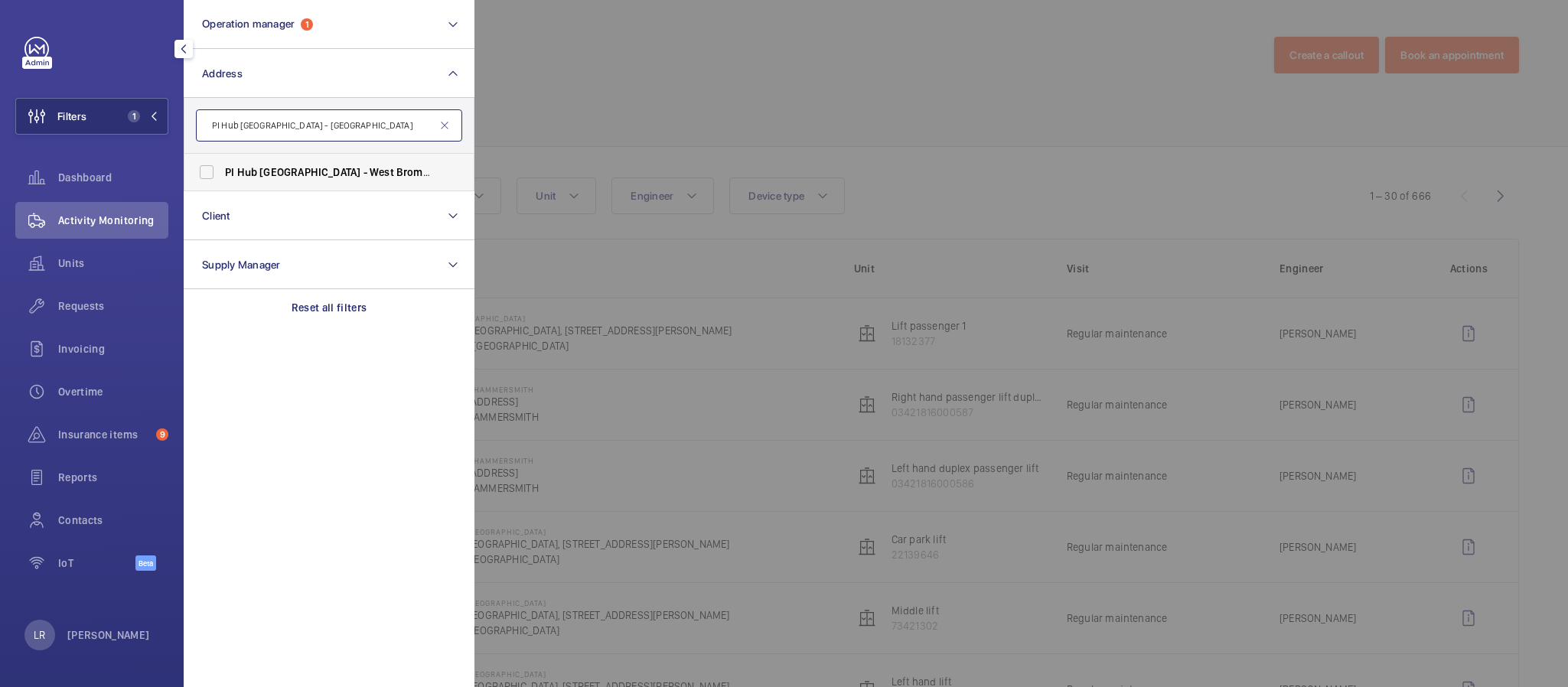
type input "PI Hub London - West Brompton"
click at [369, 170] on span "West" at bounding box center [381, 172] width 24 height 13
click at [222, 170] on input "PI Hub London - West Brompton - 11 - 15 Lillie Road, WEST BROMPTON SW6 1TX" at bounding box center [206, 171] width 30 height 30
checkbox input "true"
drag, startPoint x: 516, startPoint y: 163, endPoint x: 522, endPoint y: 170, distance: 9.2
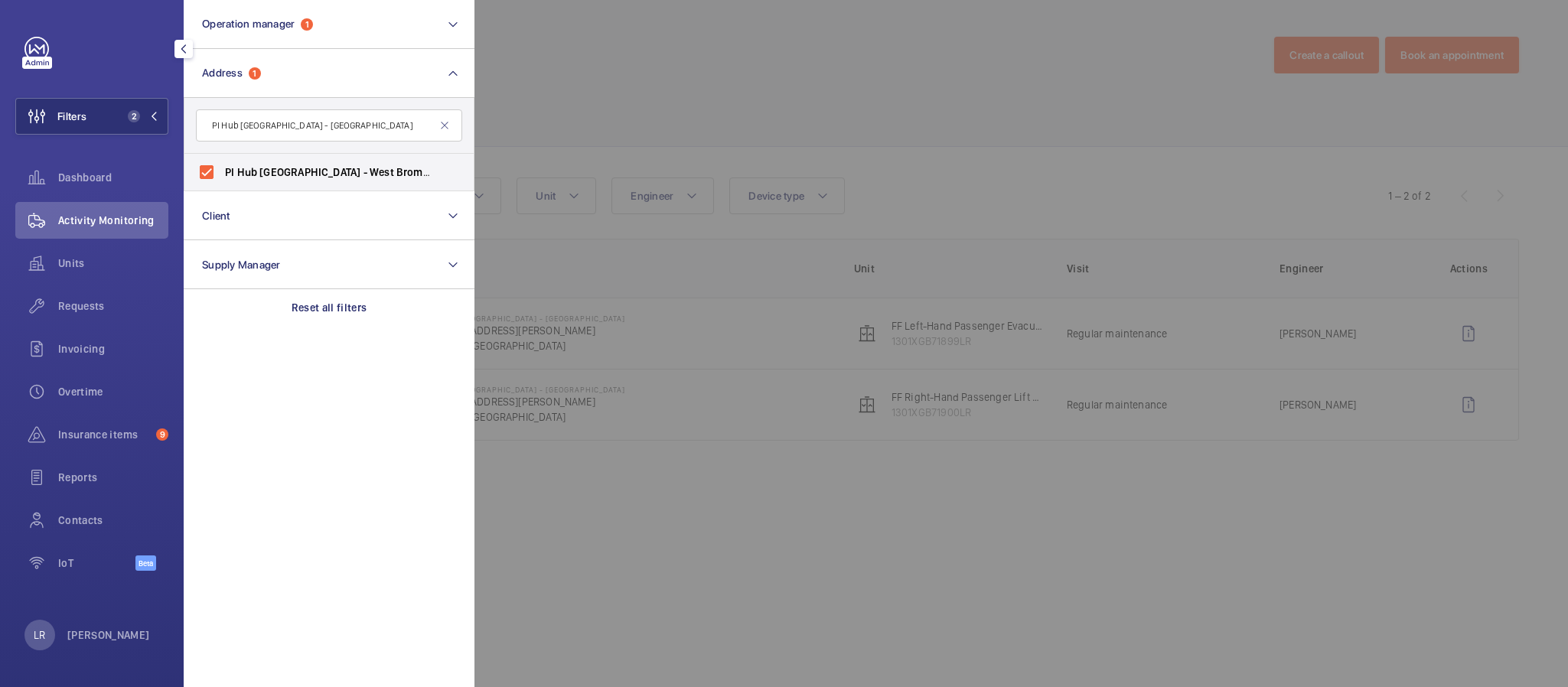
click at [524, 165] on div at bounding box center [1258, 343] width 1568 height 687
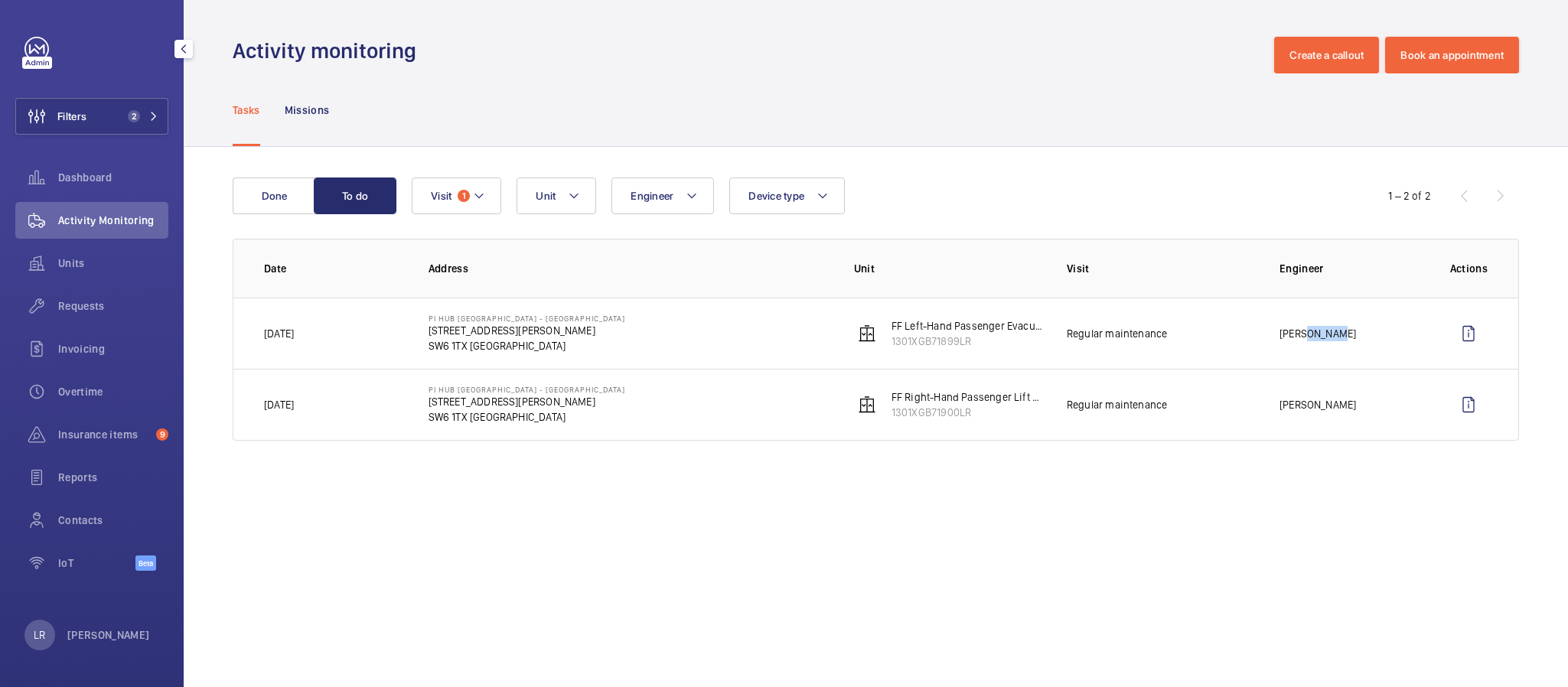
drag, startPoint x: 1332, startPoint y: 336, endPoint x: 1303, endPoint y: 340, distance: 29.3
click at [1303, 340] on td "[PERSON_NAME]" at bounding box center [1341, 332] width 171 height 71
copy p "Lisani"
click at [106, 98] on button "Filters 2" at bounding box center [91, 117] width 153 height 37
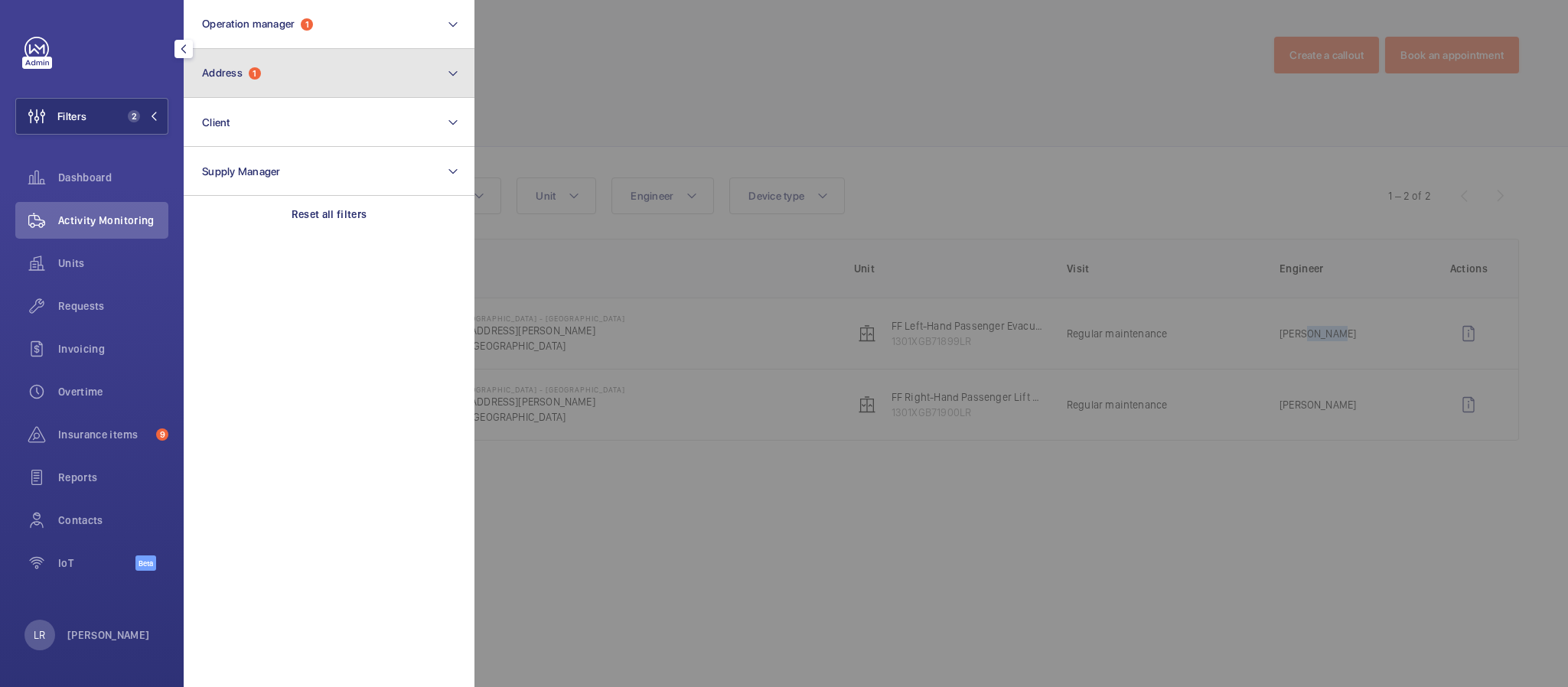
click at [267, 81] on button "Address 1" at bounding box center [329, 73] width 291 height 49
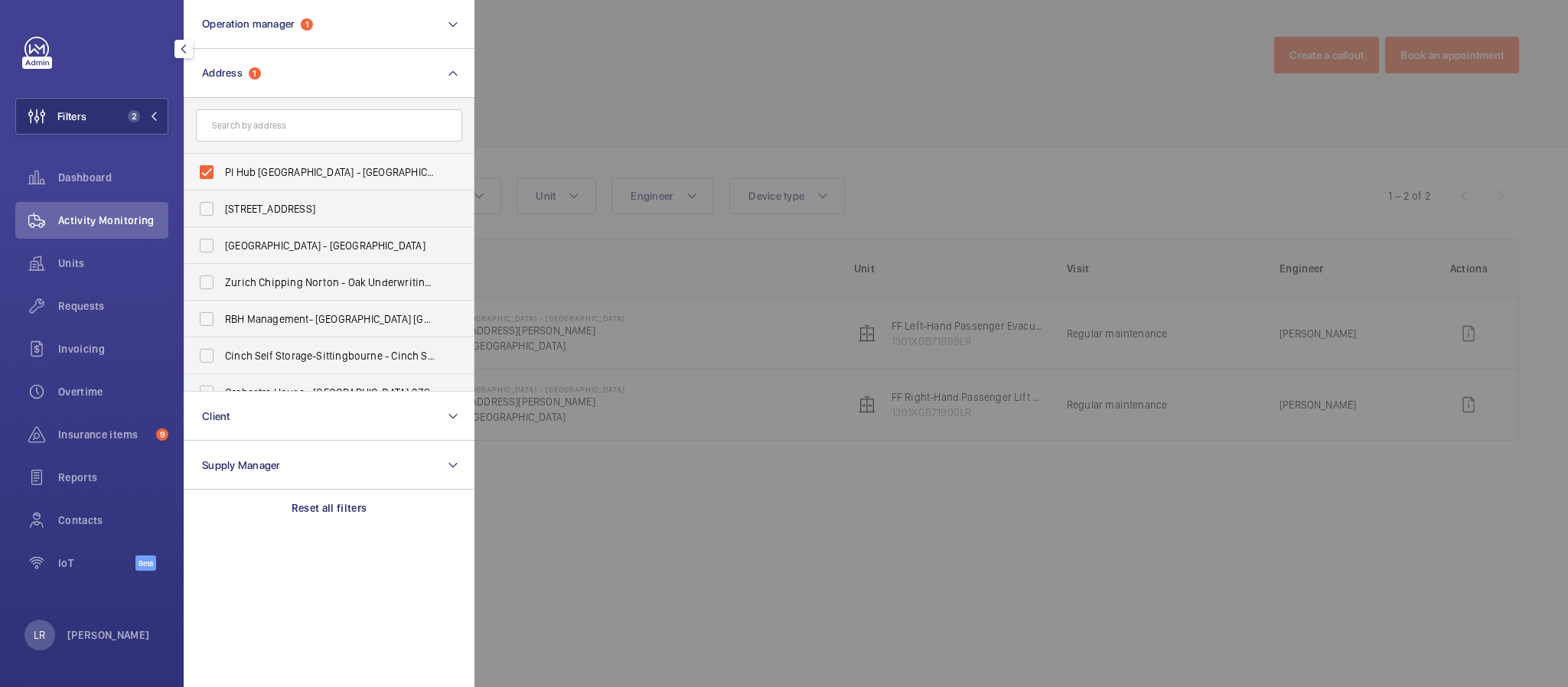
click at [271, 173] on span "PI Hub London - West Brompton - 11-15 Lillie Road, WEST BROMPTON SW6 1TX" at bounding box center [330, 172] width 211 height 16
click at [222, 173] on input "PI Hub London - West Brompton - 11-15 Lillie Road, WEST BROMPTON SW6 1TX" at bounding box center [206, 171] width 30 height 30
checkbox input "false"
click at [274, 134] on input "text" at bounding box center [330, 125] width 266 height 32
paste input "PI London Southwark (Station)"
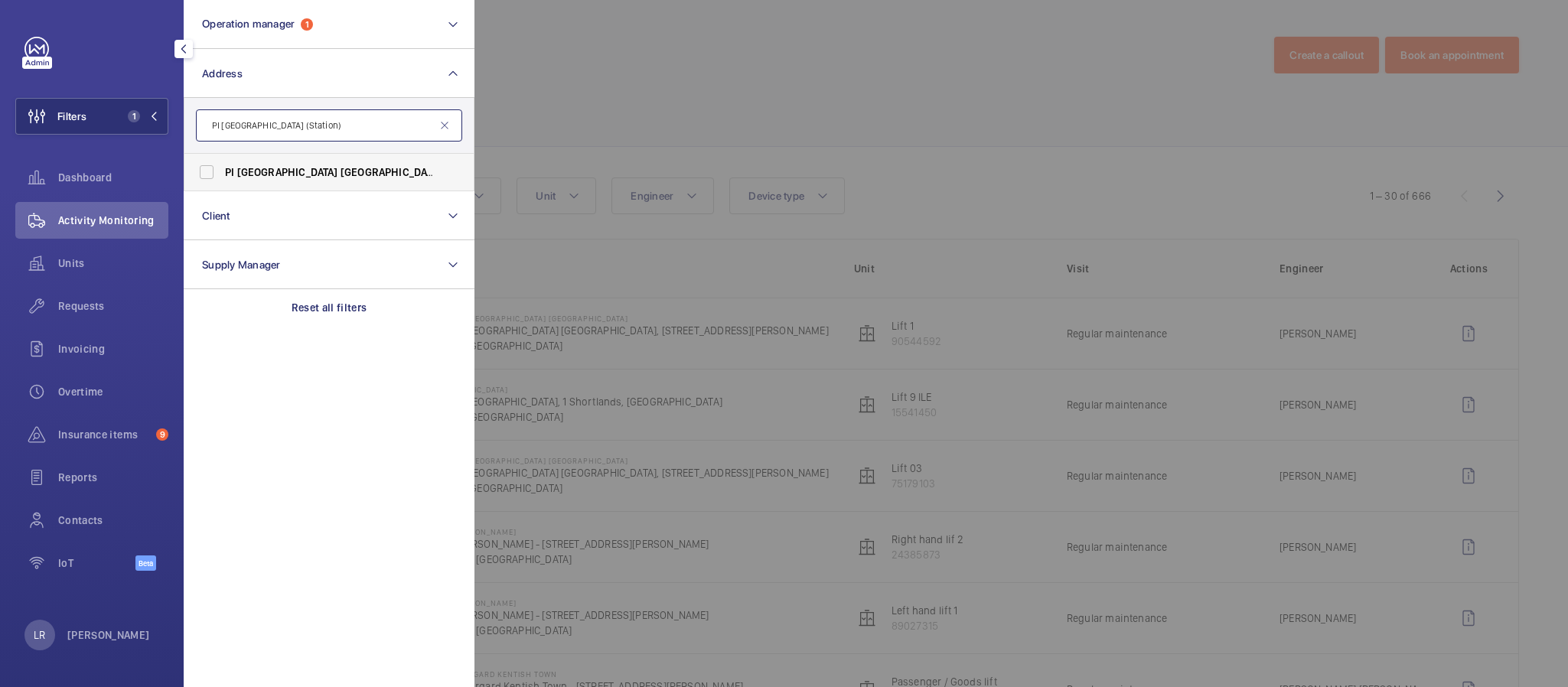
type input "PI London Southwark (Station)"
click at [340, 173] on span "Southwark" at bounding box center [391, 172] width 101 height 13
click at [222, 173] on input "PI London Southwark (Station) - 31 The Cut, LONDON SE1 8LF" at bounding box center [206, 171] width 30 height 30
checkbox input "true"
click at [624, 128] on div at bounding box center [1258, 343] width 1568 height 687
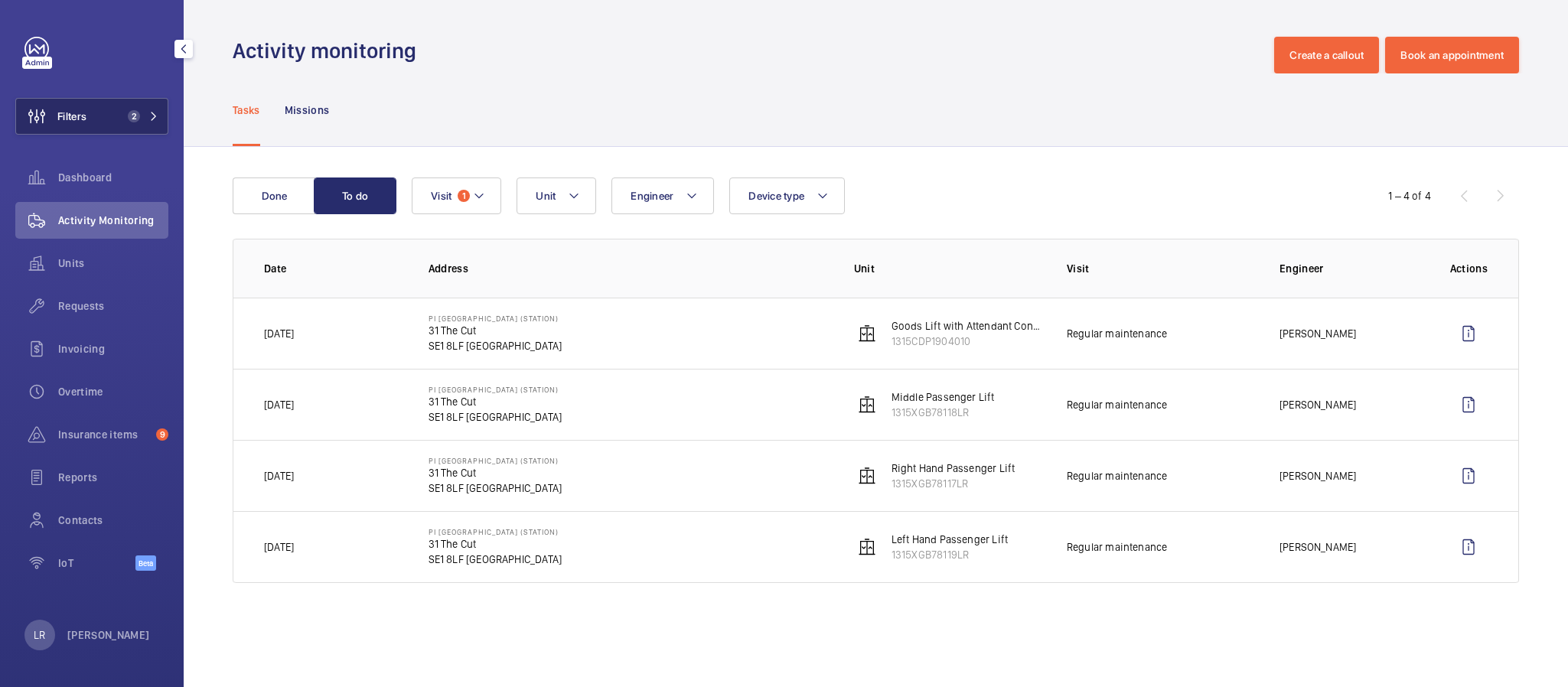
drag, startPoint x: 74, startPoint y: 106, endPoint x: 166, endPoint y: 127, distance: 94.4
click at [74, 106] on span "Filters" at bounding box center [52, 117] width 70 height 37
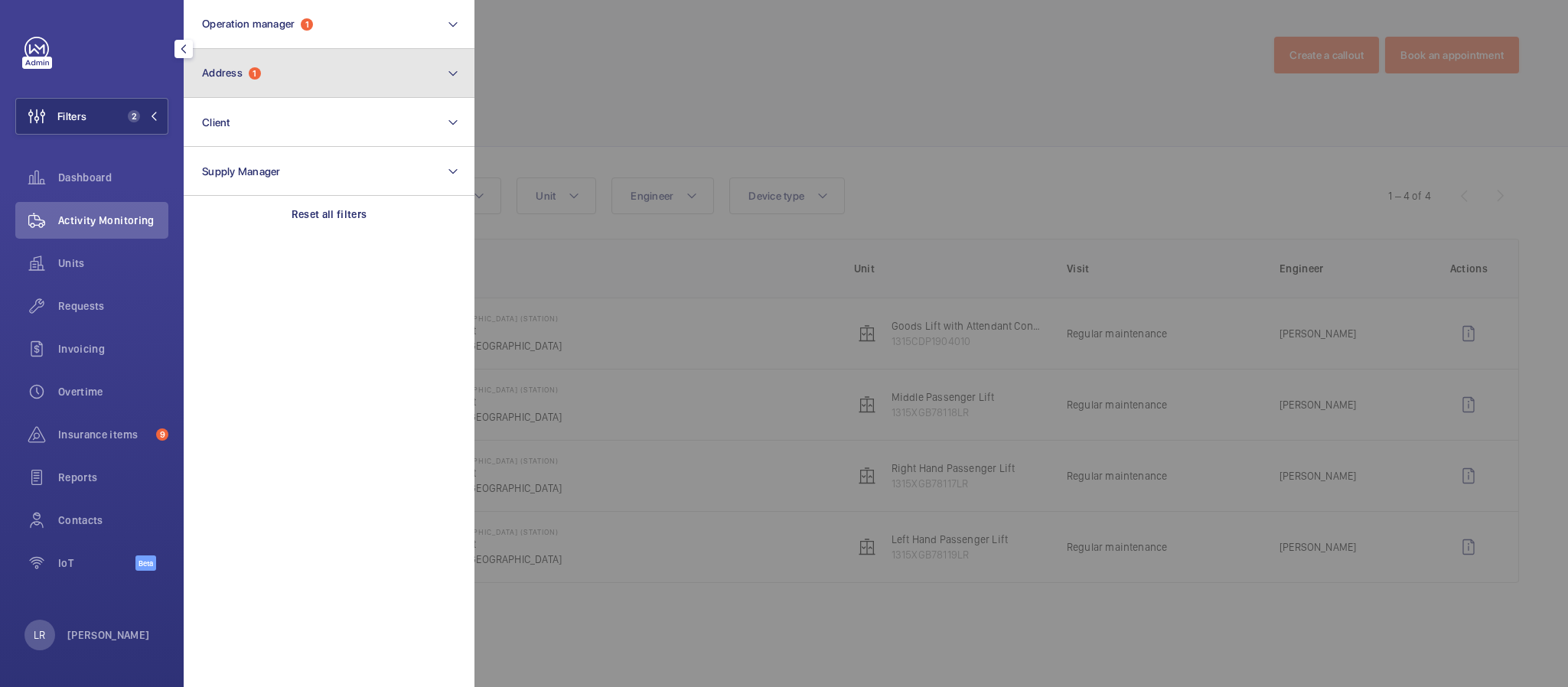
drag, startPoint x: 331, startPoint y: 69, endPoint x: 332, endPoint y: 79, distance: 10.0
click at [333, 69] on button "Address 1" at bounding box center [329, 73] width 291 height 49
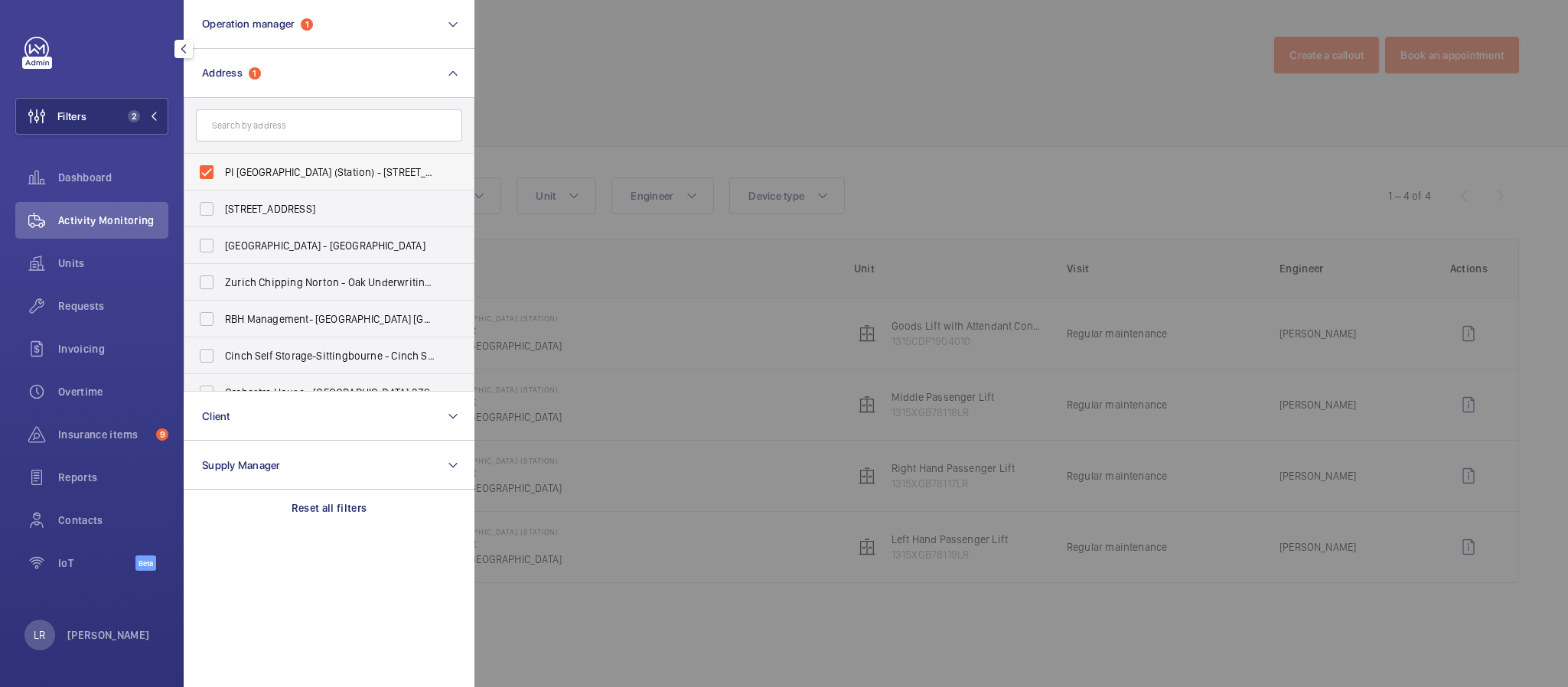
click at [304, 166] on span "PI London Southwark (Station) - 31 The Cut, LONDON SE1 8LF" at bounding box center [330, 172] width 211 height 16
click at [222, 166] on input "PI London Southwark (Station) - 31 The Cut, LONDON SE1 8LF" at bounding box center [206, 171] width 30 height 30
checkbox input "false"
click at [315, 128] on input "text" at bounding box center [330, 125] width 266 height 32
paste input "PI Hub London - Soho"
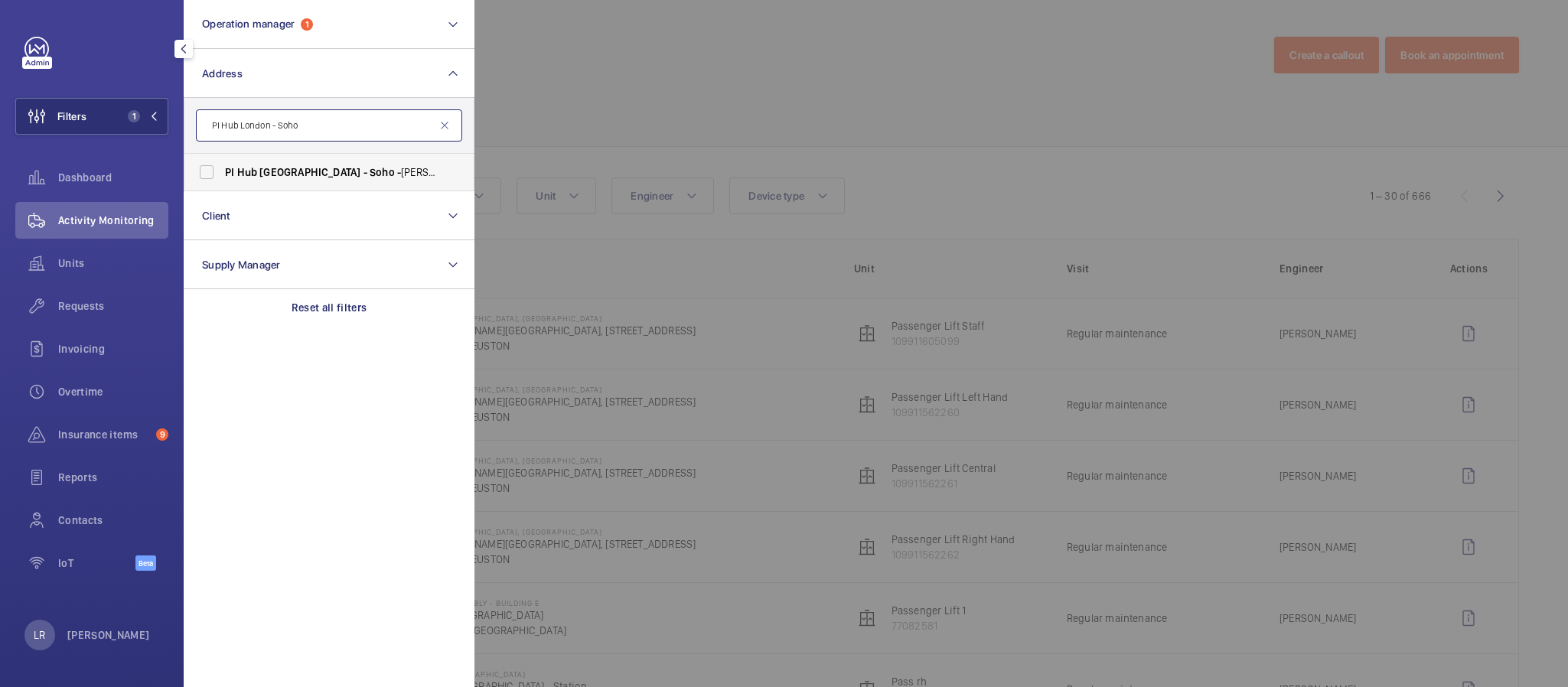
type input "PI Hub London - Soho"
click at [340, 168] on span "PI Hub London - Soho - Hopkins Street, Soho , LONDON W1F 0QS" at bounding box center [330, 172] width 211 height 16
click at [222, 168] on input "PI Hub London - Soho - Hopkins Street, Soho , LONDON W1F 0QS" at bounding box center [206, 171] width 30 height 30
checkbox input "true"
click at [740, 124] on div at bounding box center [1258, 343] width 1568 height 687
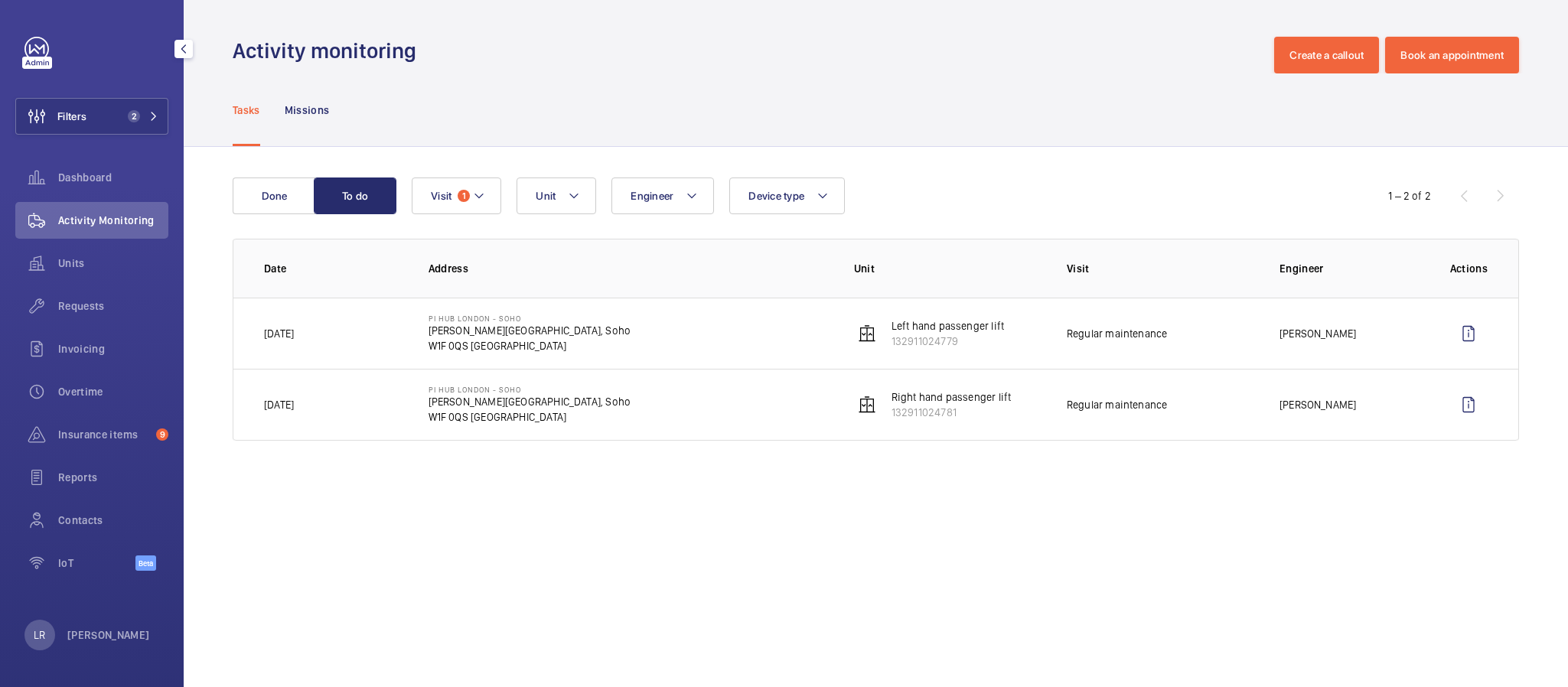
drag, startPoint x: 136, startPoint y: 102, endPoint x: 182, endPoint y: 102, distance: 46.0
click at [136, 103] on button "Filters 2" at bounding box center [91, 117] width 153 height 37
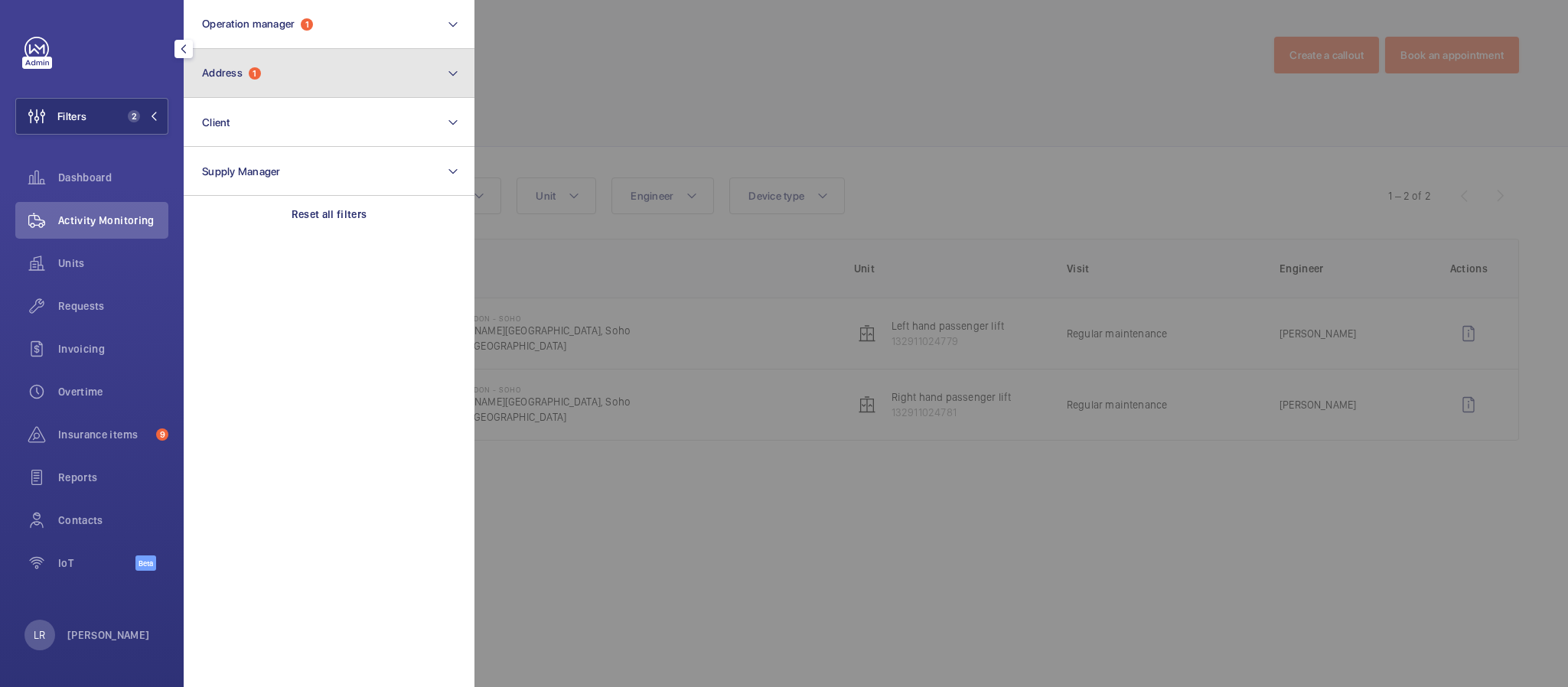
click at [285, 52] on button "Address 1" at bounding box center [329, 73] width 291 height 49
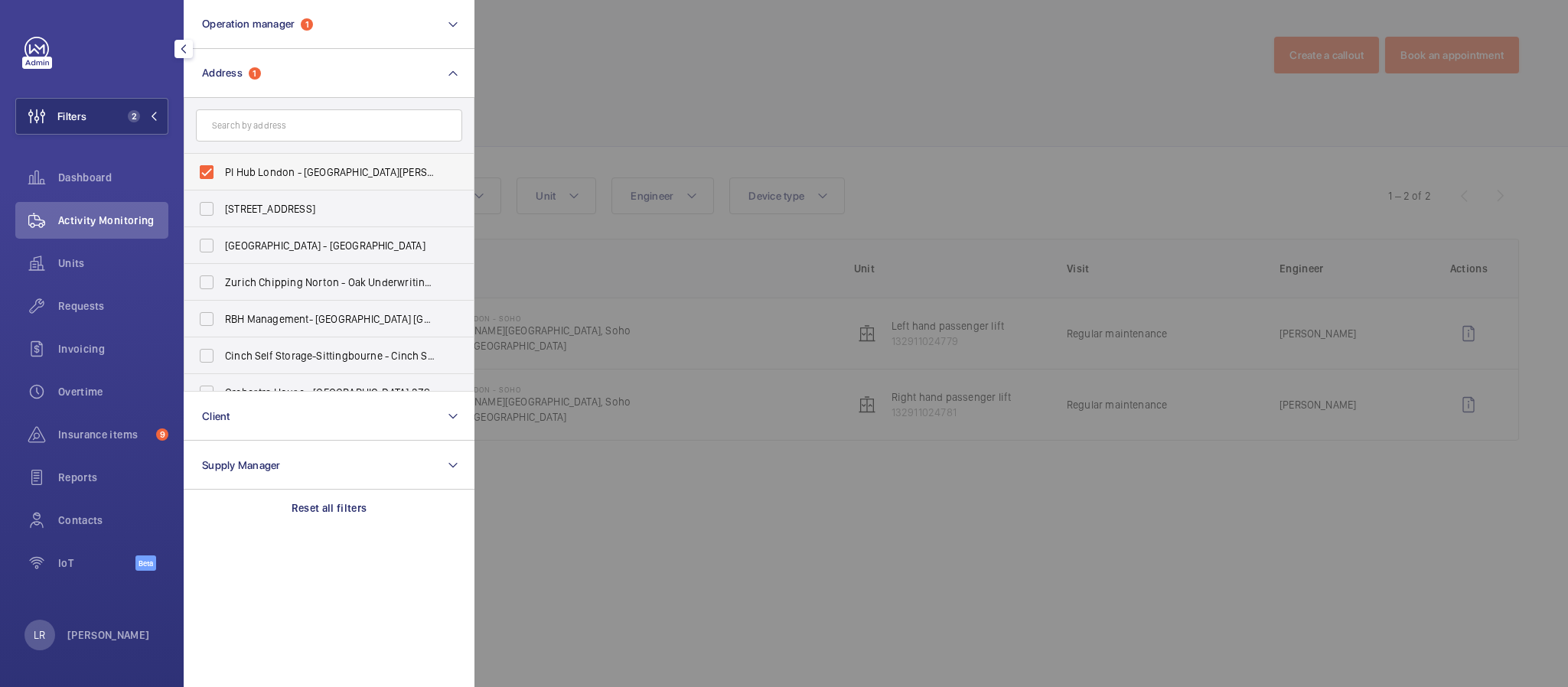
click at [283, 161] on label "PI Hub London - Soho - Hopkins Street, Soho, LONDON W1F 0QS" at bounding box center [318, 172] width 266 height 37
click at [222, 161] on input "PI Hub London - Soho - Hopkins Street, Soho, LONDON W1F 0QS" at bounding box center [206, 171] width 30 height 30
checkbox input "false"
click at [287, 126] on input "text" at bounding box center [330, 125] width 266 height 32
paste input "PI Hub London - Shoreditch"
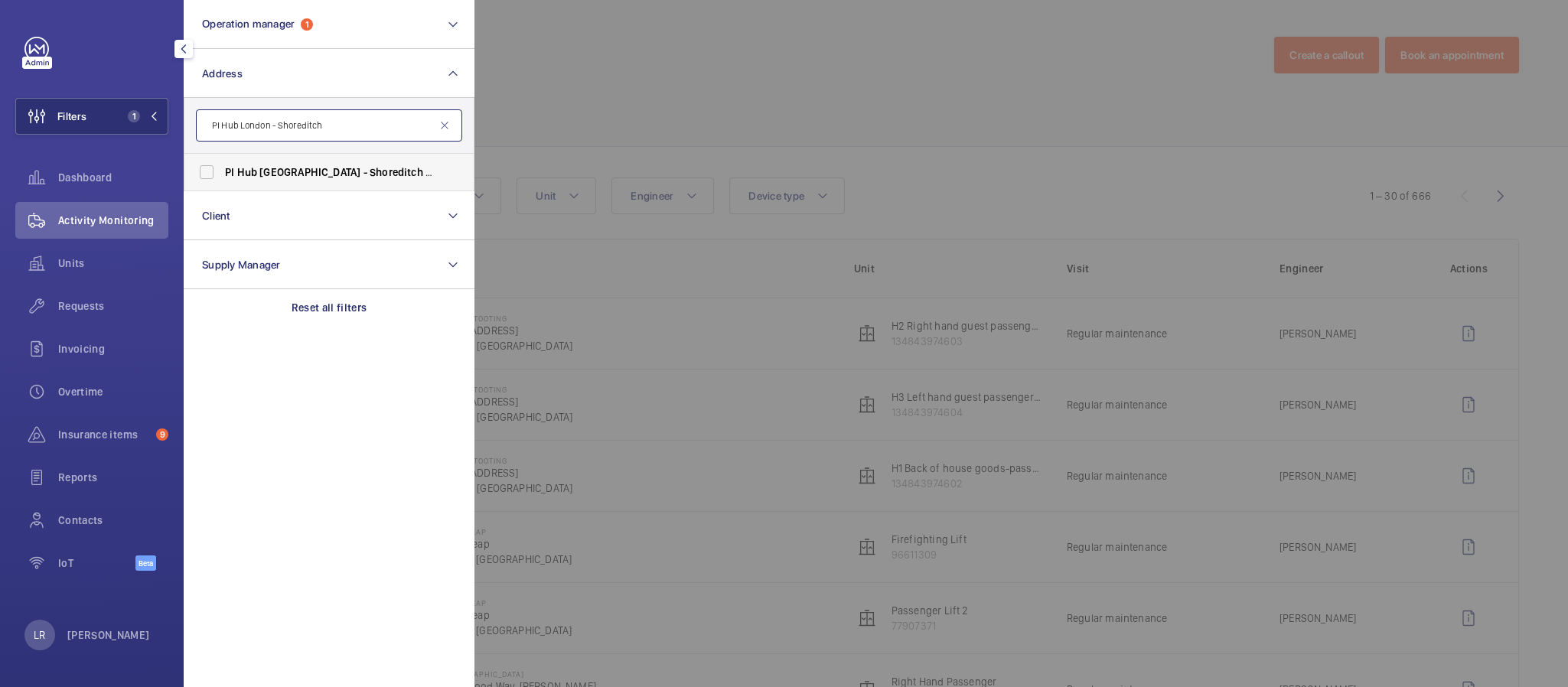
type input "PI Hub London - Shoreditch"
click at [280, 168] on span "London" at bounding box center [310, 172] width 101 height 13
click at [222, 168] on input "PI Hub London - Shoreditch - Quaker Street, SHOREDITCH E1 6SN" at bounding box center [206, 171] width 30 height 30
checkbox input "true"
click at [574, 109] on div at bounding box center [1258, 343] width 1568 height 687
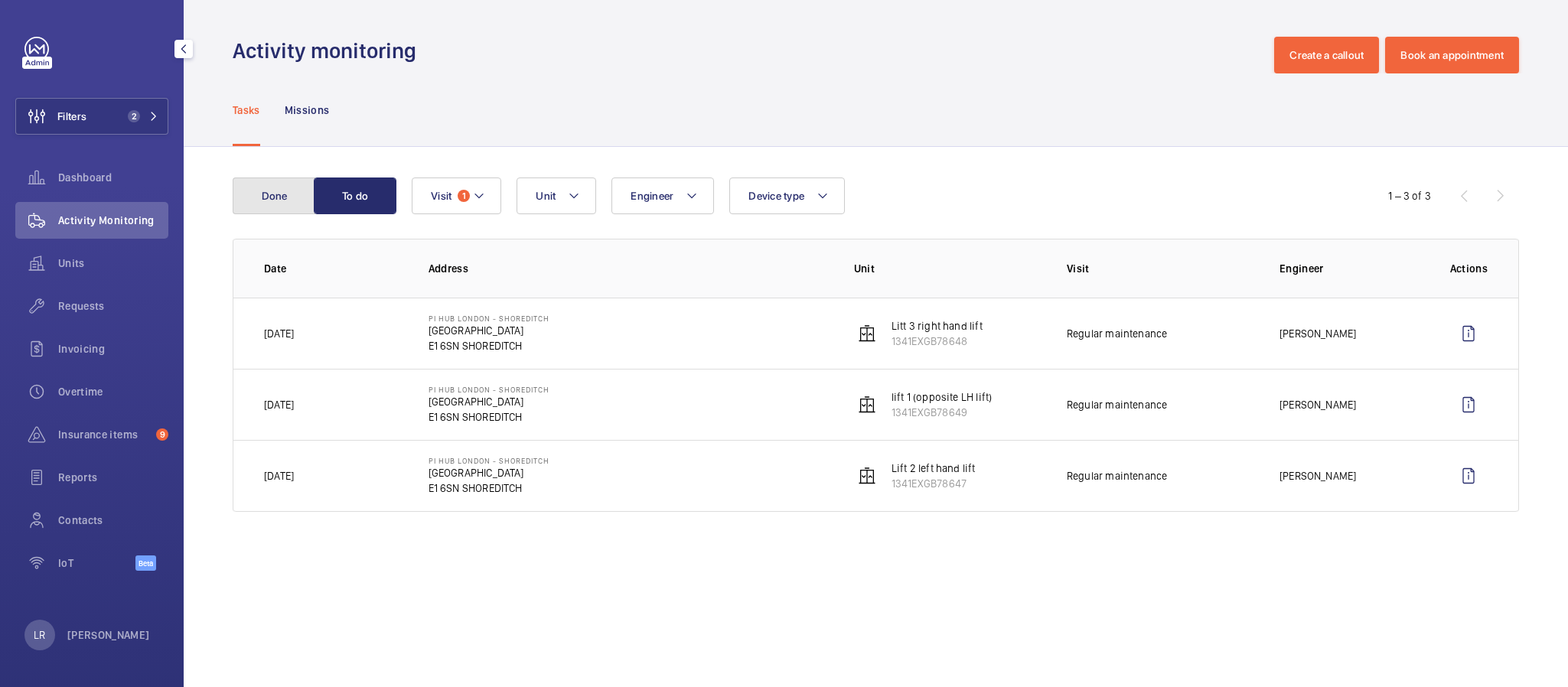
click at [294, 196] on button "Done" at bounding box center [273, 196] width 83 height 37
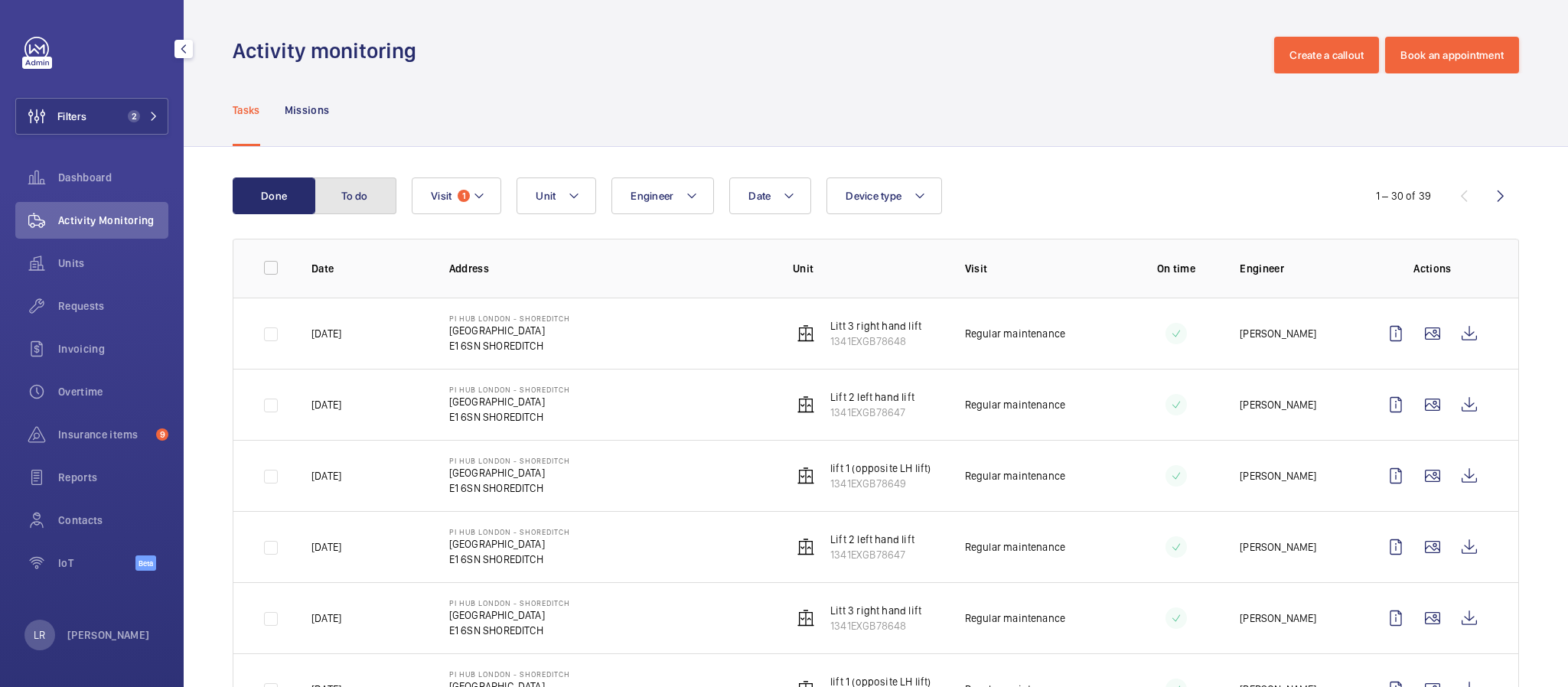
click at [354, 184] on button "To do" at bounding box center [355, 196] width 83 height 37
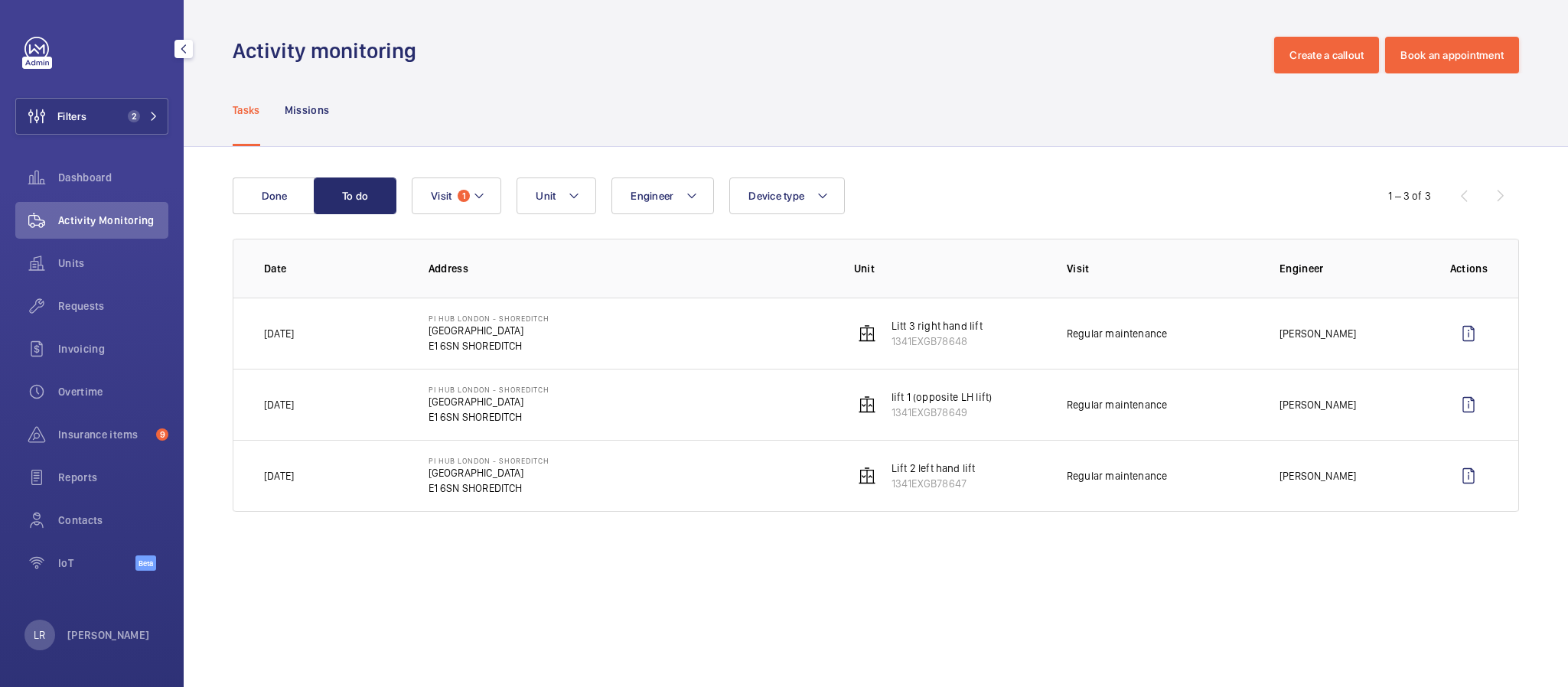
drag, startPoint x: 1402, startPoint y: 335, endPoint x: 1264, endPoint y: 338, distance: 138.0
click at [1264, 338] on td "[PERSON_NAME]" at bounding box center [1341, 332] width 171 height 71
copy p "[PERSON_NAME]"
click at [148, 109] on button "Filters 2" at bounding box center [91, 117] width 153 height 37
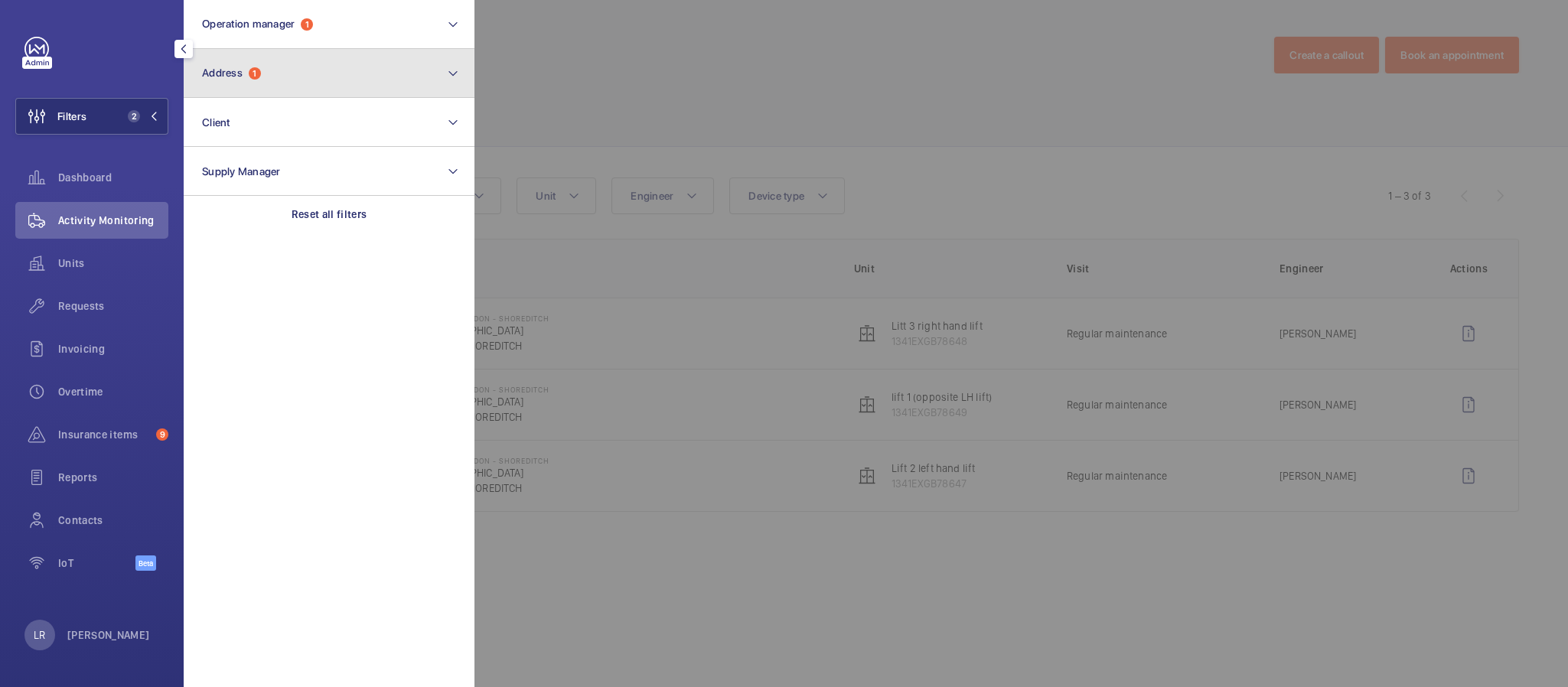
click at [239, 55] on button "Address 1" at bounding box center [329, 73] width 291 height 49
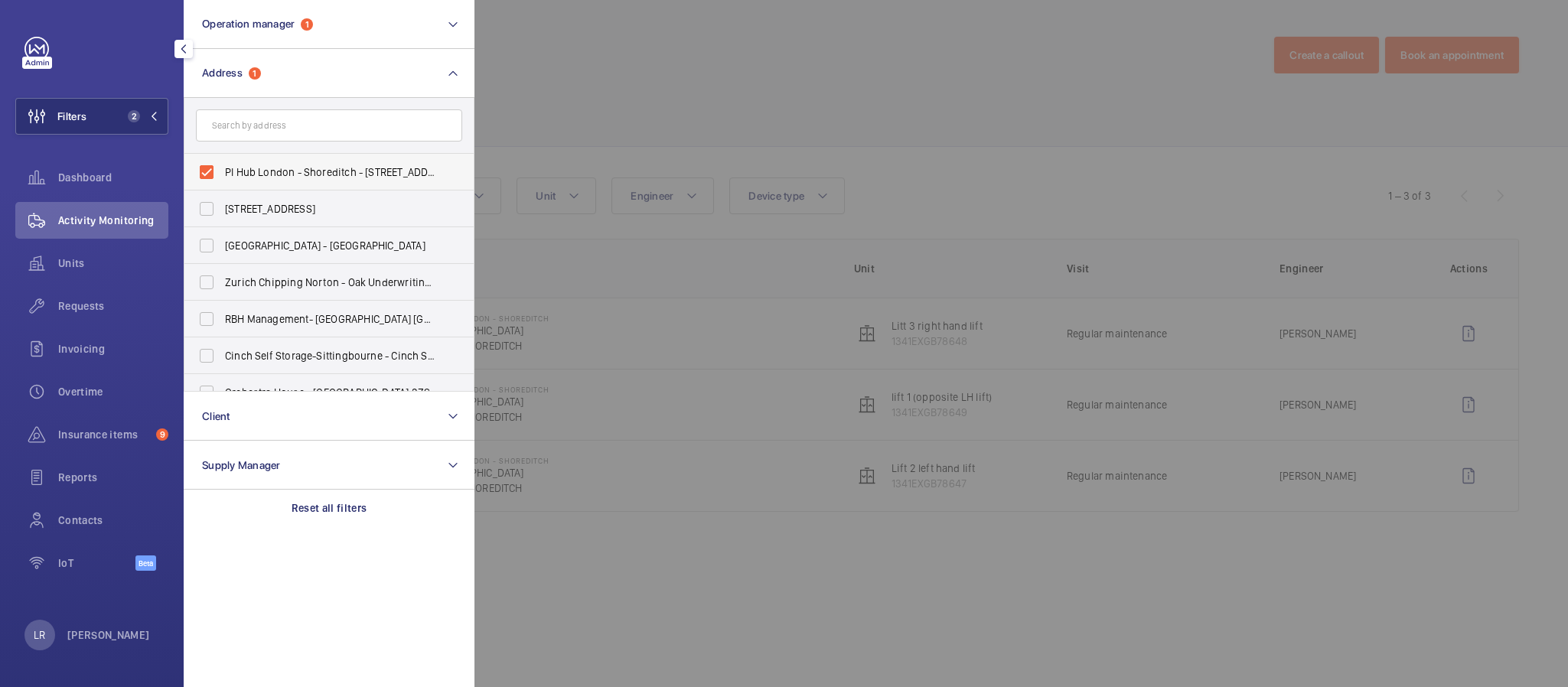
click at [264, 165] on span "PI Hub London - Shoreditch - Quaker Street, SHOREDITCH E1 6SN" at bounding box center [330, 172] width 211 height 16
click at [222, 165] on input "PI Hub London - Shoreditch - Quaker Street, SHOREDITCH E1 6SN" at bounding box center [206, 171] width 30 height 30
checkbox input "false"
click at [305, 122] on input "text" at bounding box center [330, 125] width 266 height 32
paste input "[PERSON_NAME]"
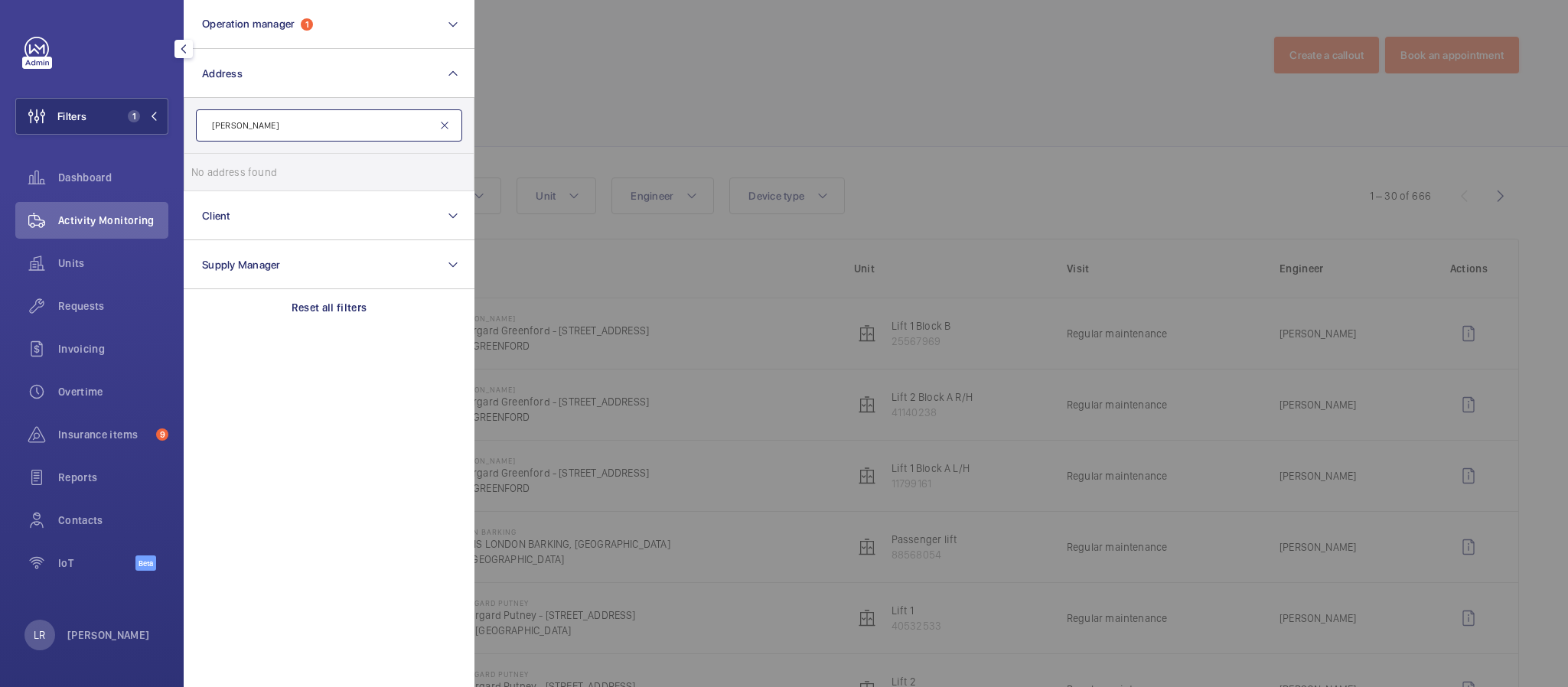
type input "[PERSON_NAME]"
click at [445, 127] on mat-icon at bounding box center [444, 125] width 13 height 13
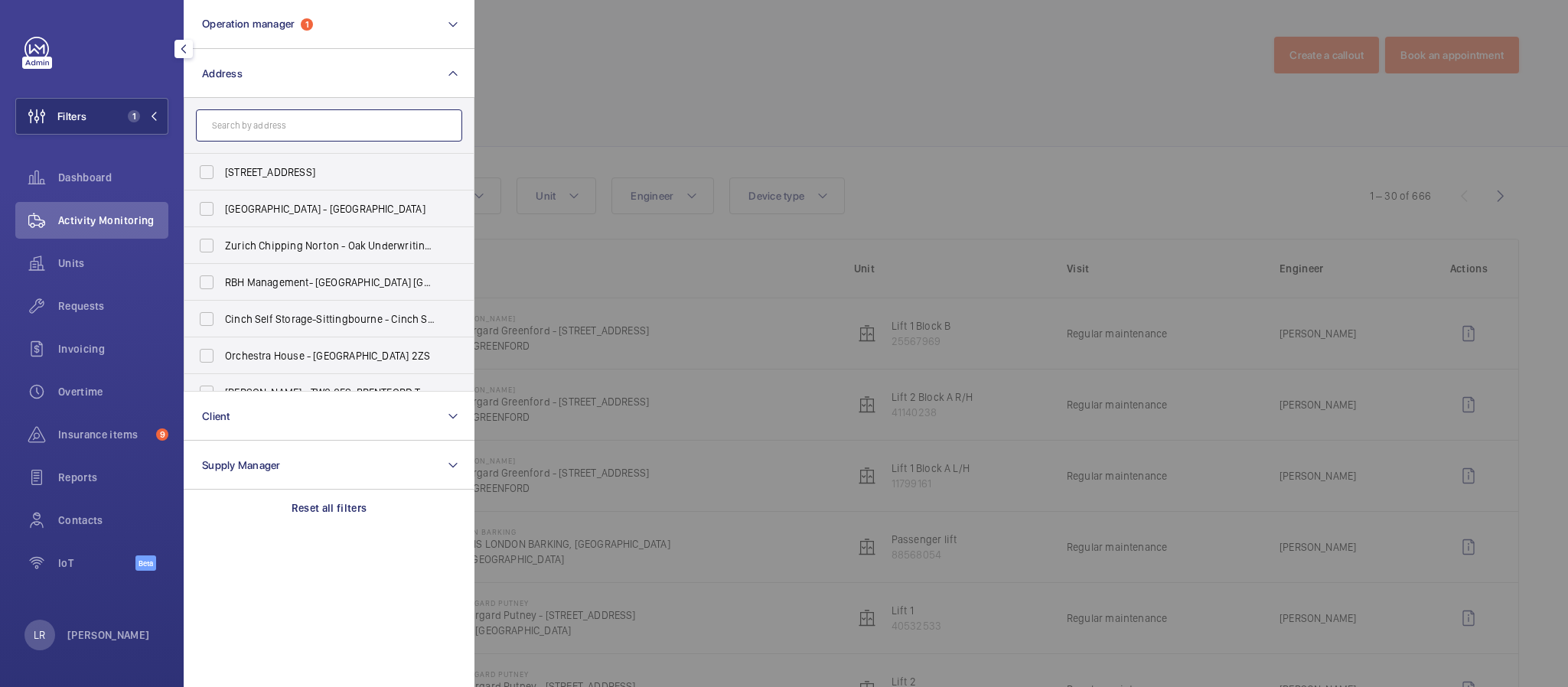
paste input "PI London New Southgate"
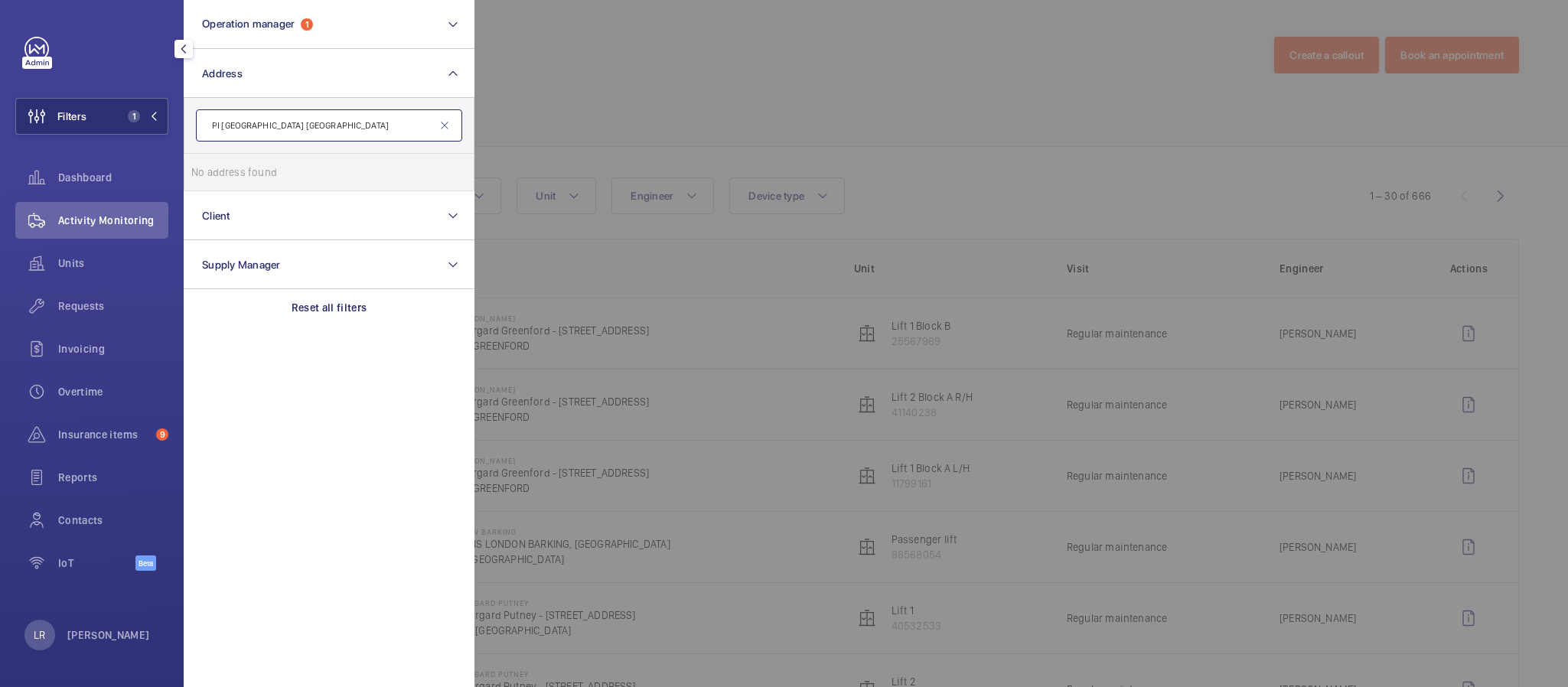
drag, startPoint x: 268, startPoint y: 126, endPoint x: 241, endPoint y: 127, distance: 27.0
click at [241, 127] on input "PI London New Southgate" at bounding box center [330, 125] width 266 height 32
type input "PI London New Southgate"
click at [452, 121] on input "PI London New Southgate" at bounding box center [330, 125] width 266 height 32
click at [441, 124] on mat-icon at bounding box center [444, 125] width 13 height 13
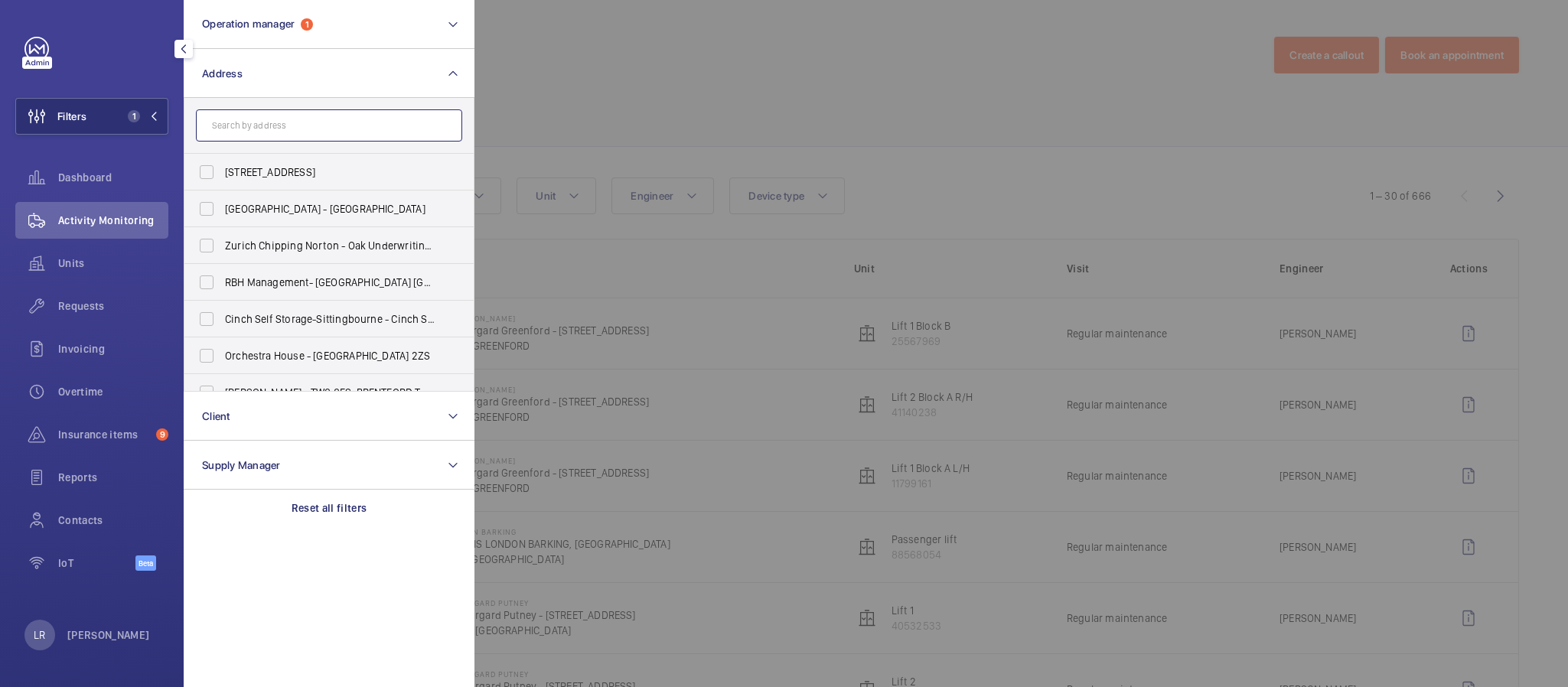
paste input "N11 1FH"
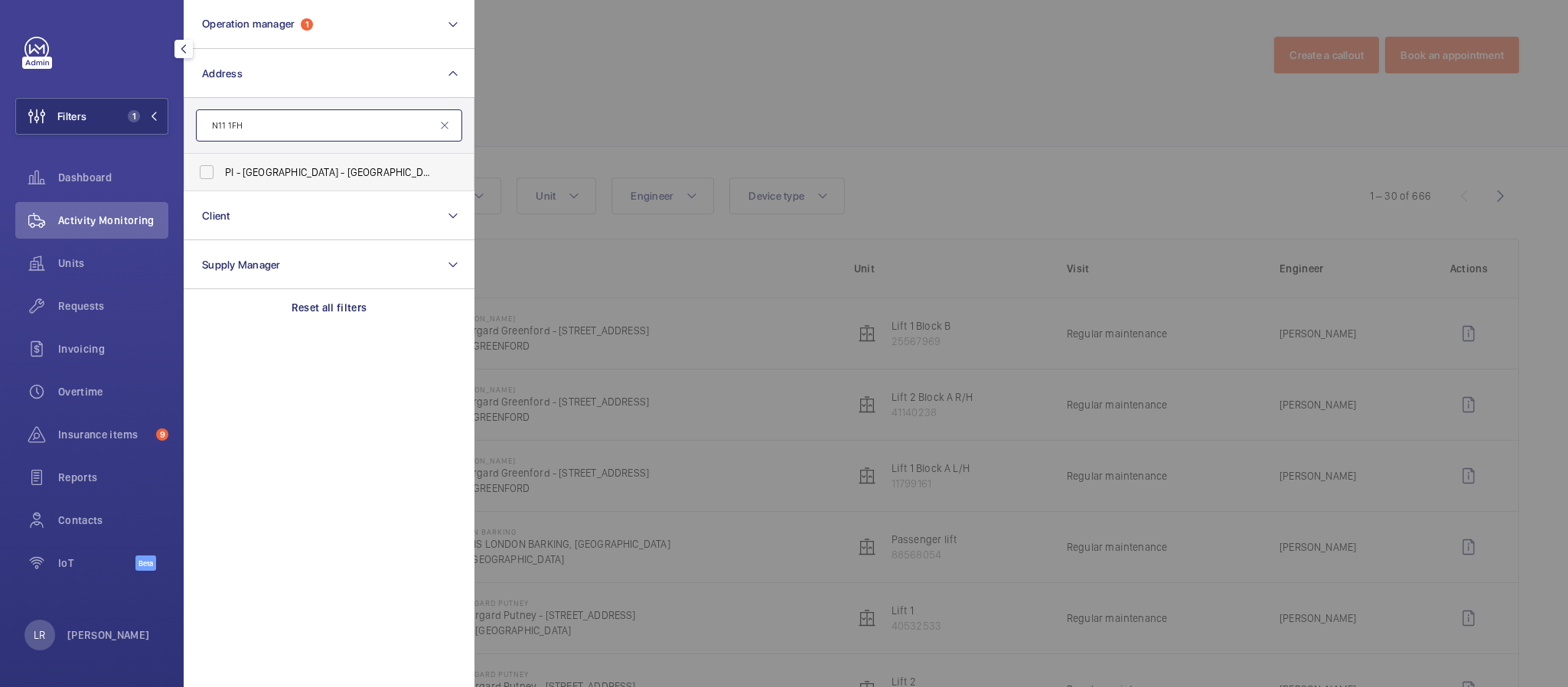
type input "N11 1FH"
click at [395, 179] on label "PI - New Southgate - Ladderswood Way, Arnos Grove, LONDON N11 1FH" at bounding box center [318, 172] width 266 height 37
click at [222, 179] on input "PI - New Southgate - Ladderswood Way, Arnos Grove, LONDON N11 1FH" at bounding box center [206, 171] width 30 height 30
checkbox input "true"
click at [637, 83] on div at bounding box center [1258, 343] width 1568 height 687
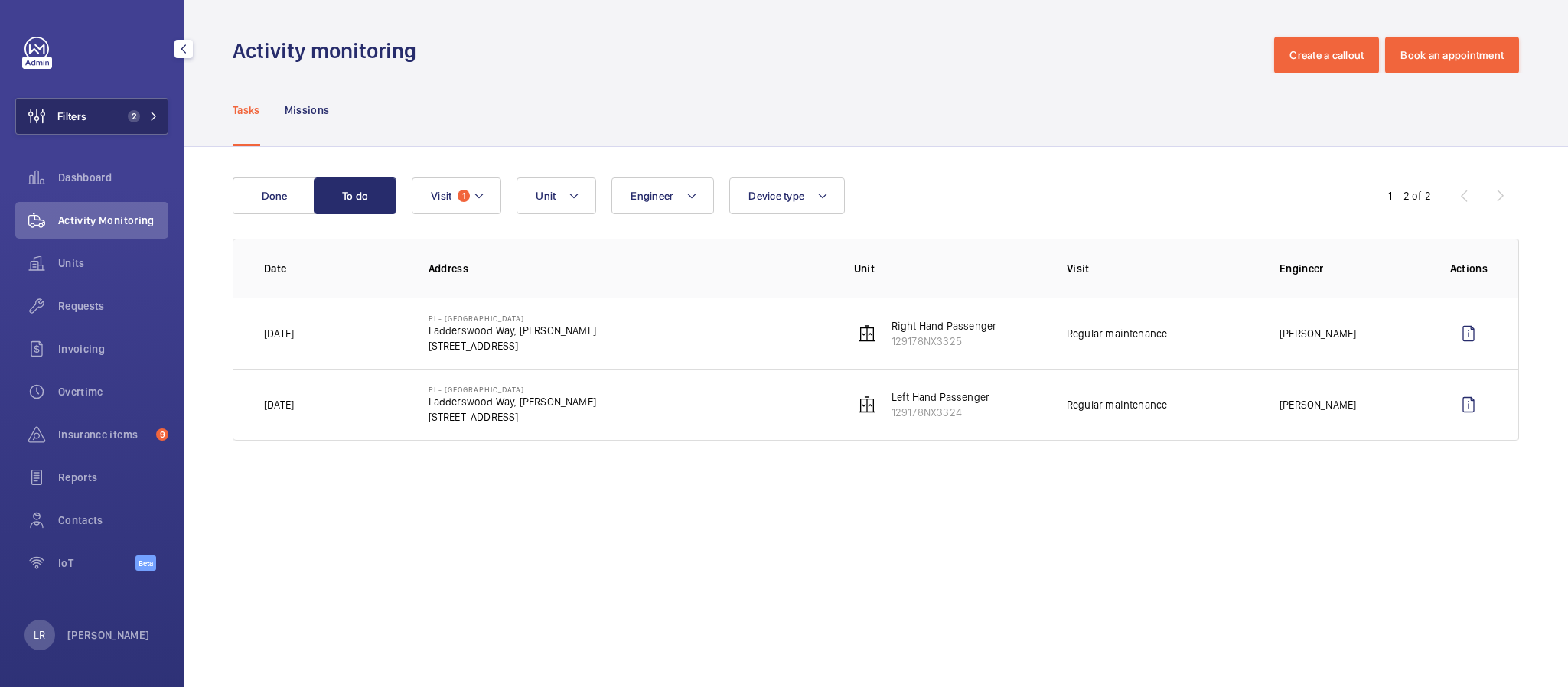
click at [115, 120] on button "Filters 2" at bounding box center [91, 117] width 153 height 37
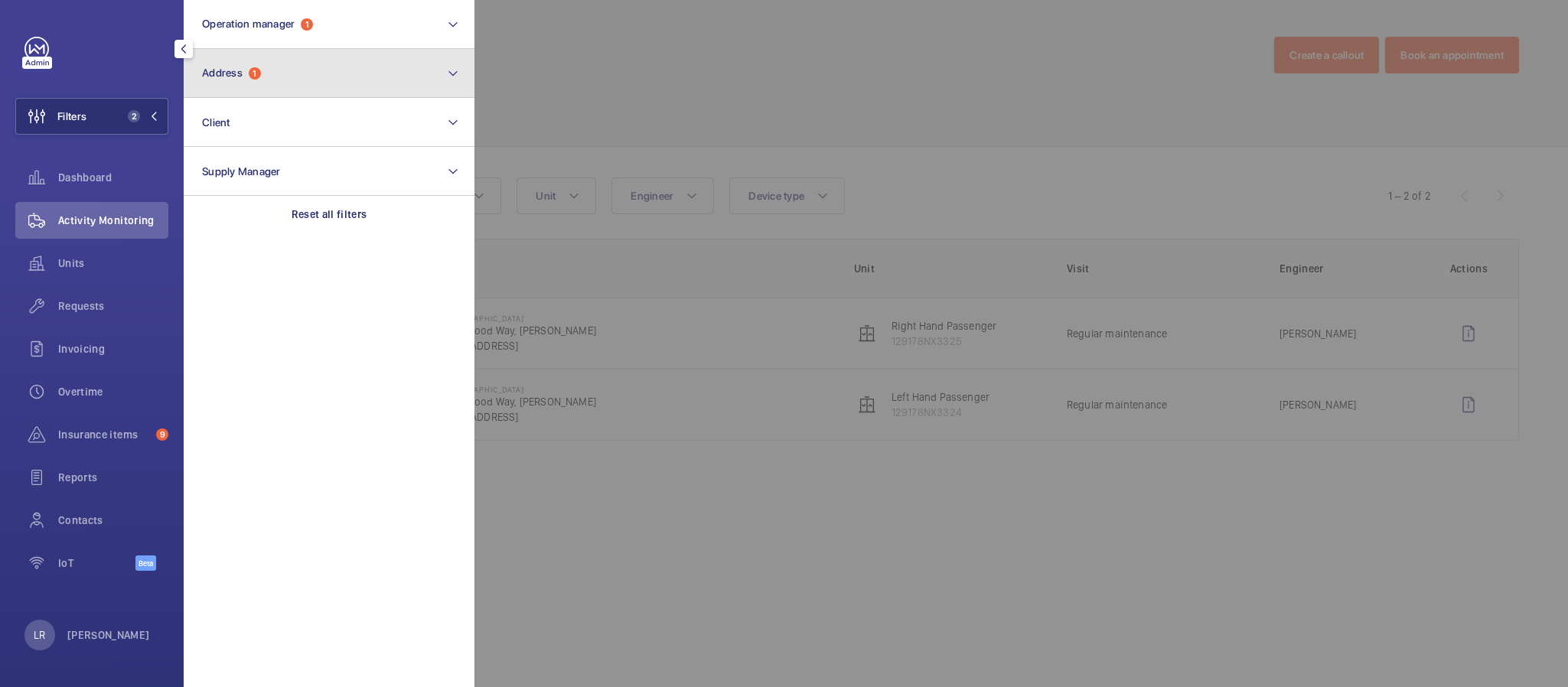
click at [272, 69] on button "Address 1" at bounding box center [329, 73] width 291 height 49
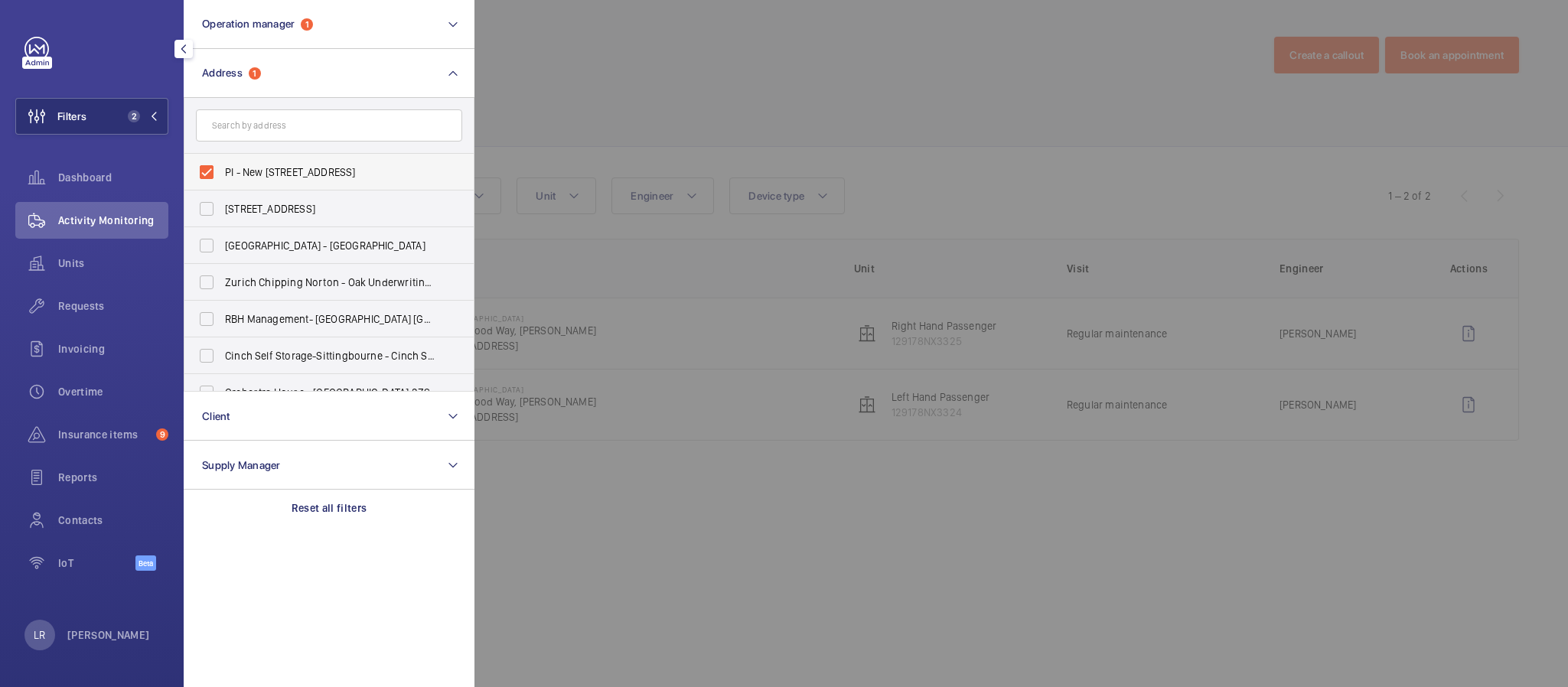
click at [274, 168] on span "PI - New Southgate - Ladderswood Way, Arnos Grove, LONDON N11 1FH" at bounding box center [330, 172] width 211 height 16
click at [222, 168] on input "PI - New Southgate - Ladderswood Way, Arnos Grove, LONDON N11 1FH" at bounding box center [206, 171] width 30 height 30
checkbox input "false"
click at [283, 122] on input "text" at bounding box center [330, 125] width 266 height 32
paste input "PI London Docklands (Canning Town)"
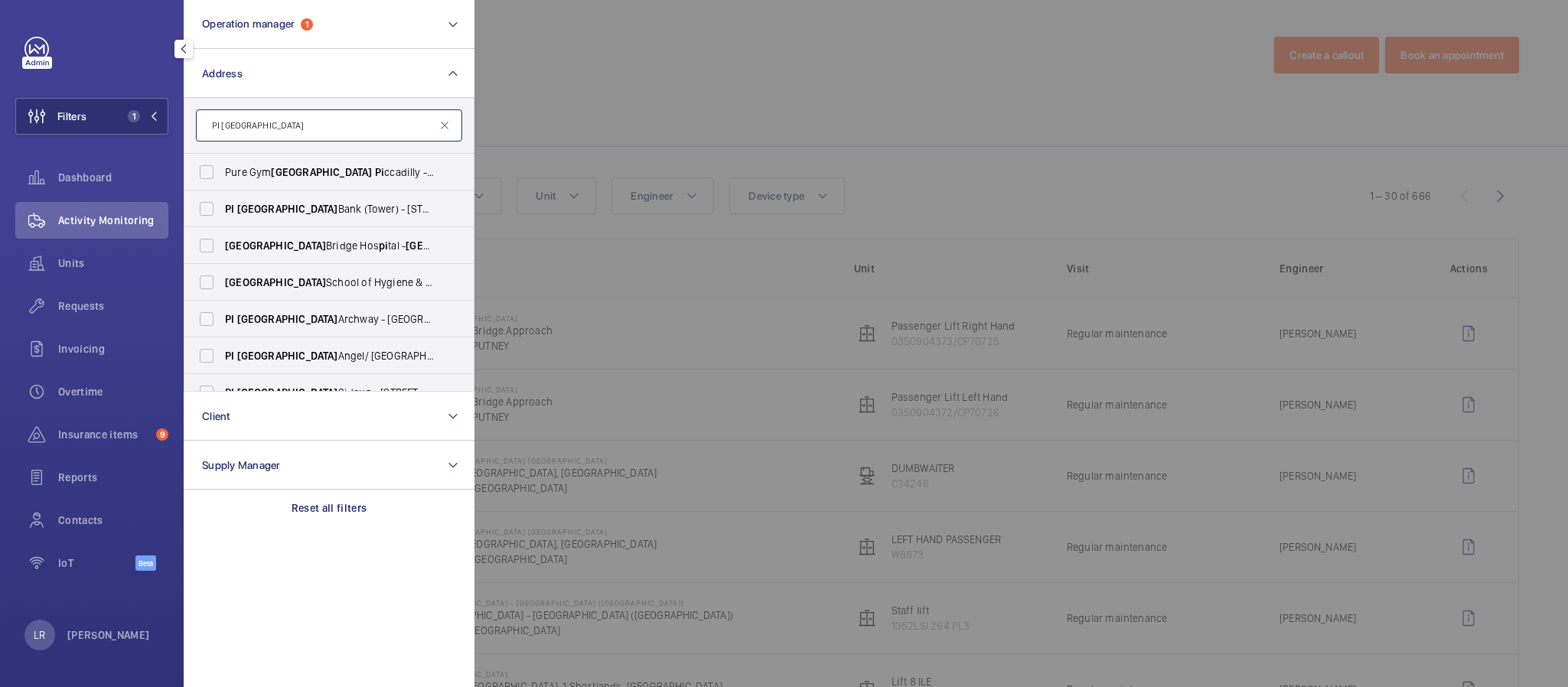
click at [459, 133] on input "PI London" at bounding box center [330, 125] width 266 height 32
type input "PI London"
click at [441, 128] on mat-icon at bounding box center [444, 125] width 13 height 13
paste input "E16 1ED"
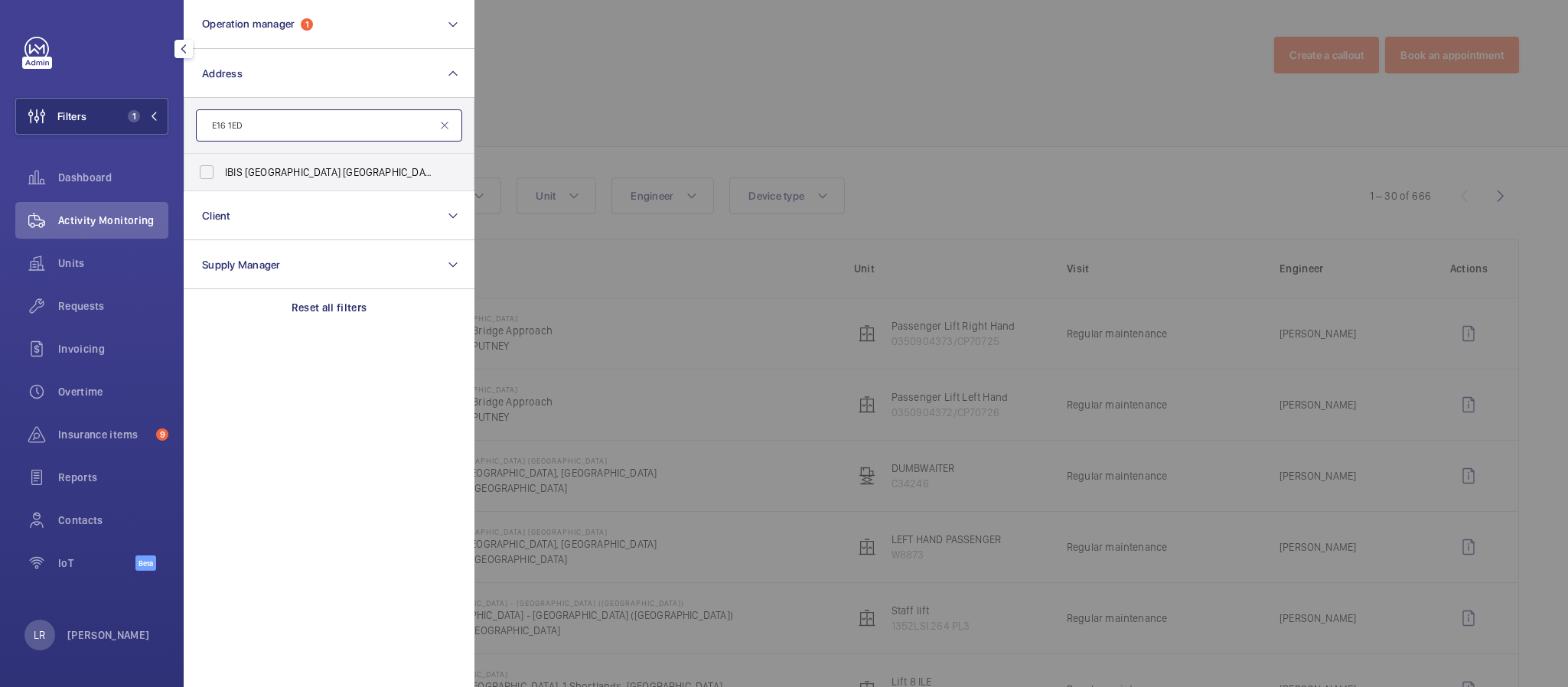
type input "E16 1ED"
click at [327, 161] on label "IBIS LONDON CANNING TOWN - HA070, IBIS LONDON CANNING TOWN, 8 Silvertown Way, L…" at bounding box center [318, 172] width 266 height 37
click at [222, 161] on input "IBIS LONDON CANNING TOWN - HA070, IBIS LONDON CANNING TOWN, 8 Silvertown Way, L…" at bounding box center [206, 171] width 30 height 30
checkbox input "true"
click at [443, 124] on mat-icon at bounding box center [444, 125] width 13 height 13
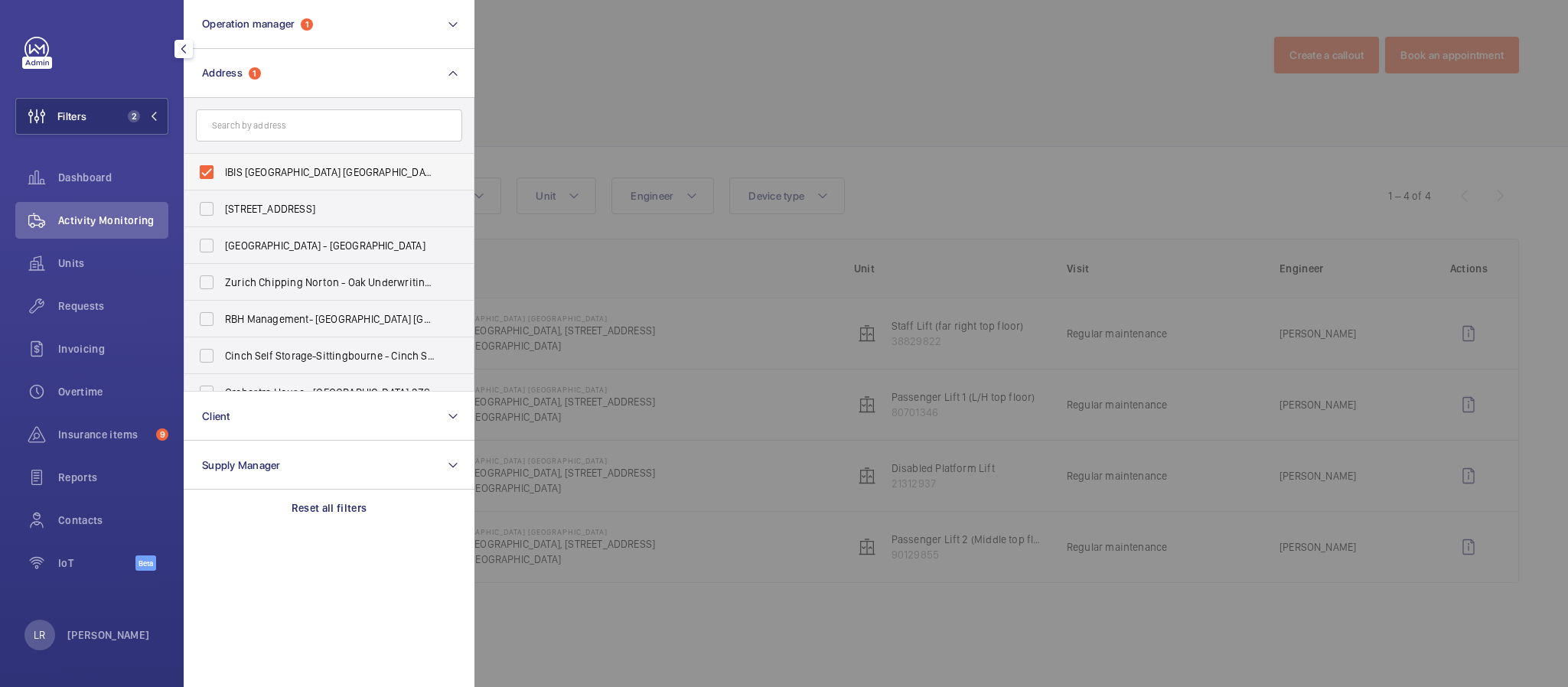
click at [391, 165] on span "IBIS LONDON CANNING TOWN - HA070, IBIS LONDON CANNING TOWN, 8 Silvertown Way, L…" at bounding box center [330, 172] width 211 height 16
click at [222, 165] on input "IBIS LONDON CANNING TOWN - HA070, IBIS LONDON CANNING TOWN, 8 Silvertown Way, L…" at bounding box center [206, 171] width 30 height 30
checkbox input "false"
click at [286, 124] on input "text" at bounding box center [330, 125] width 266 height 32
paste input "PI London Docklands (Canning Town)"
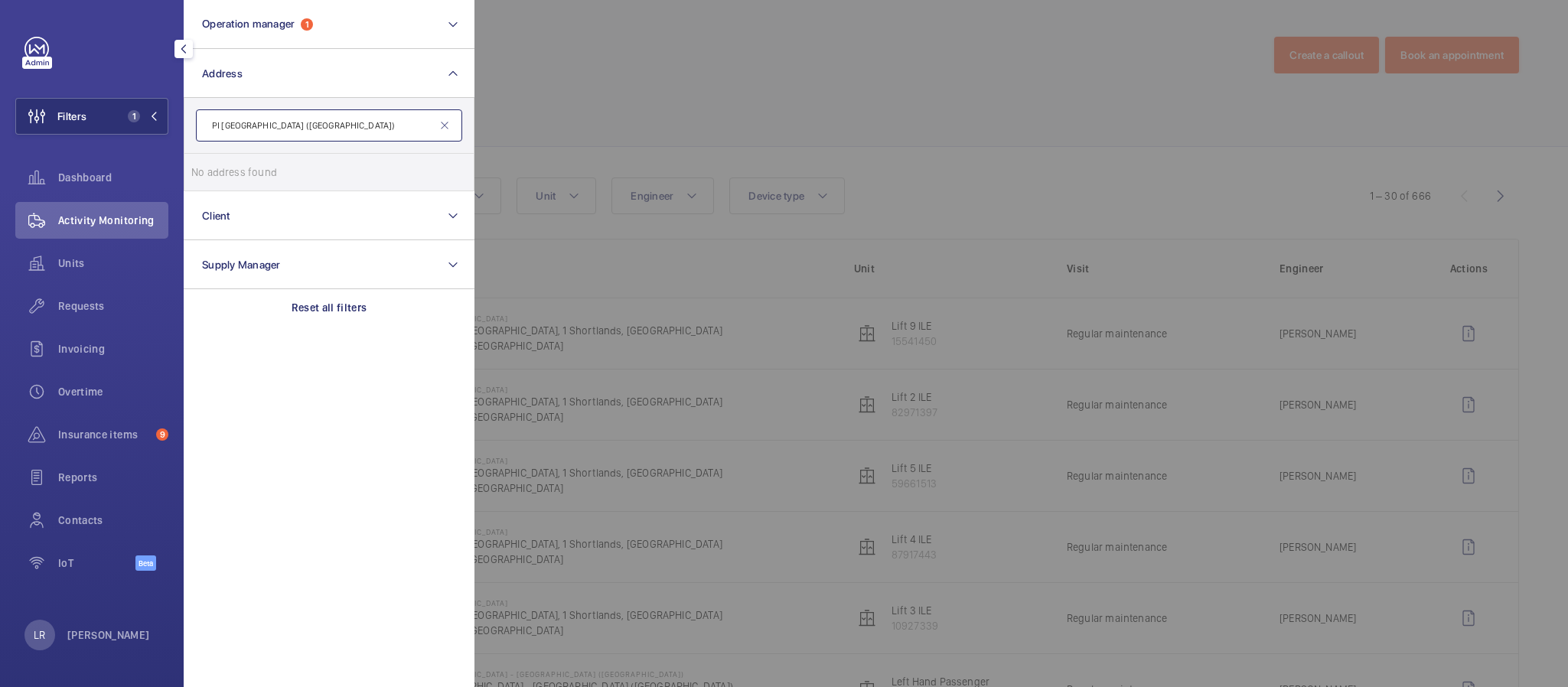
click at [300, 127] on input "PI London Docklands (Canning Town)" at bounding box center [330, 125] width 266 height 32
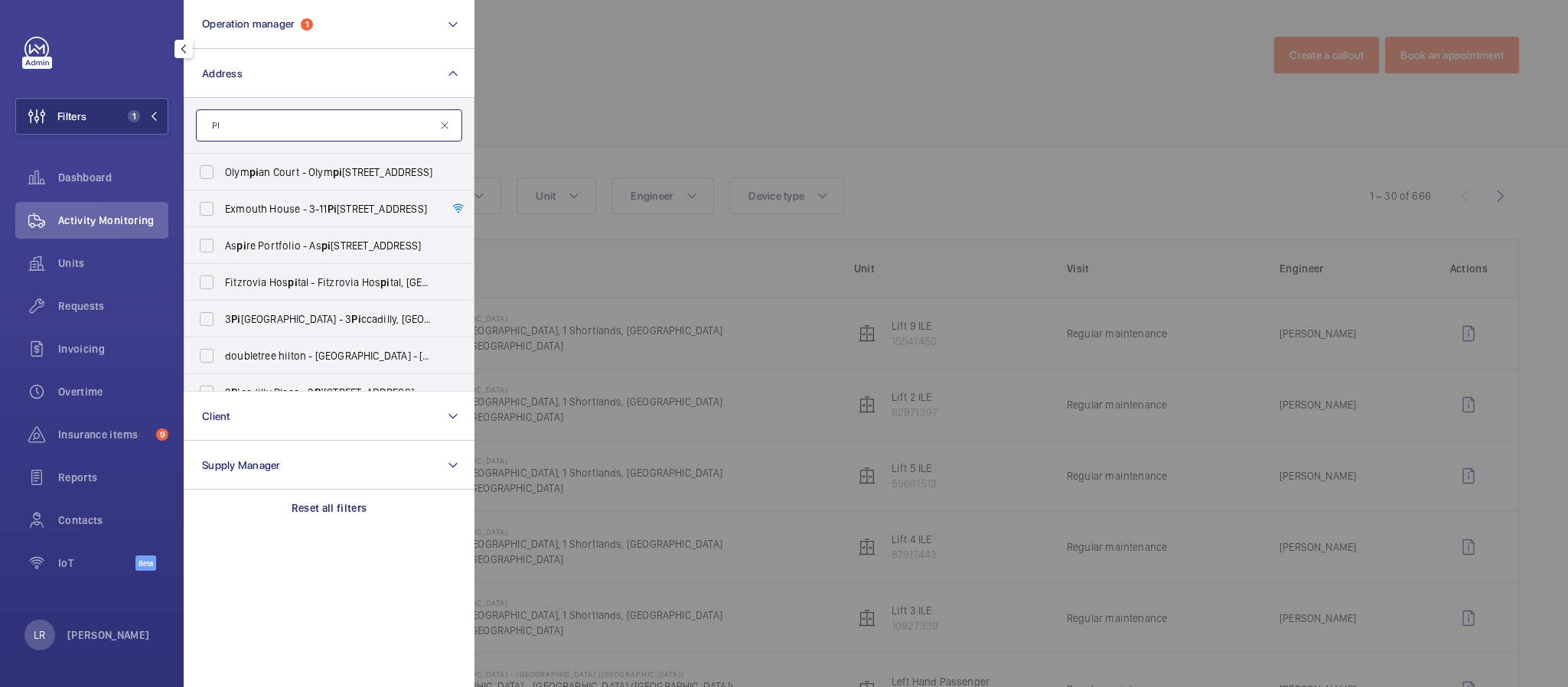
type input "P"
click at [264, 118] on input "text" at bounding box center [330, 125] width 266 height 32
paste input "PI London Docklands (Canning Town)"
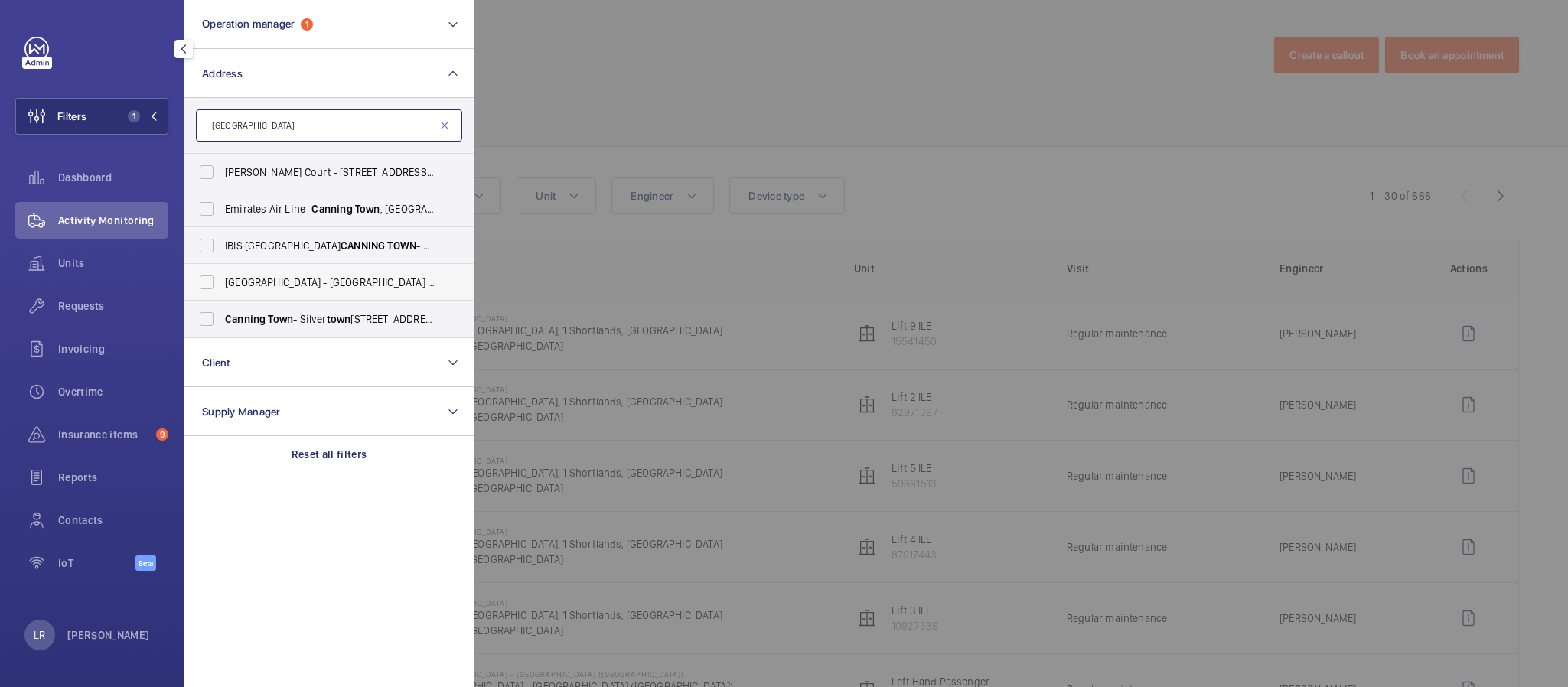
type input "Canning Town"
click at [431, 276] on span "Canning" at bounding box center [451, 282] width 41 height 13
click at [222, 276] on input "Premier Inn - London Docklands ( Canning Town ) - Premier Inn - London Dockland…" at bounding box center [206, 282] width 30 height 30
checkbox input "true"
click at [611, 57] on div at bounding box center [1258, 343] width 1568 height 687
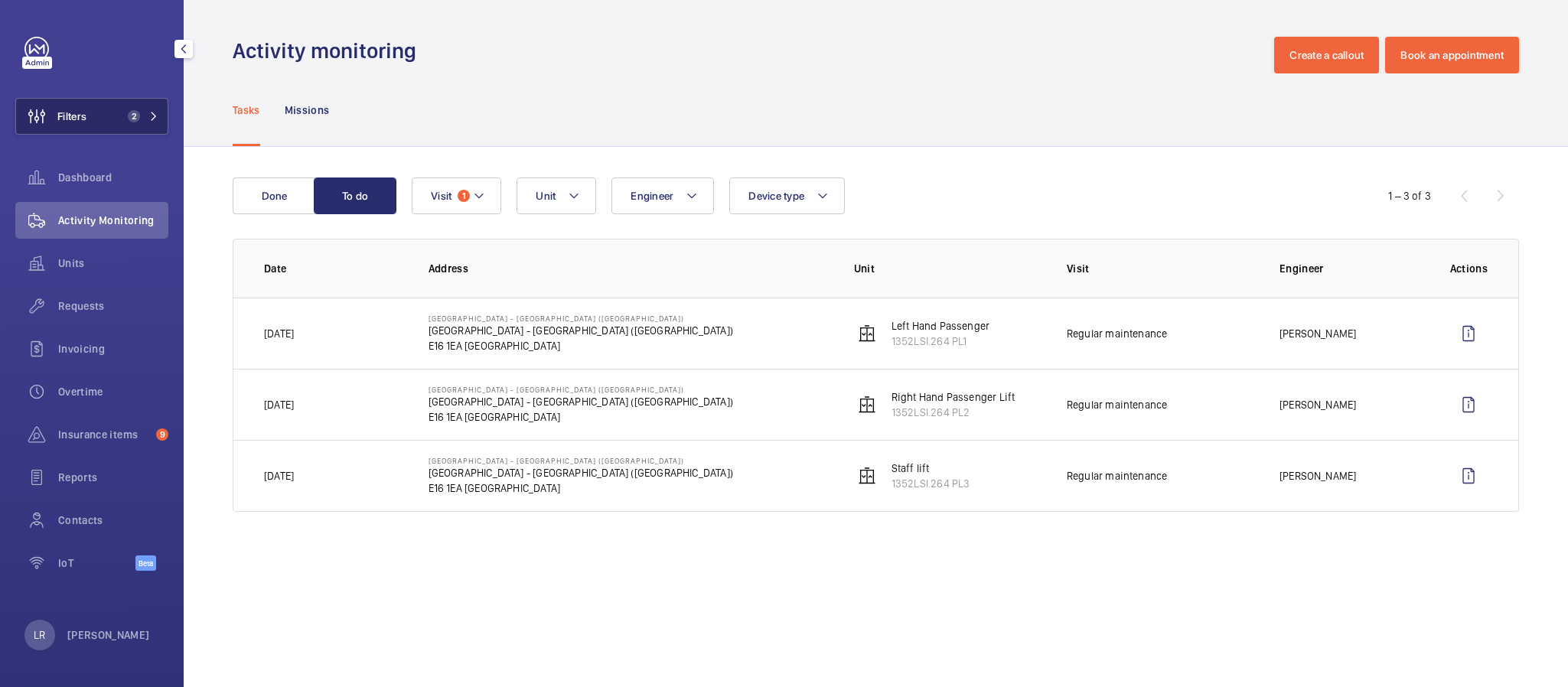
click at [129, 114] on span "2" at bounding box center [133, 116] width 13 height 13
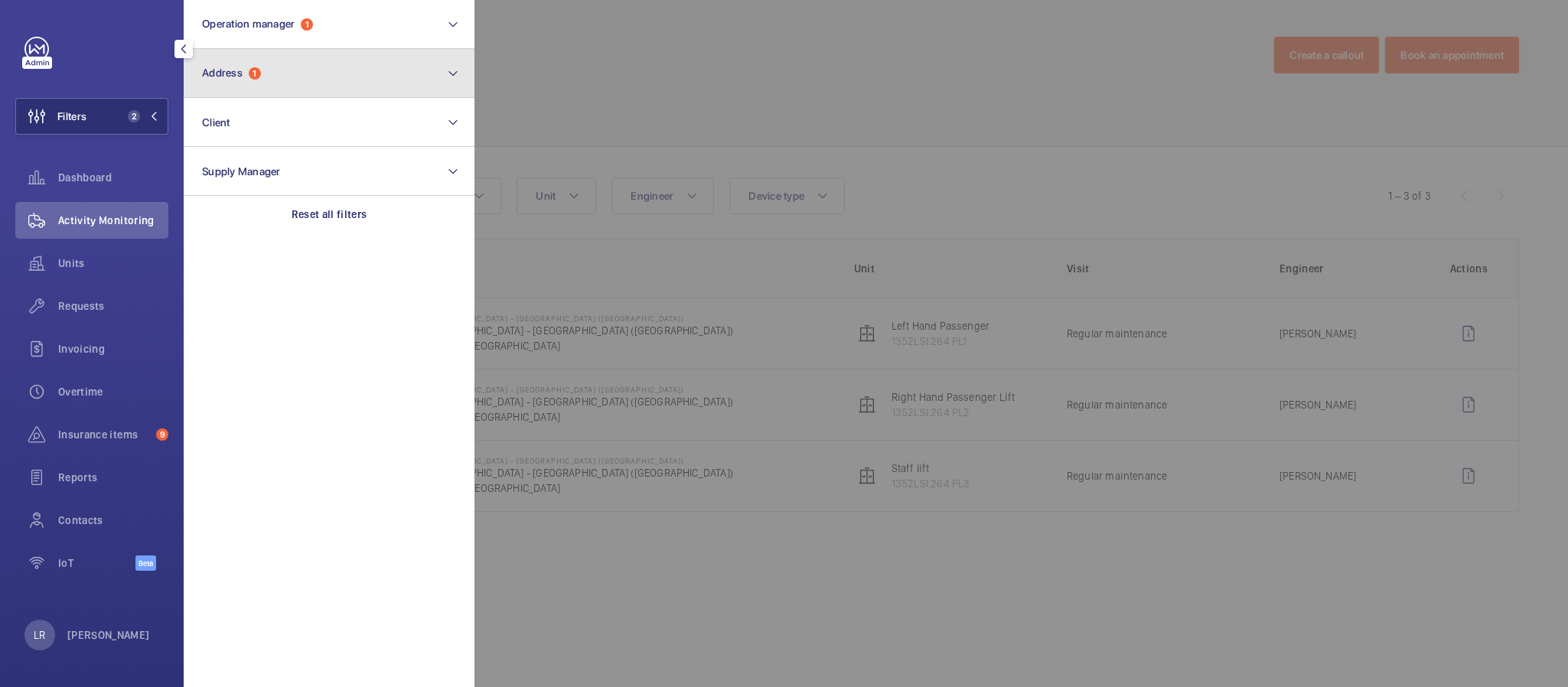
click at [264, 78] on button "Address 1" at bounding box center [329, 73] width 291 height 49
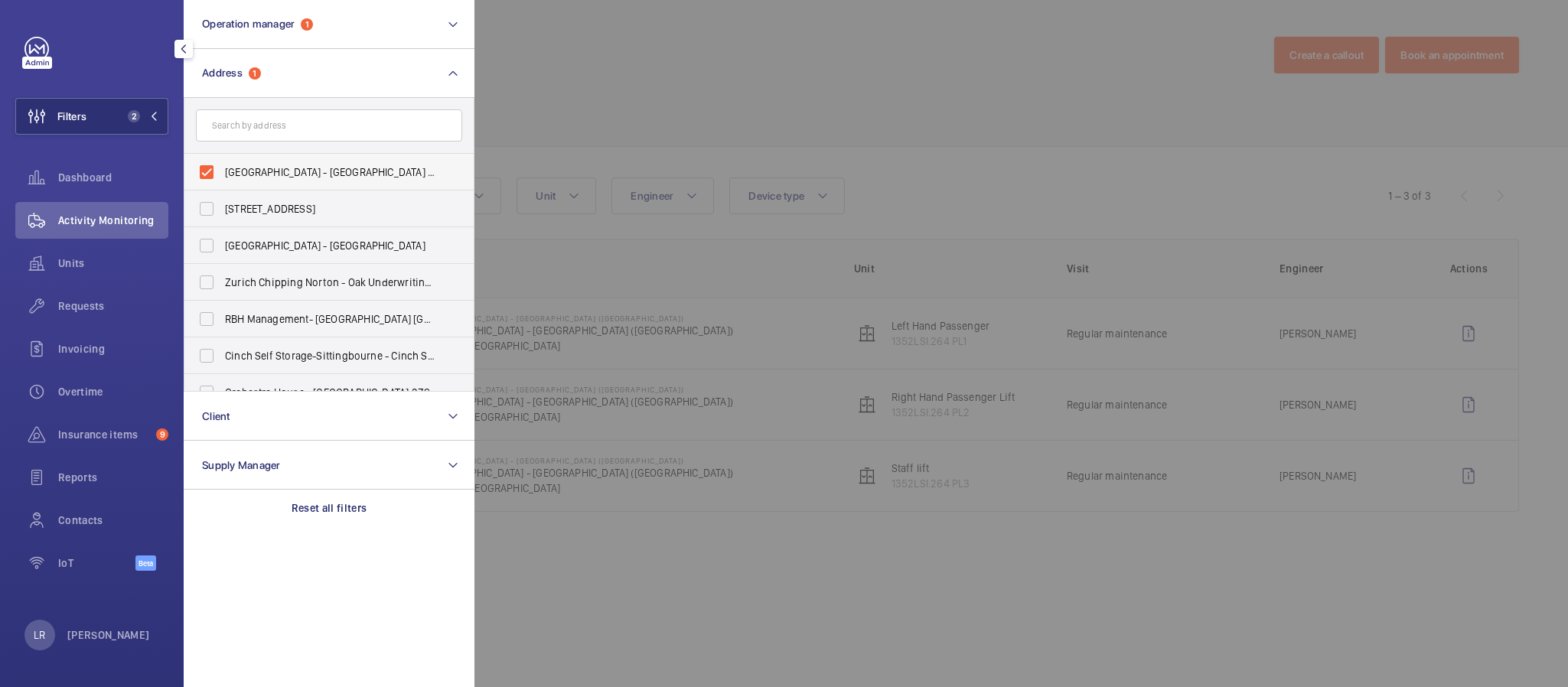
click at [276, 172] on span "Premier Inn - London Docklands (Canning Town) - Premier Inn - London Docklands …" at bounding box center [330, 172] width 211 height 16
click at [222, 172] on input "Premier Inn - London Docklands (Canning Town) - Premier Inn - London Docklands …" at bounding box center [206, 171] width 30 height 30
checkbox input "false"
click at [304, 121] on input "text" at bounding box center [330, 125] width 266 height 32
paste input "PI London Paddington (Paddington Basin)"
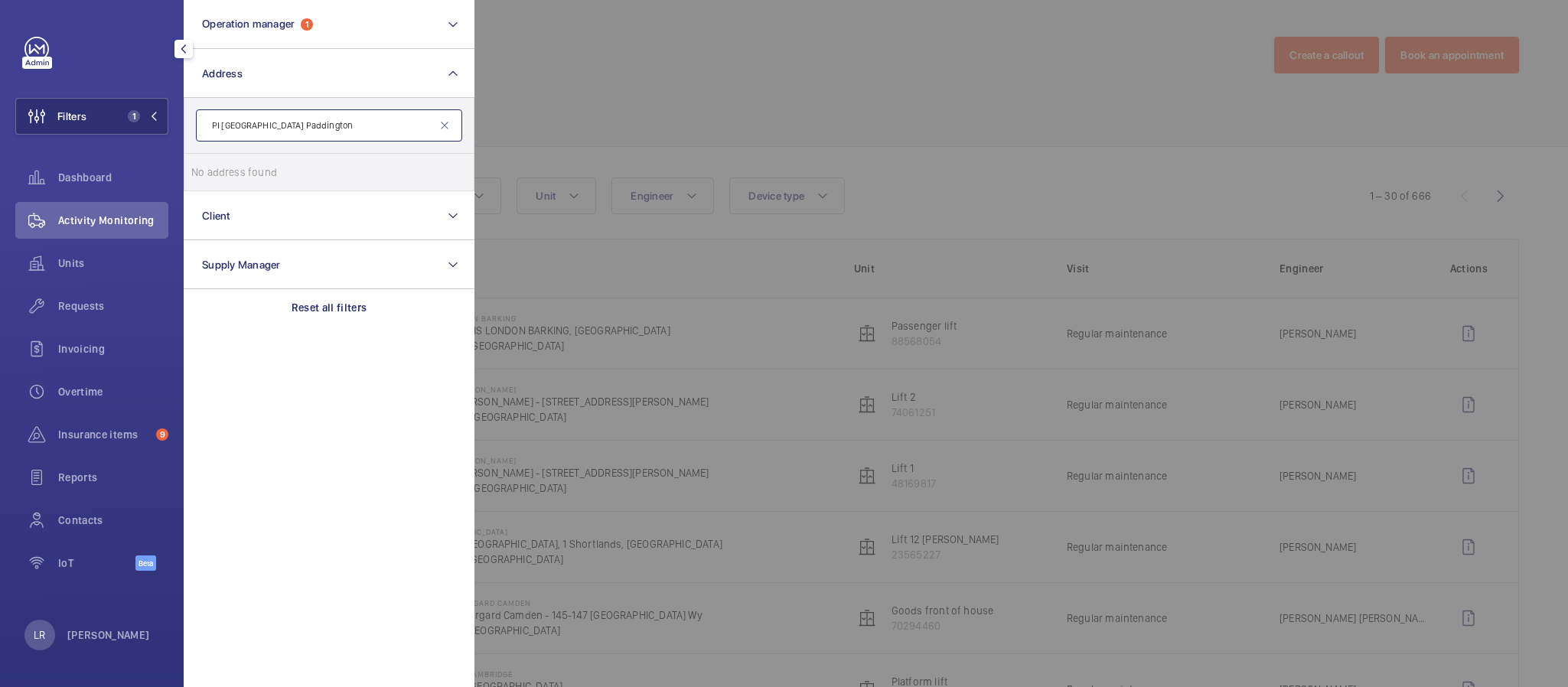
click at [250, 126] on input "PI London Paddington" at bounding box center [330, 125] width 266 height 32
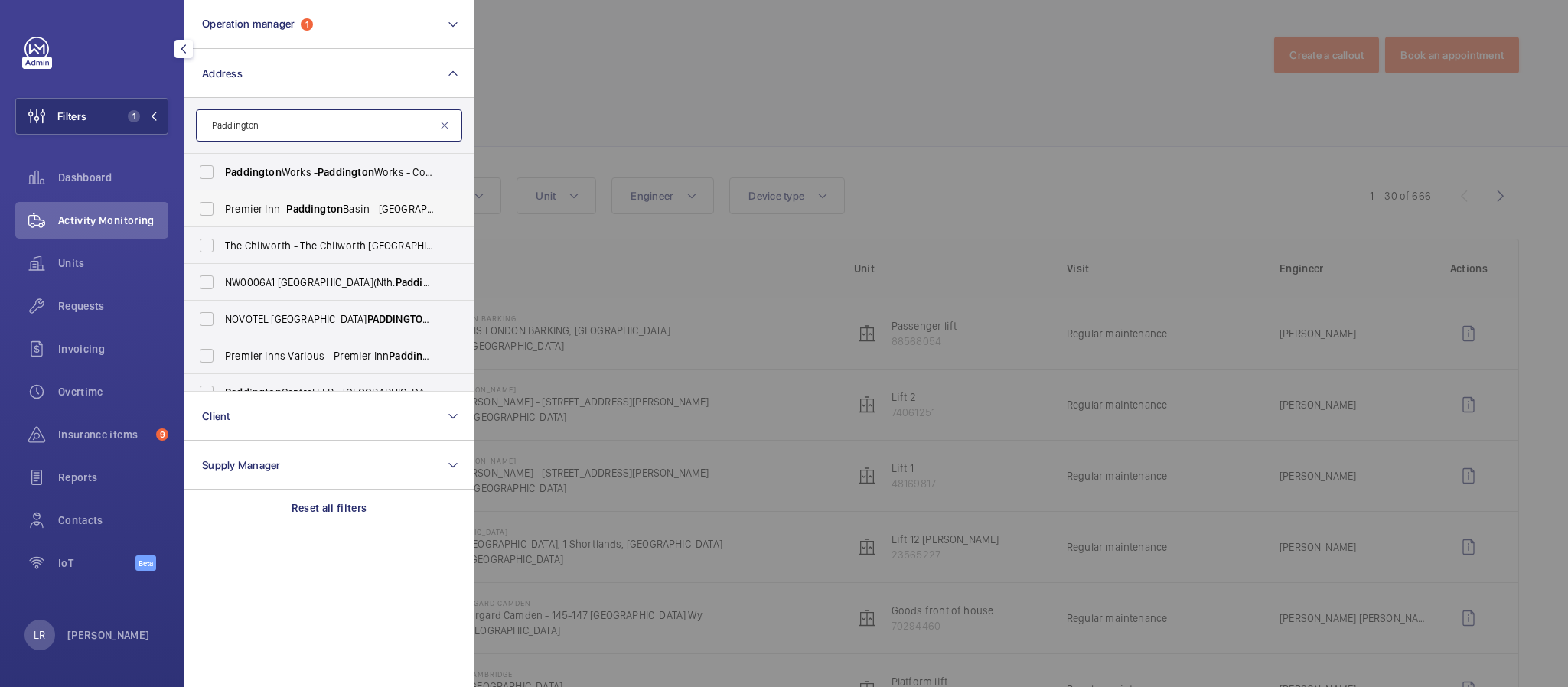
type input "Paddington"
click at [340, 214] on label "Premier Inn - Paddington Basin - Premier Inn, Paddington Exchange, North Wharf …" at bounding box center [318, 209] width 266 height 37
click at [222, 214] on input "Premier Inn - Paddington Basin - Premier Inn, Paddington Exchange, North Wharf …" at bounding box center [206, 208] width 30 height 30
checkbox input "true"
click at [593, 118] on div at bounding box center [1258, 343] width 1568 height 687
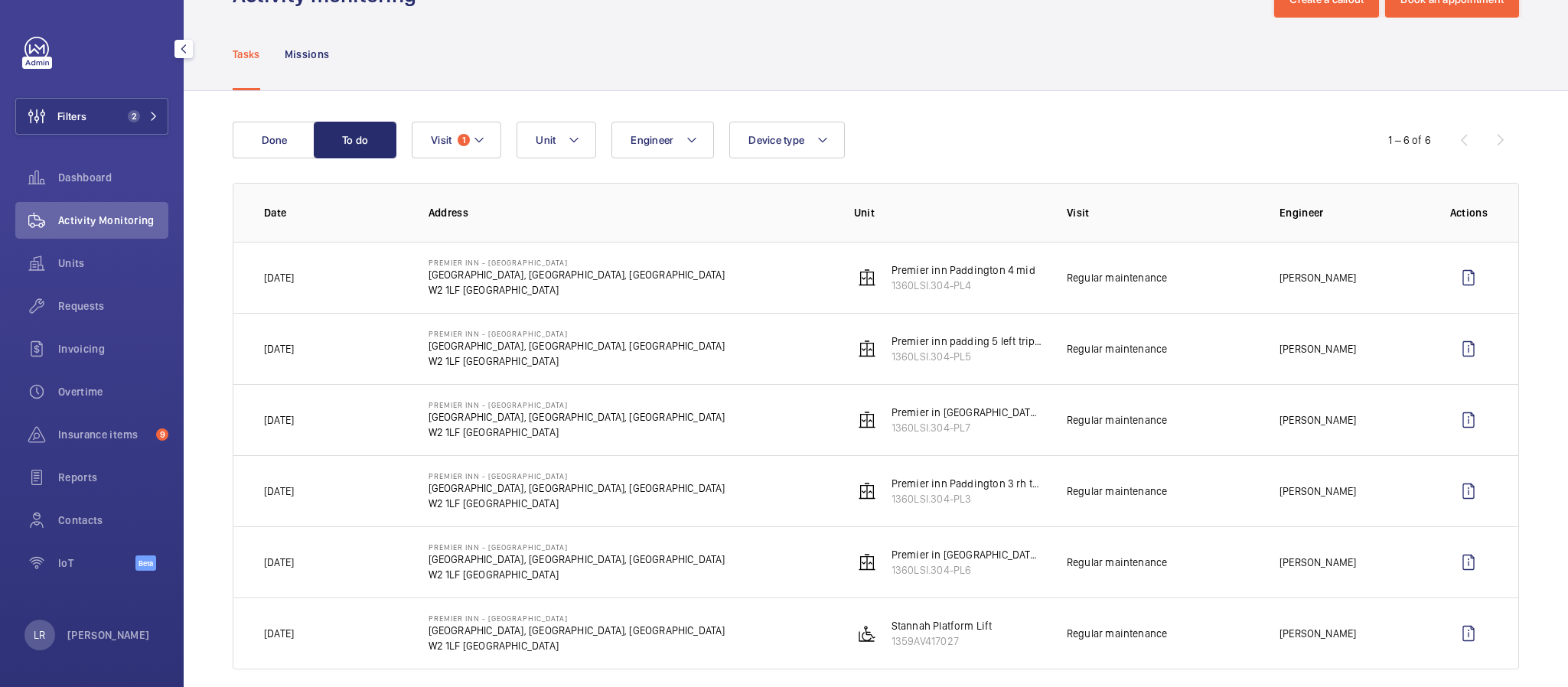
scroll to position [78, 0]
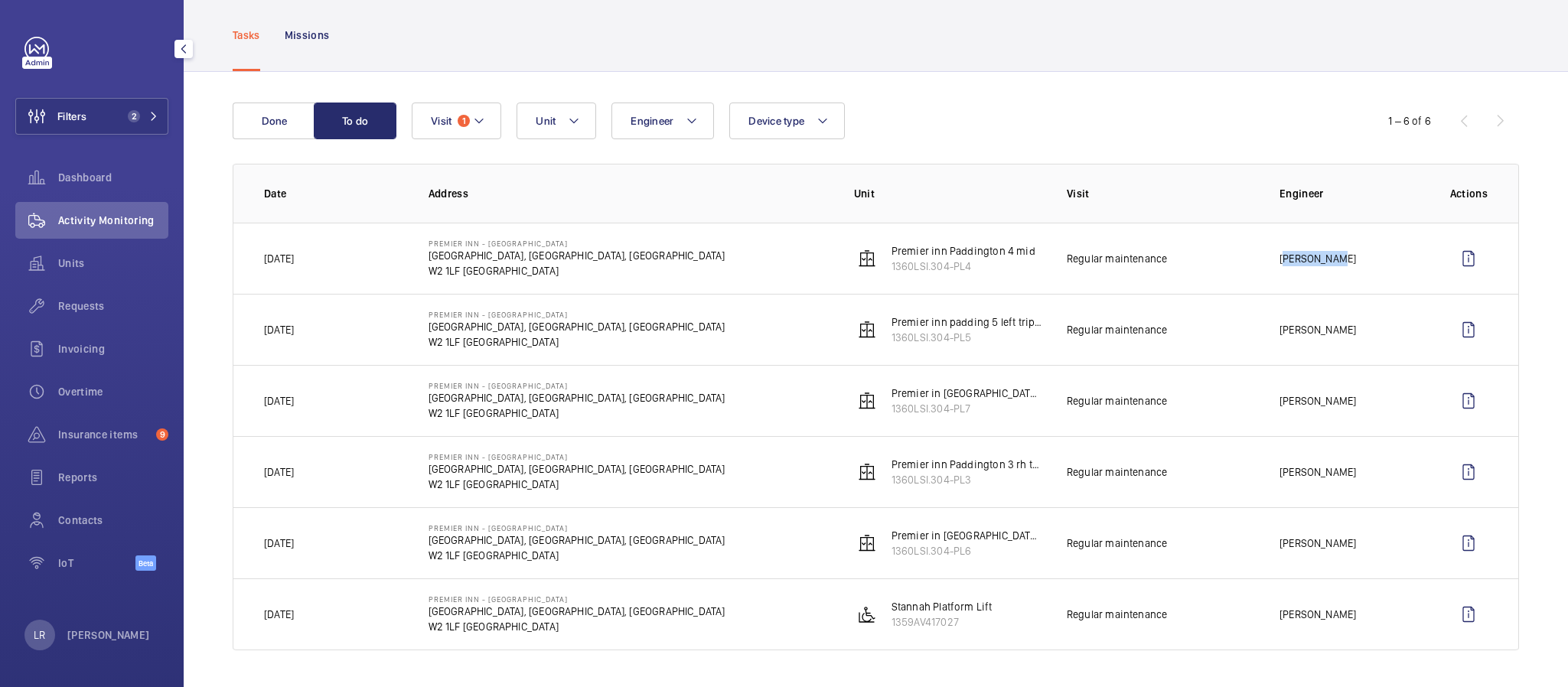
drag, startPoint x: 1316, startPoint y: 254, endPoint x: 1250, endPoint y: 256, distance: 66.0
click at [1255, 256] on td "Piotr Kijo" at bounding box center [1341, 258] width 171 height 71
copy p "Piotr Kijo"
click at [67, 249] on div "Units" at bounding box center [91, 263] width 153 height 37
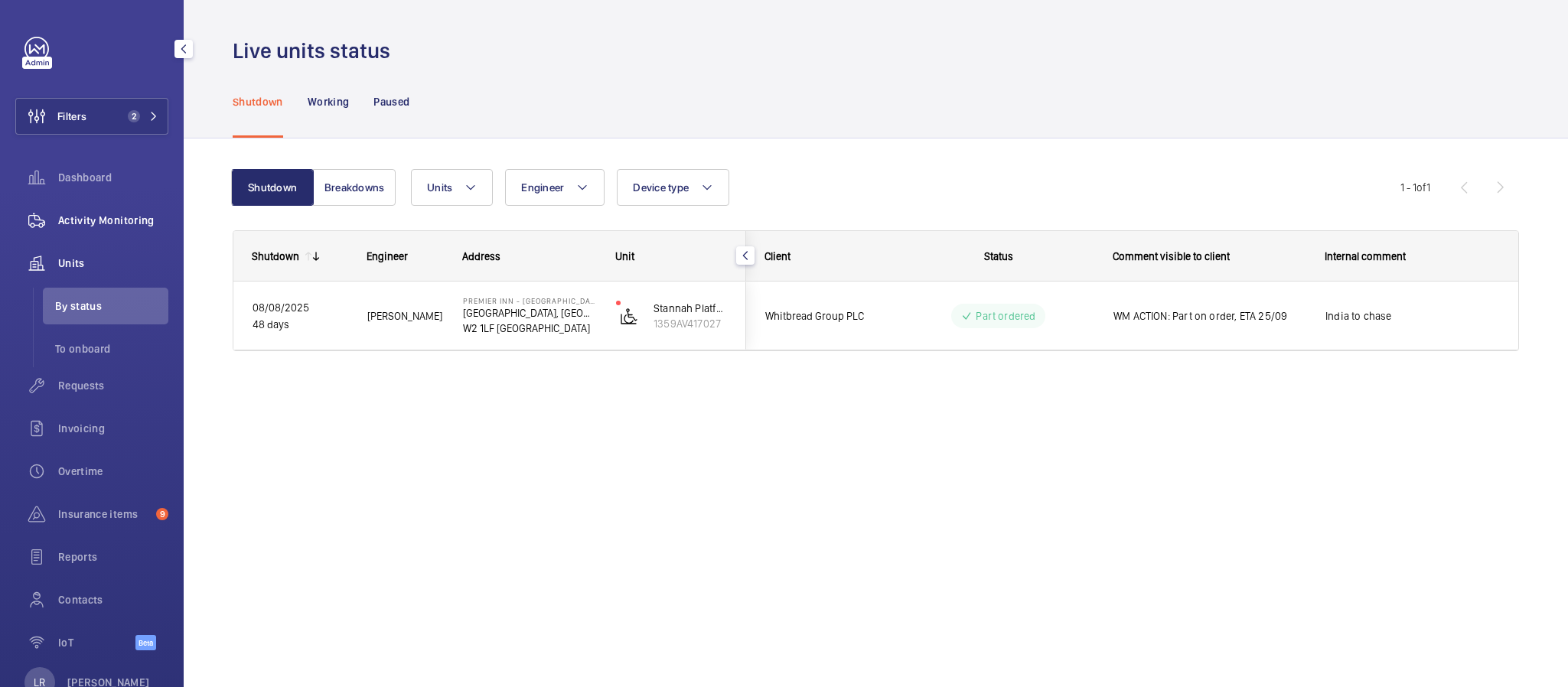
click at [108, 218] on span "Activity Monitoring" at bounding box center [113, 221] width 110 height 16
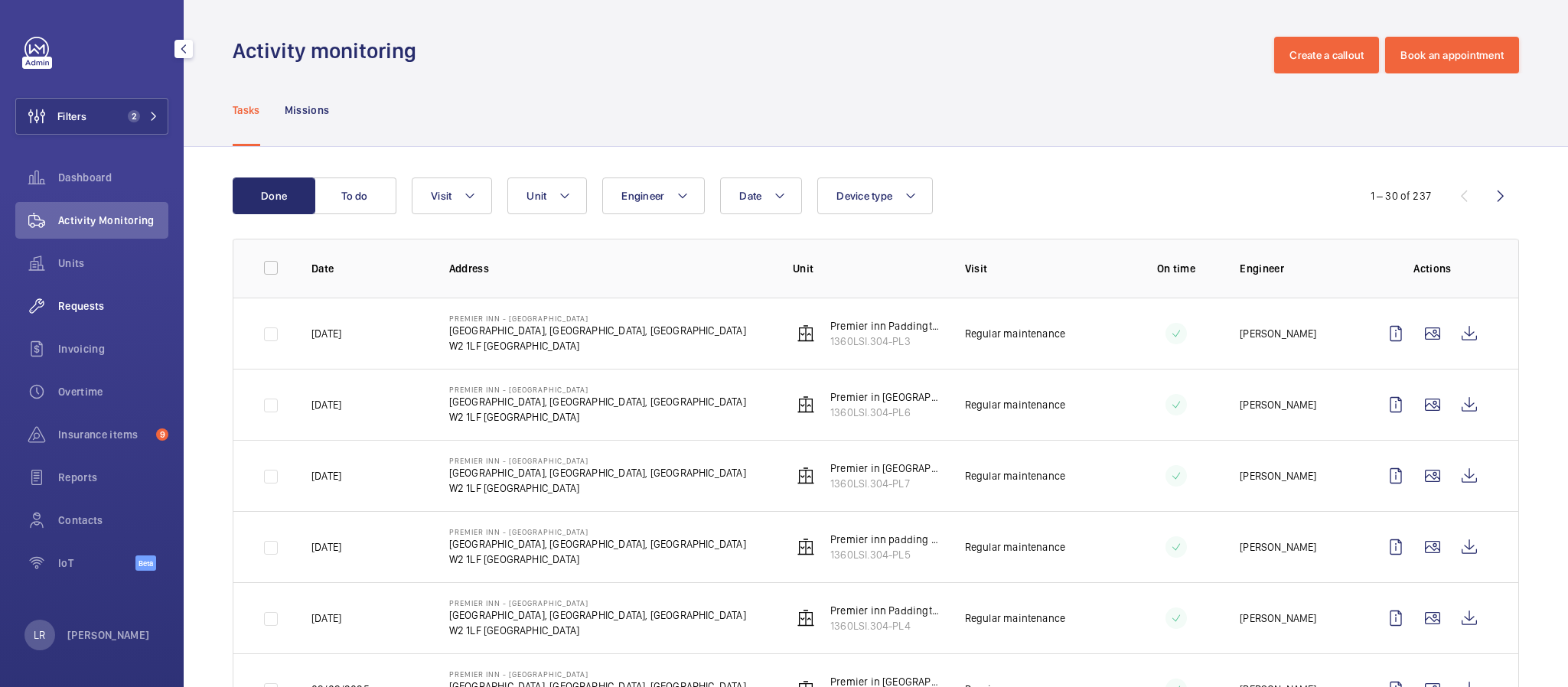
click at [127, 300] on span "Requests" at bounding box center [113, 306] width 110 height 16
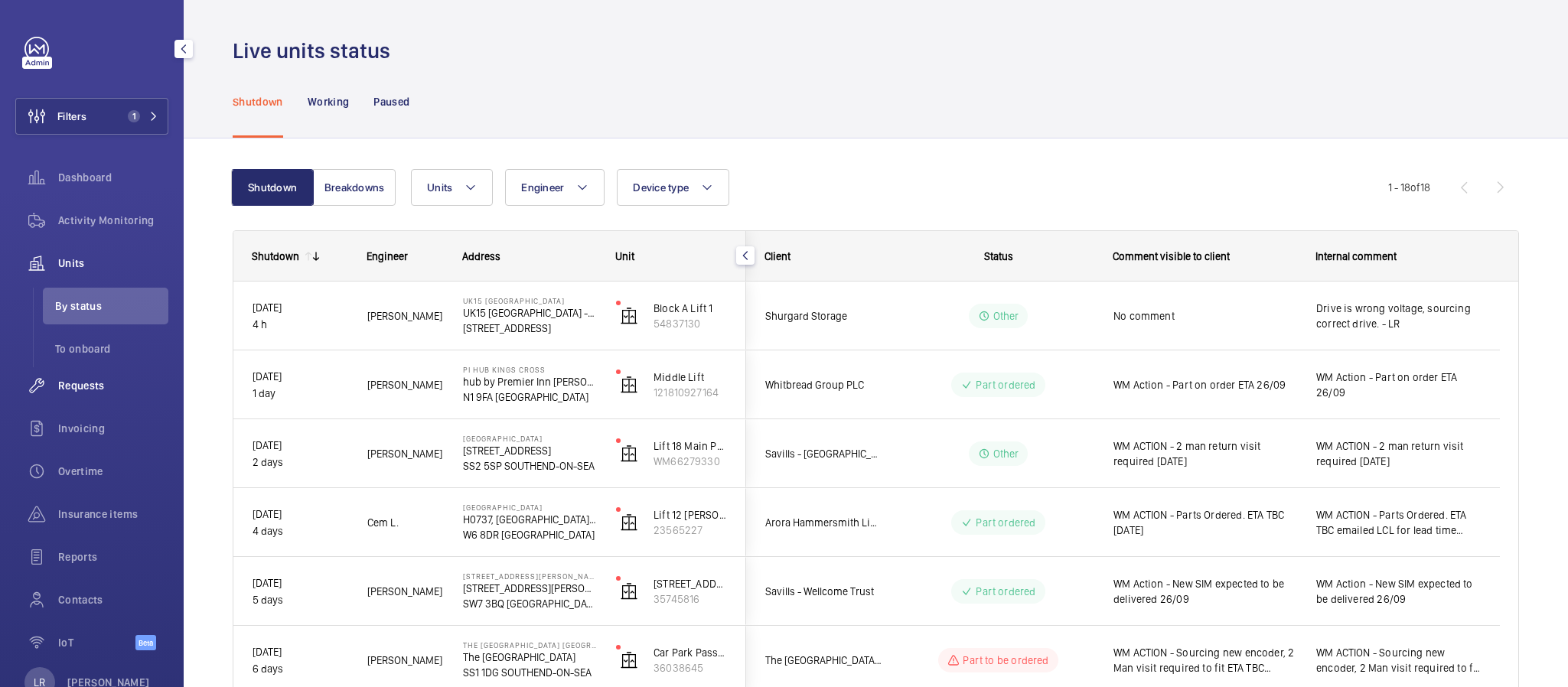
click at [117, 380] on span "Requests" at bounding box center [113, 386] width 110 height 16
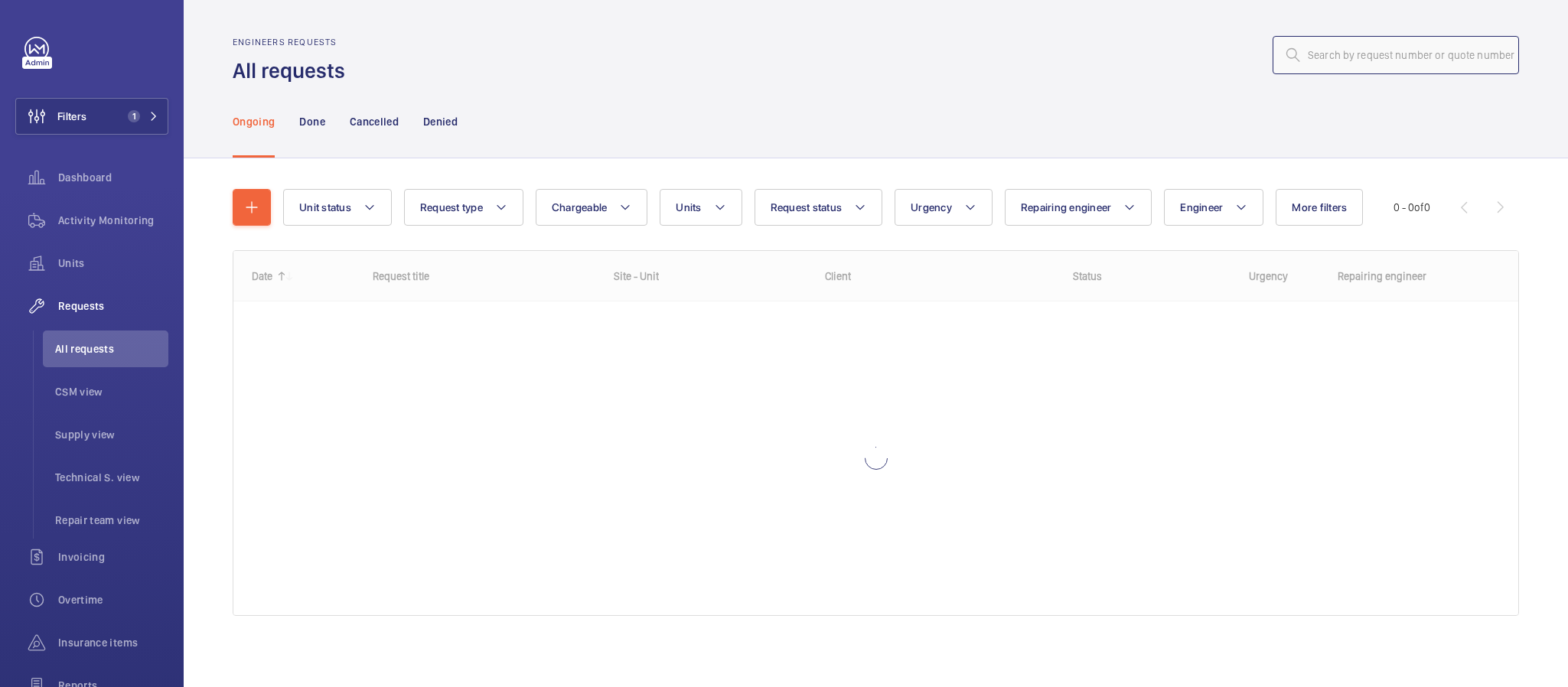
click at [1350, 44] on input "text" at bounding box center [1396, 54] width 247 height 38
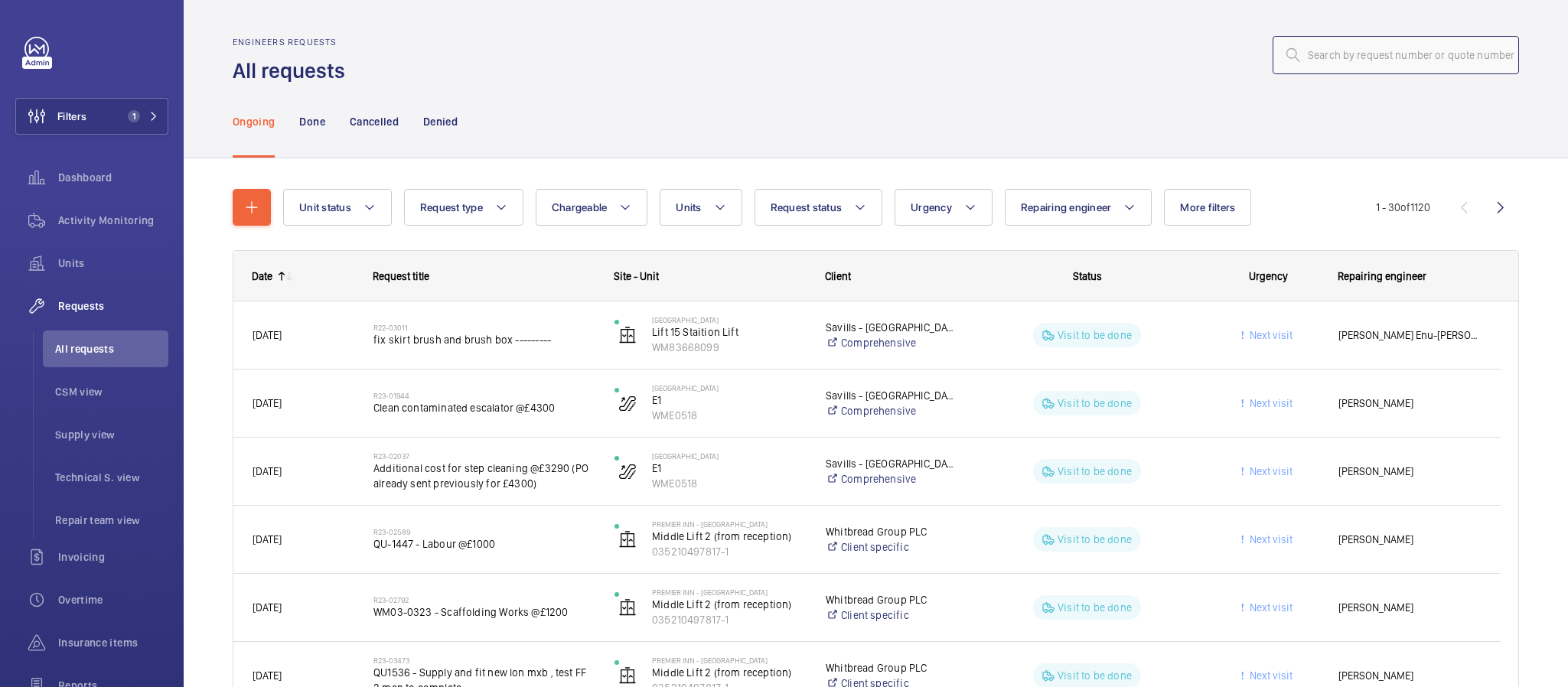
paste input "R25-12487"
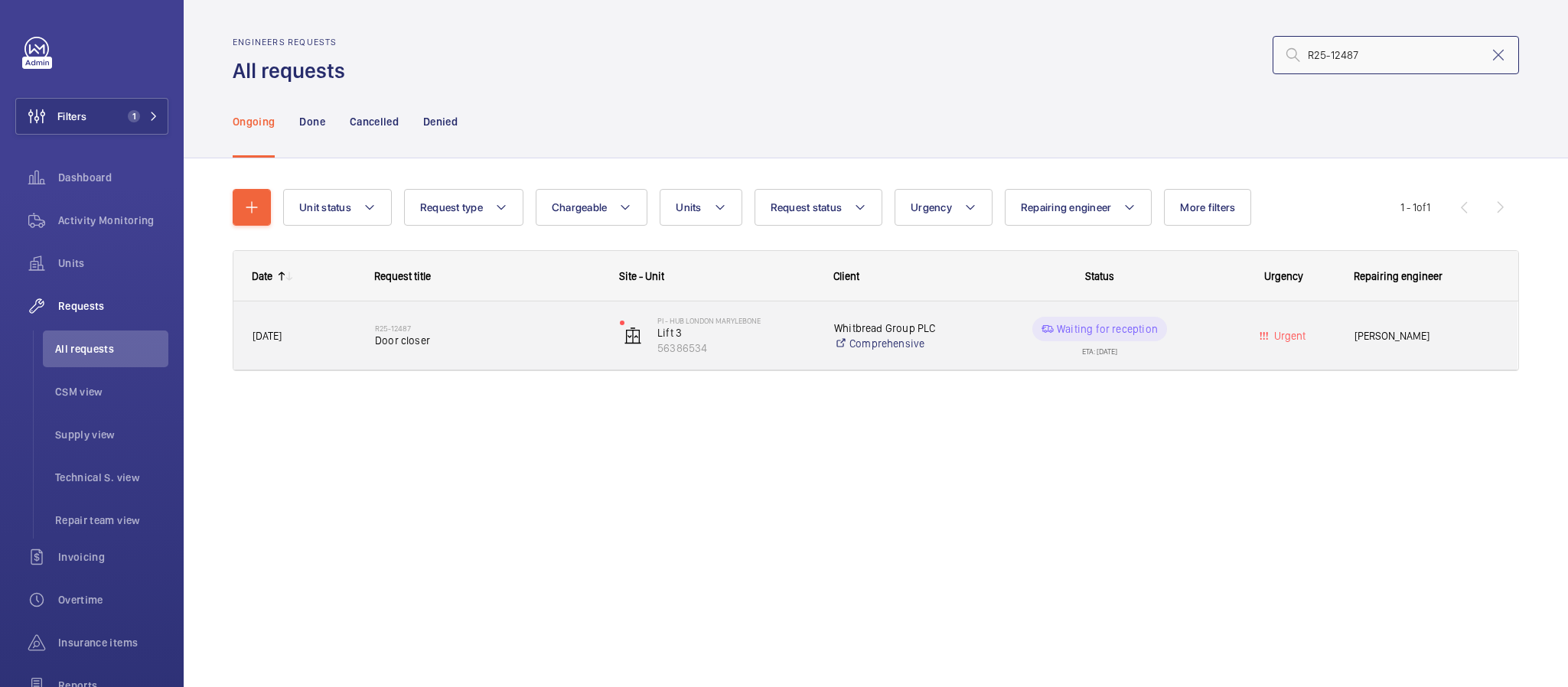
type input "R25-12487"
click at [565, 344] on span "Door closer" at bounding box center [487, 340] width 225 height 16
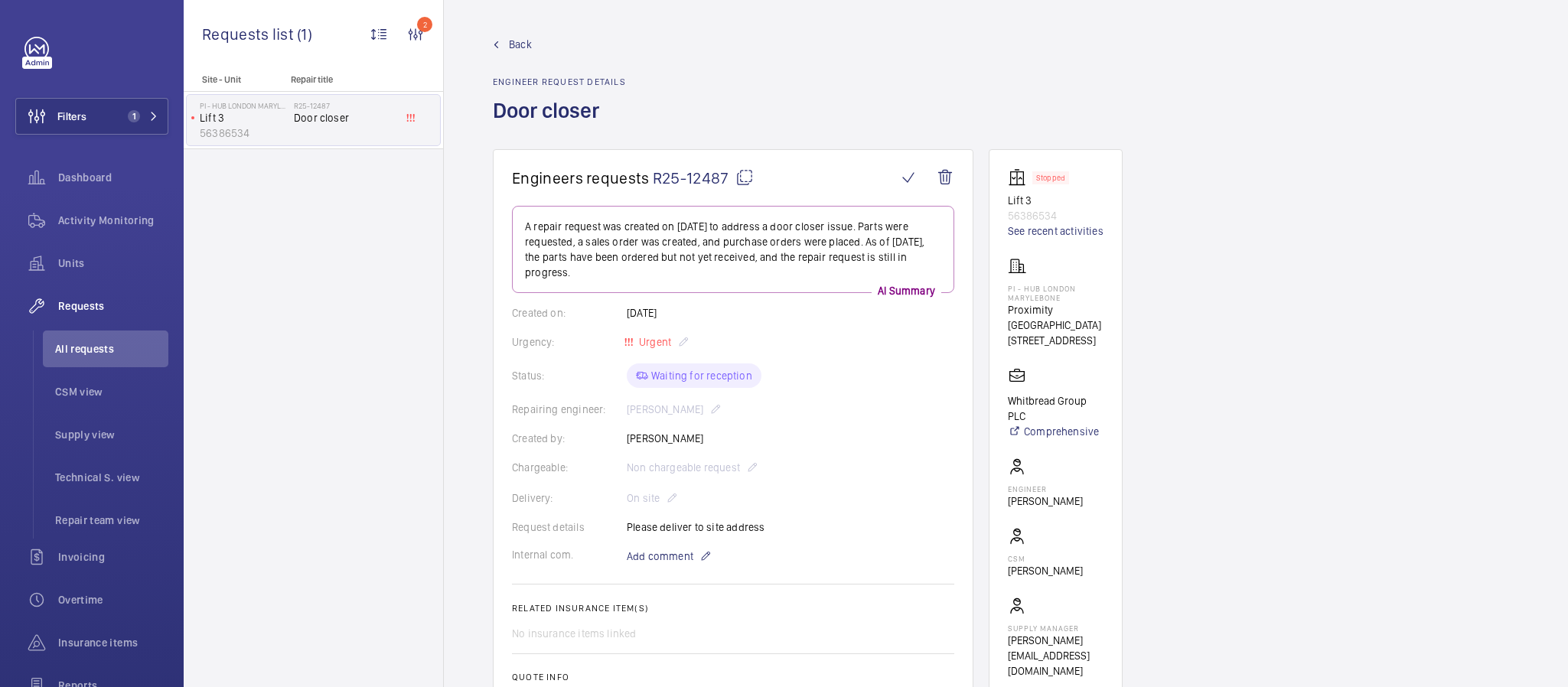
click at [503, 40] on link "Back" at bounding box center [559, 45] width 133 height 16
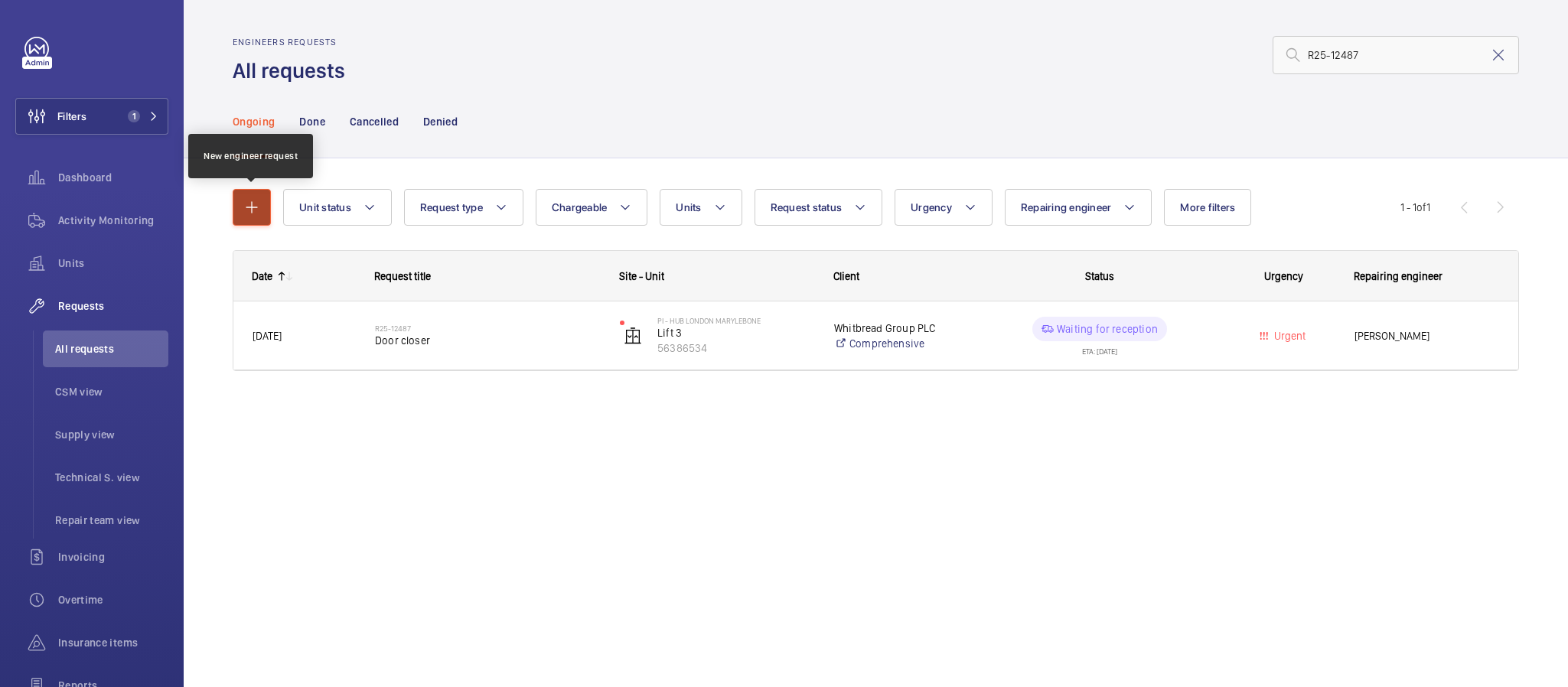
click at [239, 212] on button "button" at bounding box center [251, 207] width 38 height 37
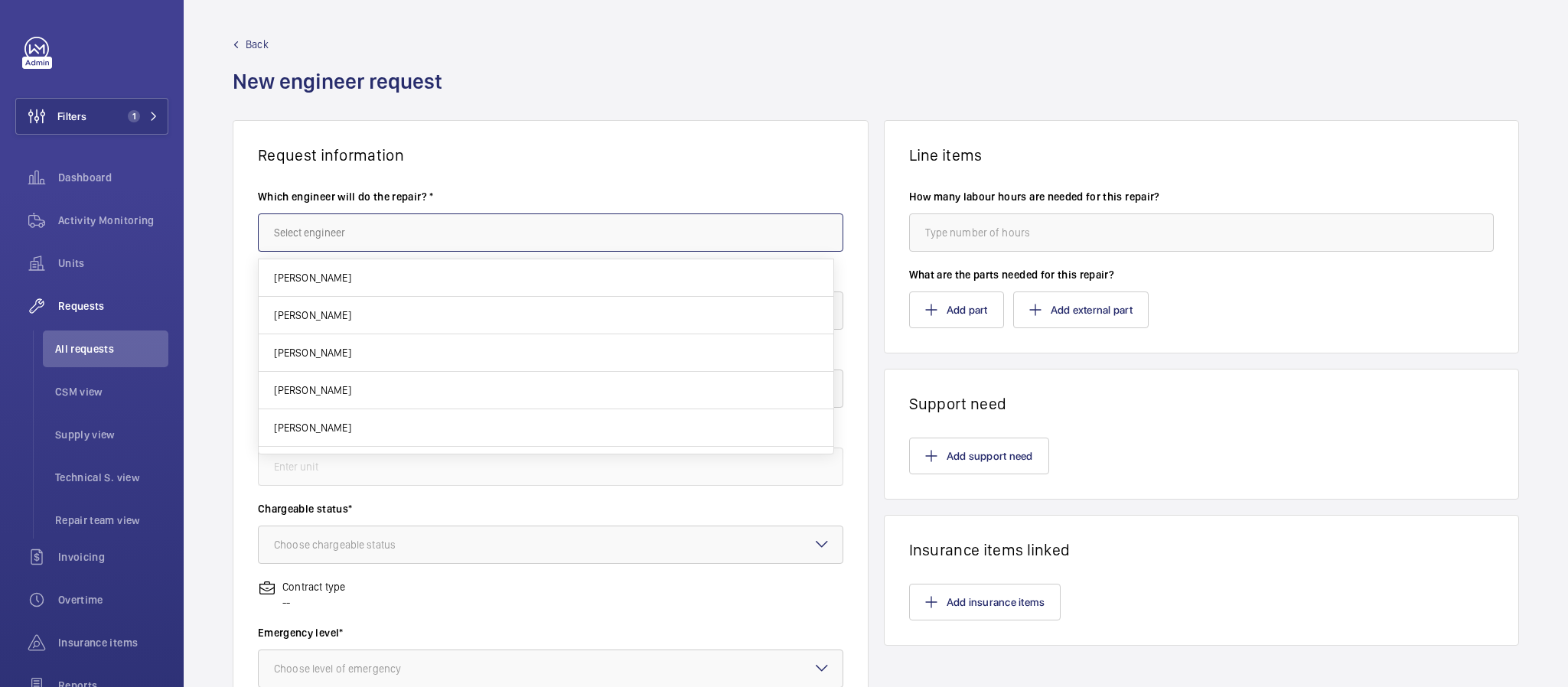
click at [338, 228] on input "text" at bounding box center [550, 232] width 585 height 38
click at [455, 315] on mat-option "[PERSON_NAME]" at bounding box center [545, 315] width 574 height 38
type input "[PERSON_NAME]"
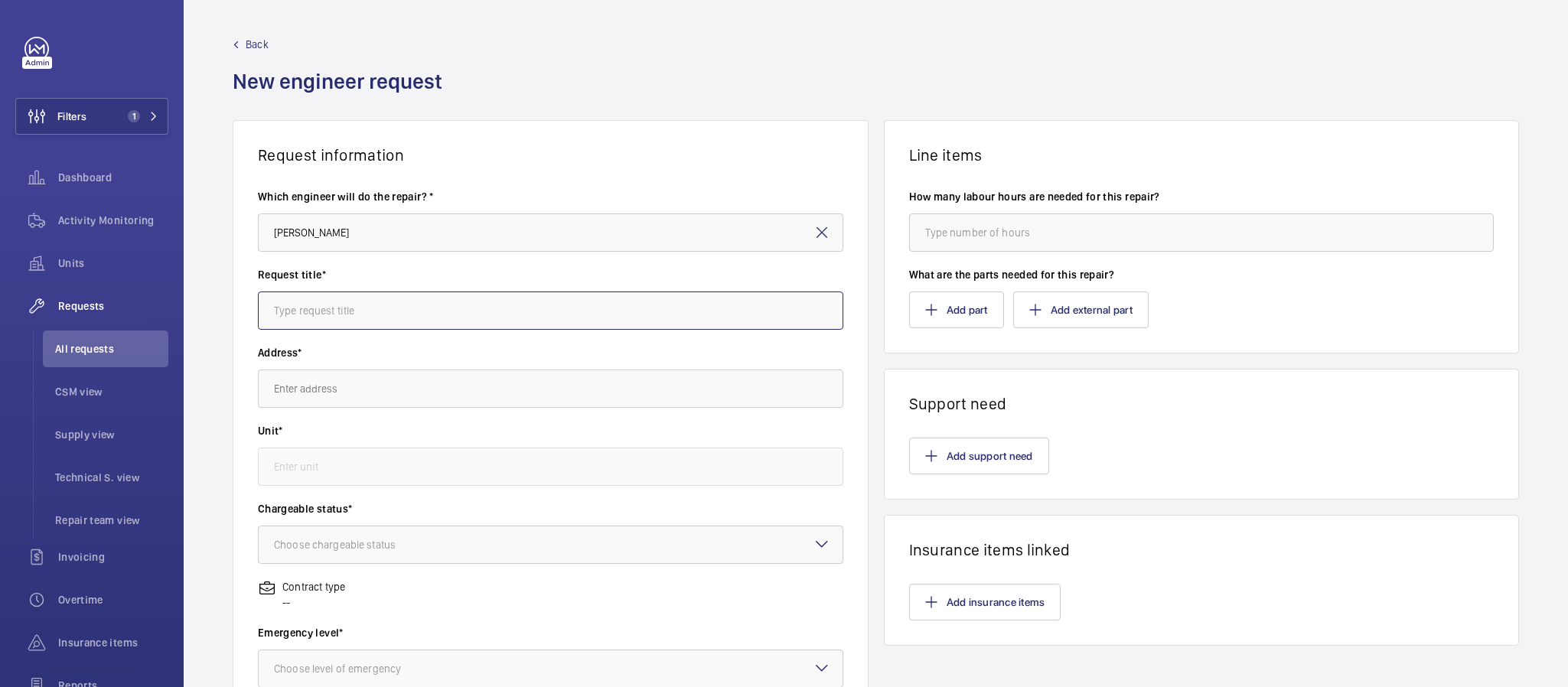
click at [462, 315] on input "text" at bounding box center [550, 310] width 585 height 38
click at [256, 38] on span "Back" at bounding box center [258, 45] width 23 height 16
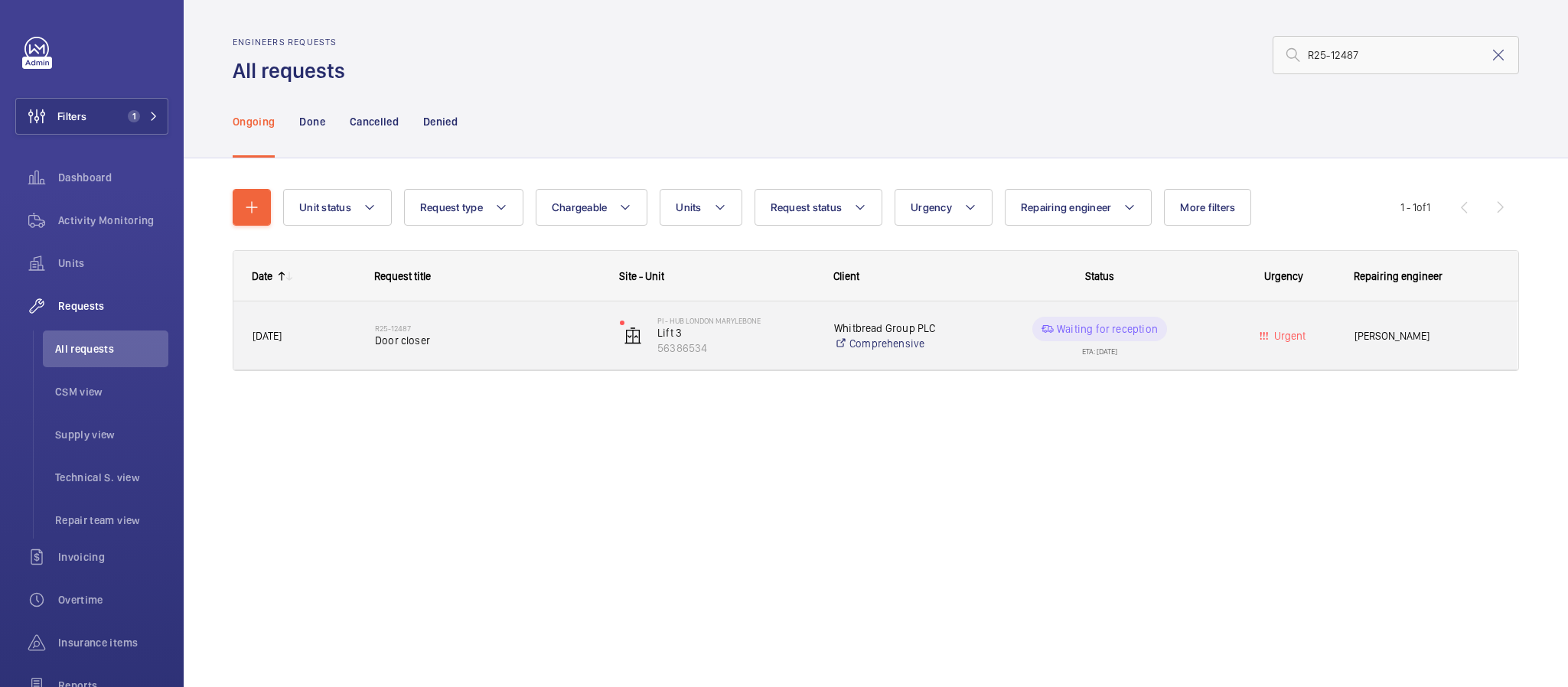
click at [547, 355] on div "R25-12487 Door closer" at bounding box center [487, 336] width 225 height 45
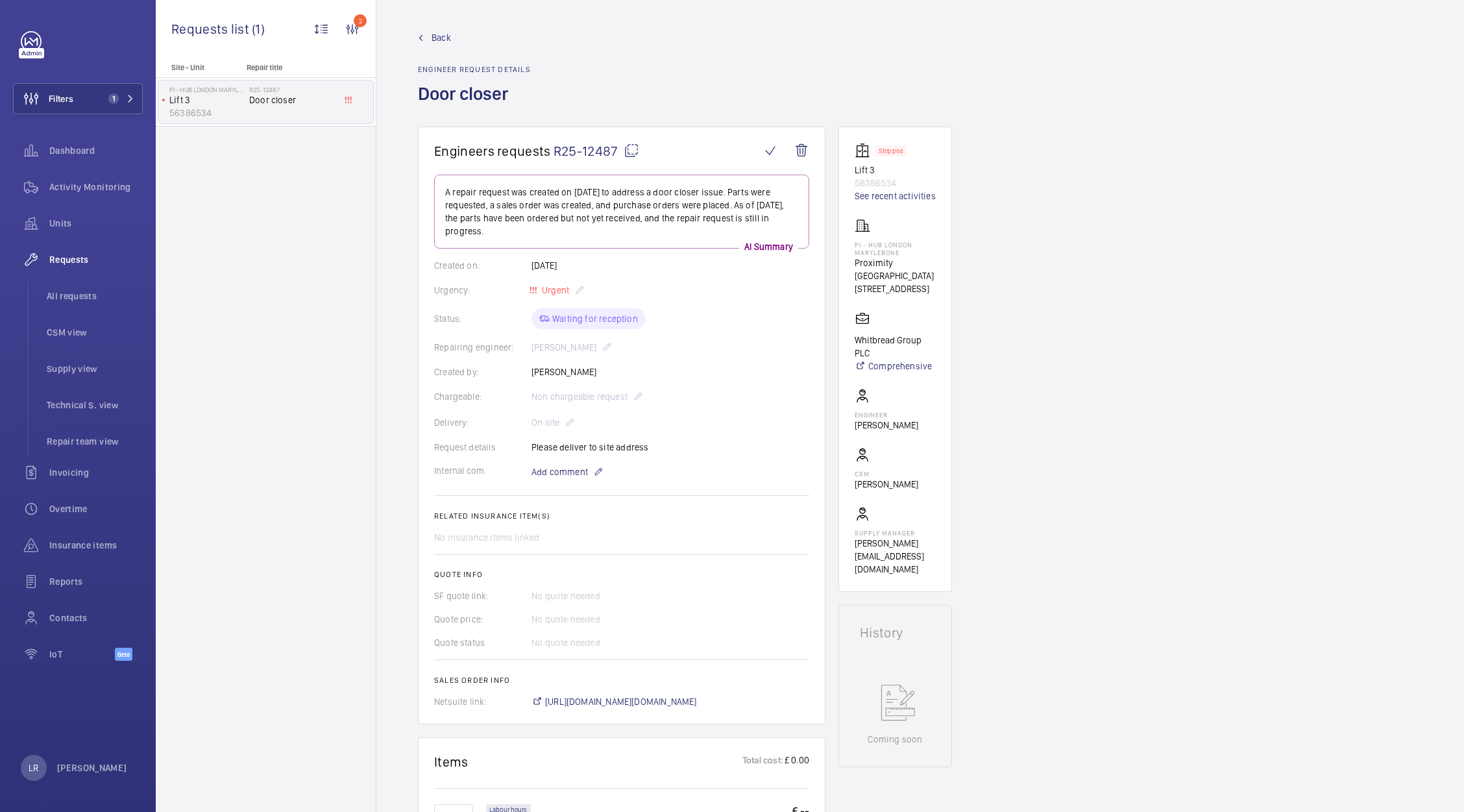
drag, startPoint x: 518, startPoint y: 96, endPoint x: 420, endPoint y: 89, distance: 98.2
click at [420, 89] on div "Back Engineer request details Door closer" at bounding box center [920, 79] width 1005 height 96
copy h1 "Door closer"
drag, startPoint x: 936, startPoint y: 264, endPoint x: 858, endPoint y: 258, distance: 78.2
click at [858, 258] on p "Proximity [GEOGRAPHIC_DATA]" at bounding box center [895, 269] width 81 height 26
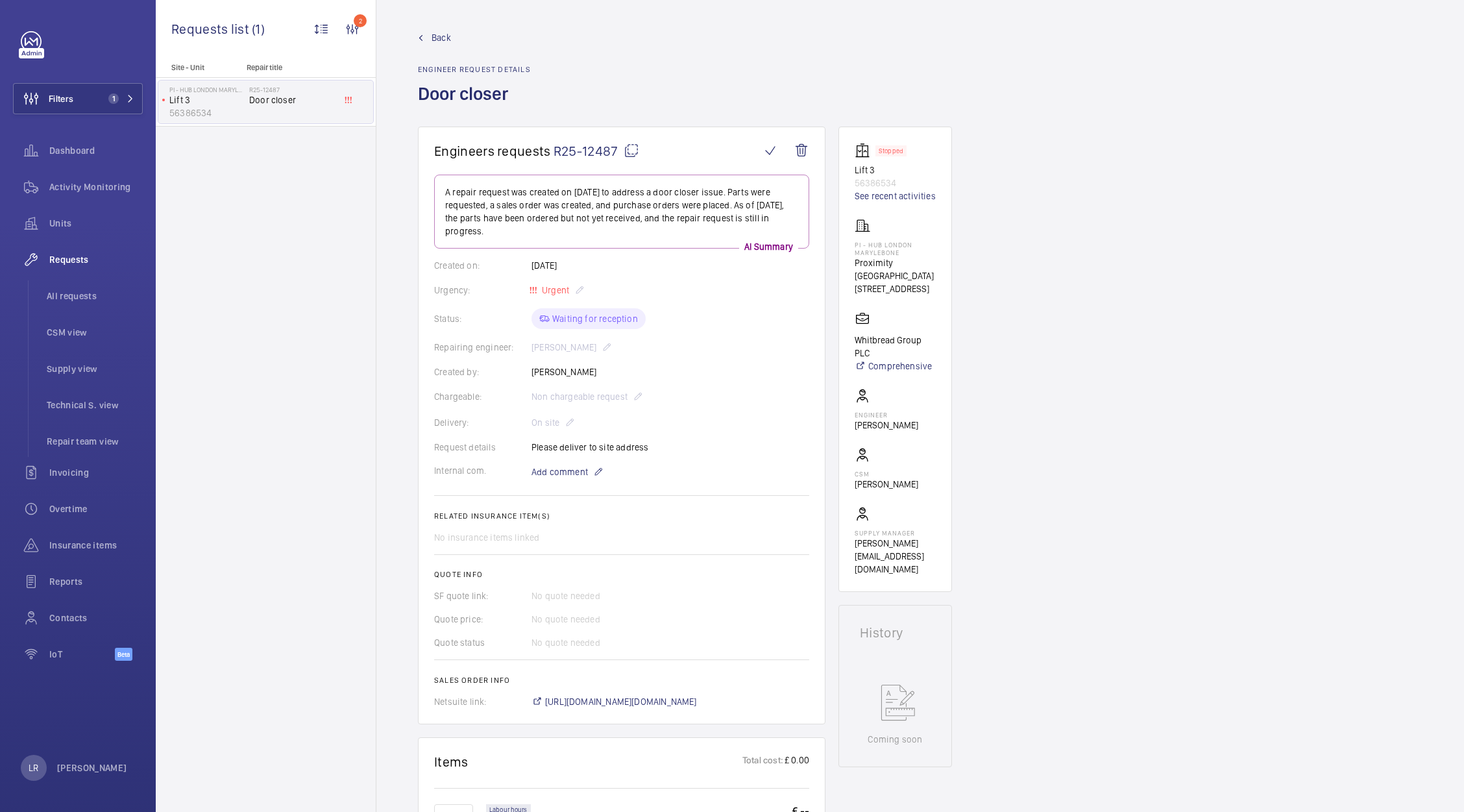
click at [900, 250] on p "PI - Hub London Marylebone" at bounding box center [895, 248] width 81 height 16
drag, startPoint x: 903, startPoint y: 250, endPoint x: 842, endPoint y: 233, distance: 63.3
click at [842, 233] on wm-front-card "Stopped Lift 3 56386534 See recent activities PI - Hub London Marylebone Proxim…" at bounding box center [895, 359] width 114 height 466
copy p "PI - Hub London Marylebone"
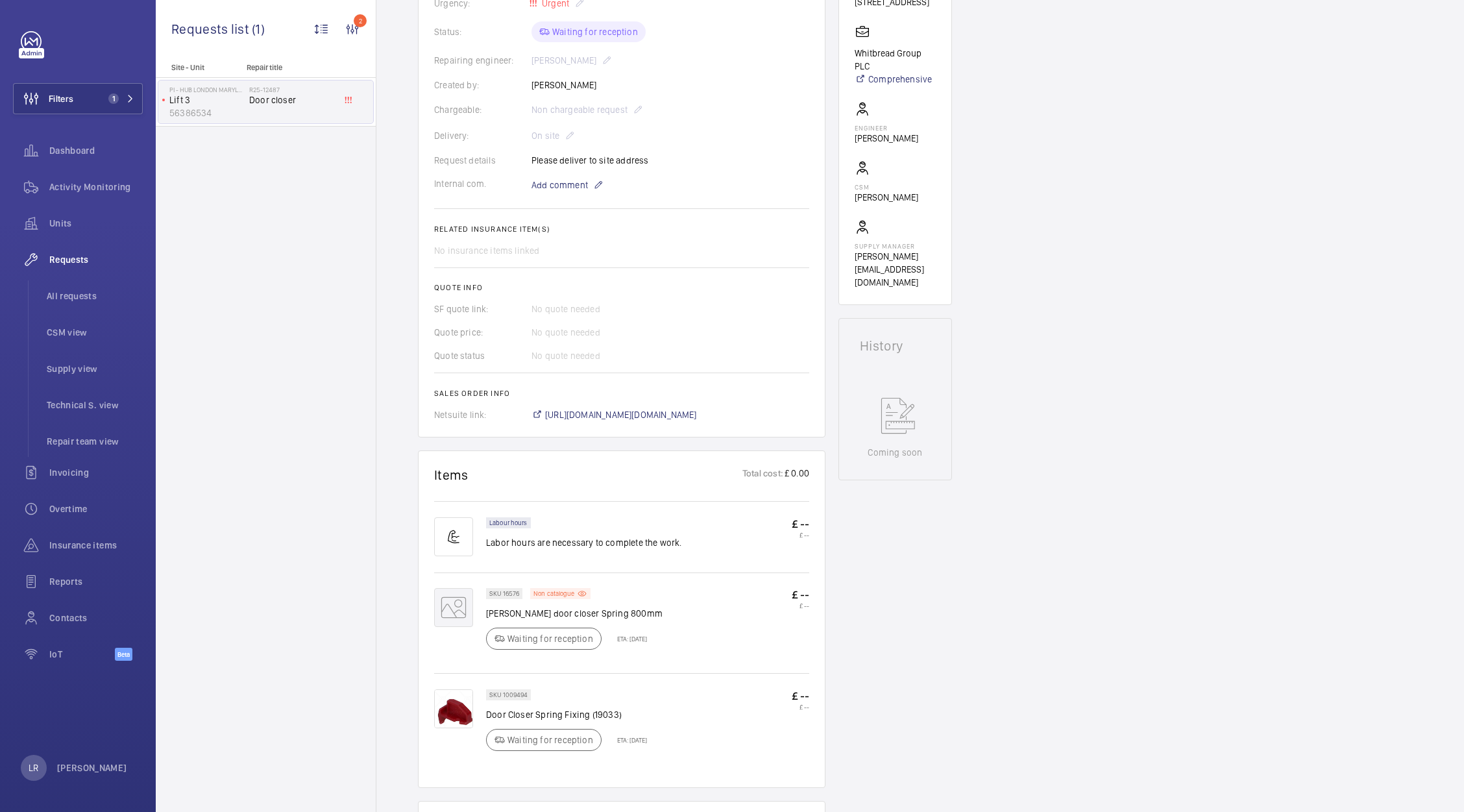
scroll to position [292, 0]
drag, startPoint x: 523, startPoint y: 586, endPoint x: 501, endPoint y: 589, distance: 22.2
click at [501, 582] on wm-front-pills "SKU 16576" at bounding box center [509, 588] width 45 height 11
drag, startPoint x: 514, startPoint y: 584, endPoint x: 571, endPoint y: 368, distance: 223.4
click at [568, 367] on wm-front-card-body "A repair request was created on 2025-09-19 to address a door closer issue. Part…" at bounding box center [622, 148] width 375 height 533
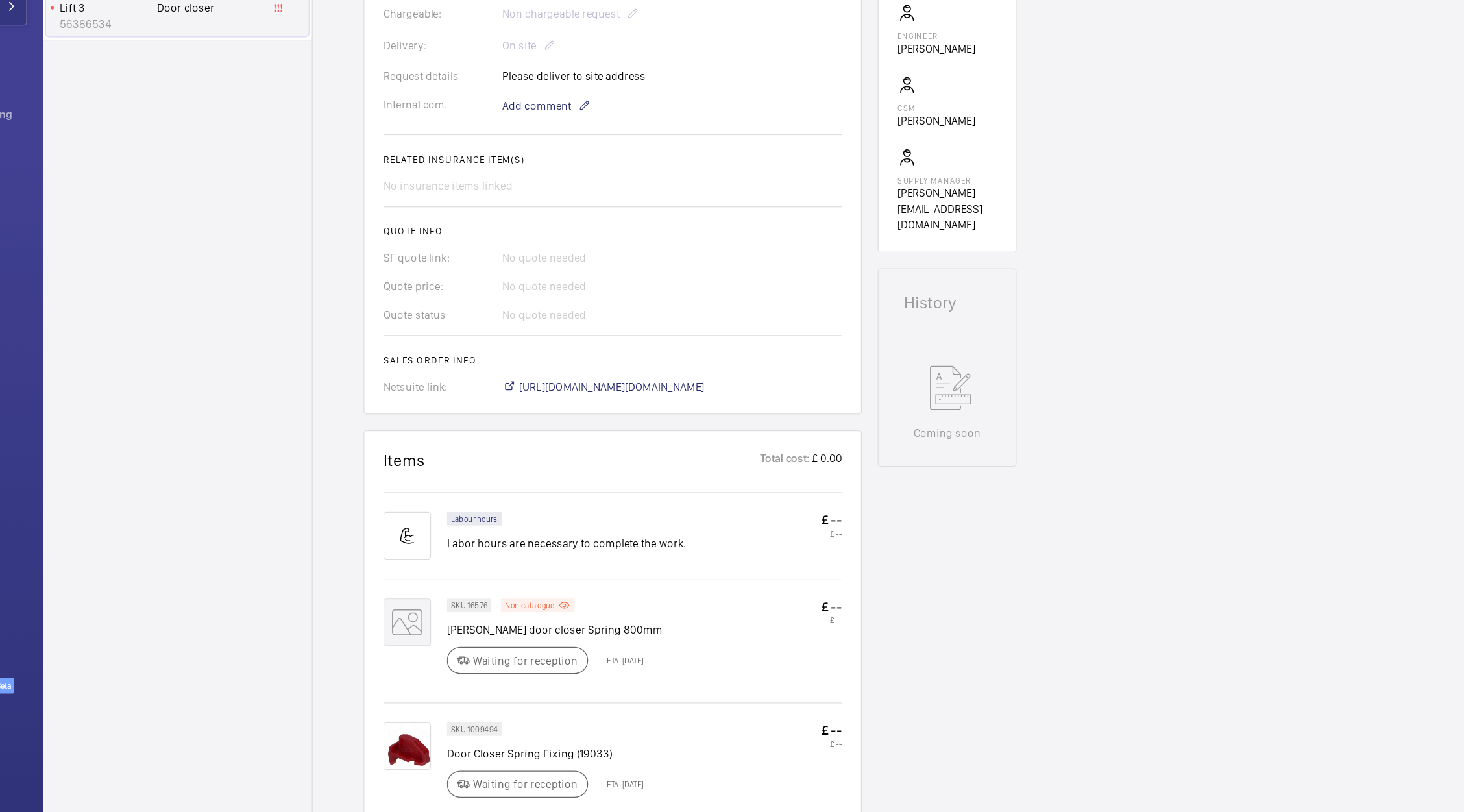
scroll to position [289, 0]
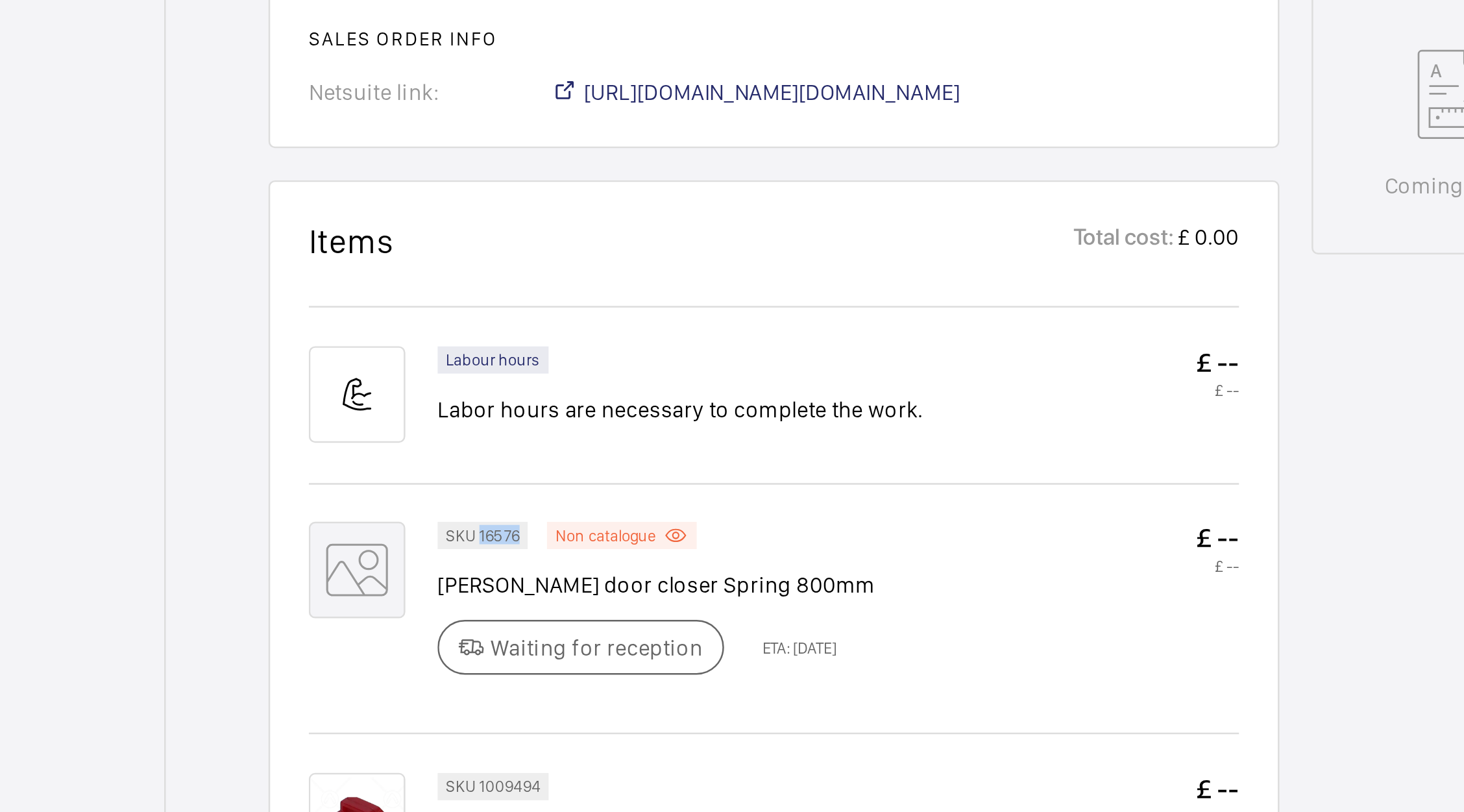
drag, startPoint x: 503, startPoint y: 589, endPoint x: 518, endPoint y: 594, distance: 15.8
click at [518, 582] on p "SKU 16576" at bounding box center [504, 592] width 30 height 5
copy p "16576"
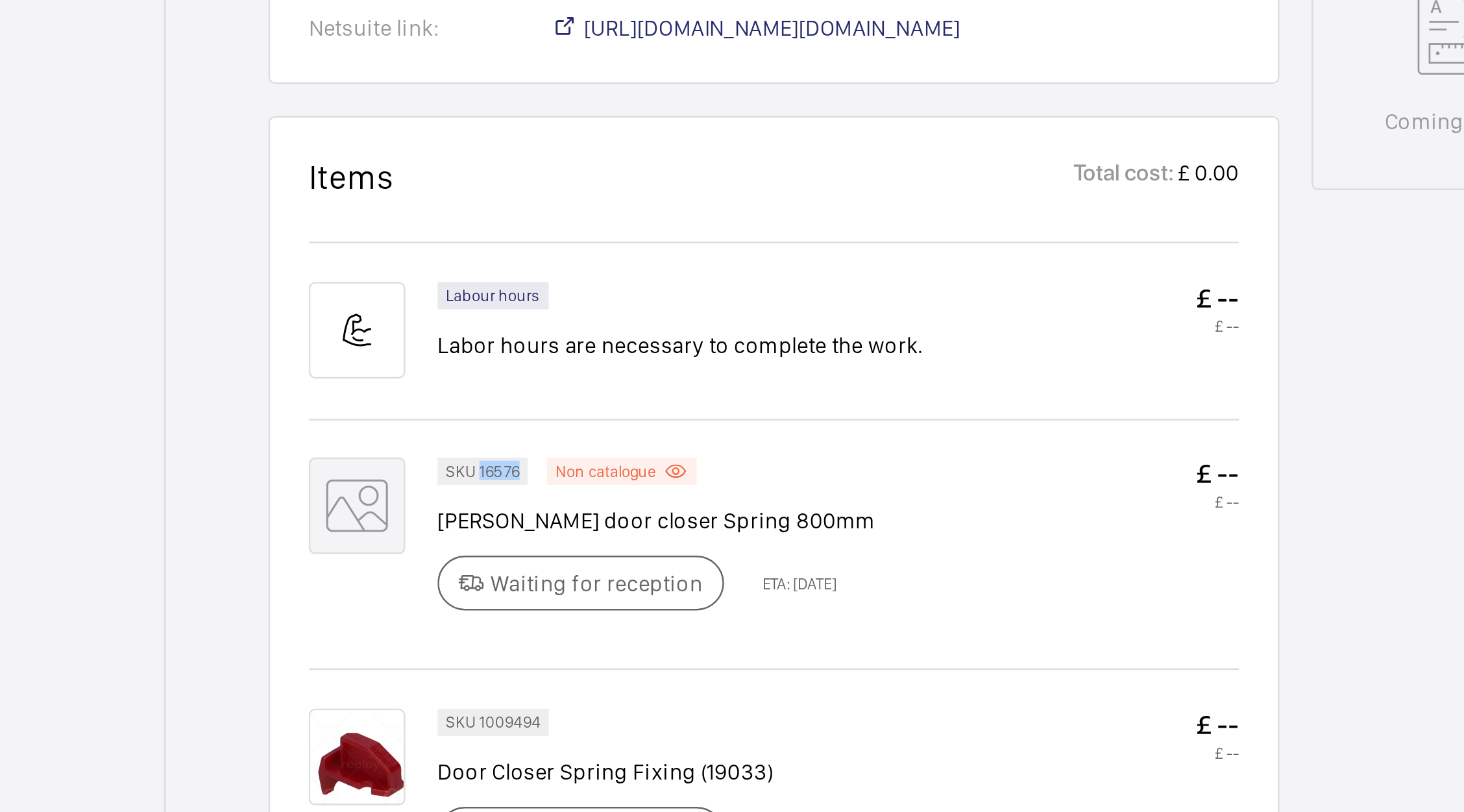
scroll to position [328, 0]
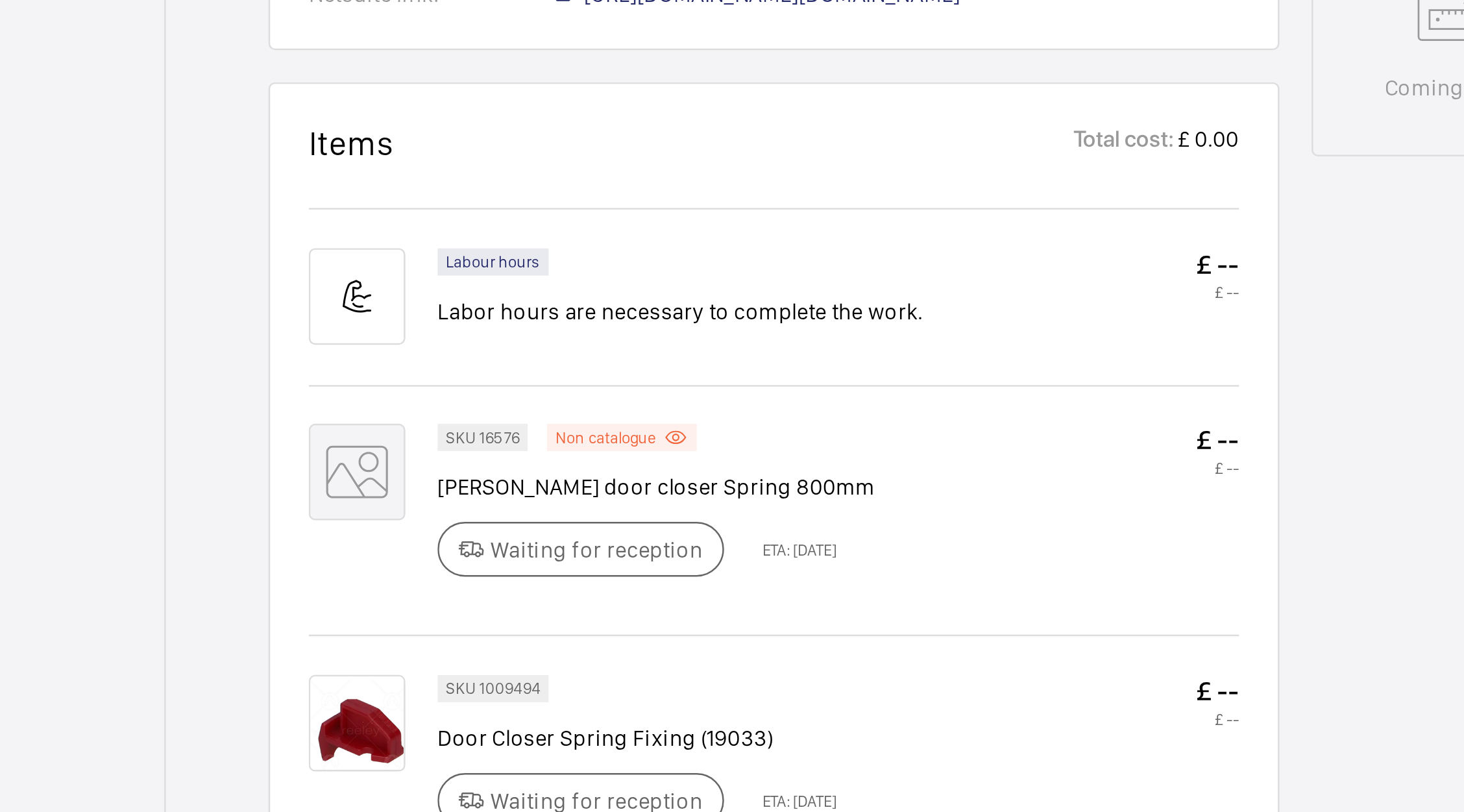
drag, startPoint x: 504, startPoint y: 652, endPoint x: 523, endPoint y: 652, distance: 19.0
click at [528, 582] on div "SKU 1009494" at bounding box center [509, 653] width 45 height 11
drag, startPoint x: 525, startPoint y: 653, endPoint x: 505, endPoint y: 651, distance: 20.1
click at [506, 582] on p "SKU 1009494" at bounding box center [509, 654] width 38 height 5
drag, startPoint x: 504, startPoint y: 653, endPoint x: 528, endPoint y: 655, distance: 24.1
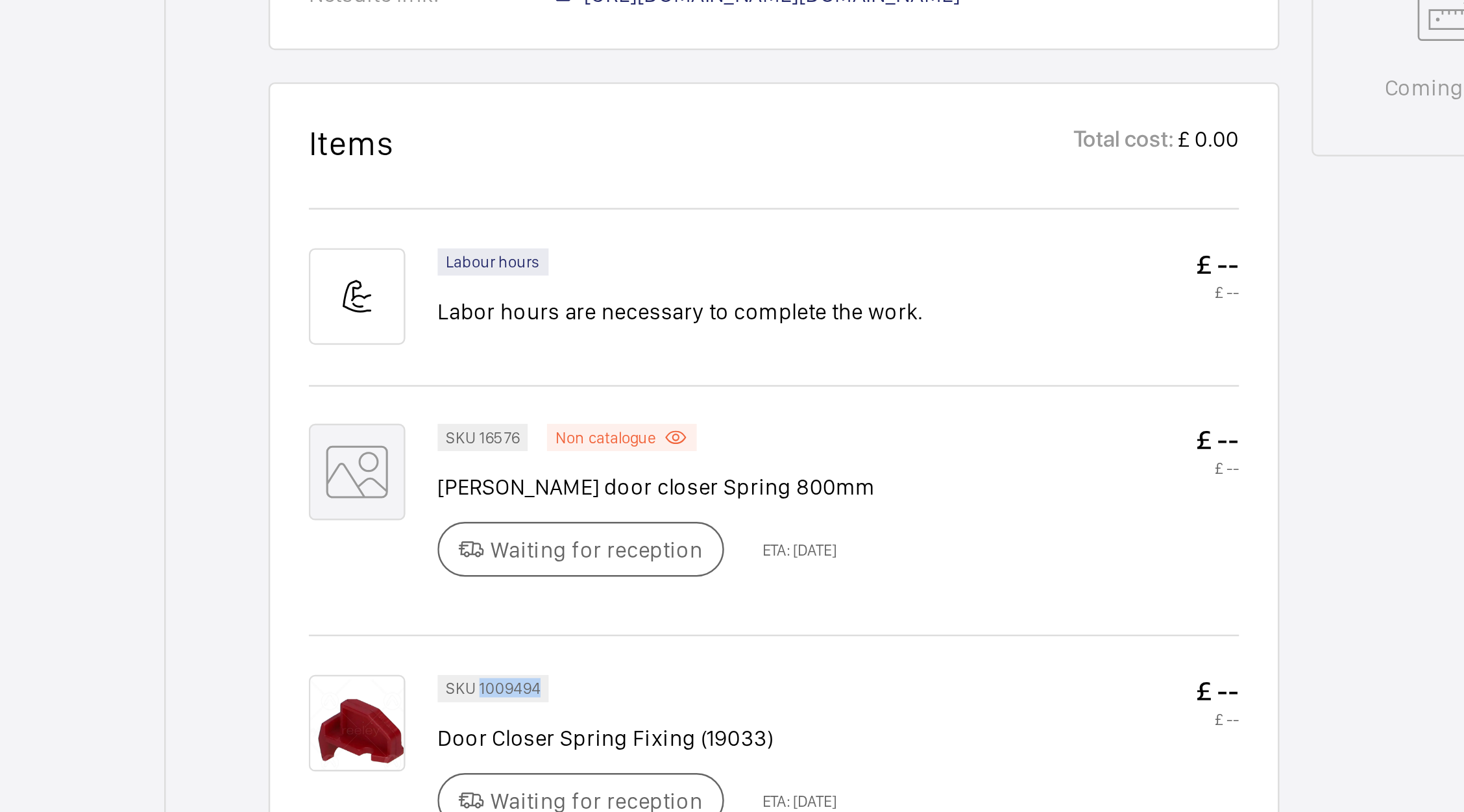
click at [528, 582] on div "SKU 1009494" at bounding box center [509, 653] width 45 height 11
copy p "1009494"
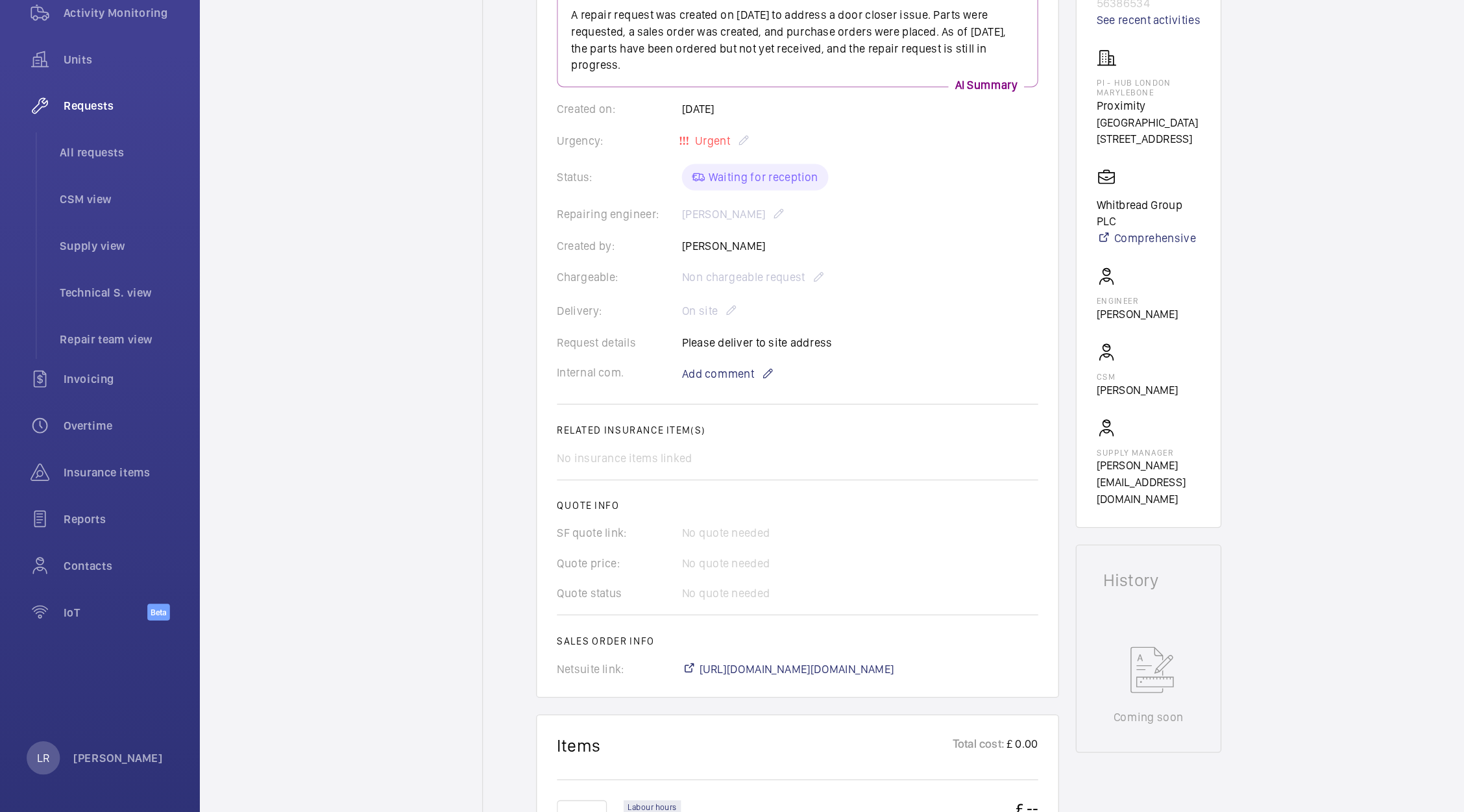
scroll to position [0, 0]
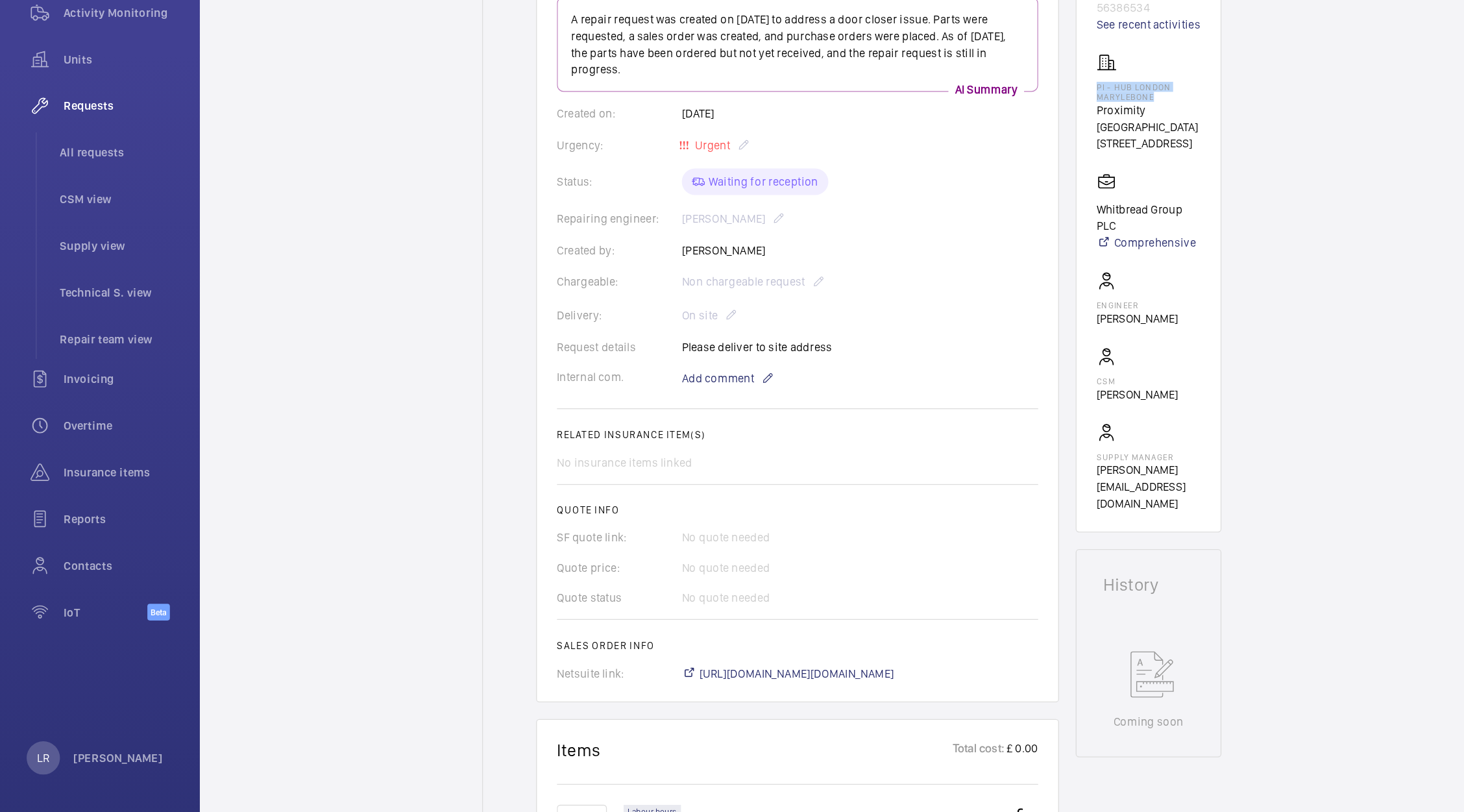
drag, startPoint x: 910, startPoint y: 249, endPoint x: 853, endPoint y: 242, distance: 57.4
click at [853, 242] on wm-front-card "Stopped Lift 3 56386534 See recent activities PI - Hub London Marylebone Proxim…" at bounding box center [895, 359] width 114 height 466
copy p "PI - Hub London Marylebone"
drag, startPoint x: 966, startPoint y: 402, endPoint x: 938, endPoint y: 326, distance: 81.0
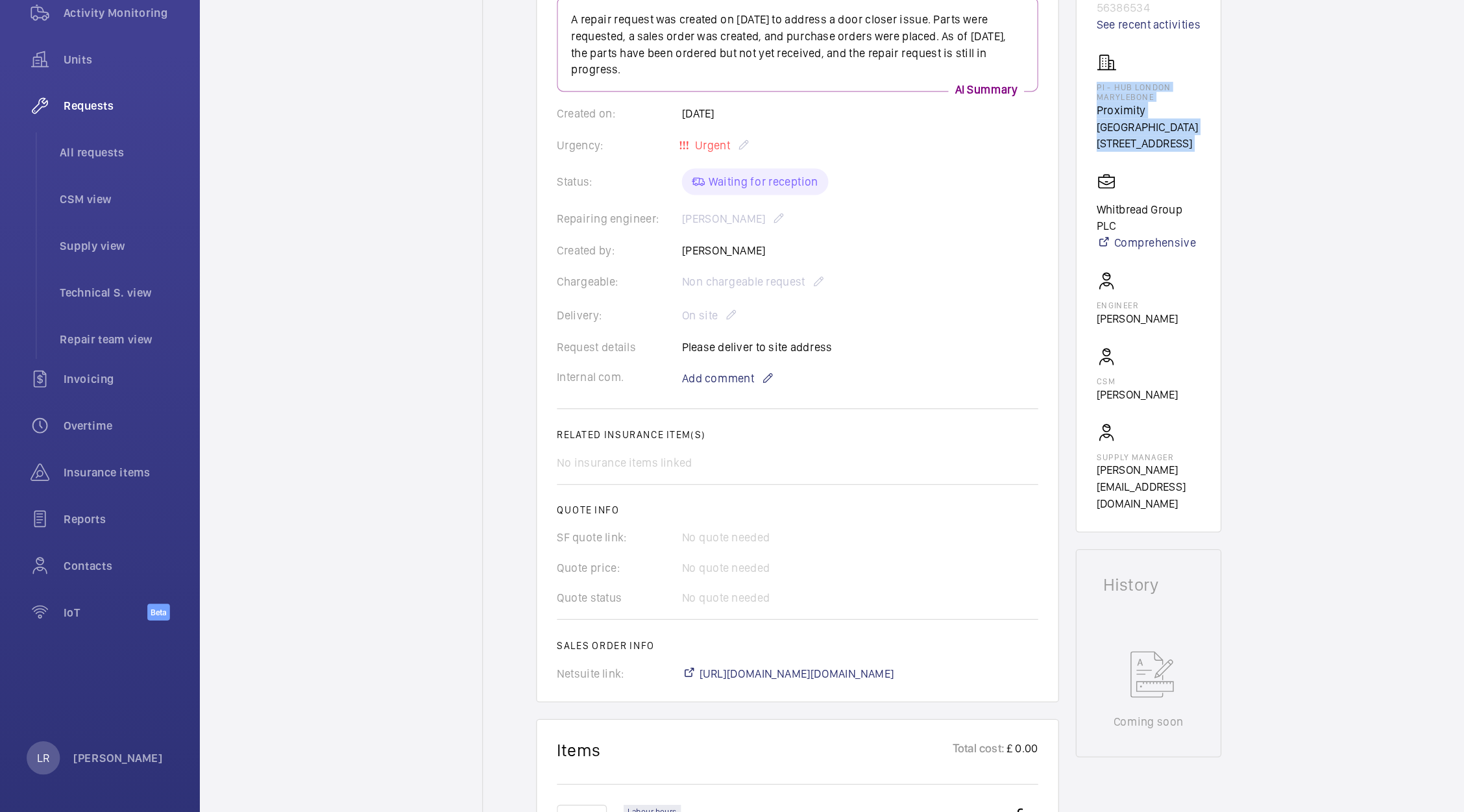
drag, startPoint x: 944, startPoint y: 293, endPoint x: 844, endPoint y: 246, distance: 110.5
click at [844, 246] on wm-front-card "Stopped Lift 3 56386534 See recent activities PI - Hub London Marylebone Proxim…" at bounding box center [895, 359] width 114 height 466
copy wm-front-card-body "PI - Hub London Marylebone Proximity London NW1 5RJ LONDON"
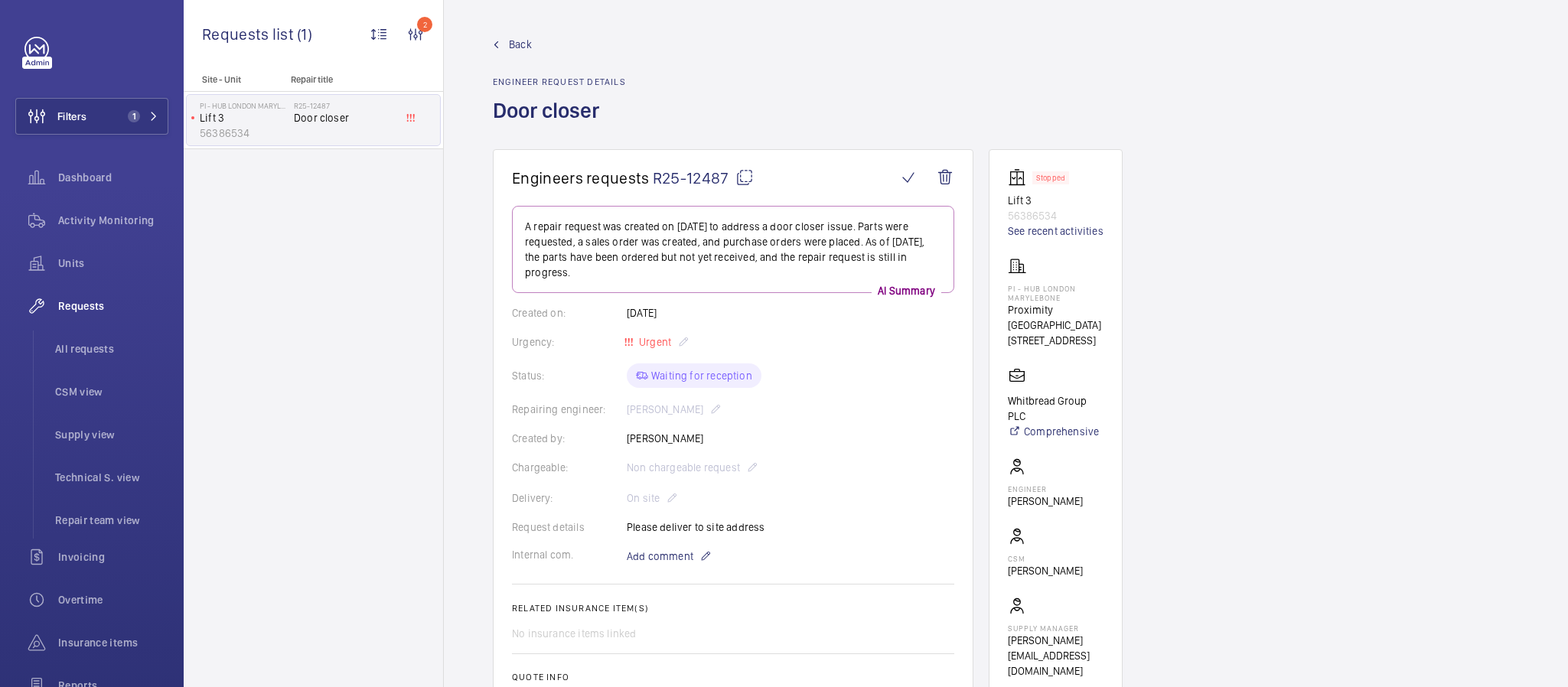
click at [522, 46] on span "Back" at bounding box center [521, 45] width 23 height 16
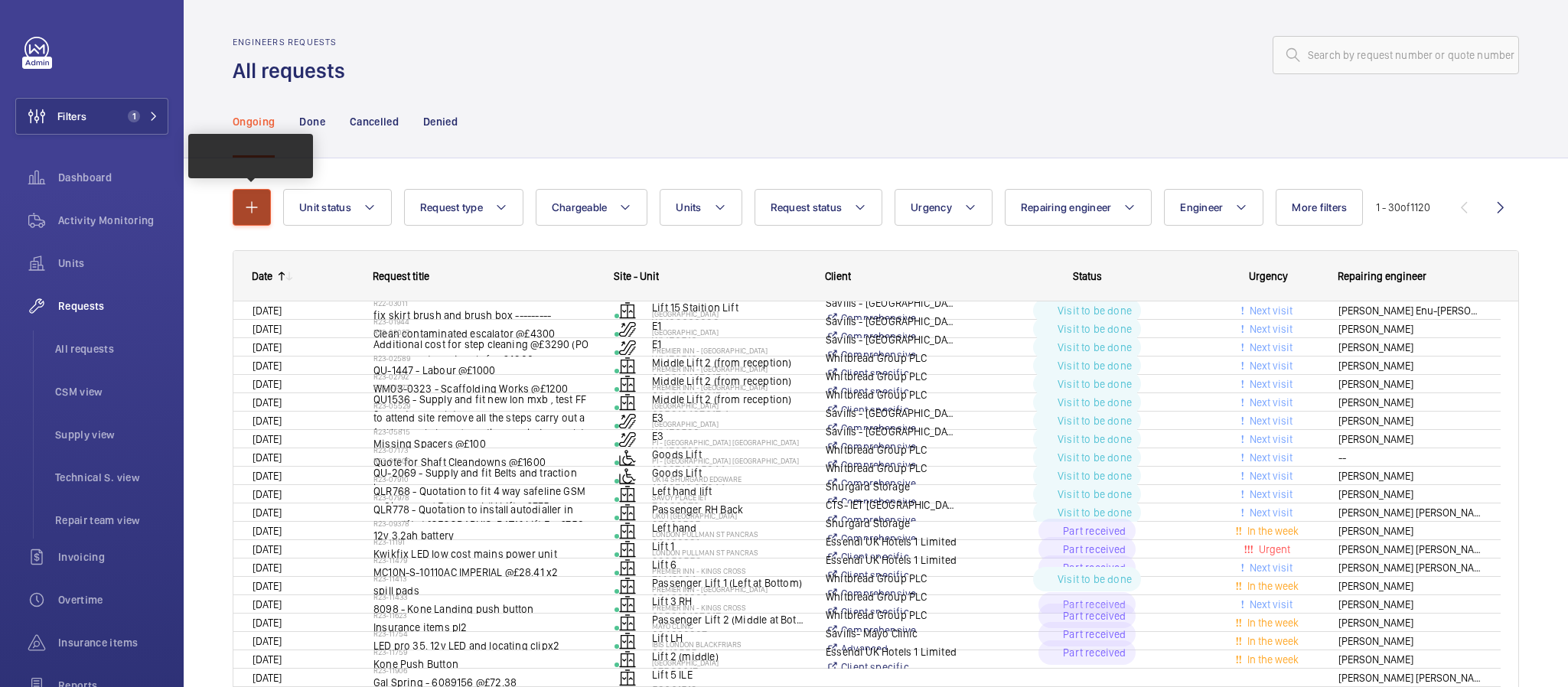
click at [254, 207] on mat-icon "button" at bounding box center [252, 207] width 18 height 18
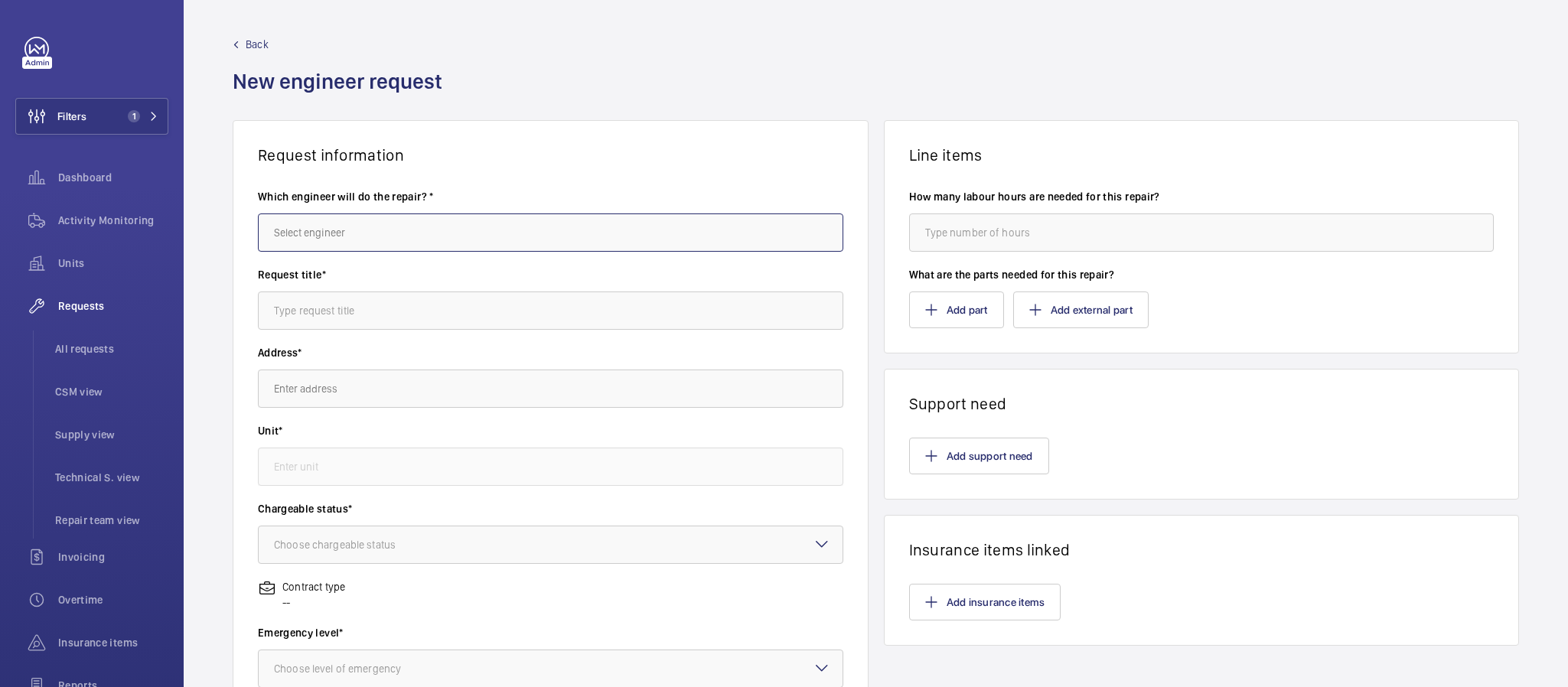
click at [354, 241] on input "text" at bounding box center [550, 232] width 585 height 38
click at [393, 258] on div "[PERSON_NAME]" at bounding box center [545, 273] width 575 height 46
click at [388, 271] on mat-option "[PERSON_NAME]" at bounding box center [545, 278] width 574 height 37
type input "[PERSON_NAME]"
click at [496, 310] on input "text" at bounding box center [550, 310] width 585 height 38
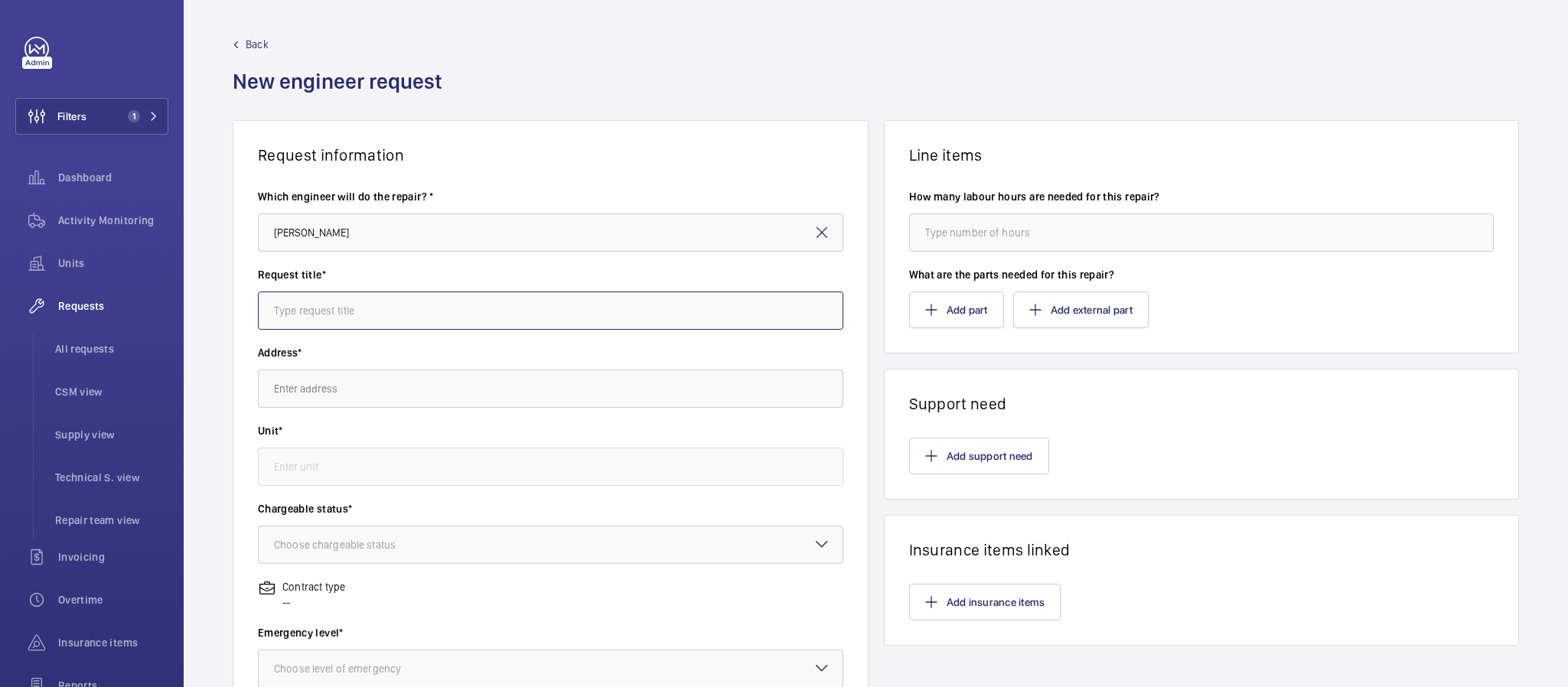
paste input "Door closer"
type input "Door closer"
click at [549, 379] on input "text" at bounding box center [550, 388] width 585 height 38
click at [604, 395] on input "text" at bounding box center [550, 388] width 585 height 38
paste input "PI - Hub London Marylebone"
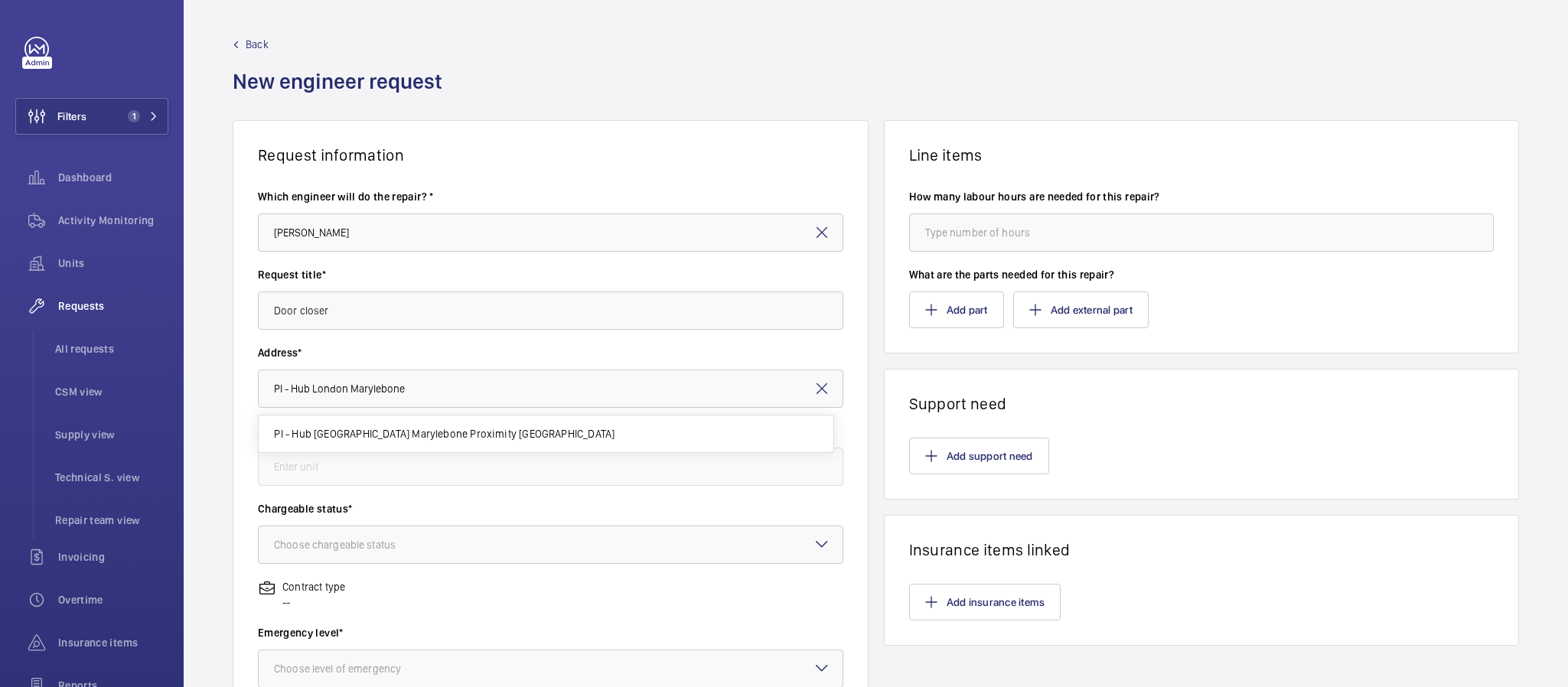
click at [343, 423] on mat-option "PI - Hub [GEOGRAPHIC_DATA] Marylebone Proximity [GEOGRAPHIC_DATA]" at bounding box center [545, 434] width 574 height 37
type input "PI - Hub [GEOGRAPHIC_DATA] Marylebone Proximity [GEOGRAPHIC_DATA]"
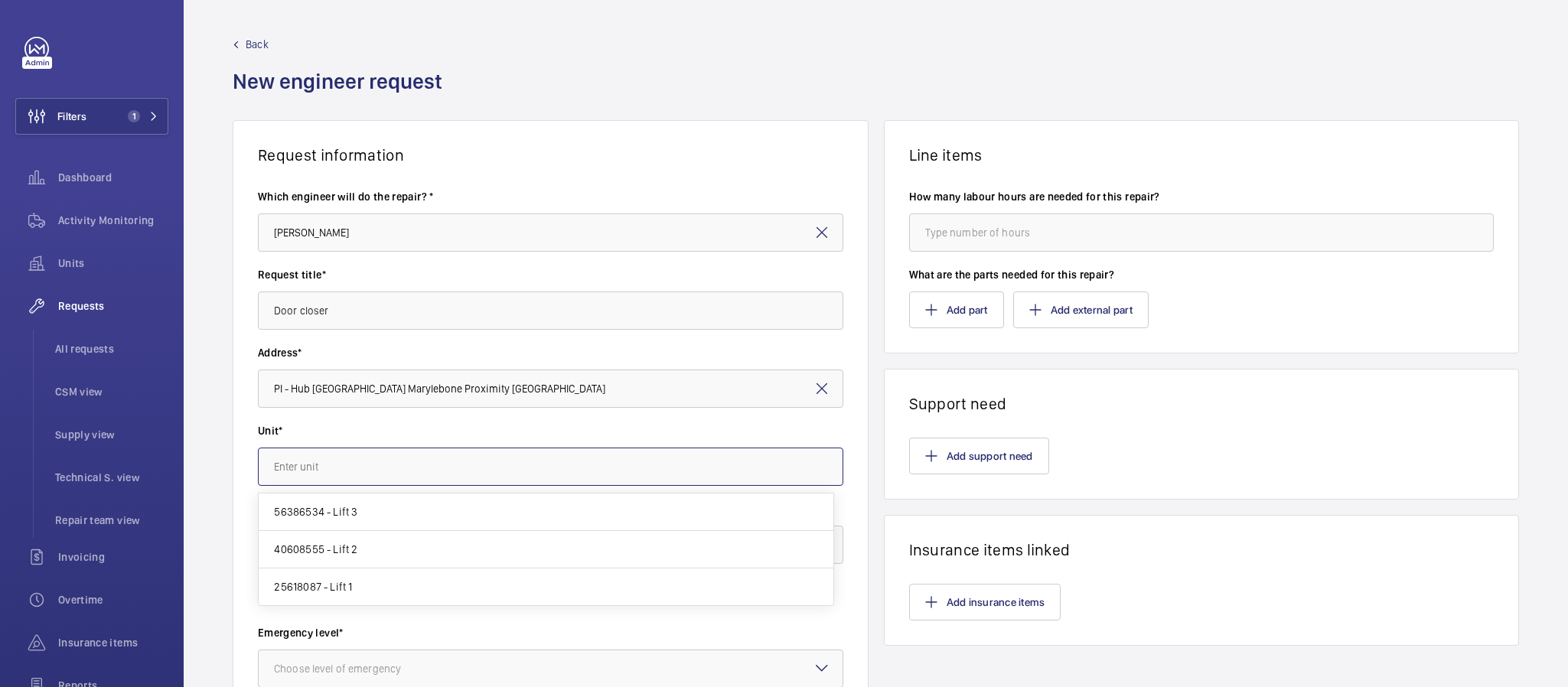
drag, startPoint x: 396, startPoint y: 464, endPoint x: 418, endPoint y: 470, distance: 22.8
click at [396, 465] on input "text" at bounding box center [550, 466] width 585 height 38
click at [610, 497] on mat-option "56386534 - Lift 3" at bounding box center [545, 512] width 574 height 38
type input "56386534 - Lift 3"
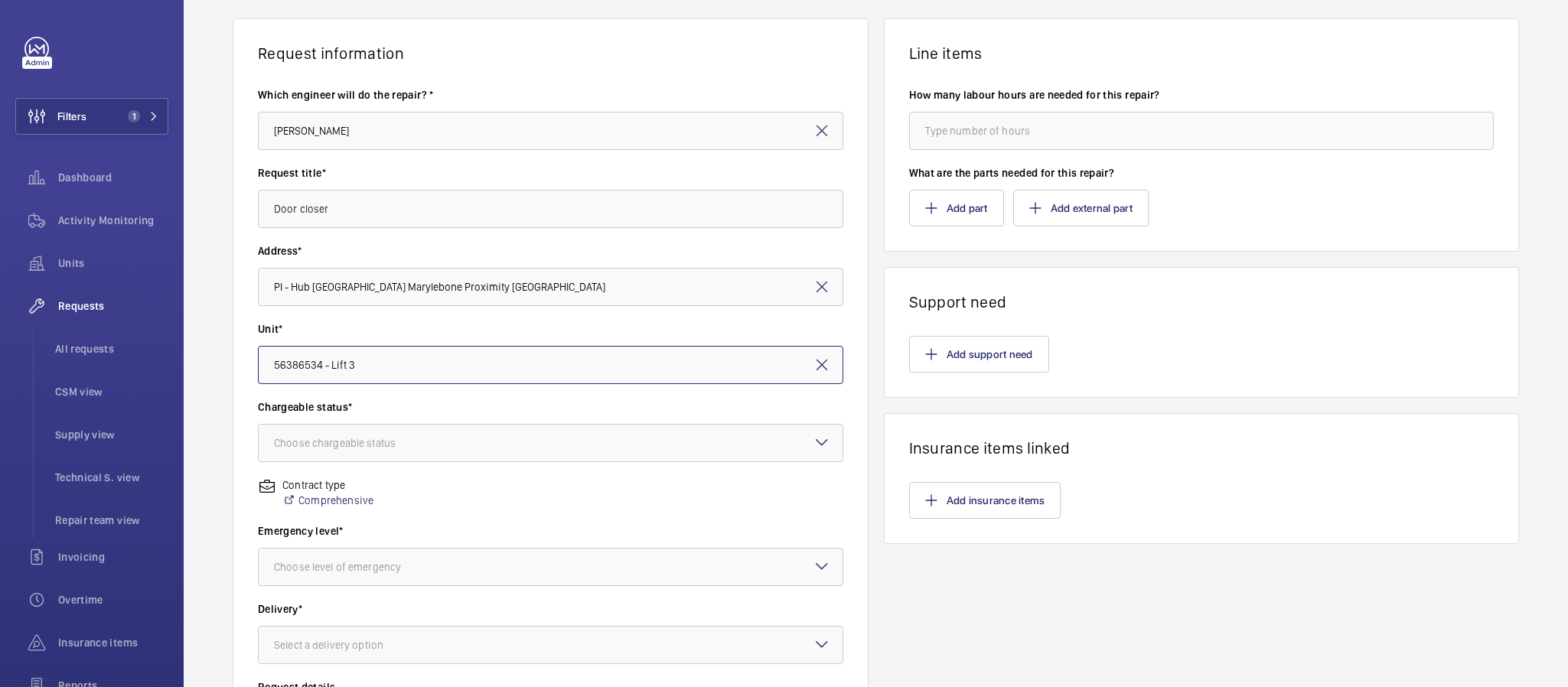
scroll to position [229, 0]
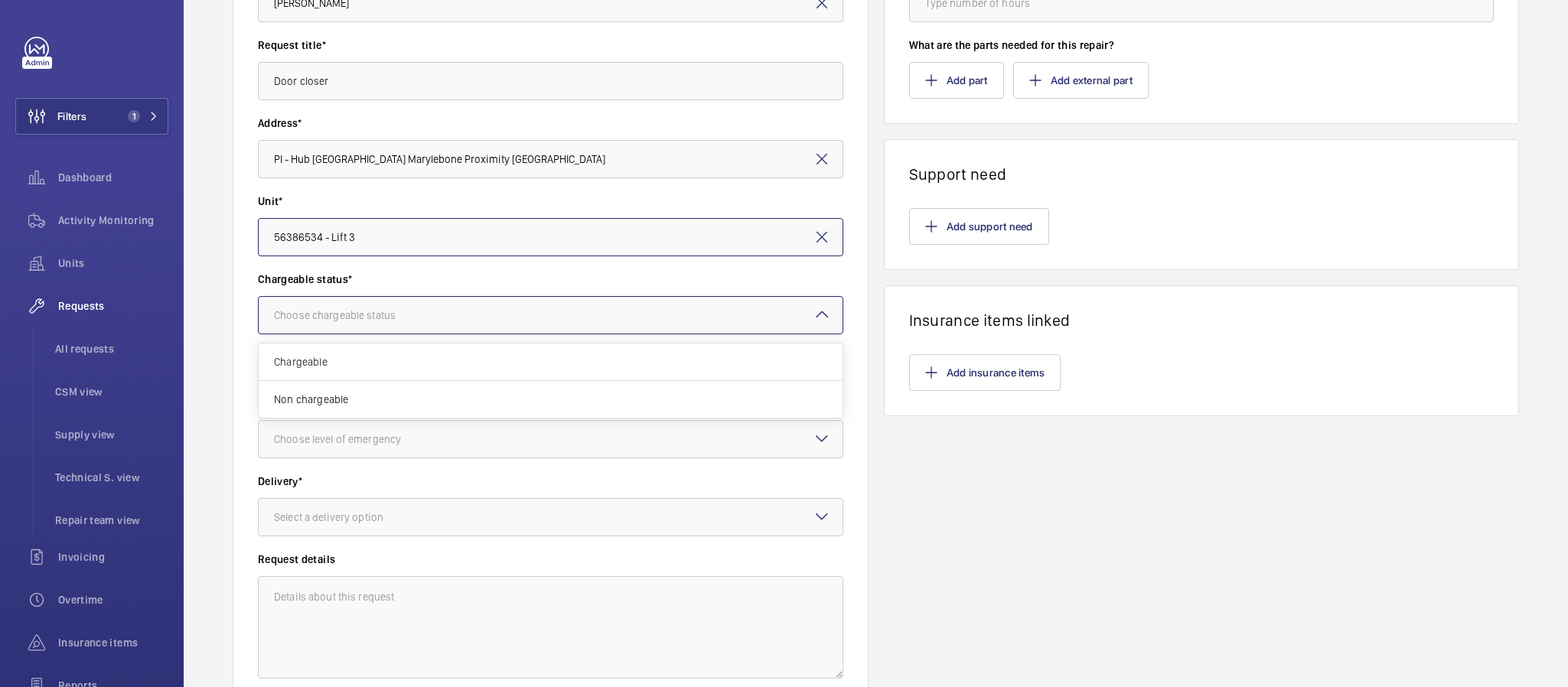
click at [620, 299] on div at bounding box center [550, 315] width 584 height 37
click at [678, 404] on span "Non chargeable" at bounding box center [550, 399] width 553 height 16
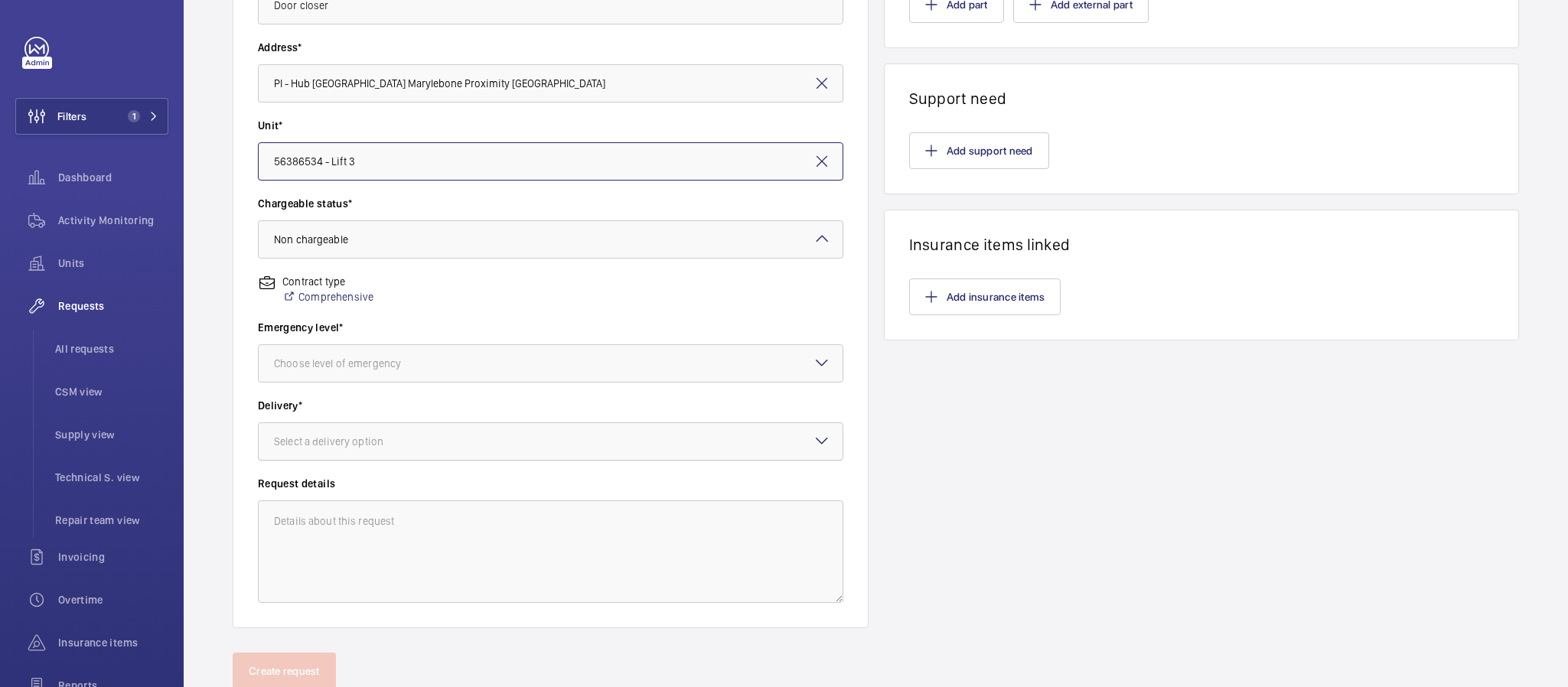
scroll to position [344, 0]
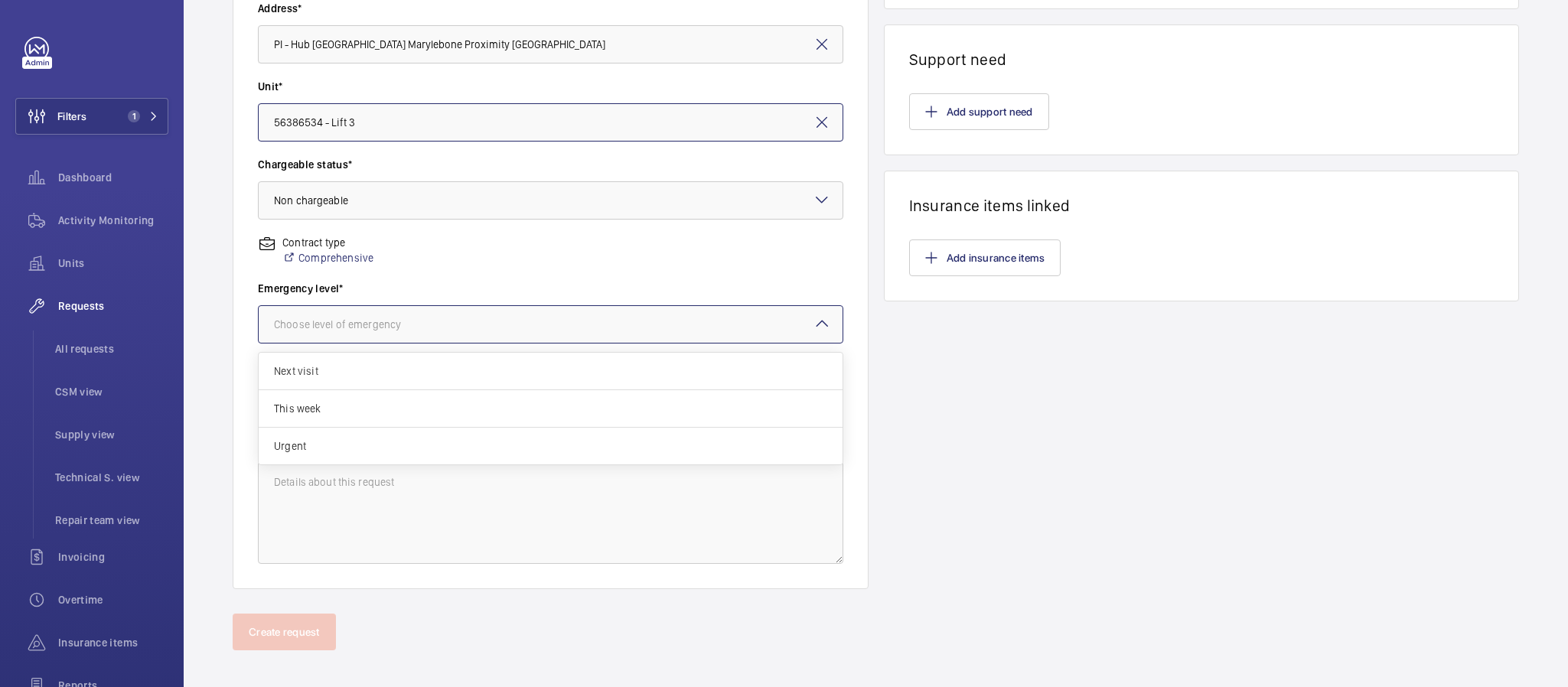
click at [604, 319] on div at bounding box center [550, 325] width 584 height 37
click at [513, 441] on span "Urgent" at bounding box center [550, 446] width 553 height 16
click at [515, 395] on div at bounding box center [550, 402] width 584 height 37
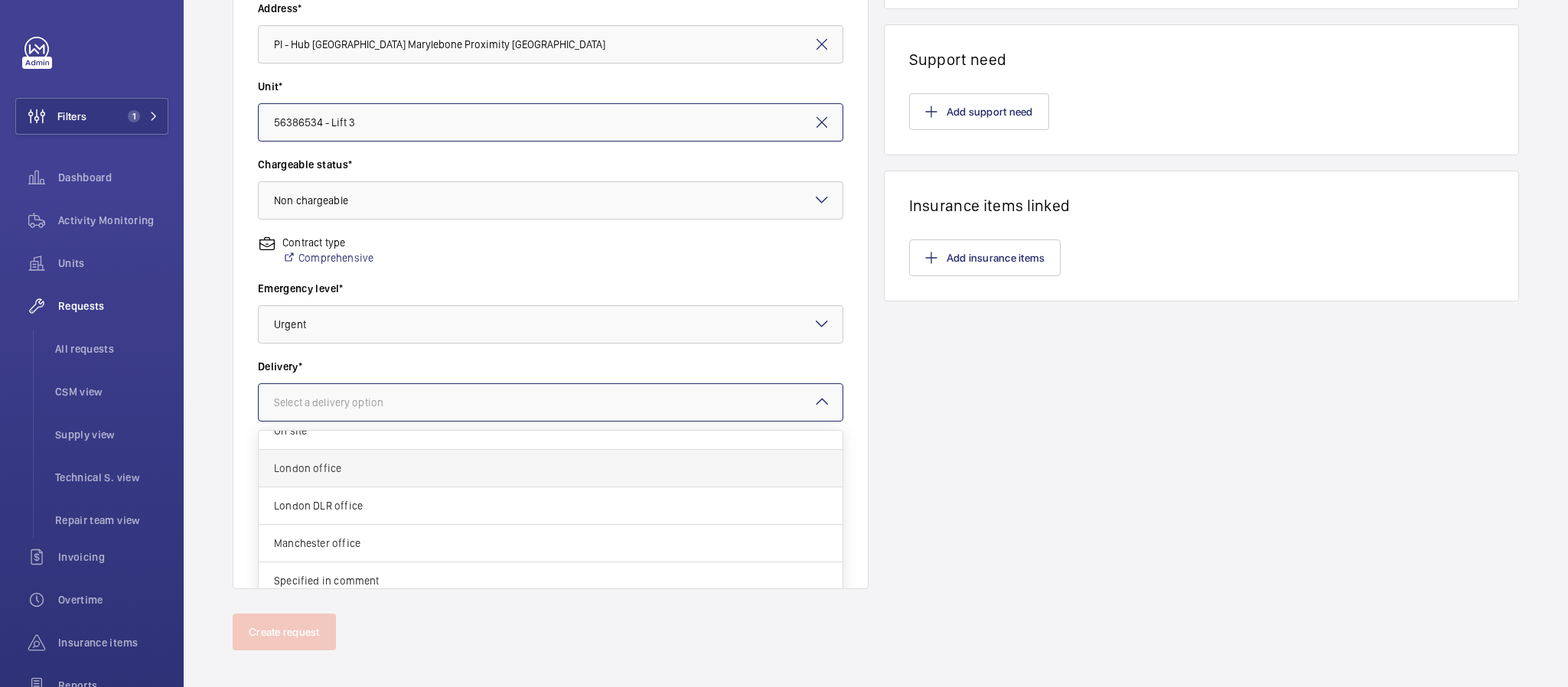
scroll to position [0, 0]
click at [430, 494] on span "On site" at bounding box center [550, 487] width 553 height 16
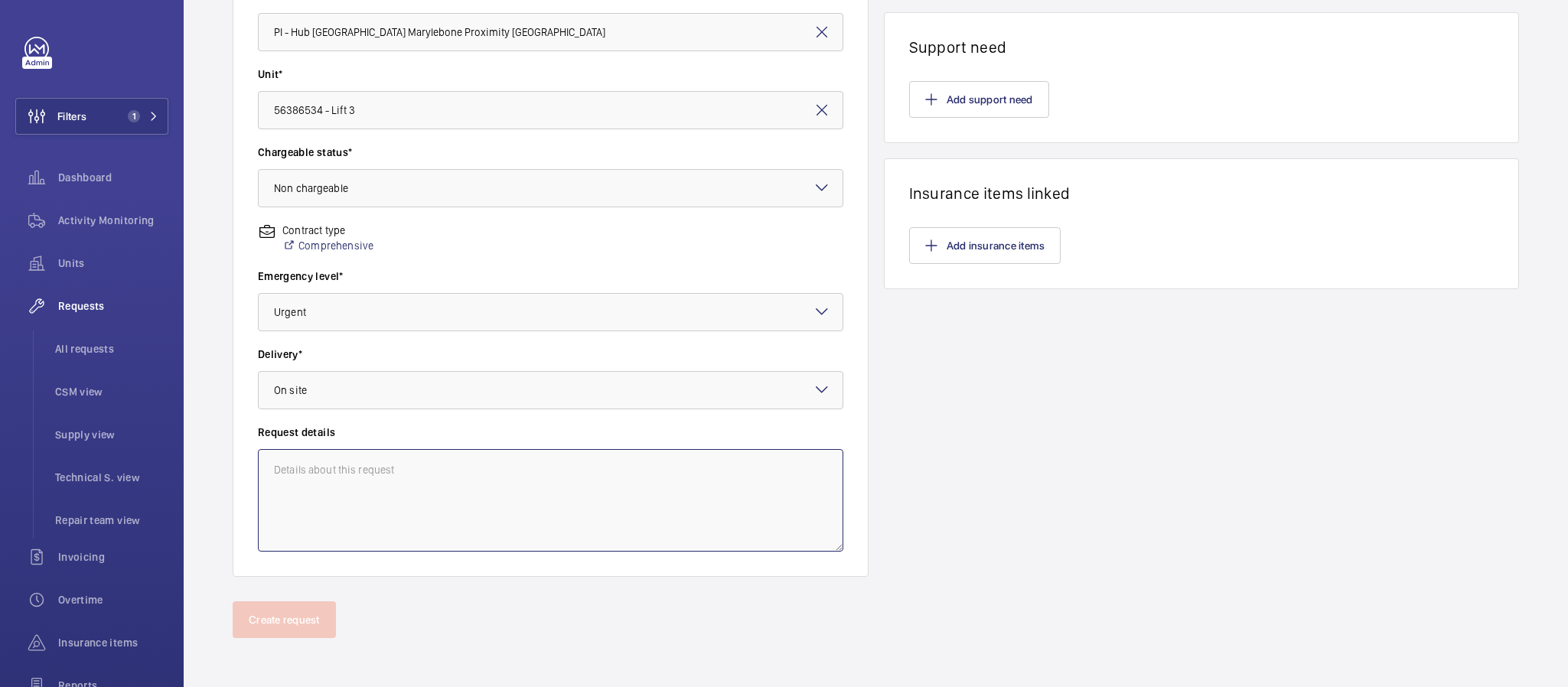
drag, startPoint x: 450, startPoint y: 480, endPoint x: 448, endPoint y: 495, distance: 15.1
click at [451, 480] on textarea at bounding box center [550, 500] width 585 height 103
click at [402, 473] on textarea "Re request. Others went to qwrong address" at bounding box center [550, 500] width 585 height 103
click at [487, 463] on textarea "Re request. Others went to wrong address" at bounding box center [550, 500] width 585 height 103
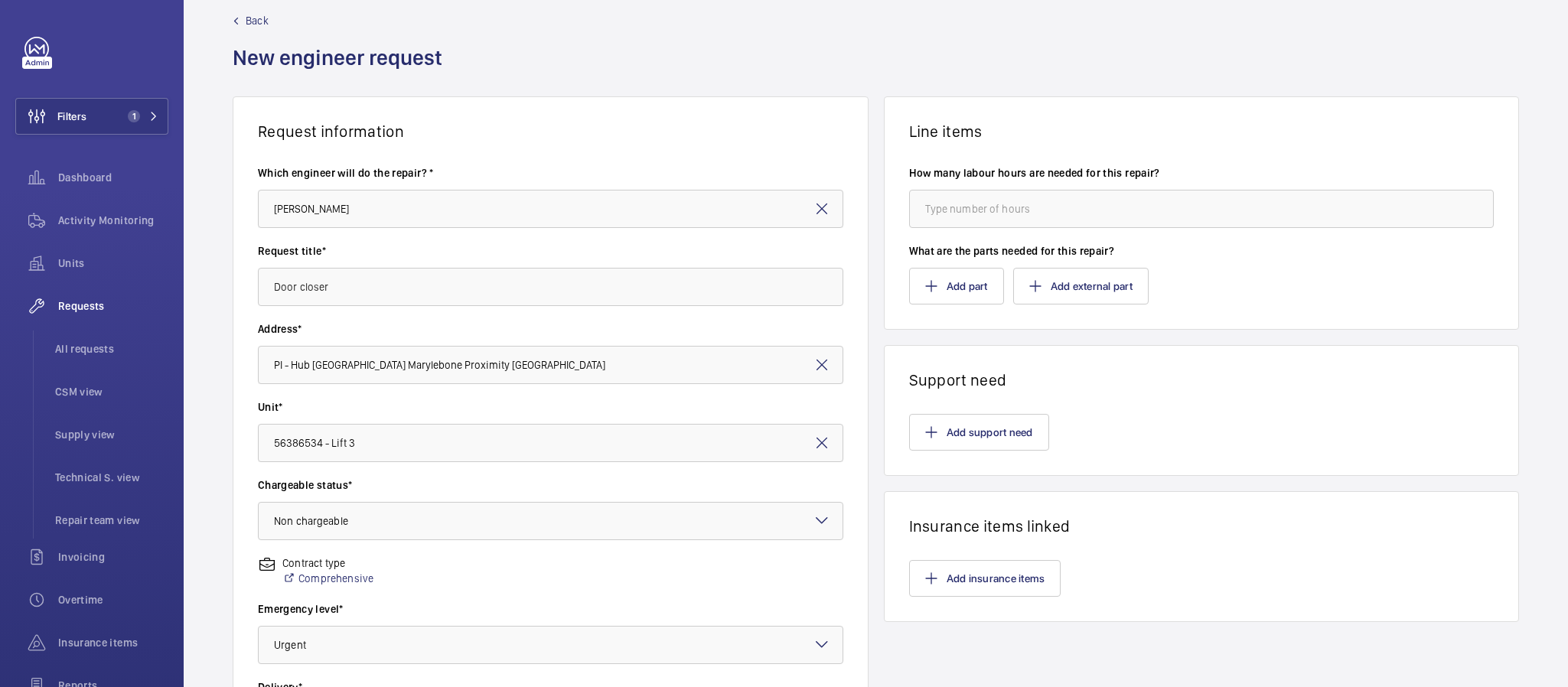
scroll to position [13, 0]
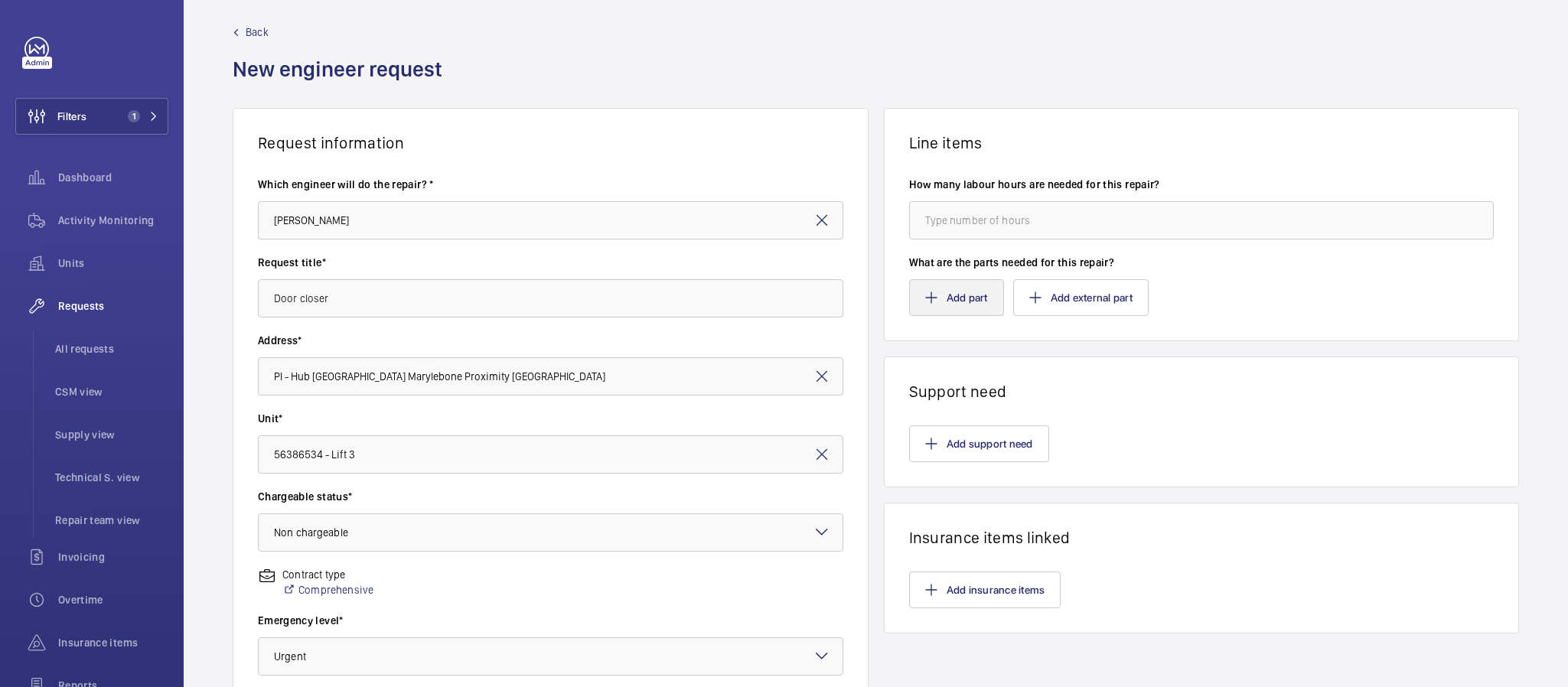
type textarea "Re request. Others went to wrong address."
click at [962, 290] on button "Add part" at bounding box center [957, 297] width 95 height 37
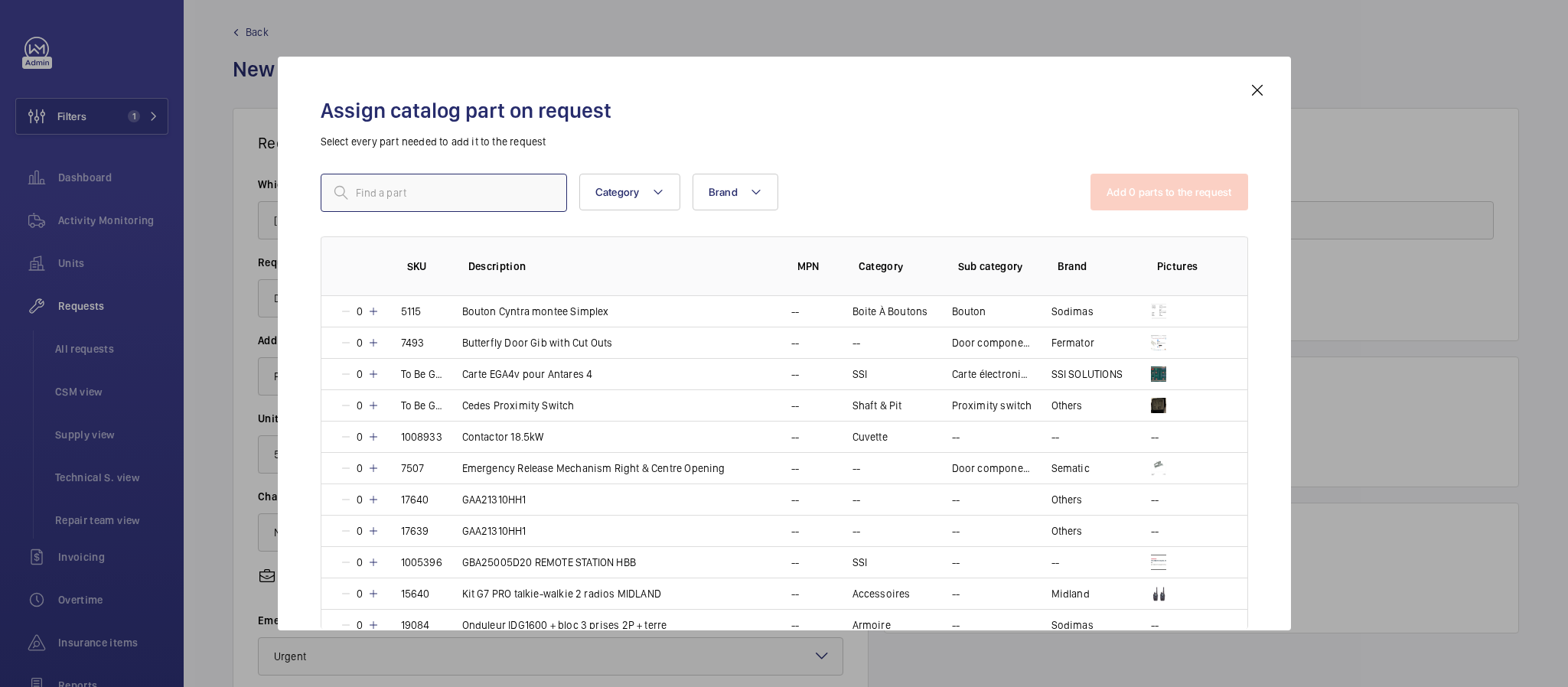
click at [444, 204] on input "text" at bounding box center [444, 192] width 247 height 38
paste input "PI - Hub London Marylebone"
type input "PI - Hub London Marylebone"
click at [549, 196] on mat-icon at bounding box center [546, 192] width 18 height 18
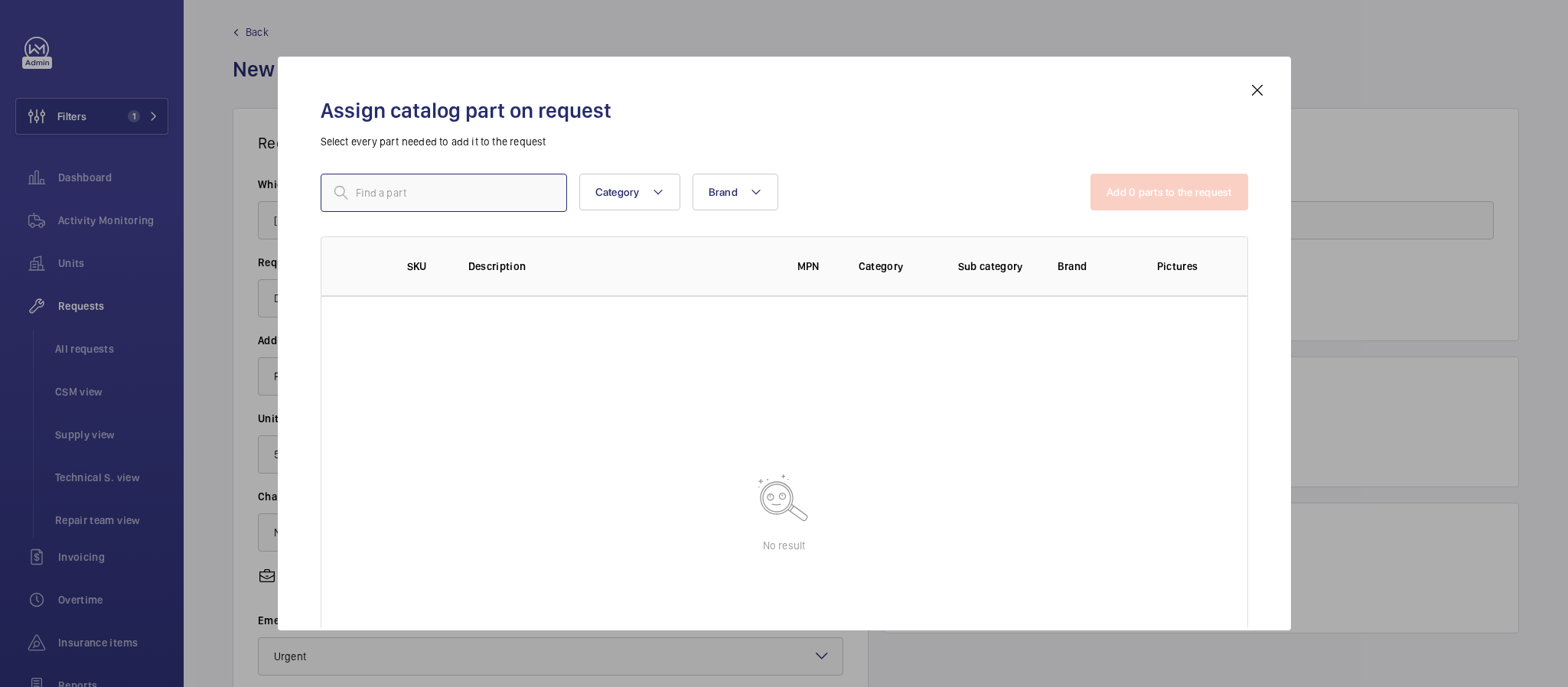
click at [352, 207] on input "text" at bounding box center [444, 192] width 247 height 38
paste input "16576"
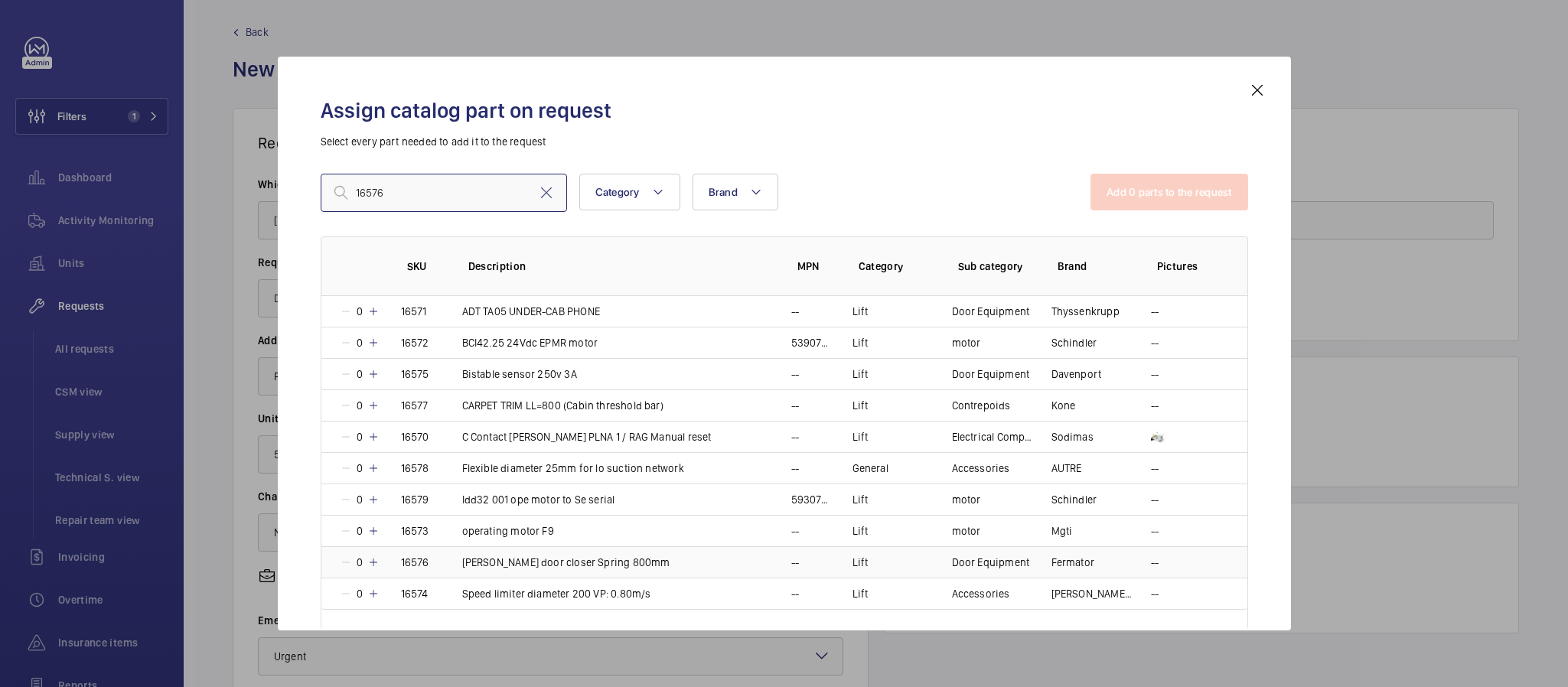
type input "16576"
click at [586, 567] on p "[PERSON_NAME] door closer Spring 800mm" at bounding box center [567, 563] width 208 height 16
click at [1201, 172] on div "Assign catalog part on request Select every part needed to add it to the reques…" at bounding box center [784, 355] width 964 height 549
click at [1201, 179] on button "Add 1 parts to the request" at bounding box center [1170, 192] width 156 height 37
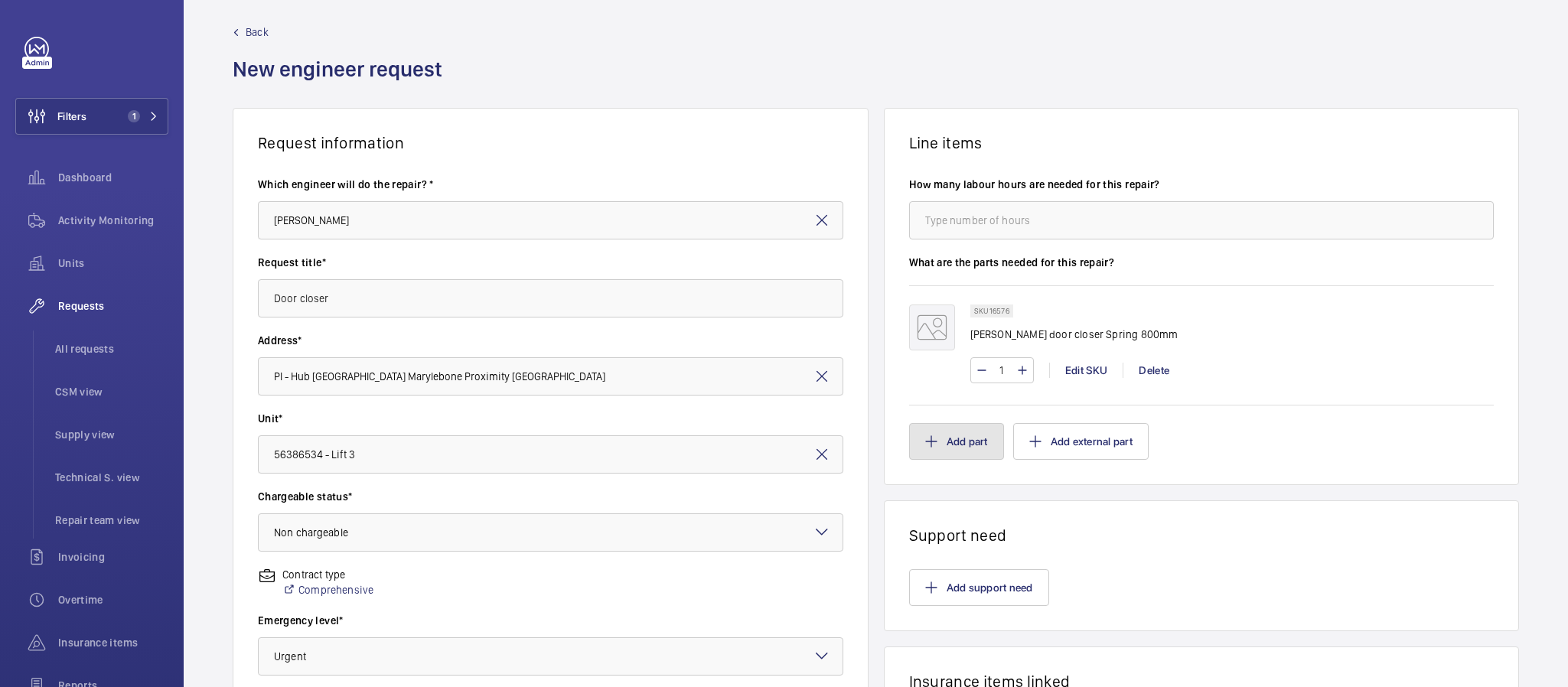
click at [949, 429] on button "Add part" at bounding box center [957, 441] width 95 height 37
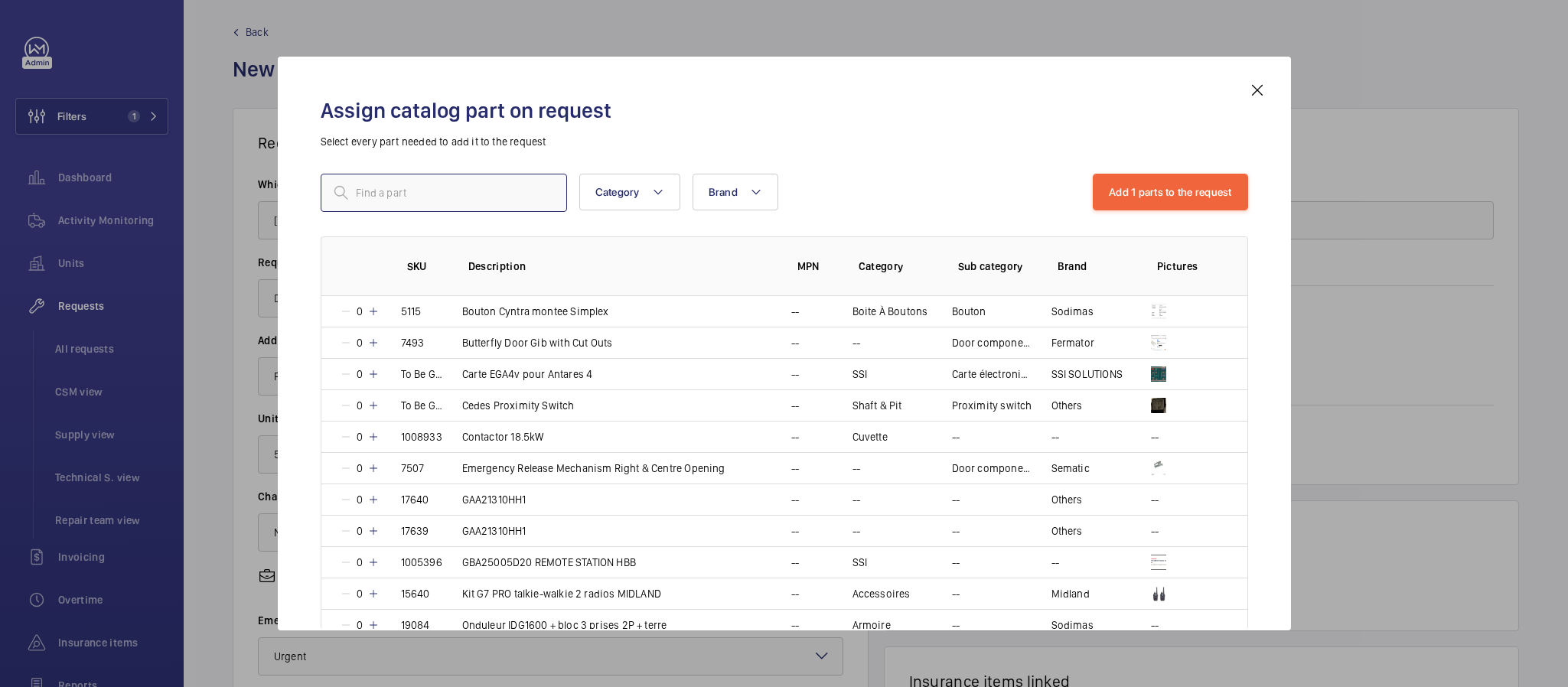
click at [372, 196] on input "text" at bounding box center [444, 192] width 247 height 38
paste input "1009494"
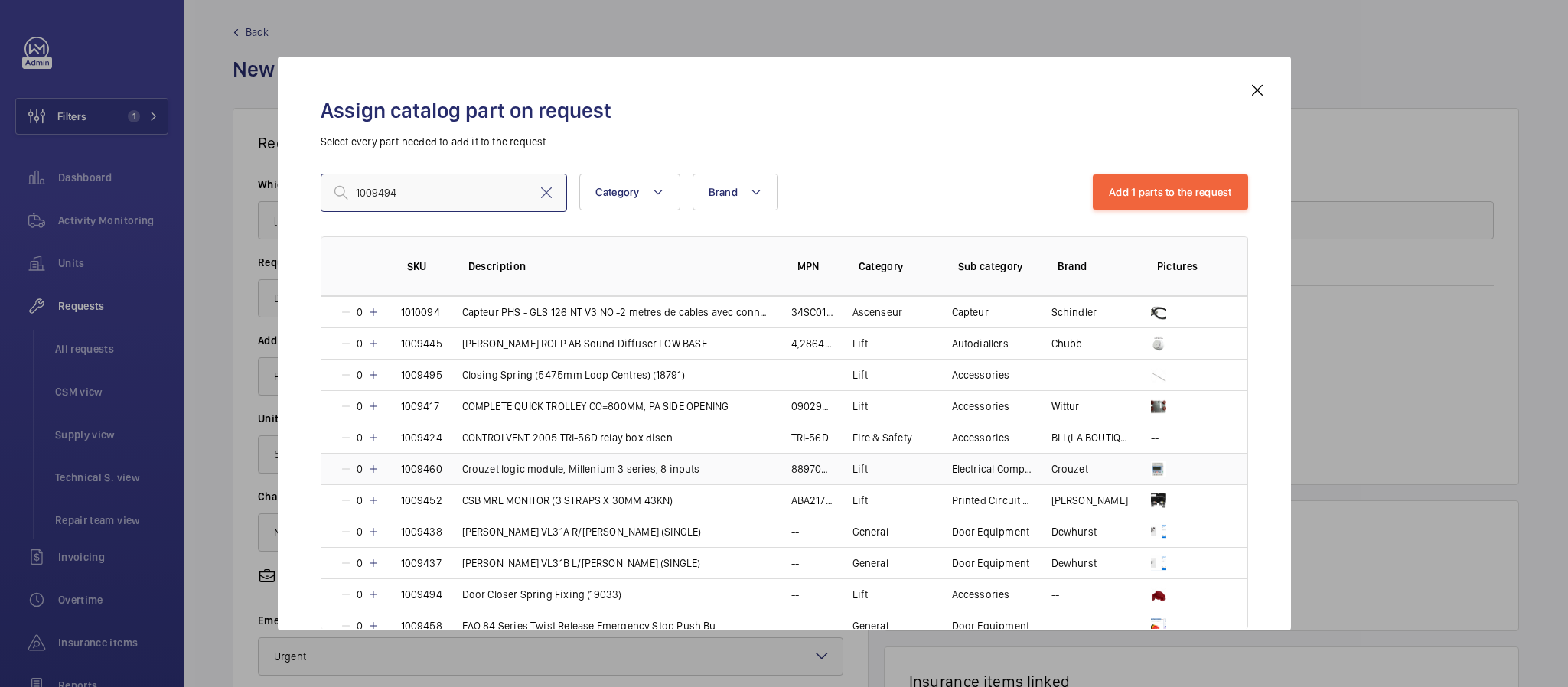
scroll to position [573, 0]
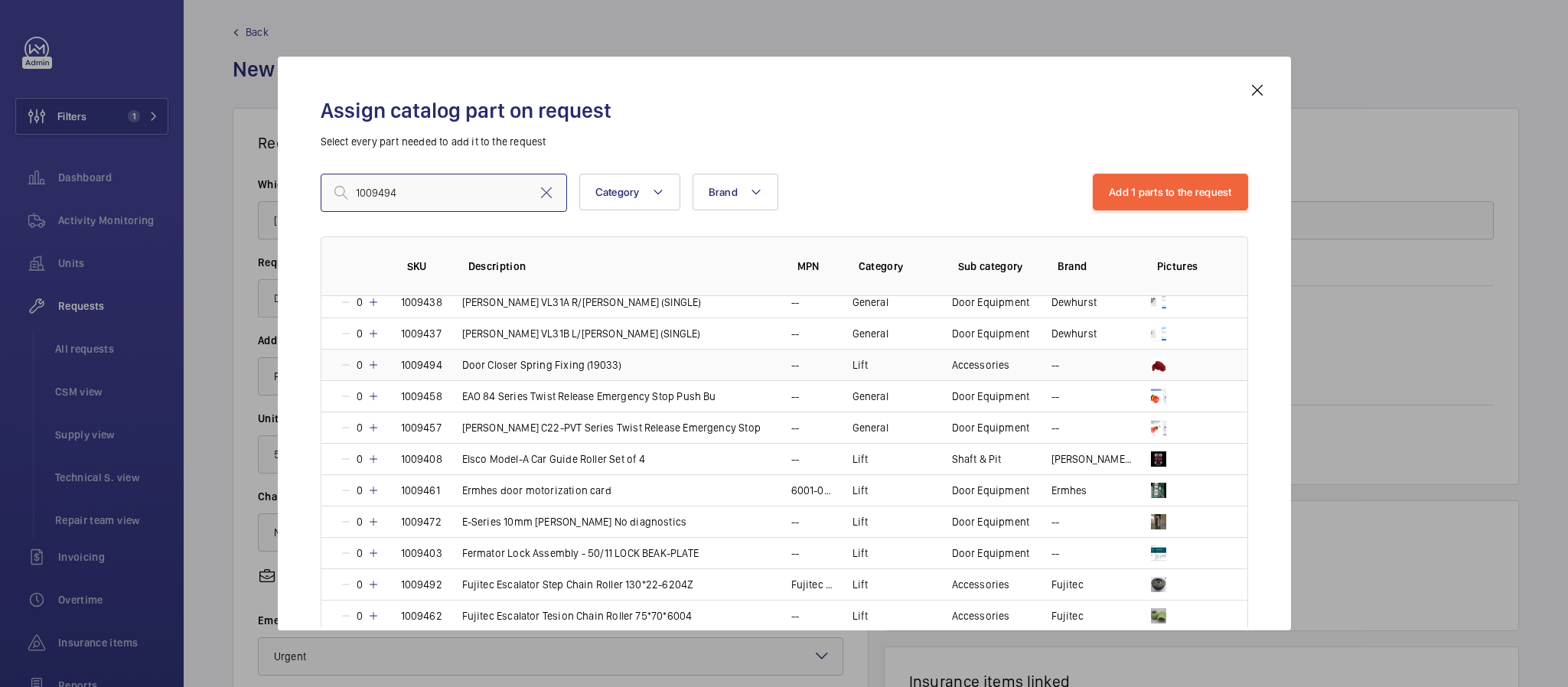
type input "1009494"
click at [622, 361] on td "Door Closer Spring Fixing (19033)" at bounding box center [609, 364] width 330 height 31
click at [1183, 185] on button "Add 2 parts to the request" at bounding box center [1169, 192] width 157 height 37
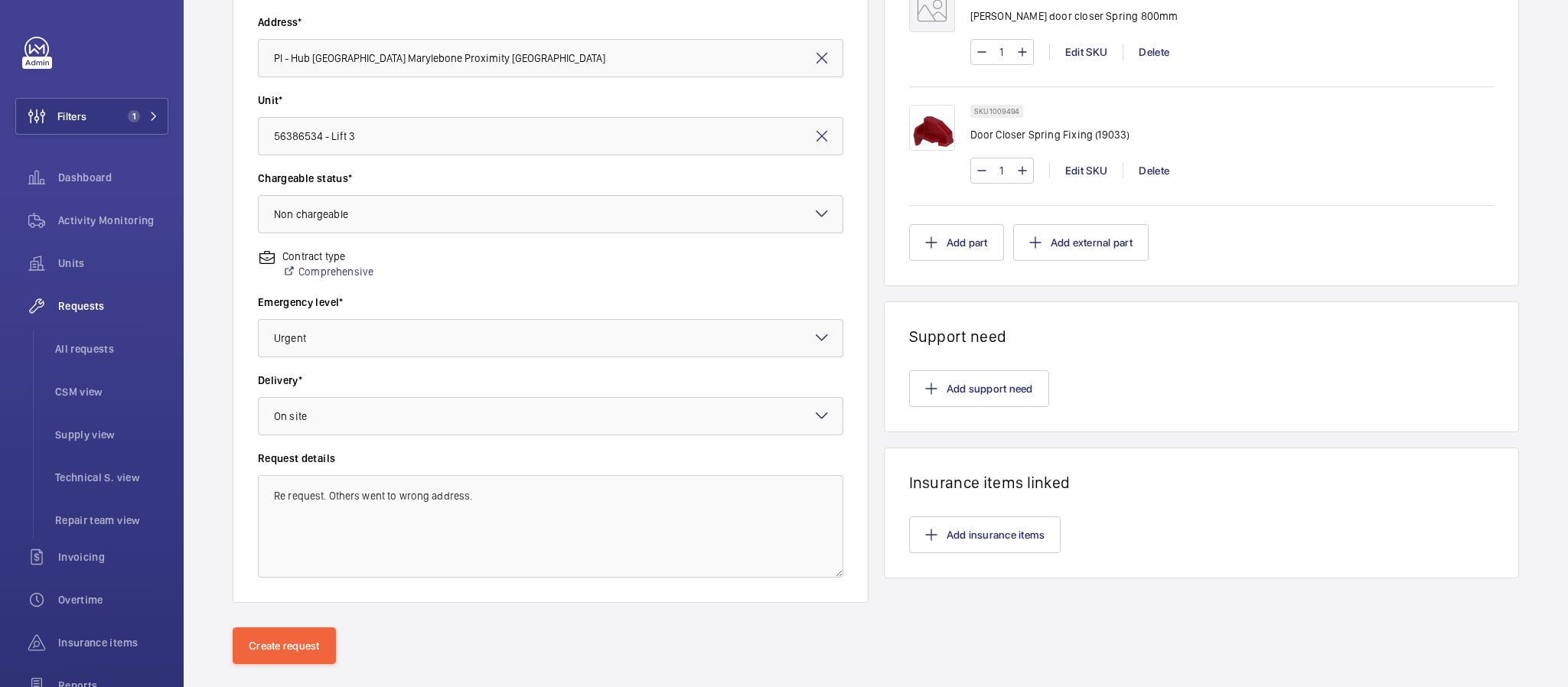
scroll to position [357, 0]
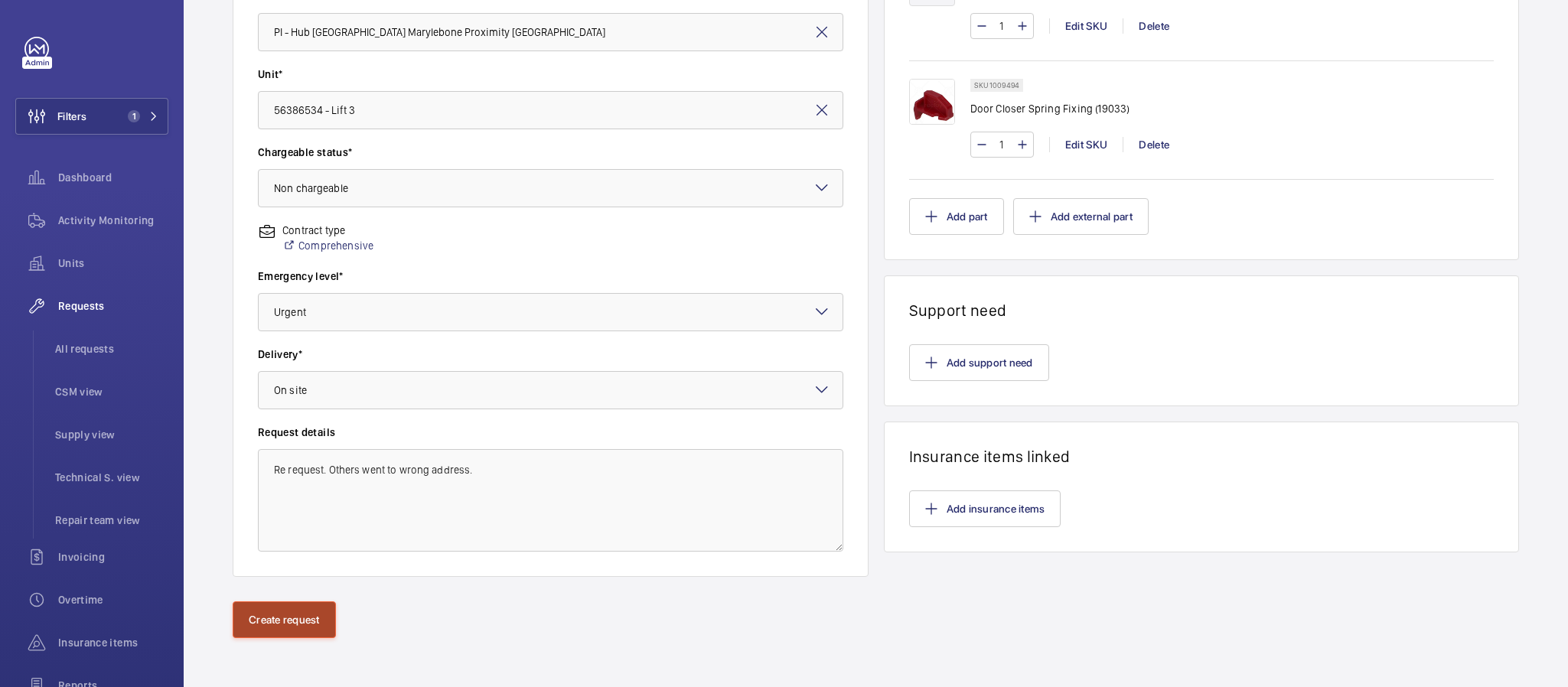
click at [295, 628] on button "Create request" at bounding box center [284, 620] width 103 height 37
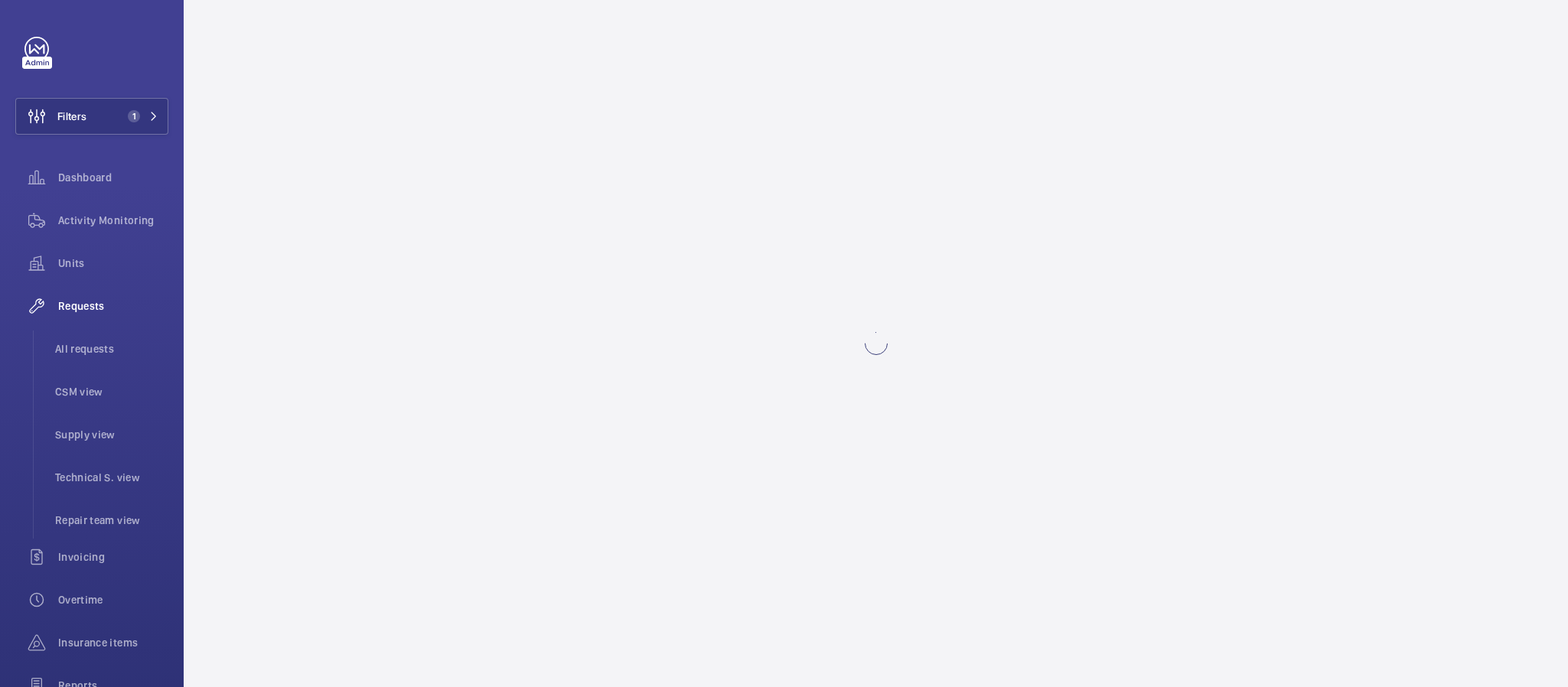
scroll to position [0, 0]
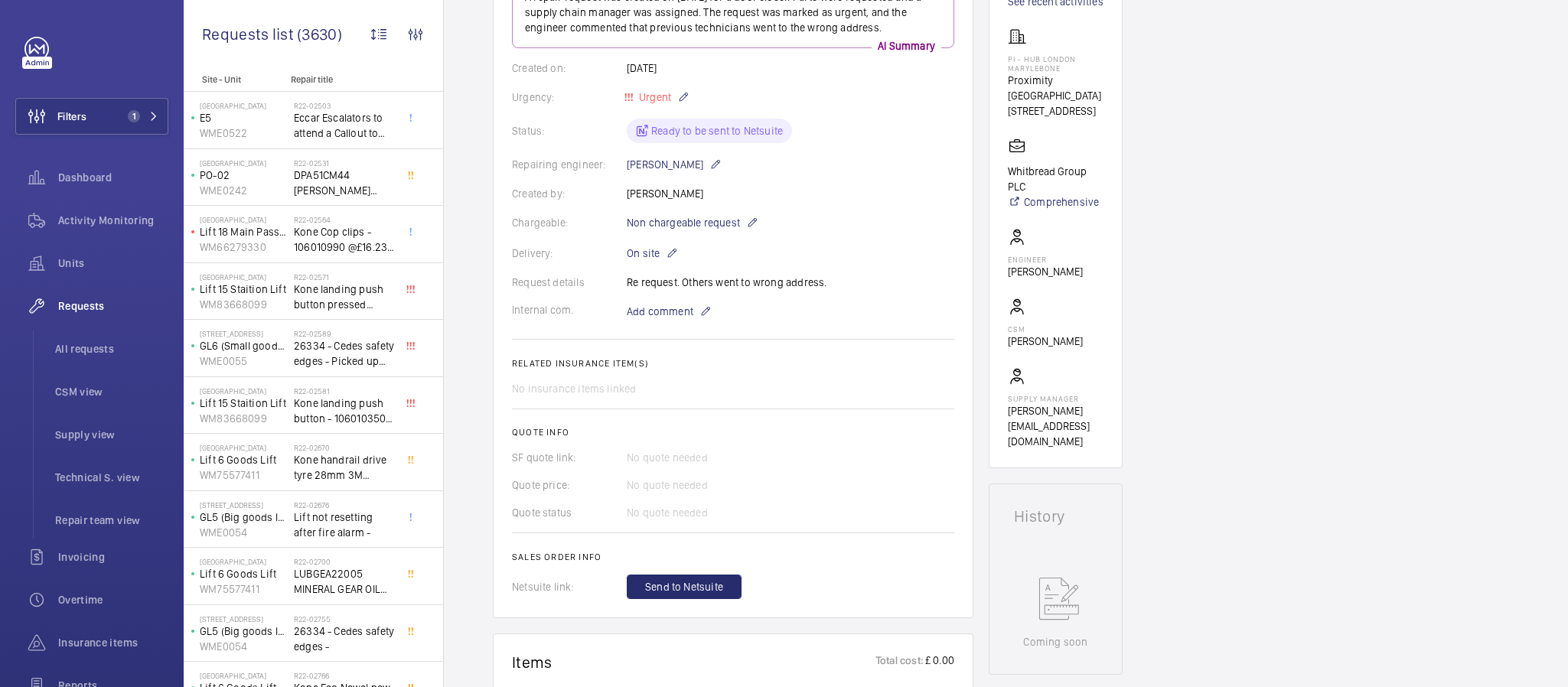
scroll to position [344, 0]
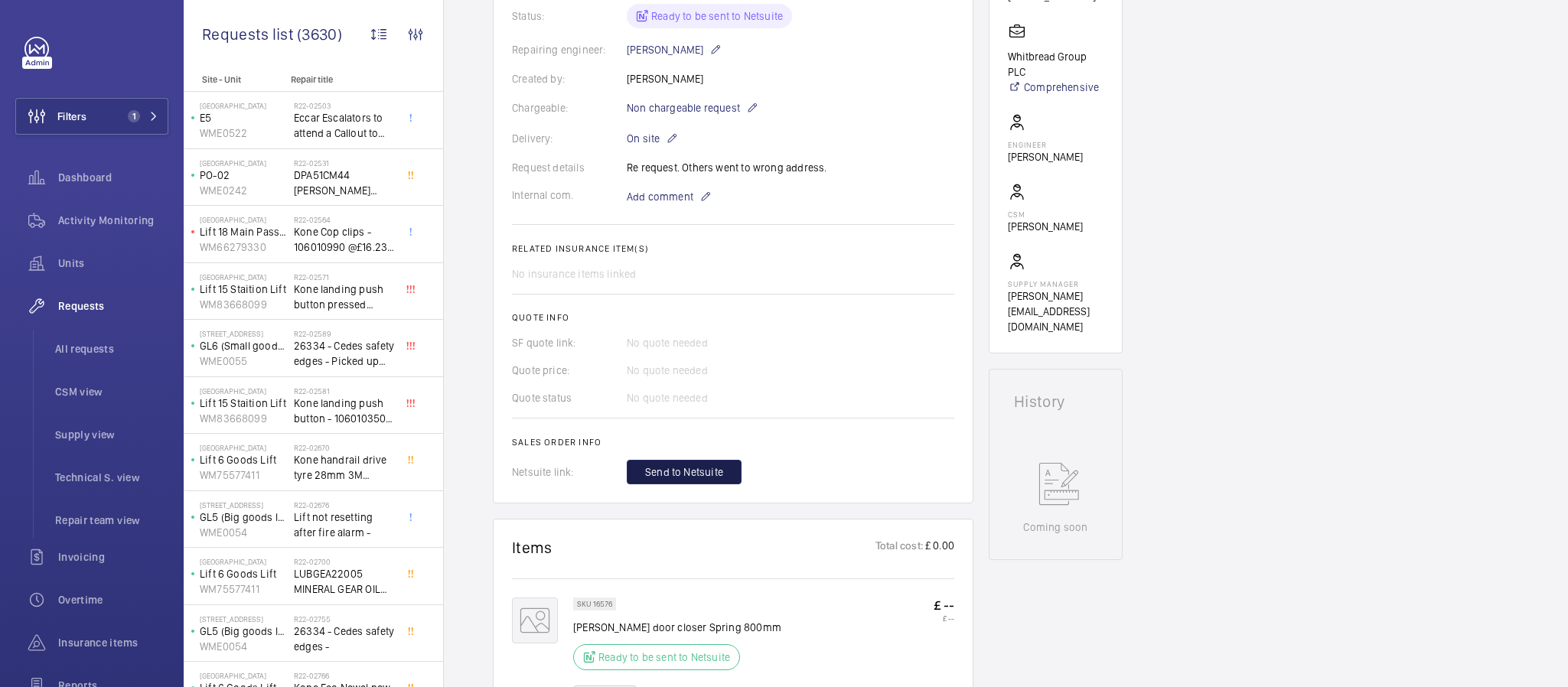
click at [714, 469] on span "Send to Netsuite" at bounding box center [684, 472] width 78 height 16
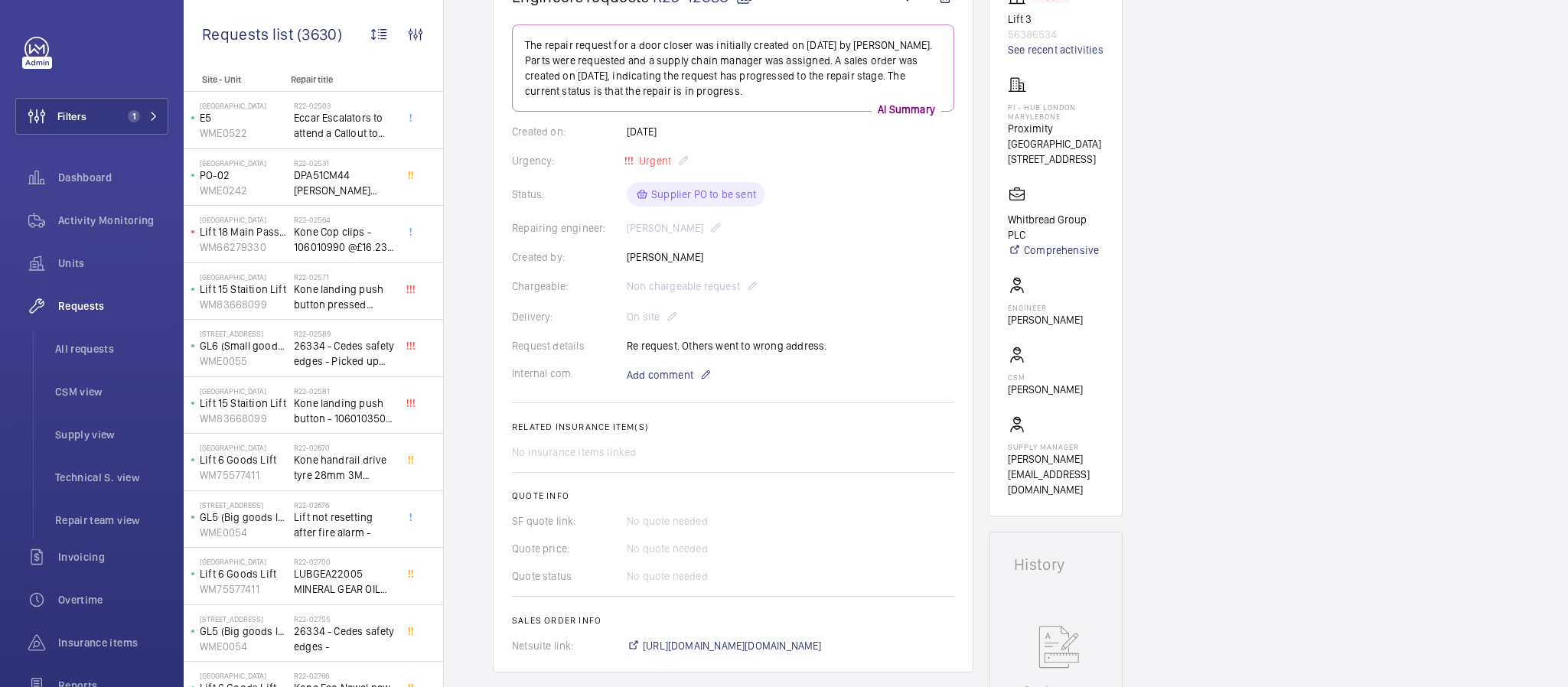
scroll to position [229, 0]
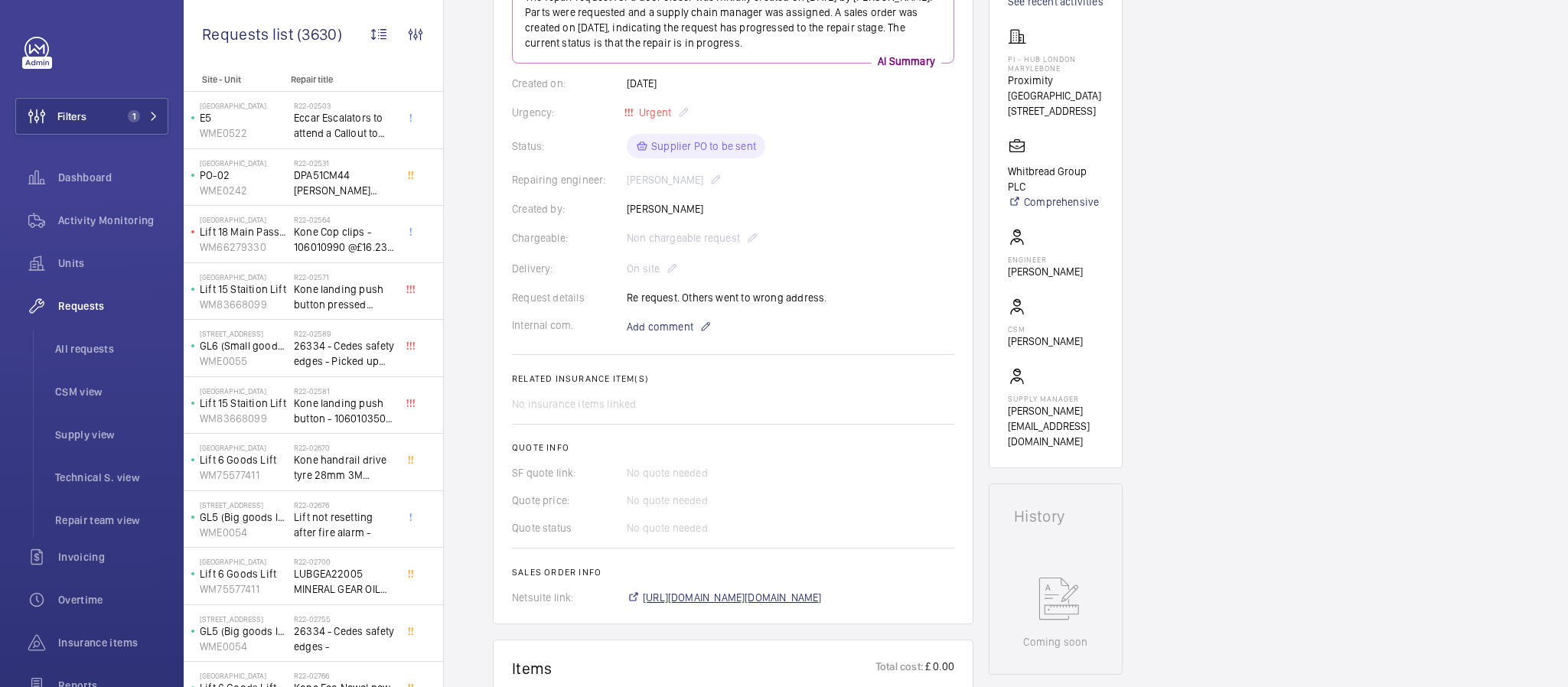
click at [703, 601] on span "[URL][DOMAIN_NAME][DOMAIN_NAME]" at bounding box center [732, 598] width 179 height 16
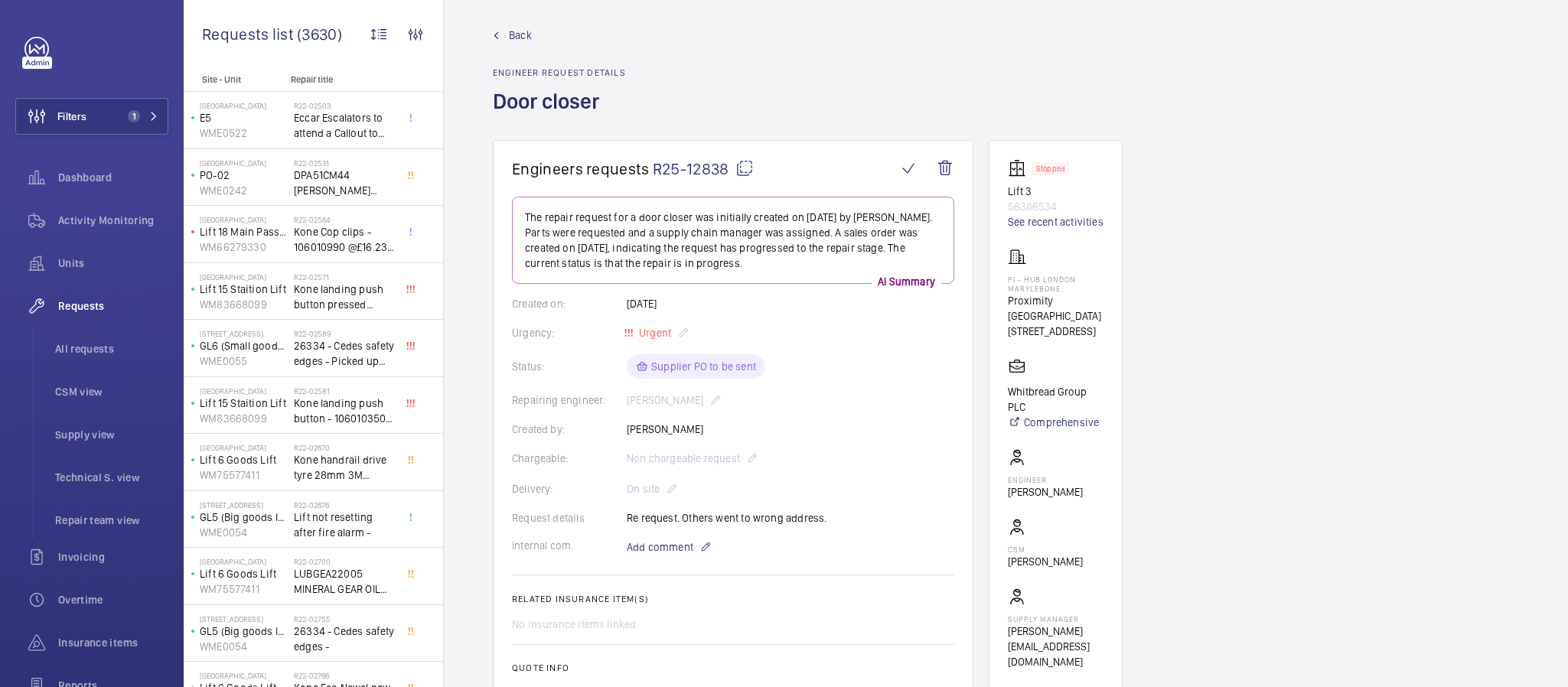
scroll to position [0, 0]
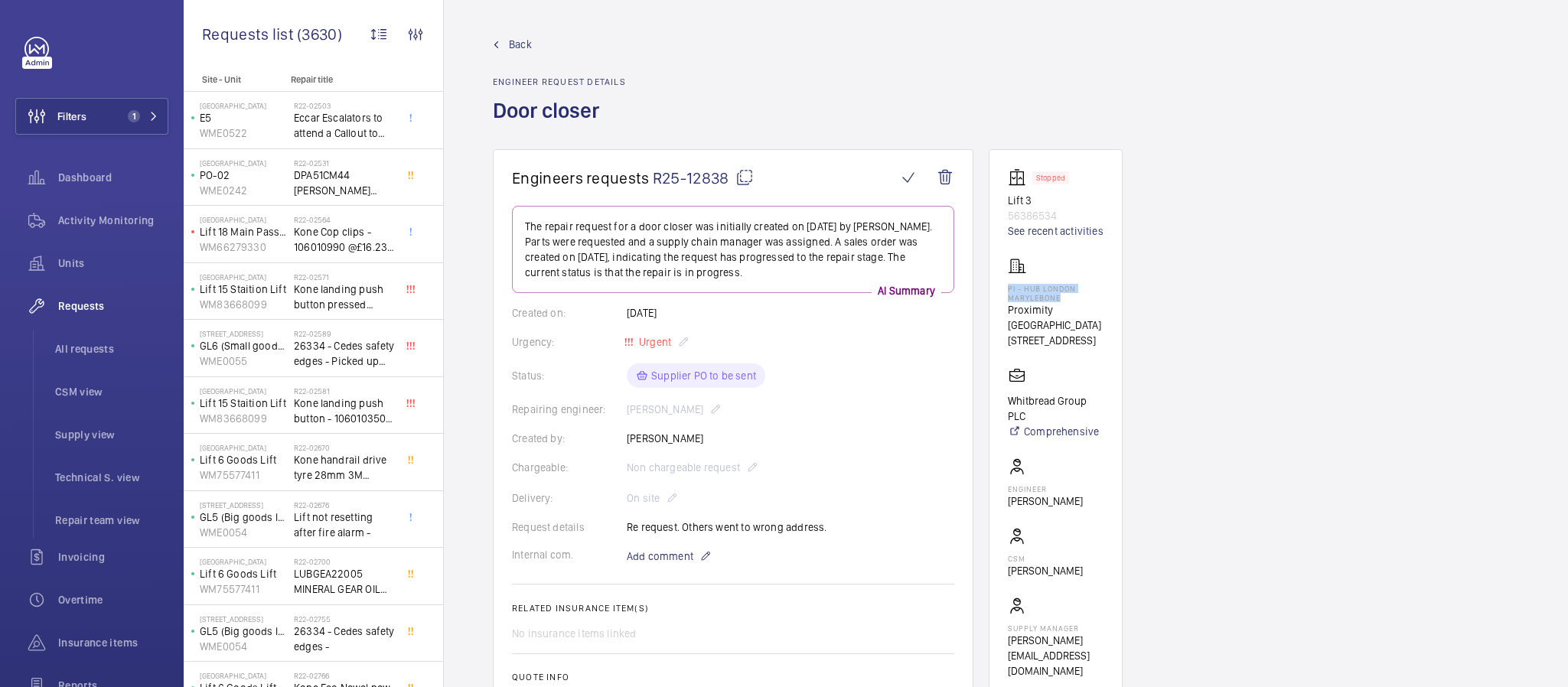
drag, startPoint x: 1061, startPoint y: 313, endPoint x: 1004, endPoint y: 306, distance: 57.4
click at [1004, 306] on wm-front-card "Stopped Lift 3 56386534 See recent activities PI - Hub [GEOGRAPHIC_DATA] Maryle…" at bounding box center [1056, 424] width 134 height 549
copy p "PI - Hub London Marylebone"
drag, startPoint x: 1099, startPoint y: 328, endPoint x: 998, endPoint y: 329, distance: 101.0
click at [998, 329] on wm-front-card "Stopped Lift 3 56386534 See recent activities PI - Hub [GEOGRAPHIC_DATA] Maryle…" at bounding box center [1056, 424] width 134 height 549
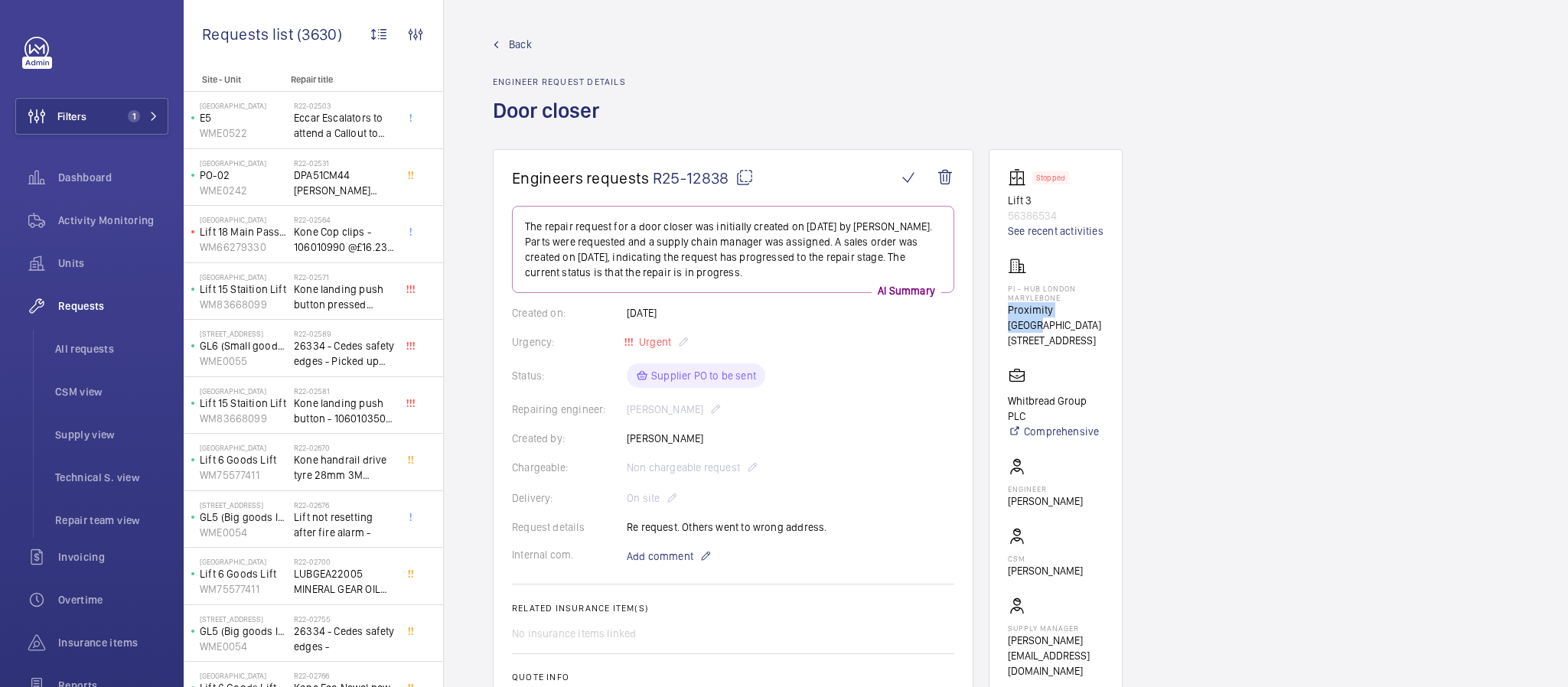
copy p "Proximity [GEOGRAPHIC_DATA]"
drag, startPoint x: 1047, startPoint y: 342, endPoint x: 1006, endPoint y: 344, distance: 41.0
click at [1006, 344] on wm-front-card "Stopped Lift 3 56386534 See recent activities PI - Hub [GEOGRAPHIC_DATA] Maryle…" at bounding box center [1056, 424] width 134 height 549
copy p "NW1 5RJ"
click at [499, 52] on link "Back" at bounding box center [559, 45] width 133 height 16
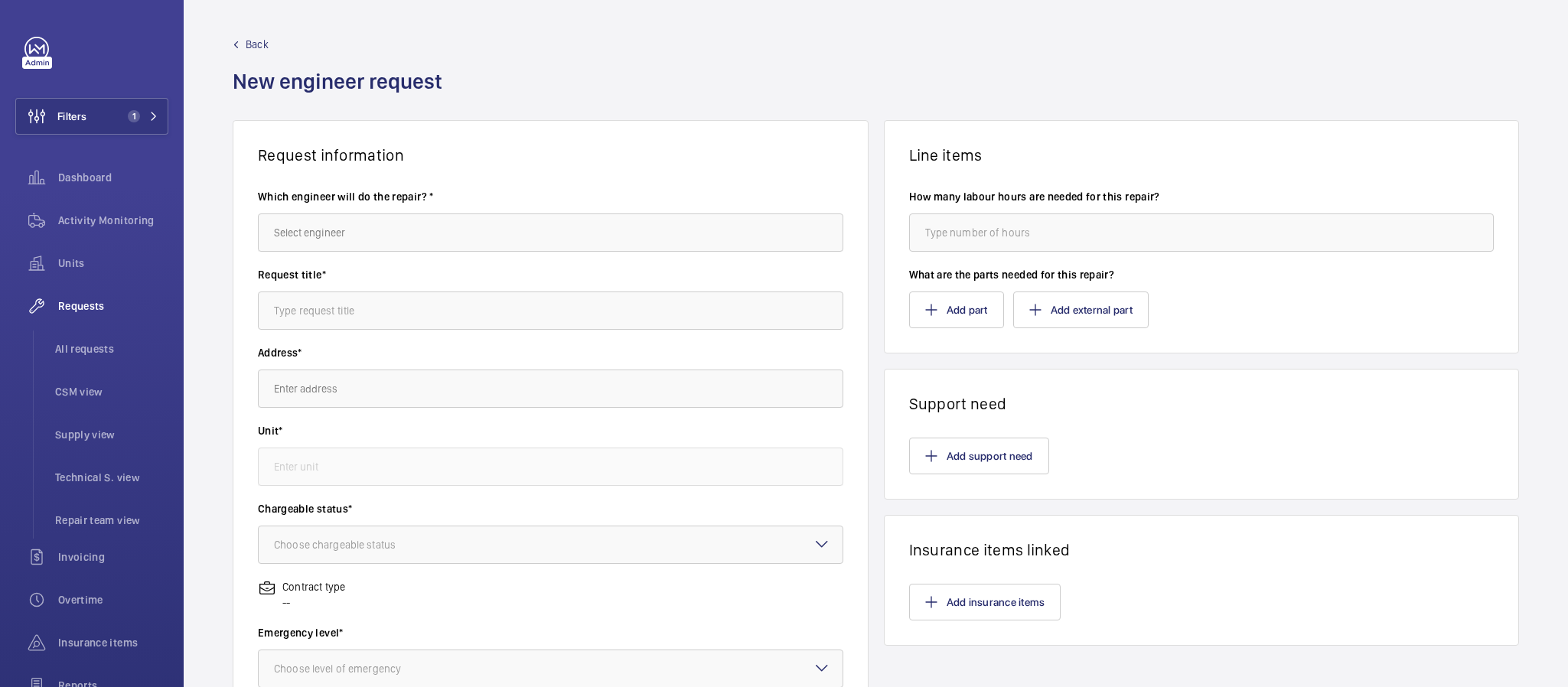
click at [251, 51] on span "Back" at bounding box center [258, 45] width 23 height 16
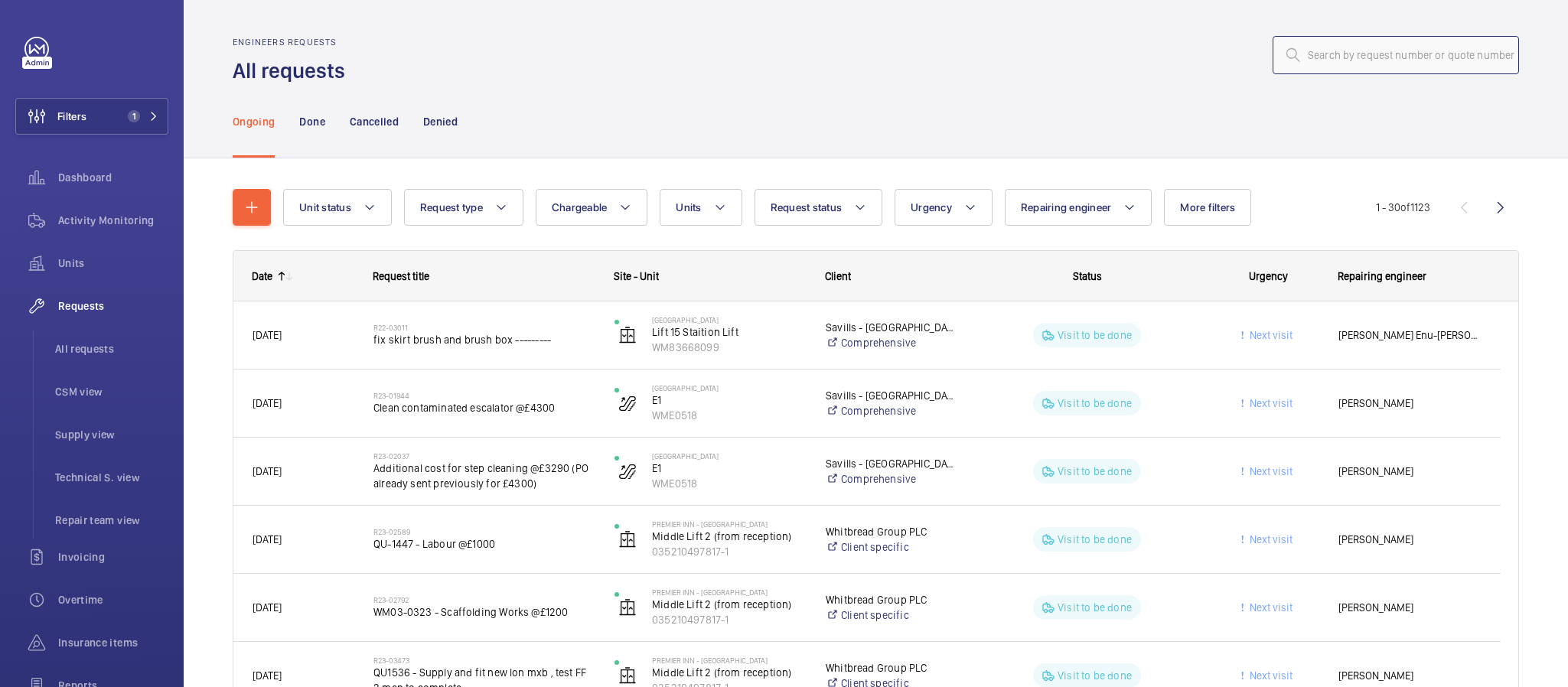
click at [1352, 55] on input "text" at bounding box center [1396, 54] width 247 height 38
paste input "R25-12811"
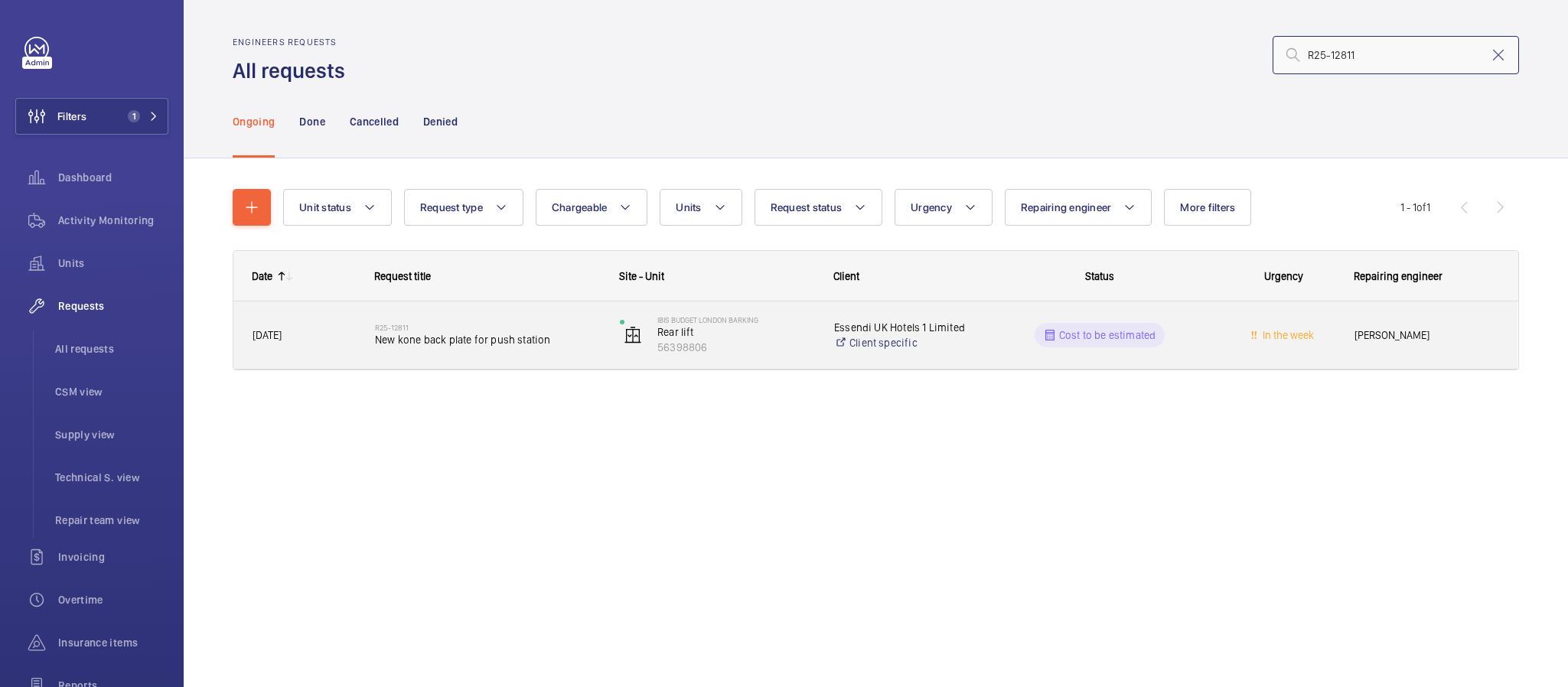
type input "R25-12811"
click at [556, 326] on h2 "R25-12811" at bounding box center [487, 326] width 225 height 9
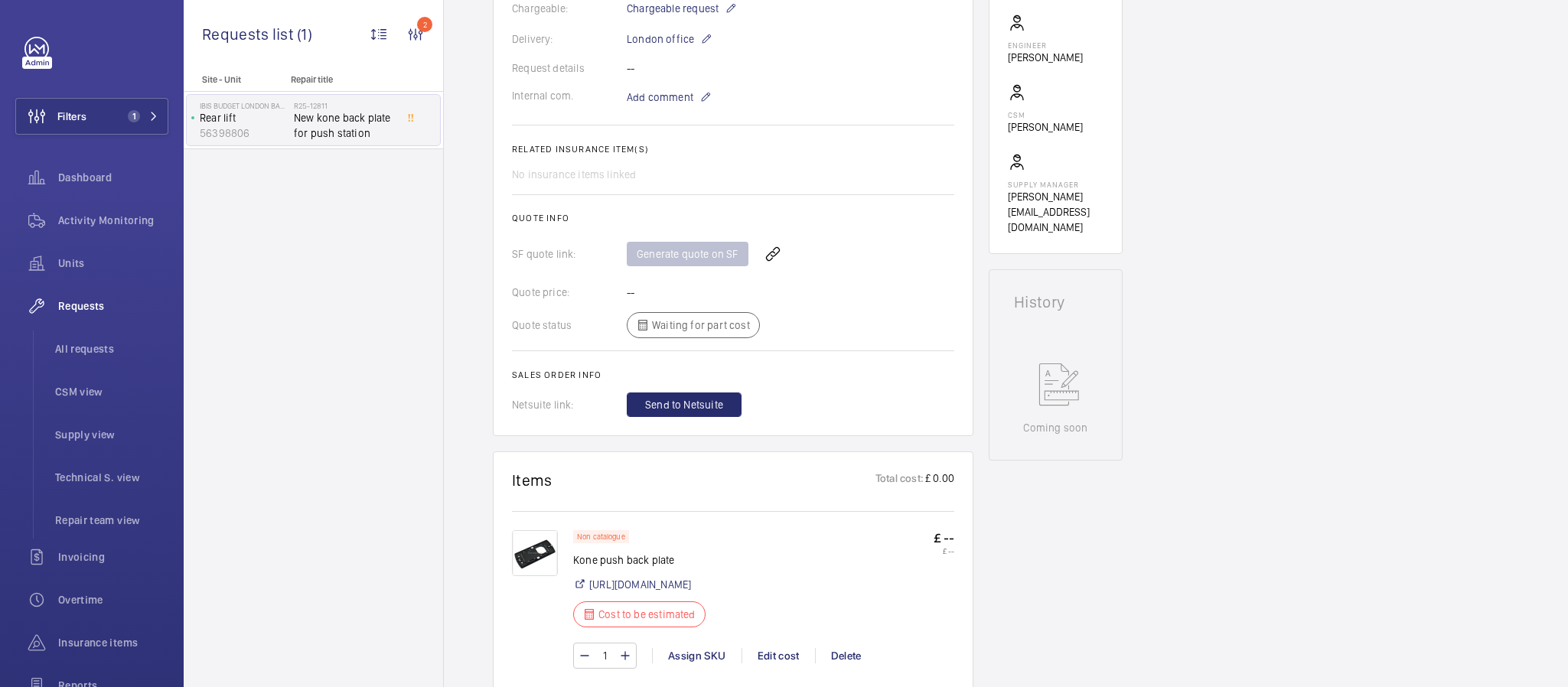
scroll to position [573, 0]
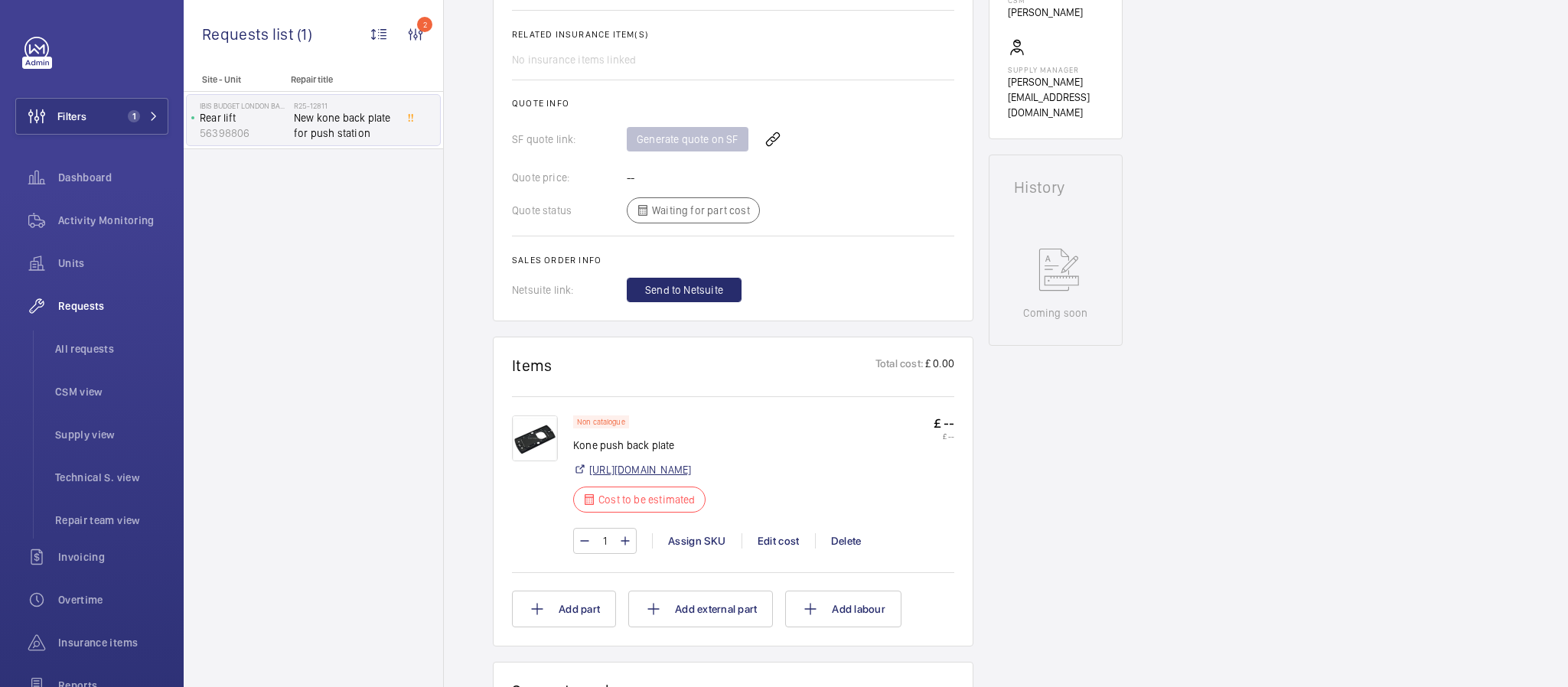
click at [691, 477] on link "[URL][DOMAIN_NAME]" at bounding box center [640, 470] width 102 height 16
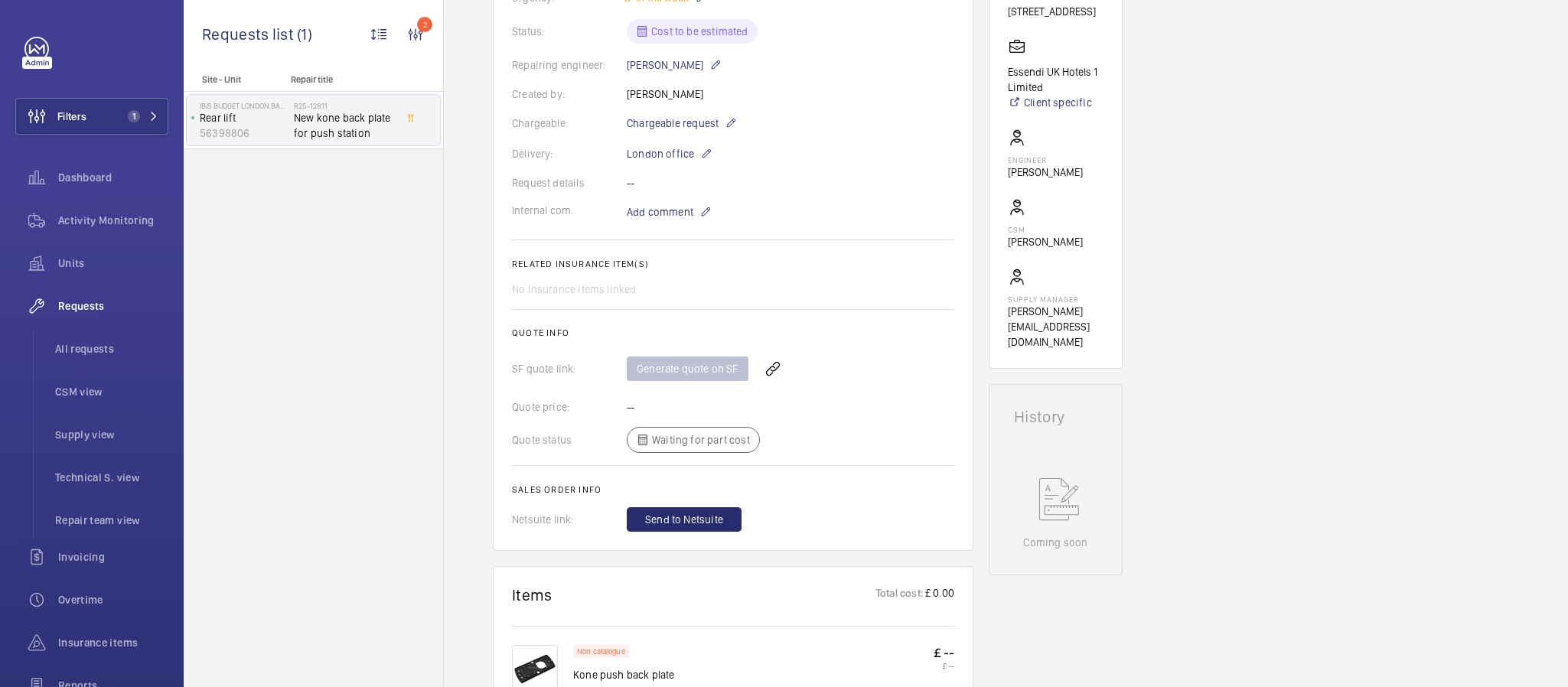
scroll to position [115, 0]
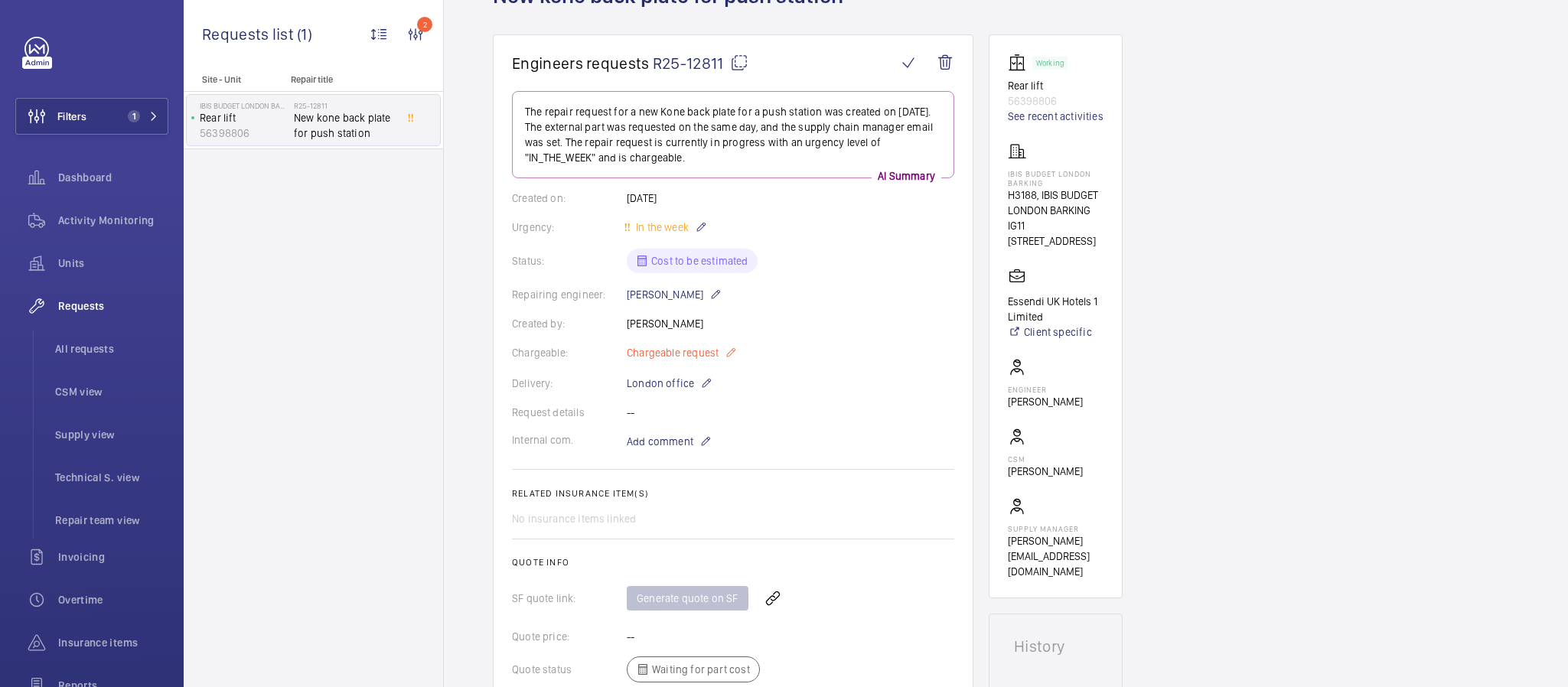
click at [726, 355] on mat-icon at bounding box center [731, 353] width 13 height 18
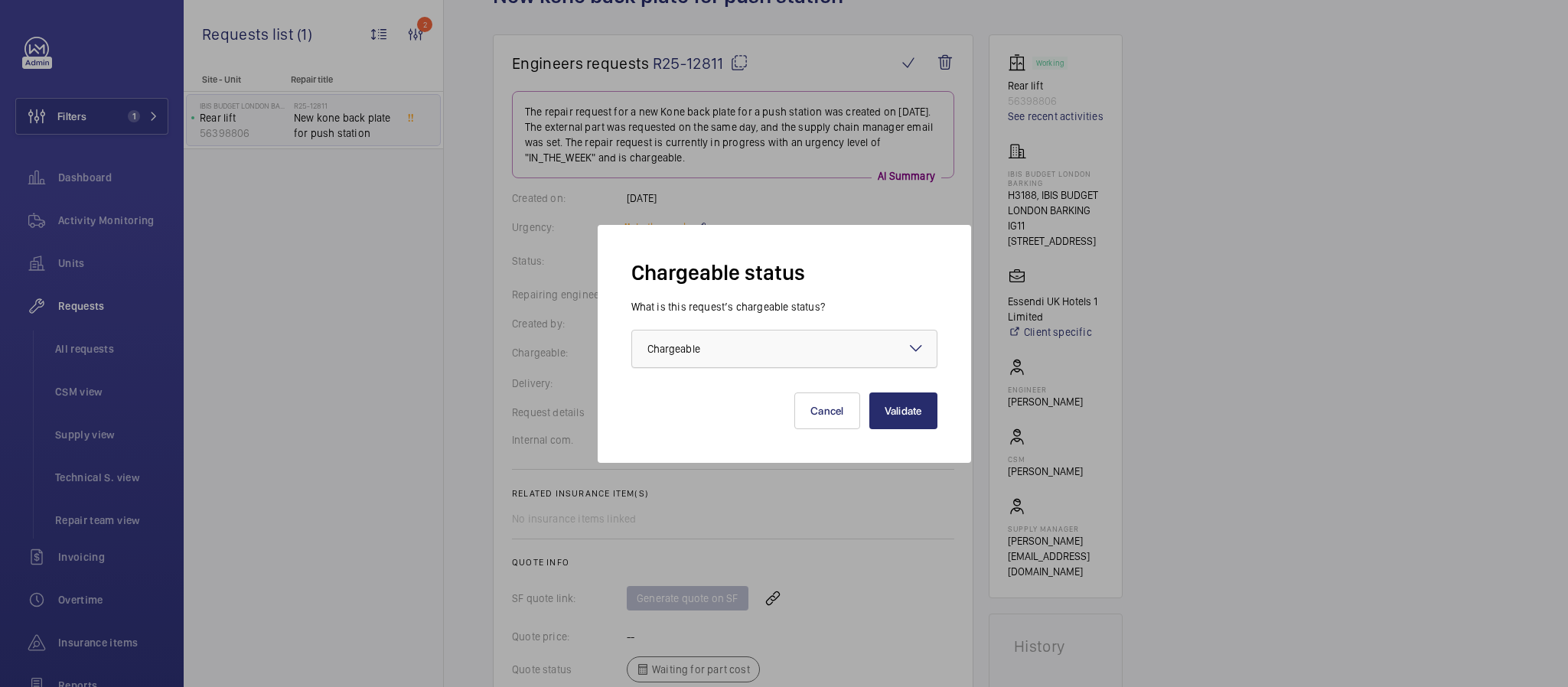
click at [782, 347] on div at bounding box center [784, 349] width 304 height 37
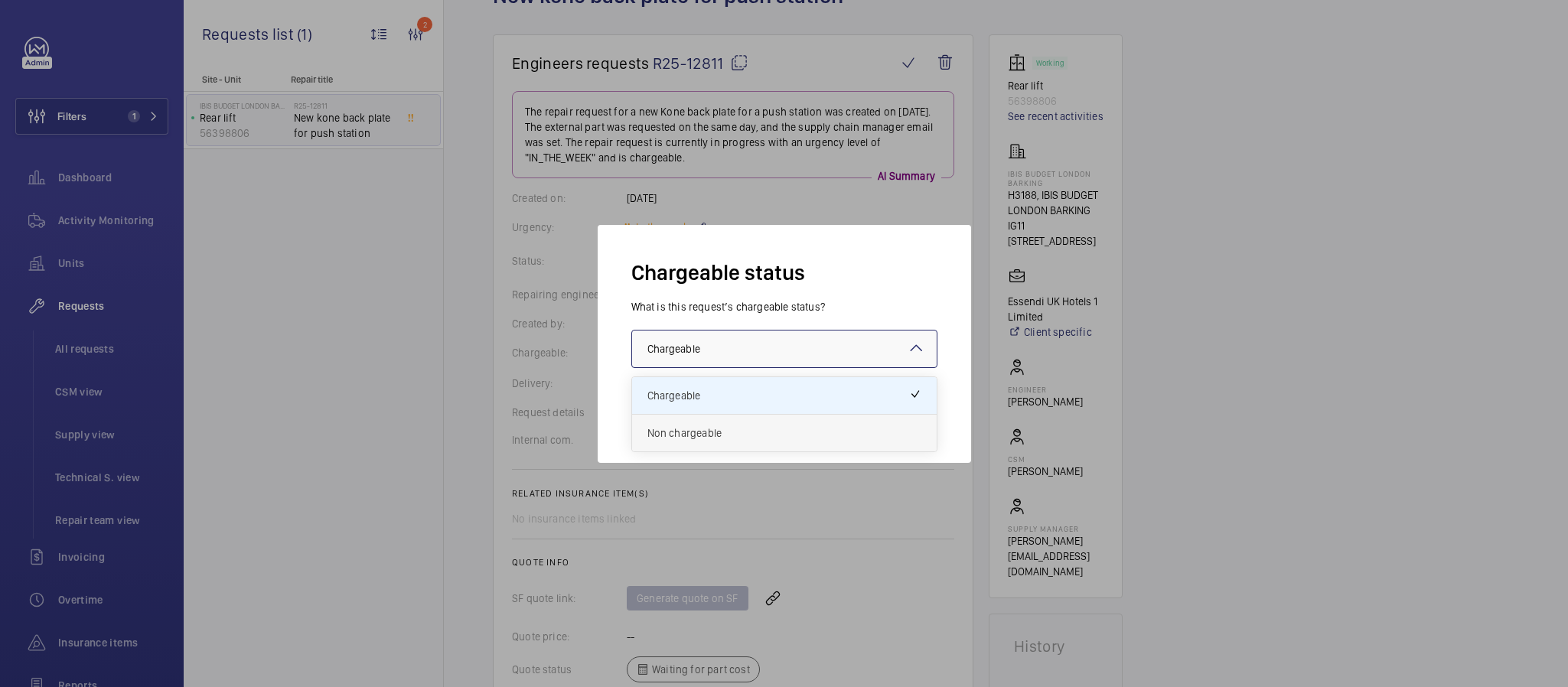
click at [721, 427] on span "Non chargeable" at bounding box center [784, 433] width 274 height 16
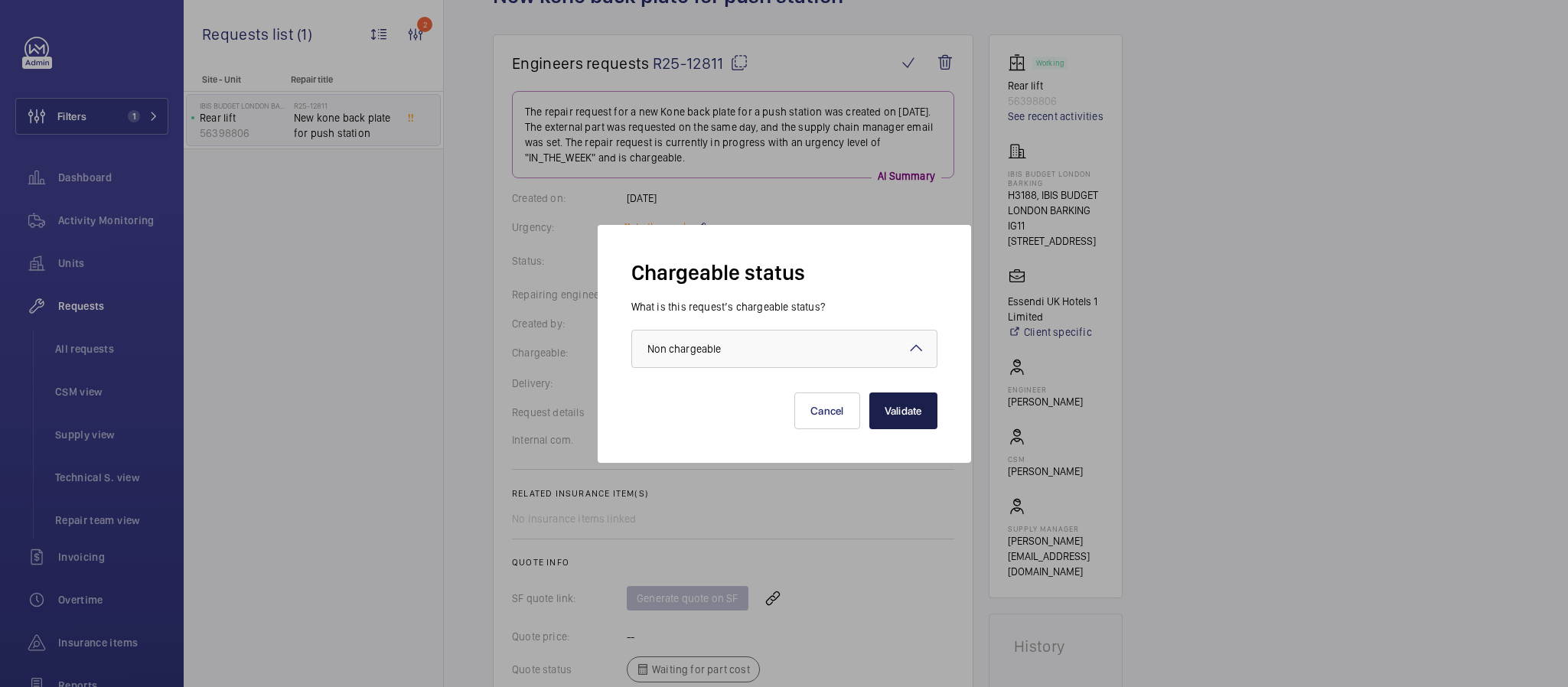
click at [896, 404] on button "Validate" at bounding box center [903, 411] width 68 height 37
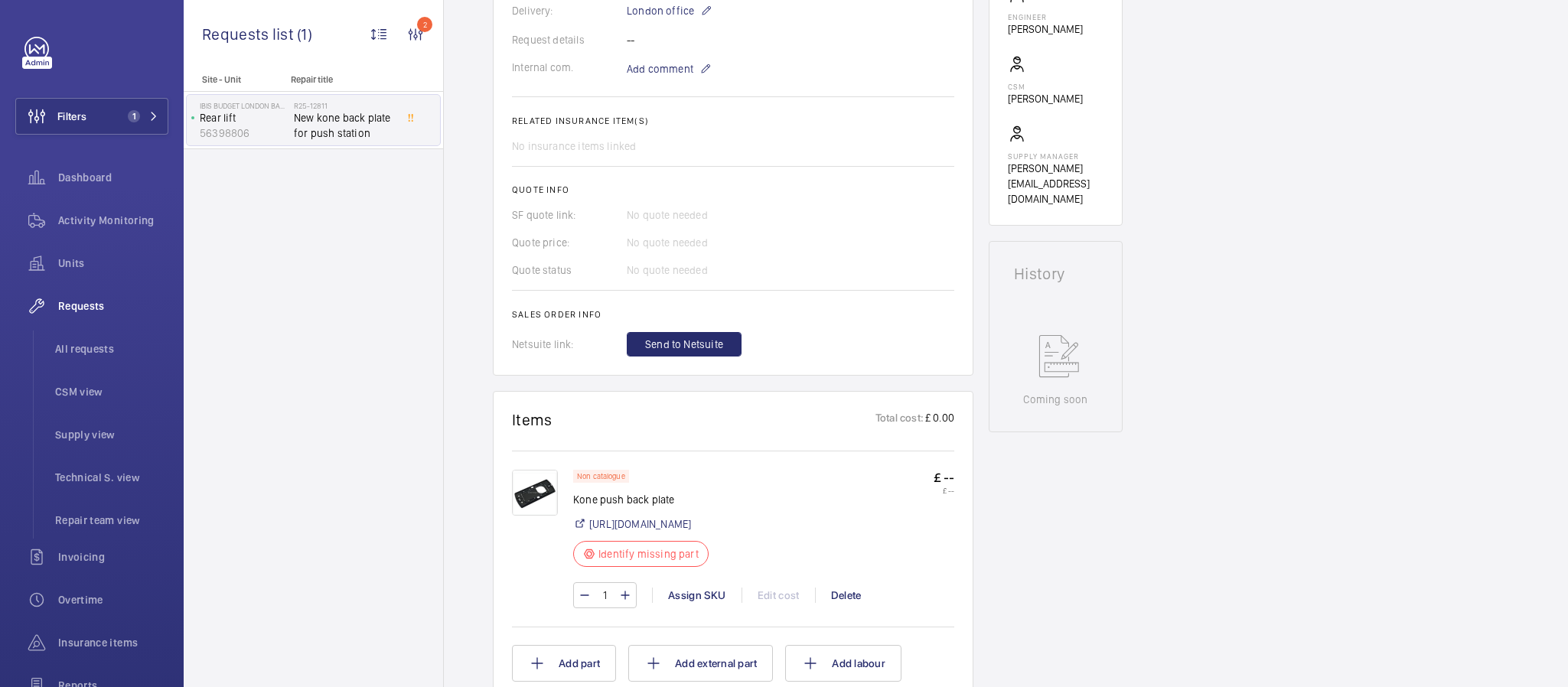
scroll to position [573, 0]
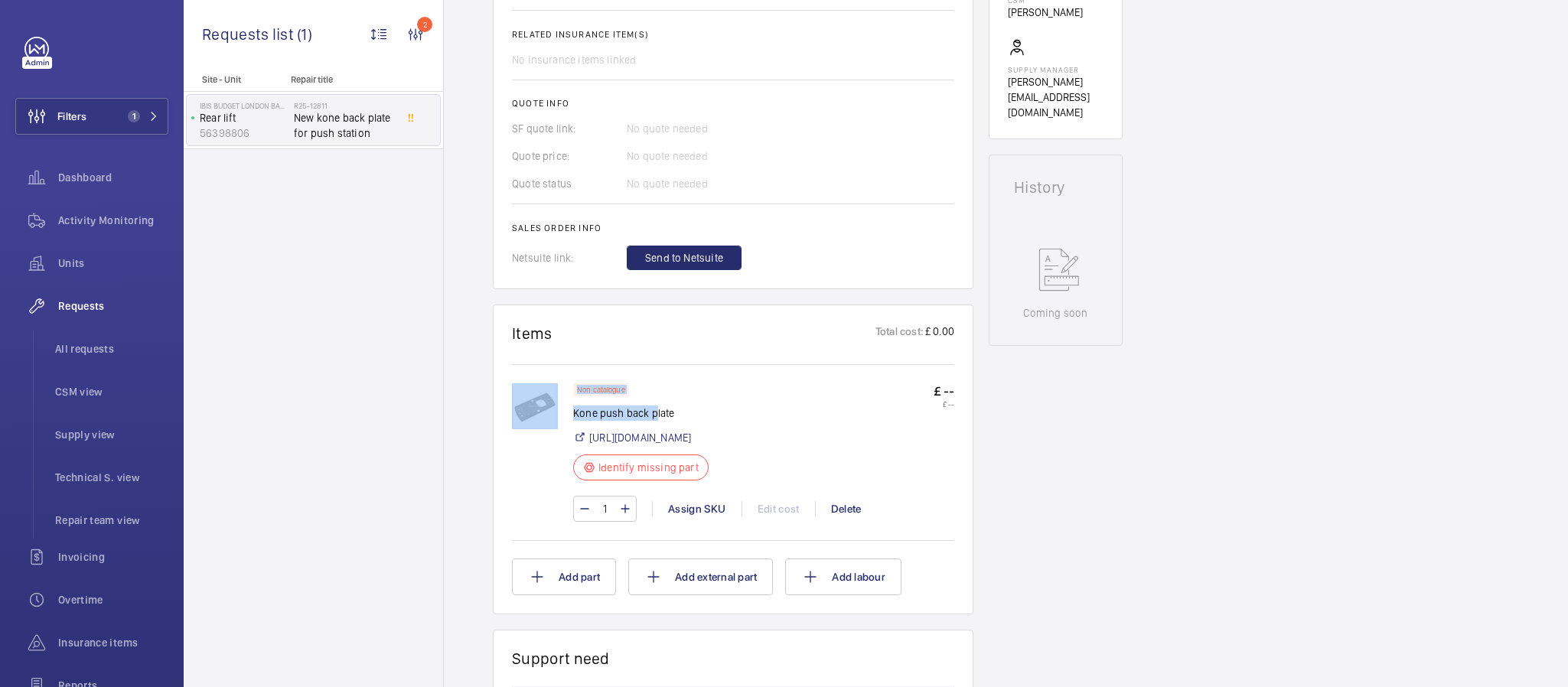
drag, startPoint x: 570, startPoint y: 416, endPoint x: 643, endPoint y: 407, distance: 73.6
click at [647, 407] on div "Non catalogue Kone push back plate [URL][DOMAIN_NAME] Identify missing part £ -…" at bounding box center [733, 460] width 442 height 154
click at [673, 389] on div "Non catalogue Kone push back plate [URL][DOMAIN_NAME] Identify missing part" at bounding box center [645, 435] width 145 height 106
drag, startPoint x: 673, startPoint y: 414, endPoint x: 576, endPoint y: 416, distance: 97.0
click at [576, 416] on p "Kone push back plate" at bounding box center [645, 413] width 145 height 16
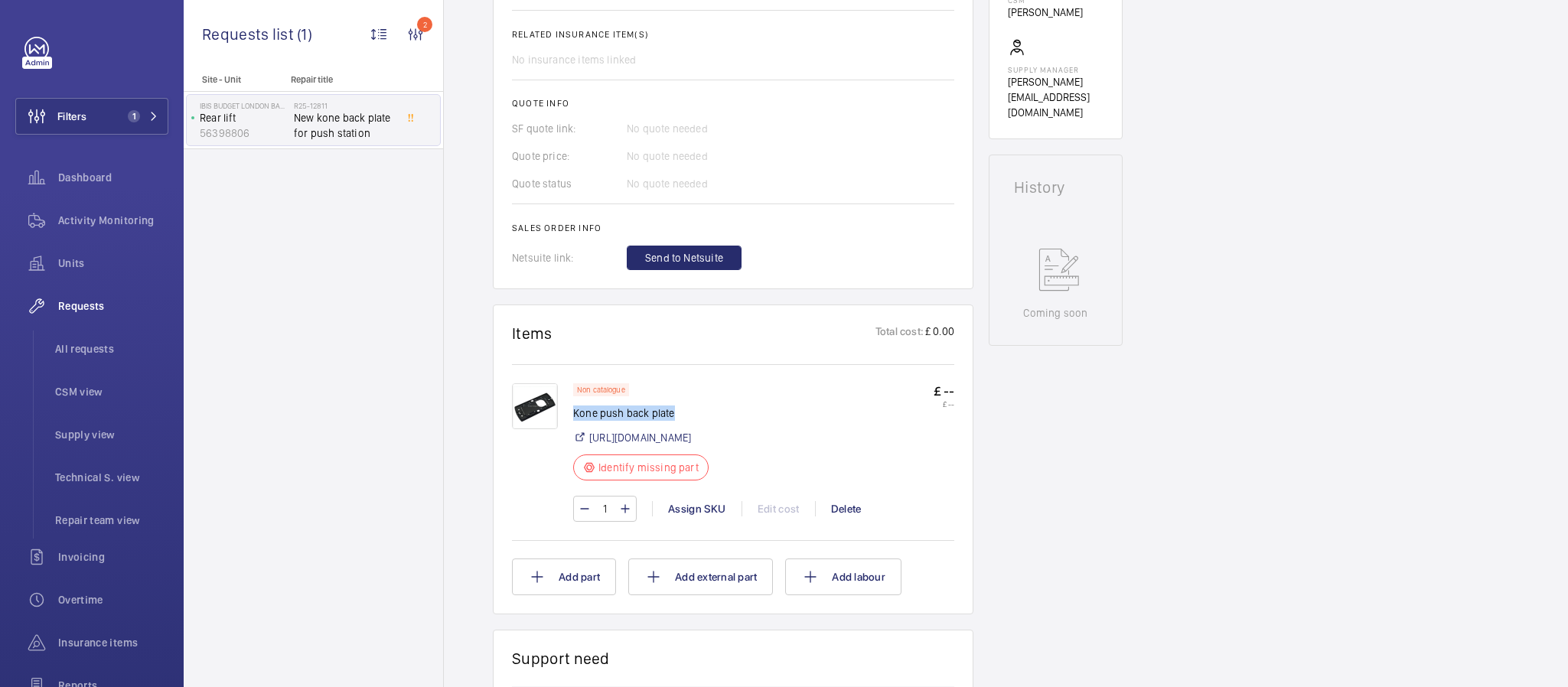
copy p "Kone push back plate"
click at [534, 416] on img at bounding box center [535, 405] width 46 height 46
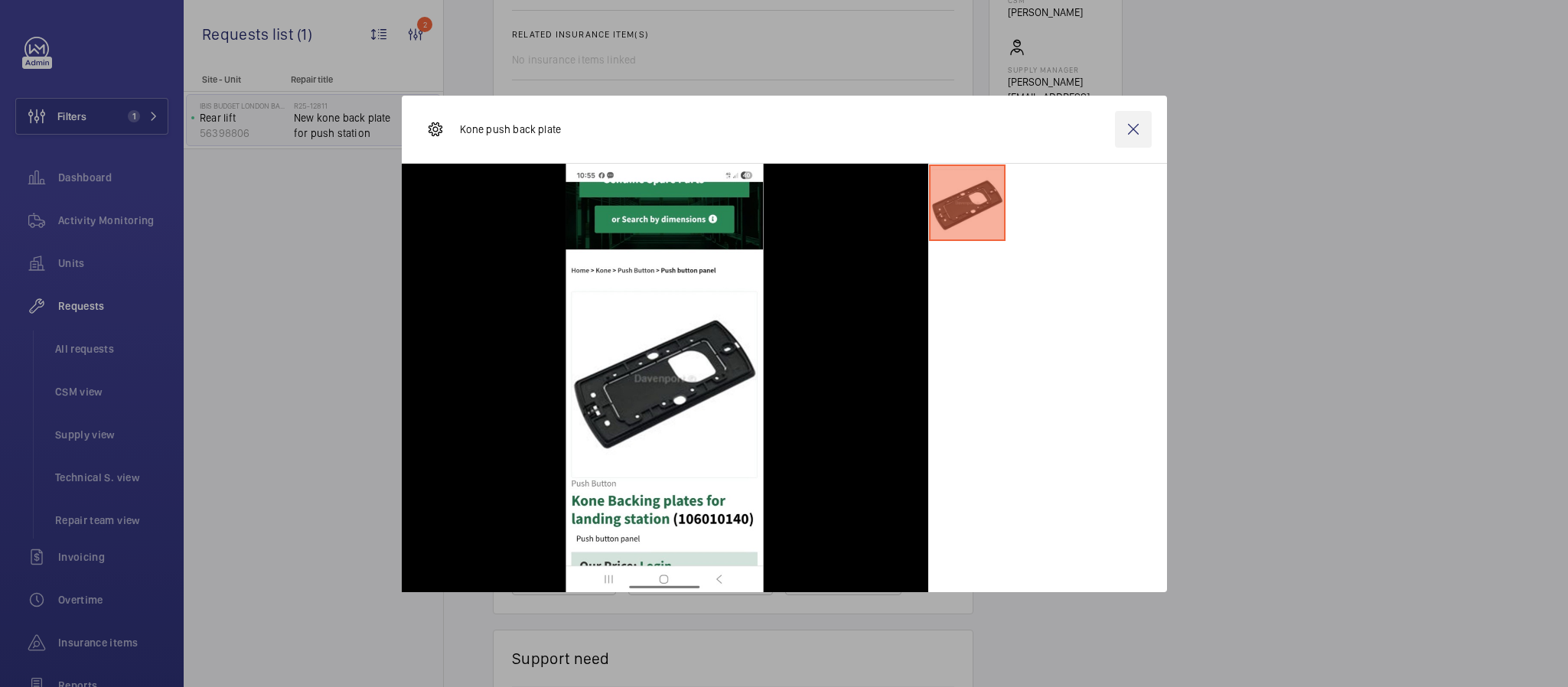
click at [1126, 142] on wm-front-icon-button at bounding box center [1133, 129] width 37 height 37
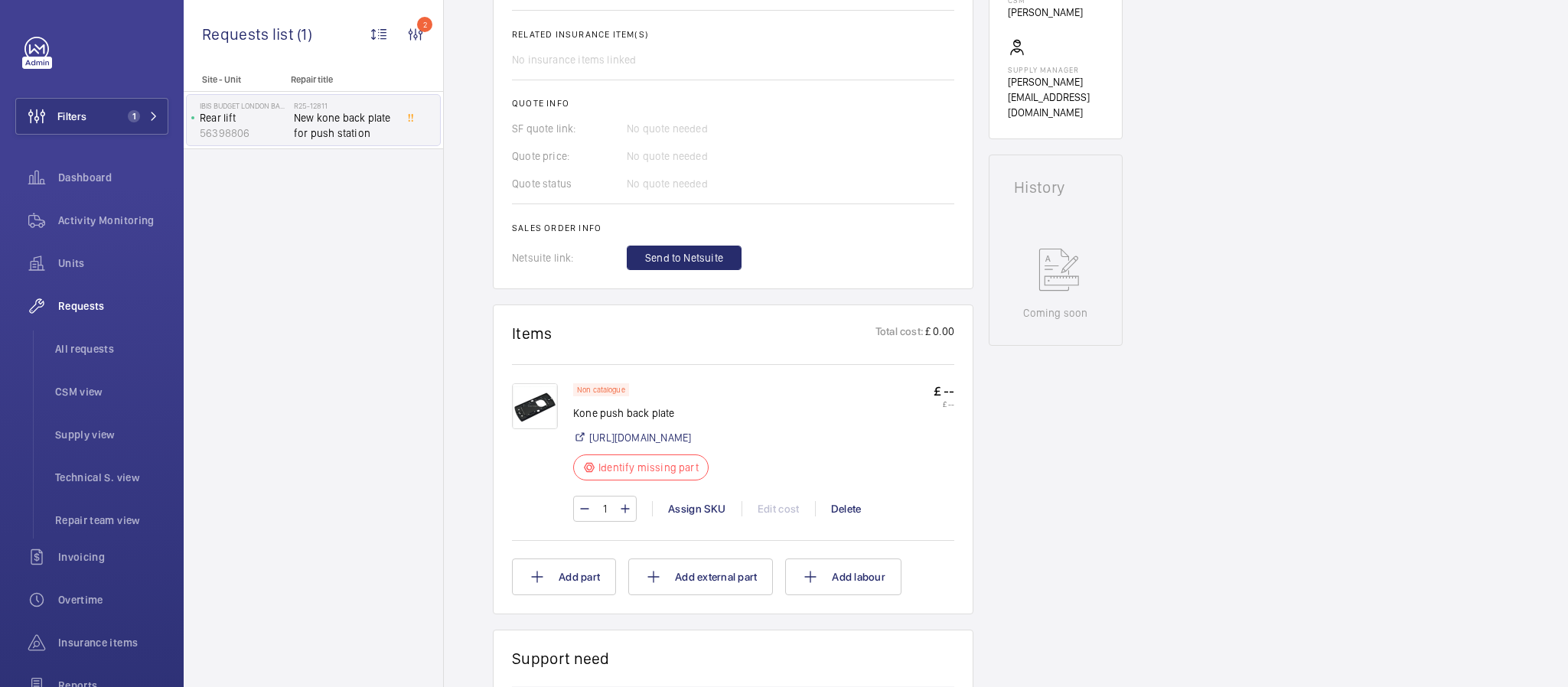
click at [679, 413] on p "Kone push back plate" at bounding box center [645, 413] width 145 height 16
click at [664, 413] on p "Kone push back plate" at bounding box center [645, 413] width 145 height 16
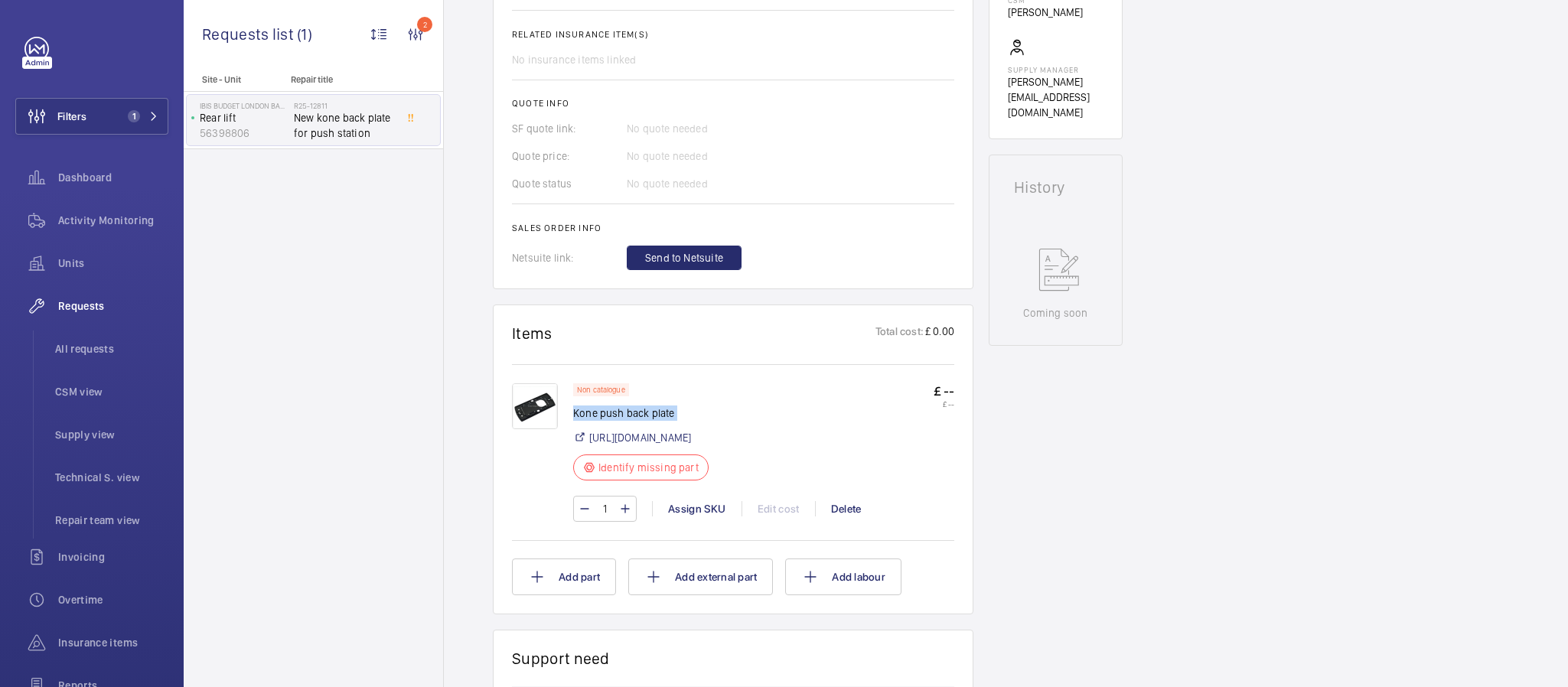
copy div "Kone push back plate"
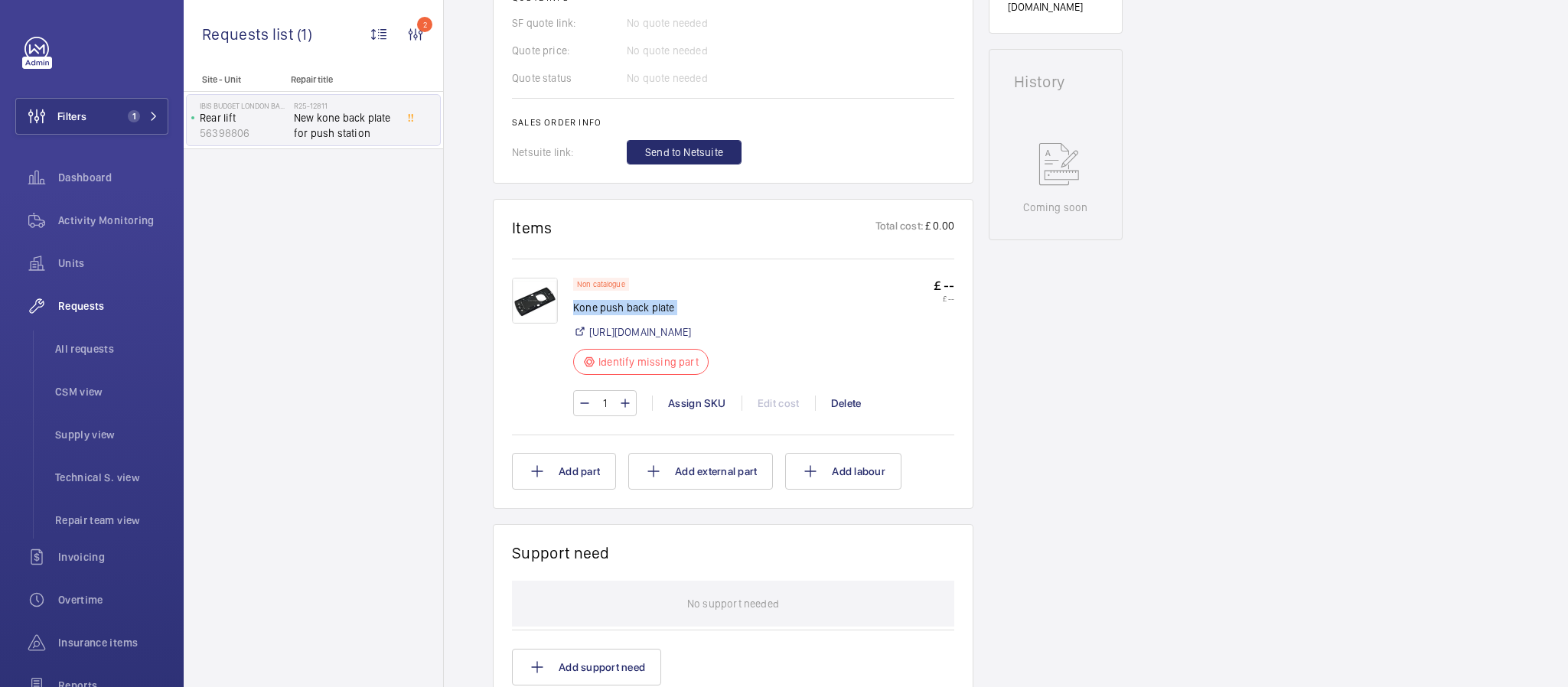
scroll to position [689, 0]
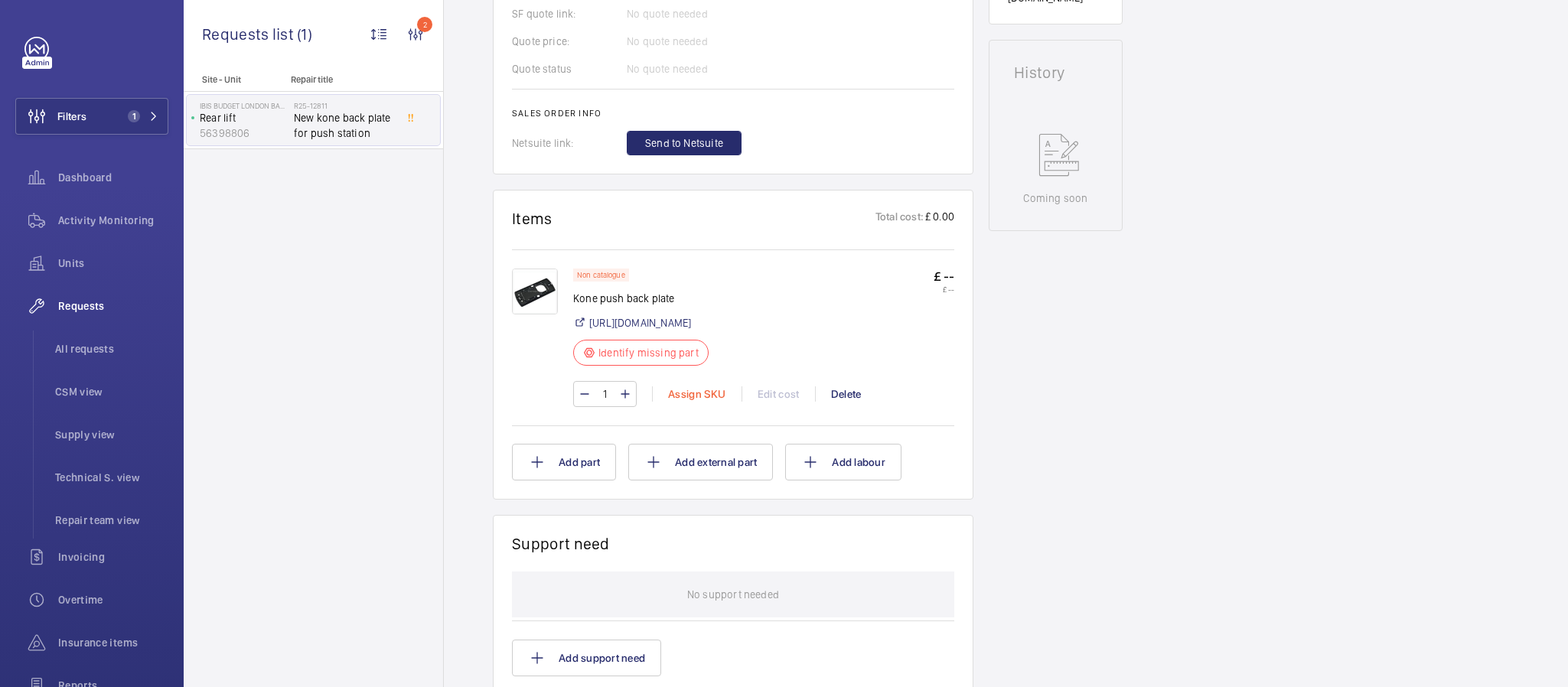
click at [700, 399] on div "Assign SKU" at bounding box center [697, 395] width 89 height 16
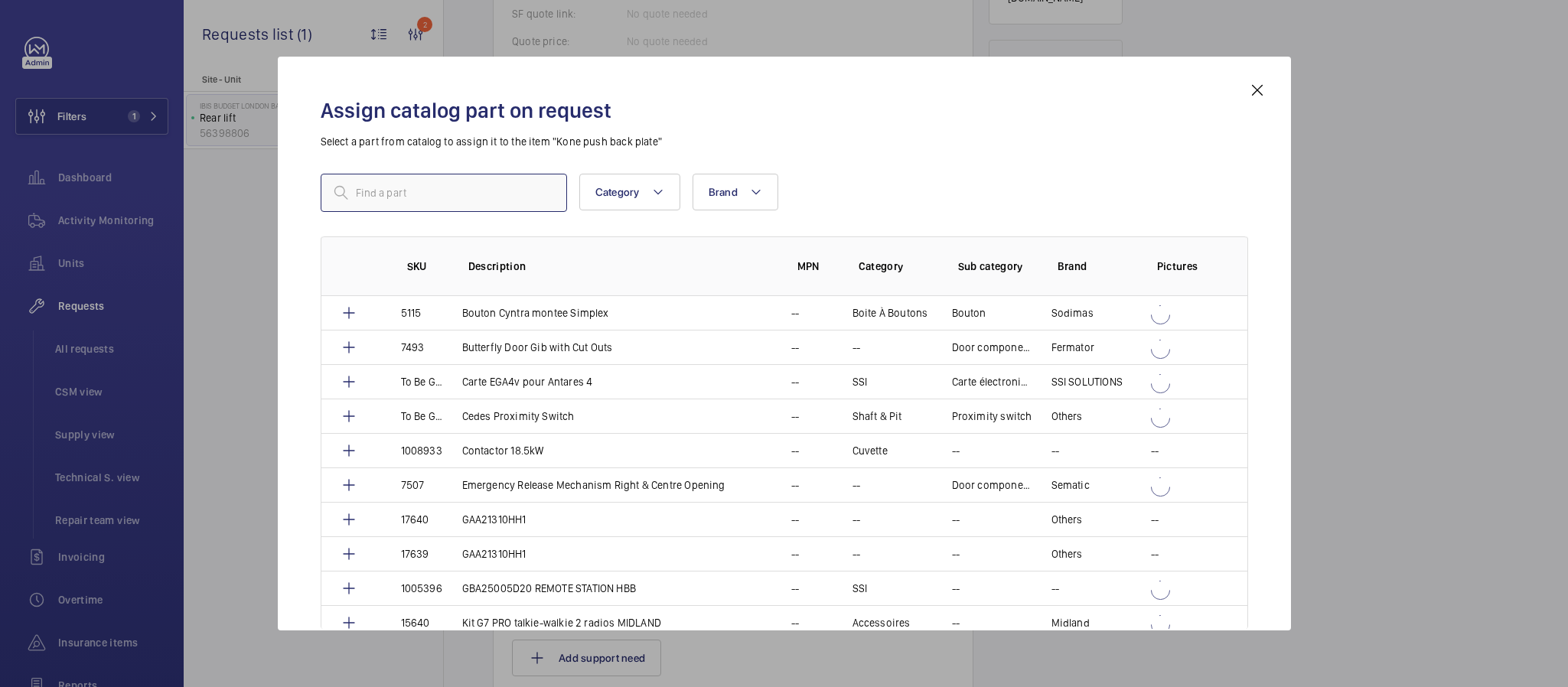
click at [470, 202] on input "text" at bounding box center [444, 192] width 247 height 38
paste input "1010377"
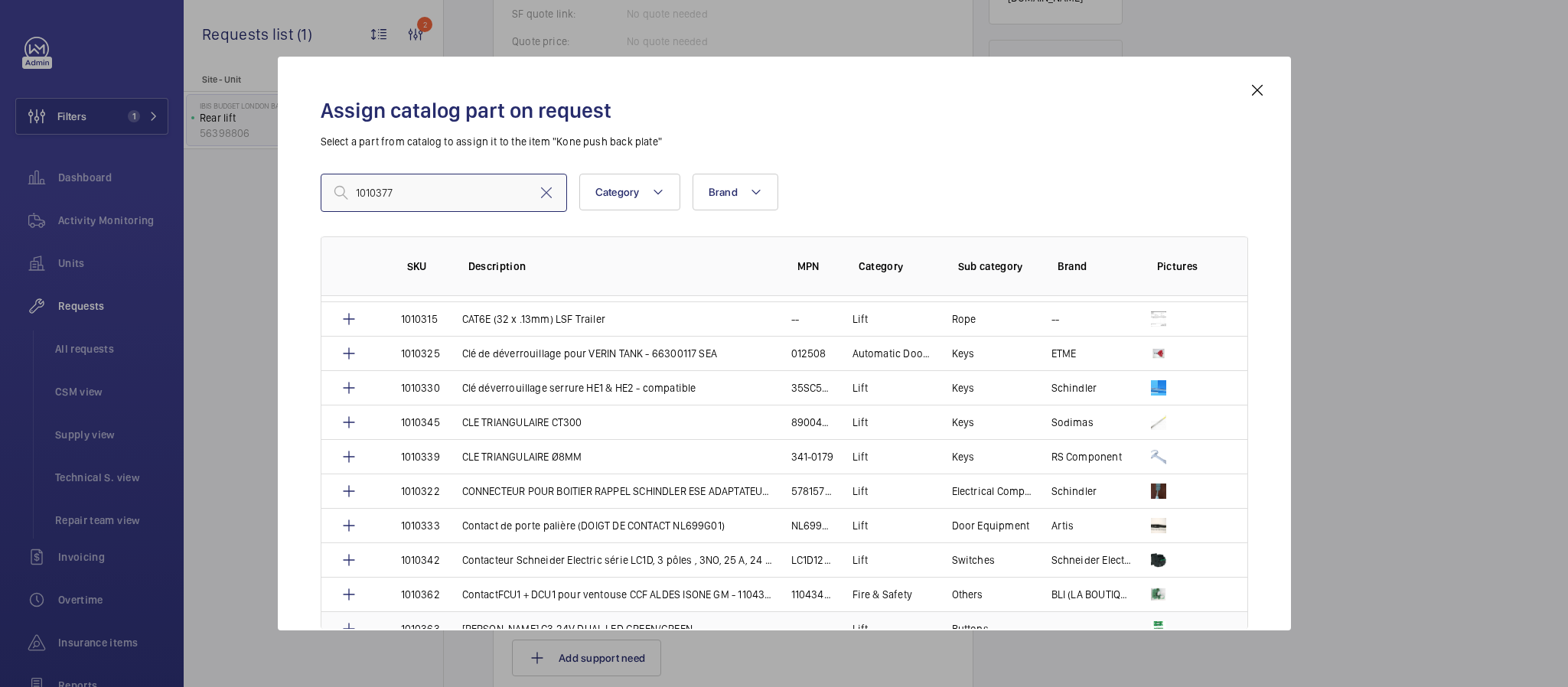
scroll to position [459, 0]
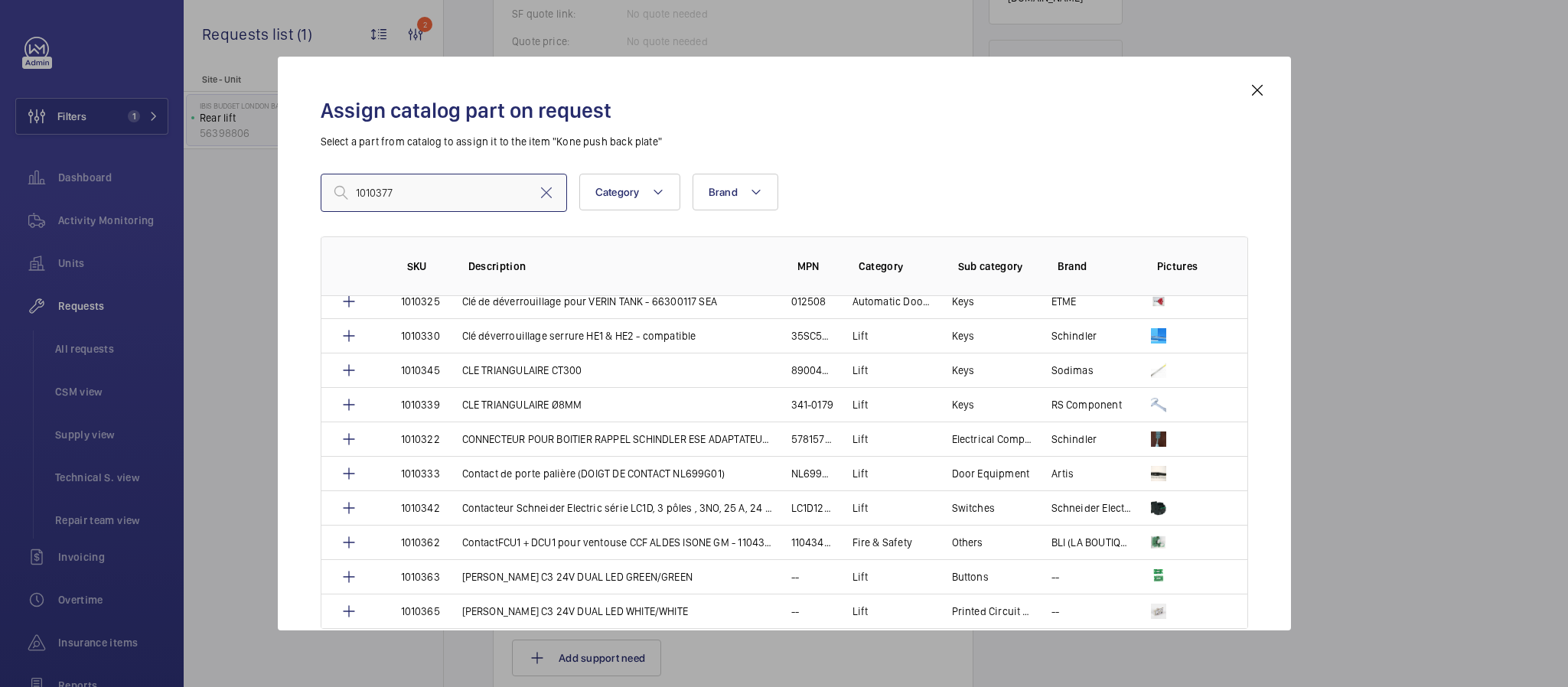
type input "1010377"
click at [542, 203] on input "1010377" at bounding box center [444, 192] width 247 height 38
click at [540, 196] on mat-icon at bounding box center [546, 192] width 18 height 18
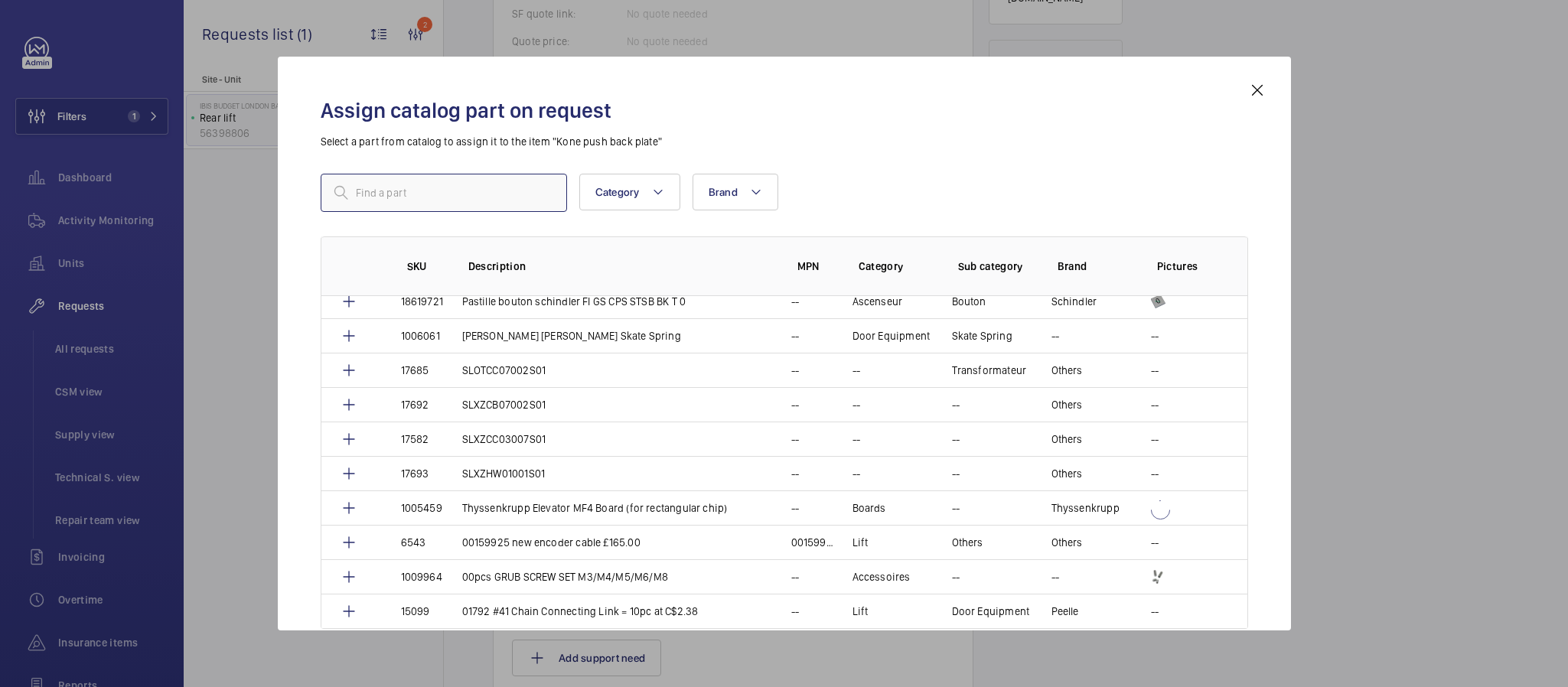
paste input "Kone push back plate"
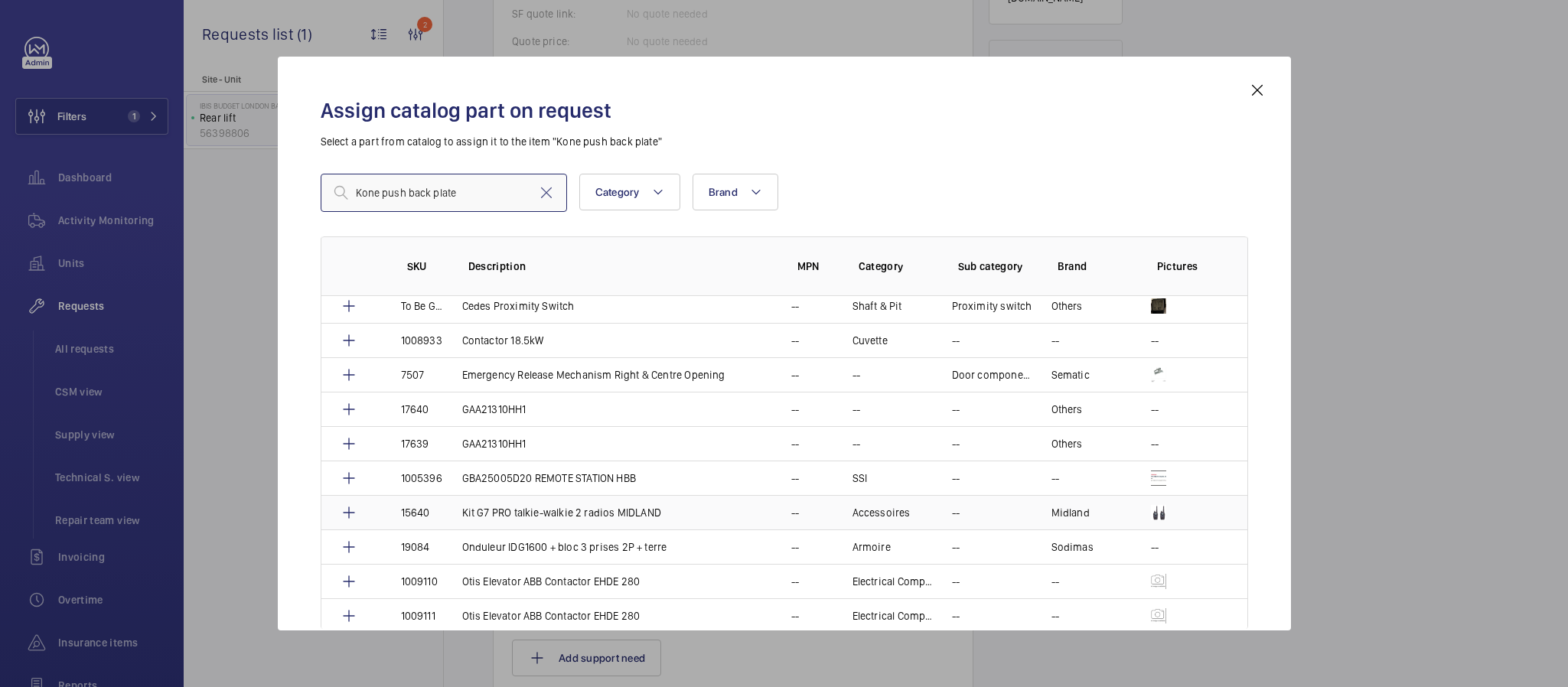
scroll to position [0, 0]
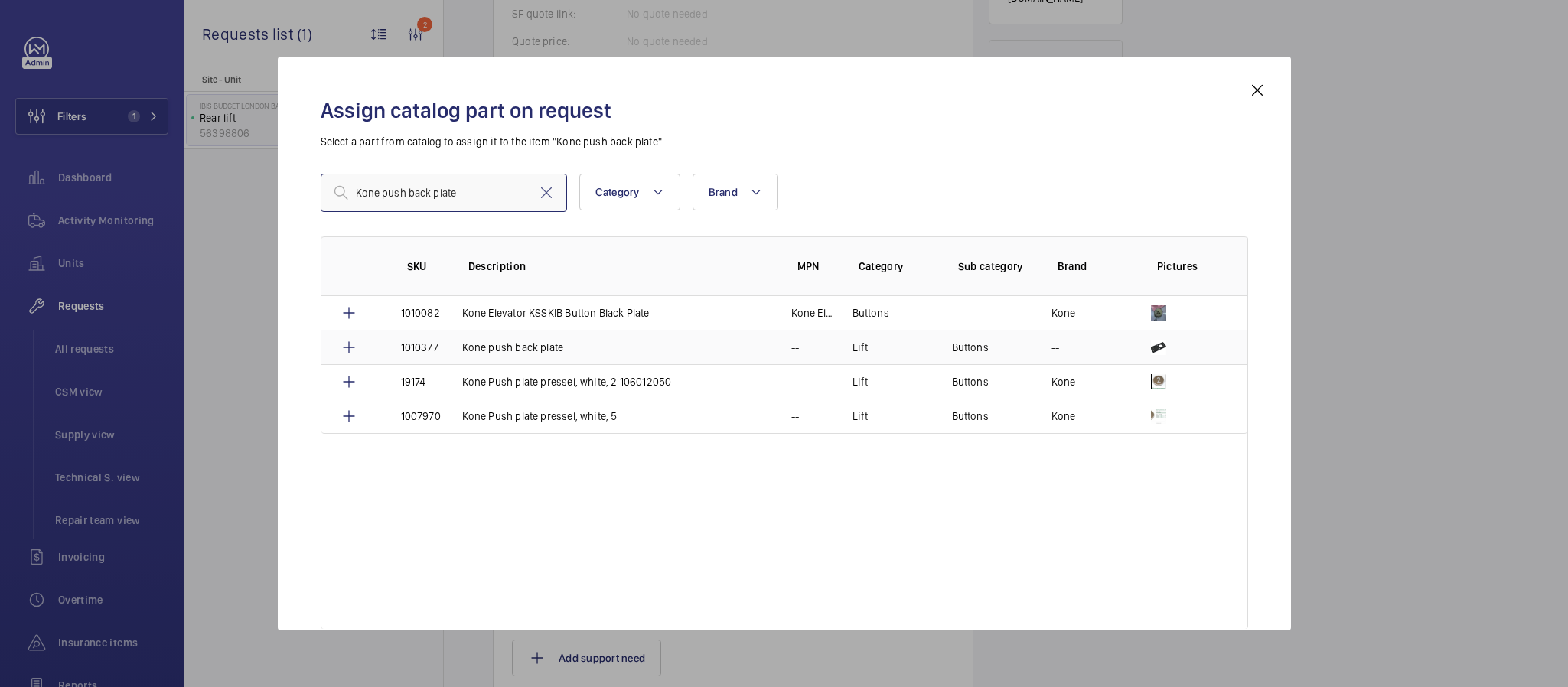
type input "Kone push back plate"
click at [1106, 349] on td "--" at bounding box center [1083, 346] width 99 height 34
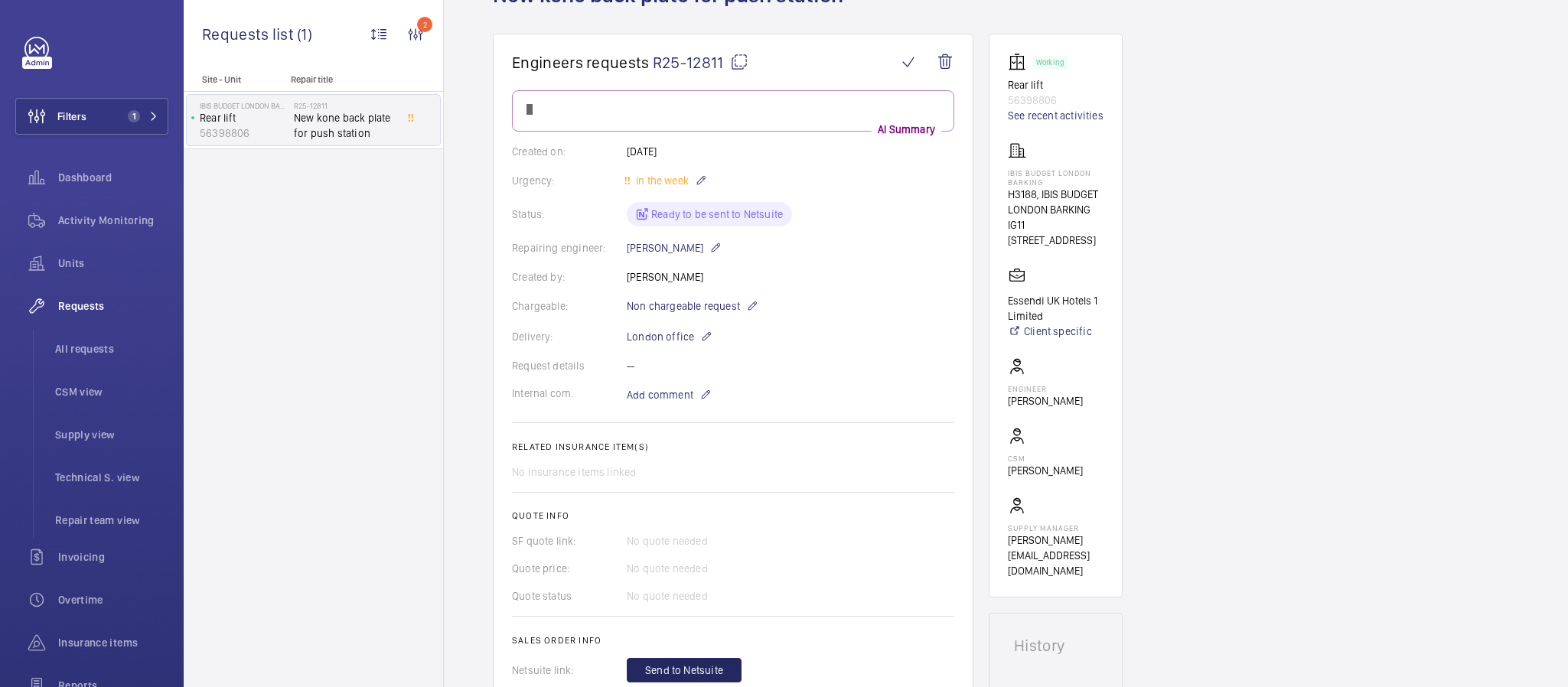
scroll to position [344, 0]
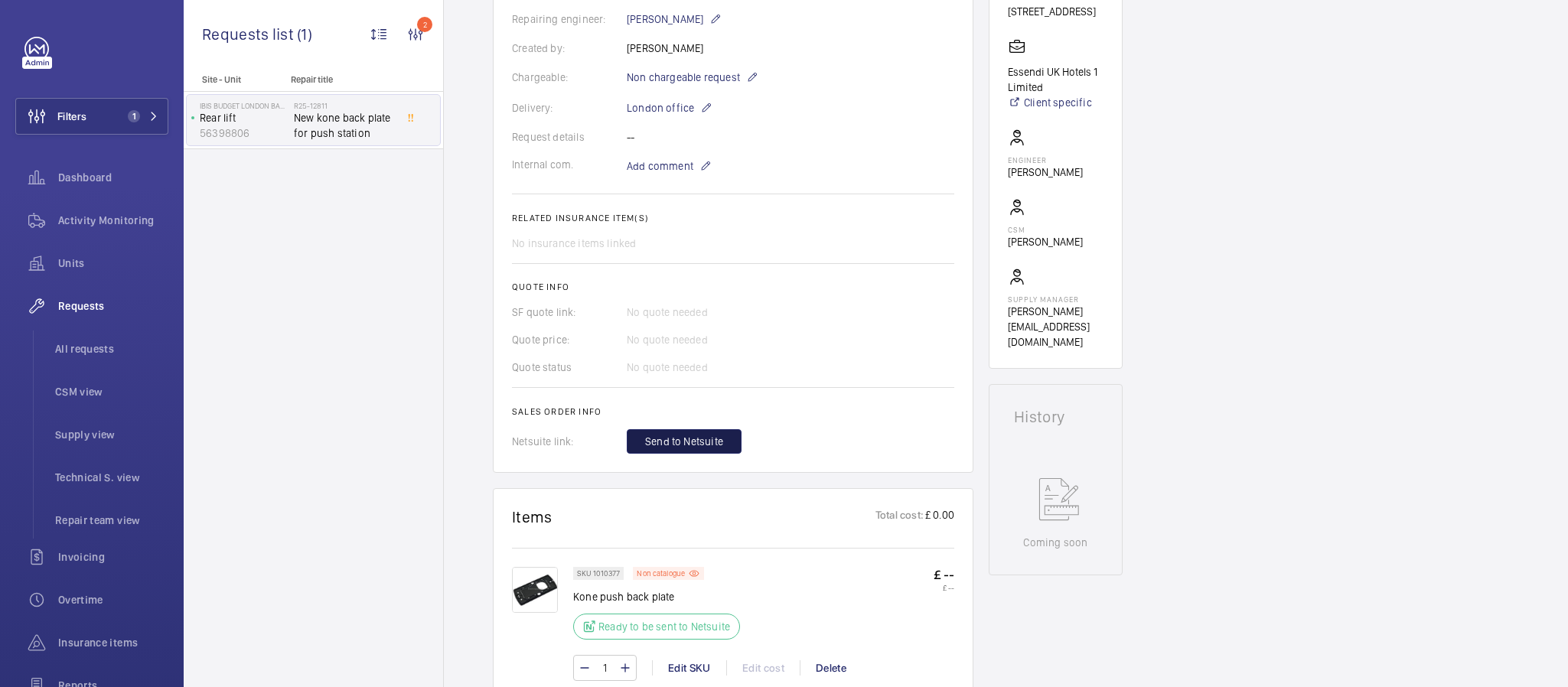
click at [719, 444] on span "Send to Netsuite" at bounding box center [684, 441] width 78 height 16
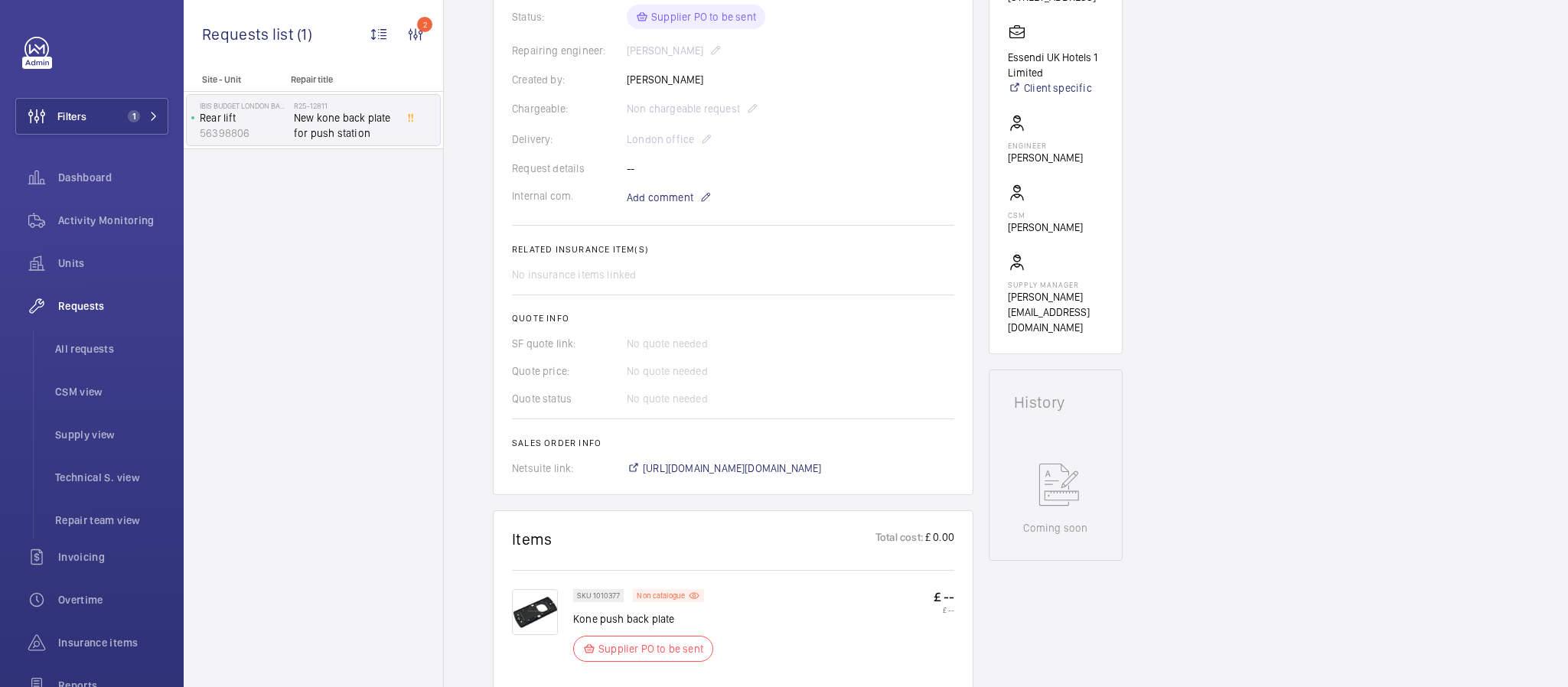
scroll to position [618, 0]
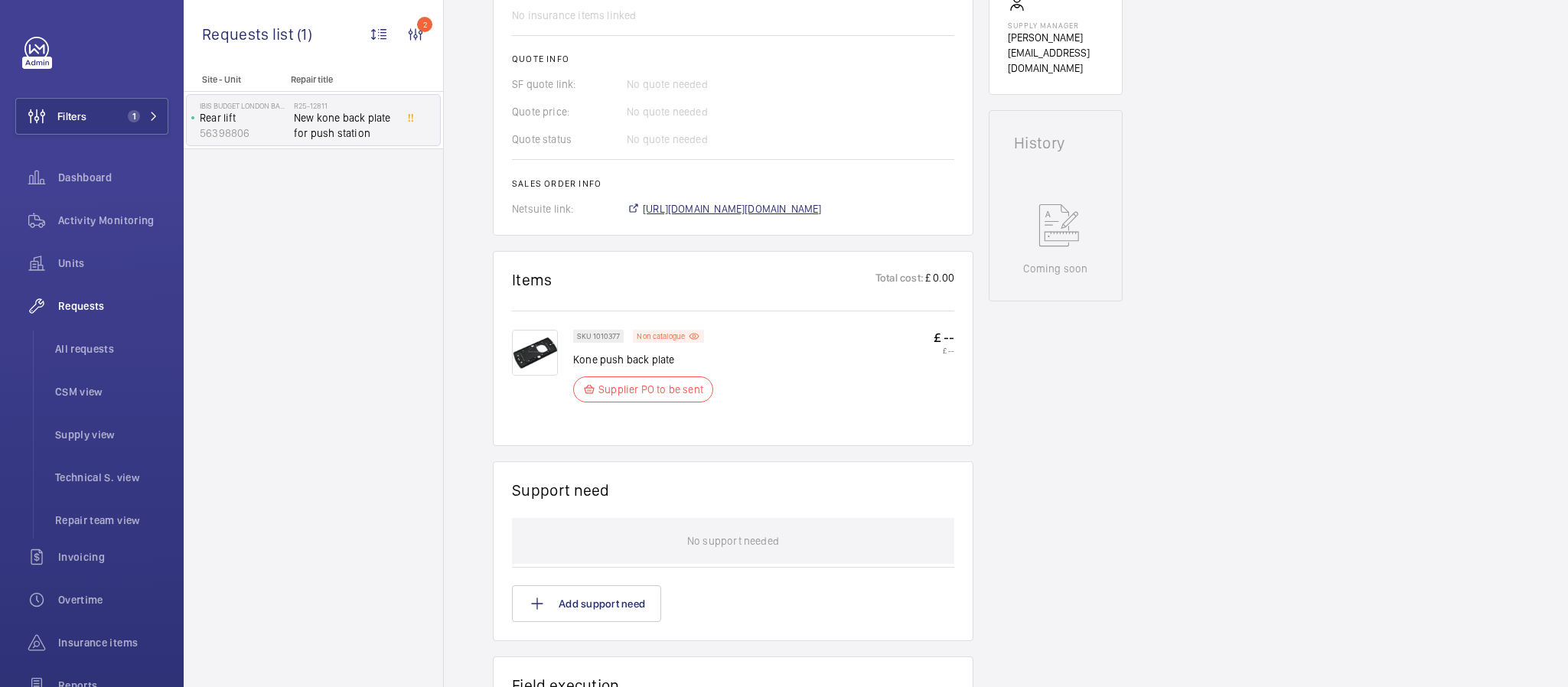
click at [740, 209] on span "[URL][DOMAIN_NAME][DOMAIN_NAME]" at bounding box center [732, 209] width 179 height 16
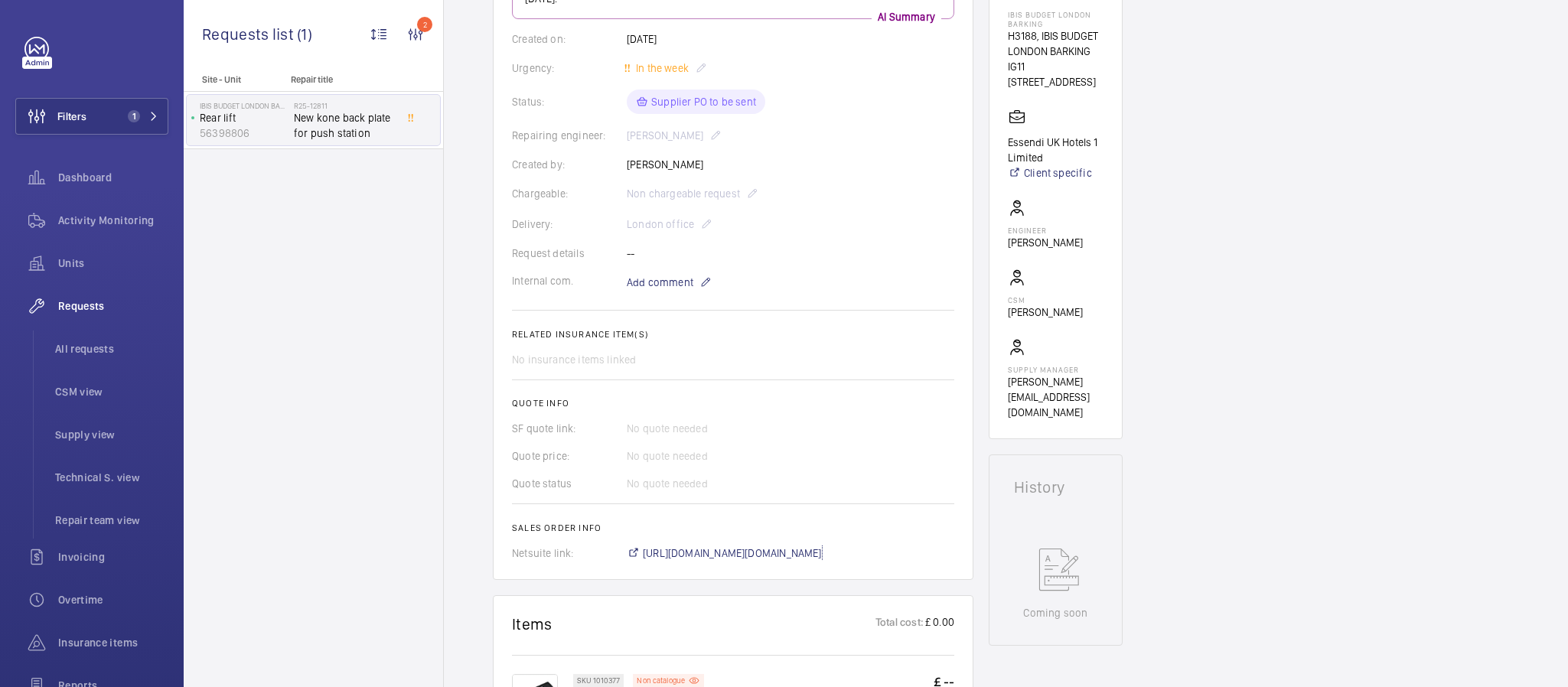
scroll to position [45, 0]
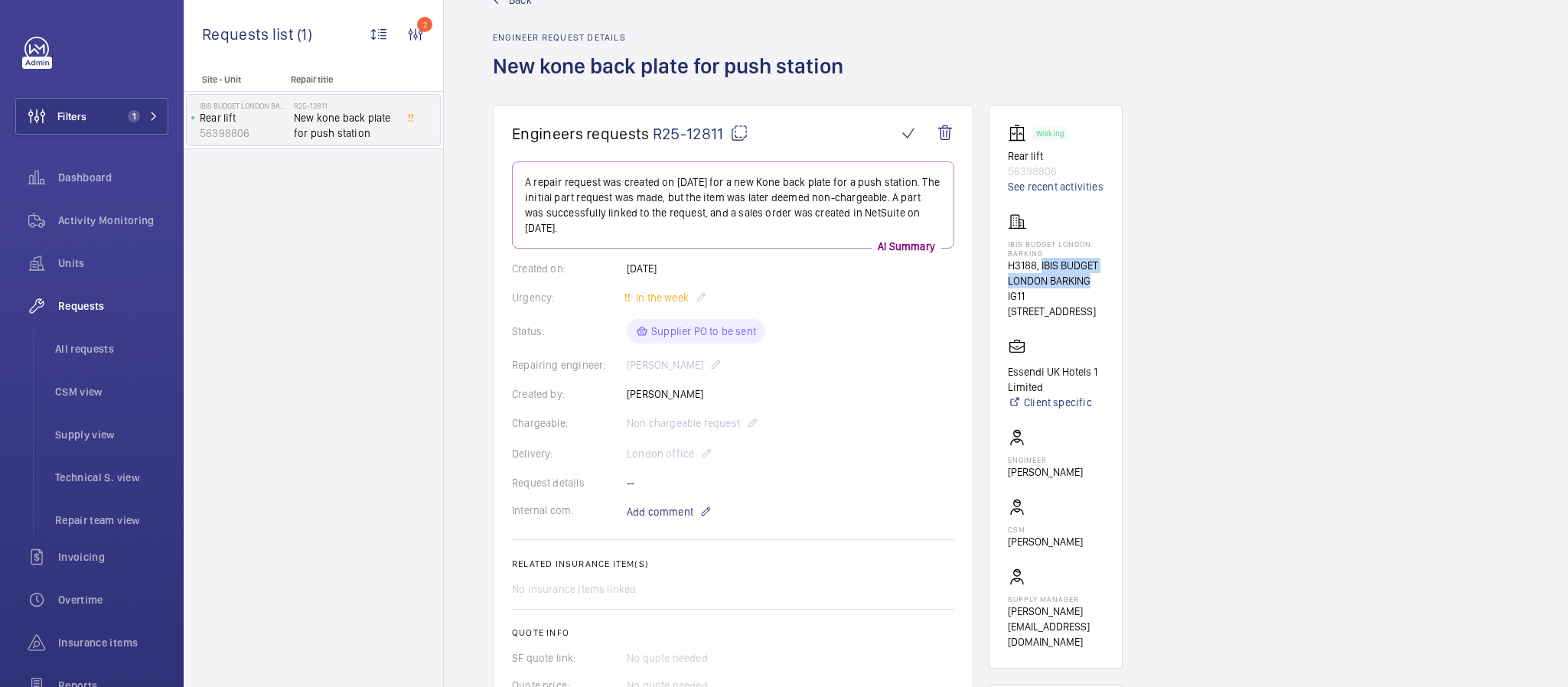
drag, startPoint x: 1091, startPoint y: 299, endPoint x: 1041, endPoint y: 283, distance: 52.5
click at [1041, 283] on p "H3188, IBIS BUDGET LONDON BARKING" at bounding box center [1056, 272] width 95 height 30
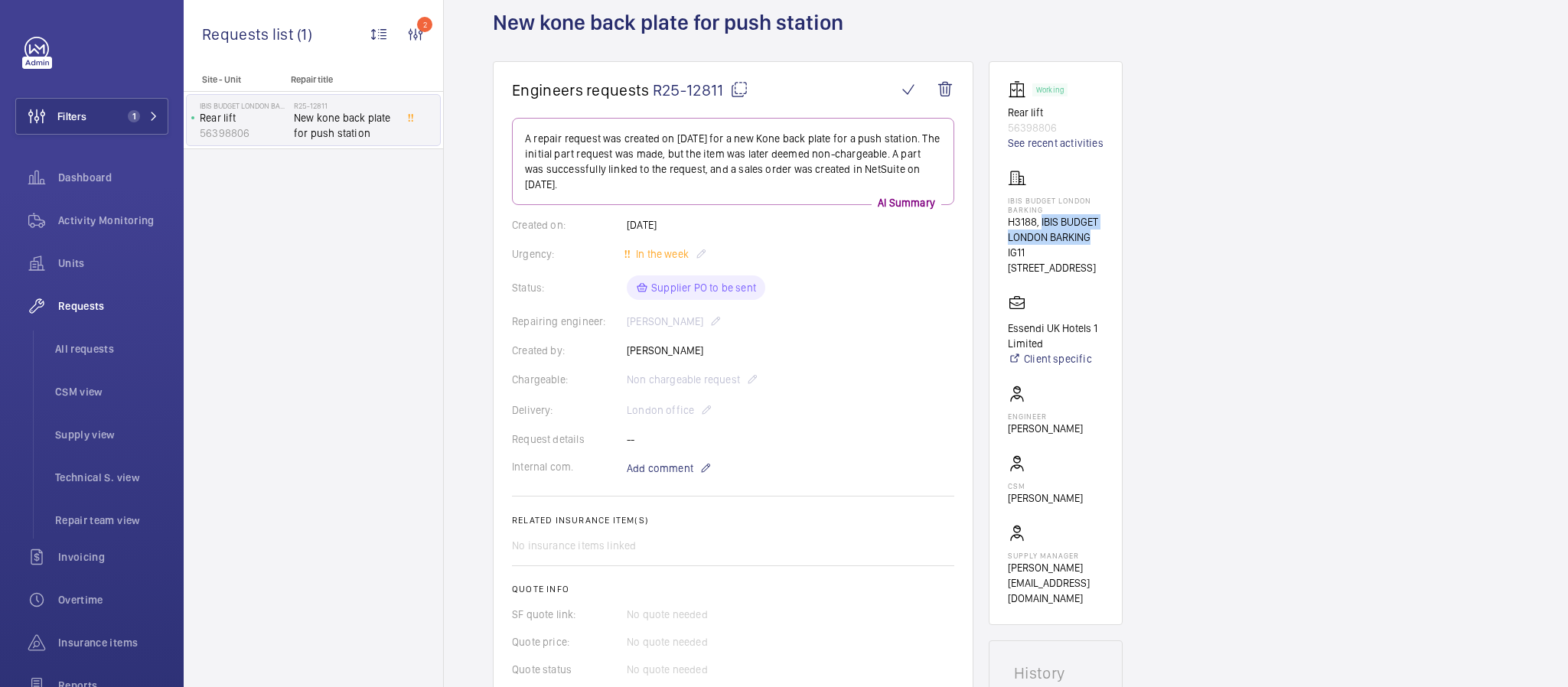
scroll to position [0, 0]
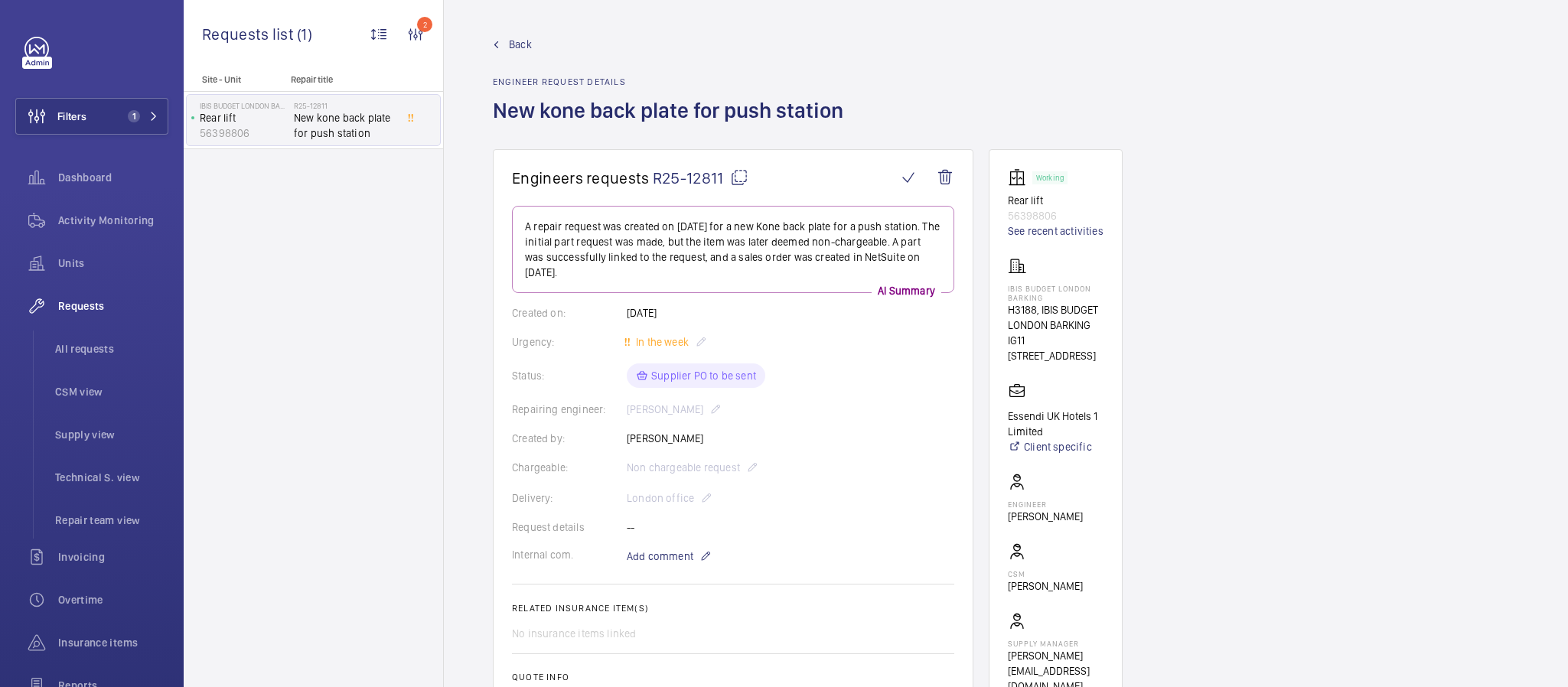
click at [521, 40] on span "Back" at bounding box center [521, 45] width 23 height 16
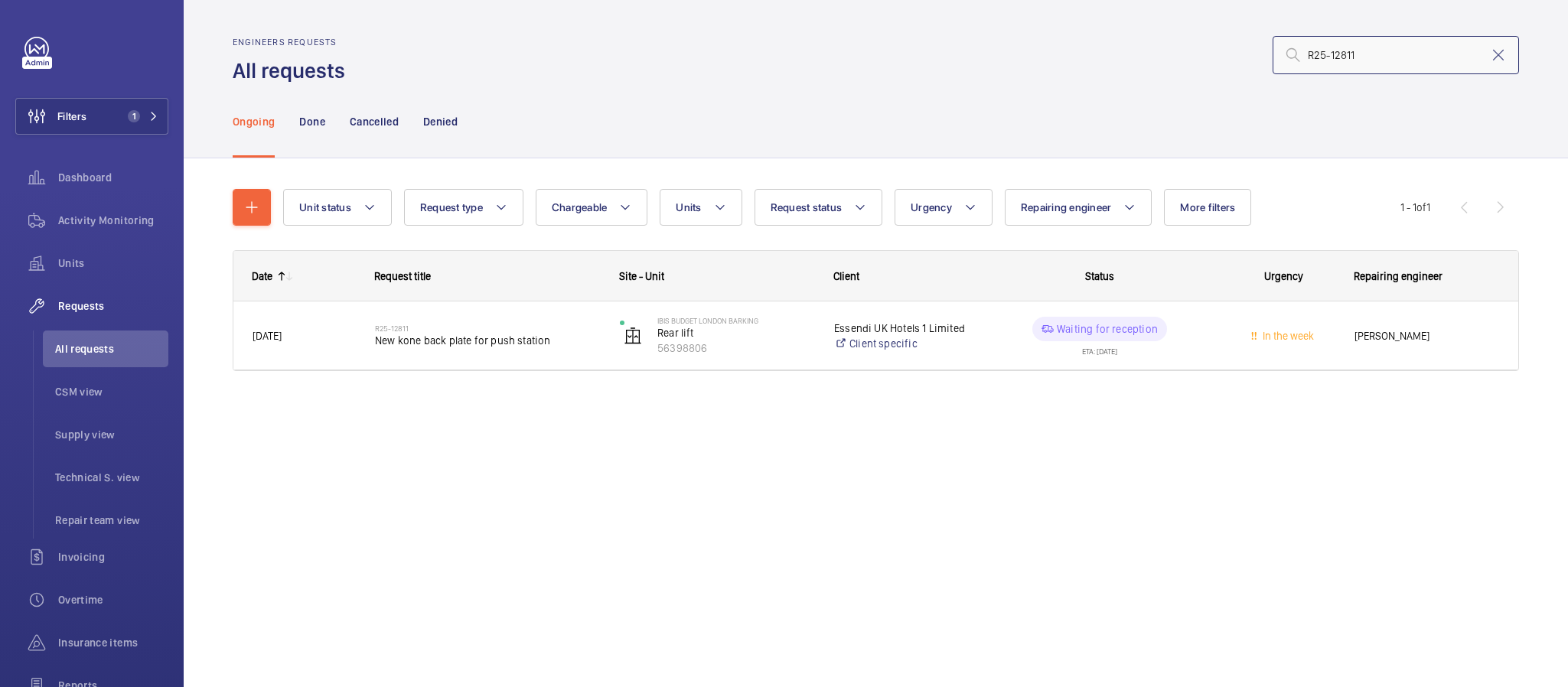
drag, startPoint x: 1391, startPoint y: 57, endPoint x: 1274, endPoint y: 55, distance: 117.0
click at [1274, 55] on input "R25-12811" at bounding box center [1396, 54] width 247 height 38
paste input "759"
drag, startPoint x: 1372, startPoint y: 53, endPoint x: 1330, endPoint y: 67, distance: 44.3
click at [1298, 67] on input "R25-12759" at bounding box center [1396, 54] width 247 height 38
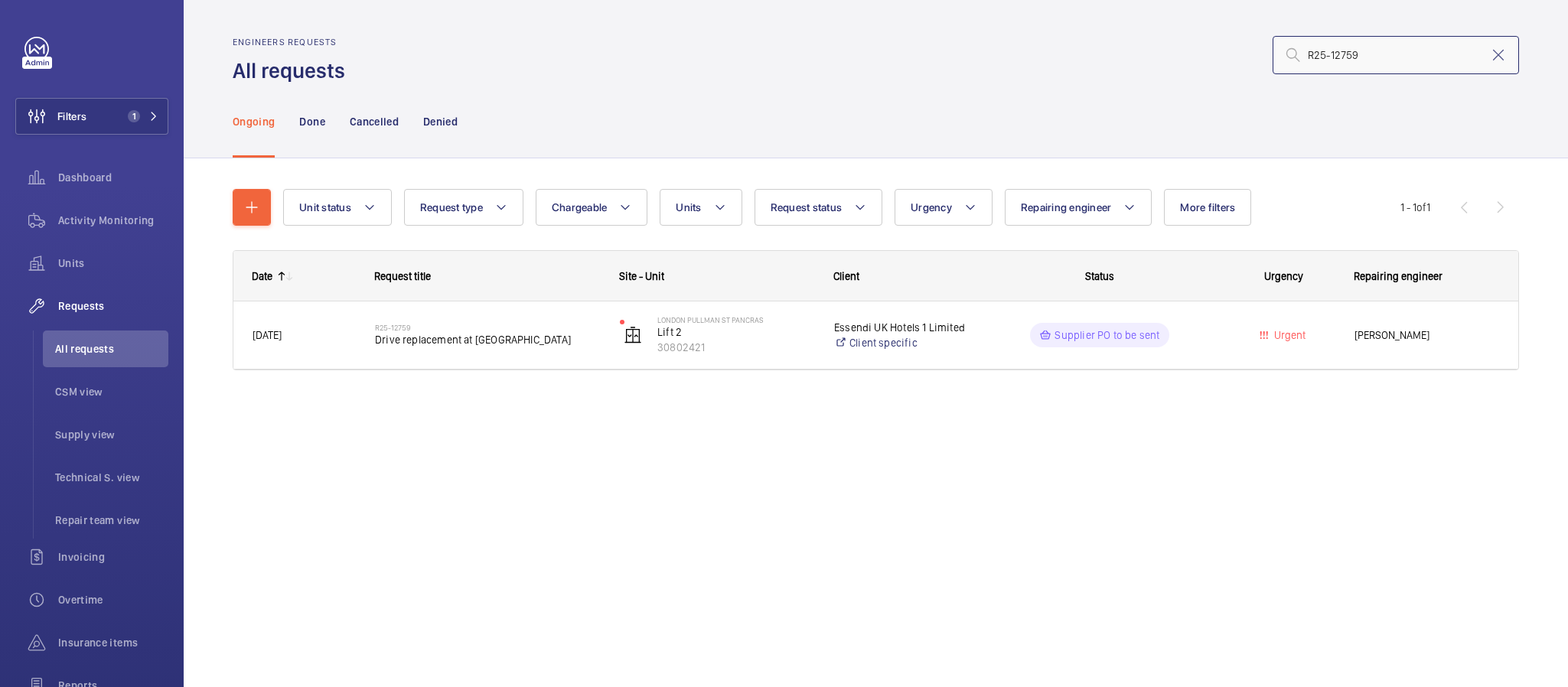
paste input "515"
type input "R25-12515"
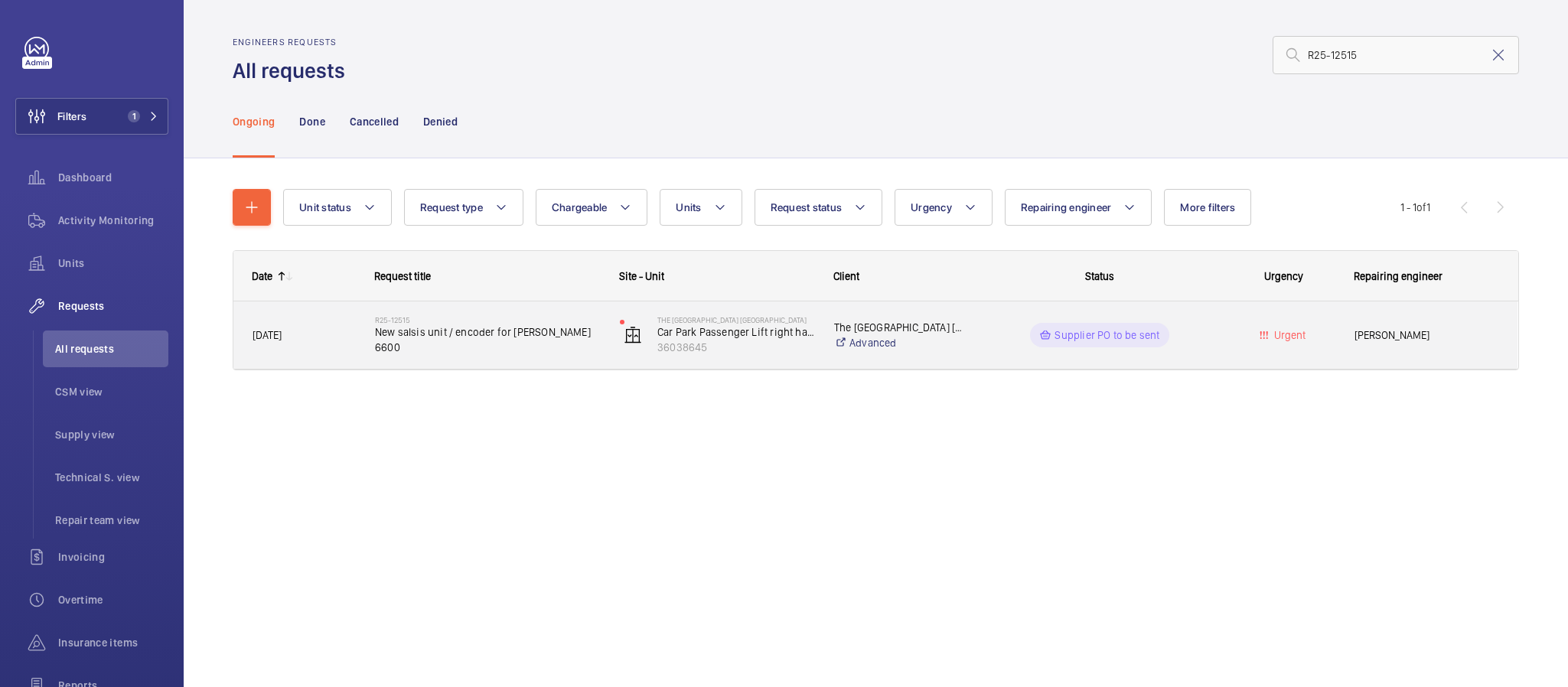
click at [519, 361] on div "R25-12515 New salsis unit / encoder for [PERSON_NAME] 6600" at bounding box center [478, 334] width 243 height 69
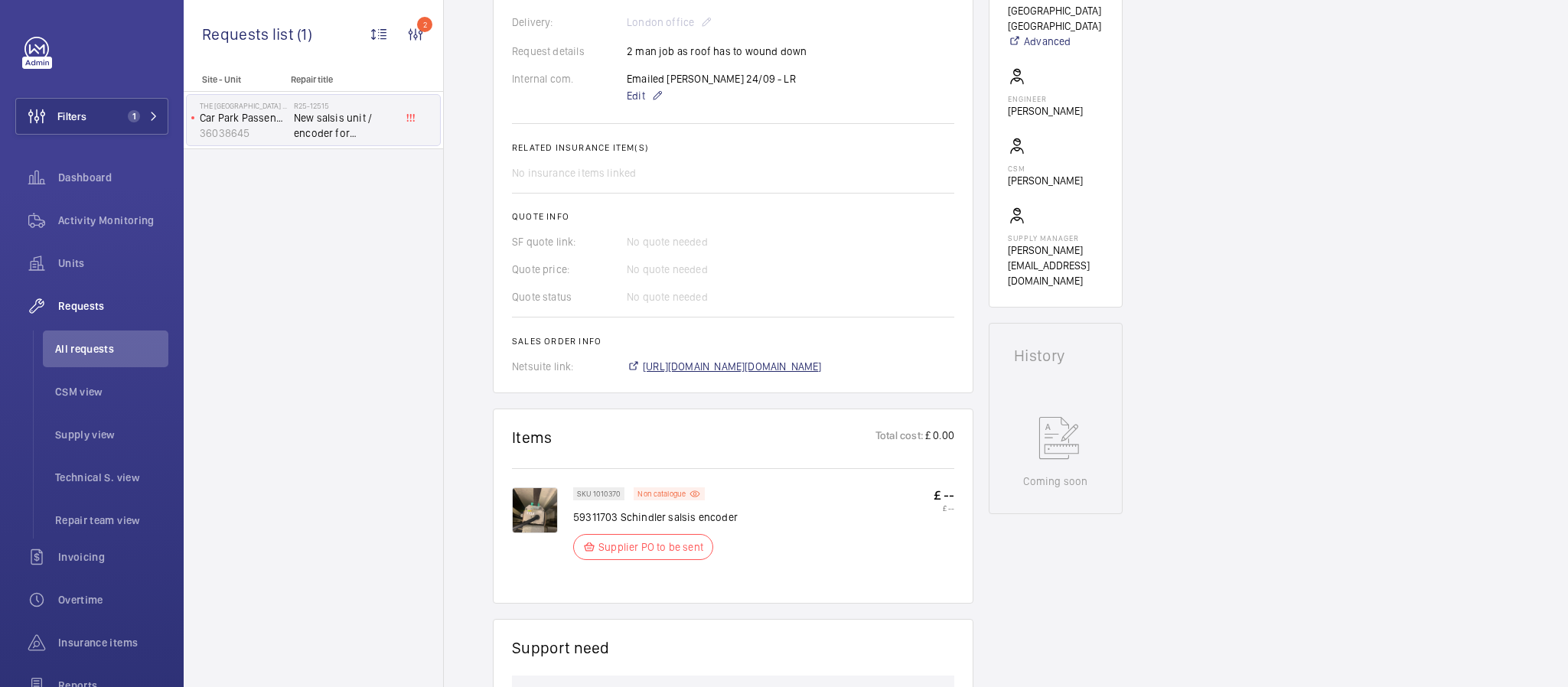
scroll to position [503, 0]
click at [769, 360] on span "[URL][DOMAIN_NAME][DOMAIN_NAME]" at bounding box center [732, 367] width 179 height 16
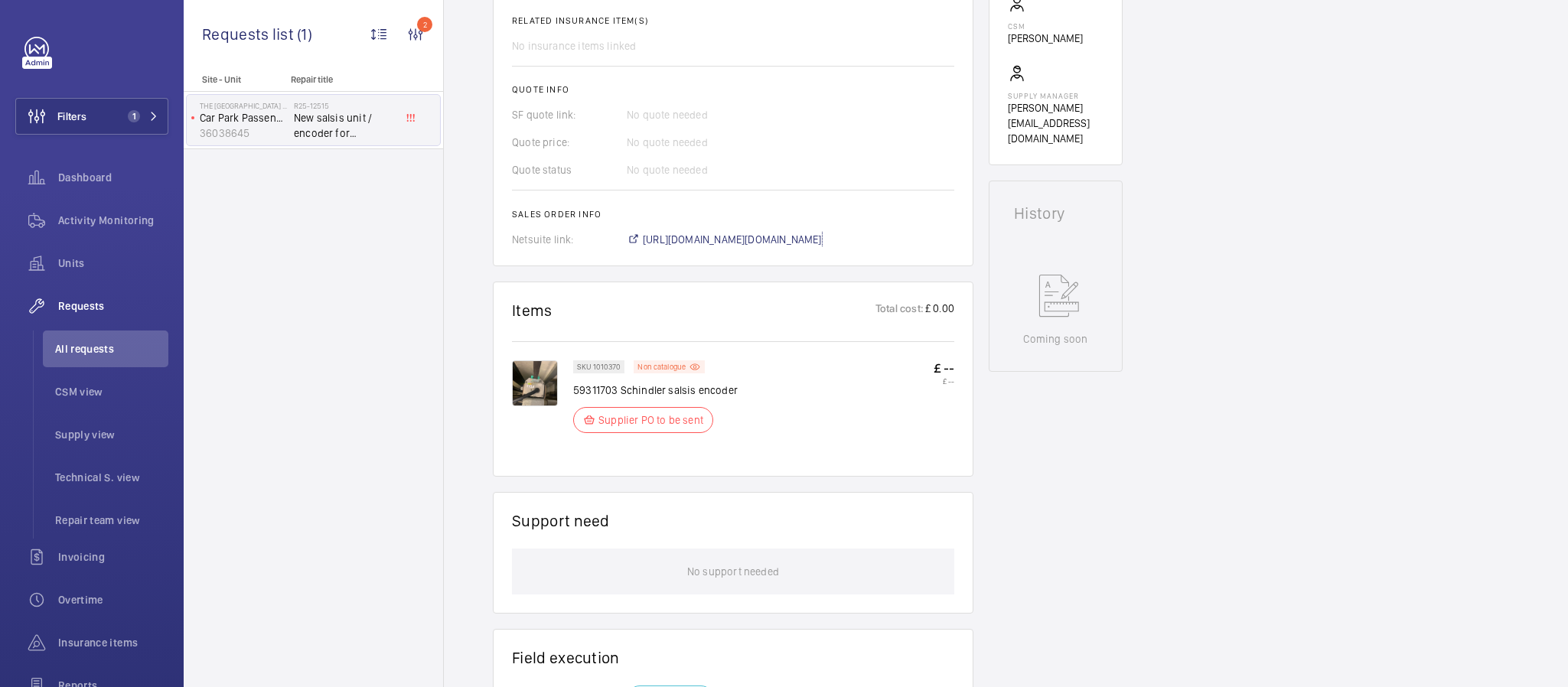
scroll to position [733, 0]
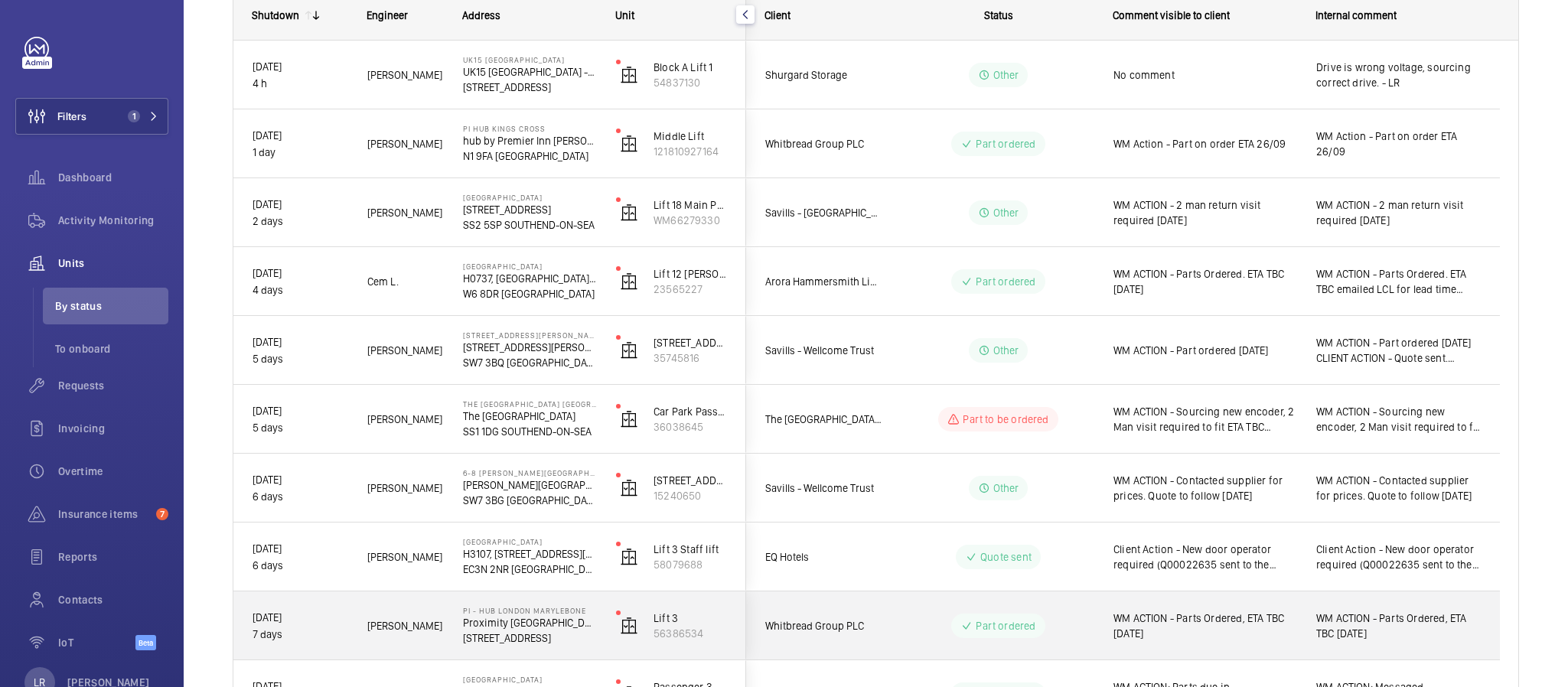
scroll to position [221, 0]
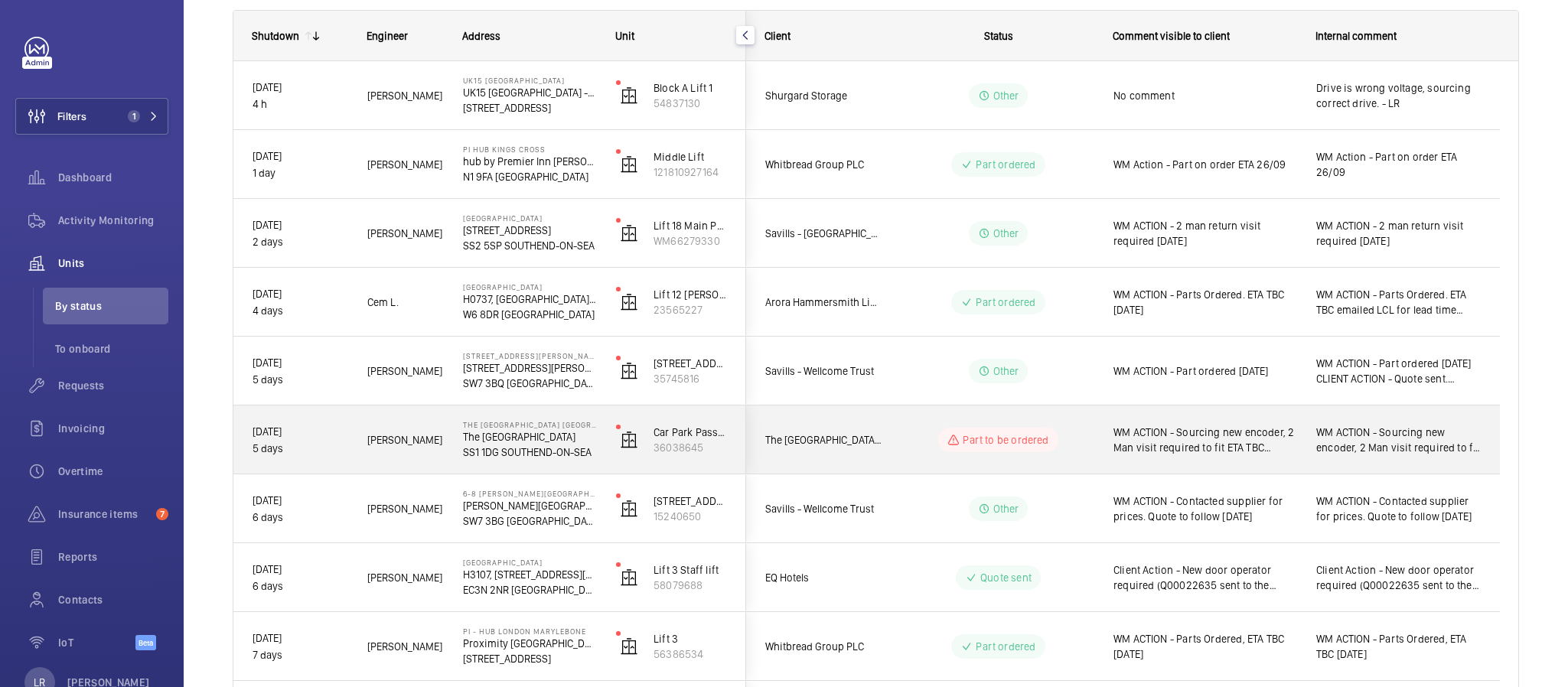
click at [942, 445] on div "Part to be ordered" at bounding box center [997, 439] width 120 height 24
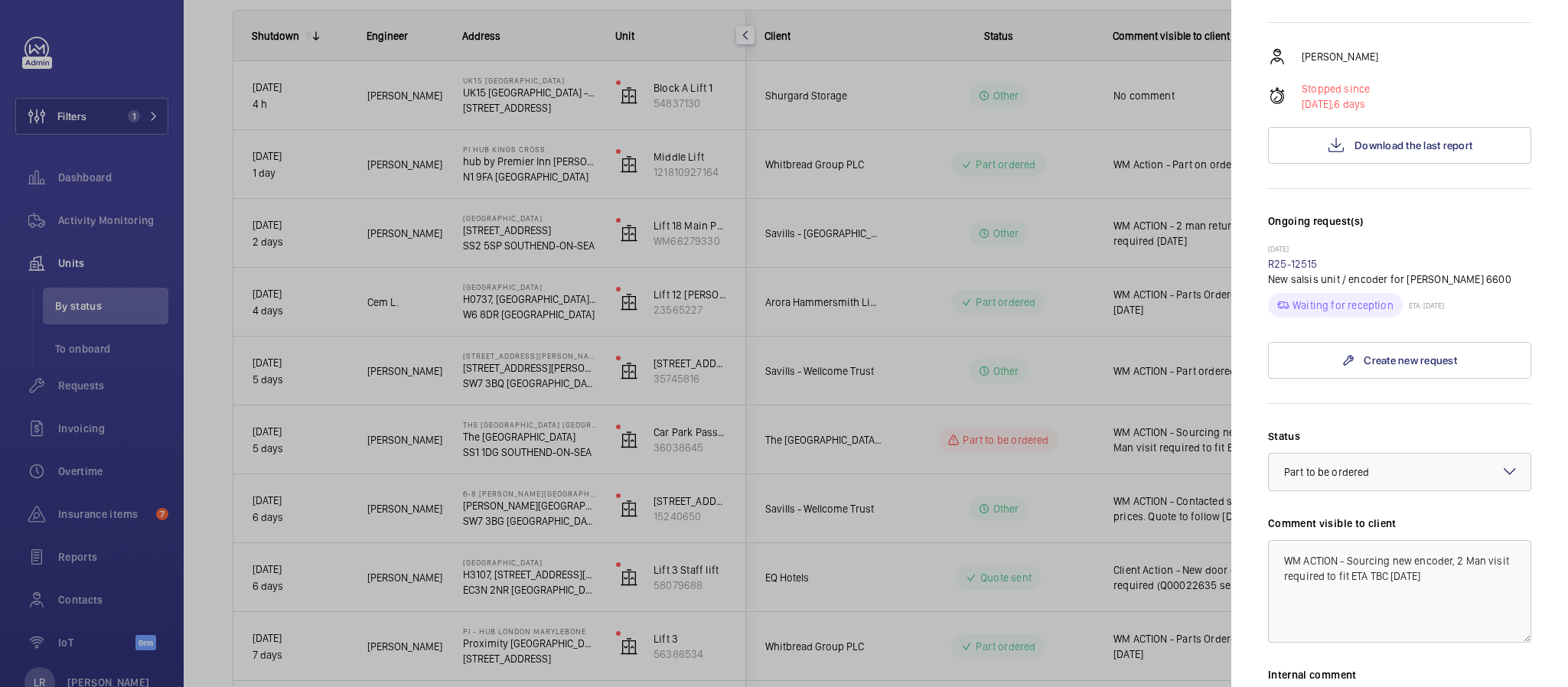
scroll to position [344, 0]
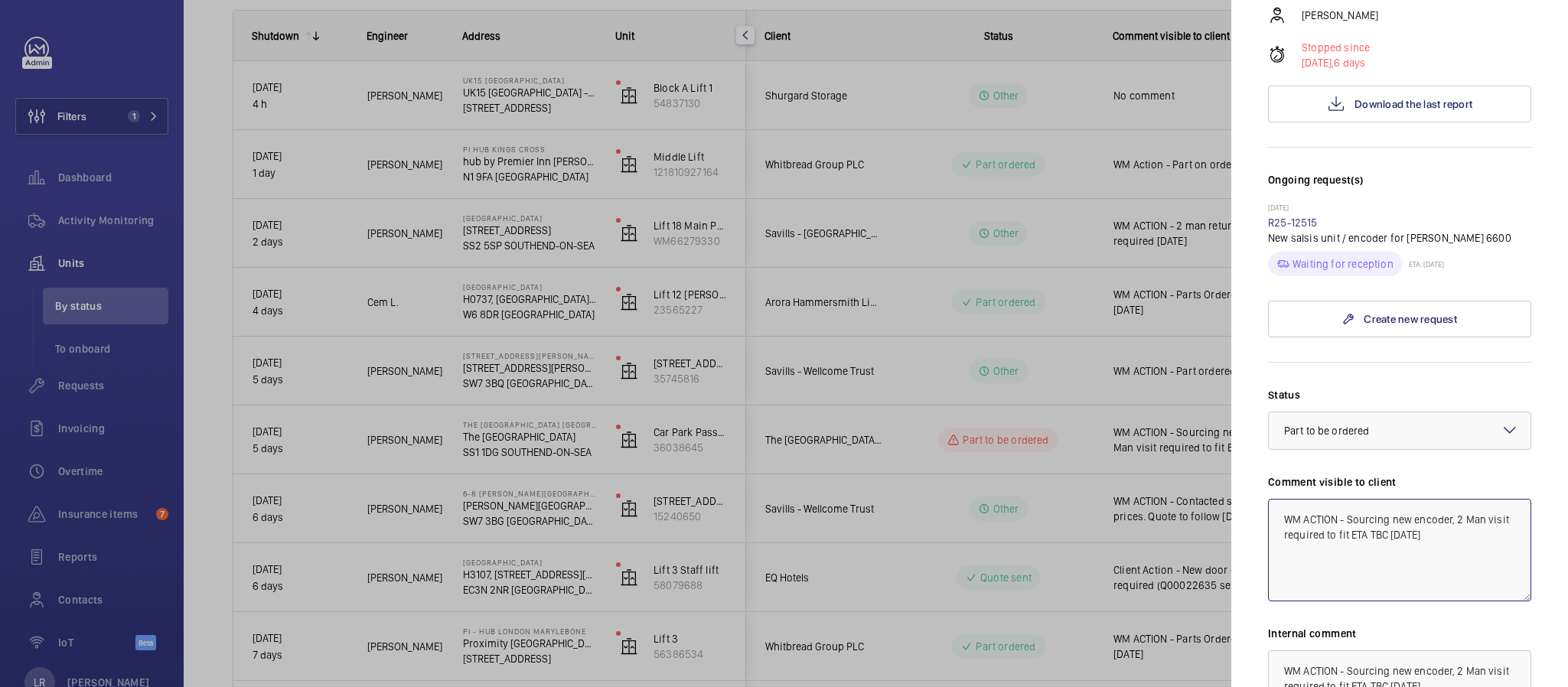
click at [1387, 547] on textarea "WM ACTION - Sourcing new encoder, 2 Man visit required to fit ETA TBC [DATE]" at bounding box center [1400, 550] width 263 height 103
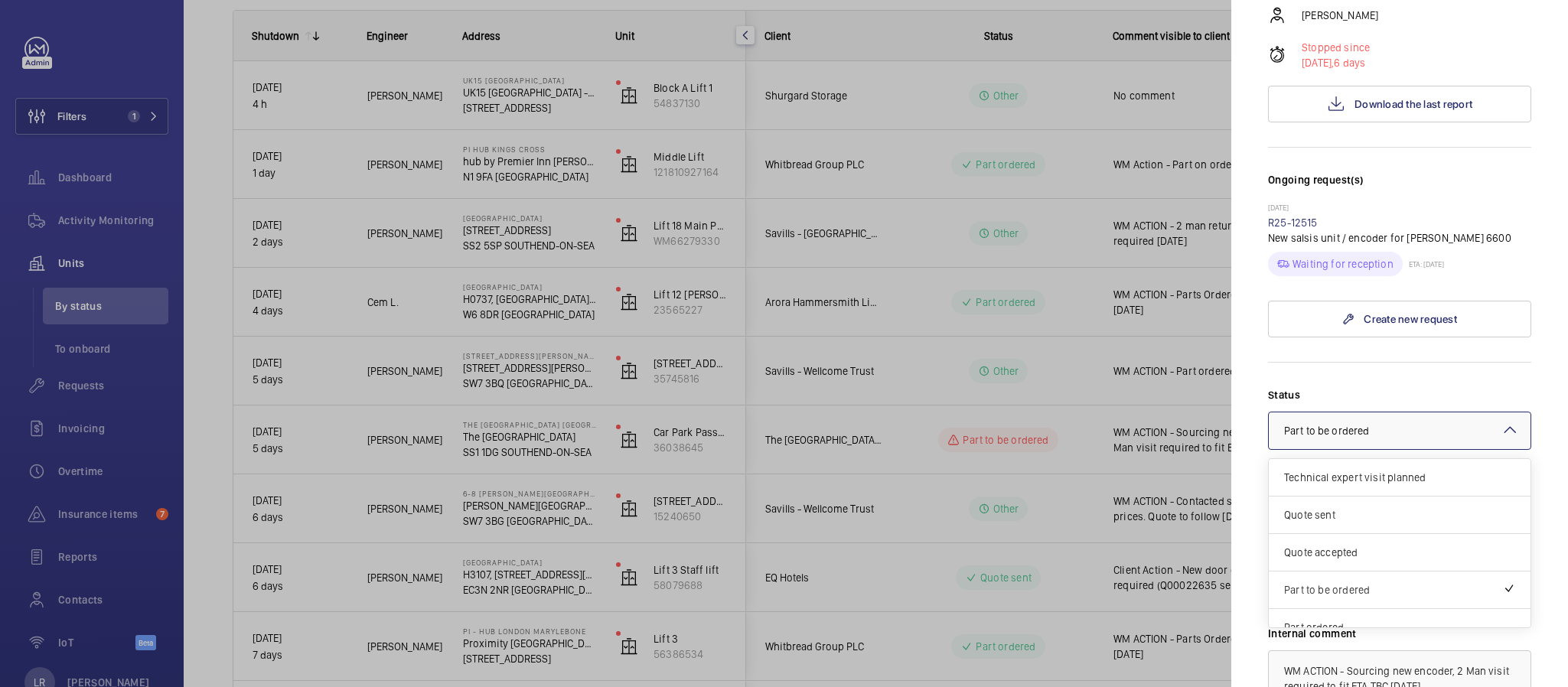
click at [1412, 449] on div at bounding box center [1399, 430] width 261 height 37
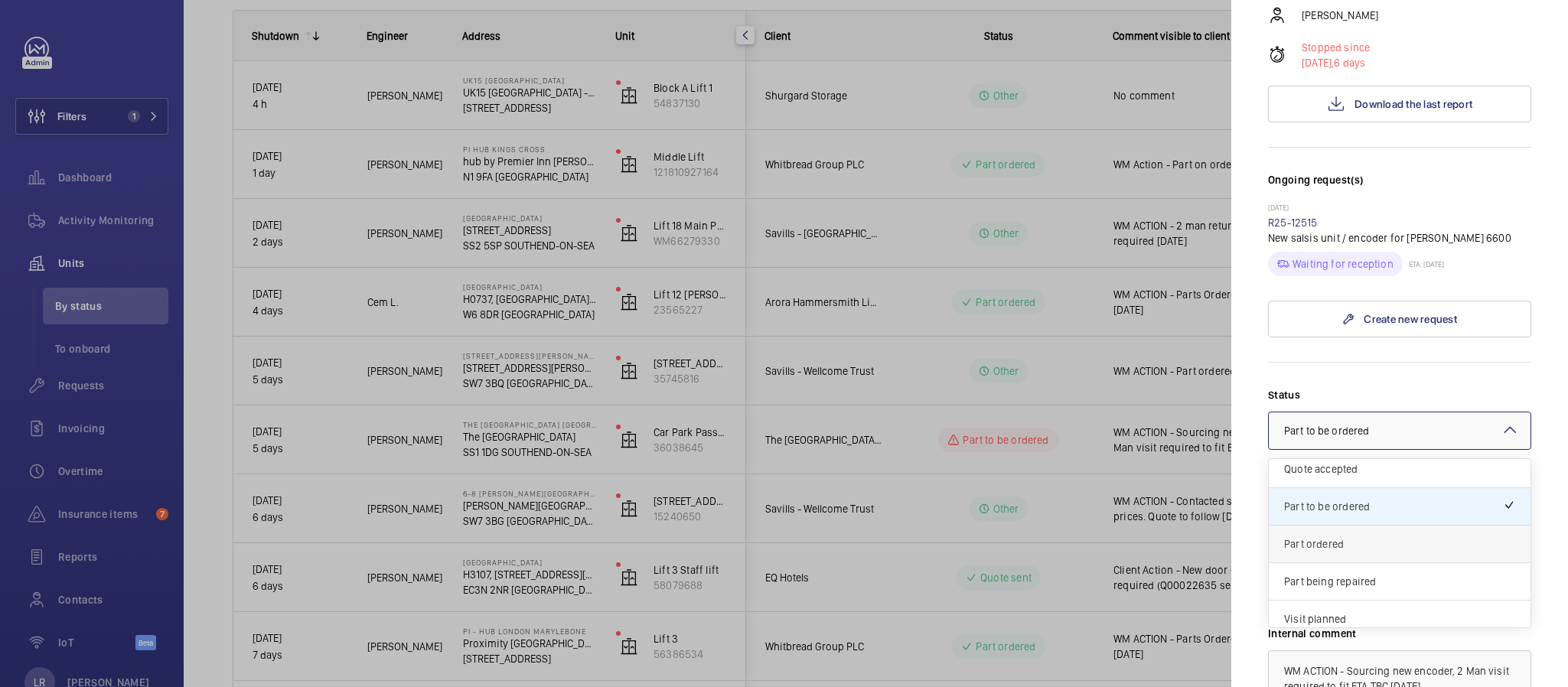
scroll to position [115, 0]
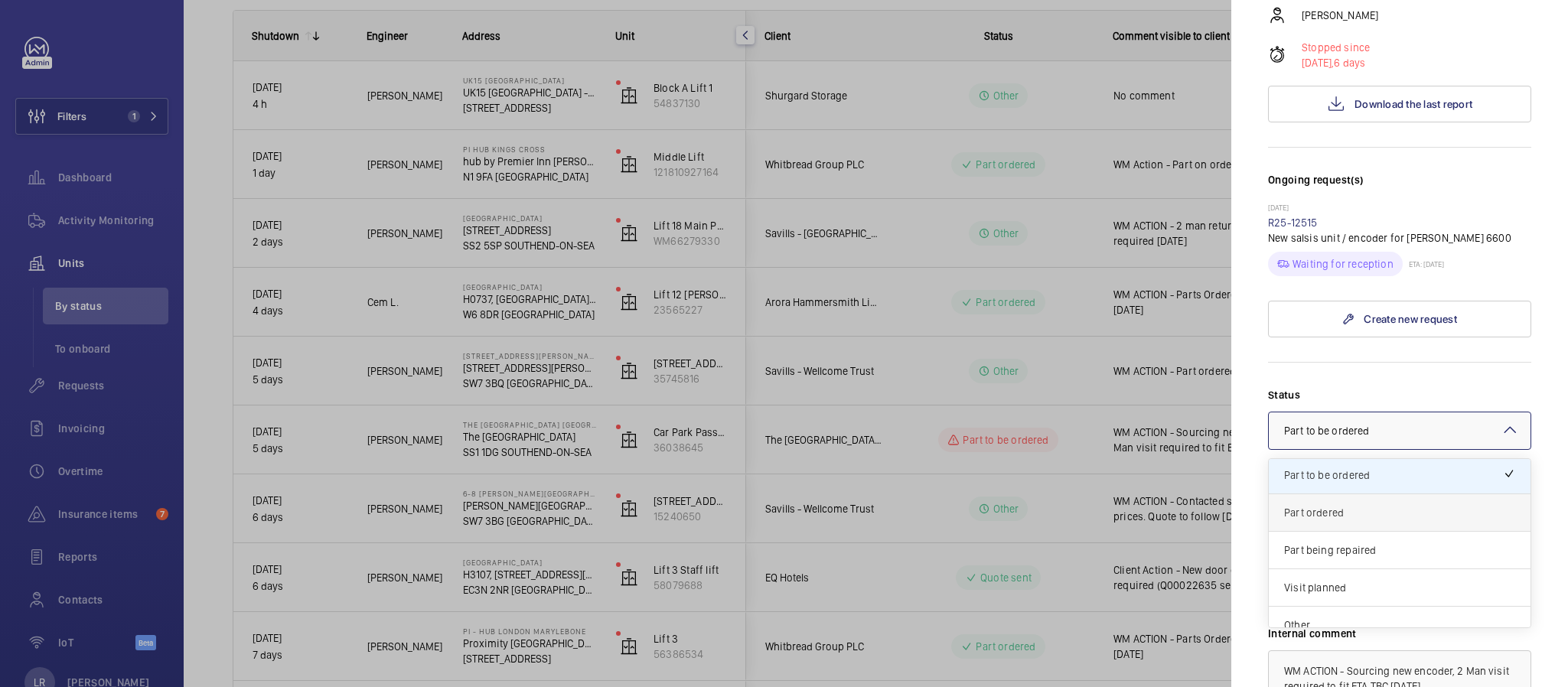
click at [1367, 520] on span "Part ordered" at bounding box center [1400, 513] width 231 height 16
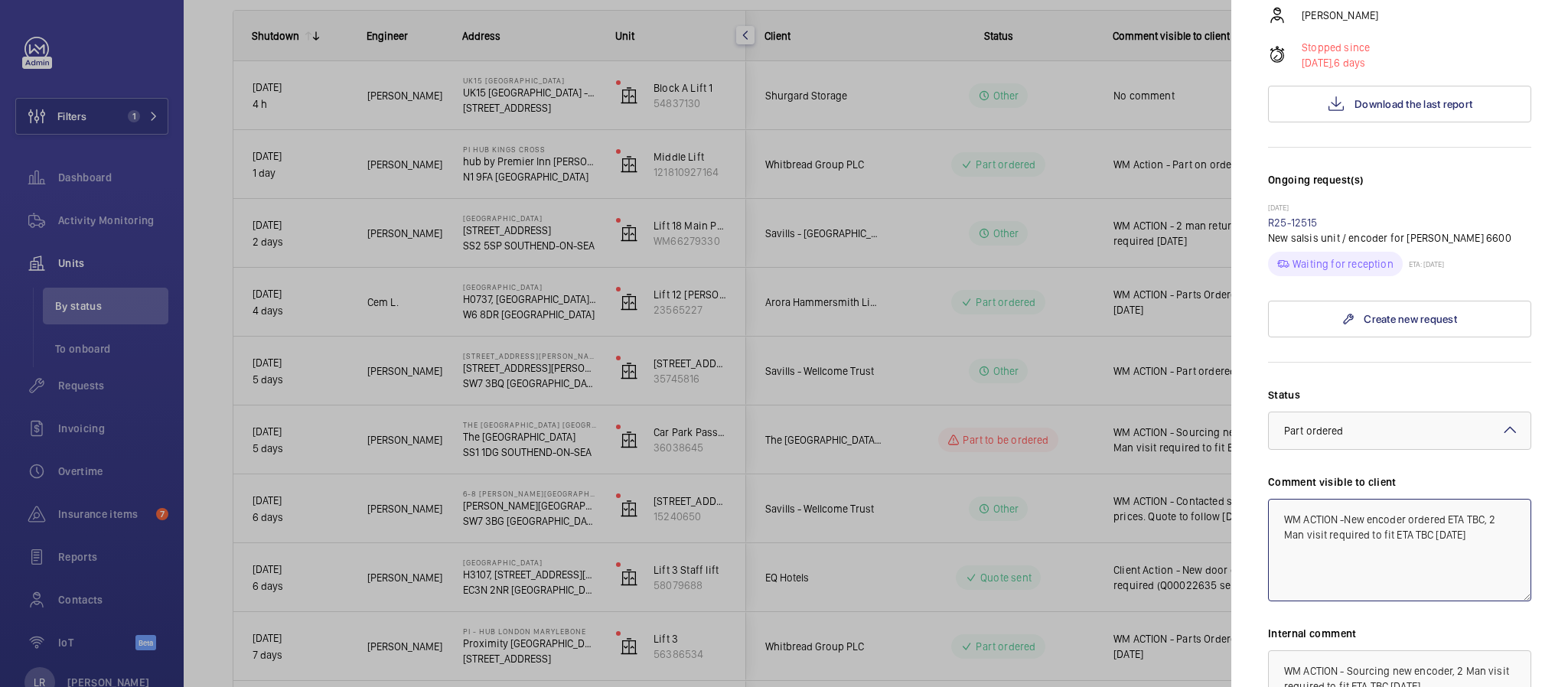
type textarea "WM ACTION -New encoder ordered ETA TBC, 2 Man visit required to fit ETA TBC [DA…"
click at [1382, 395] on form "Status Select a status × Part ordered × Comment visible to client WM ACTION -Ne…" at bounding box center [1400, 587] width 263 height 452
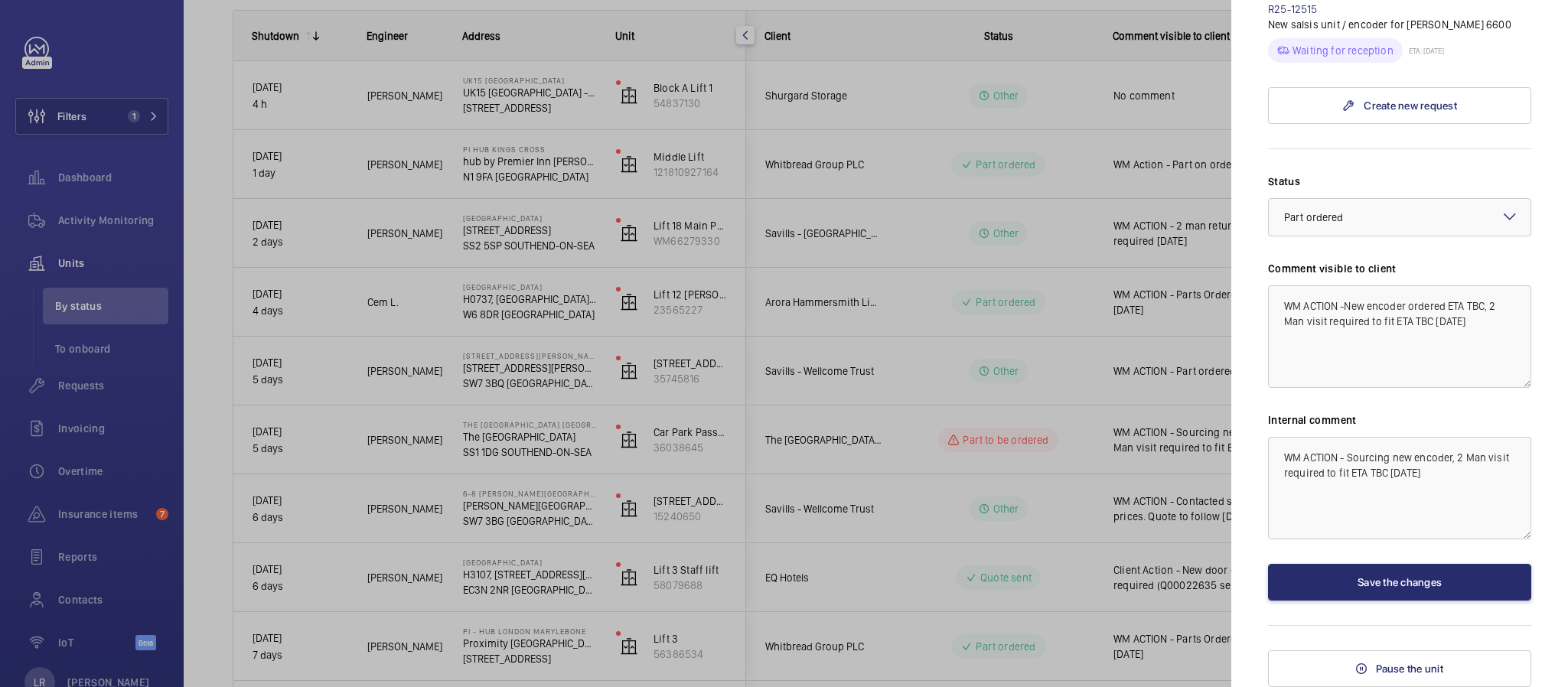
scroll to position [588, 0]
drag, startPoint x: 1485, startPoint y: 331, endPoint x: 1269, endPoint y: 290, distance: 219.9
click at [1269, 290] on textarea "WM ACTION -New encoder ordered ETA TBC, 2 Man visit required to fit ETA TBC [DA…" at bounding box center [1400, 337] width 263 height 103
drag, startPoint x: 1491, startPoint y: 485, endPoint x: 1302, endPoint y: 473, distance: 189.4
click at [1266, 448] on mat-sidenav "Stopped unit The Royals Shopping Centre Southend The Royals Shopping Centre SS1…" at bounding box center [1400, 343] width 336 height 687
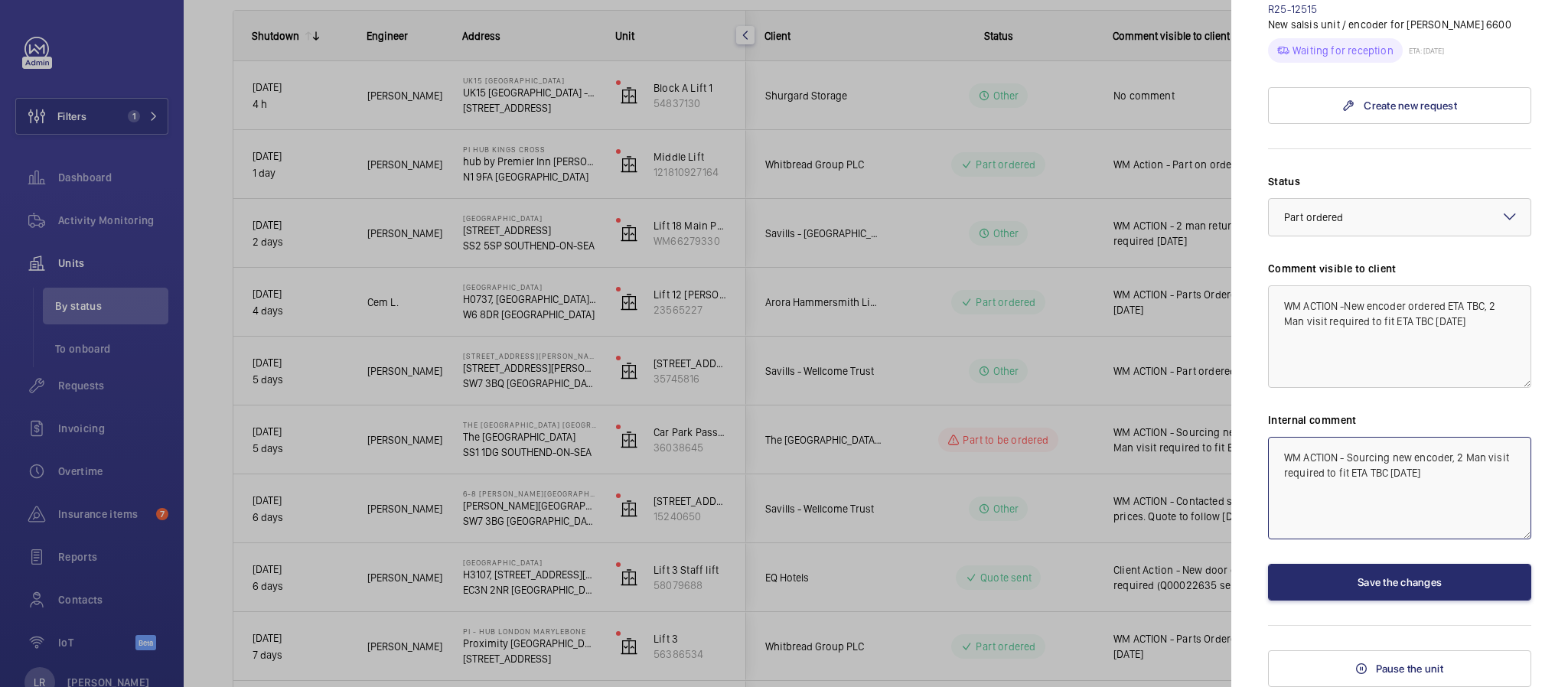
paste textarea "New encoder ordered ETA TBC"
click at [1481, 458] on textarea "WM ACTION -New encoder ordered ETA TBC, 2 Man visit required to fit ETA TBC [DA…" at bounding box center [1400, 489] width 263 height 103
click at [1485, 457] on textarea "WM ACTION -New encoder ordered ETA TBC, 2 Man visit required to fit ETA TBC [DA…" at bounding box center [1400, 489] width 263 height 103
type textarea "WM ACTION -New encoder ordered ETA currently waiting for supplier to confirm, 2…"
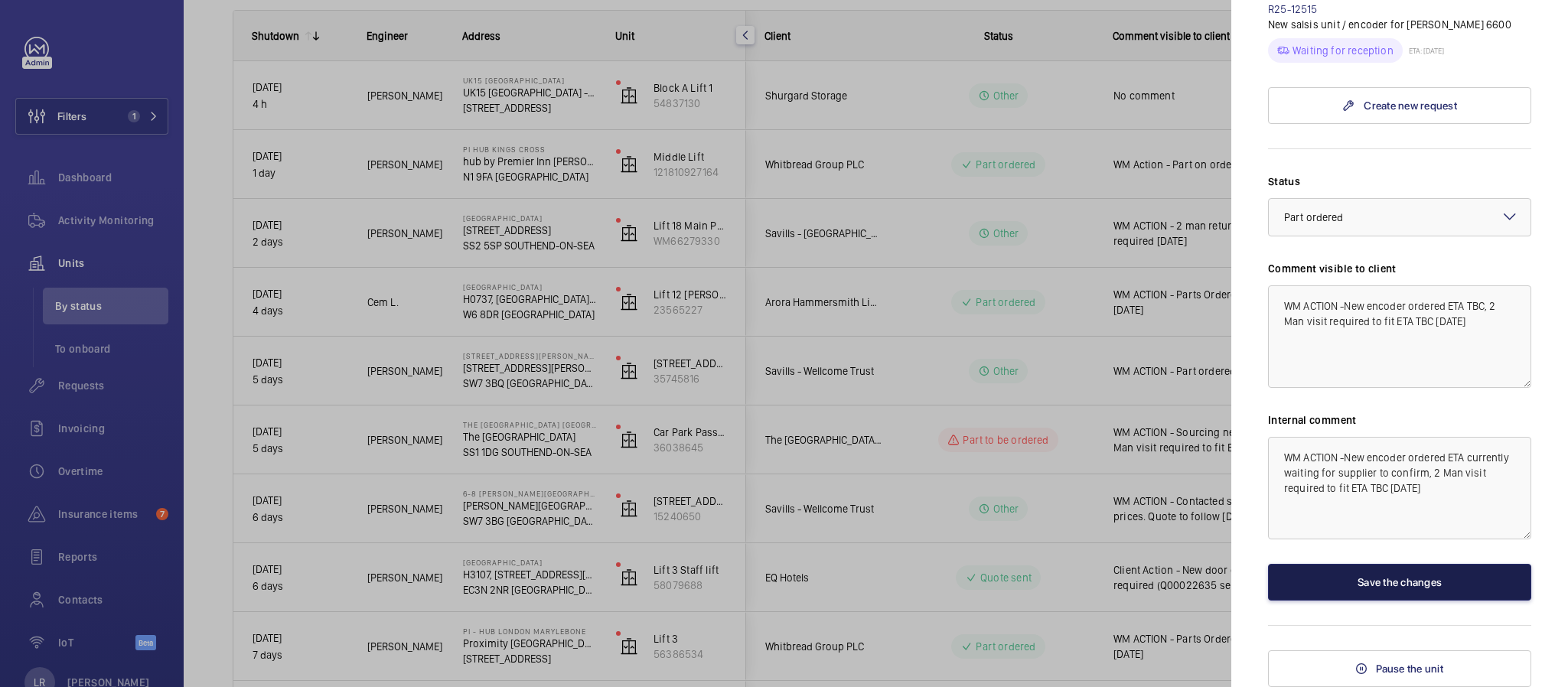
click at [1467, 581] on button "Save the changes" at bounding box center [1400, 582] width 263 height 37
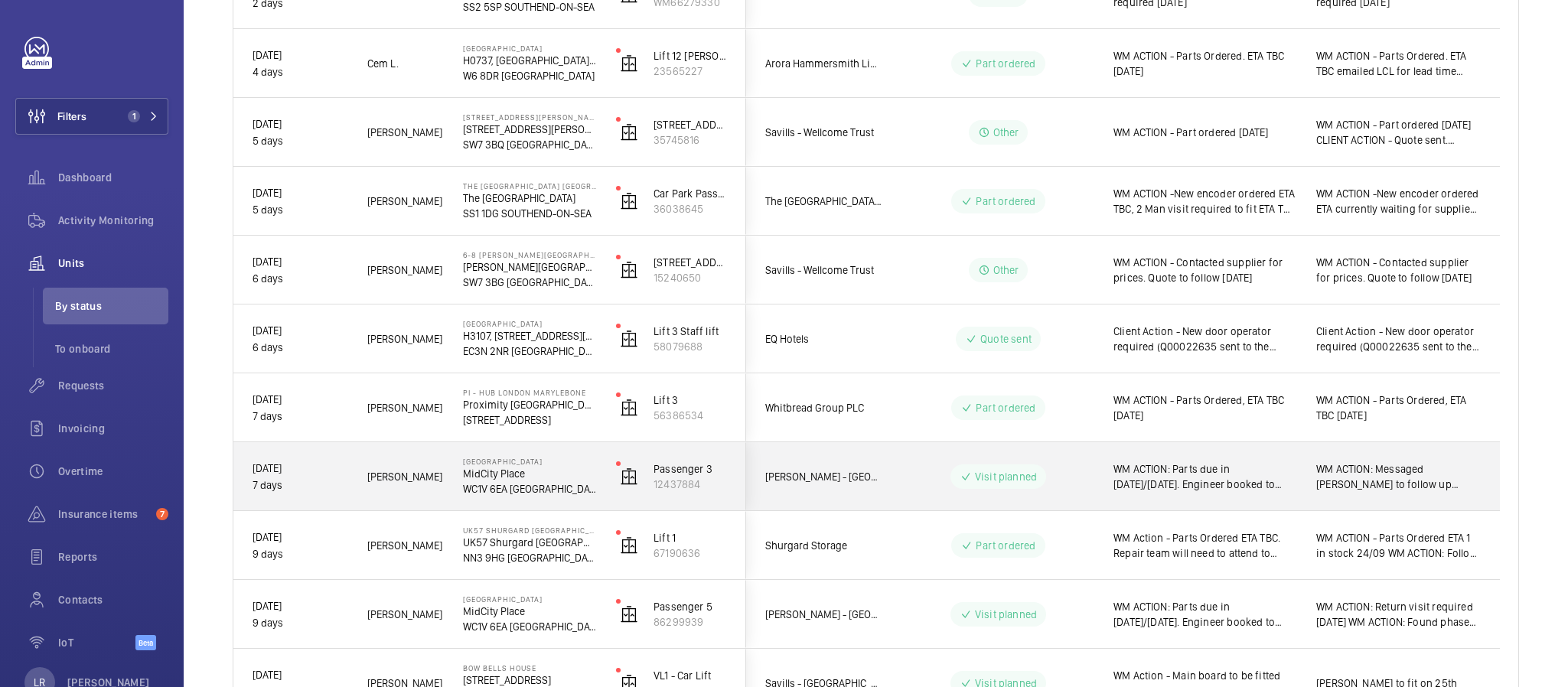
scroll to position [573, 0]
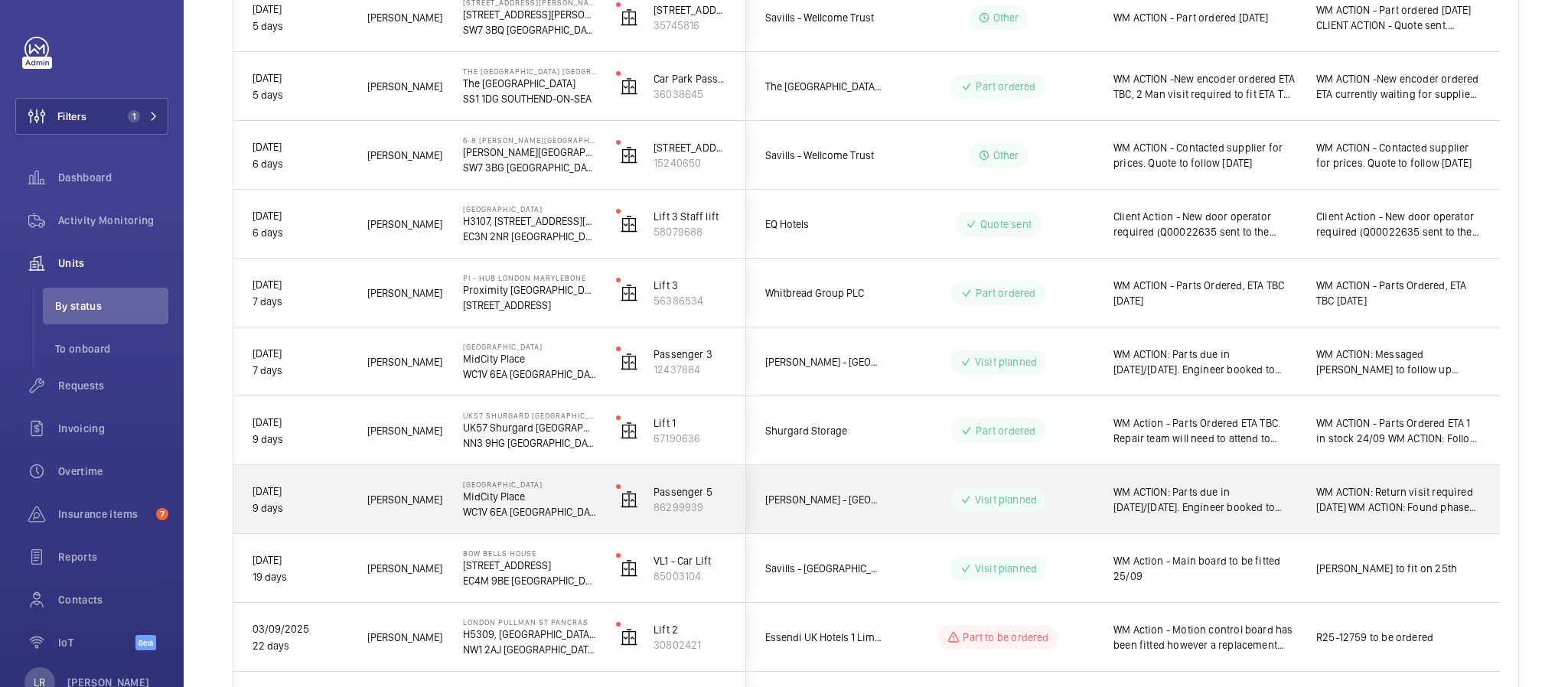
click at [900, 495] on div "Visit planned" at bounding box center [989, 499] width 209 height 55
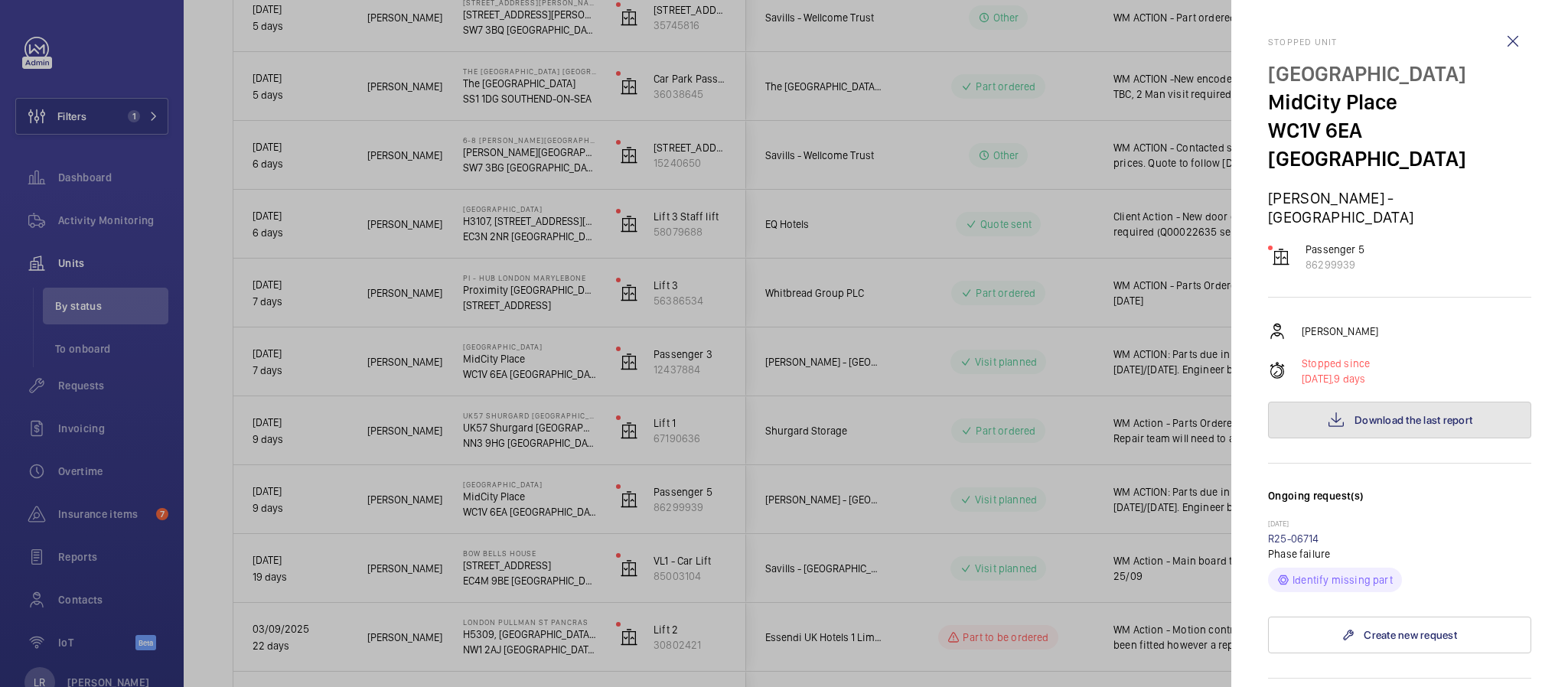
click at [1392, 414] on span "Download the last report" at bounding box center [1413, 420] width 118 height 13
click at [848, 229] on div at bounding box center [784, 343] width 1568 height 687
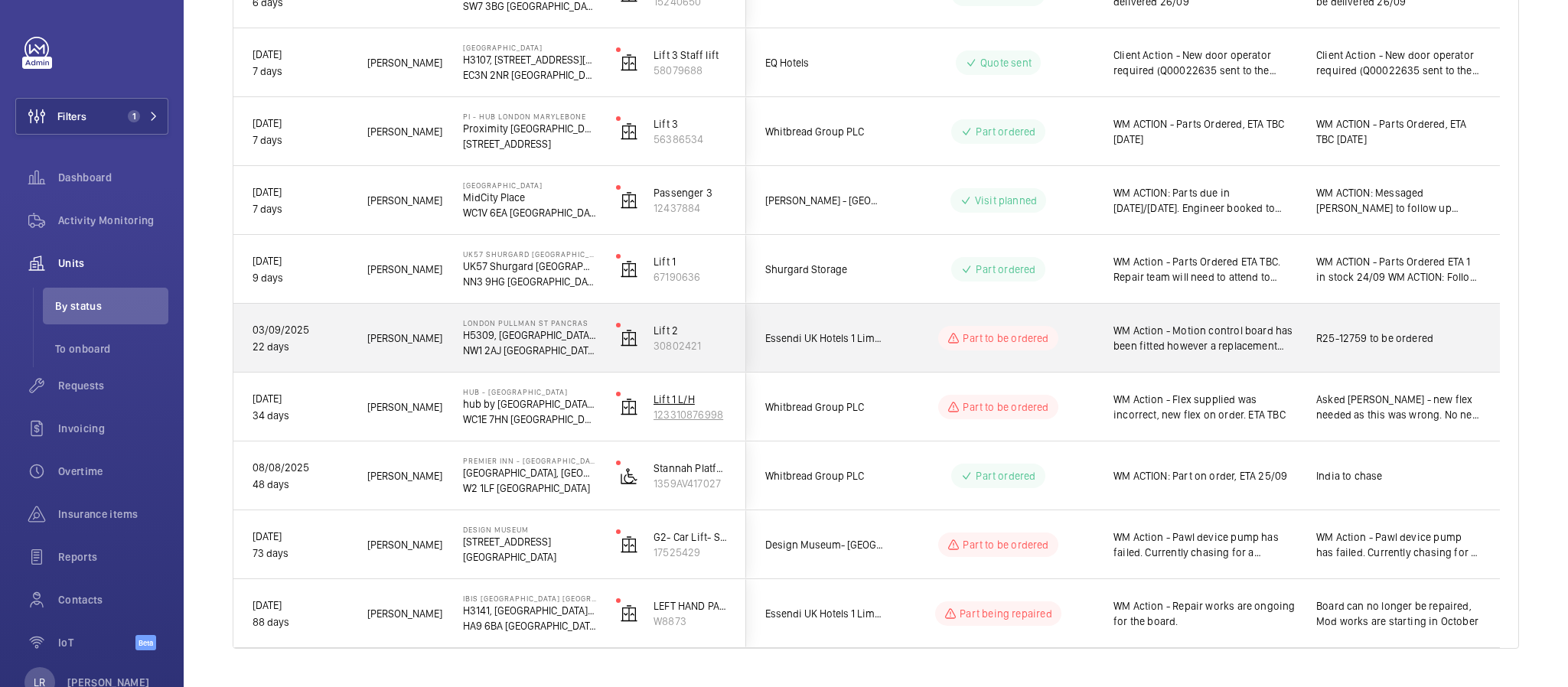
scroll to position [772, 0]
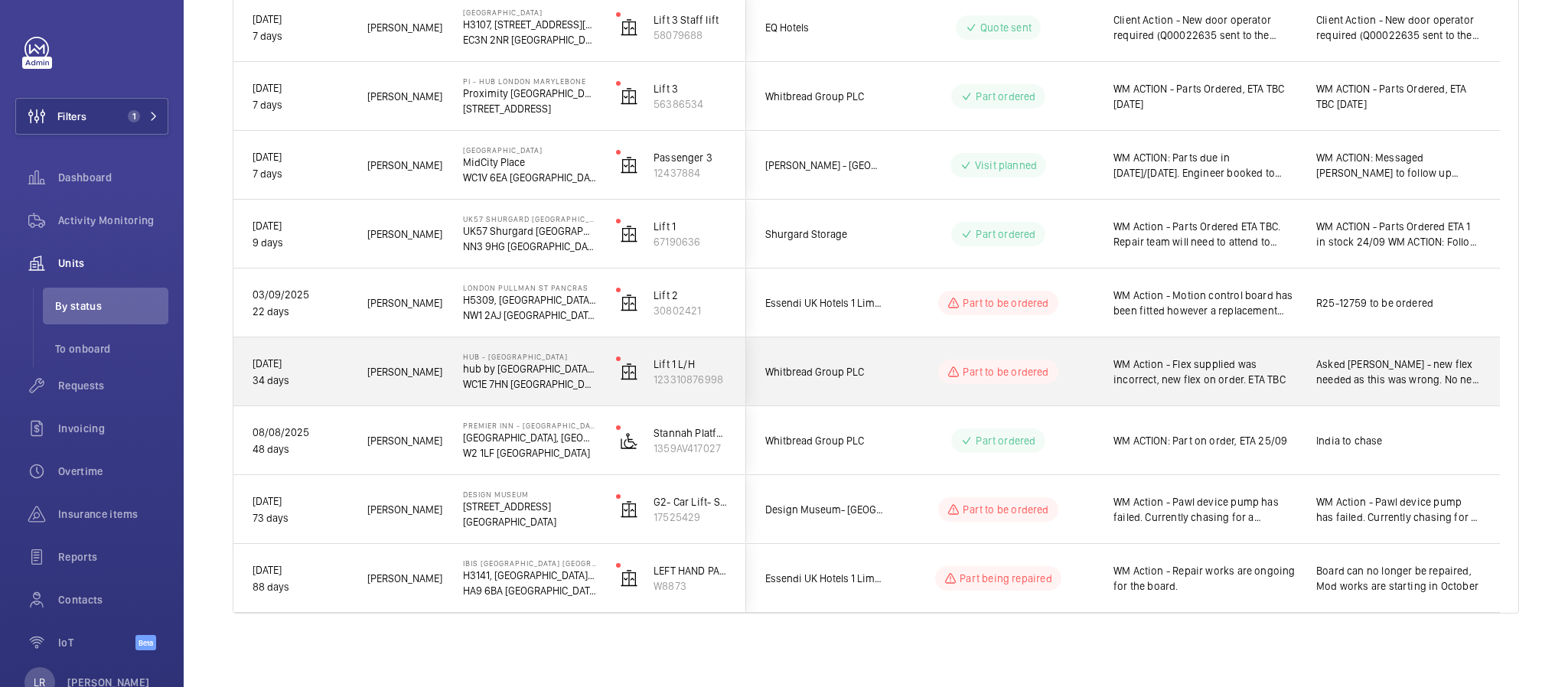
click at [880, 380] on div "Whitbread Group PLC" at bounding box center [815, 371] width 136 height 48
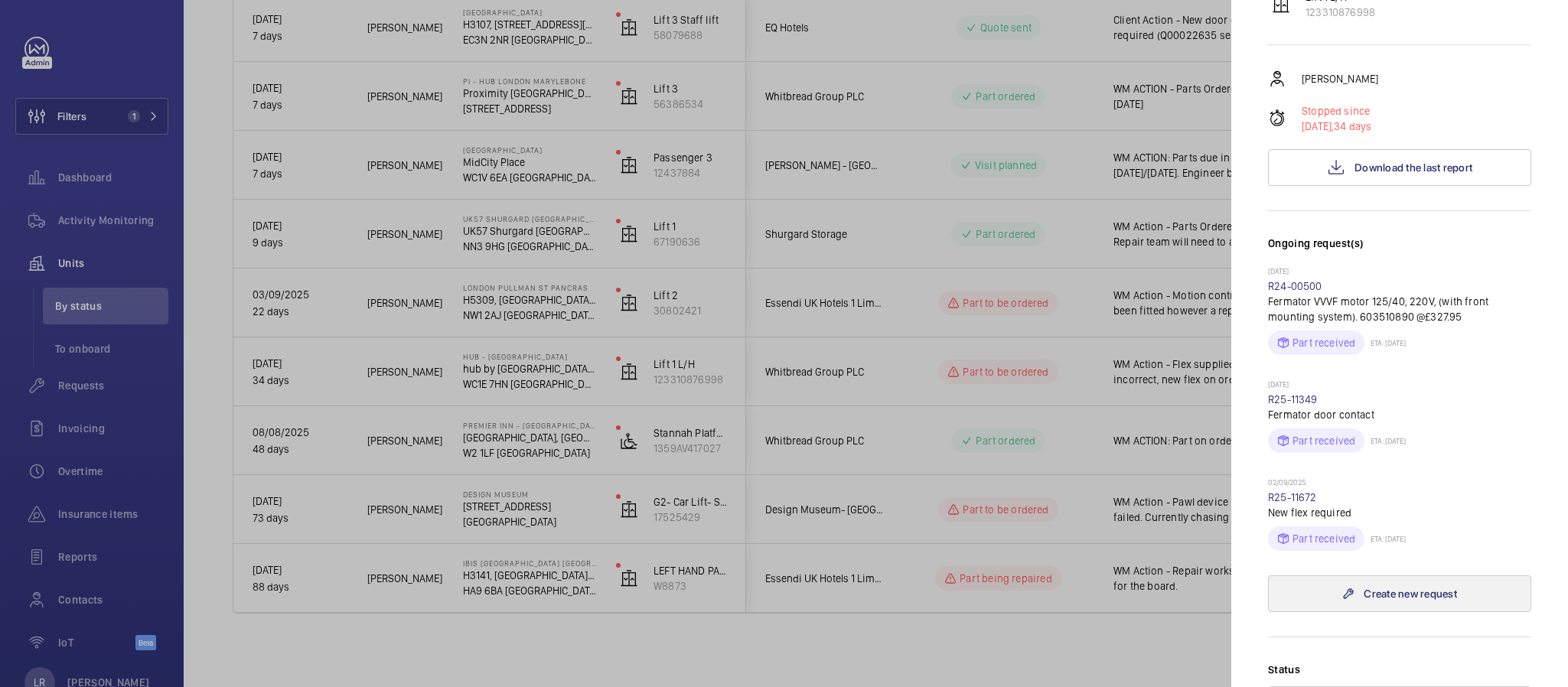
scroll to position [344, 0]
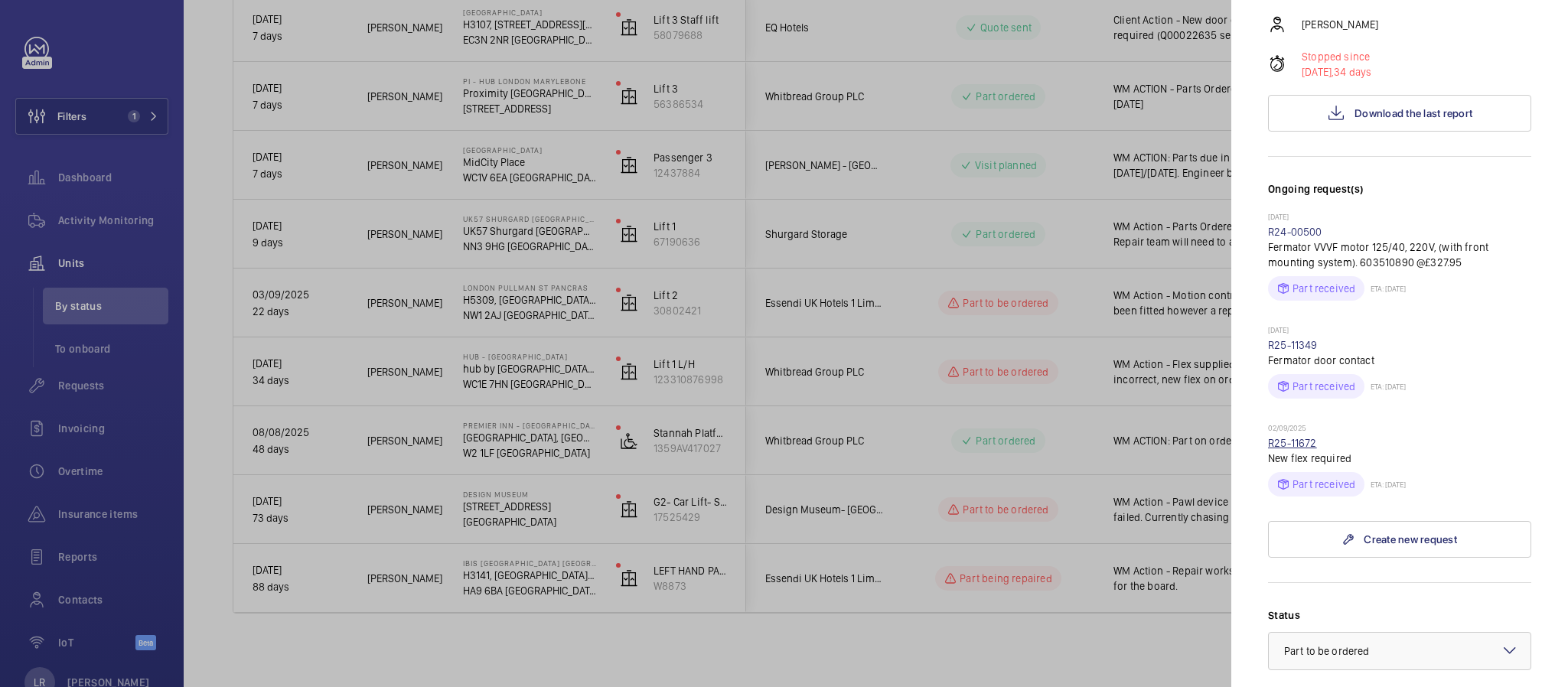
click at [1305, 437] on link "R25-11672" at bounding box center [1293, 443] width 49 height 13
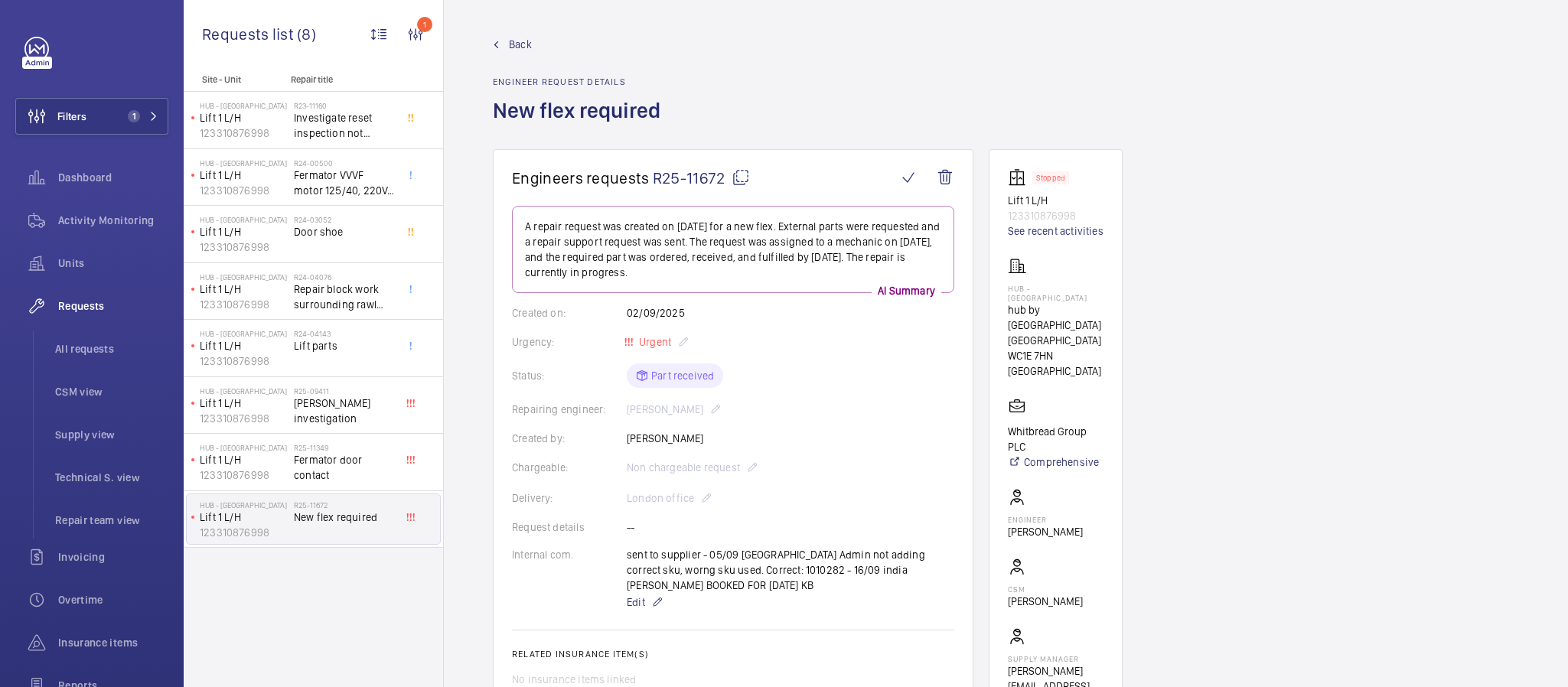
click at [501, 42] on link "Back" at bounding box center [581, 45] width 177 height 16
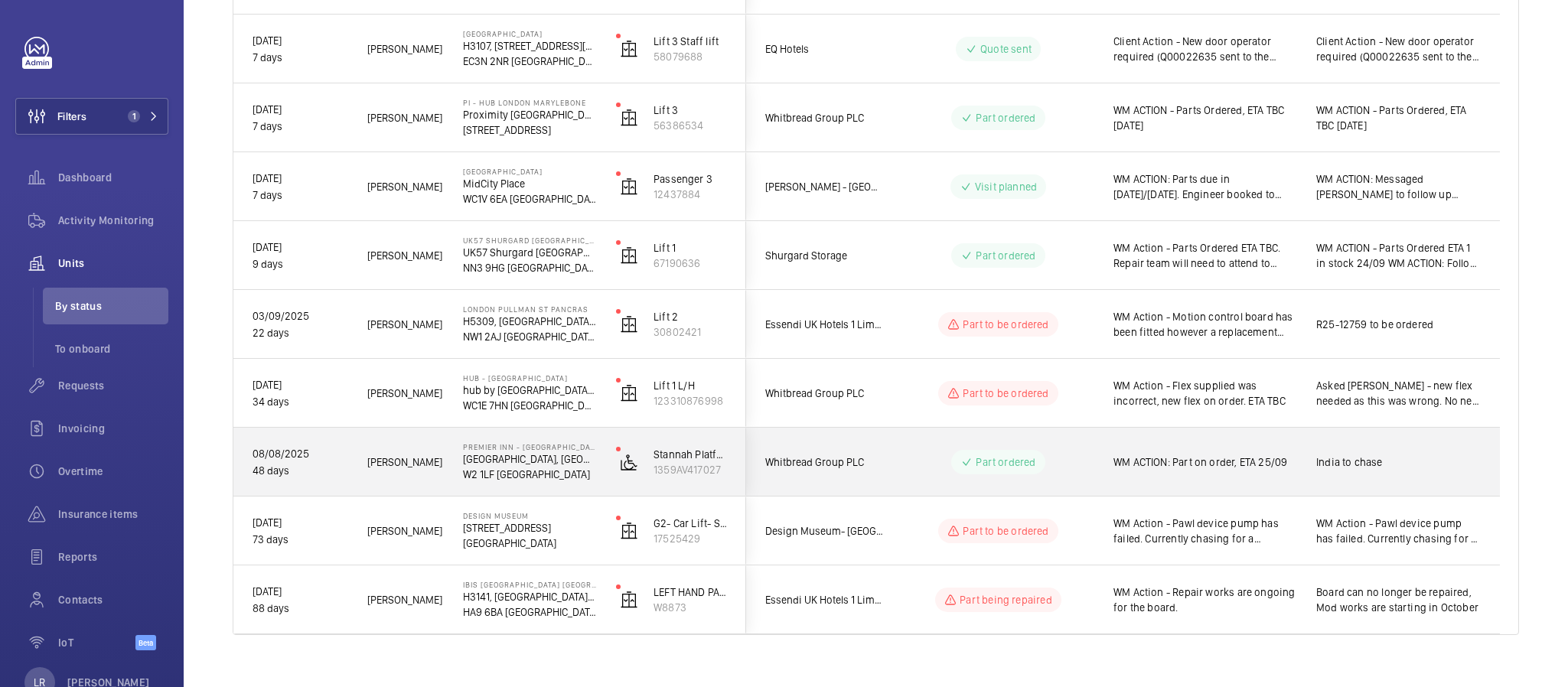
scroll to position [772, 0]
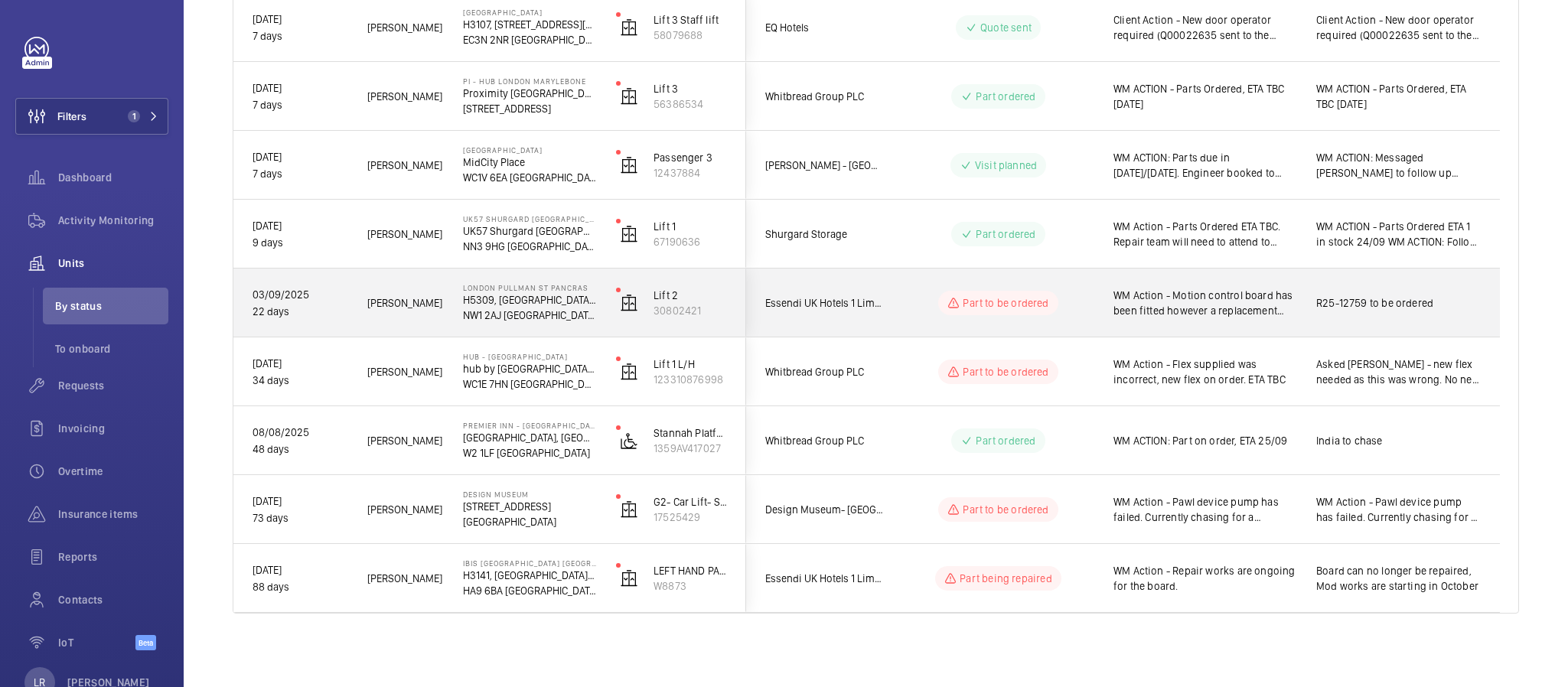
click at [896, 300] on div "Part to be ordered" at bounding box center [989, 302] width 209 height 55
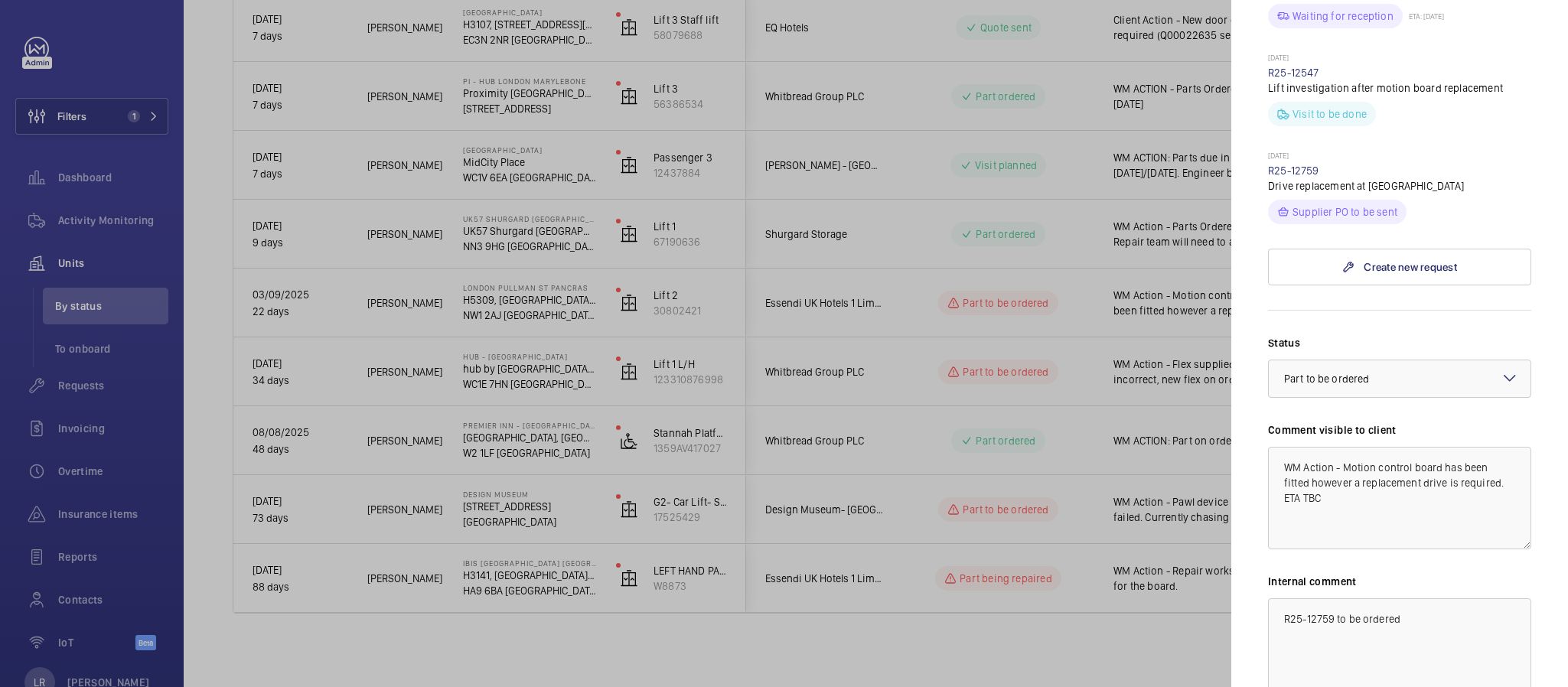
scroll to position [1033, 0]
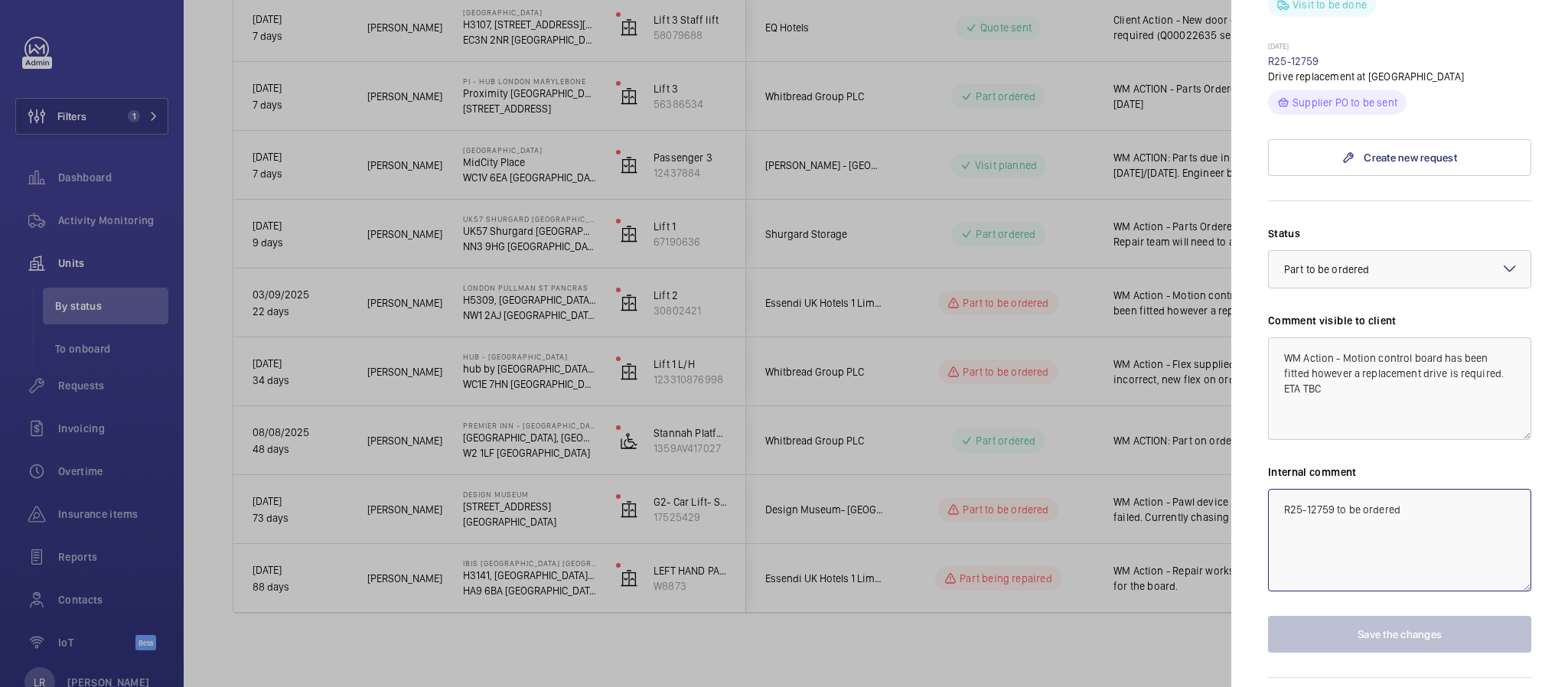
click at [1414, 498] on textarea "R25-12759 to be ordered" at bounding box center [1400, 540] width 263 height 103
click at [1045, 288] on div at bounding box center [784, 343] width 1568 height 687
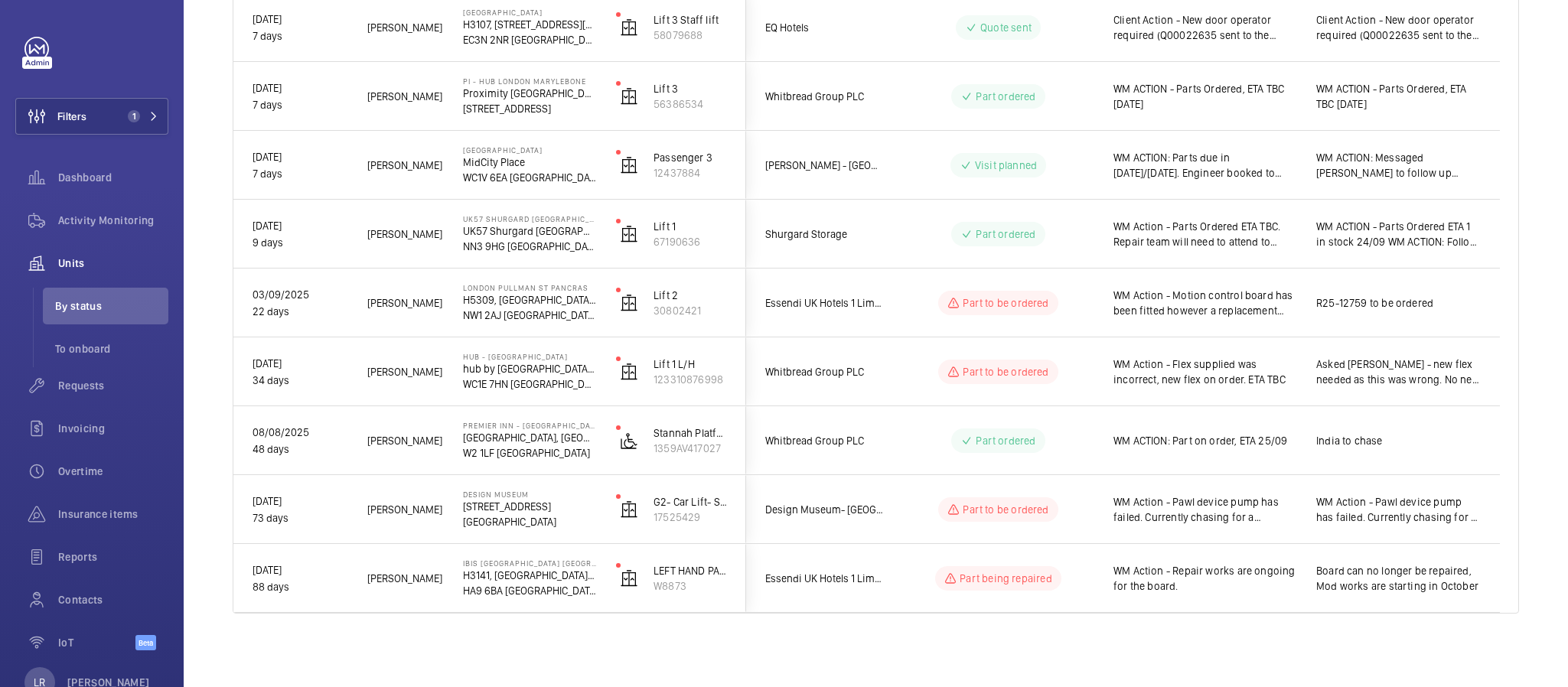
scroll to position [0, 0]
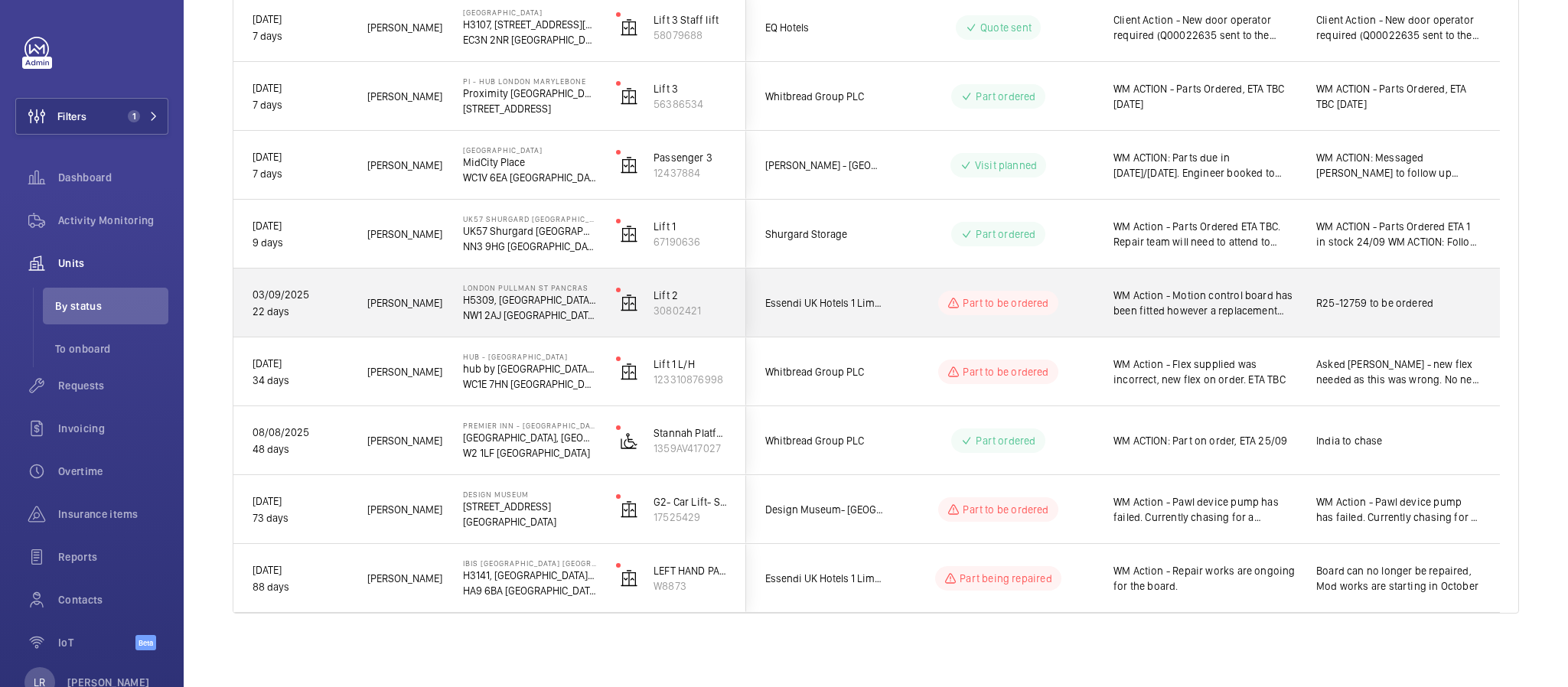
click at [1089, 315] on div "Part to be ordered" at bounding box center [989, 302] width 209 height 55
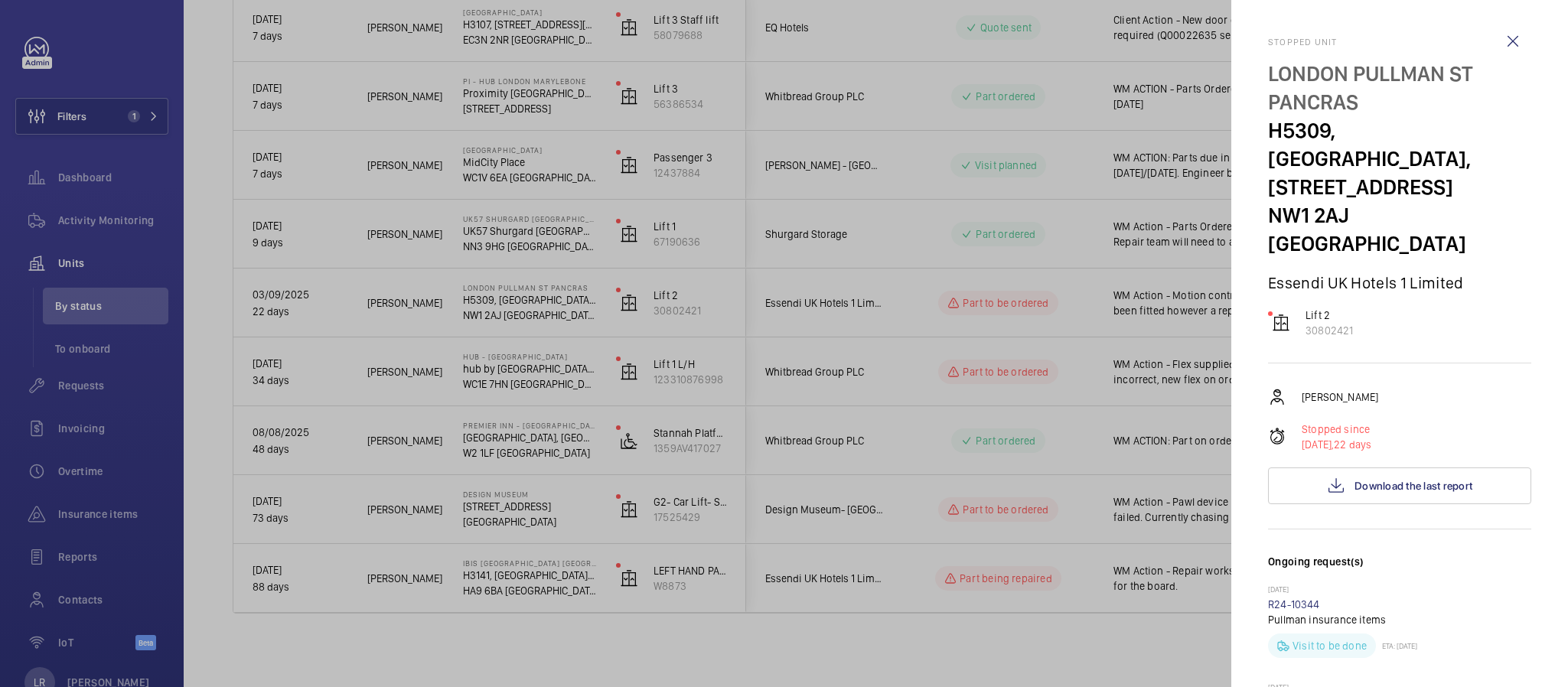
click at [758, 317] on div at bounding box center [784, 343] width 1568 height 687
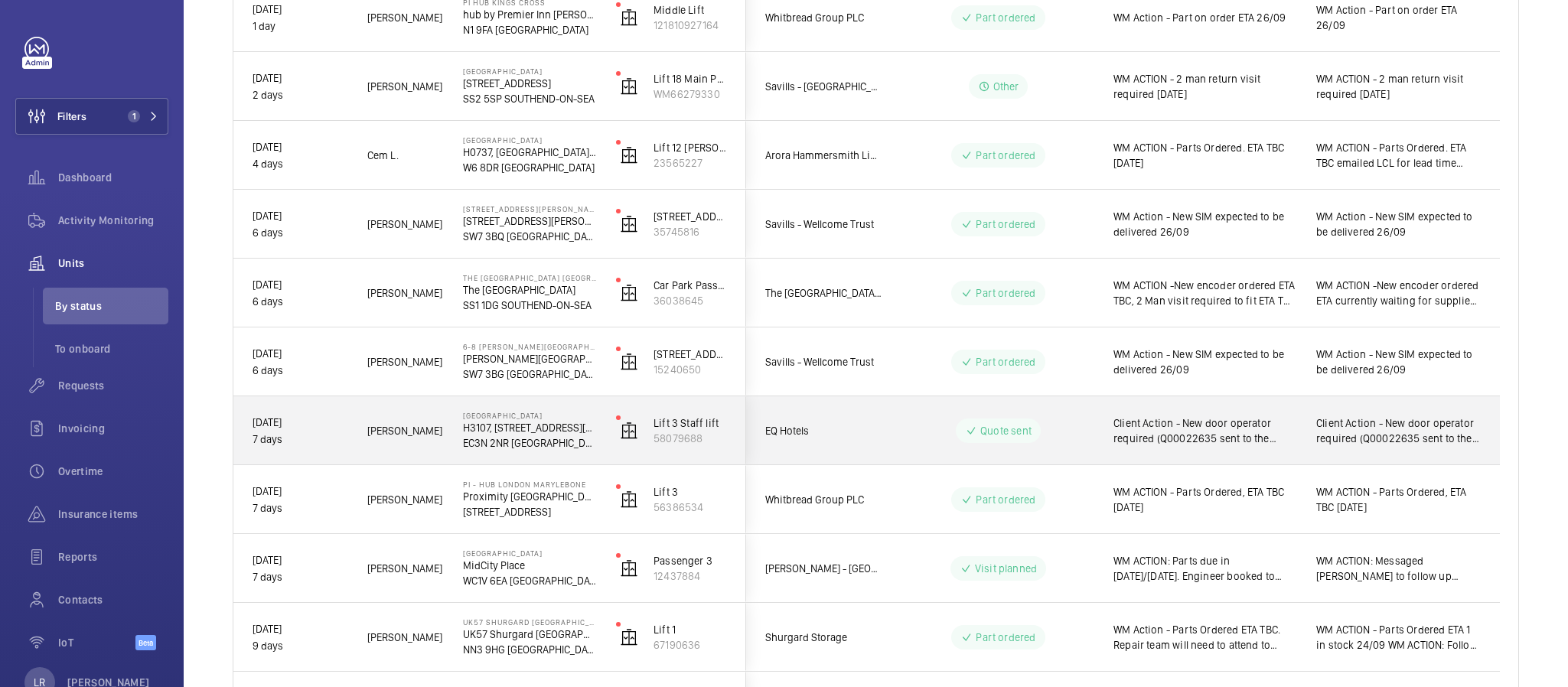
scroll to position [312, 0]
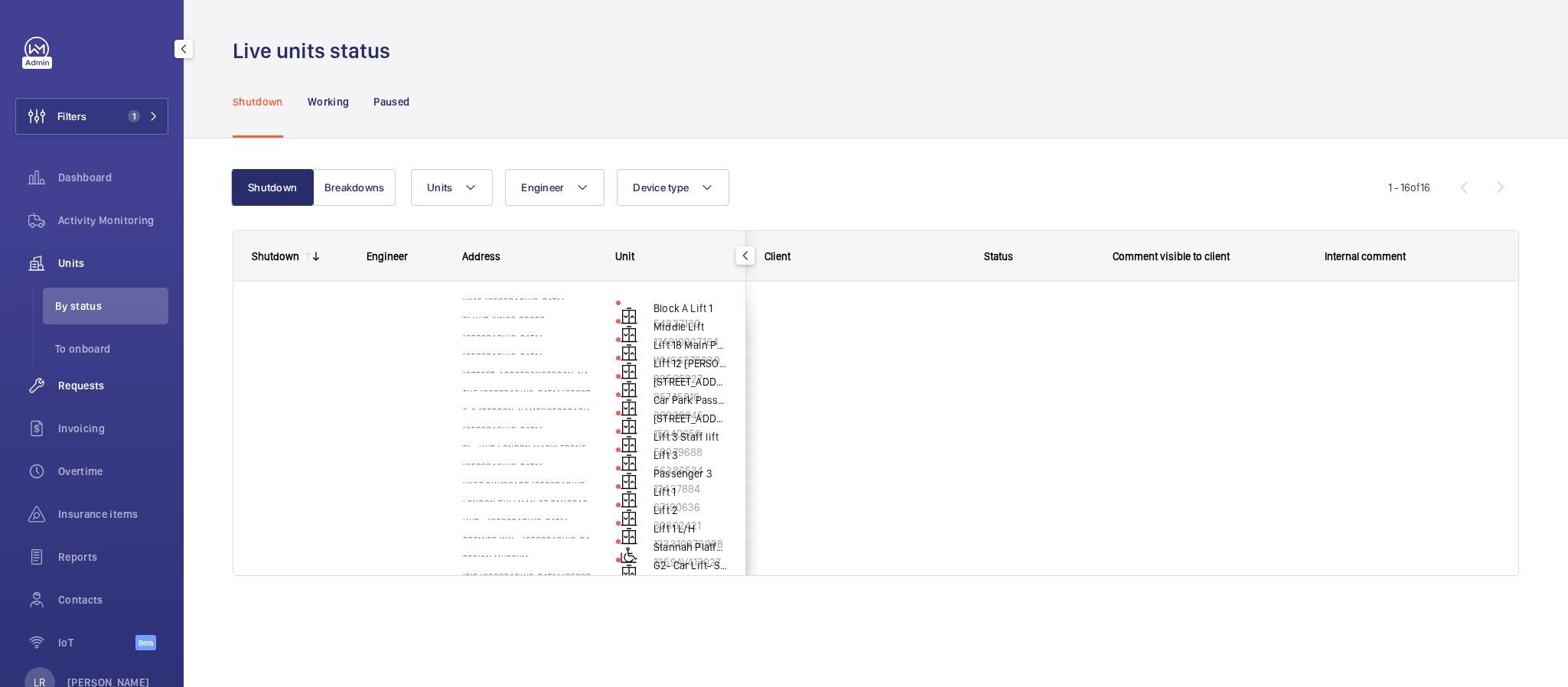
click at [89, 380] on span "Requests" at bounding box center [113, 386] width 110 height 16
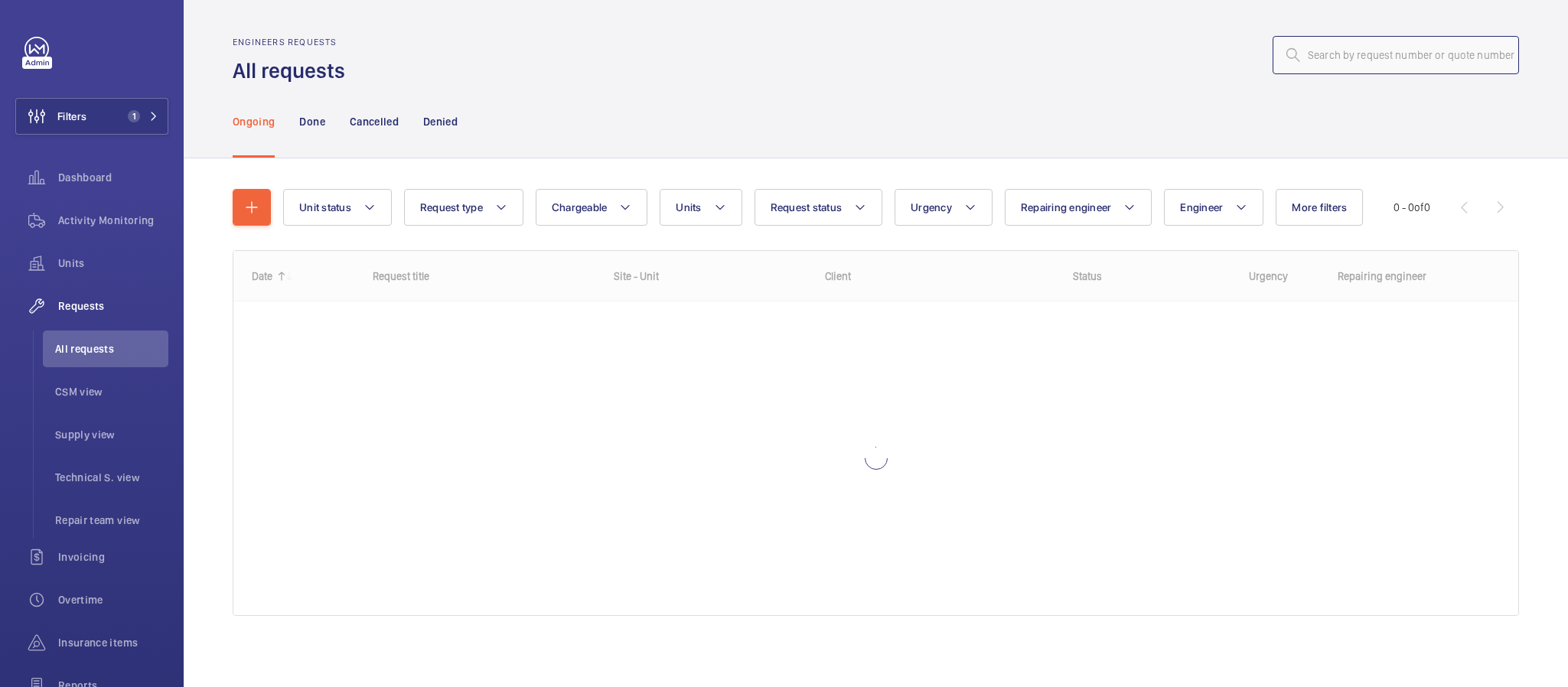
click at [1360, 49] on input "text" at bounding box center [1396, 54] width 247 height 38
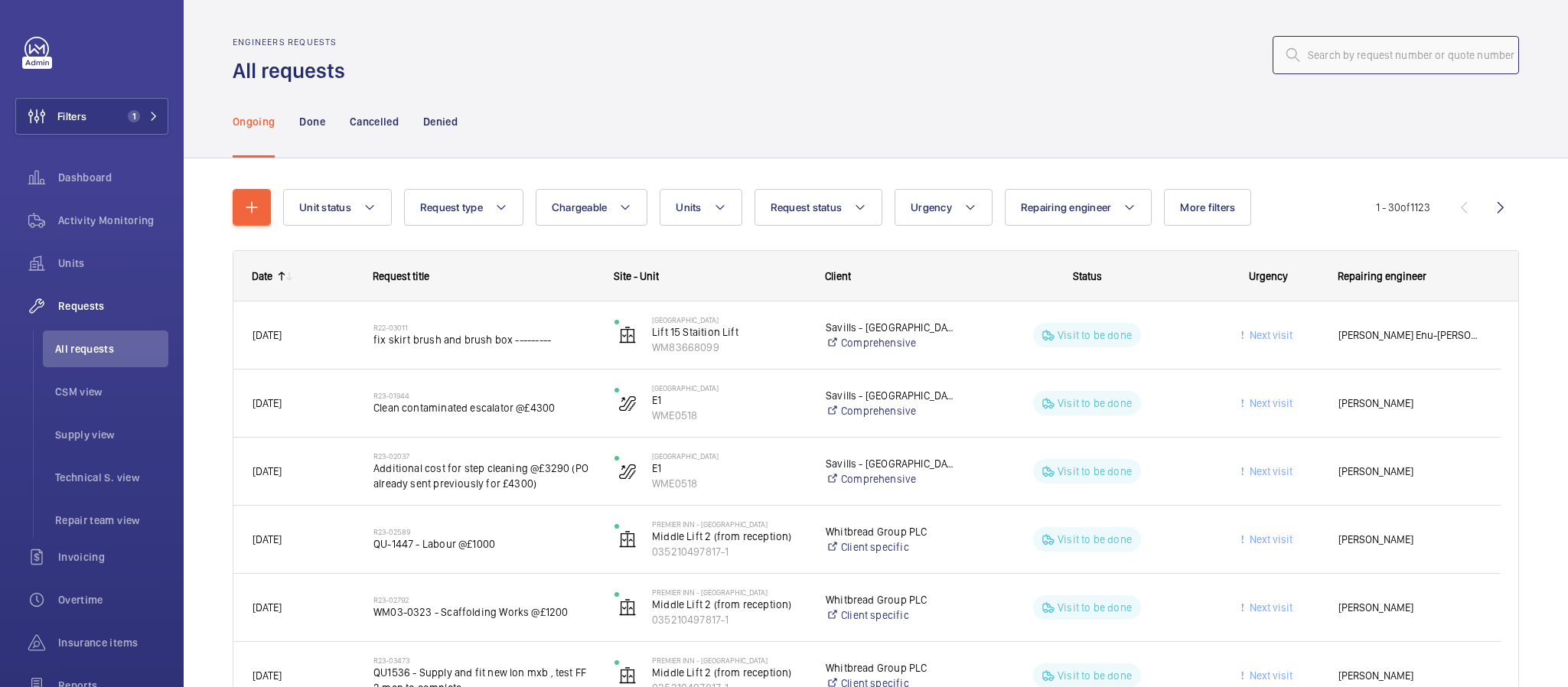
paste input "R25-12040"
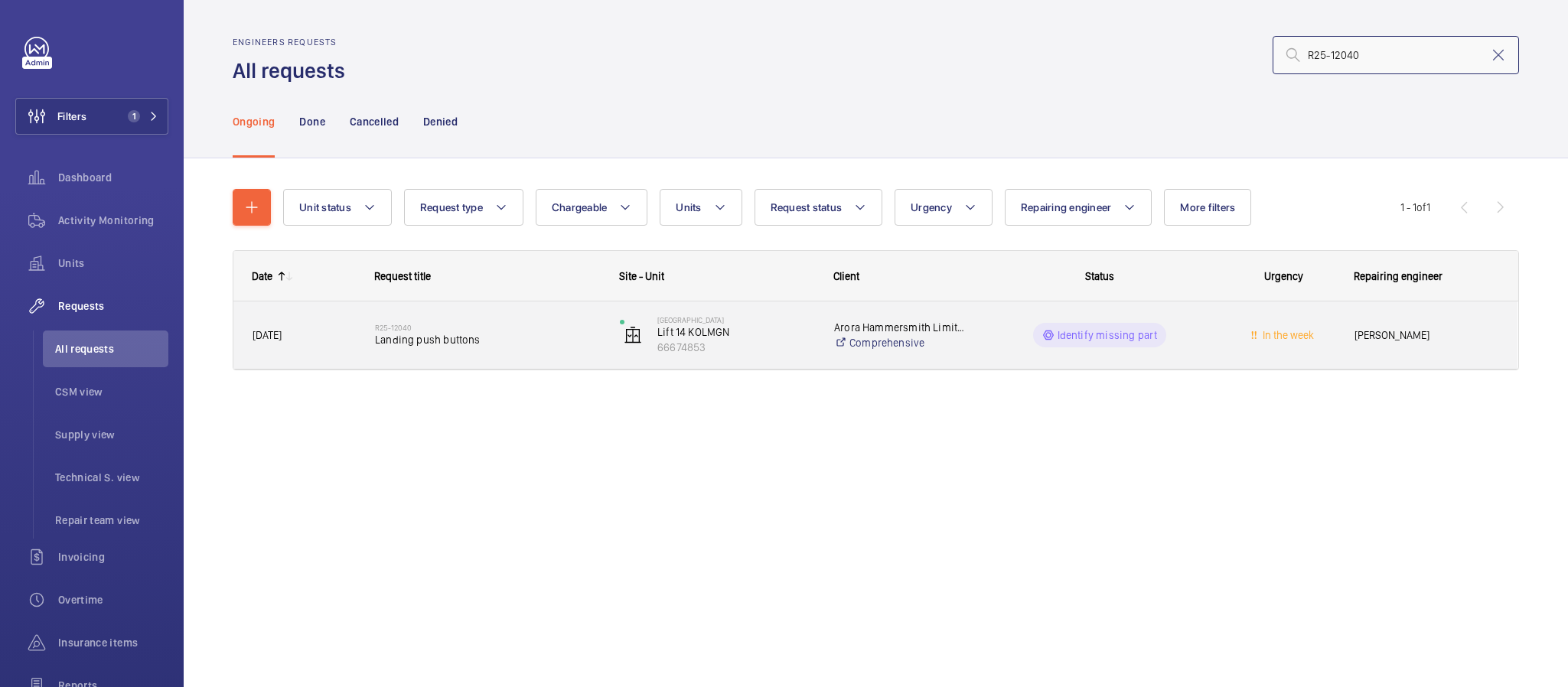
type input "R25-12040"
click at [504, 329] on h2 "R25-12040" at bounding box center [487, 326] width 225 height 9
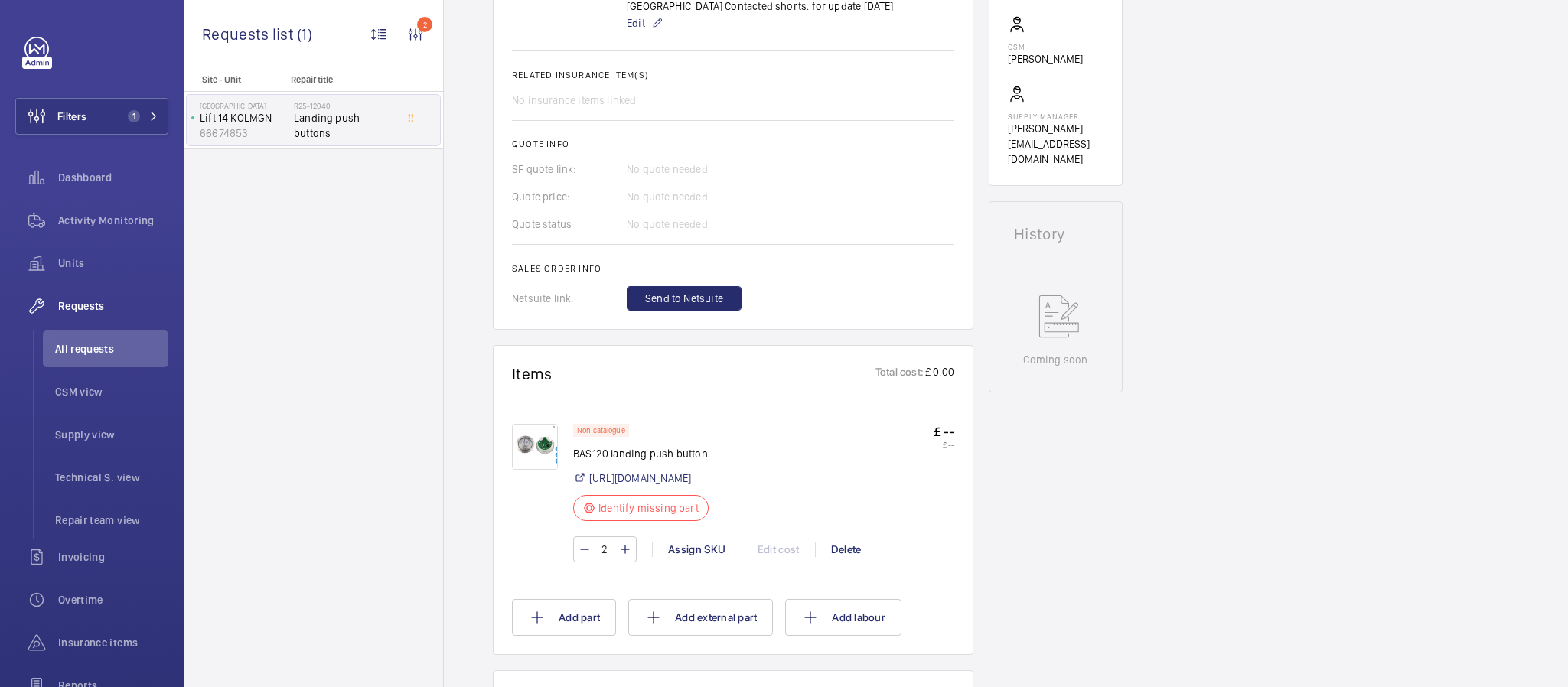
scroll to position [588, 0]
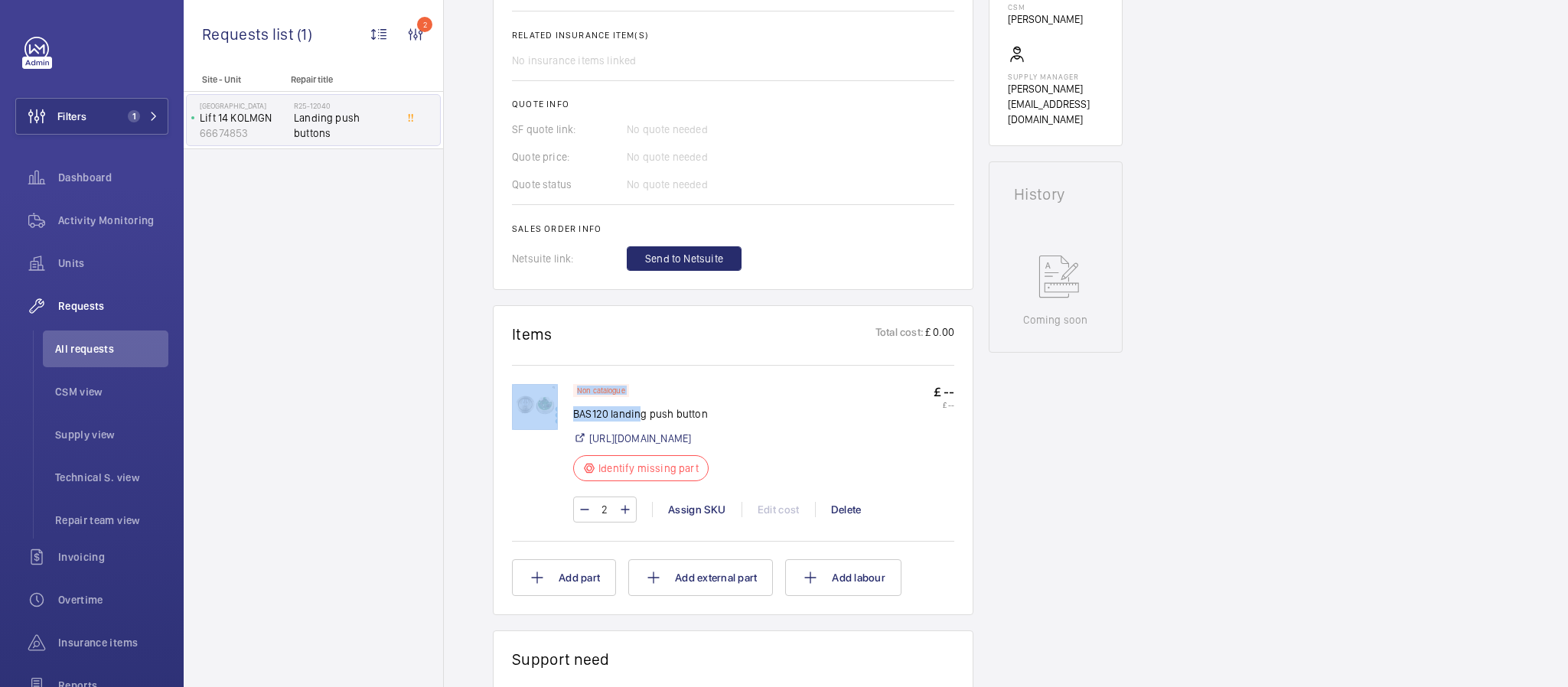
drag, startPoint x: 570, startPoint y: 412, endPoint x: 639, endPoint y: 416, distance: 69.1
click at [639, 416] on div "Non catalogue BAS120 landing push button [URL][DOMAIN_NAME] Identify missing pa…" at bounding box center [733, 461] width 442 height 154
click at [714, 409] on p "BAS120 landing push button" at bounding box center [645, 414] width 145 height 16
drag, startPoint x: 714, startPoint y: 409, endPoint x: 578, endPoint y: 418, distance: 136.3
click at [578, 418] on p "BAS120 landing push button" at bounding box center [645, 414] width 145 height 16
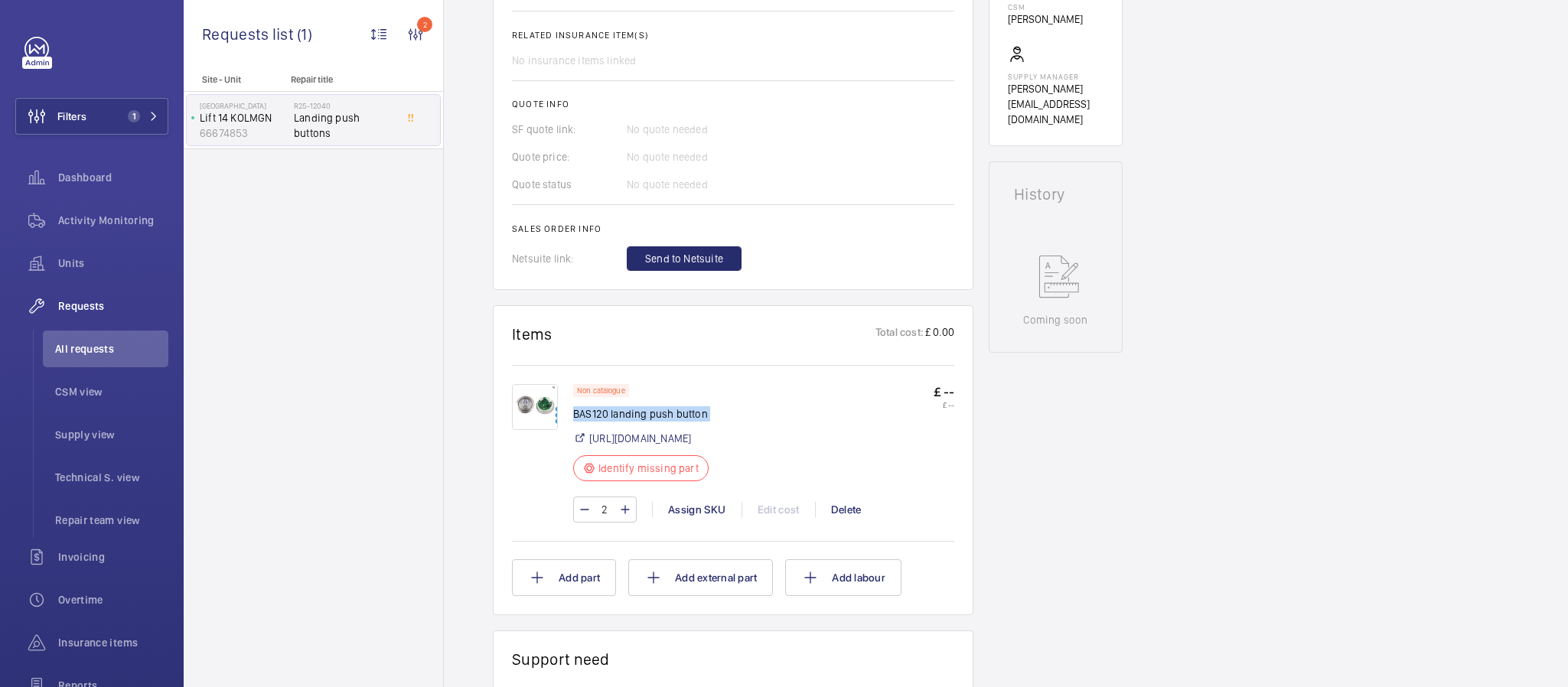
copy div "BAS120 landing push button"
click at [887, 301] on div "Engineers requests R25-12040 A repair request was created on [DATE] to replace …" at bounding box center [733, 370] width 480 height 1620
drag, startPoint x: 712, startPoint y: 409, endPoint x: 576, endPoint y: 418, distance: 136.3
click at [576, 418] on p "BAS120 landing push button" at bounding box center [645, 414] width 145 height 16
copy p "BAS120 landing push button"
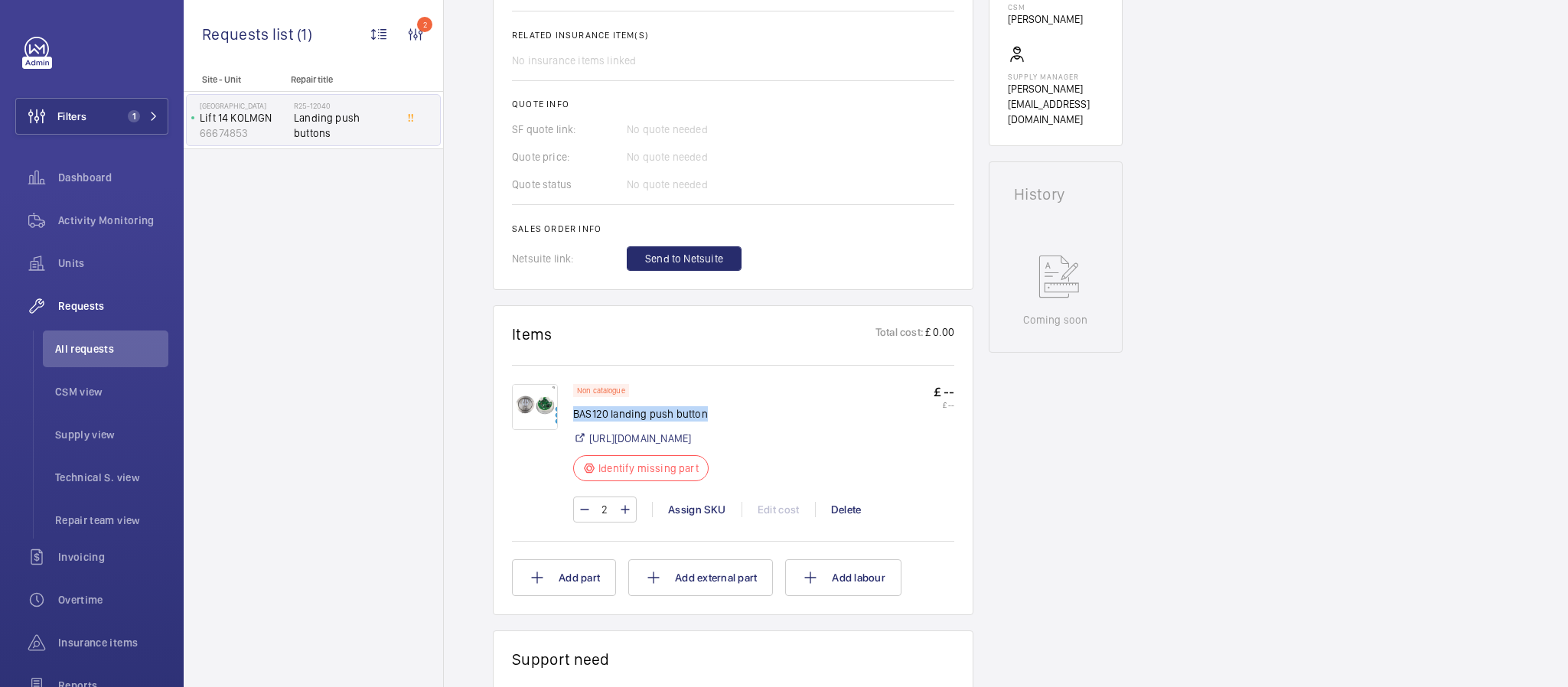
click at [531, 407] on img at bounding box center [535, 406] width 46 height 46
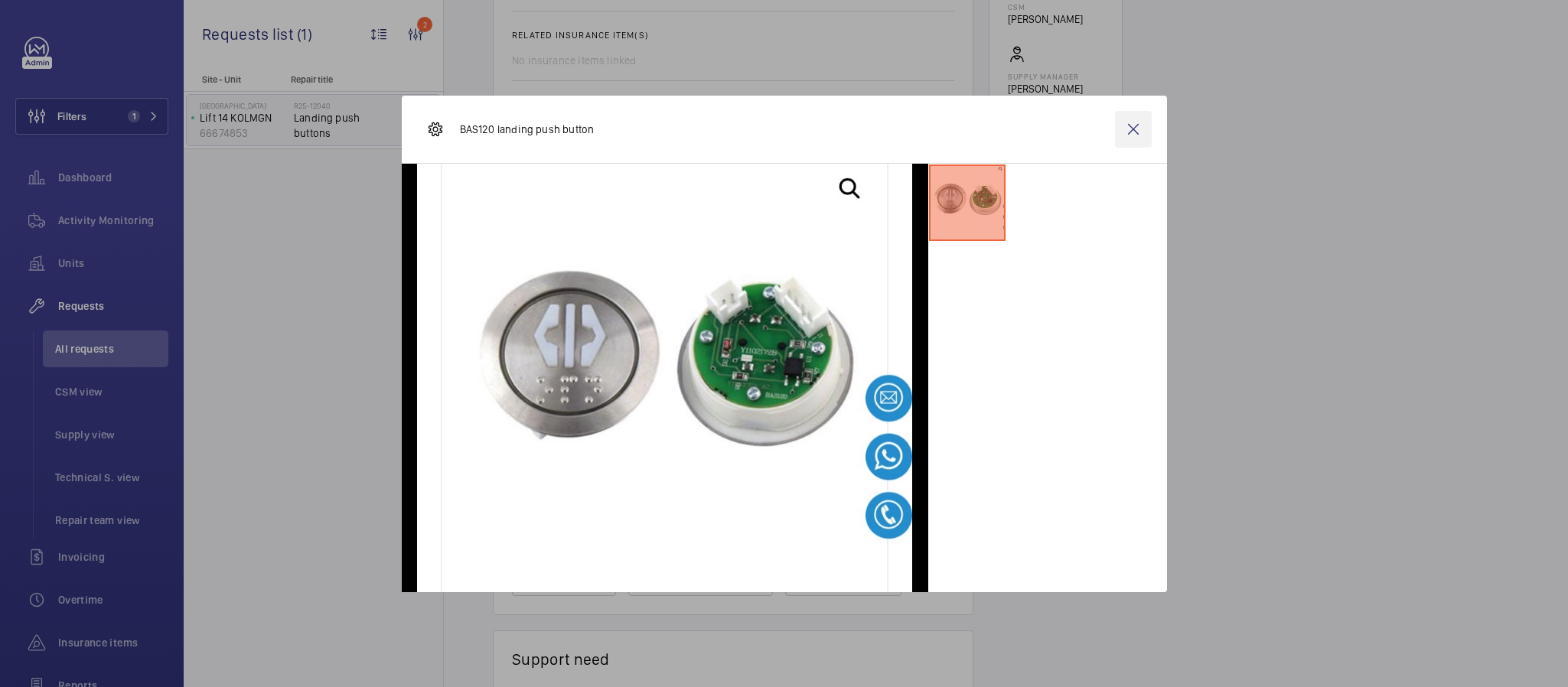
click at [1119, 127] on wm-front-icon-button at bounding box center [1133, 129] width 37 height 37
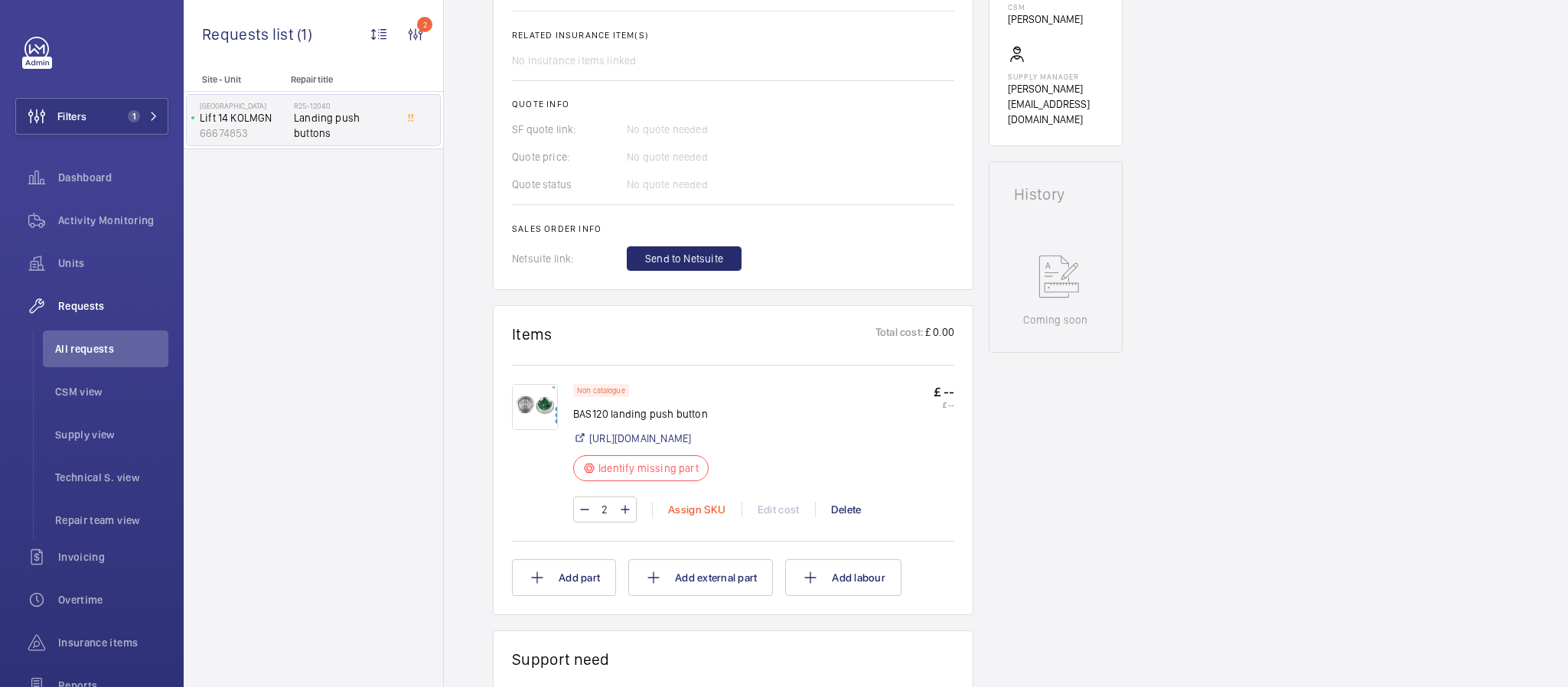
click at [684, 517] on div "Assign SKU" at bounding box center [697, 509] width 89 height 16
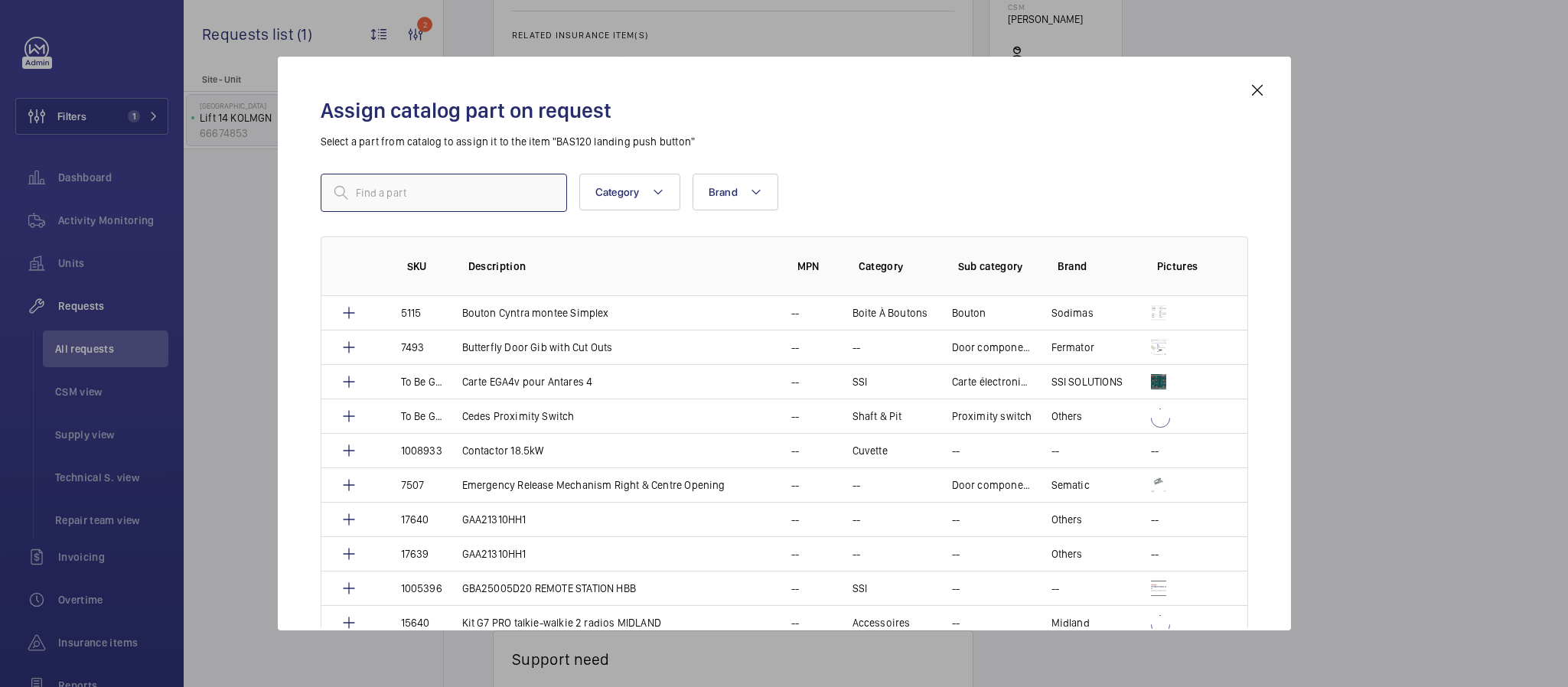
click at [471, 202] on input "text" at bounding box center [444, 192] width 247 height 38
paste input "MS052-2903 BAS120 landing push button"
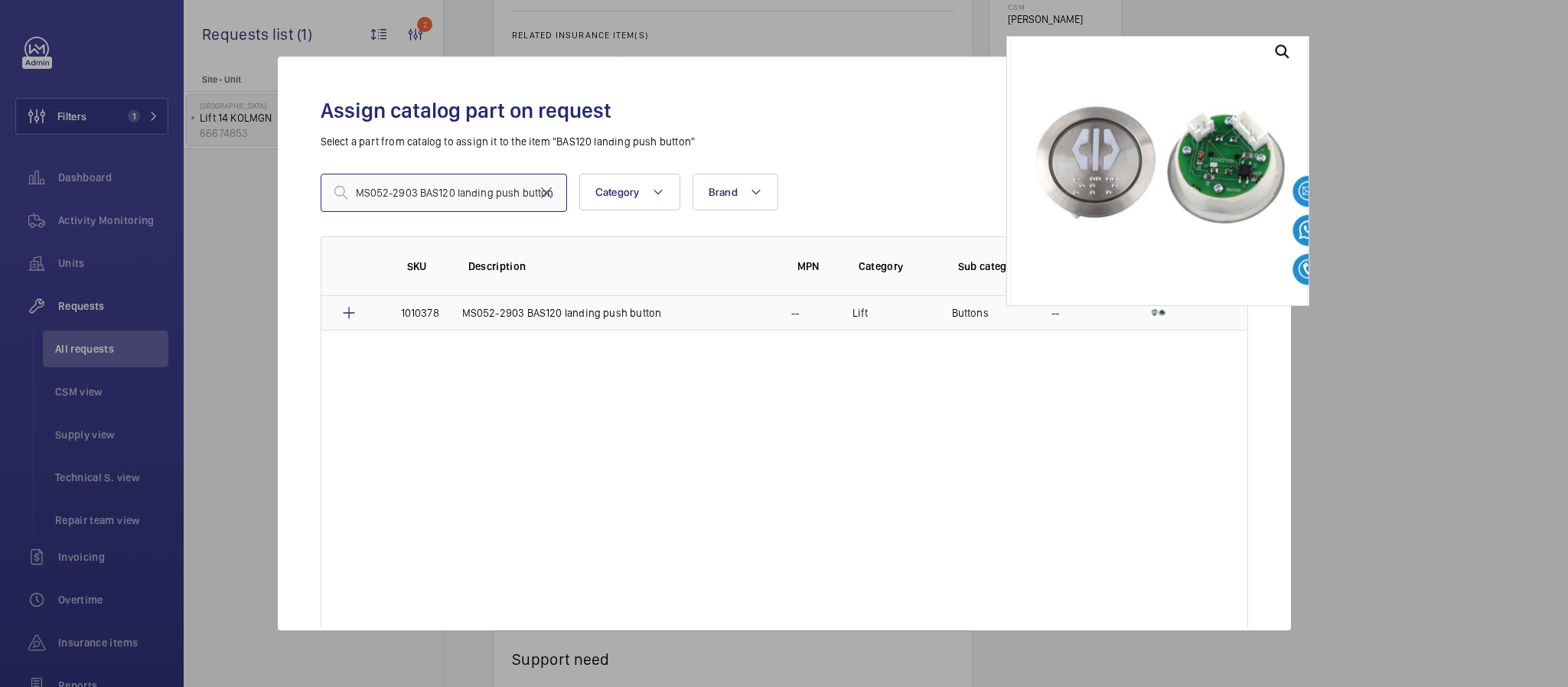
type input "MS052-2903 BAS120 landing push button"
click at [1155, 315] on img at bounding box center [1159, 313] width 16 height 16
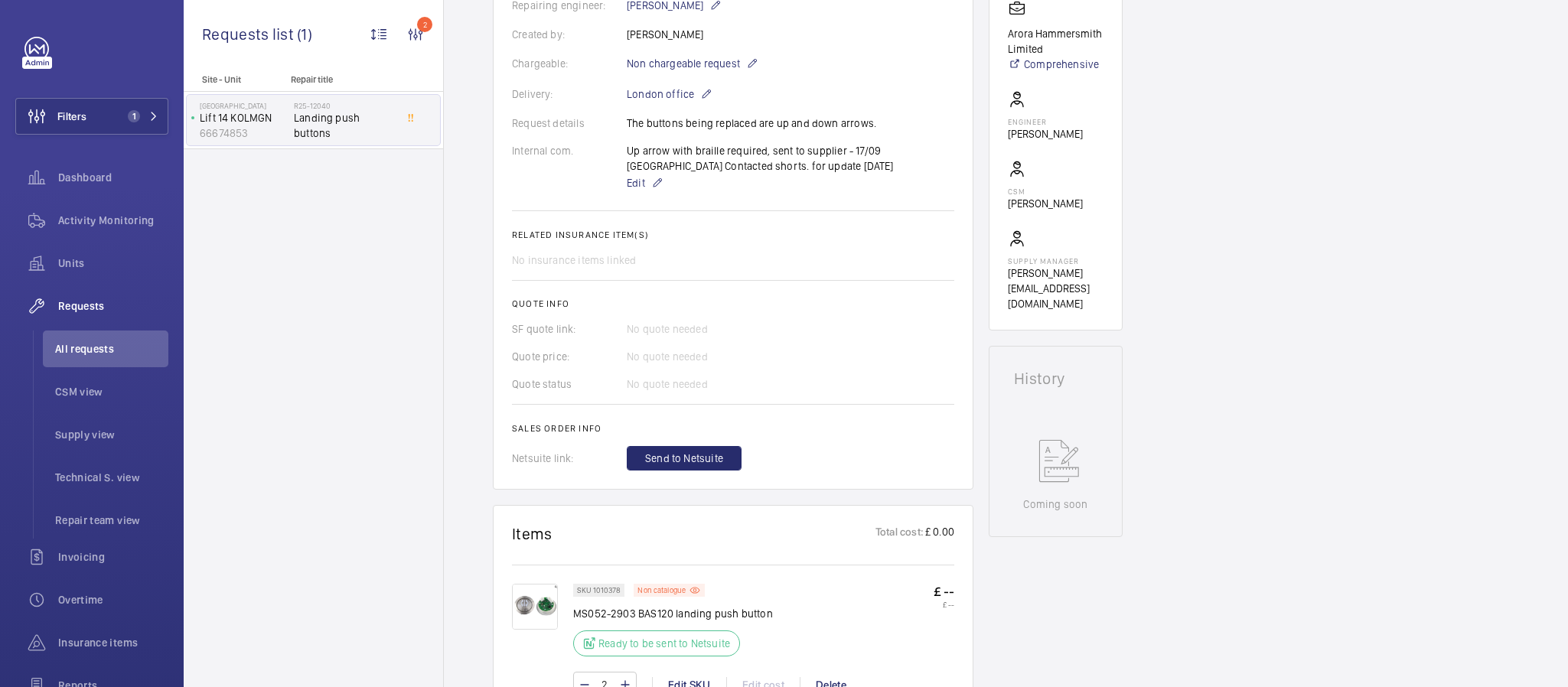
scroll to position [634, 0]
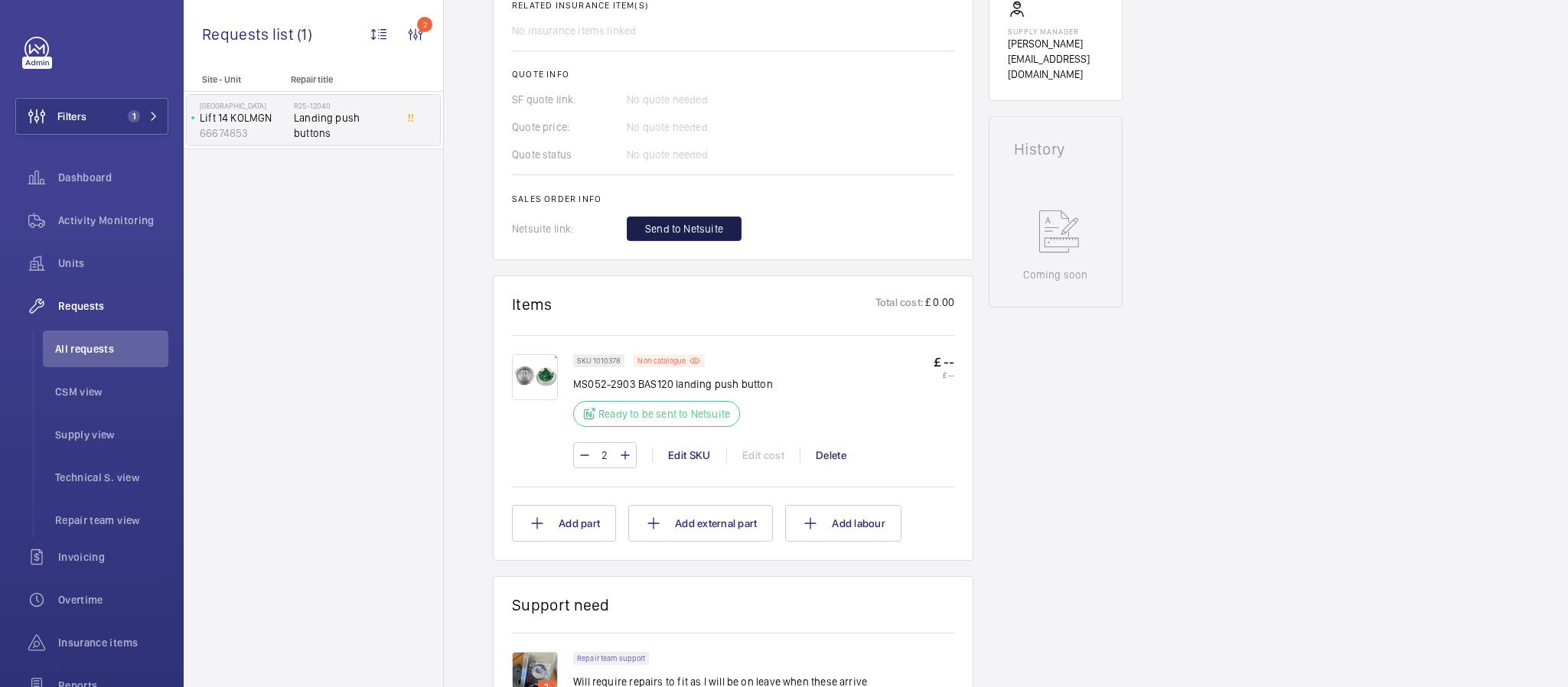
click at [687, 222] on button "Send to Netsuite" at bounding box center [684, 228] width 115 height 24
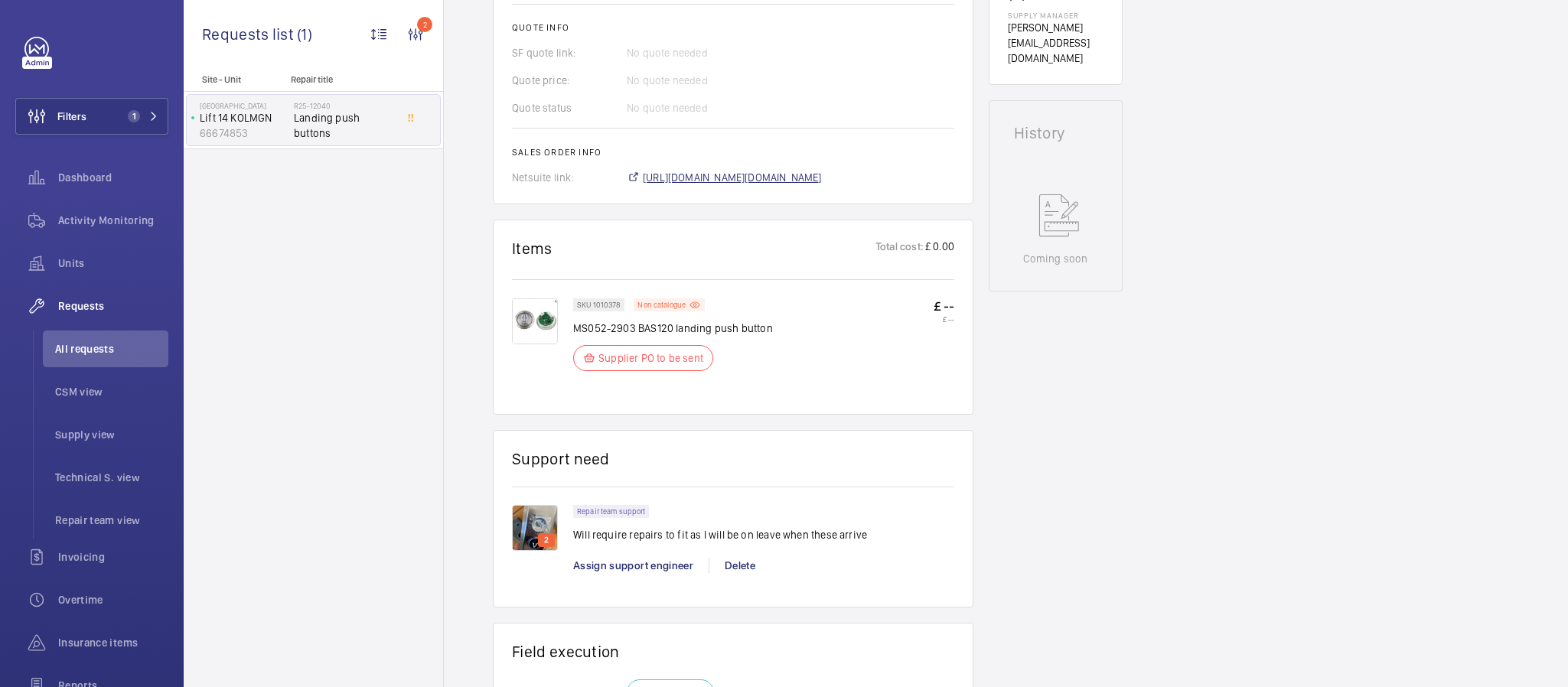
scroll to position [664, 0]
click at [743, 182] on span "[URL][DOMAIN_NAME][DOMAIN_NAME]" at bounding box center [732, 179] width 179 height 16
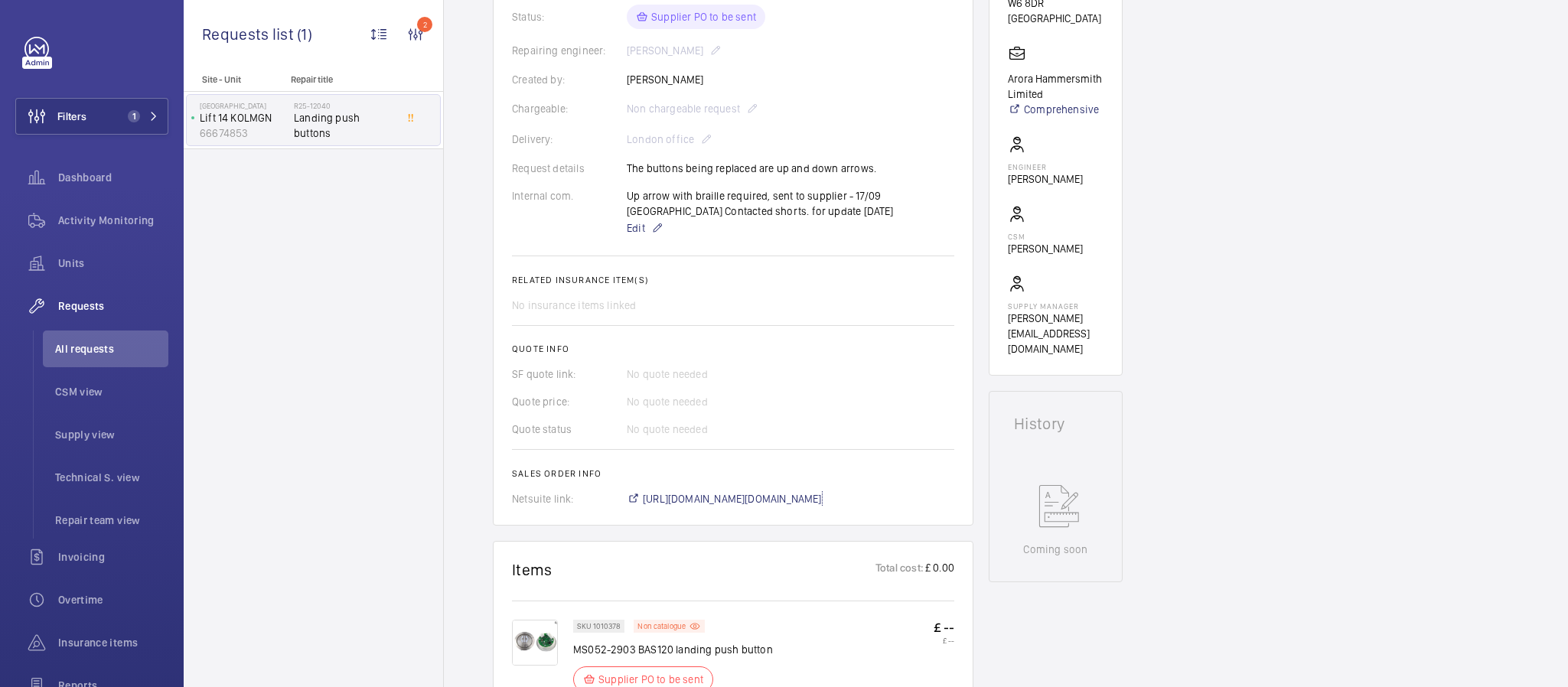
scroll to position [221, 0]
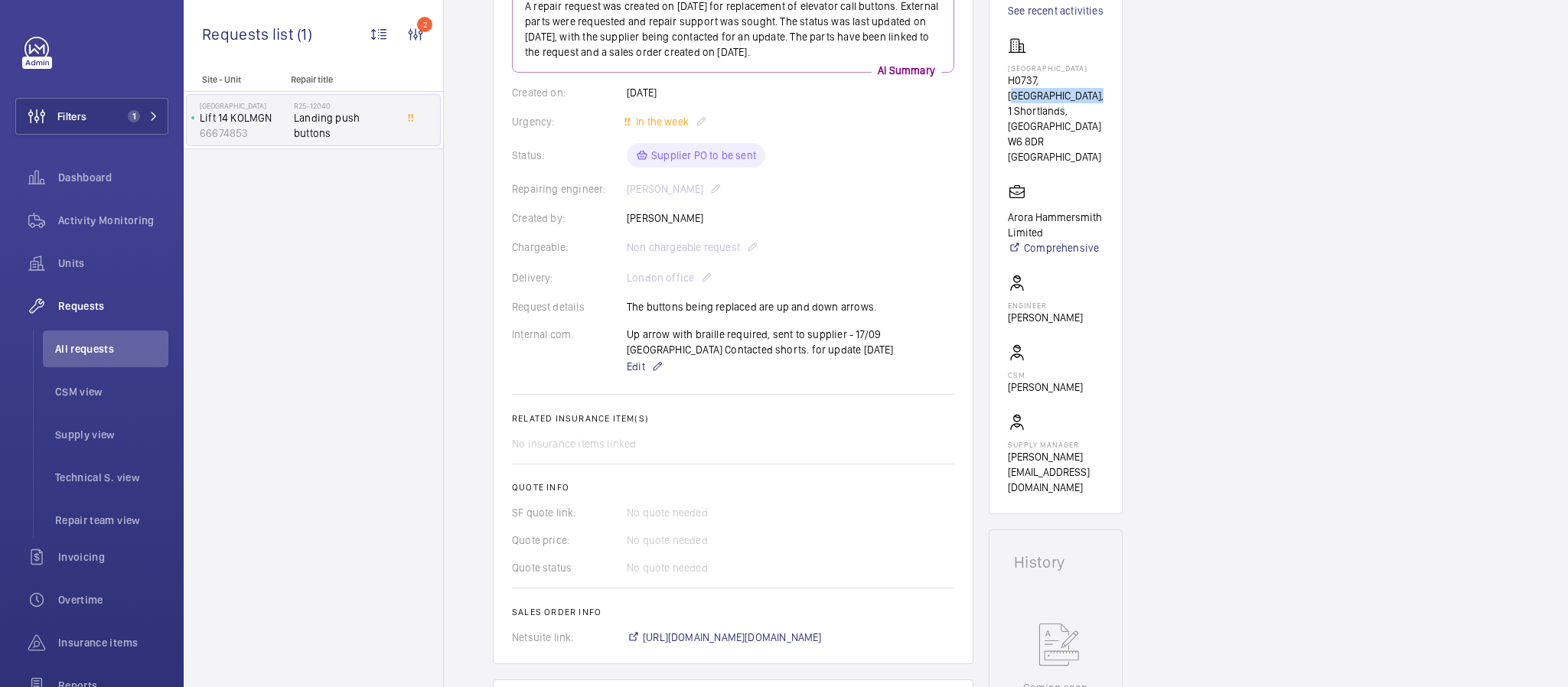
drag, startPoint x: 1072, startPoint y: 114, endPoint x: 1045, endPoint y: 101, distance: 30.0
click at [1045, 101] on p "H0737, [GEOGRAPHIC_DATA], 1 Shortlands, [GEOGRAPHIC_DATA]" at bounding box center [1056, 103] width 95 height 61
click at [1079, 110] on p "H0737, [GEOGRAPHIC_DATA], 1 Shortlands, [GEOGRAPHIC_DATA]" at bounding box center [1056, 103] width 95 height 61
drag, startPoint x: 1072, startPoint y: 111, endPoint x: 1053, endPoint y: 103, distance: 20.6
click at [1053, 103] on p "H0737, [GEOGRAPHIC_DATA], 1 Shortlands, [GEOGRAPHIC_DATA]" at bounding box center [1056, 103] width 95 height 61
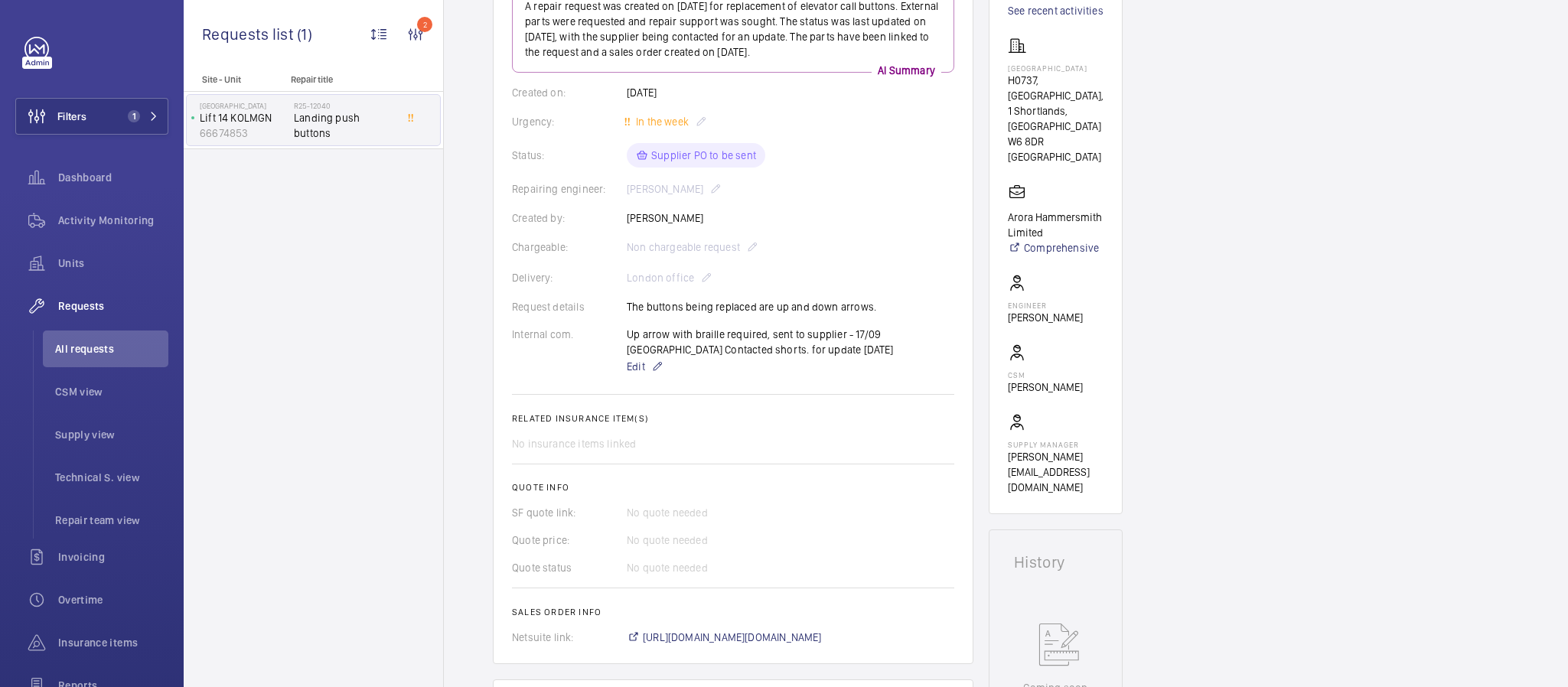
click at [1077, 114] on p "H0737, [GEOGRAPHIC_DATA], 1 Shortlands, [GEOGRAPHIC_DATA]" at bounding box center [1056, 103] width 95 height 61
drag, startPoint x: 1075, startPoint y: 114, endPoint x: 1041, endPoint y: 99, distance: 37.2
click at [1041, 99] on p "H0737, [GEOGRAPHIC_DATA], 1 Shortlands, [GEOGRAPHIC_DATA]" at bounding box center [1056, 103] width 95 height 61
copy p "[GEOGRAPHIC_DATA]"
drag, startPoint x: 326, startPoint y: 340, endPoint x: 347, endPoint y: 324, distance: 26.4
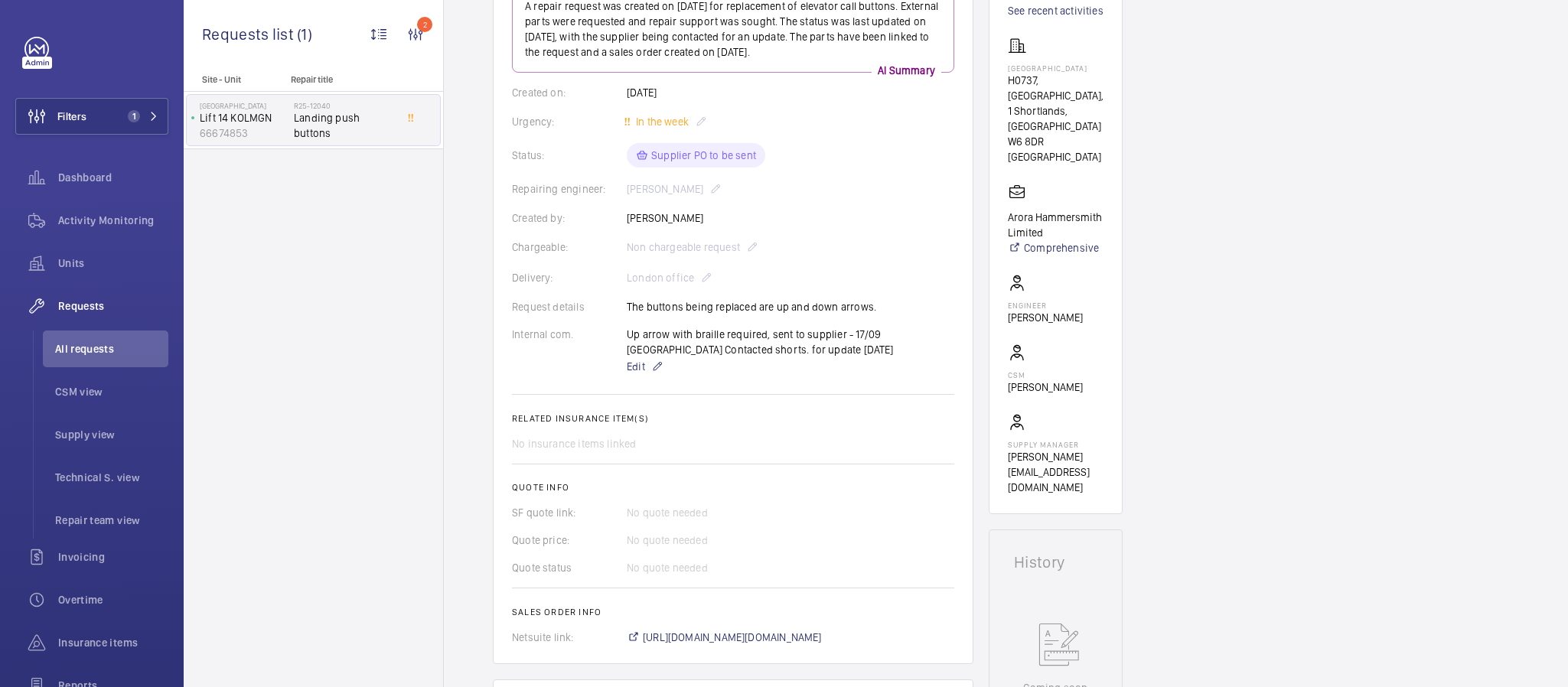
click at [326, 340] on div "Site - Unit Repair title NOVOTEL LONDON WEST Lift 14 KOLMGN 66674853 R25-12040 …" at bounding box center [313, 380] width 260 height 613
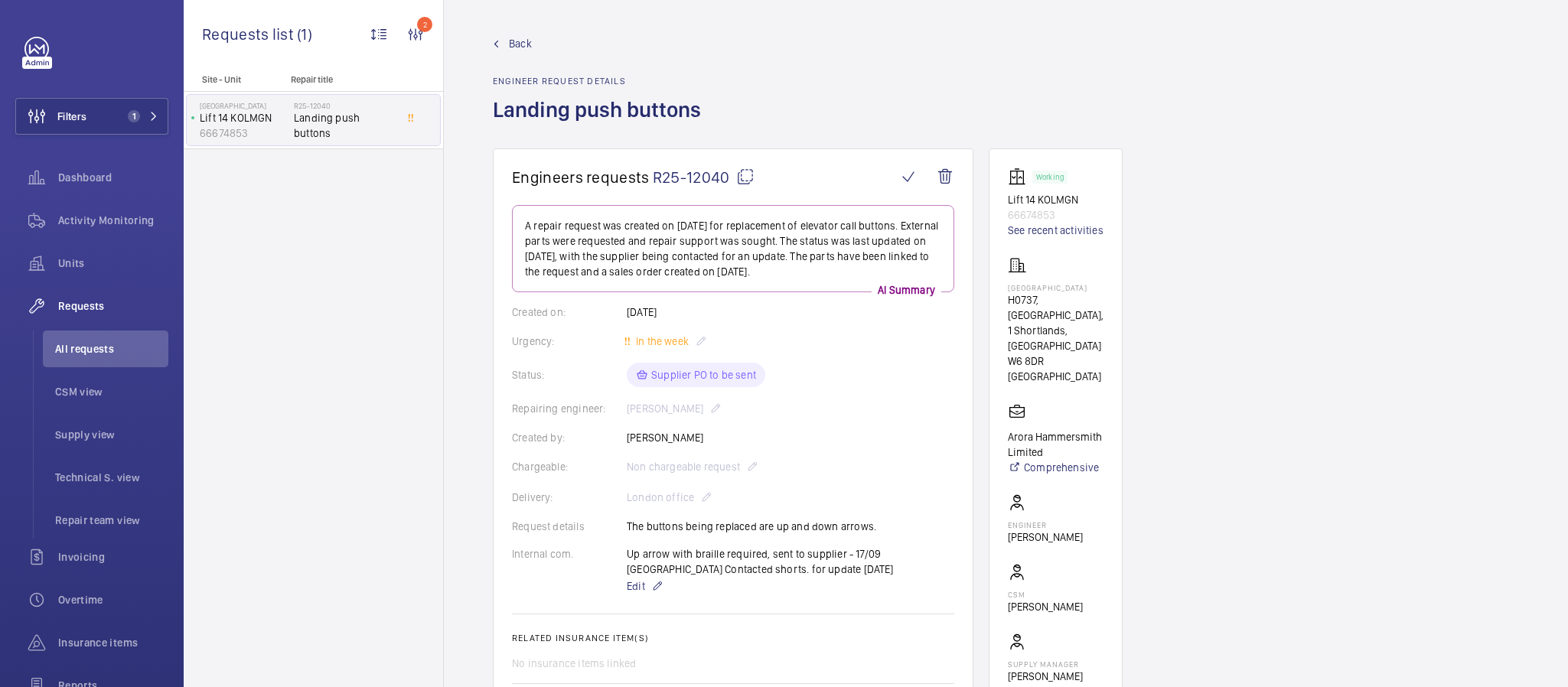
scroll to position [0, 0]
click at [749, 173] on mat-icon at bounding box center [745, 177] width 18 height 18
